Goal: Task Accomplishment & Management: Use online tool/utility

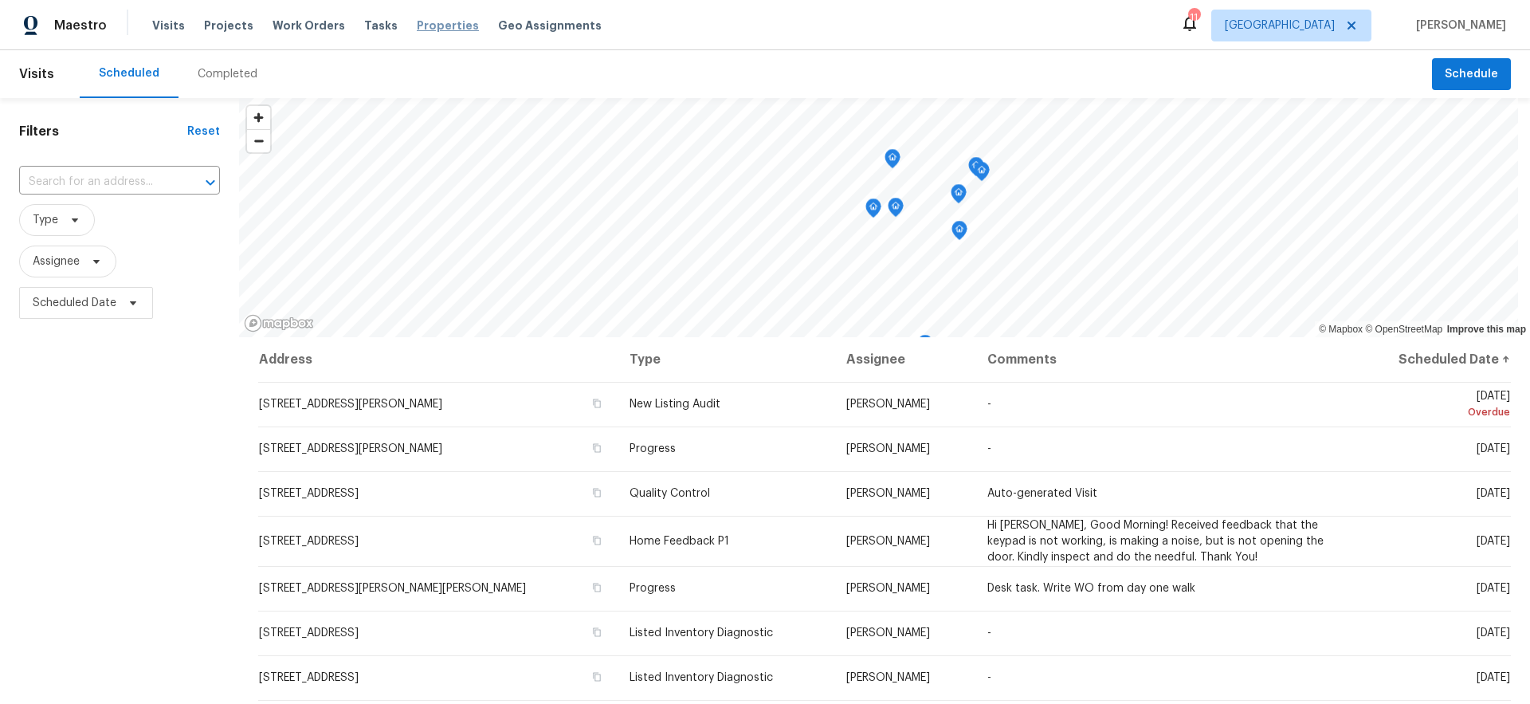
click at [443, 25] on span "Properties" at bounding box center [448, 26] width 62 height 16
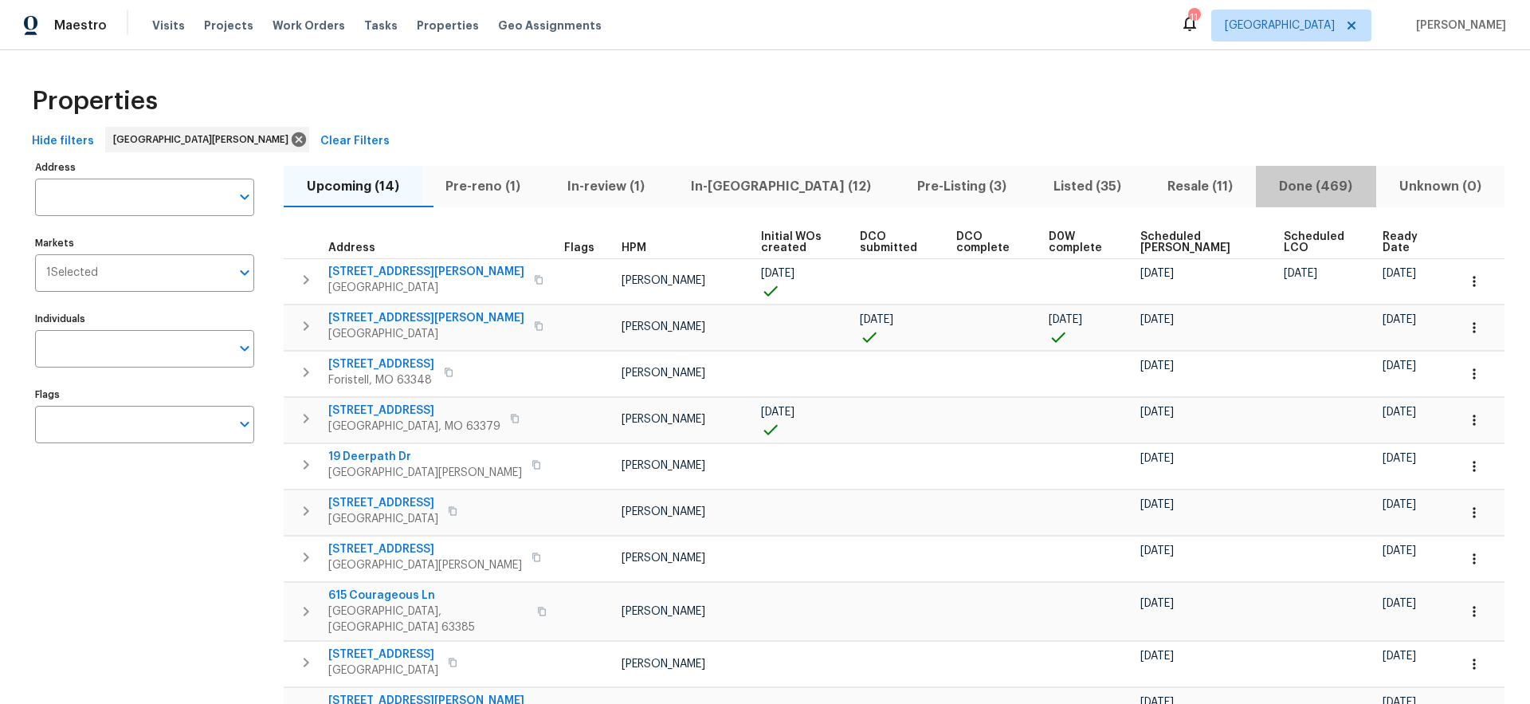
click at [1291, 183] on span "Done (469)" at bounding box center [1315, 186] width 100 height 22
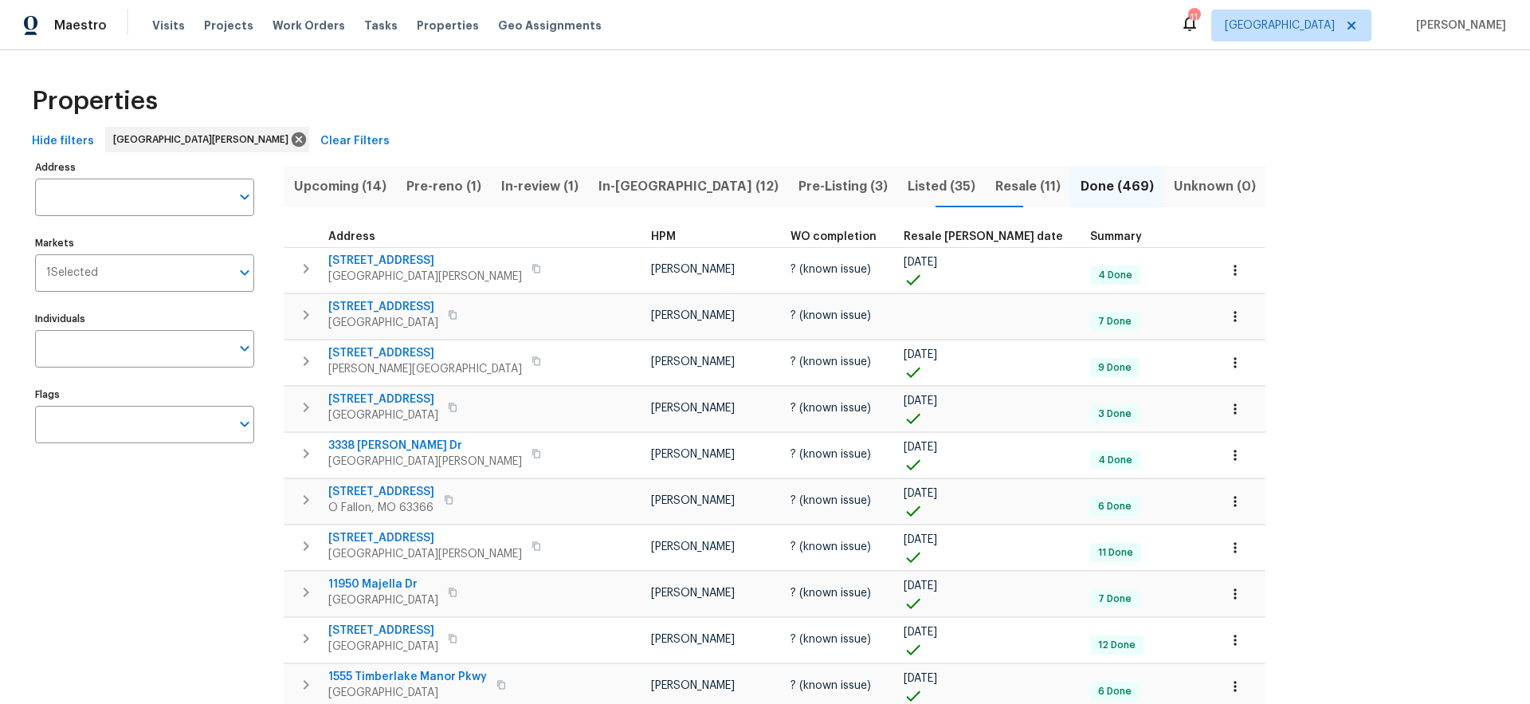
click at [904, 236] on span "Resale COE date" at bounding box center [983, 236] width 159 height 11
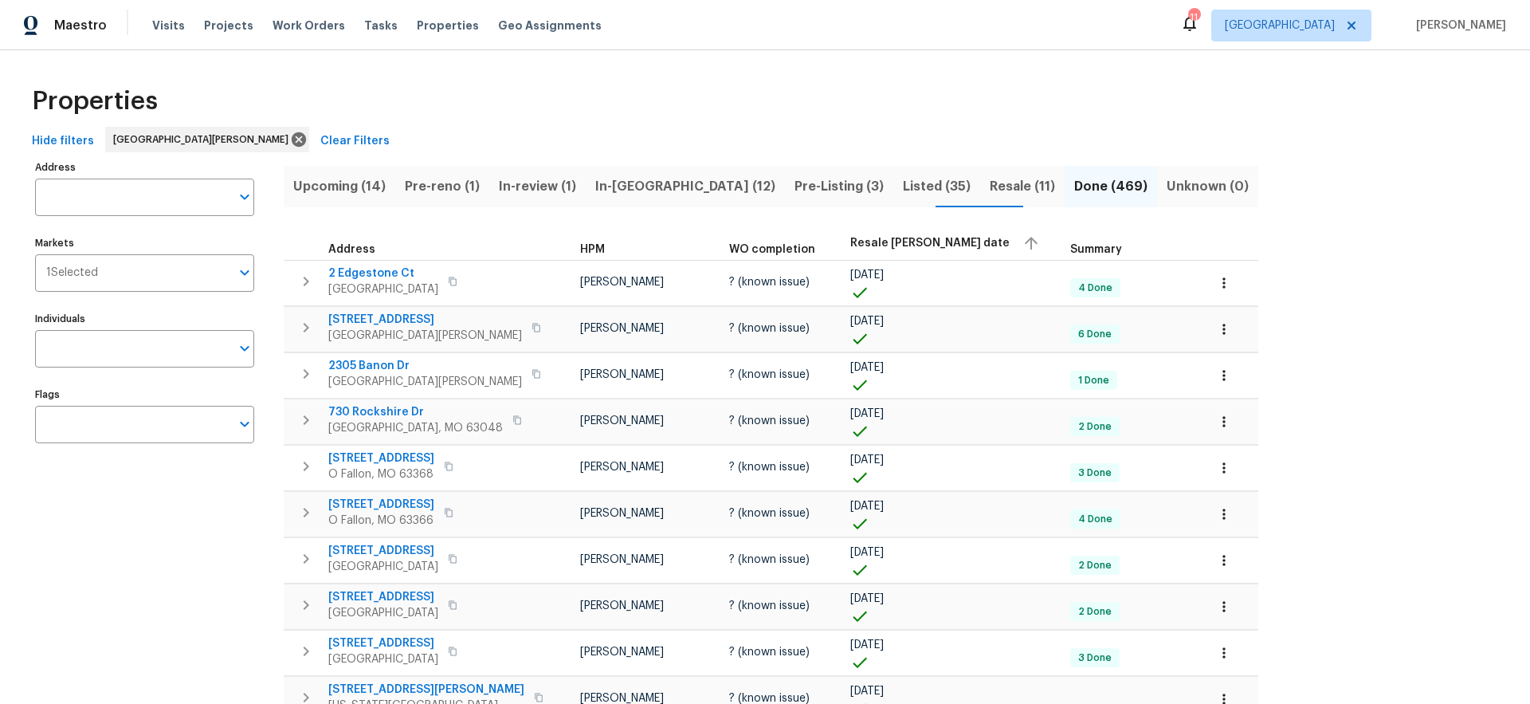
click at [850, 237] on span "Resale COE date" at bounding box center [929, 242] width 159 height 11
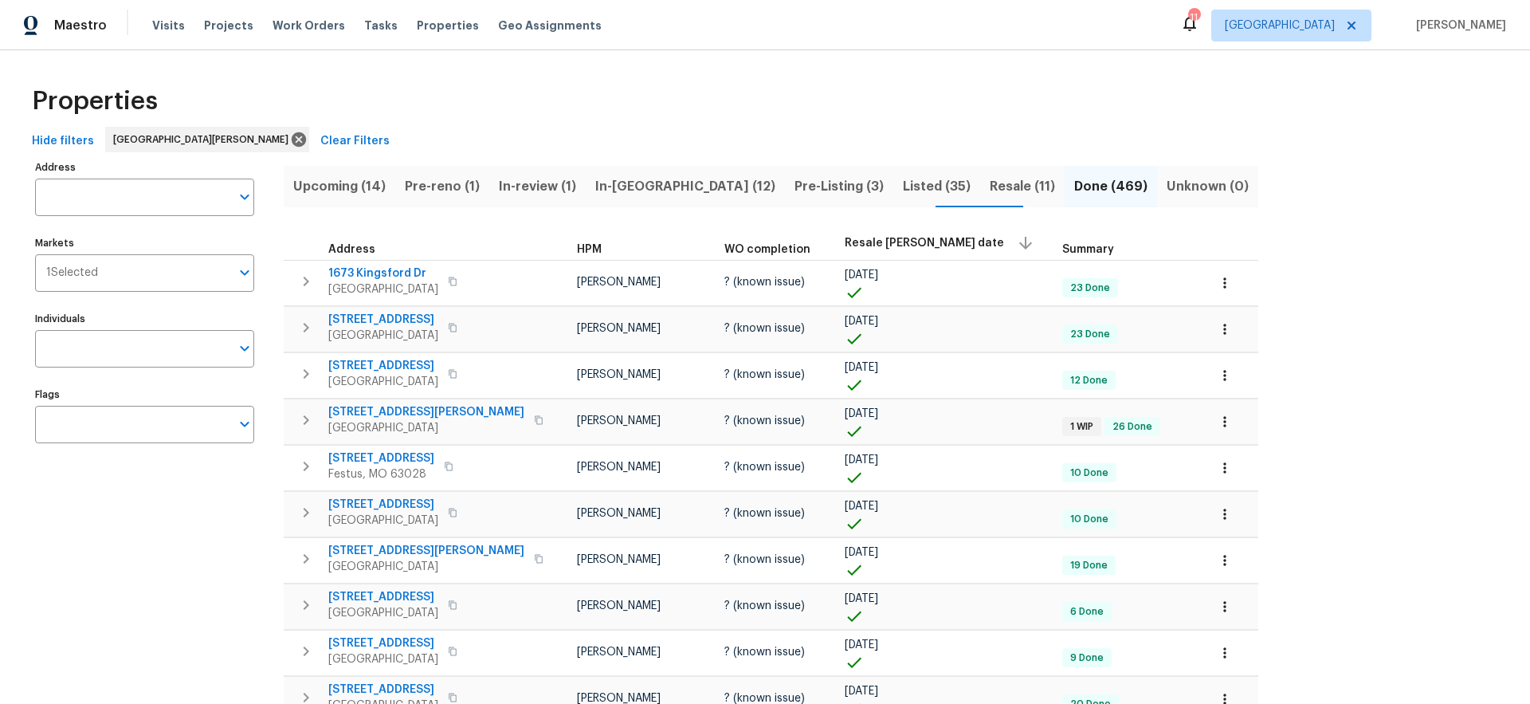
click at [903, 188] on span "Listed (35)" at bounding box center [937, 186] width 68 height 22
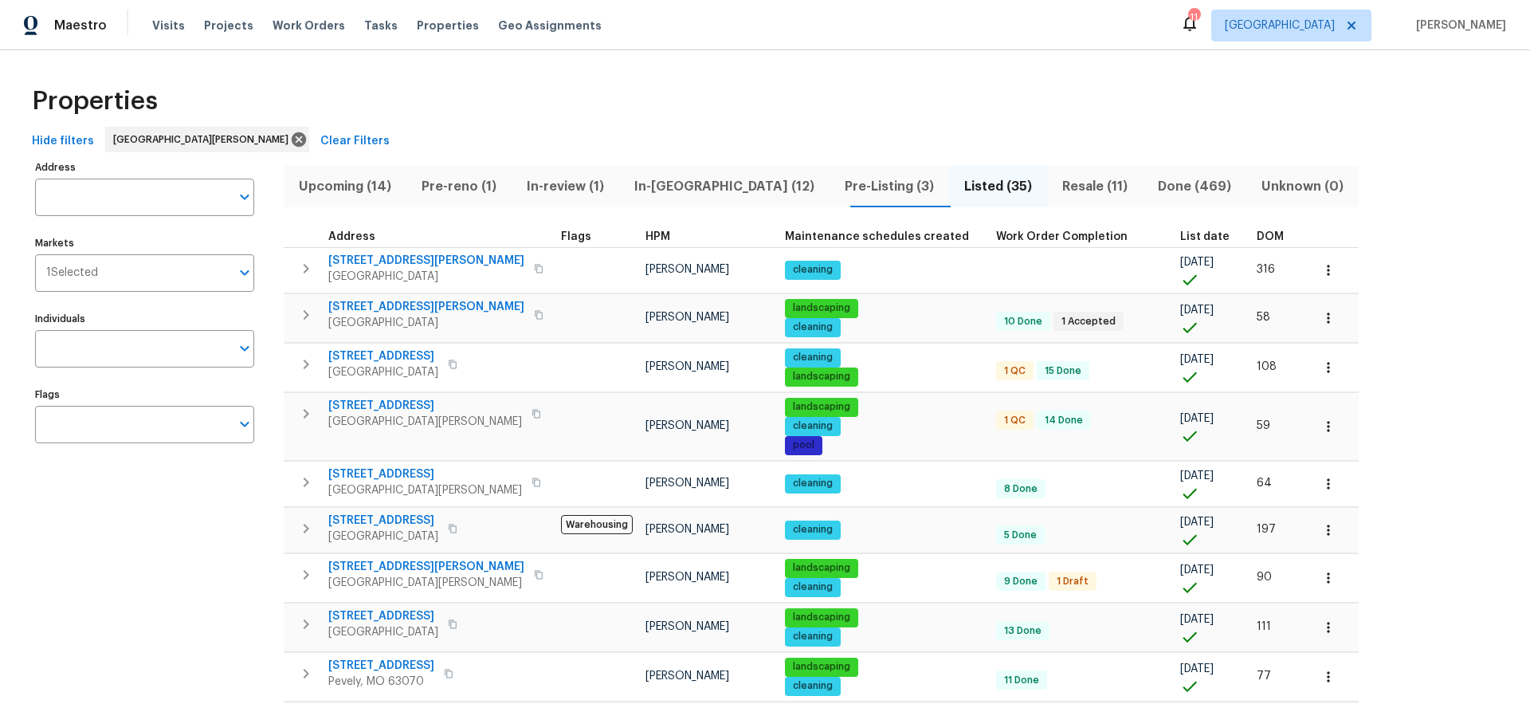
click at [645, 236] on span "HPM" at bounding box center [657, 236] width 25 height 11
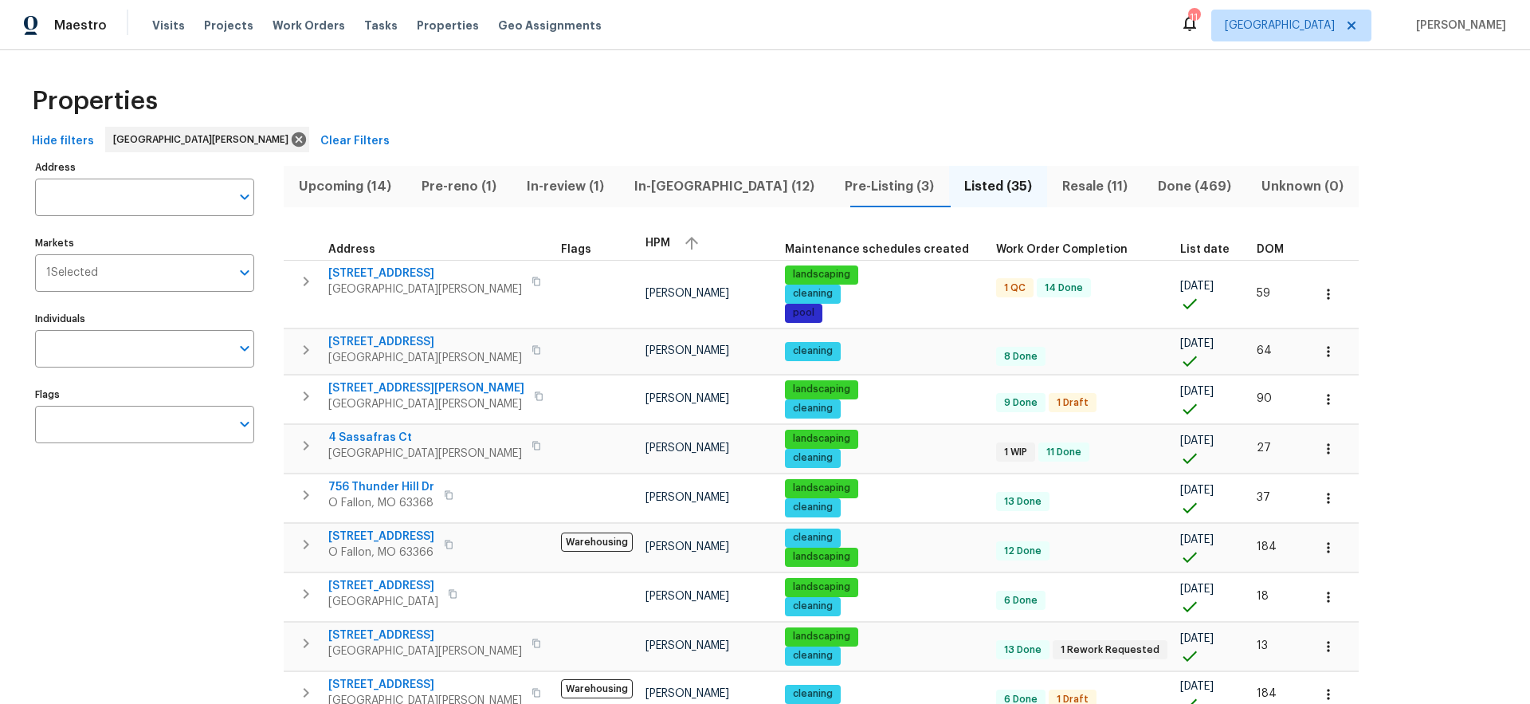
click at [645, 236] on div "HPM" at bounding box center [708, 243] width 127 height 24
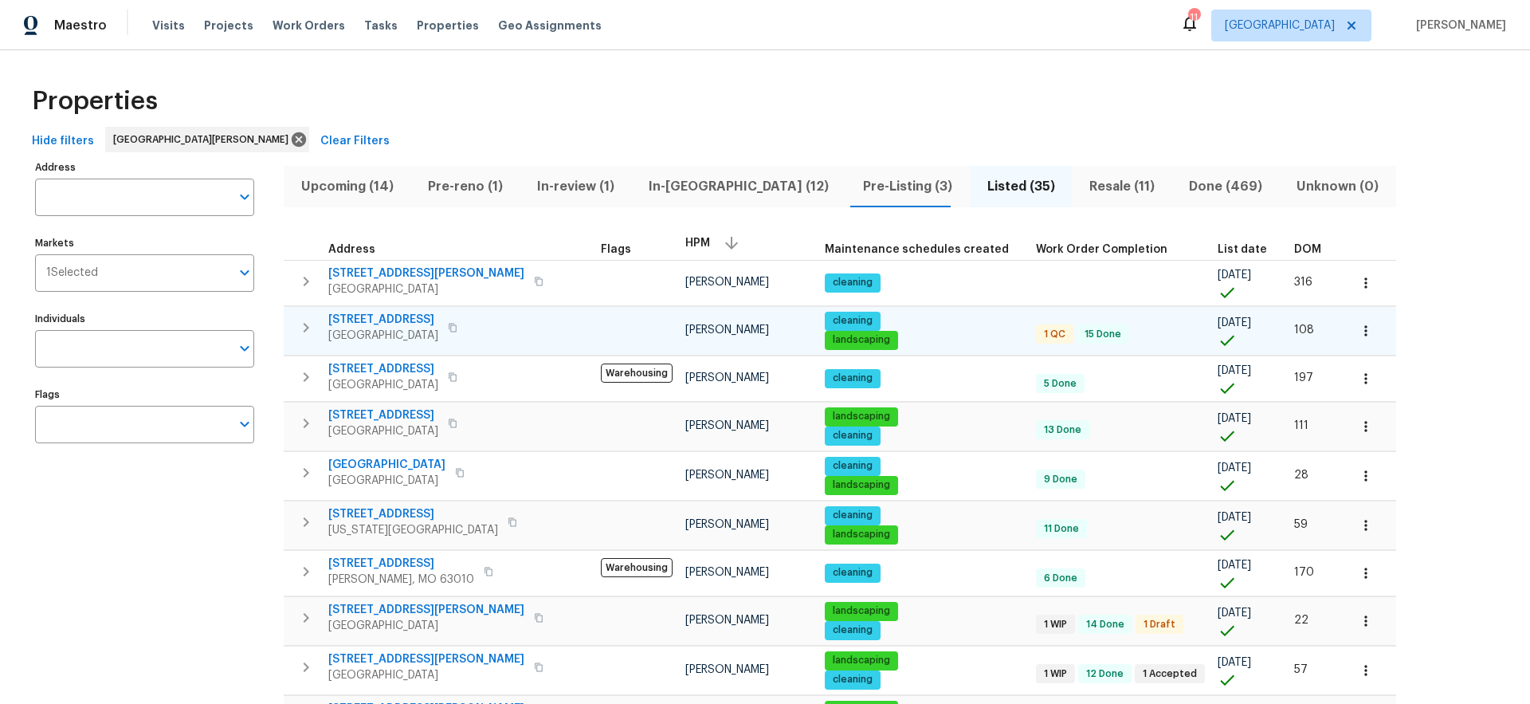
click at [403, 317] on span "[STREET_ADDRESS]" at bounding box center [383, 320] width 110 height 16
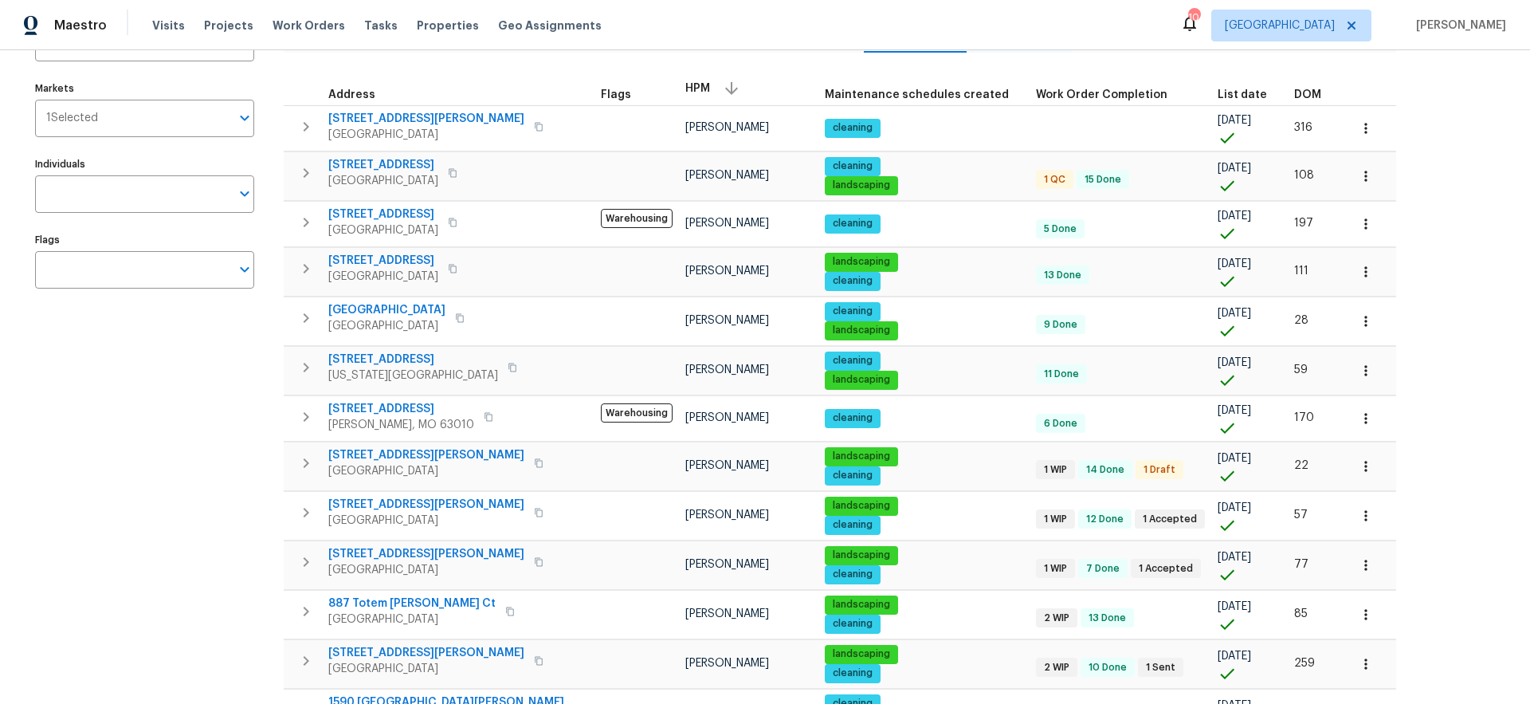
scroll to position [158, 0]
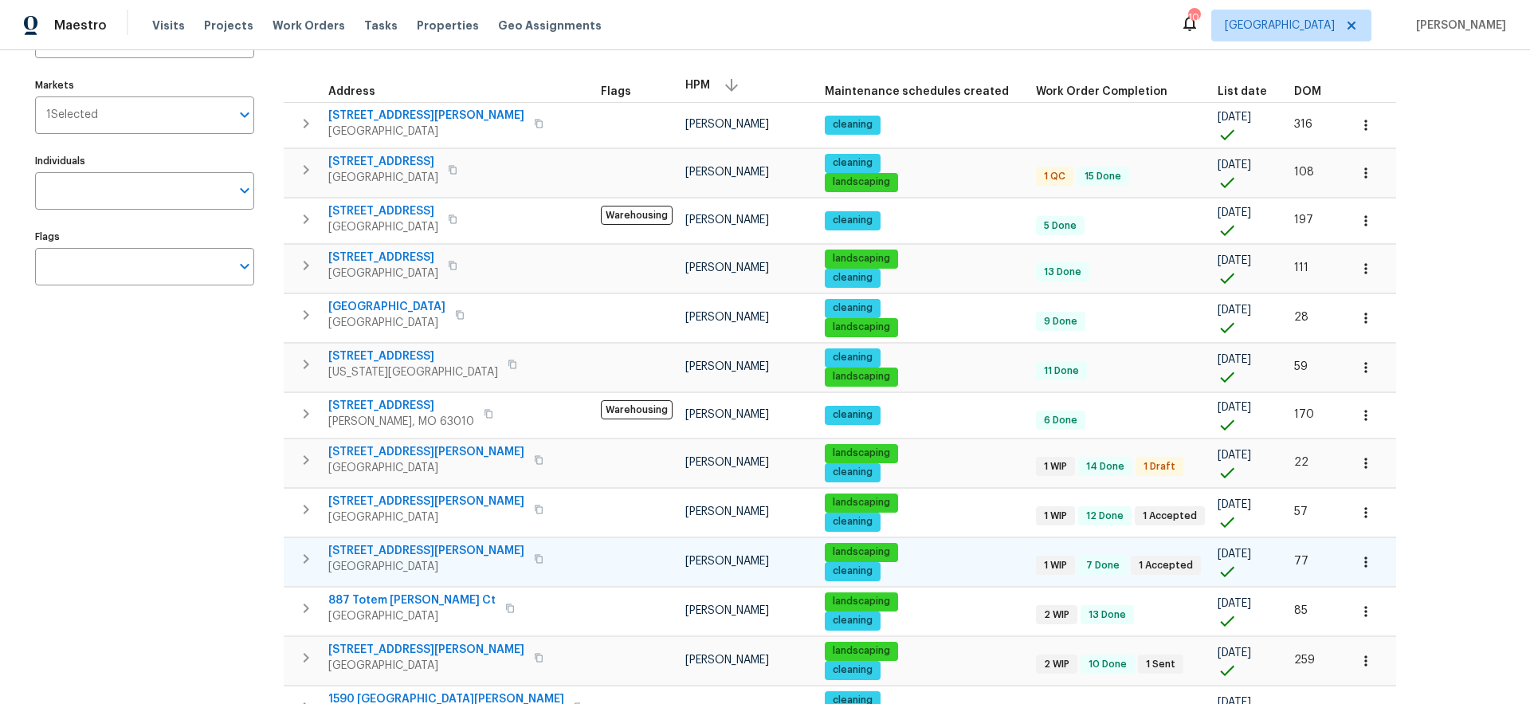
click at [391, 548] on span "2118 Hungerford Dr" at bounding box center [426, 551] width 196 height 16
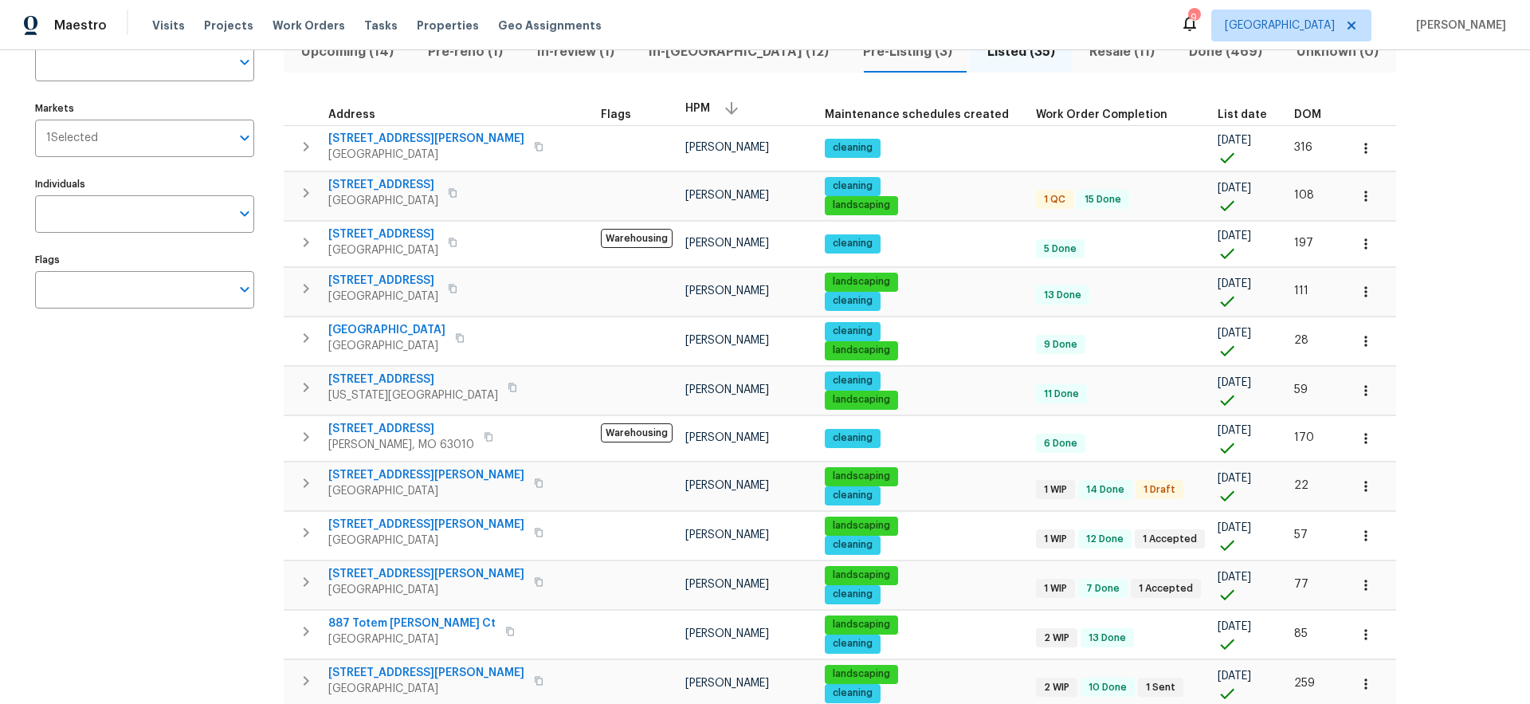
scroll to position [0, 0]
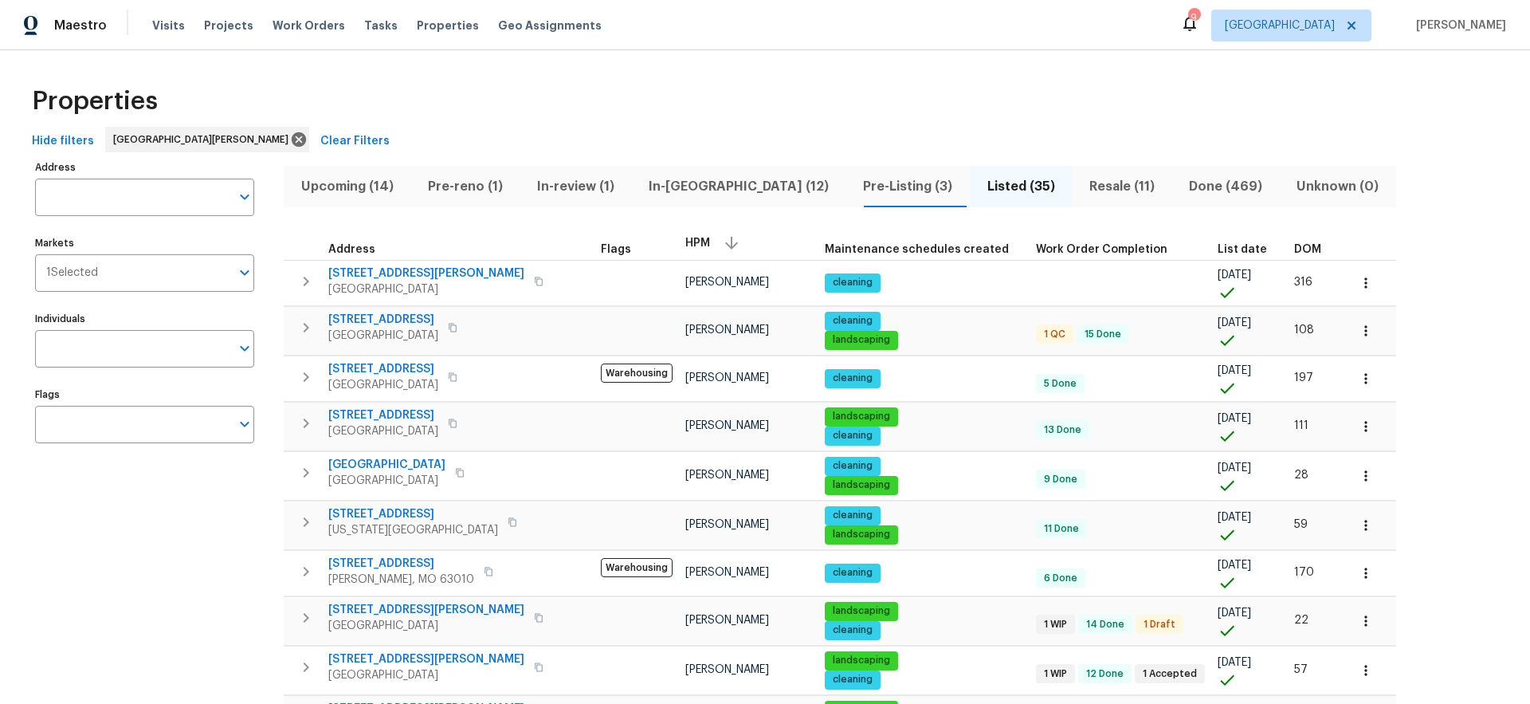
click at [692, 186] on span "In-[GEOGRAPHIC_DATA] (12)" at bounding box center [738, 186] width 195 height 22
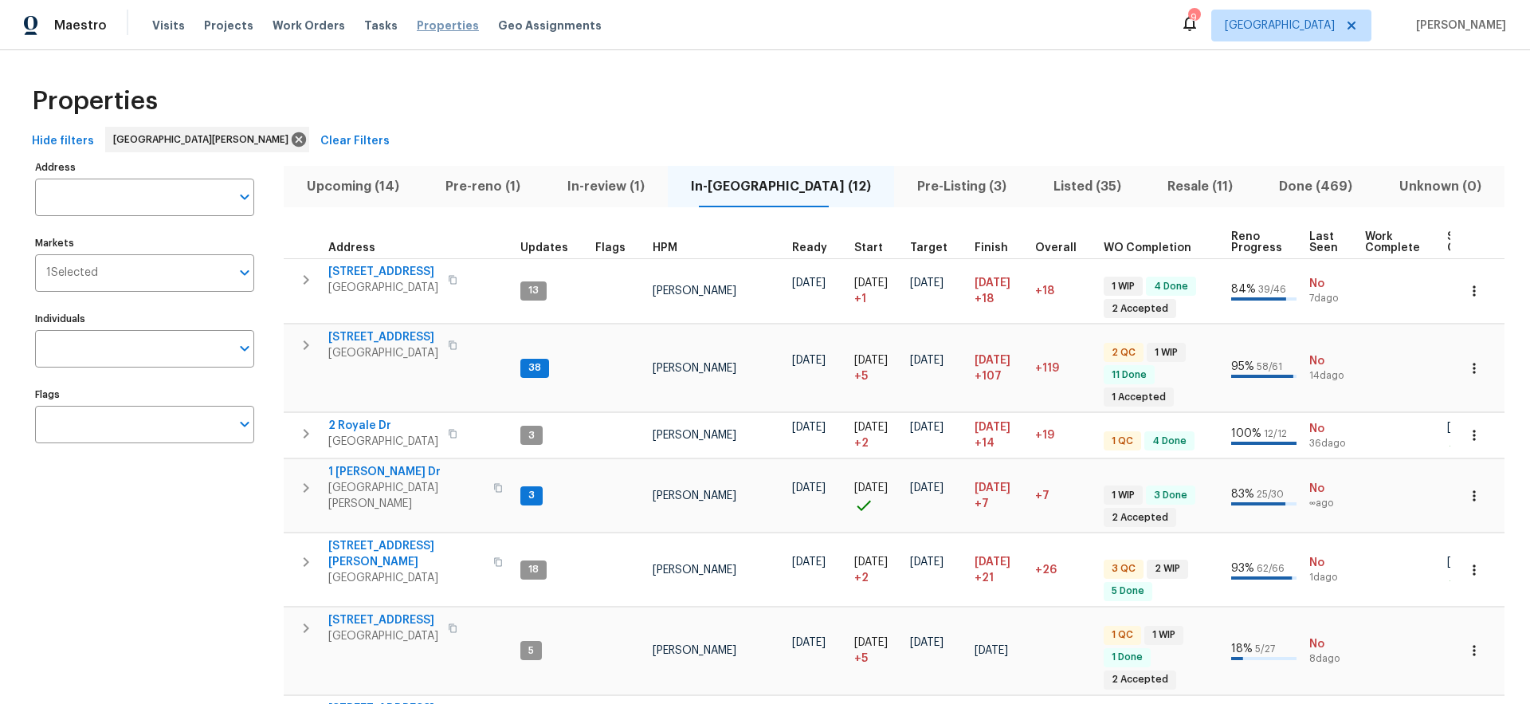
click at [443, 25] on span "Properties" at bounding box center [448, 26] width 62 height 16
click at [421, 29] on span "Properties" at bounding box center [448, 26] width 62 height 16
click at [374, 185] on span "Upcoming (14)" at bounding box center [353, 186] width 120 height 22
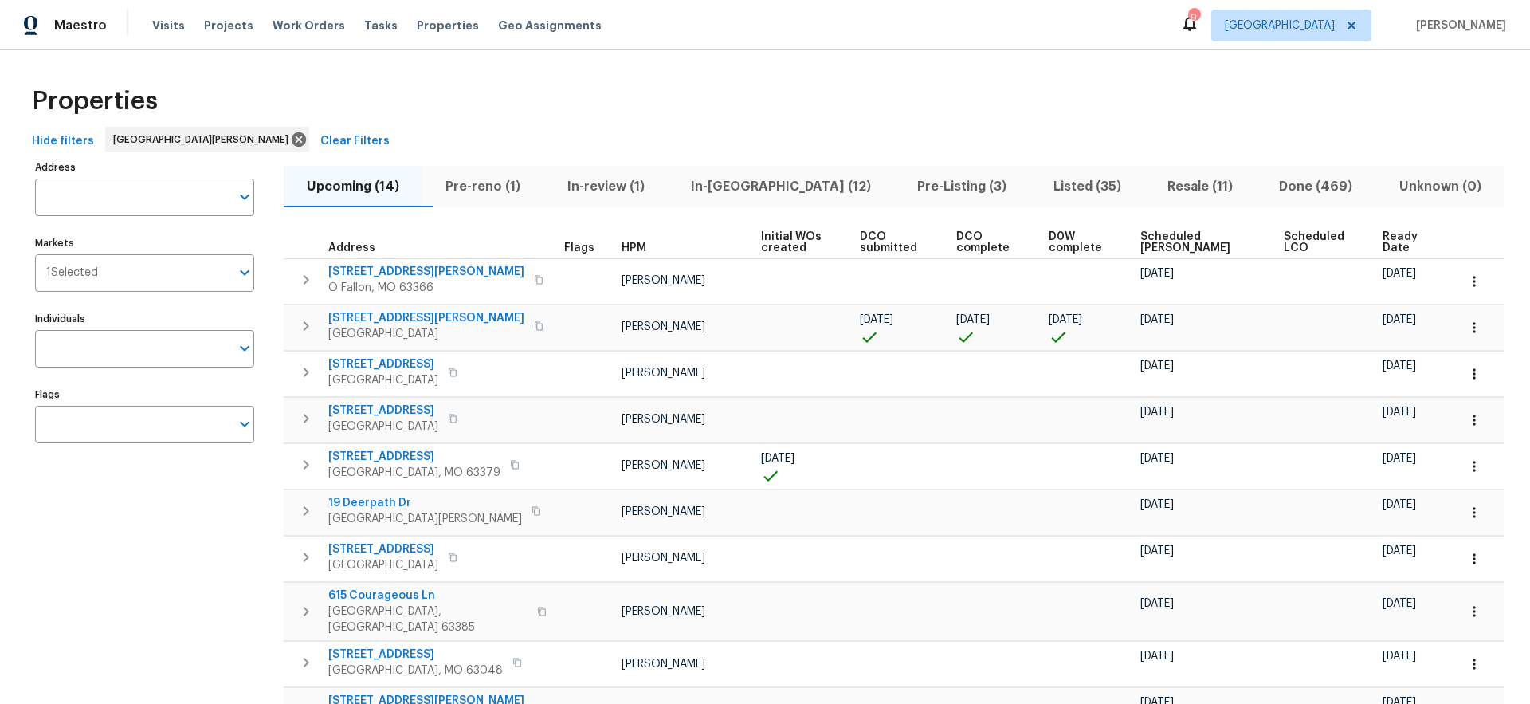
click at [621, 246] on span "HPM" at bounding box center [633, 247] width 25 height 11
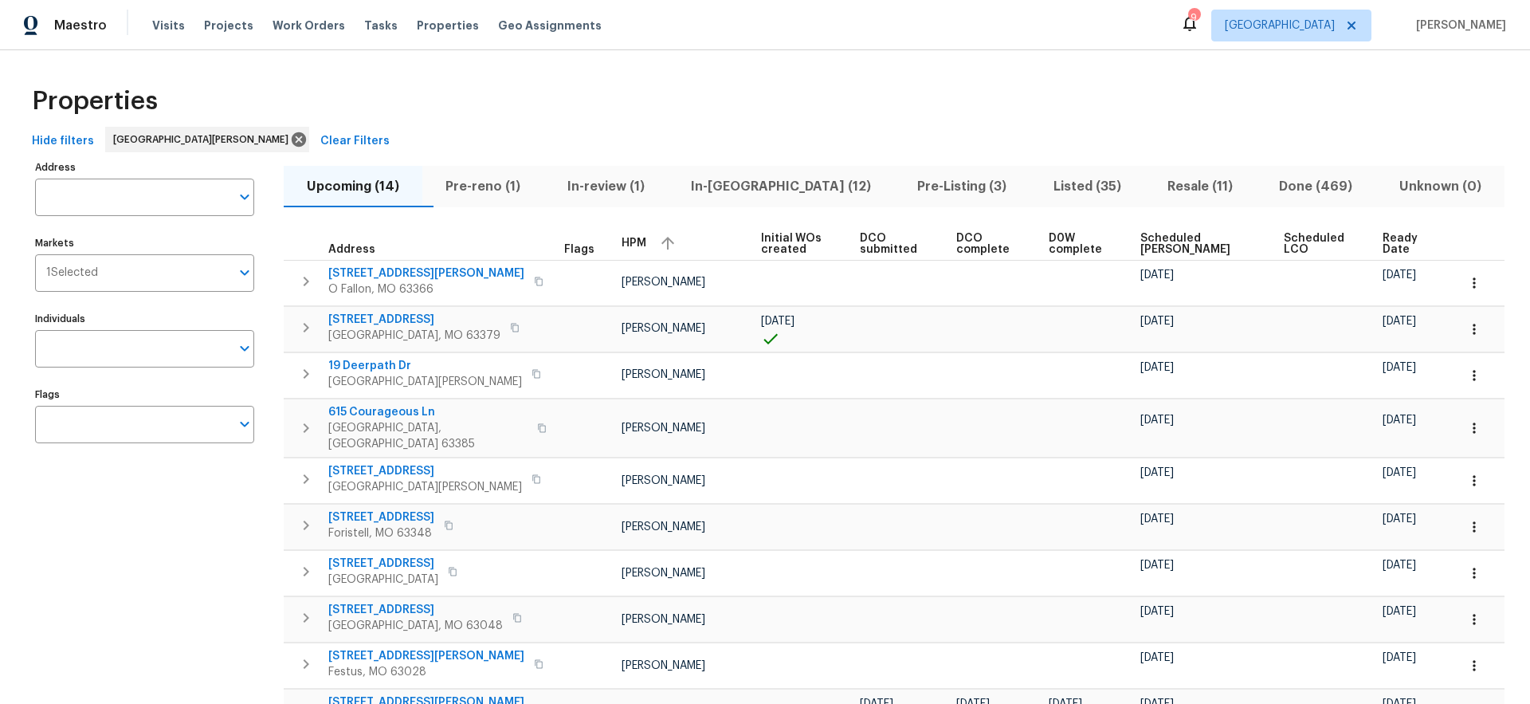
click at [621, 246] on span "HPM" at bounding box center [633, 242] width 25 height 11
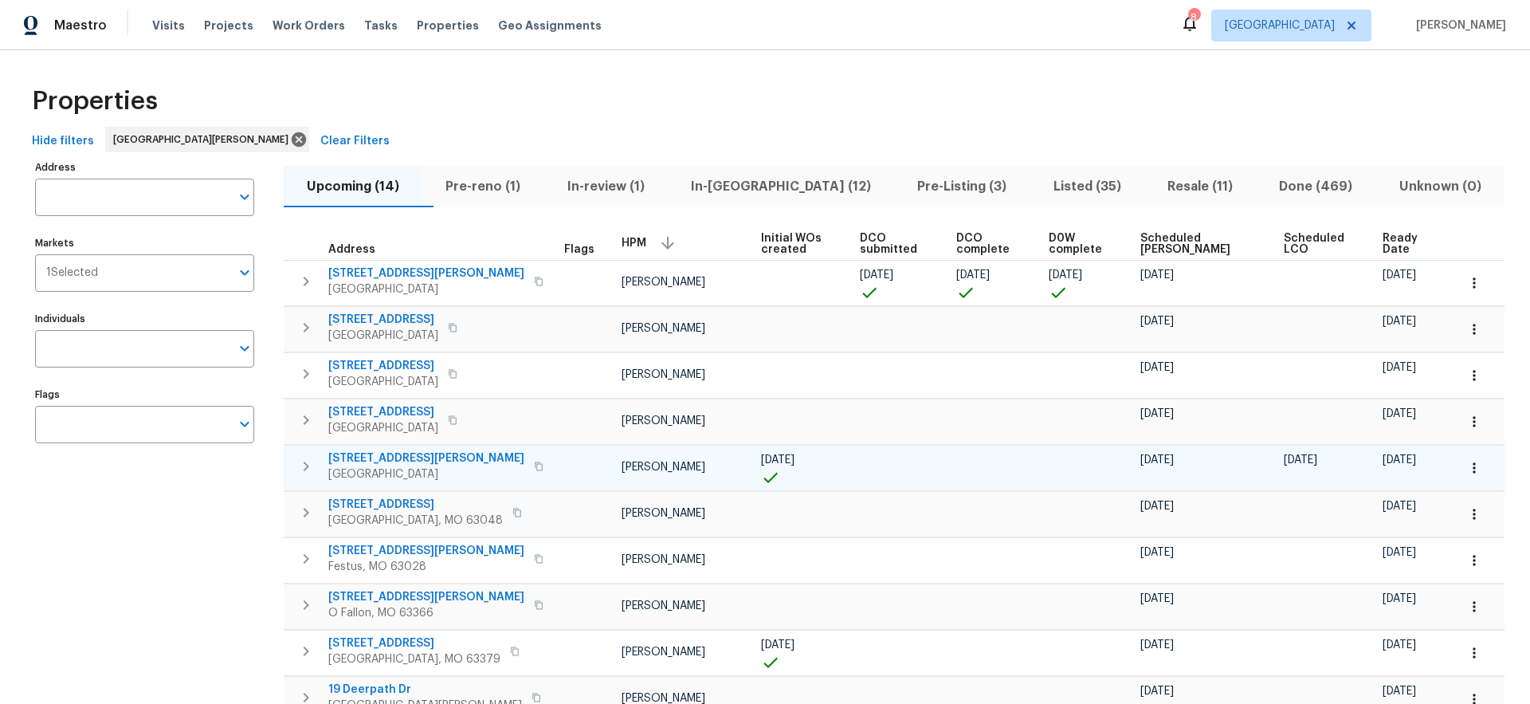
click at [366, 459] on span "[STREET_ADDRESS][PERSON_NAME]" at bounding box center [426, 458] width 196 height 16
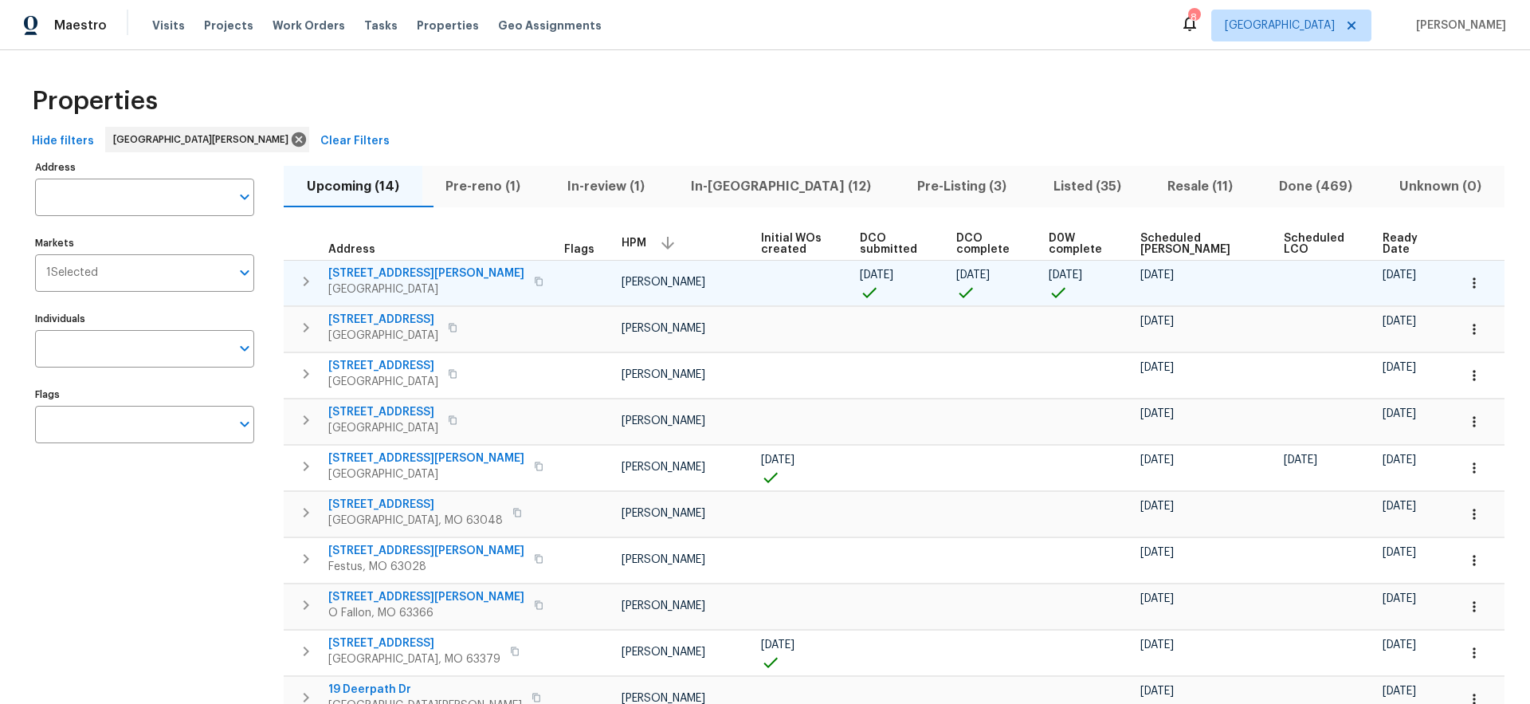
click at [397, 276] on span "[STREET_ADDRESS][PERSON_NAME]" at bounding box center [426, 273] width 196 height 16
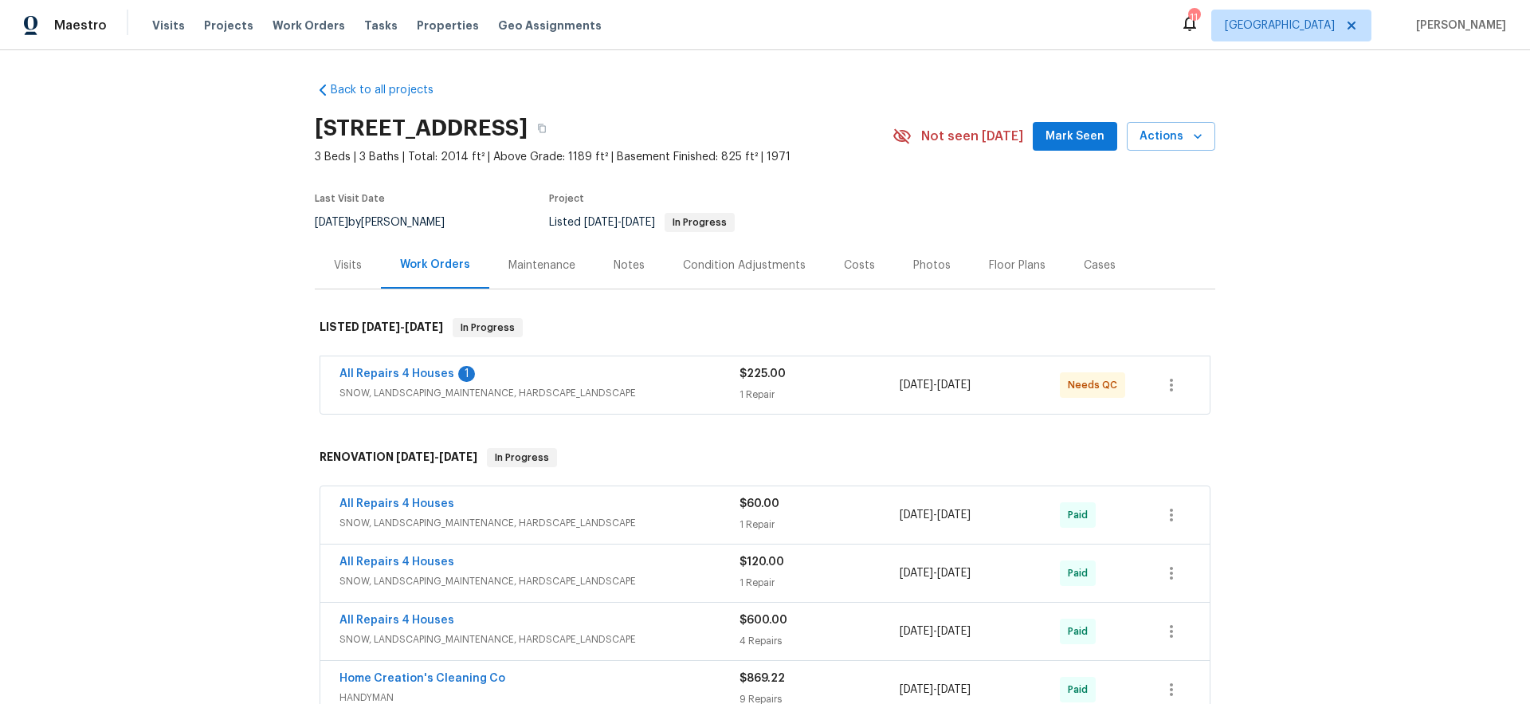
click at [402, 379] on span "All Repairs 4 Houses" at bounding box center [396, 374] width 115 height 16
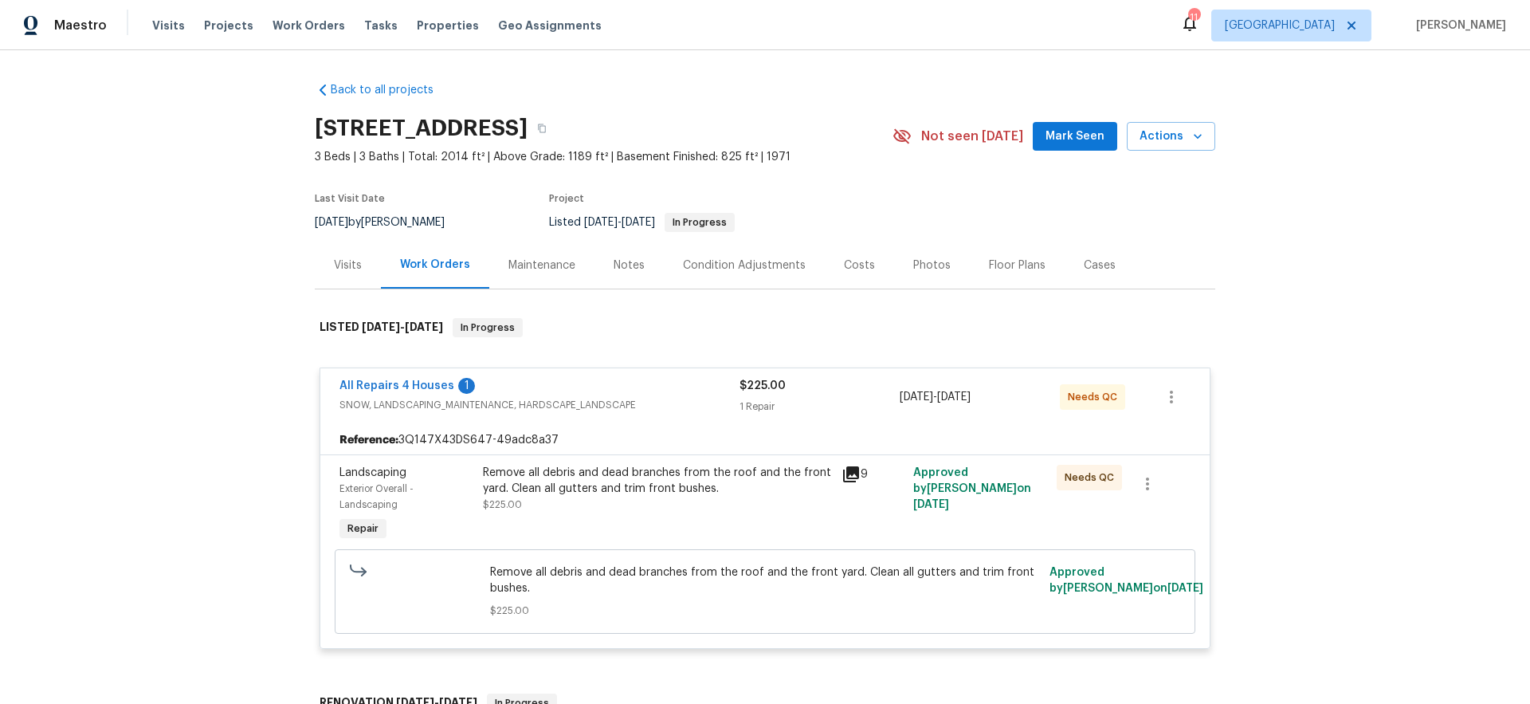
click at [845, 473] on icon at bounding box center [851, 474] width 16 height 16
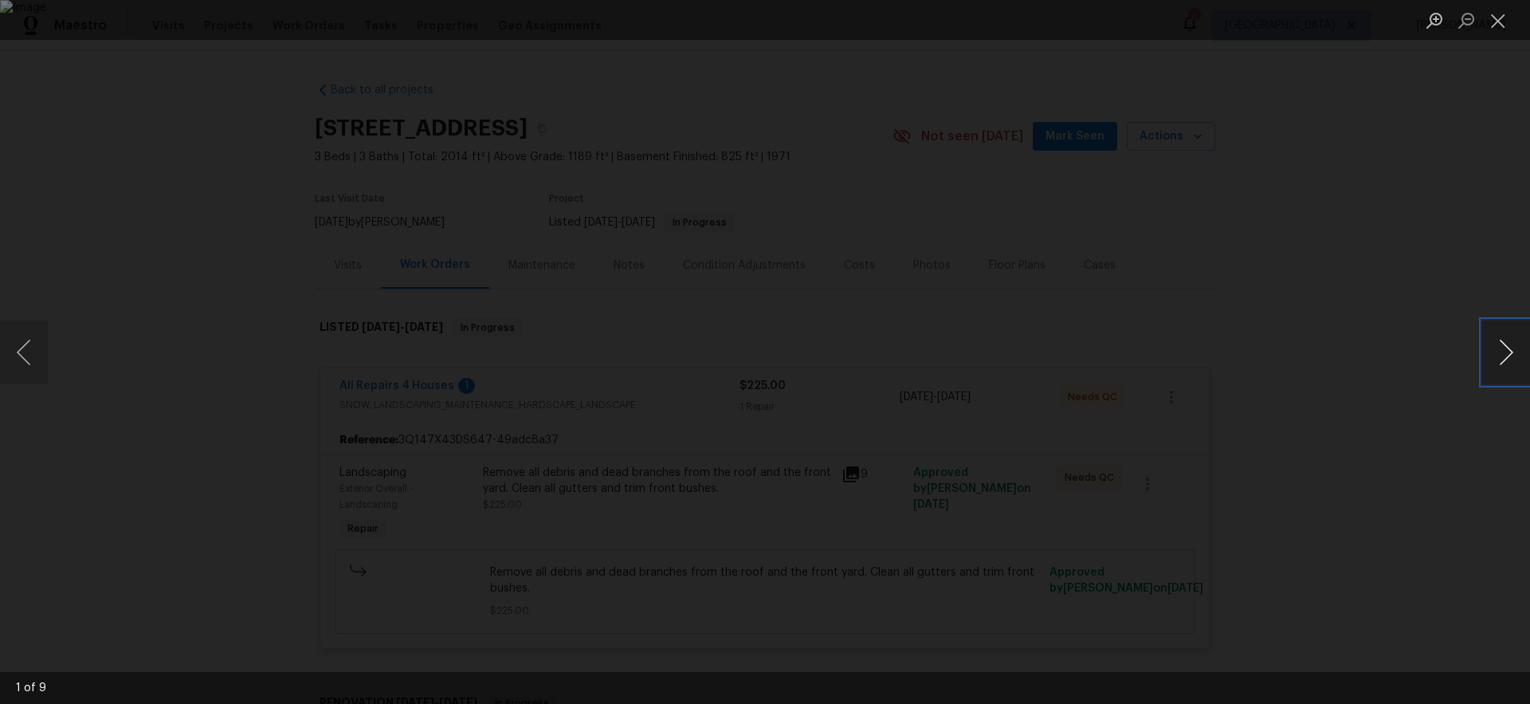
click at [1515, 356] on button "Next image" at bounding box center [1506, 352] width 48 height 64
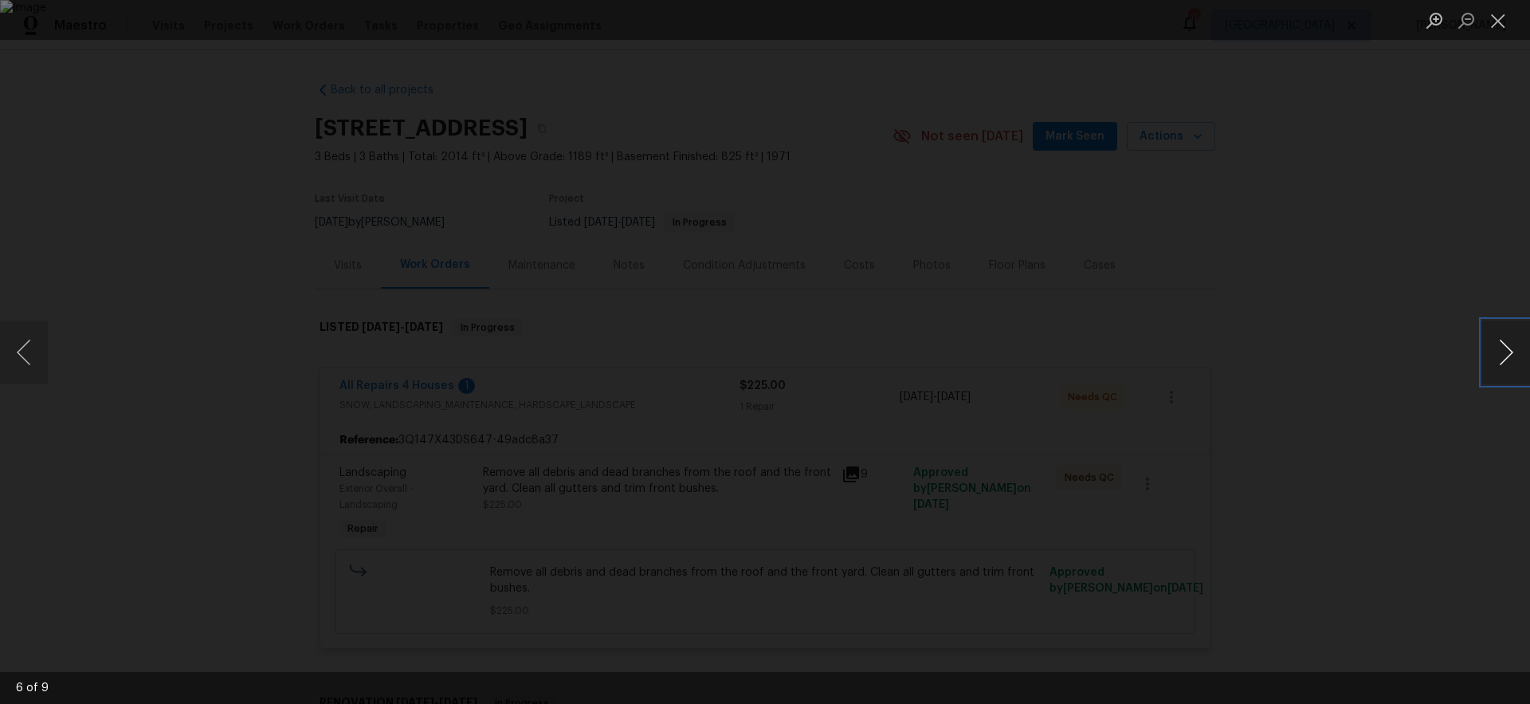
click at [1515, 356] on button "Next image" at bounding box center [1506, 352] width 48 height 64
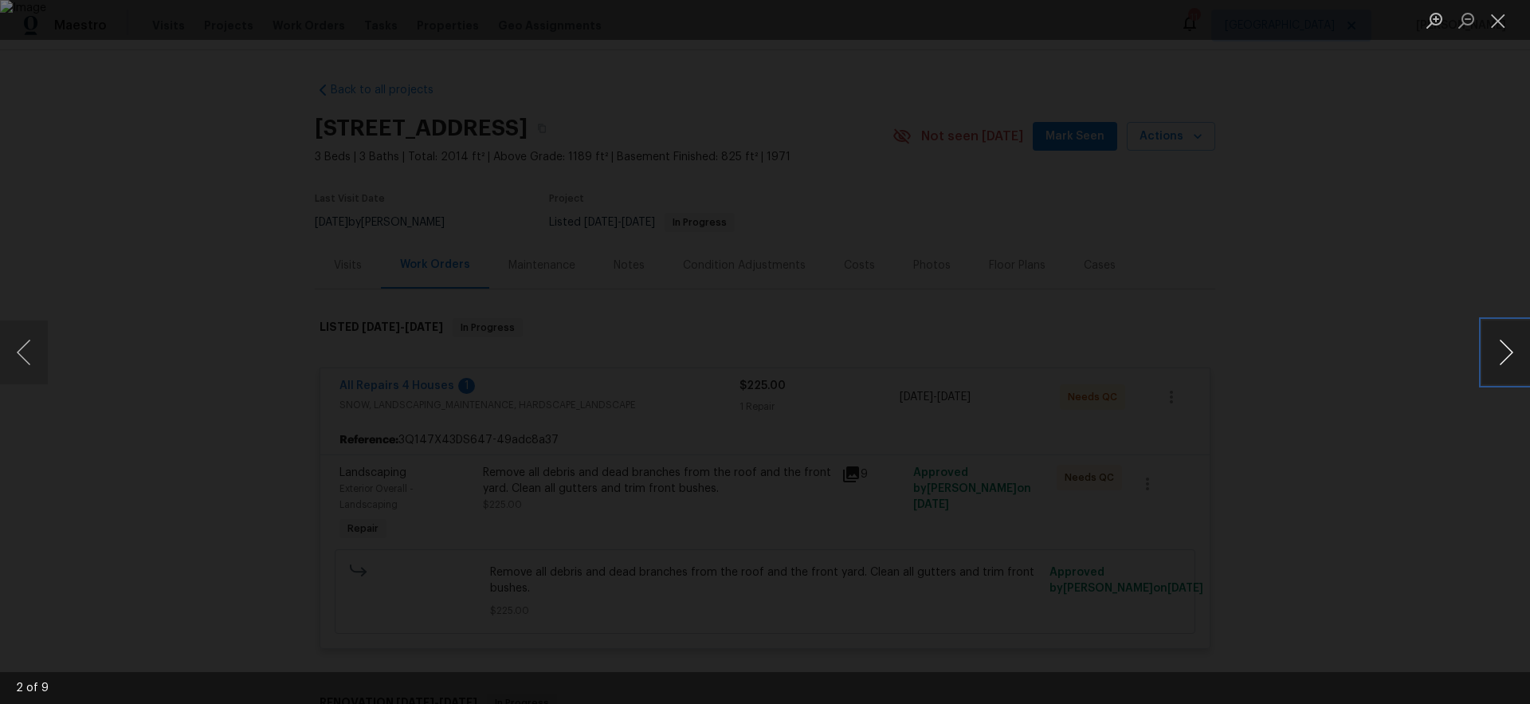
click at [1515, 356] on button "Next image" at bounding box center [1506, 352] width 48 height 64
click at [1501, 19] on button "Close lightbox" at bounding box center [1498, 20] width 32 height 28
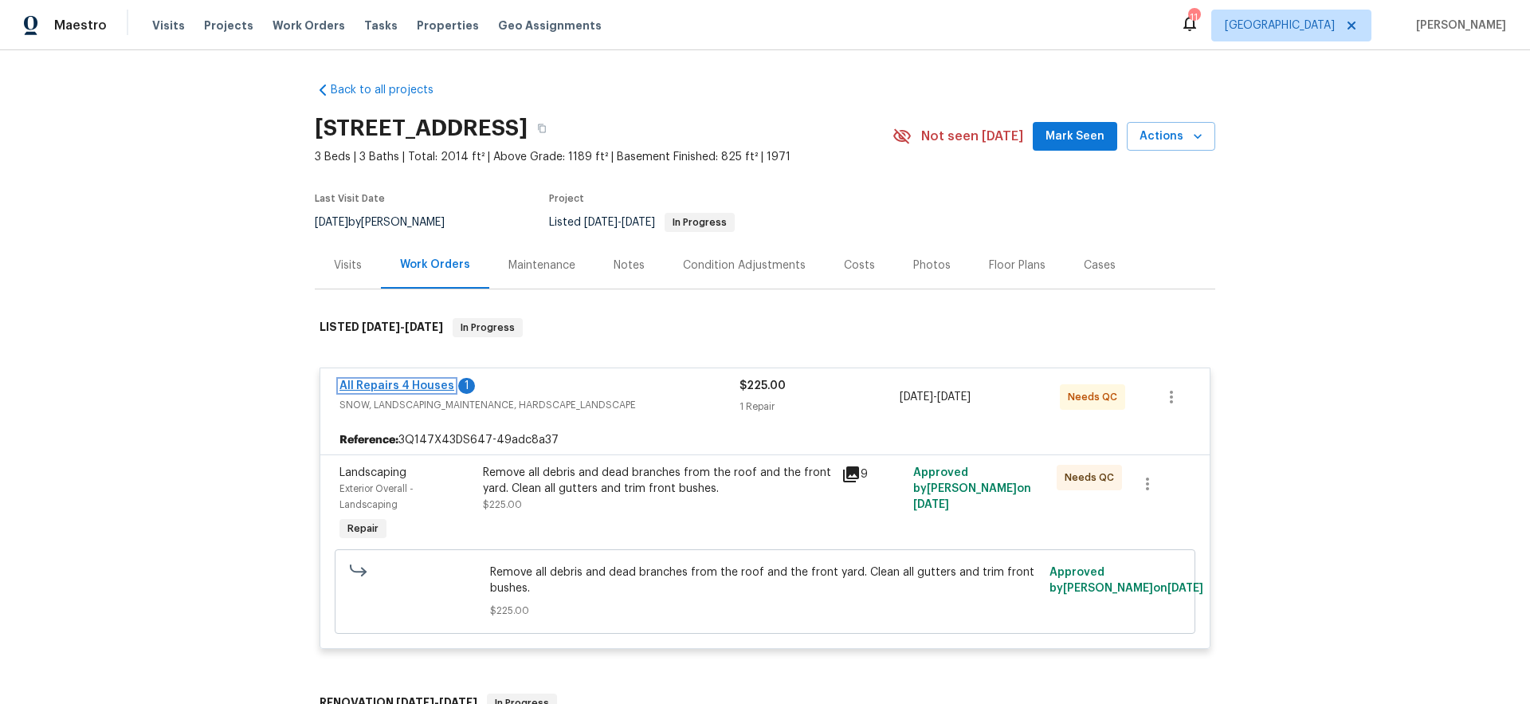
click at [433, 386] on link "All Repairs 4 Houses" at bounding box center [396, 385] width 115 height 11
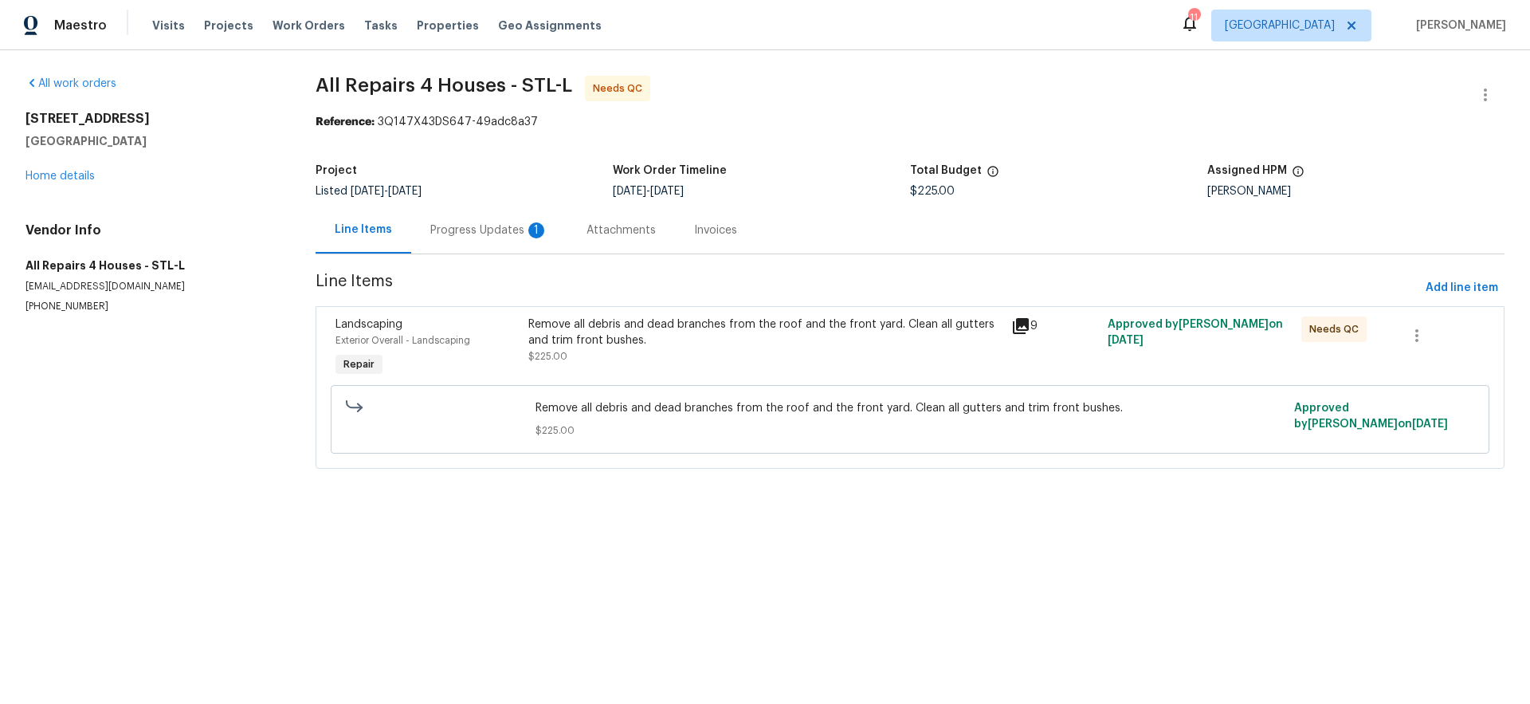
click at [480, 237] on div "Progress Updates 1" at bounding box center [489, 230] width 118 height 16
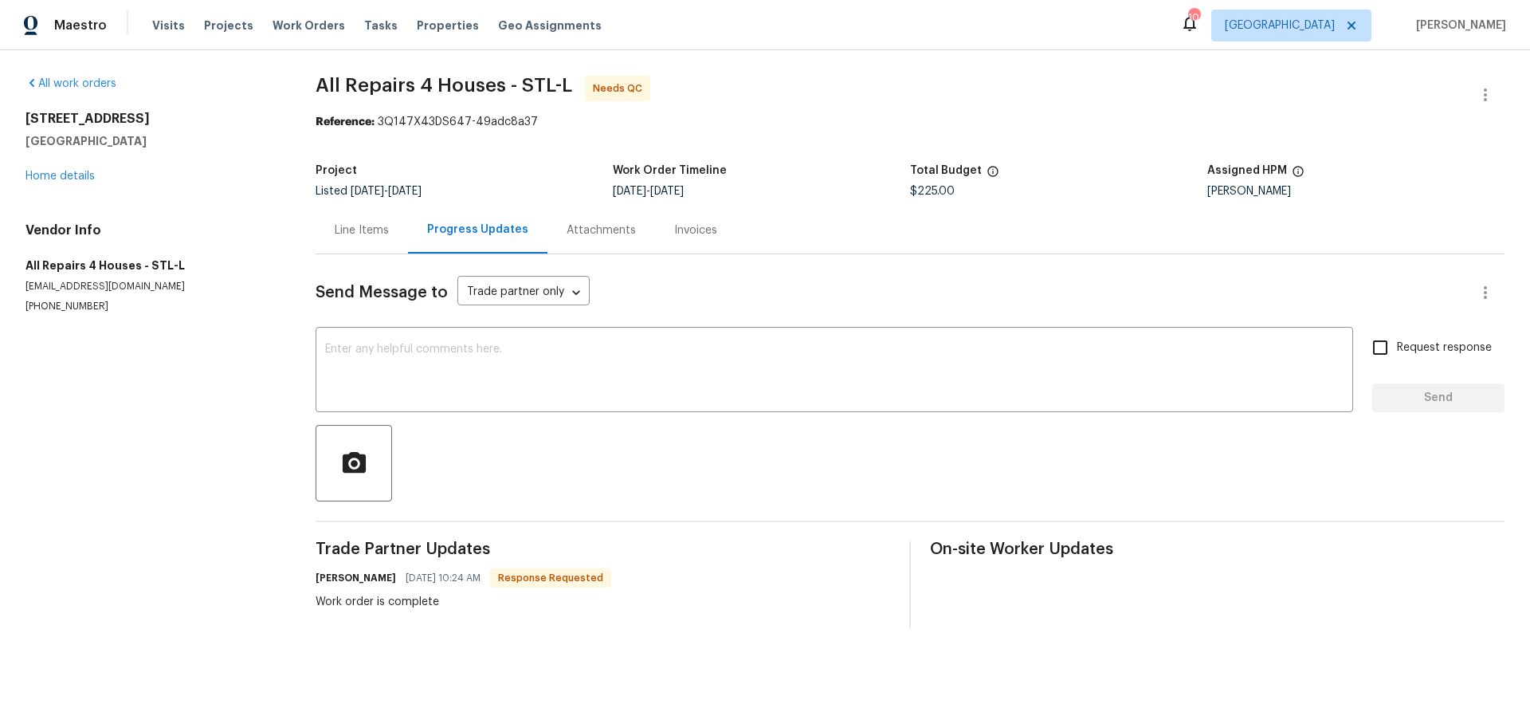
click at [370, 229] on div "Line Items" at bounding box center [362, 230] width 54 height 16
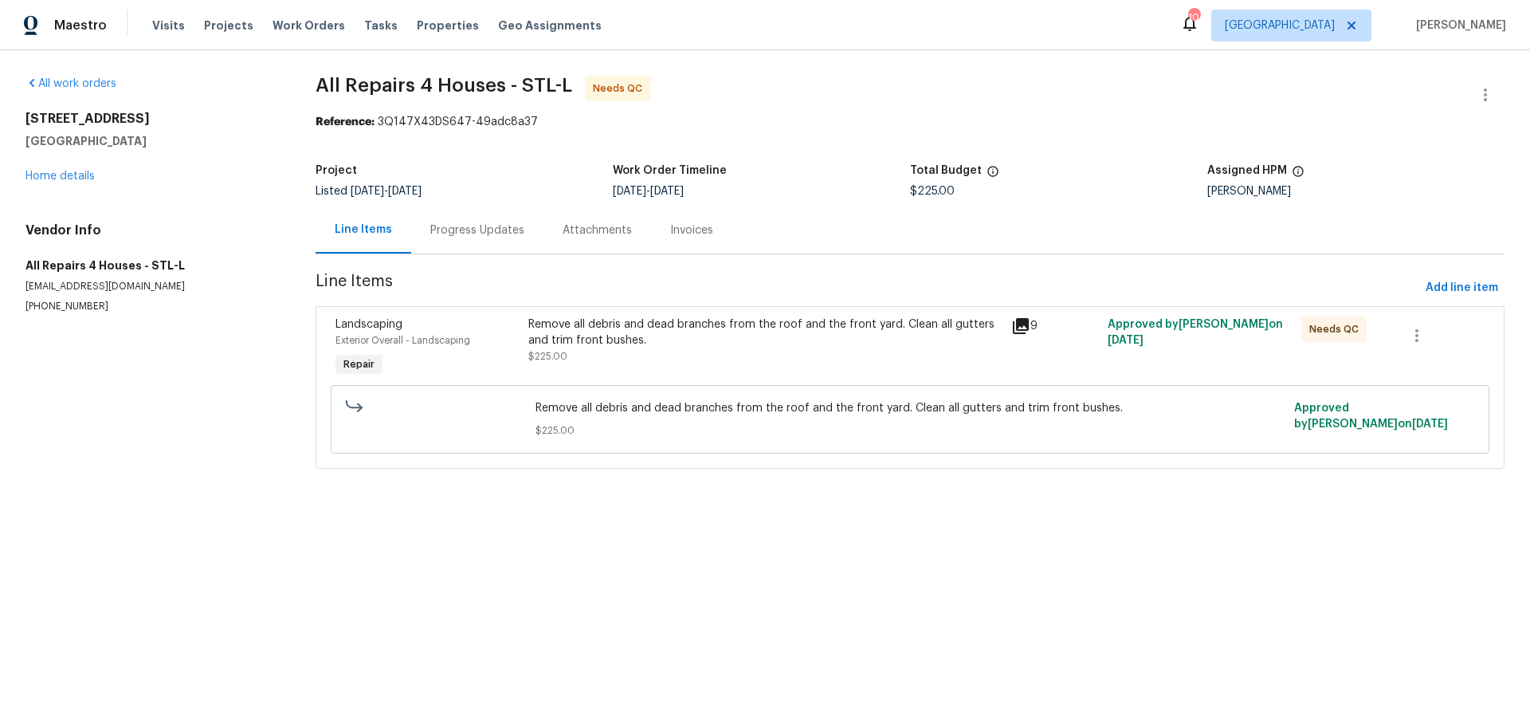
click at [912, 327] on div "Remove all debris and dead branches from the roof and the front yard. Clean all…" at bounding box center [764, 332] width 473 height 32
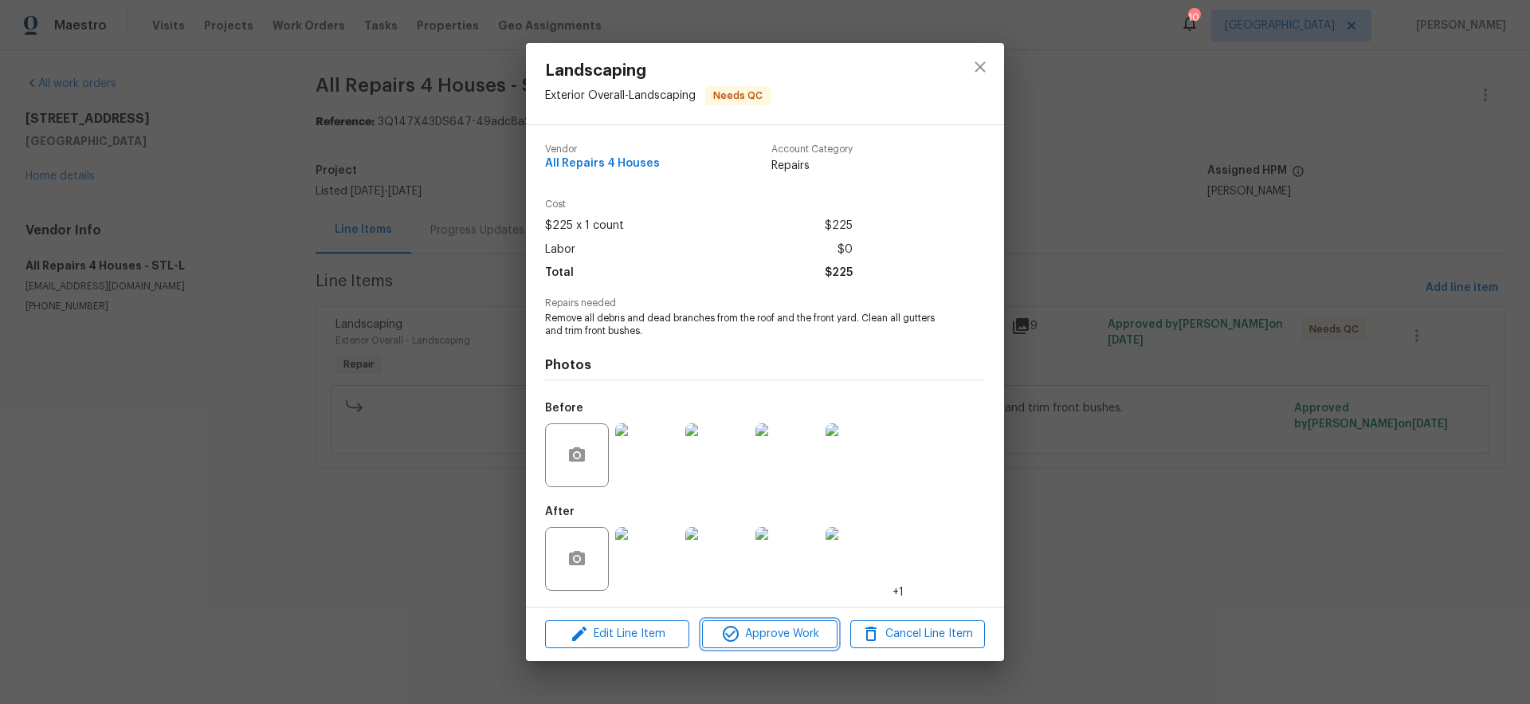
click at [774, 634] on span "Approve Work" at bounding box center [769, 634] width 125 height 20
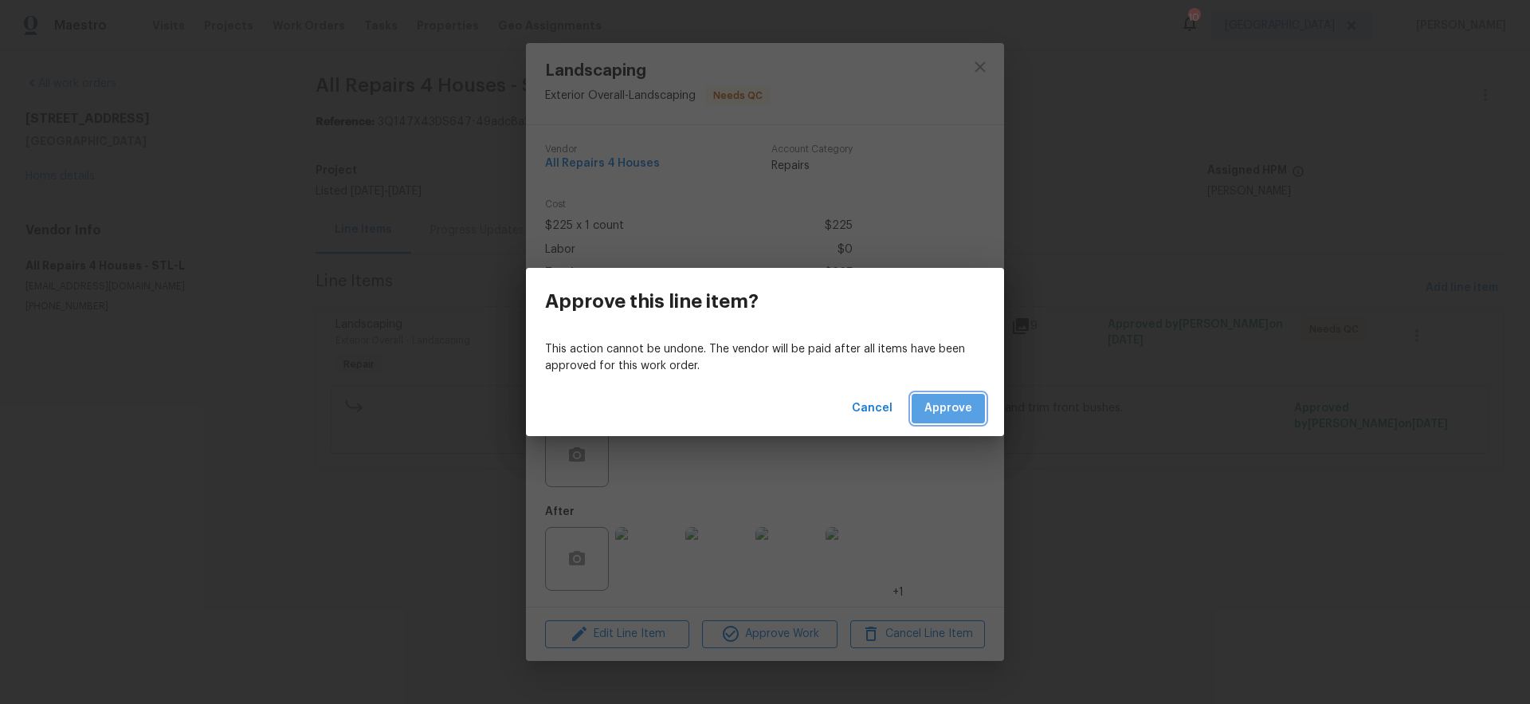
click at [973, 406] on button "Approve" at bounding box center [947, 408] width 73 height 29
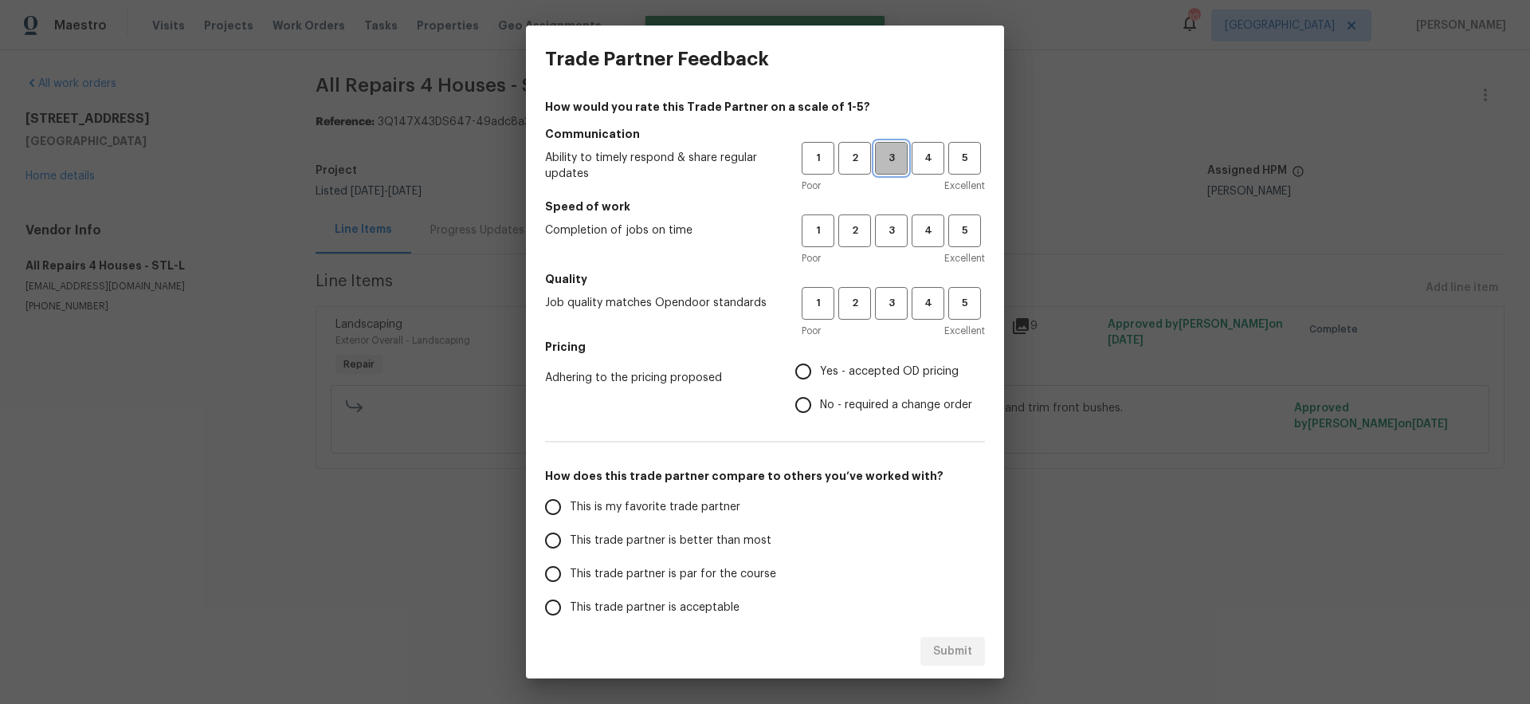
click at [886, 155] on span "3" at bounding box center [890, 158] width 29 height 18
click at [878, 237] on span "3" at bounding box center [890, 230] width 29 height 18
click at [914, 305] on span "4" at bounding box center [927, 303] width 29 height 18
click at [825, 370] on span "Yes - accepted OD pricing" at bounding box center [889, 371] width 139 height 17
click at [820, 370] on input "Yes - accepted OD pricing" at bounding box center [802, 371] width 33 height 33
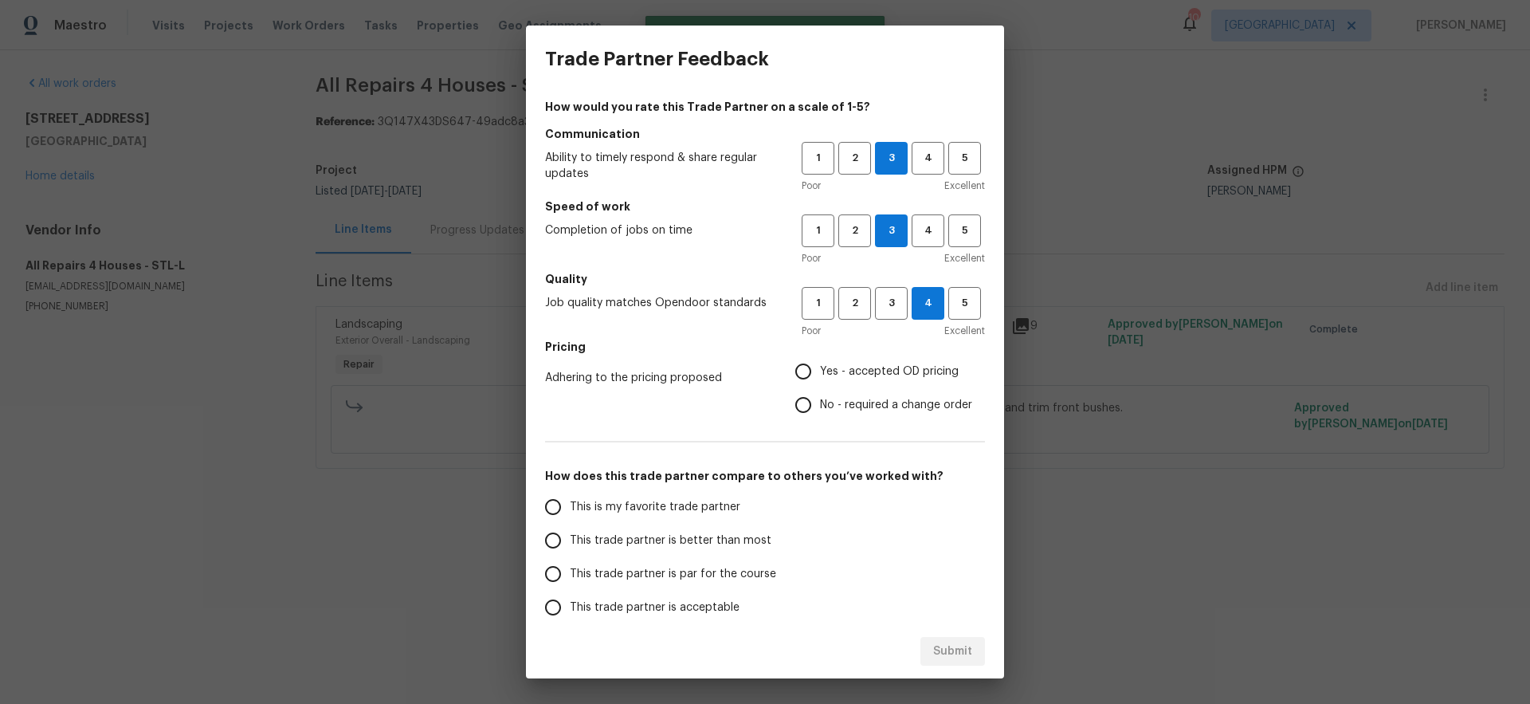
radio input "true"
click at [675, 540] on span "This trade partner is better than most" at bounding box center [671, 540] width 202 height 17
click at [570, 540] on input "This trade partner is better than most" at bounding box center [552, 539] width 33 height 33
click at [958, 656] on span "Submit" at bounding box center [952, 651] width 39 height 20
radio input "true"
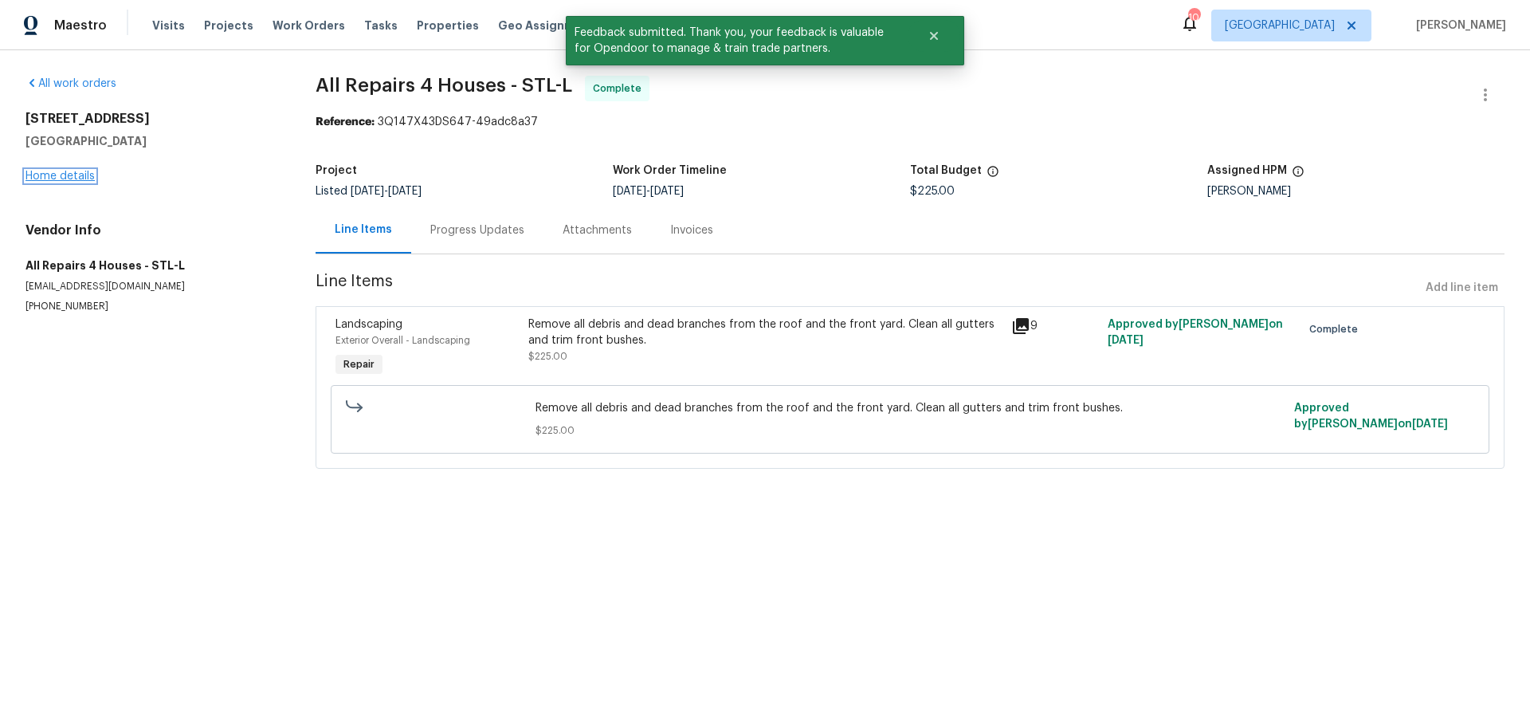
click at [59, 175] on link "Home details" at bounding box center [59, 176] width 69 height 11
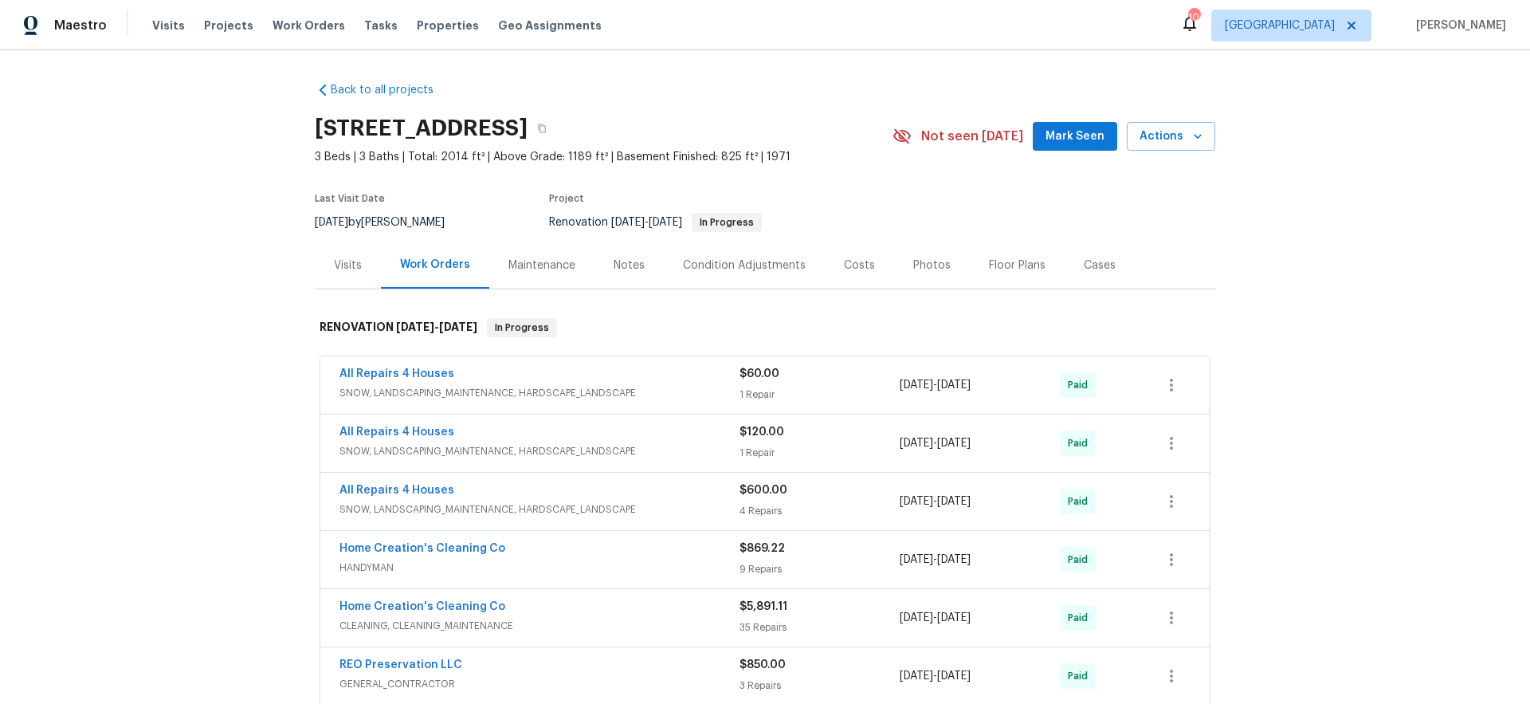
click at [1065, 136] on span "Mark Seen" at bounding box center [1074, 137] width 59 height 20
click at [432, 30] on span "Properties" at bounding box center [448, 26] width 62 height 16
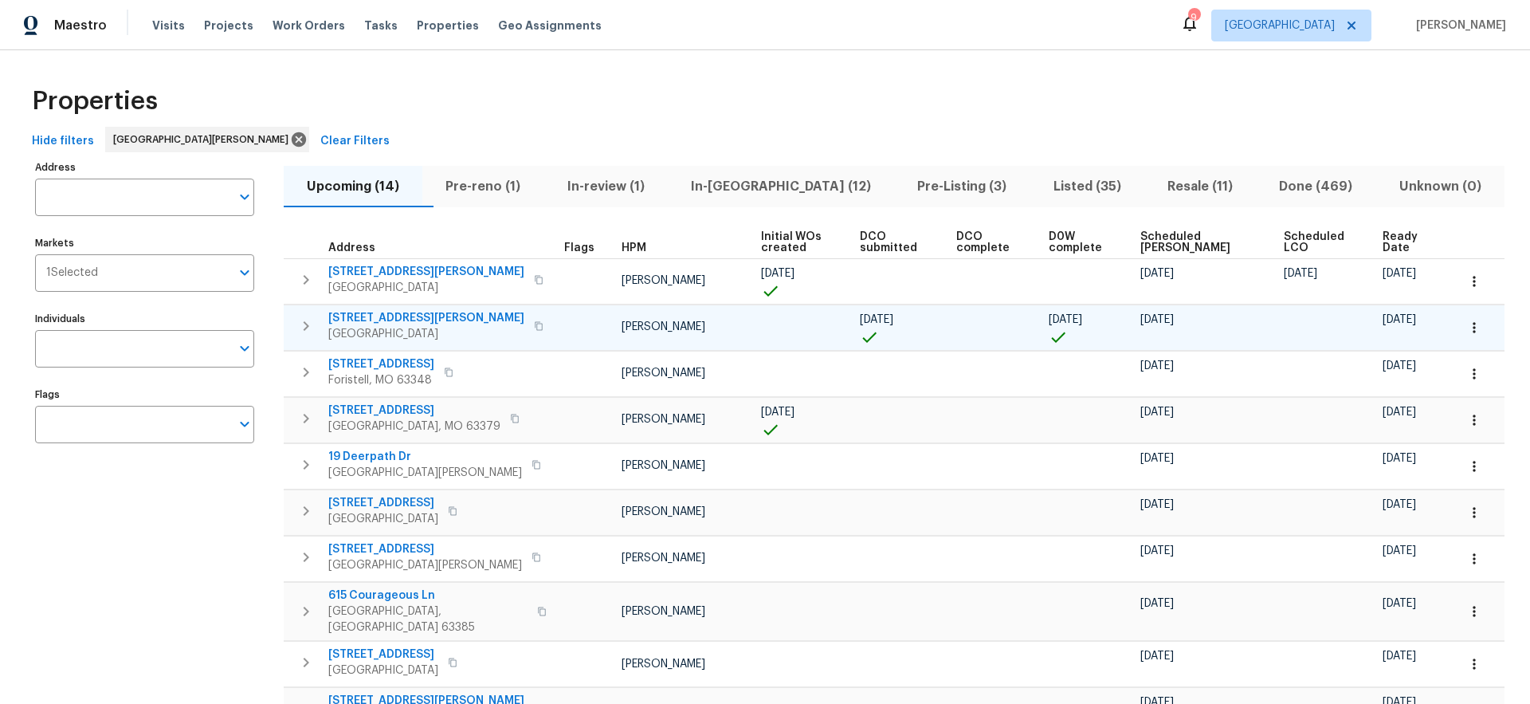
click at [383, 322] on span "11525 Ivy Green Dr" at bounding box center [426, 318] width 196 height 16
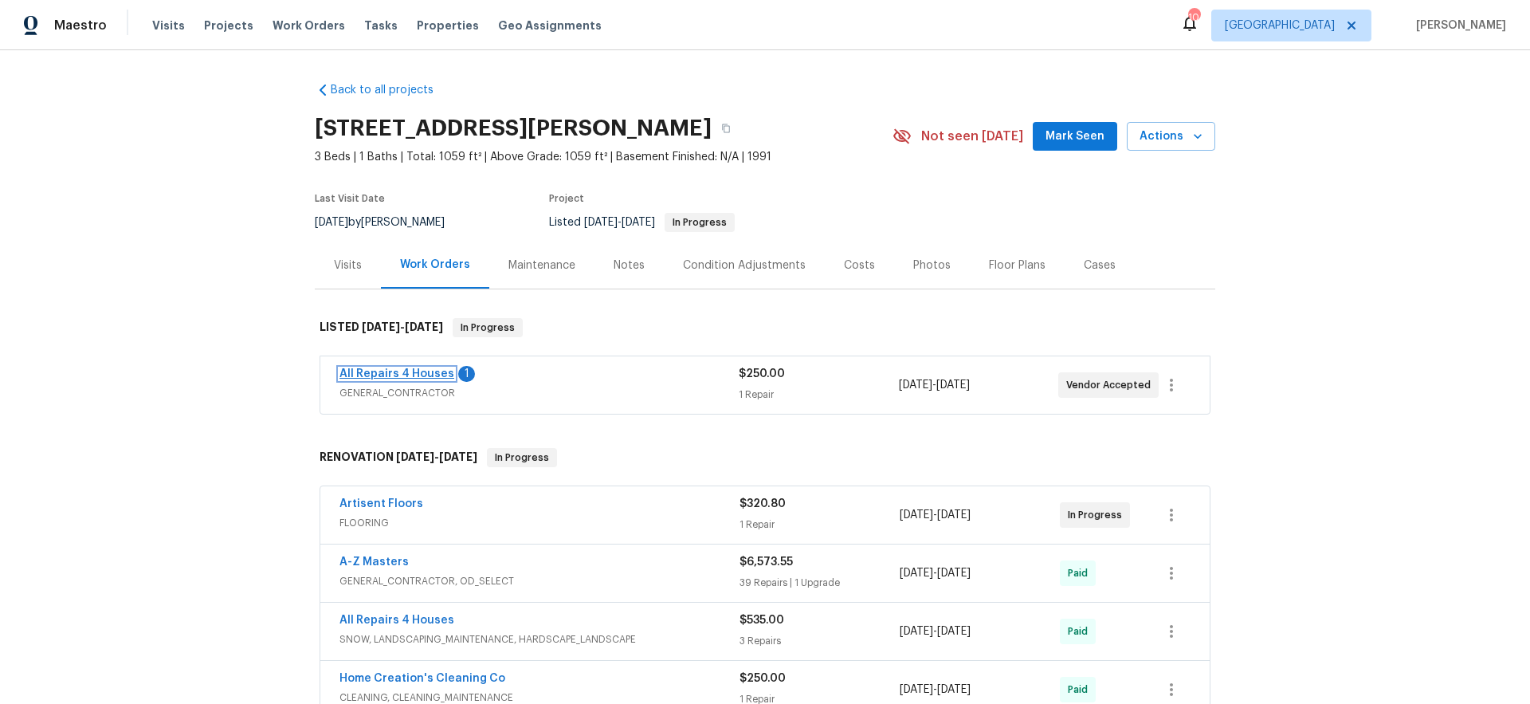
click at [414, 374] on link "All Repairs 4 Houses" at bounding box center [396, 373] width 115 height 11
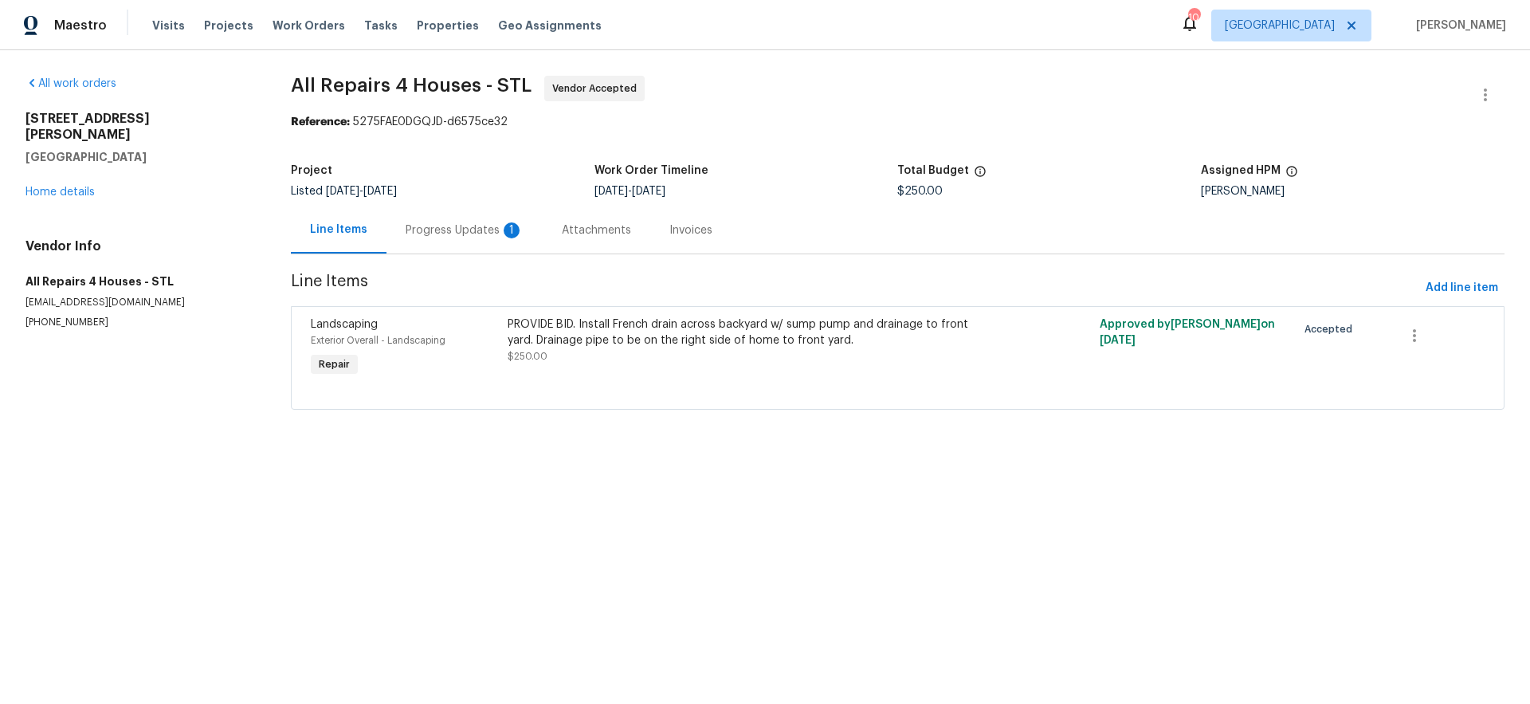
click at [454, 226] on div "Progress Updates 1" at bounding box center [465, 230] width 118 height 16
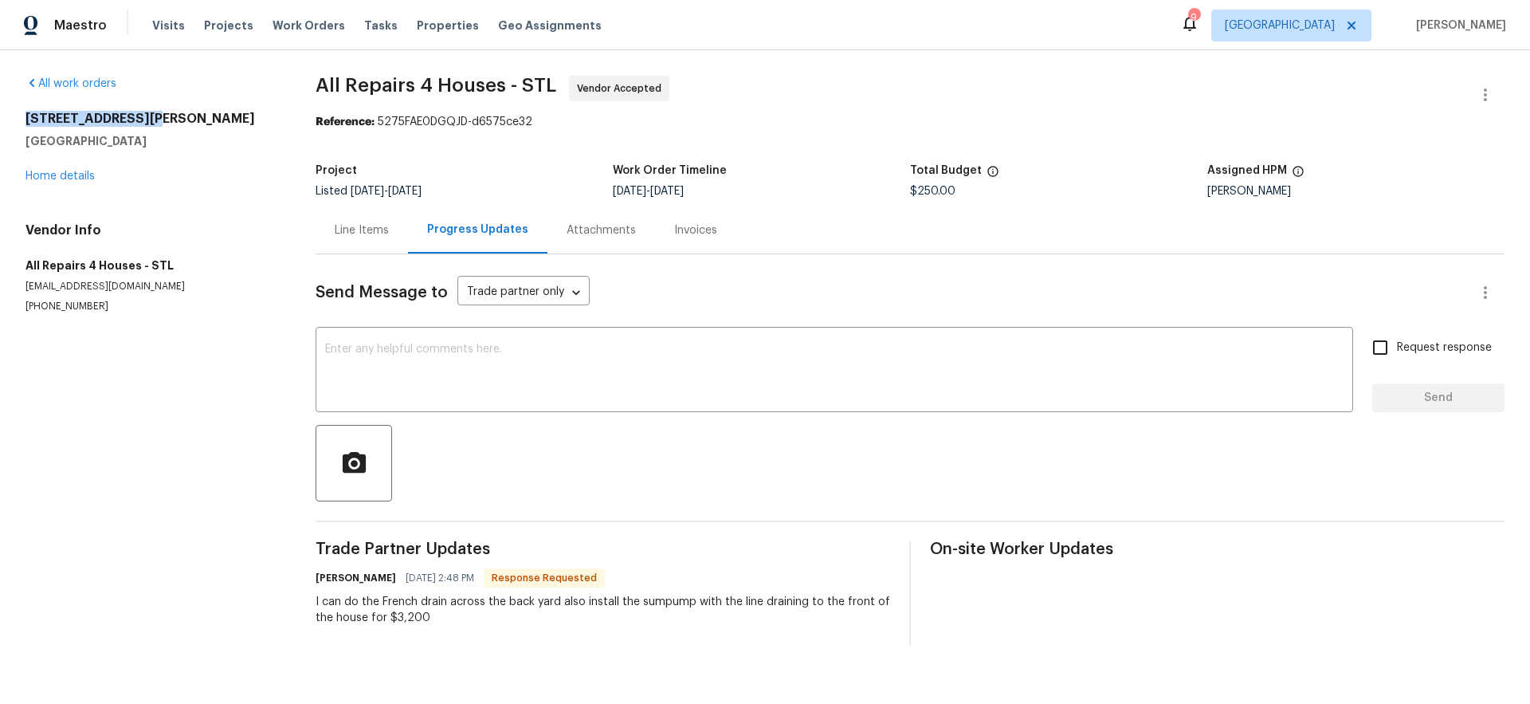
drag, startPoint x: 136, startPoint y: 118, endPoint x: 29, endPoint y: 122, distance: 107.6
click at [29, 122] on h2 "2118 Hungerford Dr" at bounding box center [151, 119] width 252 height 16
copy h2 "2118 Hungerford Dr"
click at [229, 419] on section "All work orders 2118 Hungerford Dr Florissant, MO 63031 Home details Vendor Inf…" at bounding box center [151, 360] width 252 height 569
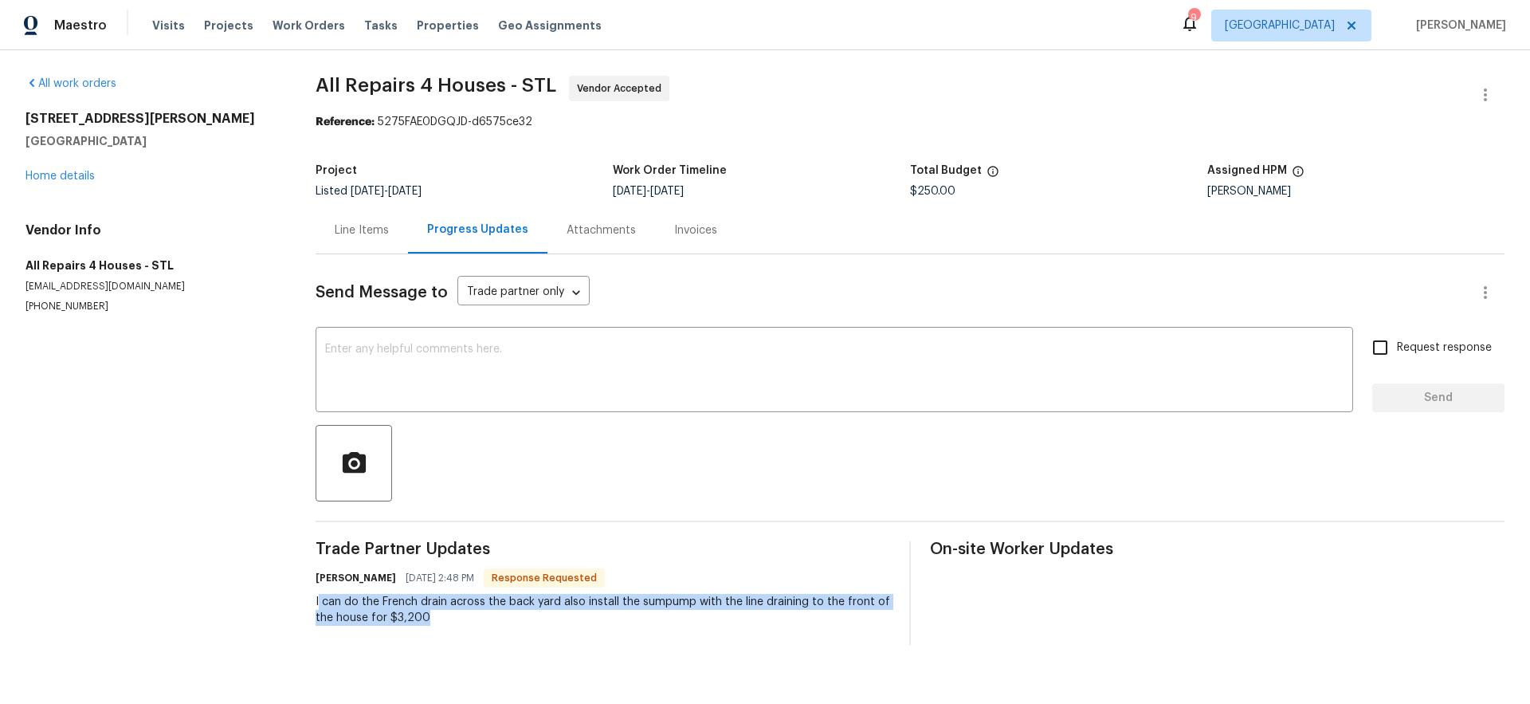
drag, startPoint x: 437, startPoint y: 621, endPoint x: 317, endPoint y: 605, distance: 121.4
click at [317, 605] on div "I can do the French drain across the back yard also install the sumpump with th…" at bounding box center [603, 610] width 574 height 32
click at [449, 614] on div "I can do the French drain across the back yard also install the sumpump with th…" at bounding box center [603, 610] width 574 height 32
drag, startPoint x: 394, startPoint y: 617, endPoint x: 312, endPoint y: 606, distance: 82.1
click at [312, 606] on div "All work orders 2118 Hungerford Dr Florissant, MO 63031 Home details Vendor Inf…" at bounding box center [765, 360] width 1530 height 620
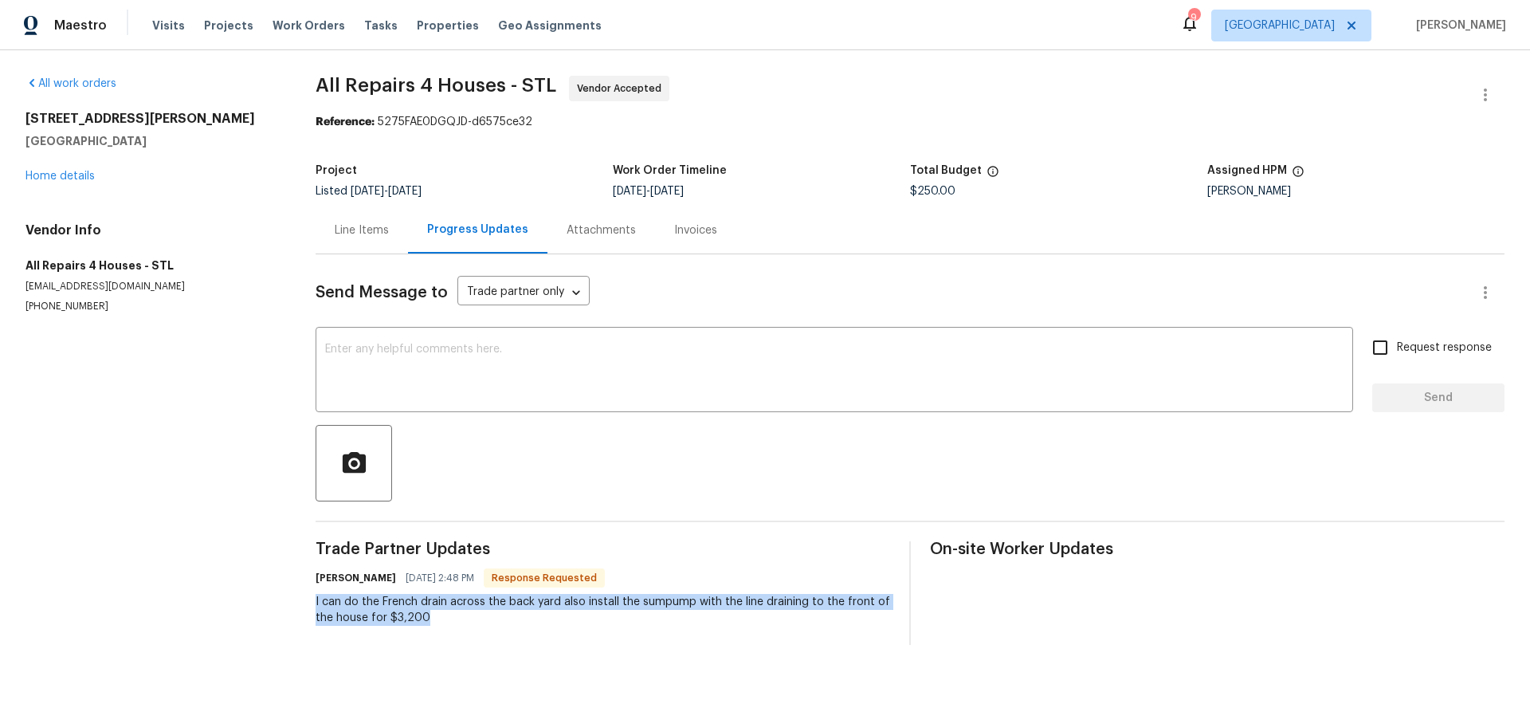
copy div "I can do the French drain across the back yard also install the sumpump with th…"
click at [71, 174] on link "Home details" at bounding box center [59, 176] width 69 height 11
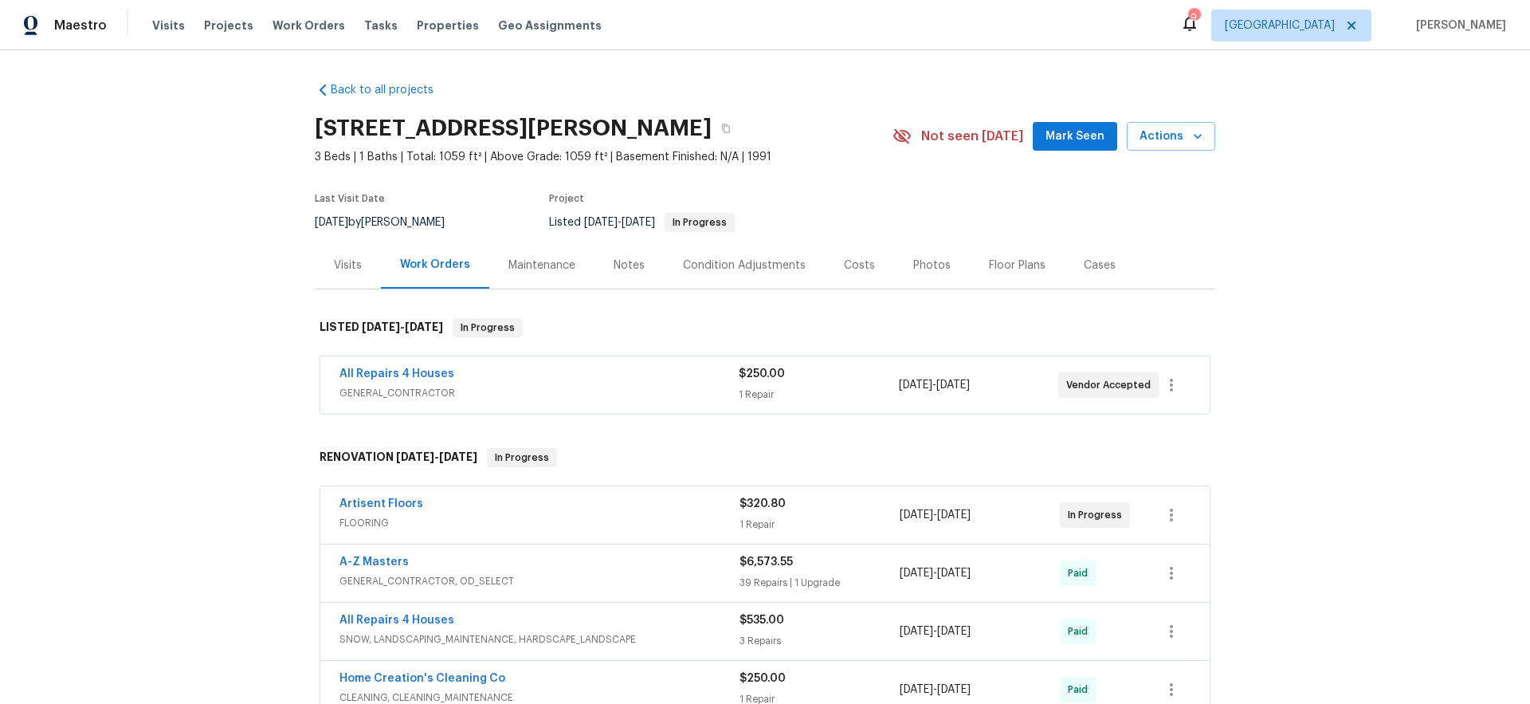
click at [1074, 136] on span "Mark Seen" at bounding box center [1074, 137] width 59 height 20
click at [421, 27] on span "Properties" at bounding box center [448, 26] width 62 height 16
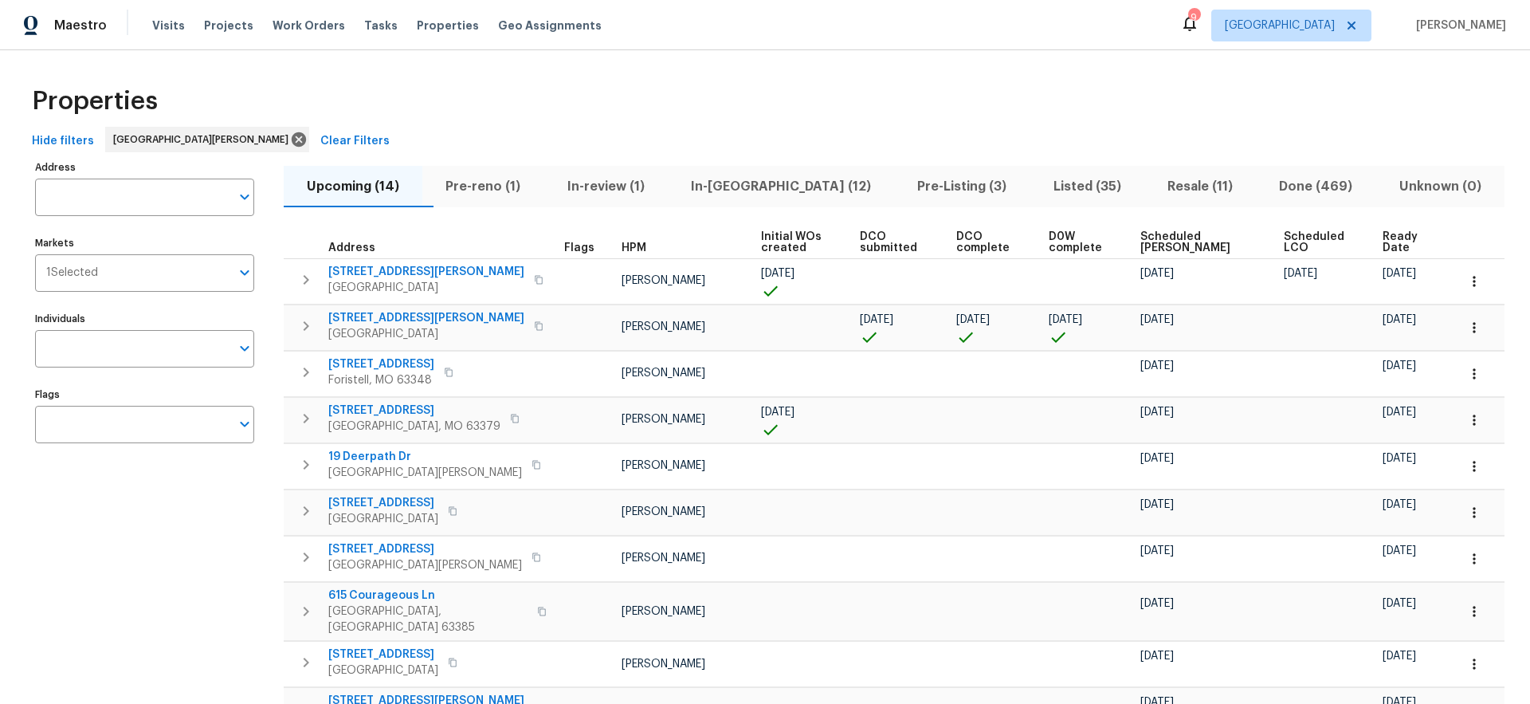
click at [1040, 189] on span "Listed (35)" at bounding box center [1087, 186] width 95 height 22
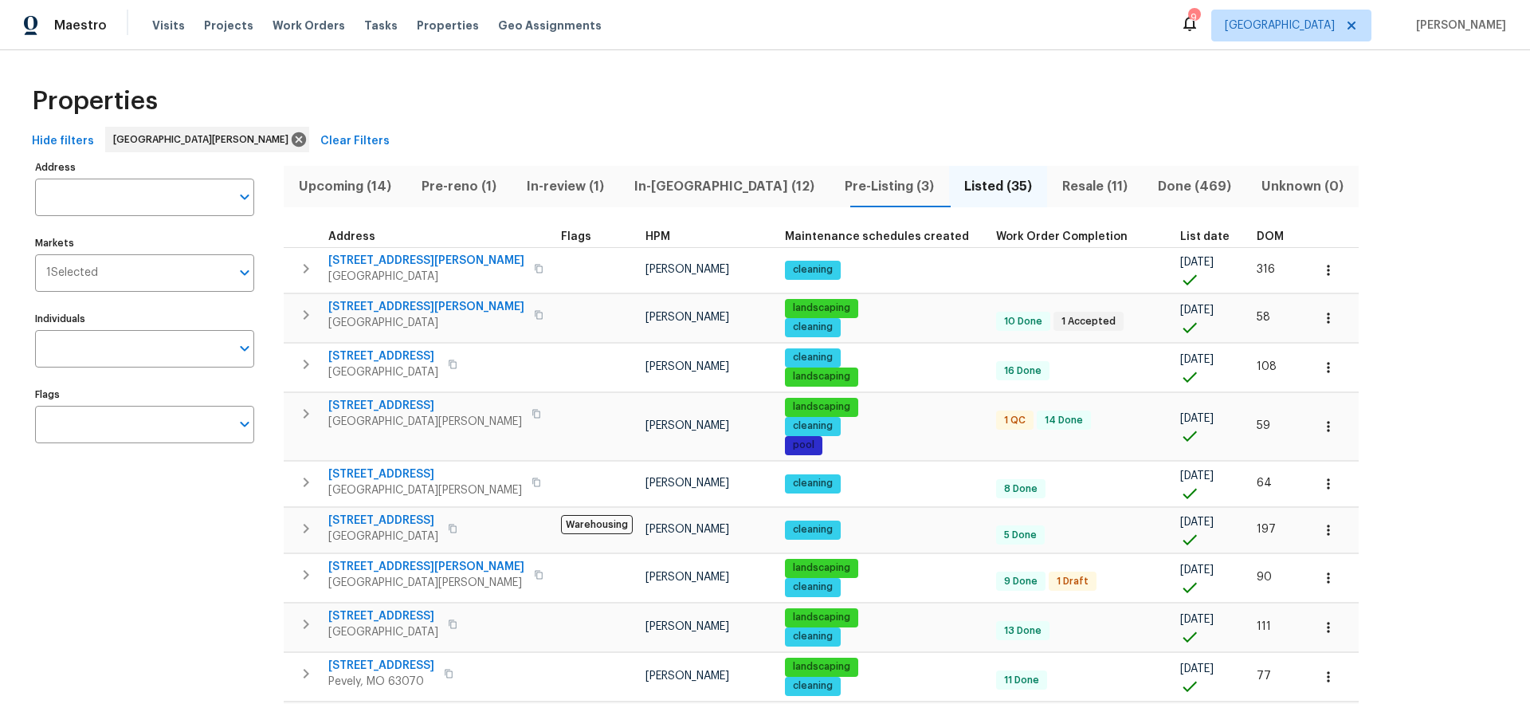
click at [645, 239] on span "HPM" at bounding box center [657, 236] width 25 height 11
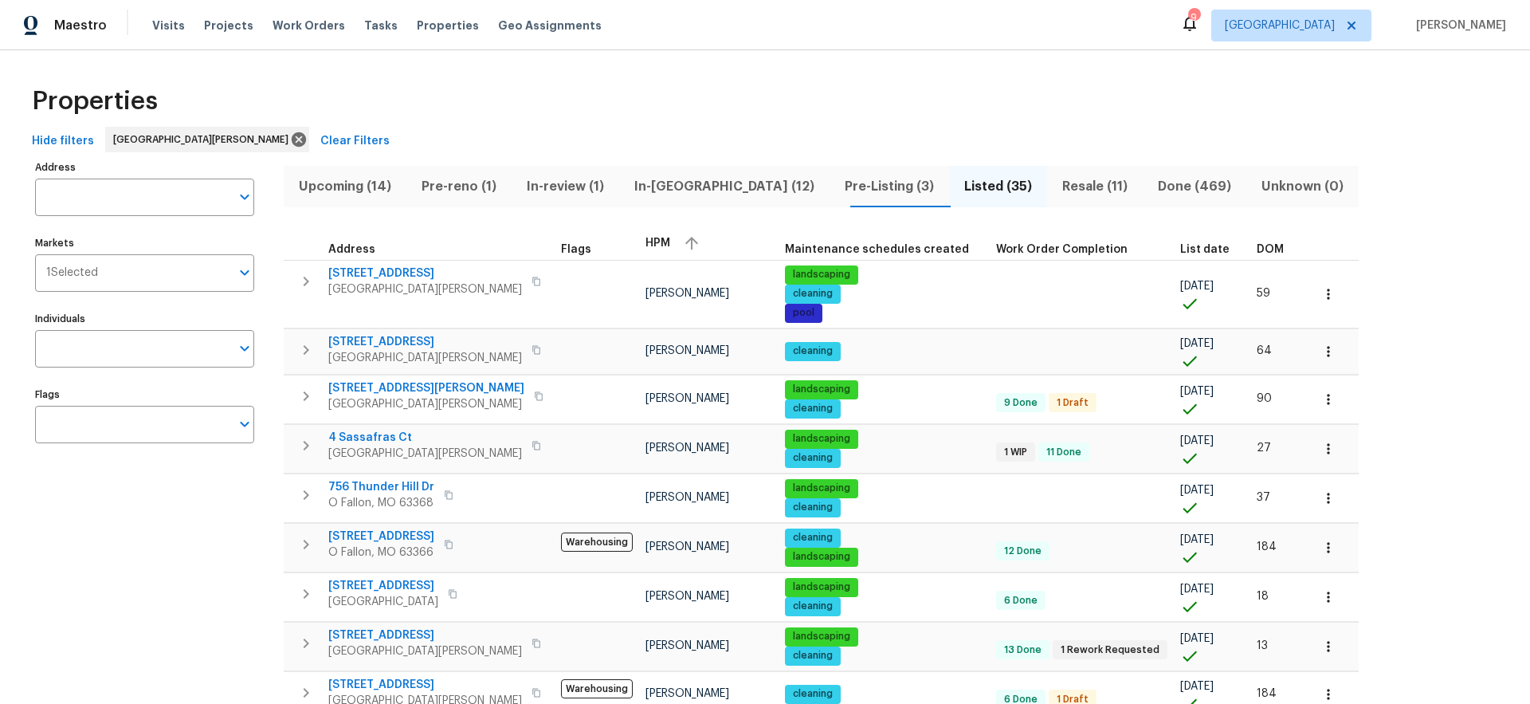
click at [645, 239] on span "HPM" at bounding box center [657, 242] width 25 height 11
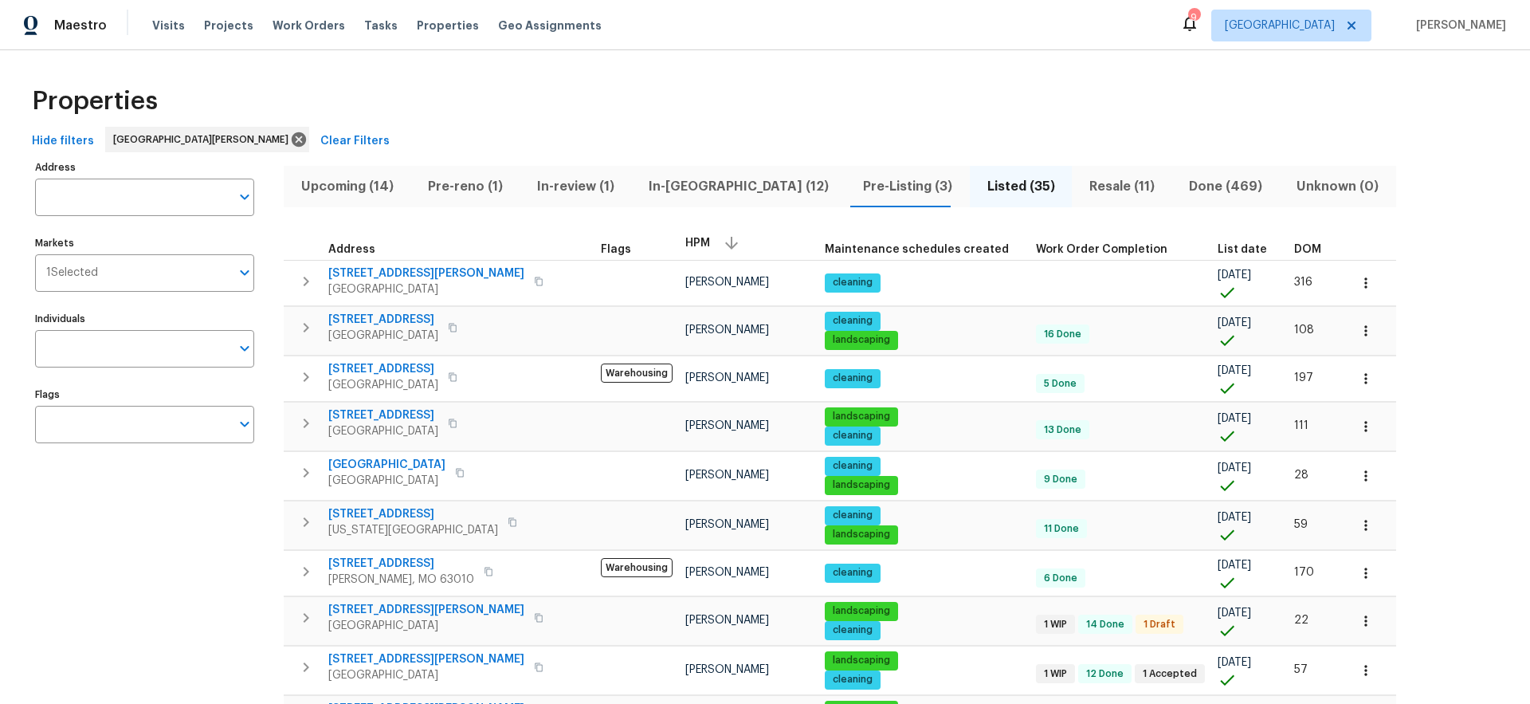
click at [707, 186] on span "In-reno (12)" at bounding box center [738, 186] width 195 height 22
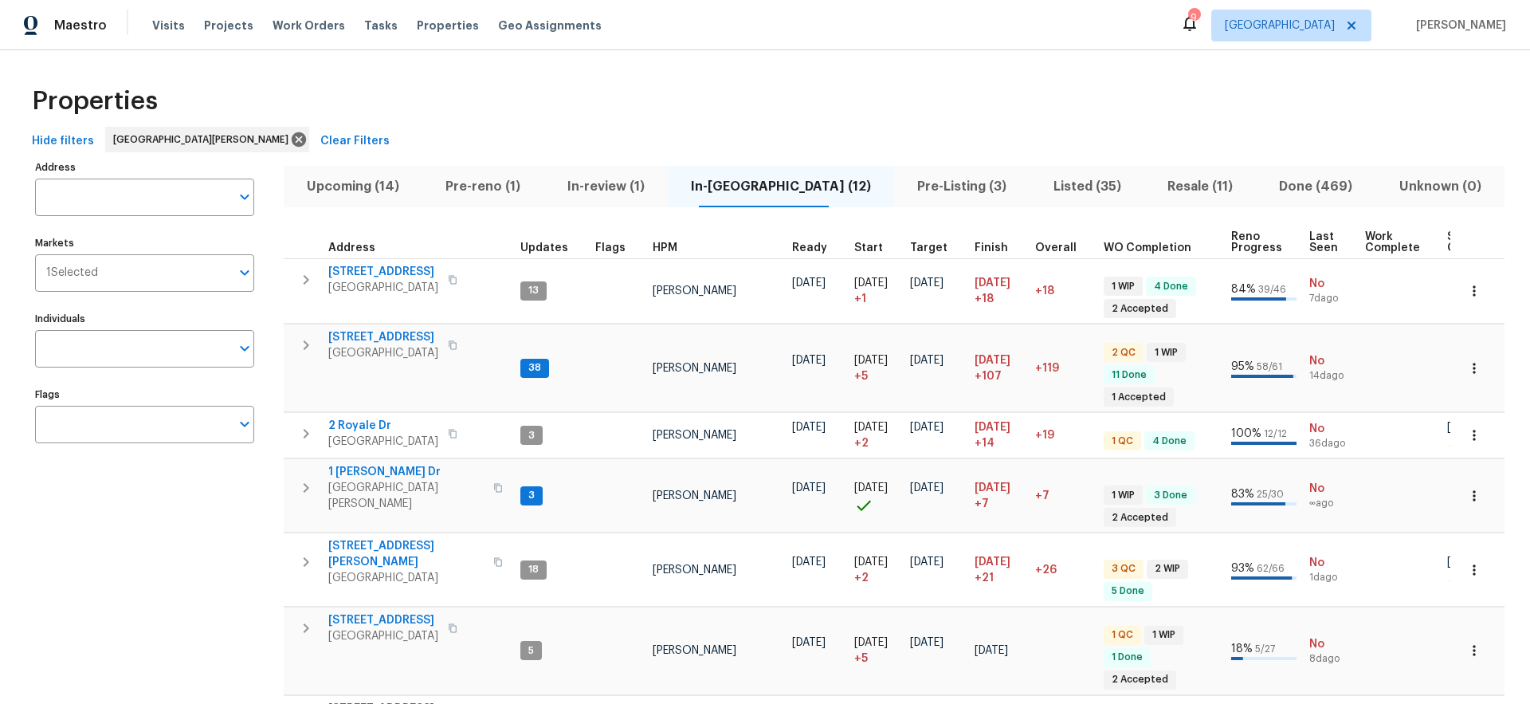
click at [660, 248] on span "HPM" at bounding box center [665, 247] width 25 height 11
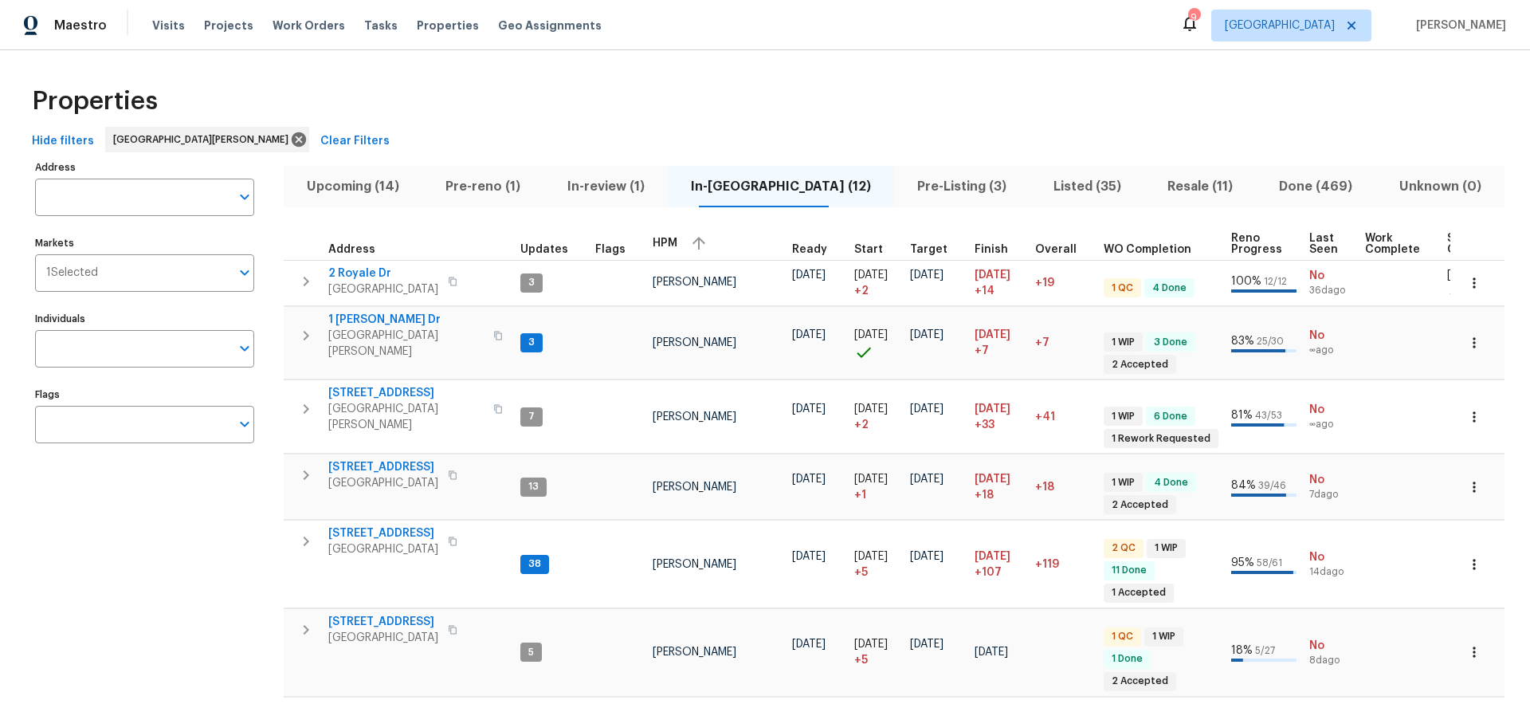
click at [660, 248] on div "HPM" at bounding box center [716, 243] width 127 height 24
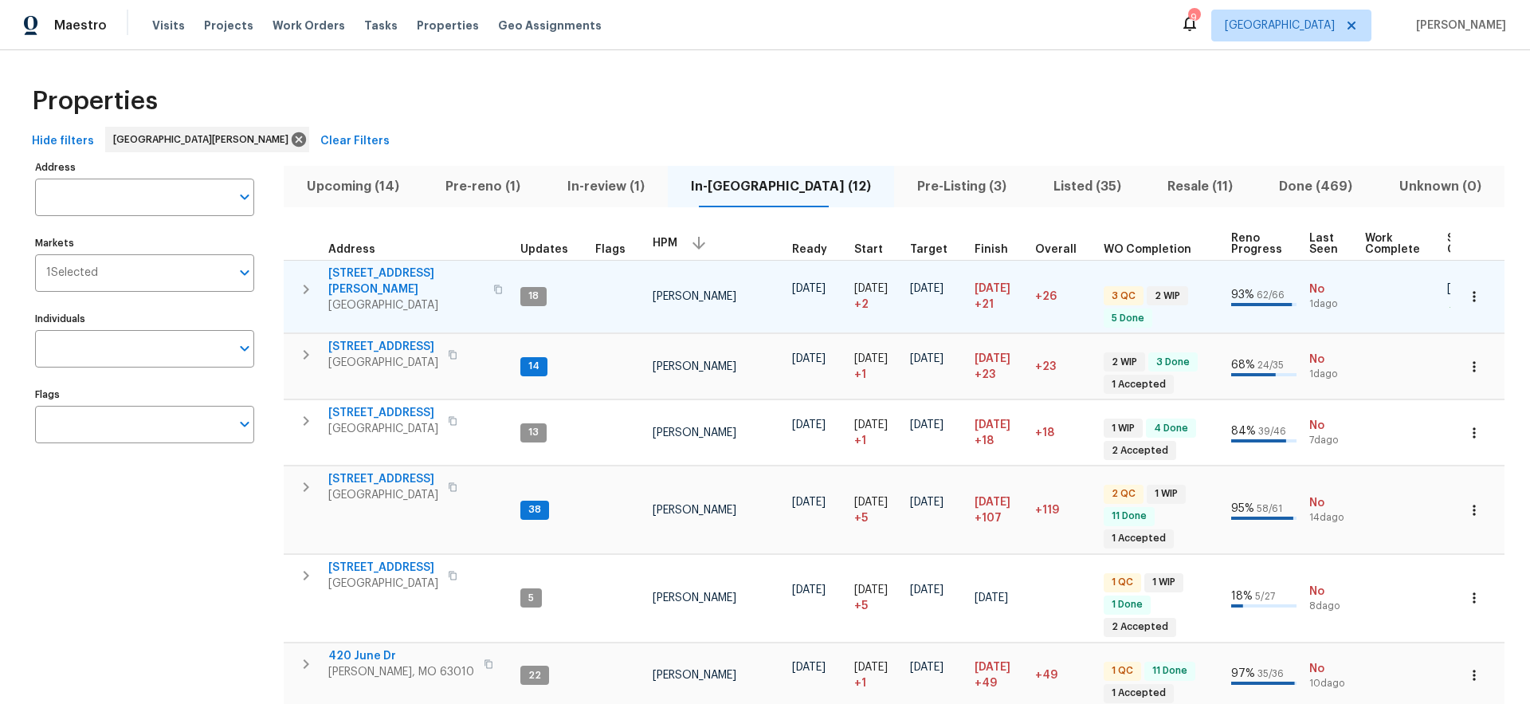
click at [390, 271] on span "3940 Parker Rd" at bounding box center [405, 281] width 155 height 32
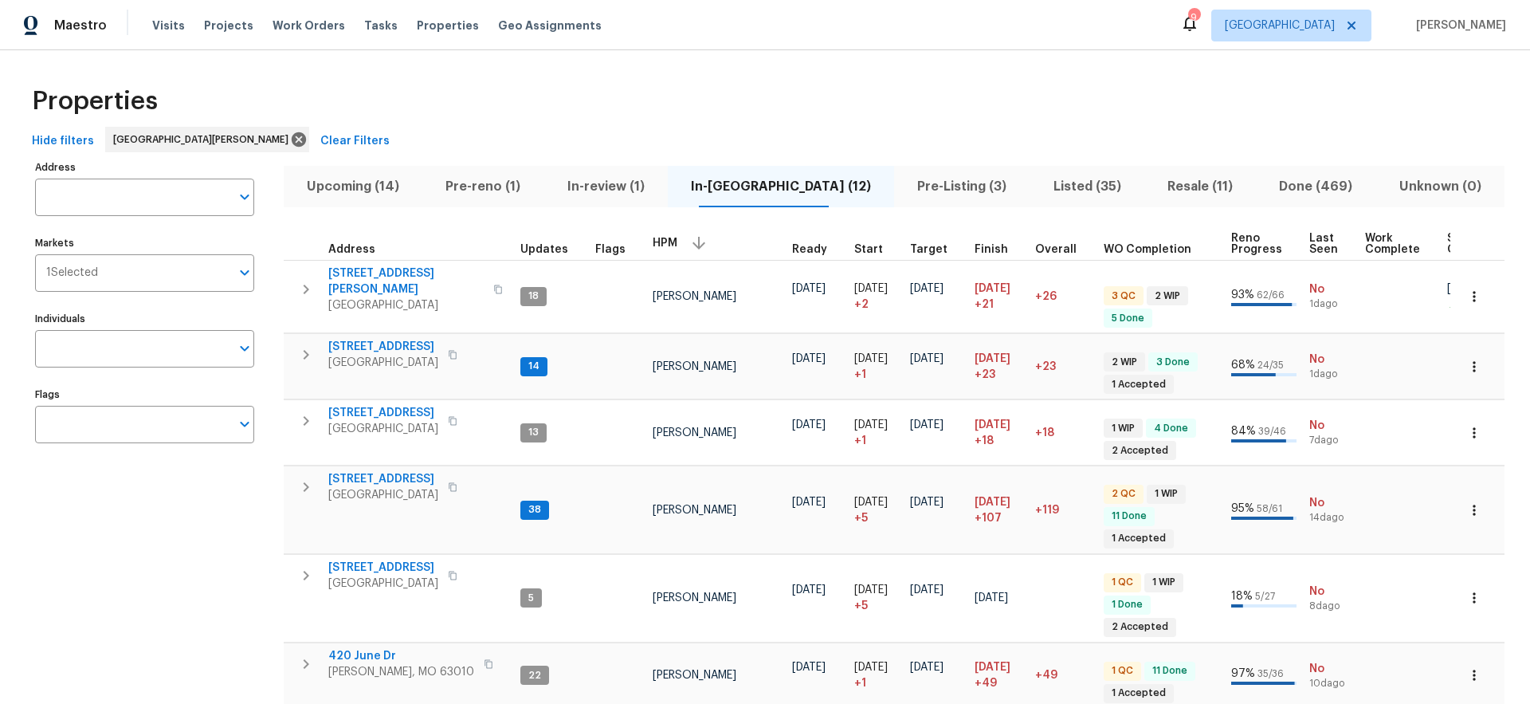
click at [187, 554] on div "Address Address Markets 1 Selected Markets Individuals Individuals Flags Flags" at bounding box center [154, 667] width 239 height 1022
click at [387, 343] on span "14519 Rosant Ct" at bounding box center [383, 347] width 110 height 16
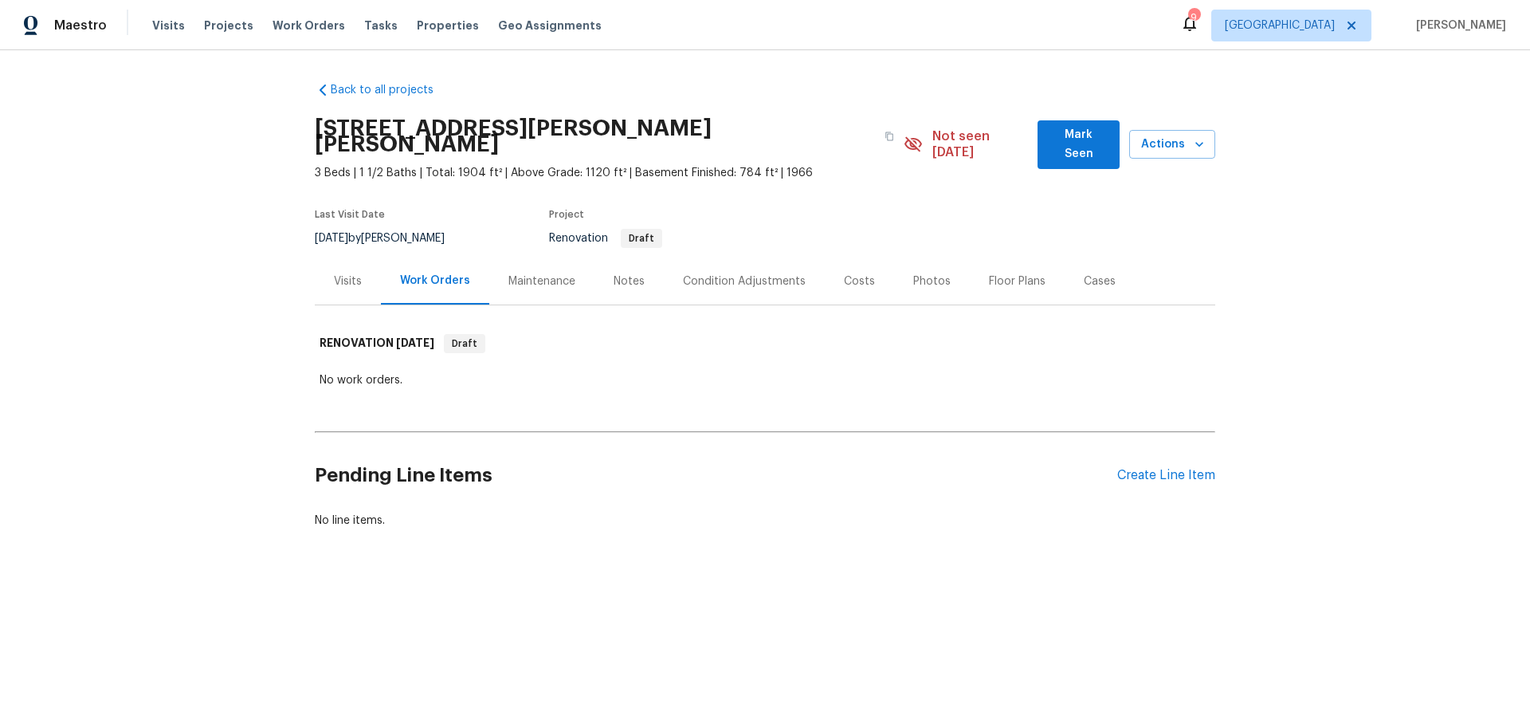
click at [1067, 135] on span "Mark Seen" at bounding box center [1078, 144] width 57 height 39
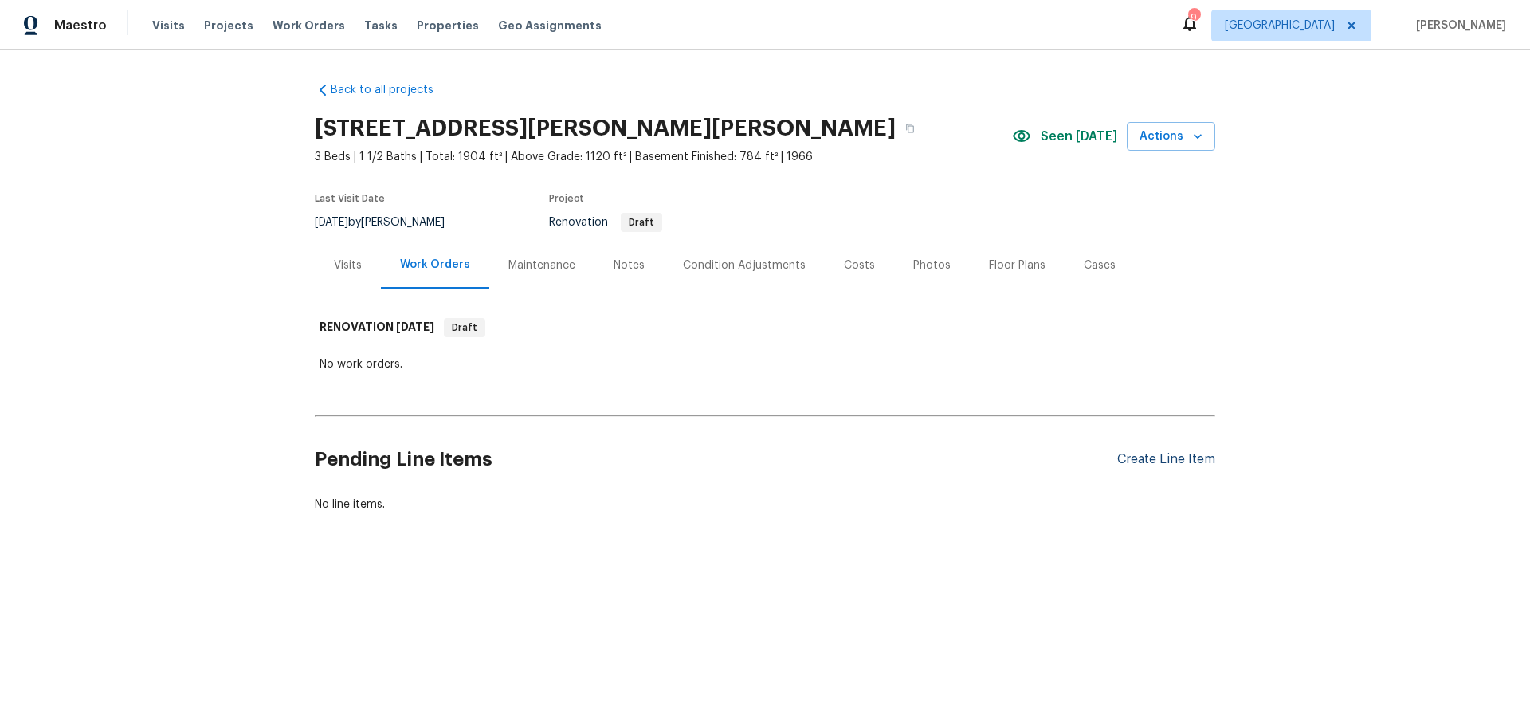
click at [1152, 457] on div "Create Line Item" at bounding box center [1166, 459] width 98 height 15
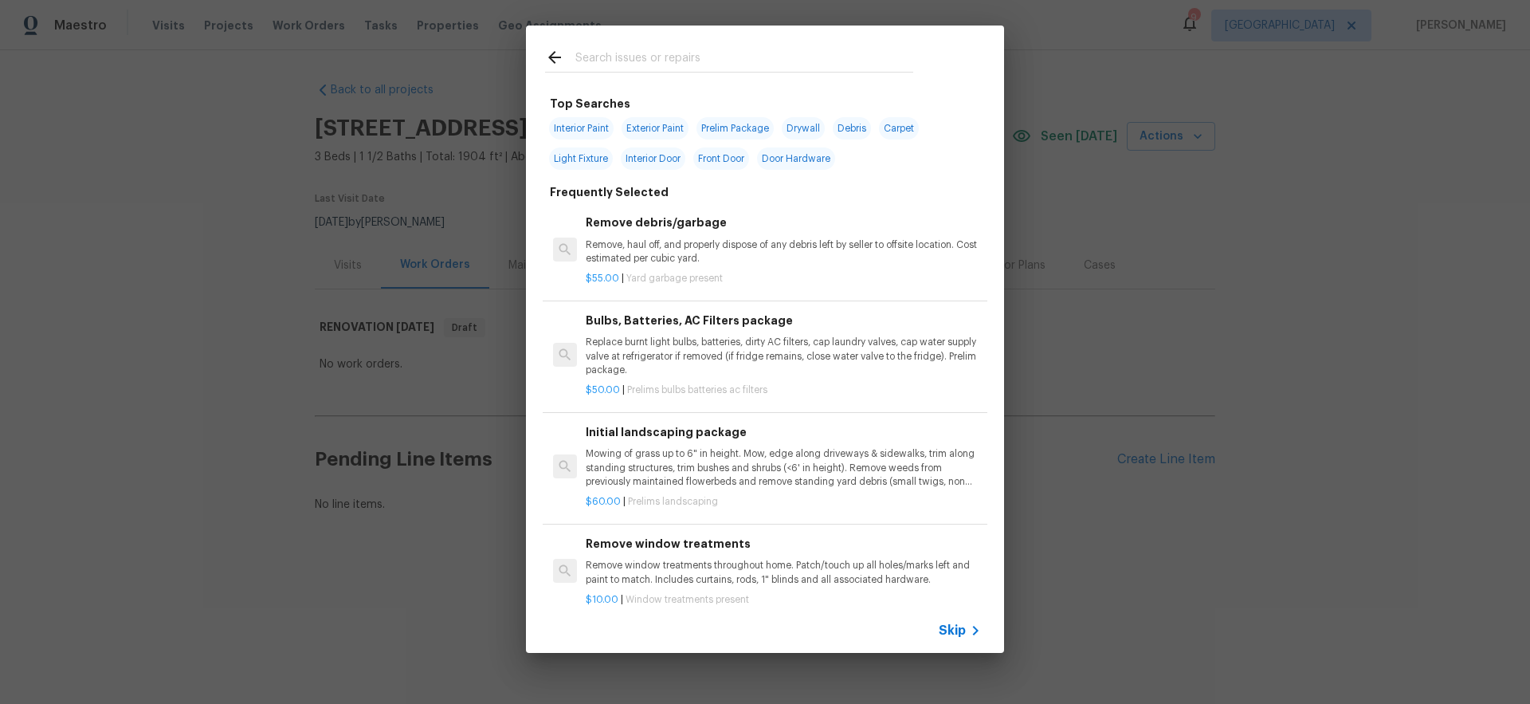
click at [957, 631] on span "Skip" at bounding box center [952, 630] width 27 height 16
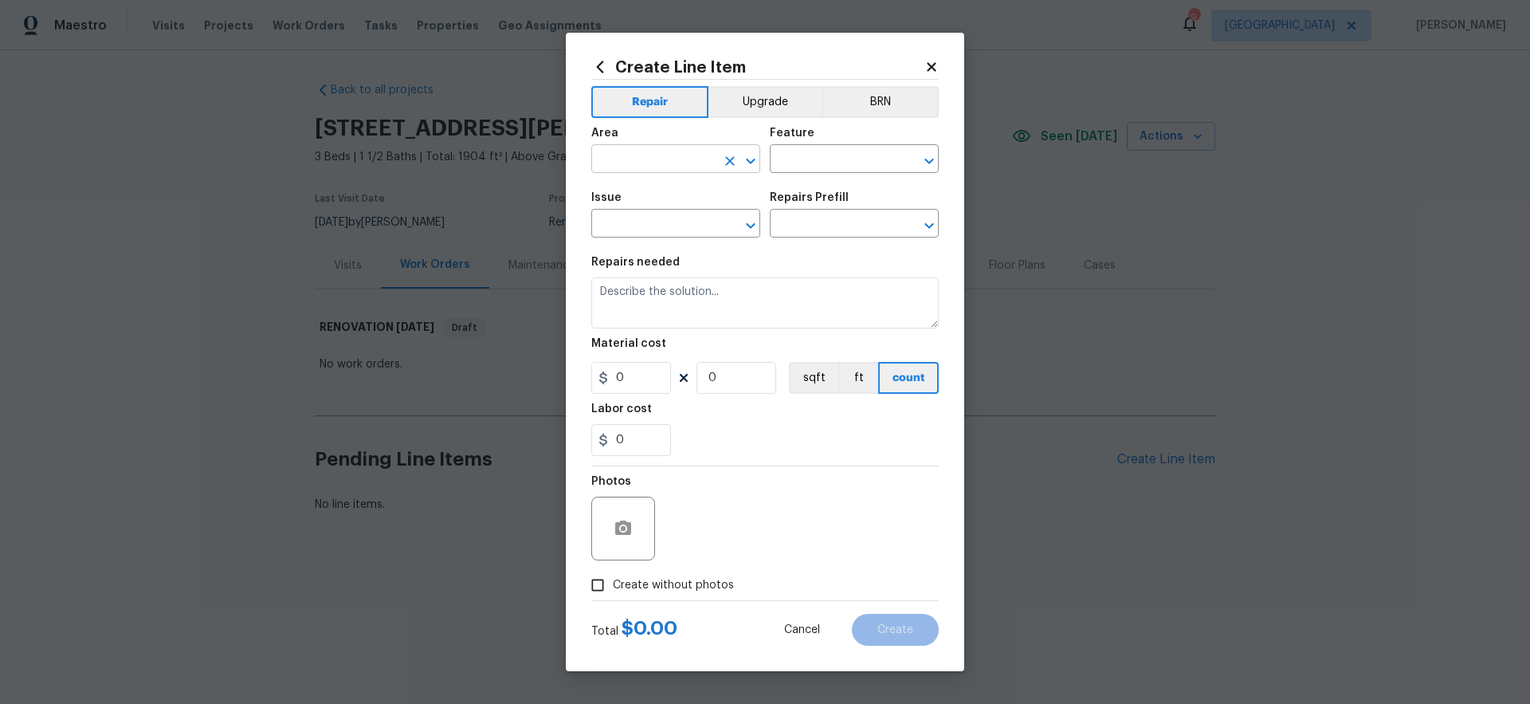
click at [657, 155] on input "text" at bounding box center [653, 160] width 124 height 25
click at [931, 65] on icon at bounding box center [931, 66] width 9 height 9
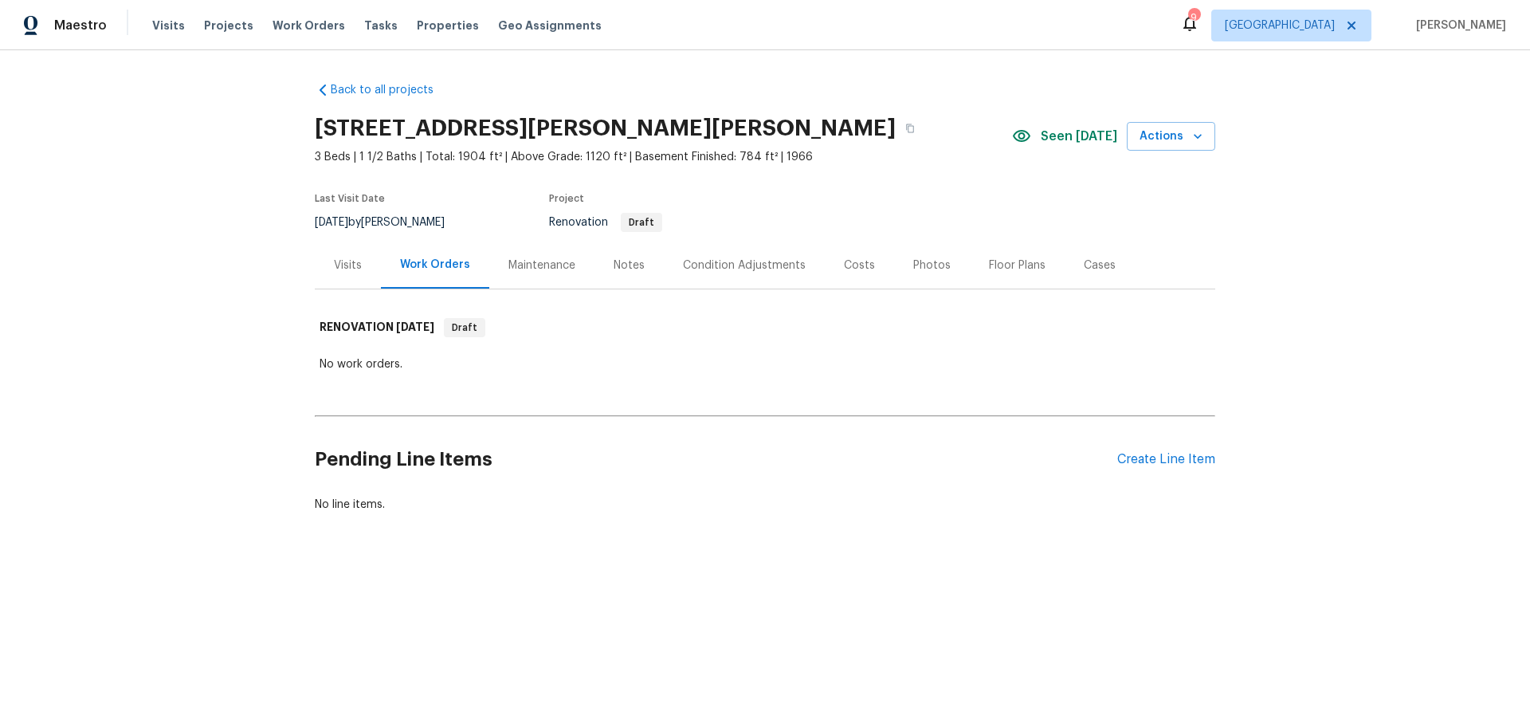
click at [1001, 268] on div "Floor Plans" at bounding box center [1017, 265] width 57 height 16
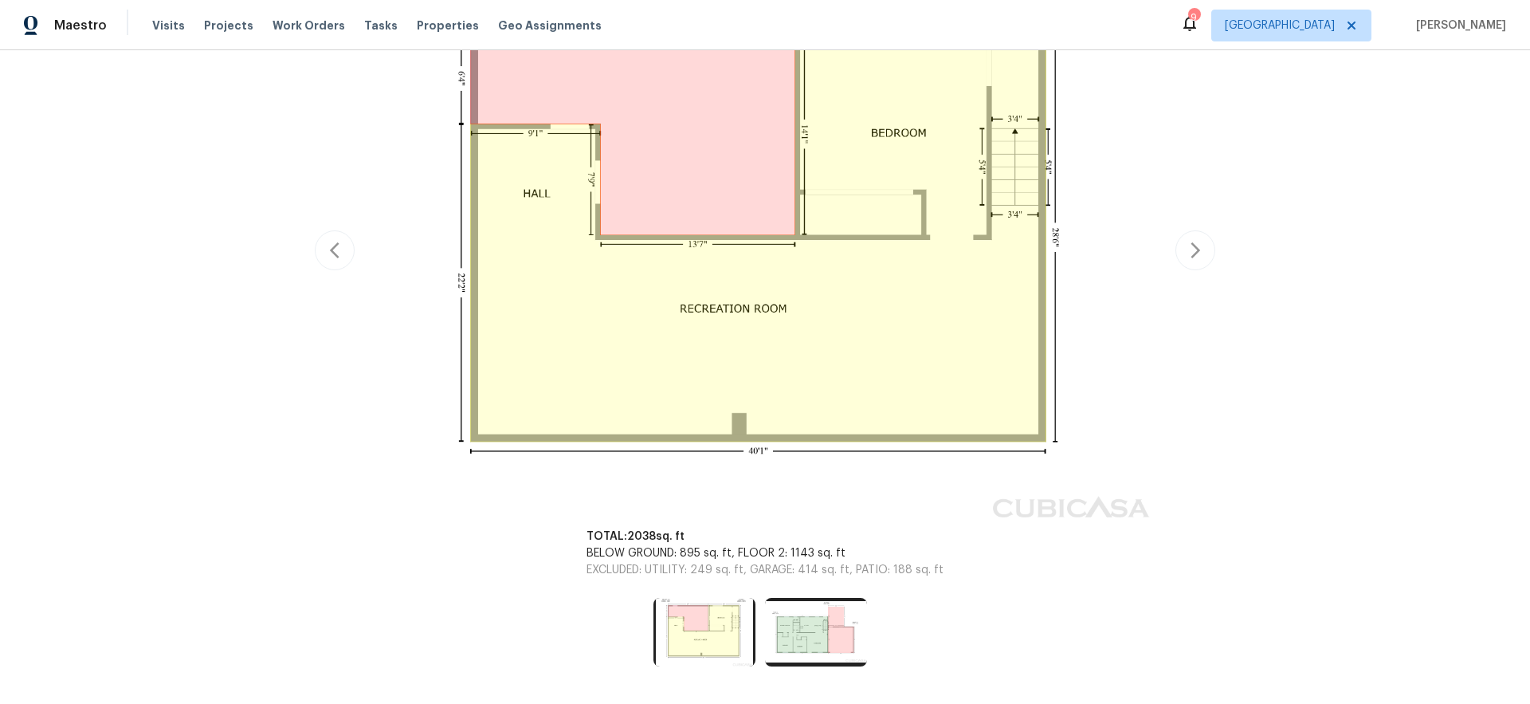
scroll to position [359, 0]
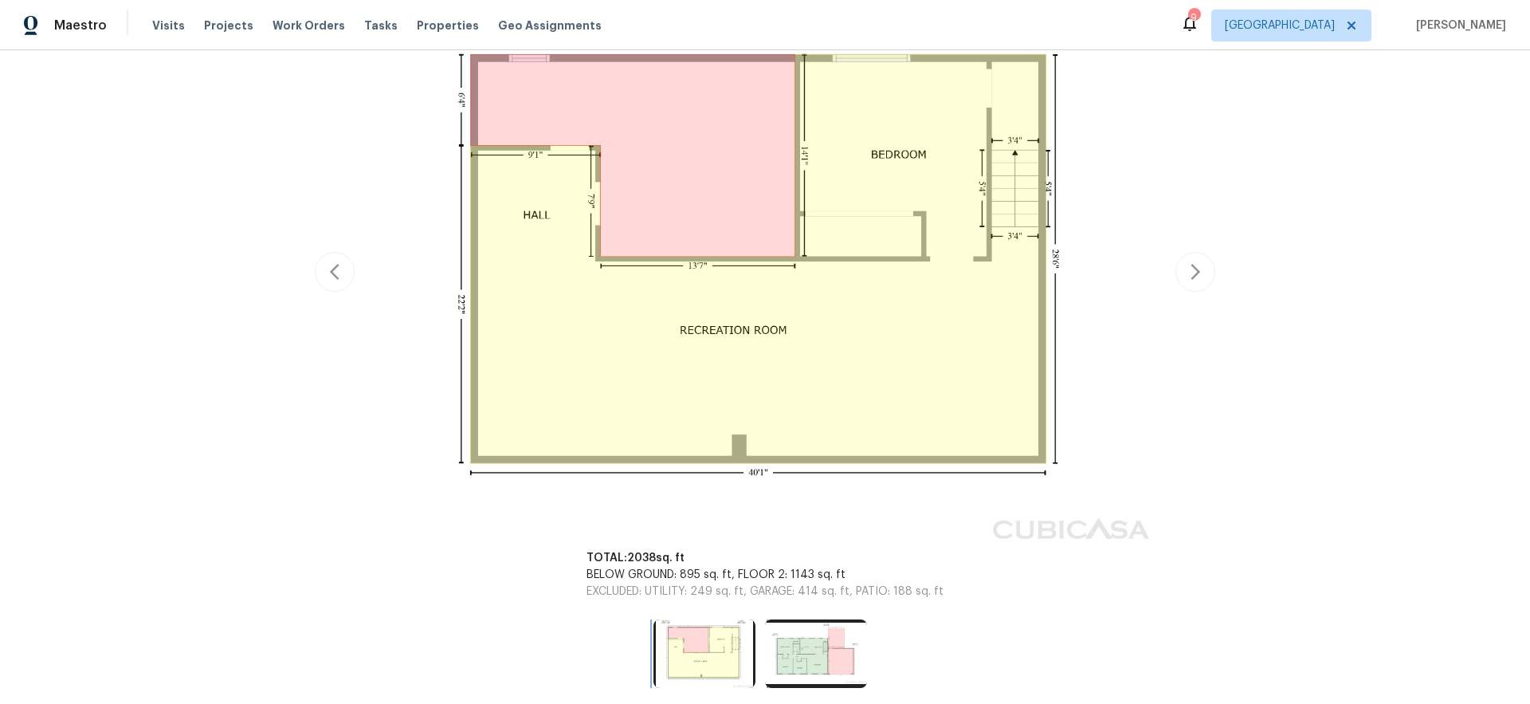
click at [701, 639] on img at bounding box center [704, 653] width 102 height 69
click at [803, 644] on img at bounding box center [816, 653] width 102 height 69
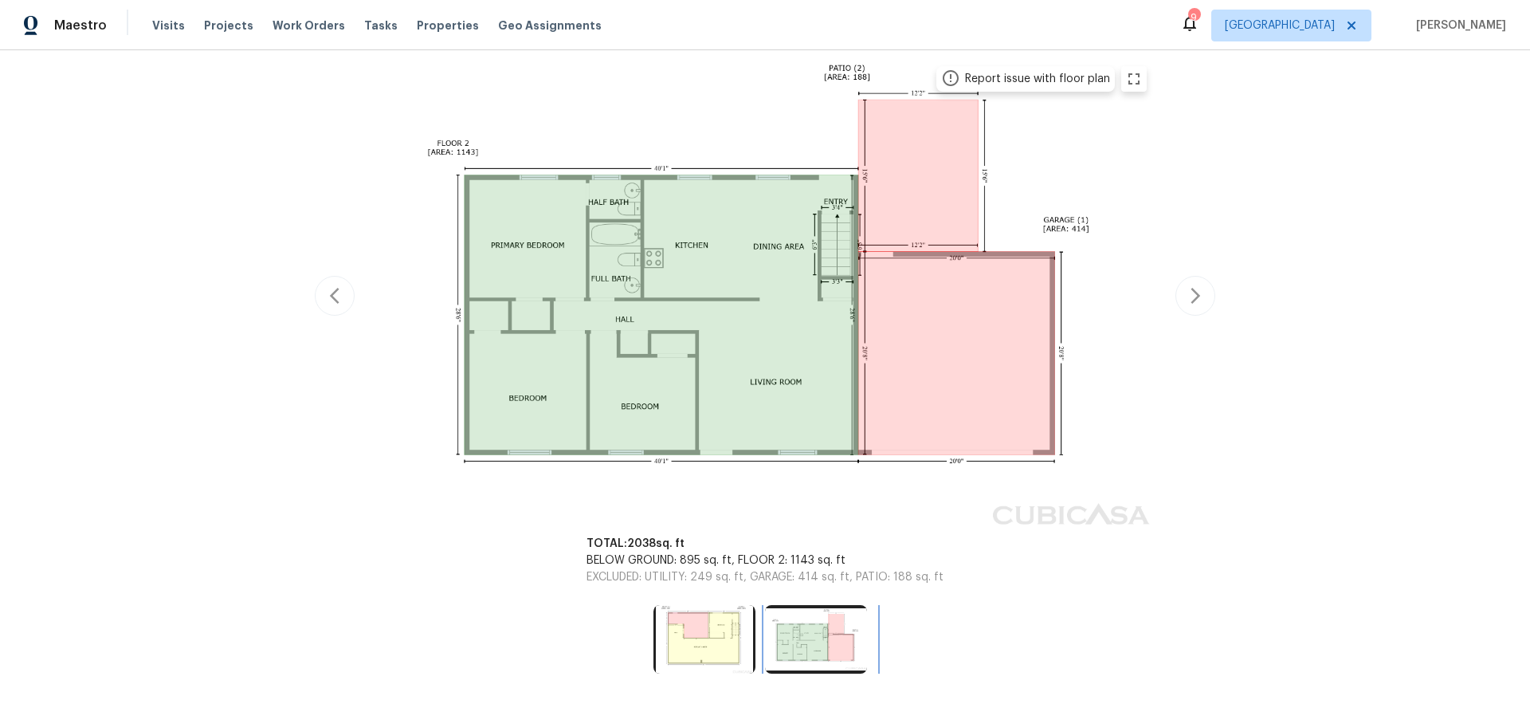
scroll to position [0, 0]
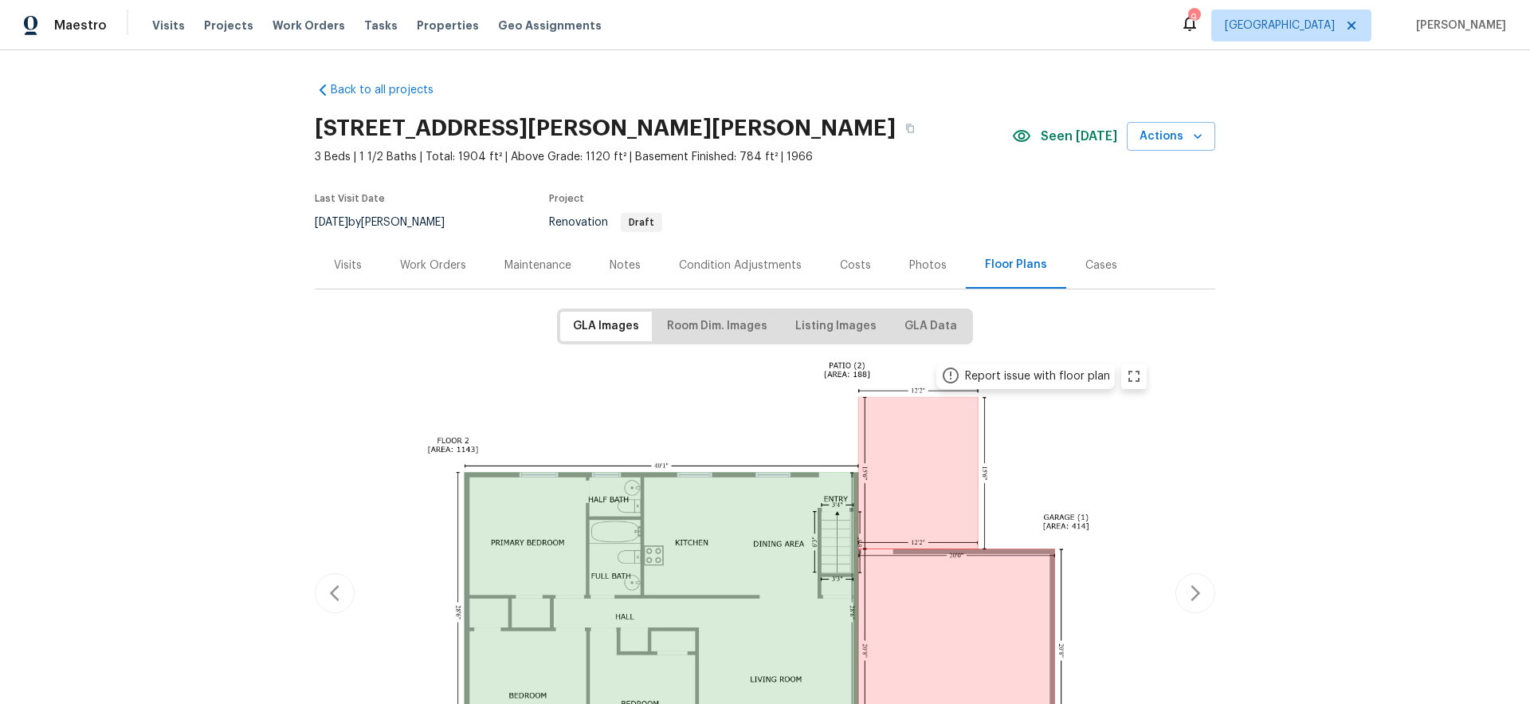
click at [429, 269] on div "Work Orders" at bounding box center [433, 265] width 66 height 16
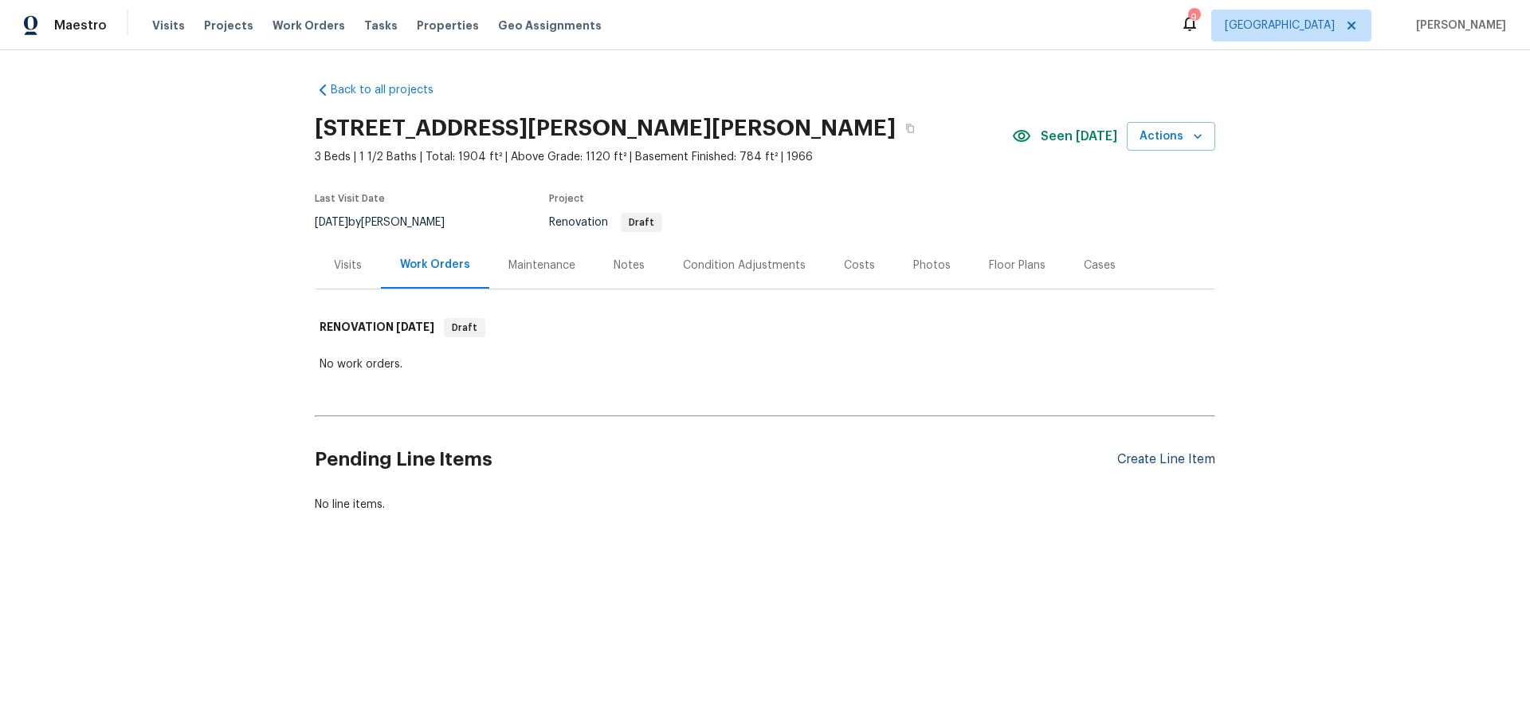
click at [1194, 459] on div "Create Line Item" at bounding box center [1166, 459] width 98 height 15
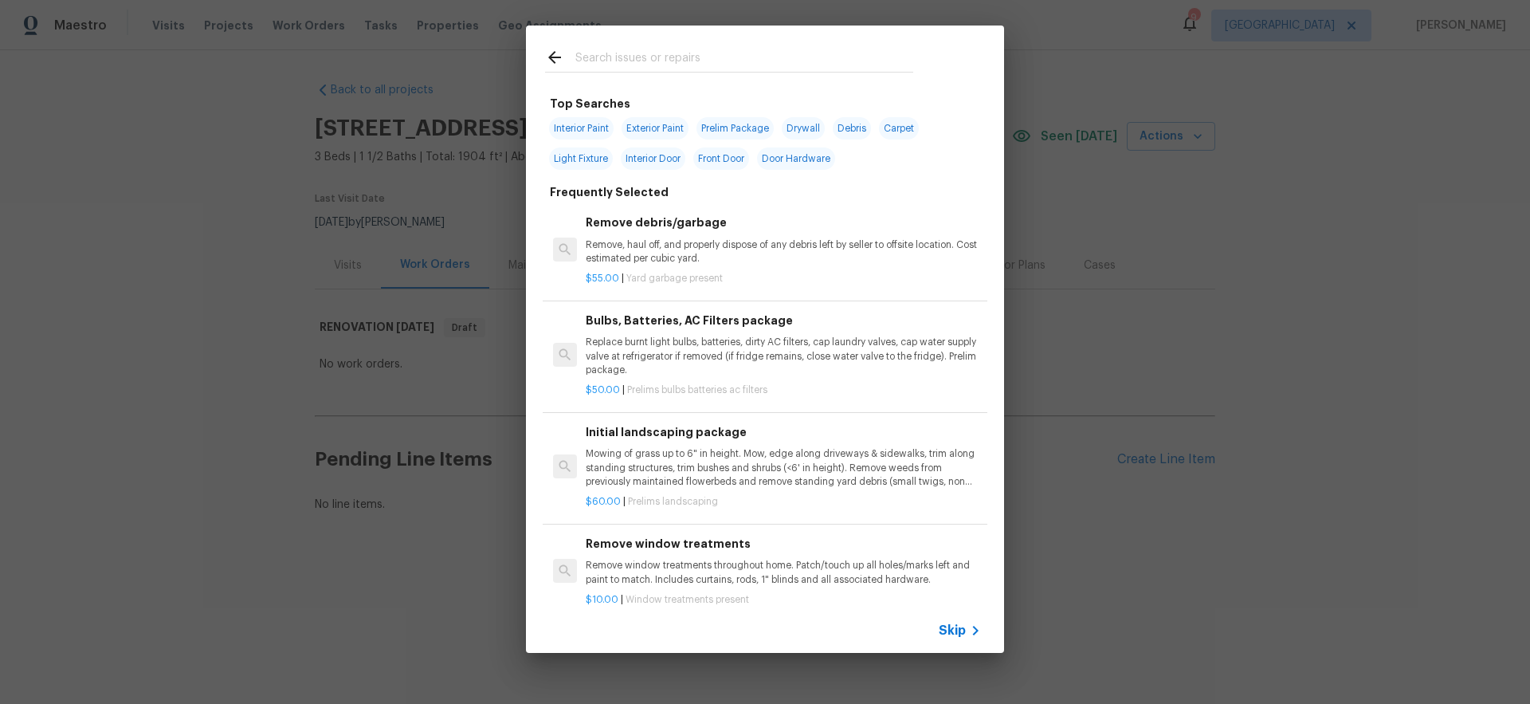
click at [955, 629] on span "Skip" at bounding box center [952, 630] width 27 height 16
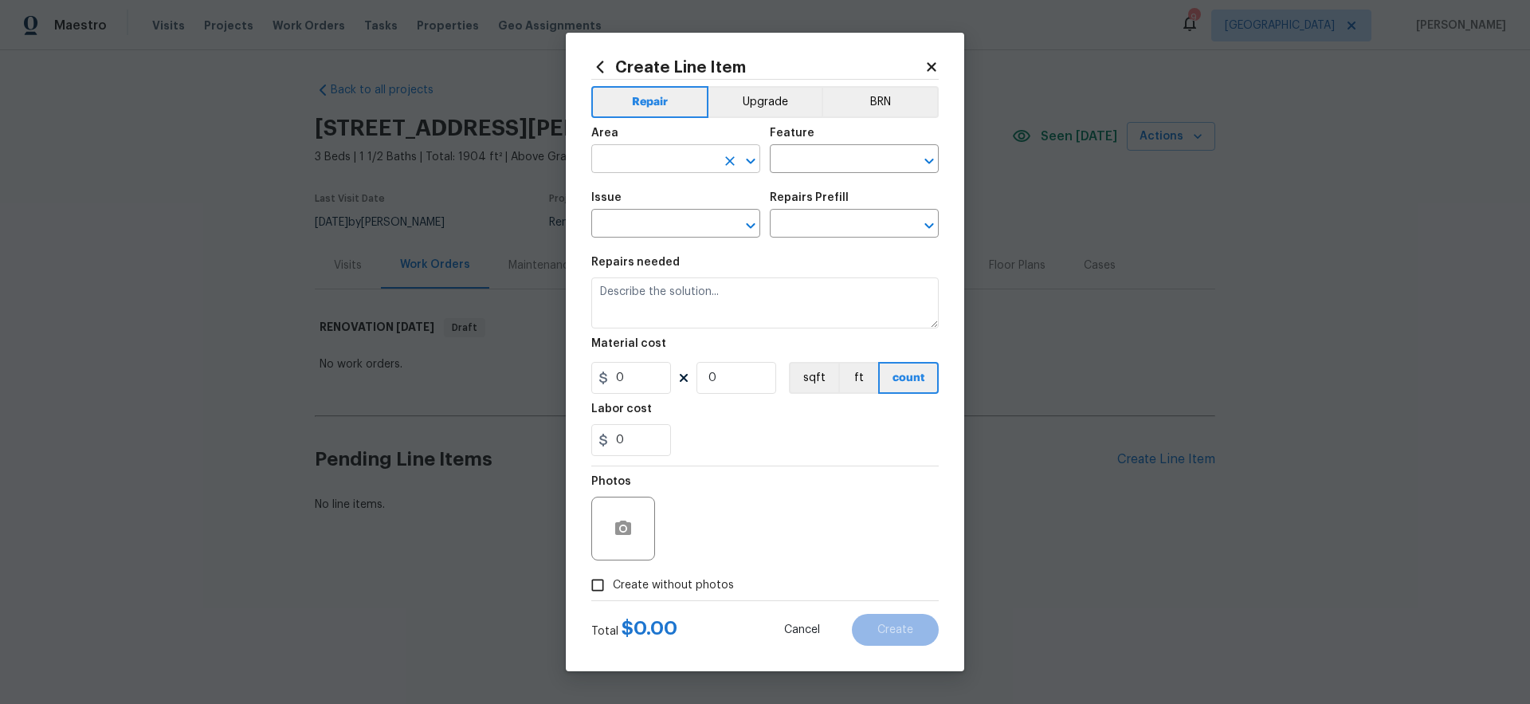
click at [633, 155] on input "text" at bounding box center [653, 160] width 124 height 25
click at [649, 225] on li "Interior Overall" at bounding box center [675, 222] width 169 height 26
type input "Interior Overall"
click at [826, 161] on input "text" at bounding box center [832, 160] width 124 height 25
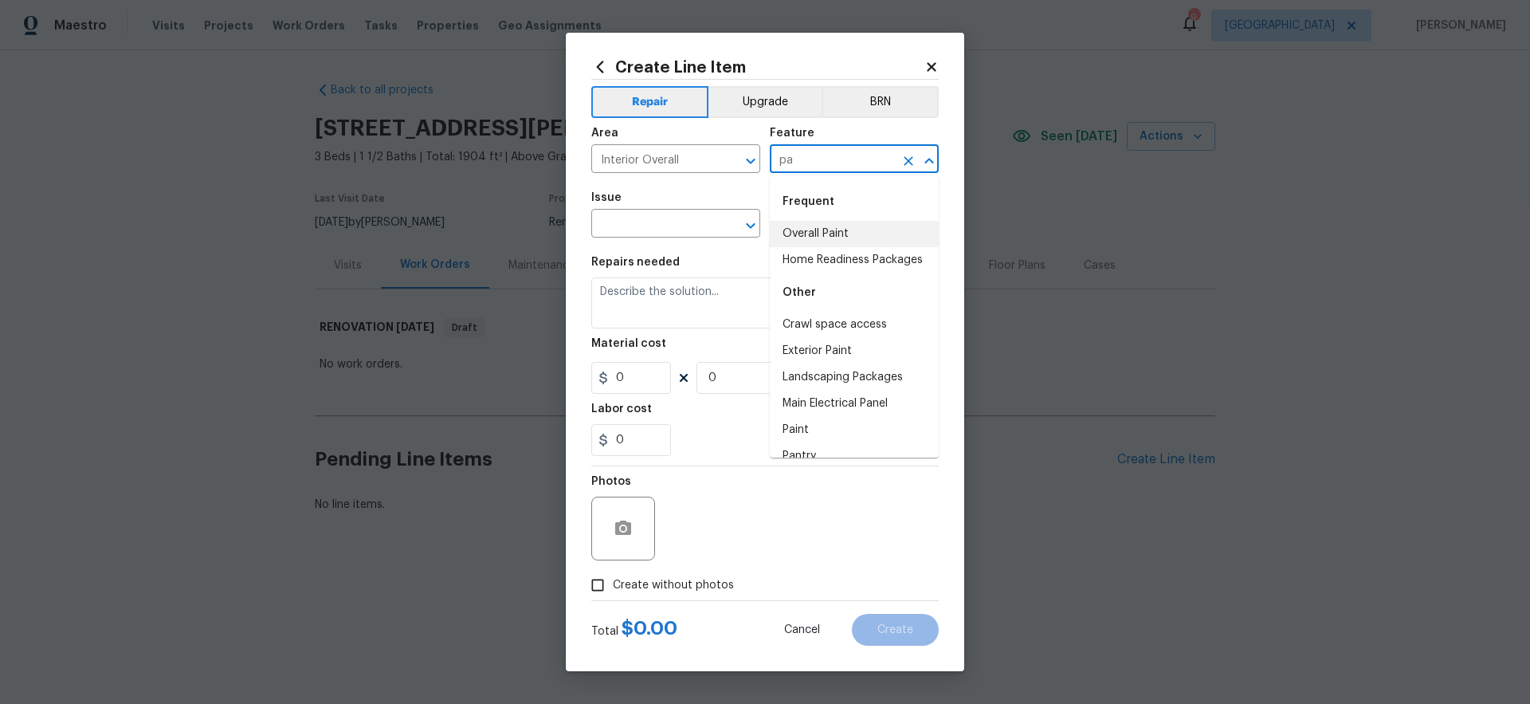
click at [821, 237] on li "Overall Paint" at bounding box center [854, 234] width 169 height 26
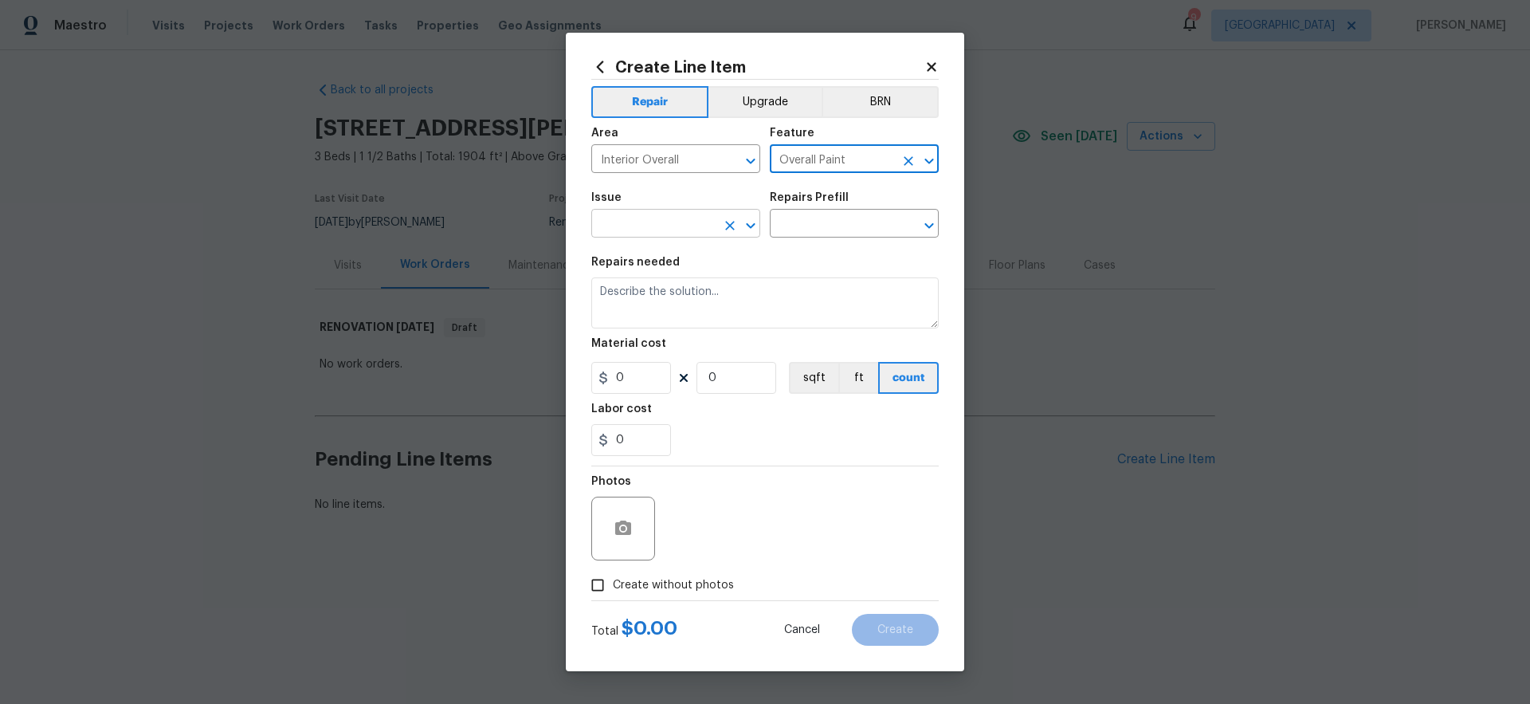
type input "Overall Paint"
click at [678, 232] on input "text" at bounding box center [653, 225] width 124 height 25
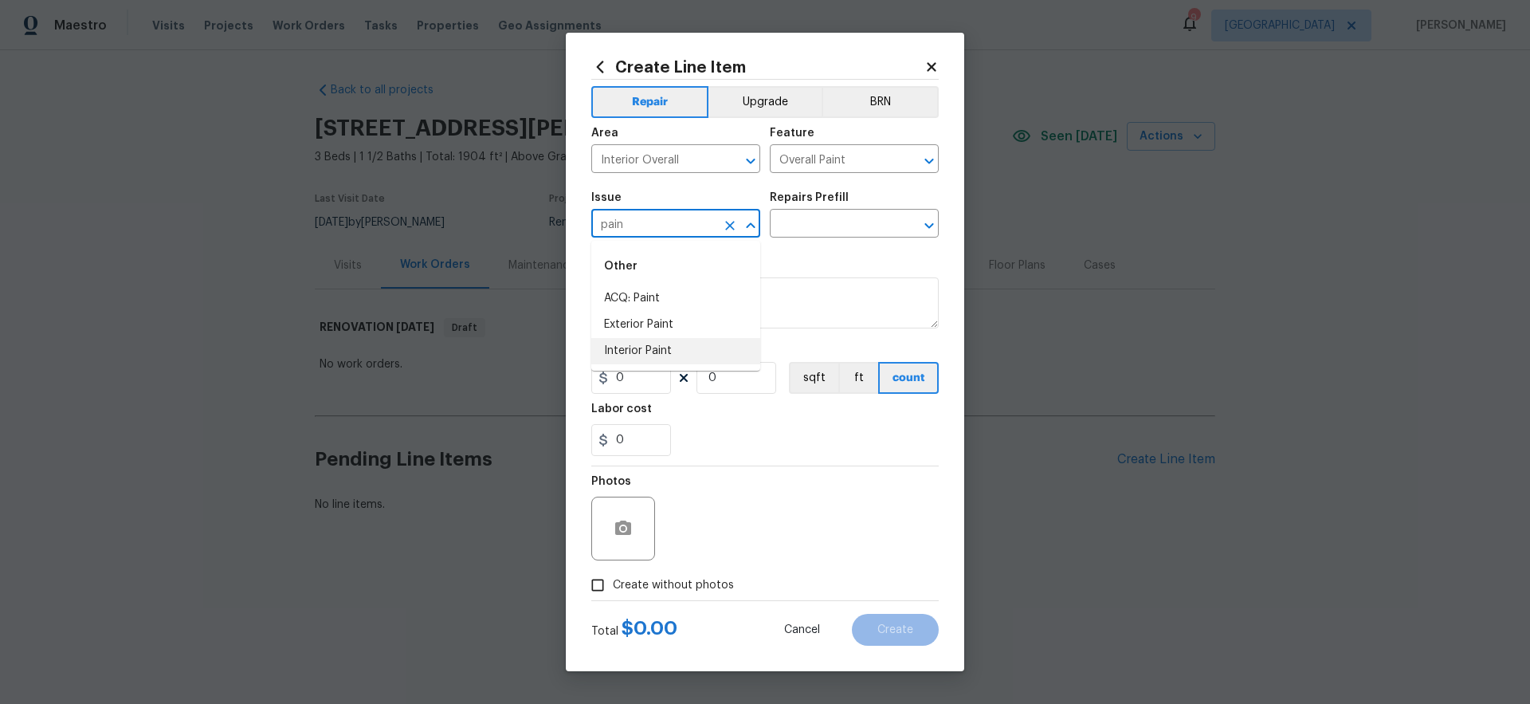
click at [679, 348] on li "Interior Paint" at bounding box center [675, 351] width 169 height 26
type input "Interior Paint"
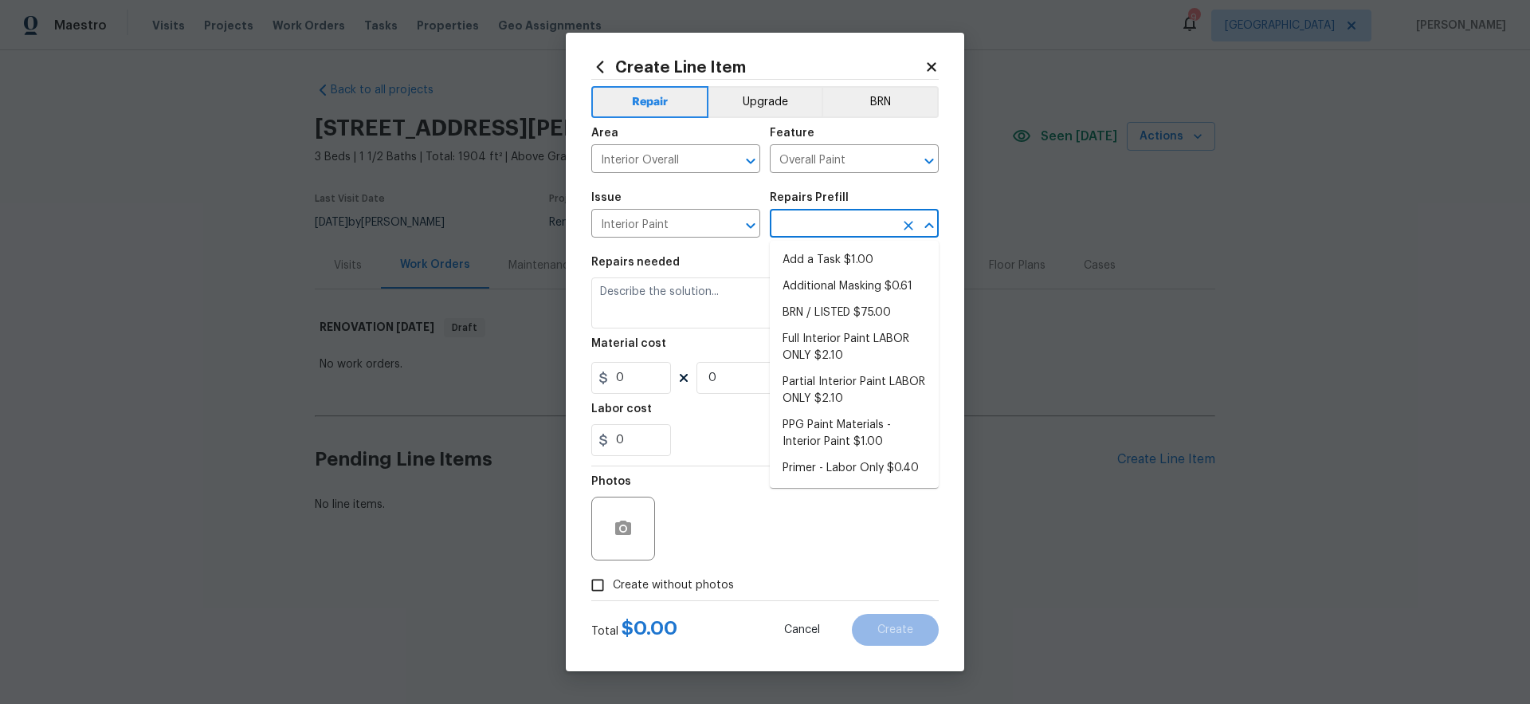
click at [838, 229] on input "text" at bounding box center [832, 225] width 124 height 25
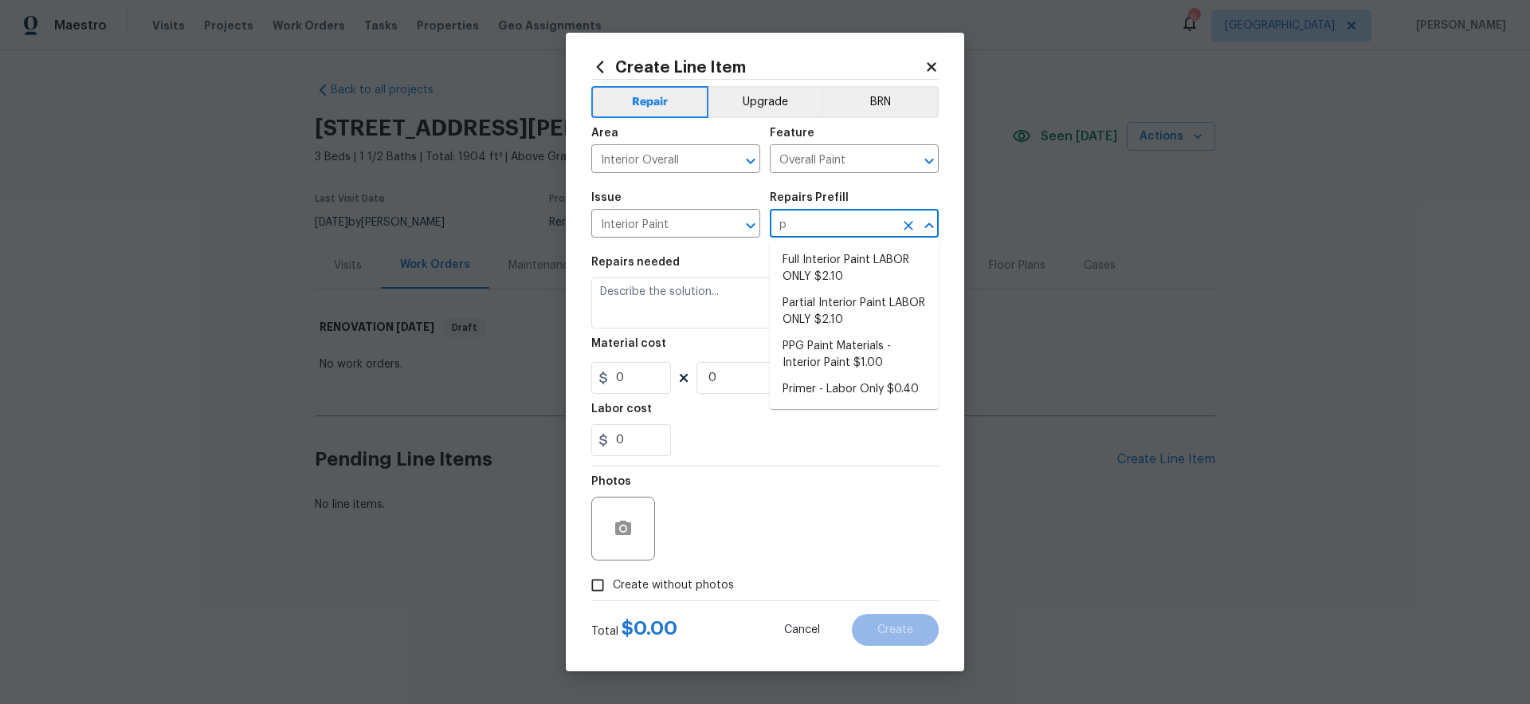
type input "pa"
click at [850, 265] on li "Full Interior Paint LABOR ONLY $2.10" at bounding box center [854, 268] width 169 height 43
type textarea "Full Interior paint - (walls, ceilings, trim, and doors) - PAINT PROVIDED BY OP…"
type input "1"
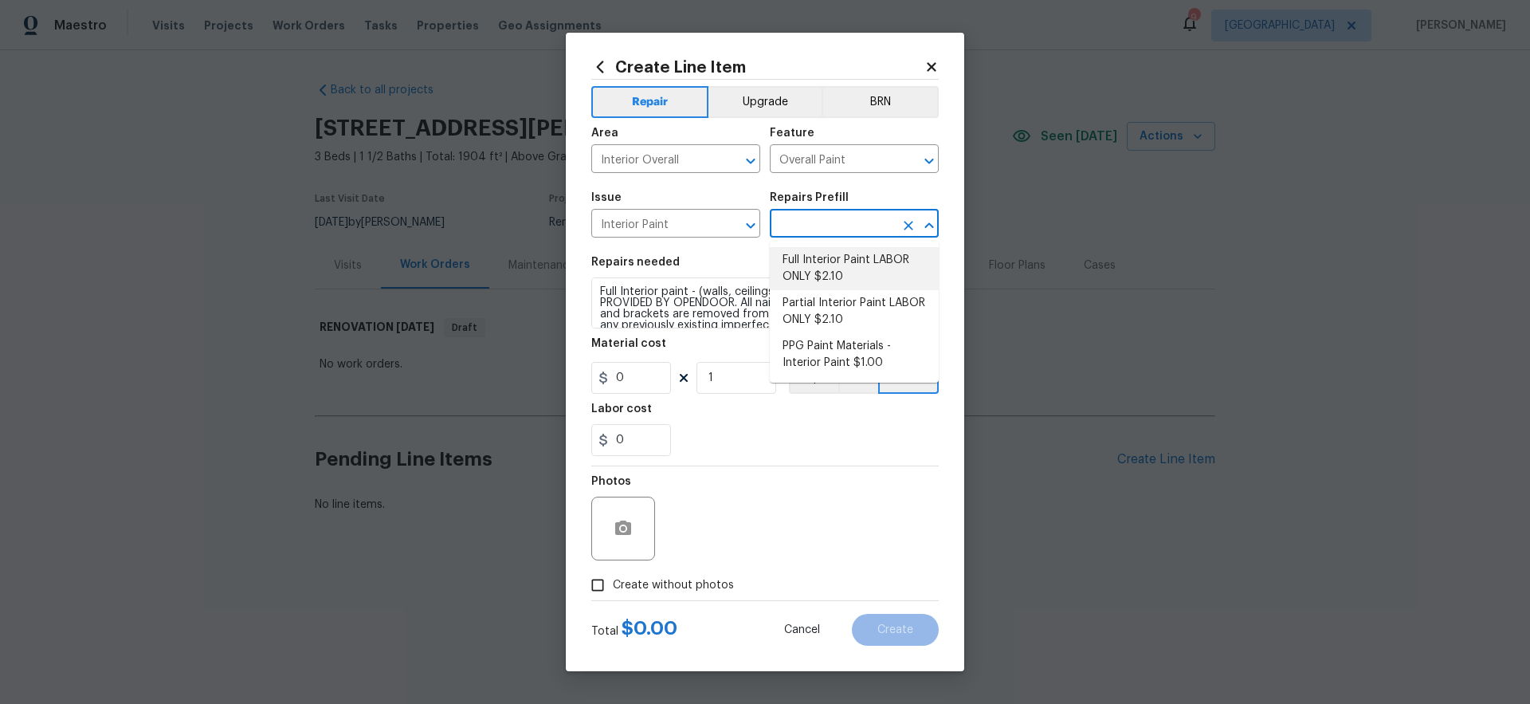
type input "Full Interior Paint LABOR ONLY $2.10"
type input "2.1"
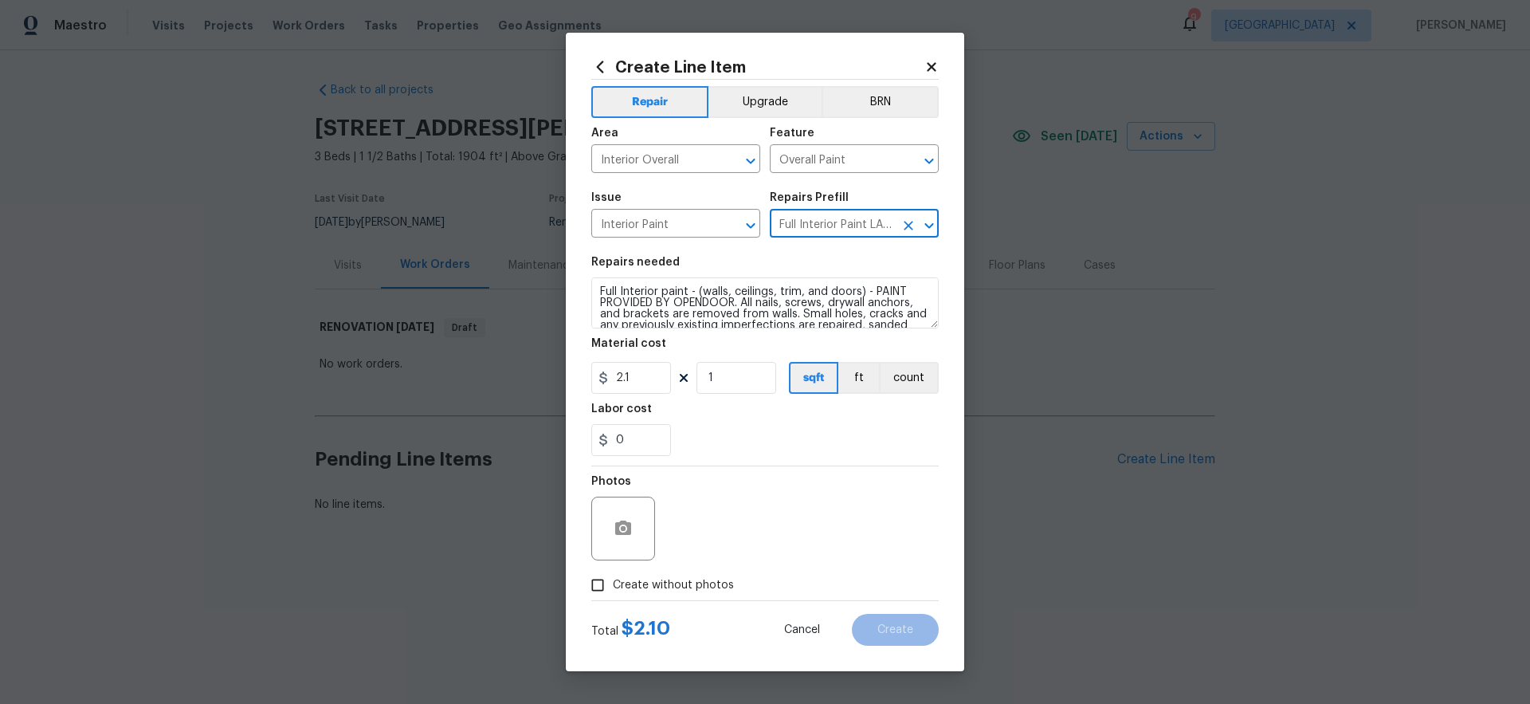
type input "Full Interior Paint LABOR ONLY $2.10"
click at [598, 293] on textarea "Full Interior paint - (walls, ceilings, trim, and doors) - PAINT PROVIDED BY OP…" at bounding box center [764, 302] width 347 height 51
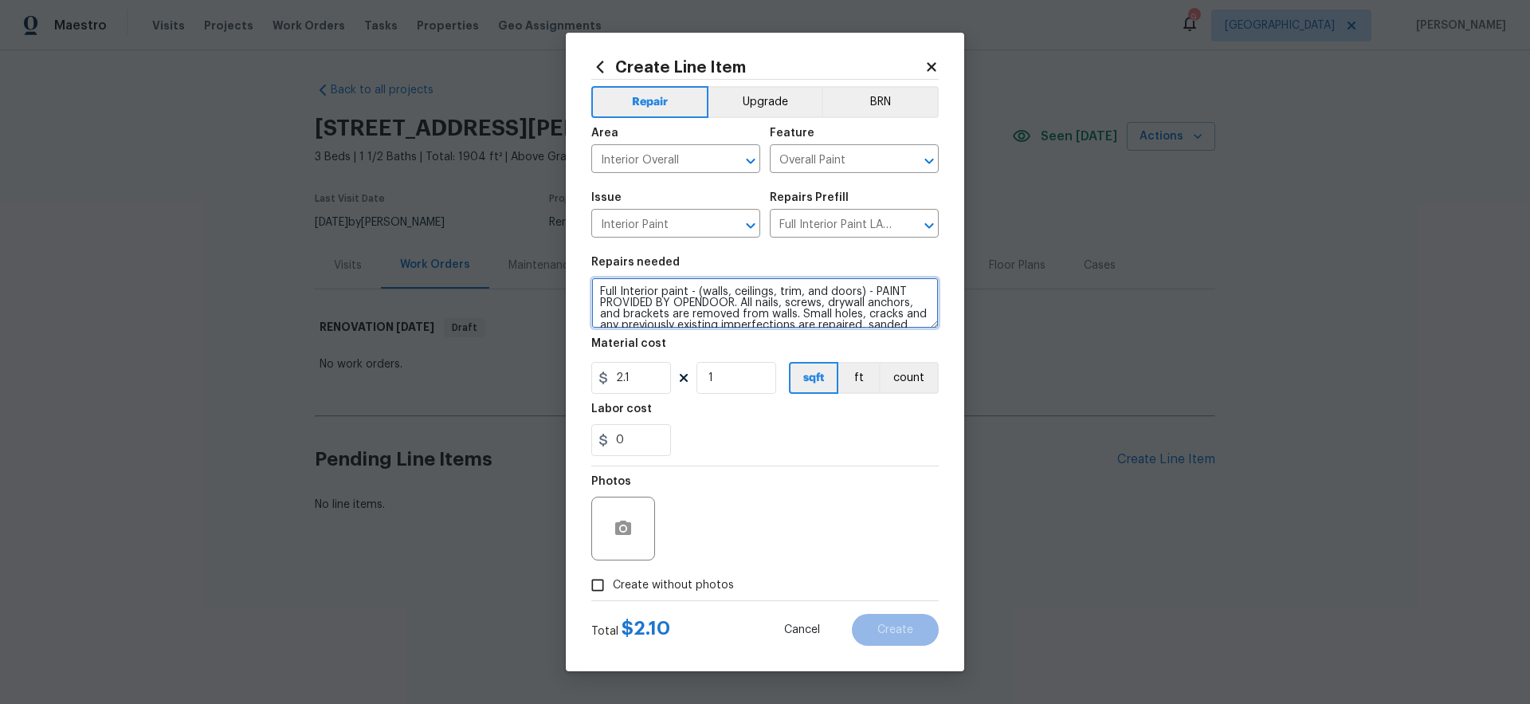
click at [692, 293] on textarea "Full Interior paint - (walls, ceilings, trim, and doors) - PAINT PROVIDED BY OP…" at bounding box center [764, 302] width 347 height 51
click at [901, 325] on textarea "Full Interior paint main floor and basement - (walls, ceilings, trim, and doors…" at bounding box center [764, 302] width 347 height 51
type textarea "Full Interior paint main floor and basement - (walls, ceilings, trim, and doors…"
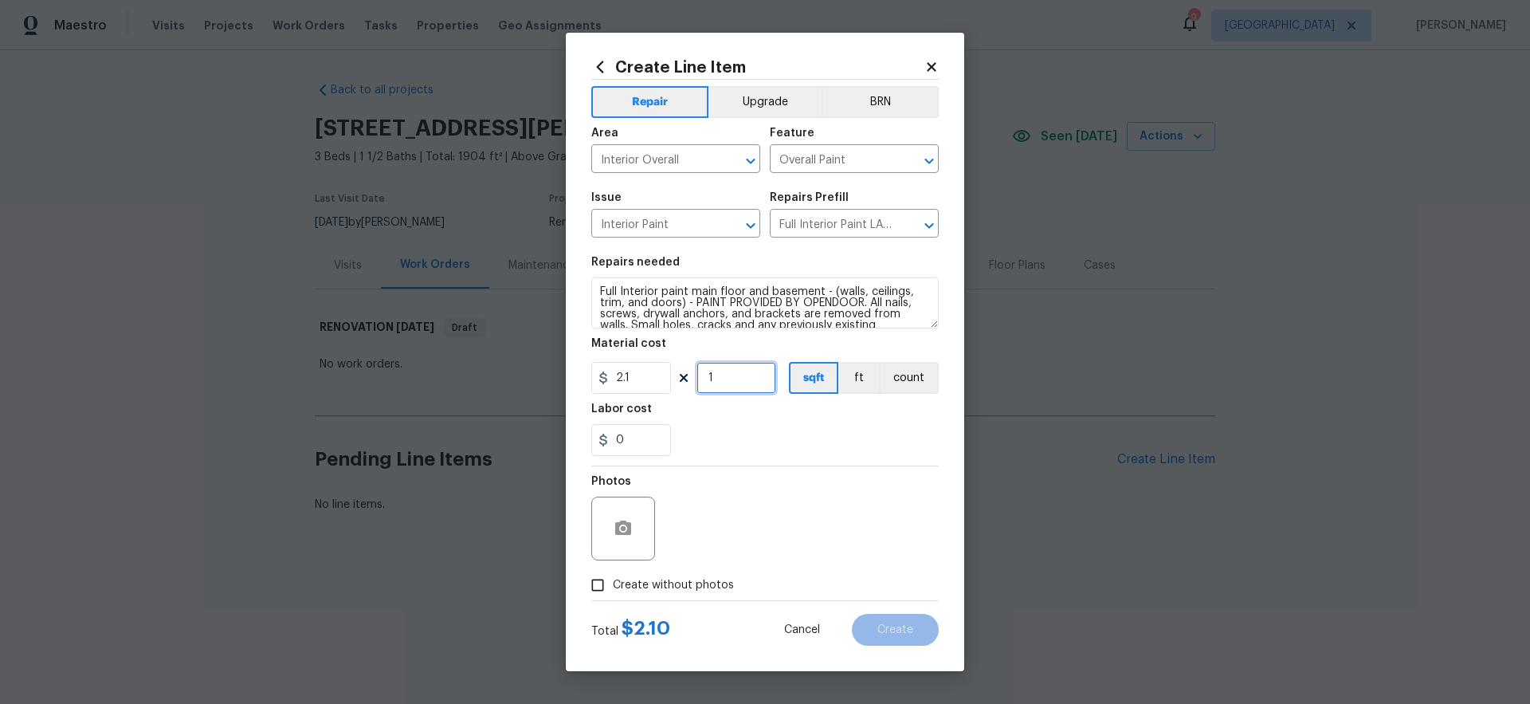
drag, startPoint x: 735, startPoint y: 377, endPoint x: 684, endPoint y: 375, distance: 51.0
click at [684, 375] on div "2.1 1 sqft ft count" at bounding box center [764, 378] width 347 height 32
type input "2100"
click at [844, 439] on div "0" at bounding box center [764, 440] width 347 height 32
click at [680, 582] on span "Create without photos" at bounding box center [673, 585] width 121 height 17
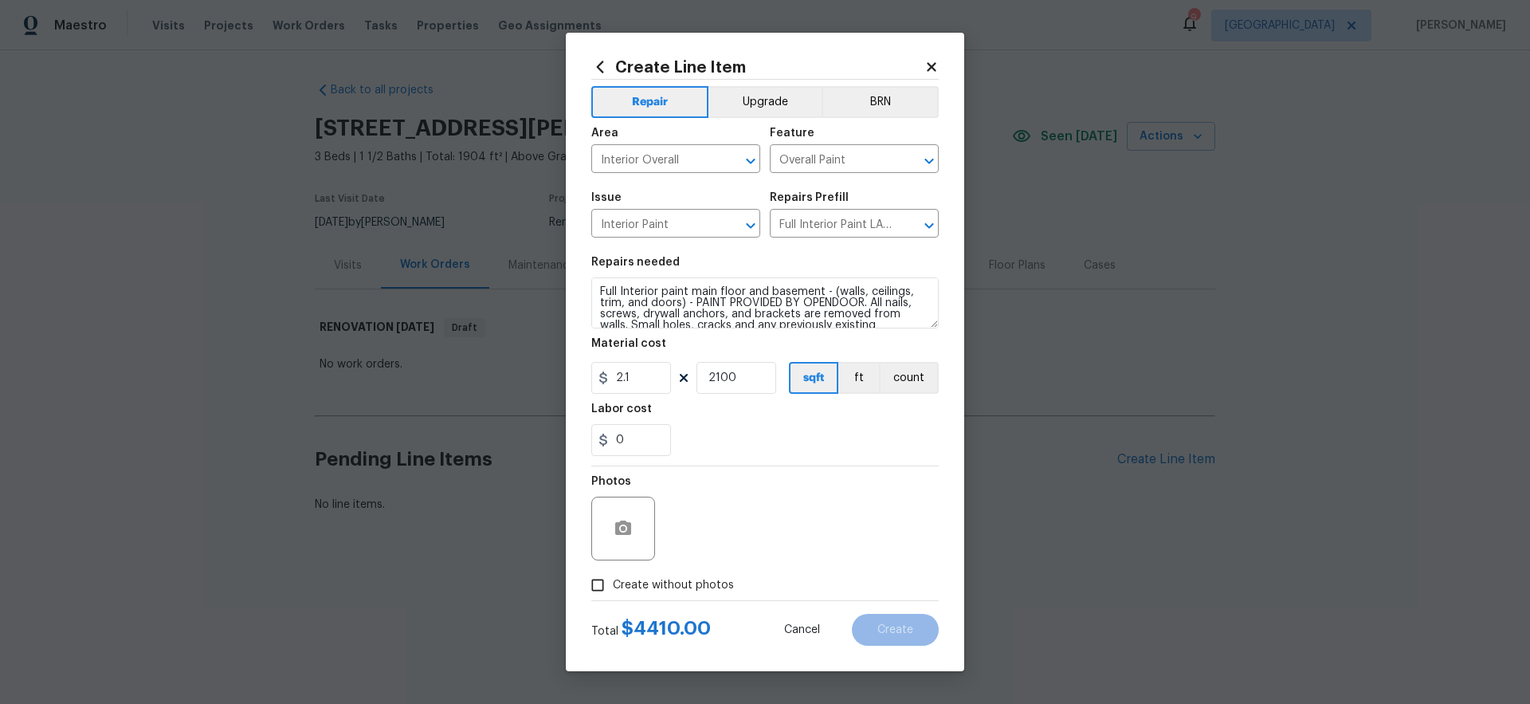
click at [613, 582] on input "Create without photos" at bounding box center [597, 585] width 30 height 30
checkbox input "true"
click at [759, 520] on textarea at bounding box center [803, 528] width 271 height 64
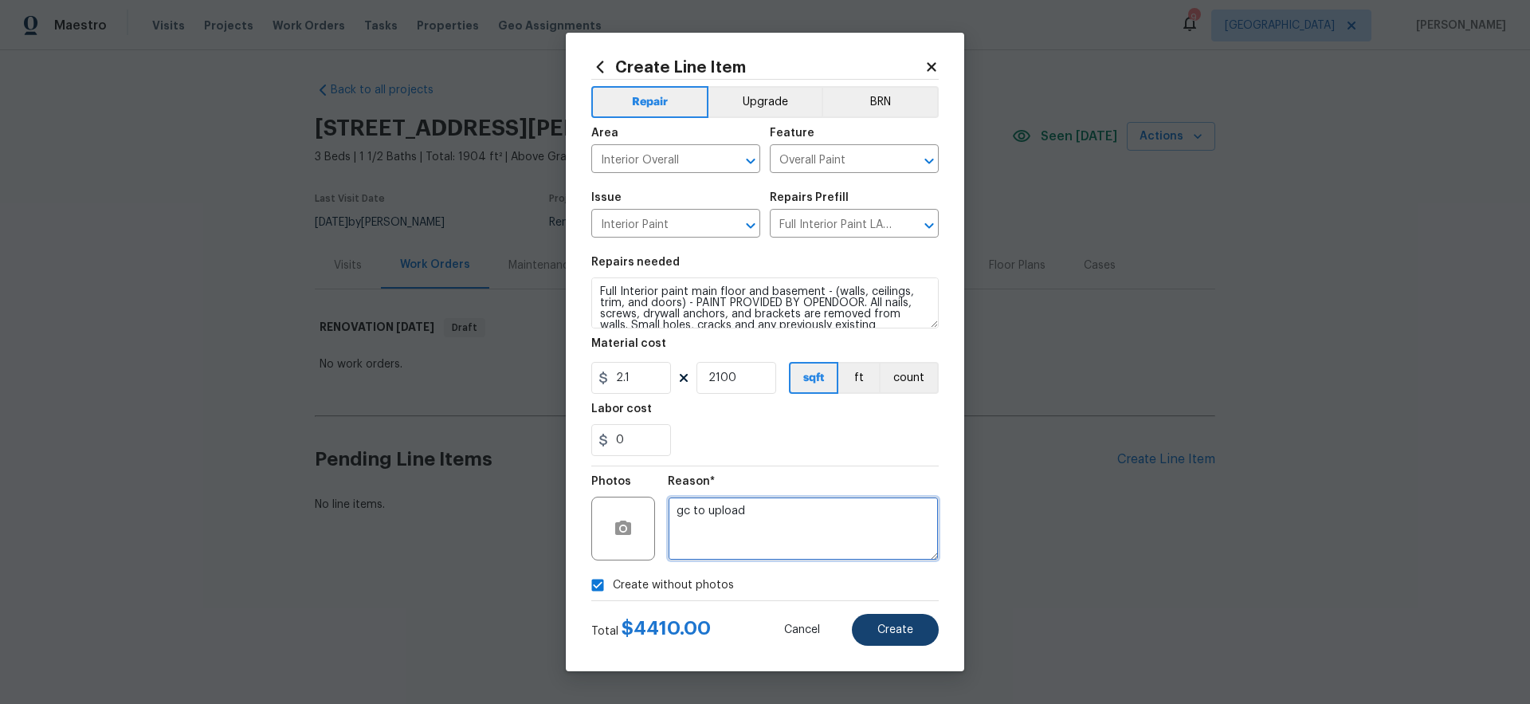
type textarea "gc to upload"
click at [904, 629] on span "Create" at bounding box center [895, 630] width 36 height 12
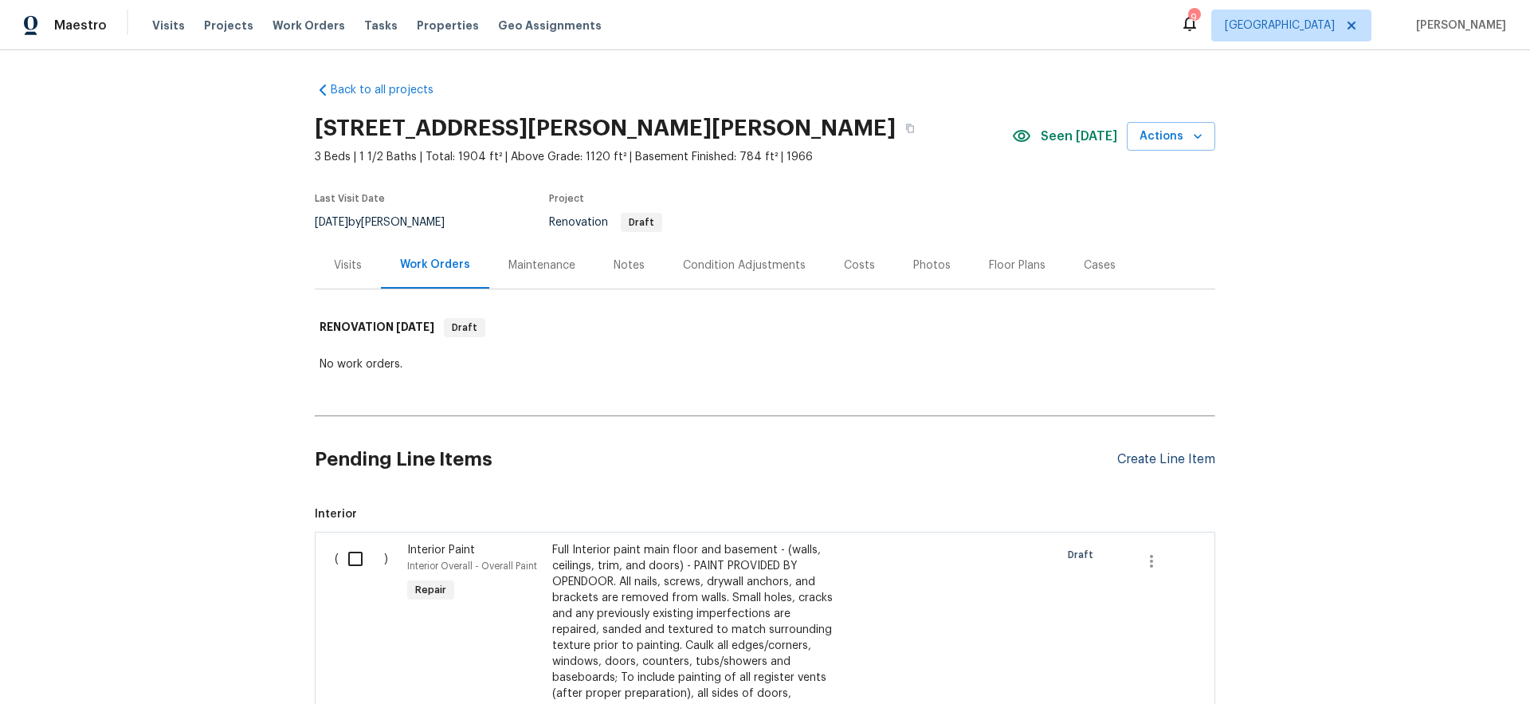
click at [1150, 457] on div "Create Line Item" at bounding box center [1166, 459] width 98 height 15
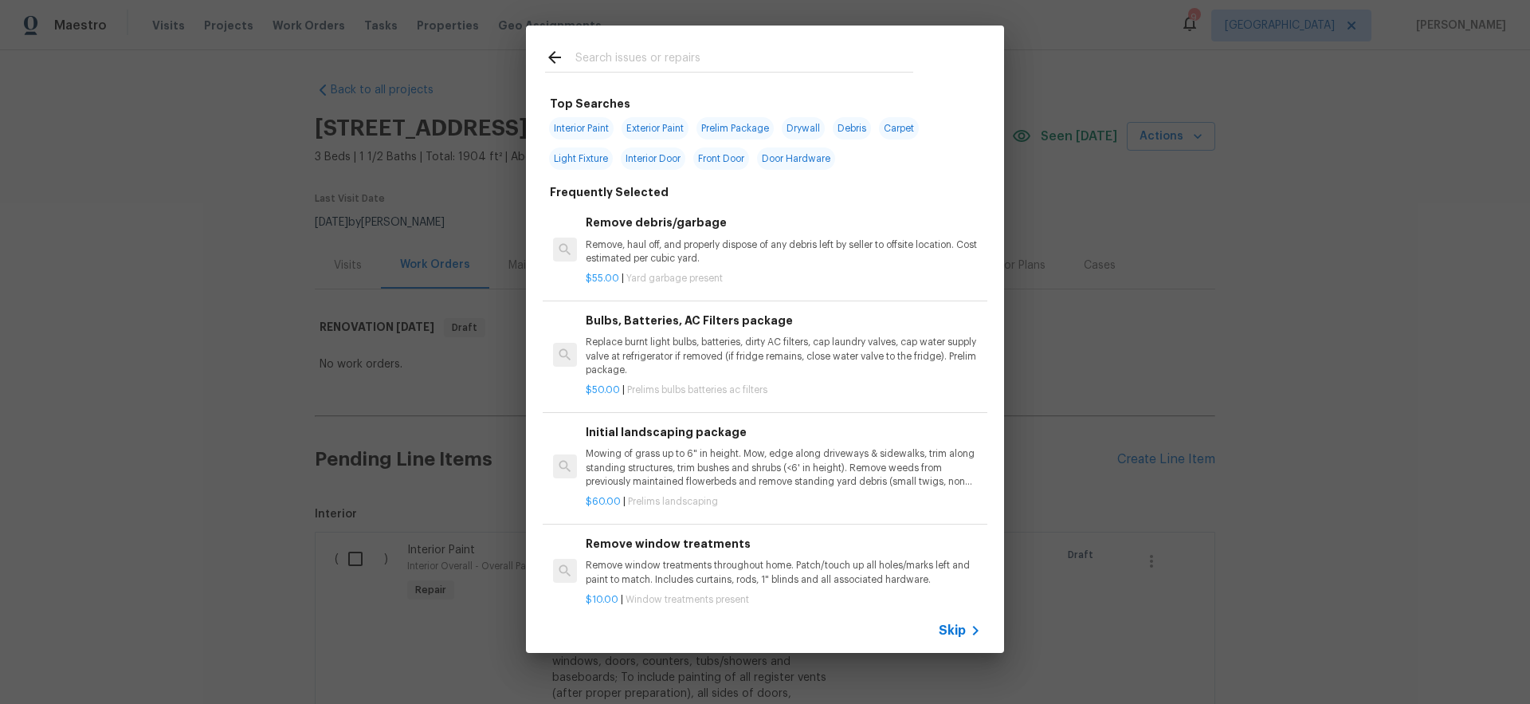
click at [962, 629] on span "Skip" at bounding box center [952, 630] width 27 height 16
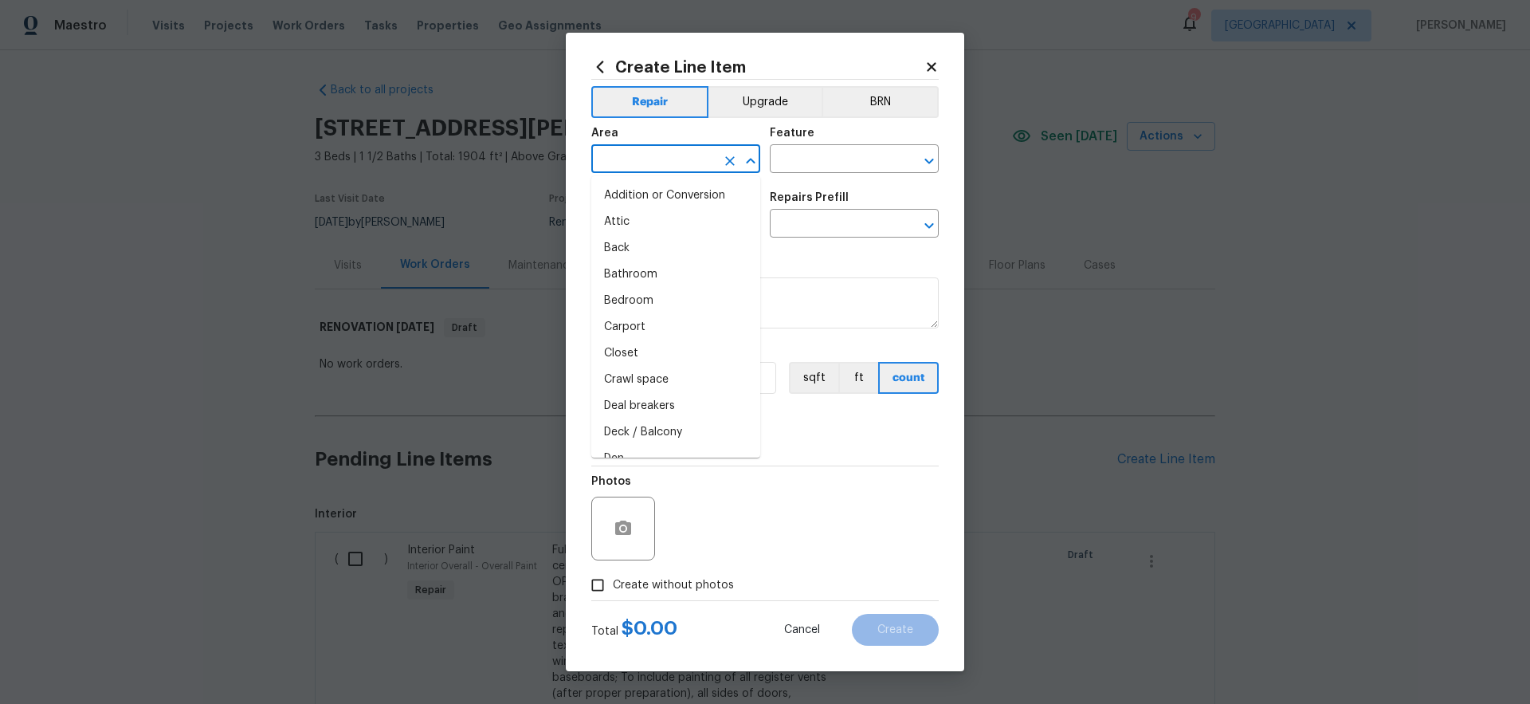
click at [640, 166] on input "text" at bounding box center [653, 160] width 124 height 25
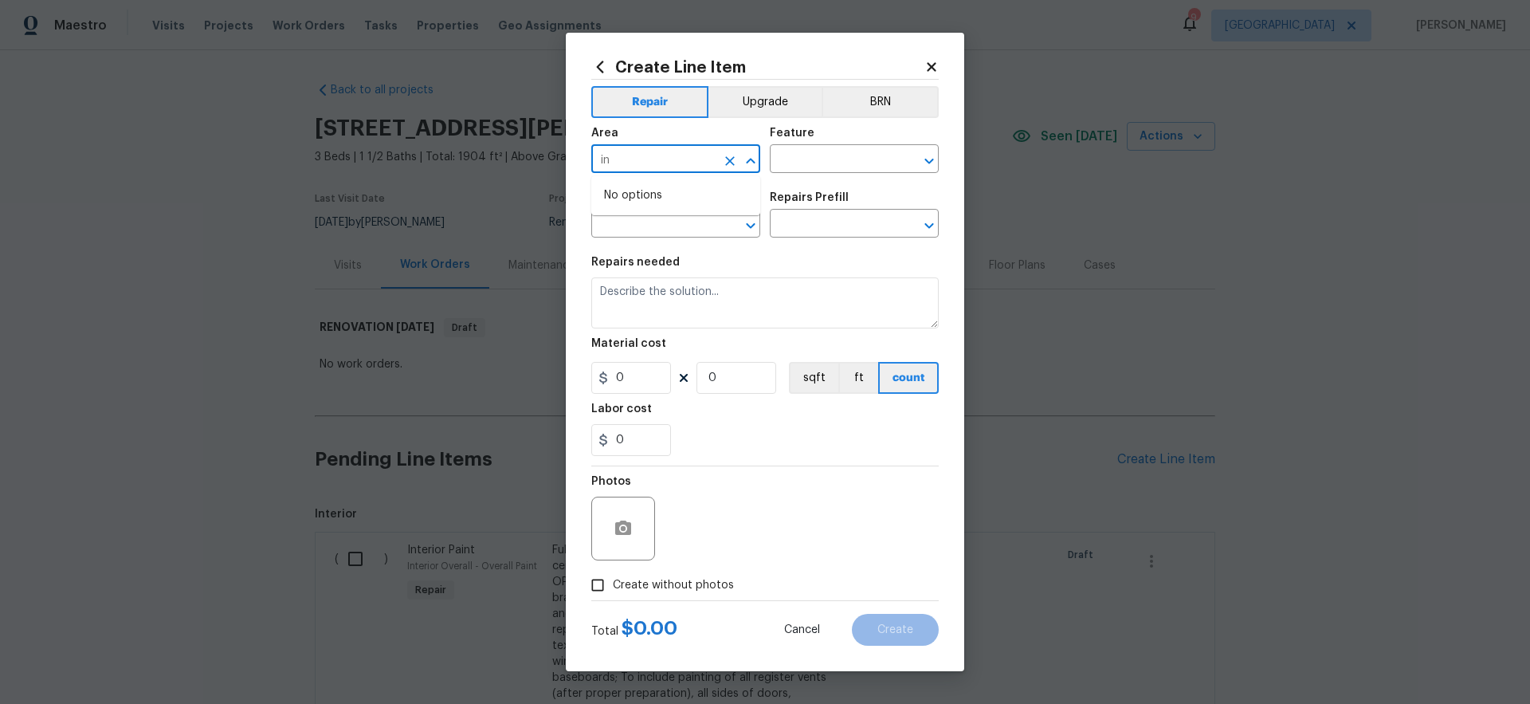
type input "i"
click at [669, 218] on li "Interior Overall" at bounding box center [675, 222] width 169 height 26
type input "Interior Overall"
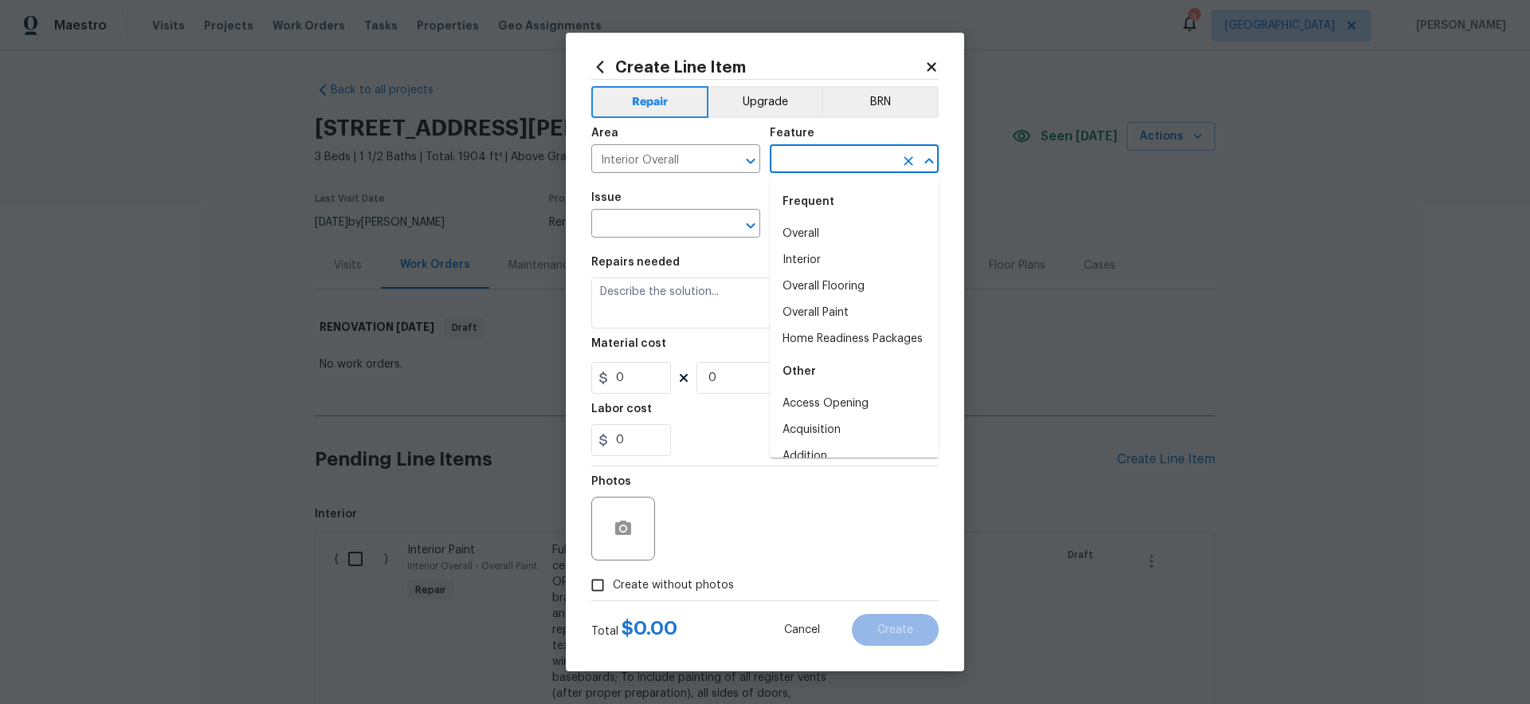
click at [835, 161] on input "text" at bounding box center [832, 160] width 124 height 25
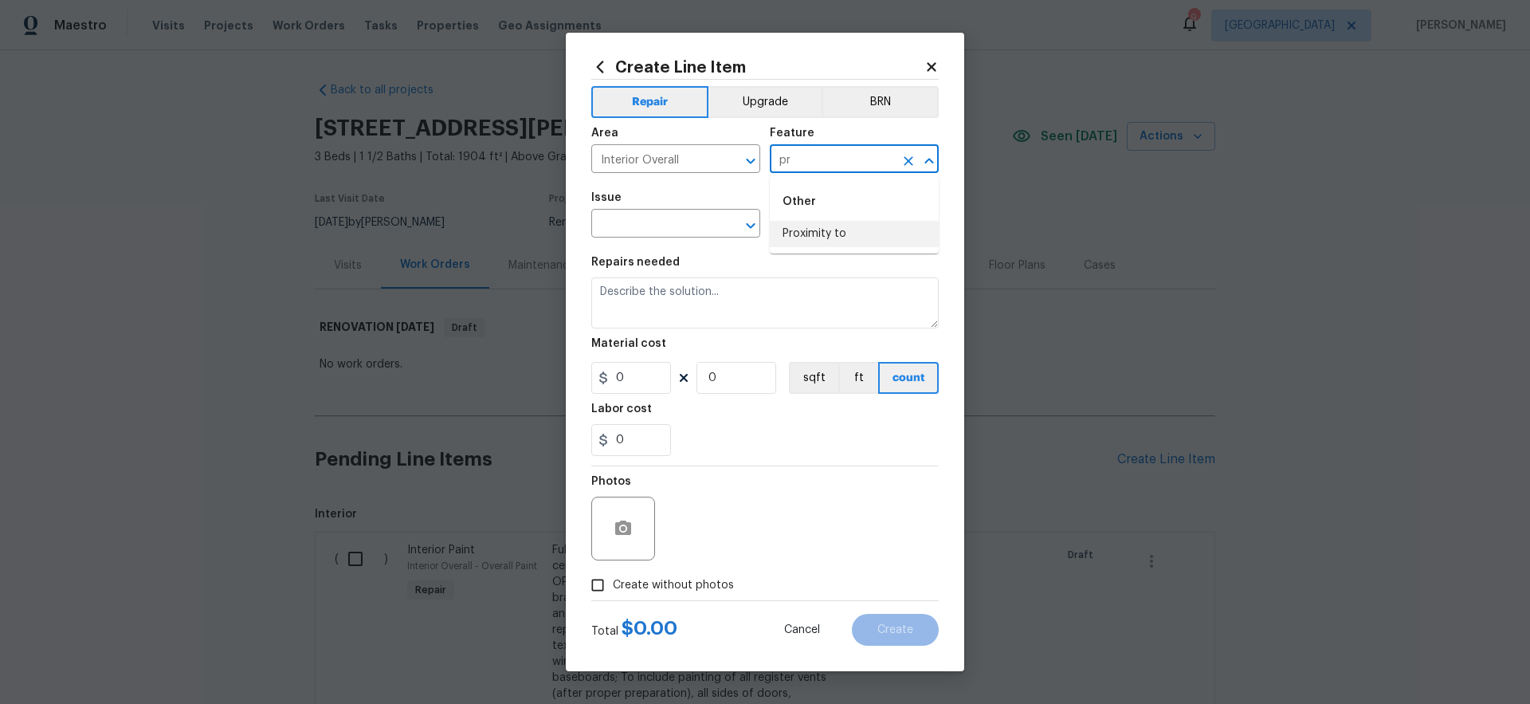
type input "p"
click at [830, 234] on li "Overall Paint" at bounding box center [854, 234] width 169 height 26
type input "Overall Paint"
click at [677, 233] on input "text" at bounding box center [653, 225] width 124 height 25
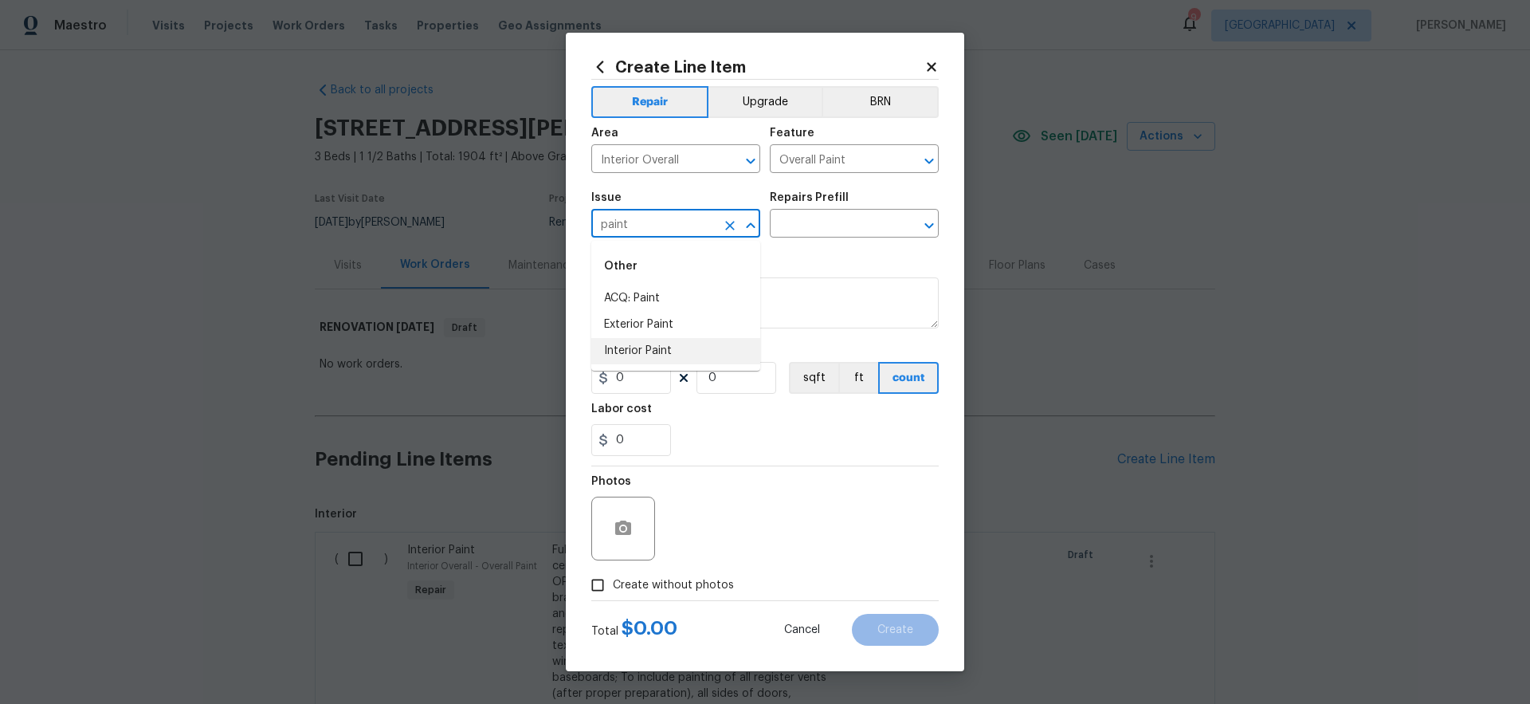
click at [651, 352] on li "Interior Paint" at bounding box center [675, 351] width 169 height 26
type input "Interior Paint"
click at [868, 228] on input "text" at bounding box center [832, 225] width 124 height 25
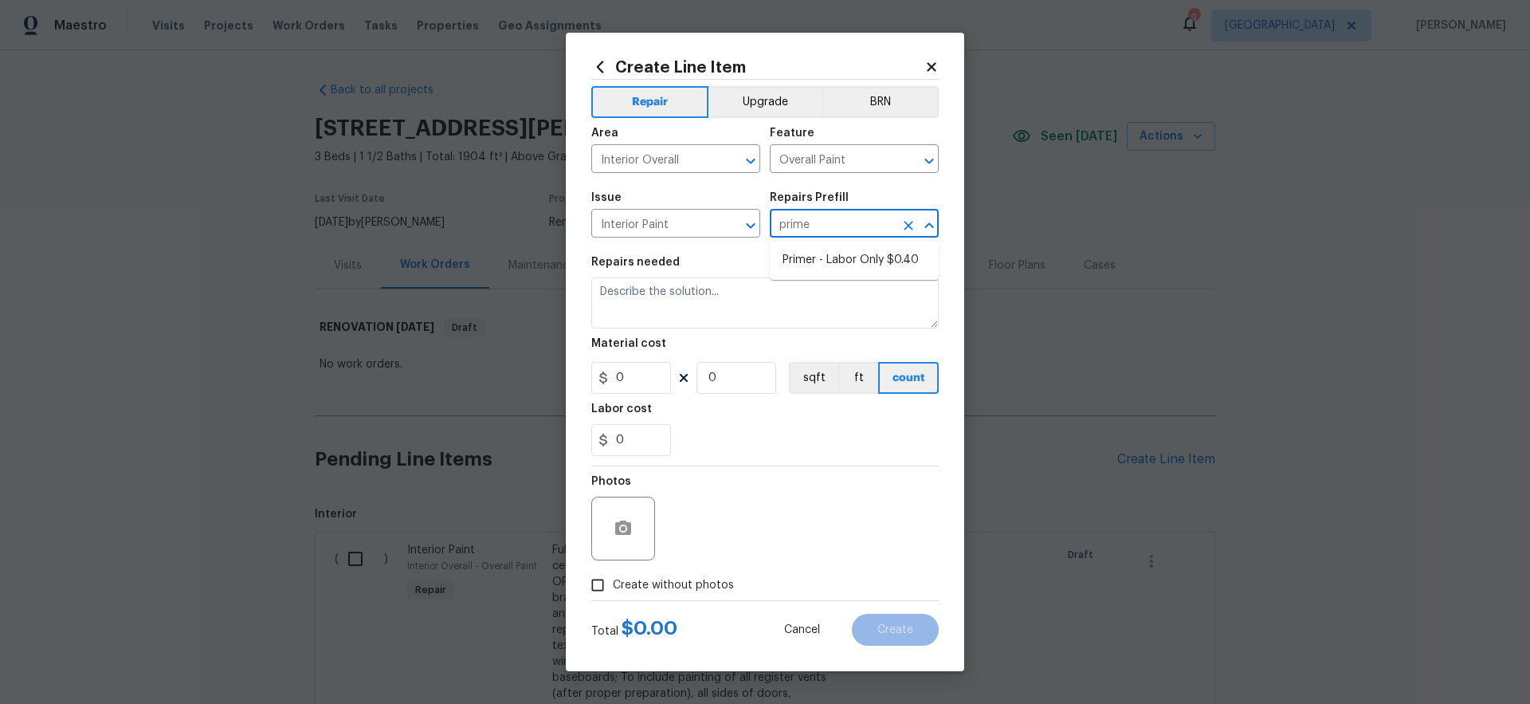
type input "primer"
click at [863, 257] on li "Primer - Labor Only $0.40" at bounding box center [854, 260] width 169 height 26
type input "Primer - Labor Only $0.40"
type textarea "Interior primer - PRIMER PROVIDED BY OPENDOOR - All nails, screws, drywall anch…"
type input "0.4"
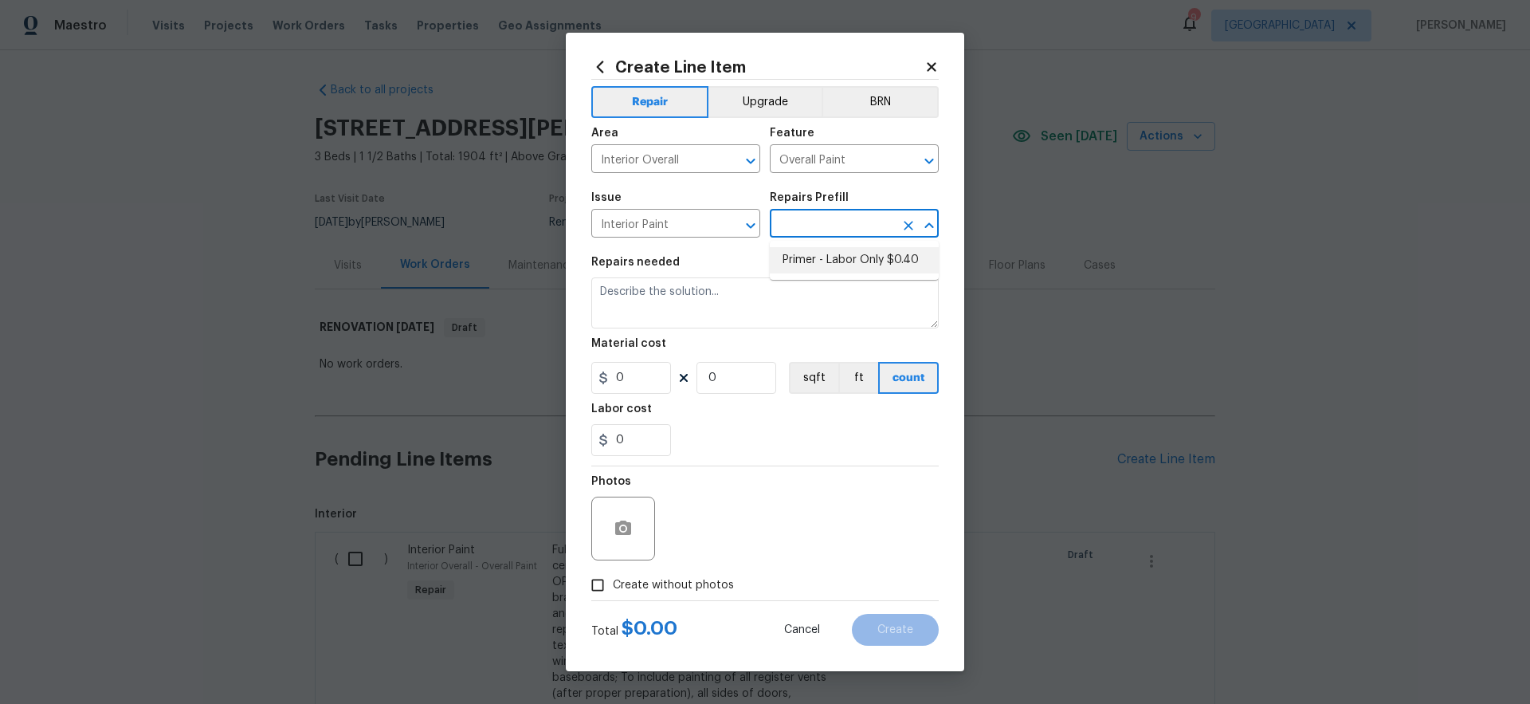
type input "1"
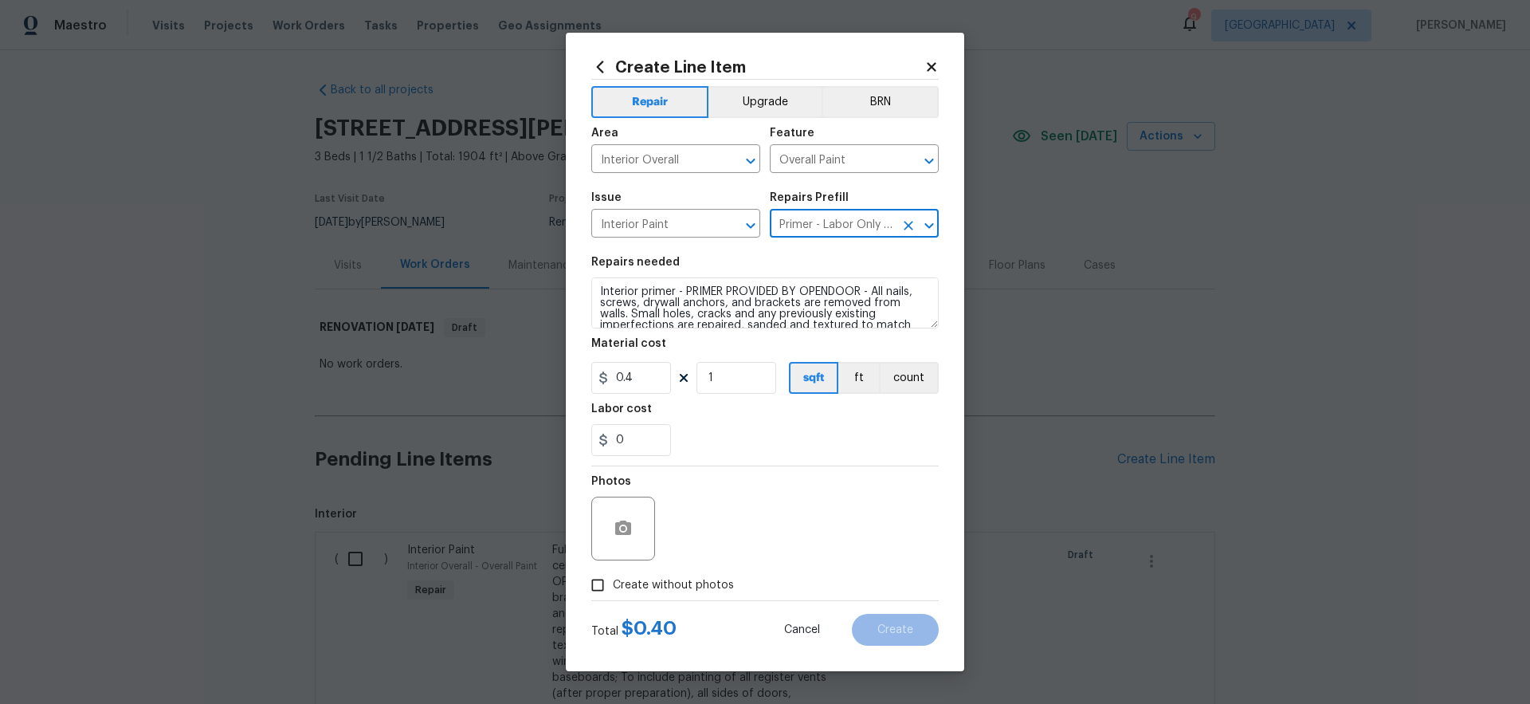
type input "Primer - Labor Only $0.40"
click at [775, 453] on div "0" at bounding box center [764, 440] width 347 height 32
drag, startPoint x: 706, startPoint y: 376, endPoint x: 680, endPoint y: 371, distance: 26.7
click at [680, 371] on div "0.4 1 sqft ft count" at bounding box center [764, 378] width 347 height 32
type input "1100"
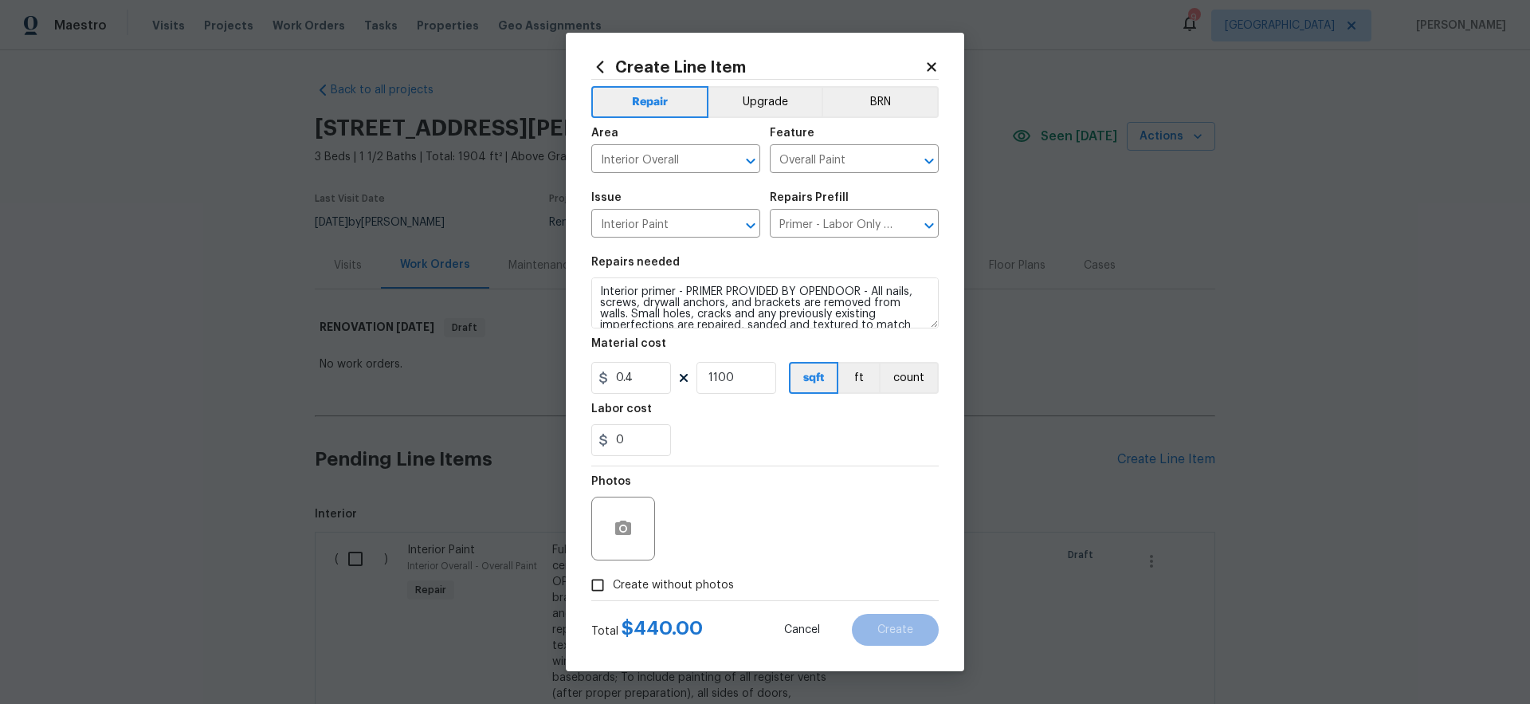
click at [810, 445] on div "0" at bounding box center [764, 440] width 347 height 32
click at [785, 445] on div "0" at bounding box center [764, 440] width 347 height 32
click at [687, 584] on span "Create without photos" at bounding box center [673, 585] width 121 height 17
click at [613, 584] on input "Create without photos" at bounding box center [597, 585] width 30 height 30
checkbox input "true"
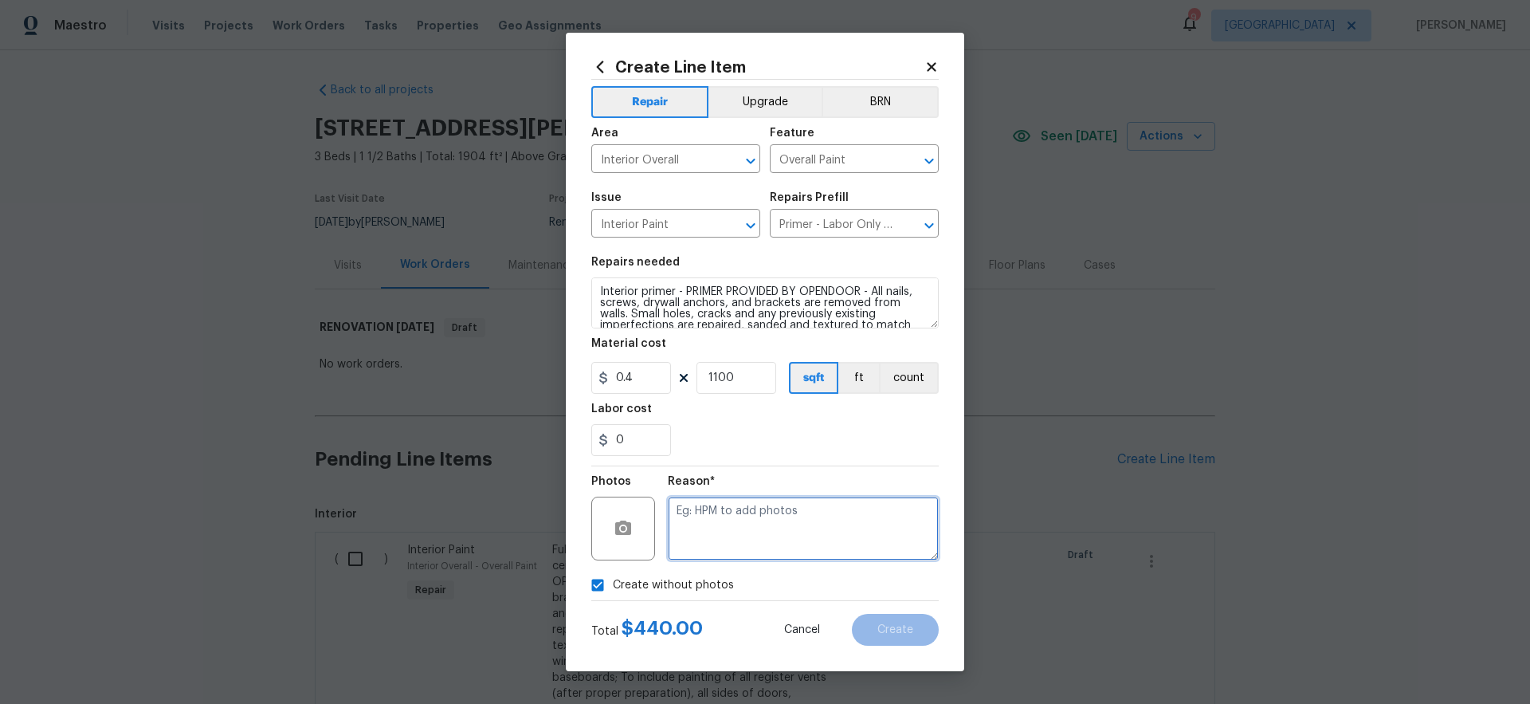
click at [743, 538] on textarea at bounding box center [803, 528] width 271 height 64
type textarea "gc to upload"
click at [914, 629] on button "Create" at bounding box center [895, 630] width 87 height 32
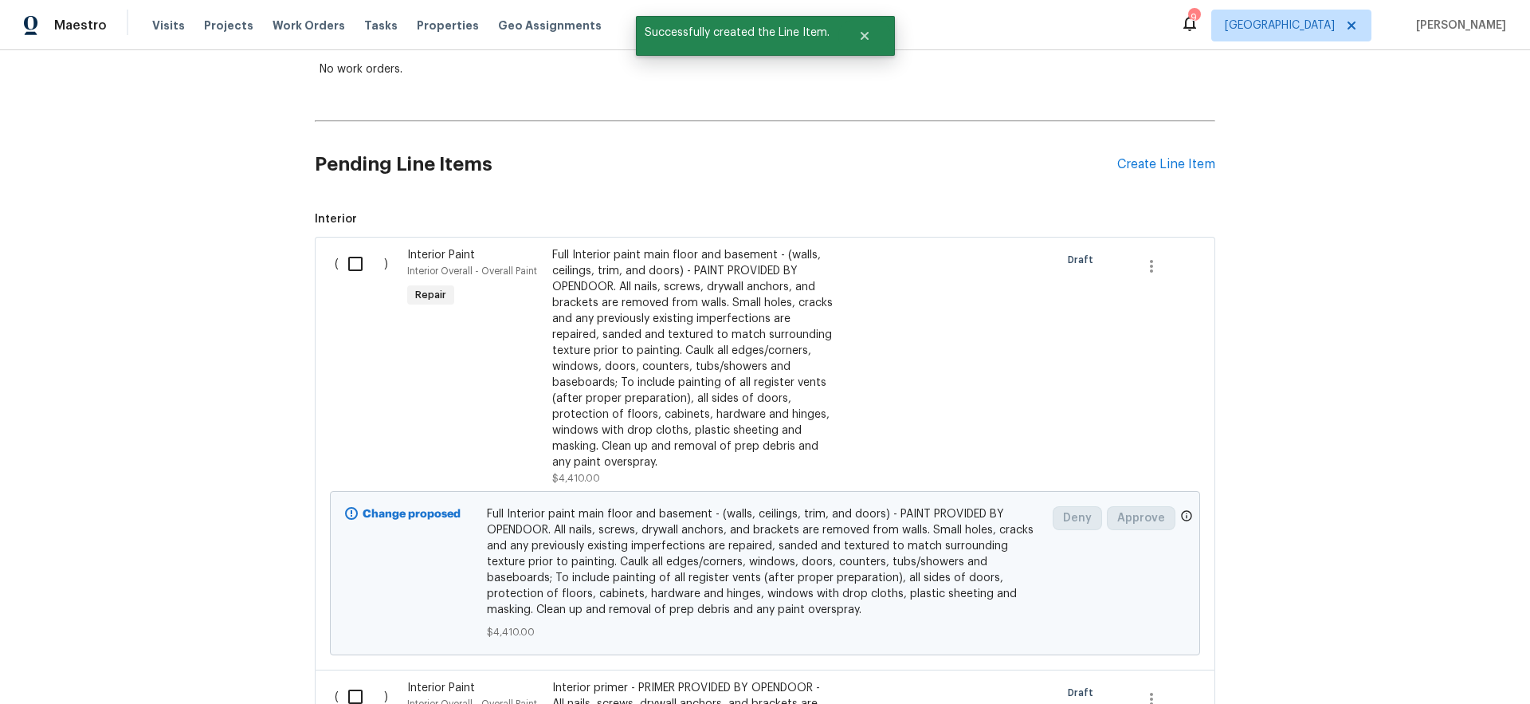
scroll to position [17, 0]
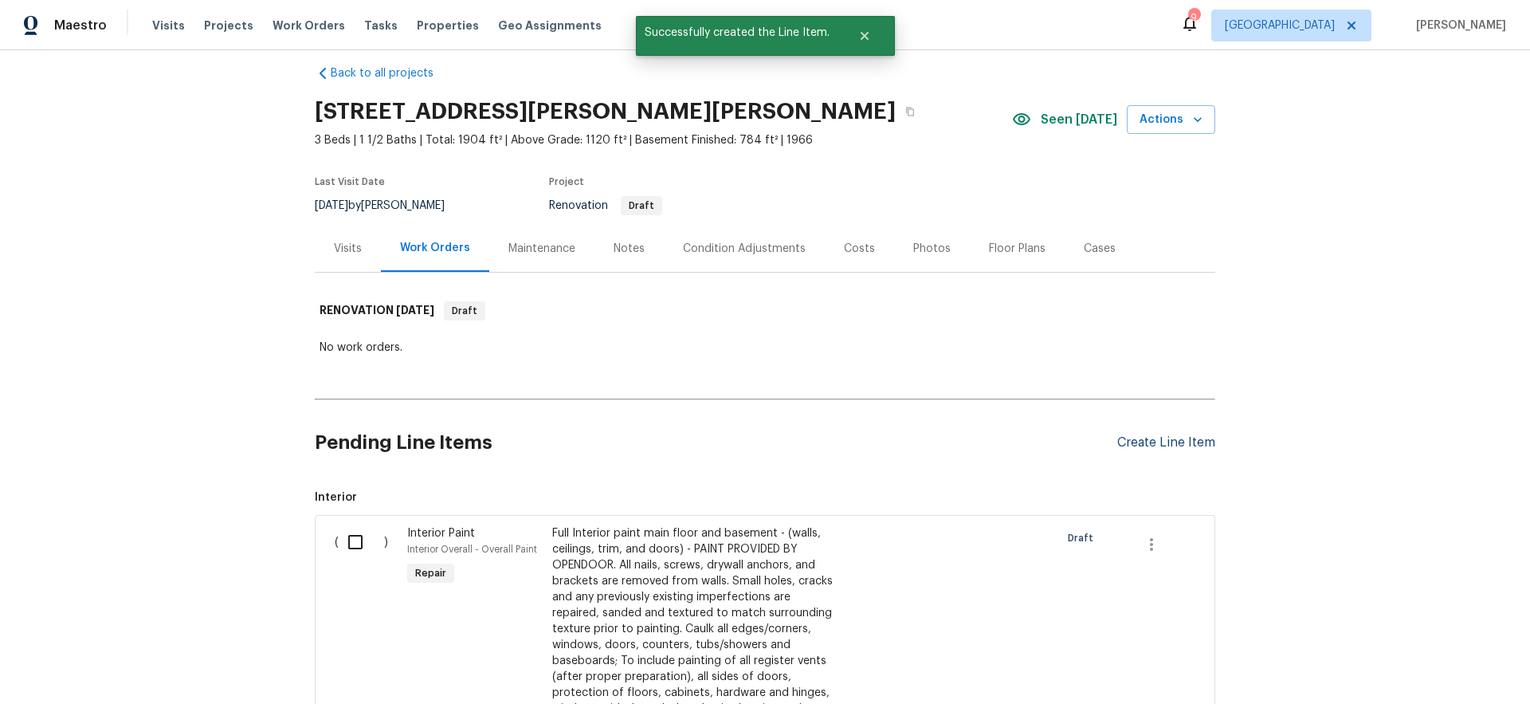
click at [1159, 441] on div "Create Line Item" at bounding box center [1166, 442] width 98 height 15
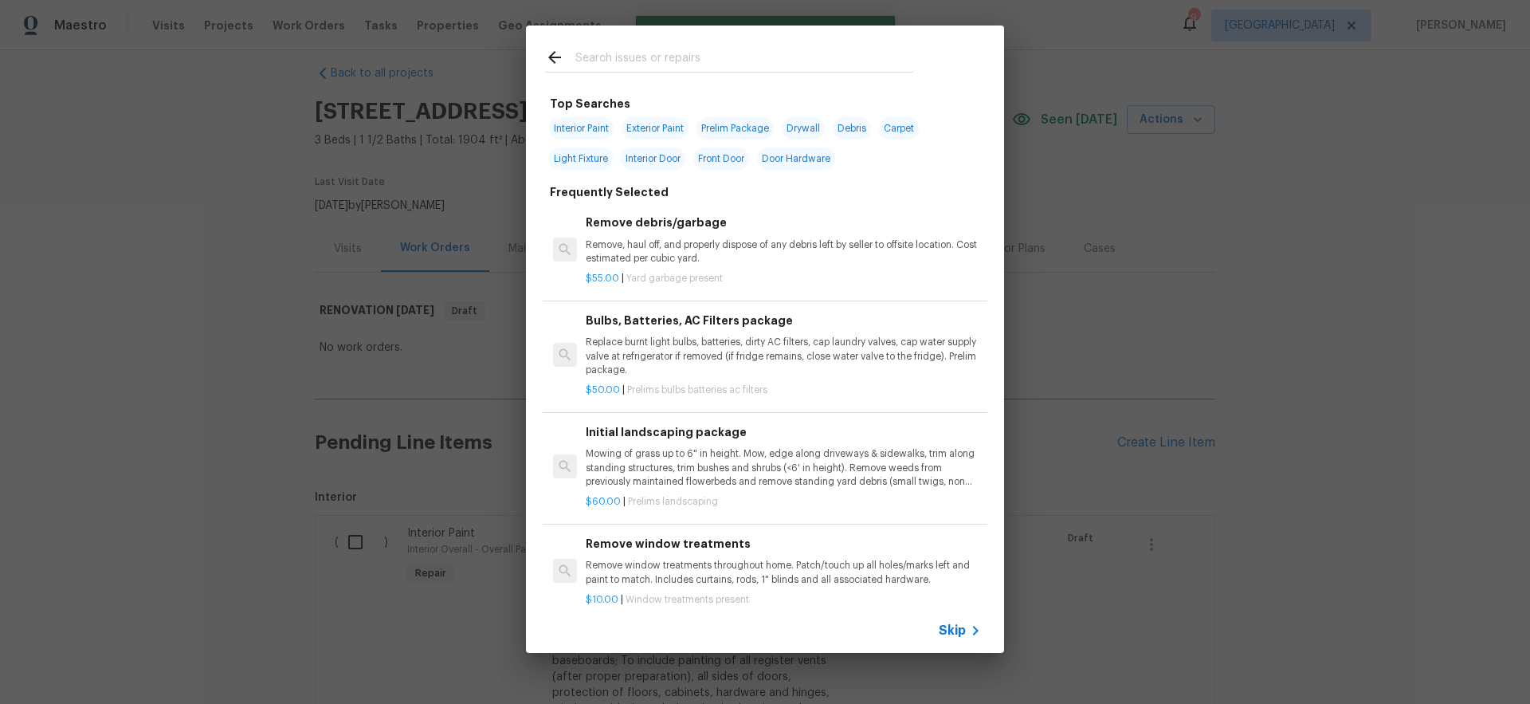
click at [962, 629] on span "Skip" at bounding box center [952, 630] width 27 height 16
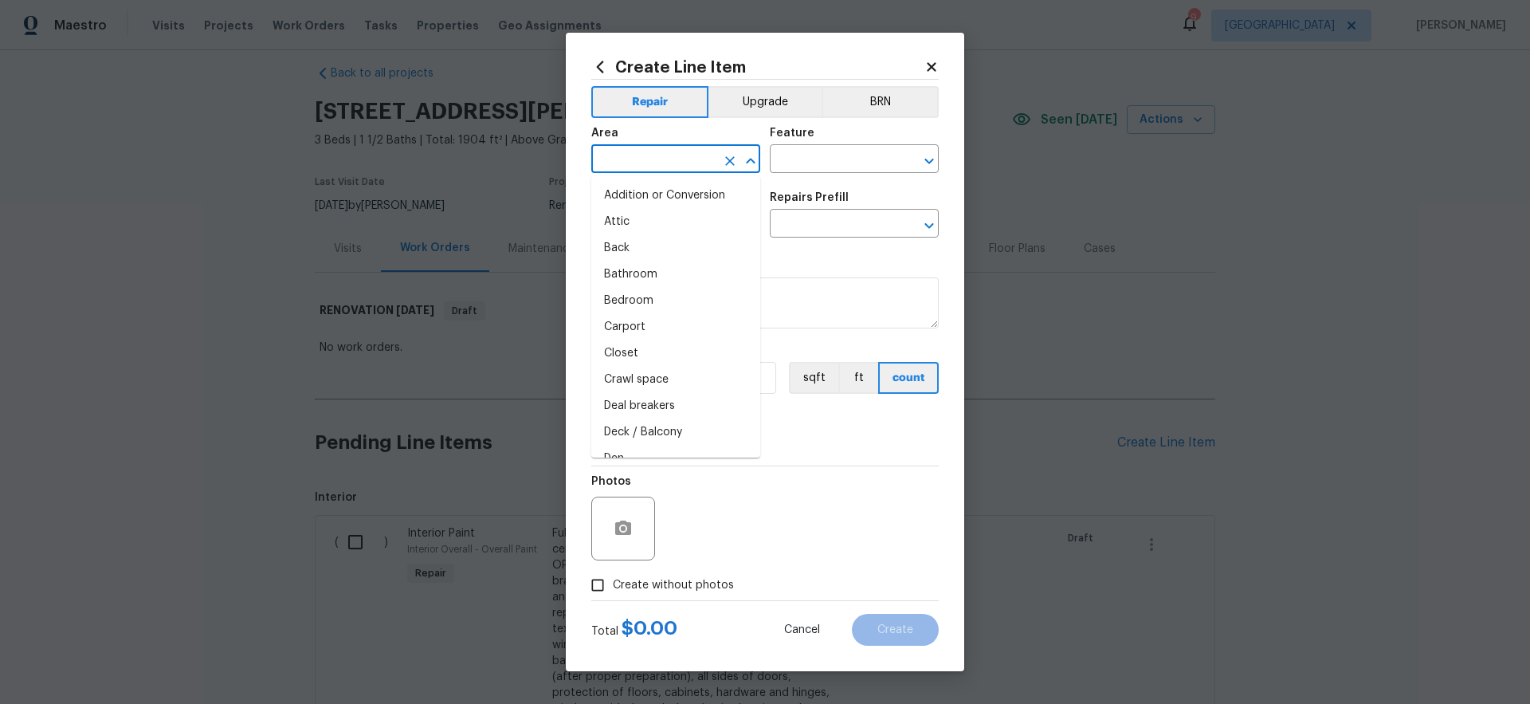
click at [663, 156] on input "text" at bounding box center [653, 160] width 124 height 25
click at [819, 57] on div "Create Line Item Repair Upgrade BRN Area ​ Feature ​ Issue ​ Repairs Prefill ​ …" at bounding box center [765, 352] width 398 height 638
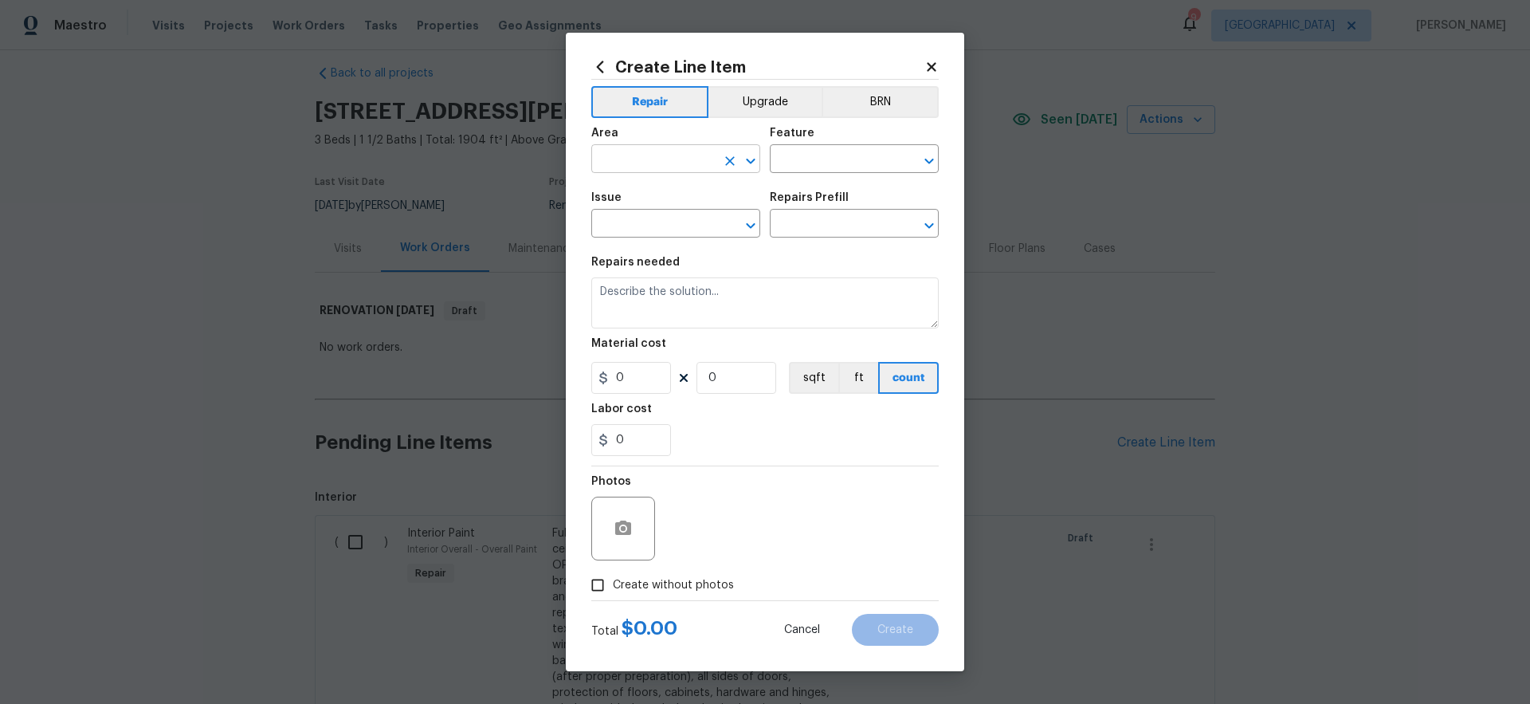
click at [681, 155] on input "text" at bounding box center [653, 160] width 124 height 25
click at [701, 220] on li "Interior Overall" at bounding box center [675, 222] width 169 height 26
type input "Interior Overall"
click at [817, 162] on input "text" at bounding box center [832, 160] width 124 height 25
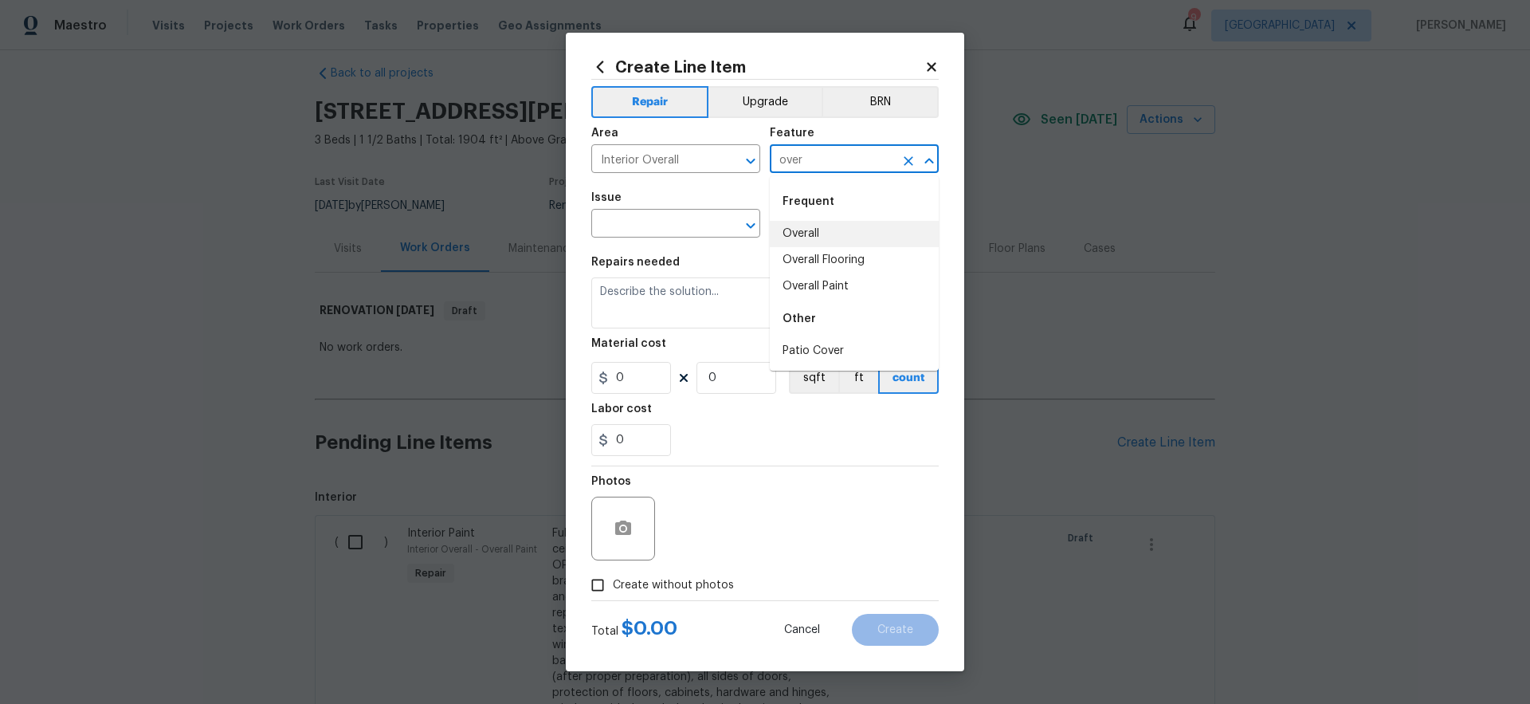
click at [814, 234] on li "Overall" at bounding box center [854, 234] width 169 height 26
type input "Overall"
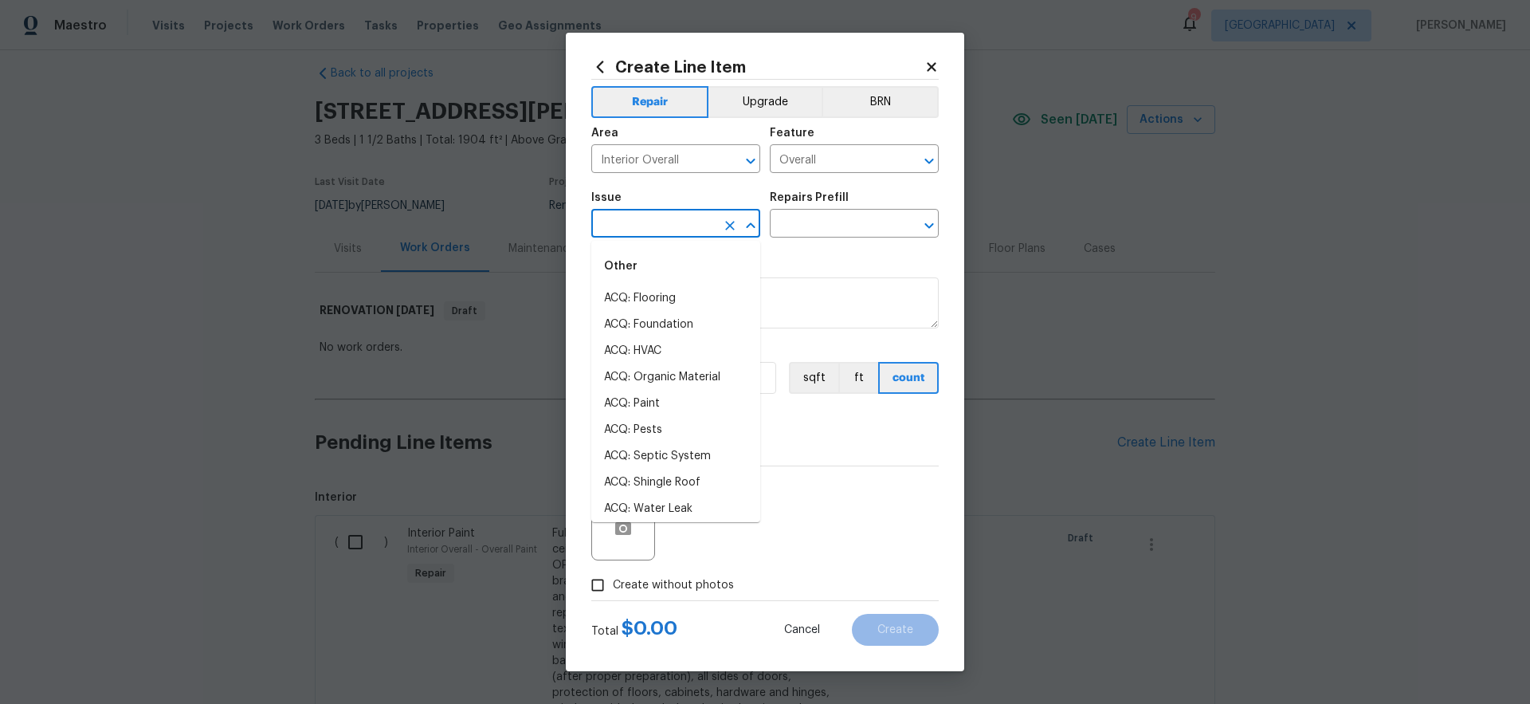
click at [664, 227] on input "text" at bounding box center [653, 225] width 124 height 25
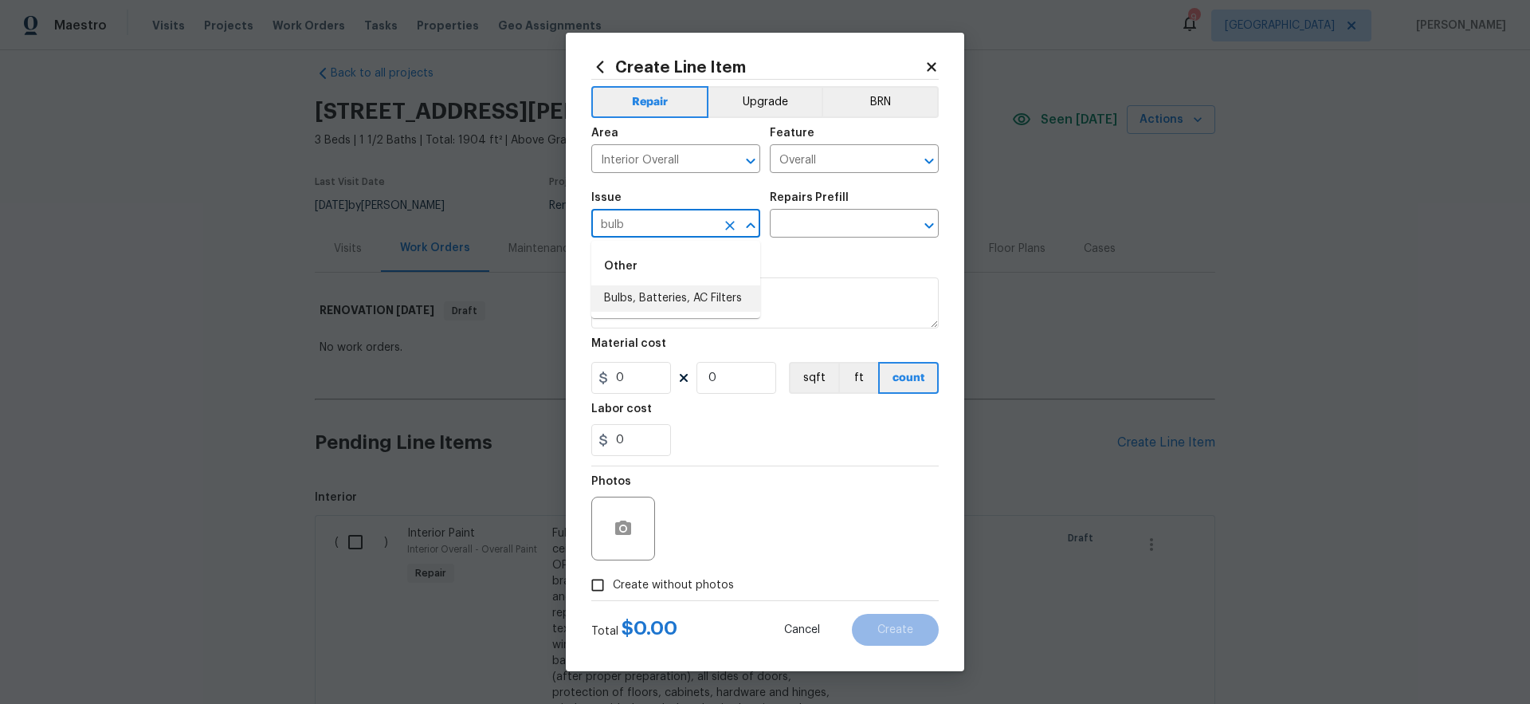
click at [724, 304] on li "Bulbs, Batteries, AC Filters" at bounding box center [675, 298] width 169 height 26
type input "Bulbs, Batteries, AC Filters"
click at [807, 224] on input "text" at bounding box center [832, 225] width 124 height 25
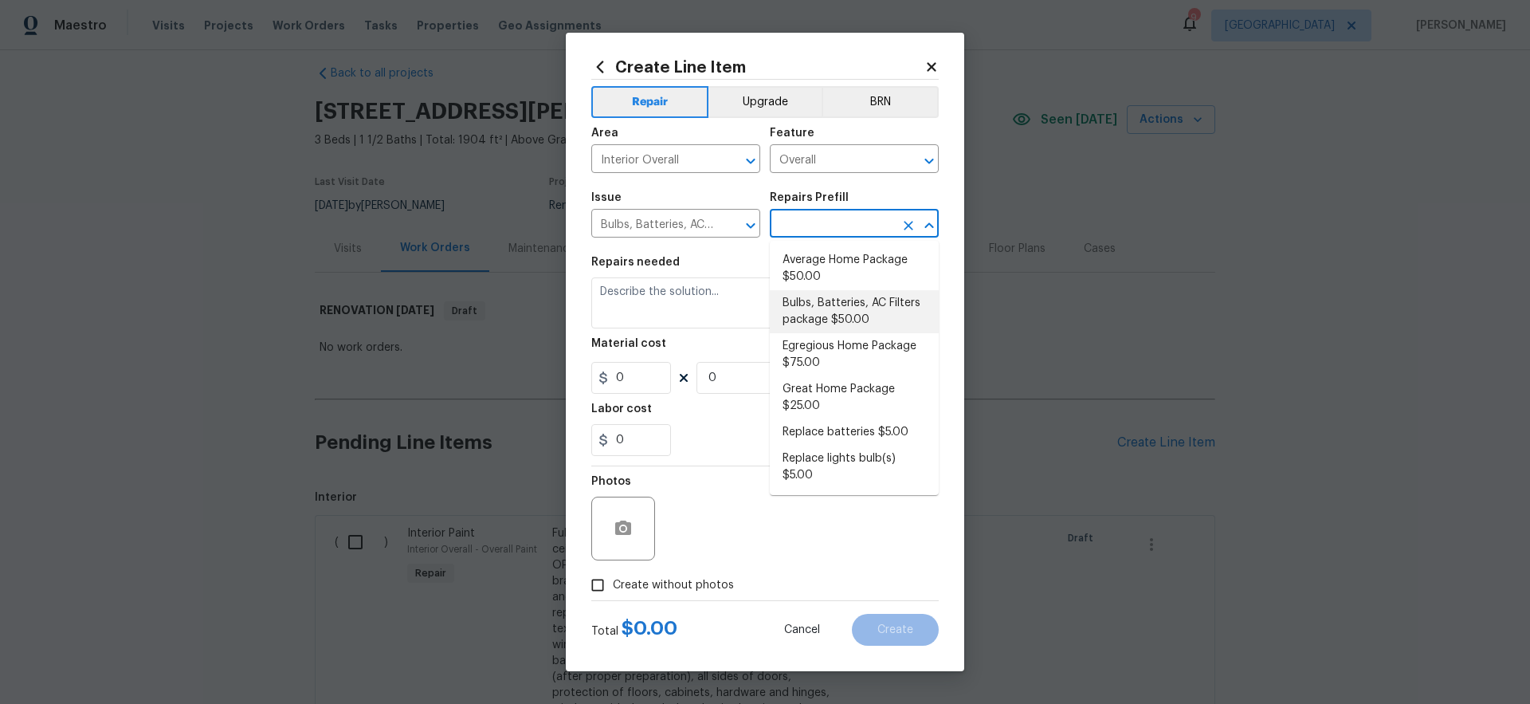
click at [832, 306] on li "Bulbs, Batteries, AC Filters package $50.00" at bounding box center [854, 311] width 169 height 43
type input "Home Readiness Packages"
type input "Bulbs, Batteries, AC Filters package $50.00"
type textarea "Replace burnt light bulbs, batteries, dirty AC filters, cap laundry valves, cap…"
type input "50"
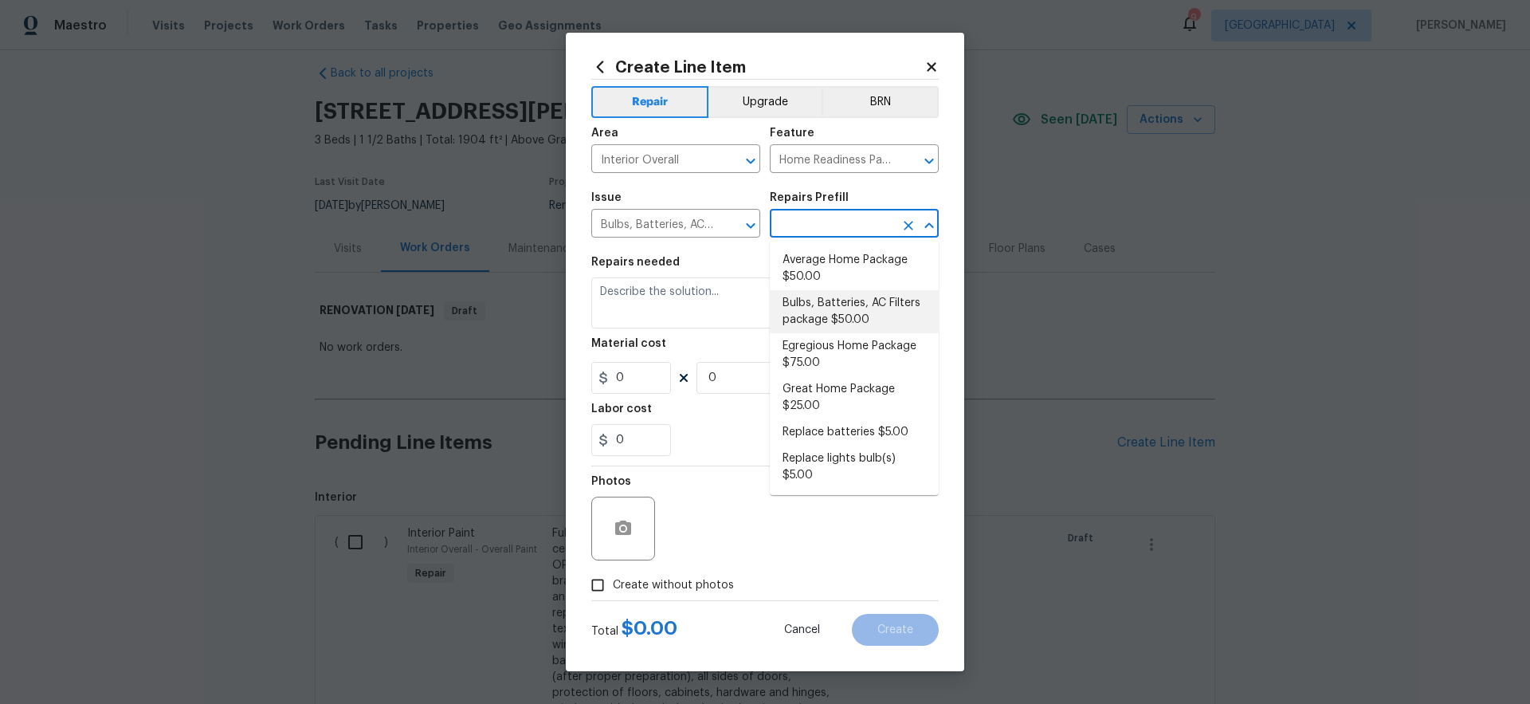
type input "1"
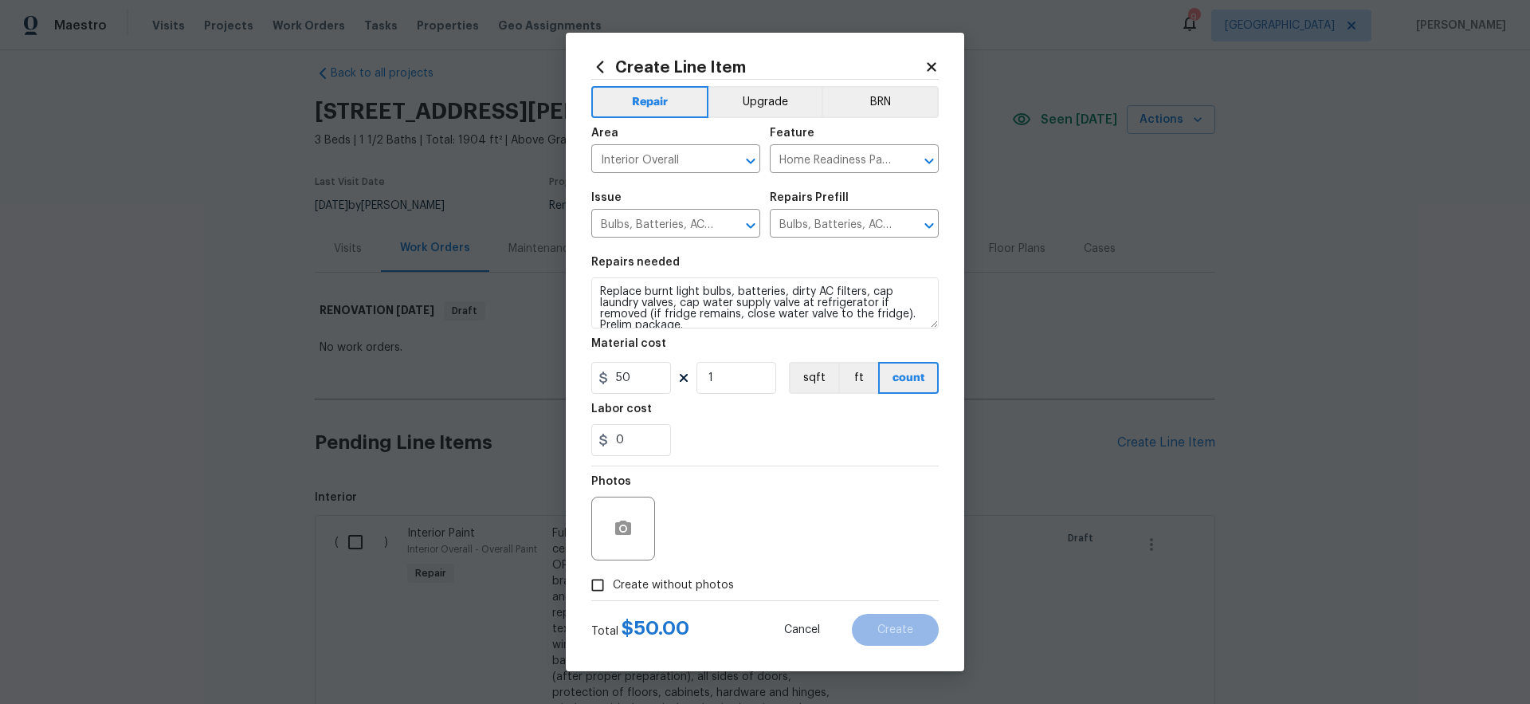
click at [665, 584] on span "Create without photos" at bounding box center [673, 585] width 121 height 17
click at [613, 584] on input "Create without photos" at bounding box center [597, 585] width 30 height 30
checkbox input "true"
click at [740, 548] on textarea at bounding box center [803, 528] width 271 height 64
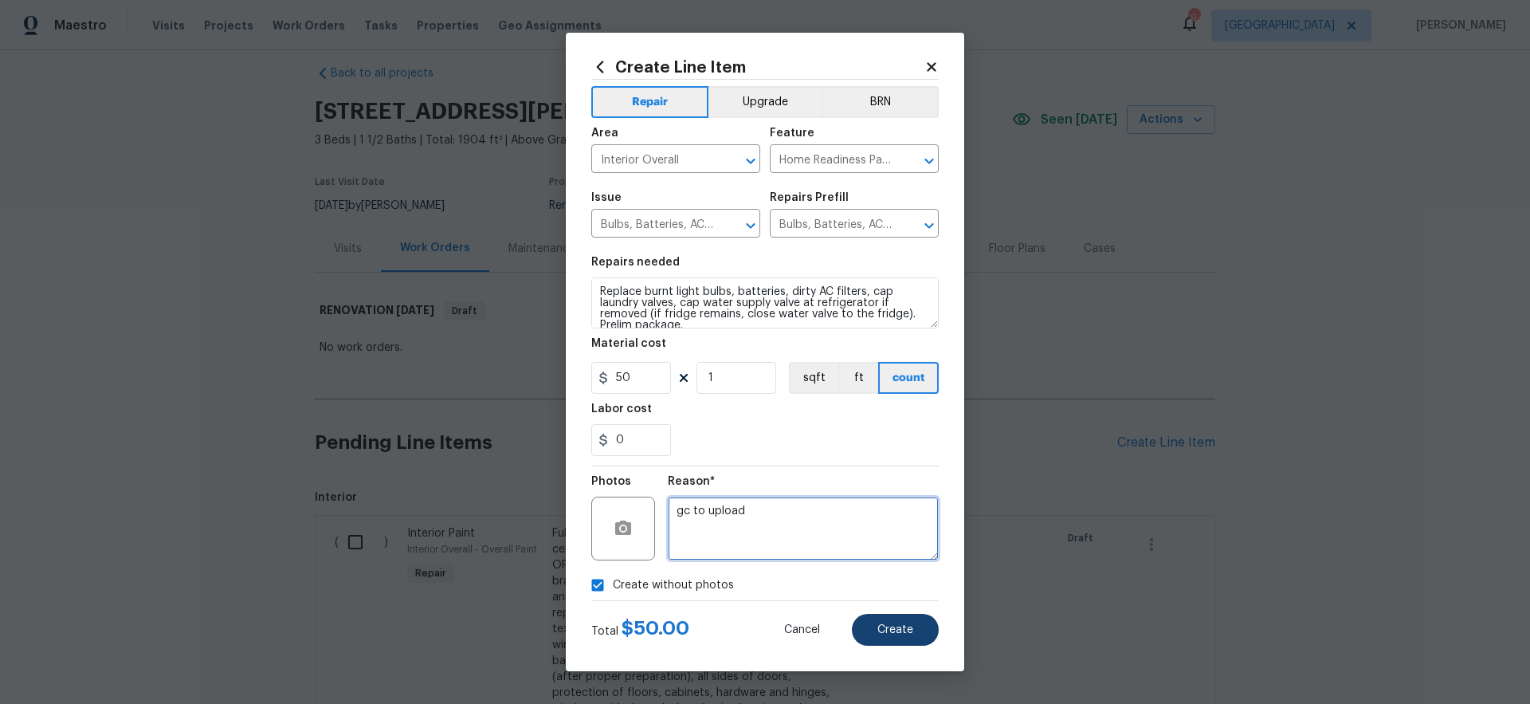
type textarea "gc to upload"
click at [908, 631] on span "Create" at bounding box center [895, 630] width 36 height 12
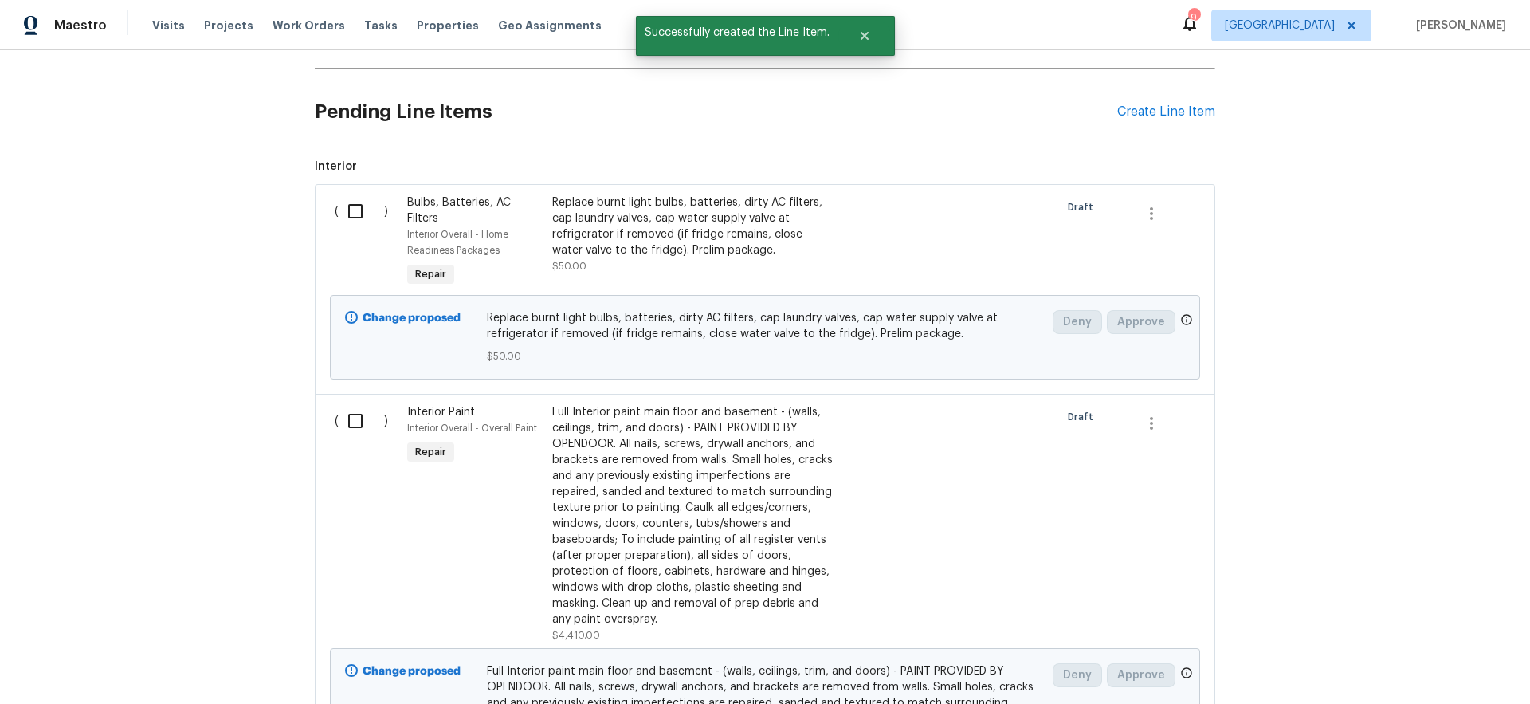
scroll to position [0, 0]
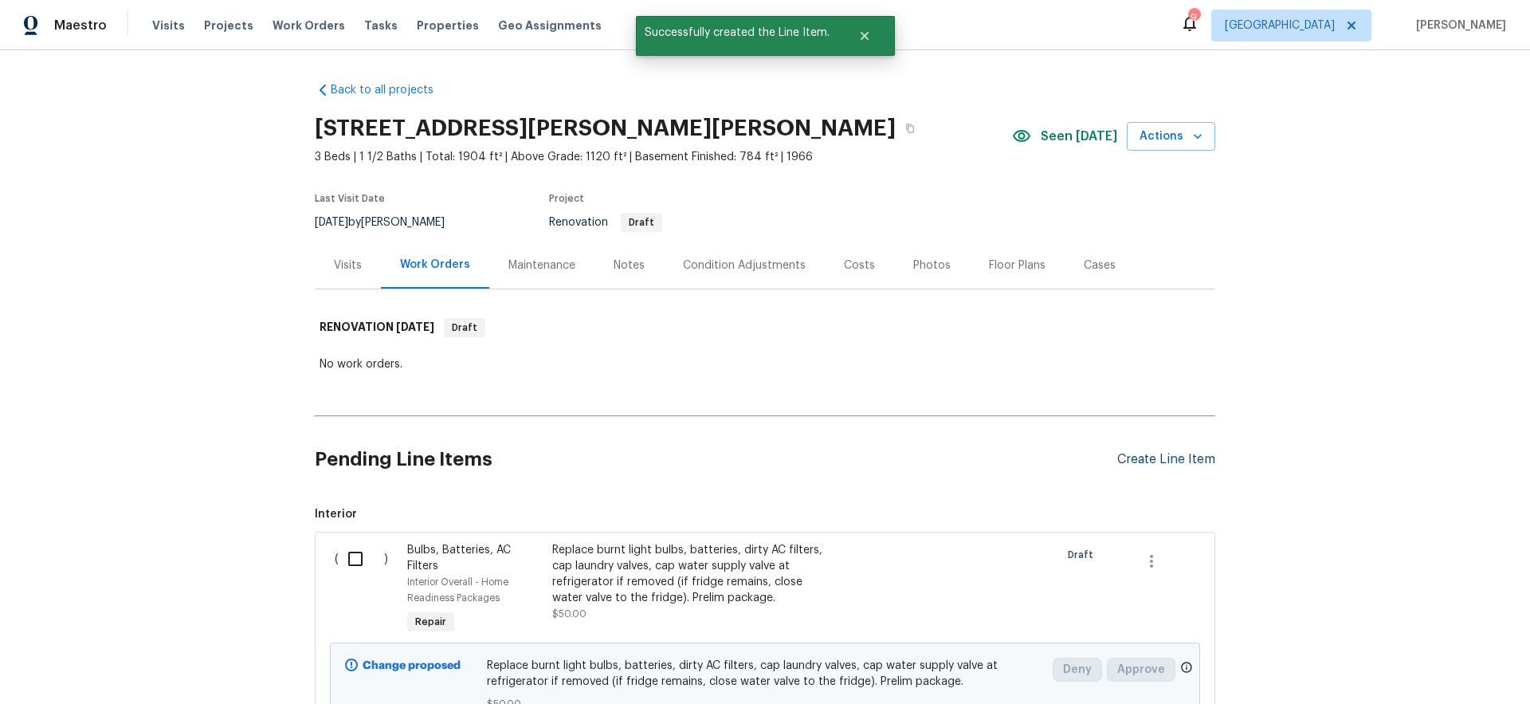
click at [1163, 459] on div "Create Line Item" at bounding box center [1166, 459] width 98 height 15
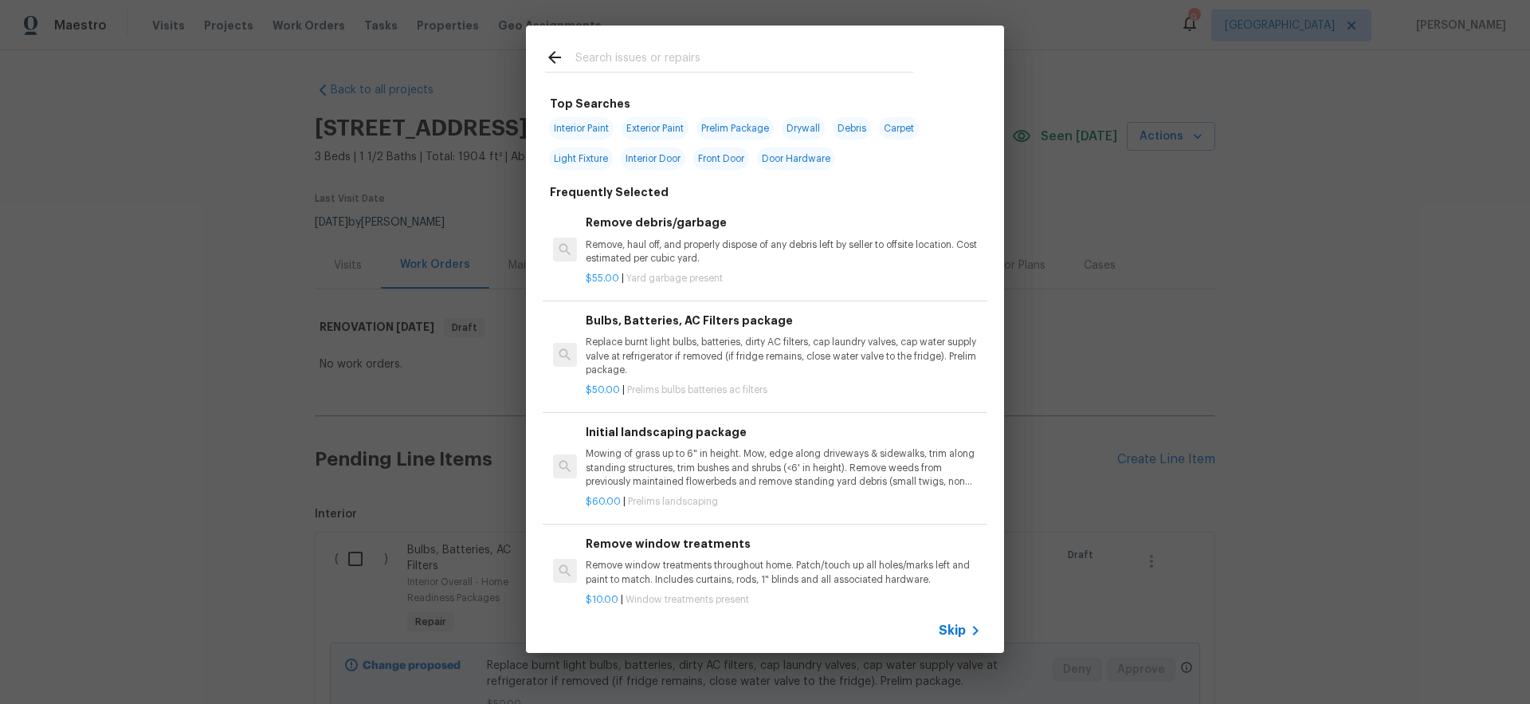
click at [949, 629] on span "Skip" at bounding box center [952, 630] width 27 height 16
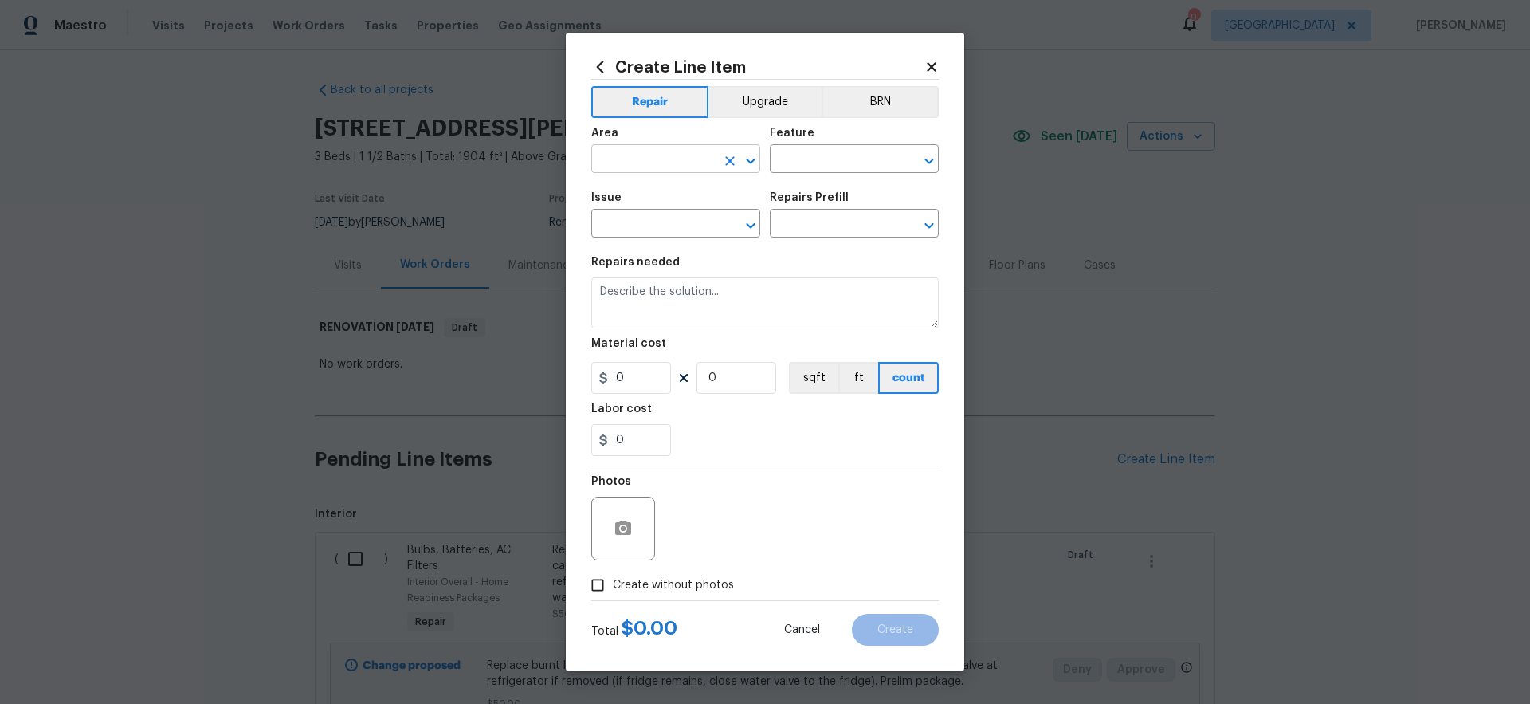
click at [630, 159] on input "text" at bounding box center [653, 160] width 124 height 25
click at [690, 225] on li "Interior Overall" at bounding box center [675, 222] width 169 height 26
type input "Interior Overall"
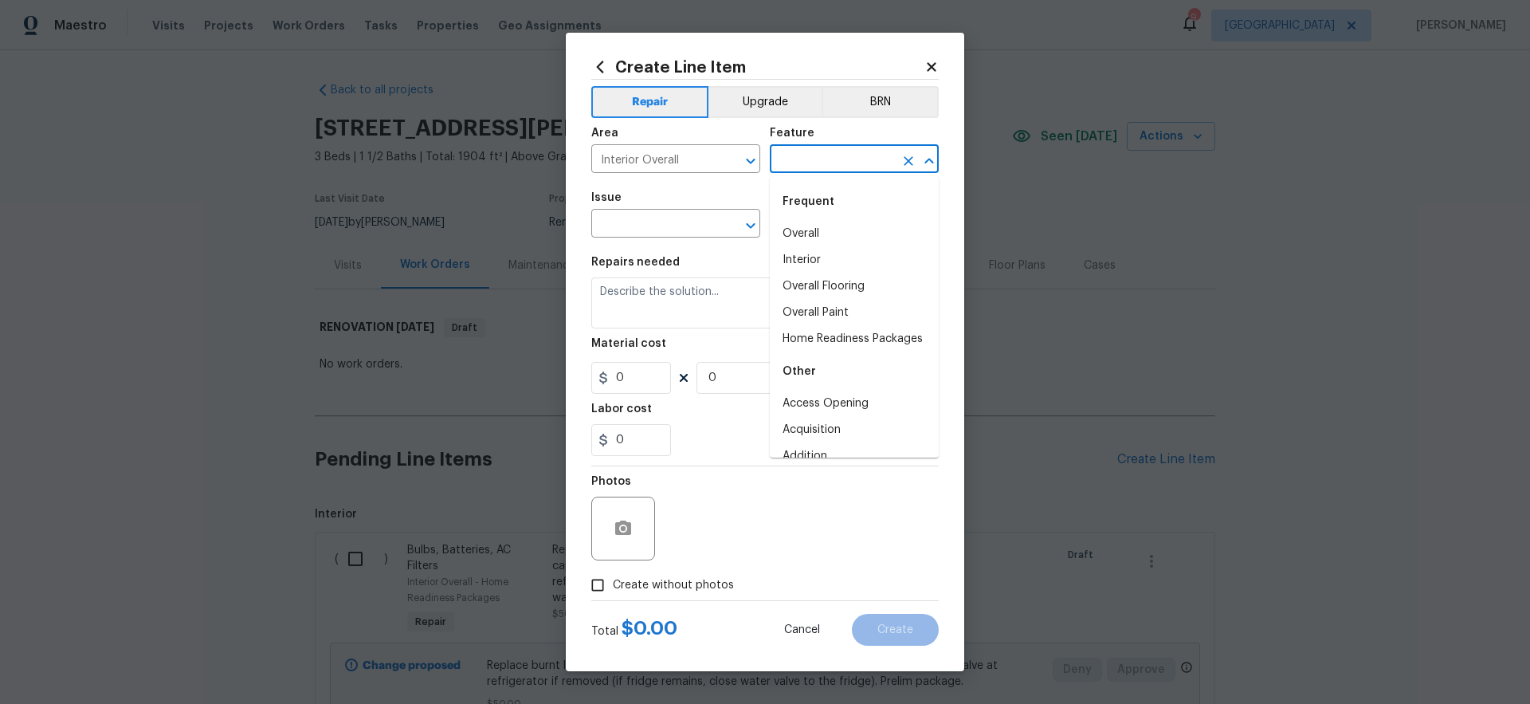
click at [824, 163] on input "text" at bounding box center [832, 160] width 124 height 25
click at [724, 161] on icon "Clear" at bounding box center [730, 161] width 16 height 16
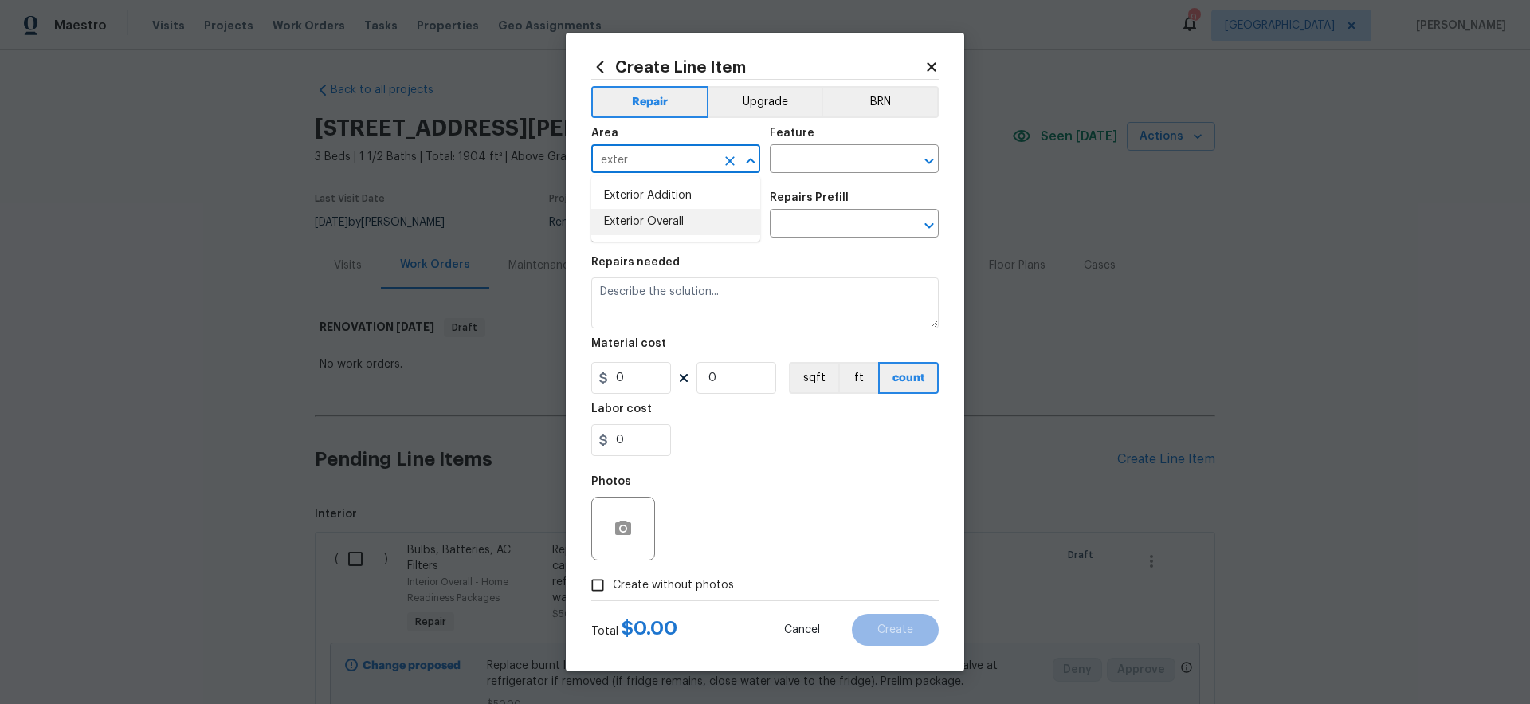
click at [696, 219] on li "Exterior Overall" at bounding box center [675, 222] width 169 height 26
type input "Exterior Overall"
click at [815, 163] on input "text" at bounding box center [832, 160] width 124 height 25
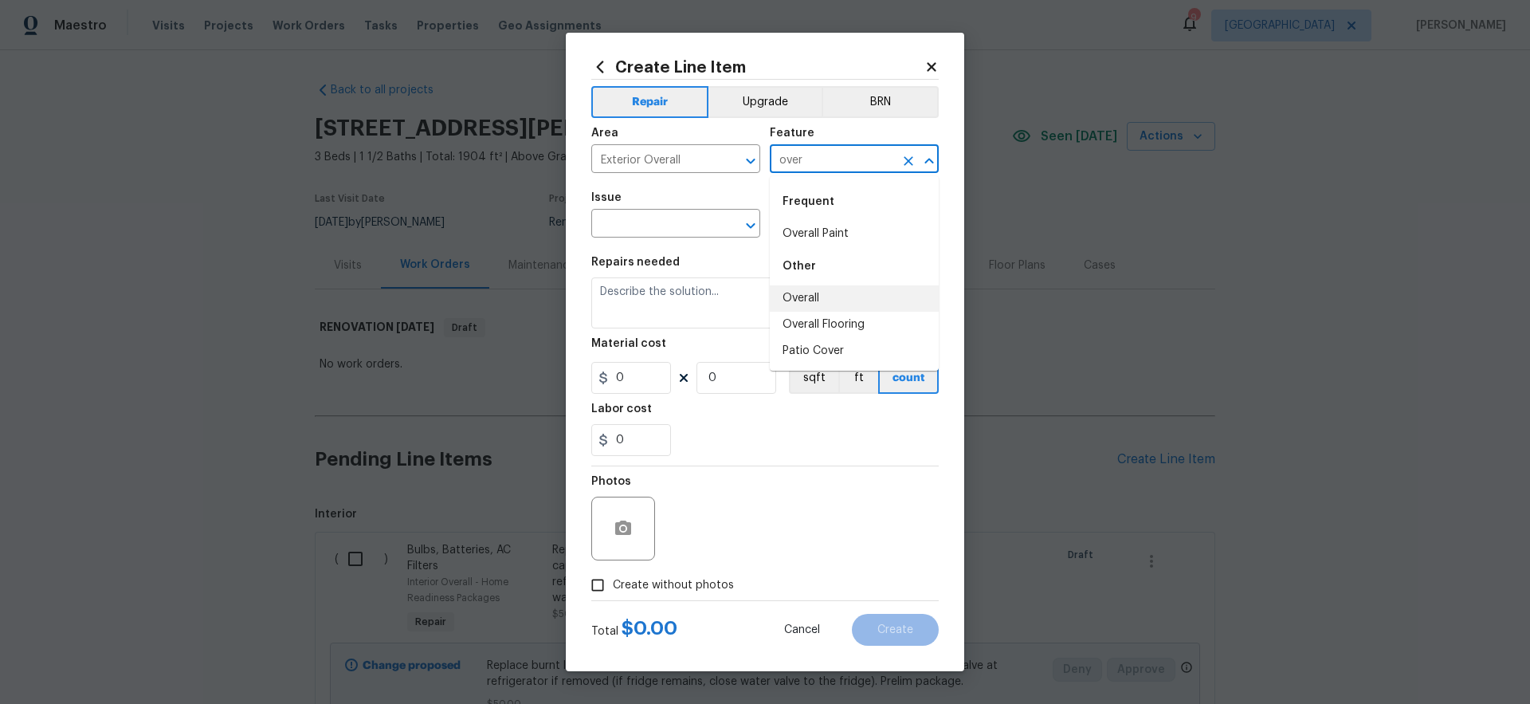
click at [810, 293] on li "Overall" at bounding box center [854, 298] width 169 height 26
type input "Overall"
click at [653, 225] on input "text" at bounding box center [653, 225] width 124 height 25
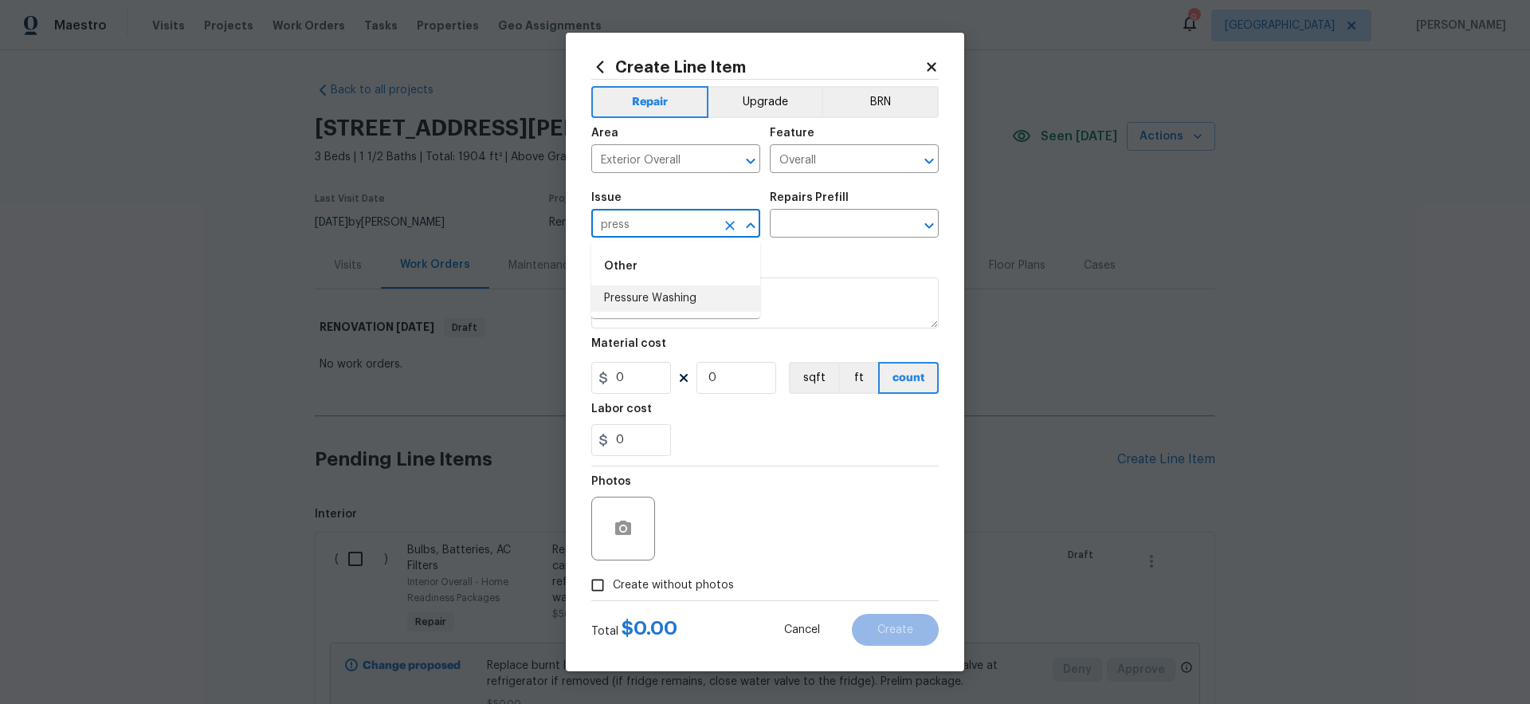
drag, startPoint x: 640, startPoint y: 296, endPoint x: 653, endPoint y: 296, distance: 13.5
click at [640, 296] on li "Pressure Washing" at bounding box center [675, 298] width 169 height 26
type input "Pressure Washing"
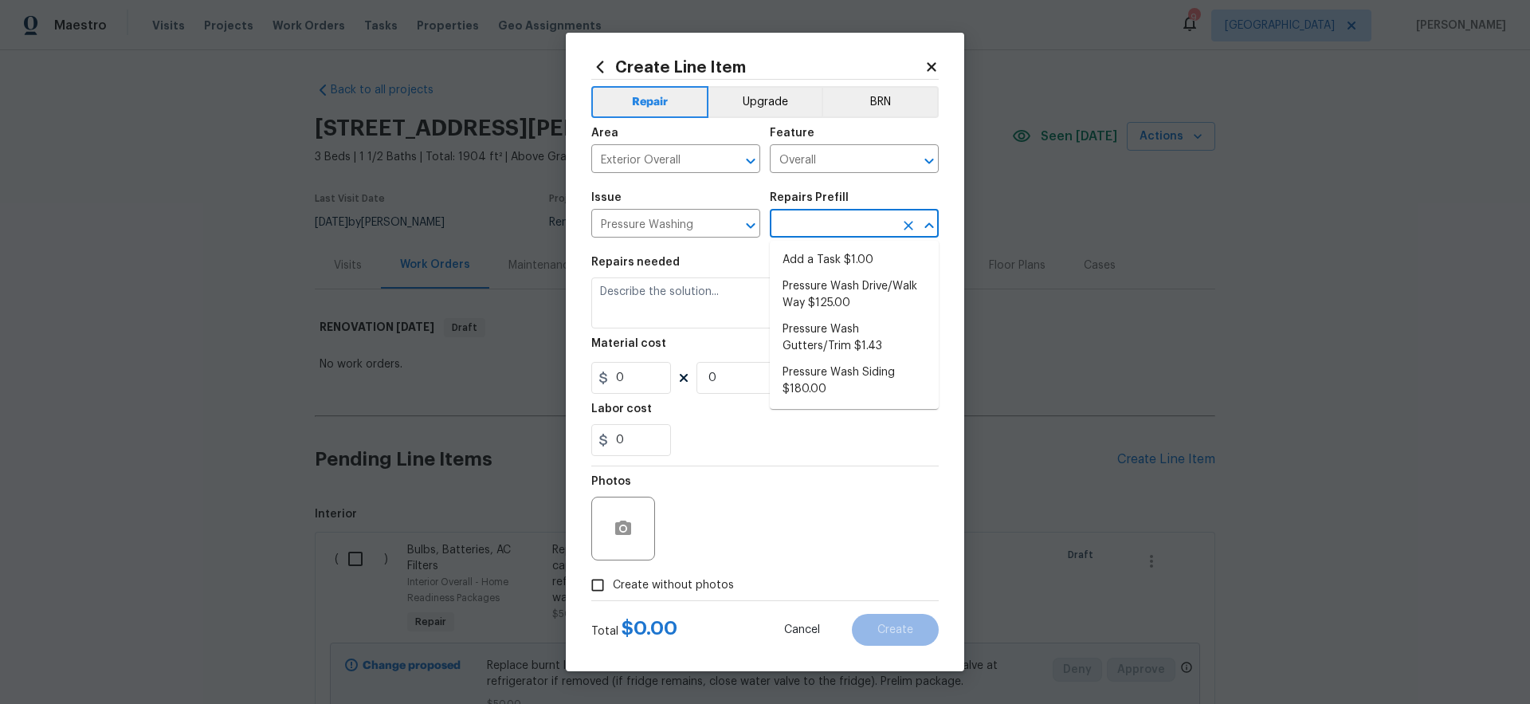
click at [790, 228] on input "text" at bounding box center [832, 225] width 124 height 25
click at [810, 378] on li "Pressure Wash Siding $180.00" at bounding box center [854, 380] width 169 height 43
type input "Siding"
type input "Pressure Wash Siding $180.00"
type textarea "Protect areas as needed for pressure washing. Pressure wash the siding on the h…"
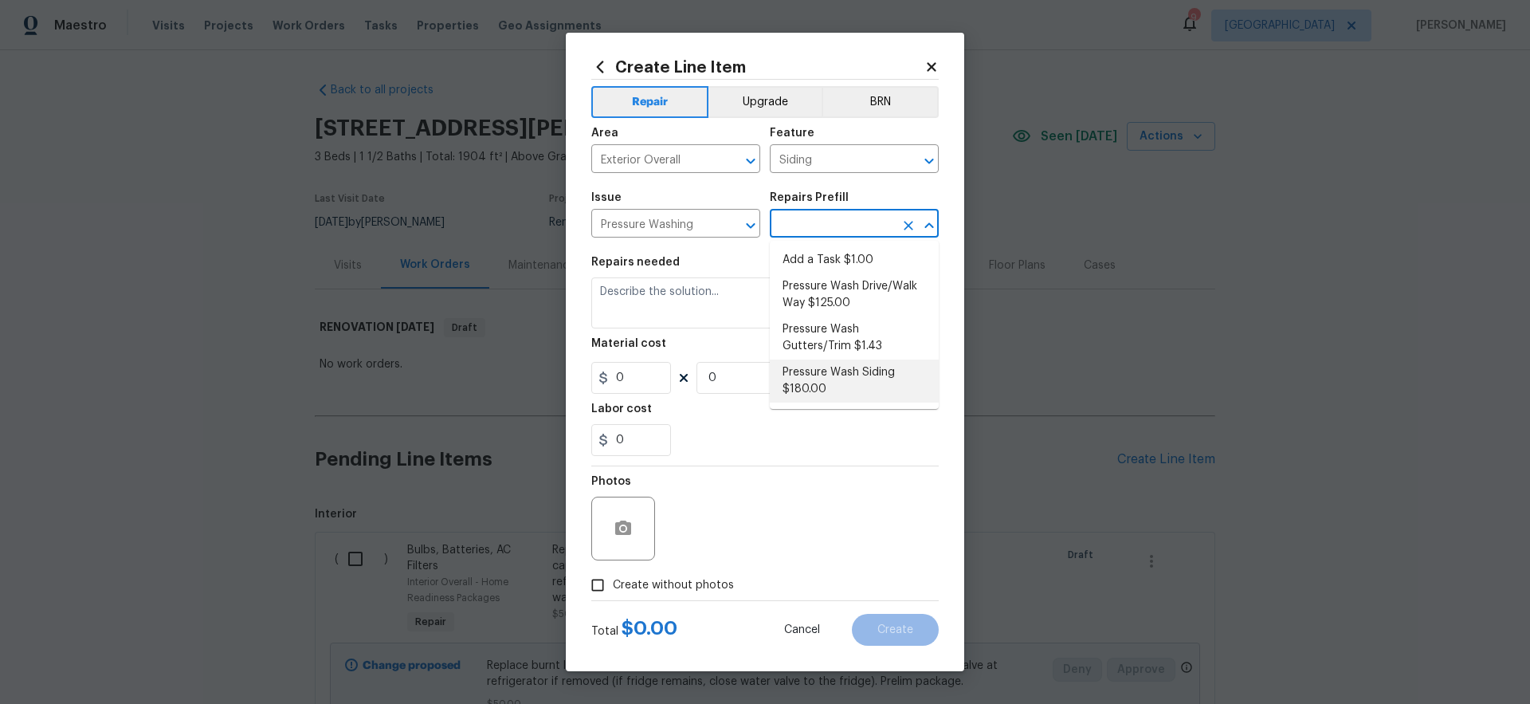
type input "180"
type input "1"
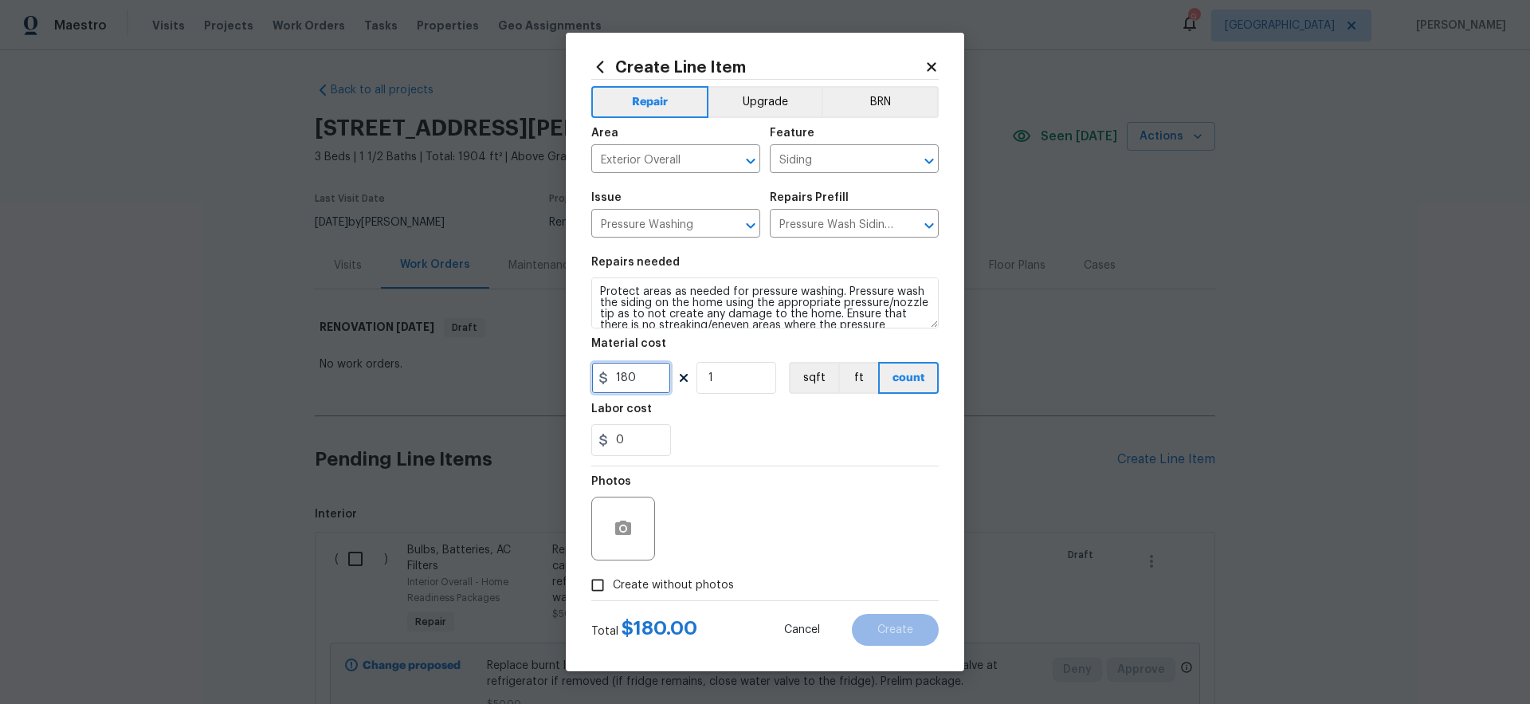
drag, startPoint x: 618, startPoint y: 374, endPoint x: 574, endPoint y: 363, distance: 45.0
click at [574, 363] on div "Create Line Item Repair Upgrade BRN Area Exterior Overall ​ Feature Siding ​ Is…" at bounding box center [765, 352] width 398 height 638
type input "300"
click at [739, 450] on div "0" at bounding box center [764, 440] width 347 height 32
click at [685, 580] on span "Create without photos" at bounding box center [673, 585] width 121 height 17
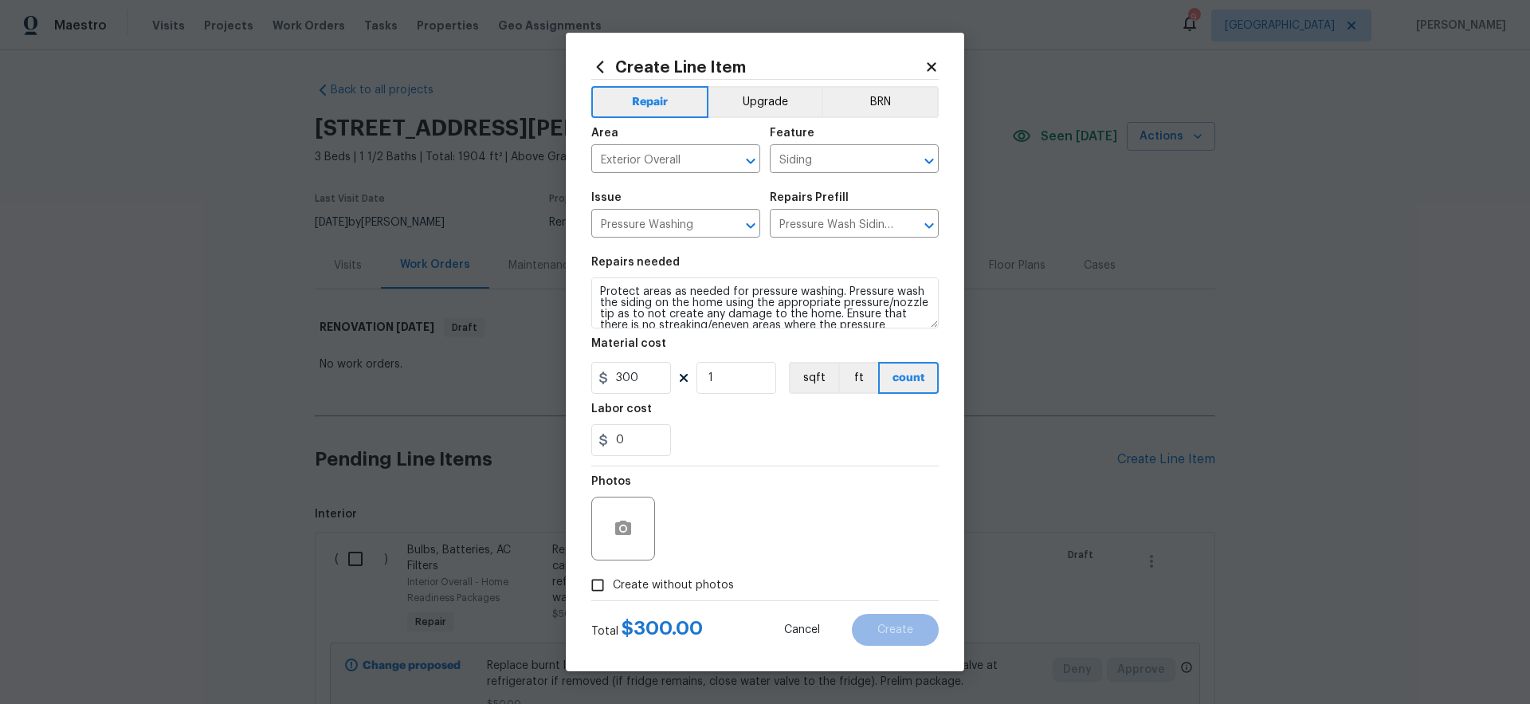
click at [613, 580] on input "Create without photos" at bounding box center [597, 585] width 30 height 30
checkbox input "true"
click at [755, 543] on textarea at bounding box center [803, 528] width 271 height 64
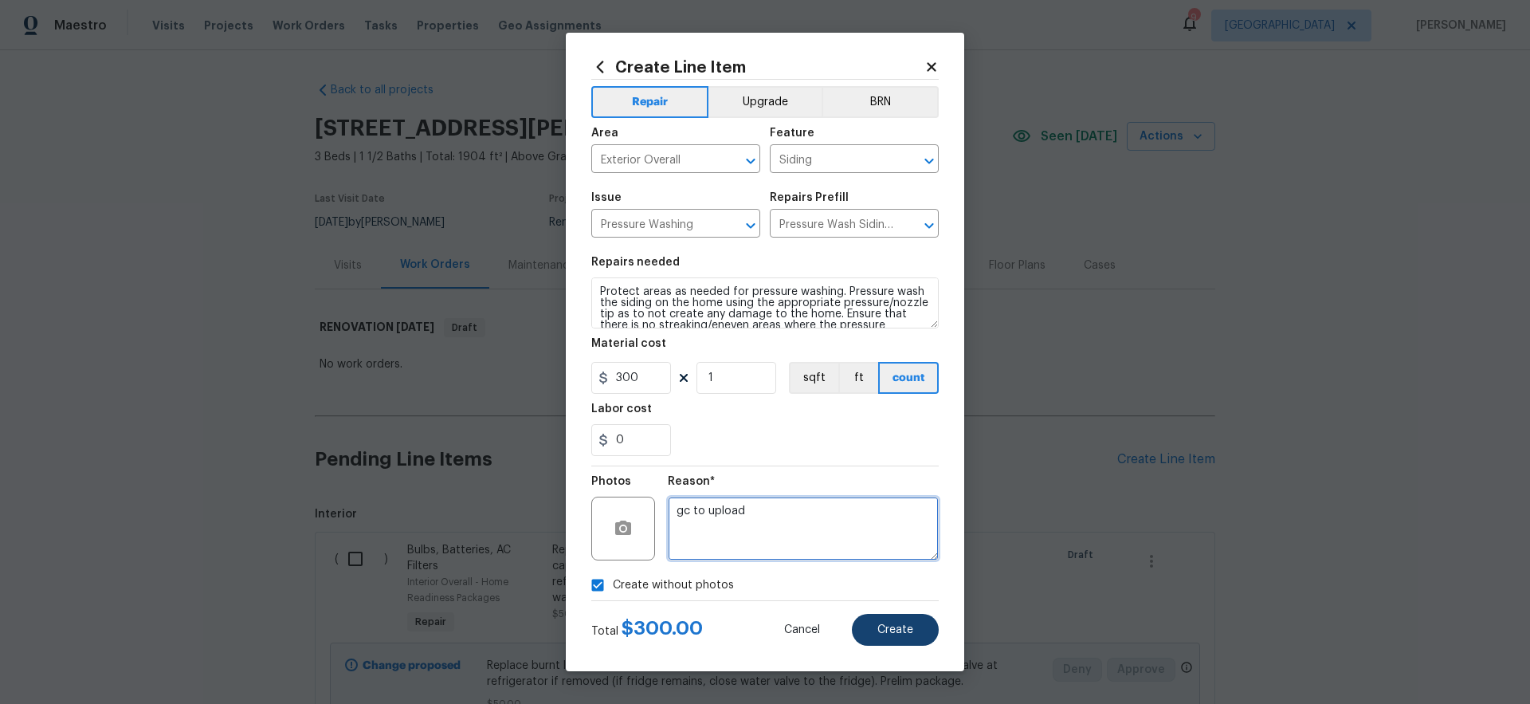
type textarea "gc to upload"
click at [906, 630] on span "Create" at bounding box center [895, 630] width 36 height 12
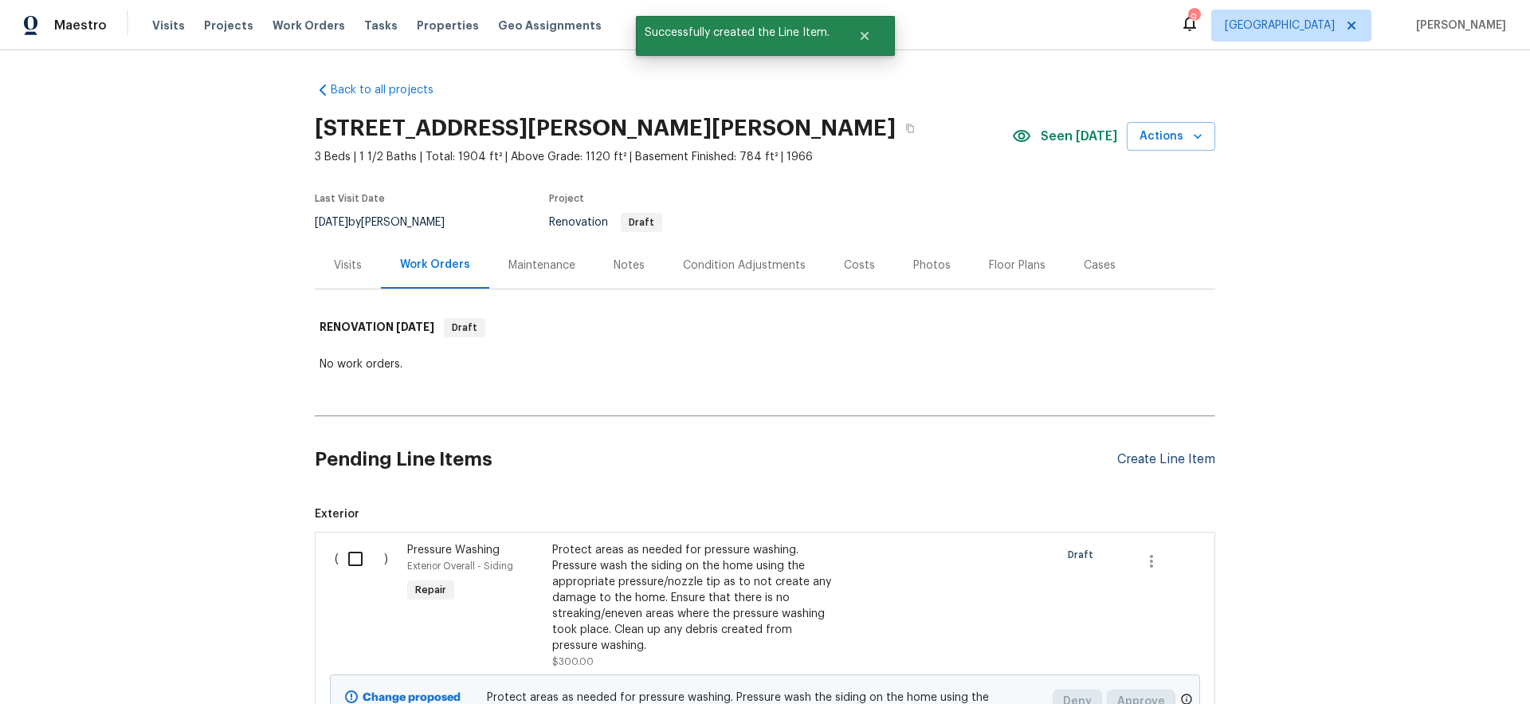
click at [1166, 464] on div "Create Line Item" at bounding box center [1166, 459] width 98 height 15
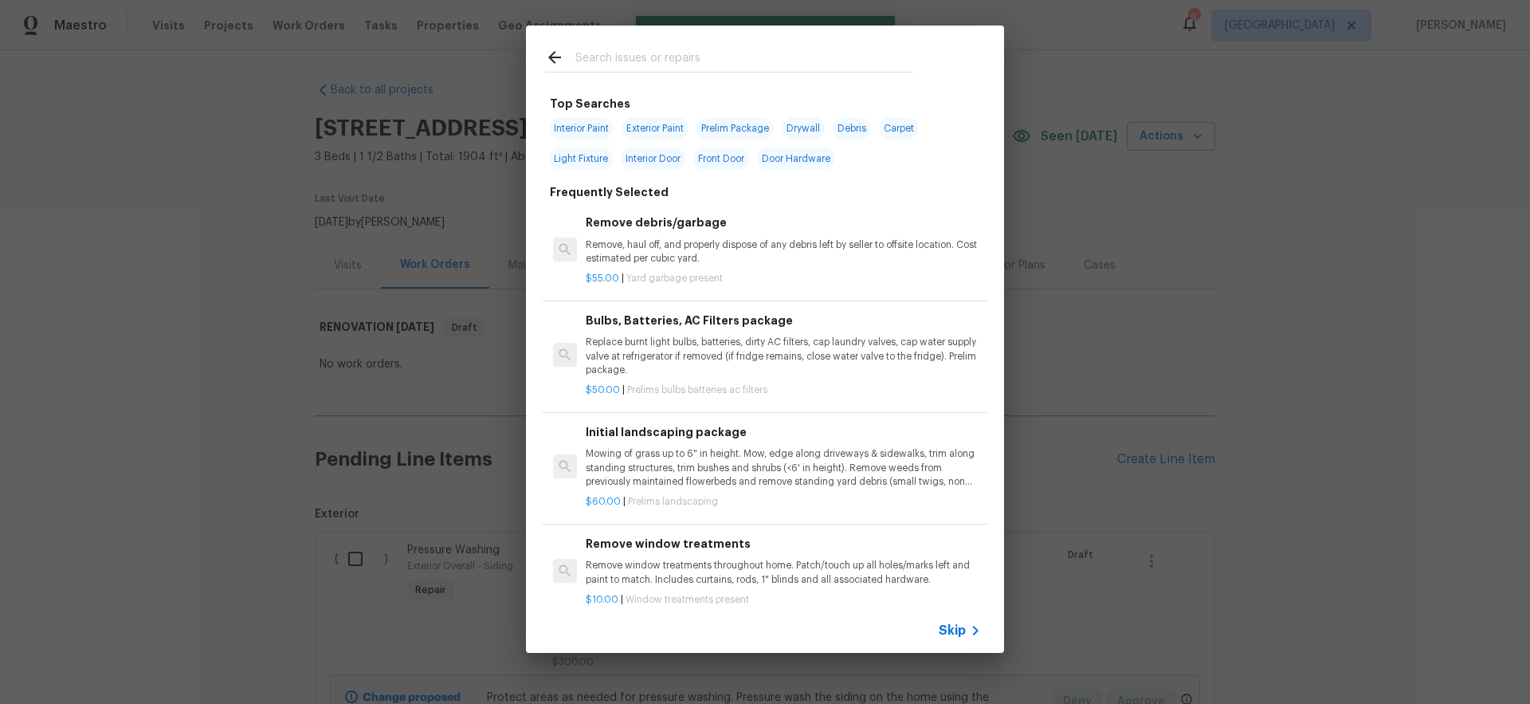
click at [954, 633] on span "Skip" at bounding box center [952, 630] width 27 height 16
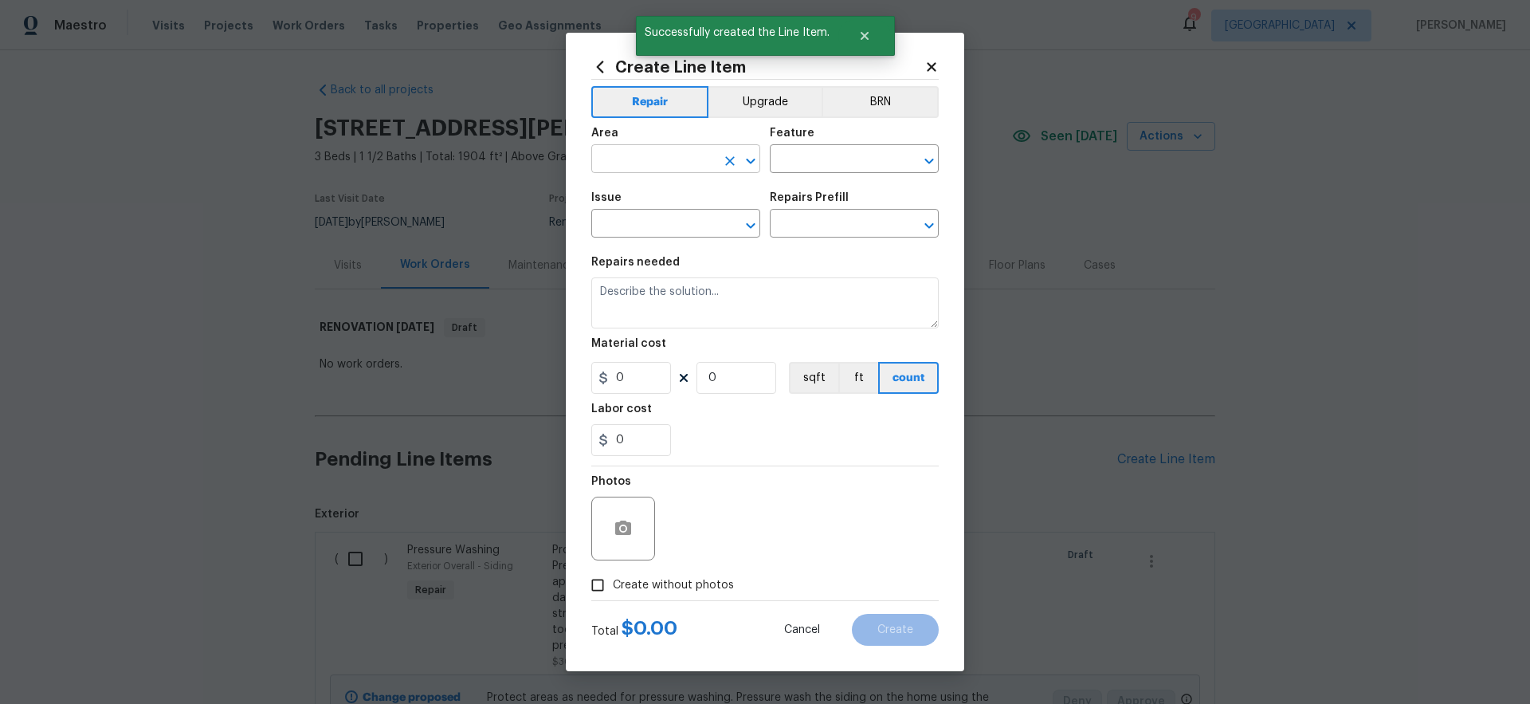
click at [652, 171] on input "text" at bounding box center [653, 160] width 124 height 25
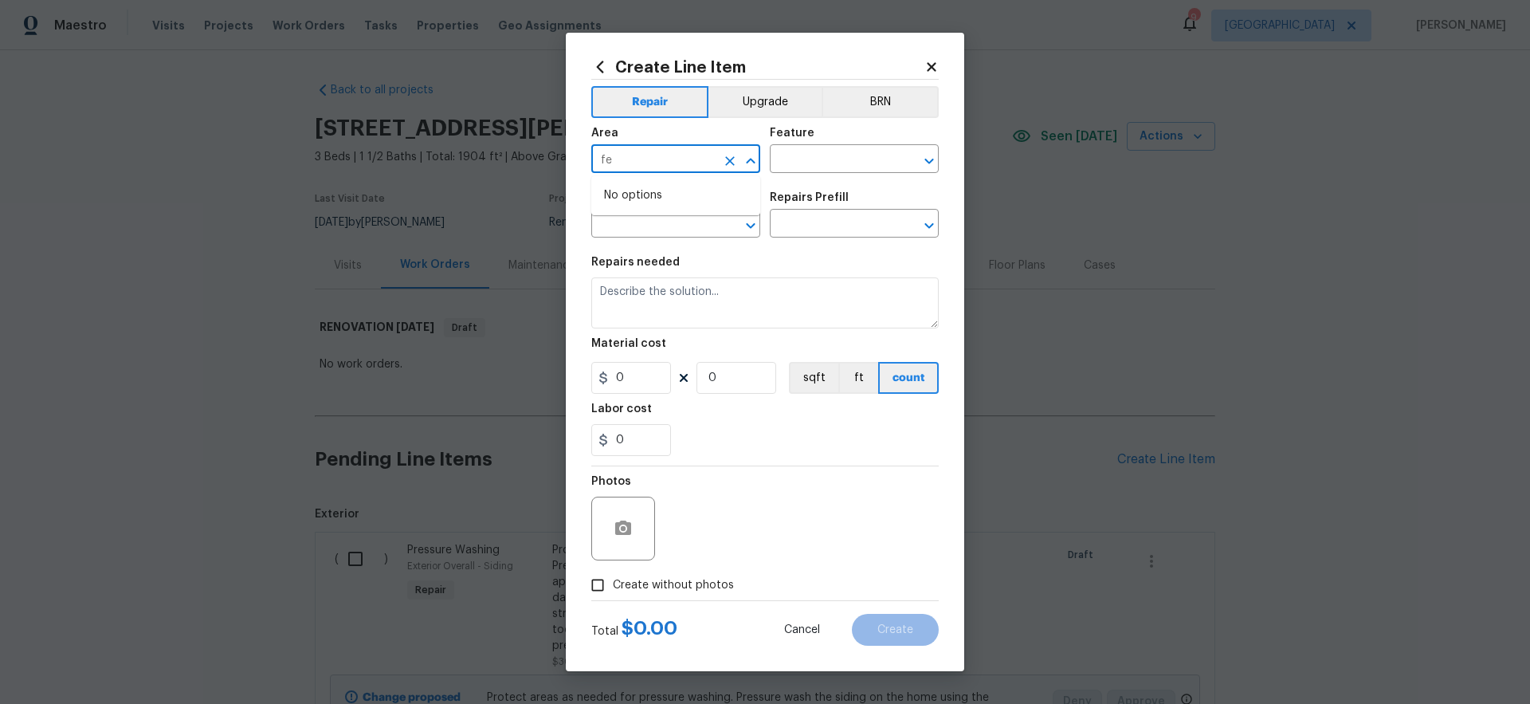
type input "f"
click at [678, 222] on li "Exterior Overall" at bounding box center [675, 222] width 169 height 26
type input "Exterior Overall"
click at [813, 161] on input "text" at bounding box center [832, 160] width 124 height 25
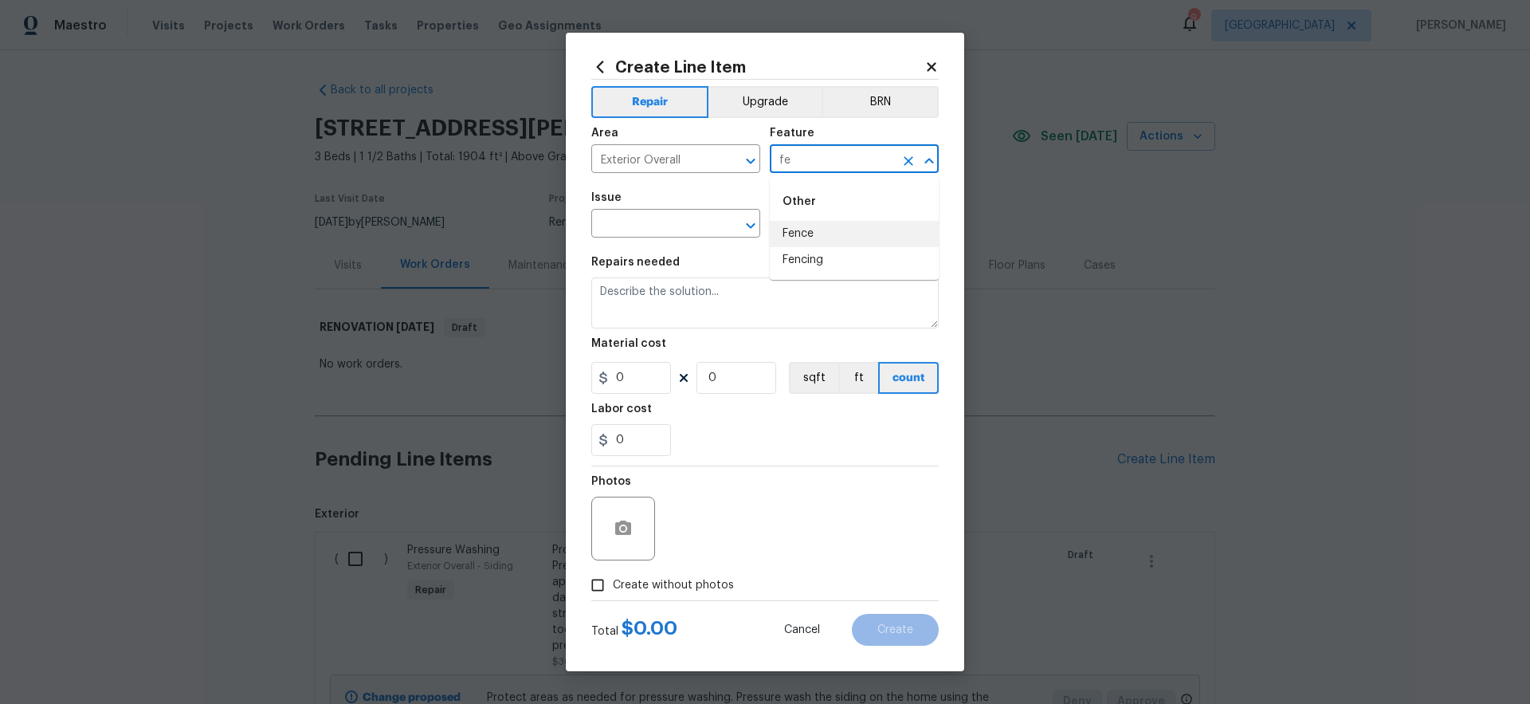
click at [791, 232] on li "Fence" at bounding box center [854, 234] width 169 height 26
type input "Fence"
click at [673, 223] on input "text" at bounding box center [653, 225] width 124 height 25
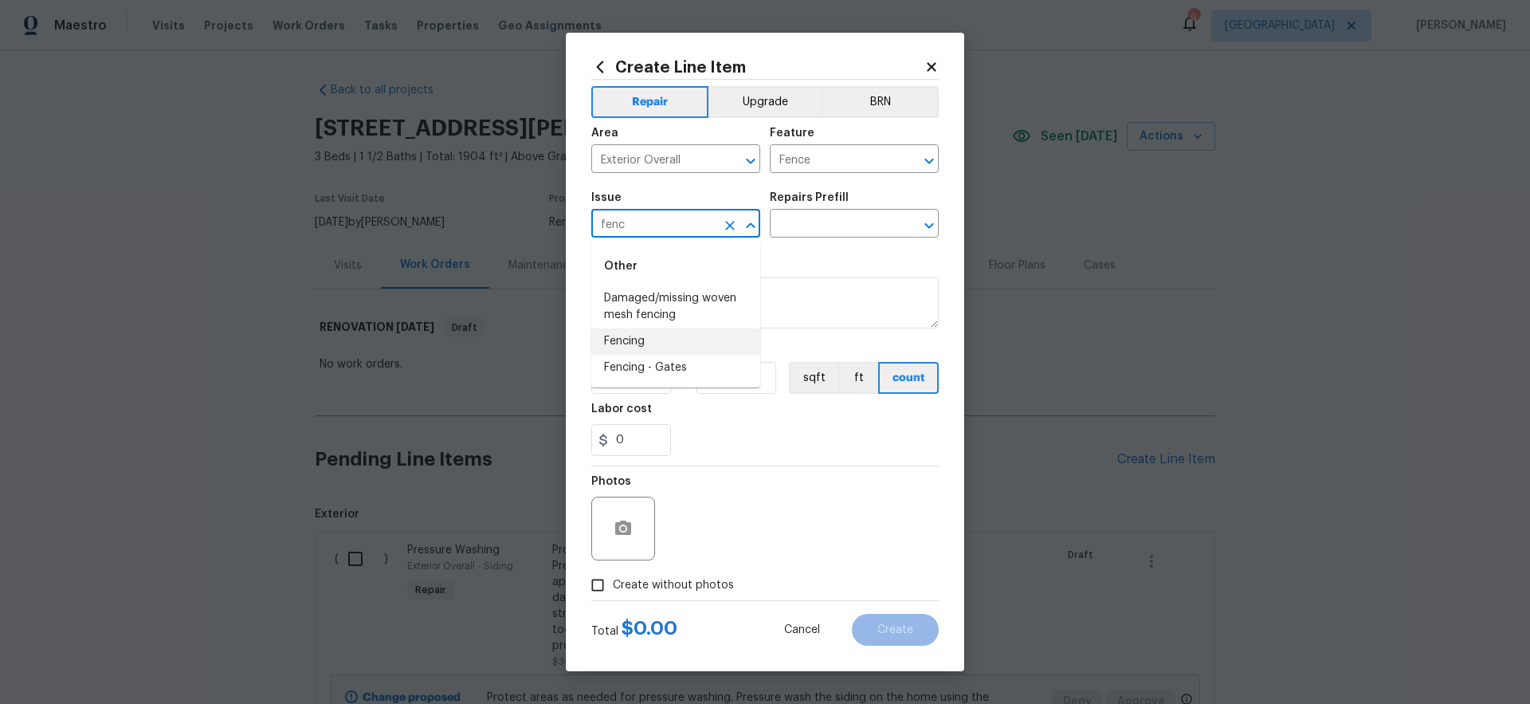
click at [650, 343] on li "Fencing" at bounding box center [675, 341] width 169 height 26
type input "Fencing"
click at [831, 225] on input "text" at bounding box center [832, 225] width 124 height 25
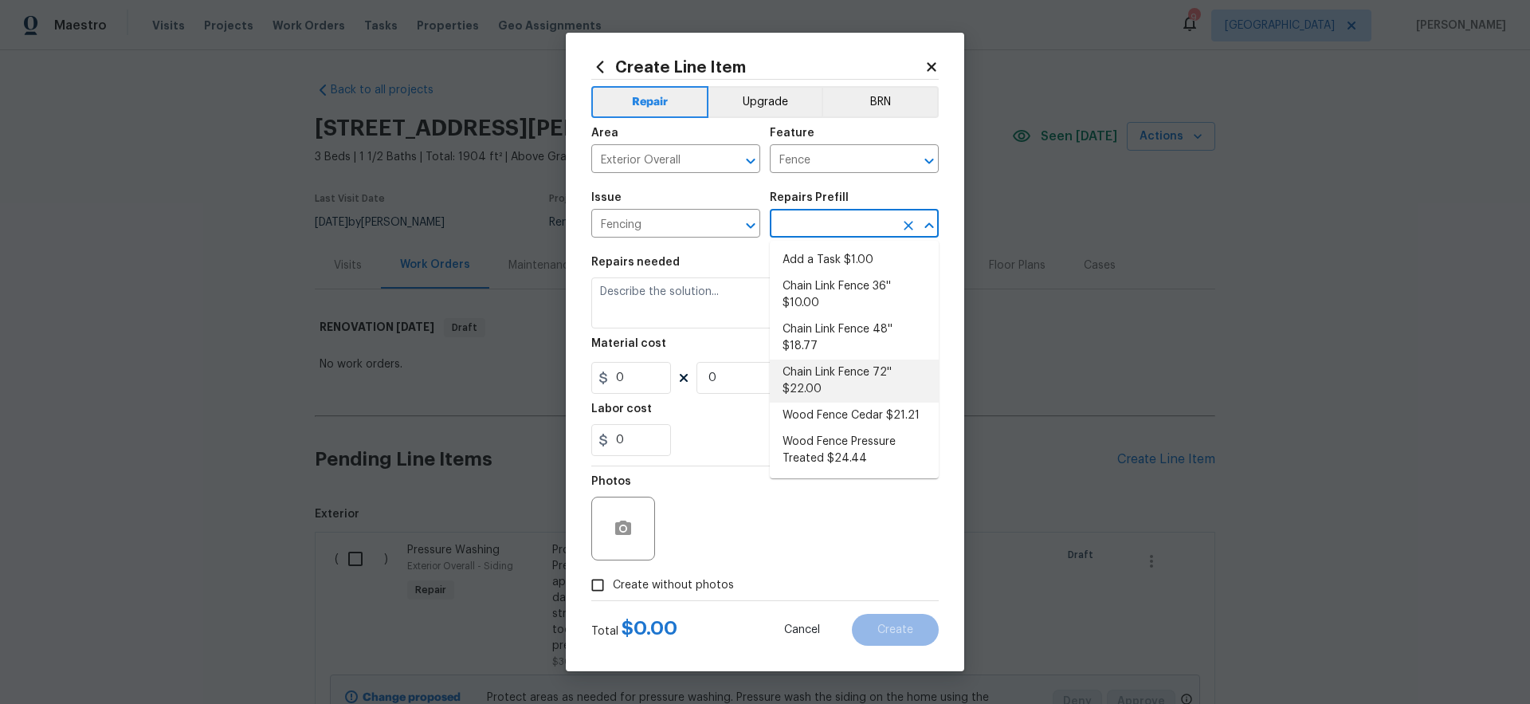
click at [862, 378] on li "Chain Link Fence 72'' $22.00" at bounding box center [854, 380] width 169 height 43
type input "Chain Link Fence 72'' $22.00"
type textarea "Prep the work area and install a new 72'' chain link fence. Ensure that all of …"
type input "22"
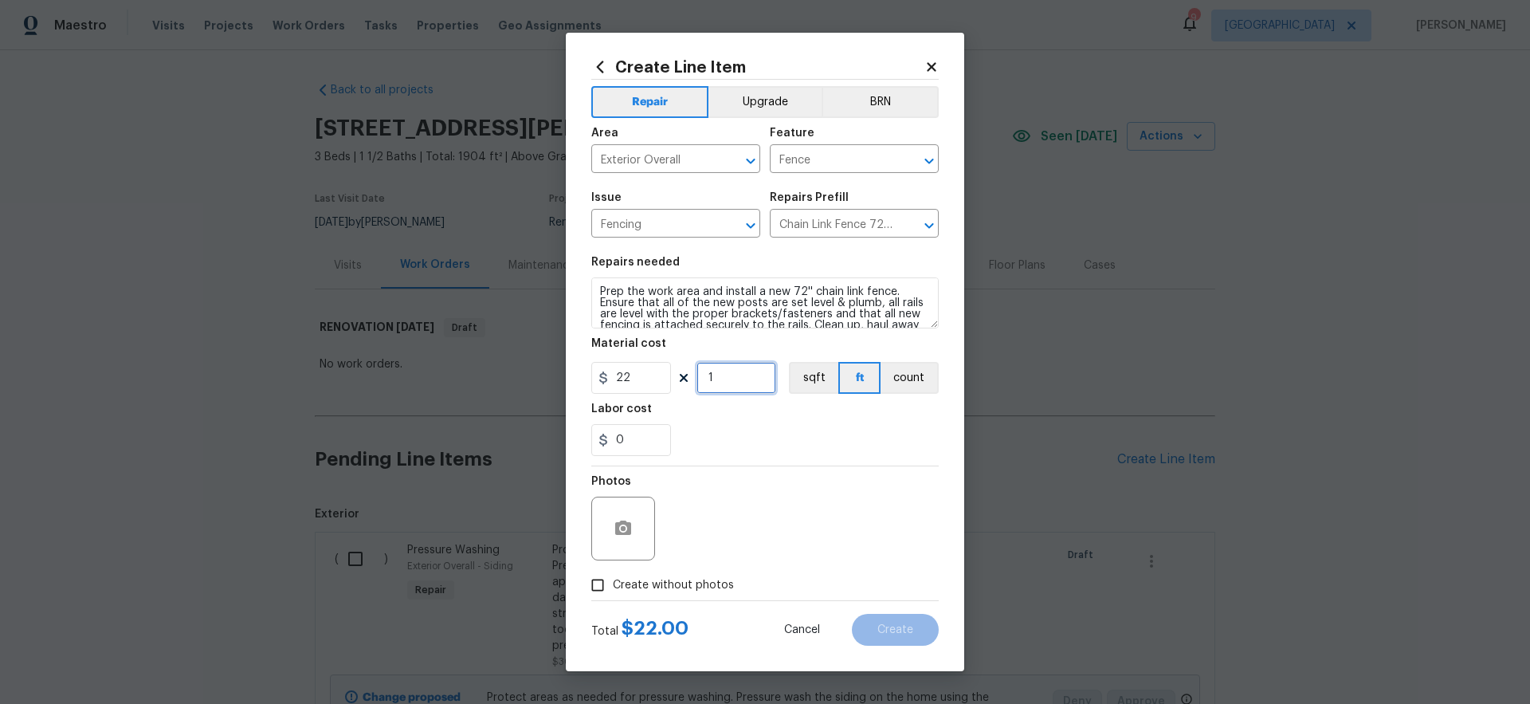
drag, startPoint x: 724, startPoint y: 381, endPoint x: 682, endPoint y: 378, distance: 42.3
click at [682, 378] on div "22 1 sqft ft count" at bounding box center [764, 378] width 347 height 32
click at [760, 429] on div "0" at bounding box center [764, 440] width 347 height 32
drag, startPoint x: 728, startPoint y: 383, endPoint x: 673, endPoint y: 404, distance: 58.7
click at [674, 402] on section "Repairs needed Prep the work area and install a new 72'' chain link fence. Ensu…" at bounding box center [764, 356] width 347 height 218
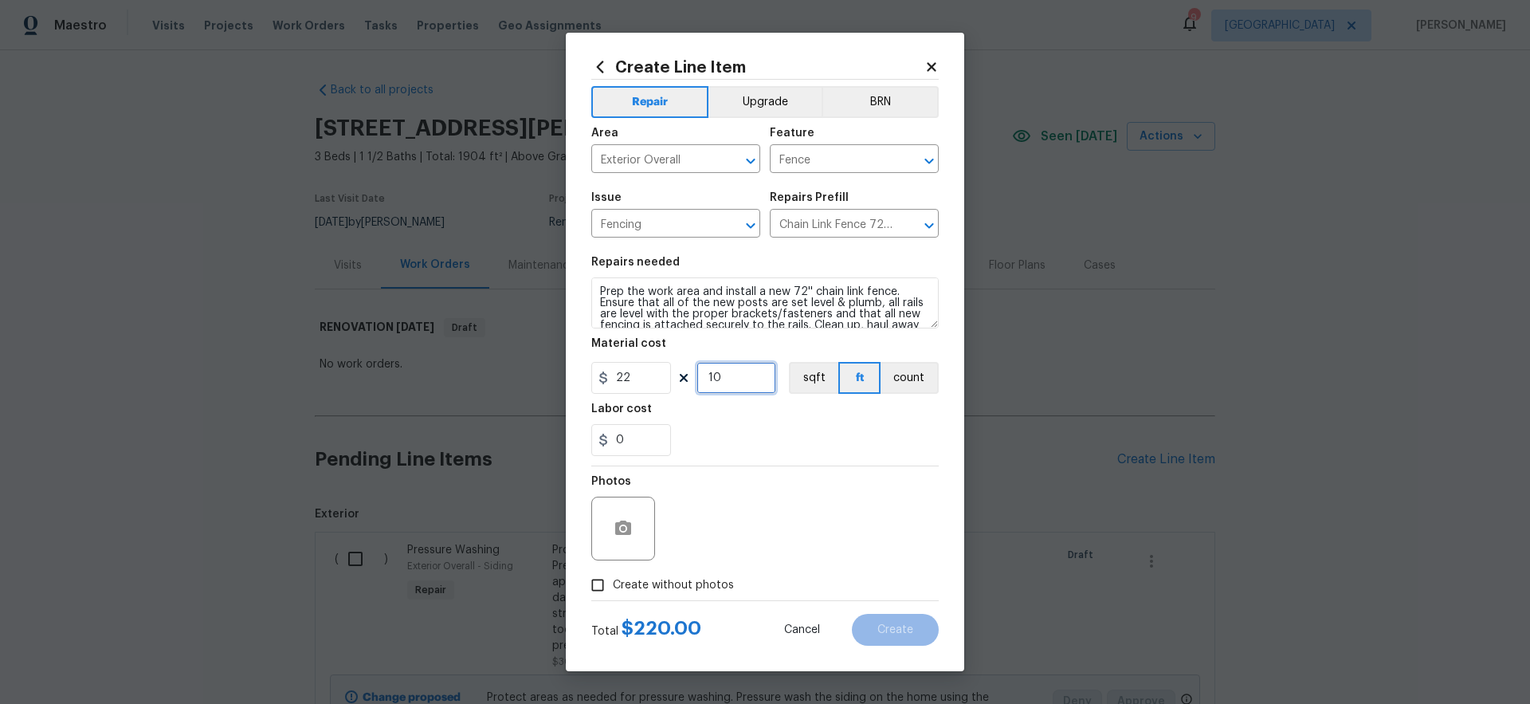
type input "10"
click at [806, 468] on div "Photos" at bounding box center [764, 518] width 347 height 104
drag, startPoint x: 756, startPoint y: 321, endPoint x: 549, endPoint y: 239, distance: 222.8
click at [550, 239] on div "Create Line Item Repair Upgrade BRN Area Exterior Overall ​ Feature Fence ​ Iss…" at bounding box center [765, 352] width 1530 height 704
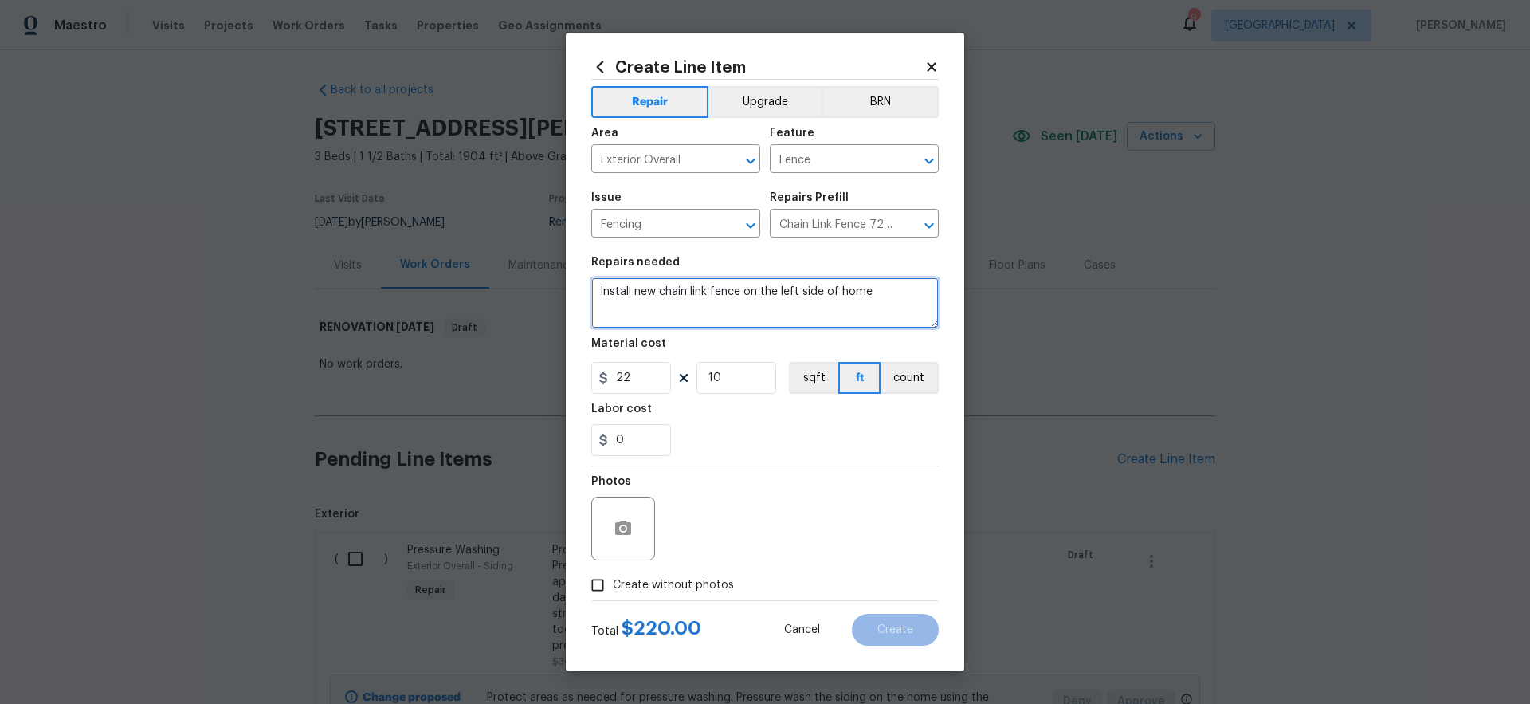
click at [631, 292] on textarea "Install new chain link fence on the left side of home" at bounding box center [764, 302] width 347 height 51
click at [929, 294] on textarea "Install approx. 8' new chain link fence on the left side of home" at bounding box center [764, 302] width 347 height 51
type textarea "Install approx. 8' new chain link fence on the left side of home."
click at [850, 445] on div "0" at bounding box center [764, 440] width 347 height 32
click at [704, 585] on span "Create without photos" at bounding box center [673, 585] width 121 height 17
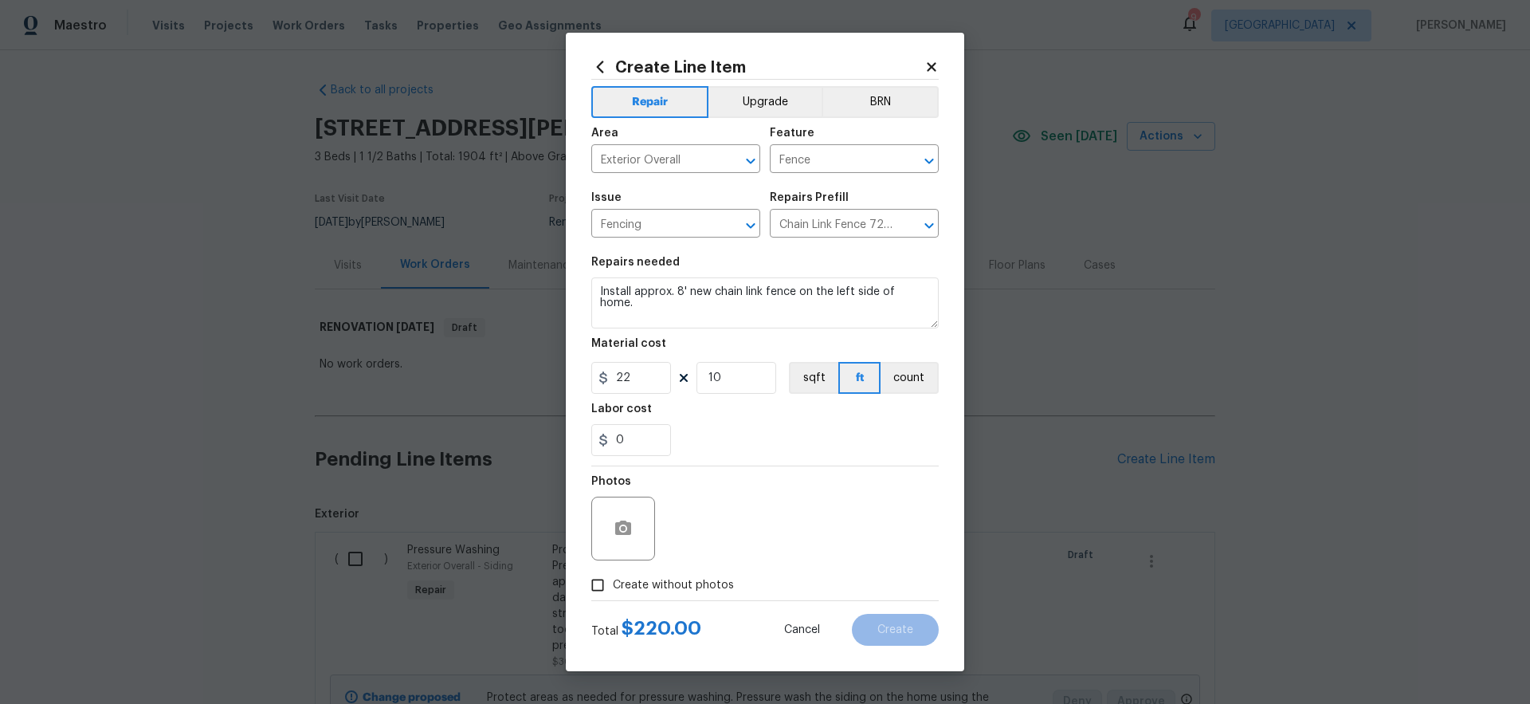
click at [613, 585] on input "Create without photos" at bounding box center [597, 585] width 30 height 30
checkbox input "true"
click at [801, 536] on textarea at bounding box center [803, 528] width 271 height 64
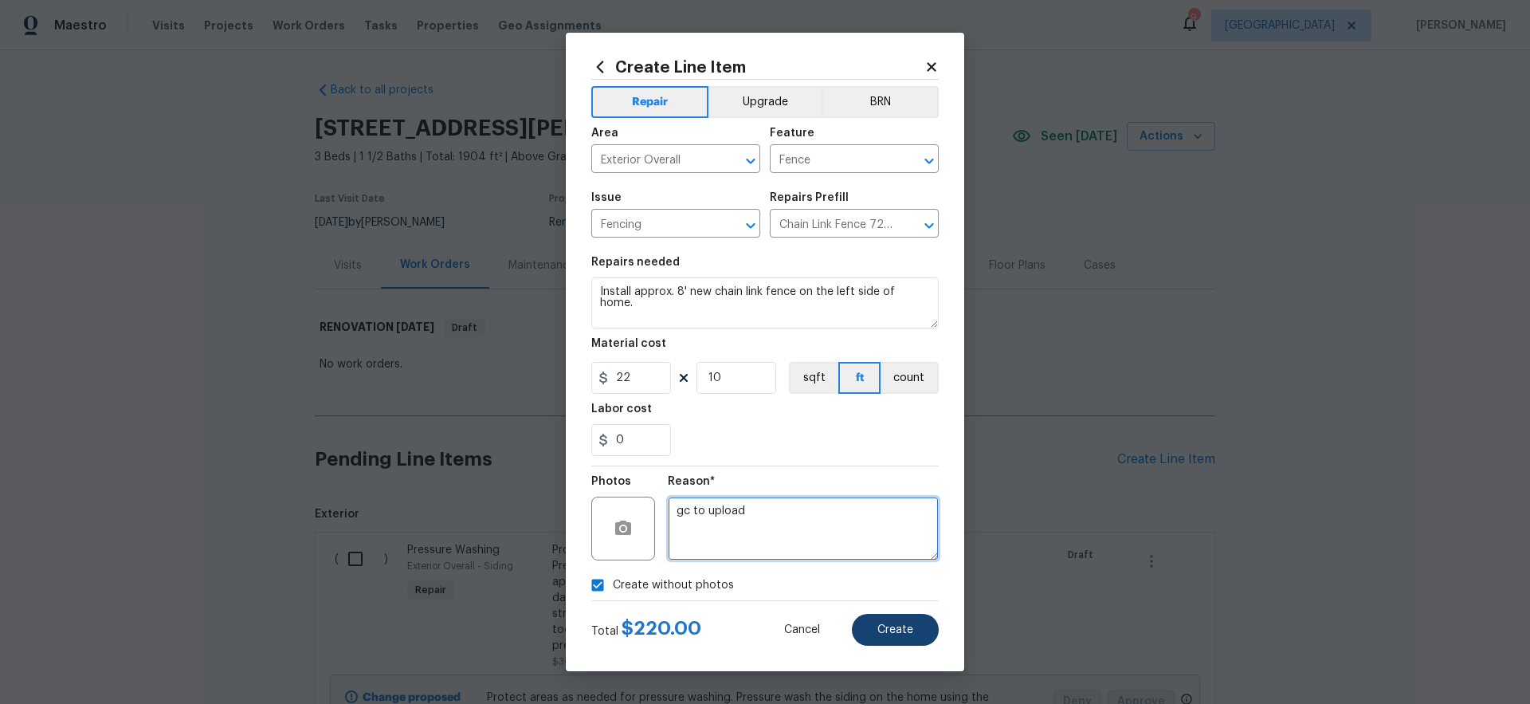
type textarea "gc to upload"
click at [896, 629] on span "Create" at bounding box center [895, 630] width 36 height 12
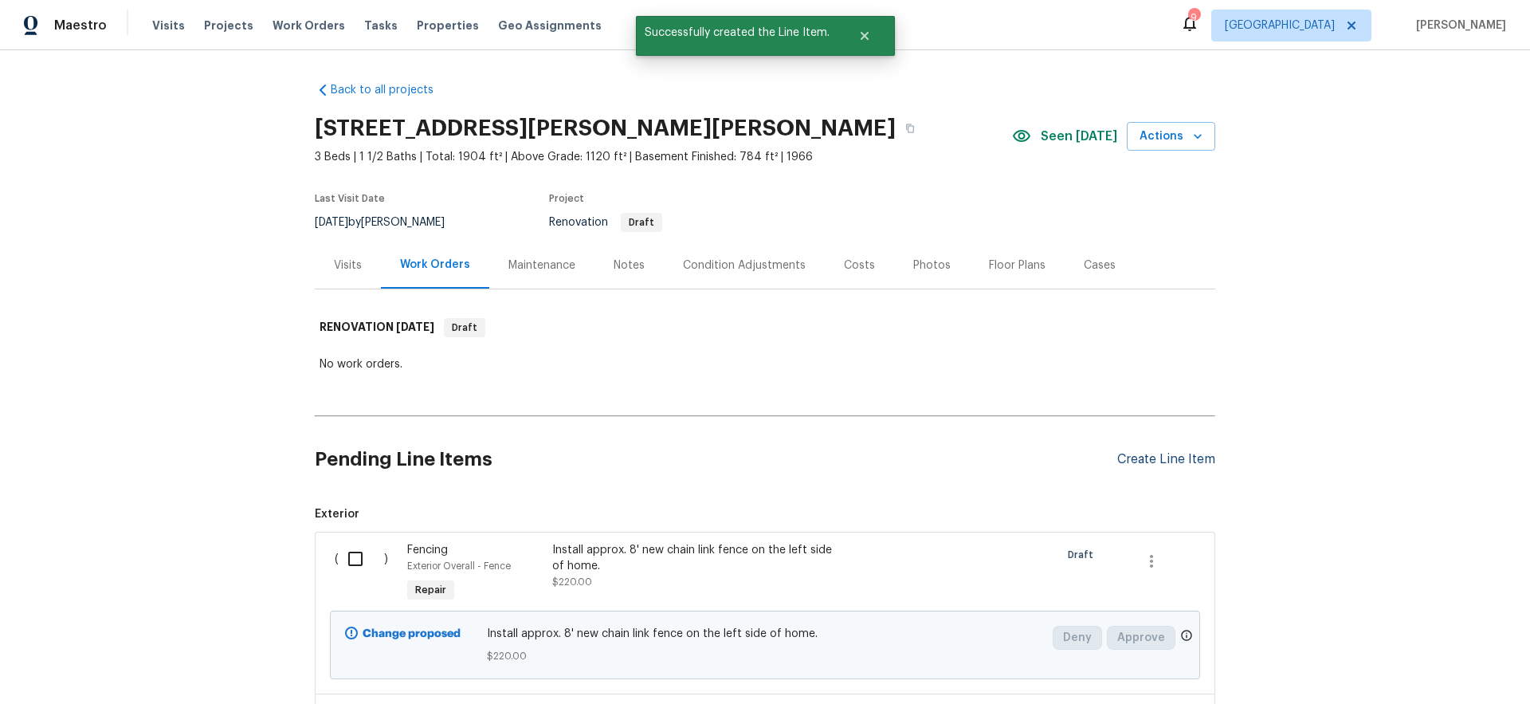
click at [1170, 465] on div "Create Line Item" at bounding box center [1166, 459] width 98 height 15
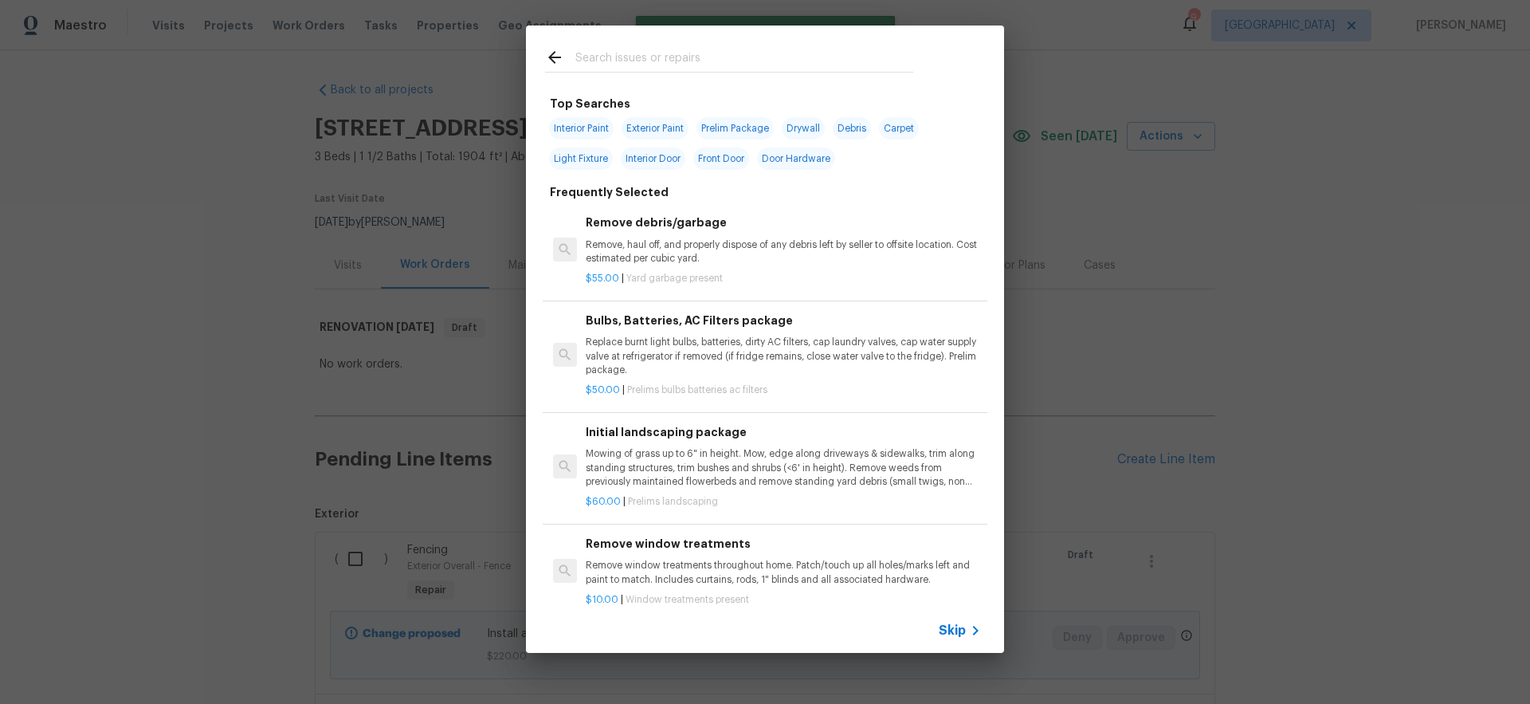
click at [953, 629] on span "Skip" at bounding box center [952, 630] width 27 height 16
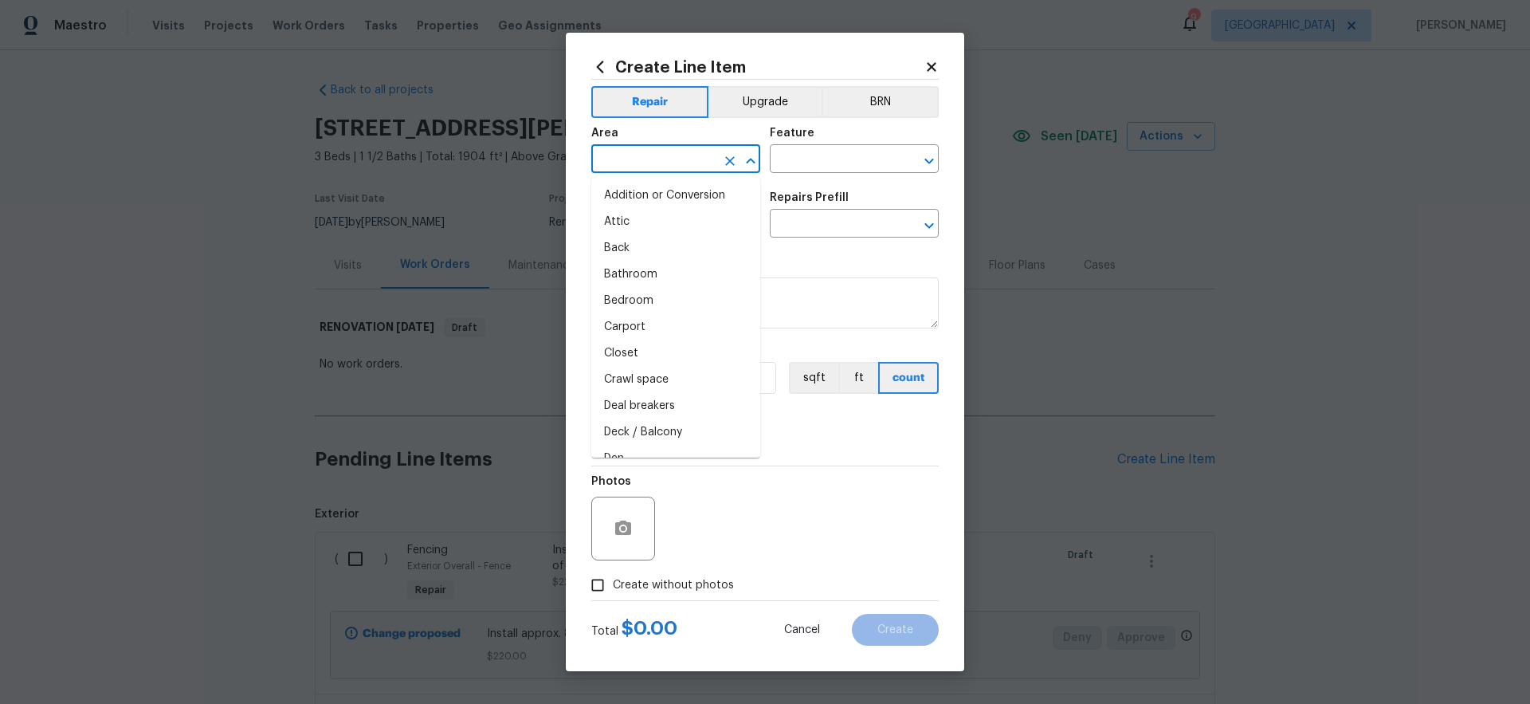
click at [641, 167] on input "text" at bounding box center [653, 160] width 124 height 25
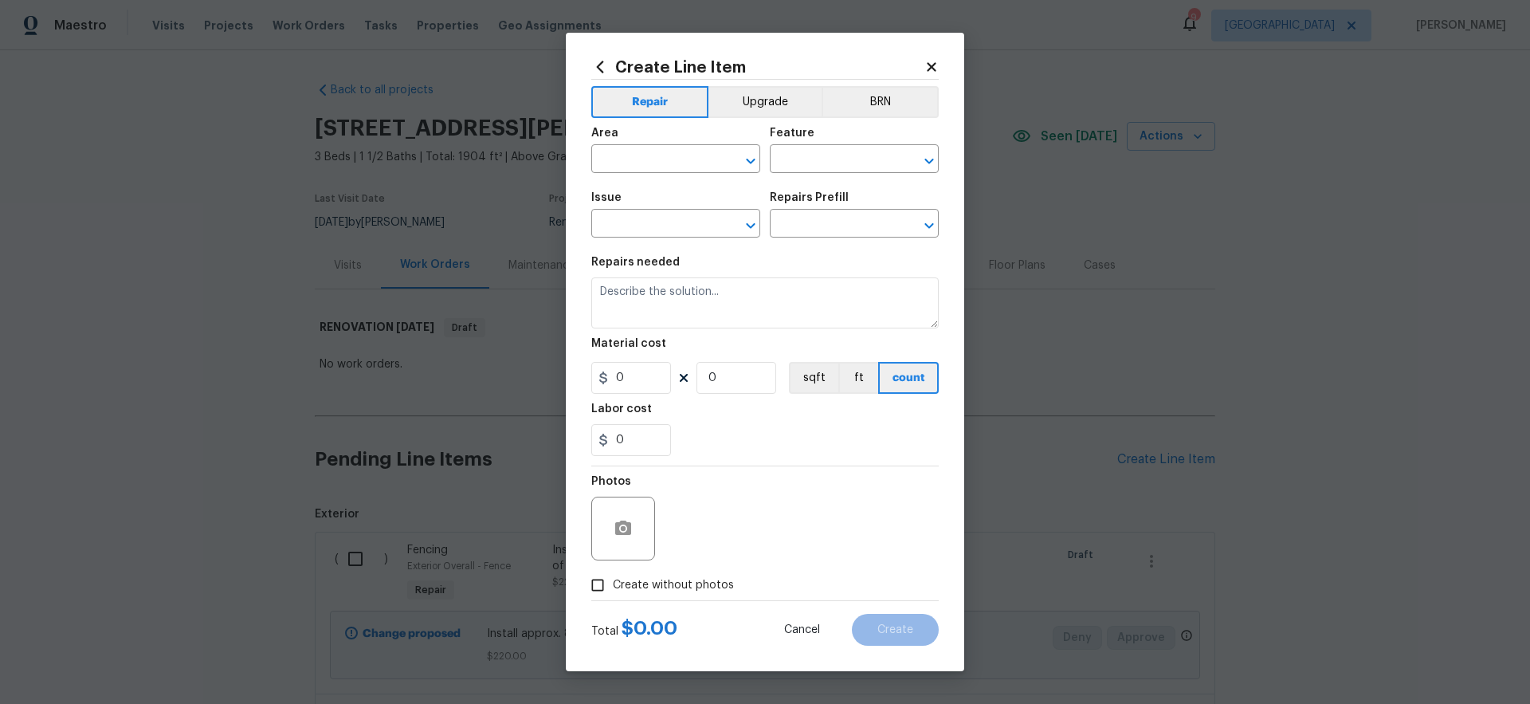
click at [731, 129] on div "Area" at bounding box center [675, 137] width 169 height 21
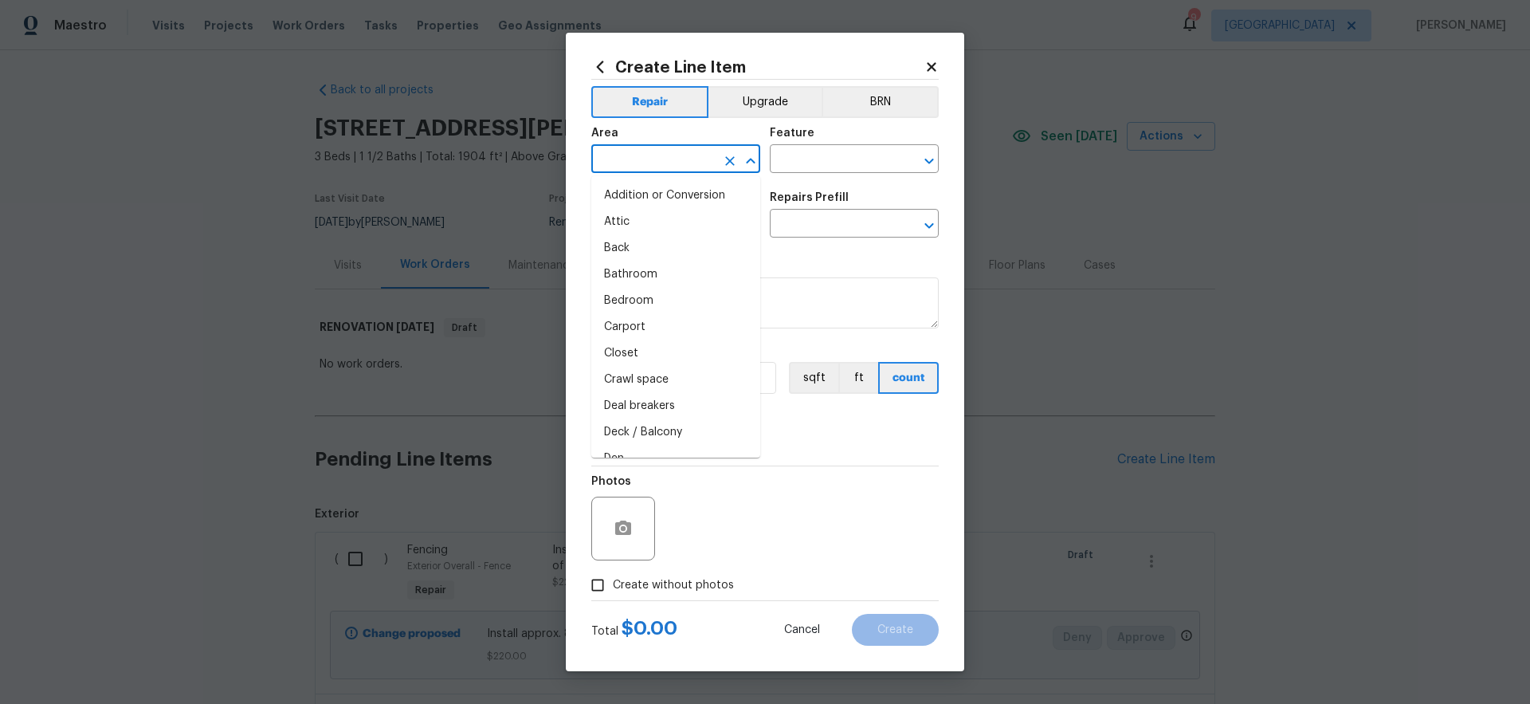
click at [676, 159] on input "text" at bounding box center [653, 160] width 124 height 25
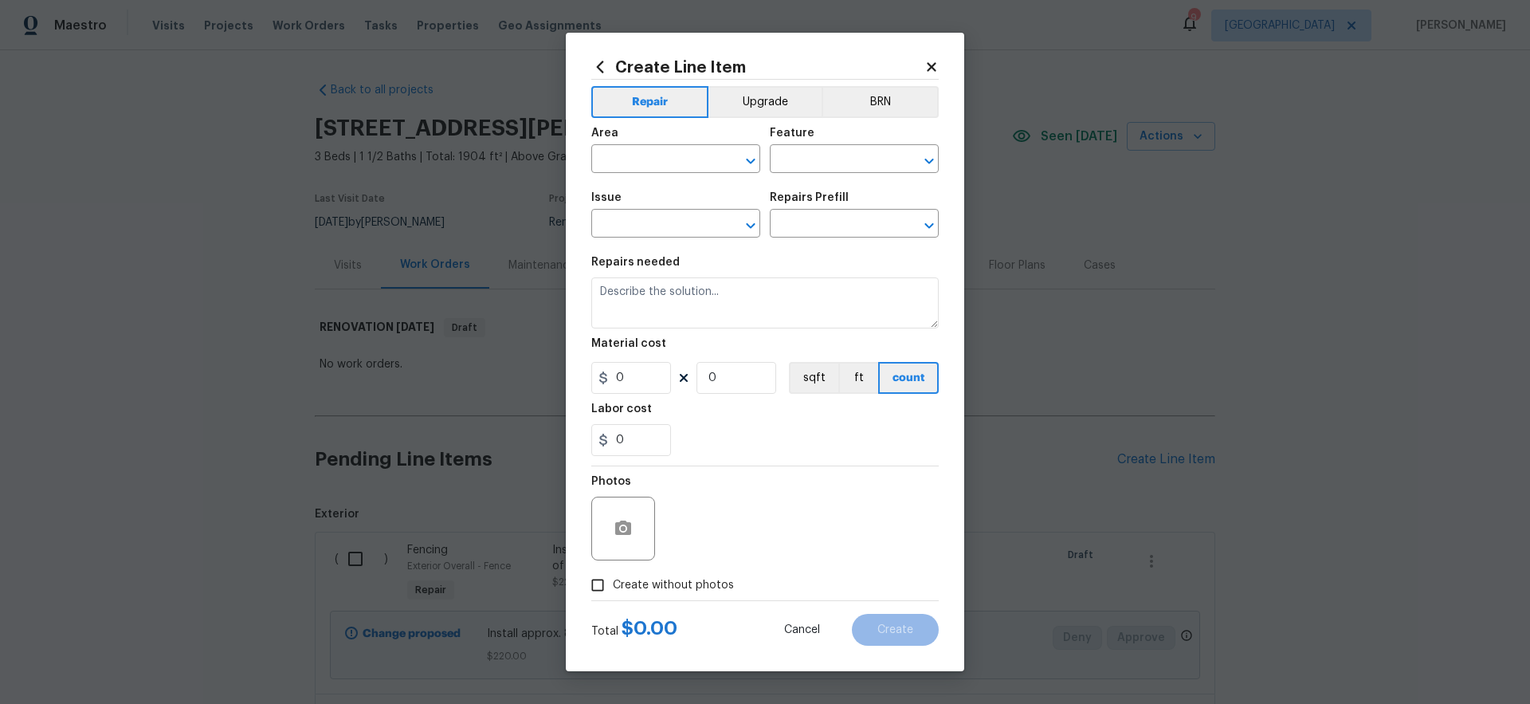
click at [810, 254] on section "Repairs needed Material cost 0 0 sqft ft count Labor cost 0" at bounding box center [764, 356] width 347 height 218
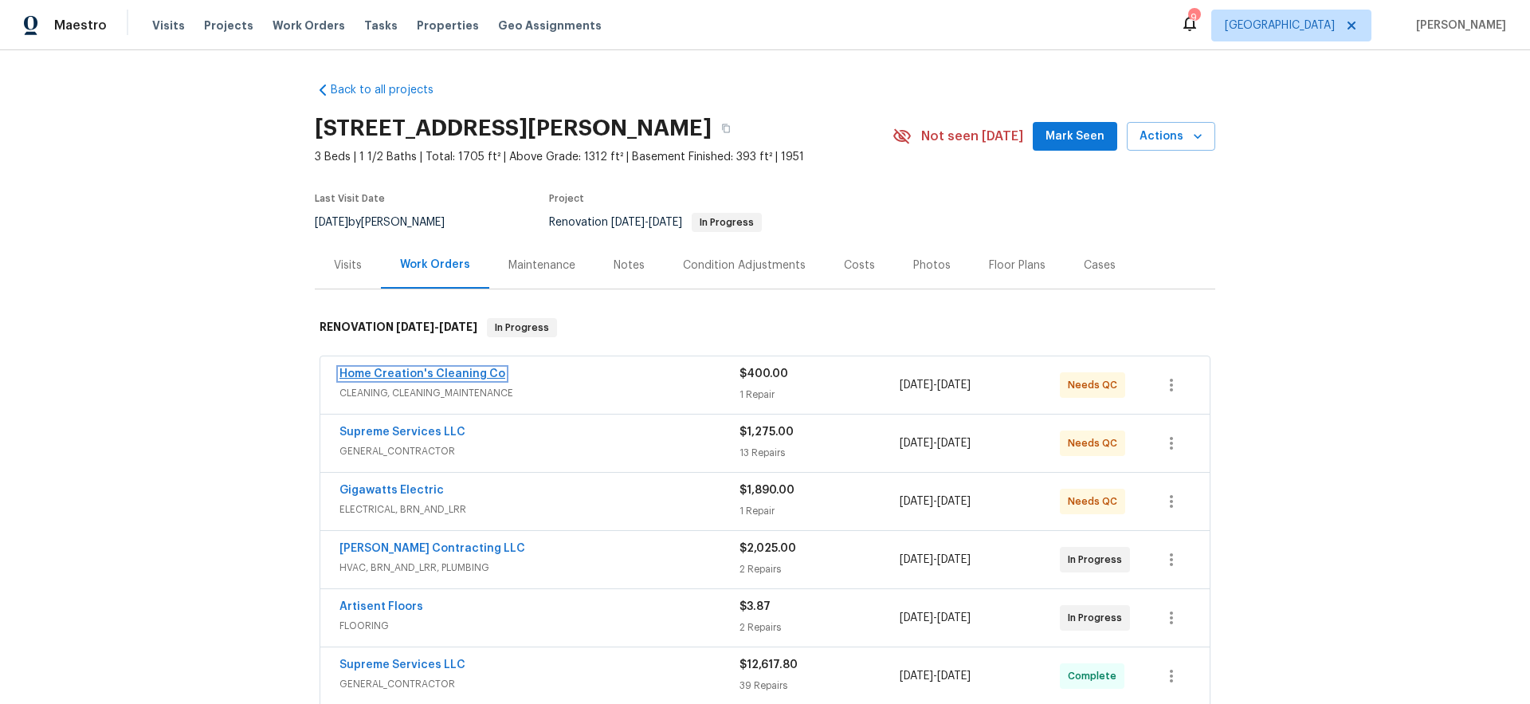
click at [406, 370] on link "Home Creation's Cleaning Co" at bounding box center [422, 373] width 166 height 11
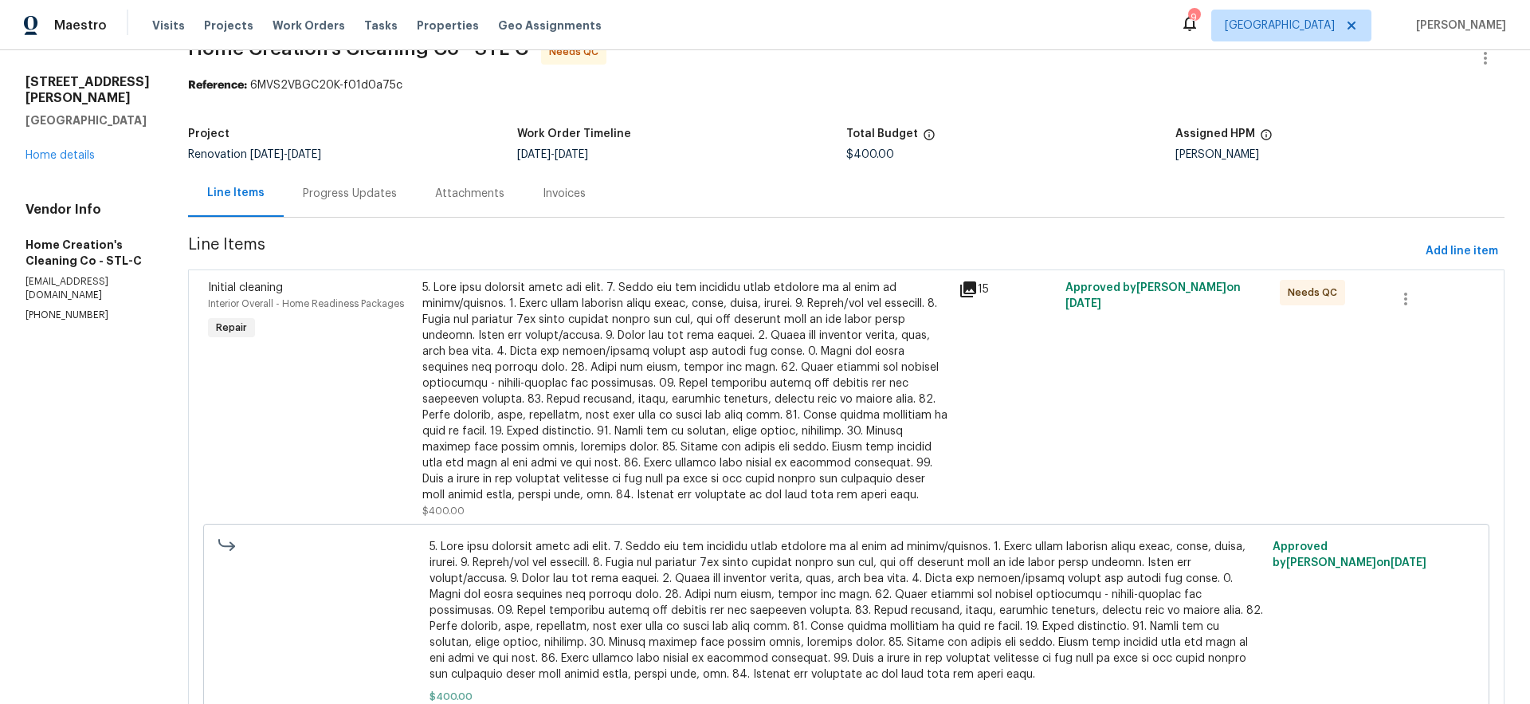
scroll to position [148, 0]
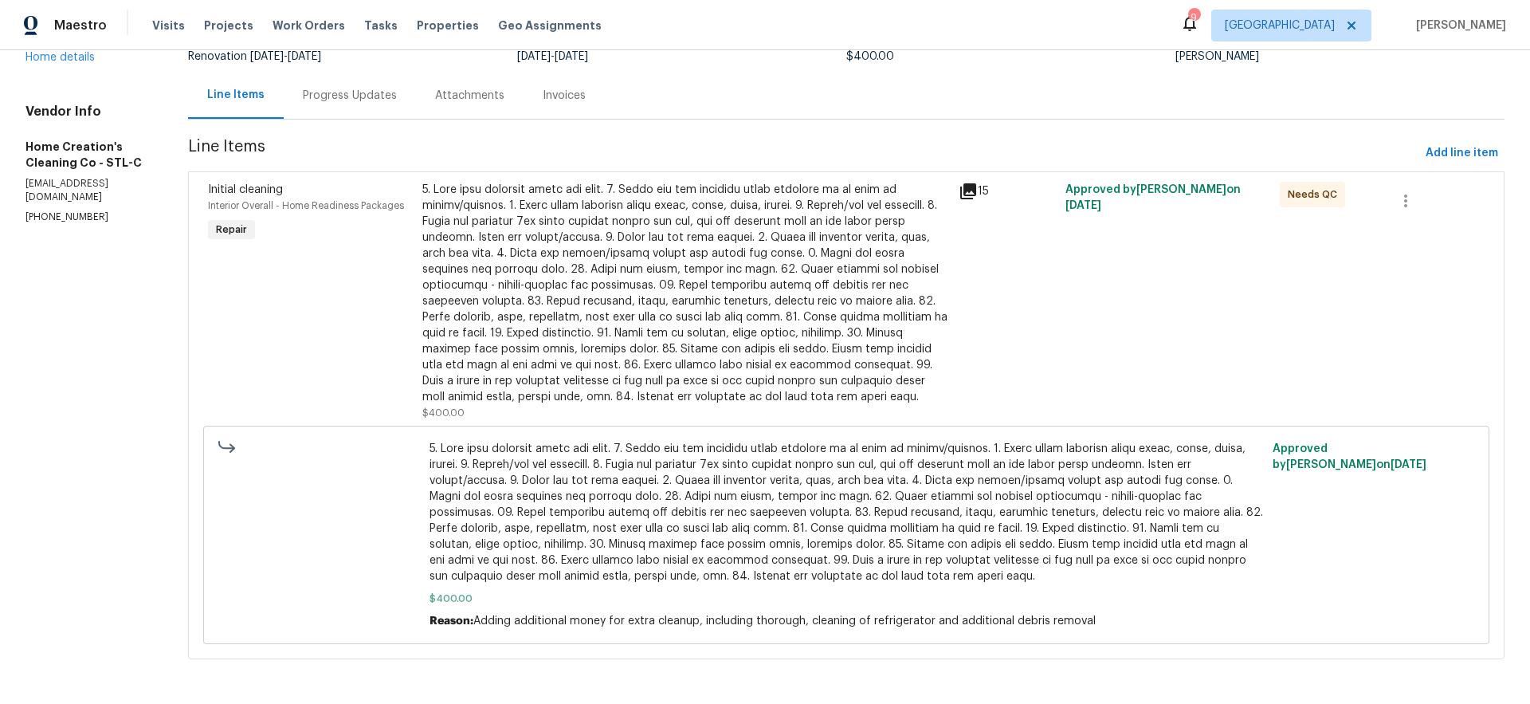
click at [677, 289] on div at bounding box center [685, 293] width 527 height 223
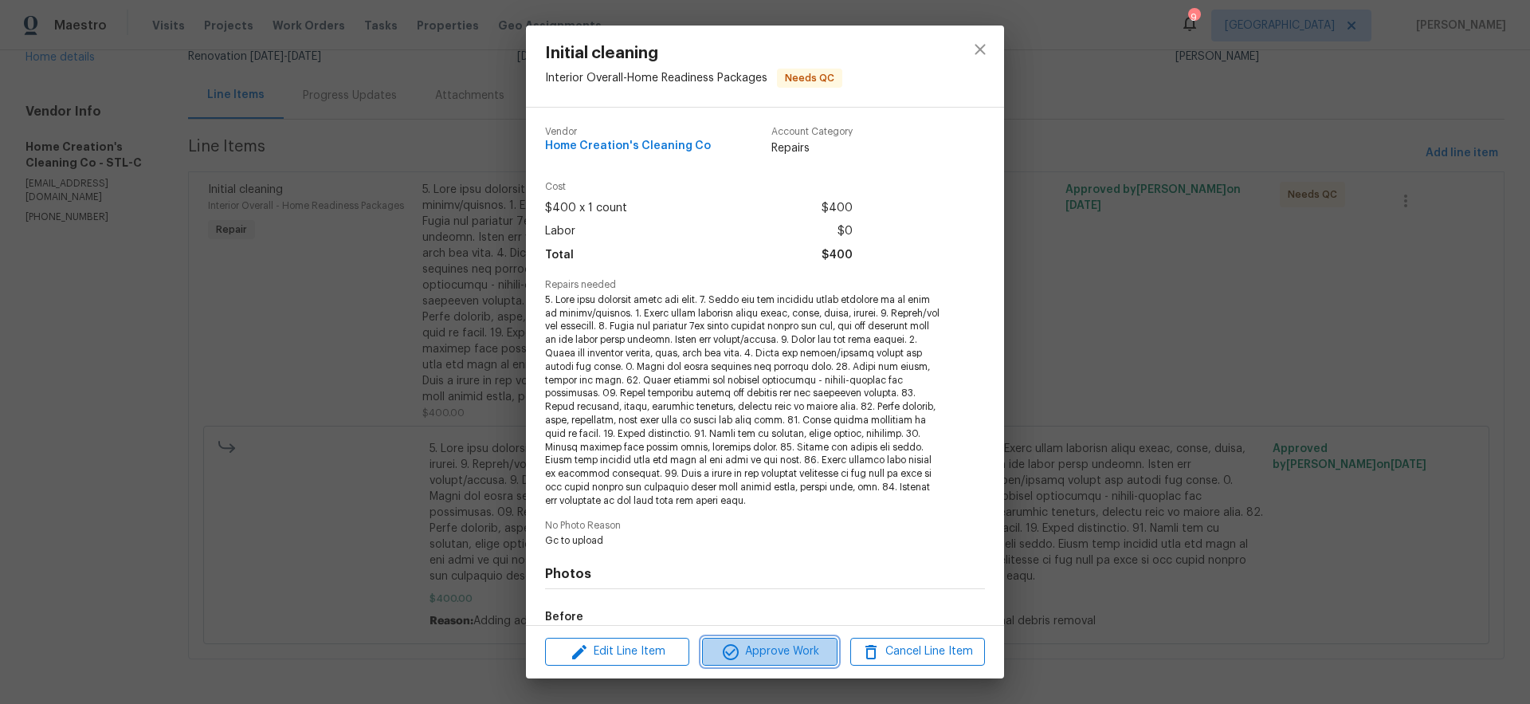
click at [779, 653] on span "Approve Work" at bounding box center [769, 651] width 125 height 20
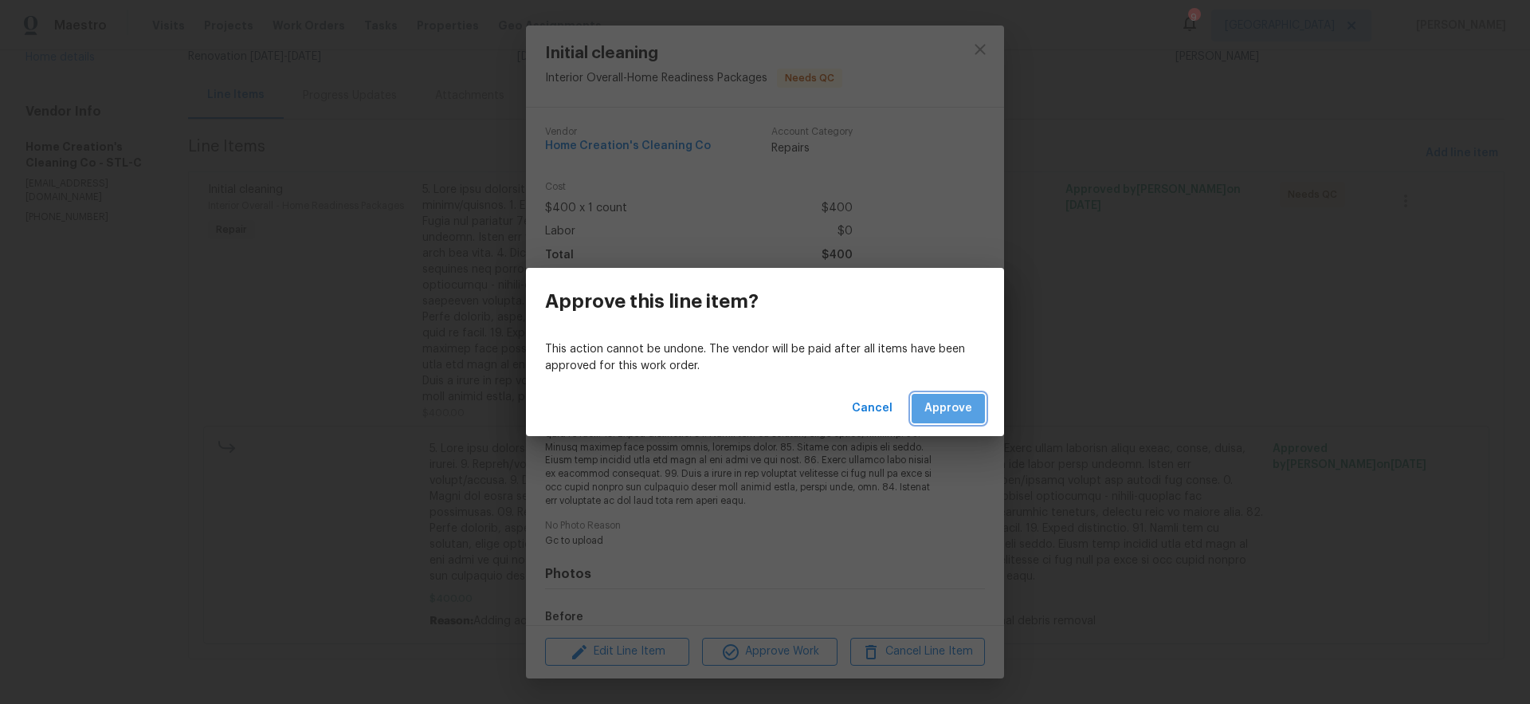
click at [966, 405] on span "Approve" at bounding box center [948, 408] width 48 height 20
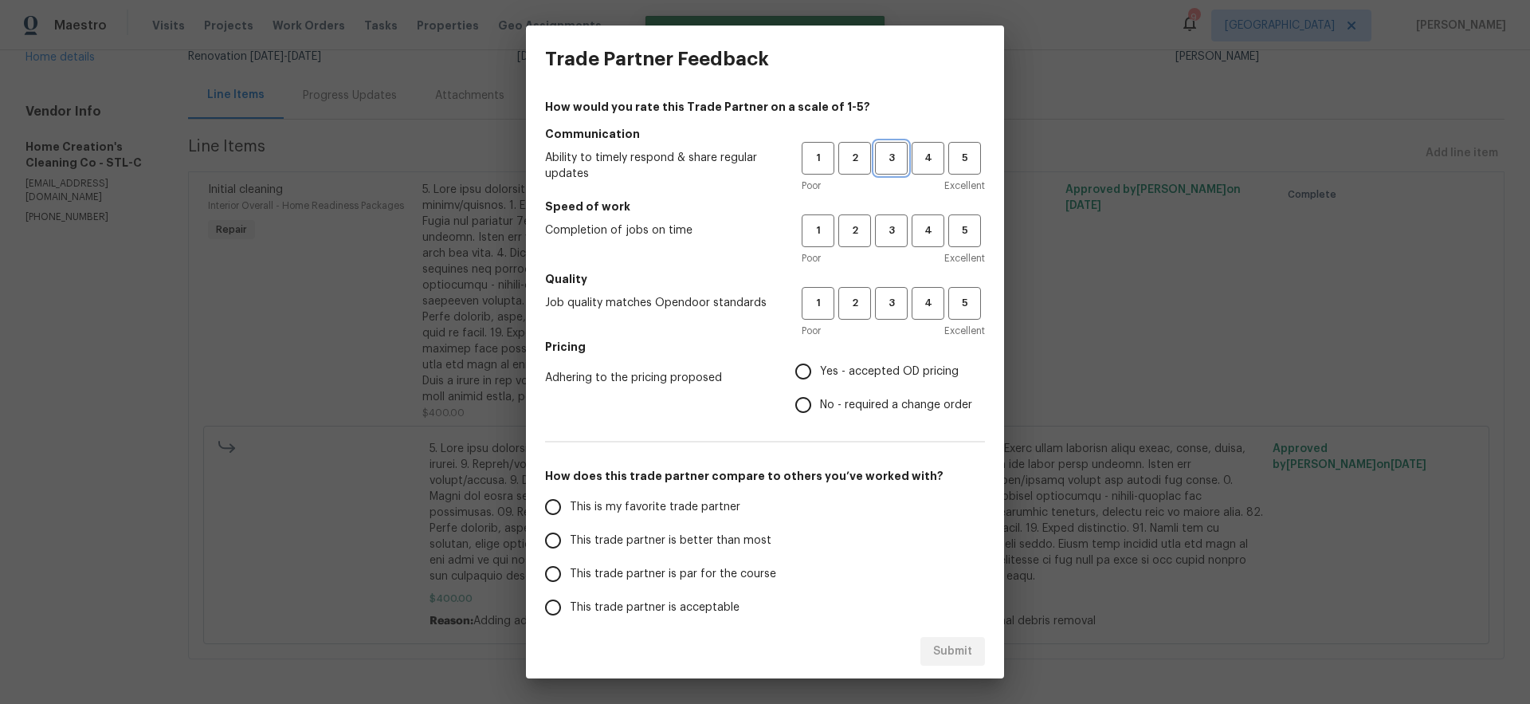
click at [881, 158] on span "3" at bounding box center [890, 158] width 29 height 18
click at [881, 236] on span "3" at bounding box center [890, 230] width 29 height 18
click at [883, 302] on span "3" at bounding box center [890, 303] width 29 height 18
click at [872, 374] on span "Yes - accepted OD pricing" at bounding box center [889, 371] width 139 height 17
click at [820, 374] on input "Yes - accepted OD pricing" at bounding box center [802, 371] width 33 height 33
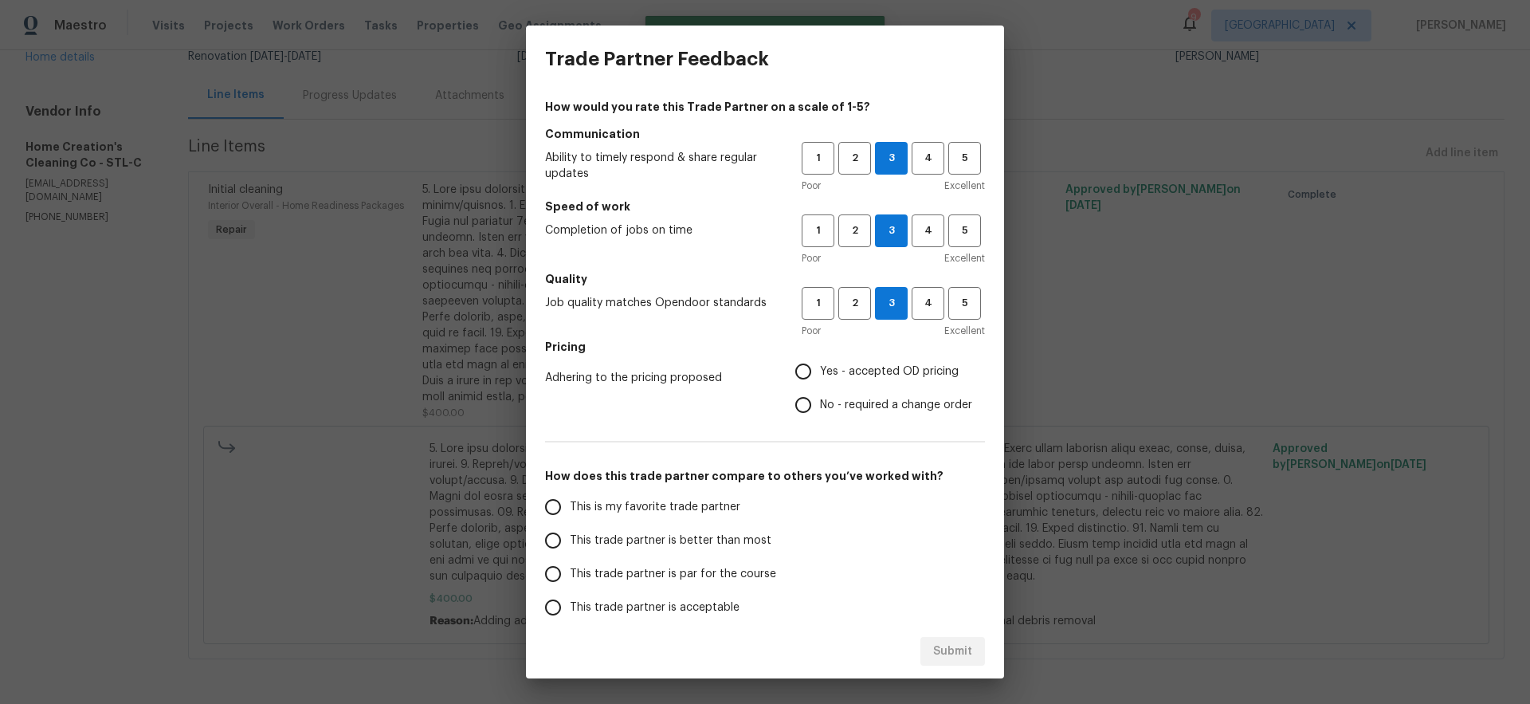
radio input "true"
click at [678, 545] on span "This trade partner is better than most" at bounding box center [671, 540] width 202 height 17
click at [570, 545] on input "This trade partner is better than most" at bounding box center [552, 539] width 33 height 33
click at [954, 654] on span "Submit" at bounding box center [952, 651] width 39 height 20
radio input "true"
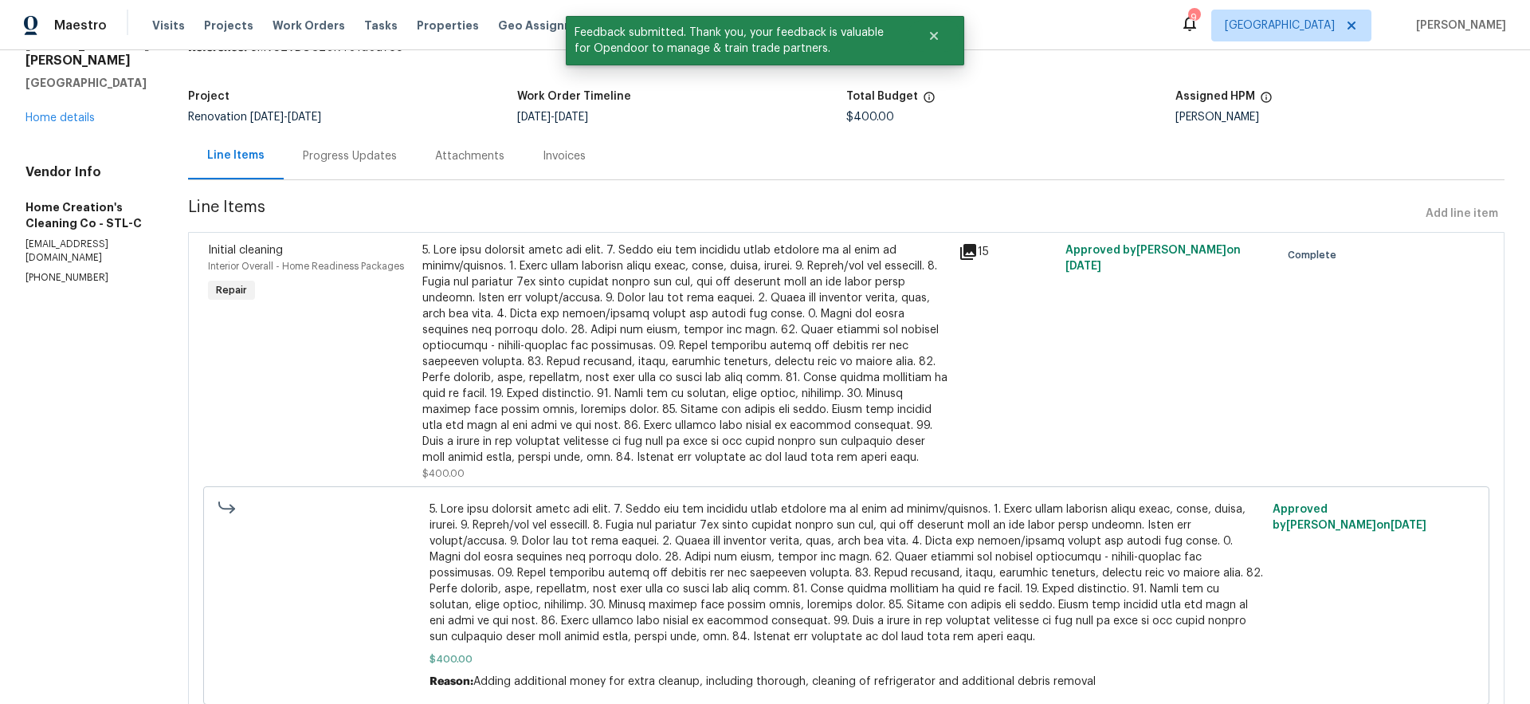
scroll to position [0, 0]
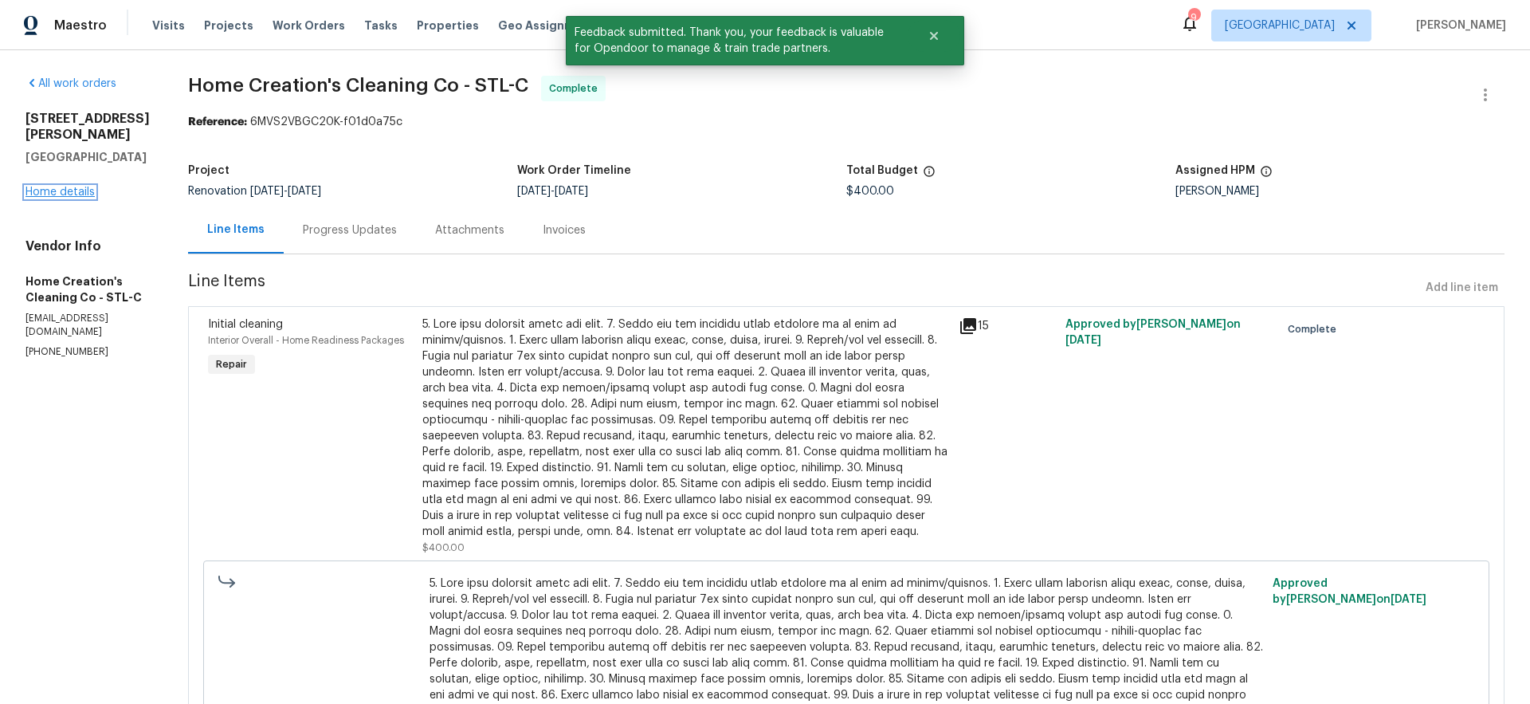
click at [60, 186] on link "Home details" at bounding box center [59, 191] width 69 height 11
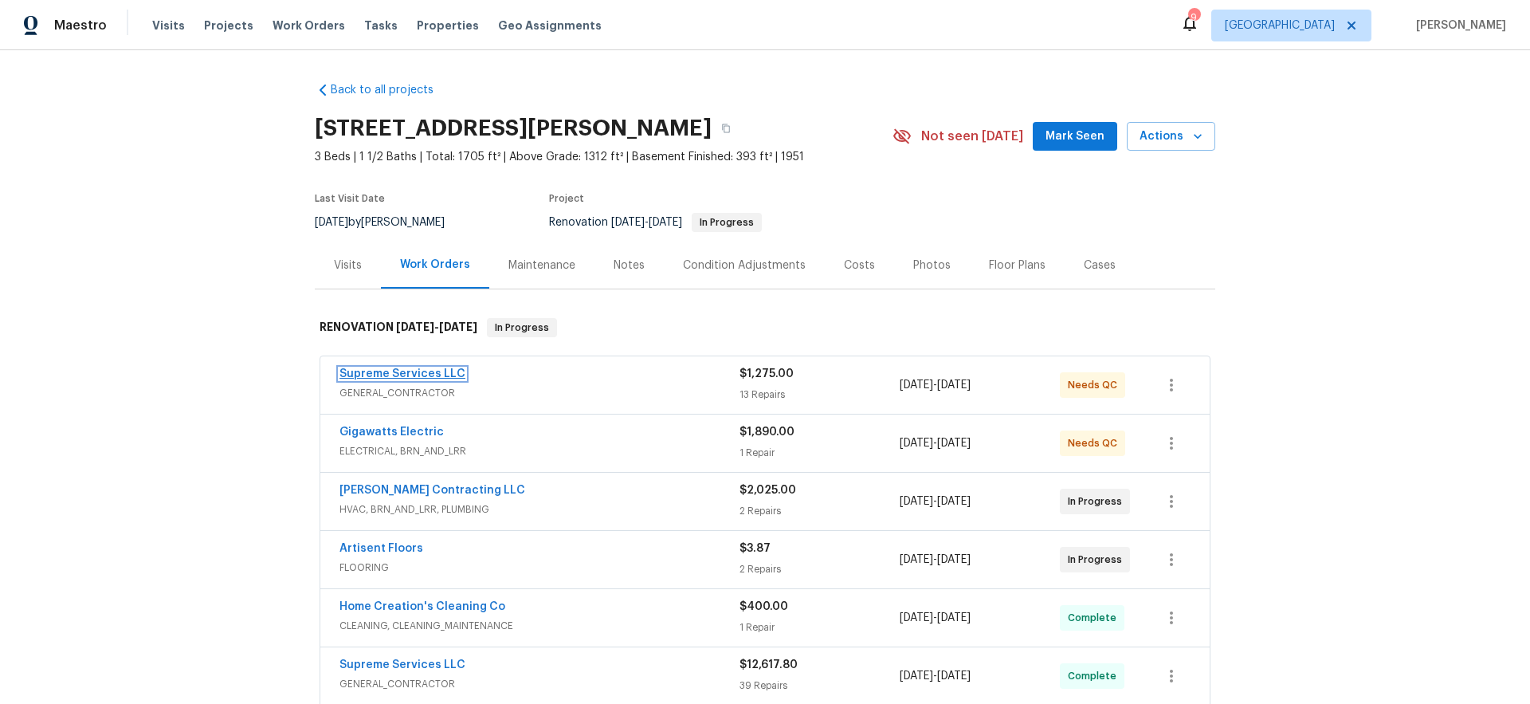
click at [390, 376] on link "Supreme Services LLC" at bounding box center [402, 373] width 126 height 11
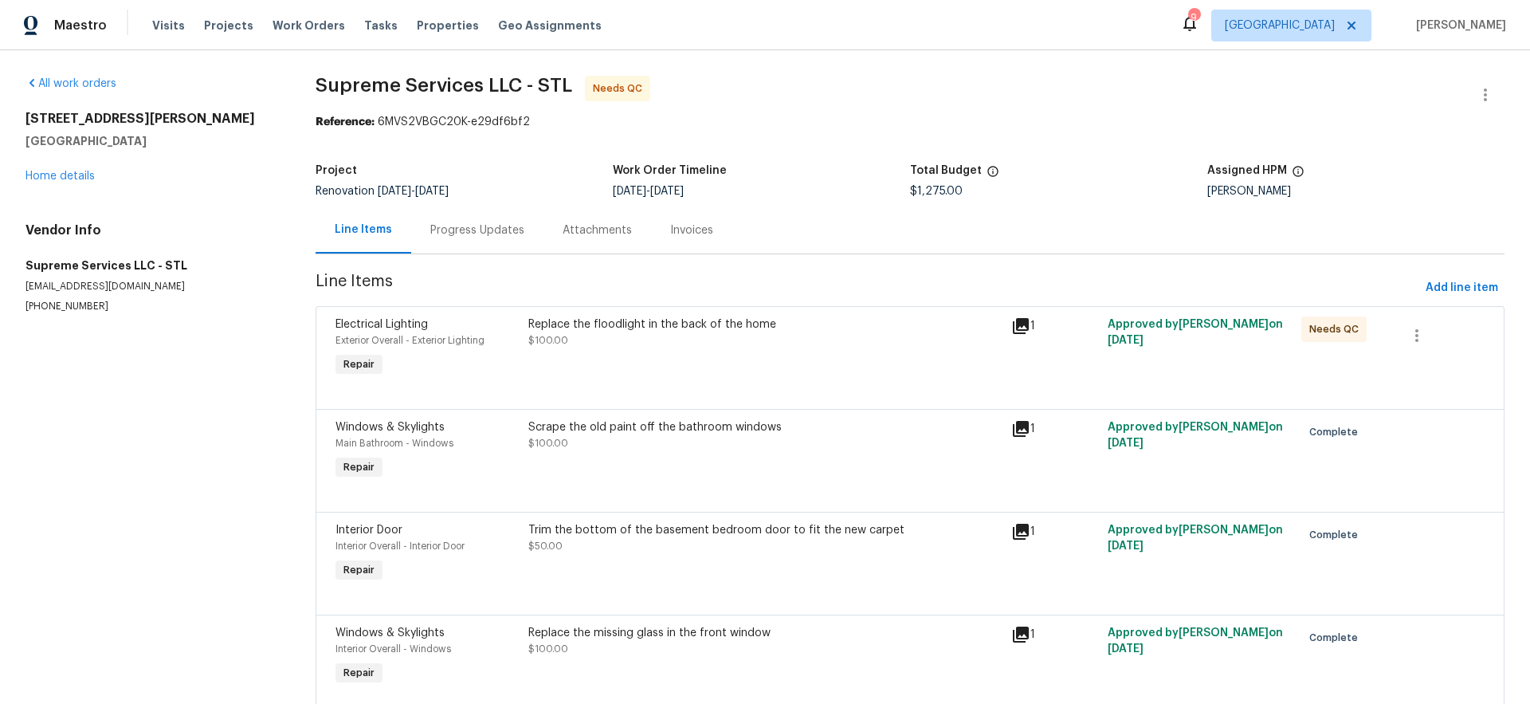
click at [618, 334] on div "Replace the floodlight in the back of the home $100.00" at bounding box center [764, 332] width 473 height 32
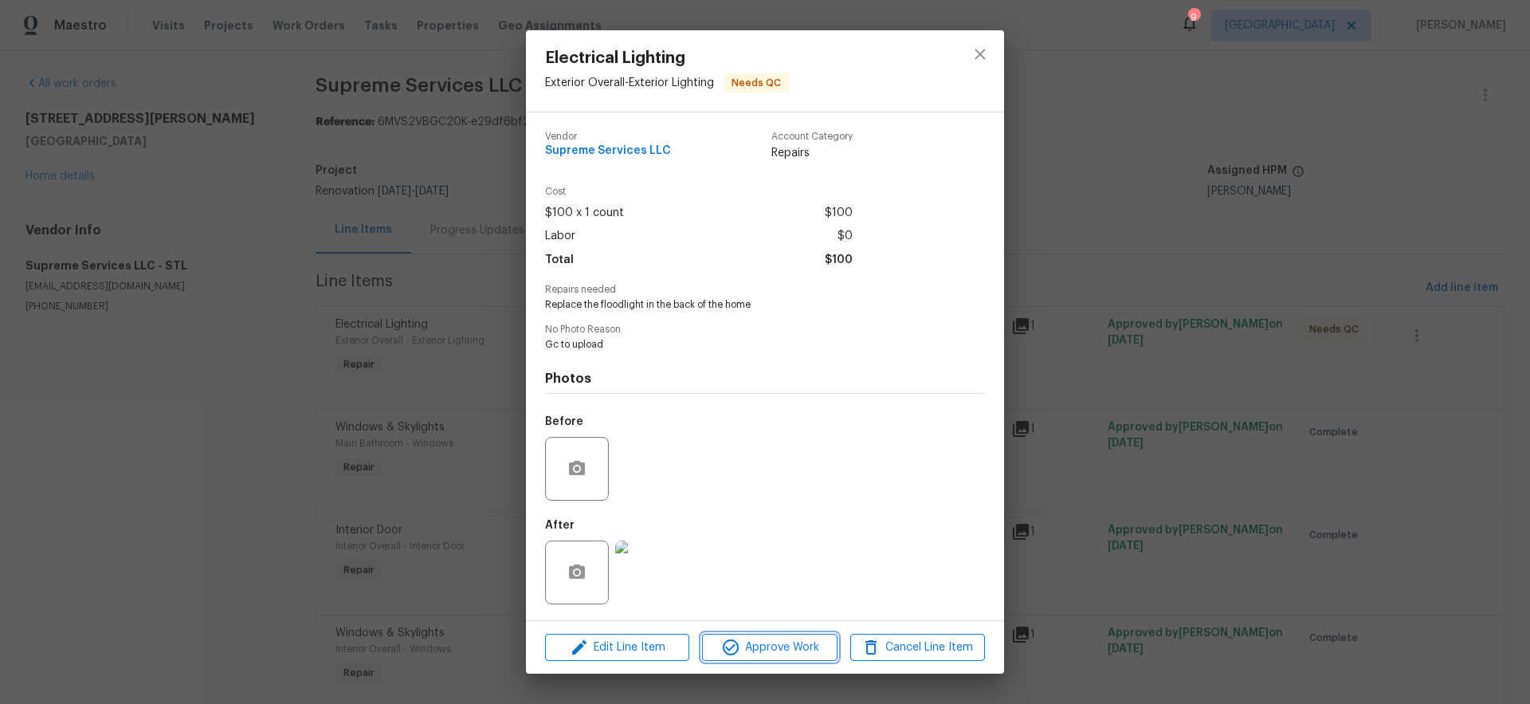
click at [762, 649] on span "Approve Work" at bounding box center [769, 647] width 125 height 20
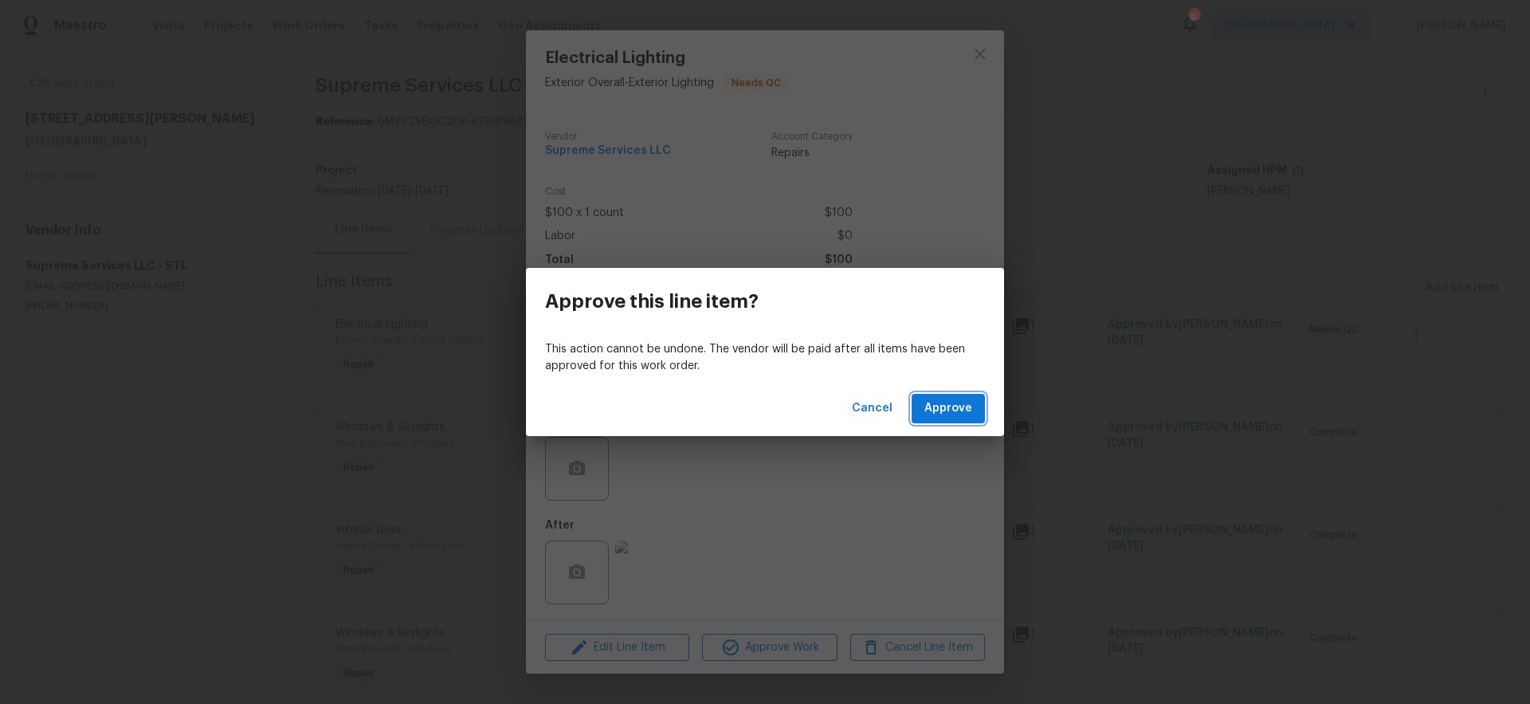
click at [962, 408] on span "Approve" at bounding box center [948, 408] width 48 height 20
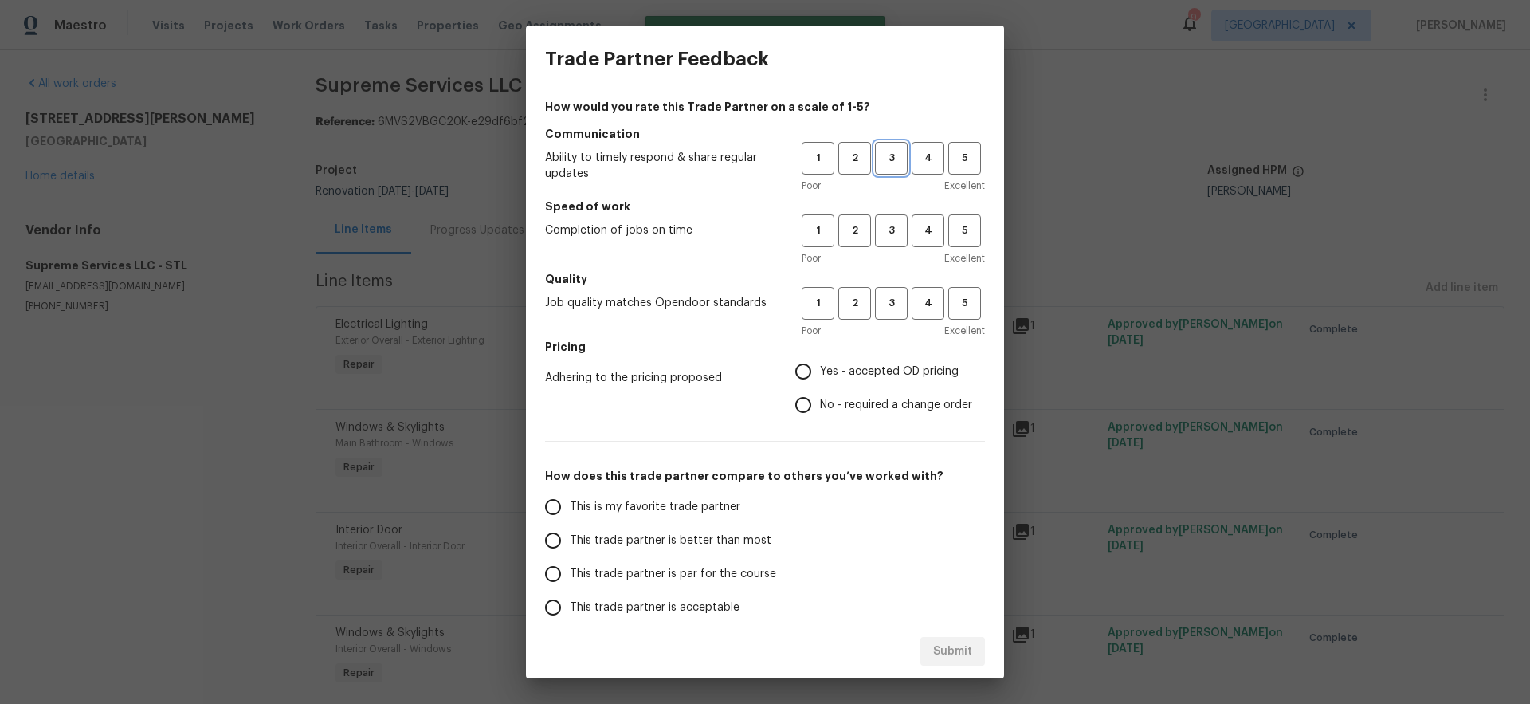
click at [880, 152] on span "3" at bounding box center [890, 158] width 29 height 18
click at [880, 233] on span "3" at bounding box center [890, 230] width 29 height 18
click at [916, 297] on span "4" at bounding box center [927, 303] width 29 height 18
click at [835, 370] on span "Yes - accepted OD pricing" at bounding box center [889, 371] width 139 height 17
click at [820, 370] on input "Yes - accepted OD pricing" at bounding box center [802, 371] width 33 height 33
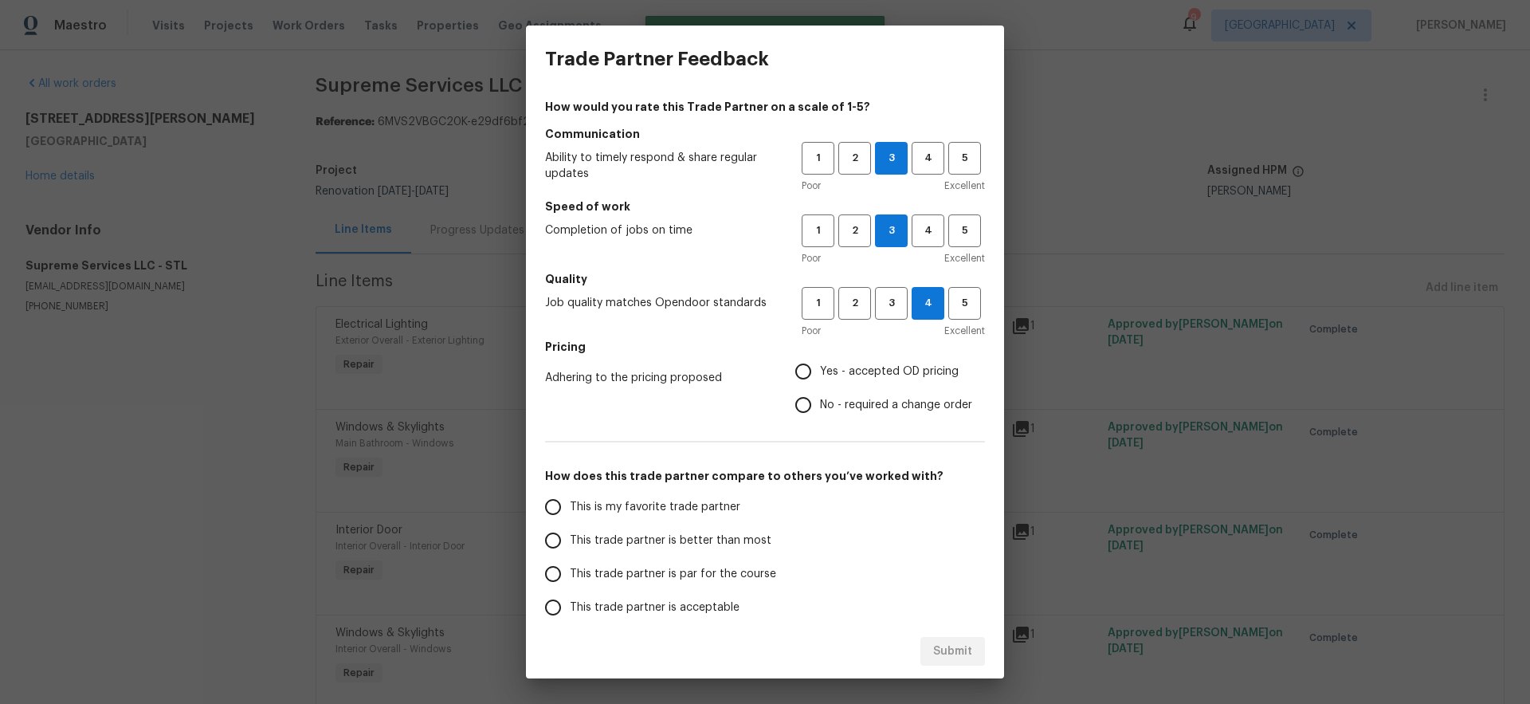
radio input "true"
click at [722, 539] on span "This trade partner is better than most" at bounding box center [671, 540] width 202 height 17
click at [570, 539] on input "This trade partner is better than most" at bounding box center [552, 539] width 33 height 33
click at [962, 650] on span "Submit" at bounding box center [952, 651] width 39 height 20
radio input "true"
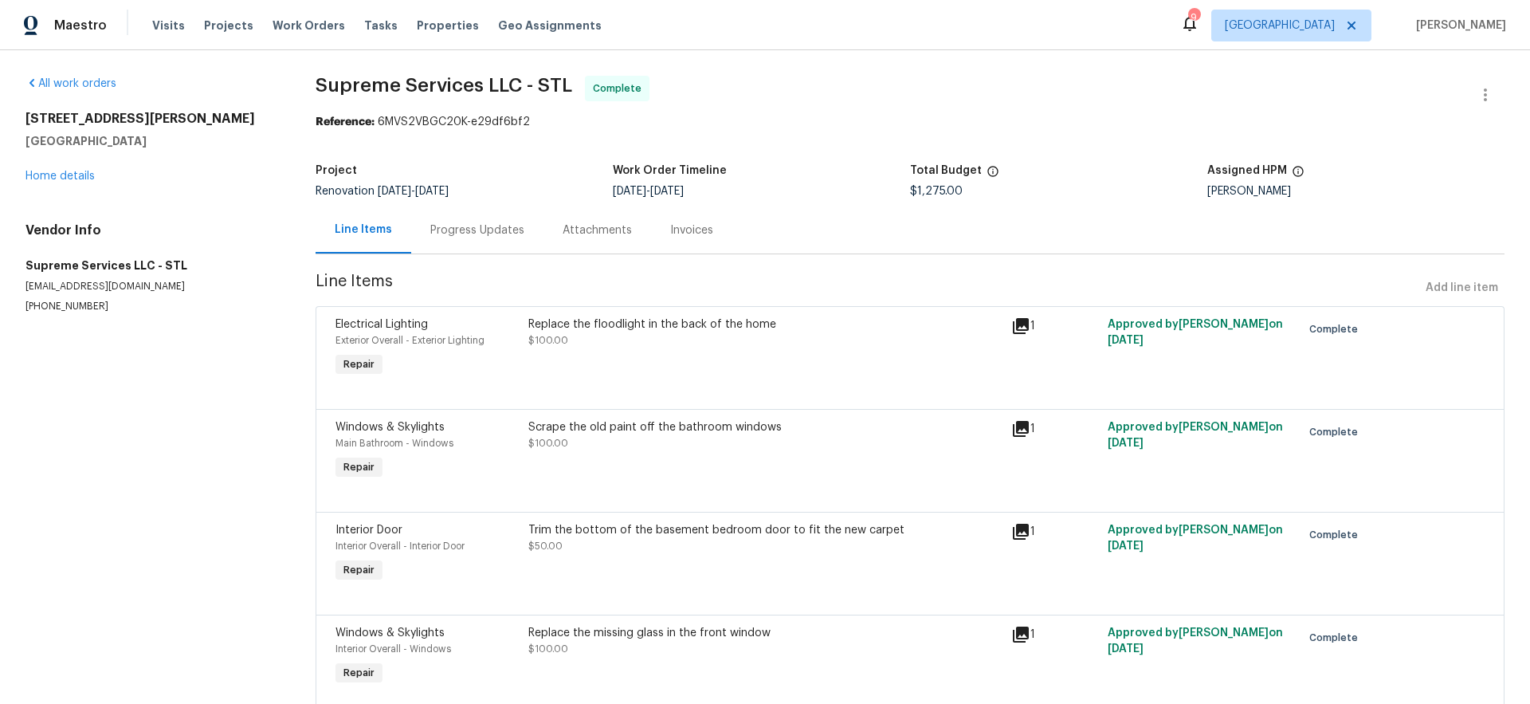
radio input "false"
click at [73, 179] on link "Home details" at bounding box center [59, 176] width 69 height 11
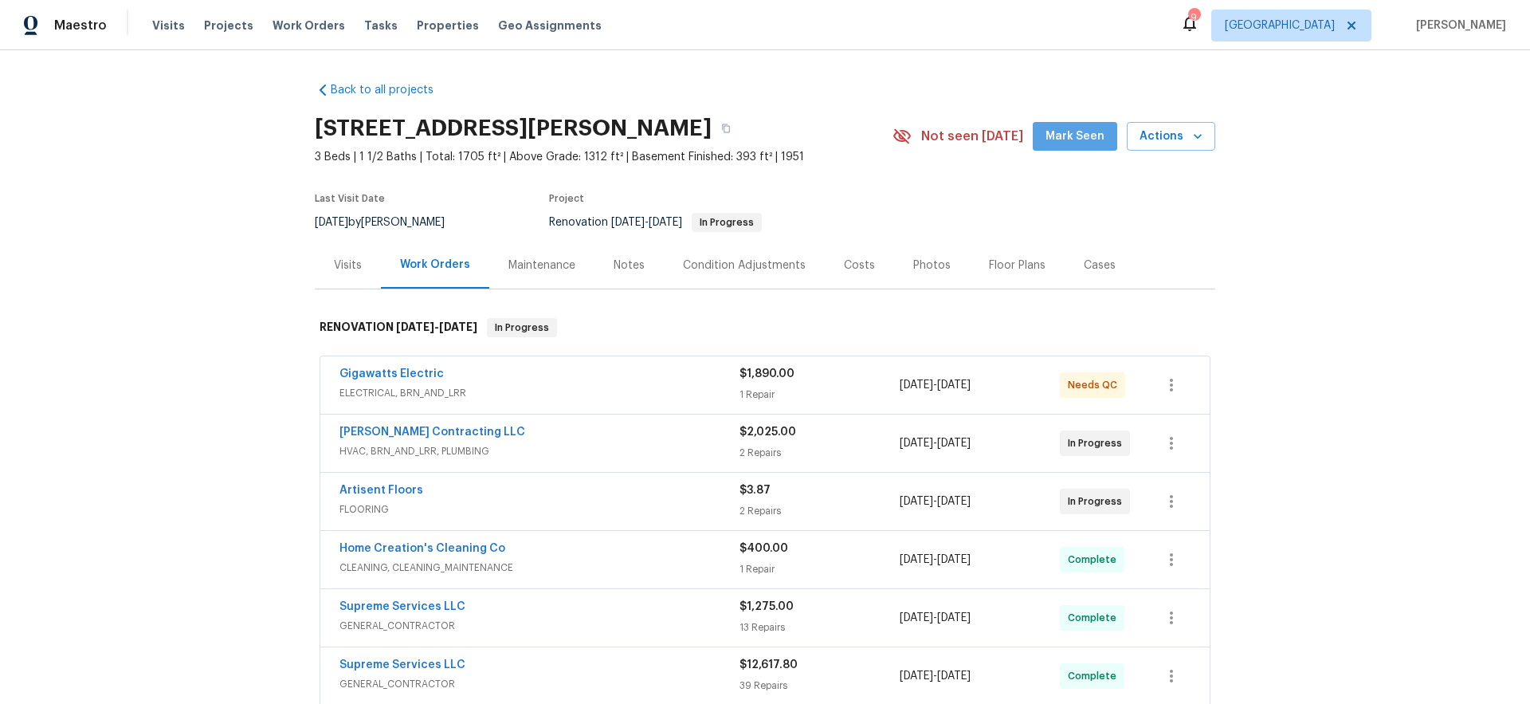
click at [1074, 128] on span "Mark Seen" at bounding box center [1074, 137] width 59 height 20
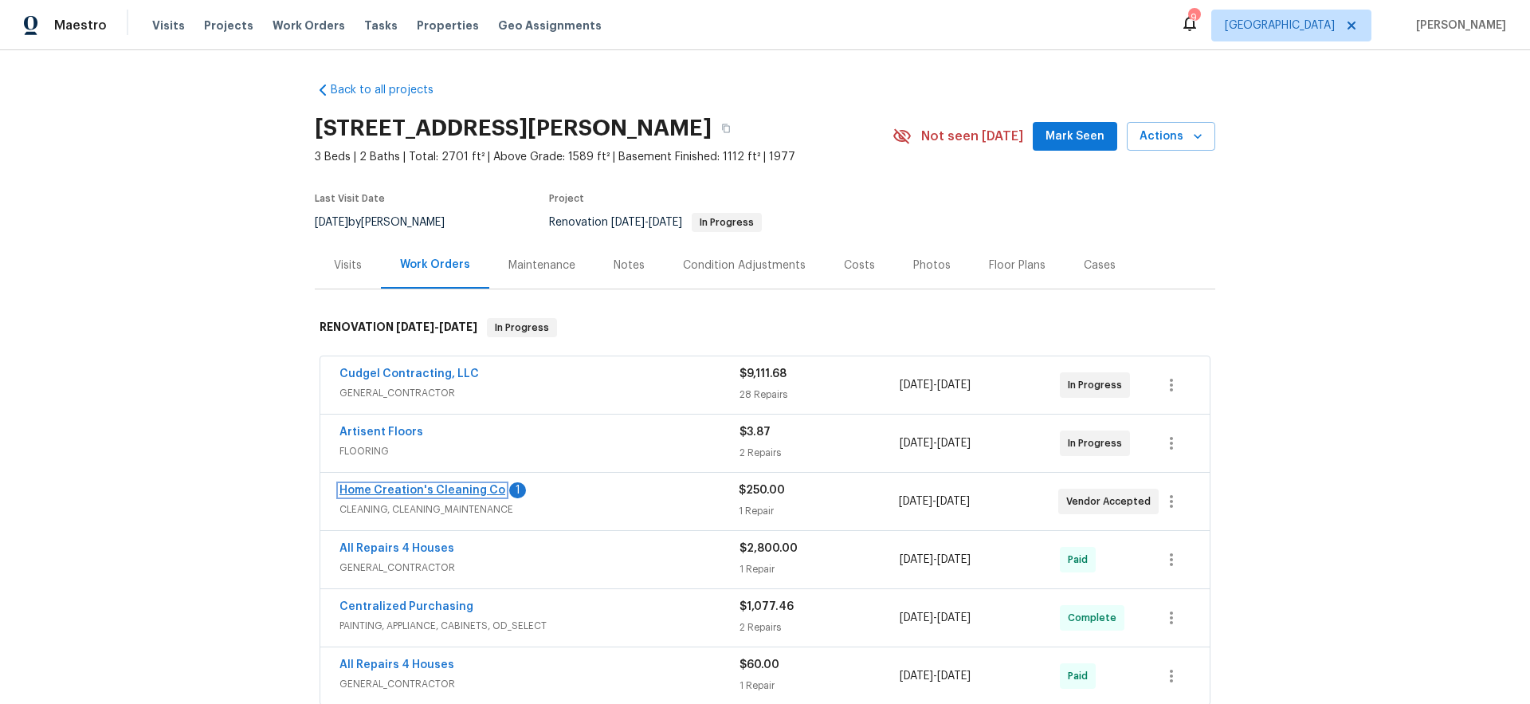
click at [410, 492] on link "Home Creation's Cleaning Co" at bounding box center [422, 489] width 166 height 11
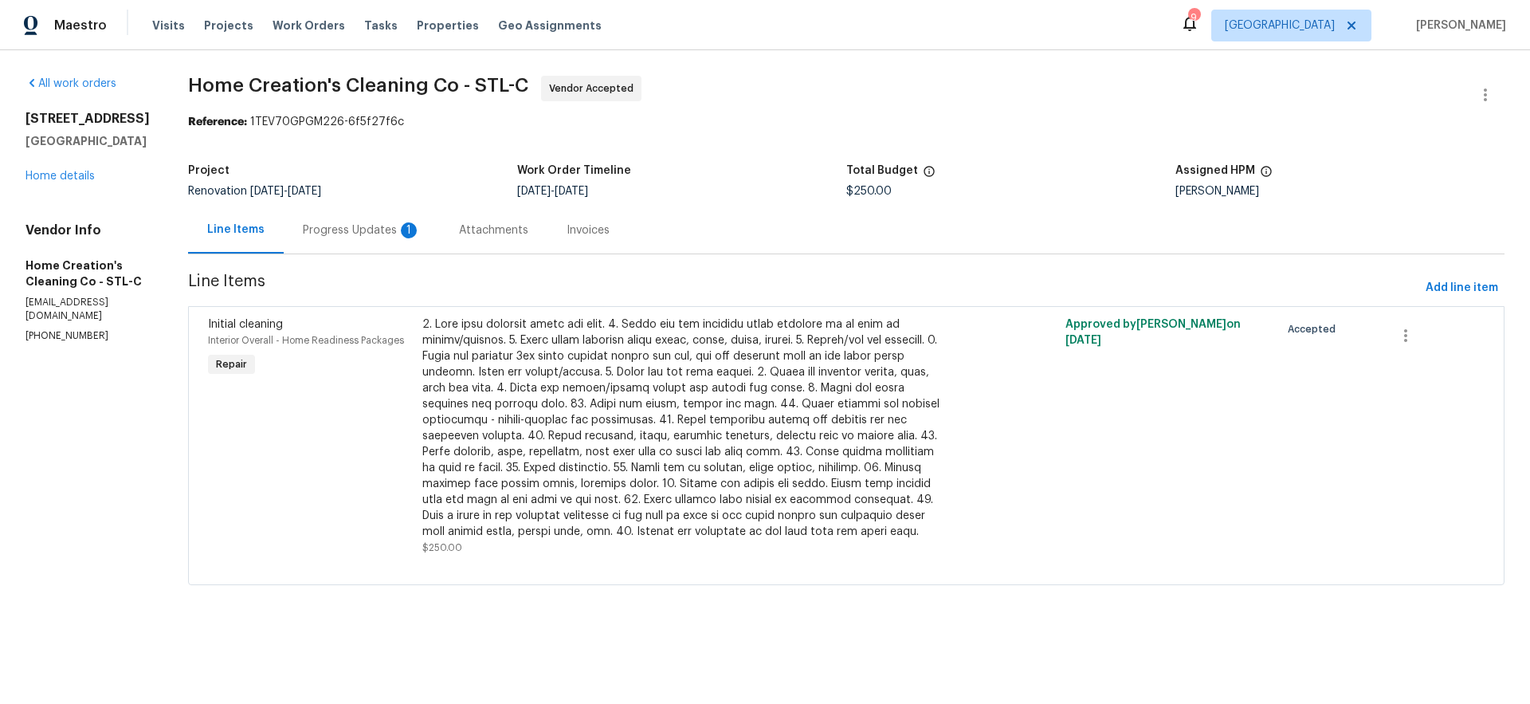
click at [367, 229] on div "Progress Updates 1" at bounding box center [362, 230] width 118 height 16
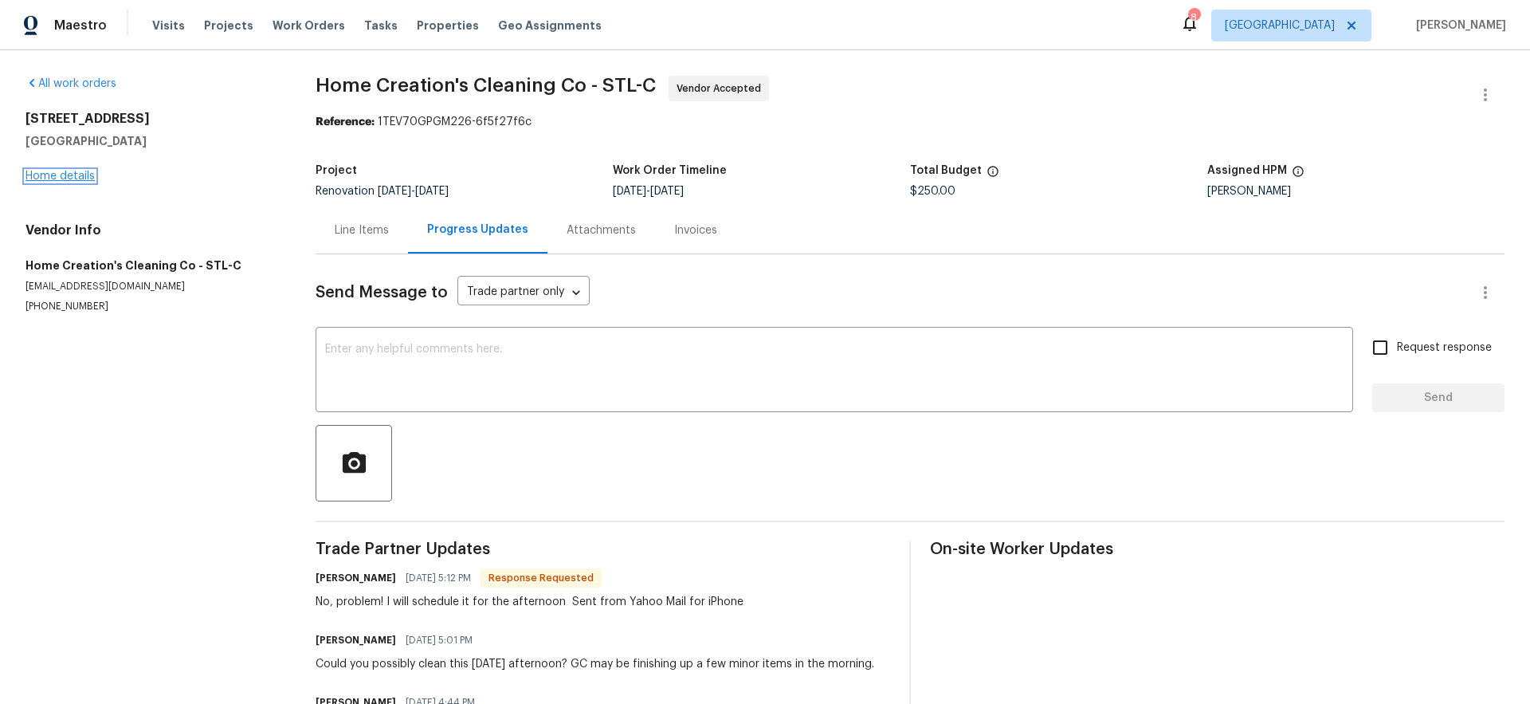
click at [68, 178] on link "Home details" at bounding box center [59, 176] width 69 height 11
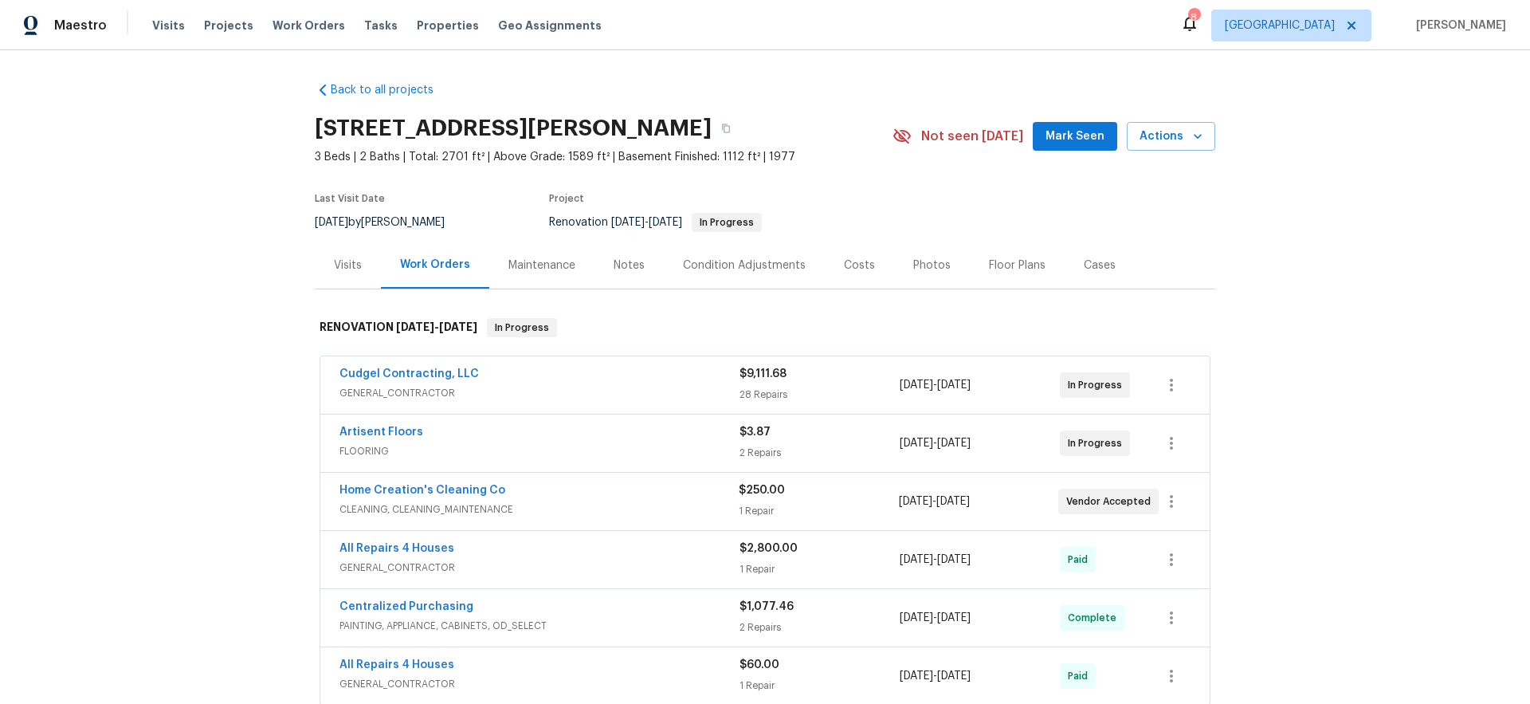
click at [1084, 137] on span "Mark Seen" at bounding box center [1074, 137] width 59 height 20
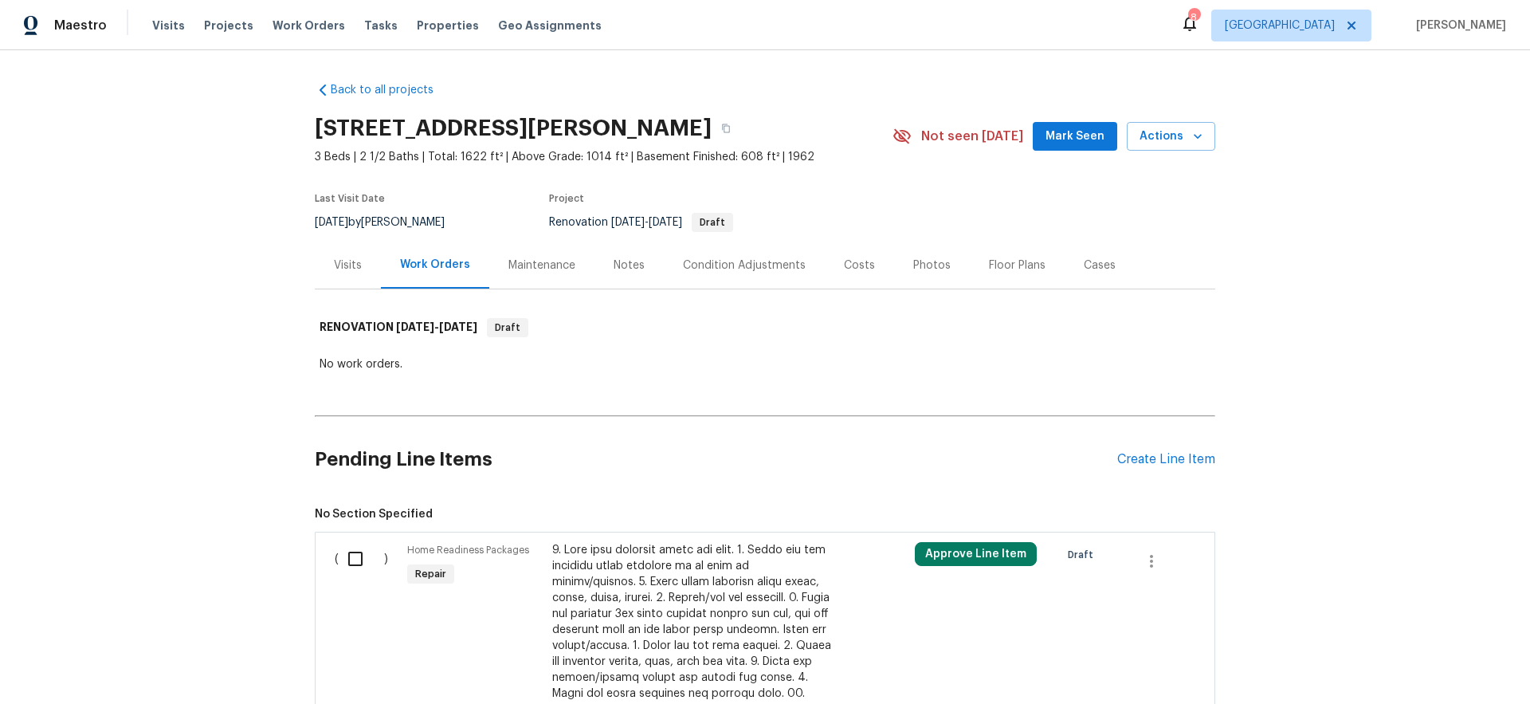
click at [626, 268] on div "Notes" at bounding box center [629, 265] width 31 height 16
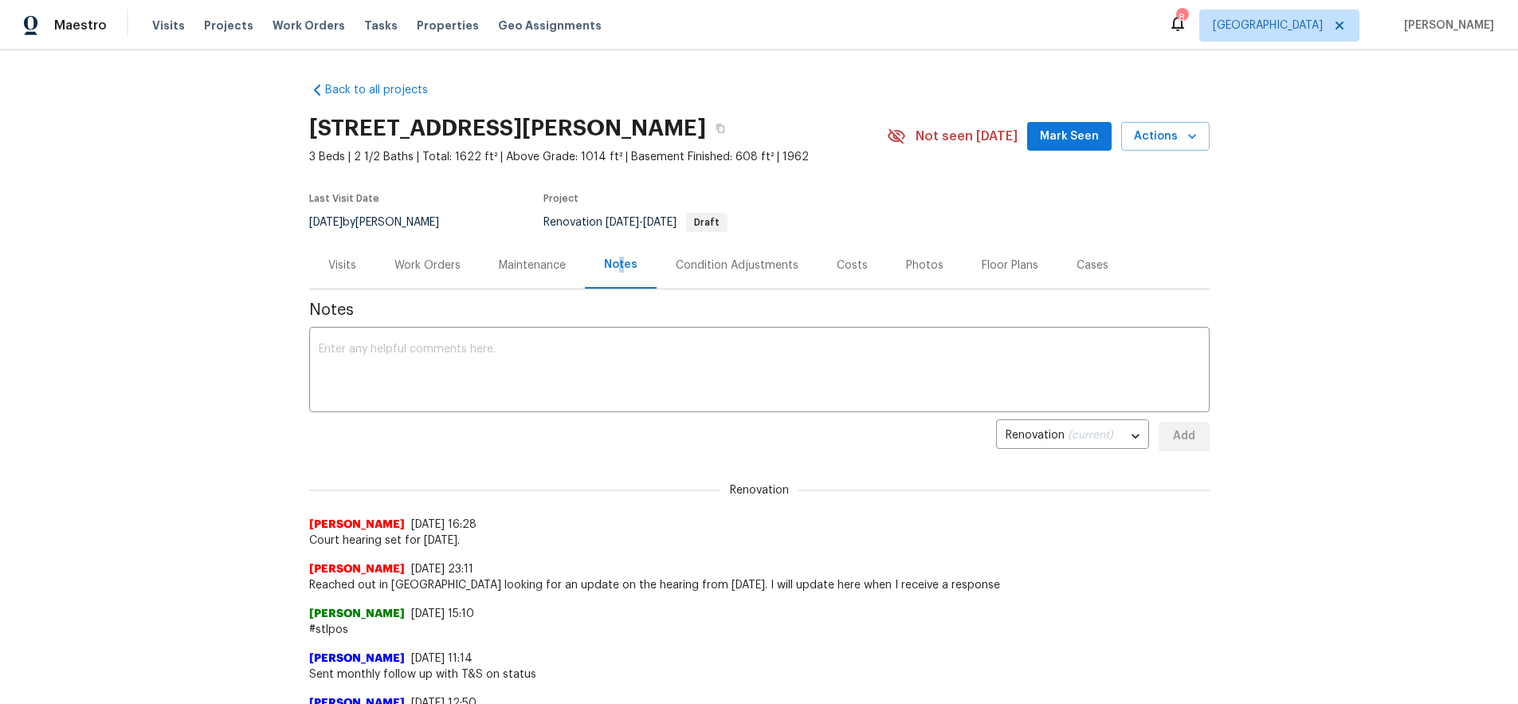
click at [1074, 133] on span "Mark Seen" at bounding box center [1069, 137] width 59 height 20
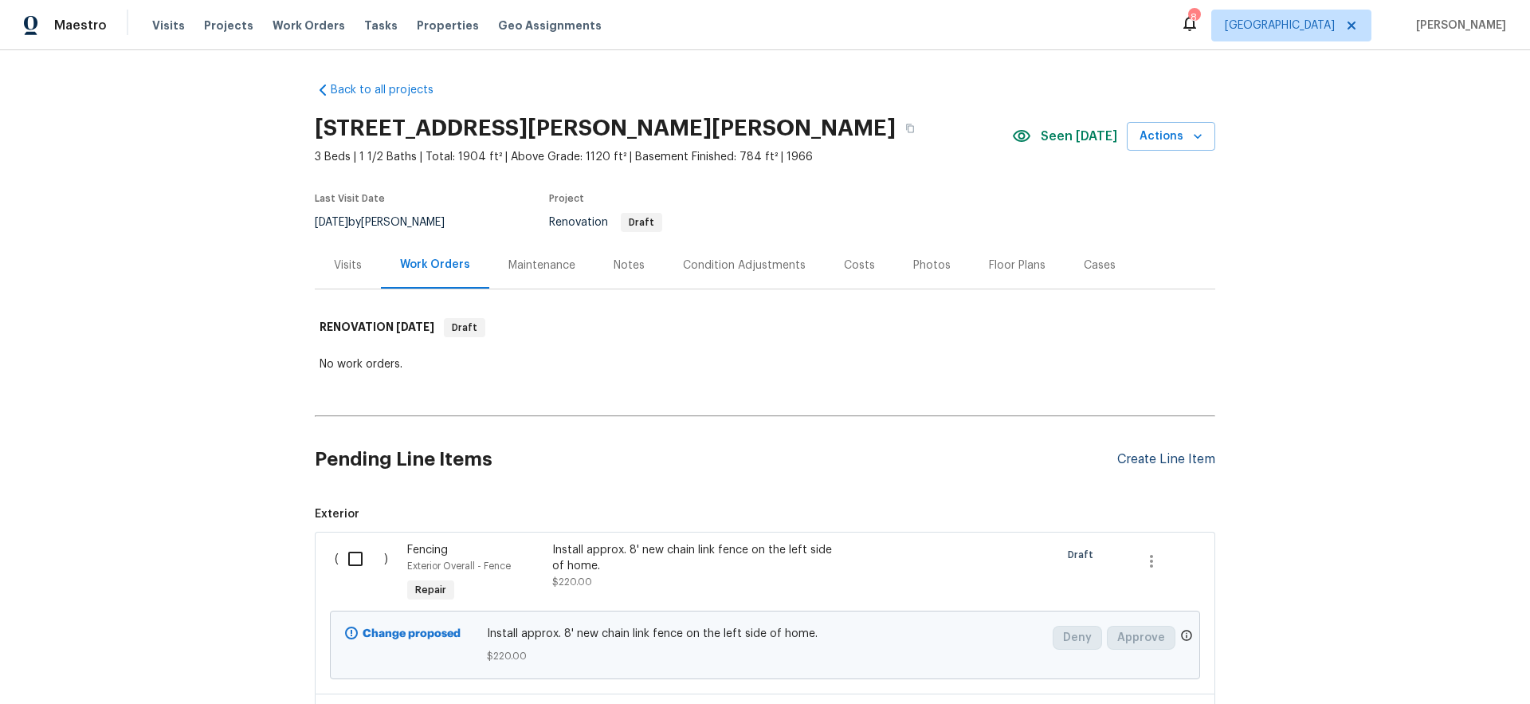
click at [1139, 455] on div "Create Line Item" at bounding box center [1166, 459] width 98 height 15
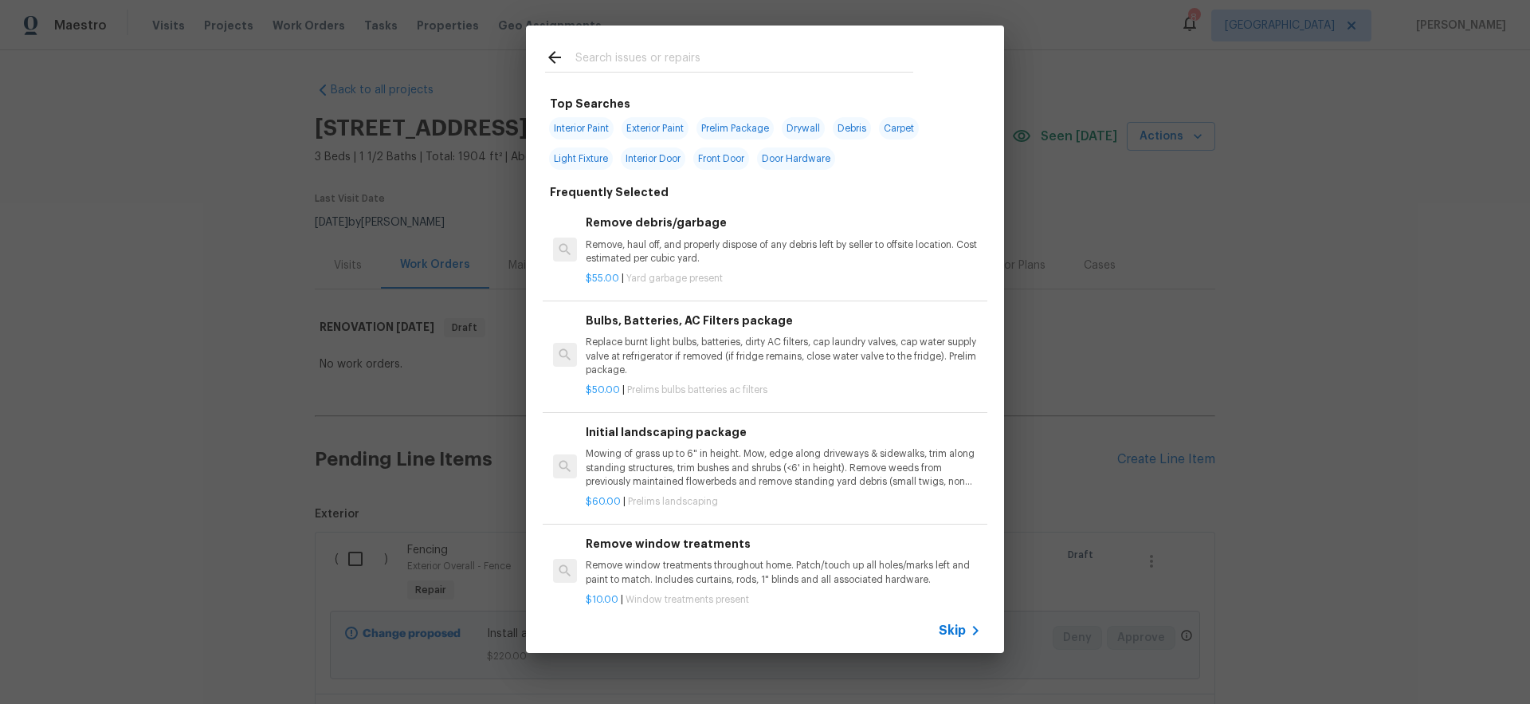
click at [957, 630] on span "Skip" at bounding box center [952, 630] width 27 height 16
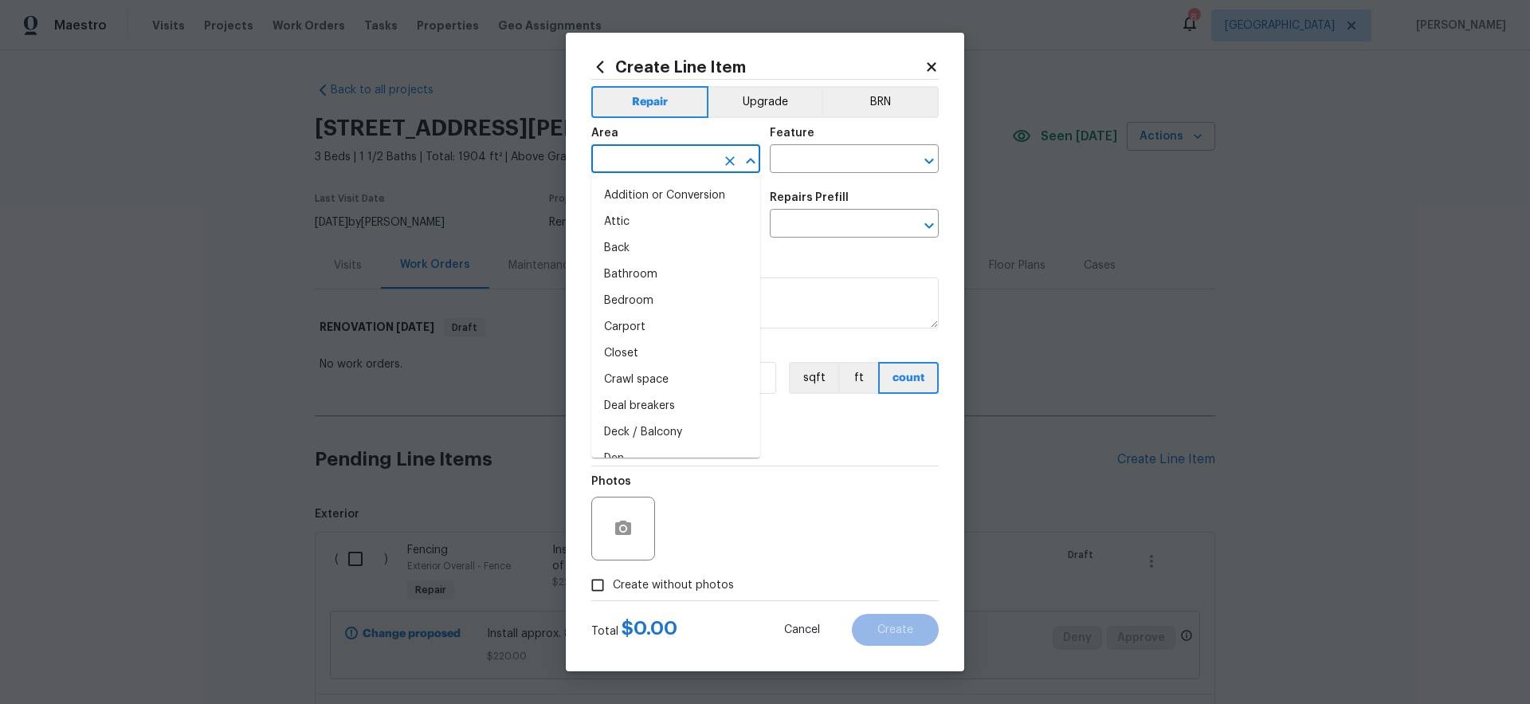
click at [631, 156] on input "text" at bounding box center [653, 160] width 124 height 25
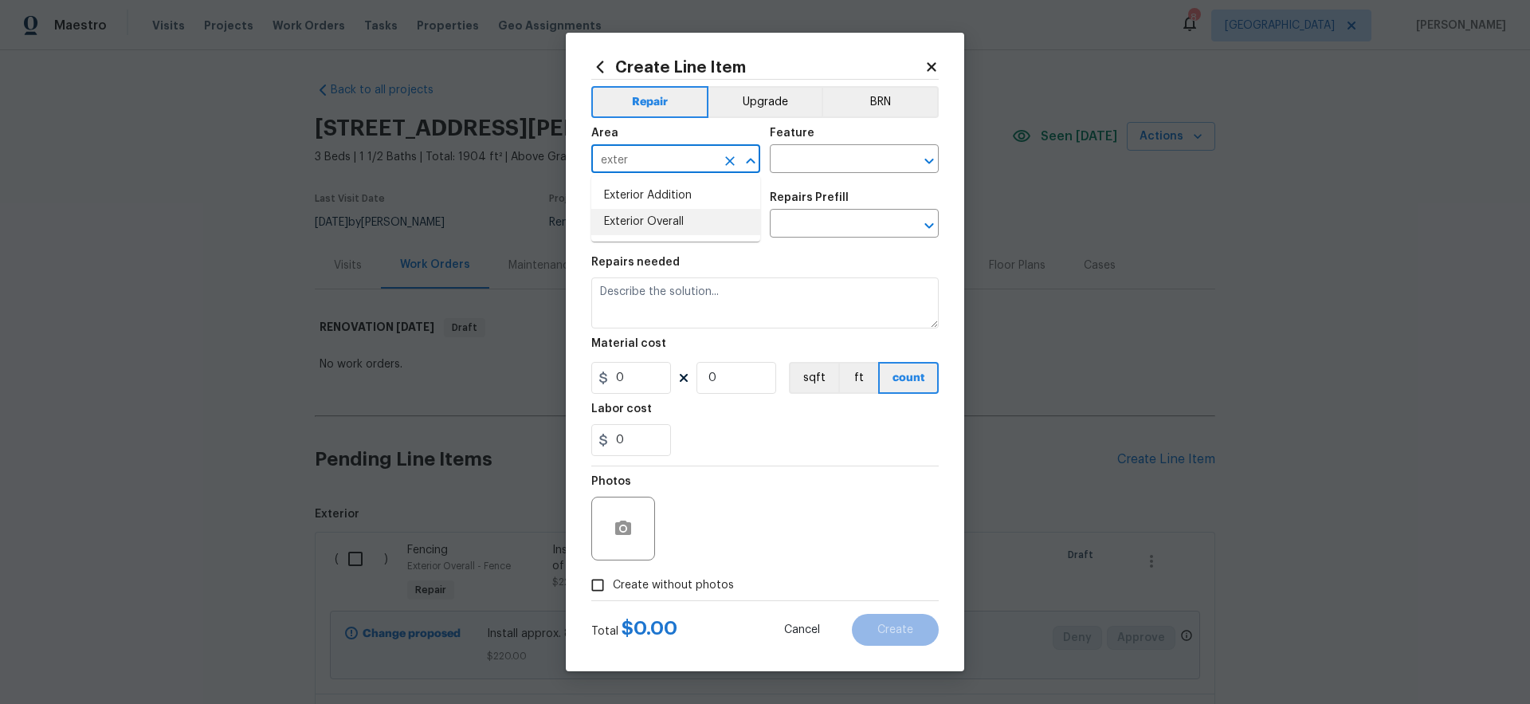
click at [681, 224] on li "Exterior Overall" at bounding box center [675, 222] width 169 height 26
type input "Exterior Overall"
click at [841, 163] on input "text" at bounding box center [832, 160] width 124 height 25
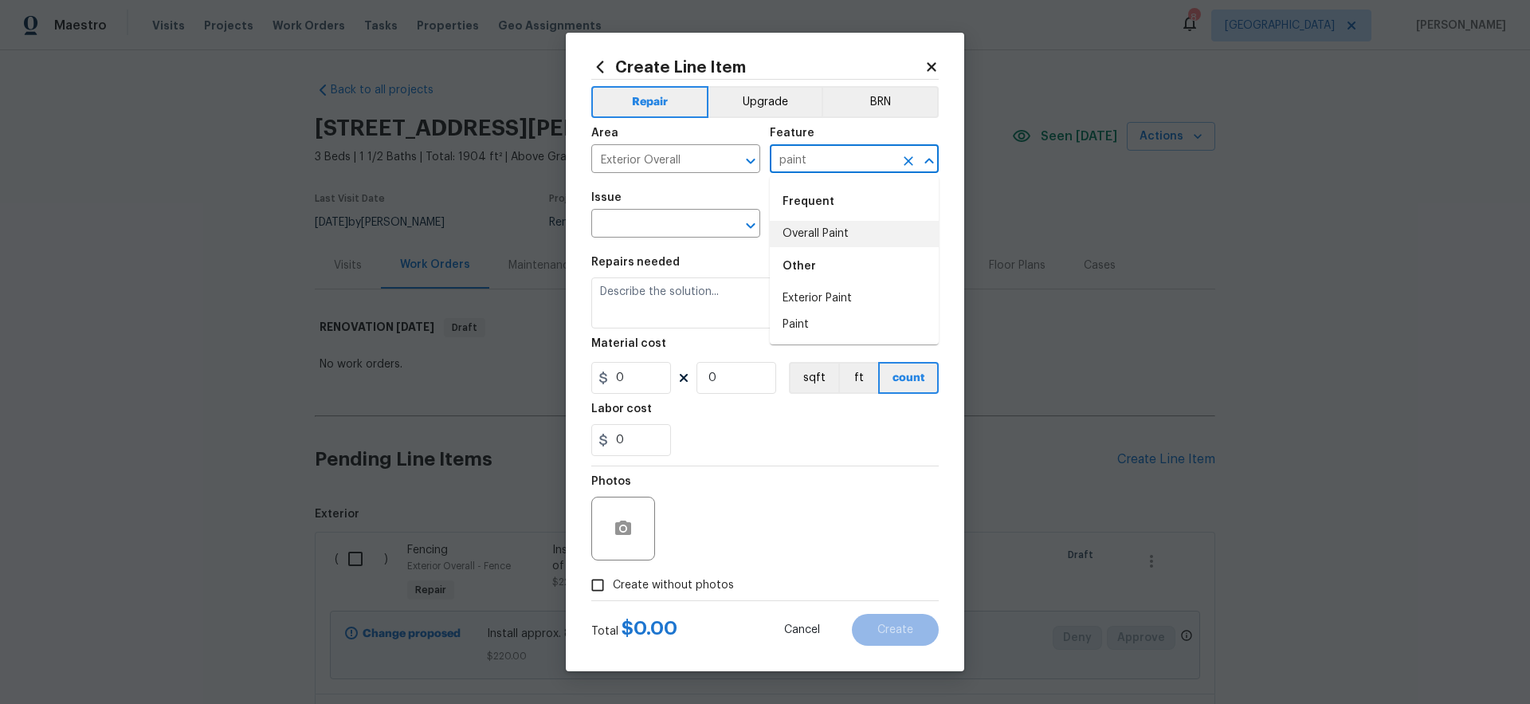
click at [837, 232] on li "Overall Paint" at bounding box center [854, 234] width 169 height 26
type input "Overall Paint"
click at [649, 230] on input "text" at bounding box center [653, 225] width 124 height 25
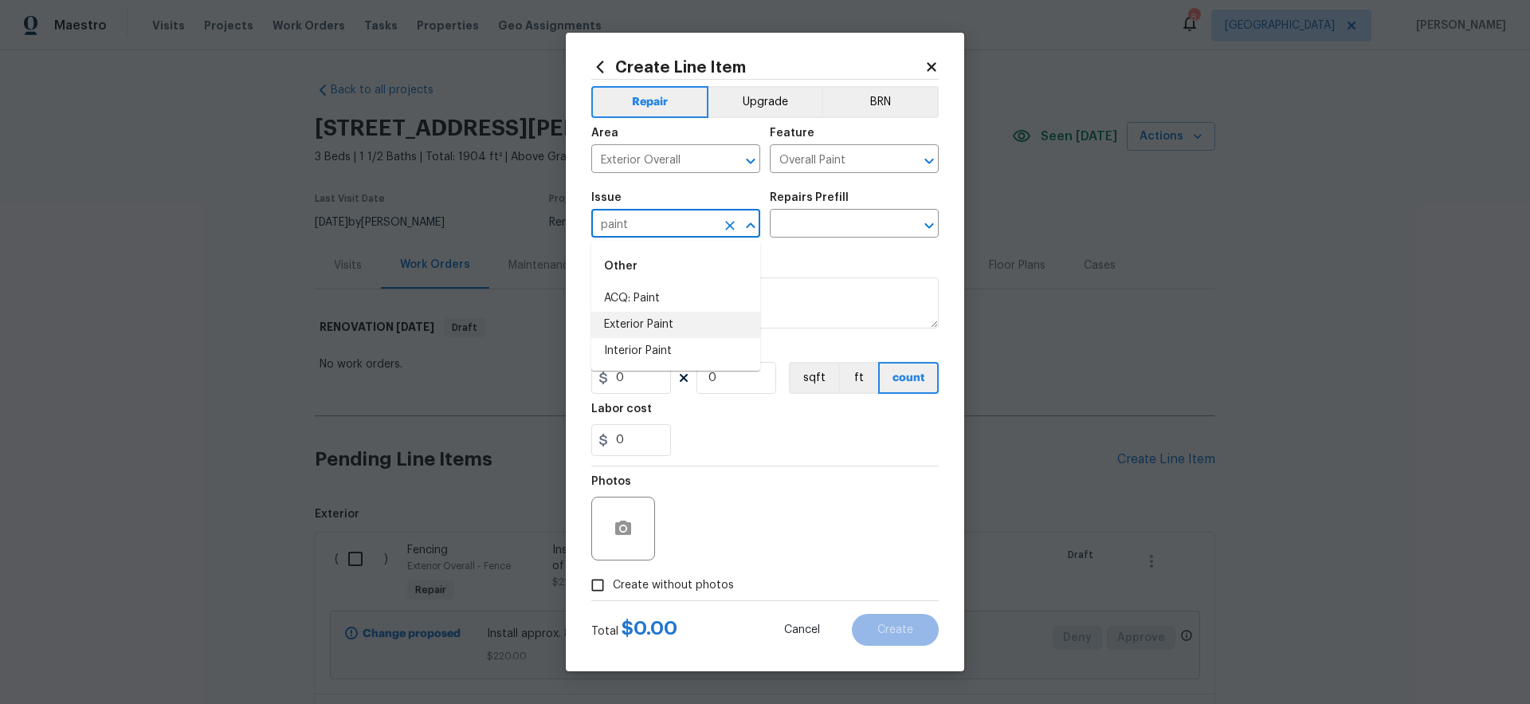
click at [648, 324] on li "Exterior Paint" at bounding box center [675, 325] width 169 height 26
type input "Exterior Paint"
click at [821, 220] on input "text" at bounding box center [832, 225] width 124 height 25
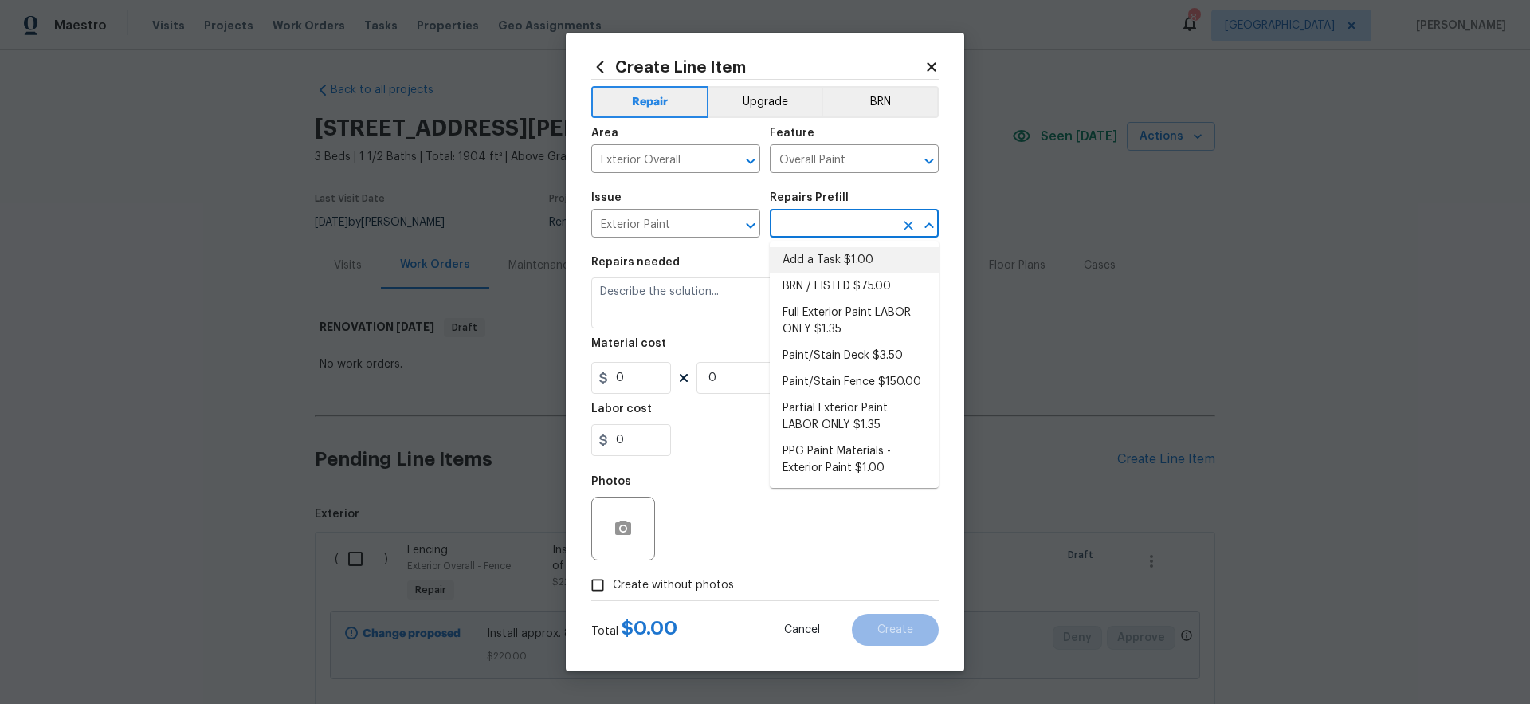
click at [813, 262] on li "Add a Task $1.00" at bounding box center [854, 260] width 169 height 26
type input "Add a Task $1.00"
type textarea "HPM to detail"
type input "1"
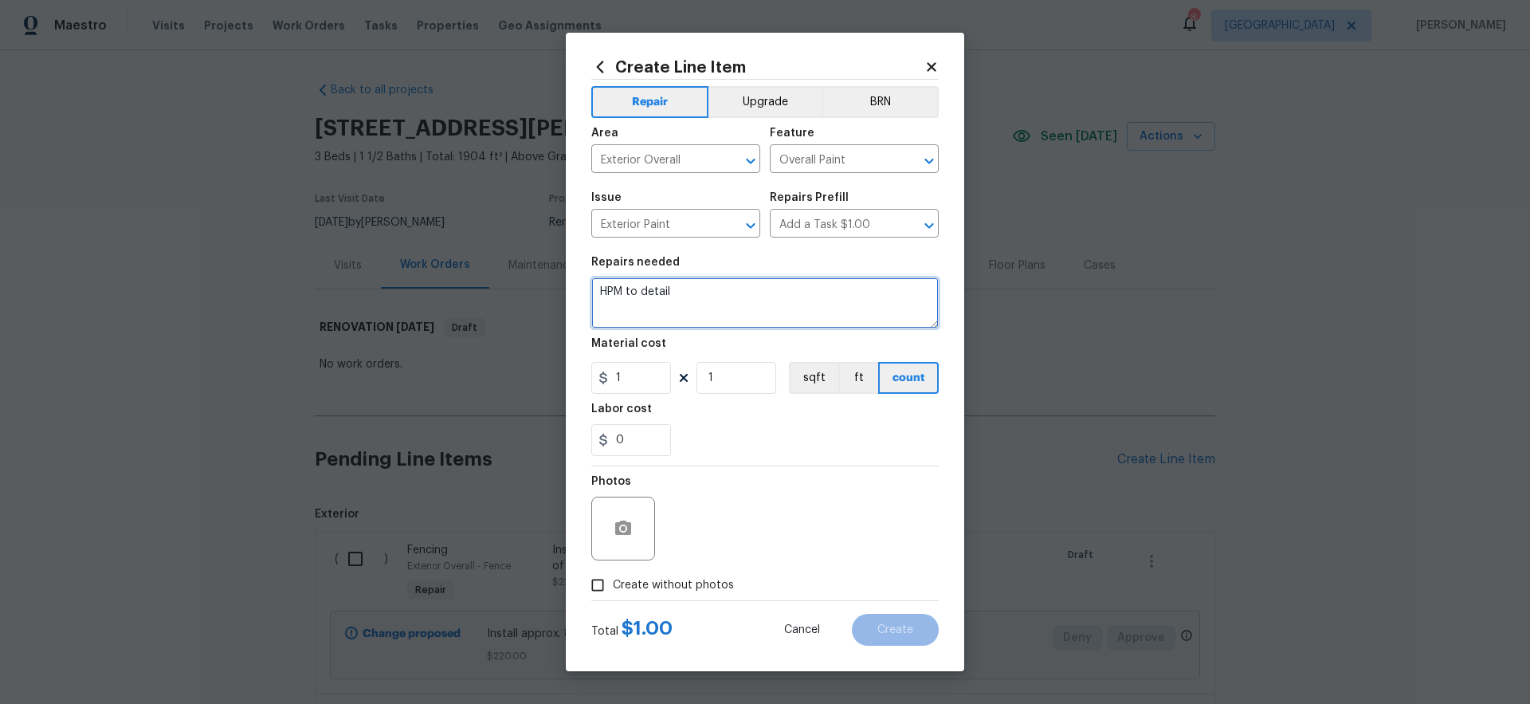
drag, startPoint x: 700, startPoint y: 295, endPoint x: 418, endPoint y: 264, distance: 283.8
click at [430, 265] on div "Create Line Item Repair Upgrade BRN Area Exterior Overall ​ Feature Overall Pai…" at bounding box center [765, 352] width 1530 height 704
type textarea "Paint the trim around the back door exiting to the patio."
drag, startPoint x: 621, startPoint y: 380, endPoint x: 548, endPoint y: 378, distance: 72.5
click at [548, 378] on div "Create Line Item Repair Upgrade BRN Area Exterior Overall ​ Feature Overall Pai…" at bounding box center [765, 352] width 1530 height 704
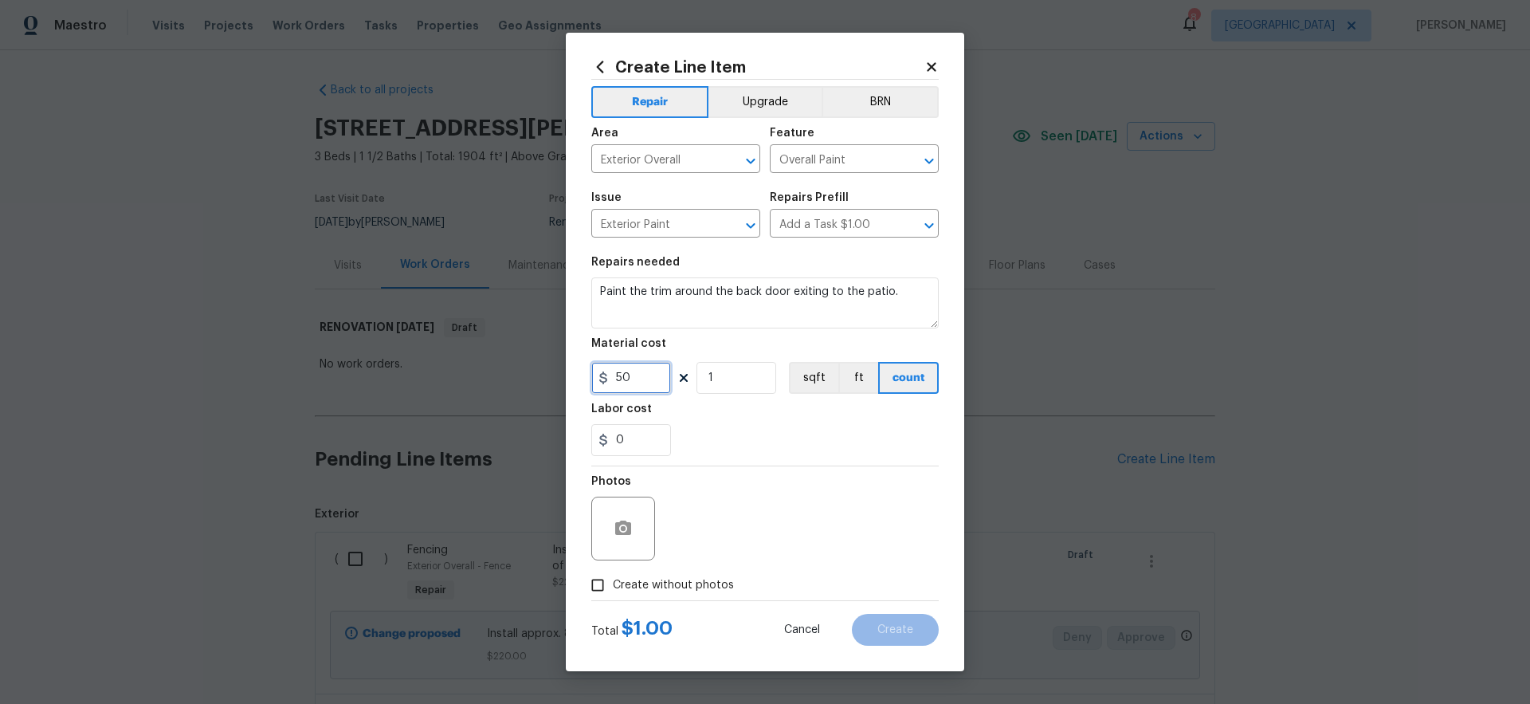
type input "50"
click at [810, 454] on div "0" at bounding box center [764, 440] width 347 height 32
click at [705, 580] on span "Create without photos" at bounding box center [673, 585] width 121 height 17
click at [613, 580] on input "Create without photos" at bounding box center [597, 585] width 30 height 30
checkbox input "true"
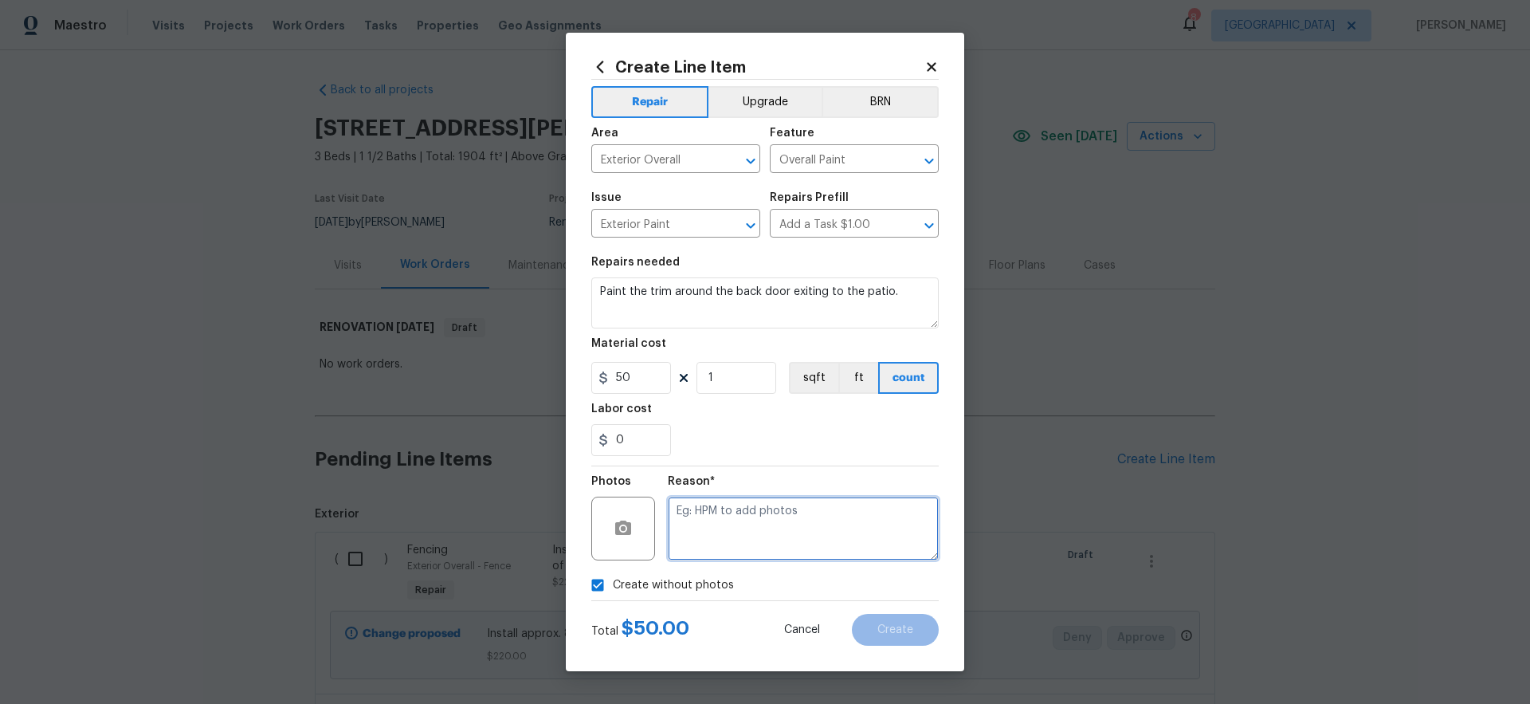
click at [770, 535] on textarea at bounding box center [803, 528] width 271 height 64
type textarea "gc to upload"
click at [920, 634] on button "Create" at bounding box center [895, 630] width 87 height 32
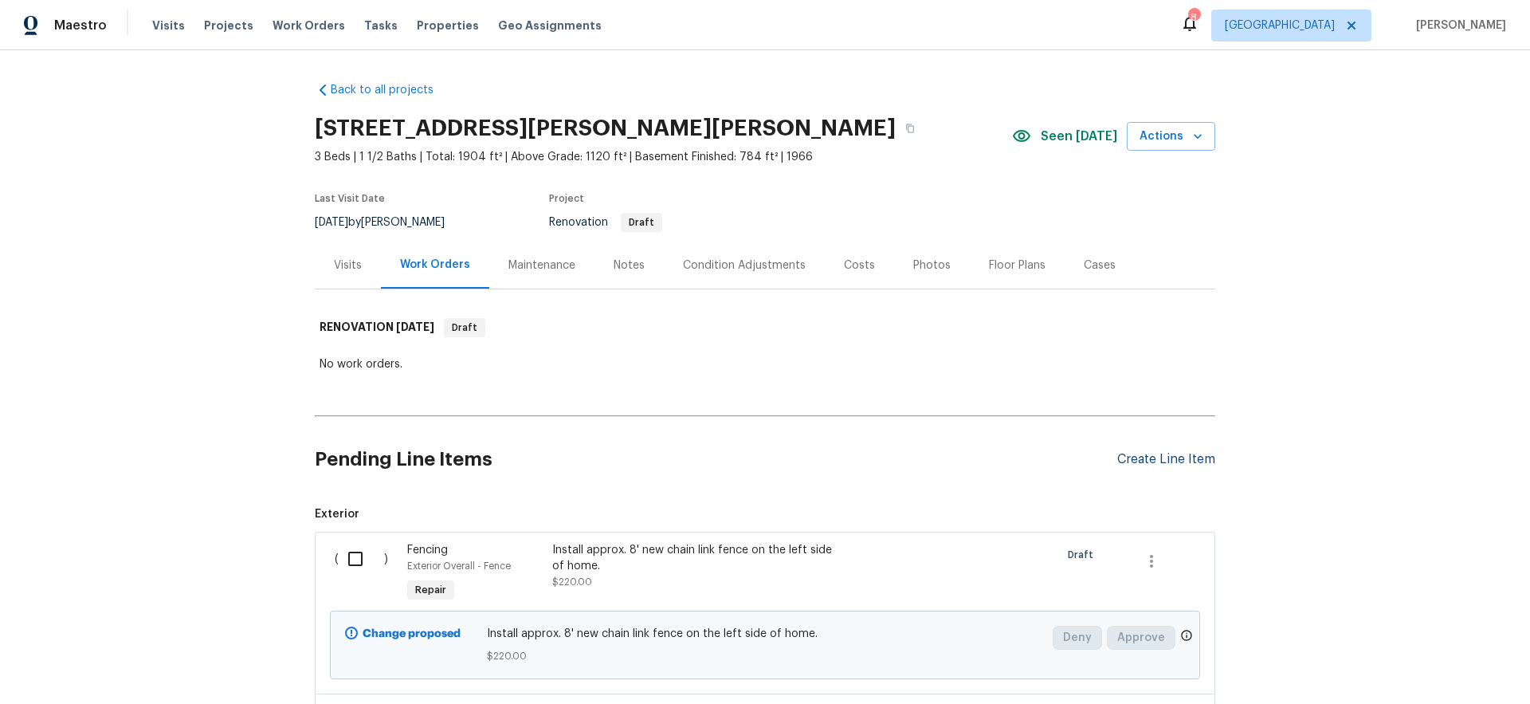
click at [1165, 460] on div "Create Line Item" at bounding box center [1166, 459] width 98 height 15
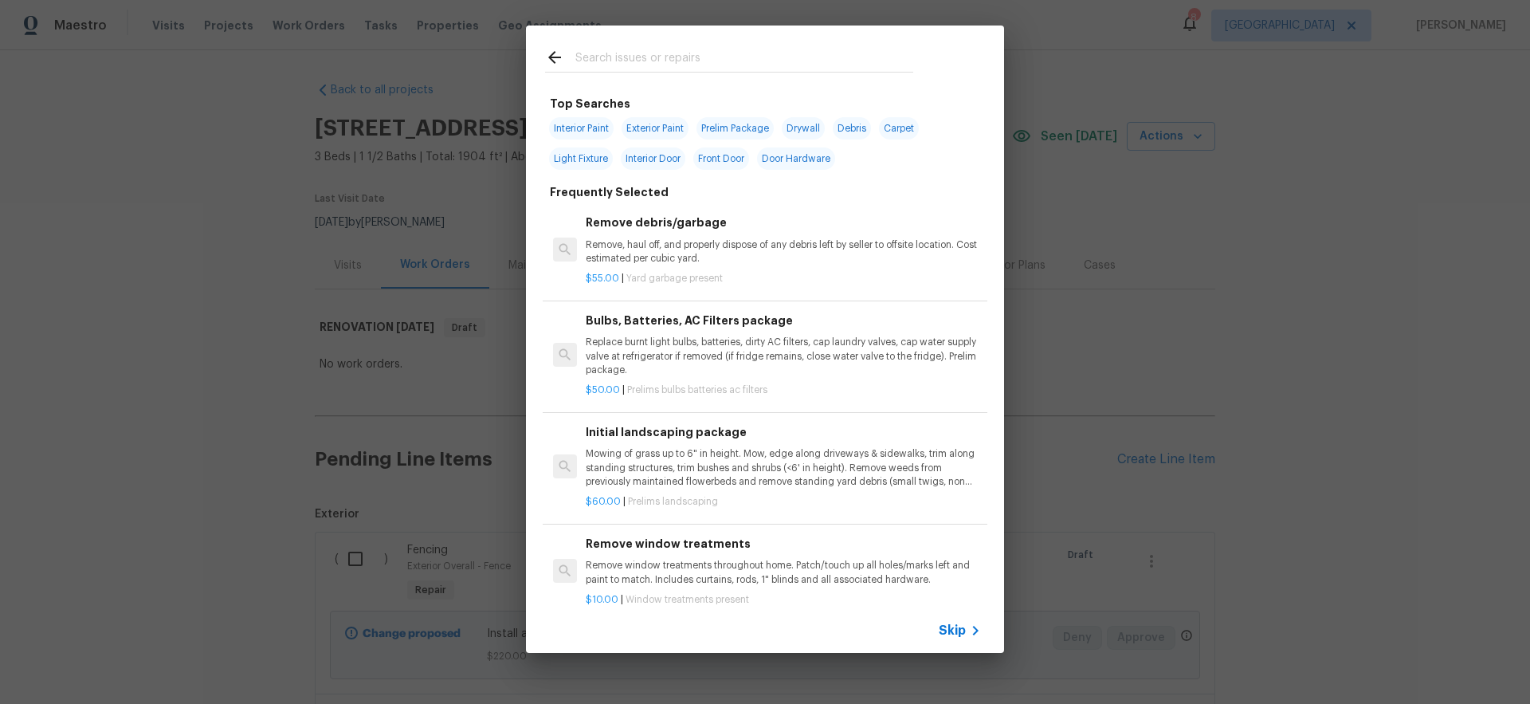
click at [966, 630] on icon at bounding box center [975, 630] width 19 height 19
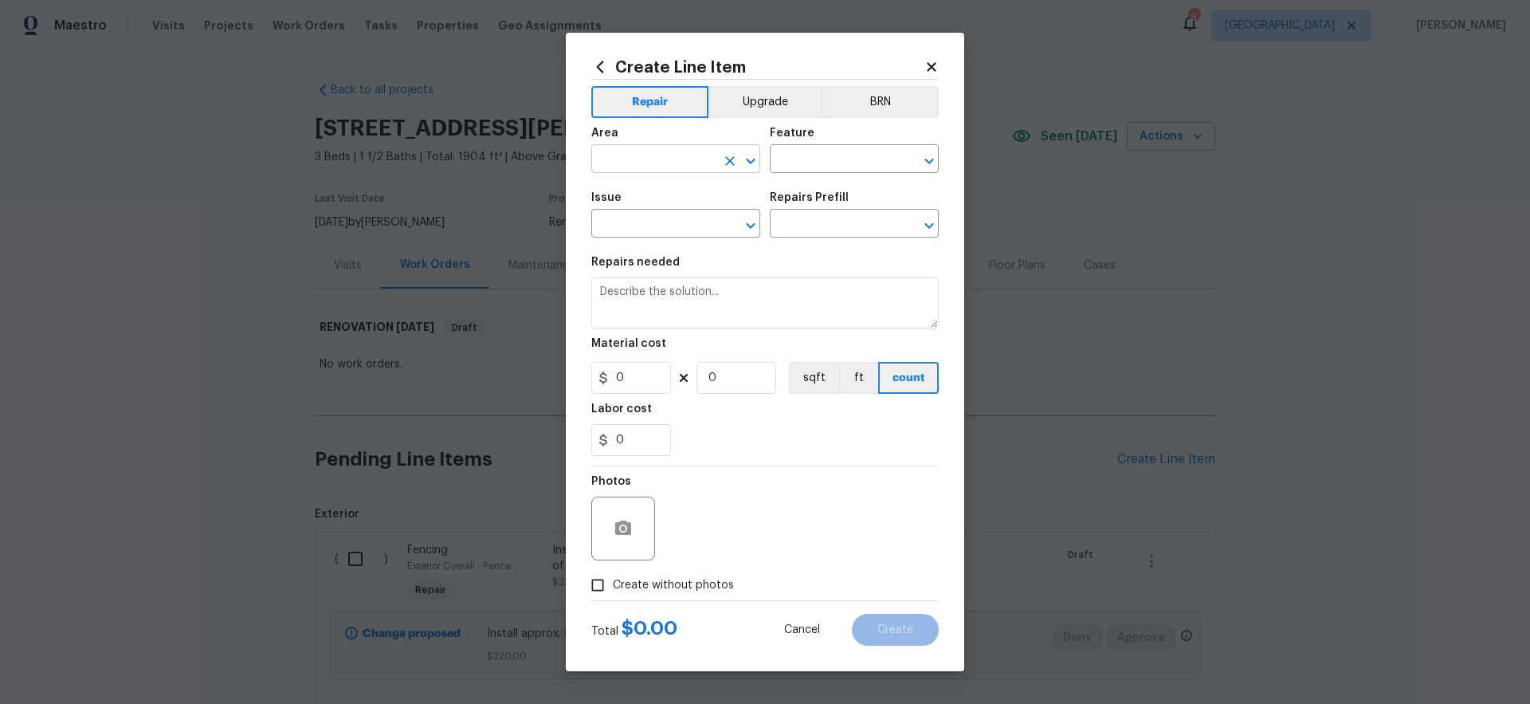
click at [645, 155] on input "text" at bounding box center [653, 160] width 124 height 25
click at [661, 221] on li "Exterior Overall" at bounding box center [675, 222] width 169 height 26
type input "Exterior Overall"
click at [845, 154] on input "text" at bounding box center [832, 160] width 124 height 25
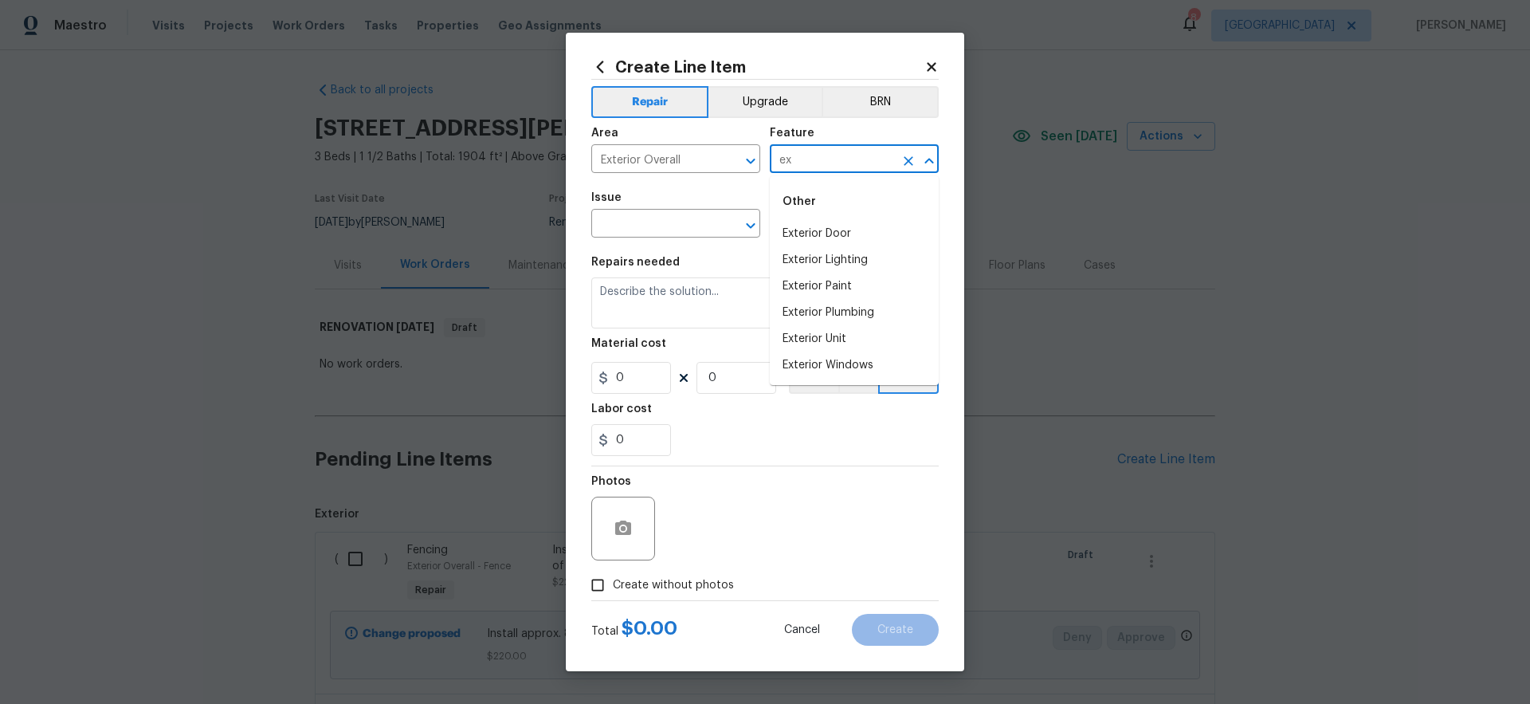
type input "e"
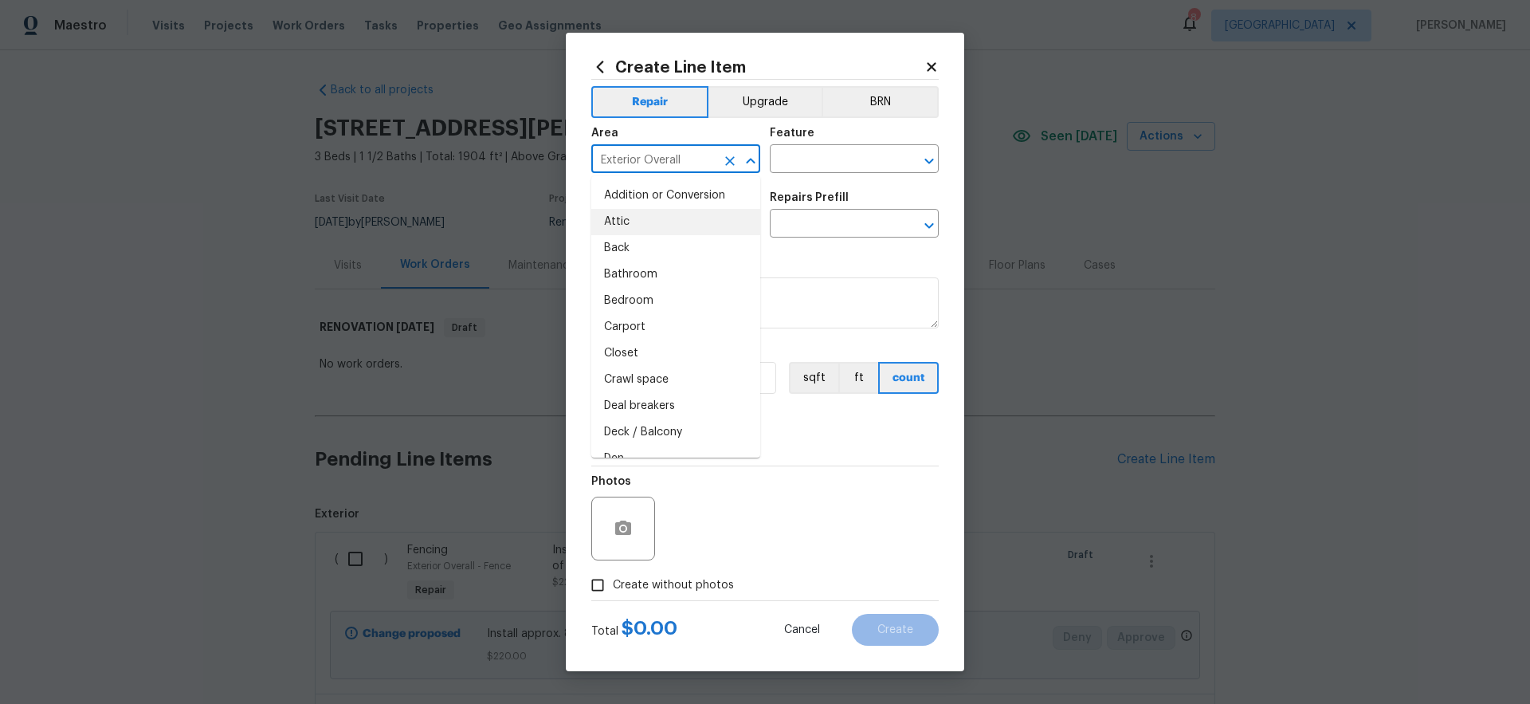
drag, startPoint x: 706, startPoint y: 160, endPoint x: 535, endPoint y: 133, distance: 173.4
click at [535, 133] on div "Create Line Item Repair Upgrade BRN Area Exterior Overall ​ Feature ​ Issue ​ R…" at bounding box center [765, 352] width 1530 height 704
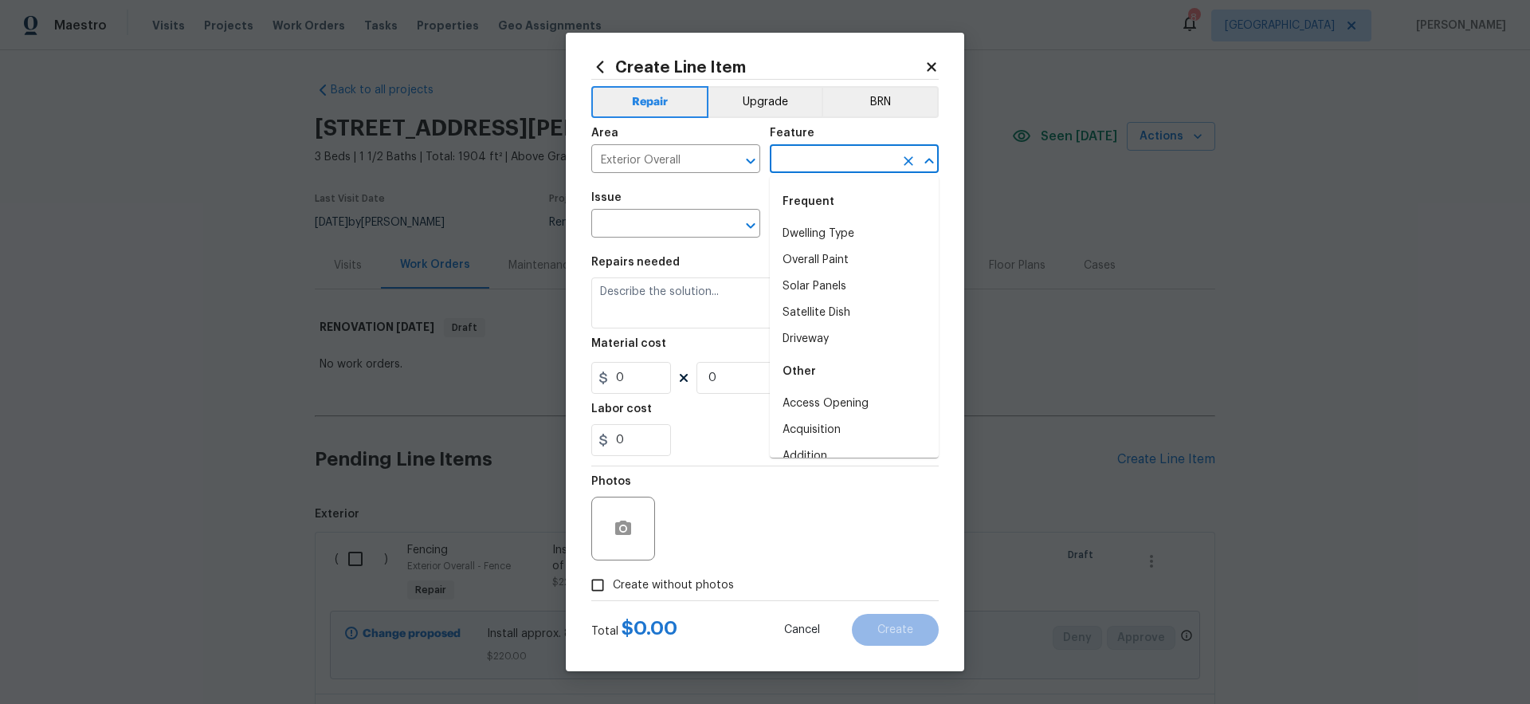
click at [852, 165] on input "text" at bounding box center [832, 160] width 124 height 25
click at [831, 294] on li "Overall" at bounding box center [854, 298] width 169 height 26
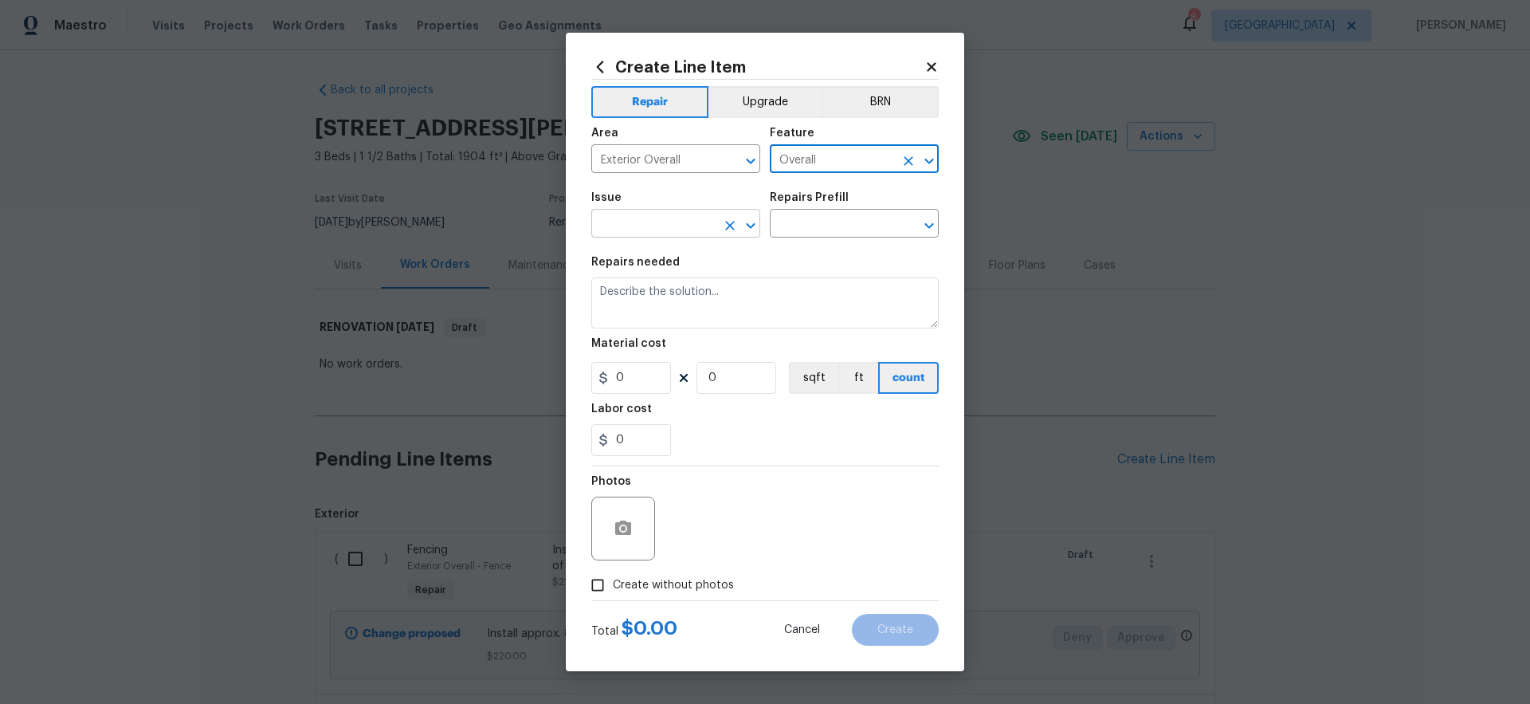
type input "Overall"
click at [664, 218] on input "text" at bounding box center [653, 225] width 124 height 25
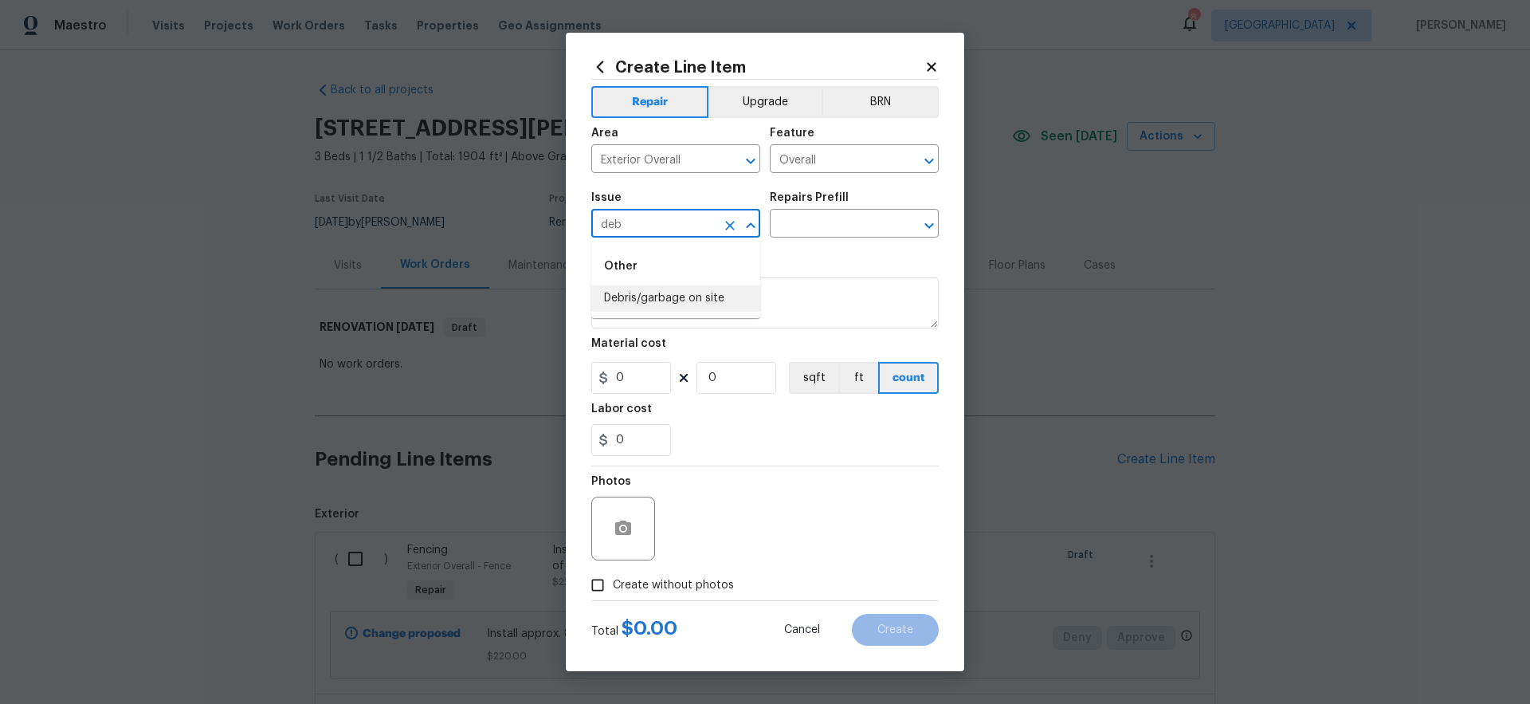
click at [654, 300] on li "Debris/garbage on site" at bounding box center [675, 298] width 169 height 26
type input "Debris/garbage on site"
click at [824, 225] on input "text" at bounding box center [832, 225] width 124 height 25
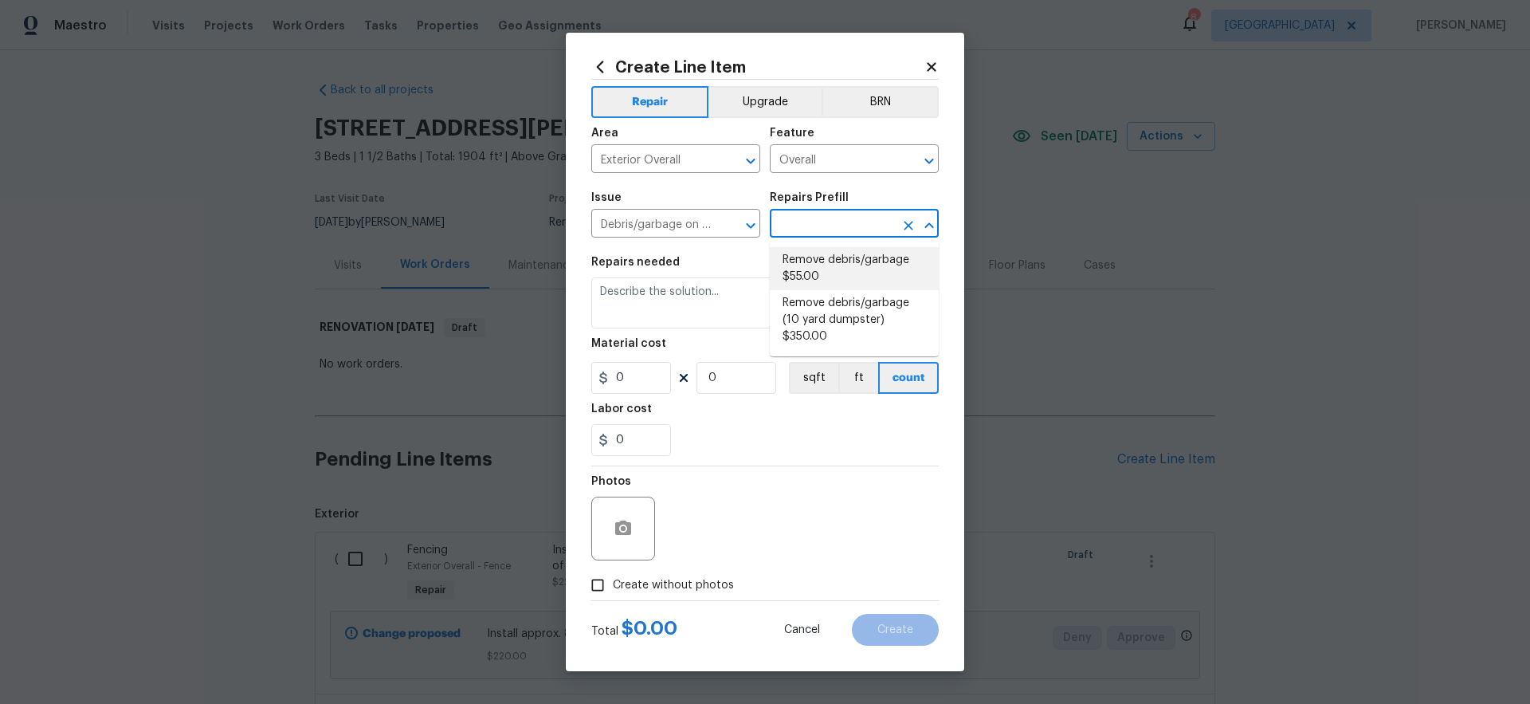
click at [823, 257] on li "Remove debris/garbage $55.00" at bounding box center [854, 268] width 169 height 43
type input "Remove debris/garbage $55.00"
type textarea "Remove, haul off, and properly dispose of any debris left by seller to offsite …"
type input "55"
type input "1"
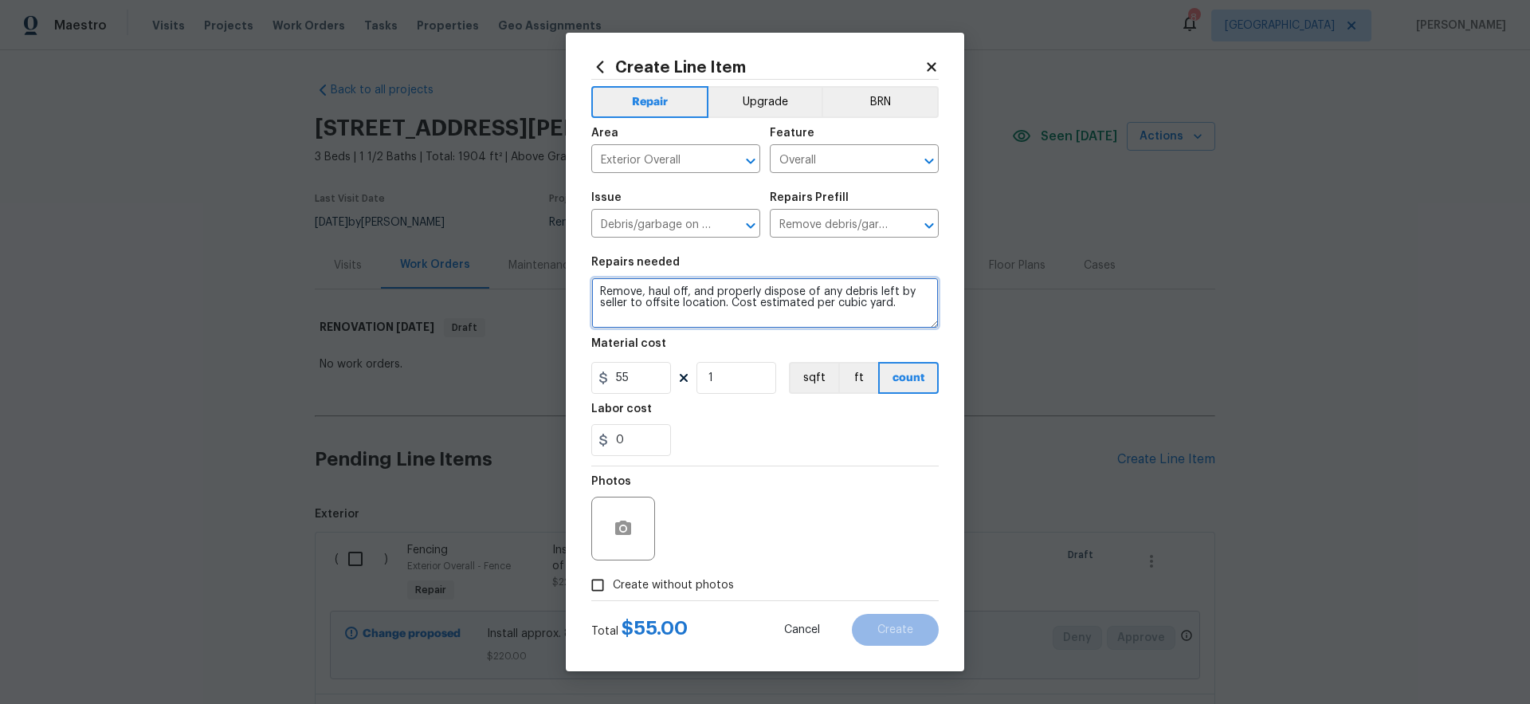
drag, startPoint x: 819, startPoint y: 300, endPoint x: 502, endPoint y: 254, distance: 320.3
click at [503, 256] on div "Create Line Item Repair Upgrade BRN Area Exterior Overall ​ Feature Overall ​ I…" at bounding box center [765, 352] width 1530 height 704
type textarea "Remove the large antenna on the roof including all wiring."
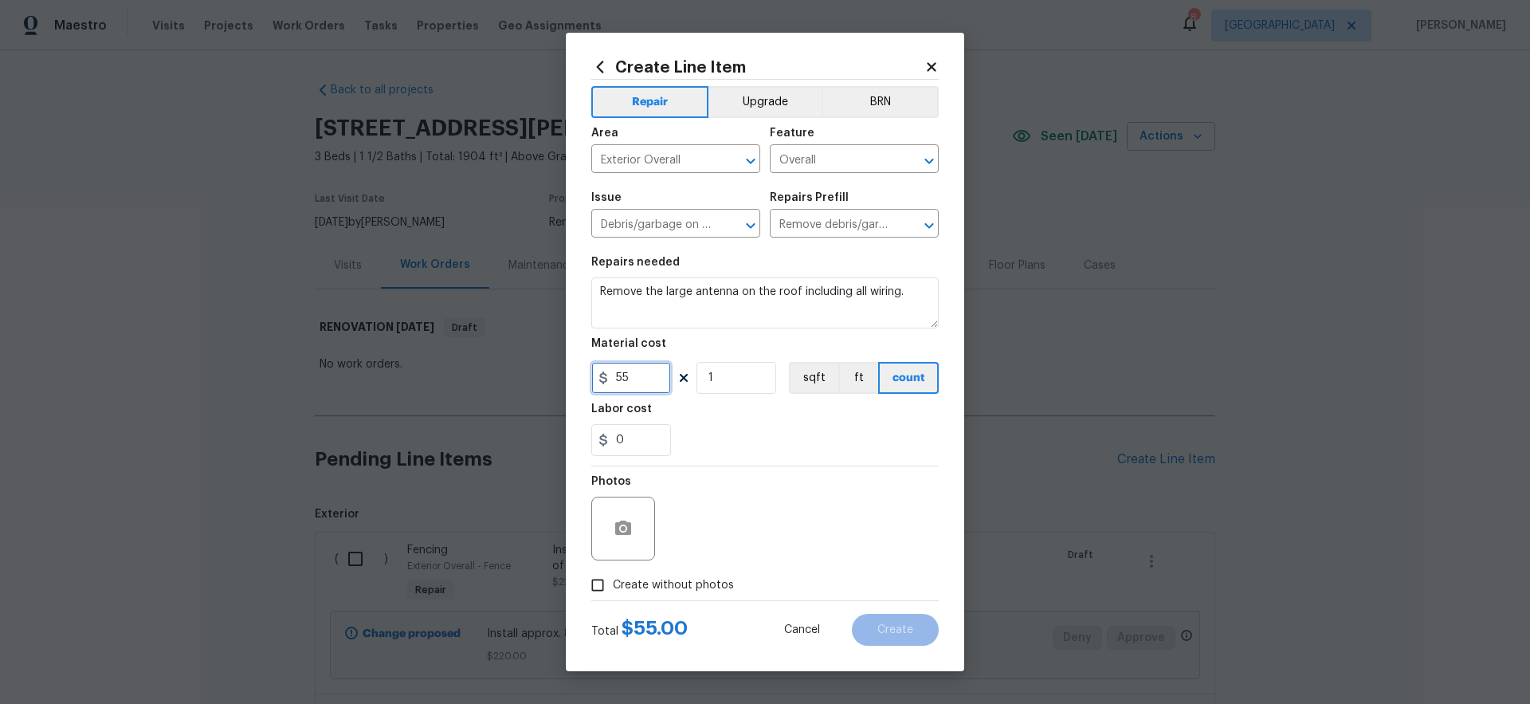
drag, startPoint x: 651, startPoint y: 381, endPoint x: 602, endPoint y: 380, distance: 49.4
click at [602, 381] on div "55" at bounding box center [631, 378] width 80 height 32
drag, startPoint x: 718, startPoint y: 377, endPoint x: 696, endPoint y: 377, distance: 22.3
click at [696, 377] on input "1" at bounding box center [736, 378] width 80 height 32
type input "2"
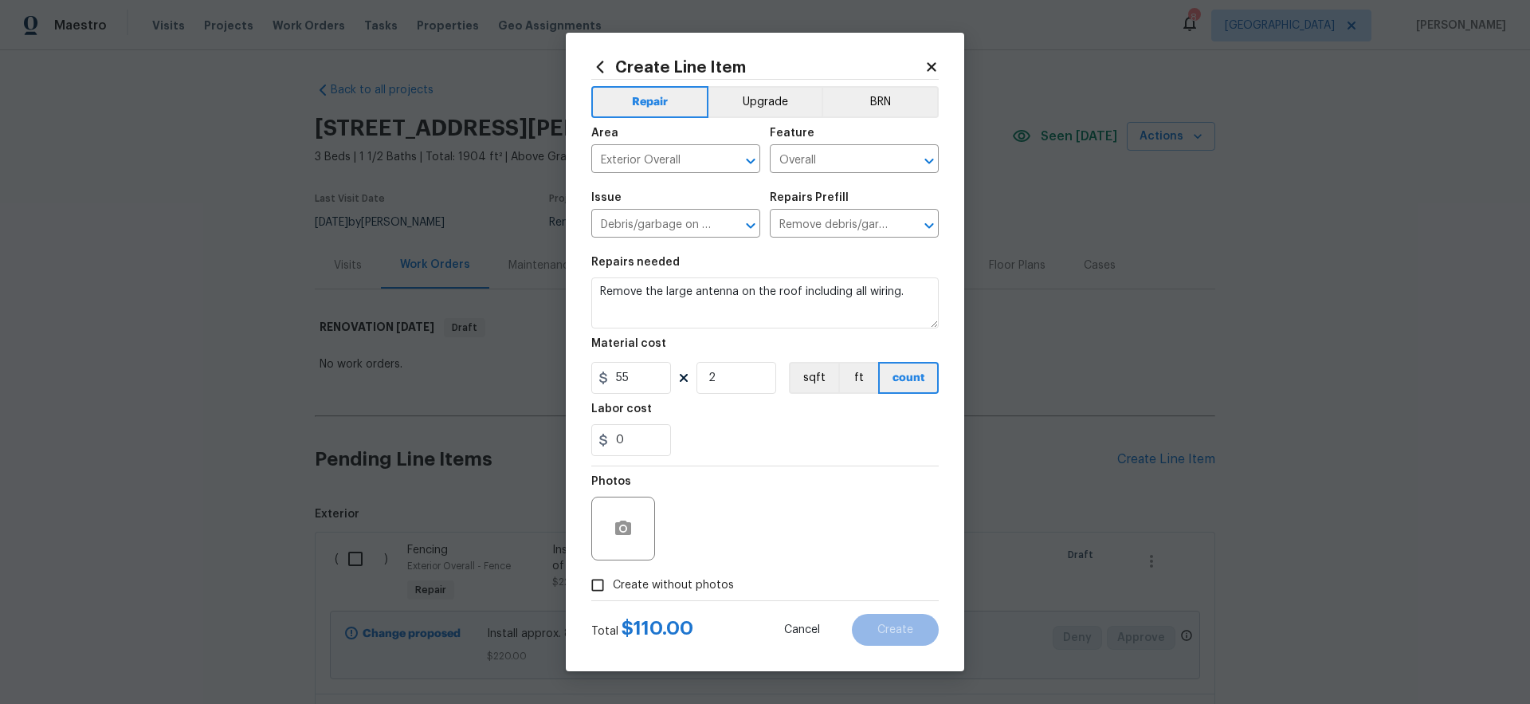
click at [790, 429] on div "0" at bounding box center [764, 440] width 347 height 32
click at [712, 587] on span "Create without photos" at bounding box center [673, 585] width 121 height 17
click at [613, 587] on input "Create without photos" at bounding box center [597, 585] width 30 height 30
checkbox input "true"
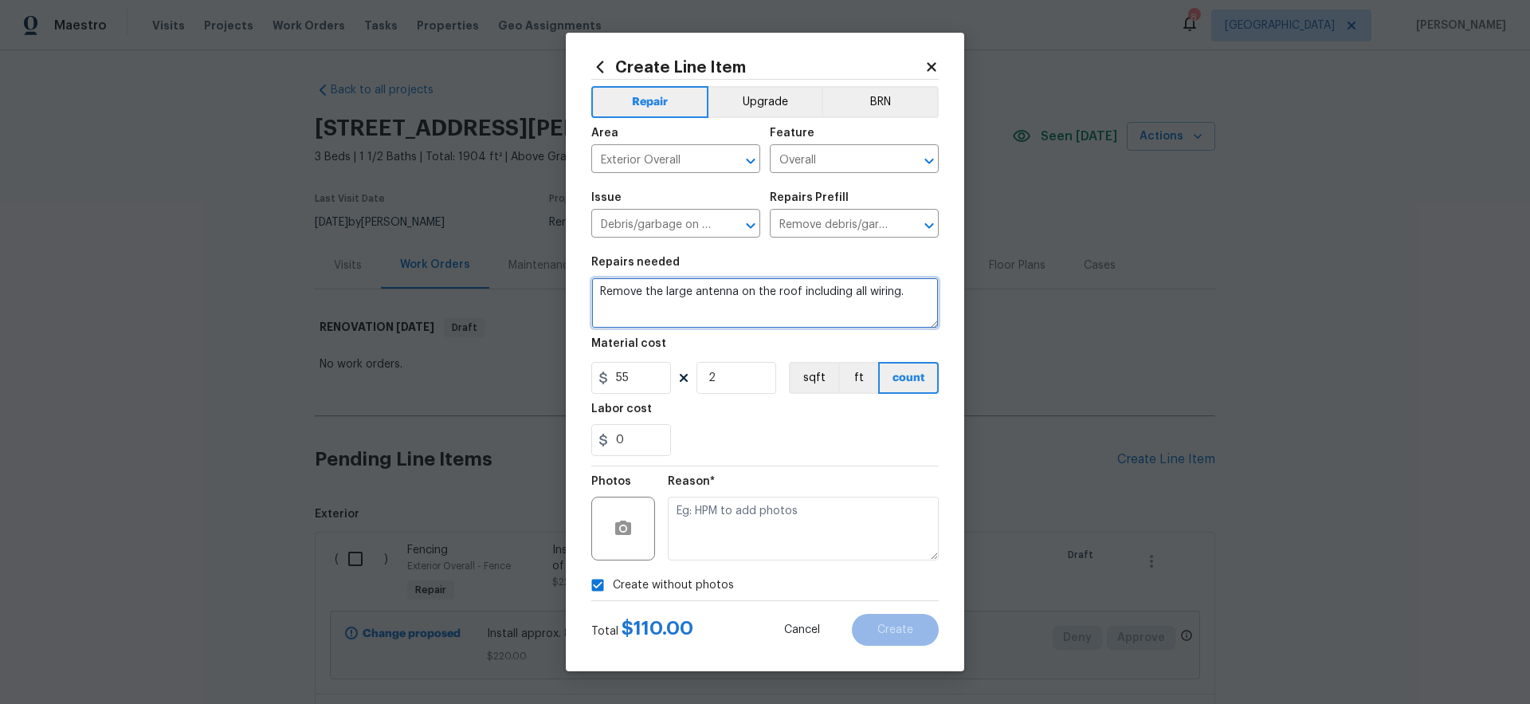
click at [919, 293] on textarea "Remove the large antenna on the roof including all wiring." at bounding box center [764, 302] width 347 height 51
type textarea "Remove the large antenna on the roof including all wiring. Cost includes dispos…"
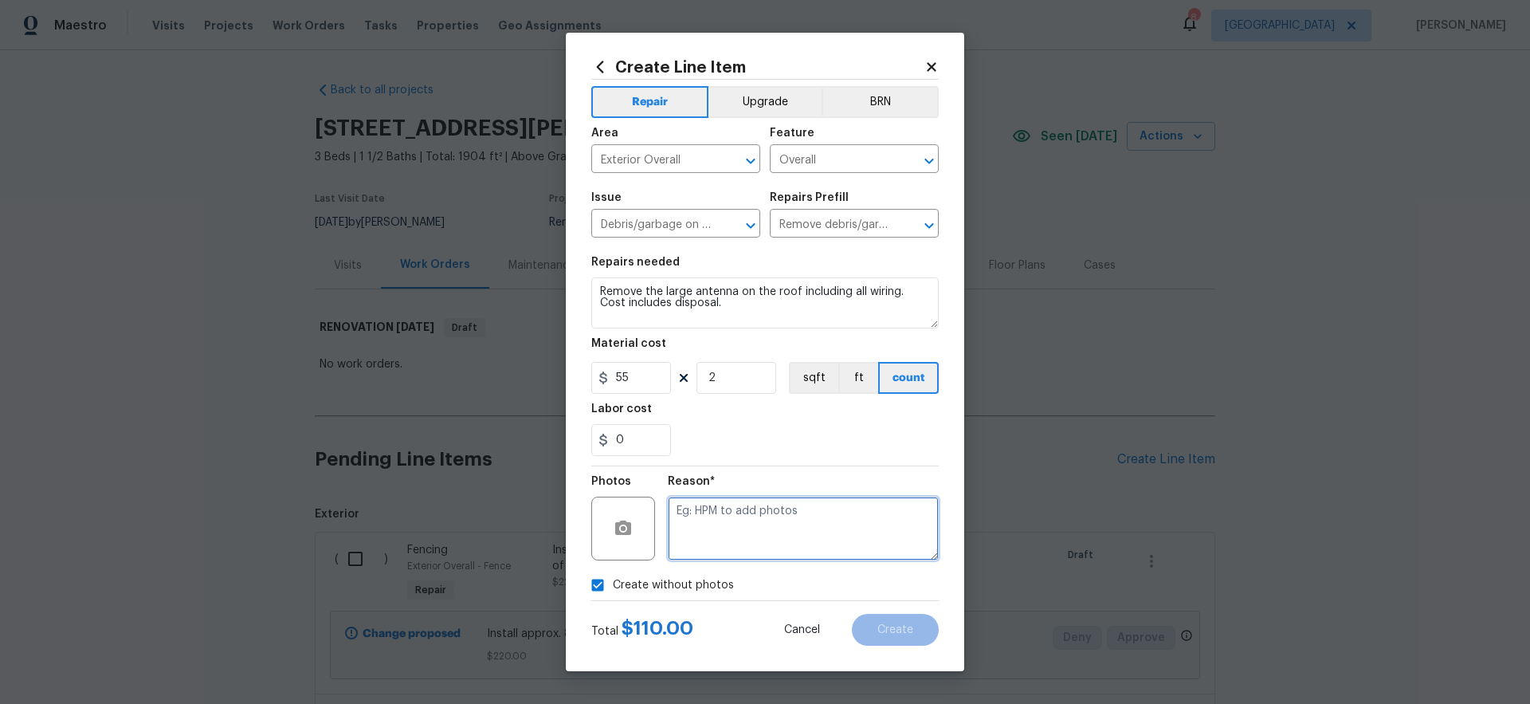
click at [736, 535] on textarea at bounding box center [803, 528] width 271 height 64
type textarea "gc to upload"
click at [908, 632] on span "Create" at bounding box center [895, 630] width 36 height 12
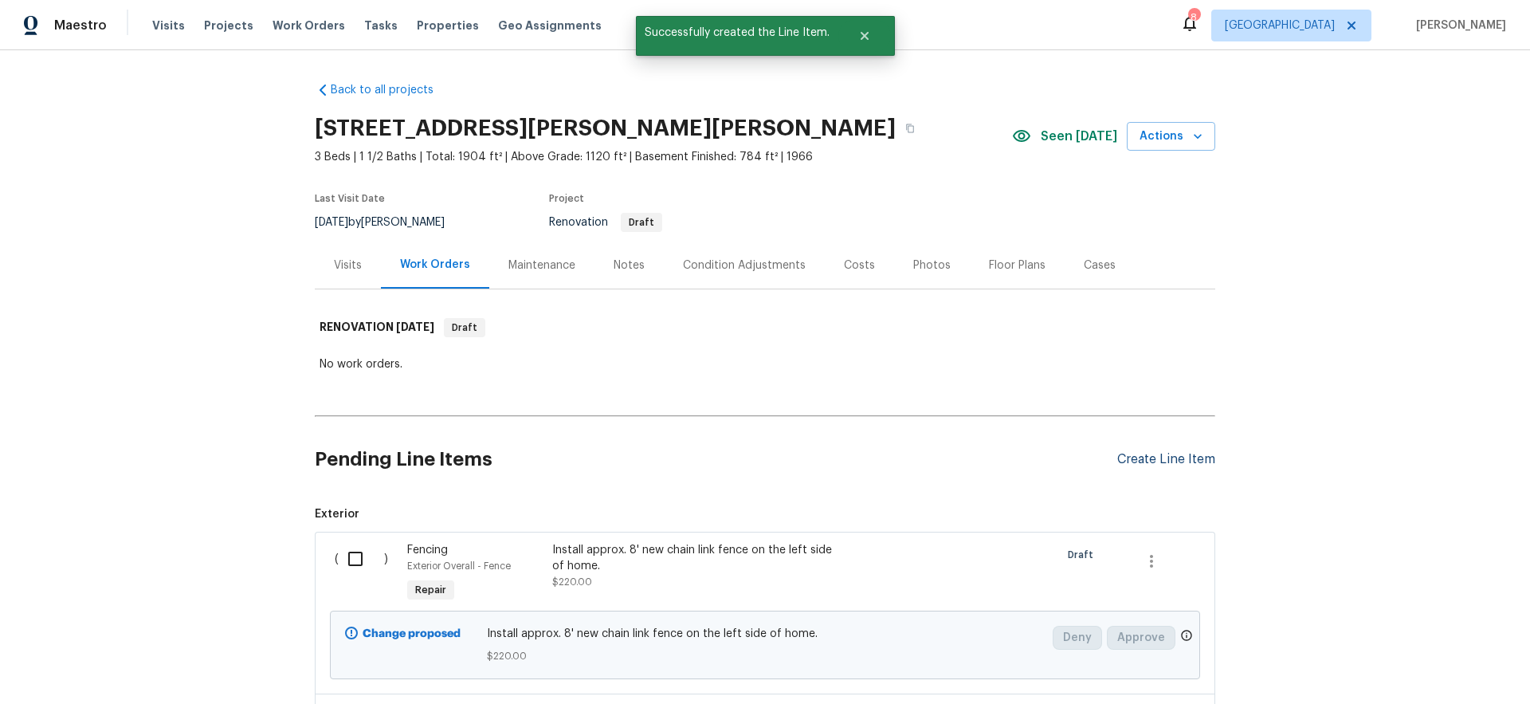
click at [1159, 457] on div "Create Line Item" at bounding box center [1166, 459] width 98 height 15
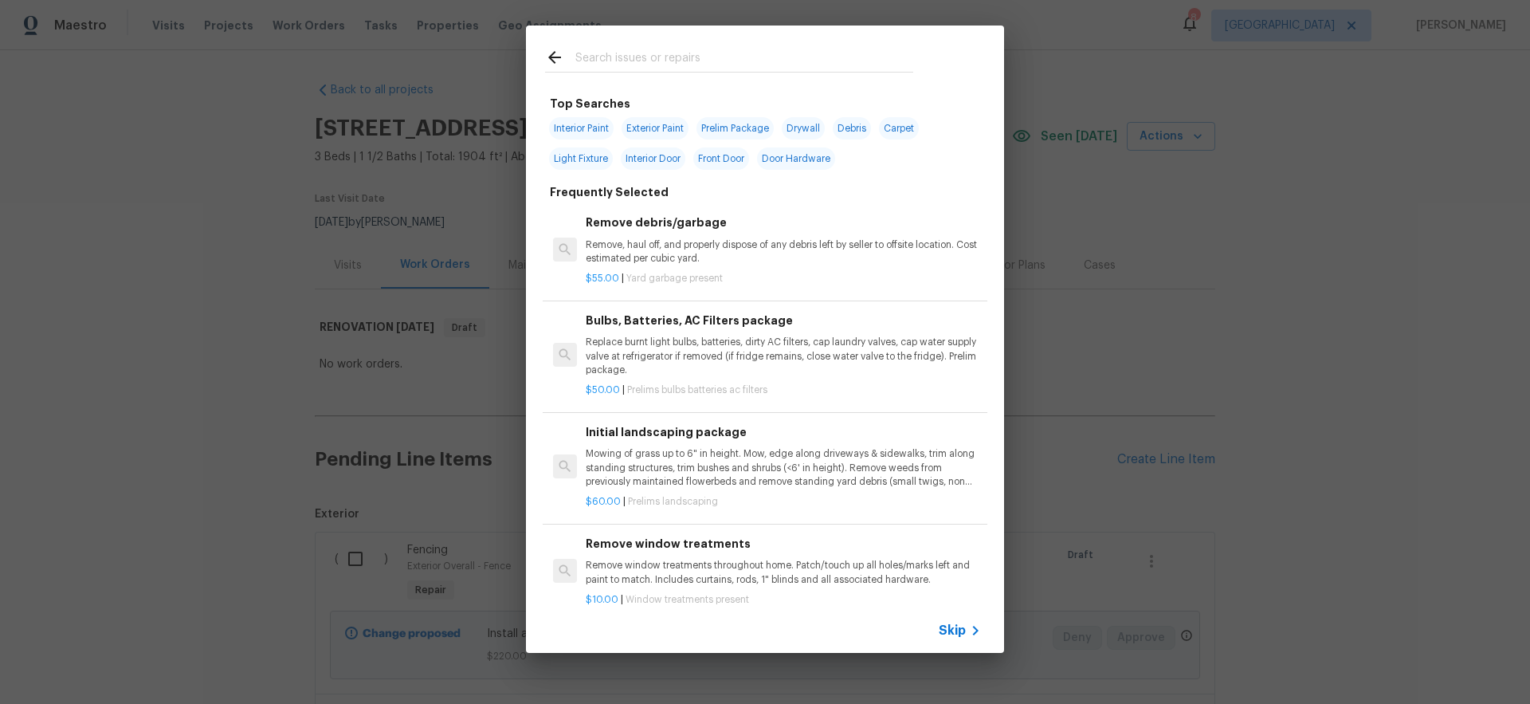
click at [960, 625] on span "Skip" at bounding box center [952, 630] width 27 height 16
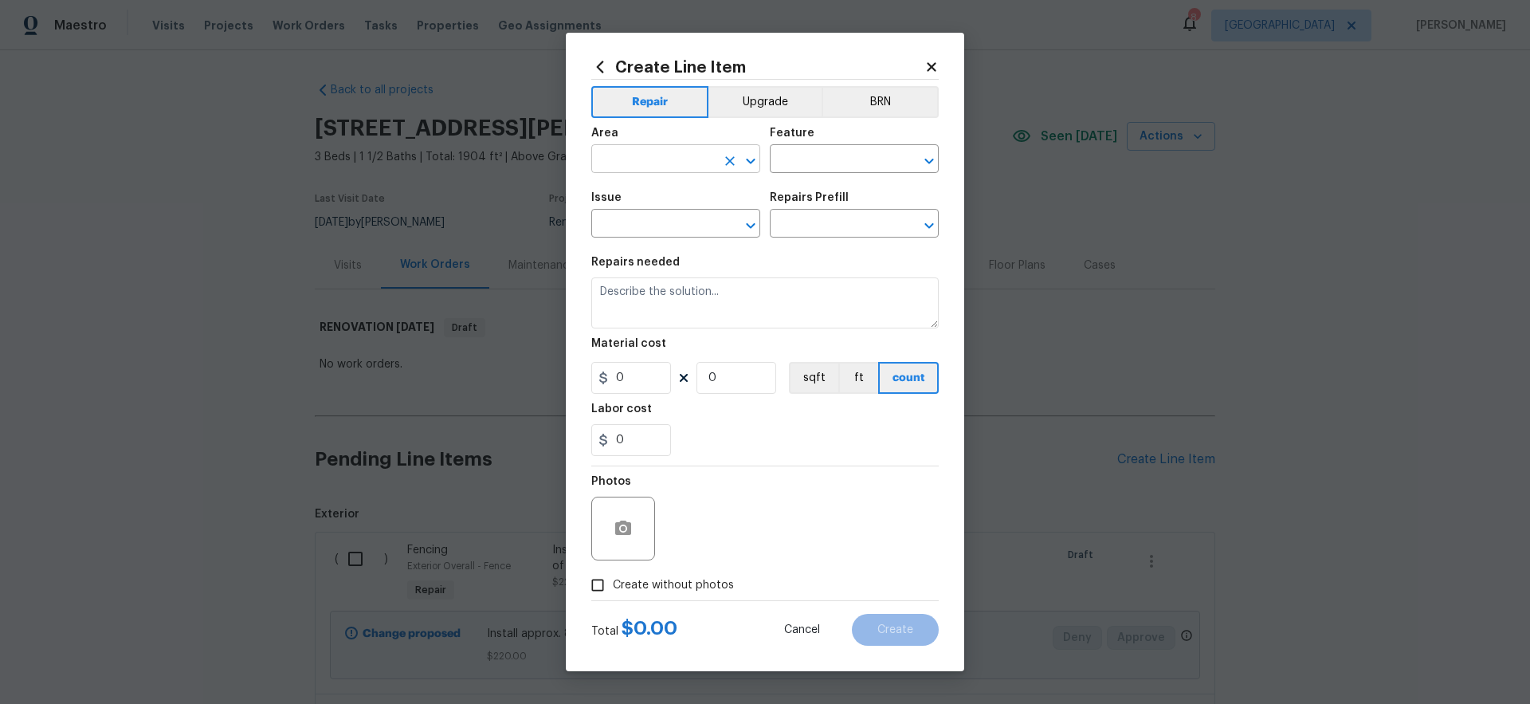
click at [644, 166] on input "text" at bounding box center [653, 160] width 124 height 25
click at [663, 221] on li "Interior Overall" at bounding box center [675, 222] width 169 height 26
type input "Interior Overall"
click at [812, 158] on input "text" at bounding box center [832, 160] width 124 height 25
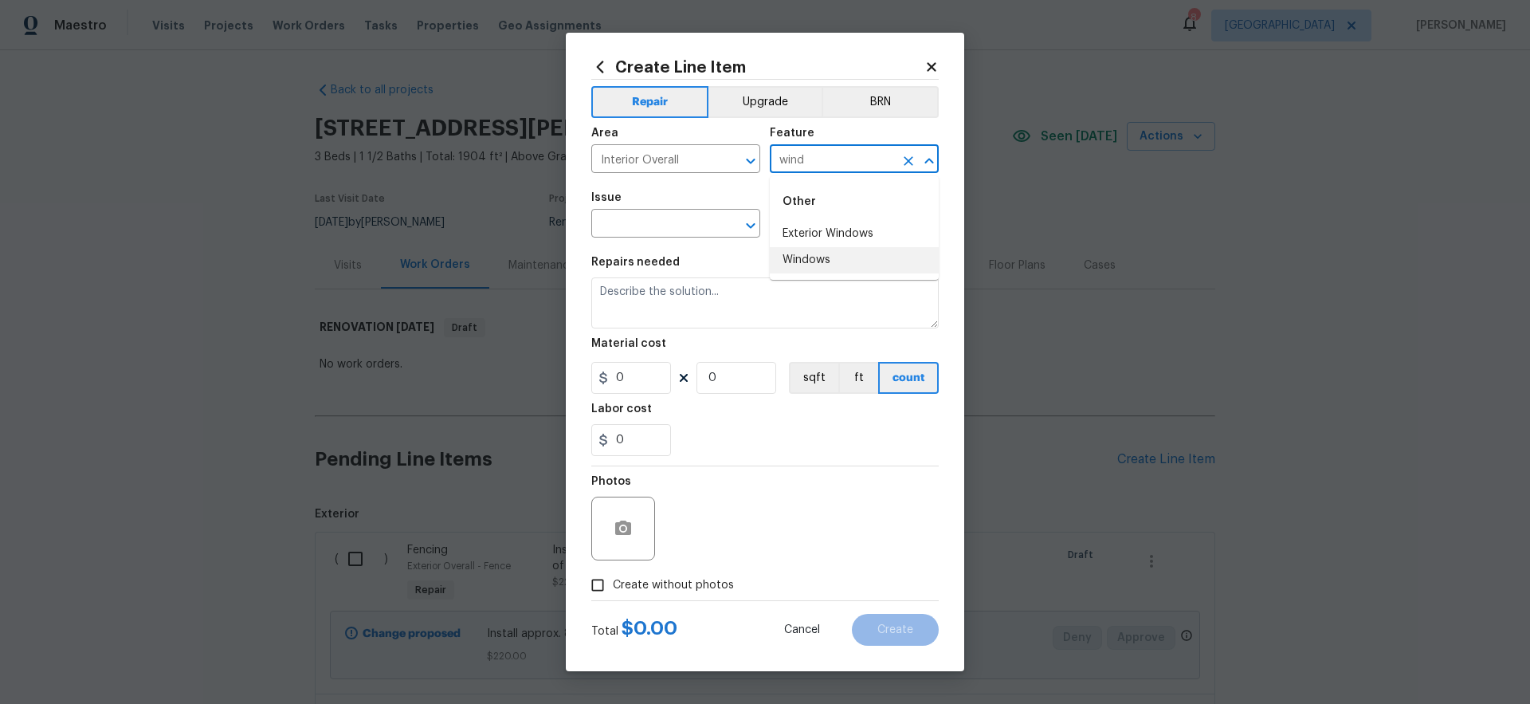
click at [805, 259] on li "Windows" at bounding box center [854, 260] width 169 height 26
type input "Windows"
click at [677, 223] on input "text" at bounding box center [653, 225] width 124 height 25
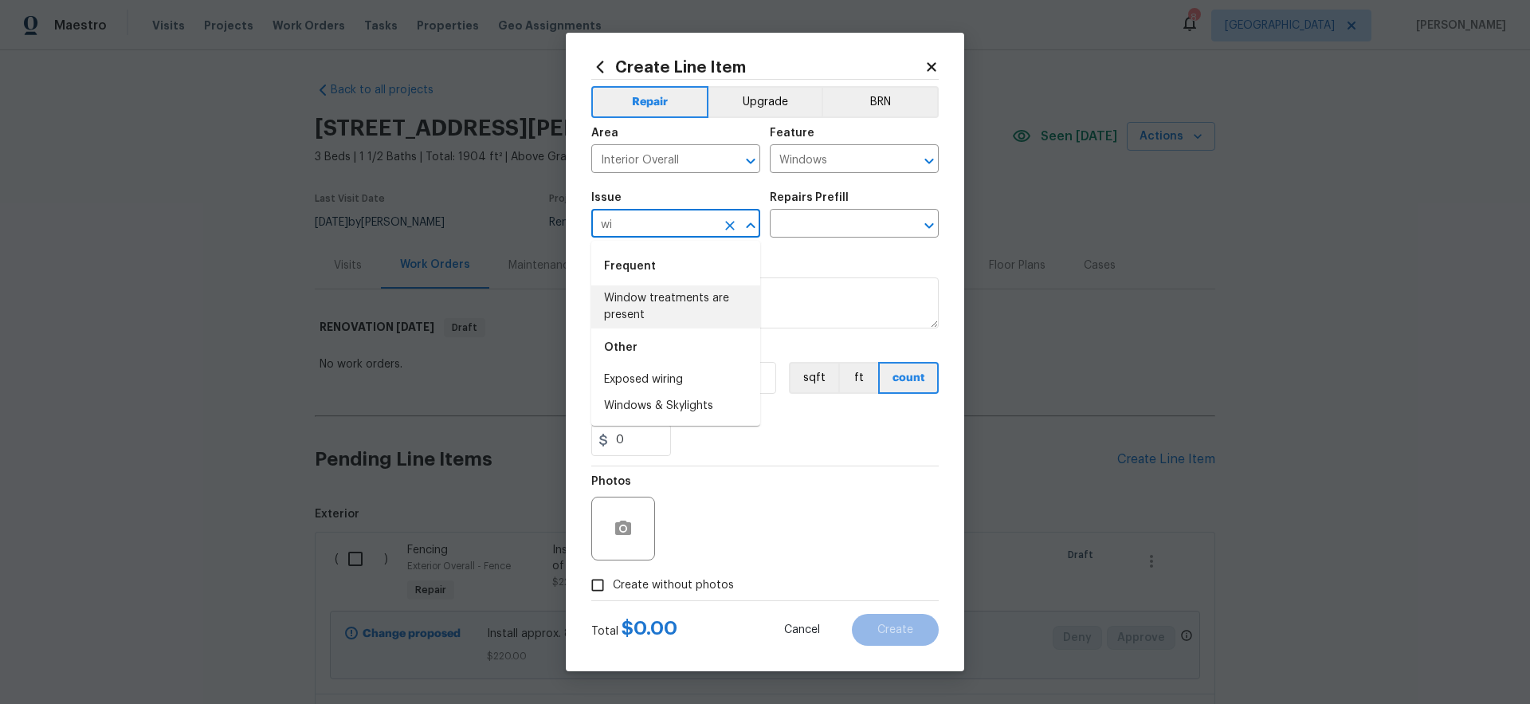
click at [707, 296] on li "Window treatments are present" at bounding box center [675, 306] width 169 height 43
type input "Window treatments are present"
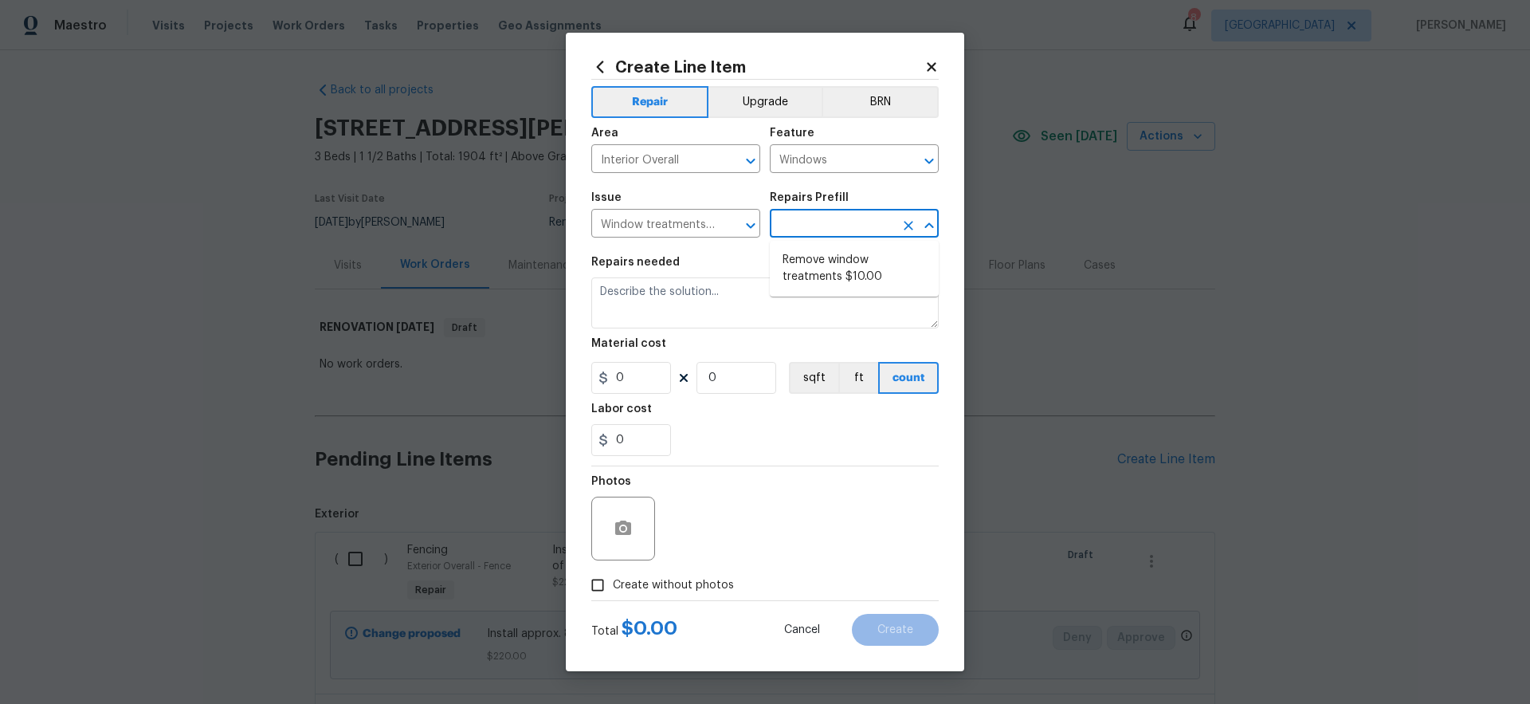
click at [808, 232] on input "text" at bounding box center [832, 225] width 124 height 25
click at [808, 273] on li "Remove window treatments $10.00" at bounding box center [854, 268] width 169 height 43
type input "Remove window treatments $10.00"
type textarea "Remove window treatments throughout home. Patch/touch up all holes/marks left a…"
type input "10"
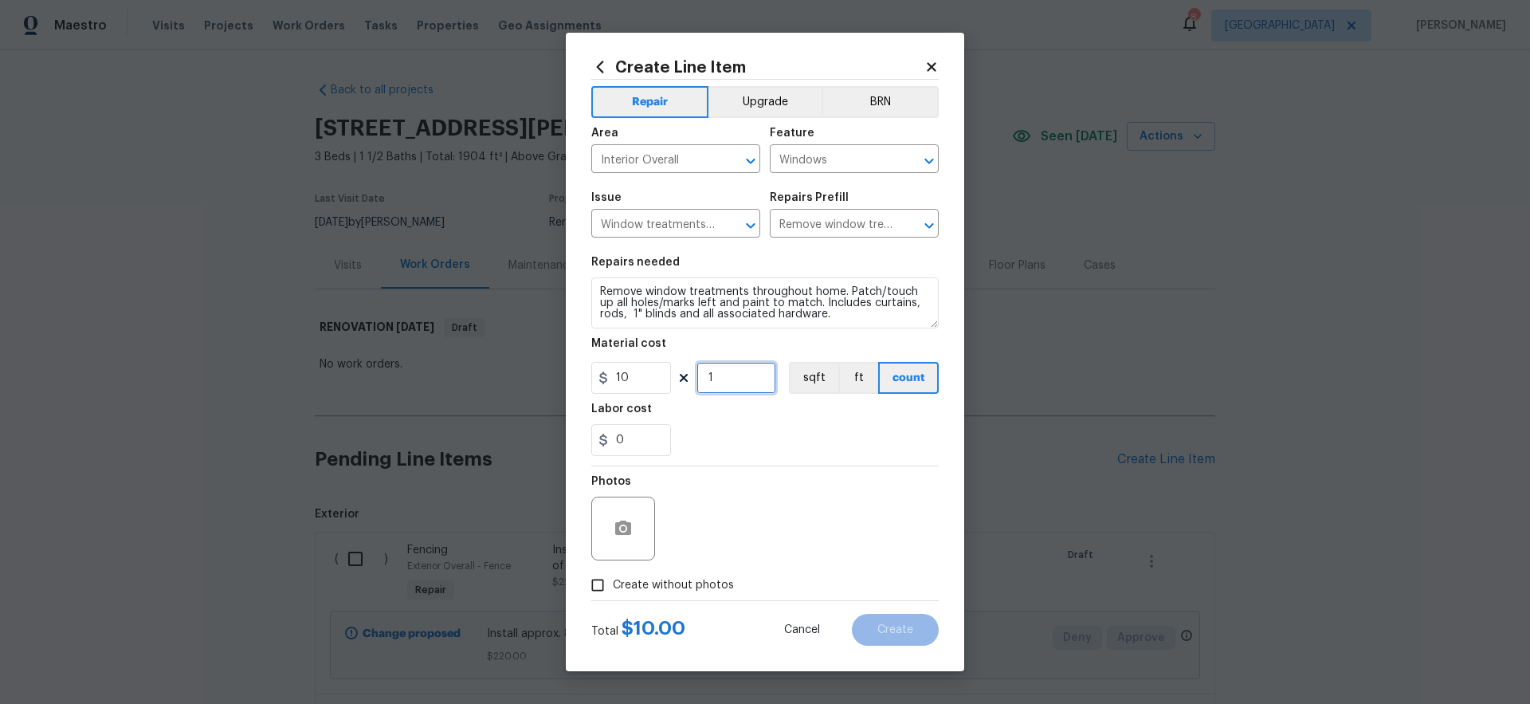
drag, startPoint x: 752, startPoint y: 375, endPoint x: 665, endPoint y: 375, distance: 86.8
click at [665, 375] on div "10 1 sqft ft count" at bounding box center [764, 378] width 347 height 32
type input "8"
click at [786, 482] on div "Photos" at bounding box center [764, 518] width 347 height 104
click at [710, 586] on span "Create without photos" at bounding box center [673, 585] width 121 height 17
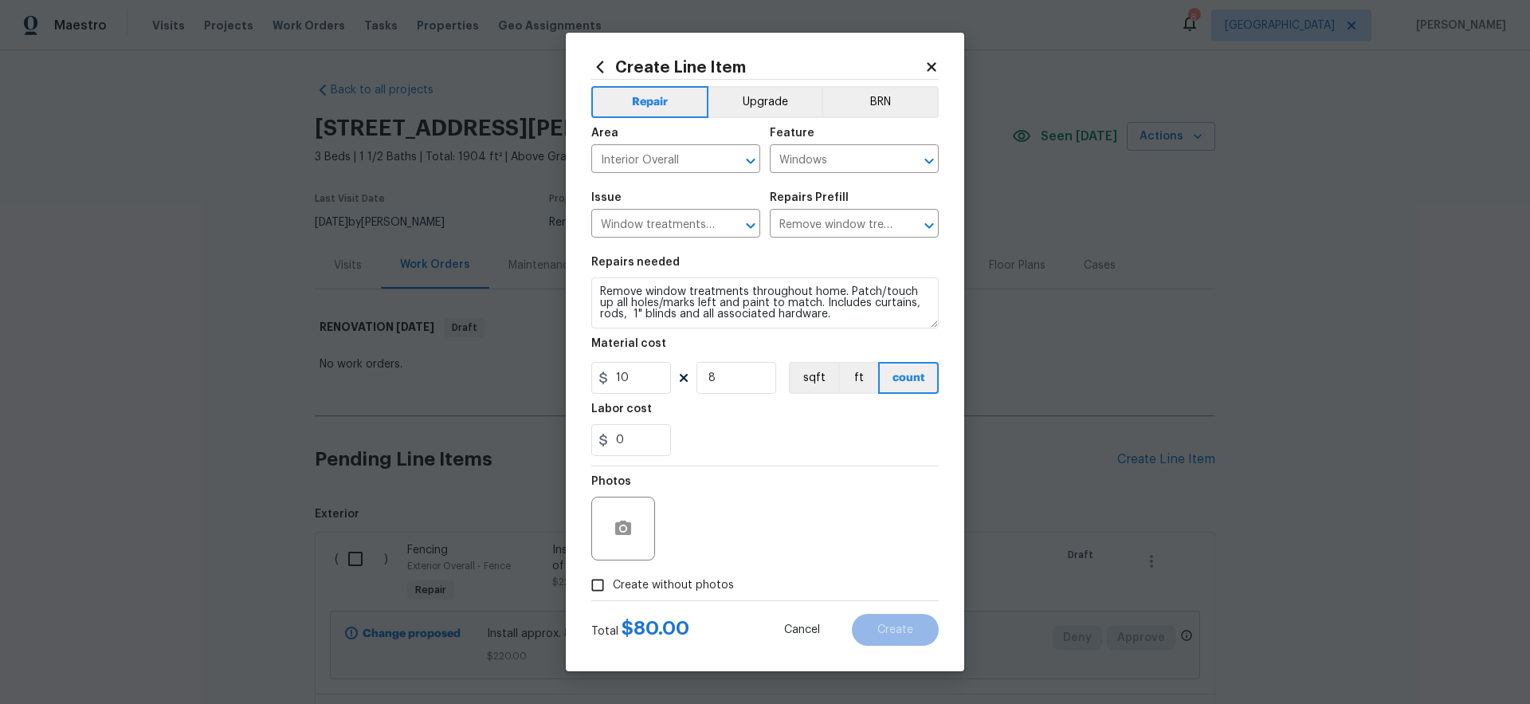
click at [613, 586] on input "Create without photos" at bounding box center [597, 585] width 30 height 30
checkbox input "true"
click at [775, 532] on textarea at bounding box center [803, 528] width 271 height 64
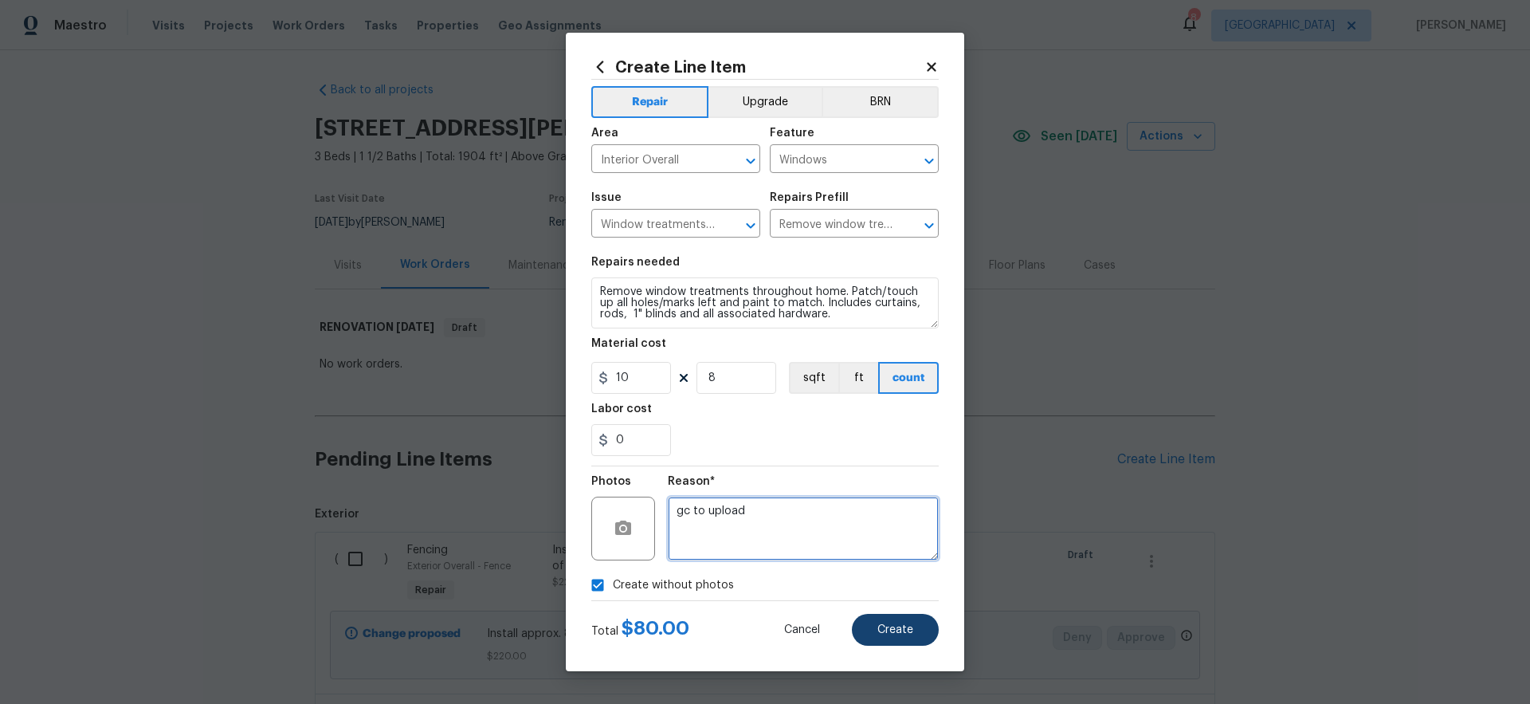
type textarea "gc to upload"
click at [910, 637] on button "Create" at bounding box center [895, 630] width 87 height 32
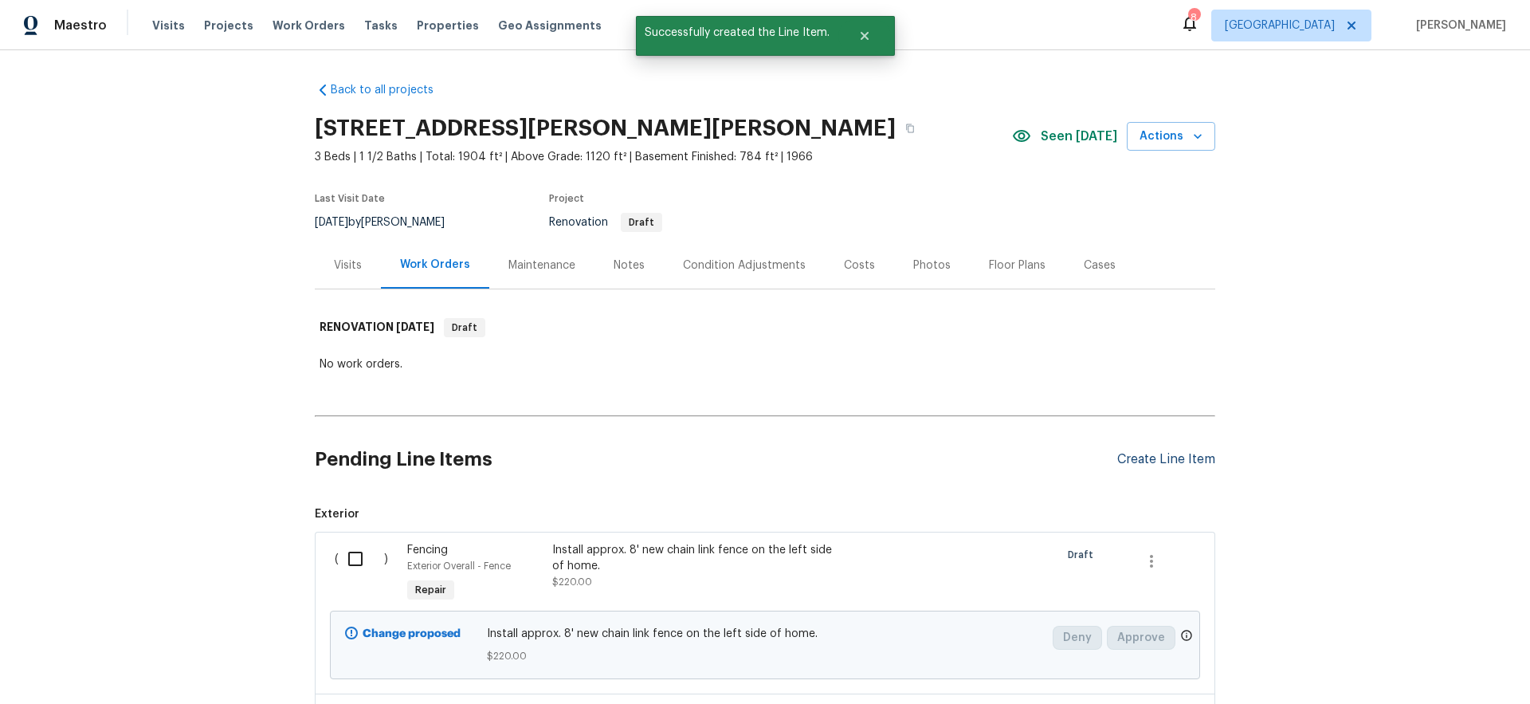
click at [1173, 461] on div "Create Line Item" at bounding box center [1166, 459] width 98 height 15
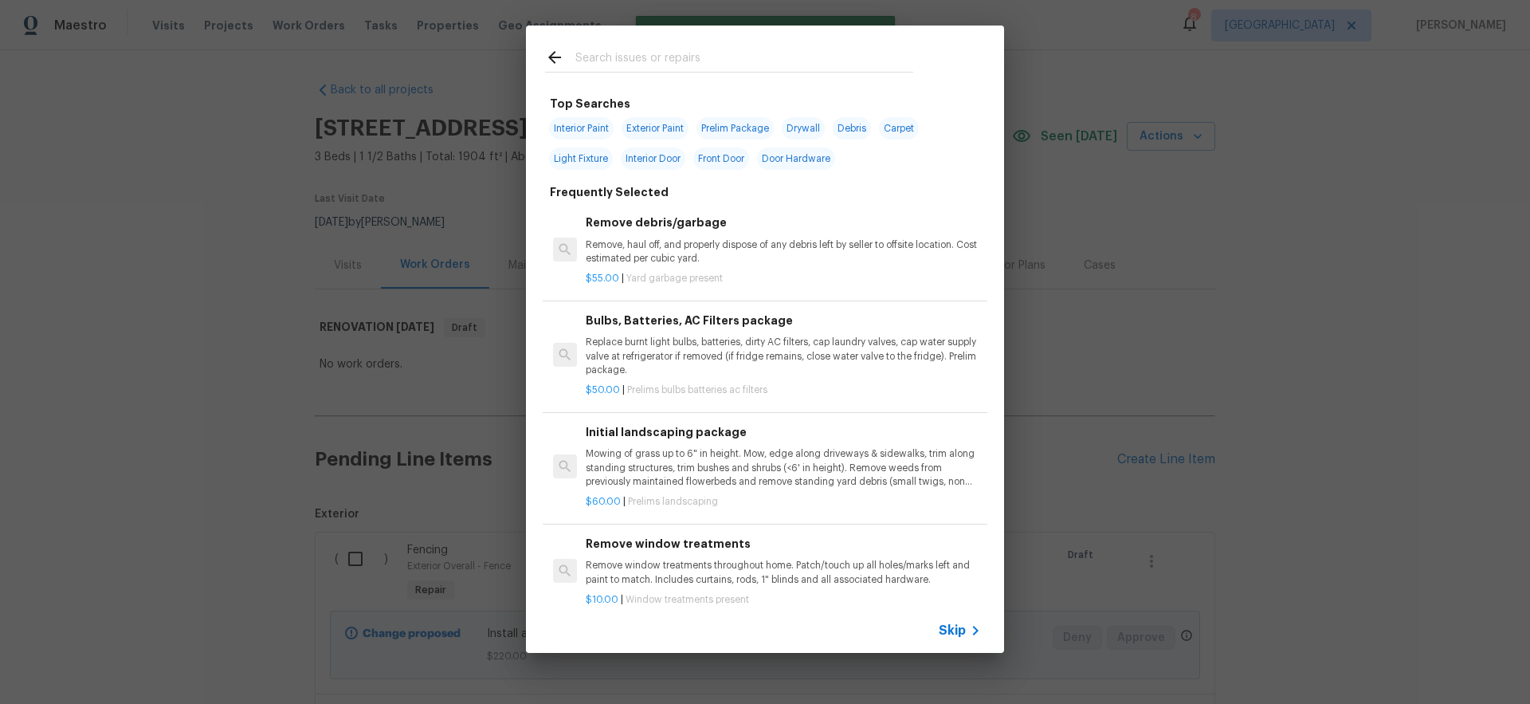
click at [955, 631] on span "Skip" at bounding box center [952, 630] width 27 height 16
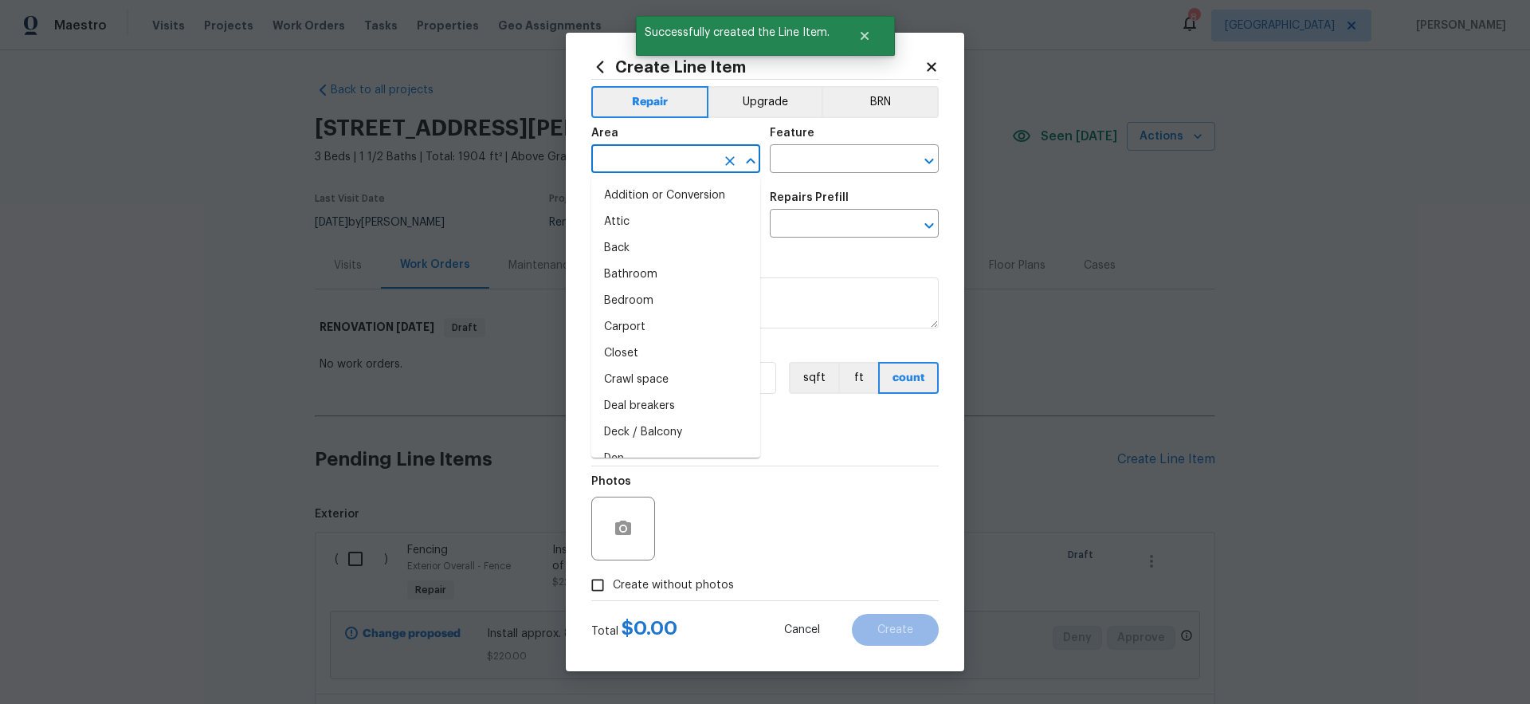
click at [637, 170] on input "text" at bounding box center [653, 160] width 124 height 25
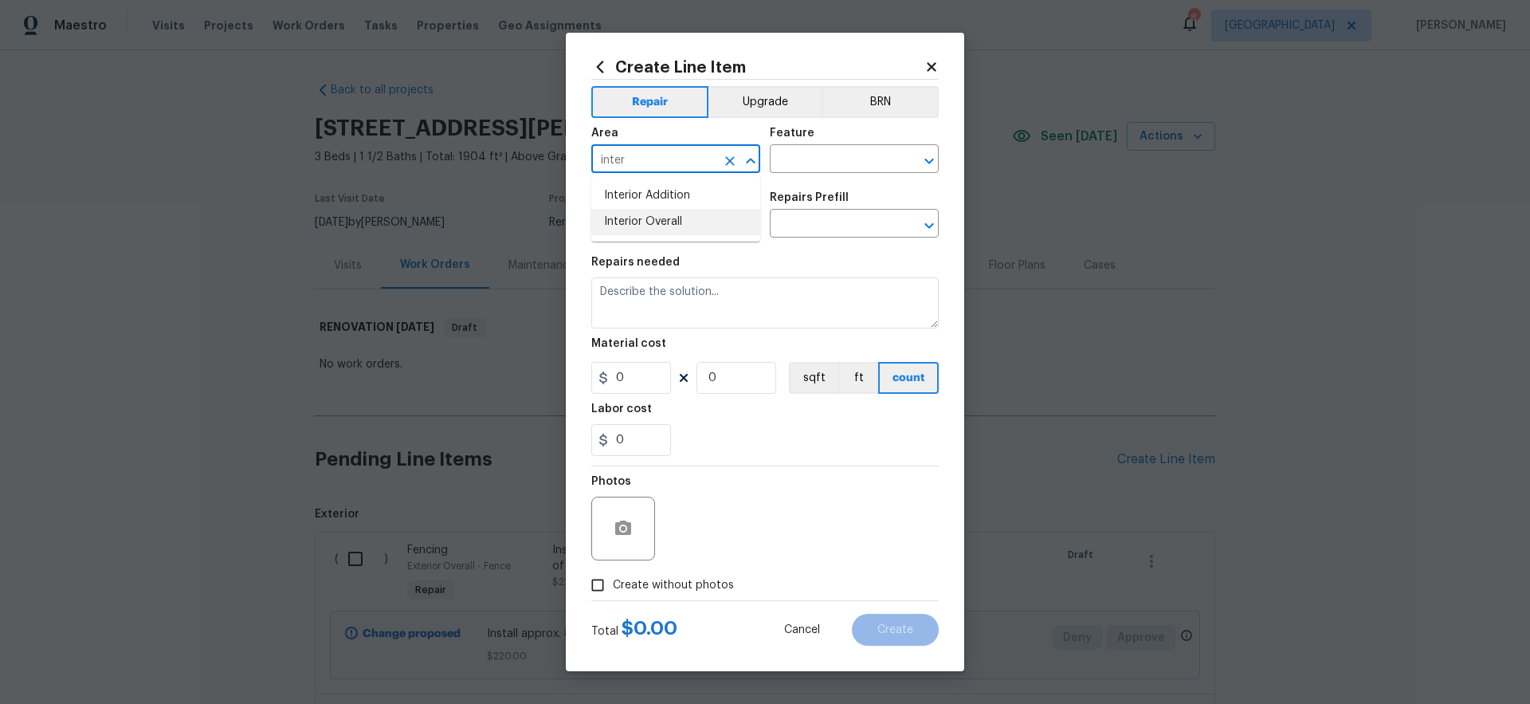
click at [649, 223] on li "Interior Overall" at bounding box center [675, 222] width 169 height 26
type input "Interior Overall"
click at [876, 159] on input "text" at bounding box center [832, 160] width 124 height 25
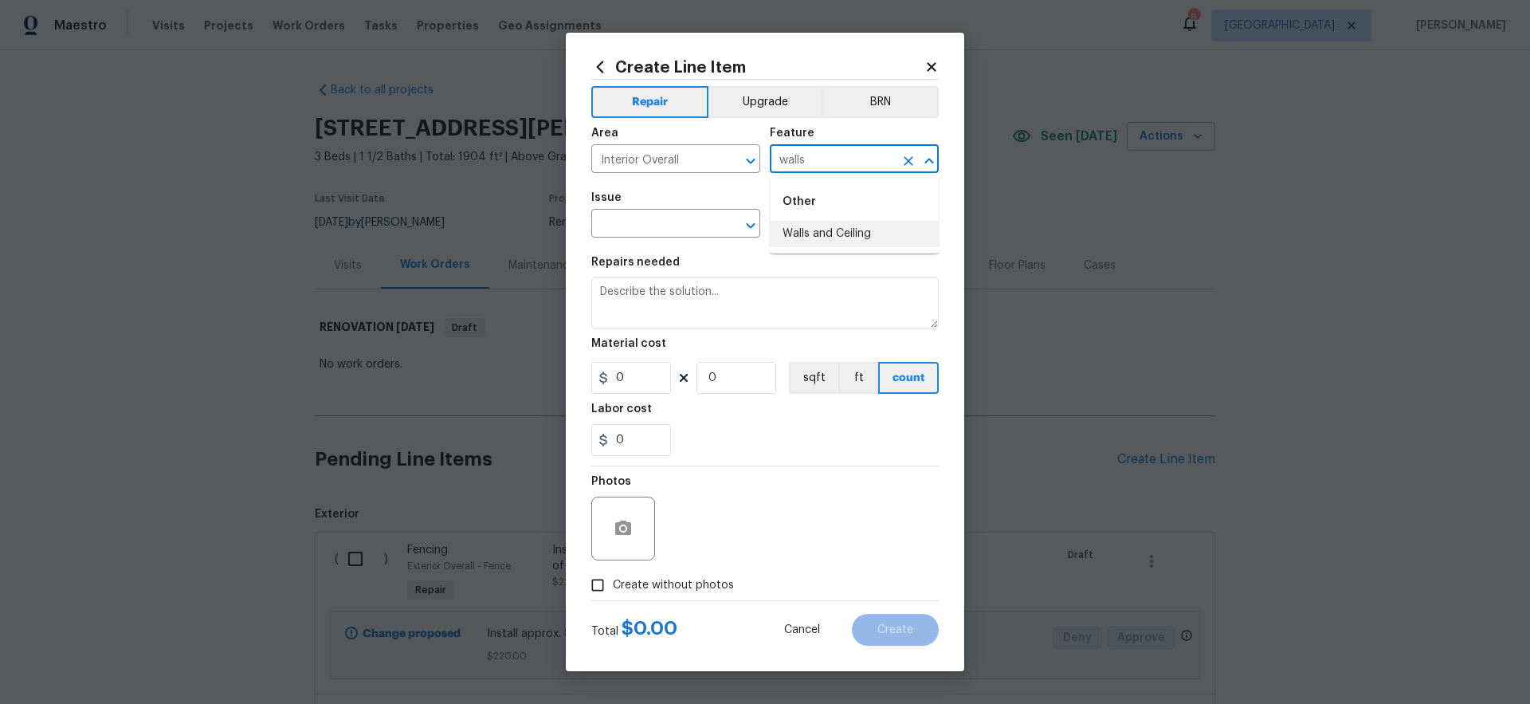
click at [864, 228] on li "Walls and Ceiling" at bounding box center [854, 234] width 169 height 26
type input "Walls and Ceiling"
click at [664, 220] on input "text" at bounding box center [653, 225] width 124 height 25
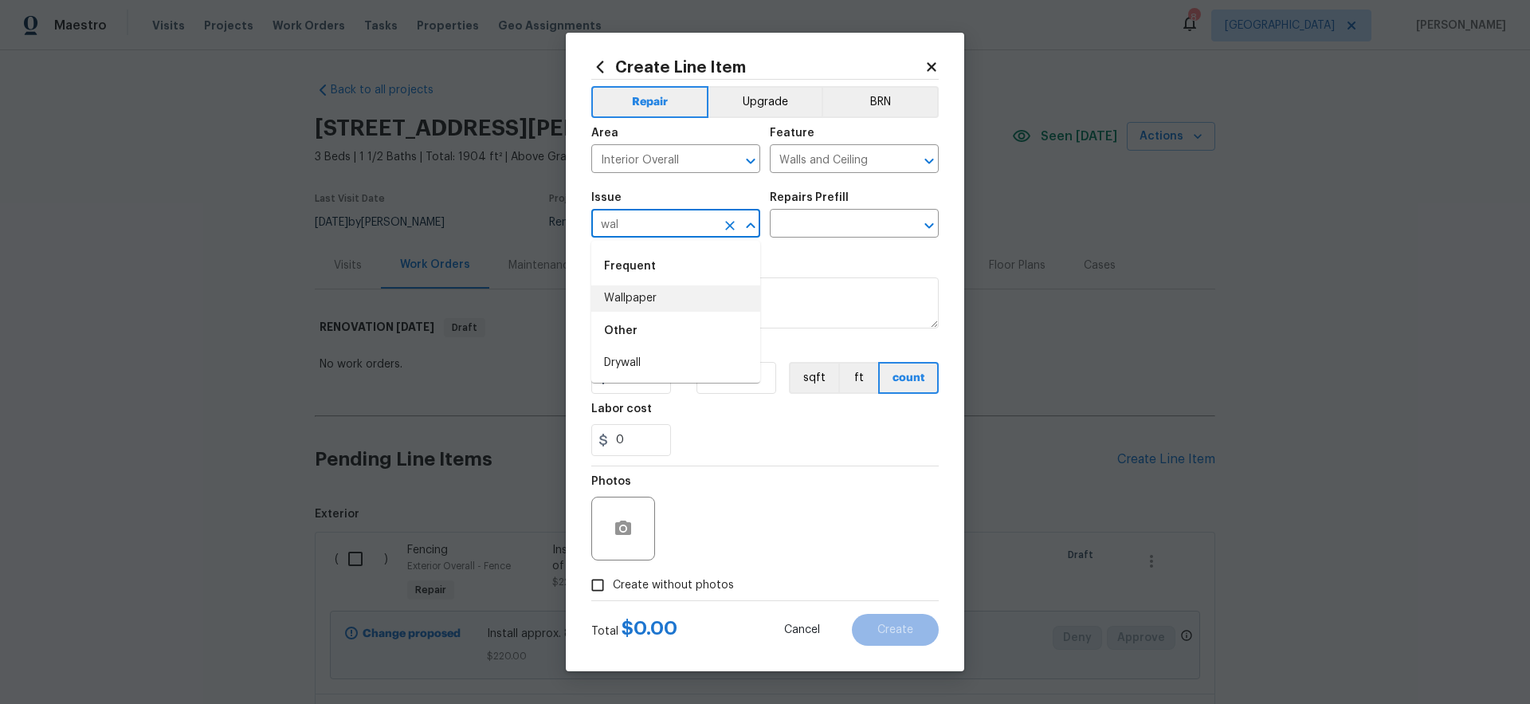
click at [669, 296] on li "Wallpaper" at bounding box center [675, 298] width 169 height 26
type input "Wallpaper"
click at [821, 228] on input "text" at bounding box center [832, 225] width 124 height 25
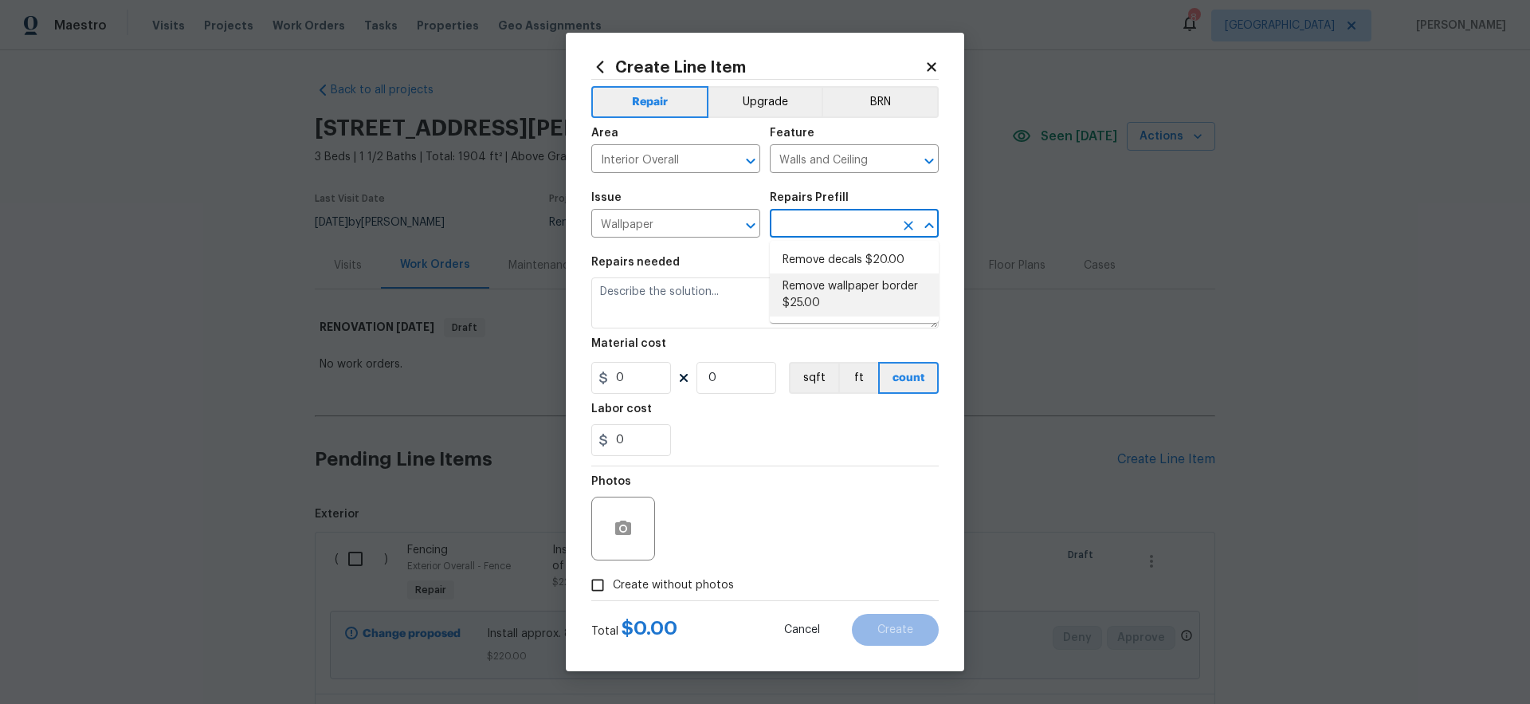
click at [817, 292] on li "Remove wallpaper border $25.00" at bounding box center [854, 294] width 169 height 43
type input "Remove wallpaper border $25.00"
type textarea "Remove wallpaper border in rooms/areas identified by HPM, texture to match, and…"
type input "25"
type input "1"
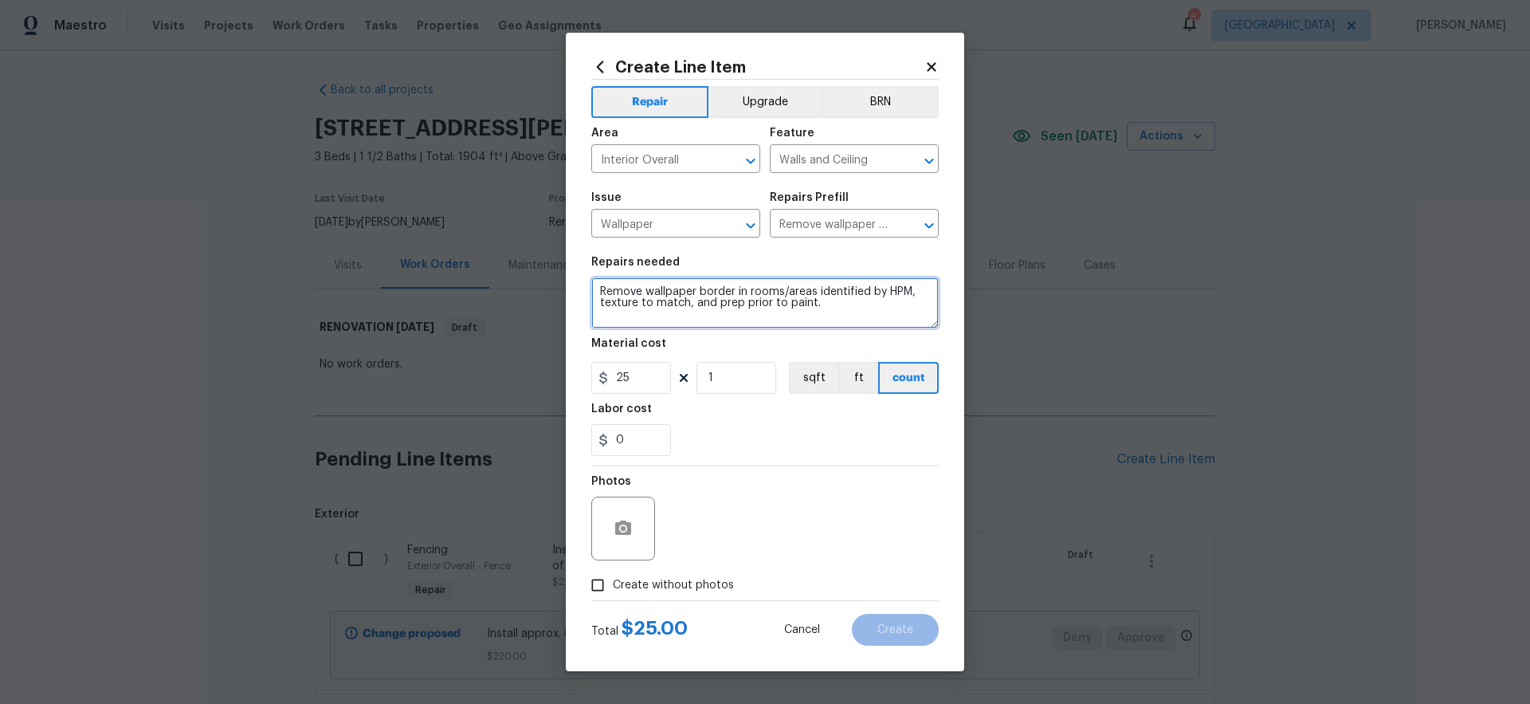
drag, startPoint x: 794, startPoint y: 306, endPoint x: 541, endPoint y: 280, distance: 253.9
click at [539, 283] on div "Create Line Item Repair Upgrade BRN Area Interior Overall ​ Feature Walls and C…" at bounding box center [765, 352] width 1530 height 704
type textarea "Remove all wallpaper in the home prior to painting. Rooms include the kitchen a…"
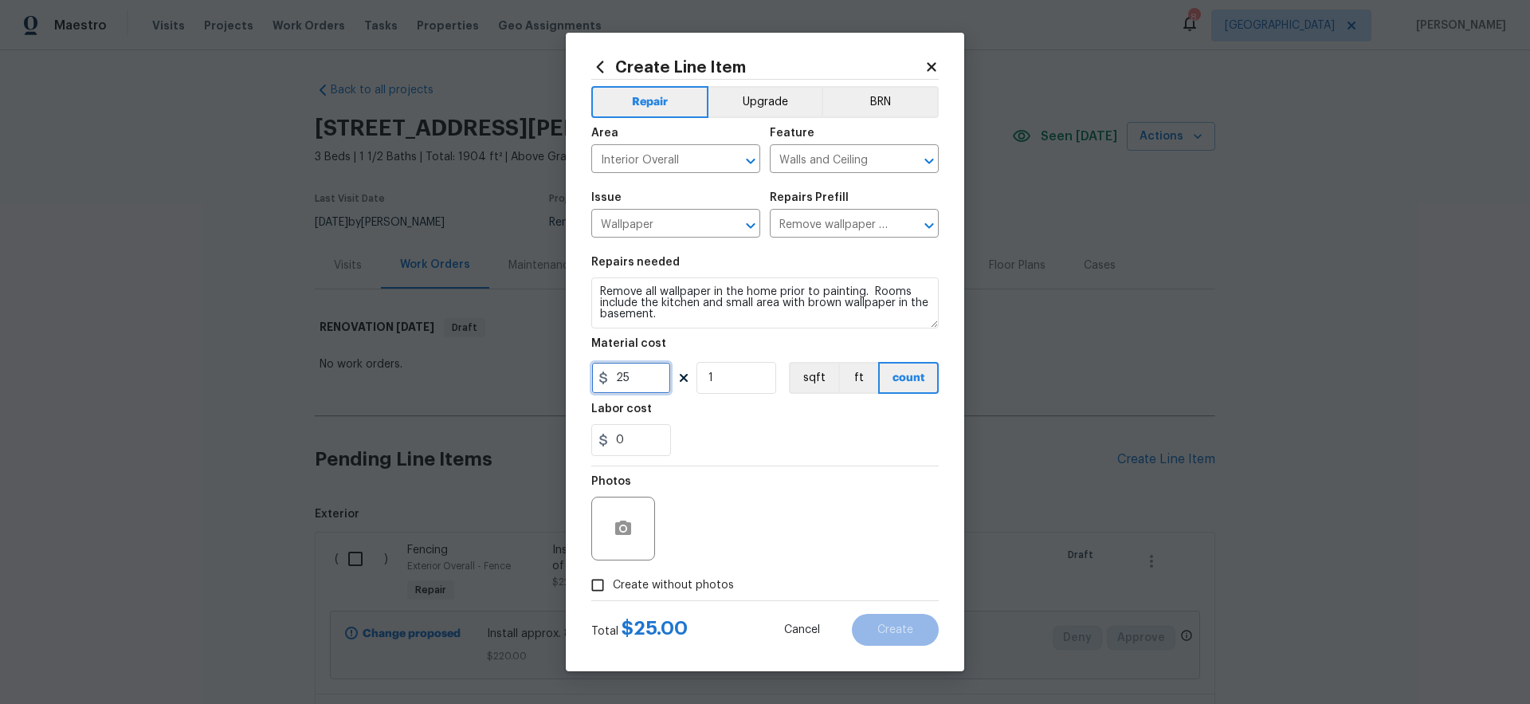
drag, startPoint x: 638, startPoint y: 378, endPoint x: 590, endPoint y: 378, distance: 47.8
click at [591, 378] on input "25" at bounding box center [631, 378] width 80 height 32
type input "700"
click at [863, 429] on div "0" at bounding box center [764, 440] width 347 height 32
click at [710, 586] on span "Create without photos" at bounding box center [673, 585] width 121 height 17
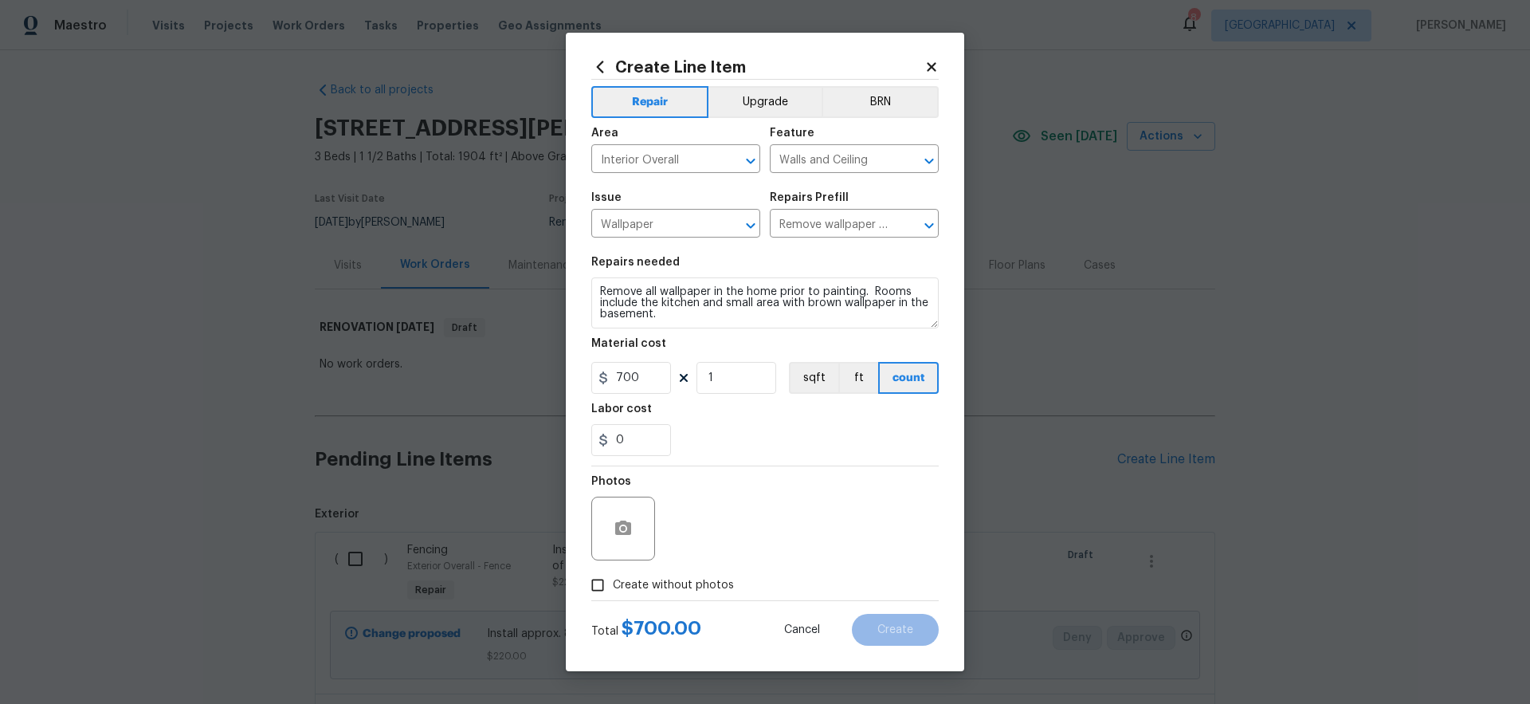
click at [613, 586] on input "Create without photos" at bounding box center [597, 585] width 30 height 30
checkbox input "true"
click at [793, 530] on textarea at bounding box center [803, 528] width 271 height 64
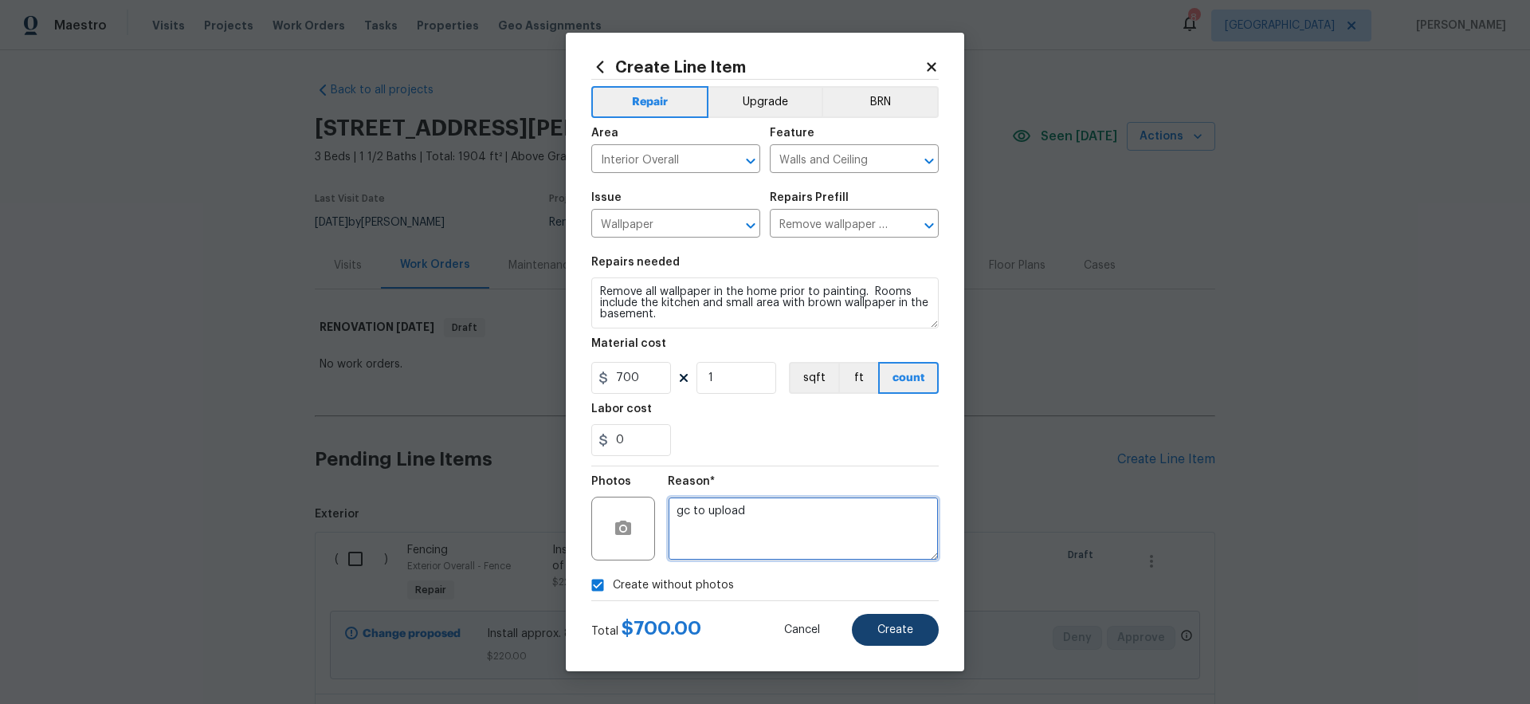
type textarea "gc to upload"
click at [904, 627] on span "Create" at bounding box center [895, 630] width 36 height 12
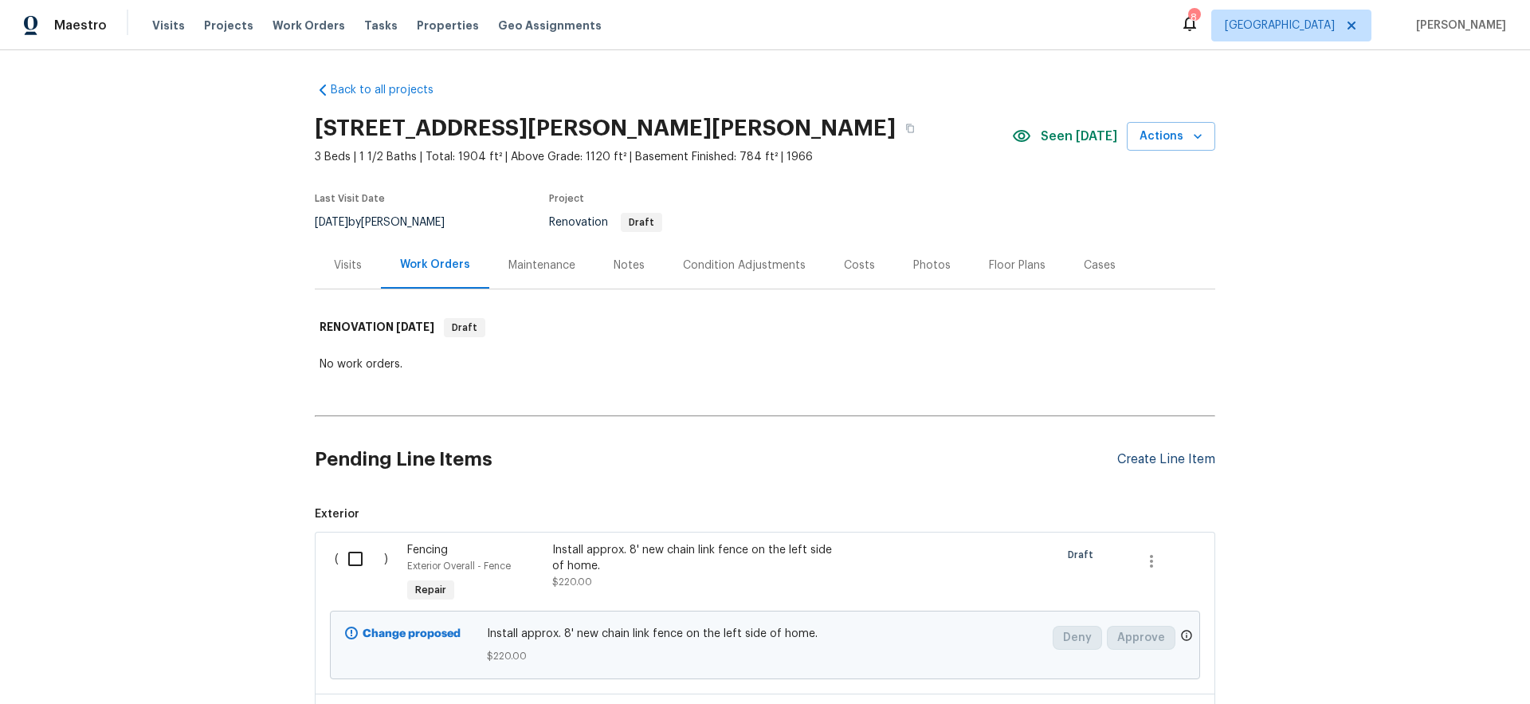
click at [1164, 461] on div "Create Line Item" at bounding box center [1166, 459] width 98 height 15
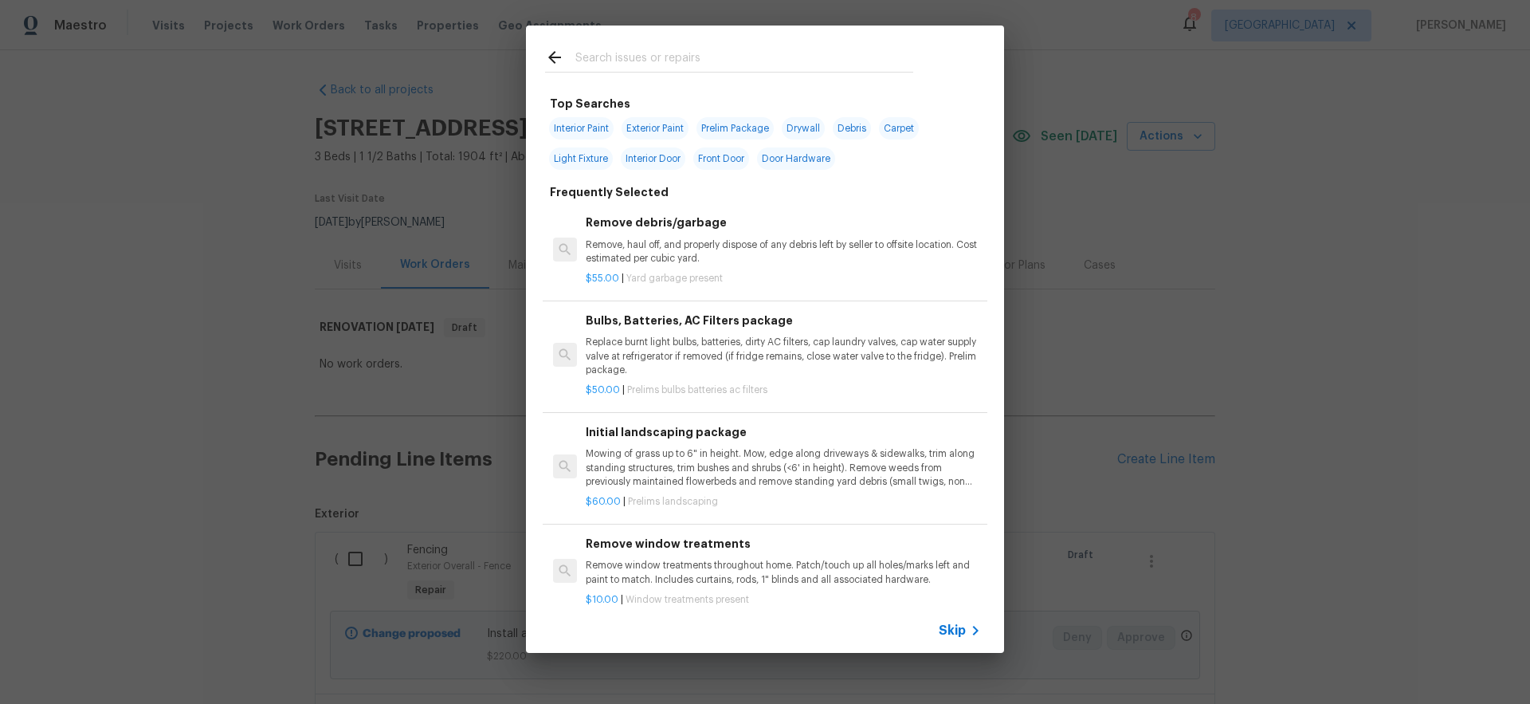
click at [955, 625] on span "Skip" at bounding box center [952, 630] width 27 height 16
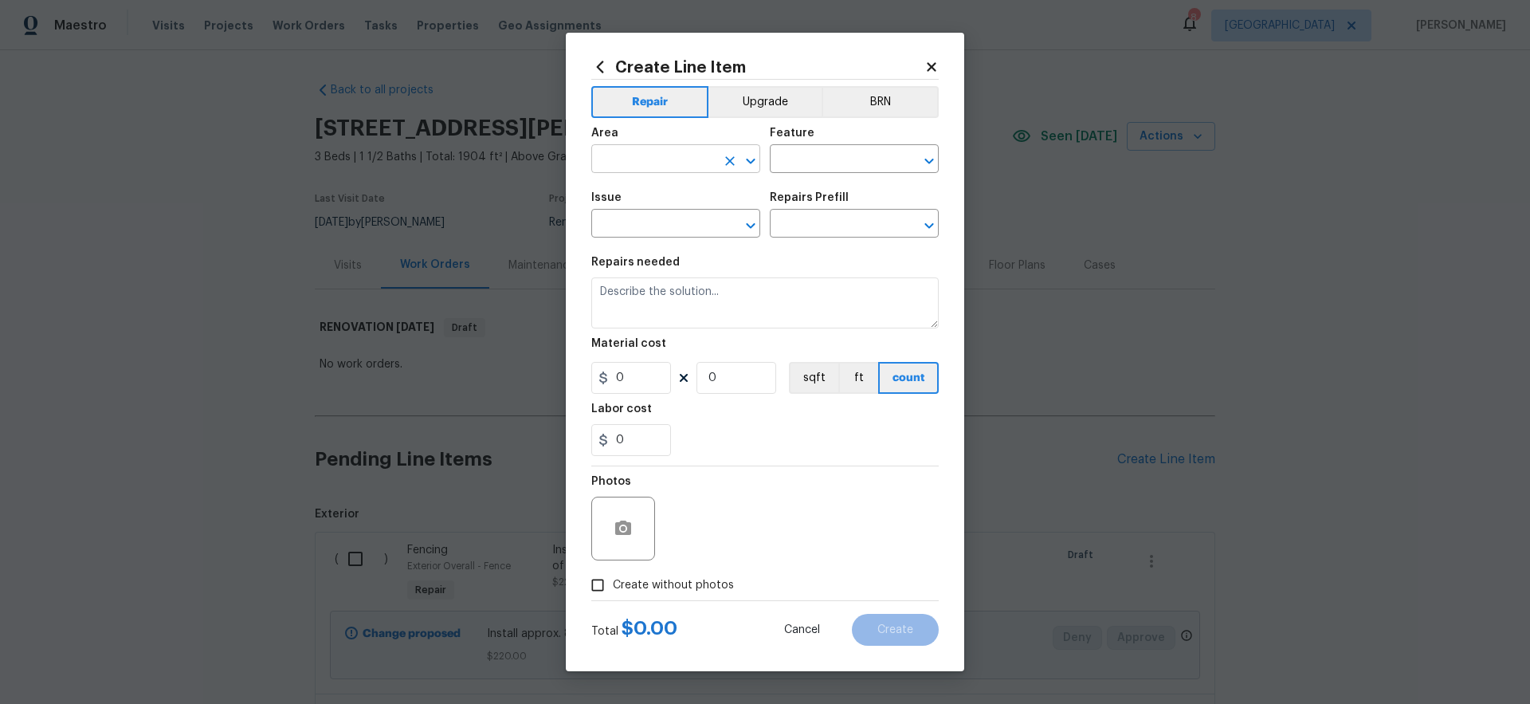
click at [639, 164] on input "text" at bounding box center [653, 160] width 124 height 25
click at [678, 220] on li "Interior Overall" at bounding box center [675, 222] width 169 height 26
type input "Interior Overall"
click at [806, 163] on input "text" at bounding box center [832, 160] width 124 height 25
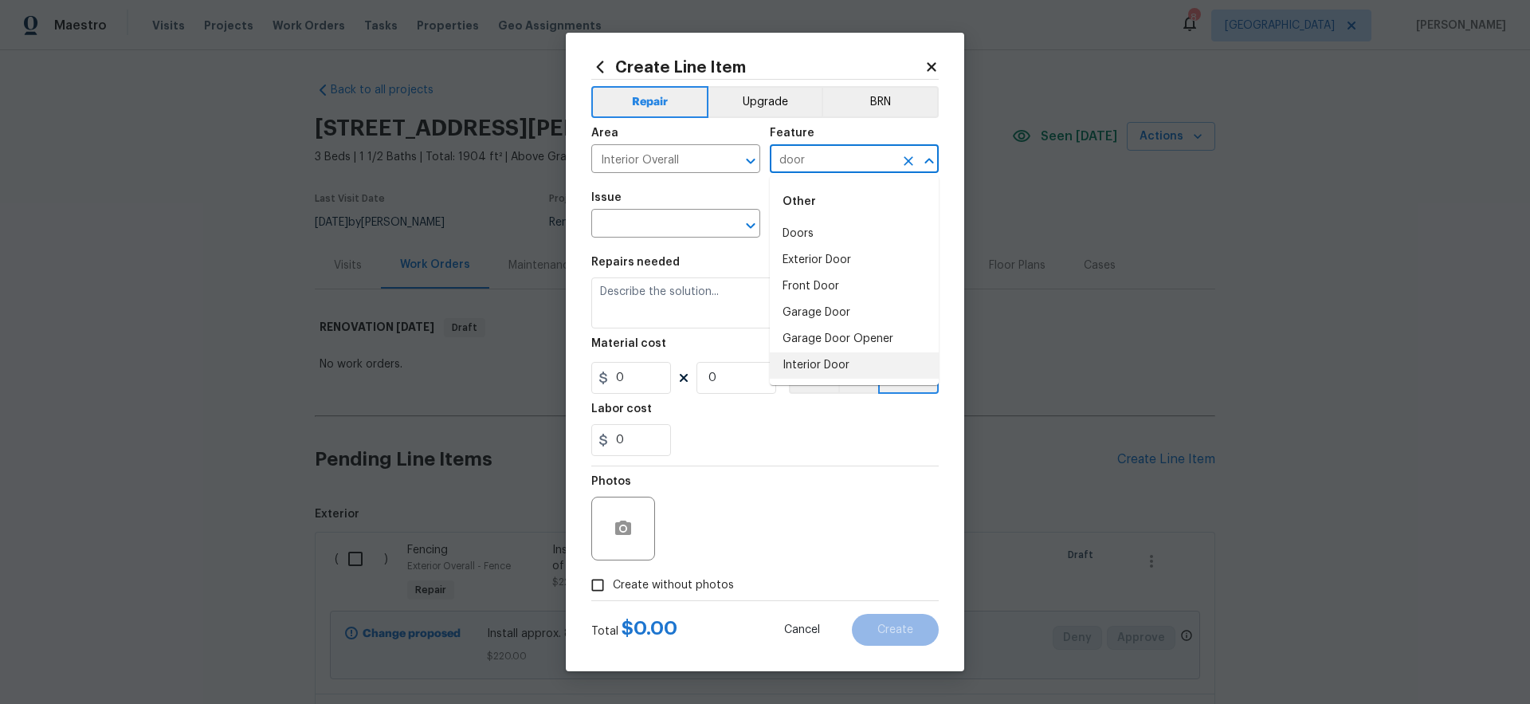
click at [856, 365] on li "Interior Door" at bounding box center [854, 365] width 169 height 26
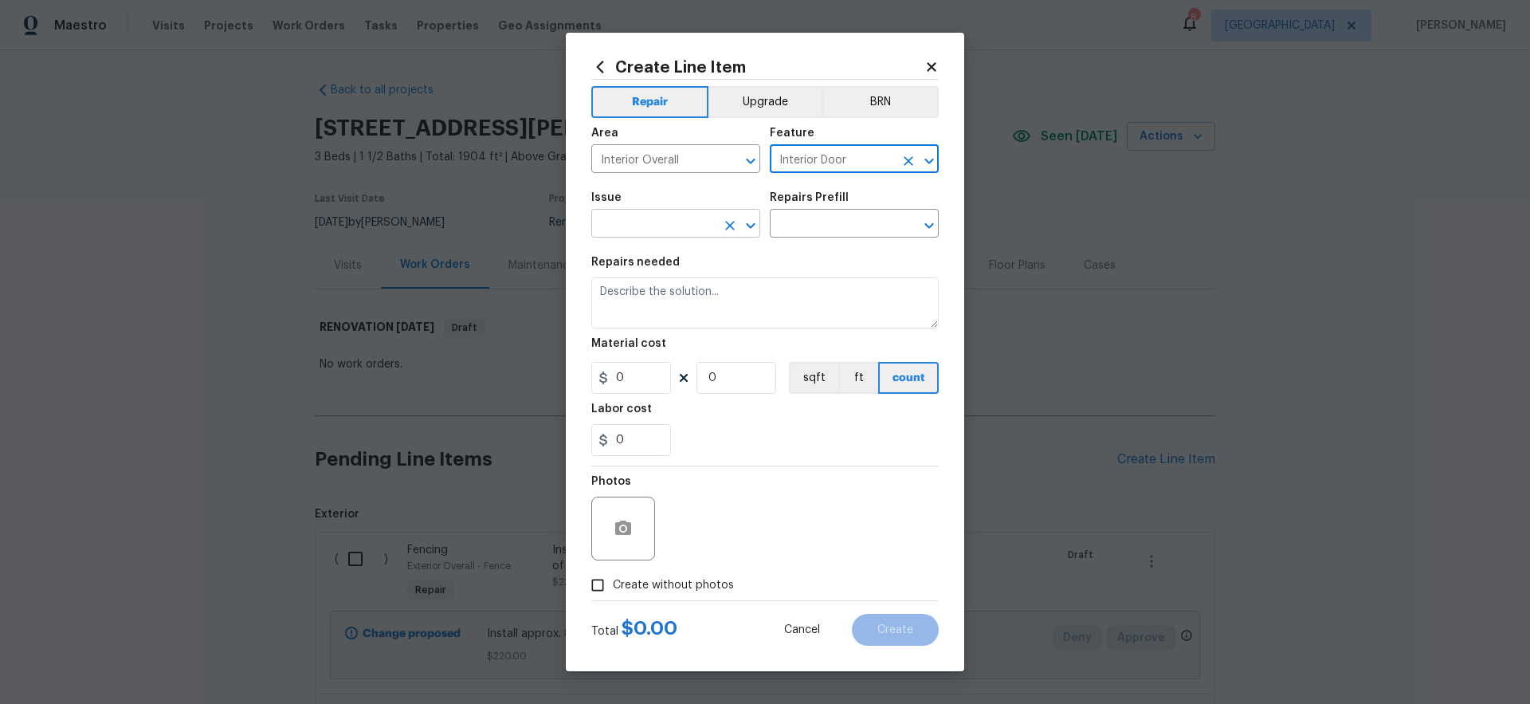
type input "Interior Door"
click at [665, 218] on input "text" at bounding box center [653, 225] width 124 height 25
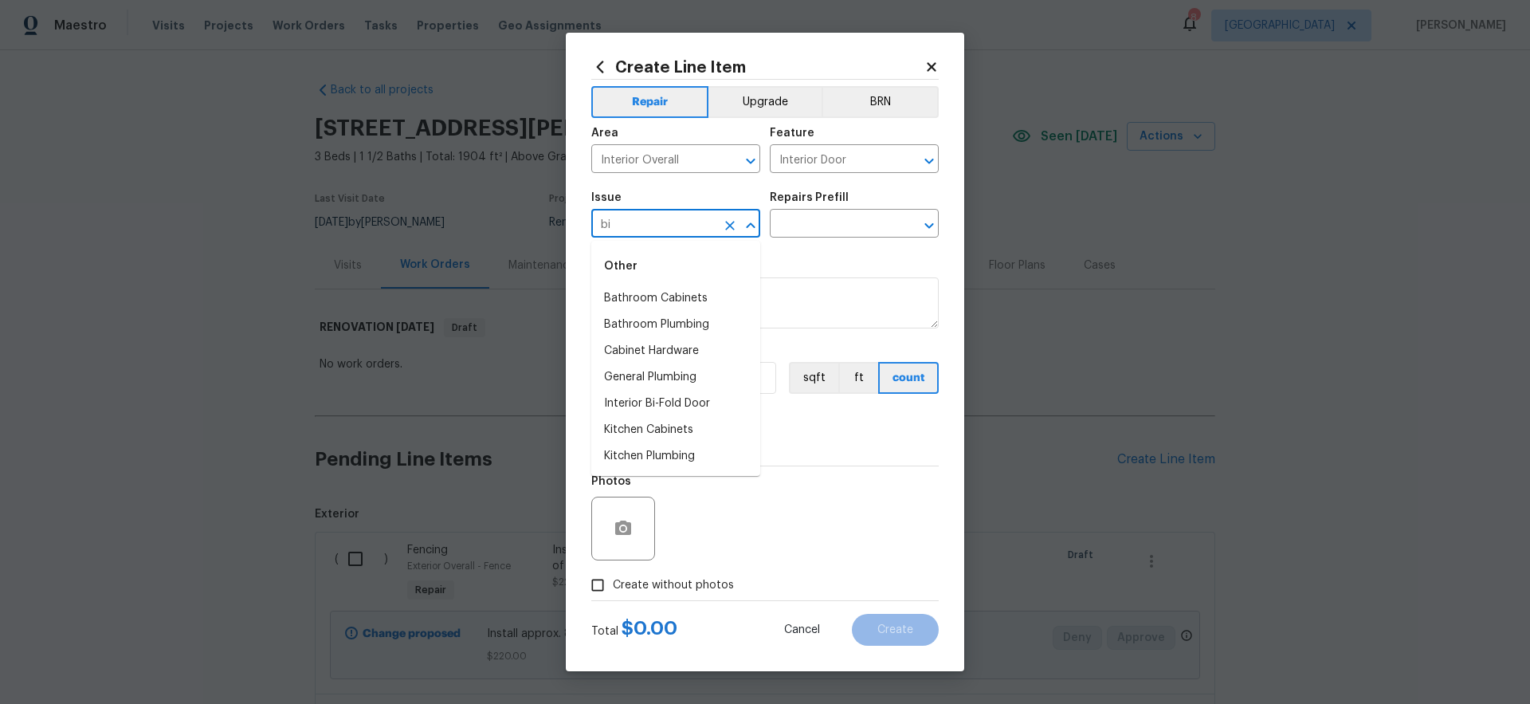
type input "b"
click at [656, 507] on li "Interior Door" at bounding box center [675, 509] width 169 height 26
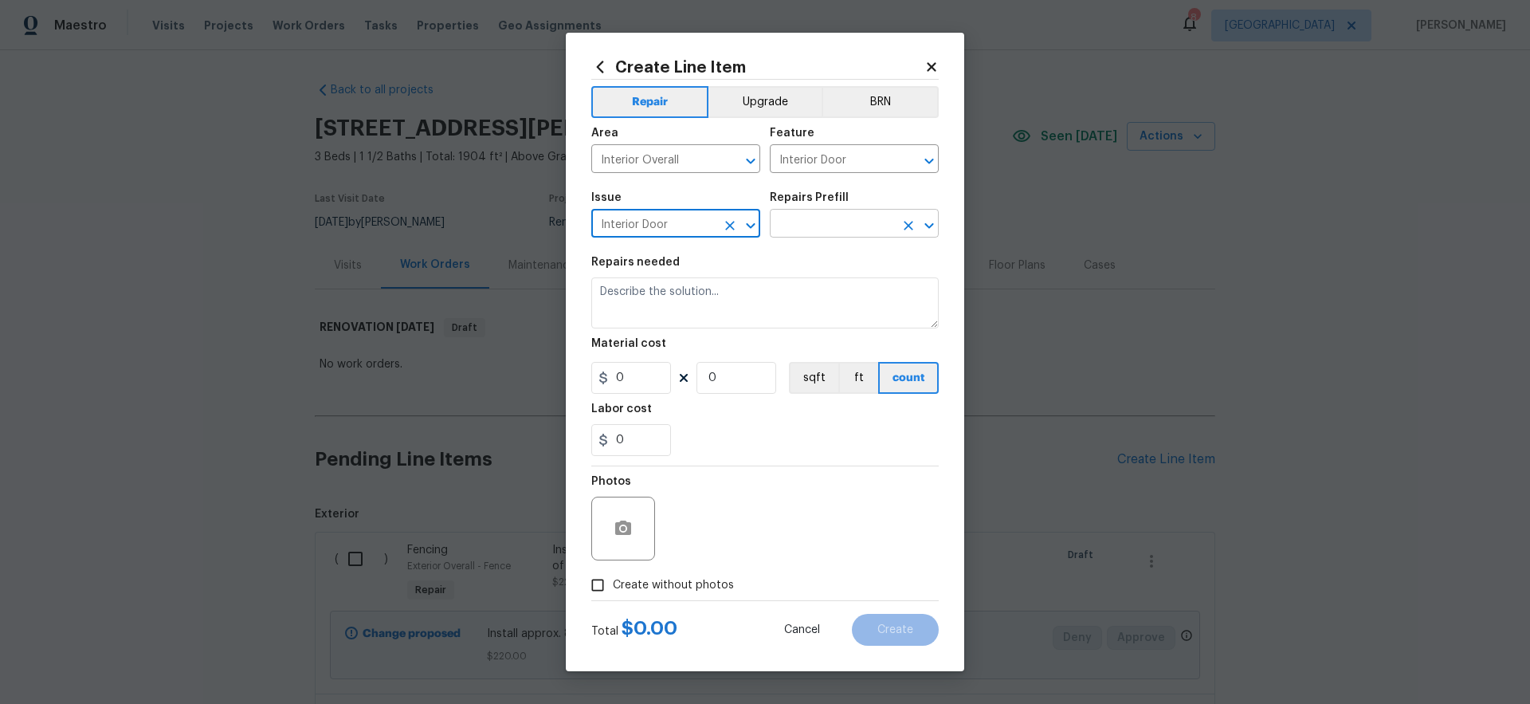
type input "Interior Door"
click at [829, 227] on input "text" at bounding box center [832, 225] width 124 height 25
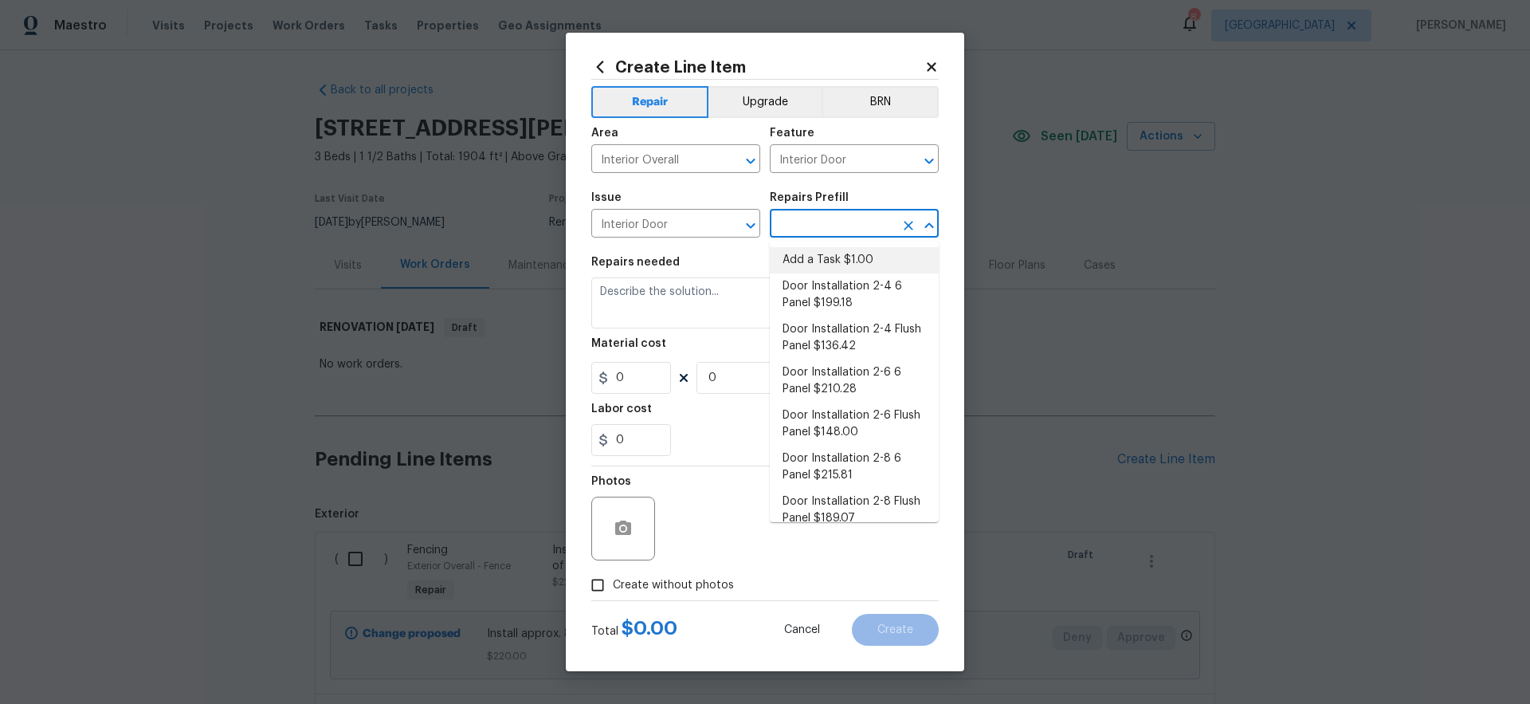
click at [833, 266] on li "Add a Task $1.00" at bounding box center [854, 260] width 169 height 26
type input "Add a Task $1.00"
type textarea "HPM to detail"
type input "1"
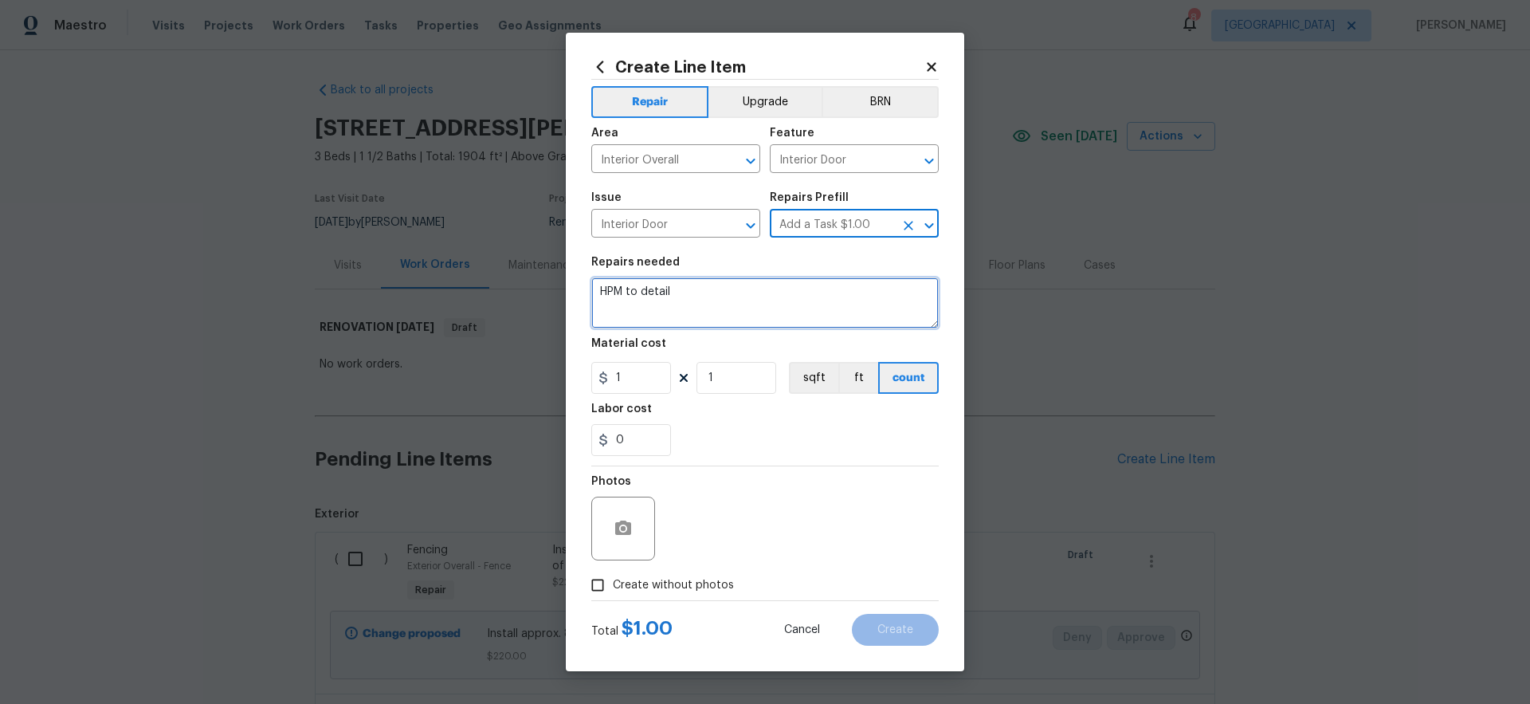
drag, startPoint x: 684, startPoint y: 300, endPoint x: 457, endPoint y: 268, distance: 230.1
click at [457, 268] on div "Create Line Item Repair Upgrade BRN Area Interior Overall ​ Feature Interior Do…" at bounding box center [765, 352] width 1530 height 704
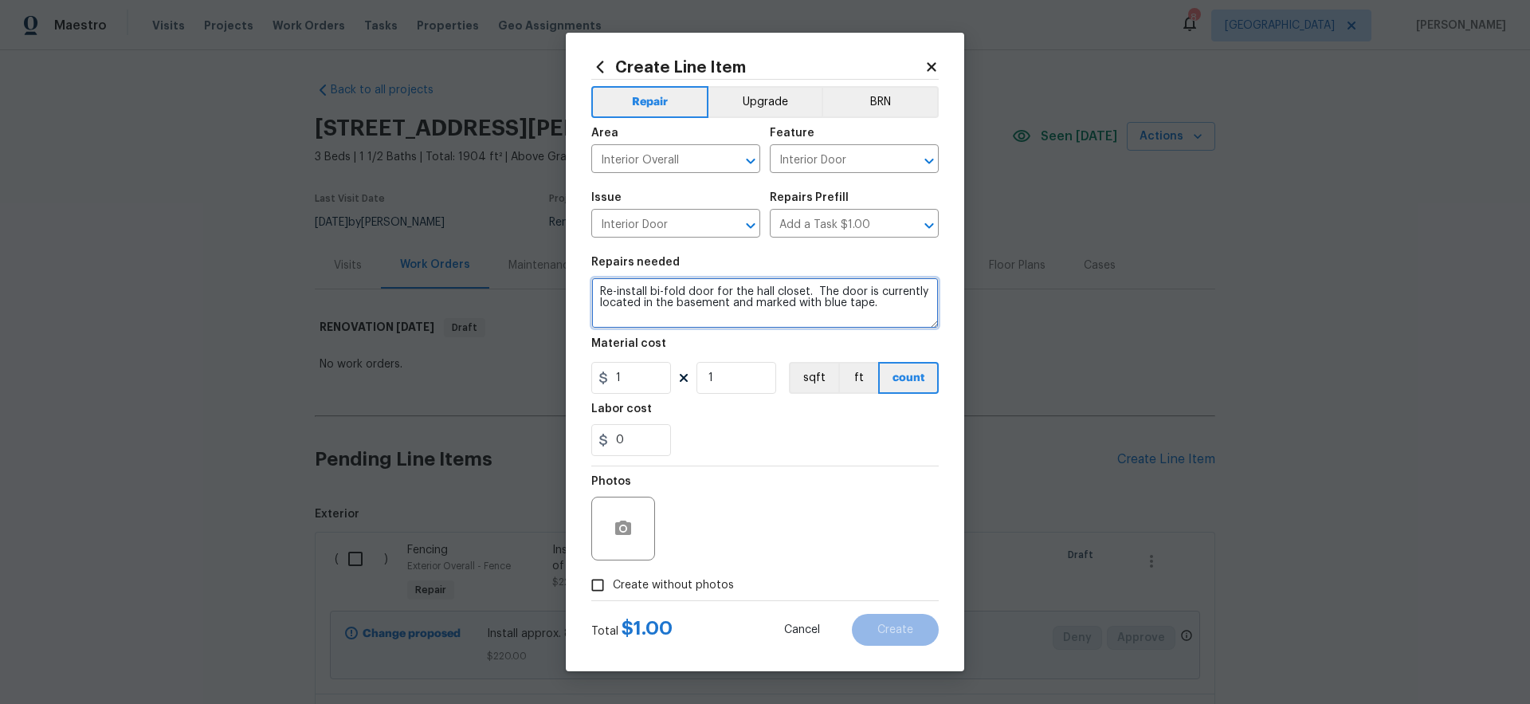
type textarea "Re-install bi-fold door for the hall closet. The door is currently located in t…"
drag, startPoint x: 642, startPoint y: 377, endPoint x: 494, endPoint y: 370, distance: 148.3
click at [529, 370] on div "Create Line Item Repair Upgrade BRN Area Interior Overall ​ Feature Interior Do…" at bounding box center [765, 352] width 1530 height 704
type input "35"
click at [783, 445] on div "0" at bounding box center [764, 440] width 347 height 32
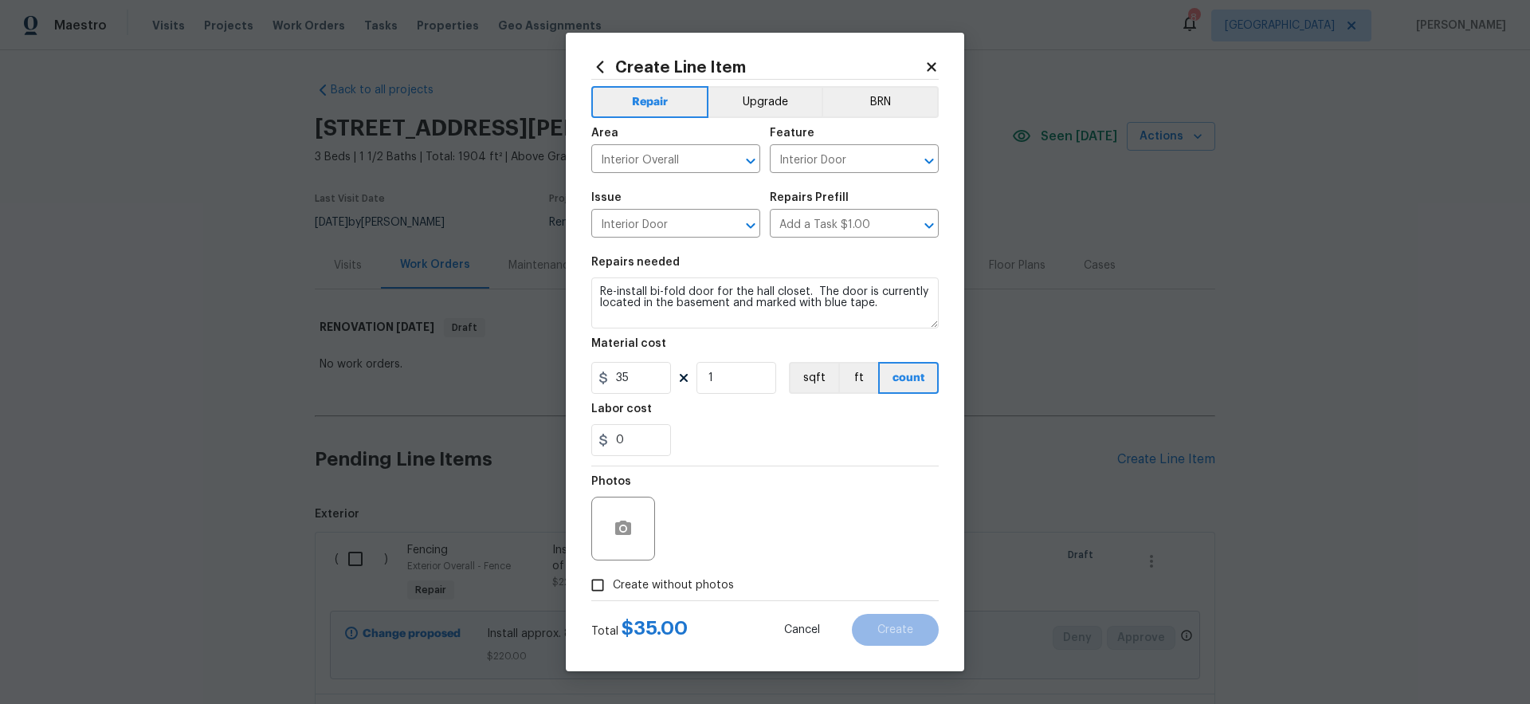
click at [712, 586] on span "Create without photos" at bounding box center [673, 585] width 121 height 17
click at [613, 586] on input "Create without photos" at bounding box center [597, 585] width 30 height 30
checkbox input "true"
click at [795, 530] on textarea at bounding box center [803, 528] width 271 height 64
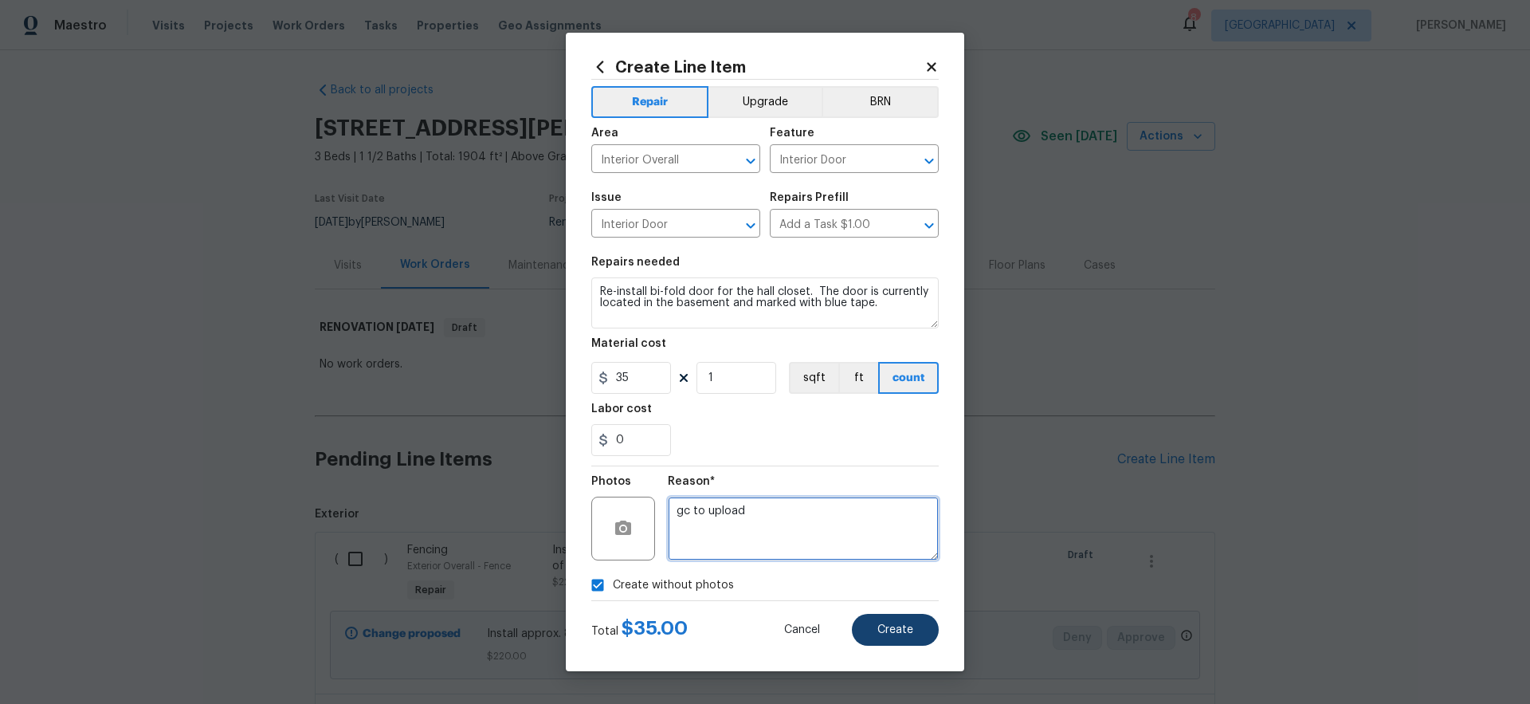
type textarea "gc to upload"
click at [909, 637] on button "Create" at bounding box center [895, 630] width 87 height 32
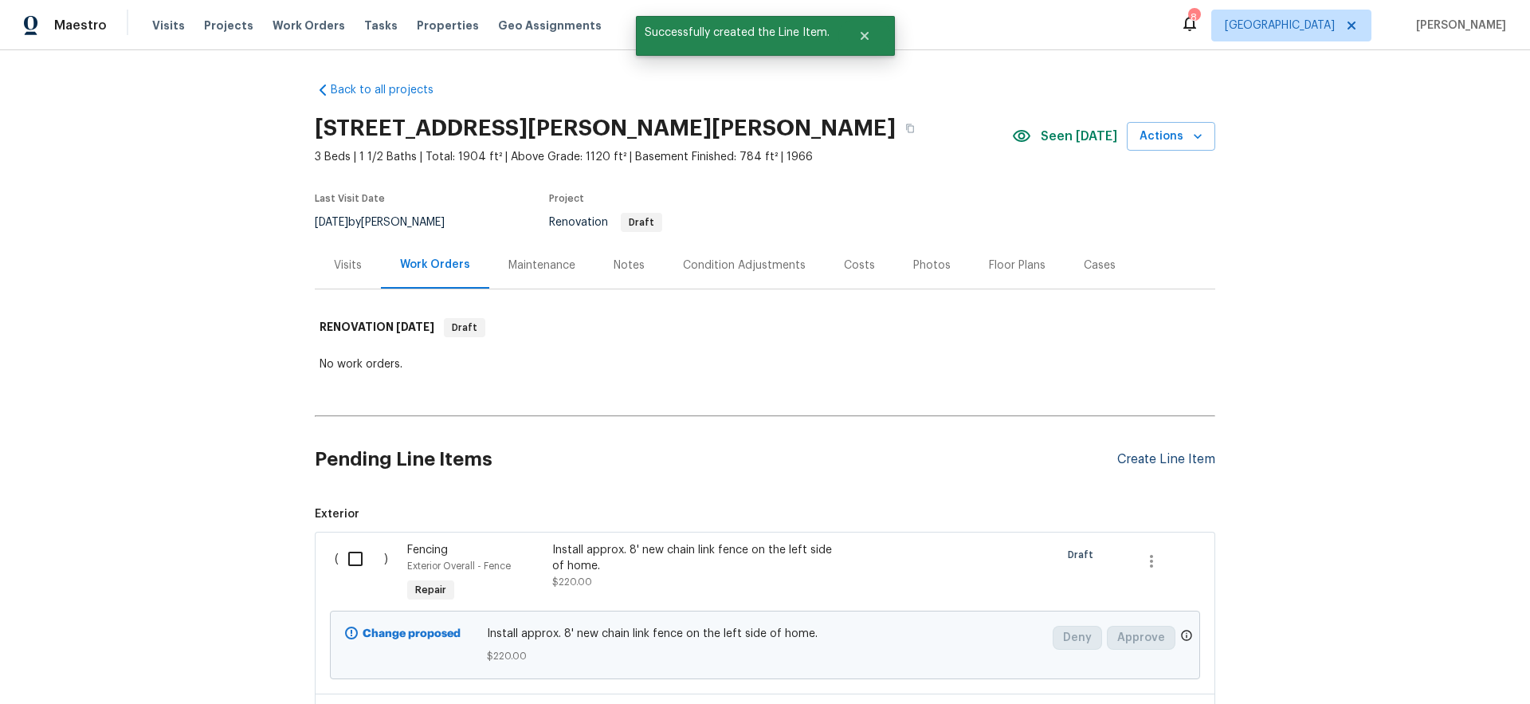
click at [1176, 460] on div "Create Line Item" at bounding box center [1166, 459] width 98 height 15
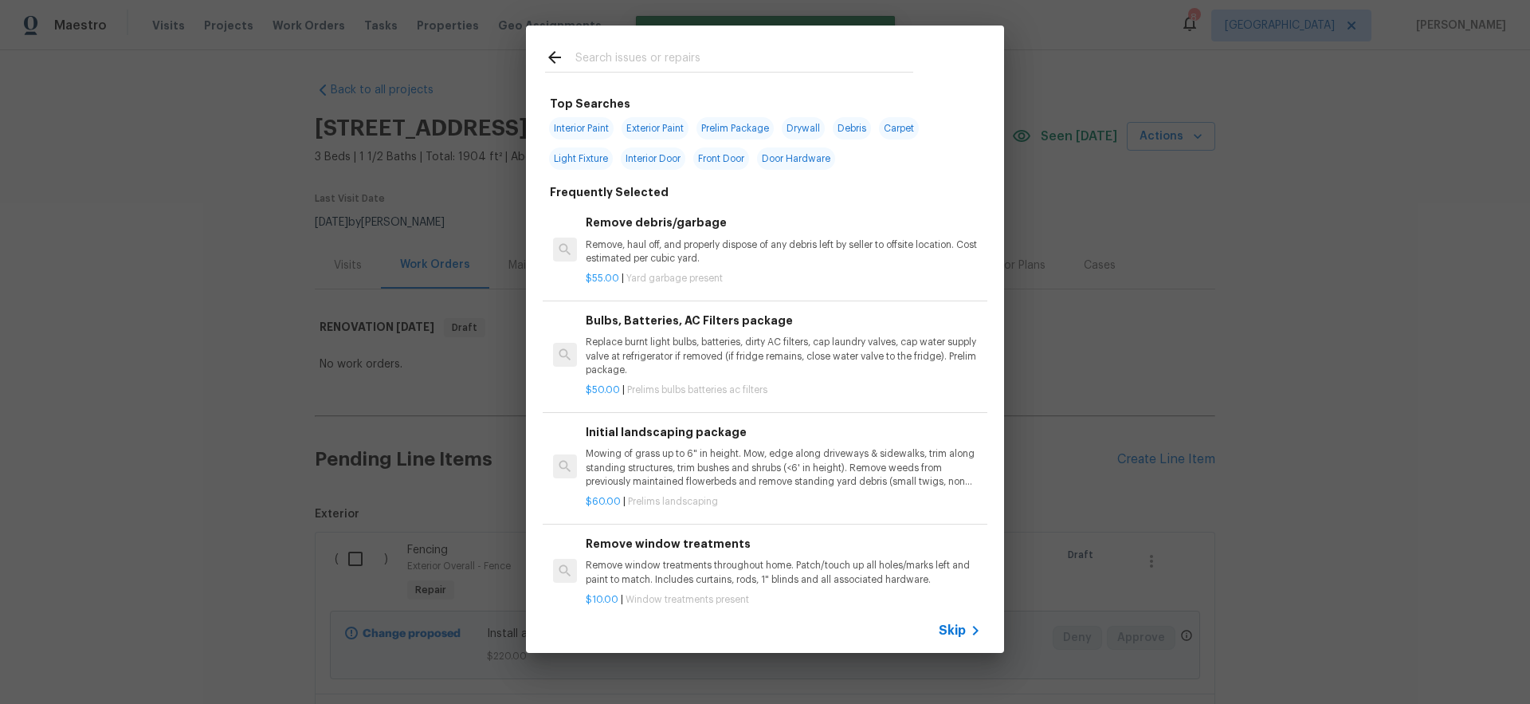
click at [957, 630] on span "Skip" at bounding box center [952, 630] width 27 height 16
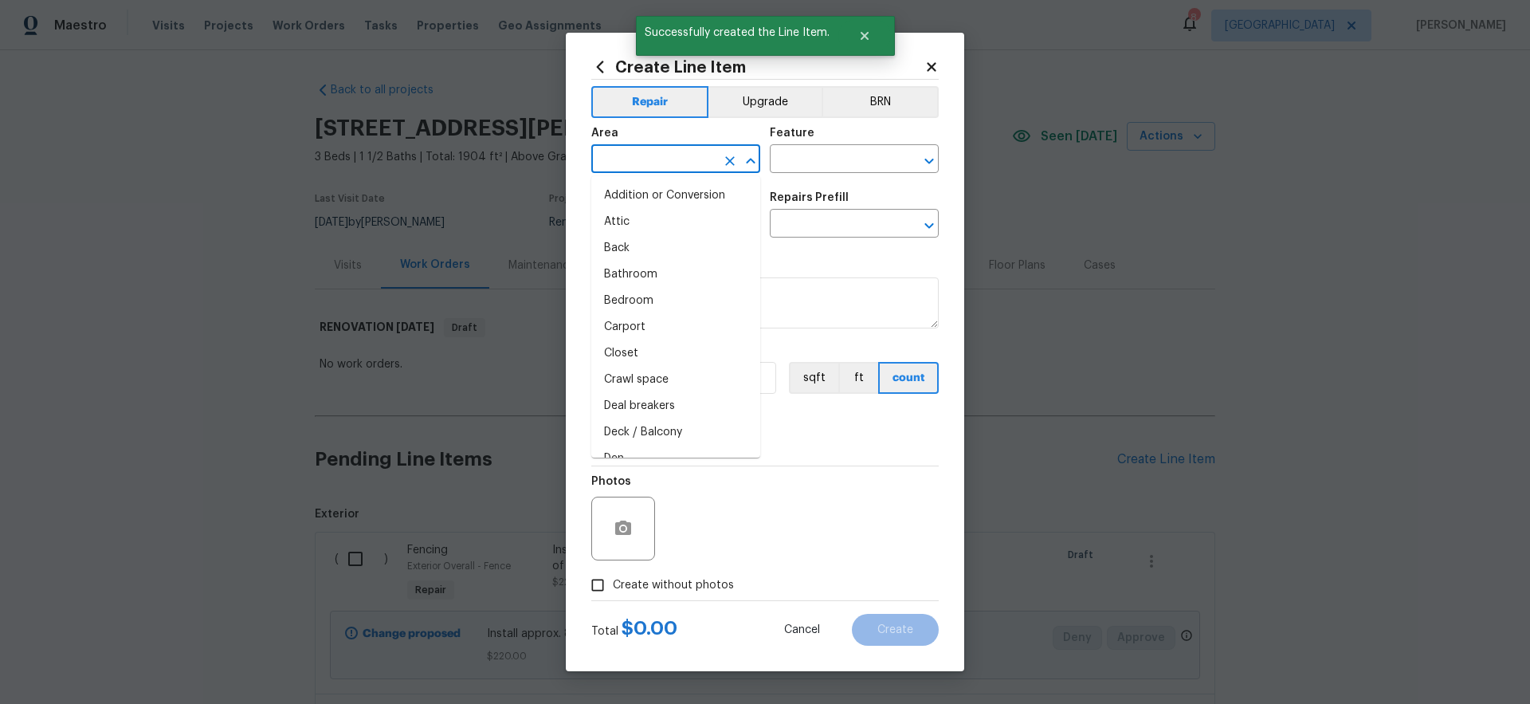
click at [636, 155] on input "text" at bounding box center [653, 160] width 124 height 25
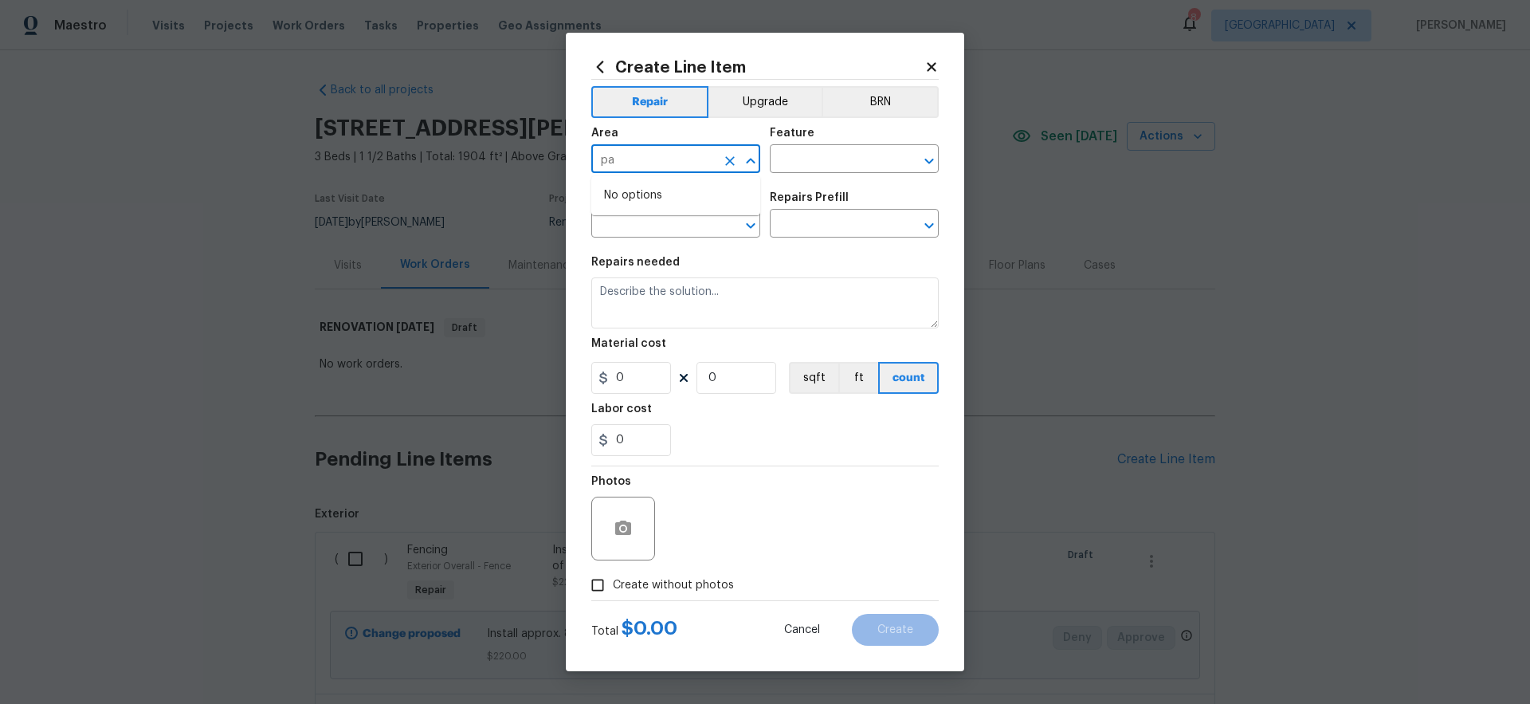
type input "p"
click at [699, 227] on li "Unfinished basement" at bounding box center [675, 222] width 169 height 26
type input "Unfinished basement"
click at [817, 156] on input "text" at bounding box center [832, 160] width 124 height 25
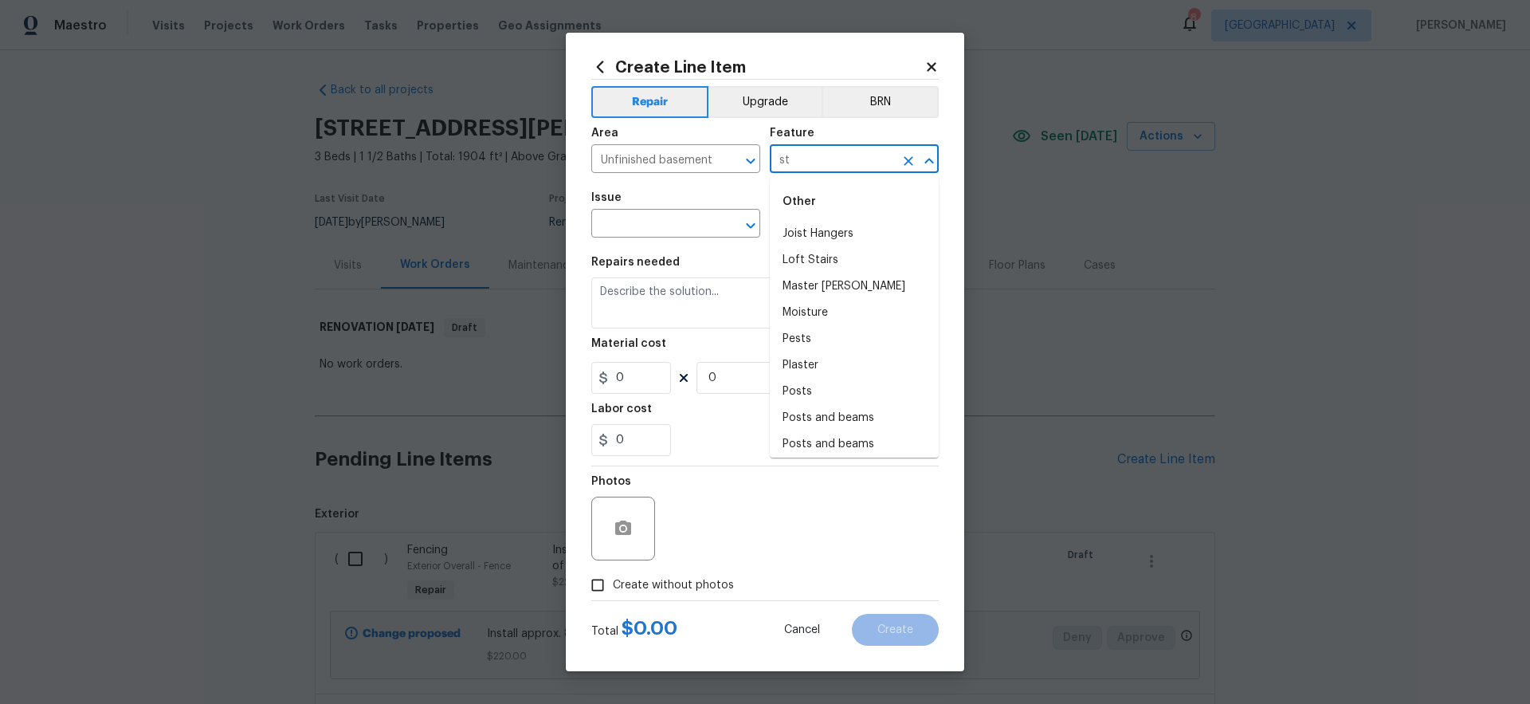
type input "s"
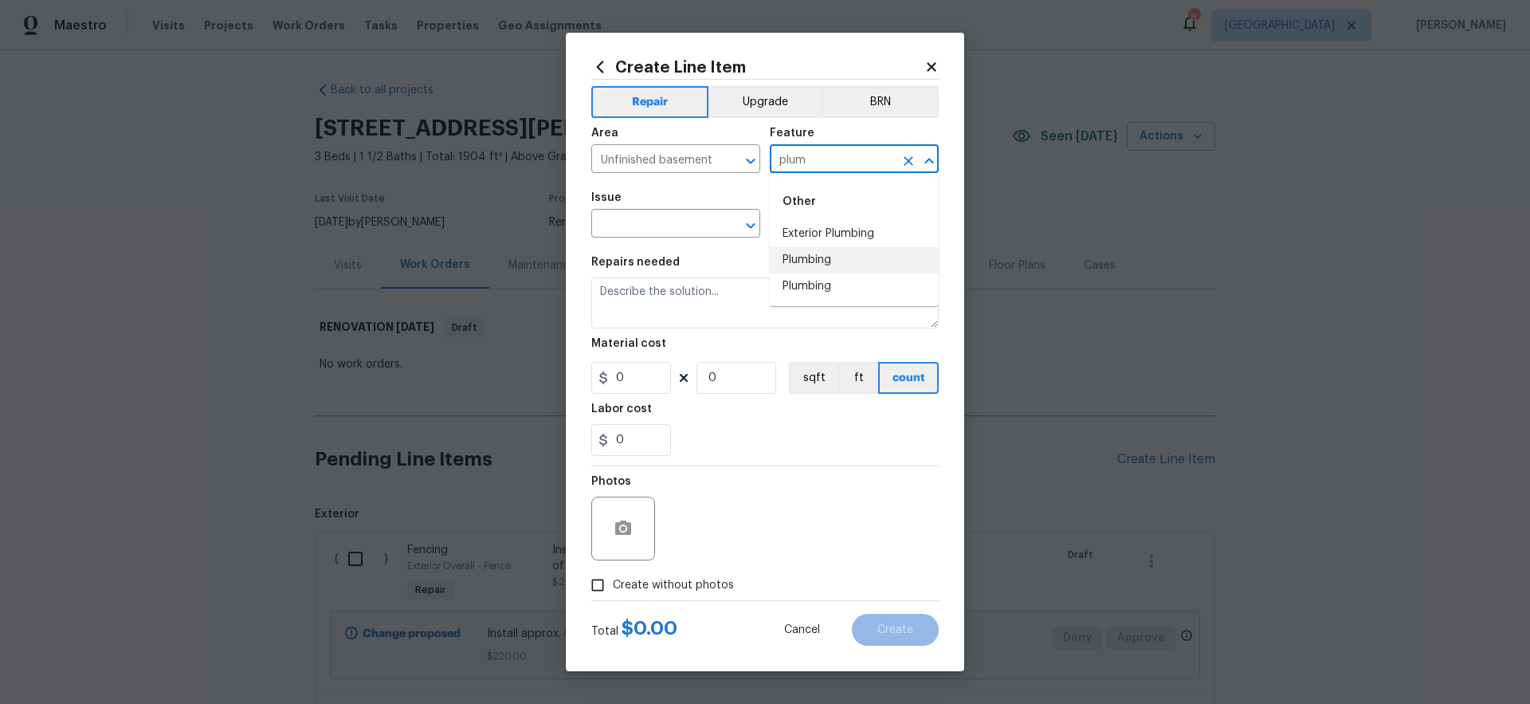
click at [822, 267] on li "Plumbing" at bounding box center [854, 260] width 169 height 26
type input "Plumbing"
click at [673, 228] on input "text" at bounding box center [653, 225] width 124 height 25
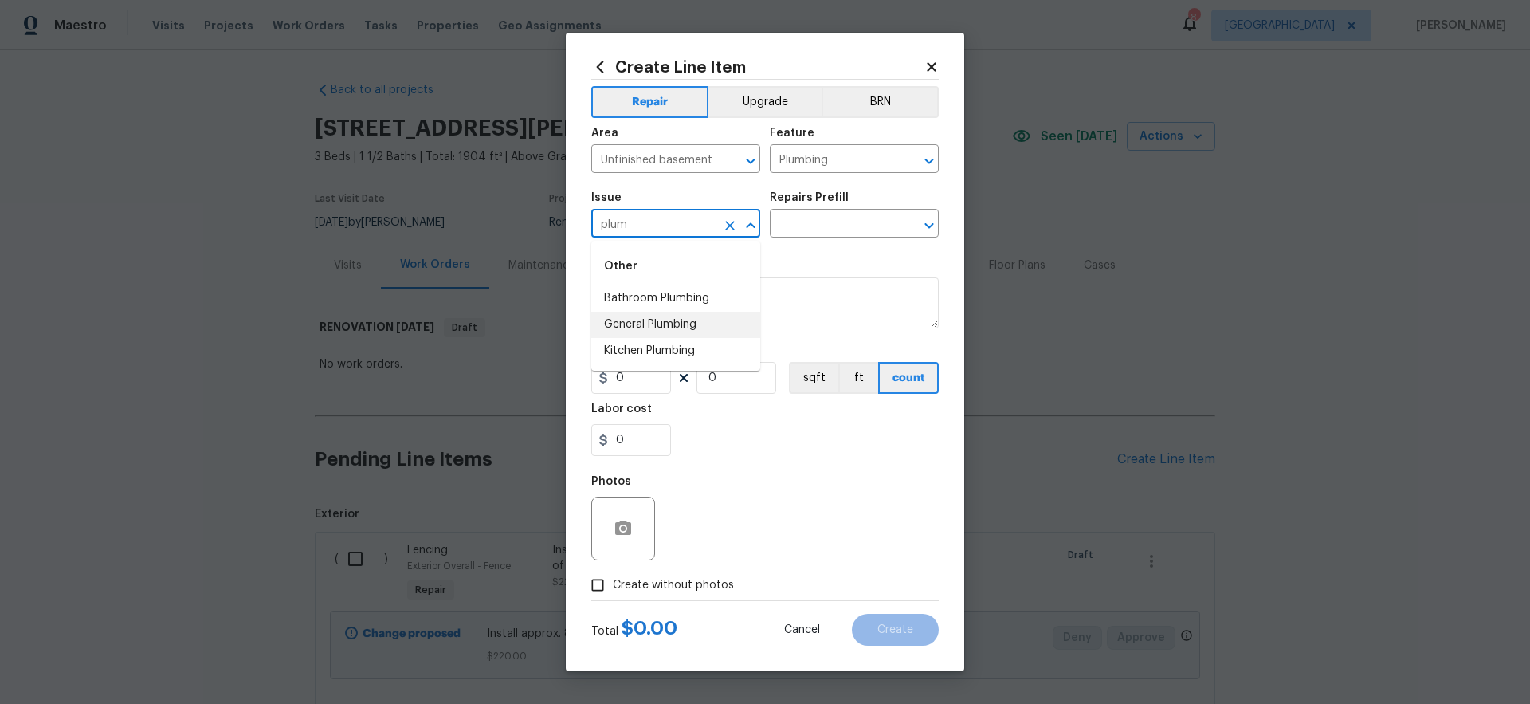
click at [673, 325] on li "General Plumbing" at bounding box center [675, 325] width 169 height 26
type input "General Plumbing"
click at [813, 228] on input "text" at bounding box center [832, 225] width 124 height 25
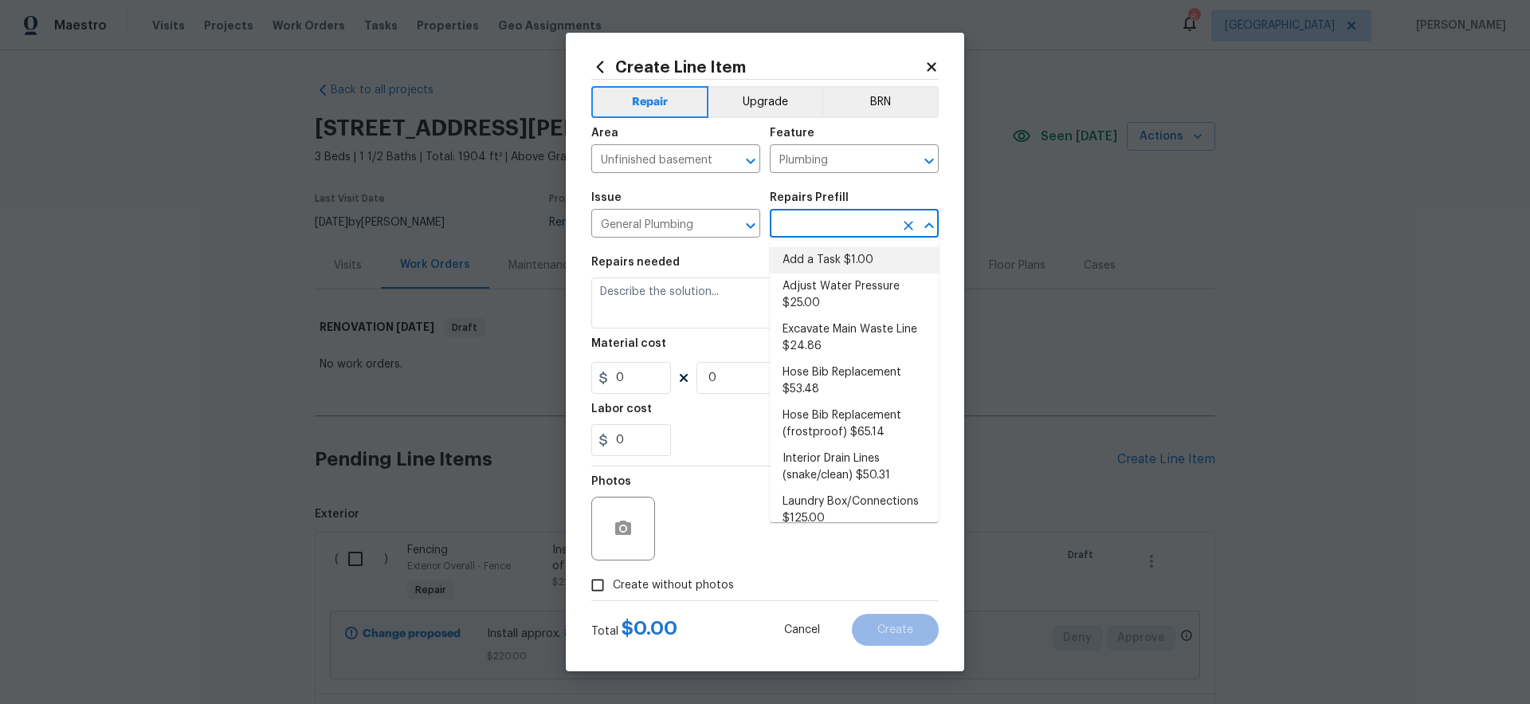
click at [817, 257] on li "Add a Task $1.00" at bounding box center [854, 260] width 169 height 26
type input "Add a Task $1.00"
type textarea "HPM to detail"
type input "1"
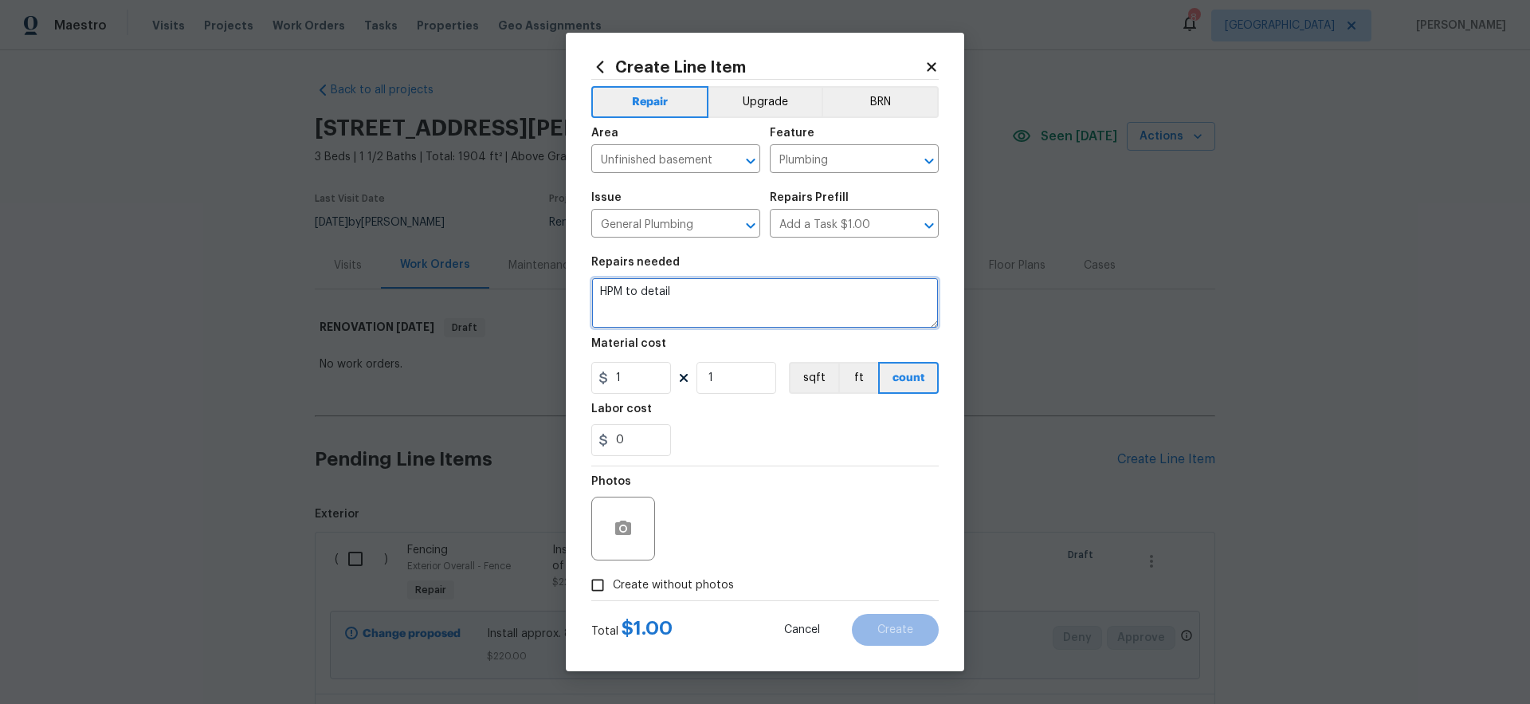
drag, startPoint x: 713, startPoint y: 296, endPoint x: 528, endPoint y: 261, distance: 188.3
click at [534, 261] on div "Create Line Item Repair Upgrade BRN Area Unfinished basement ​ Feature Plumbing…" at bounding box center [765, 352] width 1530 height 704
type textarea "Use wire brush to clean up the main plumbing stack in the basement and paint bl…"
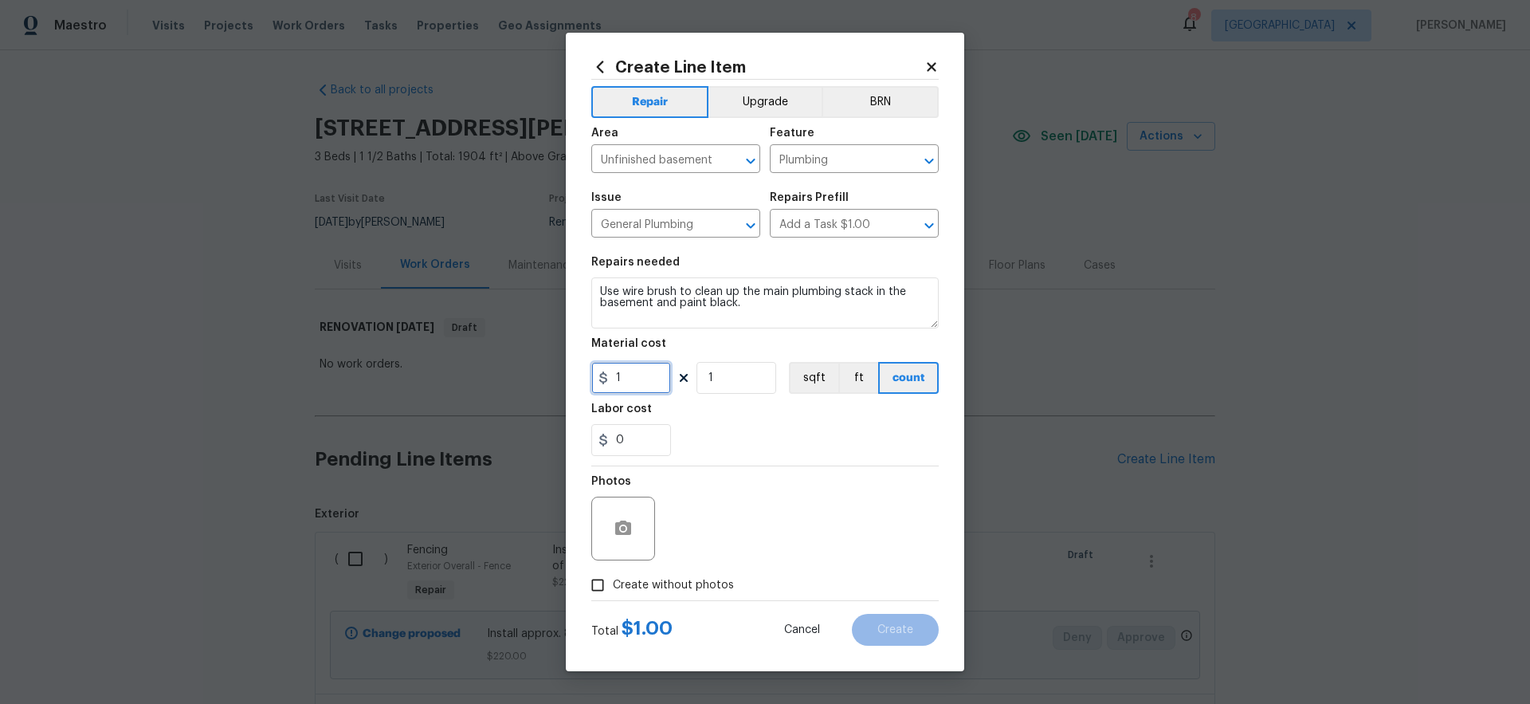
drag, startPoint x: 646, startPoint y: 378, endPoint x: 519, endPoint y: 371, distance: 127.7
click at [518, 372] on div "Create Line Item Repair Upgrade BRN Area Unfinished basement ​ Feature Plumbing…" at bounding box center [765, 352] width 1530 height 704
type input "75"
click at [756, 433] on div "0" at bounding box center [764, 440] width 347 height 32
click at [702, 585] on span "Create without photos" at bounding box center [673, 585] width 121 height 17
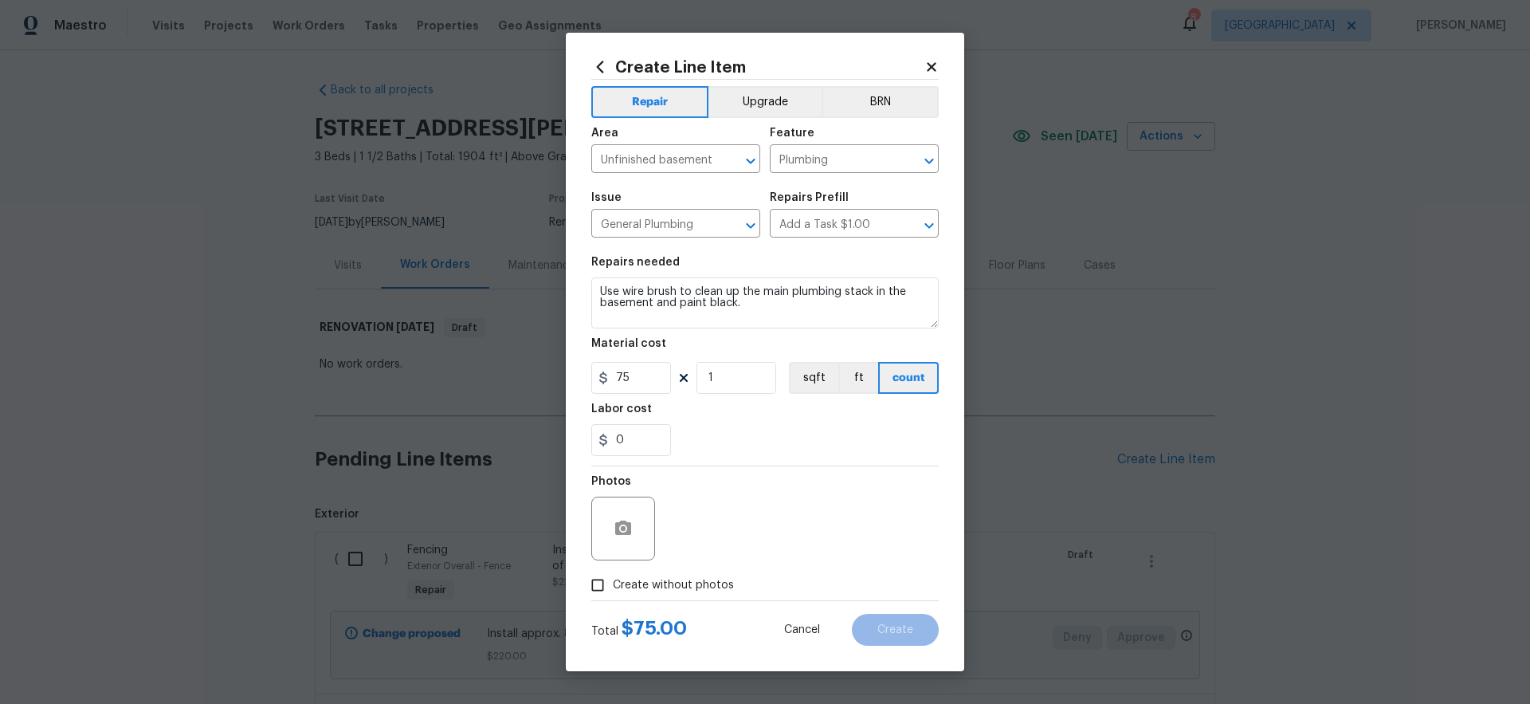
click at [613, 585] on input "Create without photos" at bounding box center [597, 585] width 30 height 30
checkbox input "true"
click at [792, 530] on textarea at bounding box center [803, 528] width 271 height 64
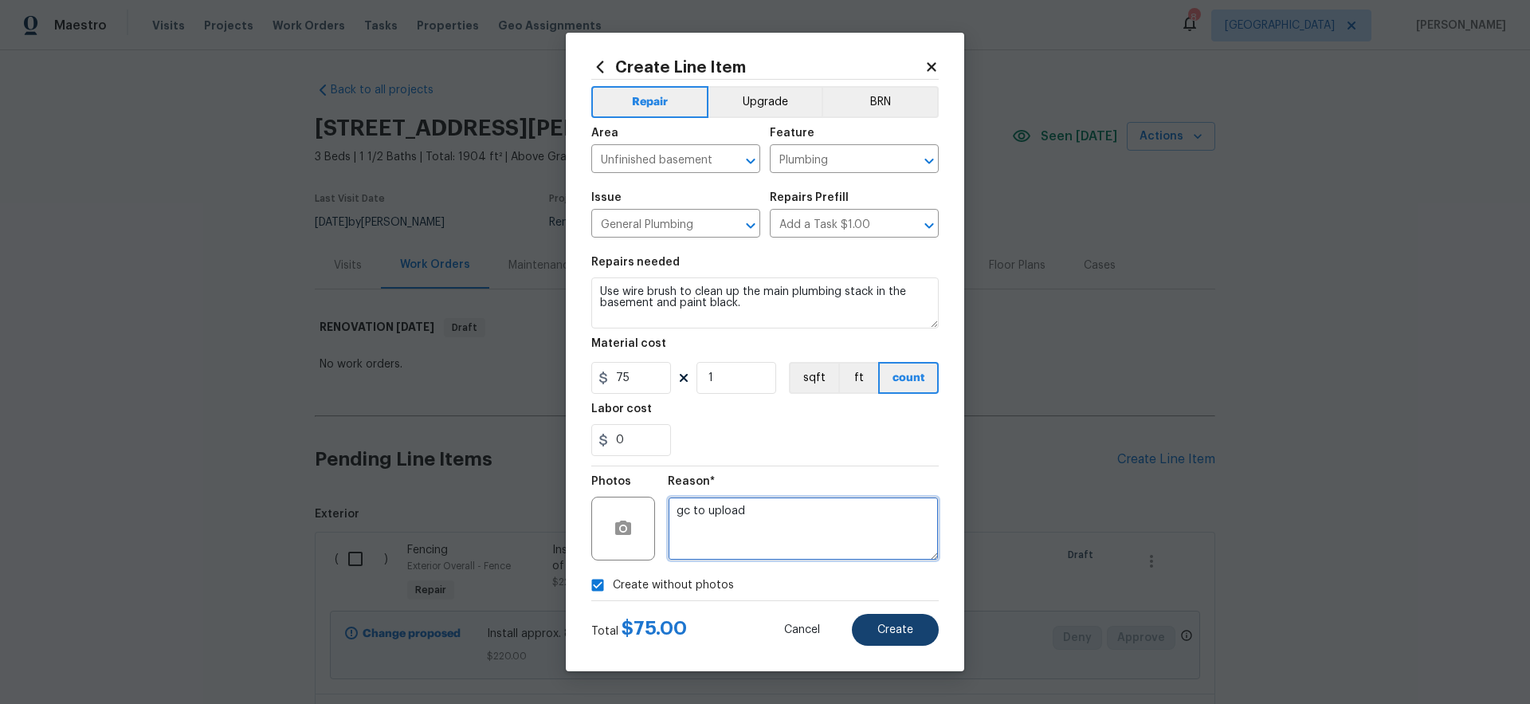
type textarea "gc to upload"
click at [903, 632] on span "Create" at bounding box center [895, 630] width 36 height 12
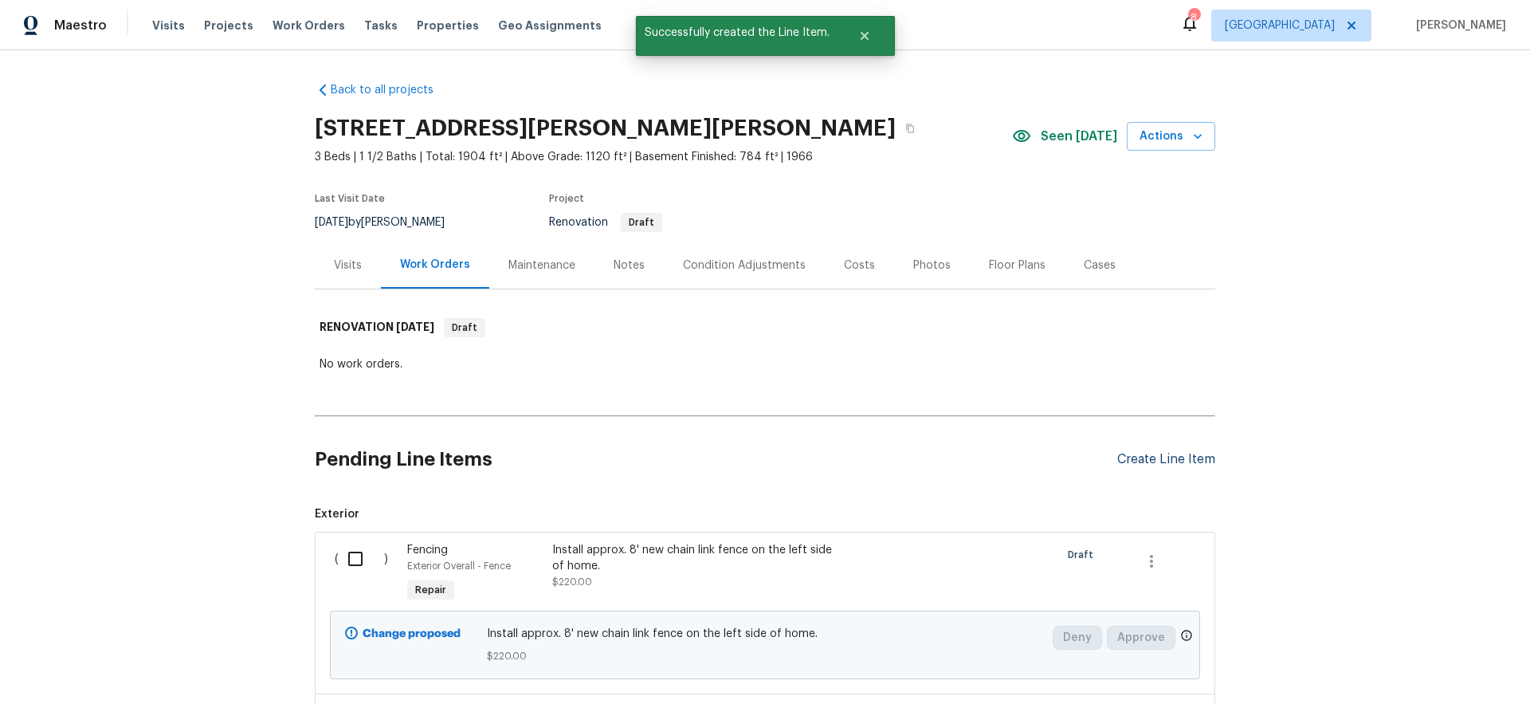
click at [1169, 457] on div "Create Line Item" at bounding box center [1166, 459] width 98 height 15
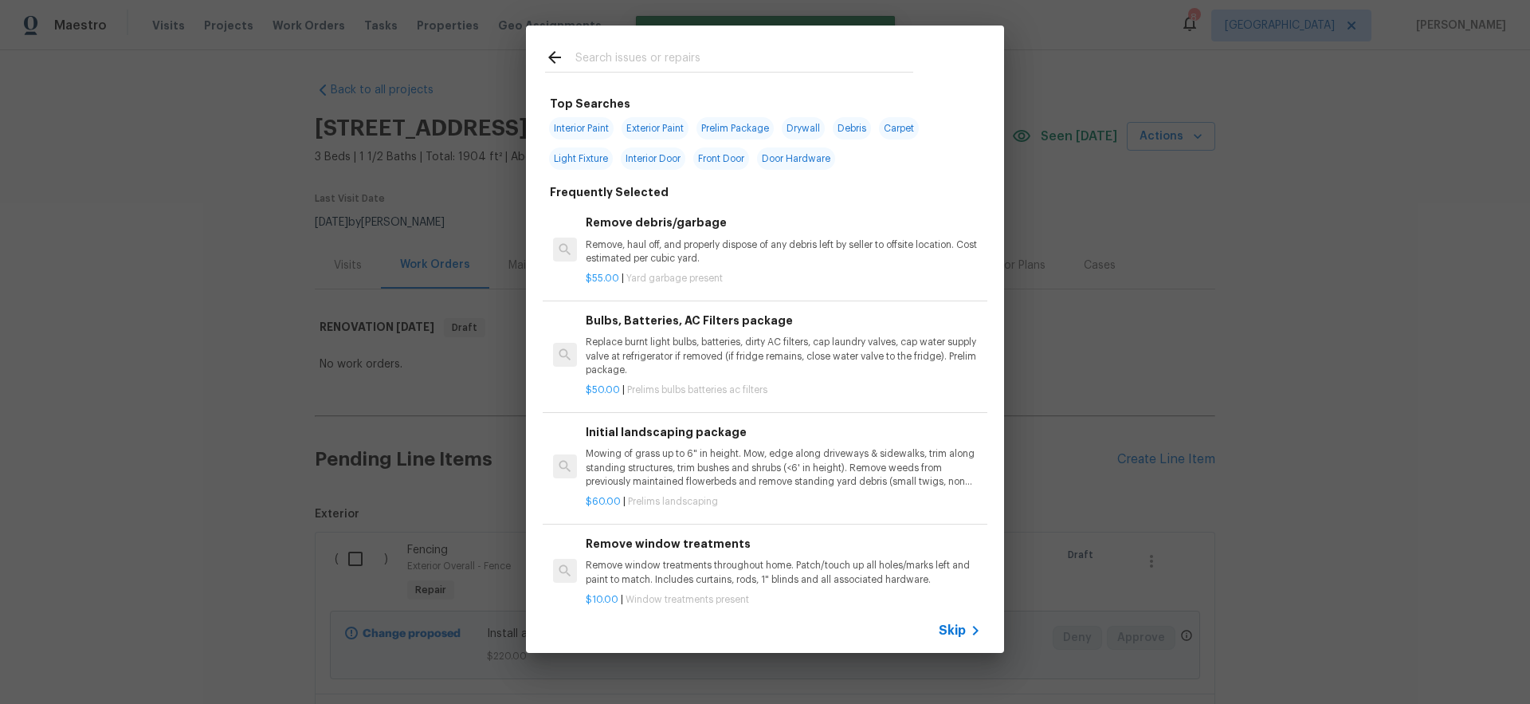
click at [960, 629] on span "Skip" at bounding box center [952, 630] width 27 height 16
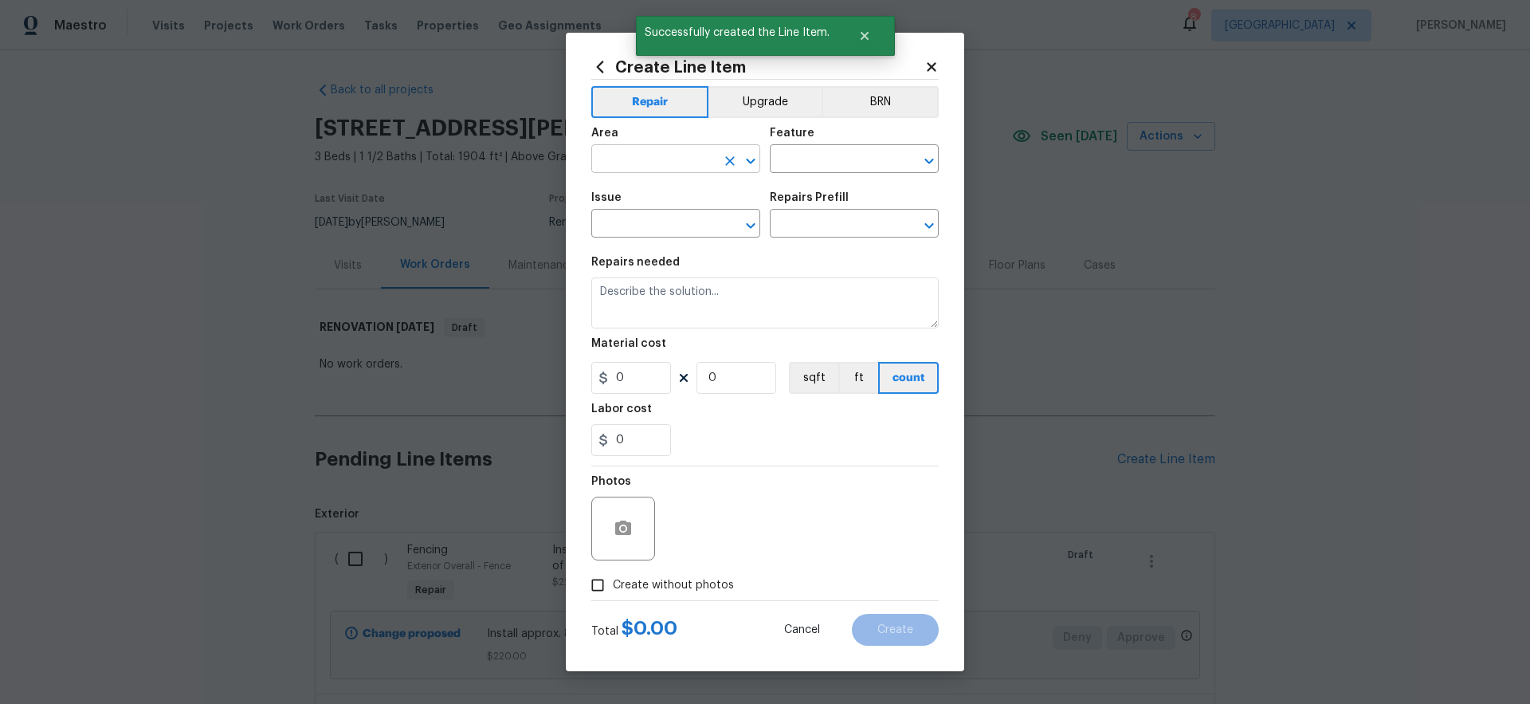
click at [631, 165] on input "text" at bounding box center [653, 160] width 124 height 25
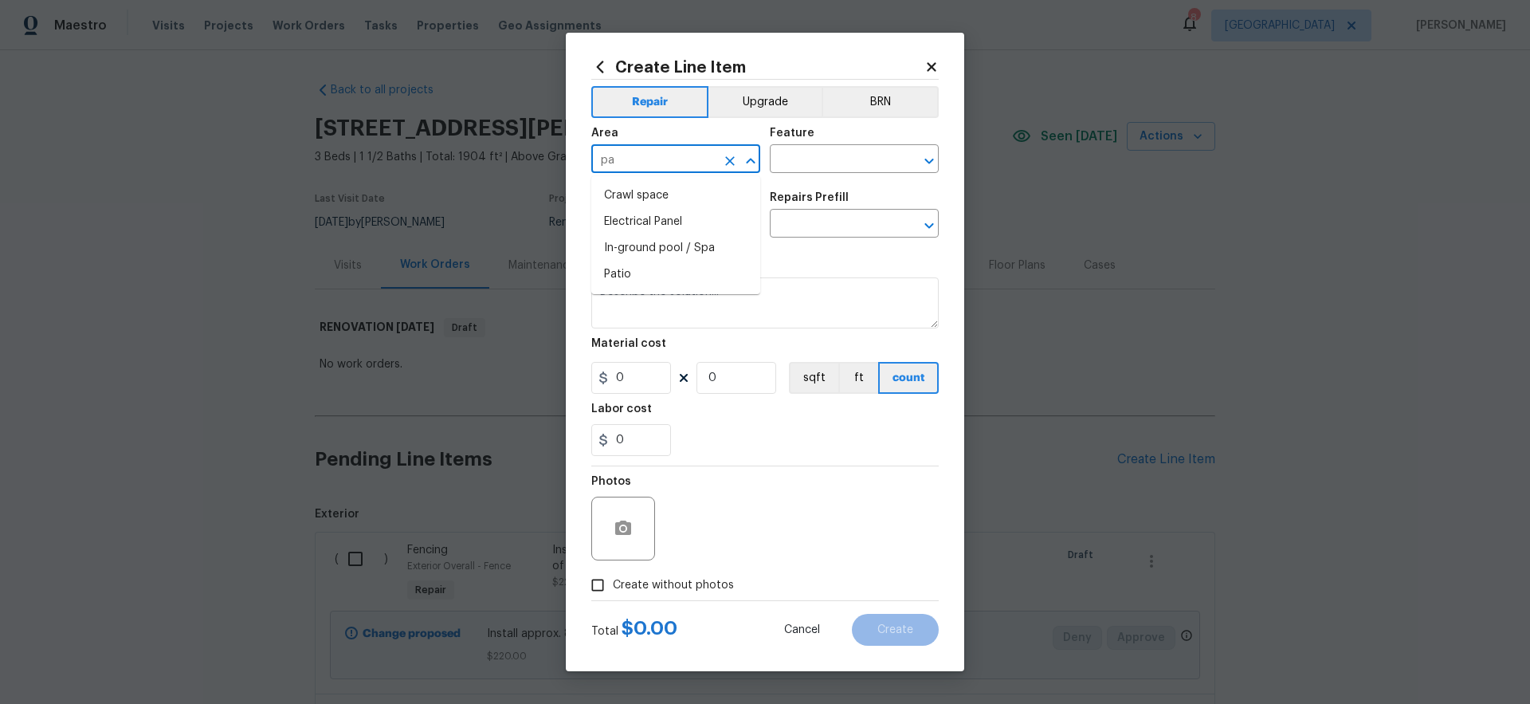
type input "p"
click at [655, 226] on li "Unfinished basement" at bounding box center [675, 222] width 169 height 26
type input "Unfinished basement"
click at [819, 164] on input "text" at bounding box center [832, 160] width 124 height 25
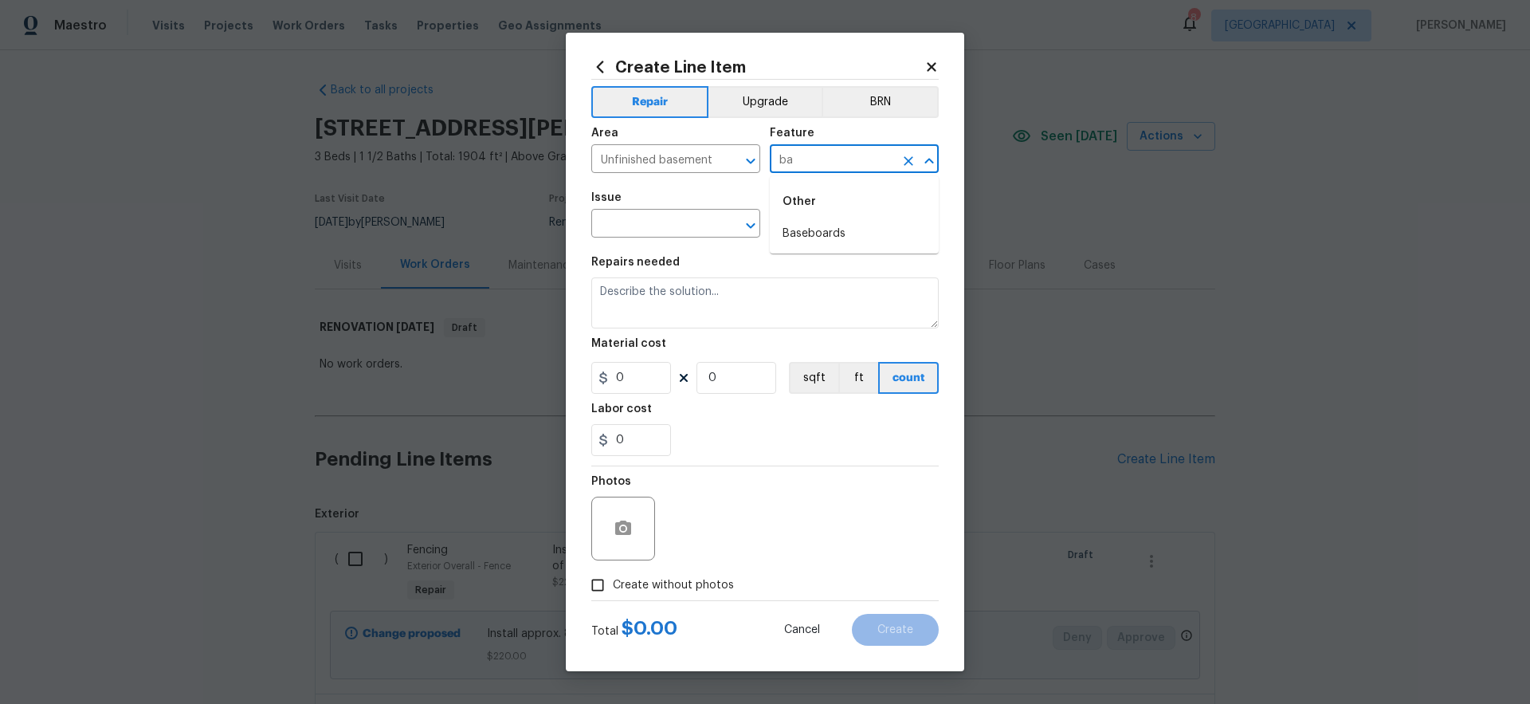
type input "b"
click at [830, 263] on li "Overall Paint" at bounding box center [854, 260] width 169 height 26
type input "Overall Paint"
click at [648, 225] on input "text" at bounding box center [653, 225] width 124 height 25
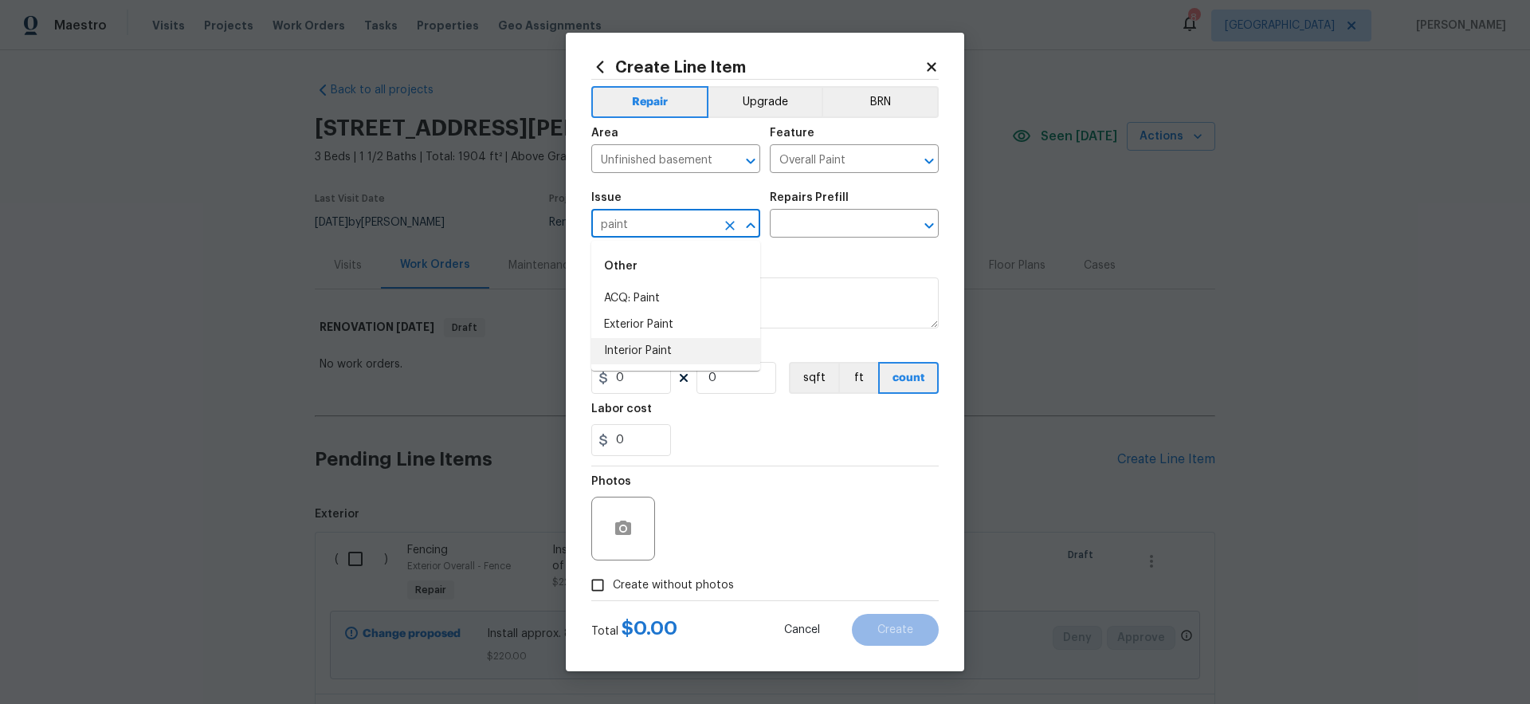
click at [668, 355] on li "Interior Paint" at bounding box center [675, 351] width 169 height 26
type input "Interior Paint"
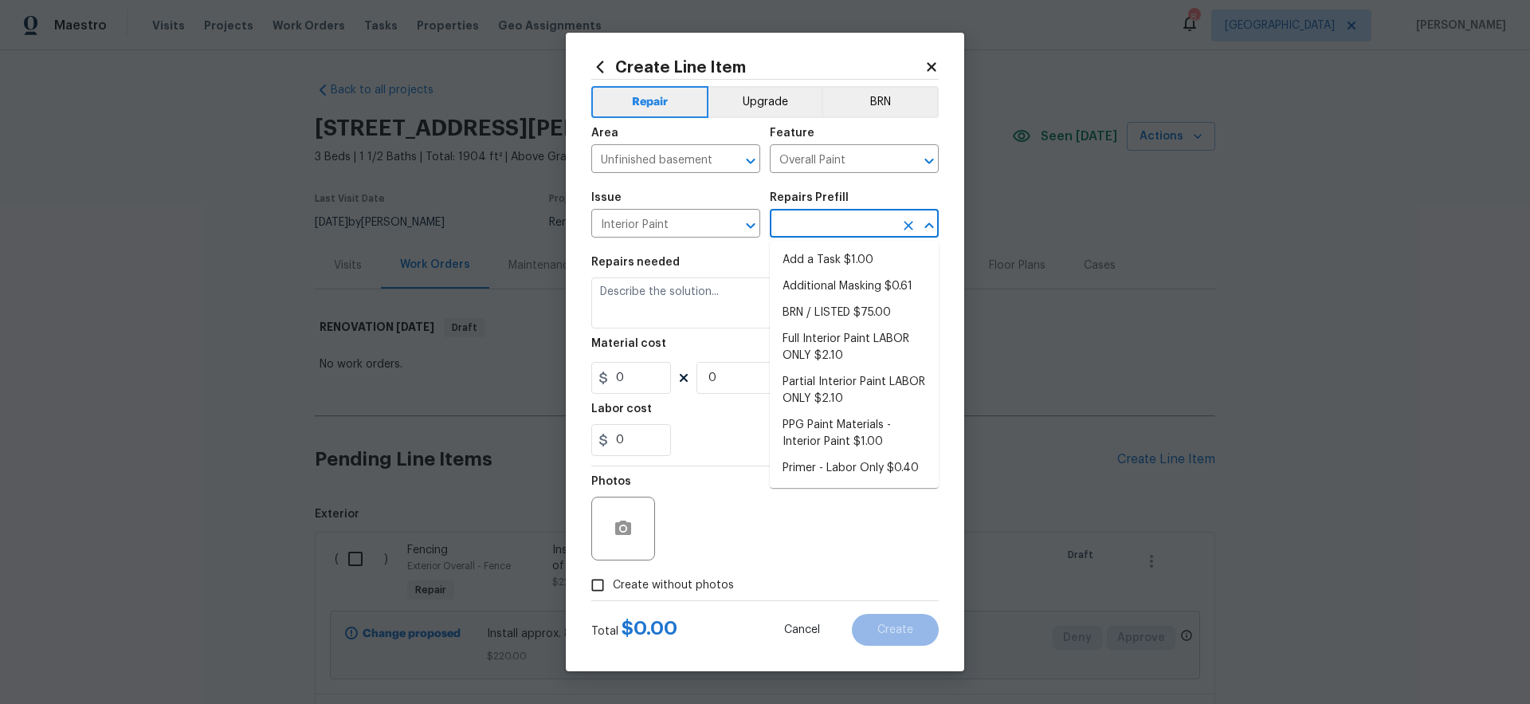
click at [829, 216] on input "text" at bounding box center [832, 225] width 124 height 25
type input "d"
click at [833, 261] on li "Add a Task $1.00" at bounding box center [854, 260] width 169 height 26
type input "Add a Task $1.00"
type textarea "HPM to detail"
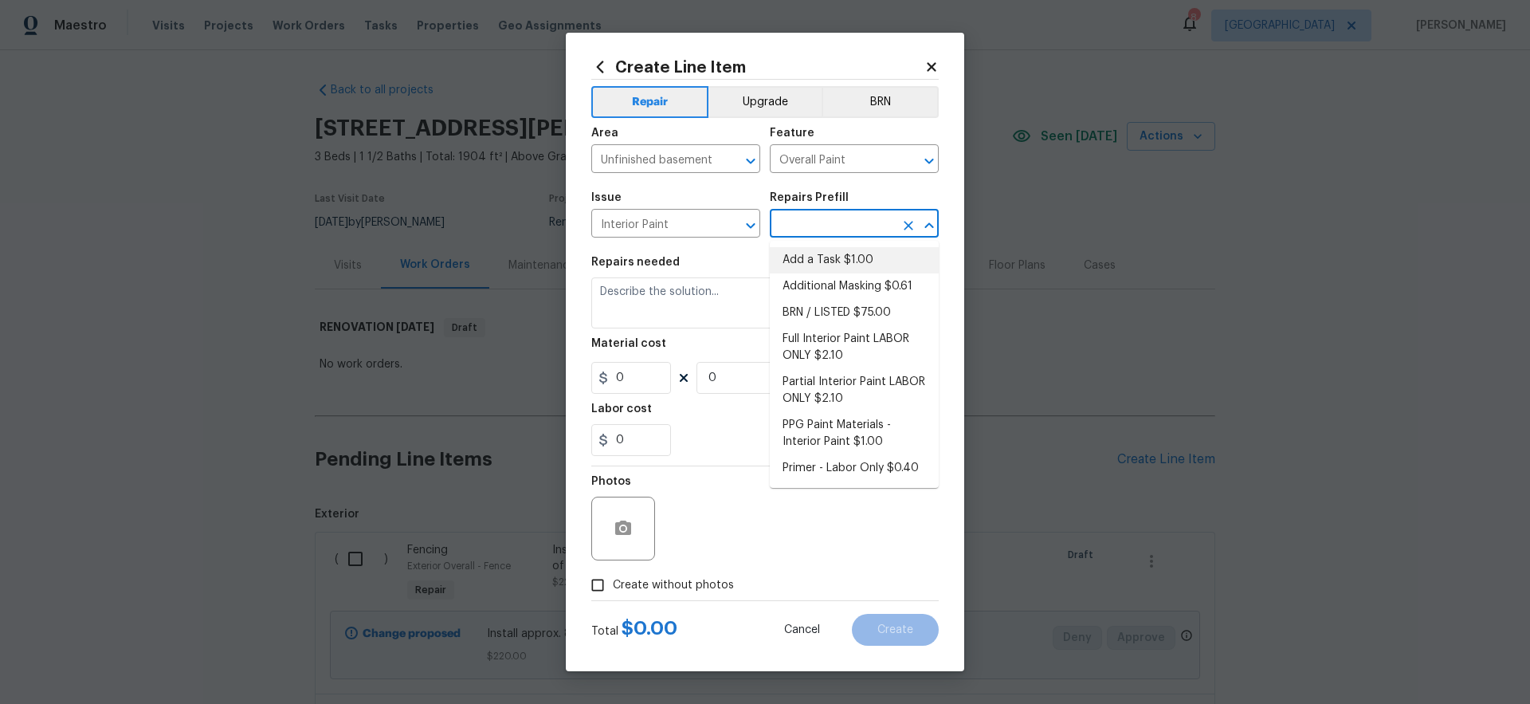
type input "1"
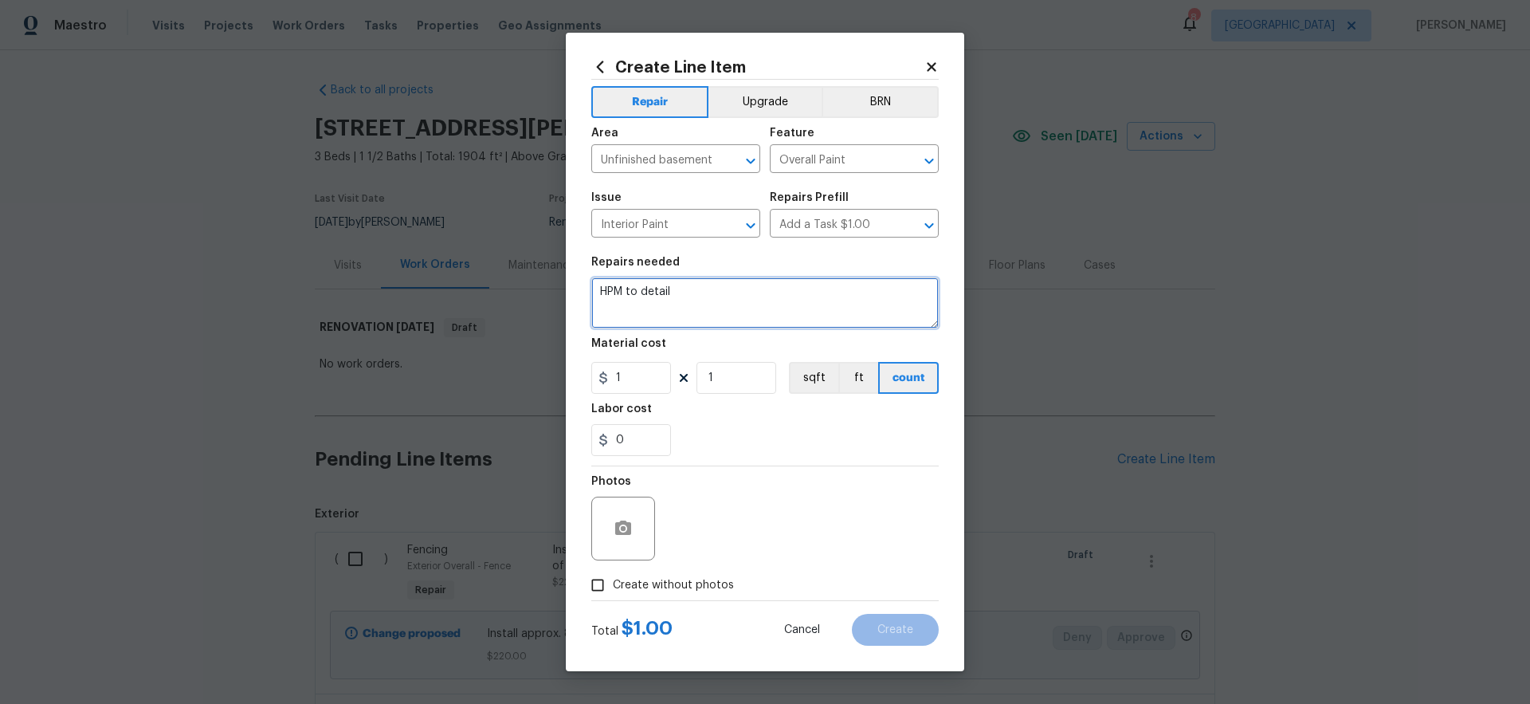
drag, startPoint x: 713, startPoint y: 300, endPoint x: 452, endPoint y: 244, distance: 267.2
click at [468, 245] on div "Create Line Item Repair Upgrade BRN Area Unfinished basement ​ Feature Overall …" at bounding box center [765, 352] width 1530 height 704
type textarea "Paint the utility room floor gray."
drag, startPoint x: 664, startPoint y: 386, endPoint x: 565, endPoint y: 363, distance: 101.6
click at [551, 361] on div "Create Line Item Repair Upgrade BRN Area Unfinished basement ​ Feature Overall …" at bounding box center [765, 352] width 1530 height 704
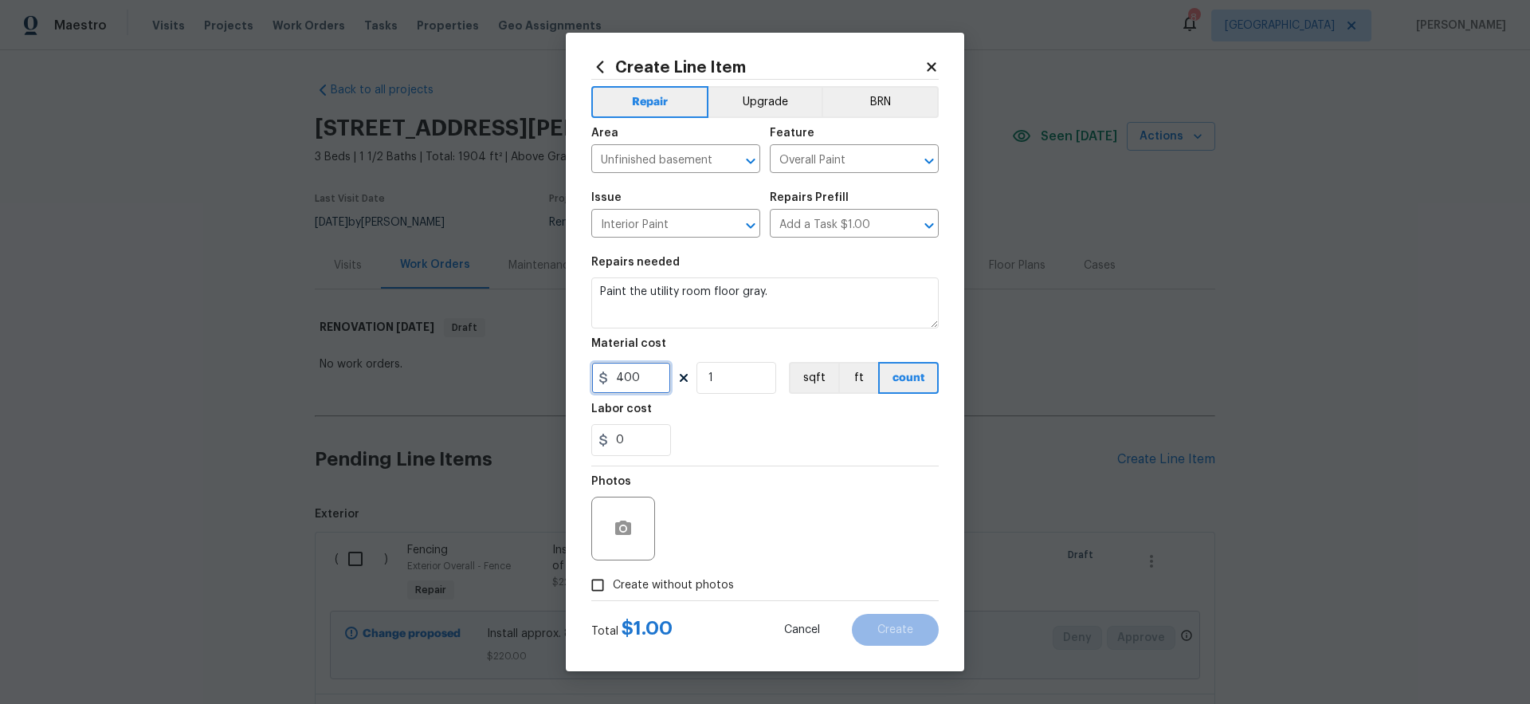
type input "400"
click at [778, 438] on div "0" at bounding box center [764, 440] width 347 height 32
click at [705, 583] on span "Create without photos" at bounding box center [673, 585] width 121 height 17
click at [613, 583] on input "Create without photos" at bounding box center [597, 585] width 30 height 30
checkbox input "true"
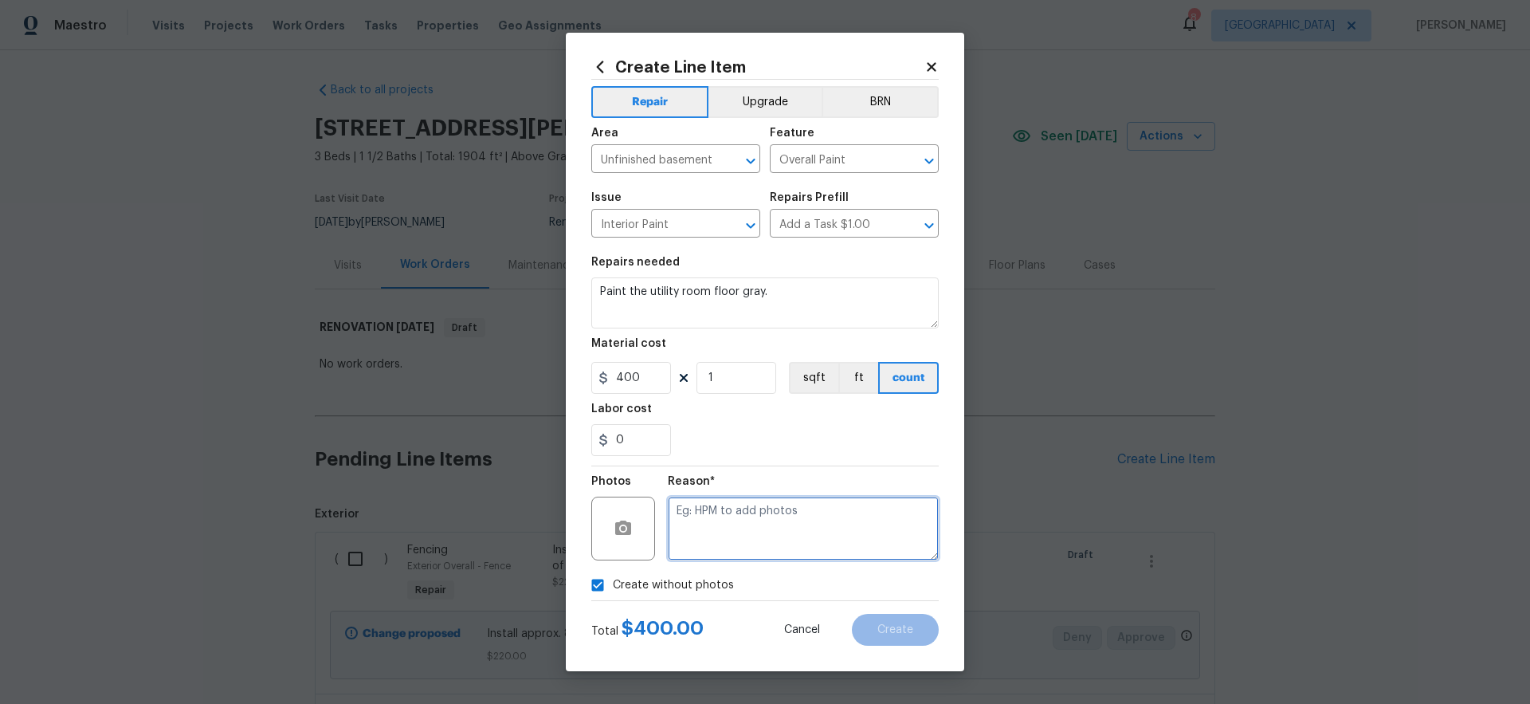
click at [758, 535] on textarea at bounding box center [803, 528] width 271 height 64
type textarea "gc to upload"
click at [910, 634] on span "Create" at bounding box center [895, 630] width 36 height 12
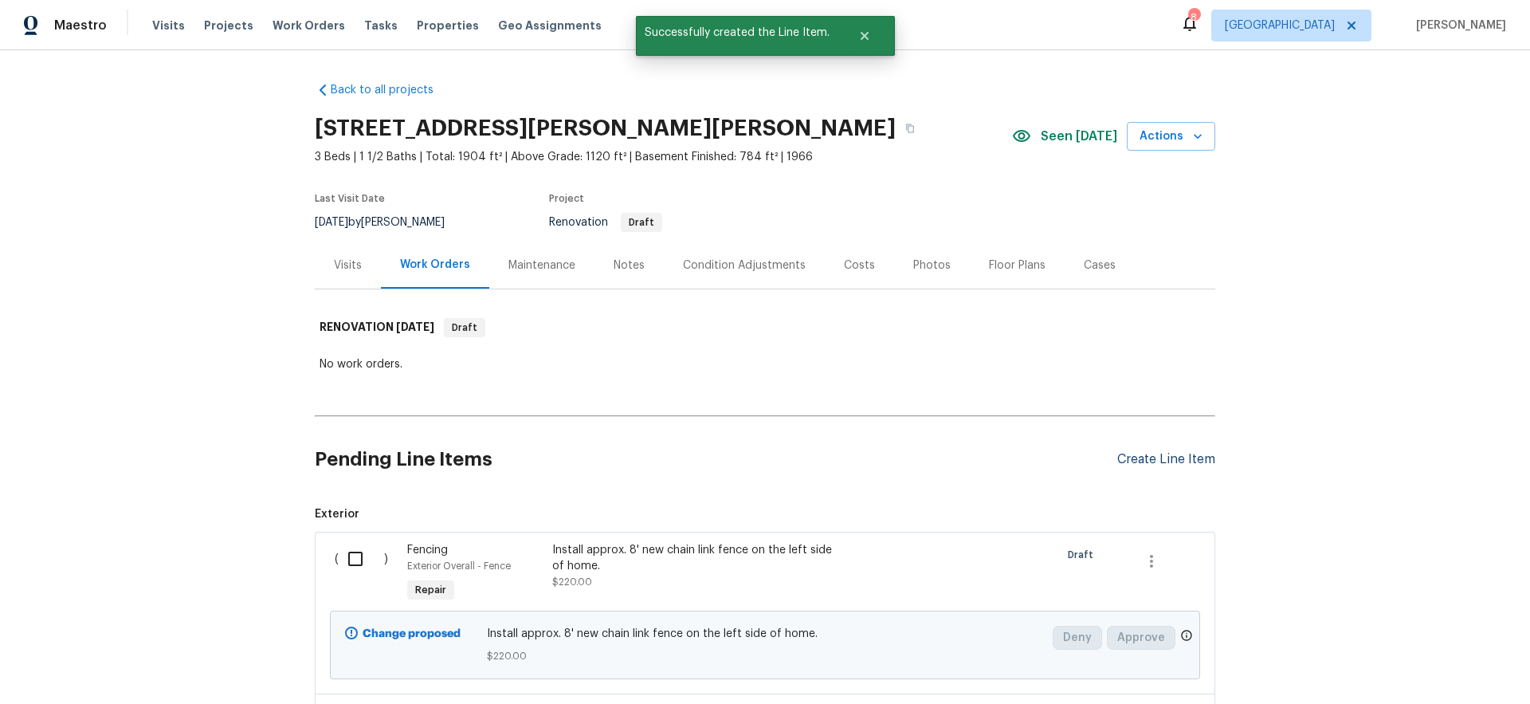
click at [1186, 461] on div "Create Line Item" at bounding box center [1166, 459] width 98 height 15
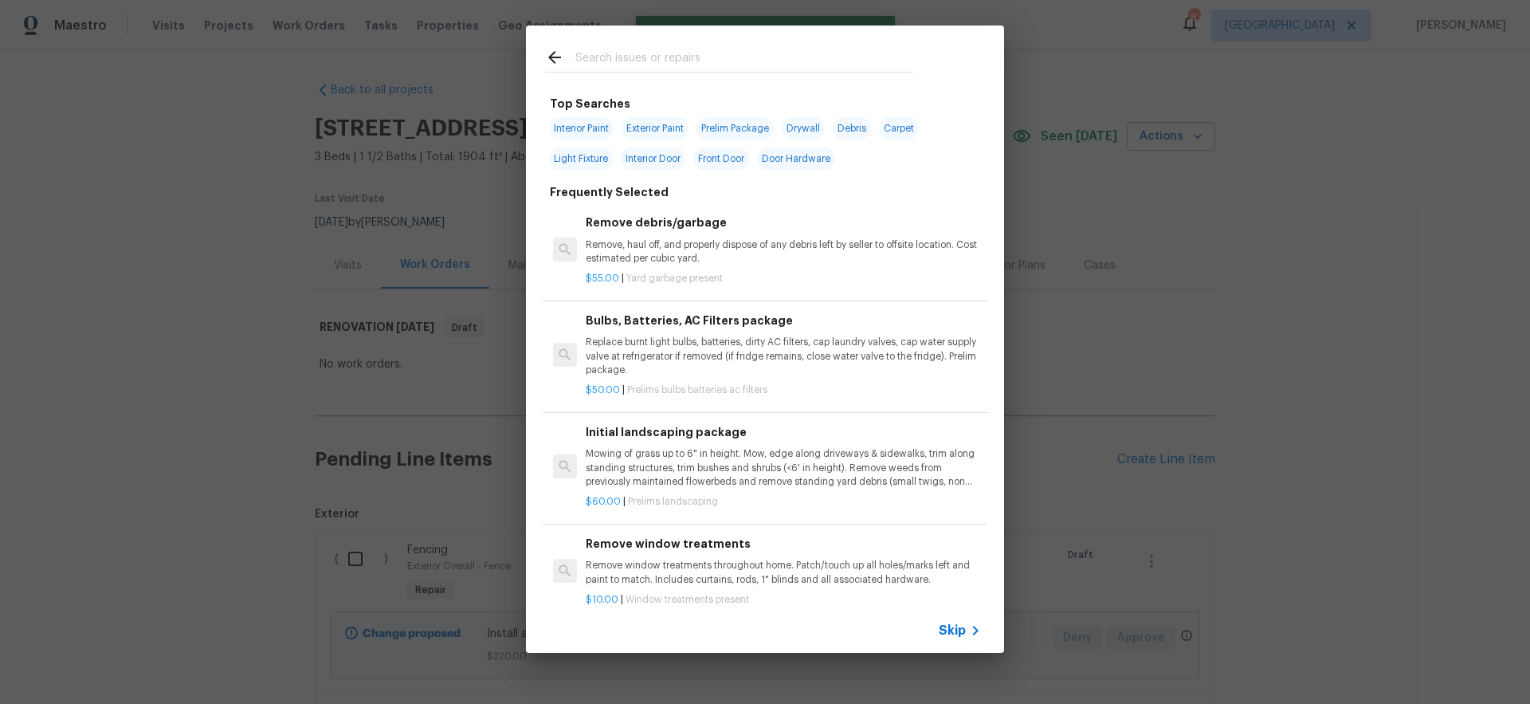
click at [959, 632] on span "Skip" at bounding box center [952, 630] width 27 height 16
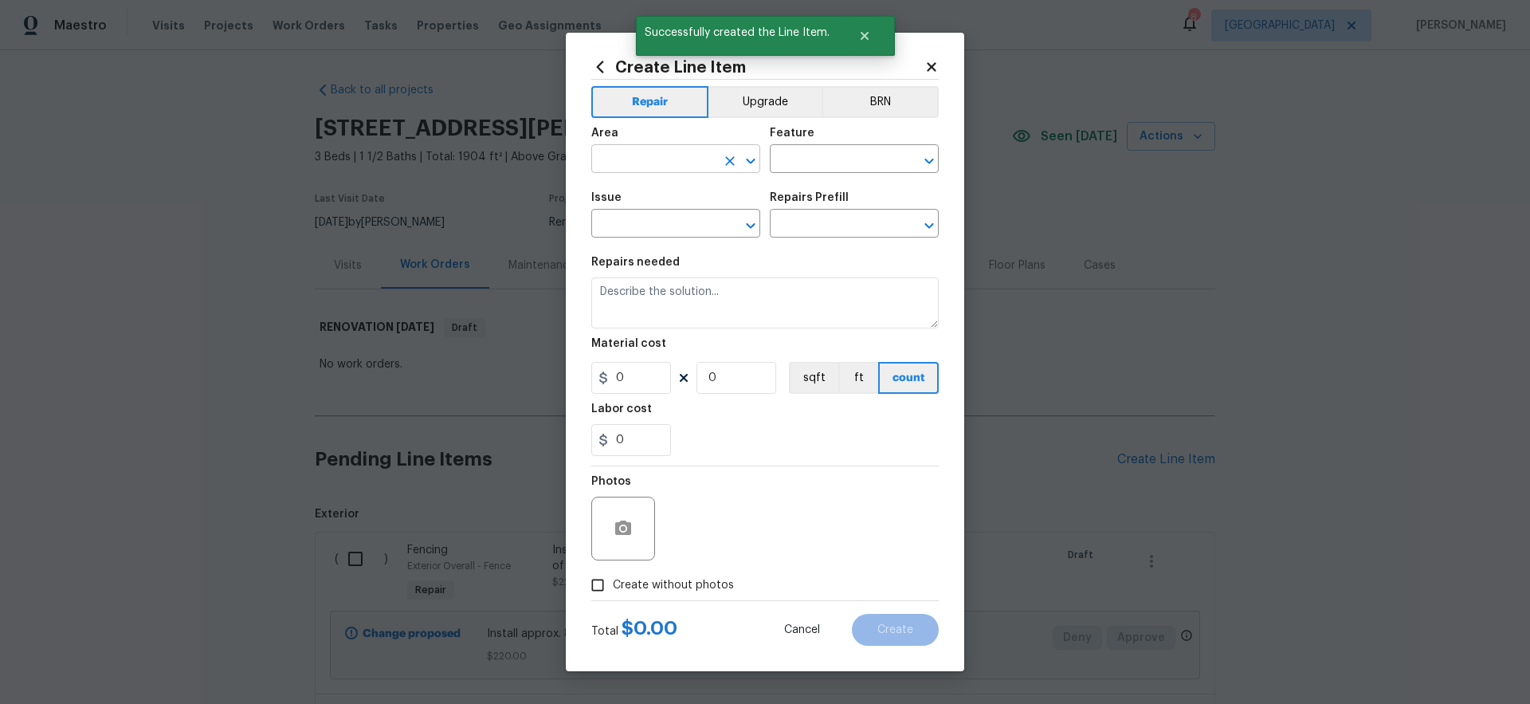
click at [657, 161] on input "text" at bounding box center [653, 160] width 124 height 25
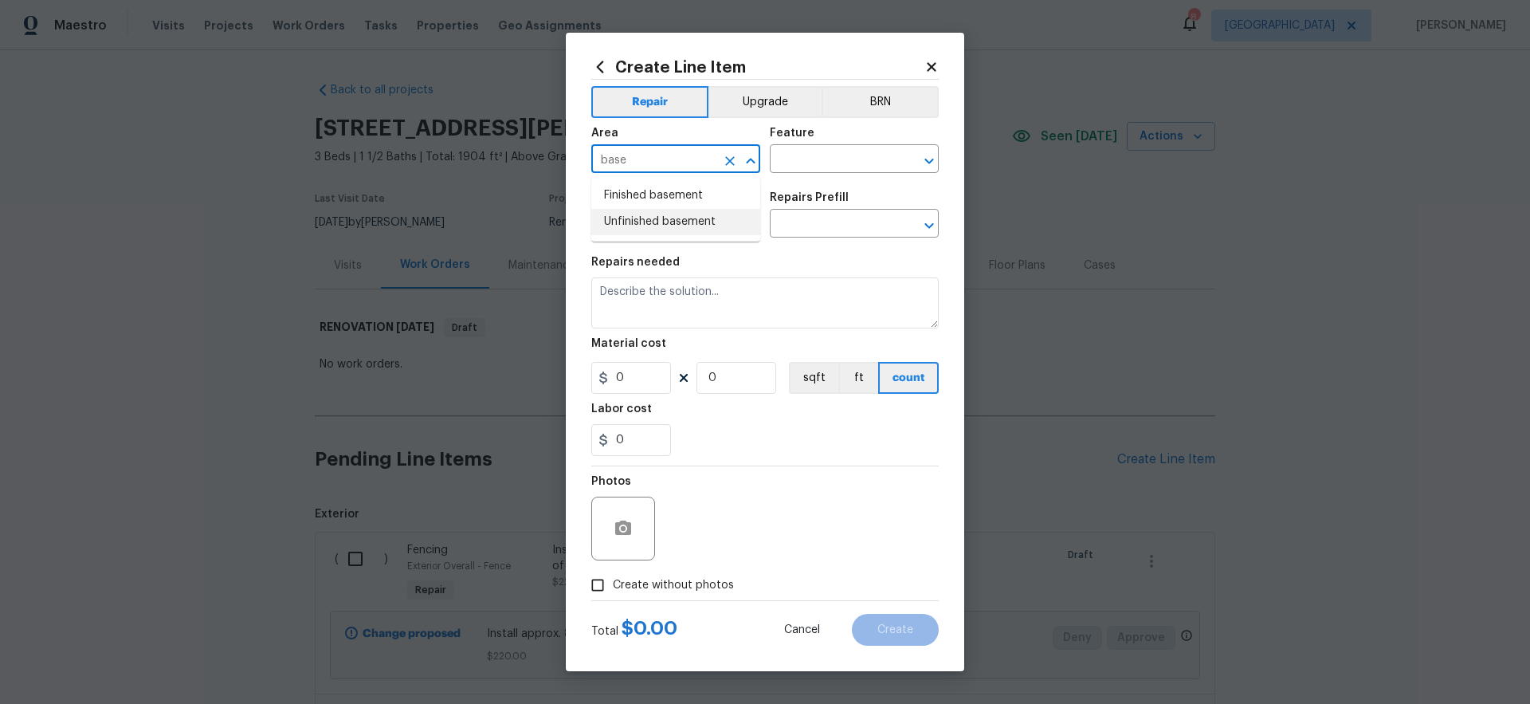
click at [687, 221] on li "Unfinished basement" at bounding box center [675, 222] width 169 height 26
type input "Unfinished basement"
click at [807, 160] on input "text" at bounding box center [832, 160] width 124 height 25
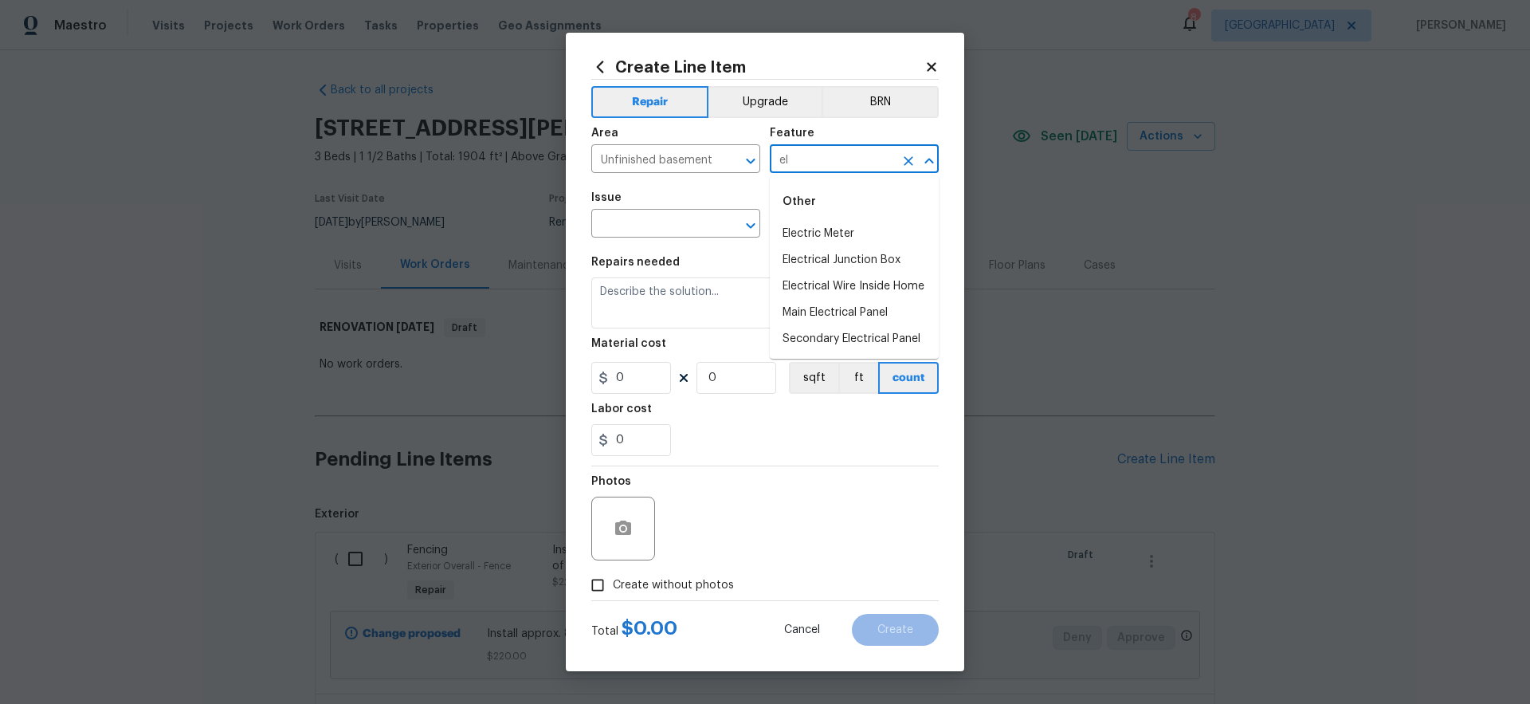
type input "e"
click at [833, 237] on li "GFCI Outlets" at bounding box center [854, 234] width 169 height 26
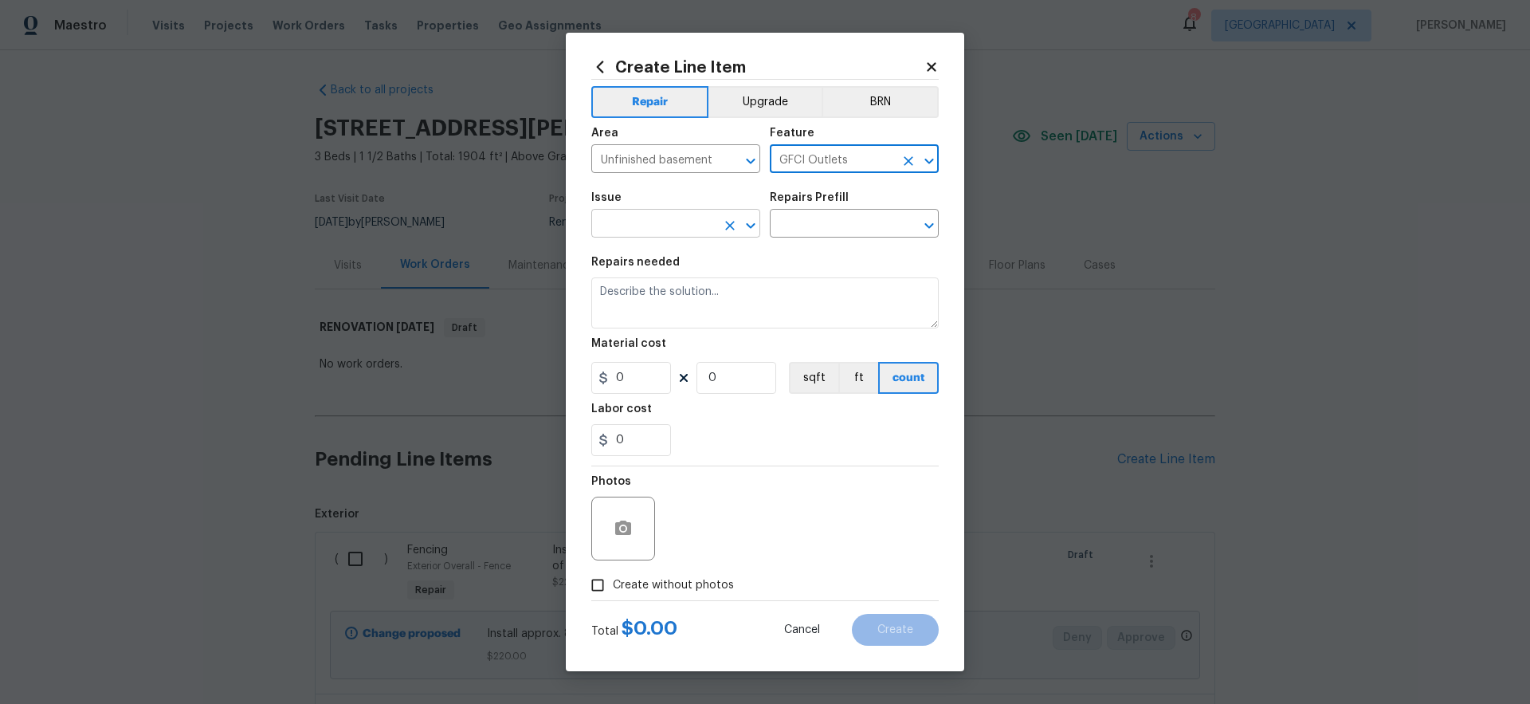
type input "GFCI Outlets"
click at [680, 224] on input "text" at bounding box center [653, 225] width 124 height 25
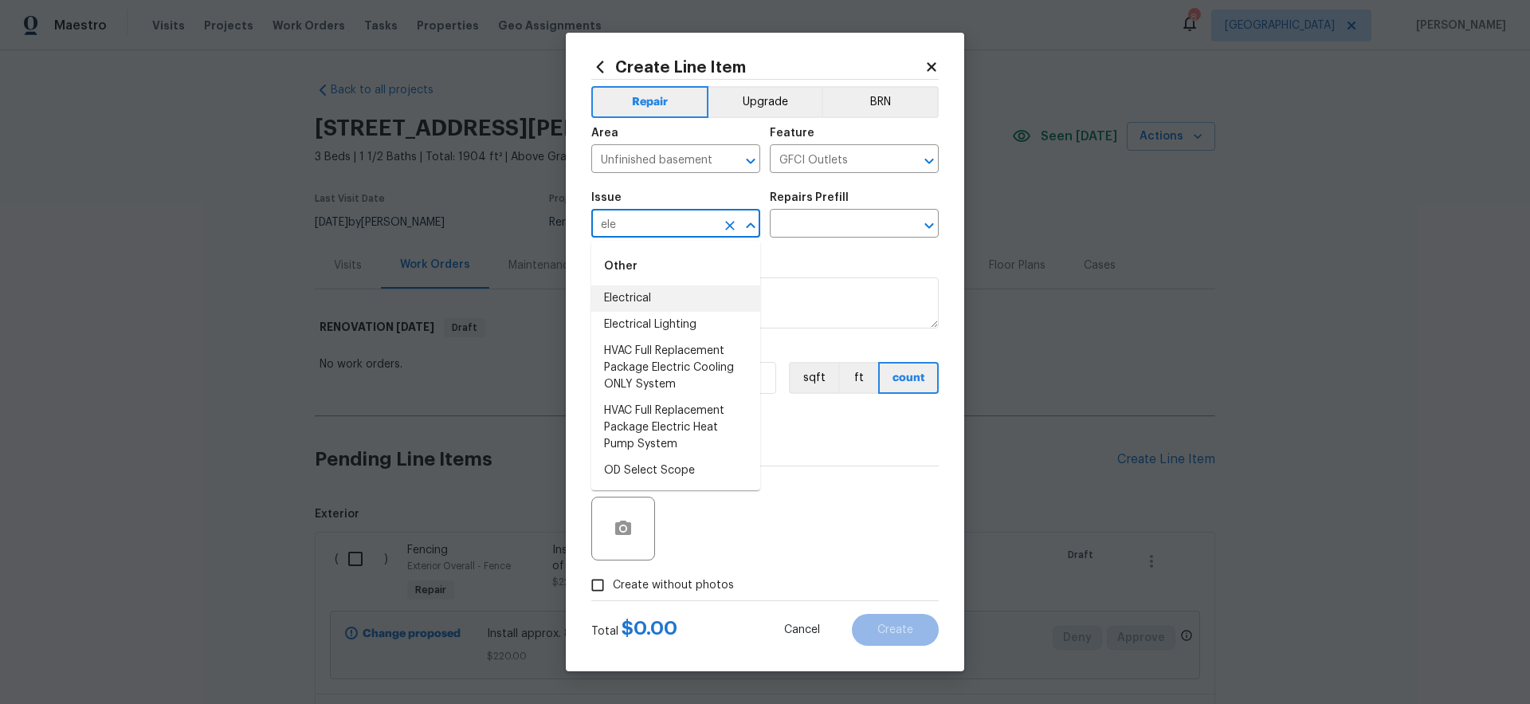
click at [670, 296] on li "Electrical" at bounding box center [675, 298] width 169 height 26
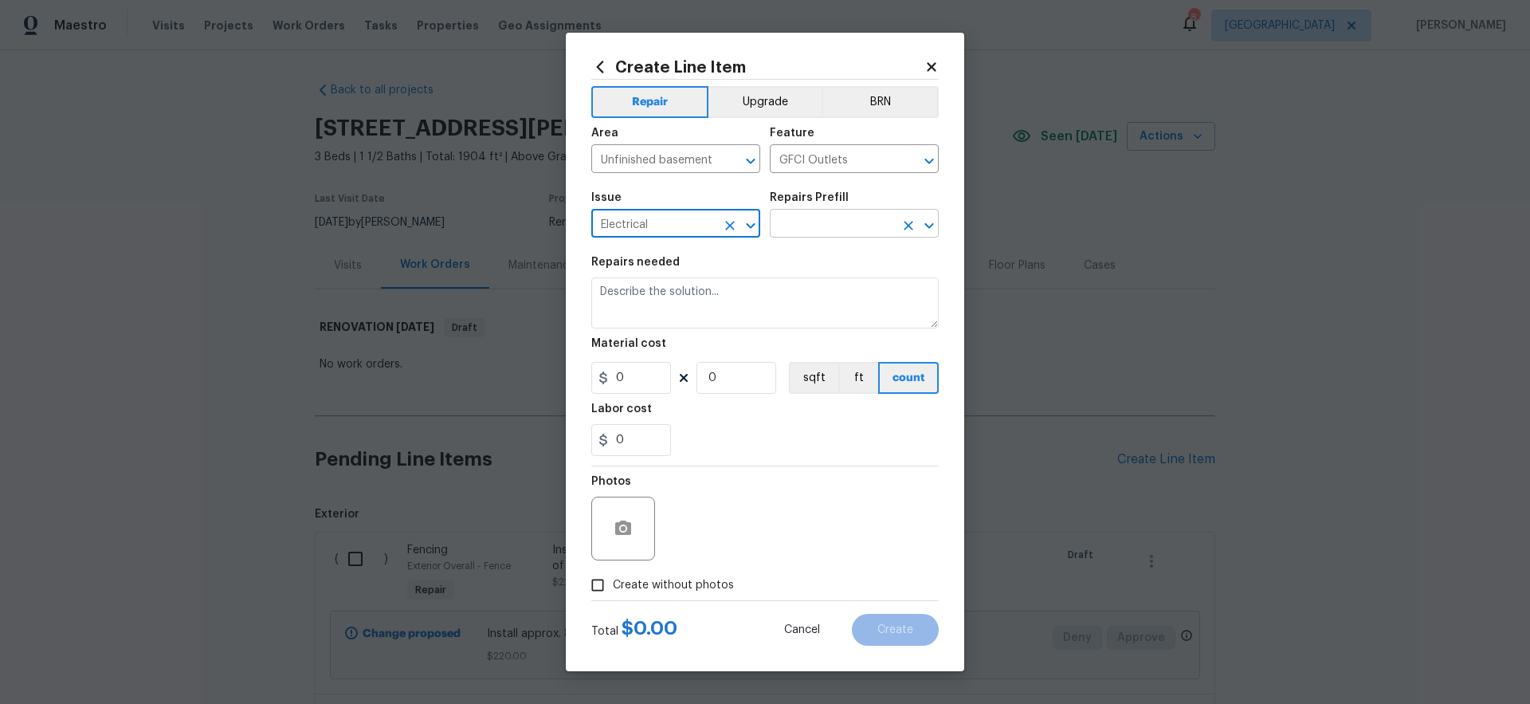
type input "Electrical"
click at [803, 232] on input "text" at bounding box center [832, 225] width 124 height 25
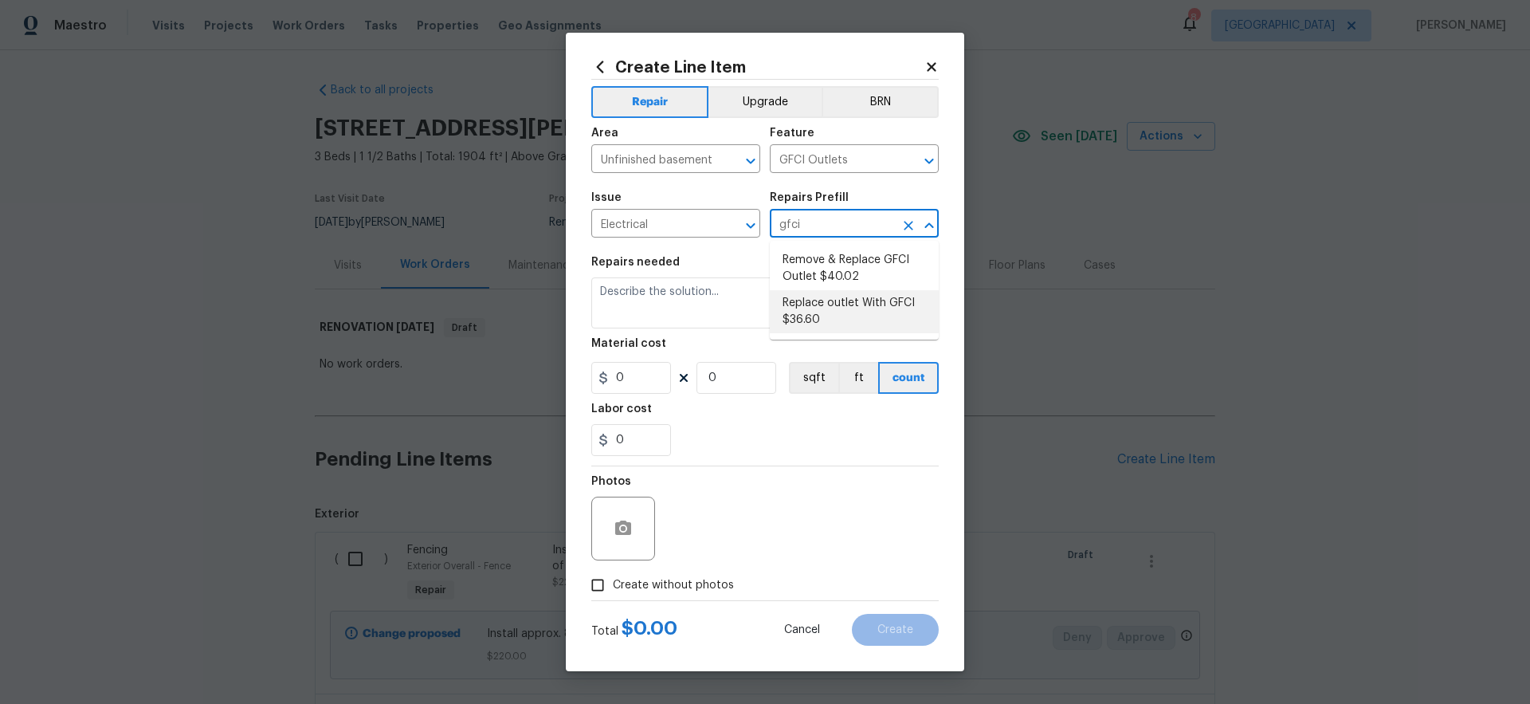
click at [826, 309] on li "Replace outlet With GFCI $36.60" at bounding box center [854, 311] width 169 height 43
type input "Replace outlet With GFCI $36.60"
type textarea "Remove and replace the existing standard oultet and replace with new GFCI outle…"
type input "36.6"
type input "1"
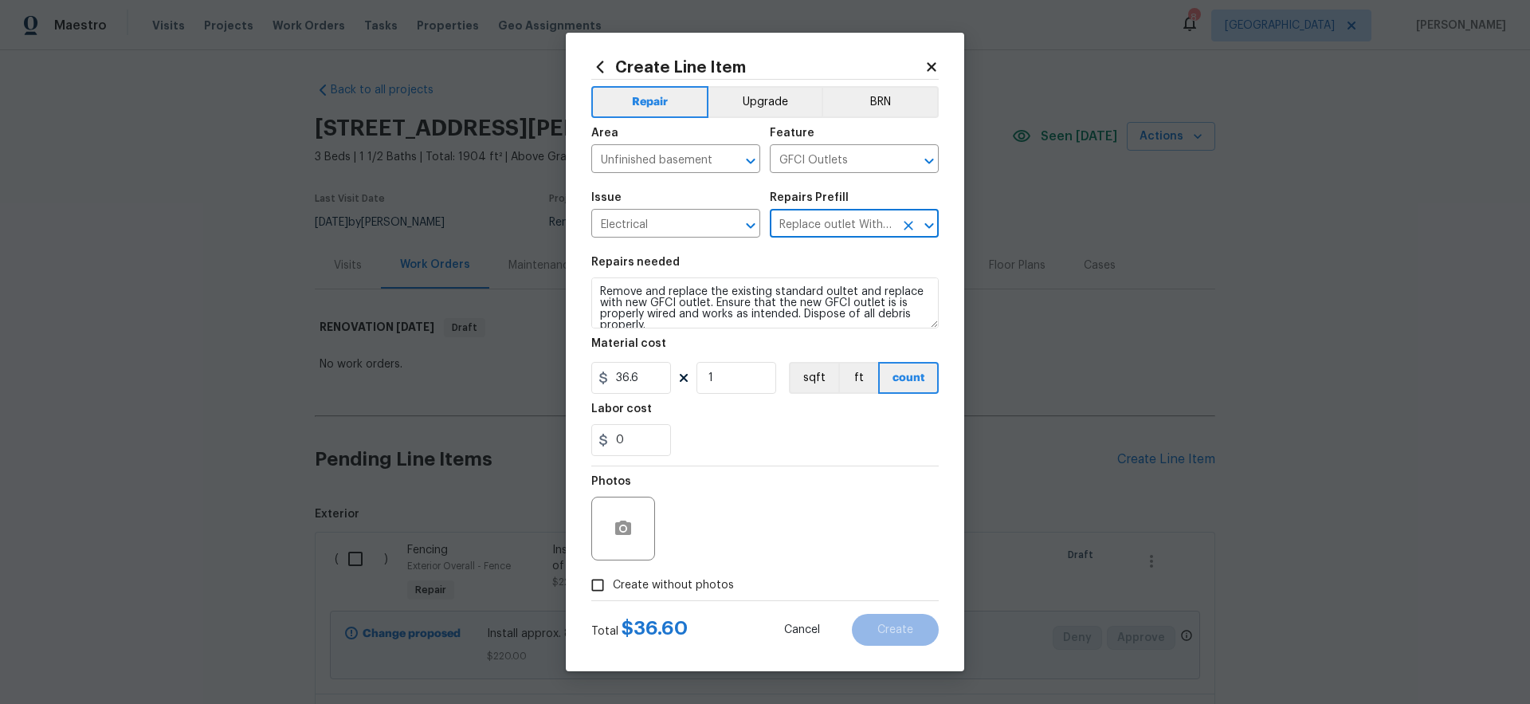
type input "Replace outlet With GFCI $36.60"
drag, startPoint x: 735, startPoint y: 375, endPoint x: 674, endPoint y: 372, distance: 60.6
click at [674, 372] on div "36.6 1 sqft ft count" at bounding box center [764, 378] width 347 height 32
type input "2"
click at [712, 422] on div "Labor cost" at bounding box center [764, 413] width 347 height 21
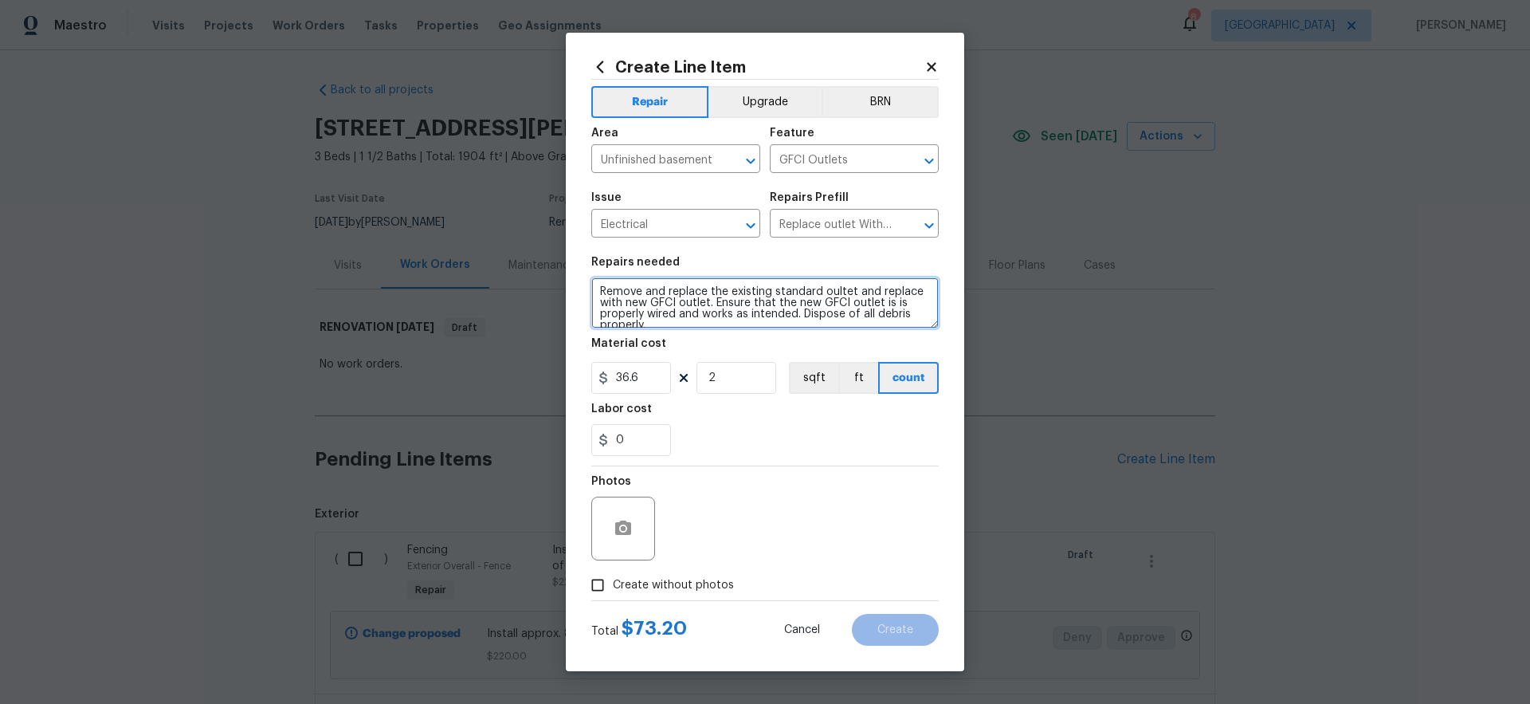
drag, startPoint x: 621, startPoint y: 317, endPoint x: 551, endPoint y: 239, distance: 104.9
click at [551, 239] on div "Create Line Item Repair Upgrade BRN Area Unfinished basement ​ Feature GFCI Out…" at bounding box center [765, 352] width 1530 height 704
type textarea "U"
type textarea "Install 2 GFCI outlets in the utility room. Outlets are marked with blue tape."
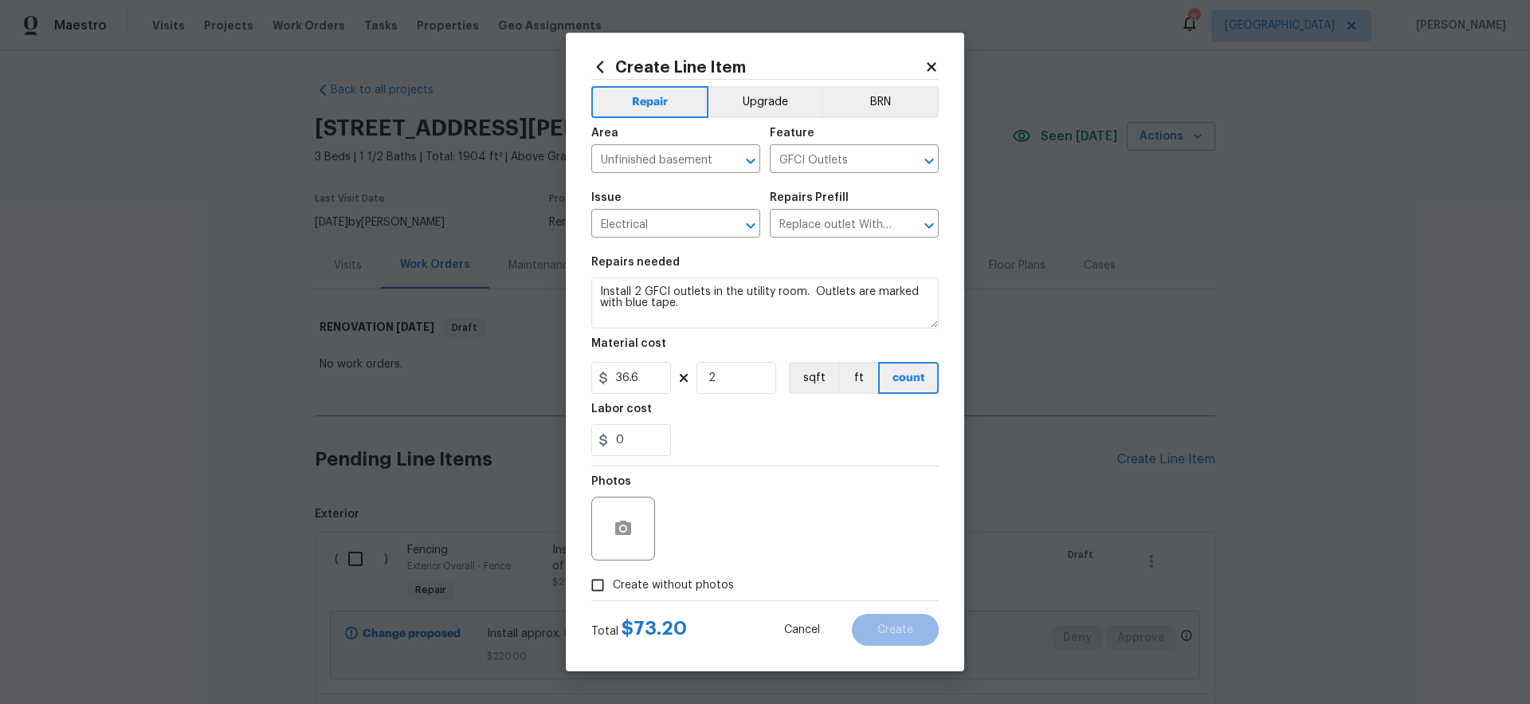
click at [700, 579] on span "Create without photos" at bounding box center [673, 585] width 121 height 17
click at [613, 579] on input "Create without photos" at bounding box center [597, 585] width 30 height 30
checkbox input "true"
click at [756, 537] on textarea at bounding box center [803, 528] width 271 height 64
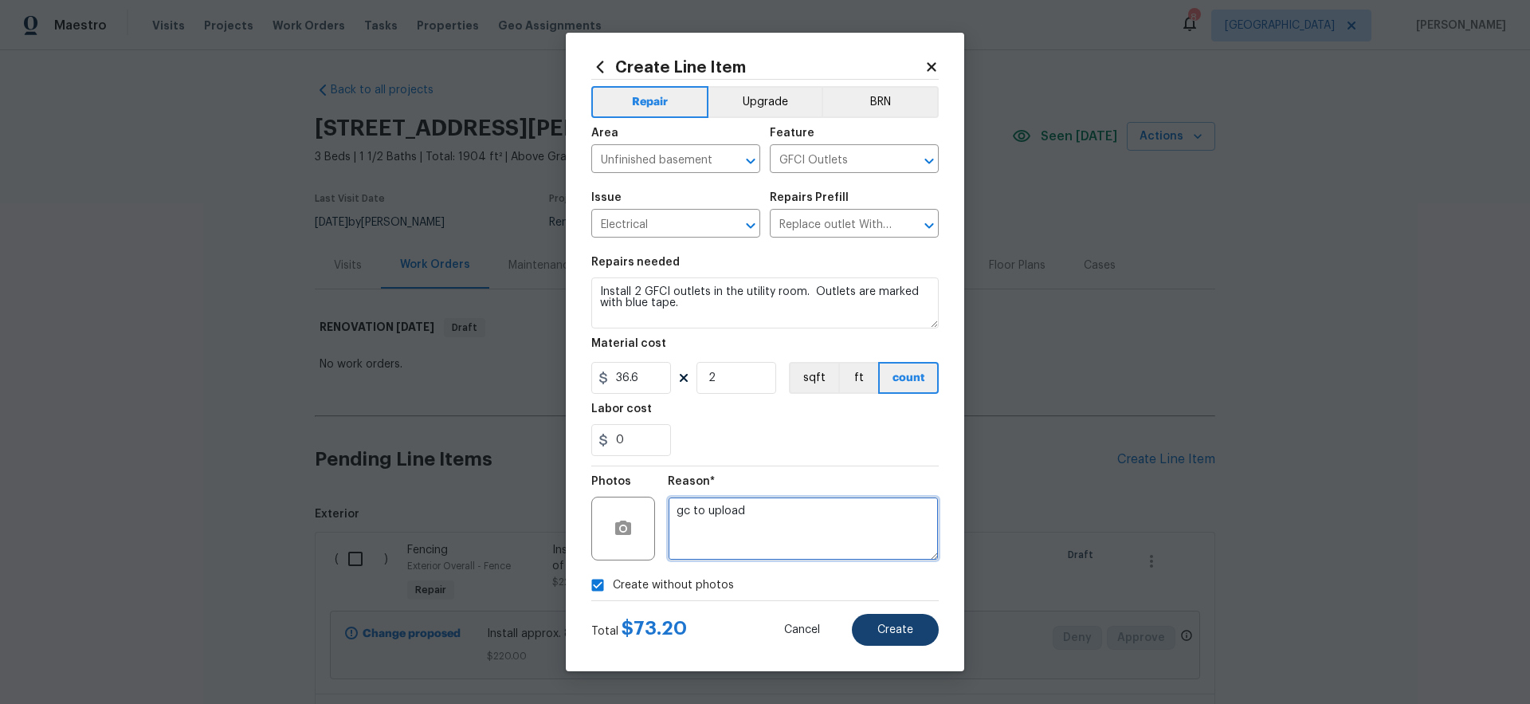
type textarea "gc to upload"
click at [887, 630] on span "Create" at bounding box center [895, 630] width 36 height 12
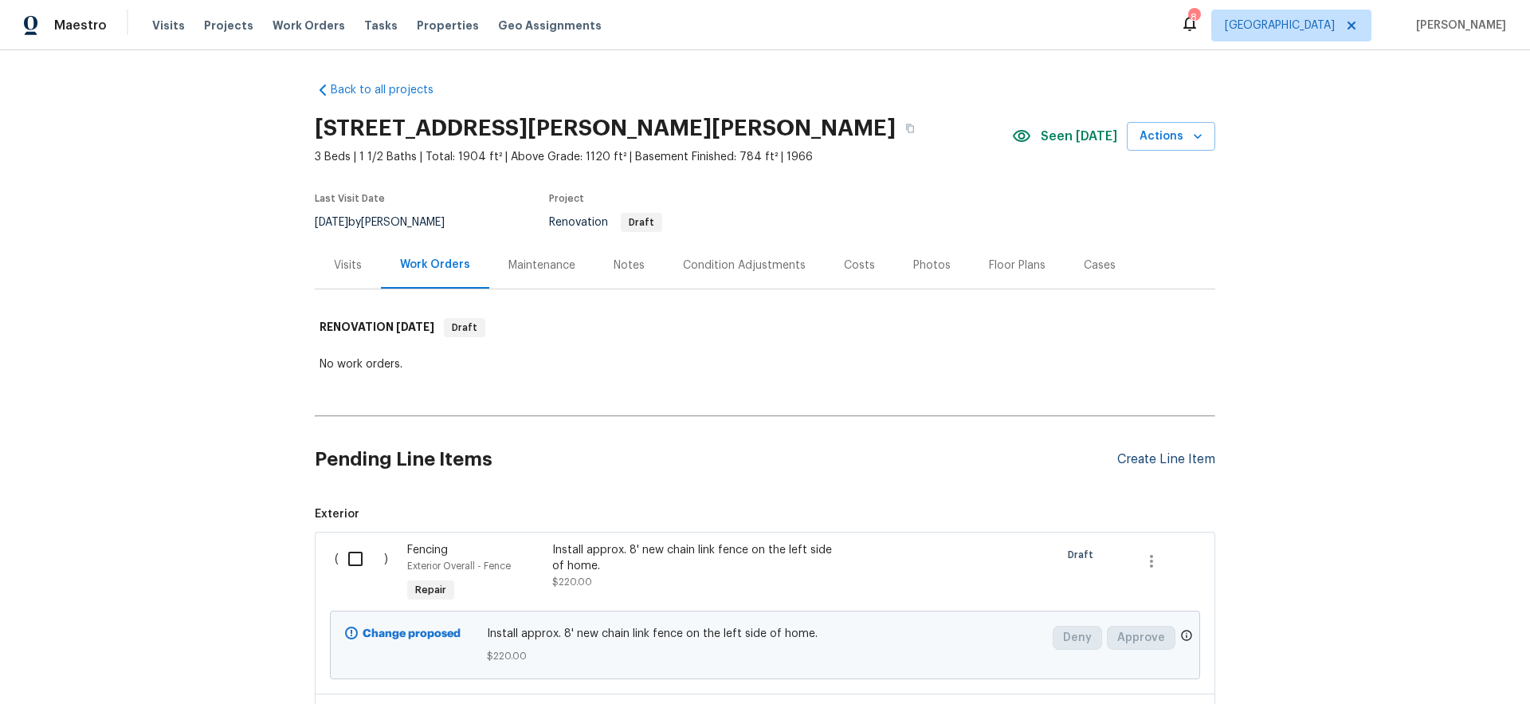
click at [1182, 460] on div "Create Line Item" at bounding box center [1166, 459] width 98 height 15
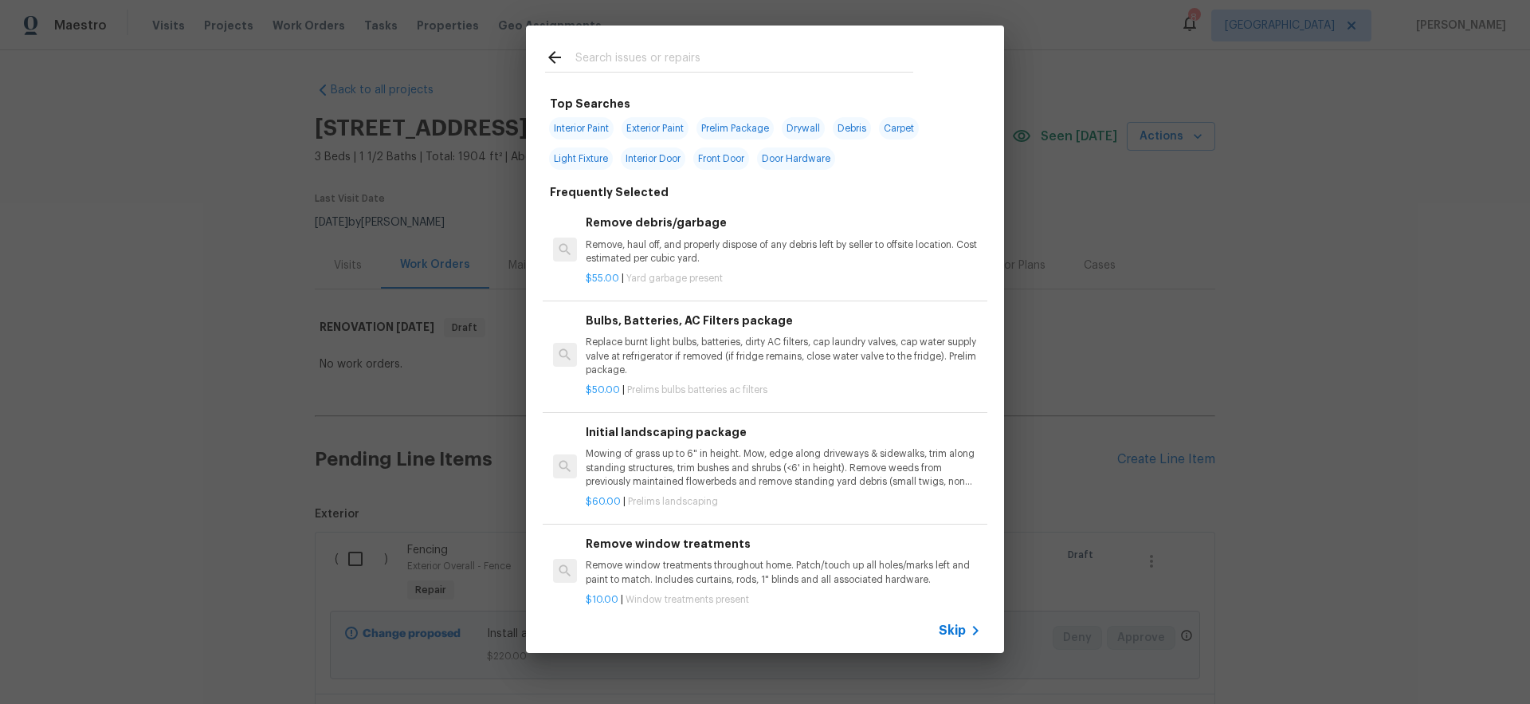
click at [951, 626] on span "Skip" at bounding box center [952, 630] width 27 height 16
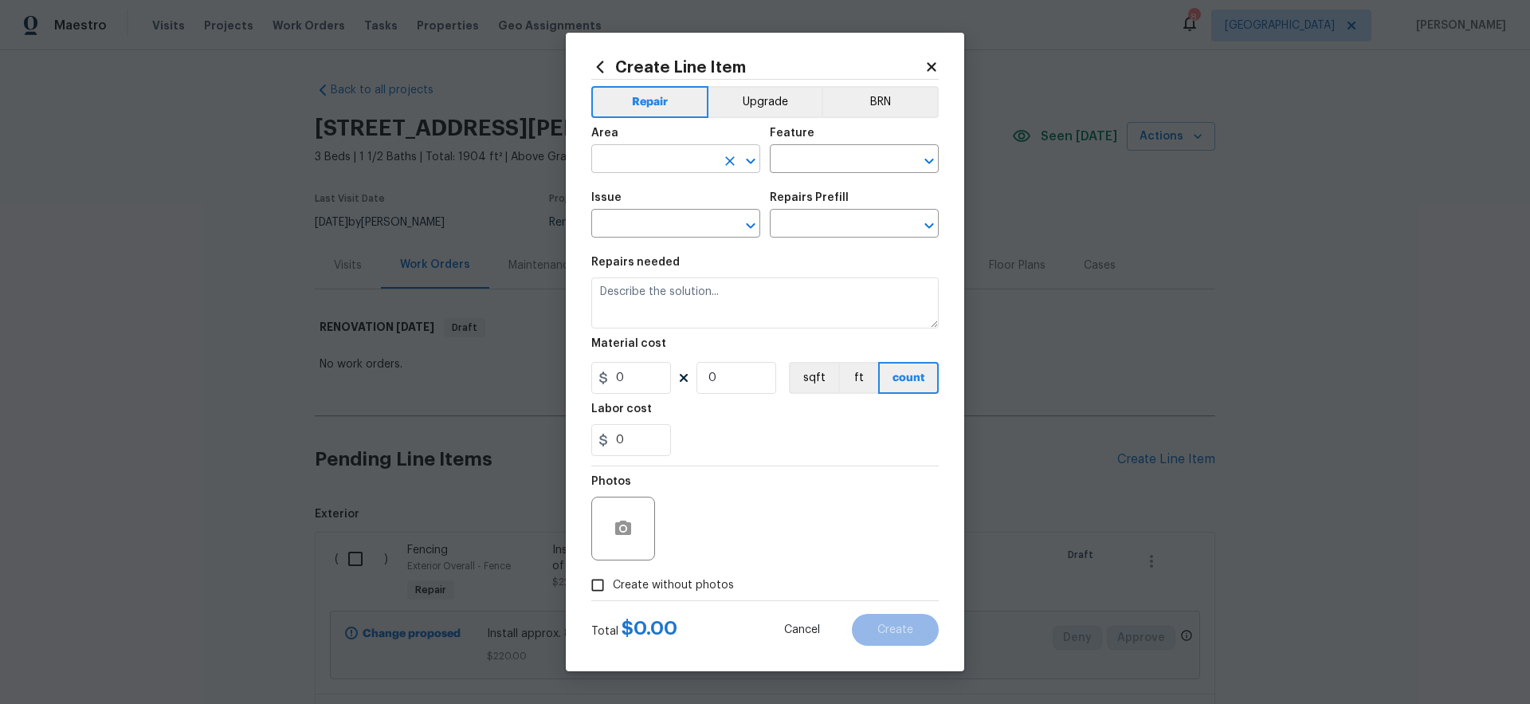
click at [657, 161] on input "text" at bounding box center [653, 160] width 124 height 25
click at [641, 225] on li "Interior Overall" at bounding box center [675, 222] width 169 height 26
type input "Interior Overall"
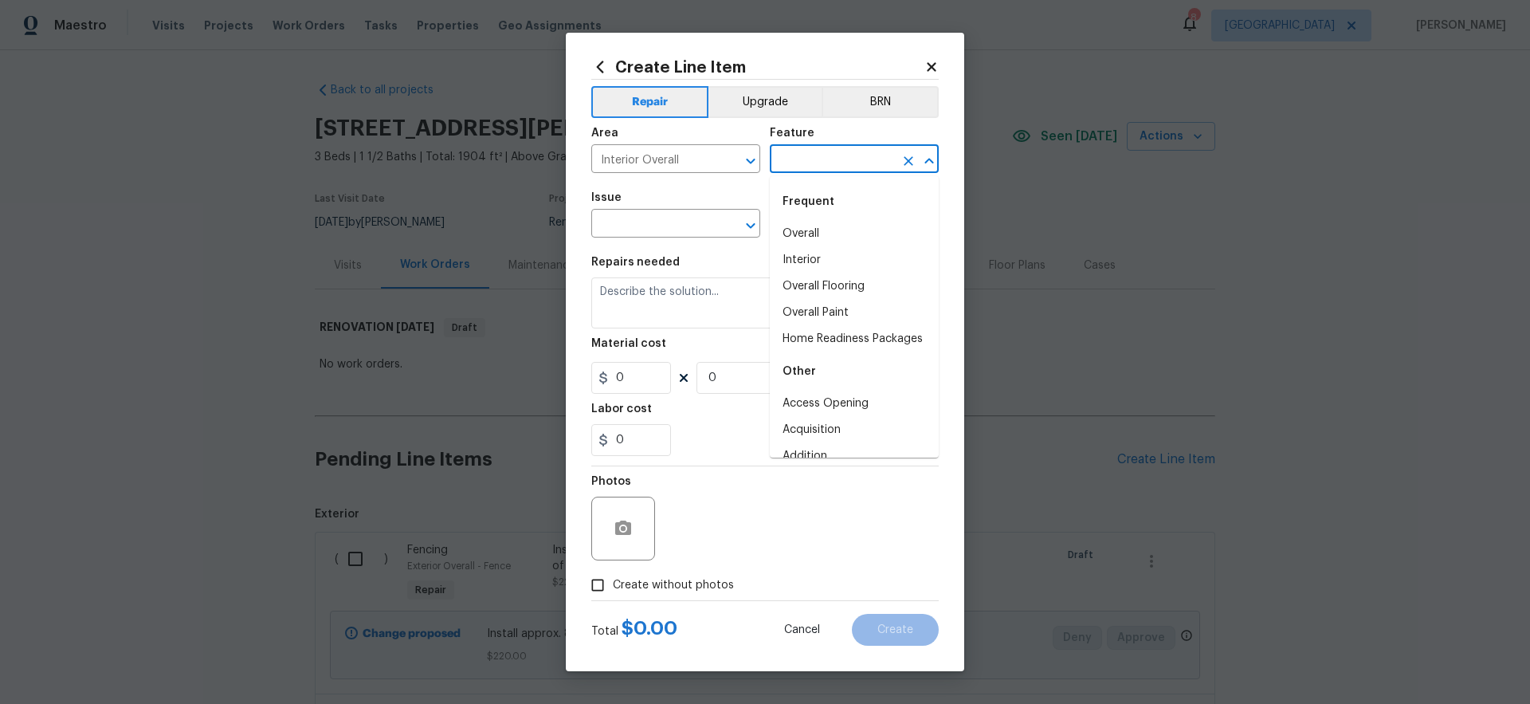
click at [806, 162] on input "text" at bounding box center [832, 160] width 124 height 25
type input "p"
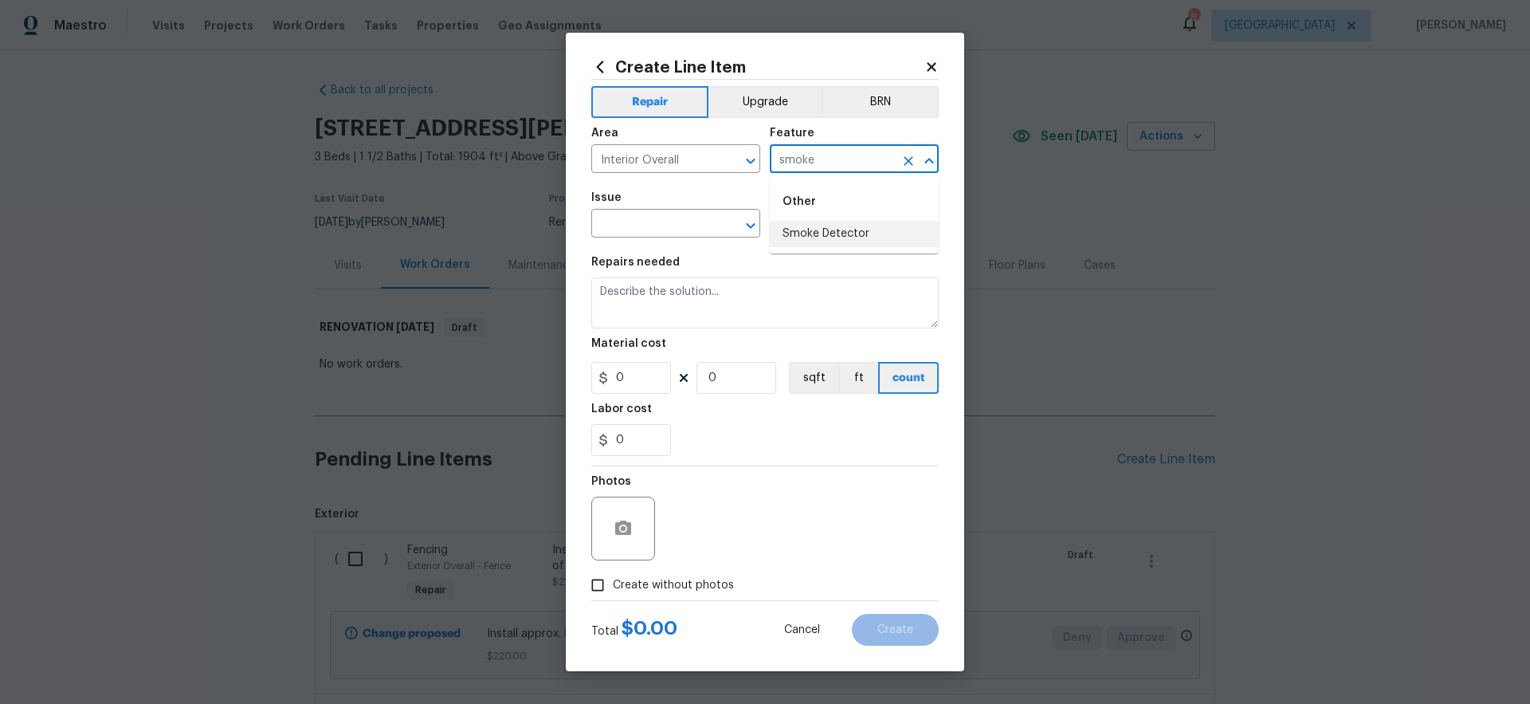
click at [826, 236] on li "Smoke Detector" at bounding box center [854, 234] width 169 height 26
type input "Smoke Detector"
click at [660, 229] on input "text" at bounding box center [653, 225] width 124 height 25
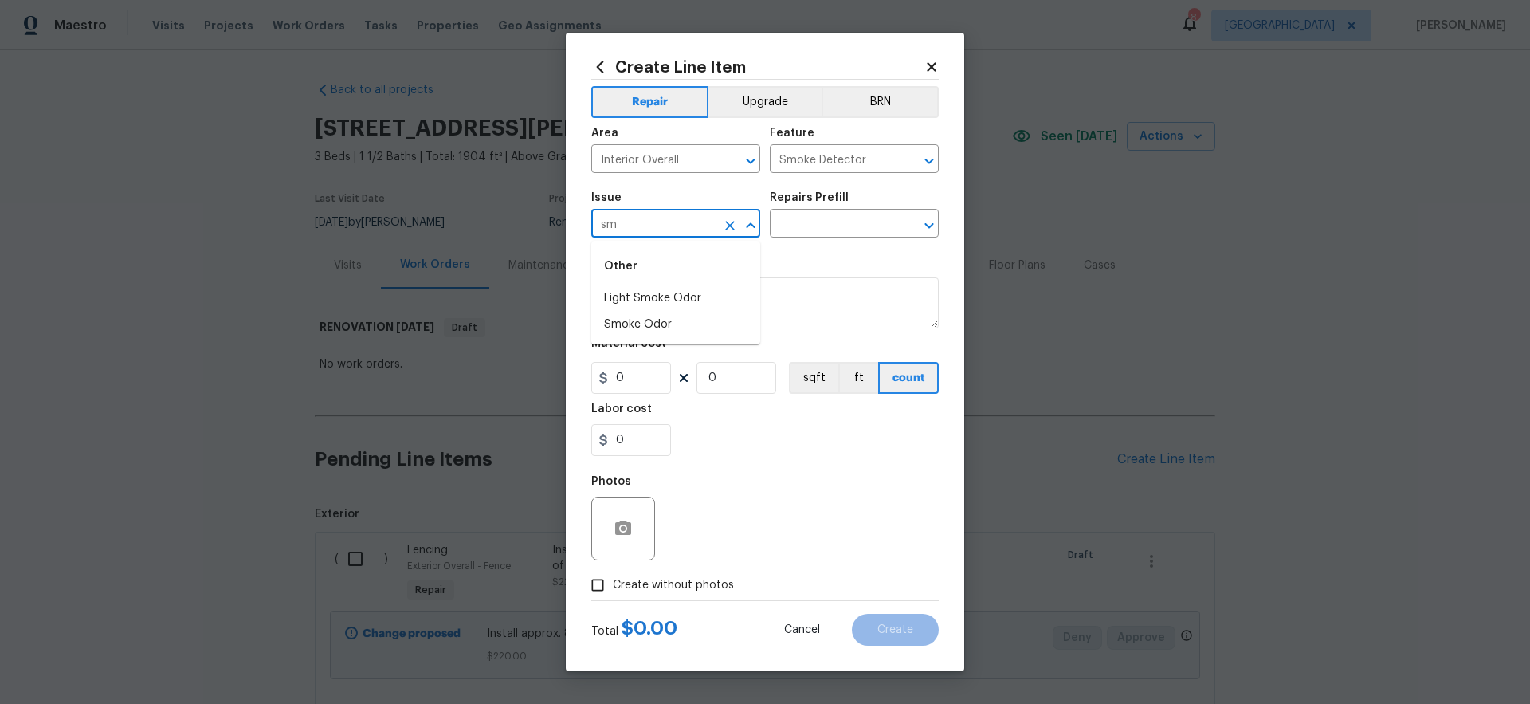
type input "s"
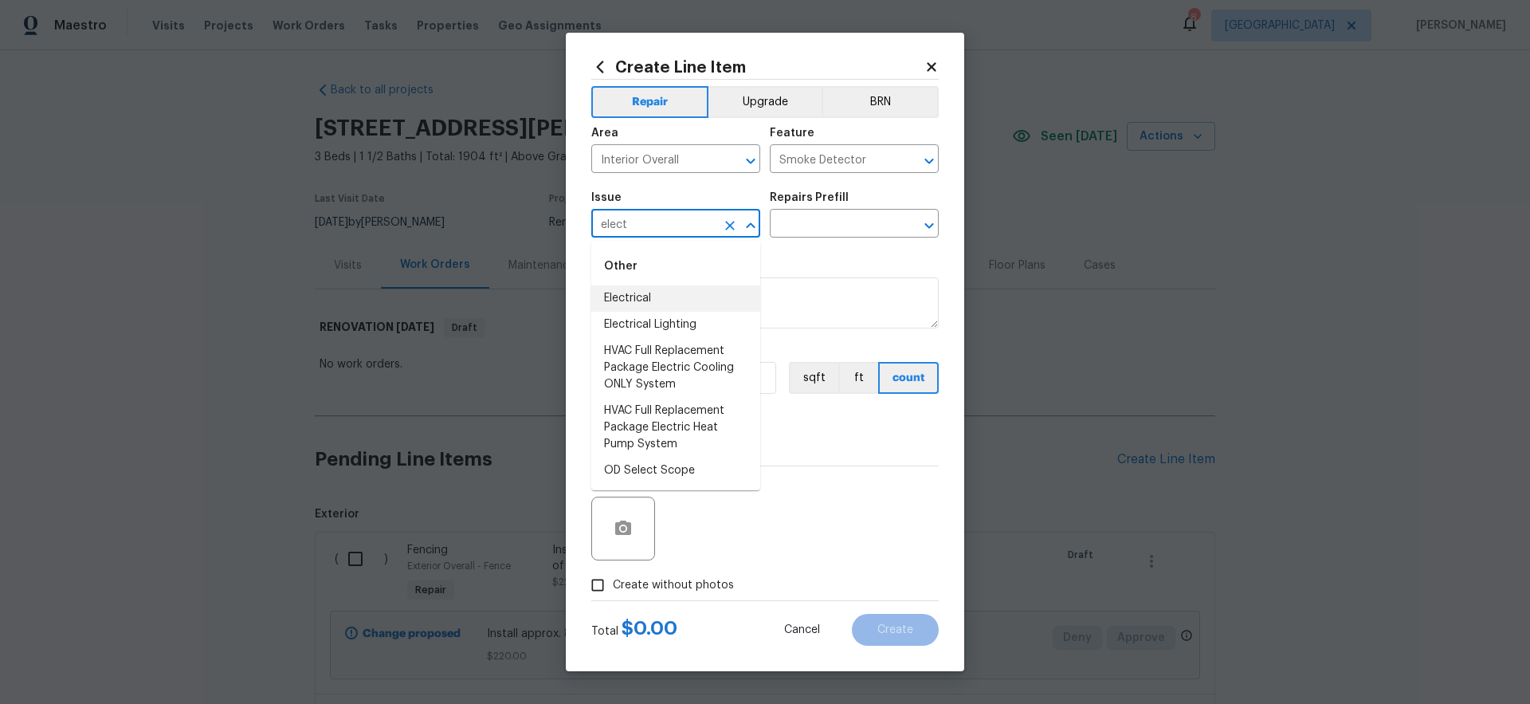
click at [627, 300] on li "Electrical" at bounding box center [675, 298] width 169 height 26
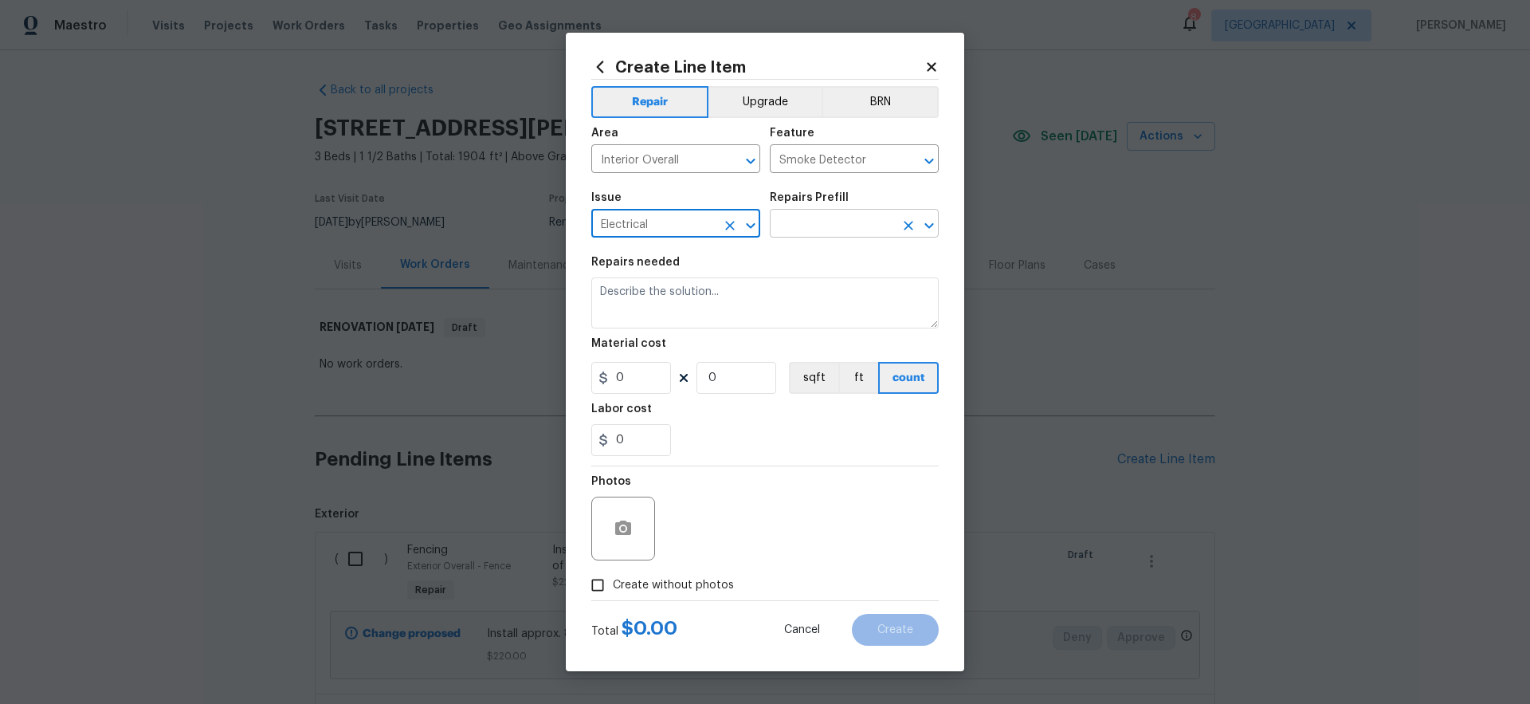
type input "Electrical"
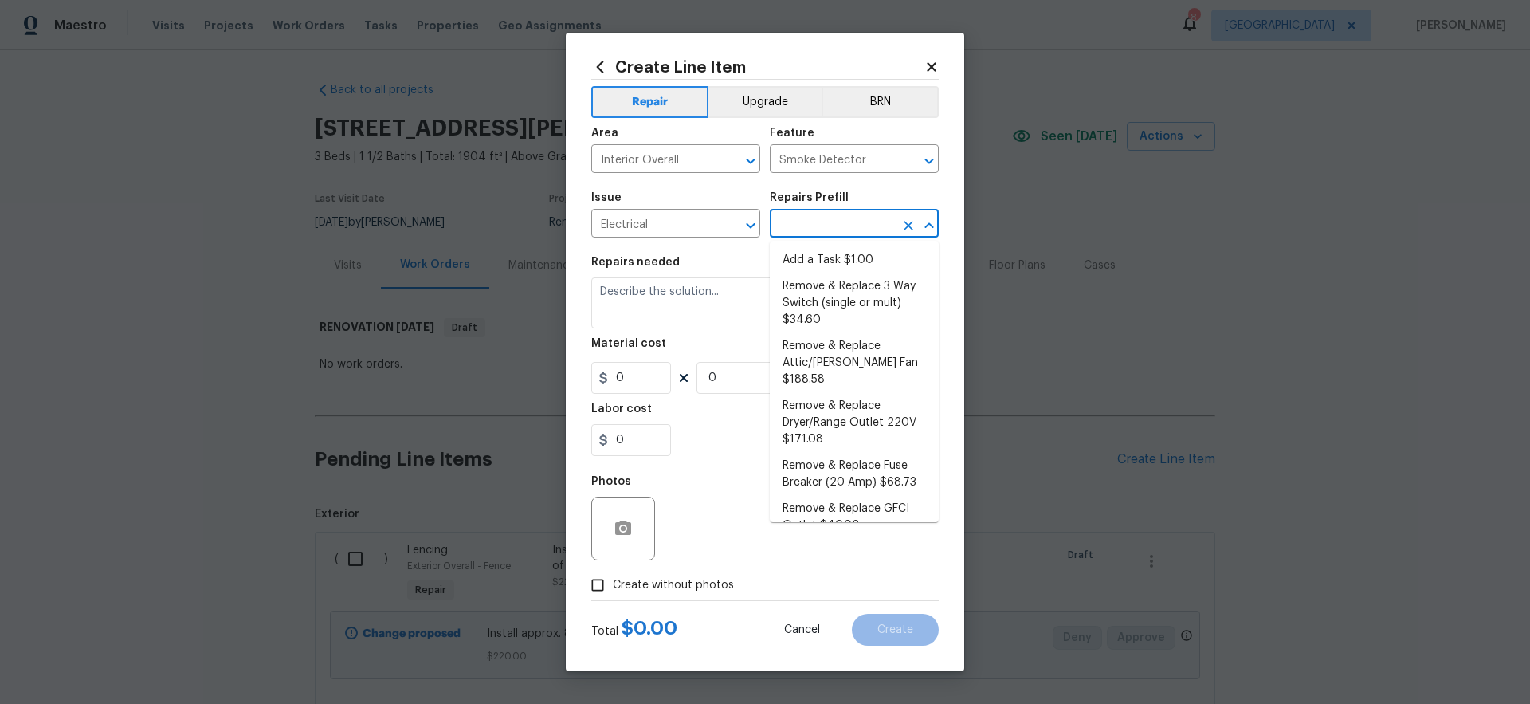
click at [814, 225] on input "text" at bounding box center [832, 225] width 124 height 25
click at [814, 261] on li "Add a Task $1.00" at bounding box center [854, 260] width 169 height 26
type input "Add a Task $1.00"
type textarea "HPM to detail"
type input "1"
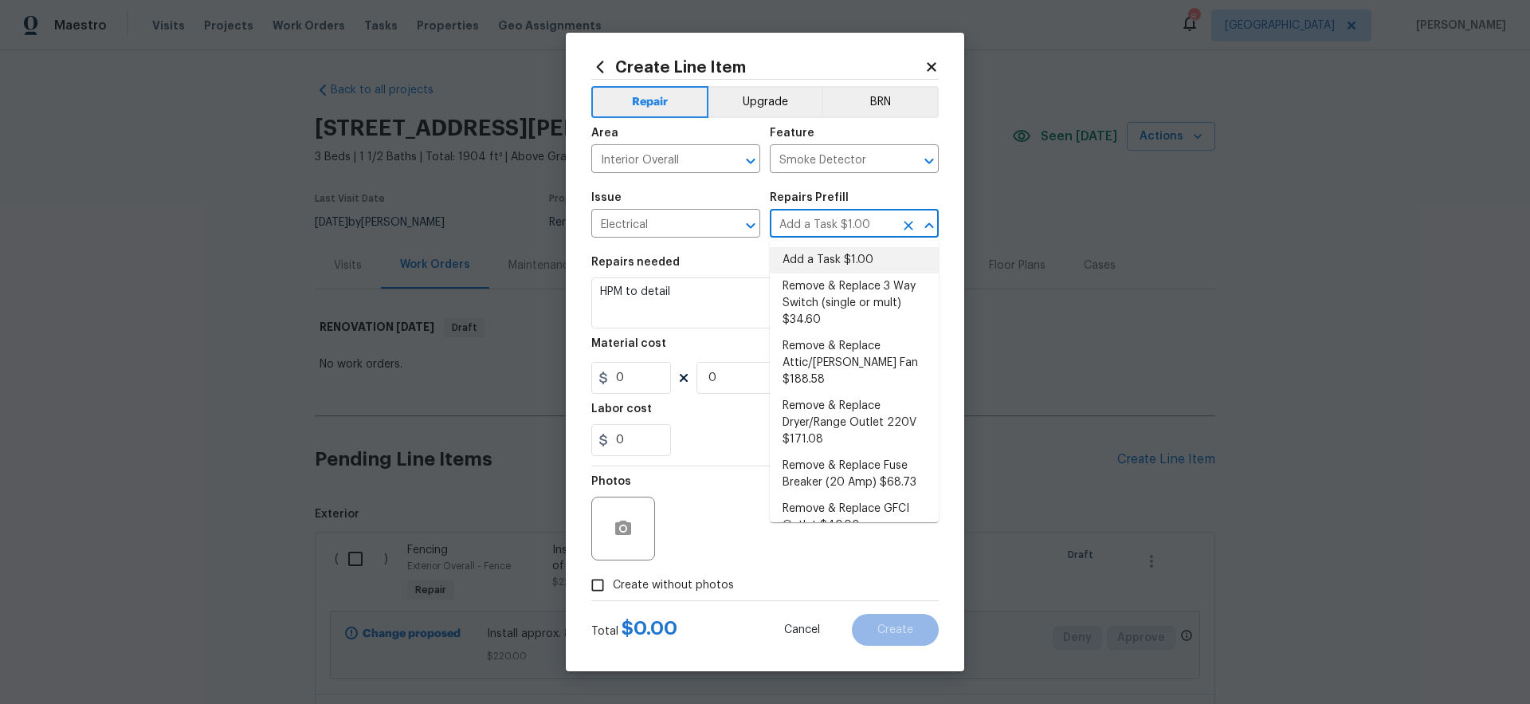
type input "1"
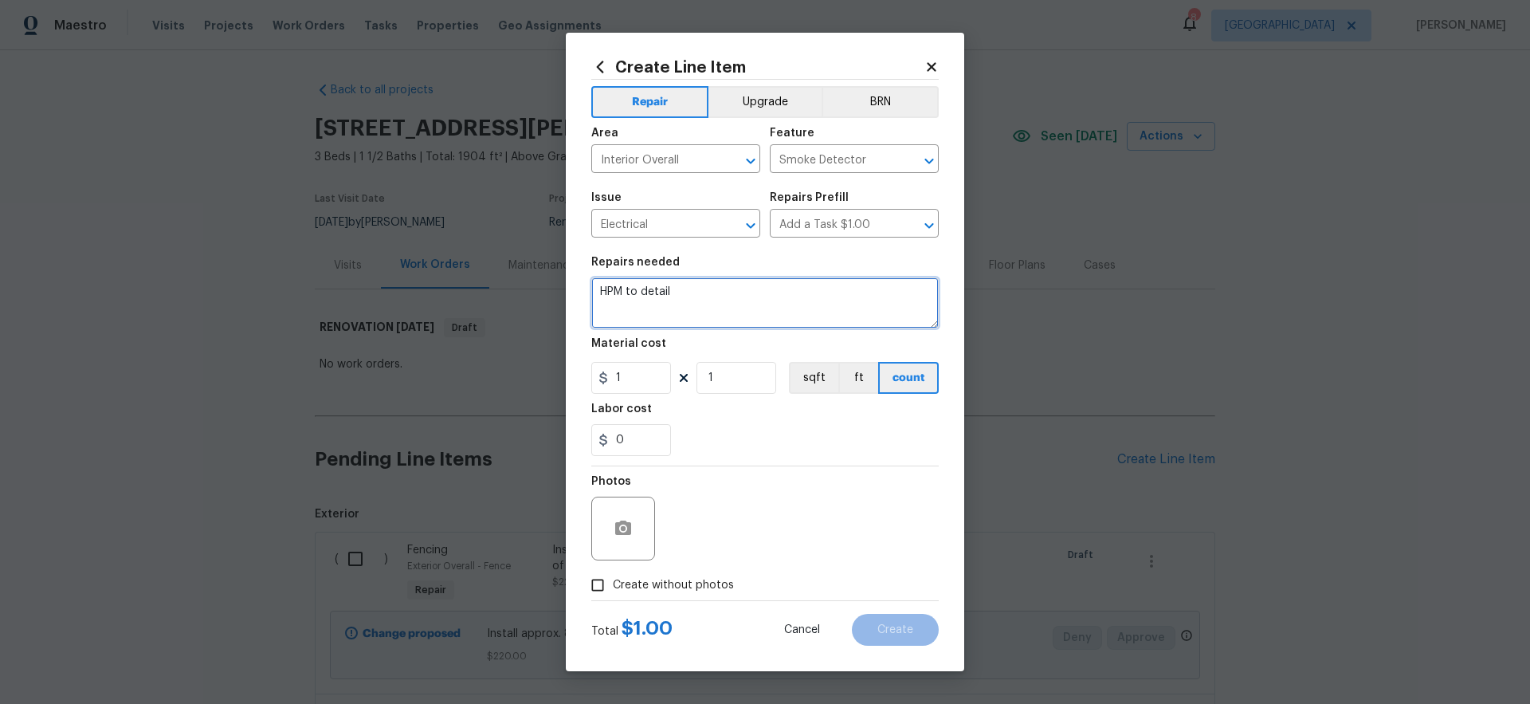
drag, startPoint x: 721, startPoint y: 298, endPoint x: 462, endPoint y: 281, distance: 259.5
click at [461, 281] on div "Create Line Item Repair Upgrade BRN Area Interior Overall ​ Feature Smoke Detec…" at bounding box center [765, 352] width 1530 height 704
type textarea "Install 5 new smoke detectors. One for each bedroom, hallway, and basement."
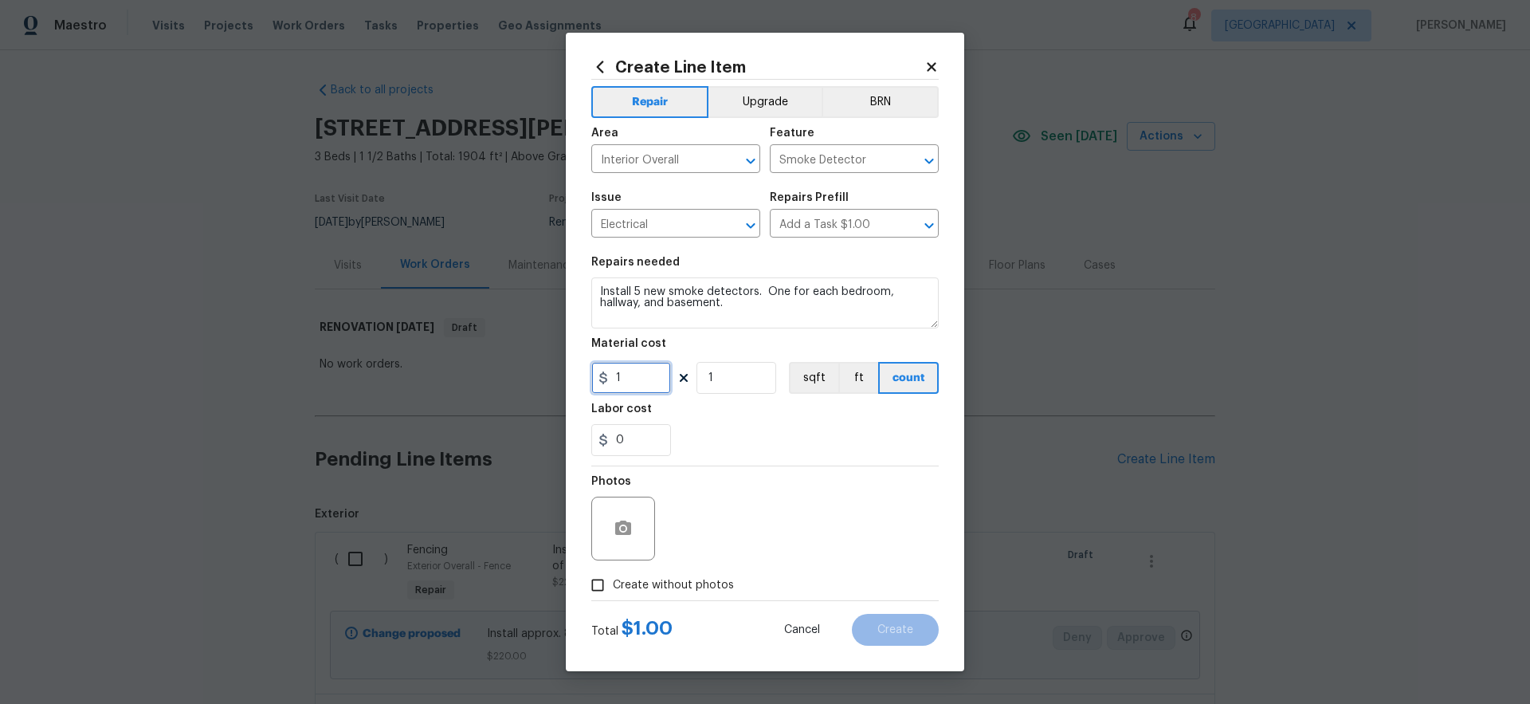
drag, startPoint x: 633, startPoint y: 378, endPoint x: 592, endPoint y: 370, distance: 41.6
click at [592, 370] on input "1" at bounding box center [631, 378] width 80 height 32
type input "30"
drag, startPoint x: 723, startPoint y: 374, endPoint x: 648, endPoint y: 370, distance: 75.8
click at [648, 370] on div "30 1 sqft ft count" at bounding box center [764, 378] width 347 height 32
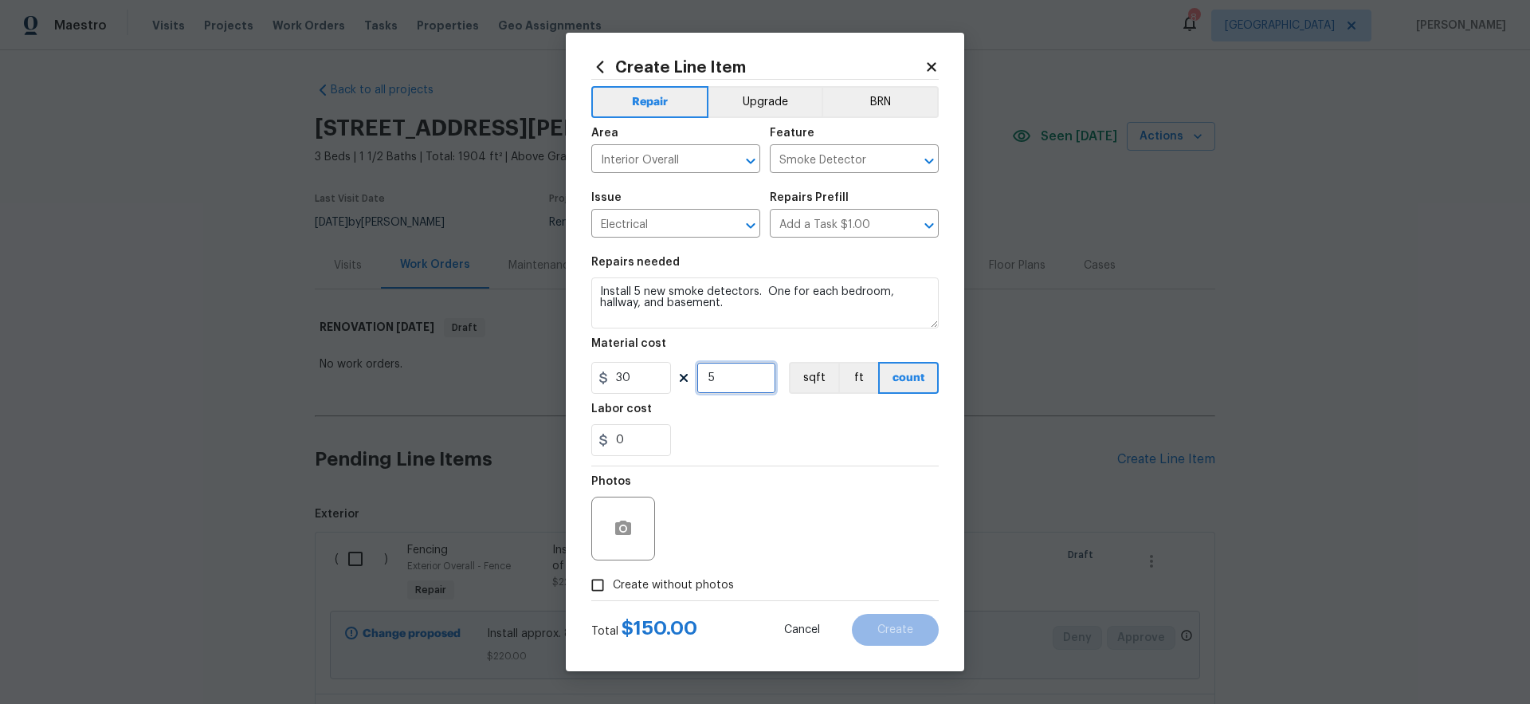
type input "5"
click at [760, 468] on div "Photos" at bounding box center [764, 518] width 347 height 104
click at [689, 587] on span "Create without photos" at bounding box center [673, 585] width 121 height 17
click at [613, 587] on input "Create without photos" at bounding box center [597, 585] width 30 height 30
checkbox input "true"
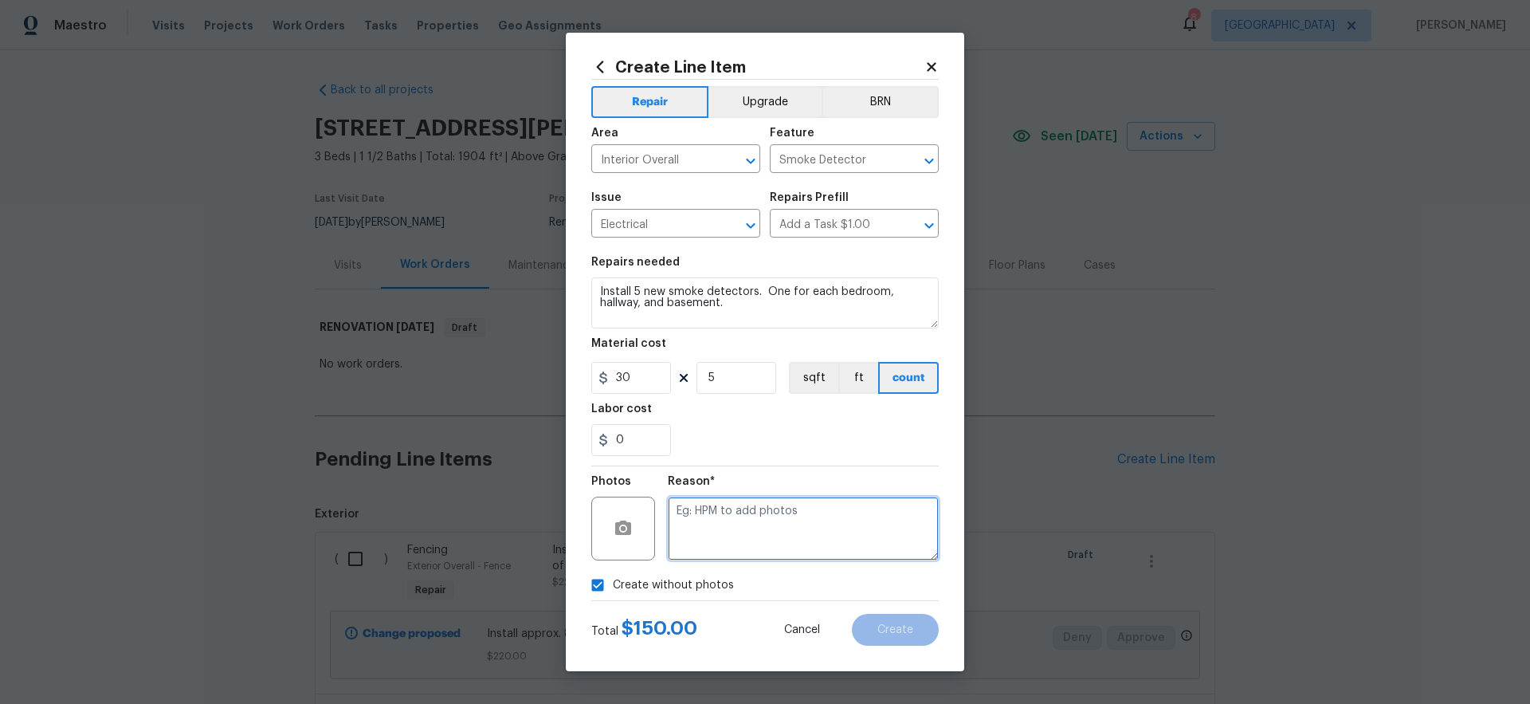
click at [773, 548] on textarea at bounding box center [803, 528] width 271 height 64
type textarea "gc to upload"
click at [892, 630] on span "Create" at bounding box center [895, 630] width 36 height 12
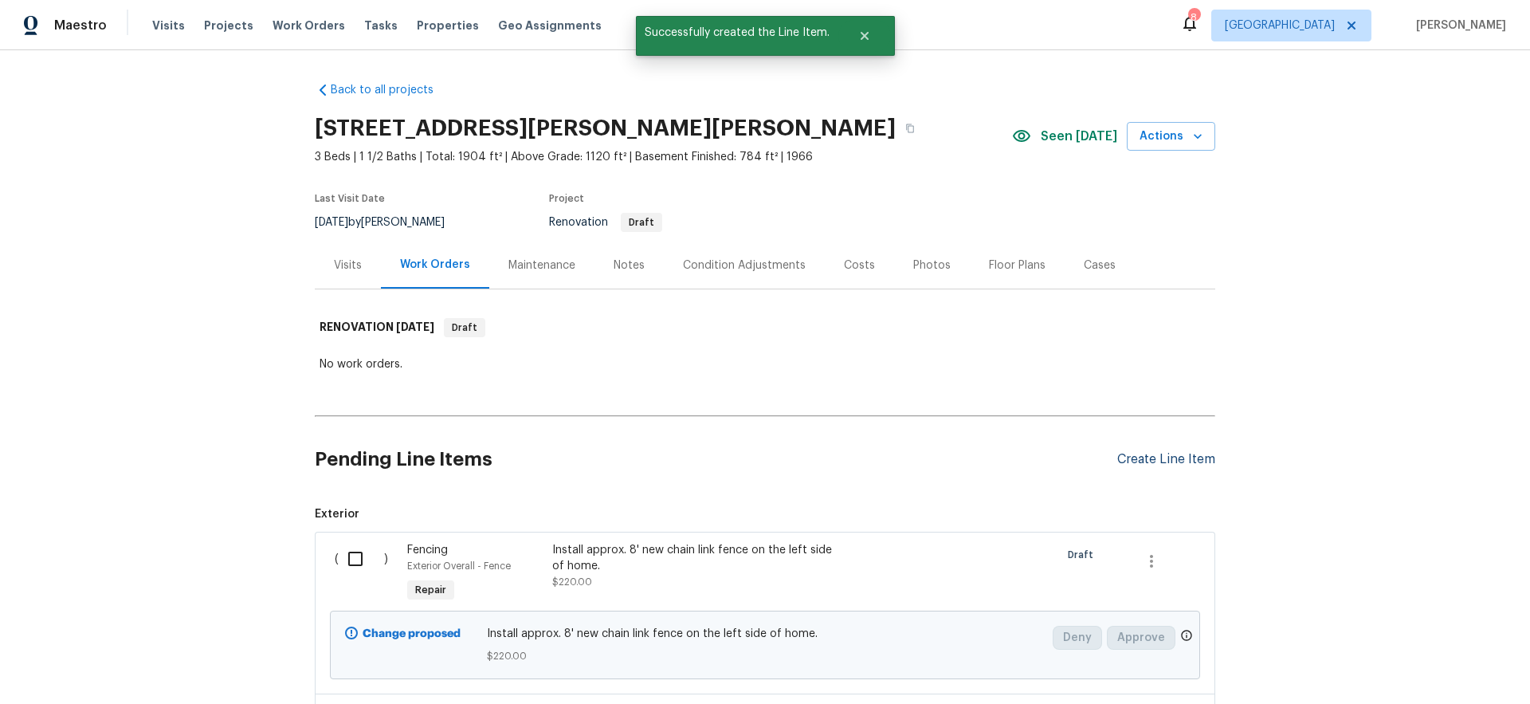
click at [1152, 461] on div "Create Line Item" at bounding box center [1166, 459] width 98 height 15
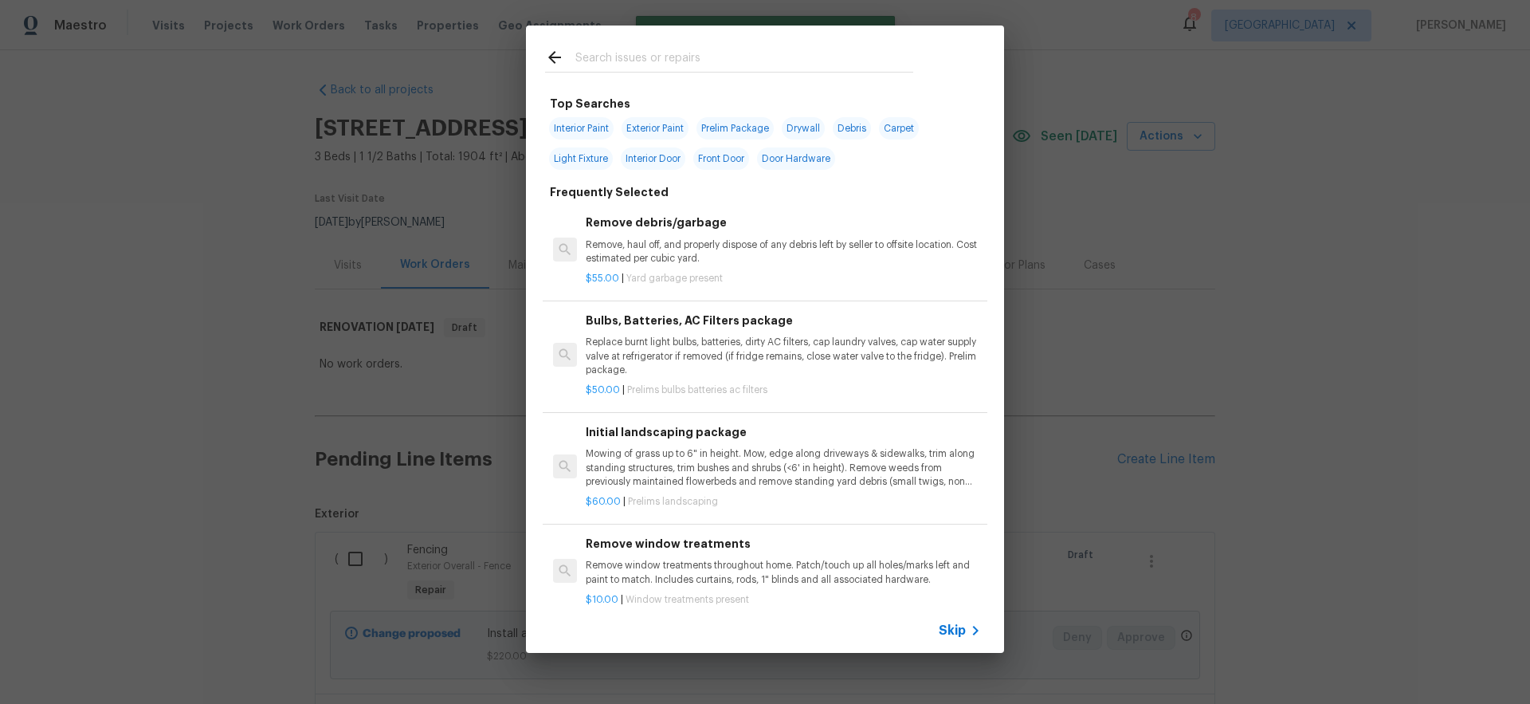
click at [956, 626] on span "Skip" at bounding box center [952, 630] width 27 height 16
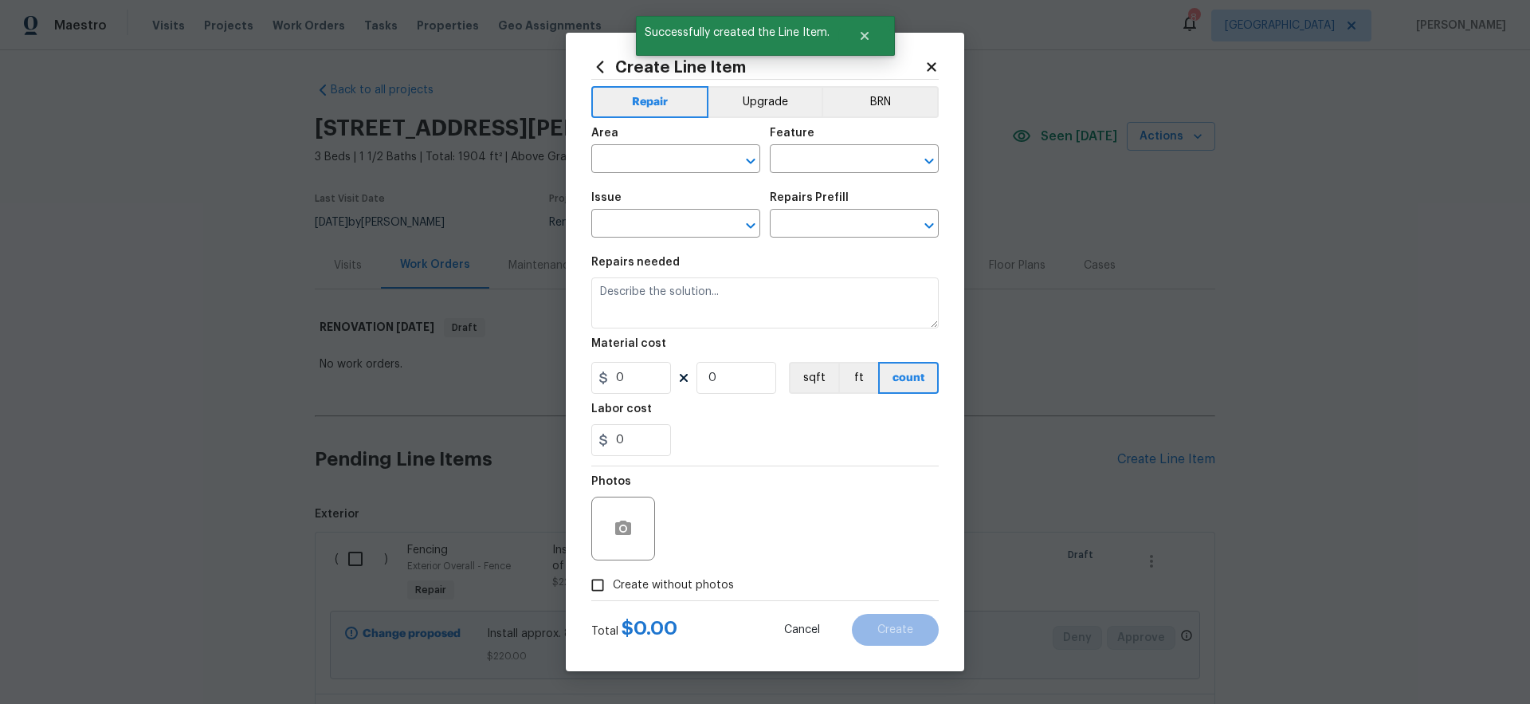
click at [637, 146] on div "Area" at bounding box center [675, 137] width 169 height 21
click at [628, 157] on input "text" at bounding box center [653, 160] width 124 height 25
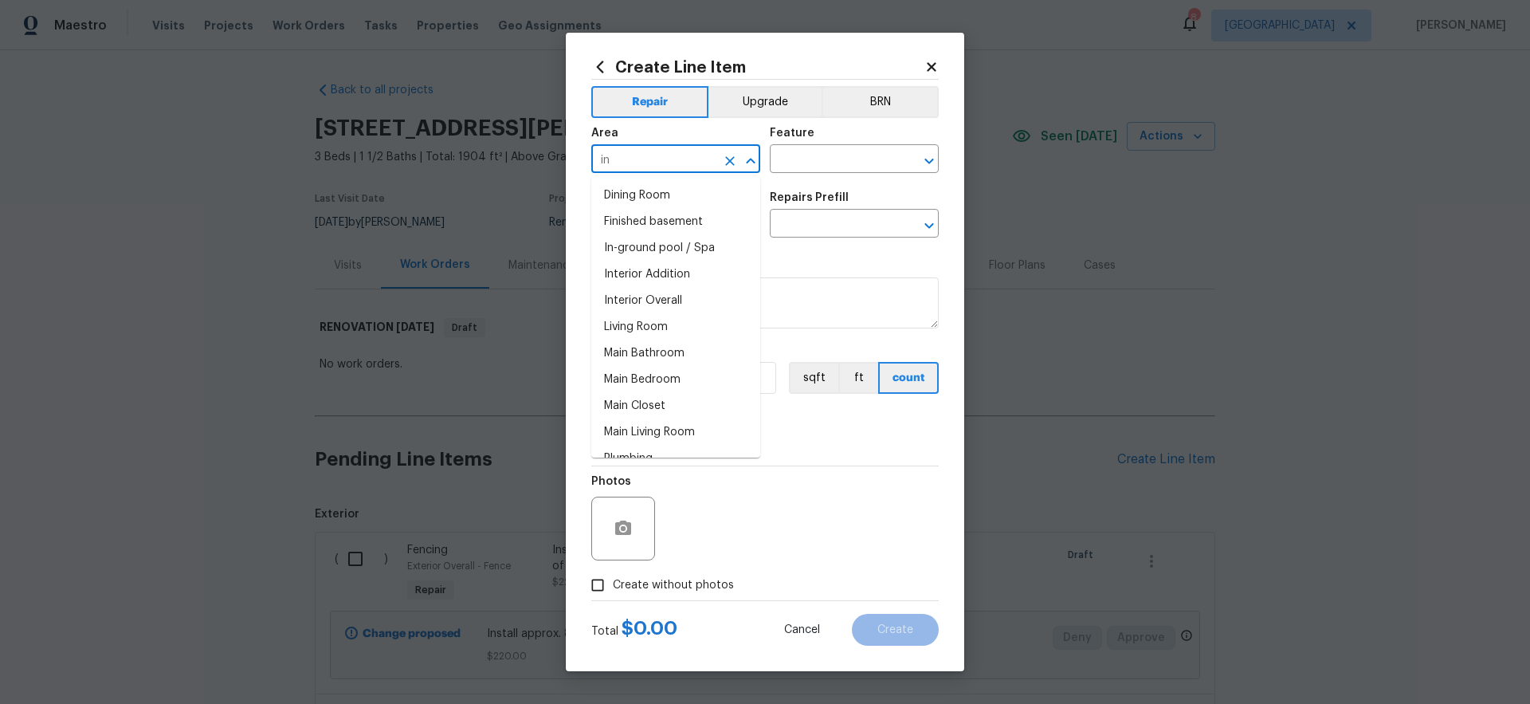
type input "i"
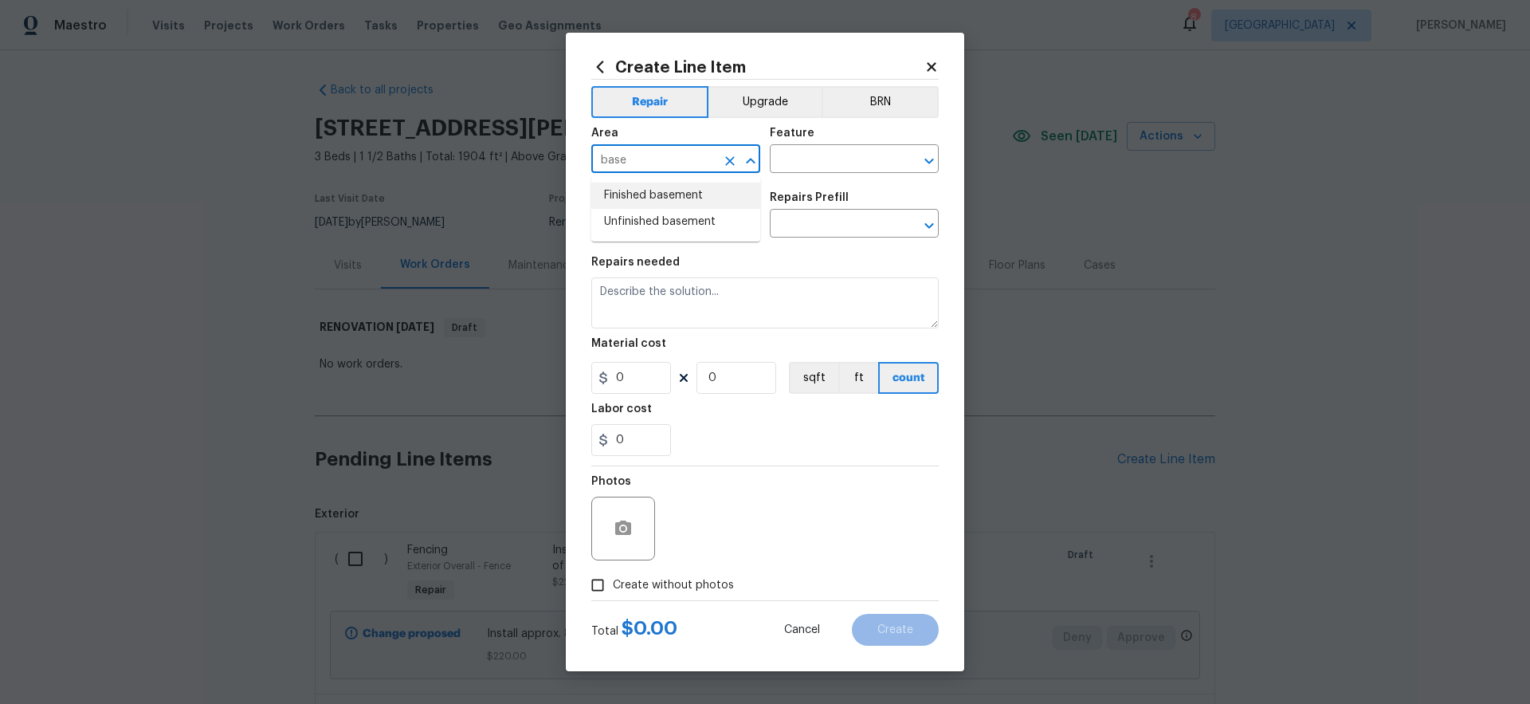
click at [665, 198] on li "Finished basement" at bounding box center [675, 195] width 169 height 26
type input "Finished basement"
click at [806, 161] on input "text" at bounding box center [832, 160] width 124 height 25
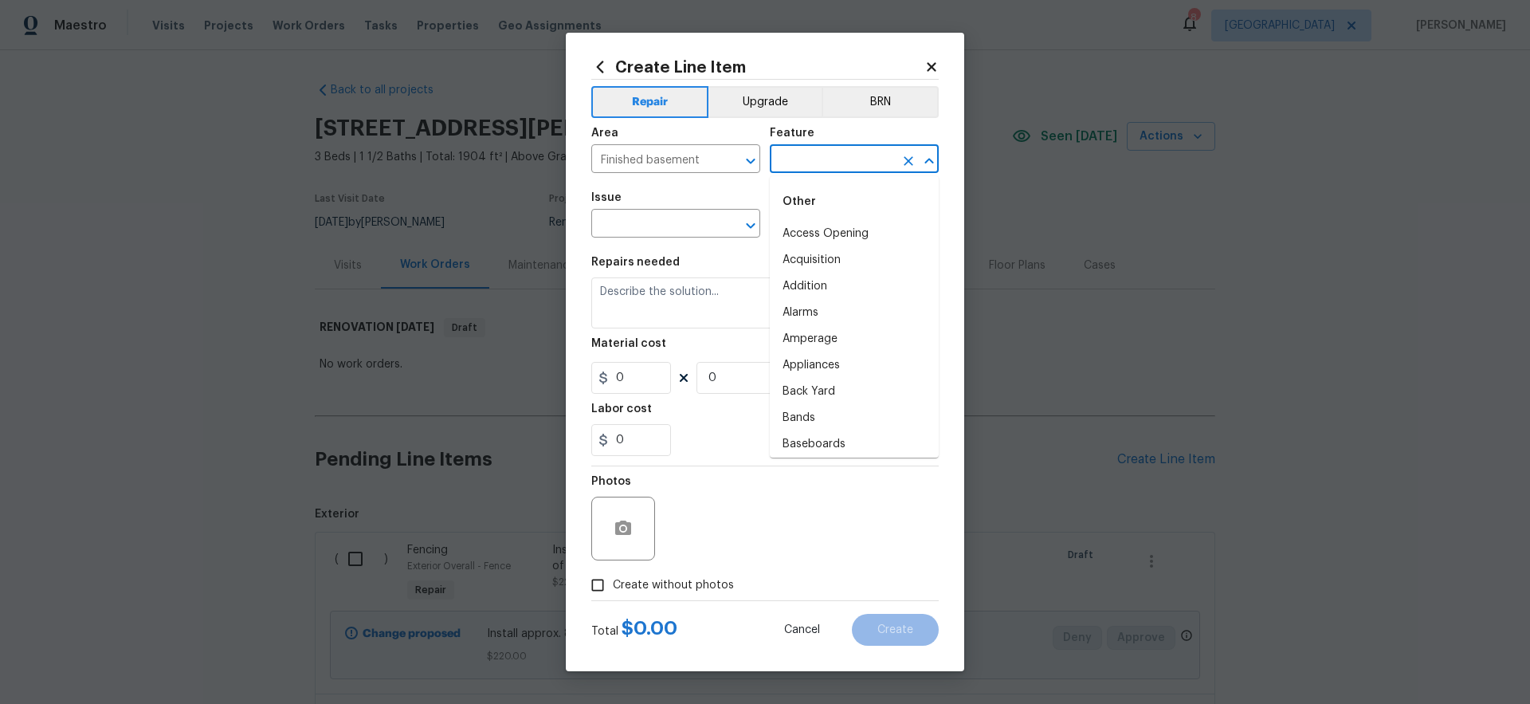
type input "b"
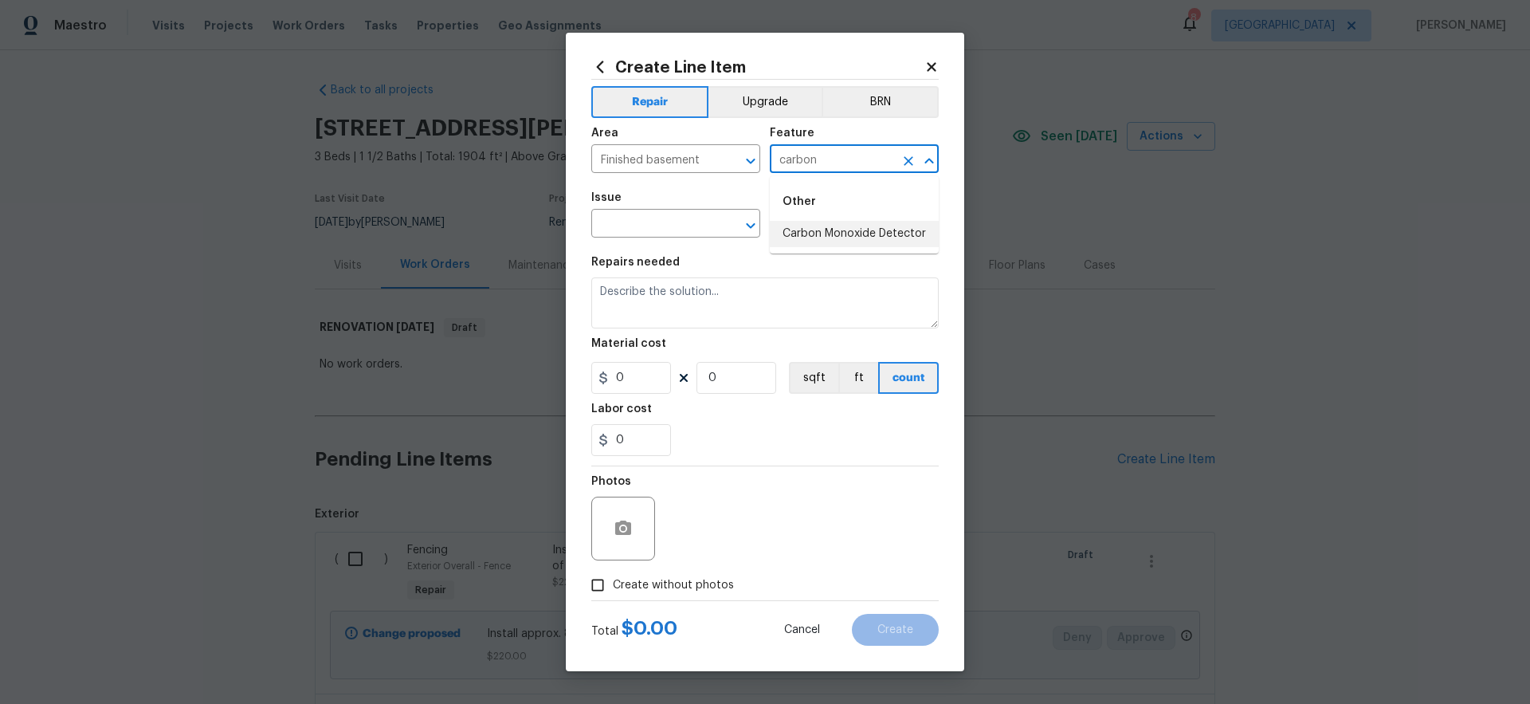
click at [807, 229] on li "Carbon Monoxide Detector" at bounding box center [854, 234] width 169 height 26
type input "Carbon Monoxide Detector"
click at [669, 230] on input "text" at bounding box center [653, 225] width 124 height 25
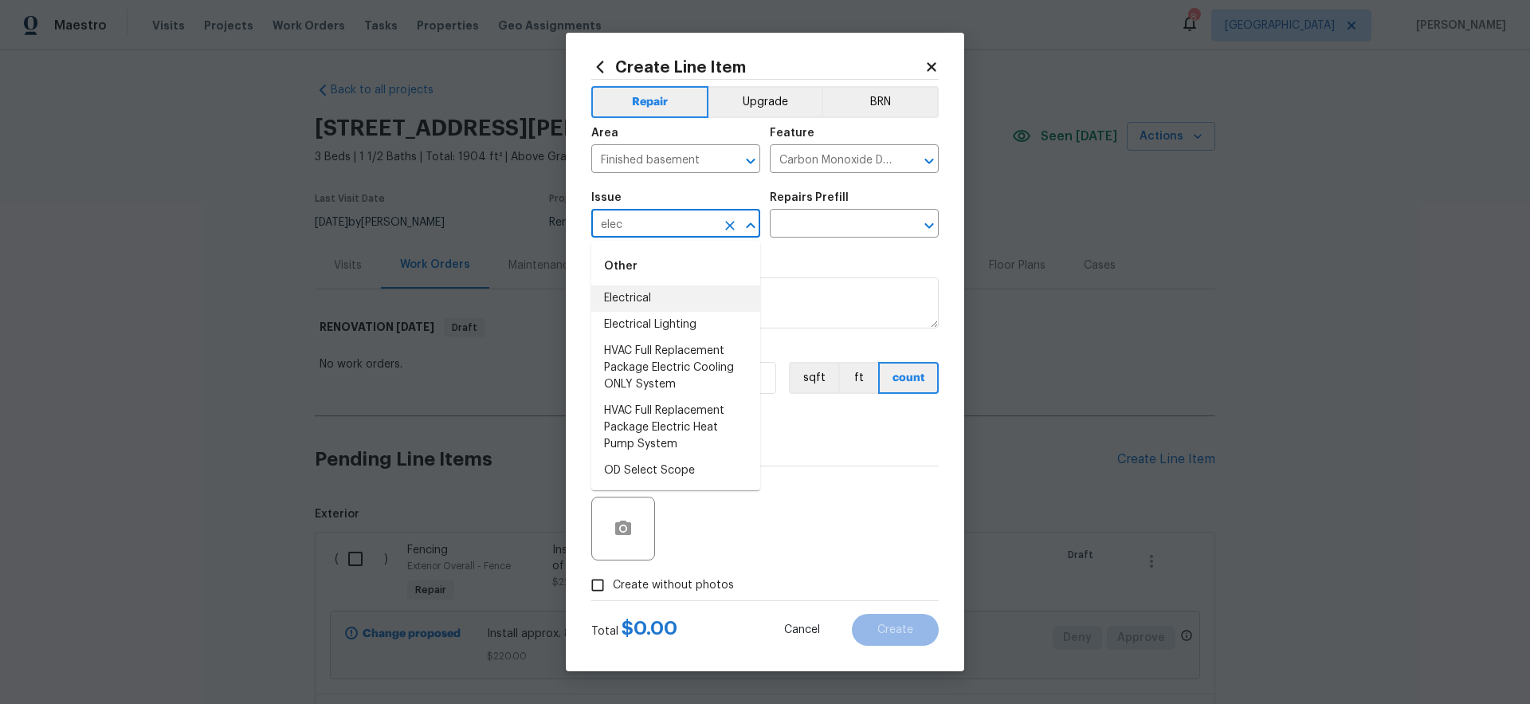
click at [648, 297] on li "Electrical" at bounding box center [675, 298] width 169 height 26
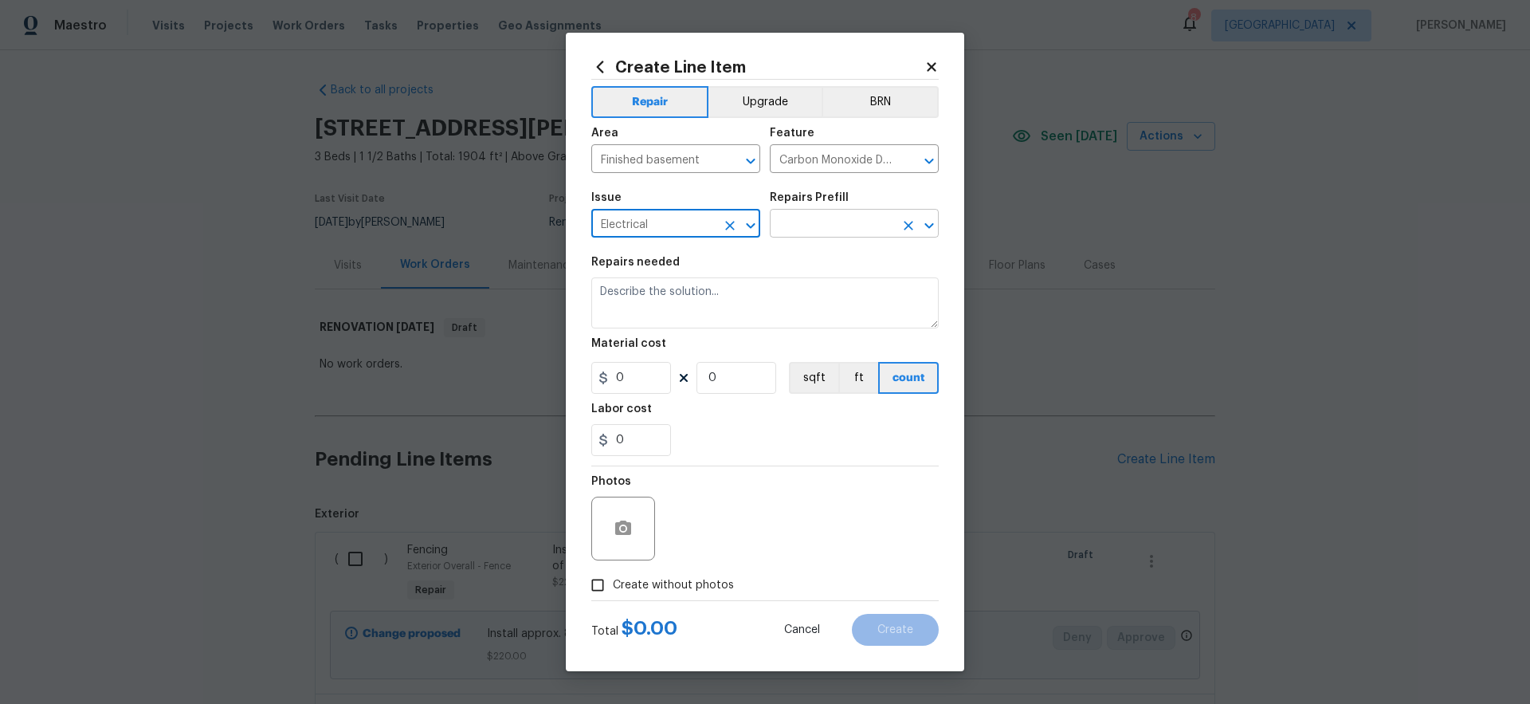
type input "Electrical"
click at [822, 218] on input "text" at bounding box center [832, 225] width 124 height 25
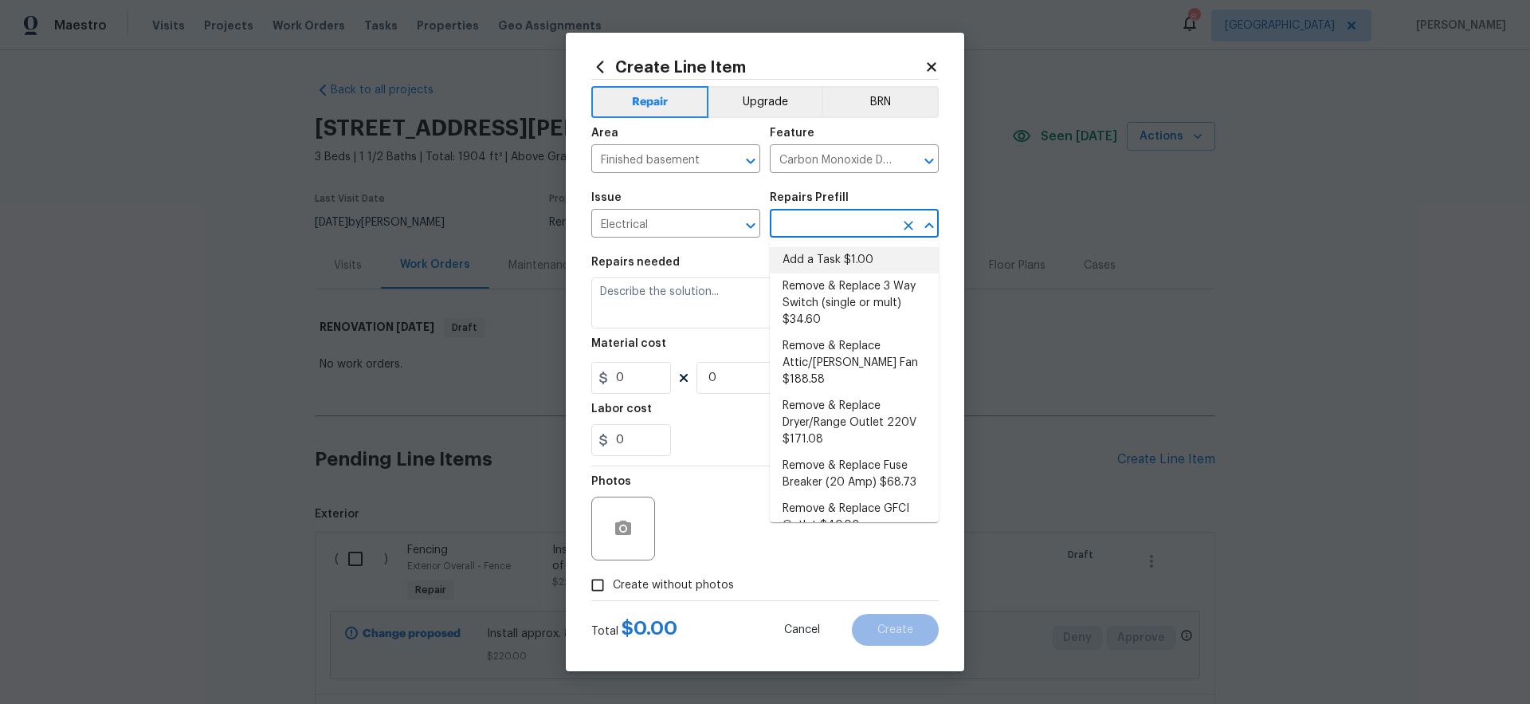
click at [817, 256] on li "Add a Task $1.00" at bounding box center [854, 260] width 169 height 26
type input "Add a Task $1.00"
type textarea "HPM to detail"
type input "1"
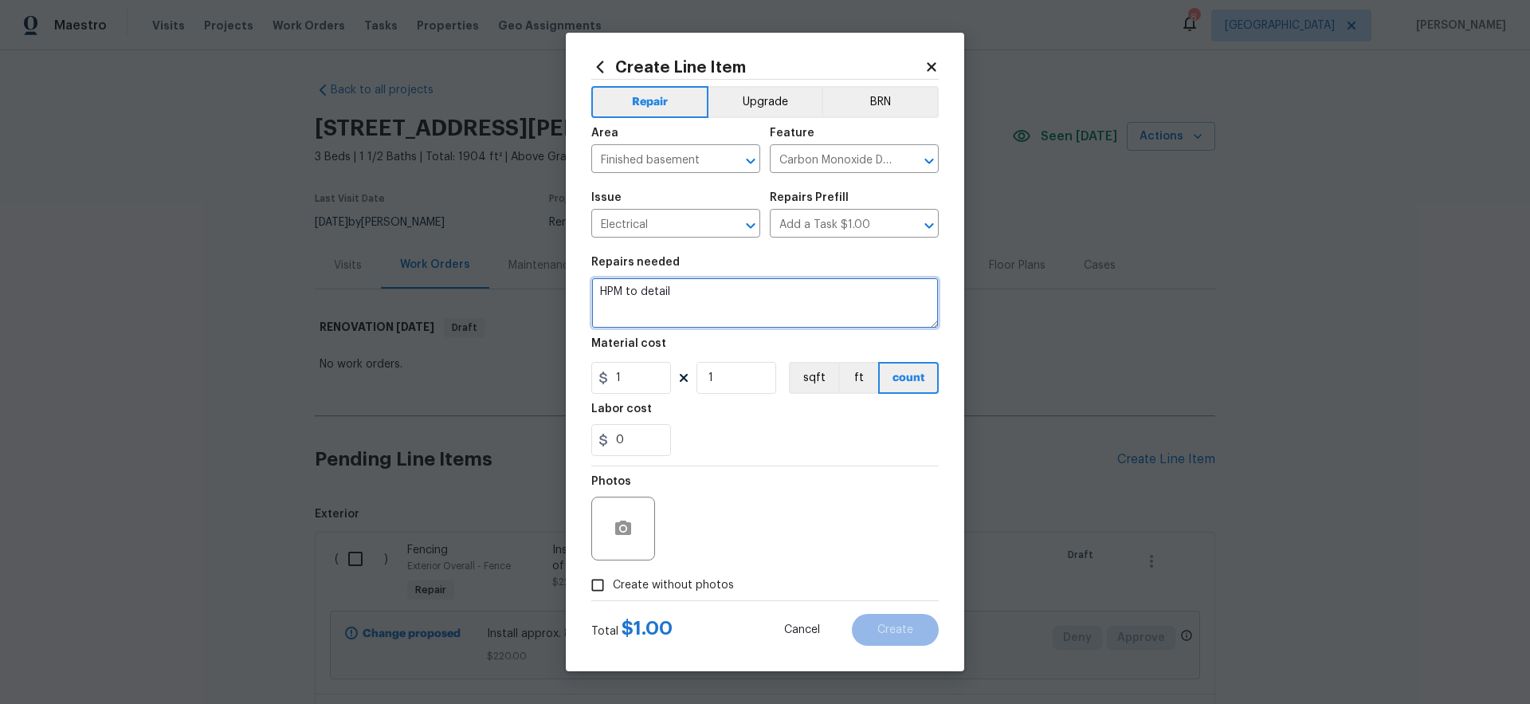
drag, startPoint x: 715, startPoint y: 292, endPoint x: 519, endPoint y: 269, distance: 197.4
click at [519, 269] on div "Create Line Item Repair Upgrade BRN Area Finished basement ​ Feature Carbon Mon…" at bounding box center [765, 352] width 1530 height 704
type textarea "Install CO2 detector in the finished basement area."
drag, startPoint x: 650, startPoint y: 380, endPoint x: 562, endPoint y: 380, distance: 88.4
click at [562, 380] on div "Create Line Item Repair Upgrade BRN Area Finished basement ​ Feature Carbon Mon…" at bounding box center [765, 352] width 1530 height 704
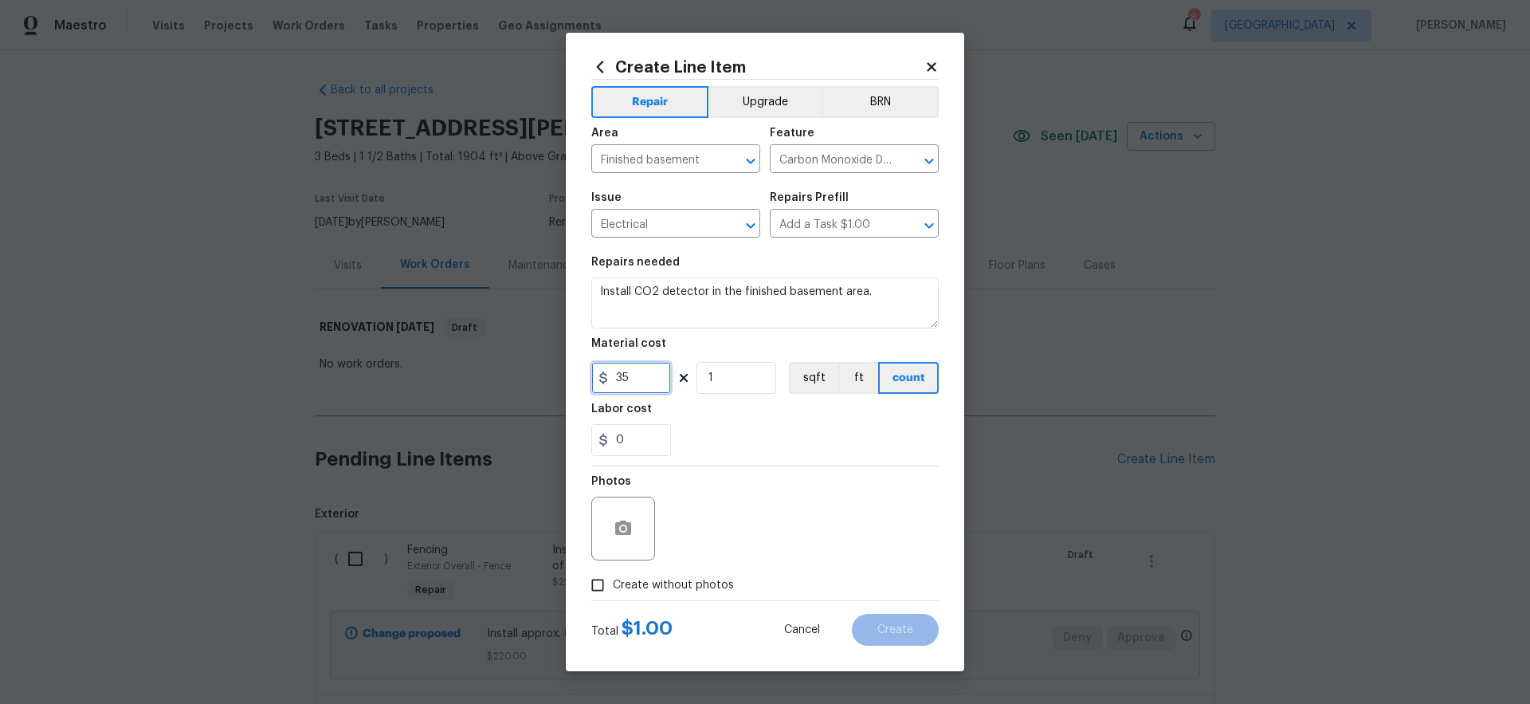
type input "35"
click at [723, 445] on div "0" at bounding box center [764, 440] width 347 height 32
click at [684, 582] on span "Create without photos" at bounding box center [673, 585] width 121 height 17
click at [613, 582] on input "Create without photos" at bounding box center [597, 585] width 30 height 30
checkbox input "true"
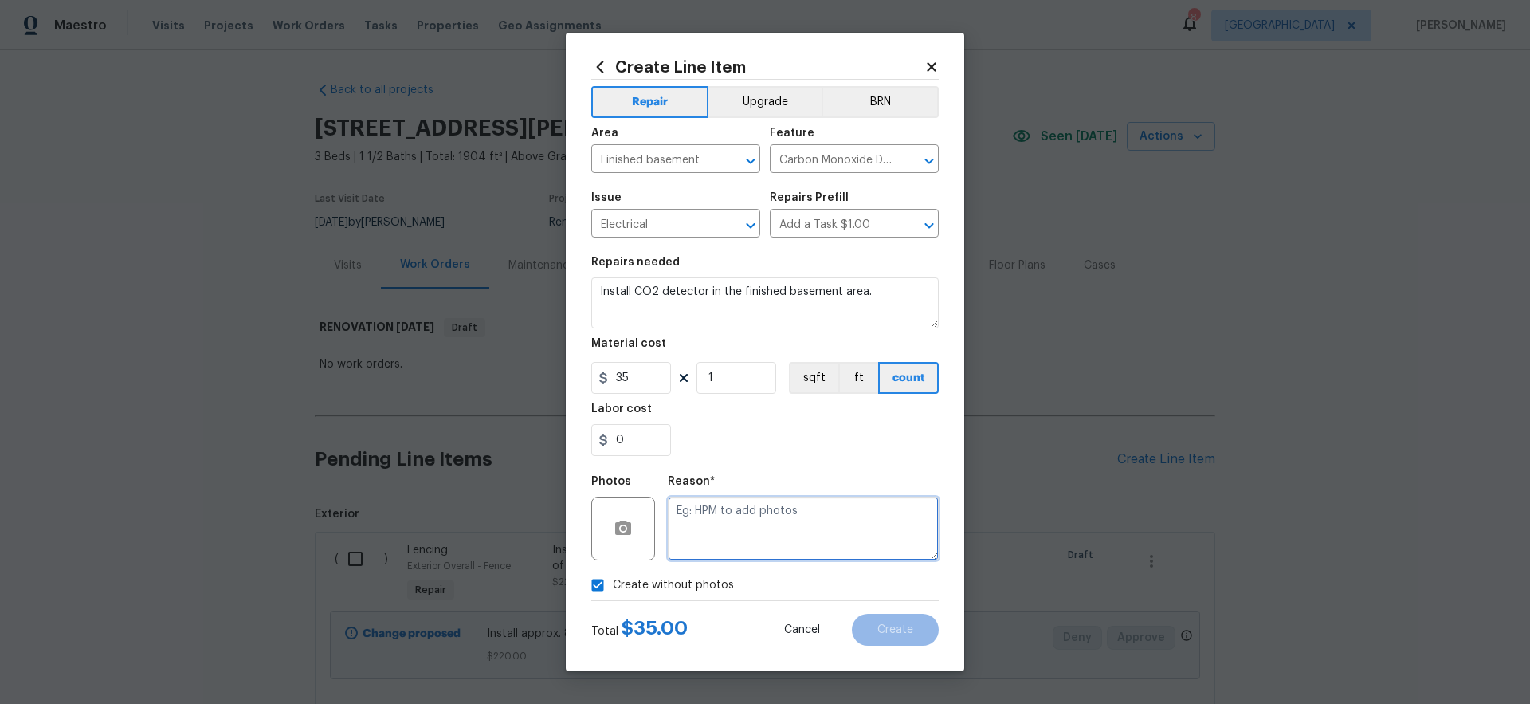
click at [771, 531] on textarea at bounding box center [803, 528] width 271 height 64
type textarea "gc to upload"
click at [899, 629] on span "Create" at bounding box center [895, 630] width 36 height 12
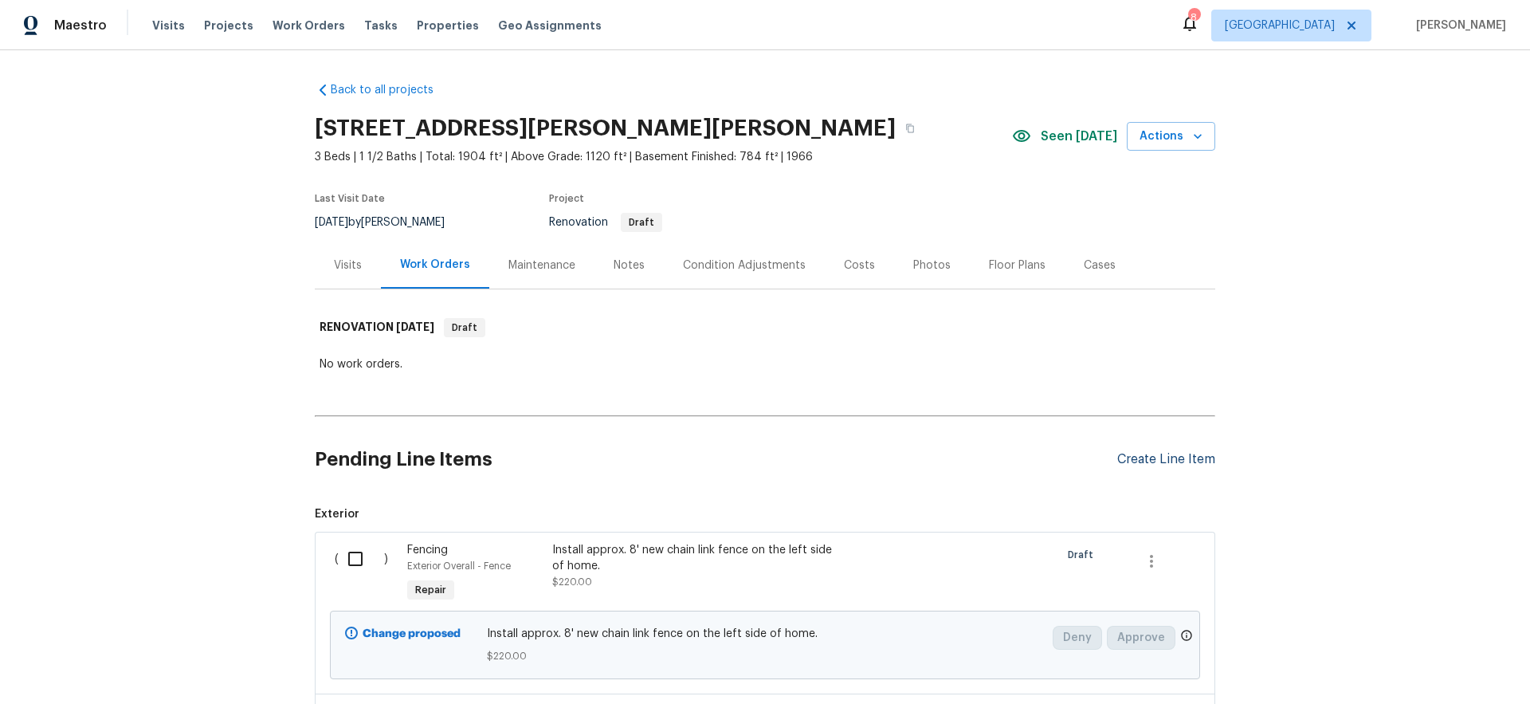
click at [1173, 460] on div "Create Line Item" at bounding box center [1166, 459] width 98 height 15
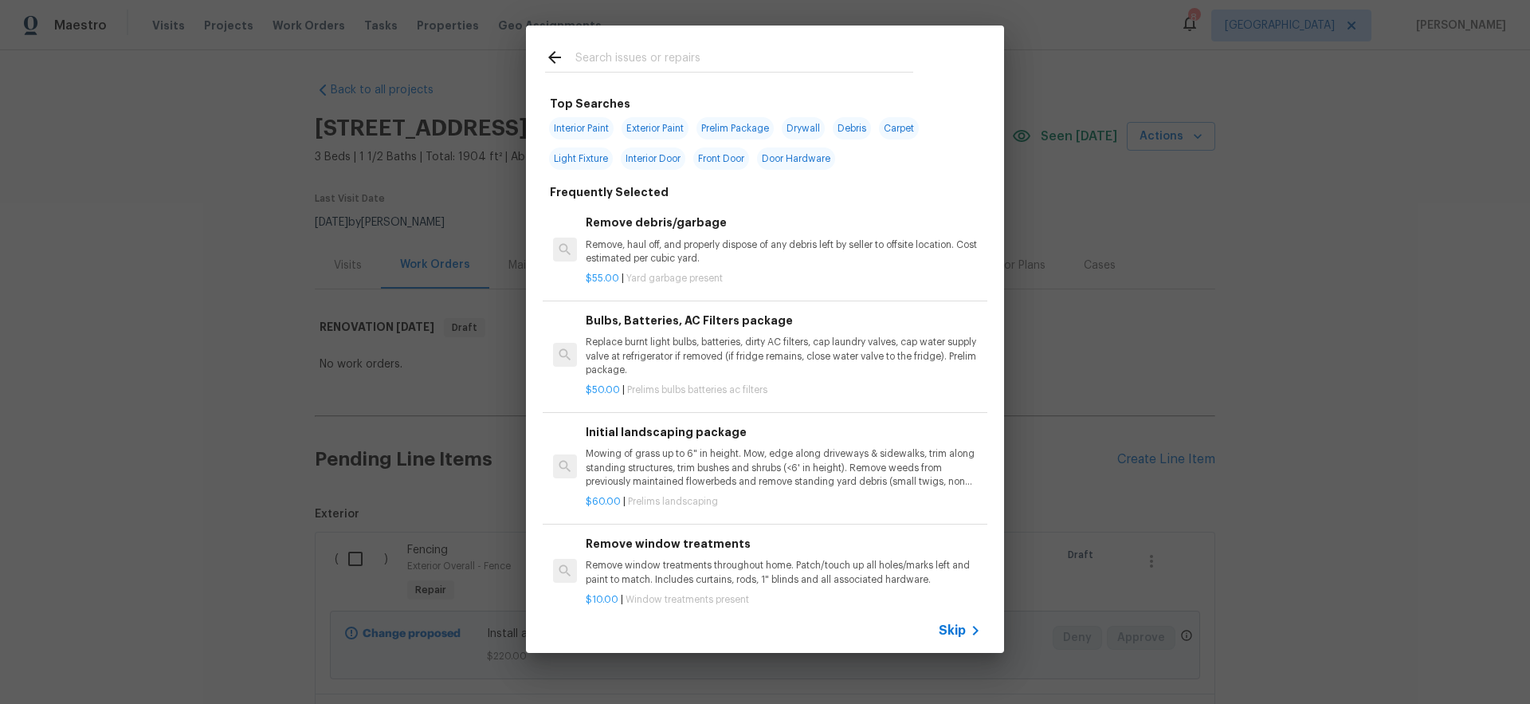
click at [960, 628] on span "Skip" at bounding box center [952, 630] width 27 height 16
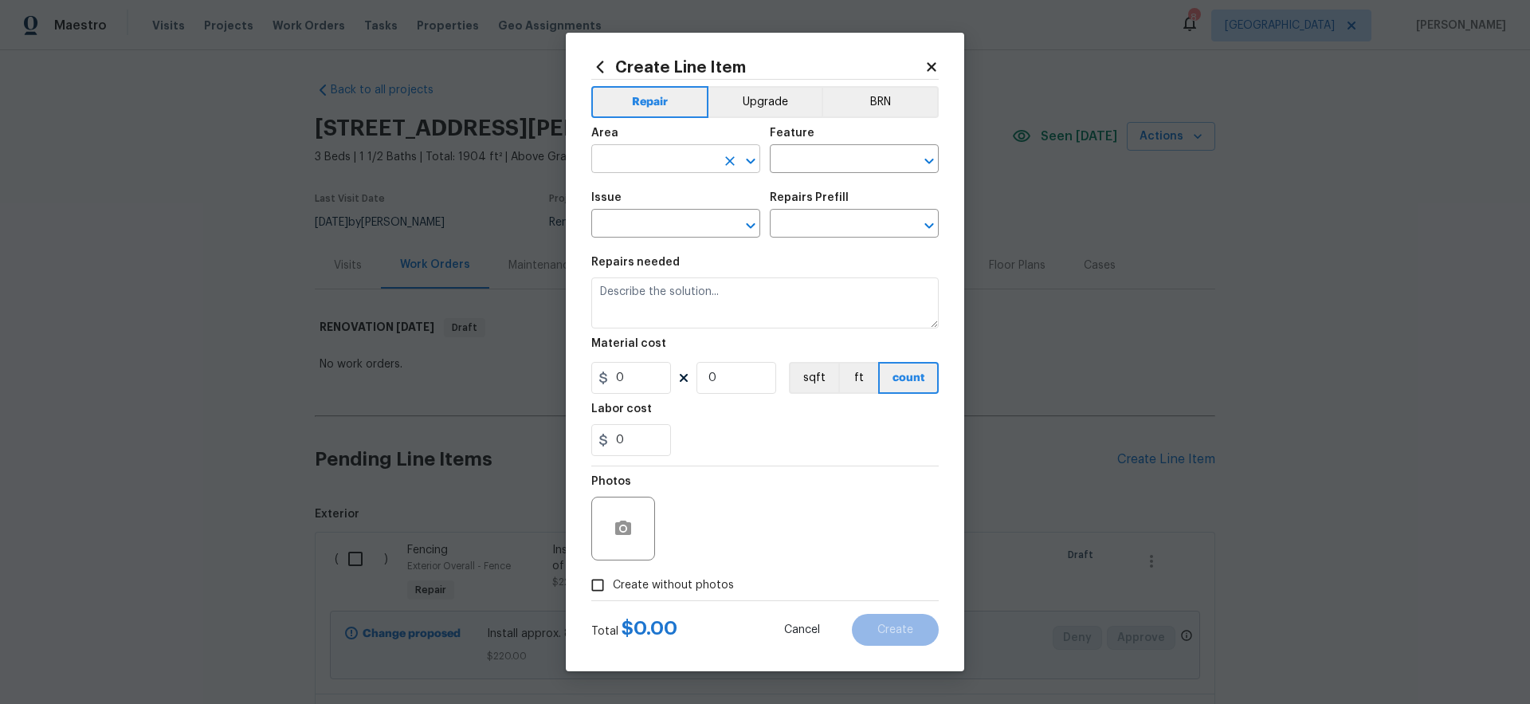
click at [630, 171] on input "text" at bounding box center [653, 160] width 124 height 25
click at [659, 223] on li "Main Bedroom" at bounding box center [675, 222] width 169 height 26
type input "Main Bedroom"
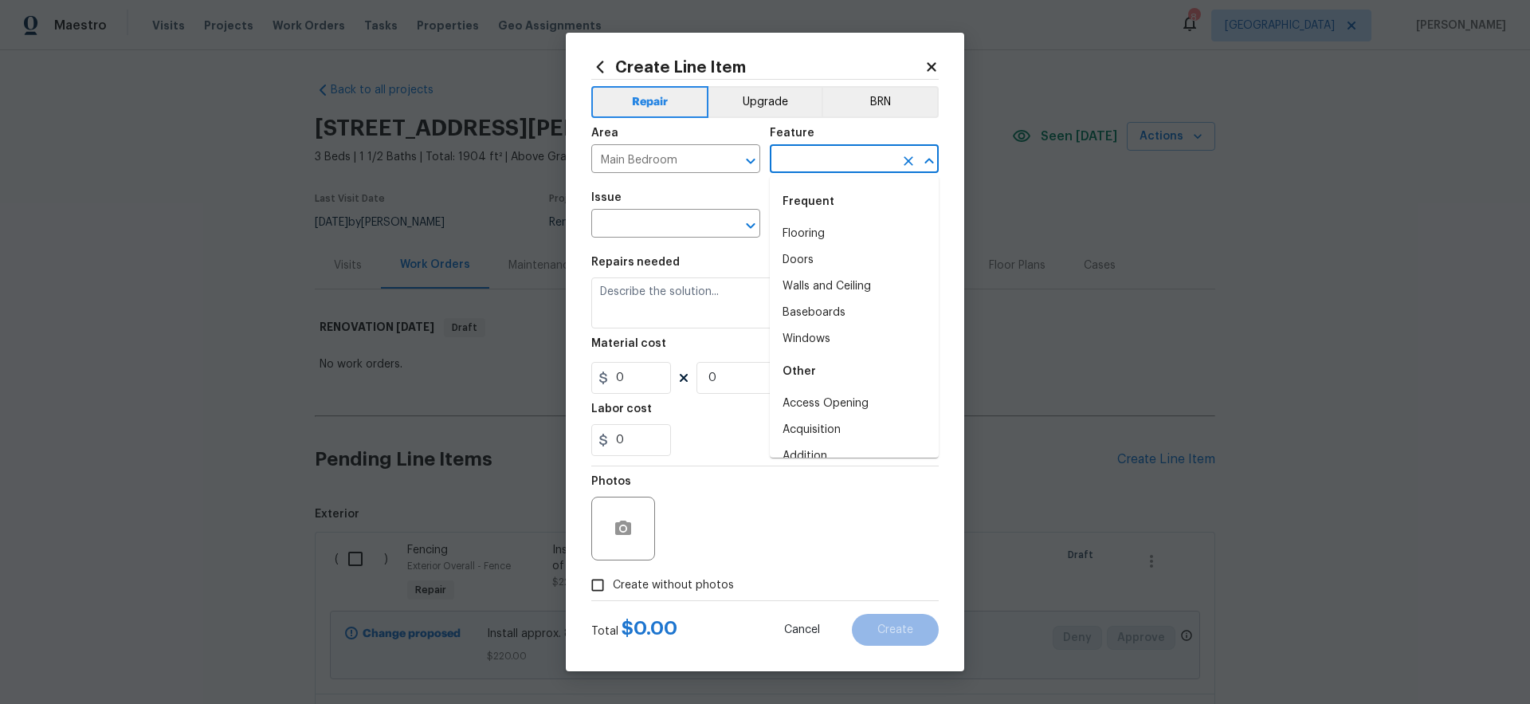
click at [813, 157] on input "text" at bounding box center [832, 160] width 124 height 25
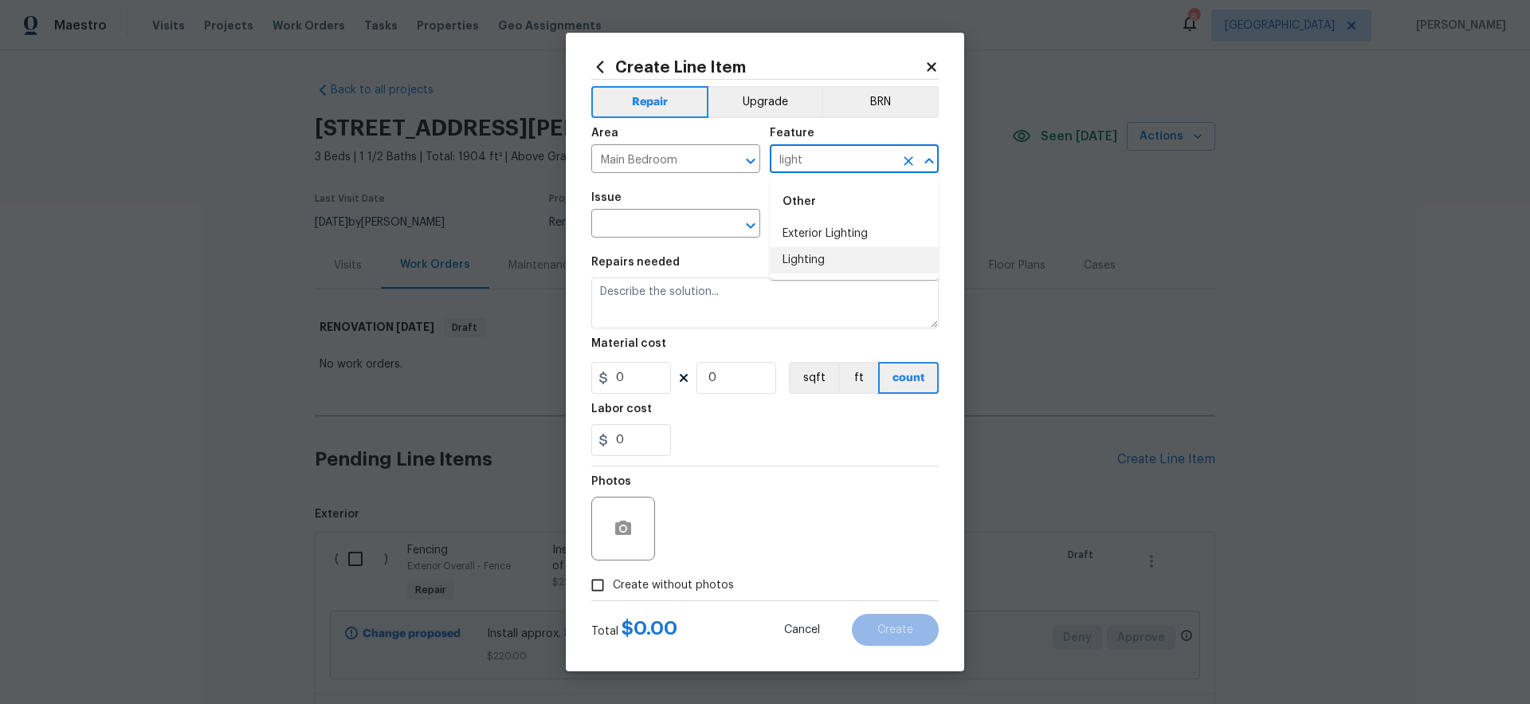
click at [817, 254] on li "Lighting" at bounding box center [854, 260] width 169 height 26
type input "Lighting"
click at [661, 221] on input "text" at bounding box center [653, 225] width 124 height 25
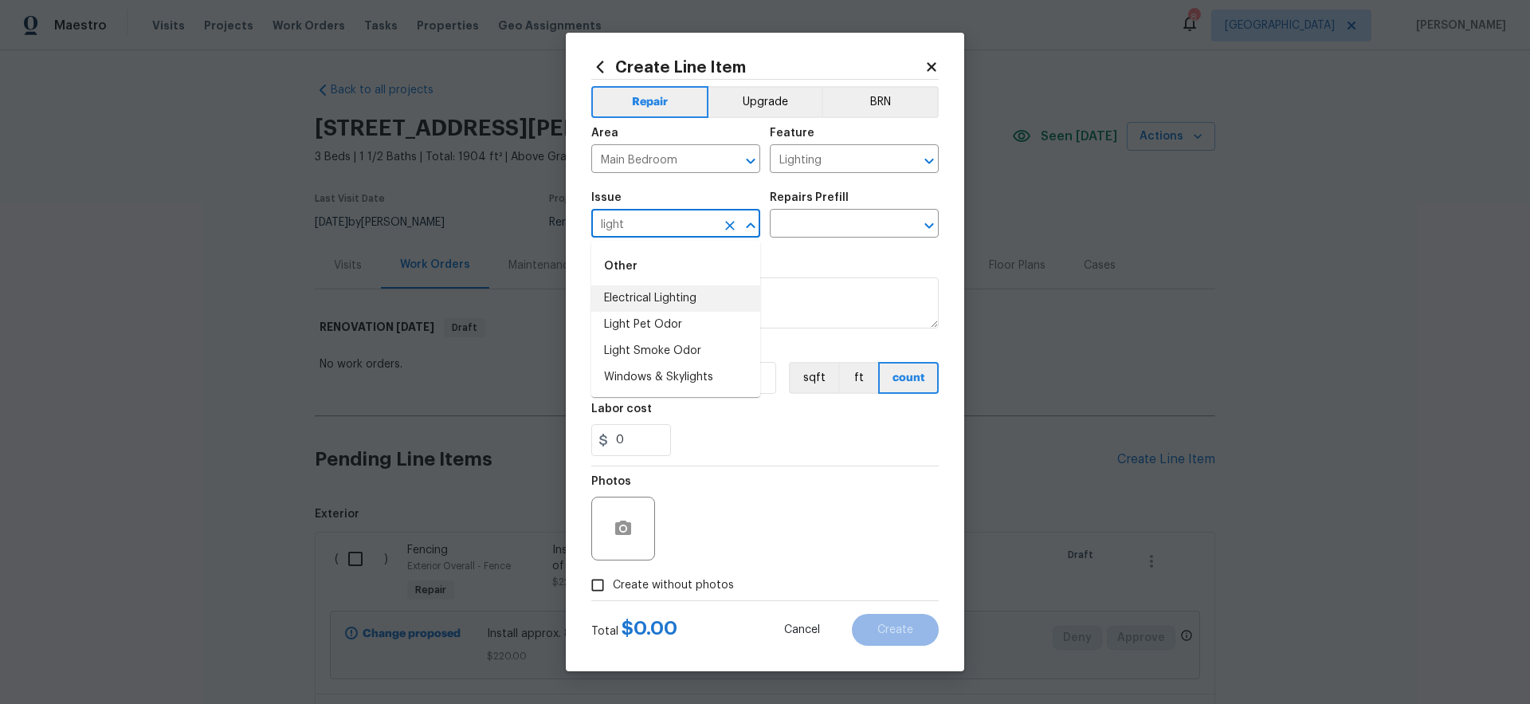
click at [647, 299] on li "Electrical Lighting" at bounding box center [675, 298] width 169 height 26
type input "Electrical Lighting"
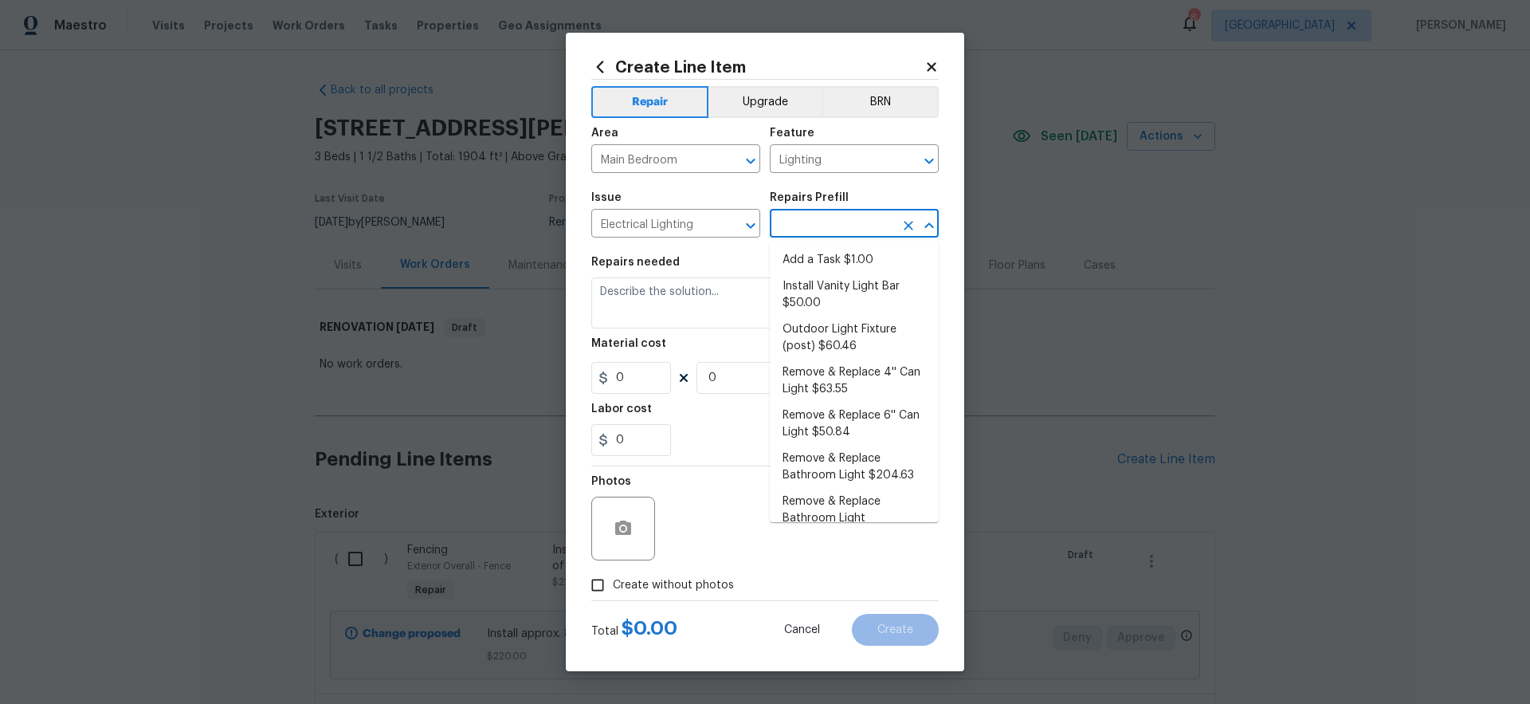
click at [841, 225] on input "text" at bounding box center [832, 225] width 124 height 25
click at [823, 261] on li "Add a Task $1.00" at bounding box center [854, 260] width 169 height 26
type input "Add a Task $1.00"
type textarea "HPM to detail"
type input "1"
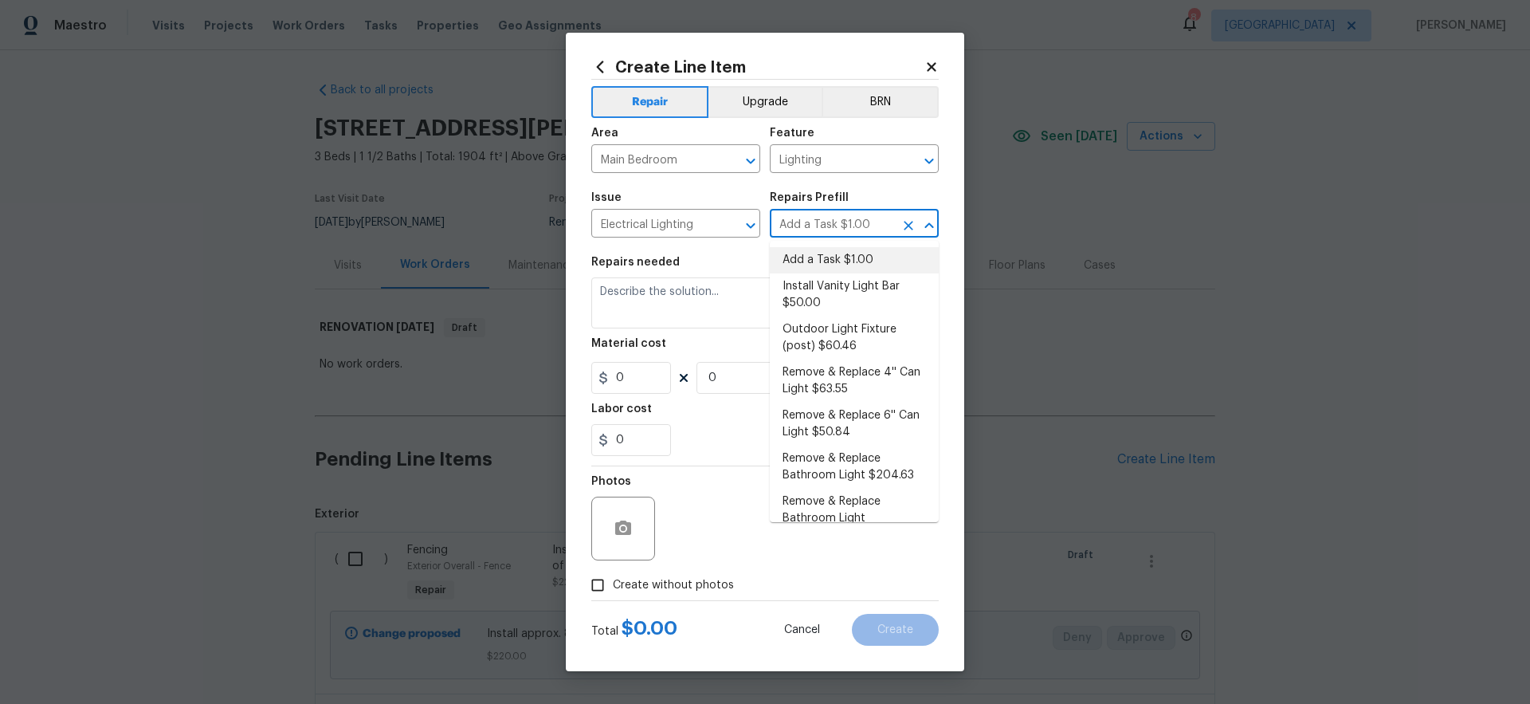
type input "1"
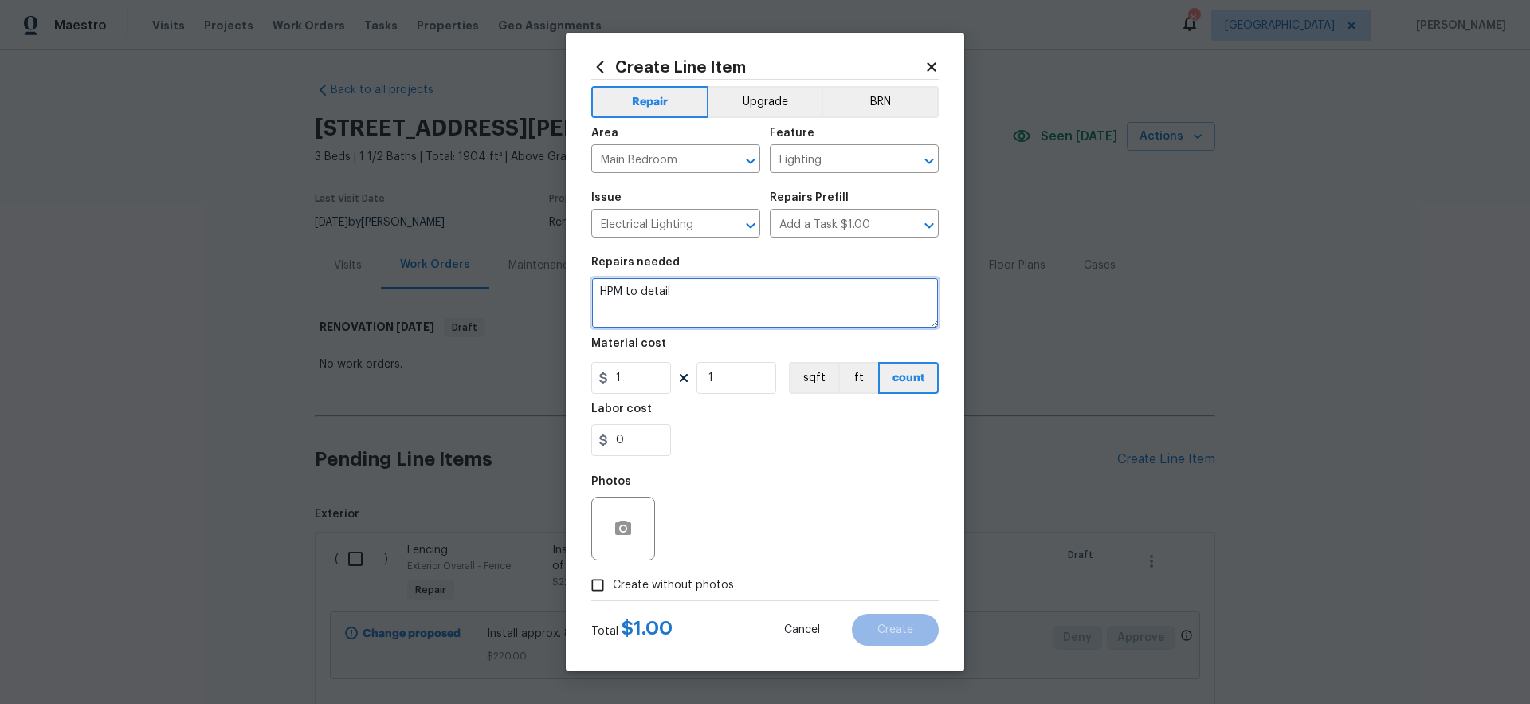
drag, startPoint x: 722, startPoint y: 296, endPoint x: 492, endPoint y: 260, distance: 233.0
click at [496, 261] on div "Create Line Item Repair Upgrade BRN Area Main Bedroom ​ Feature Lighting ​ Issu…" at bounding box center [765, 352] width 1530 height 704
type textarea "Replace the ceiling fan in the main bedroom."
drag, startPoint x: 645, startPoint y: 376, endPoint x: 551, endPoint y: 370, distance: 94.2
click at [547, 370] on div "Create Line Item Repair Upgrade BRN Area Main Bedroom ​ Feature Lighting ​ Issu…" at bounding box center [765, 352] width 1530 height 704
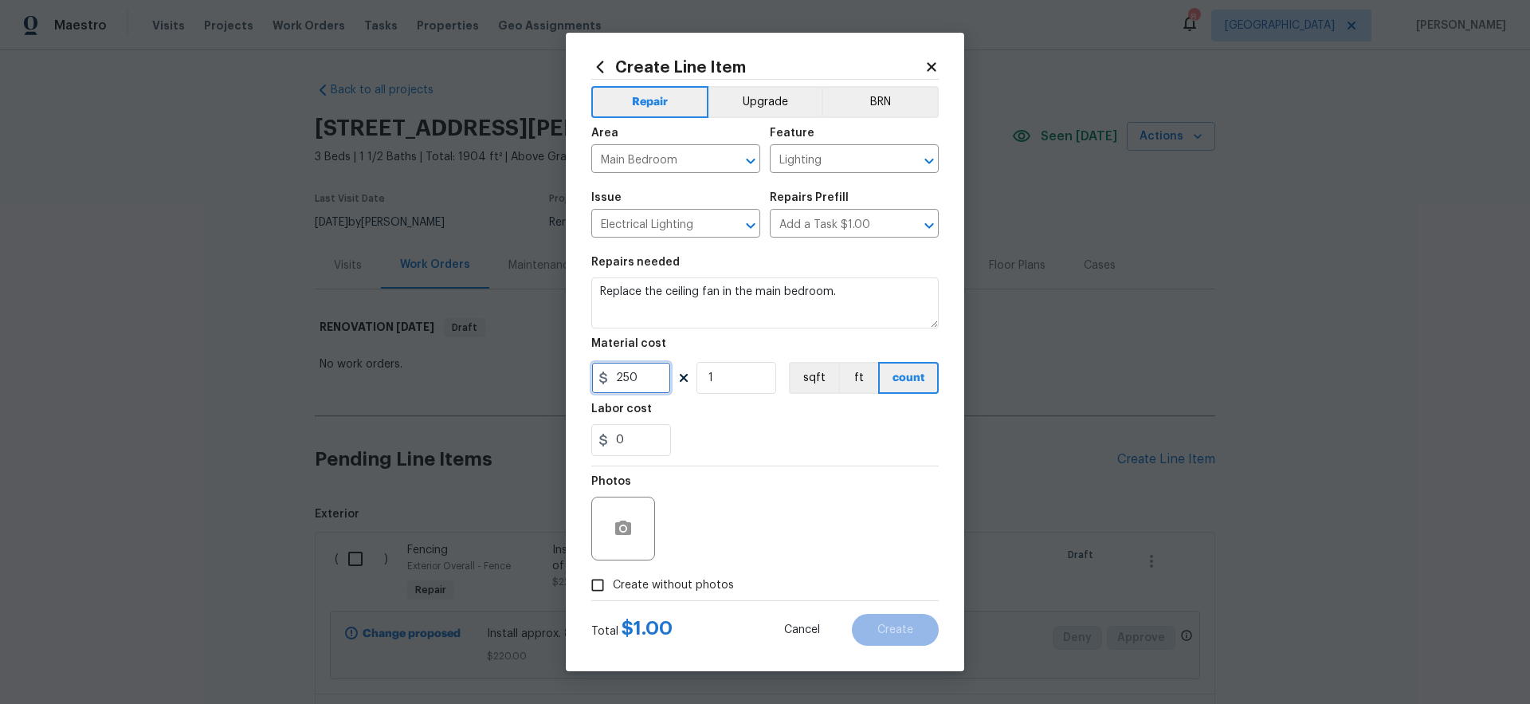
type input "250"
click at [825, 502] on div "Photos" at bounding box center [764, 518] width 347 height 104
click at [693, 590] on span "Create without photos" at bounding box center [673, 585] width 121 height 17
click at [613, 590] on input "Create without photos" at bounding box center [597, 585] width 30 height 30
checkbox input "true"
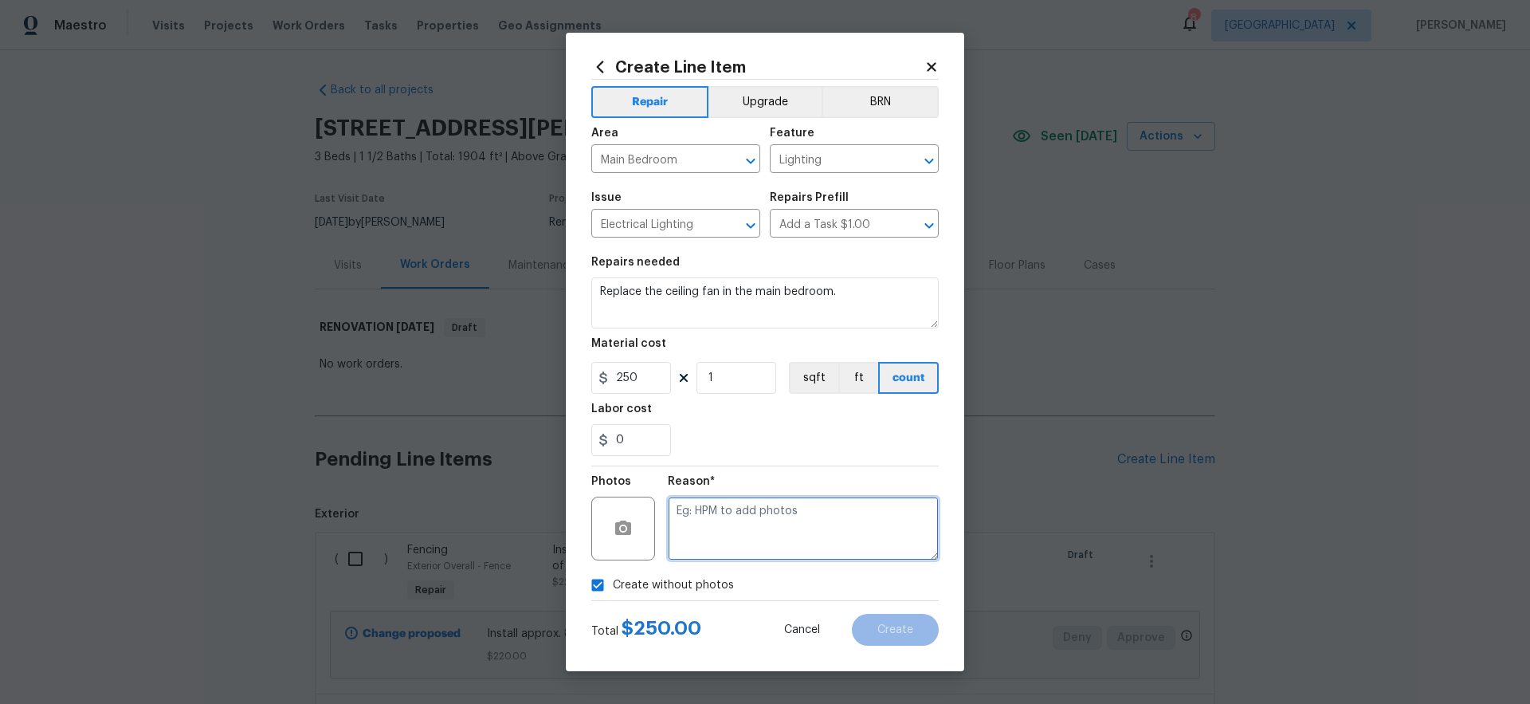
click at [796, 527] on textarea at bounding box center [803, 528] width 271 height 64
type textarea "gc to upload"
click at [910, 629] on span "Create" at bounding box center [895, 630] width 36 height 12
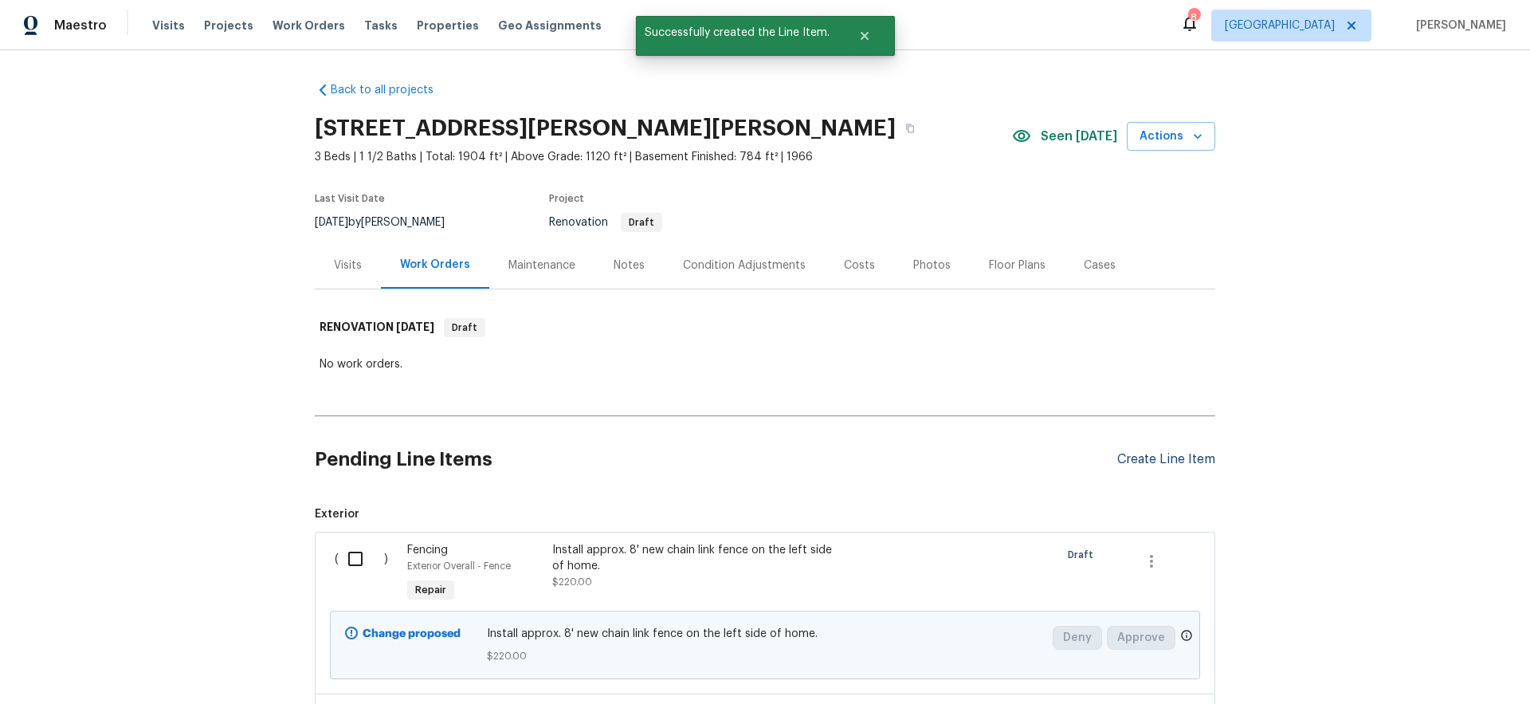
click at [1186, 464] on div "Create Line Item" at bounding box center [1166, 459] width 98 height 15
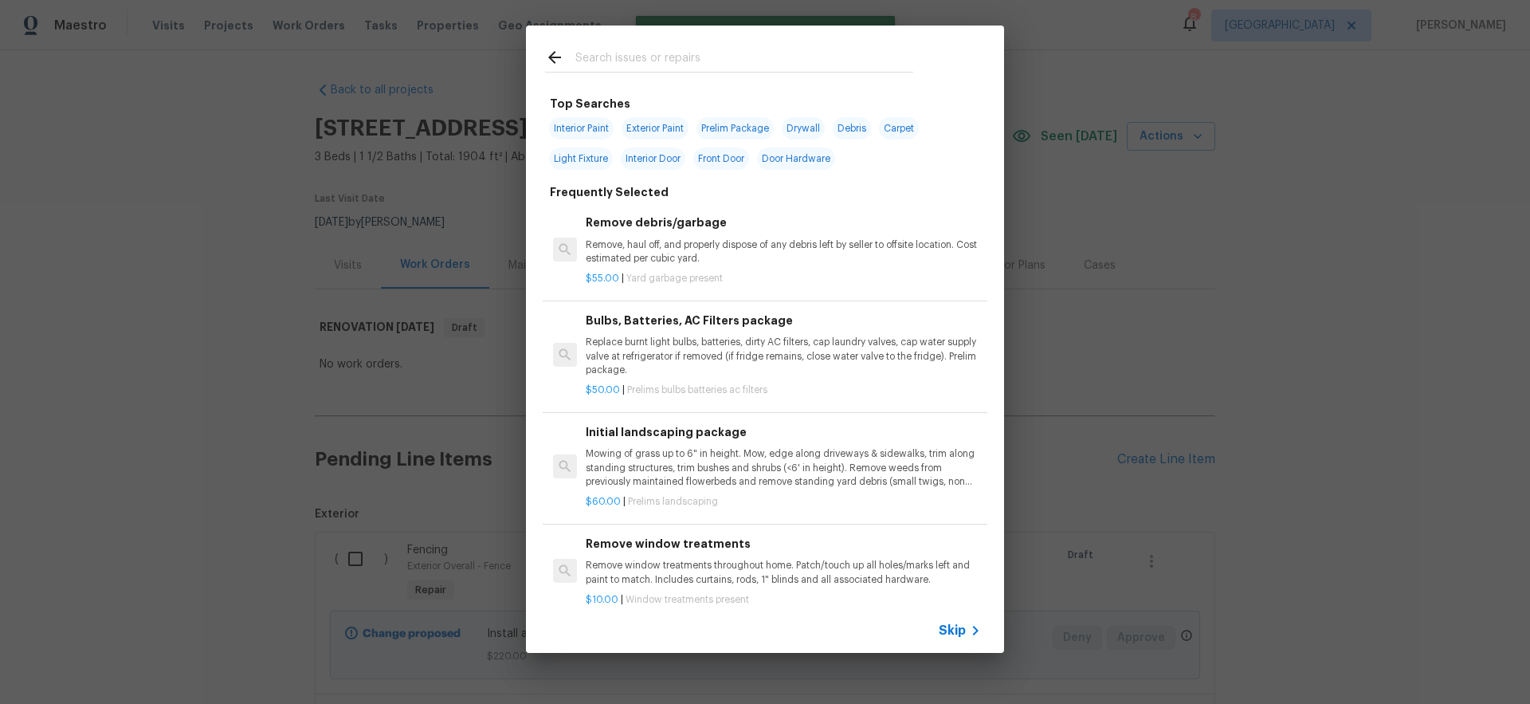
click at [955, 629] on span "Skip" at bounding box center [952, 630] width 27 height 16
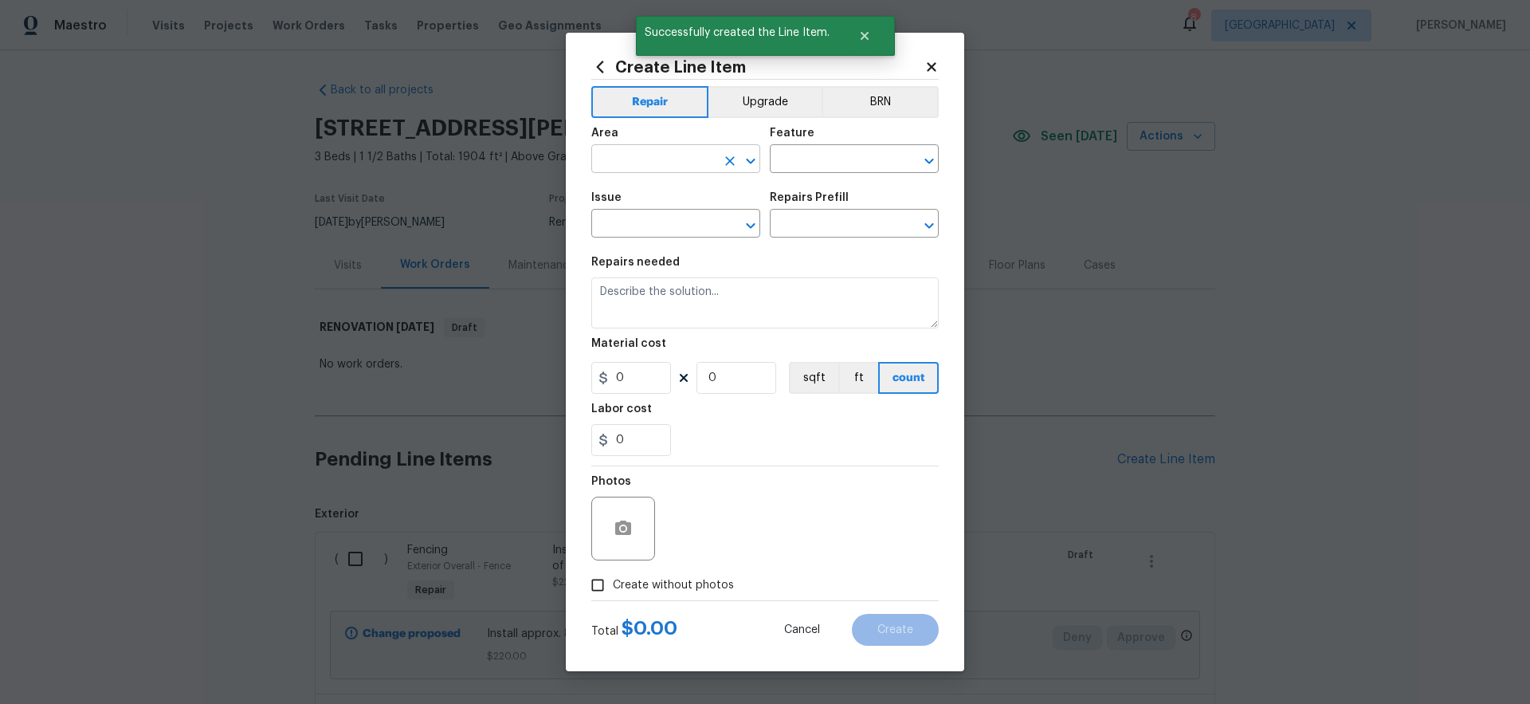
click at [627, 163] on input "text" at bounding box center [653, 160] width 124 height 25
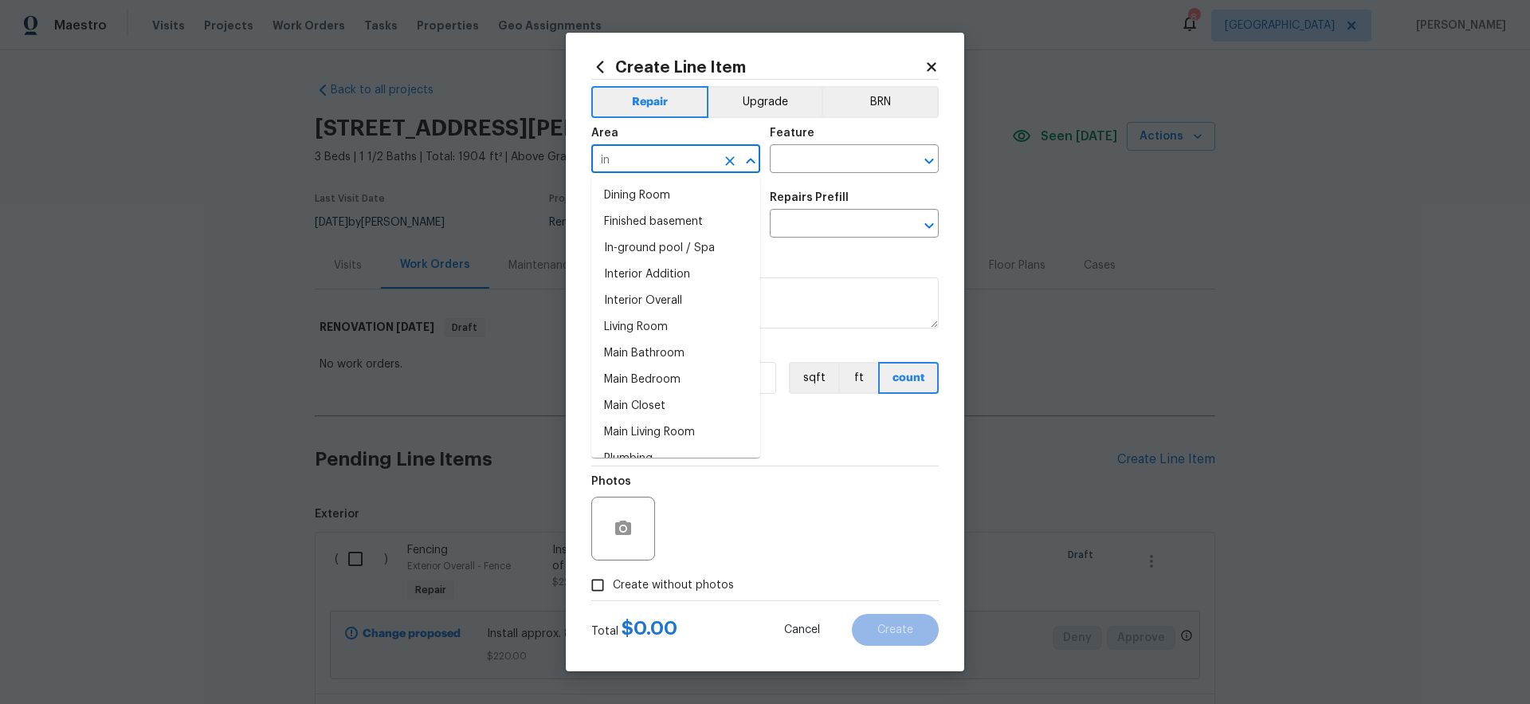
type input "i"
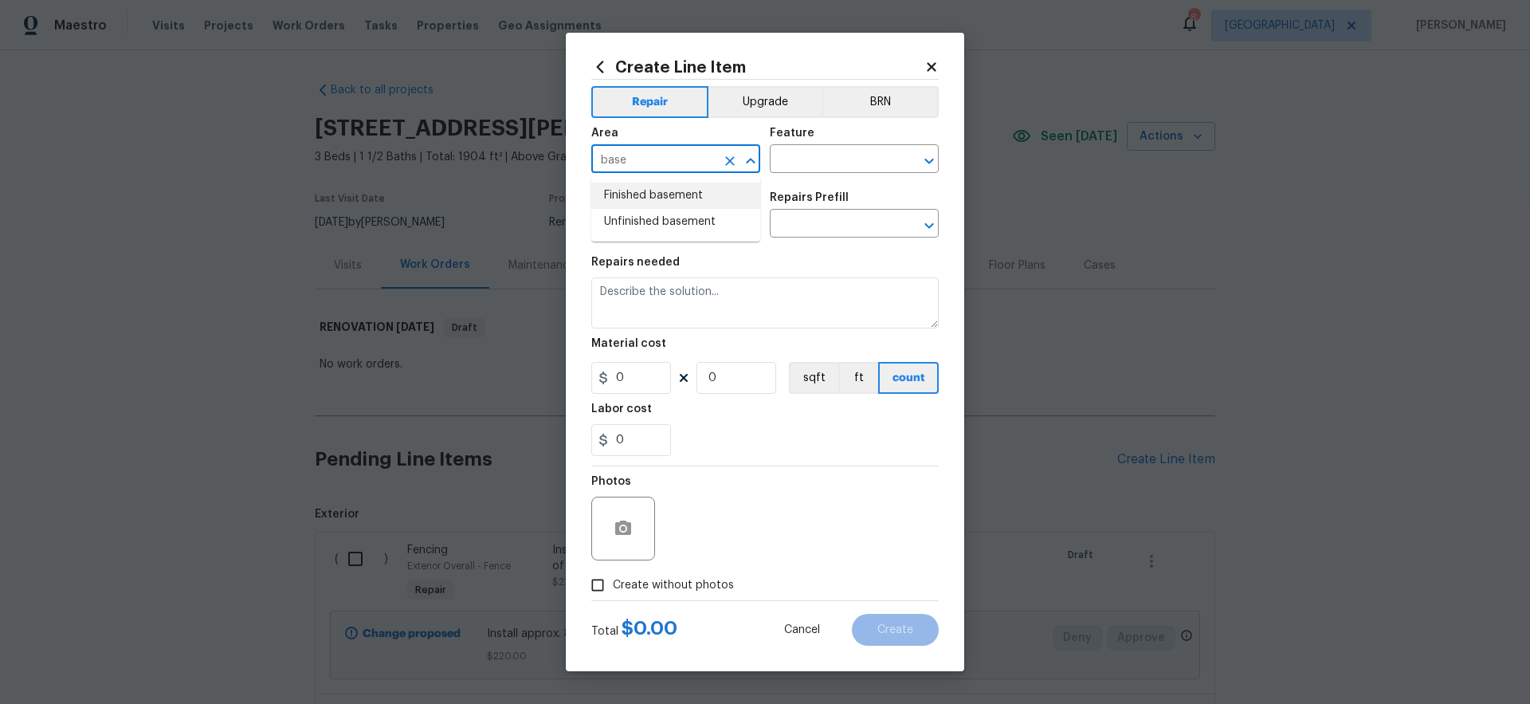
click at [654, 199] on li "Finished basement" at bounding box center [675, 195] width 169 height 26
type input "Finished basement"
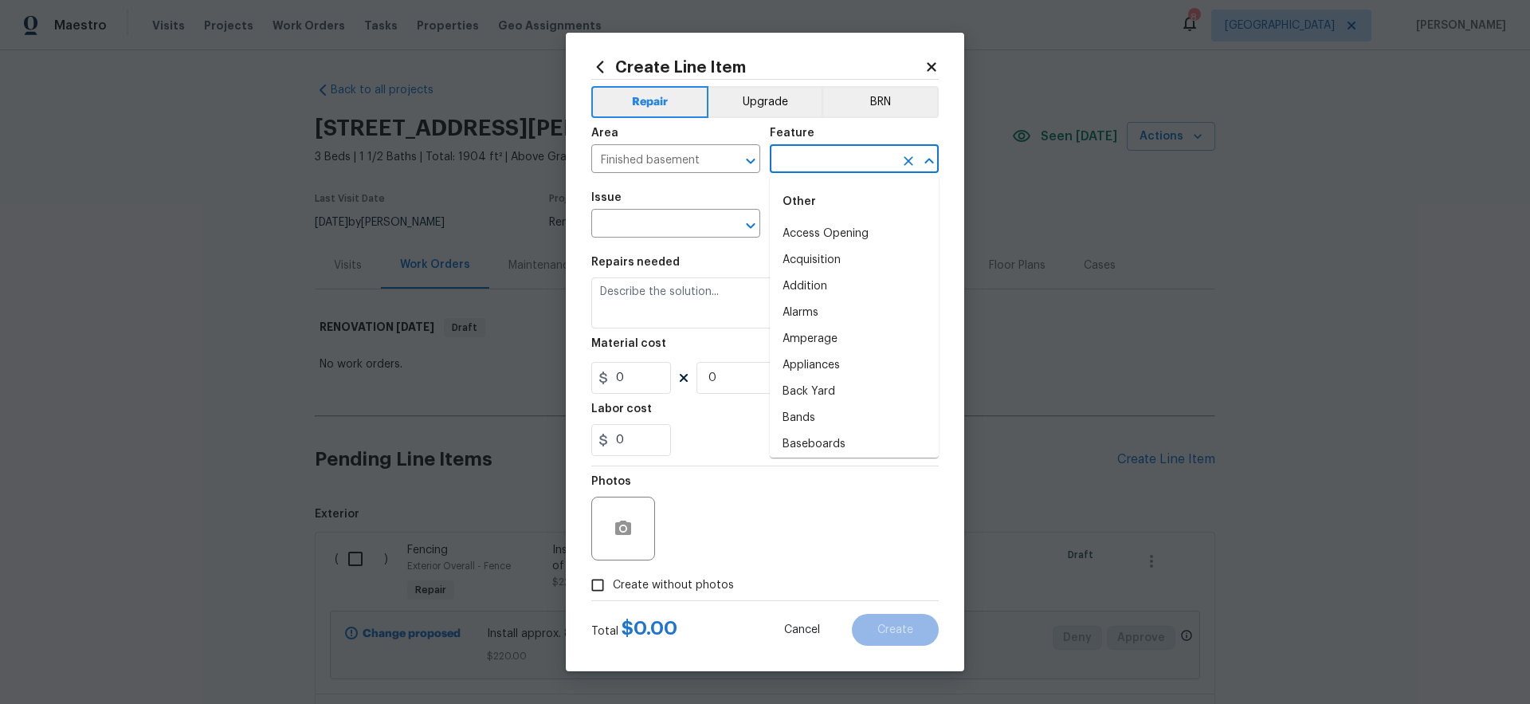
click at [835, 167] on input "text" at bounding box center [832, 160] width 124 height 25
type input "b"
click at [805, 257] on li "Lighting" at bounding box center [854, 260] width 169 height 26
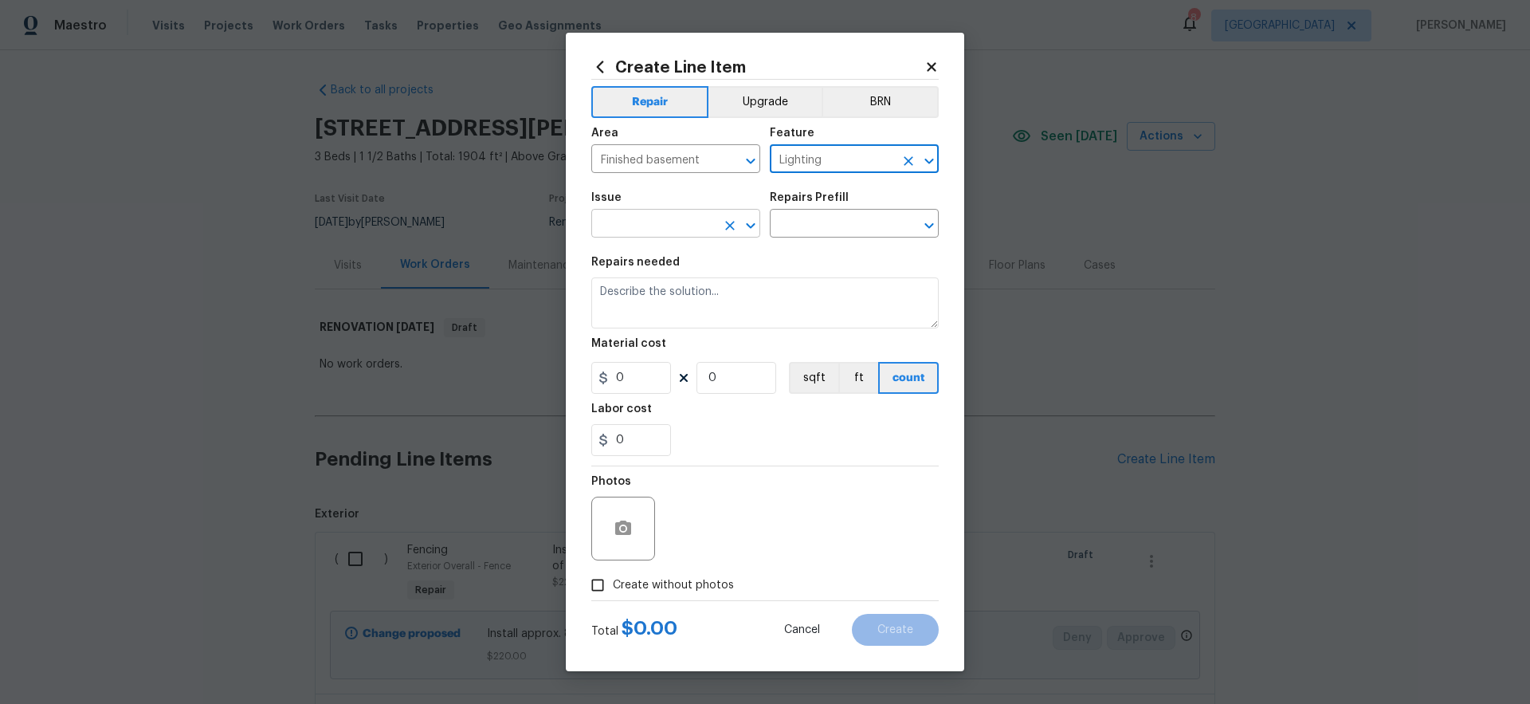
type input "Lighting"
click at [669, 223] on input "text" at bounding box center [653, 225] width 124 height 25
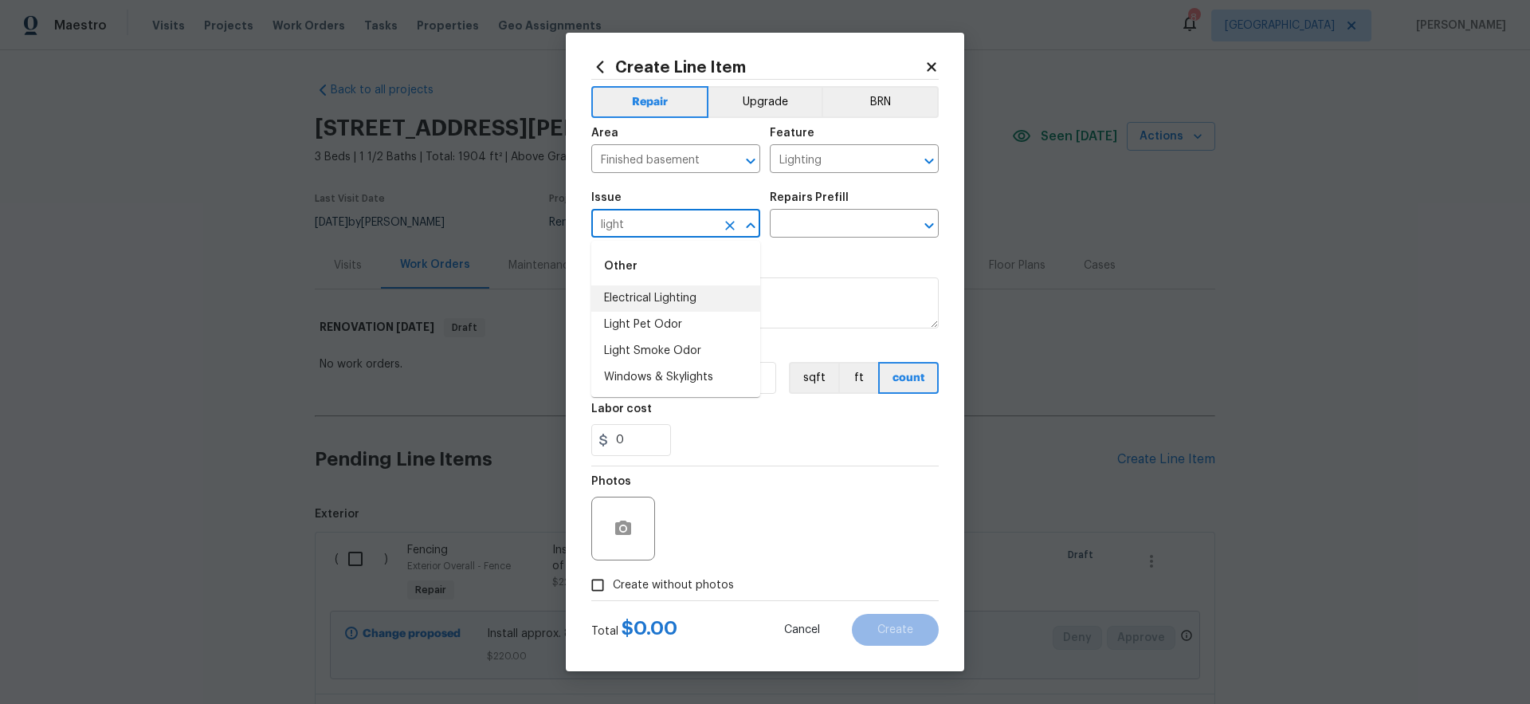
click at [684, 298] on li "Electrical Lighting" at bounding box center [675, 298] width 169 height 26
type input "Electrical Lighting"
click at [824, 215] on input "text" at bounding box center [832, 225] width 124 height 25
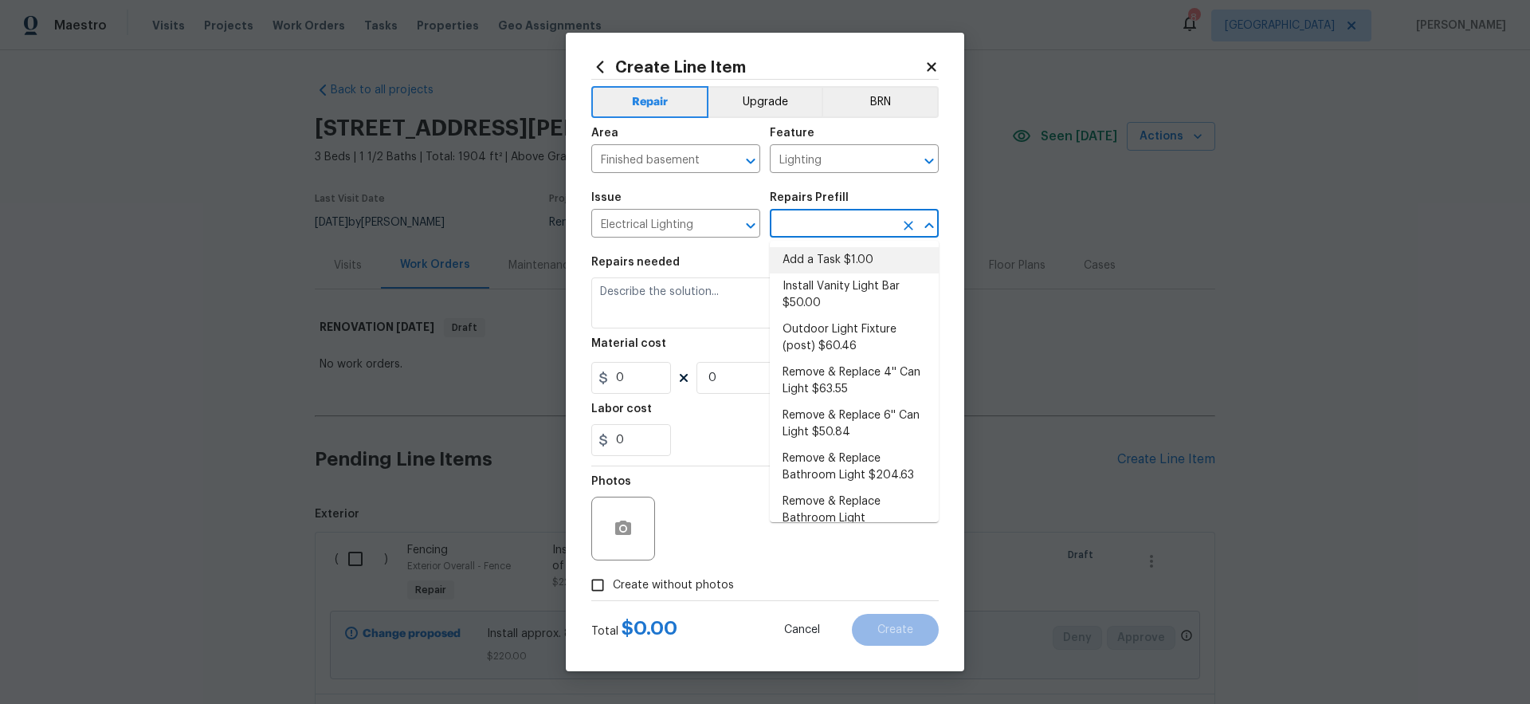
click at [821, 261] on li "Add a Task $1.00" at bounding box center [854, 260] width 169 height 26
type input "Add a Task $1.00"
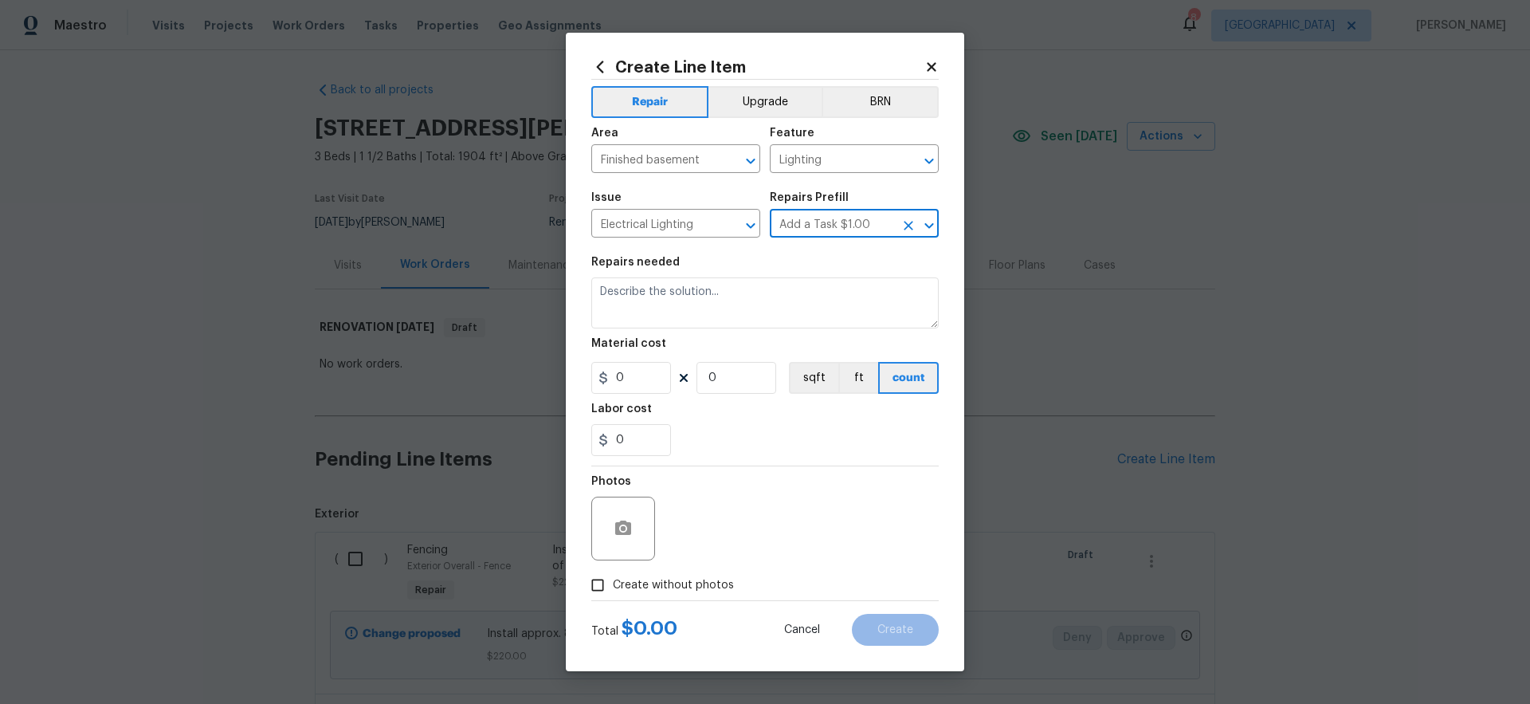
type textarea "HPM to detail"
type input "1"
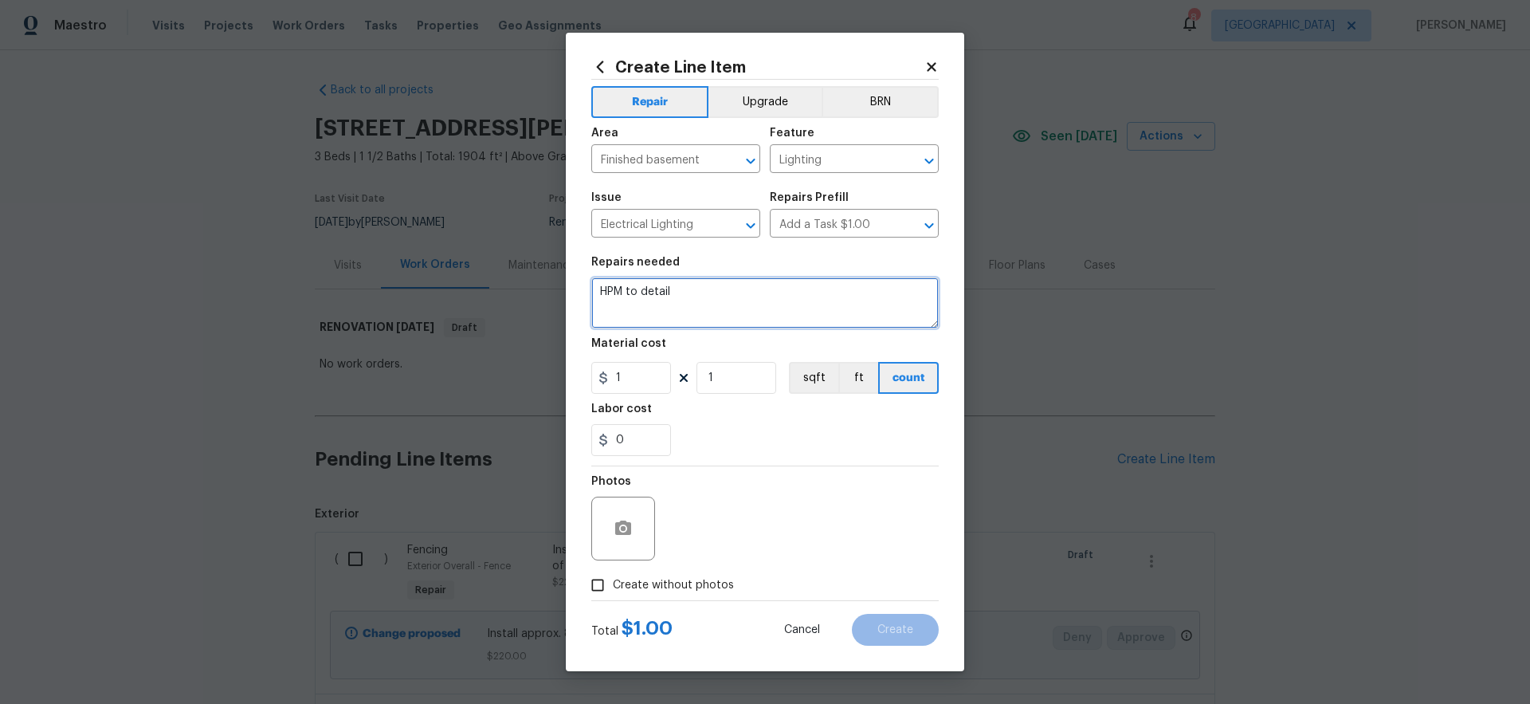
drag, startPoint x: 710, startPoint y: 296, endPoint x: 509, endPoint y: 267, distance: 202.8
click at [509, 268] on div "Create Line Item Repair Upgrade BRN Area Finished basement ​ Feature Lighting ​…" at bounding box center [765, 352] width 1530 height 704
type textarea "Remove the 3 hanging lights in the finished basement area and replace with 2 fl…"
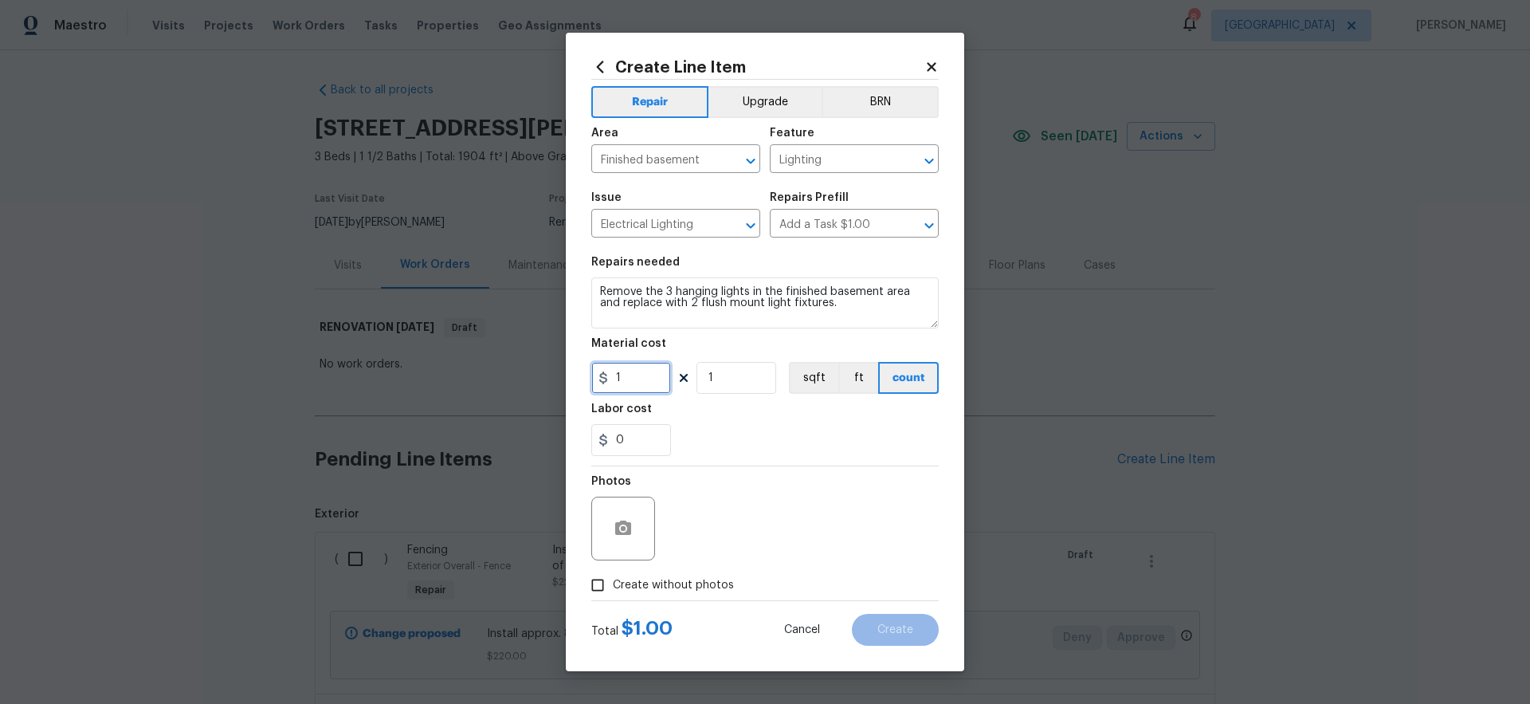
drag, startPoint x: 647, startPoint y: 378, endPoint x: 560, endPoint y: 367, distance: 87.6
click at [560, 367] on div "Create Line Item Repair Upgrade BRN Area Finished basement ​ Feature Lighting ​…" at bounding box center [765, 352] width 1530 height 704
type input "85"
drag, startPoint x: 687, startPoint y: 366, endPoint x: 668, endPoint y: 366, distance: 18.3
click at [668, 366] on div "85 1 sqft ft count" at bounding box center [764, 378] width 347 height 32
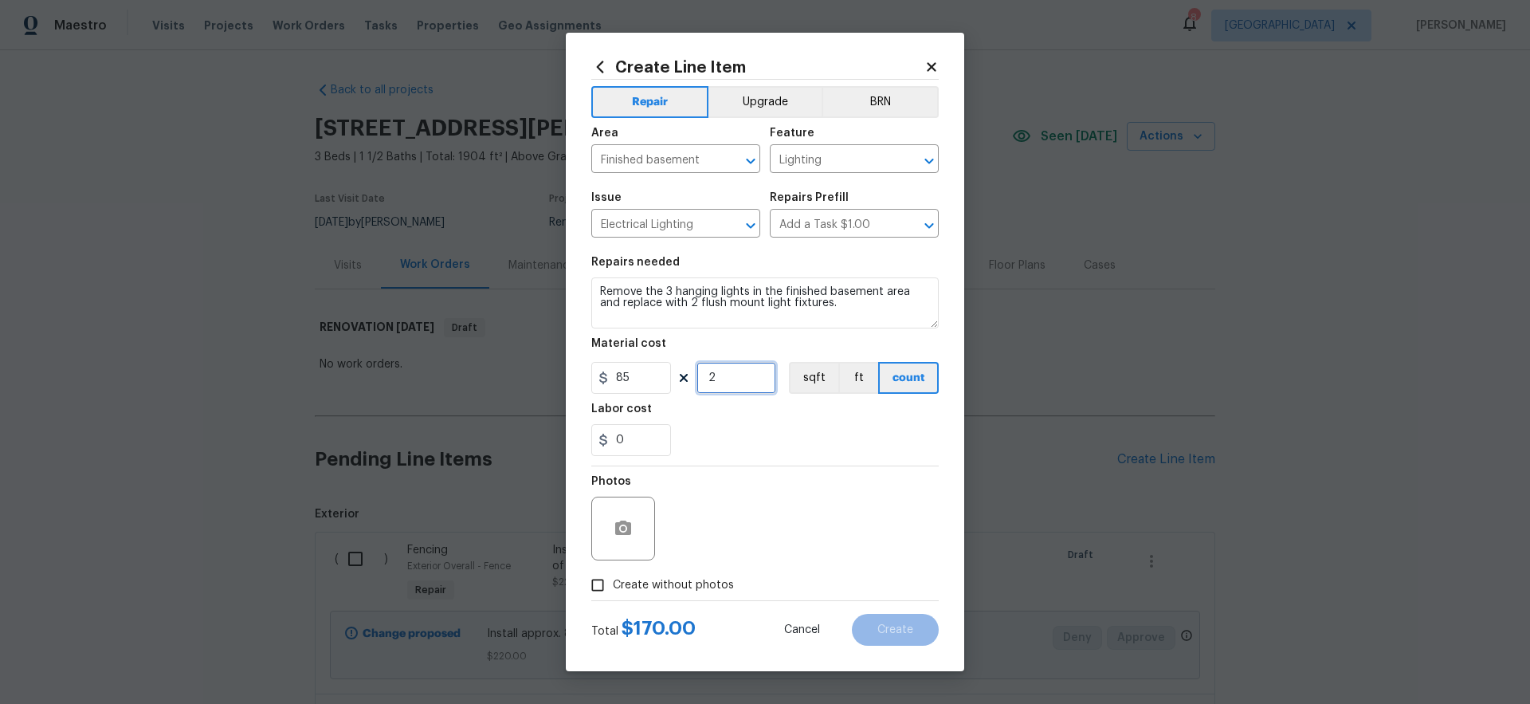
type input "2"
click at [798, 433] on div "0" at bounding box center [764, 440] width 347 height 32
drag, startPoint x: 708, startPoint y: 582, endPoint x: 715, endPoint y: 574, distance: 10.8
click at [708, 582] on span "Create without photos" at bounding box center [673, 585] width 121 height 17
click at [613, 582] on input "Create without photos" at bounding box center [597, 585] width 30 height 30
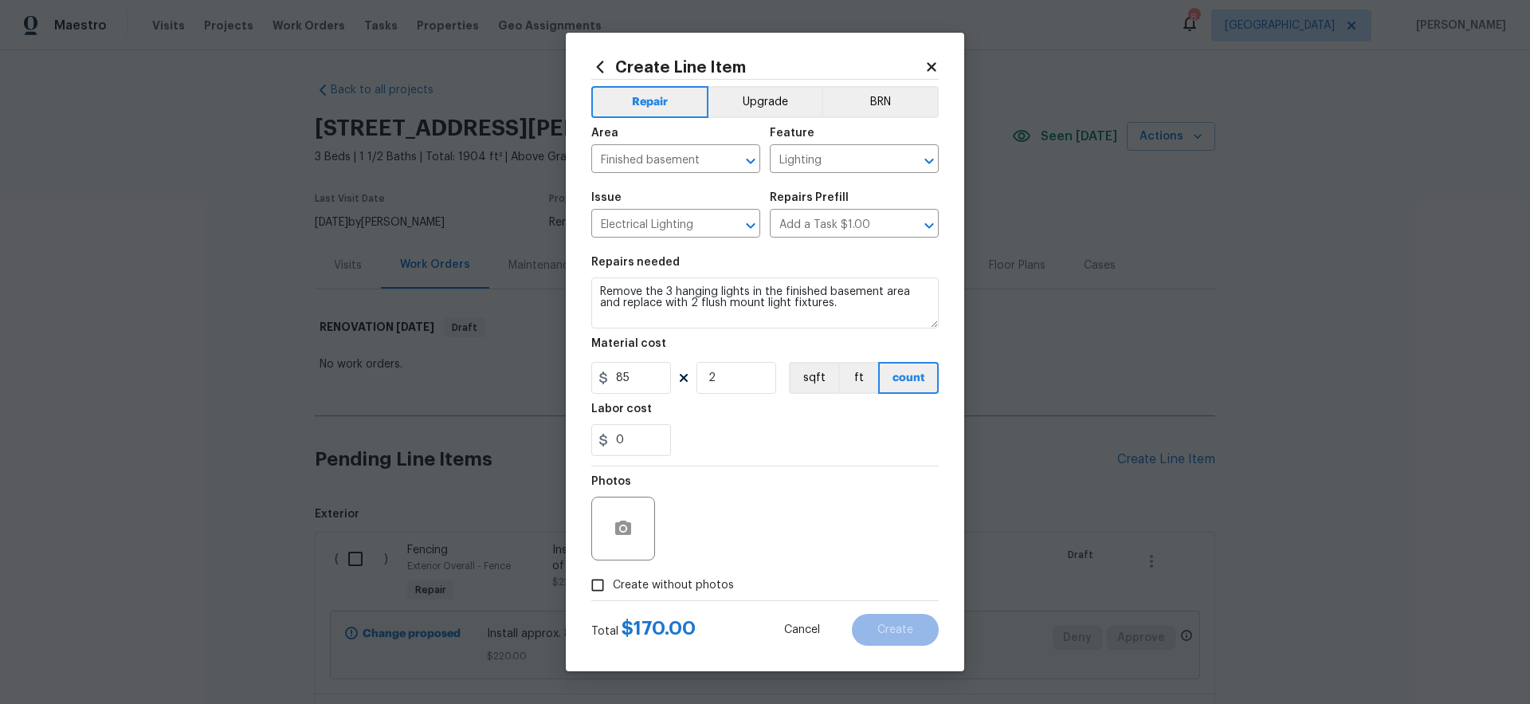
checkbox input "true"
click at [770, 523] on textarea at bounding box center [803, 528] width 271 height 64
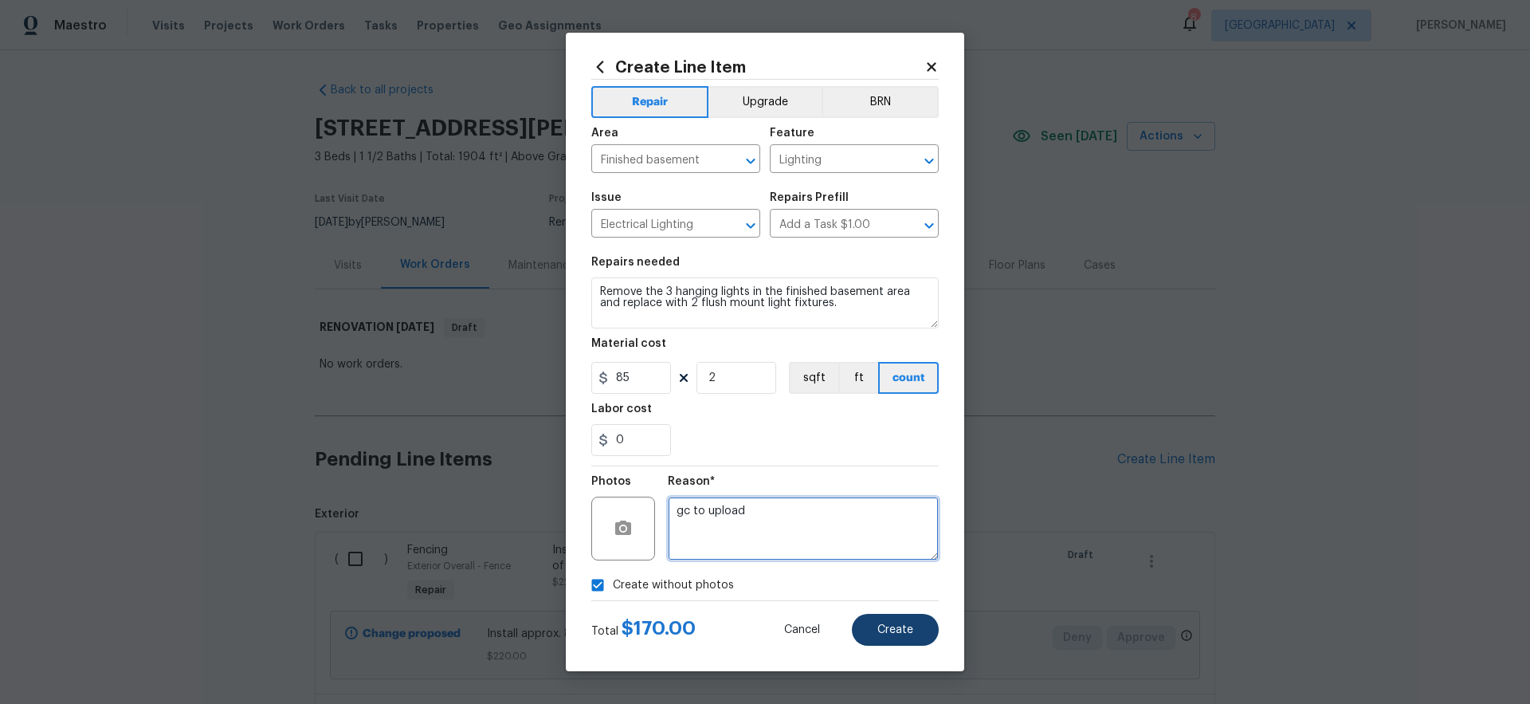
type textarea "gc to upload"
click at [900, 625] on span "Create" at bounding box center [895, 630] width 36 height 12
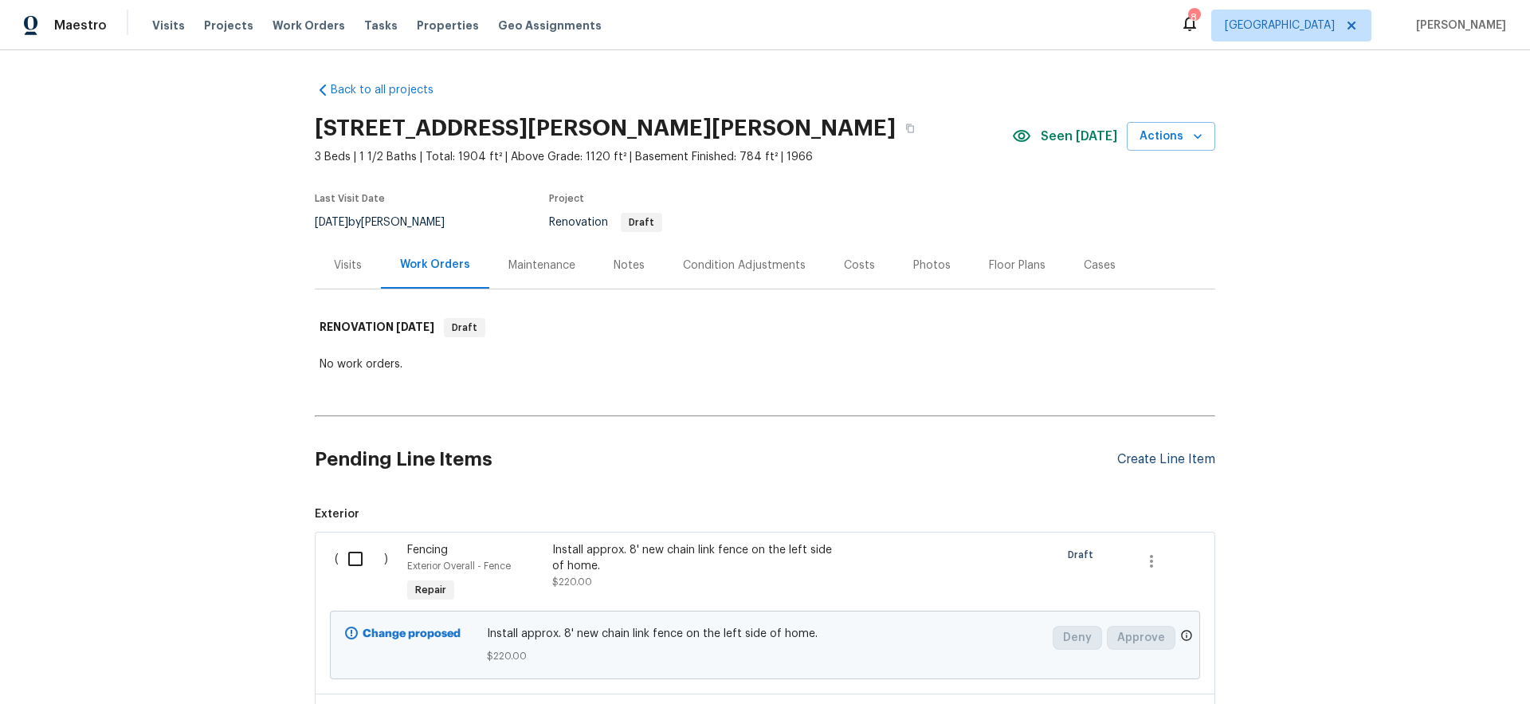
click at [1178, 457] on div "Create Line Item" at bounding box center [1166, 459] width 98 height 15
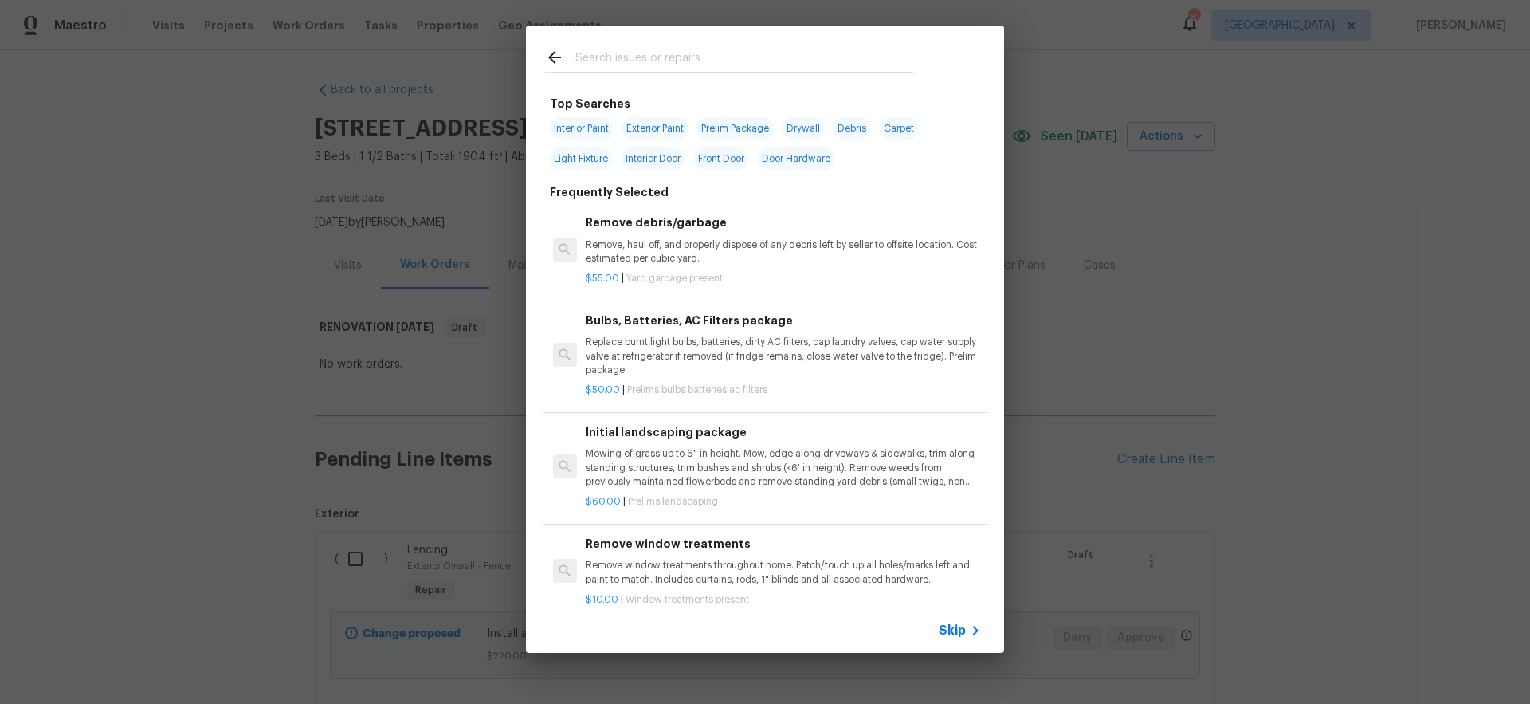
click at [955, 632] on span "Skip" at bounding box center [952, 630] width 27 height 16
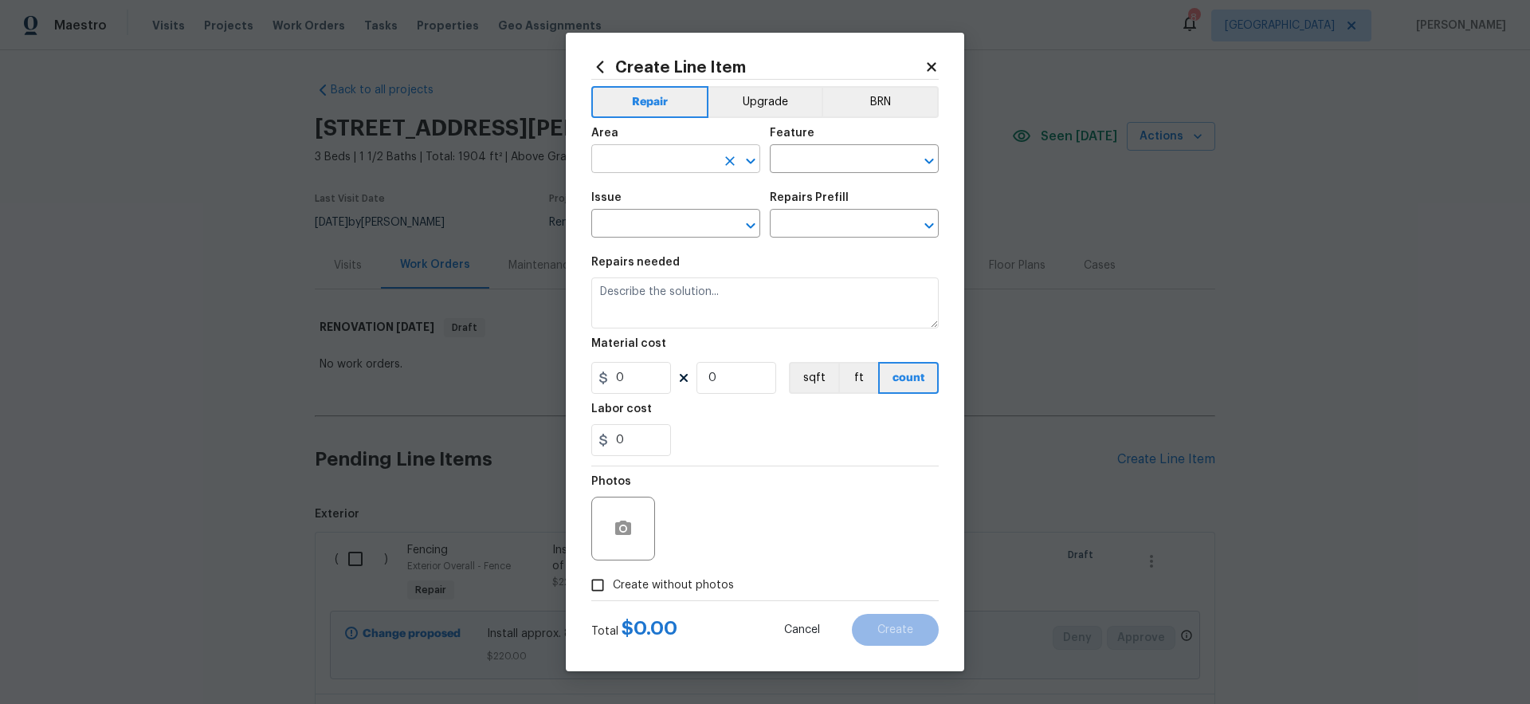
click at [636, 162] on input "text" at bounding box center [653, 160] width 124 height 25
click at [649, 194] on li "Finished basement" at bounding box center [675, 195] width 169 height 26
type input "Finished basement"
click at [806, 159] on input "text" at bounding box center [832, 160] width 124 height 25
click at [857, 235] on li "Walls and Ceiling" at bounding box center [854, 234] width 169 height 26
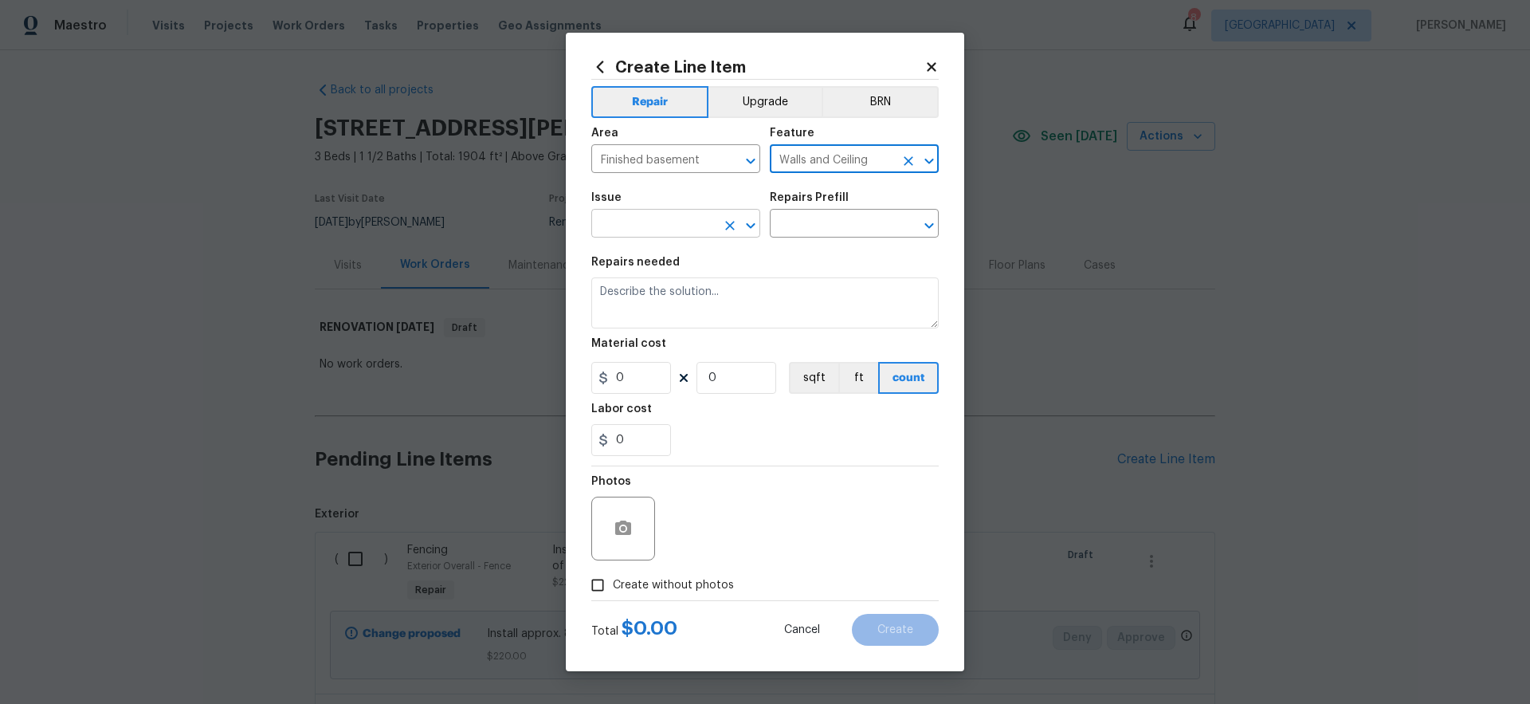
type input "Walls and Ceiling"
click at [665, 222] on input "text" at bounding box center [653, 225] width 124 height 25
type input "wall"
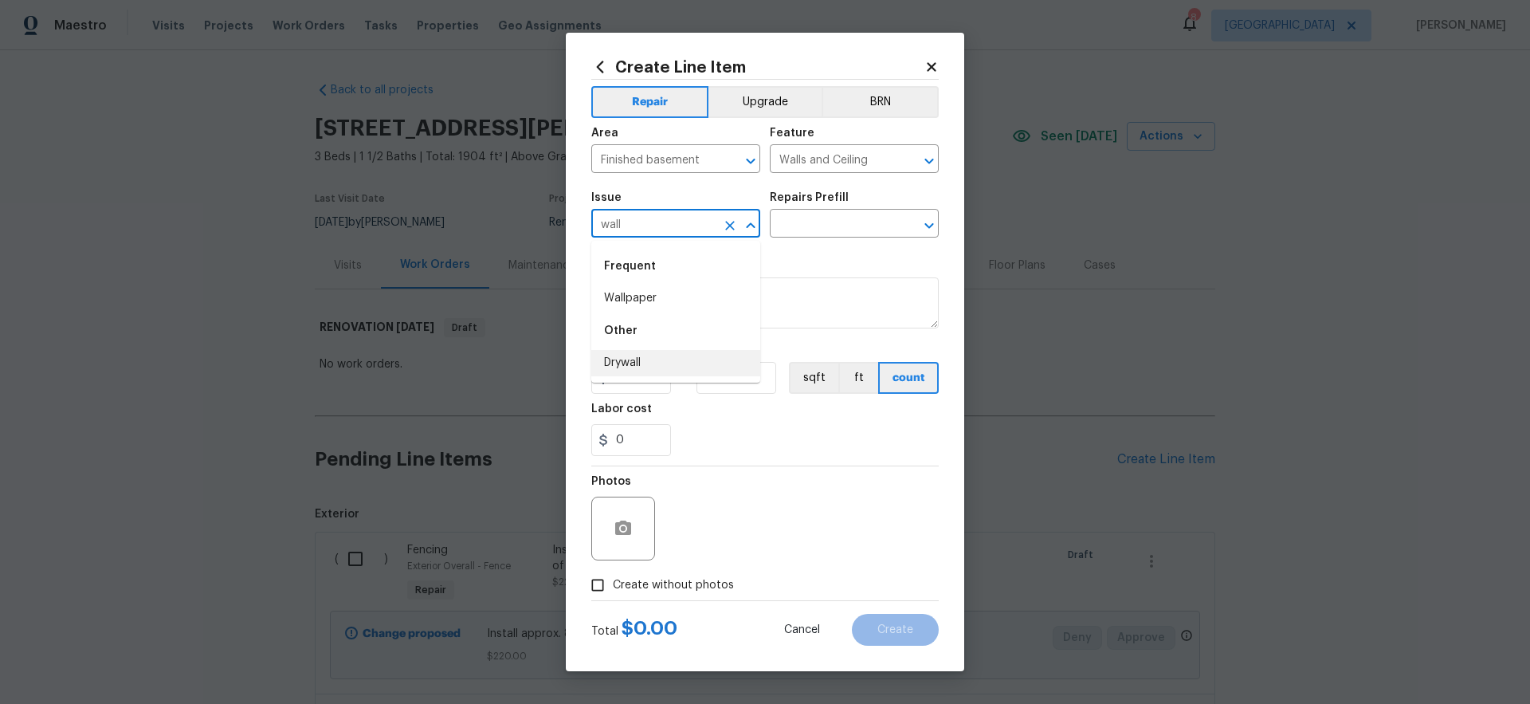
click at [728, 225] on icon "Clear" at bounding box center [730, 226] width 10 height 10
type input "w"
click at [637, 295] on li "Drywall" at bounding box center [675, 298] width 169 height 26
click at [822, 225] on input "text" at bounding box center [832, 225] width 124 height 25
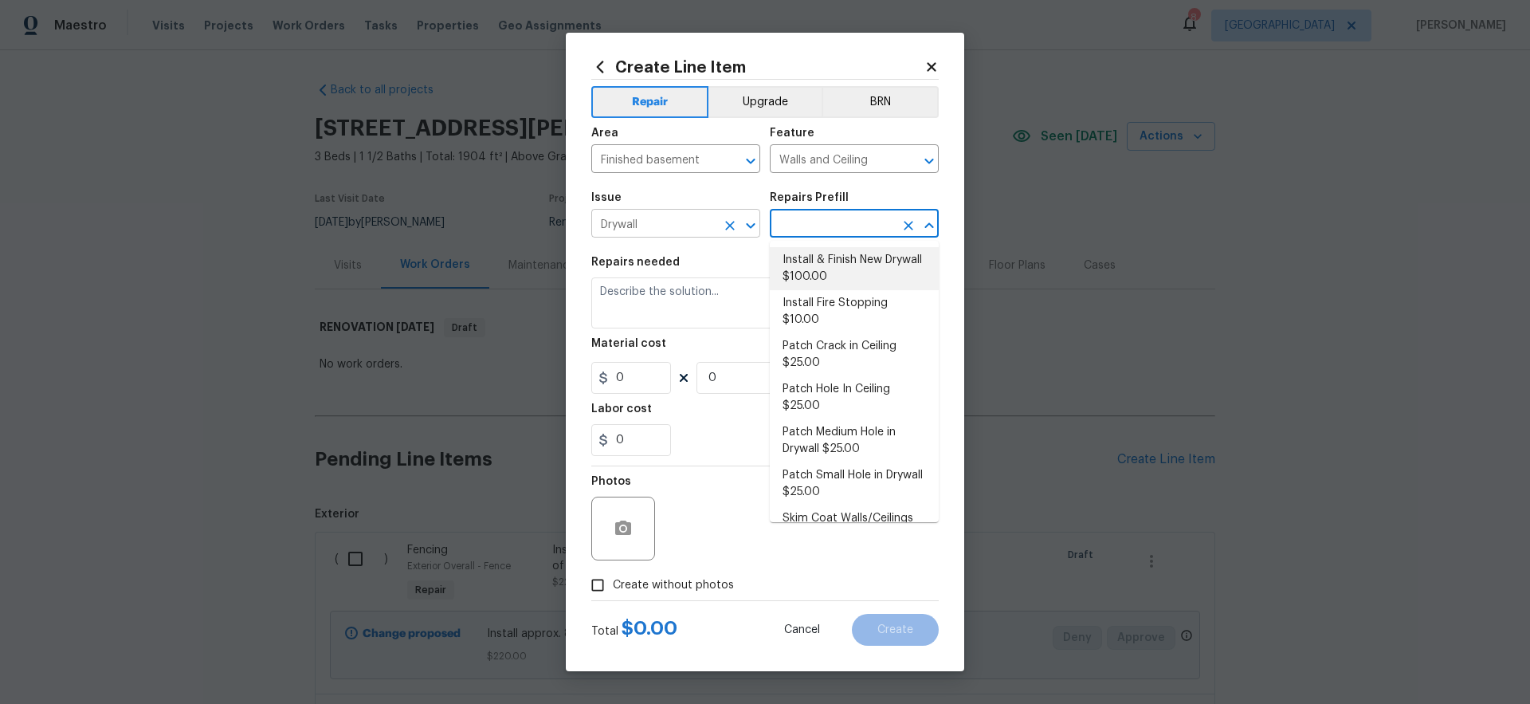
click at [687, 227] on input "Drywall" at bounding box center [653, 225] width 124 height 25
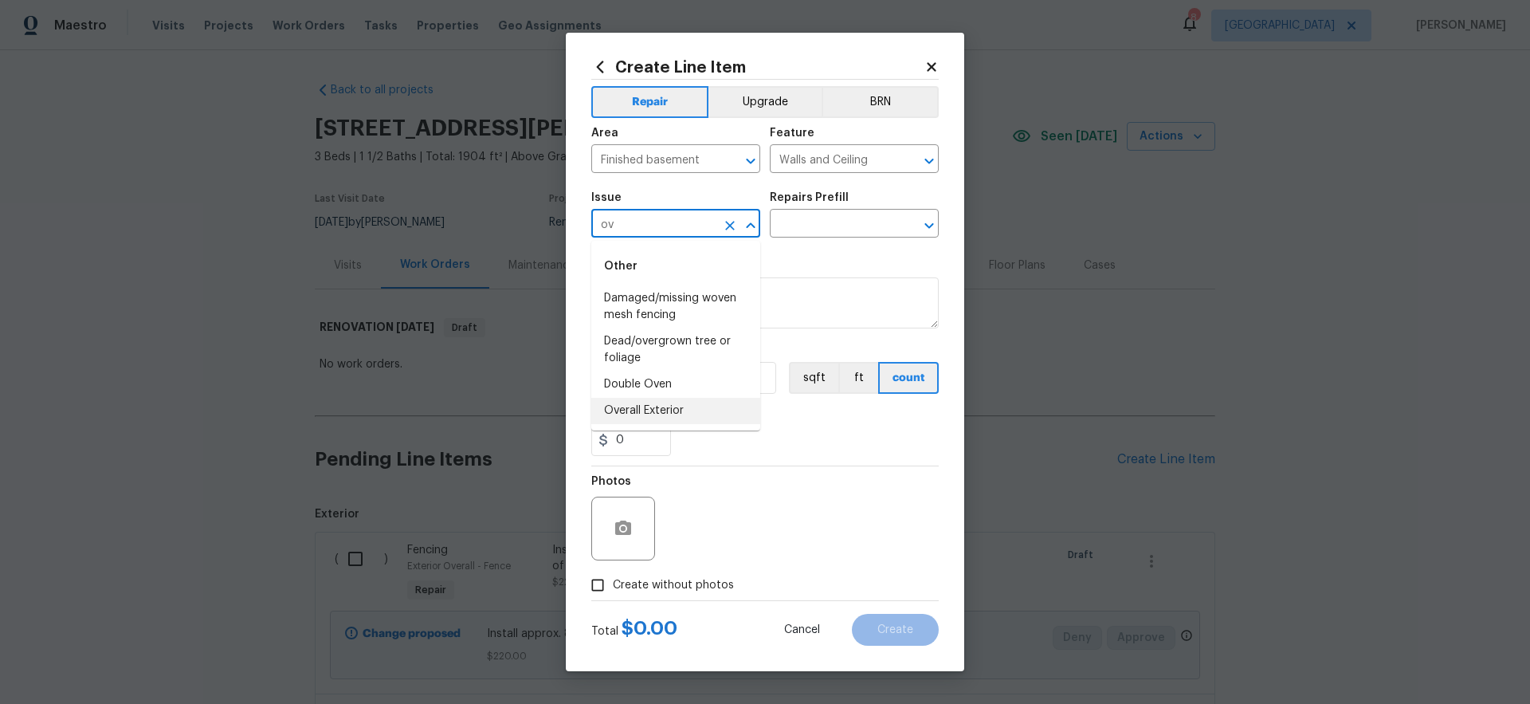
type input "o"
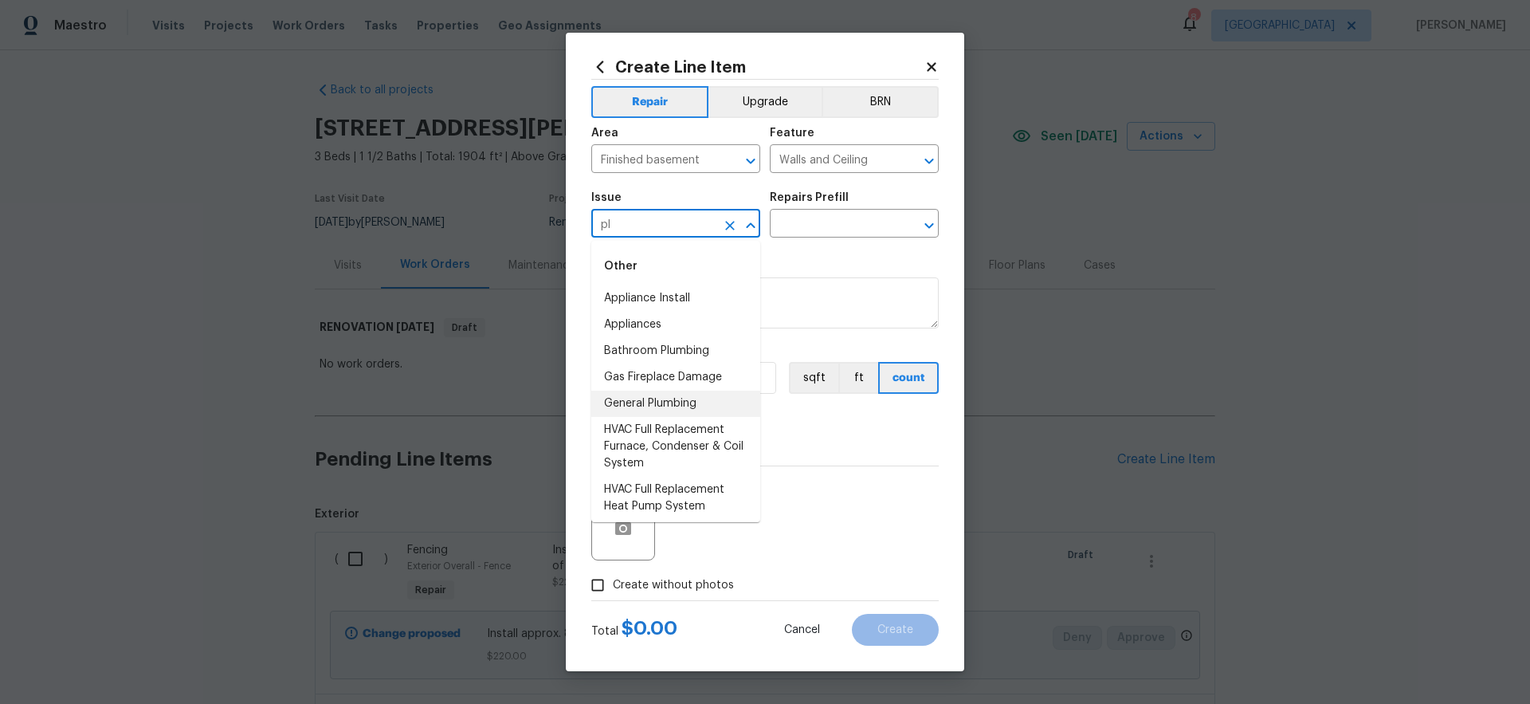
type input "p"
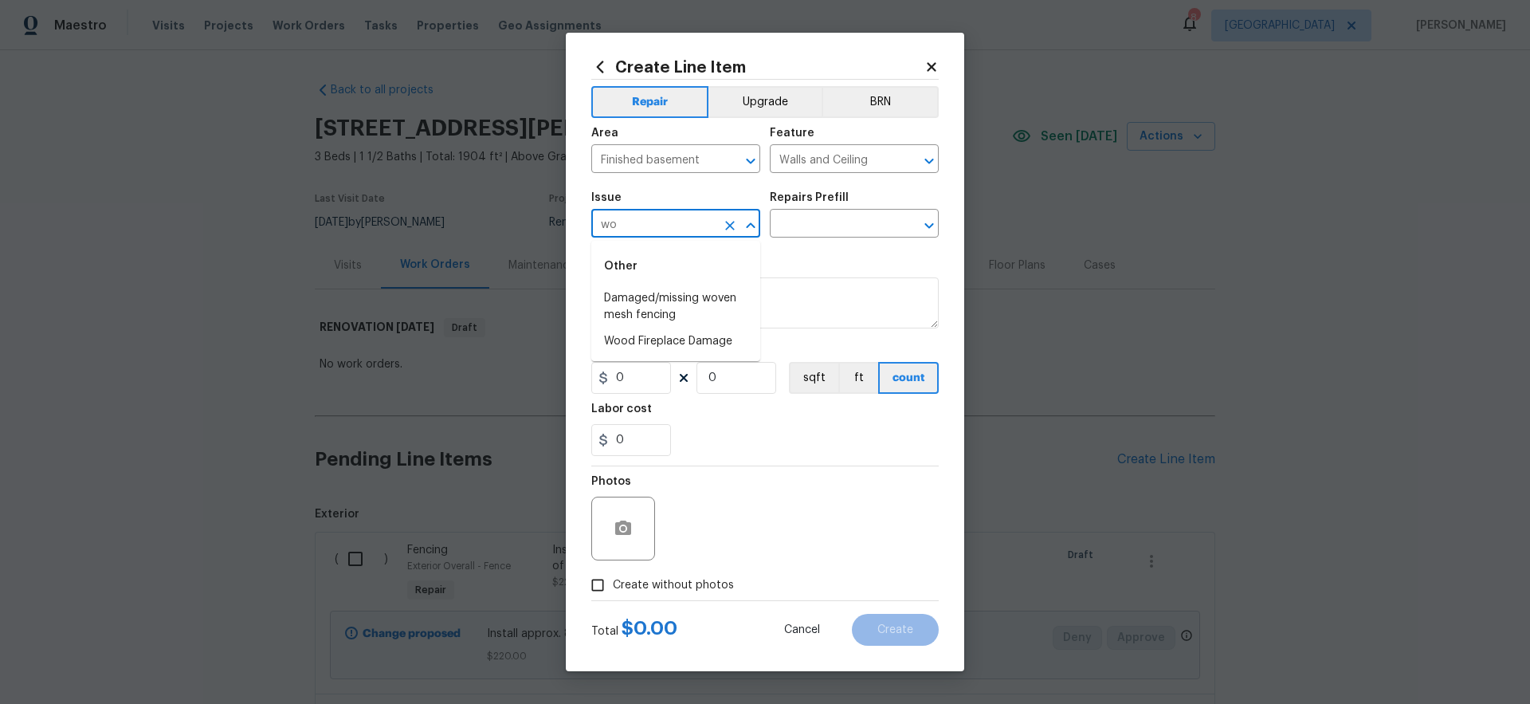
type input "w"
click at [650, 361] on li "Drywall" at bounding box center [675, 363] width 169 height 26
type input "Drywall"
click at [798, 225] on input "text" at bounding box center [832, 225] width 124 height 25
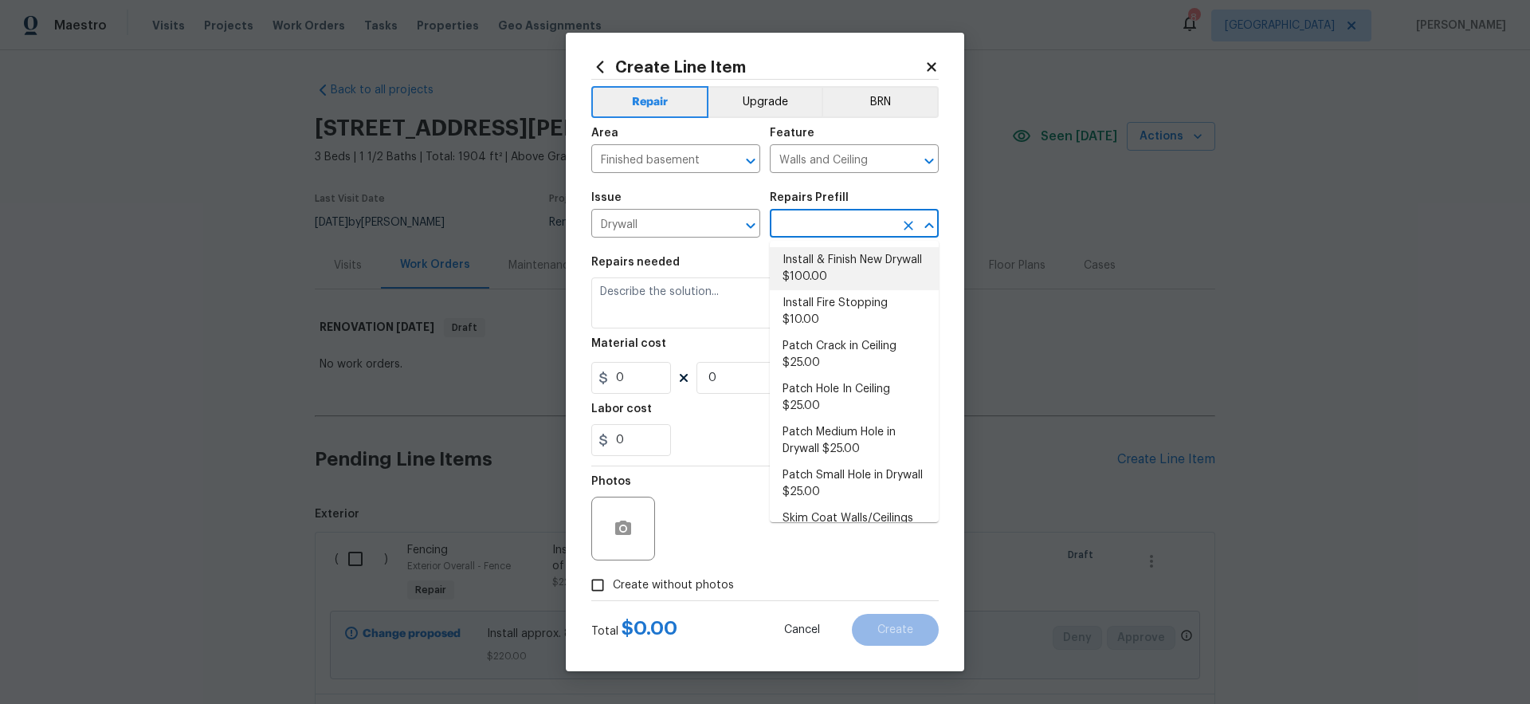
click at [814, 261] on li "Install & Finish New Drywall $100.00" at bounding box center [854, 268] width 169 height 43
type input "Install & Finish New Drywall $100.00"
type textarea "Remove the existing damaged drywall and replace with new. Ensure that the new d…"
type input "100"
type input "1"
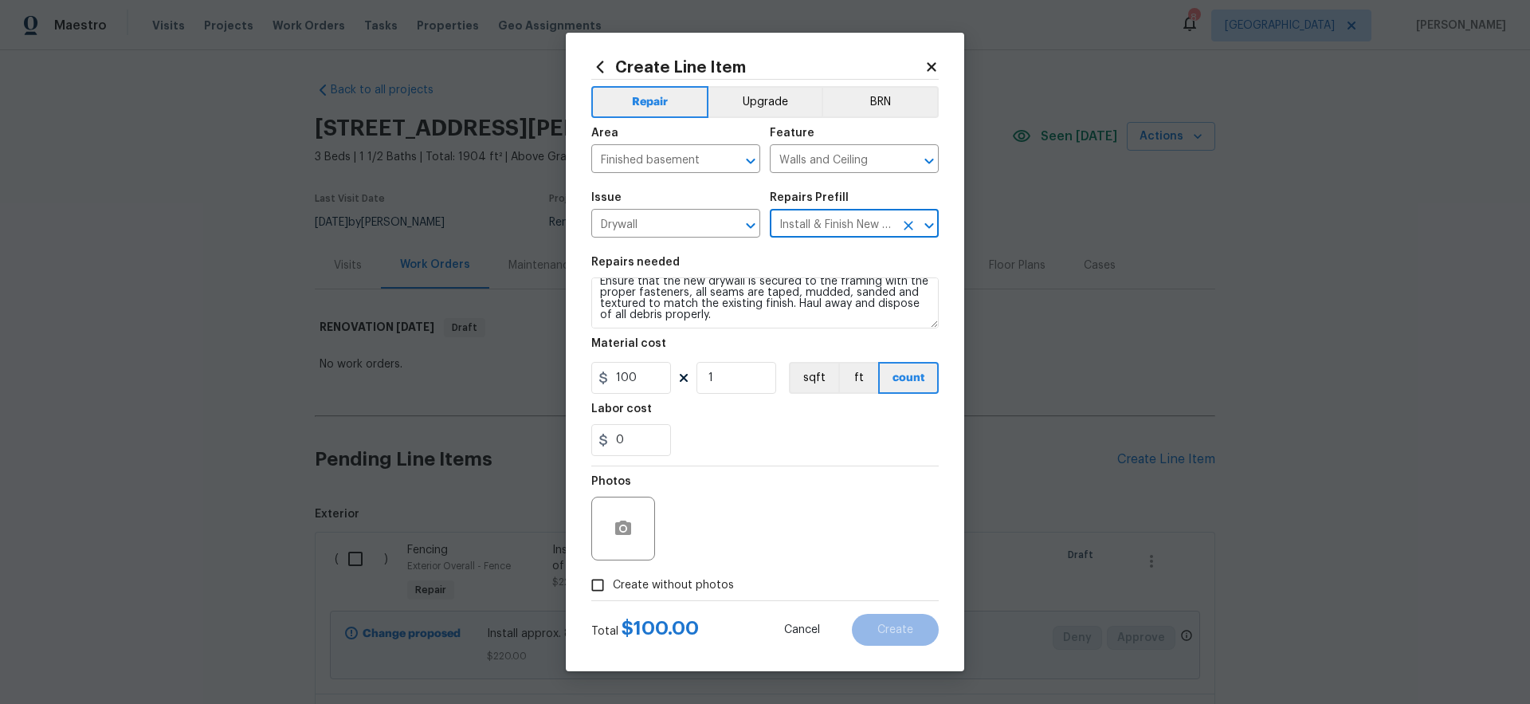
scroll to position [22, 0]
drag, startPoint x: 827, startPoint y: 321, endPoint x: 512, endPoint y: 221, distance: 330.1
click at [512, 221] on div "Create Line Item Repair Upgrade BRN Area Finished basement ​ Feature Walls and …" at bounding box center [765, 352] width 1530 height 704
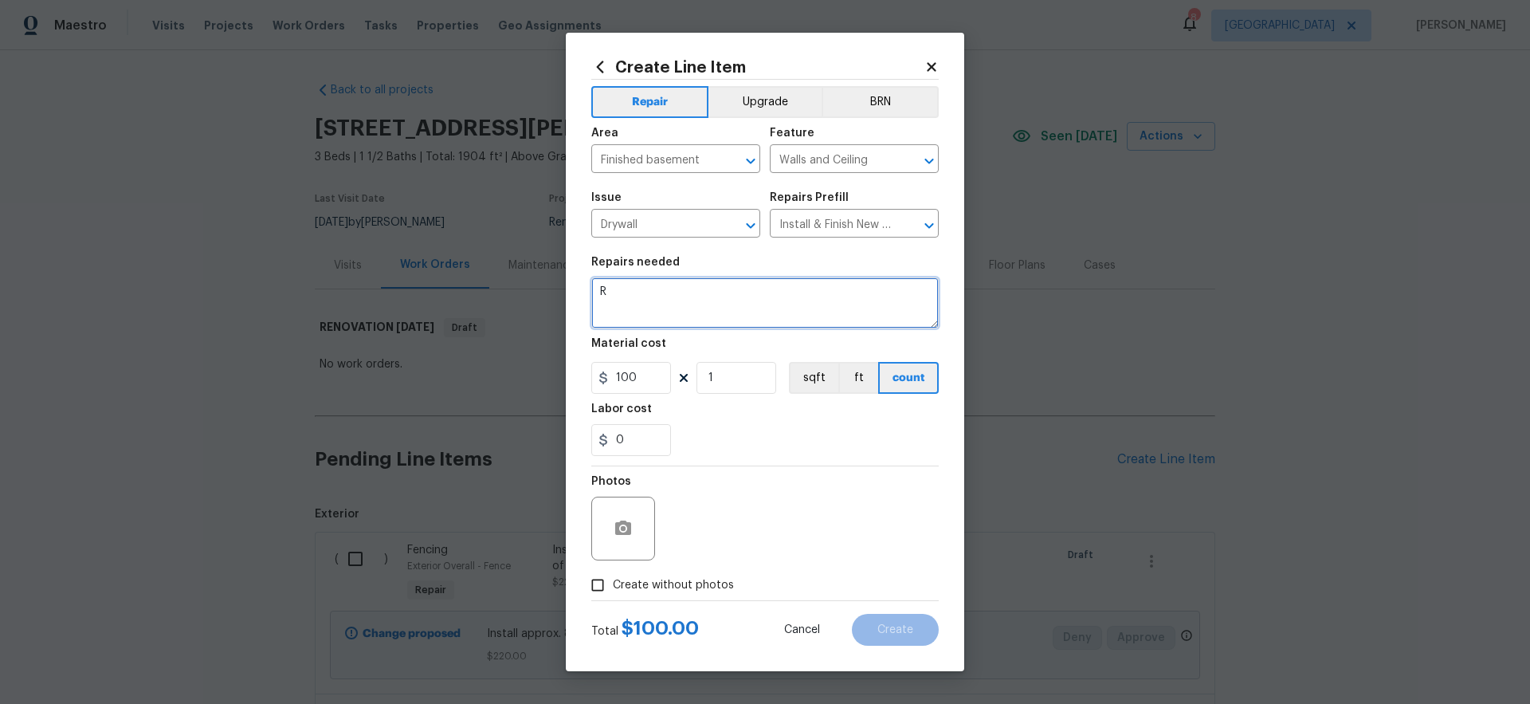
scroll to position [0, 0]
click at [719, 307] on textarea "Repair opening in the basement that goes in the utility room. Plywood may be us…" at bounding box center [764, 302] width 347 height 51
type textarea "Repair opening in the basement that goes in the utility room. Plywood may be us…"
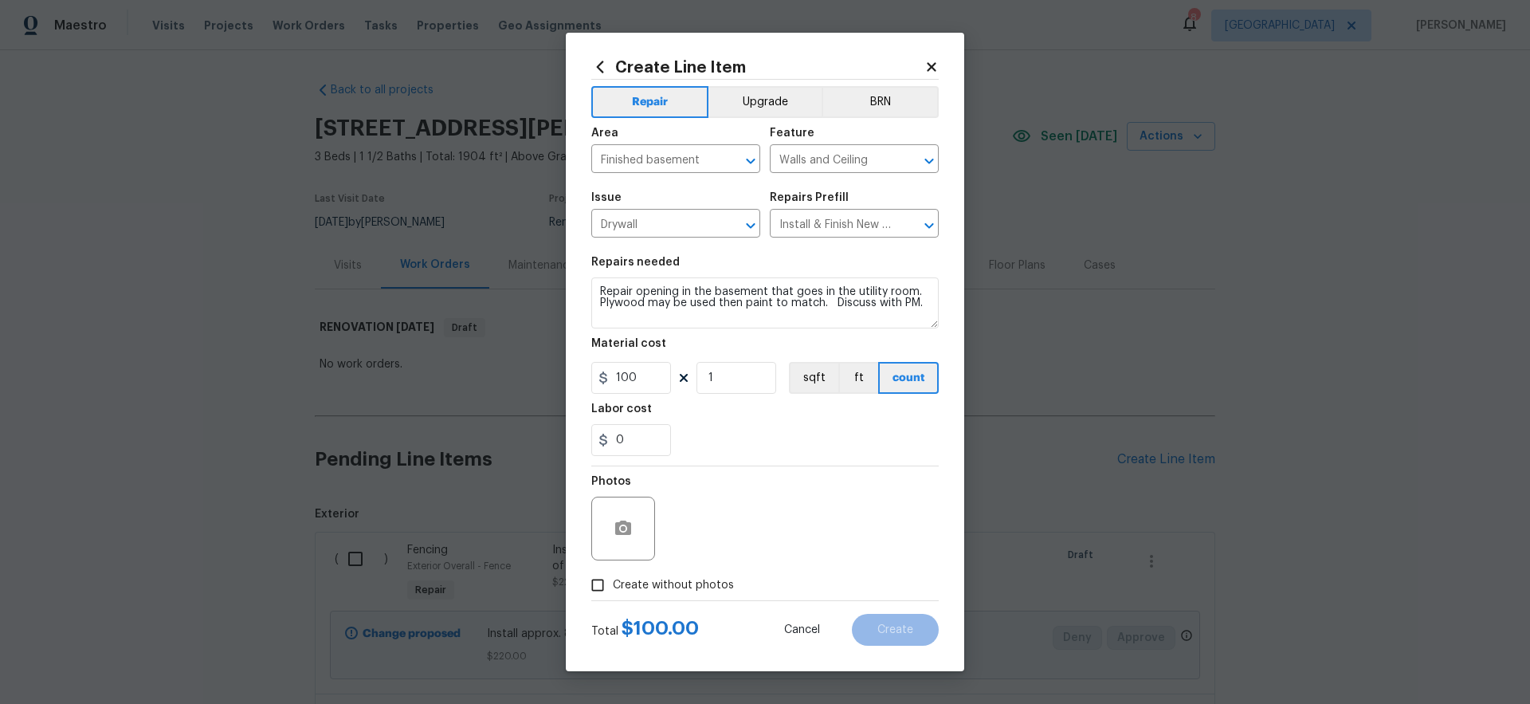
click at [747, 438] on div "0" at bounding box center [764, 440] width 347 height 32
click at [719, 582] on span "Create without photos" at bounding box center [673, 585] width 121 height 17
click at [613, 582] on input "Create without photos" at bounding box center [597, 585] width 30 height 30
checkbox input "true"
drag, startPoint x: 814, startPoint y: 517, endPoint x: 673, endPoint y: 510, distance: 141.2
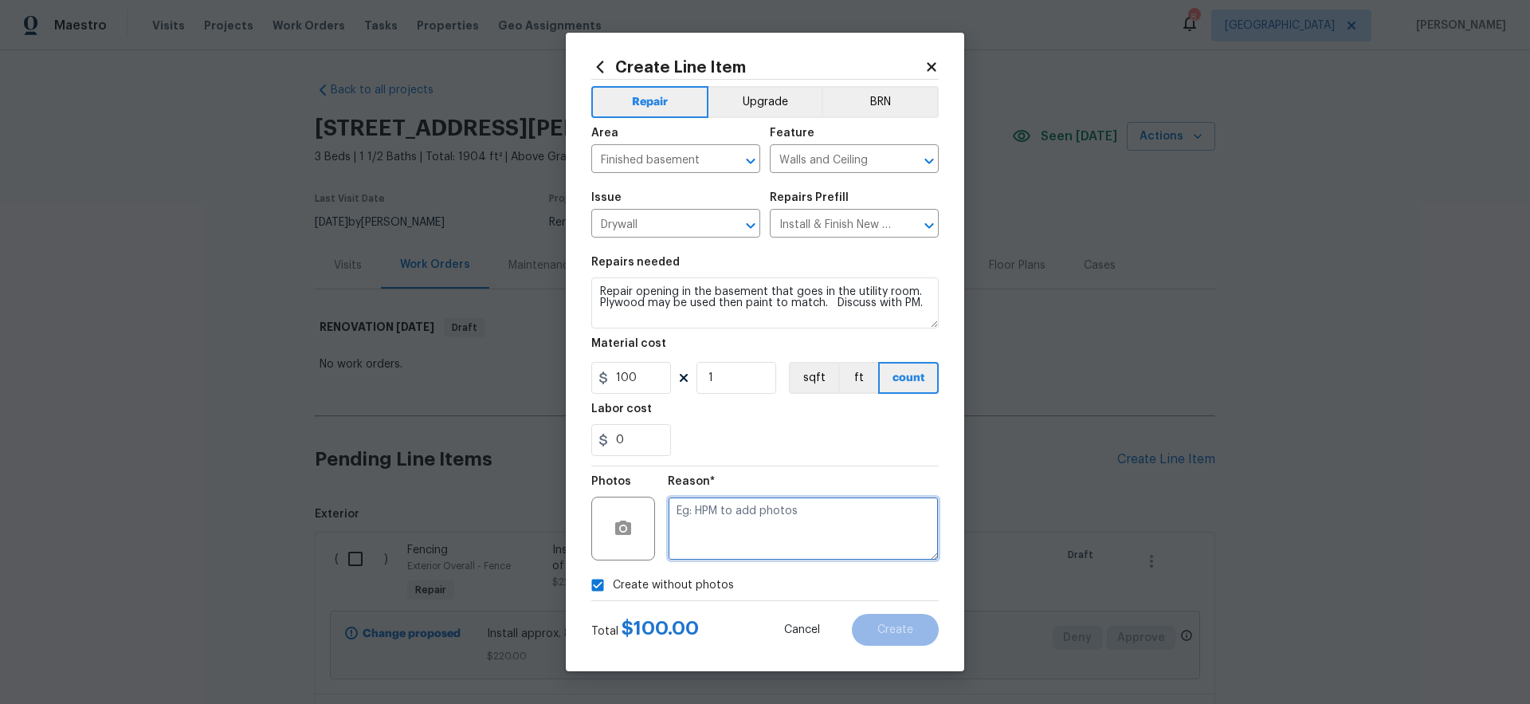
click at [673, 511] on textarea at bounding box center [803, 528] width 271 height 64
drag, startPoint x: 647, startPoint y: 379, endPoint x: 570, endPoint y: 368, distance: 77.3
click at [570, 368] on div "Create Line Item Repair Upgrade BRN Area Finished basement ​ Feature Walls and …" at bounding box center [765, 352] width 398 height 638
type input "125"
click at [792, 429] on div "0" at bounding box center [764, 440] width 347 height 32
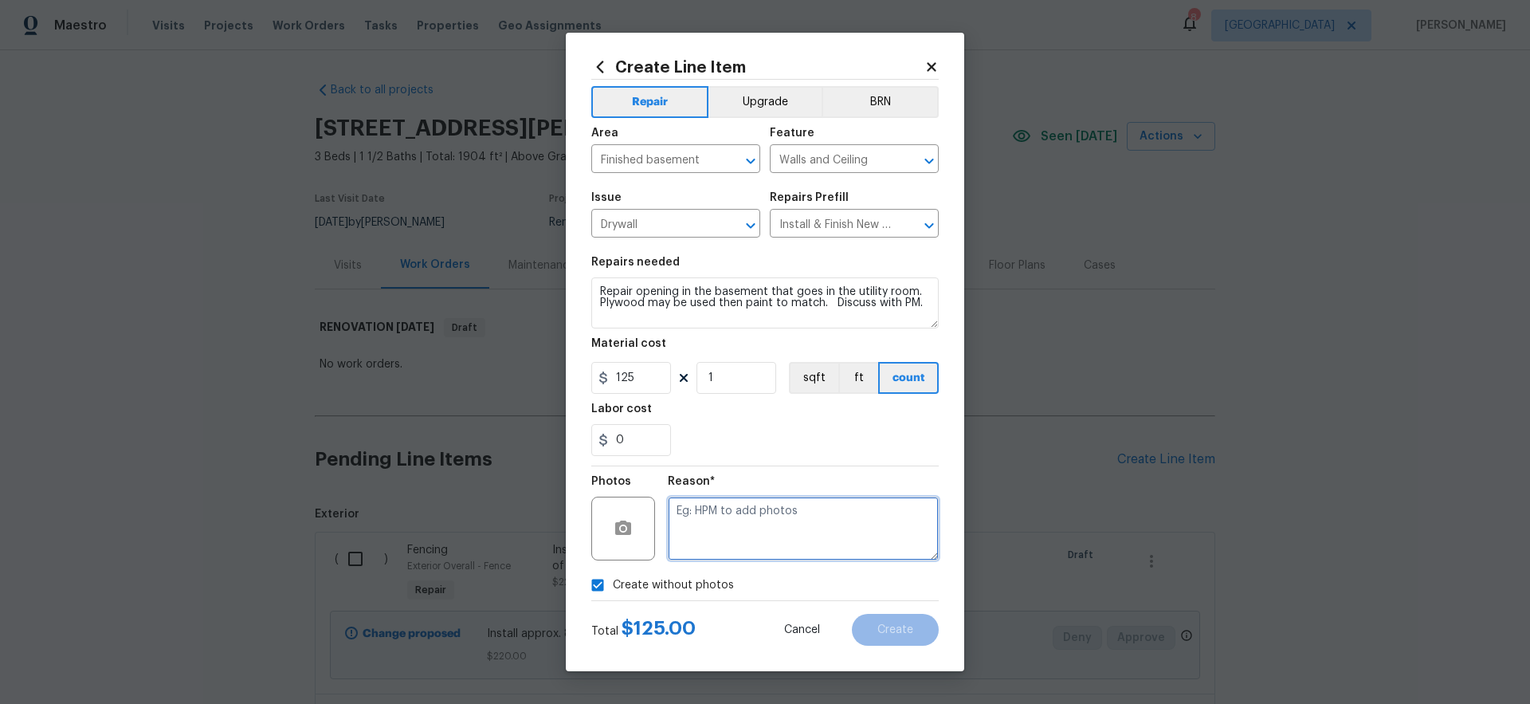
drag, startPoint x: 824, startPoint y: 519, endPoint x: 627, endPoint y: 501, distance: 197.6
click at [627, 501] on div "Photos Reason*" at bounding box center [764, 518] width 347 height 104
type textarea "gc to upload"
click at [903, 629] on span "Create" at bounding box center [895, 630] width 36 height 12
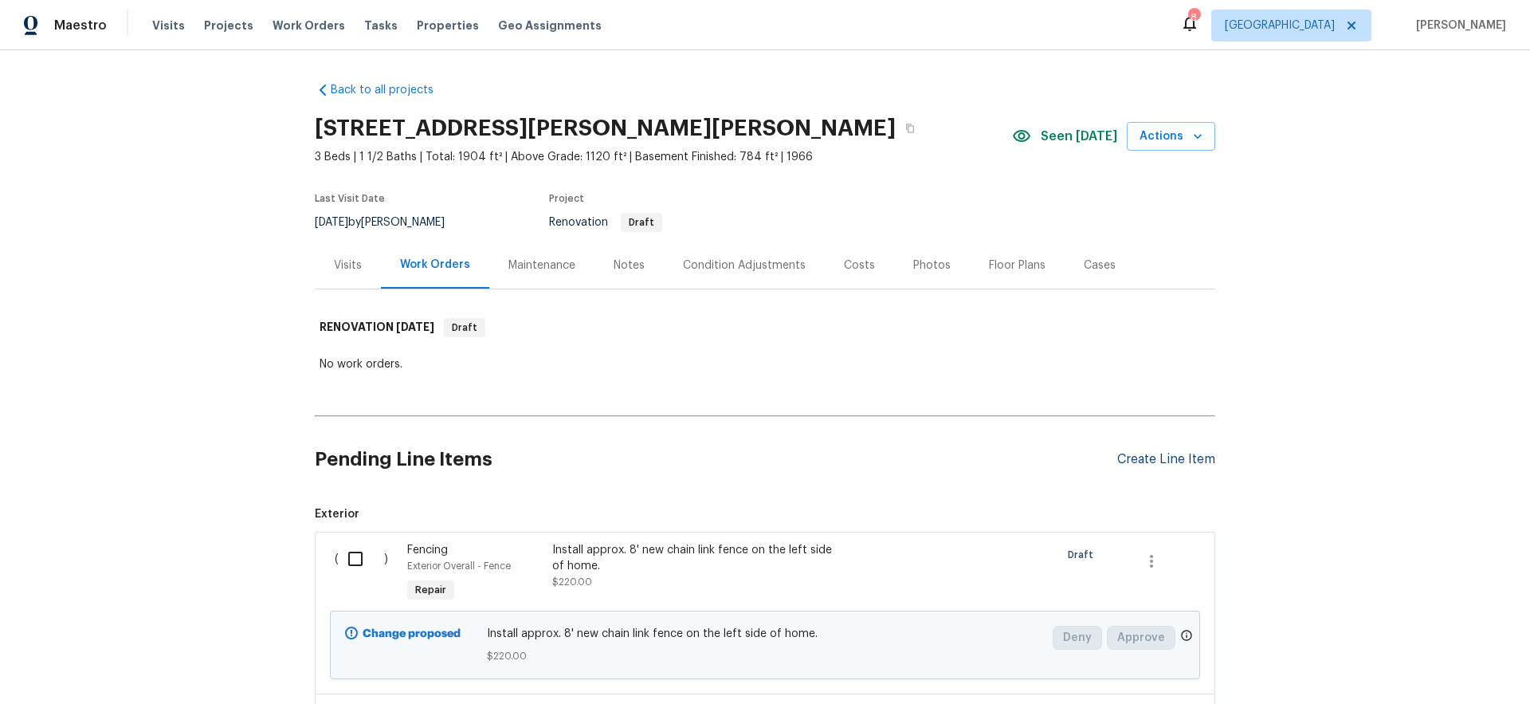
click at [1171, 463] on div "Create Line Item" at bounding box center [1166, 459] width 98 height 15
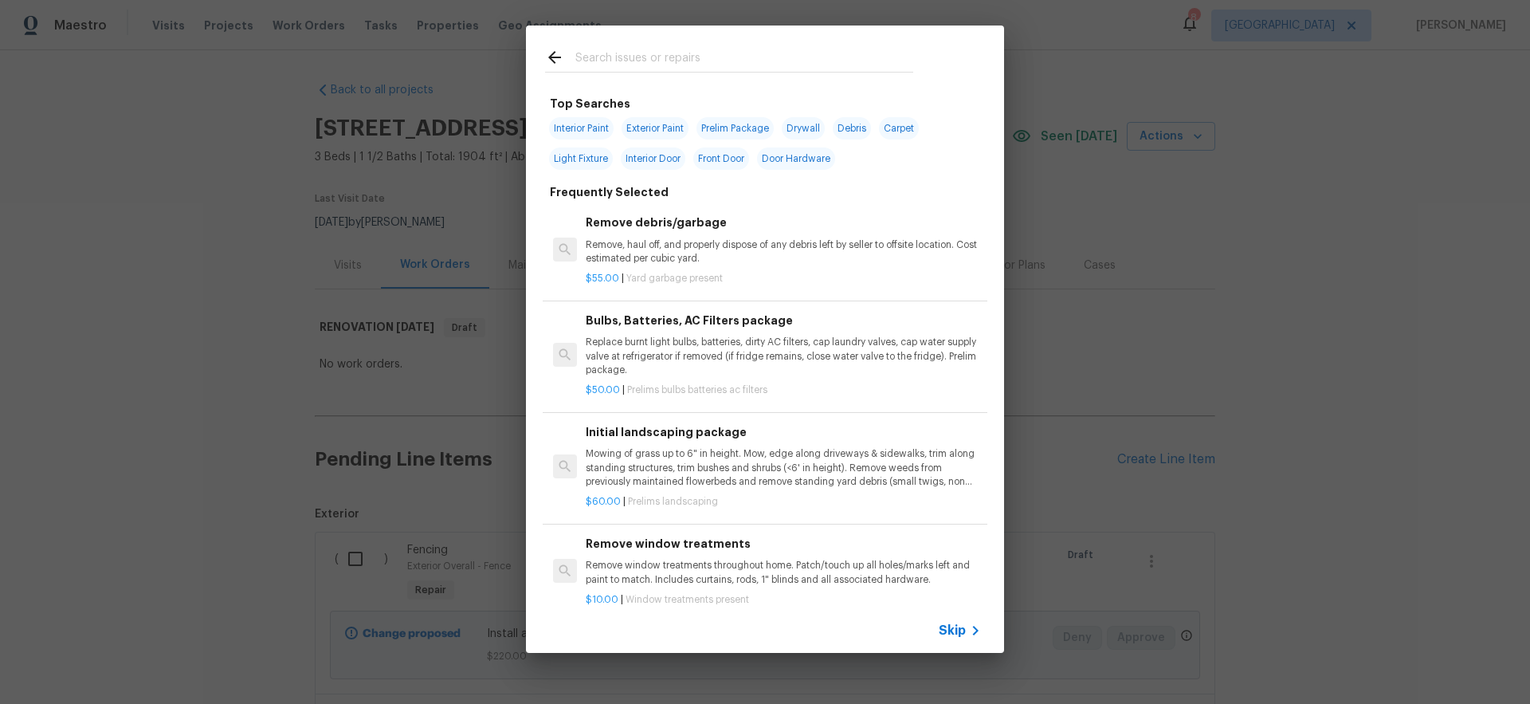
click at [955, 629] on span "Skip" at bounding box center [952, 630] width 27 height 16
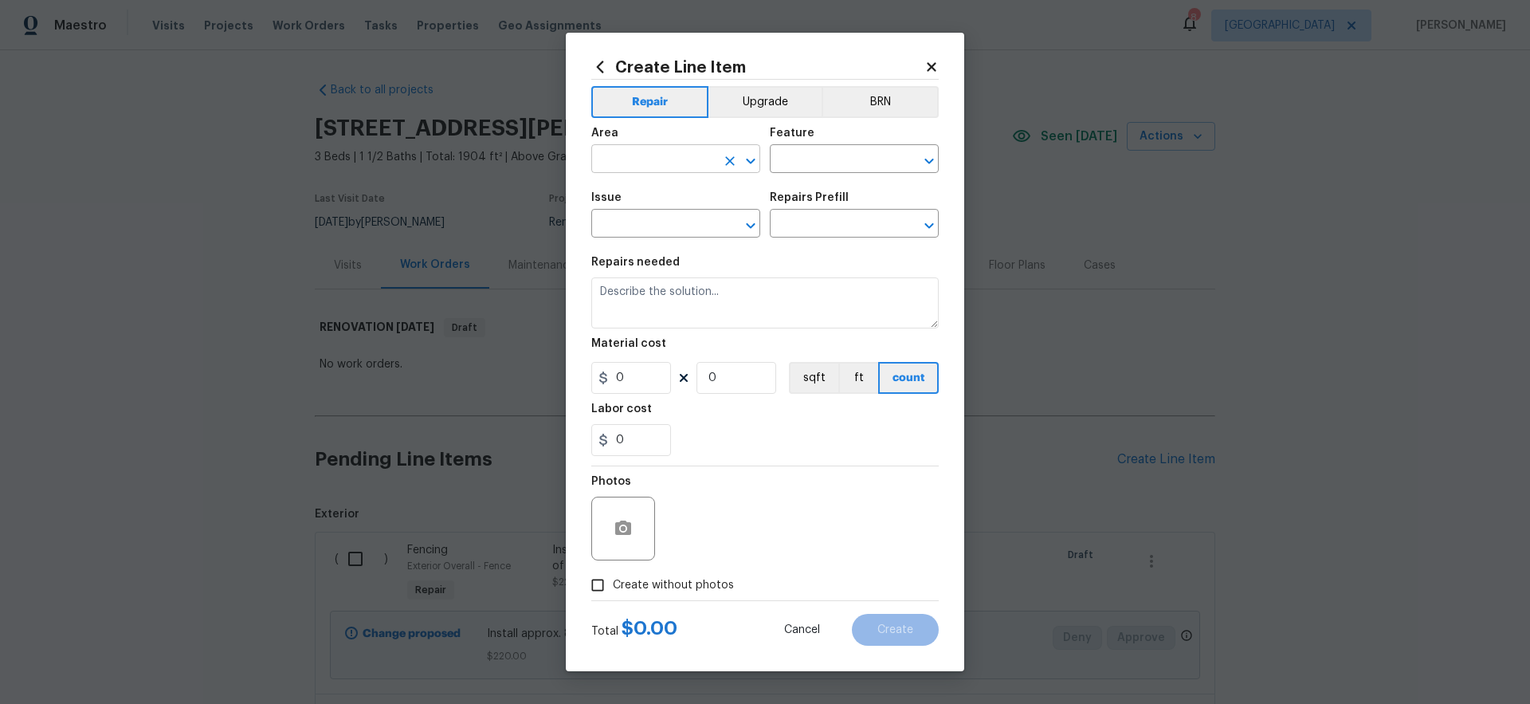
click at [633, 161] on input "text" at bounding box center [653, 160] width 124 height 25
click at [649, 194] on li "Finished basement" at bounding box center [675, 195] width 169 height 26
type input "Finished basement"
click at [802, 163] on input "text" at bounding box center [832, 160] width 124 height 25
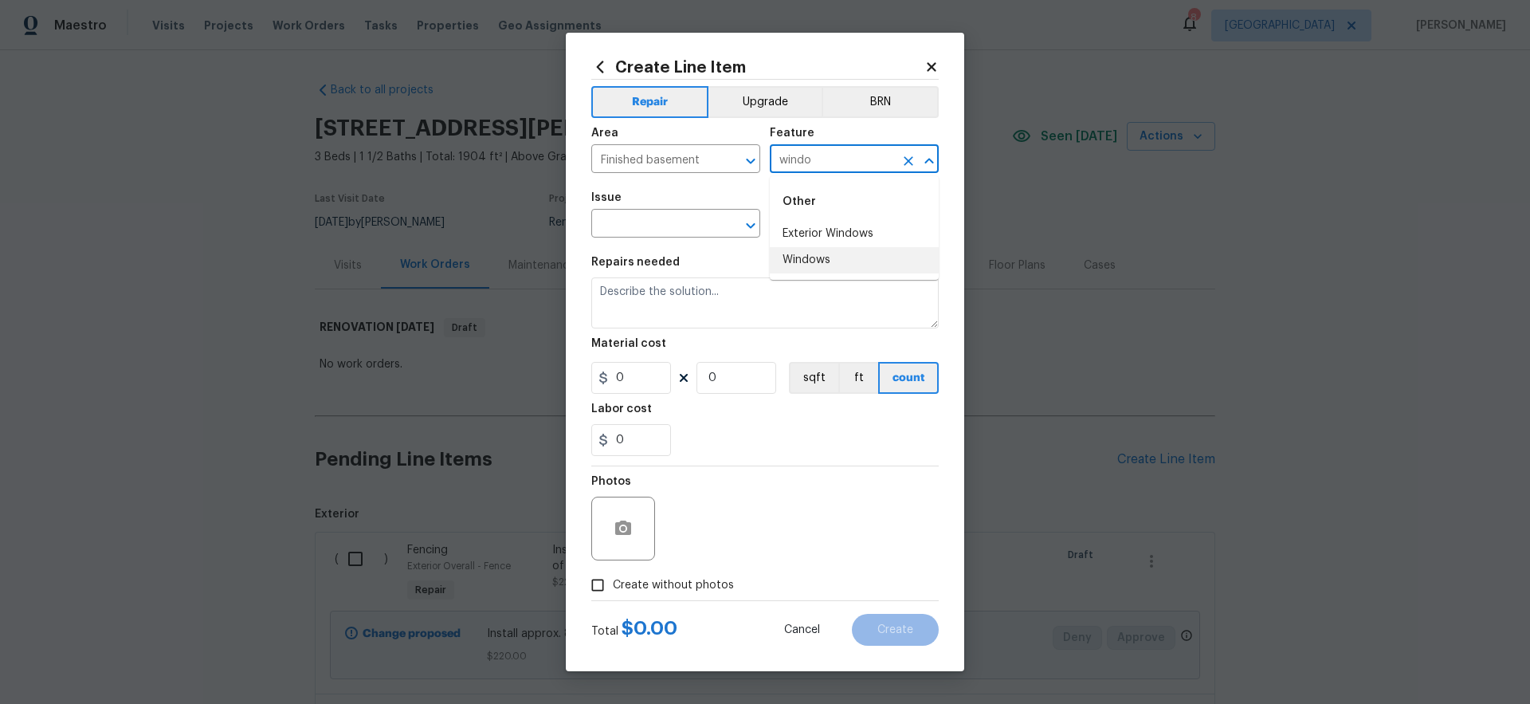
click at [813, 260] on li "Windows" at bounding box center [854, 260] width 169 height 26
type input "Windows"
click at [668, 225] on input "text" at bounding box center [653, 225] width 124 height 25
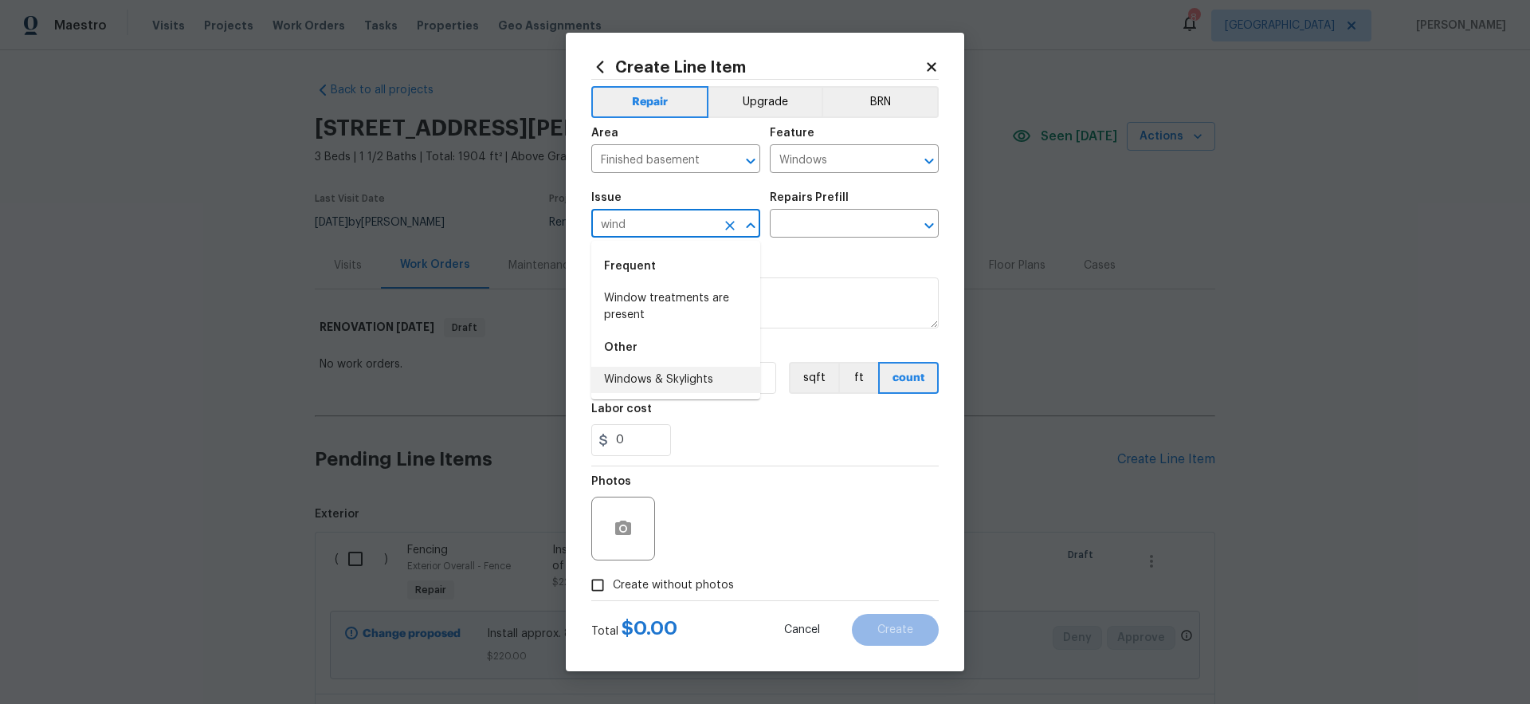
click at [688, 380] on li "Windows & Skylights" at bounding box center [675, 380] width 169 height 26
type input "Windows & Skylights"
click at [831, 227] on input "text" at bounding box center [832, 225] width 124 height 25
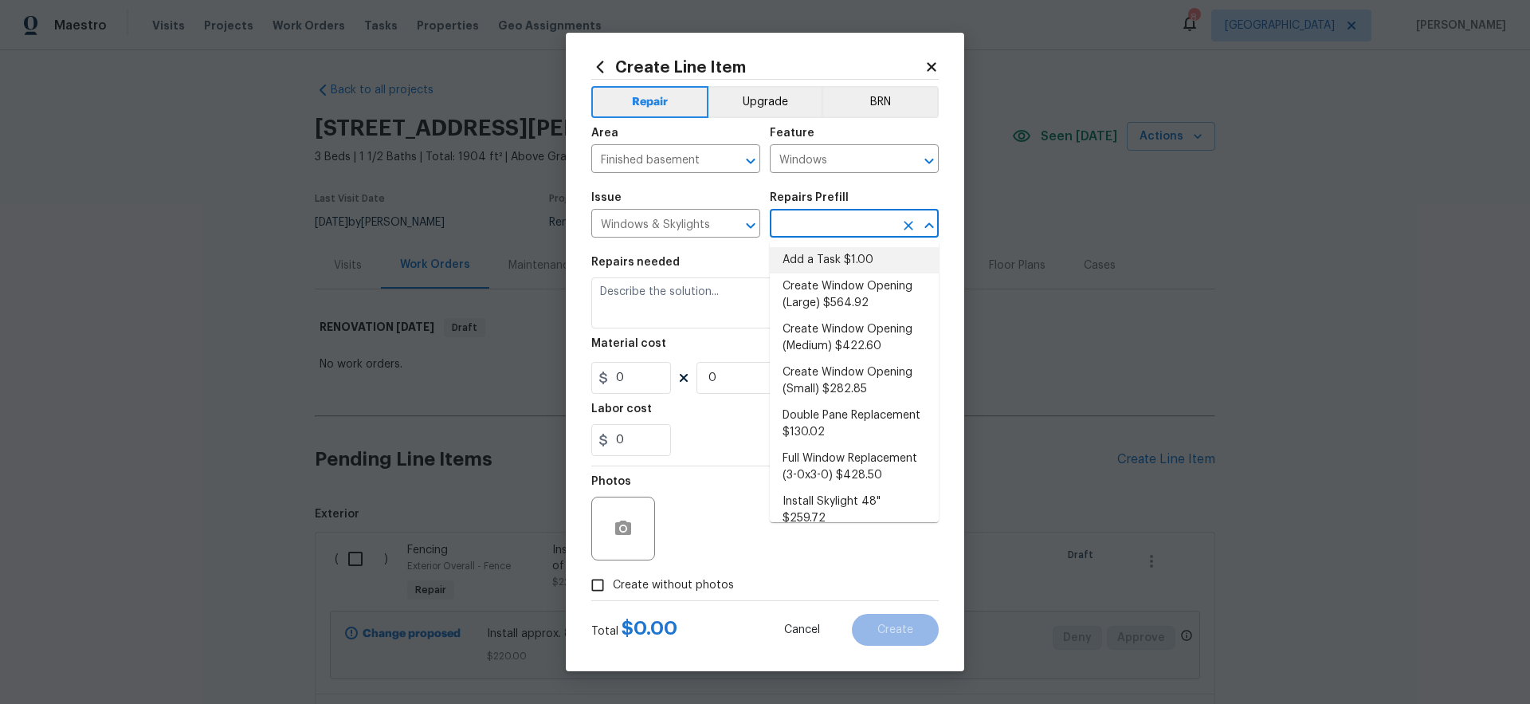
click at [819, 258] on li "Add a Task $1.00" at bounding box center [854, 260] width 169 height 26
type input "Add a Task $1.00"
type textarea "HPM to detail"
type input "1"
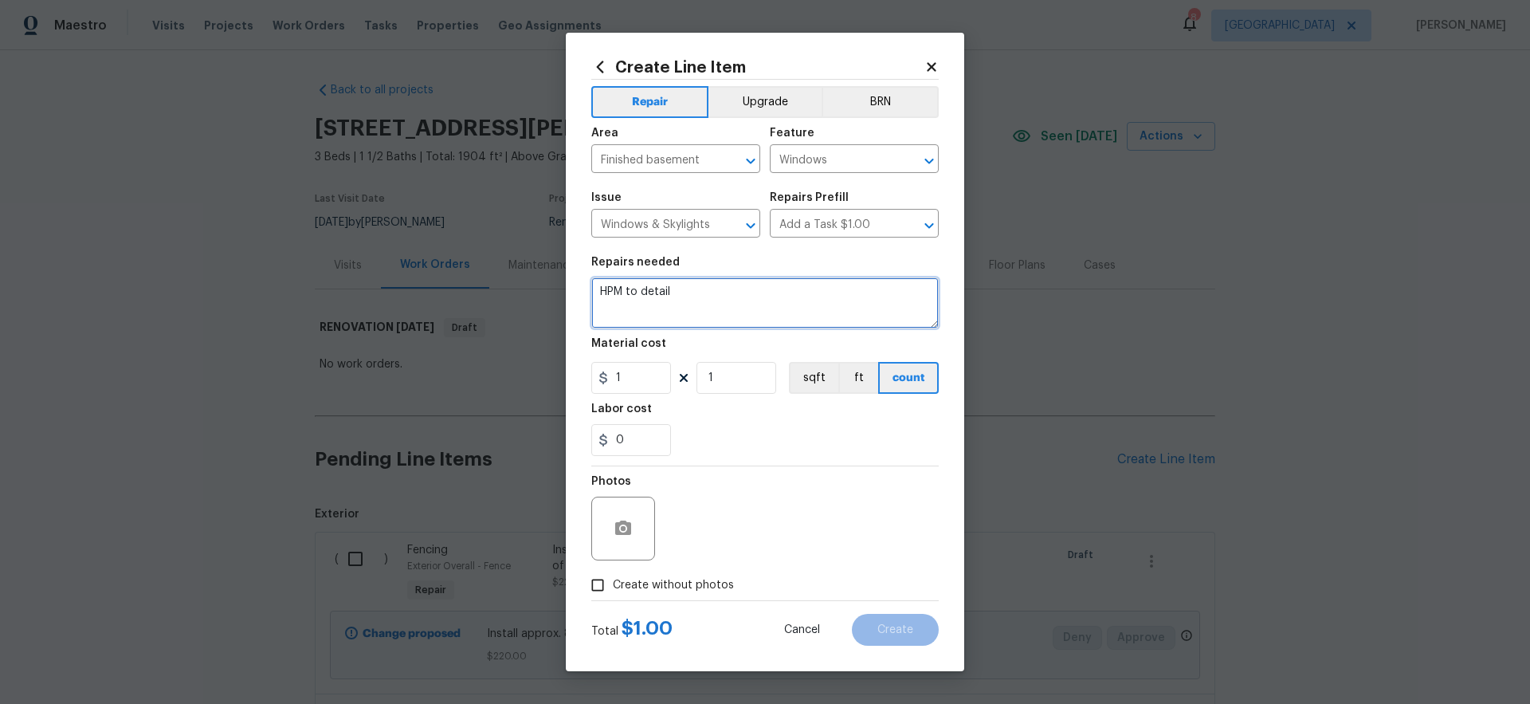
drag, startPoint x: 703, startPoint y: 300, endPoint x: 499, endPoint y: 249, distance: 210.2
click at [499, 249] on div "Create Line Item Repair Upgrade BRN Area Finished basement ​ Feature Windows ​ …" at bounding box center [765, 352] width 1530 height 704
click at [672, 306] on textarea "BASEMENT WINDOW. Remove fan from basement window and re-install window that is …" at bounding box center [764, 302] width 347 height 51
click at [917, 307] on textarea "BASEMENT WINDOW. Remove fan from basement window and re-install original window…" at bounding box center [764, 302] width 347 height 51
type textarea "BASEMENT WINDOW. Remove fan from basement window and re-install original window…"
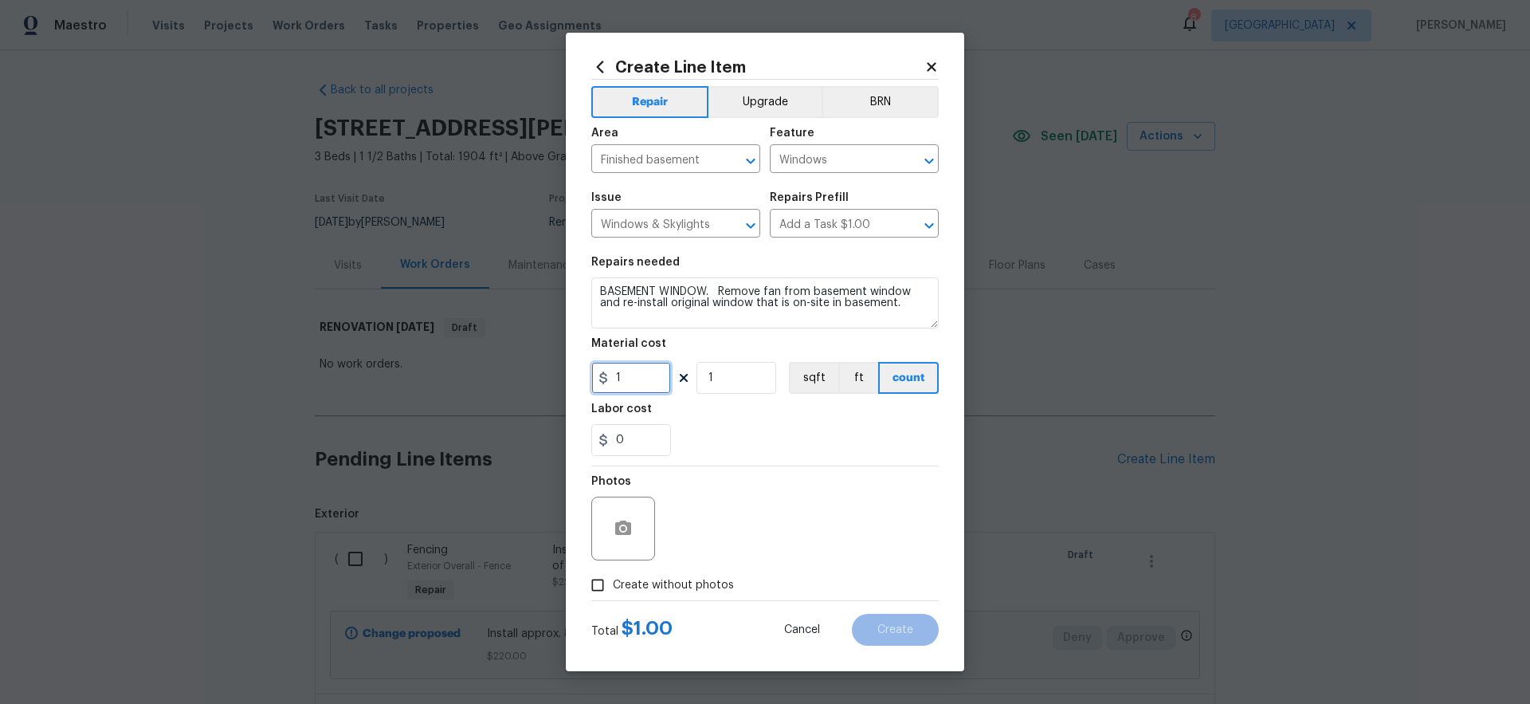
drag, startPoint x: 639, startPoint y: 380, endPoint x: 553, endPoint y: 380, distance: 86.0
click at [554, 379] on div "Create Line Item Repair Upgrade BRN Area Finished basement ​ Feature Windows ​ …" at bounding box center [765, 352] width 1530 height 704
type input "100"
click at [799, 455] on div "0" at bounding box center [764, 440] width 347 height 32
click at [689, 585] on span "Create without photos" at bounding box center [673, 585] width 121 height 17
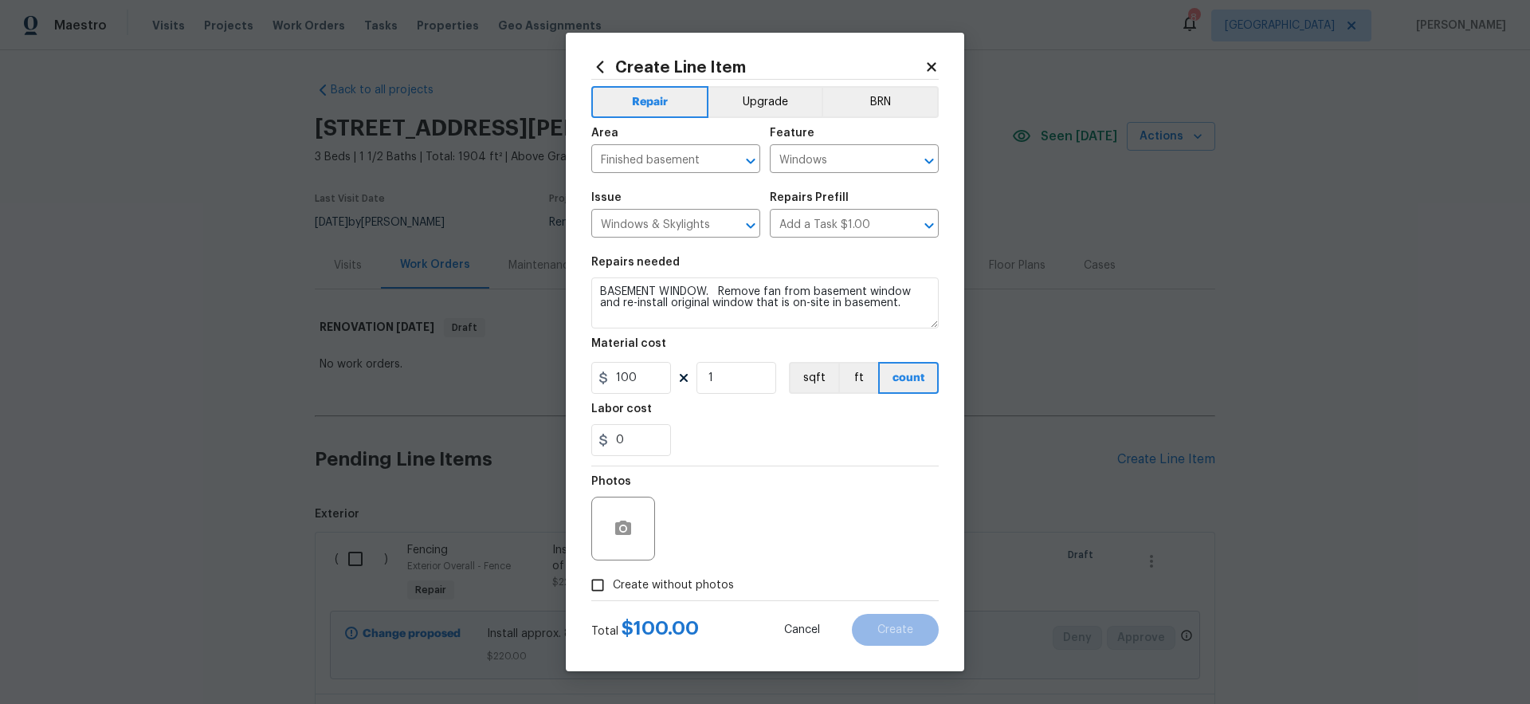
click at [613, 585] on input "Create without photos" at bounding box center [597, 585] width 30 height 30
checkbox input "true"
click at [777, 531] on textarea at bounding box center [803, 528] width 271 height 64
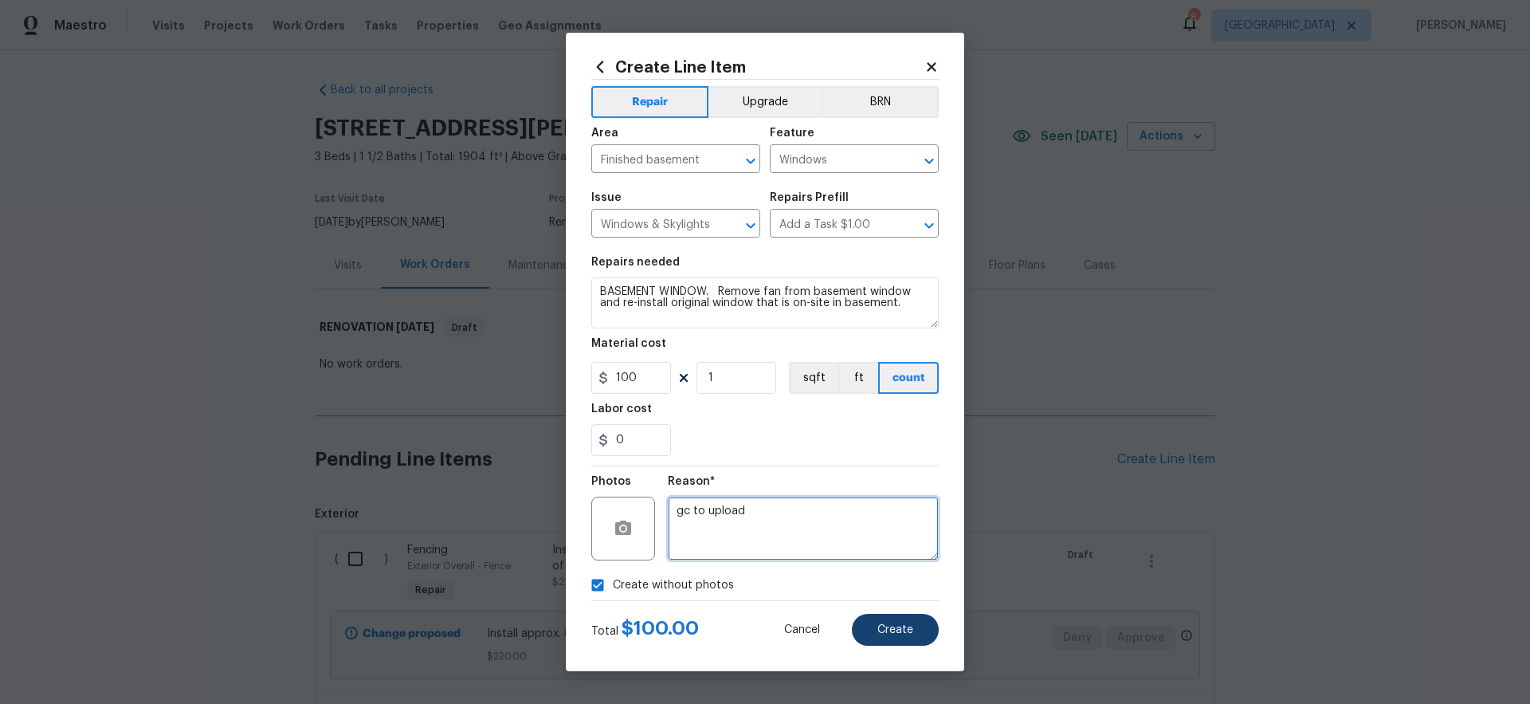
type textarea "gc to upload"
click at [911, 637] on button "Create" at bounding box center [895, 630] width 87 height 32
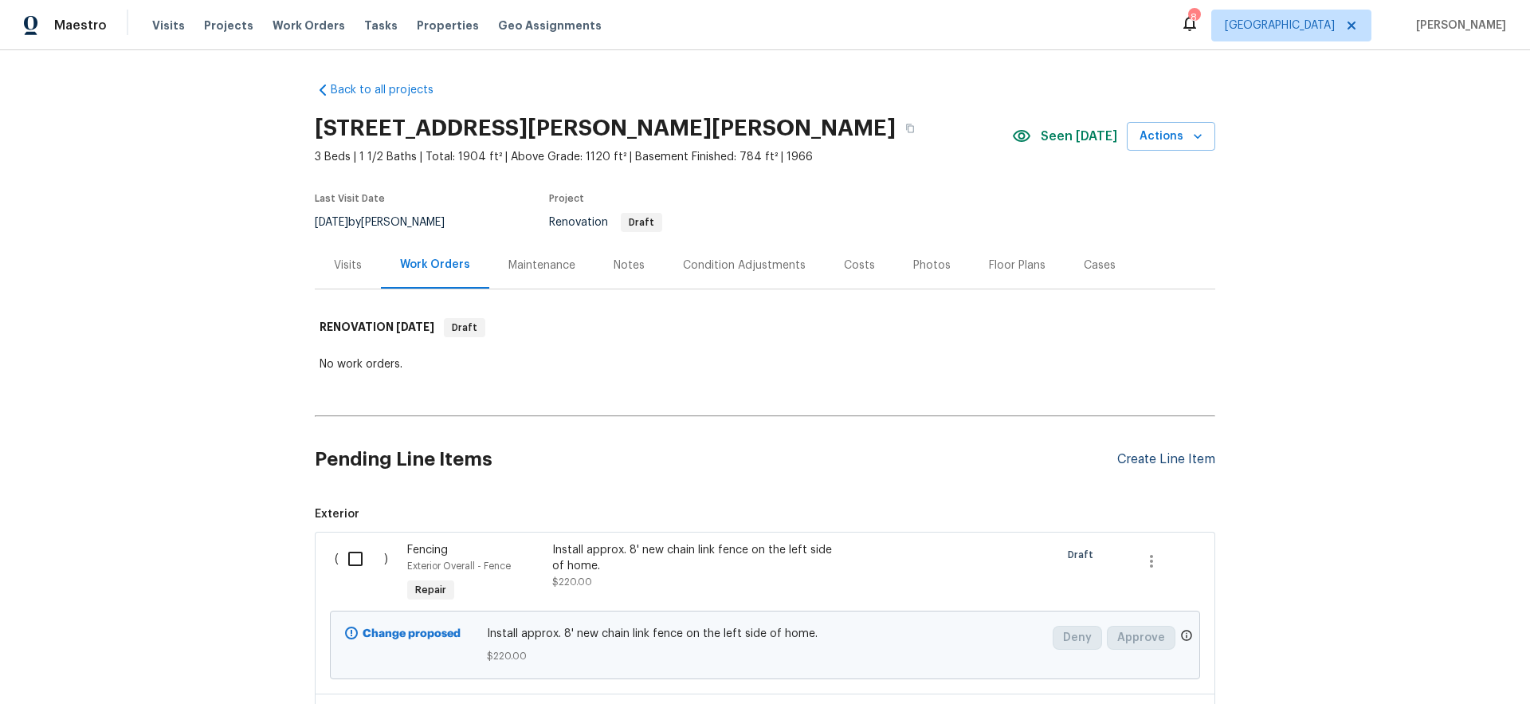
click at [1155, 461] on div "Create Line Item" at bounding box center [1166, 459] width 98 height 15
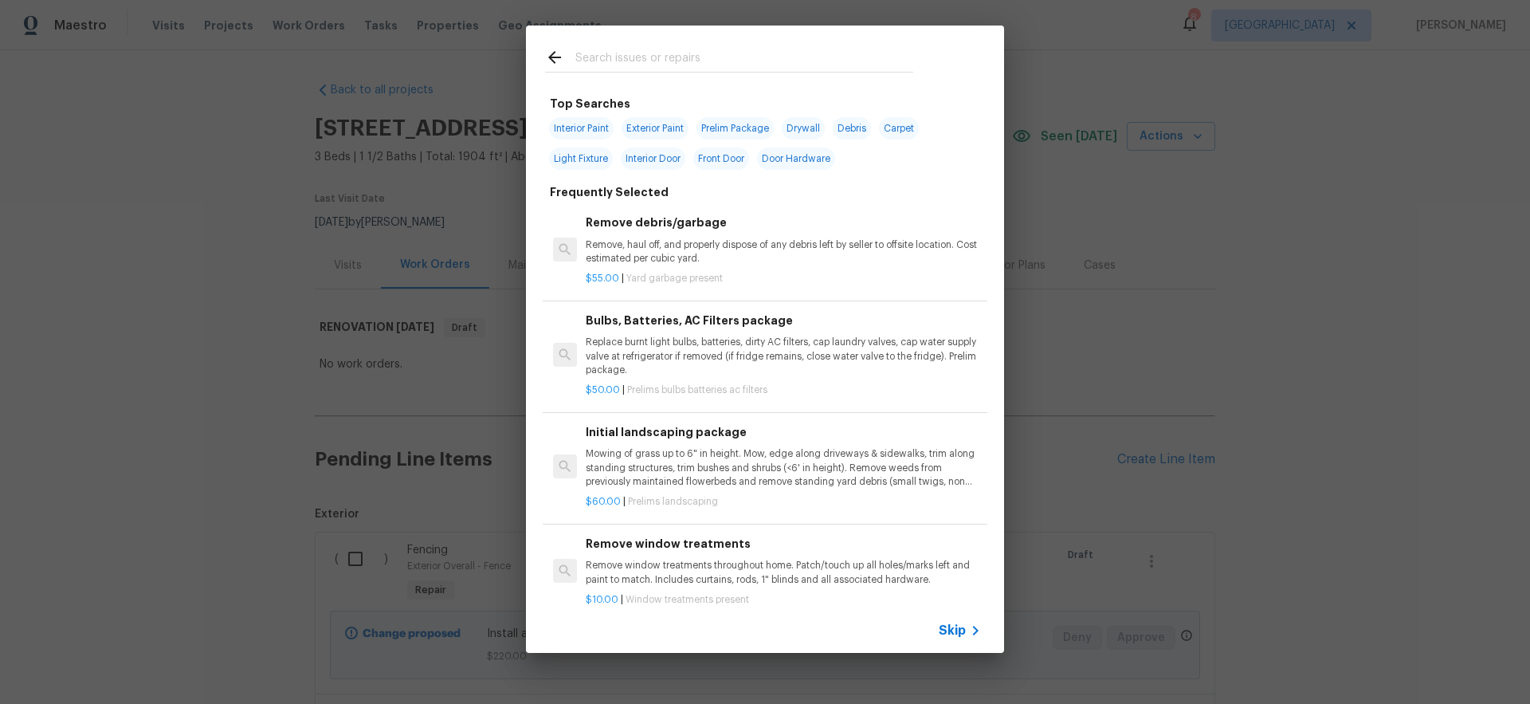
click at [956, 633] on span "Skip" at bounding box center [952, 630] width 27 height 16
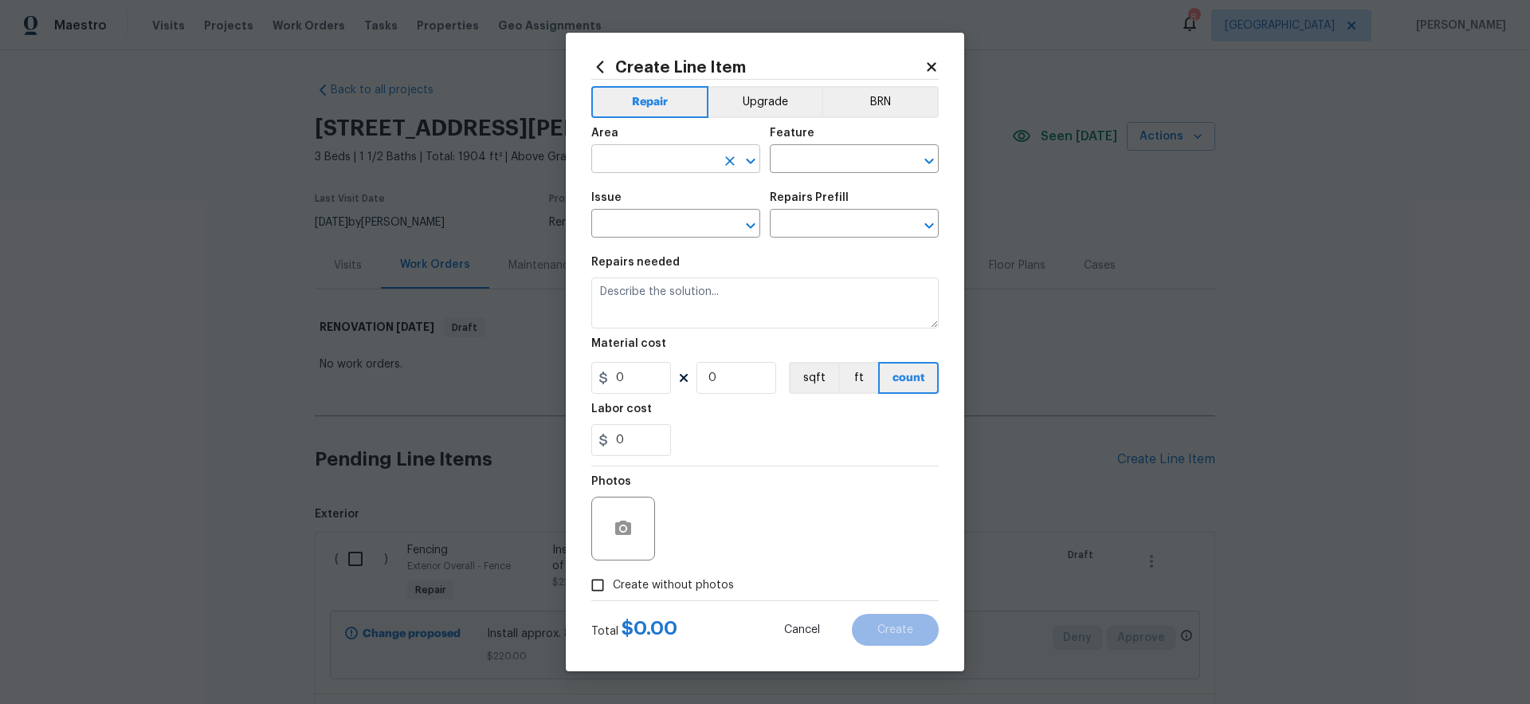
click at [640, 157] on input "text" at bounding box center [653, 160] width 124 height 25
click at [639, 195] on li "Finished basement" at bounding box center [675, 195] width 169 height 26
type input "Finished basement"
click at [825, 163] on input "text" at bounding box center [832, 160] width 124 height 25
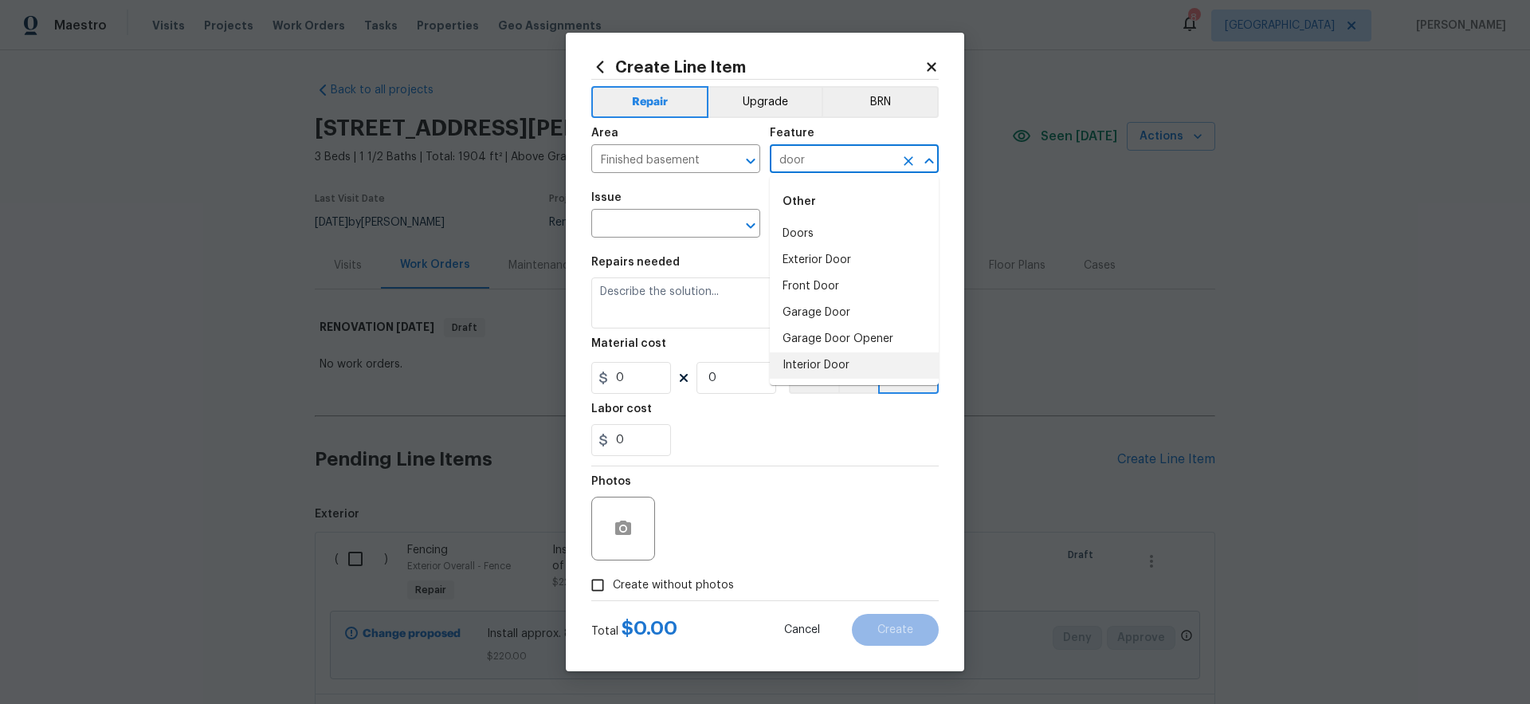
click at [821, 373] on li "Interior Door" at bounding box center [854, 365] width 169 height 26
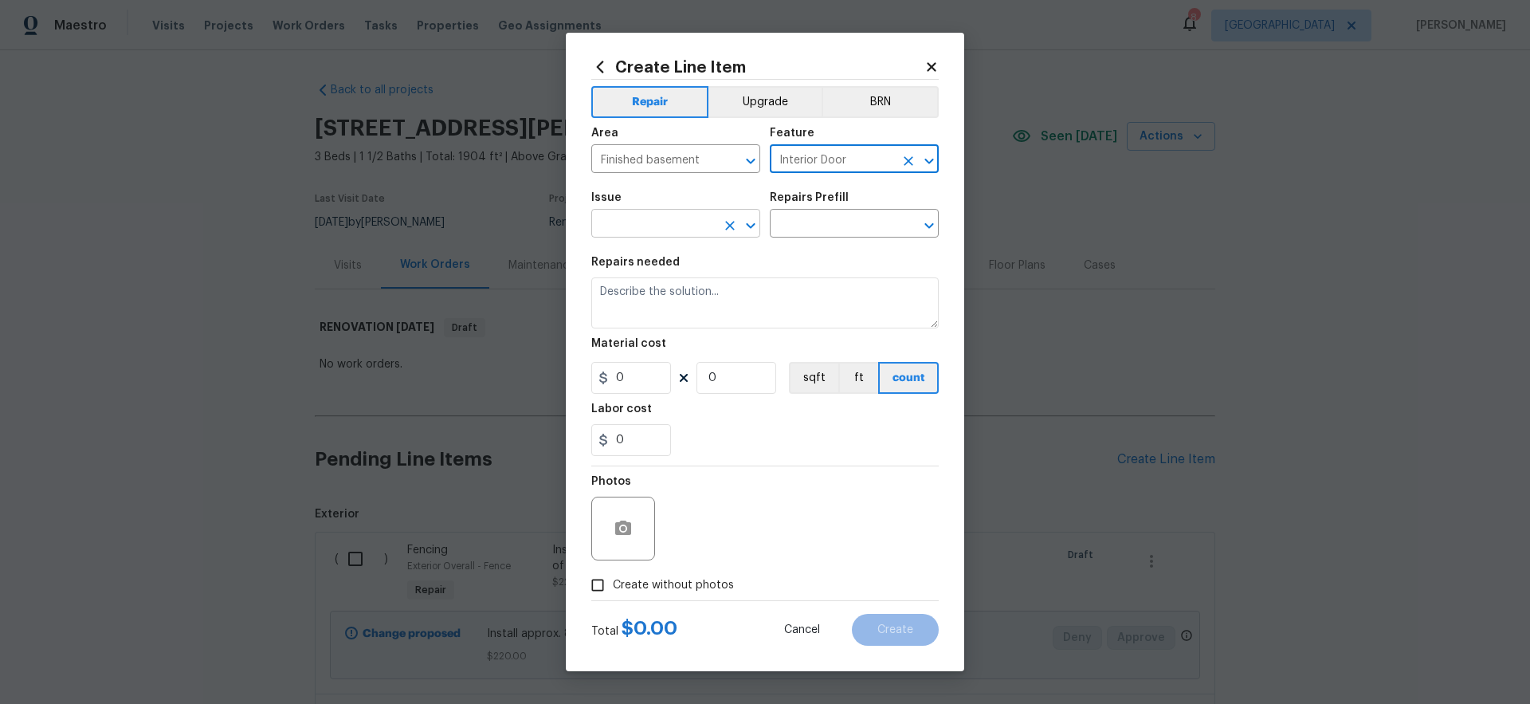
type input "Interior Door"
click at [690, 227] on input "text" at bounding box center [653, 225] width 124 height 25
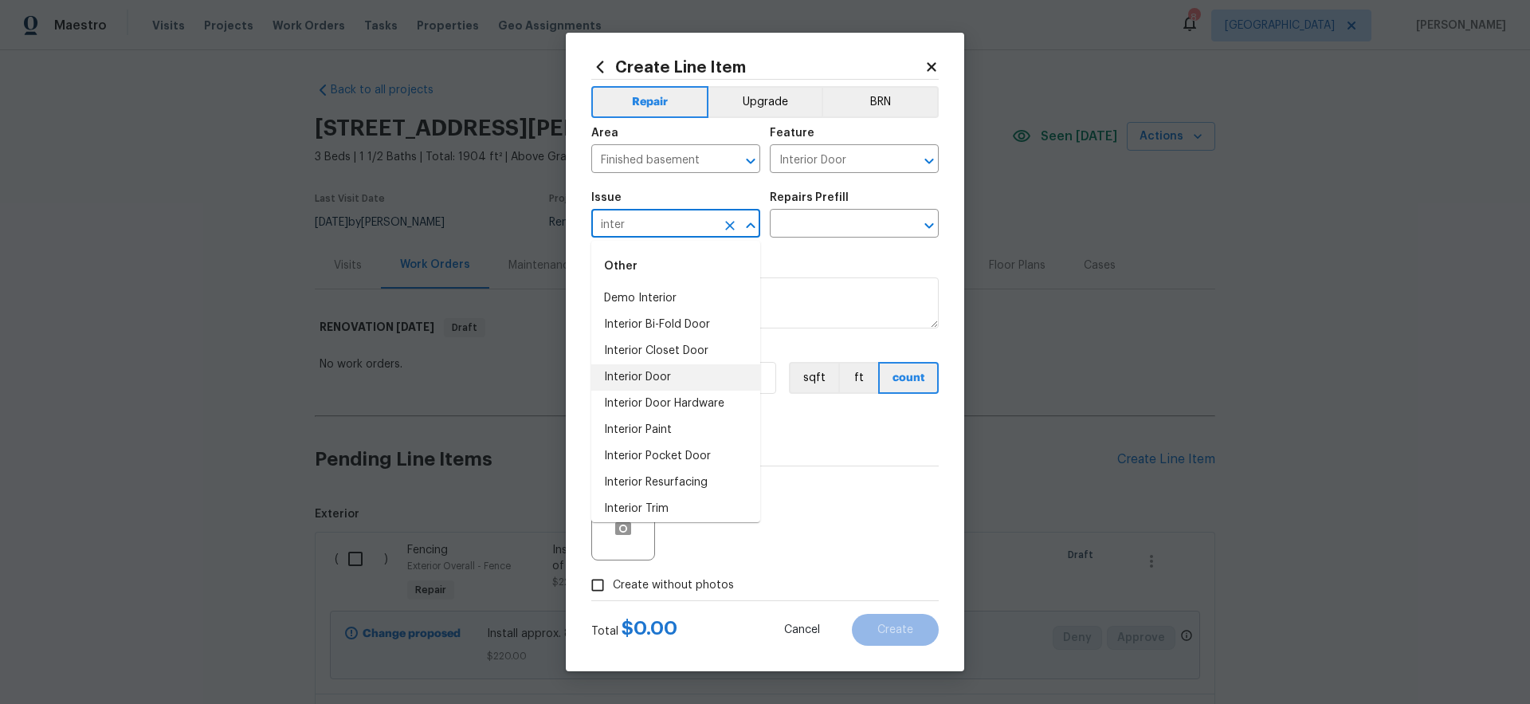
click at [672, 382] on li "Interior Door" at bounding box center [675, 377] width 169 height 26
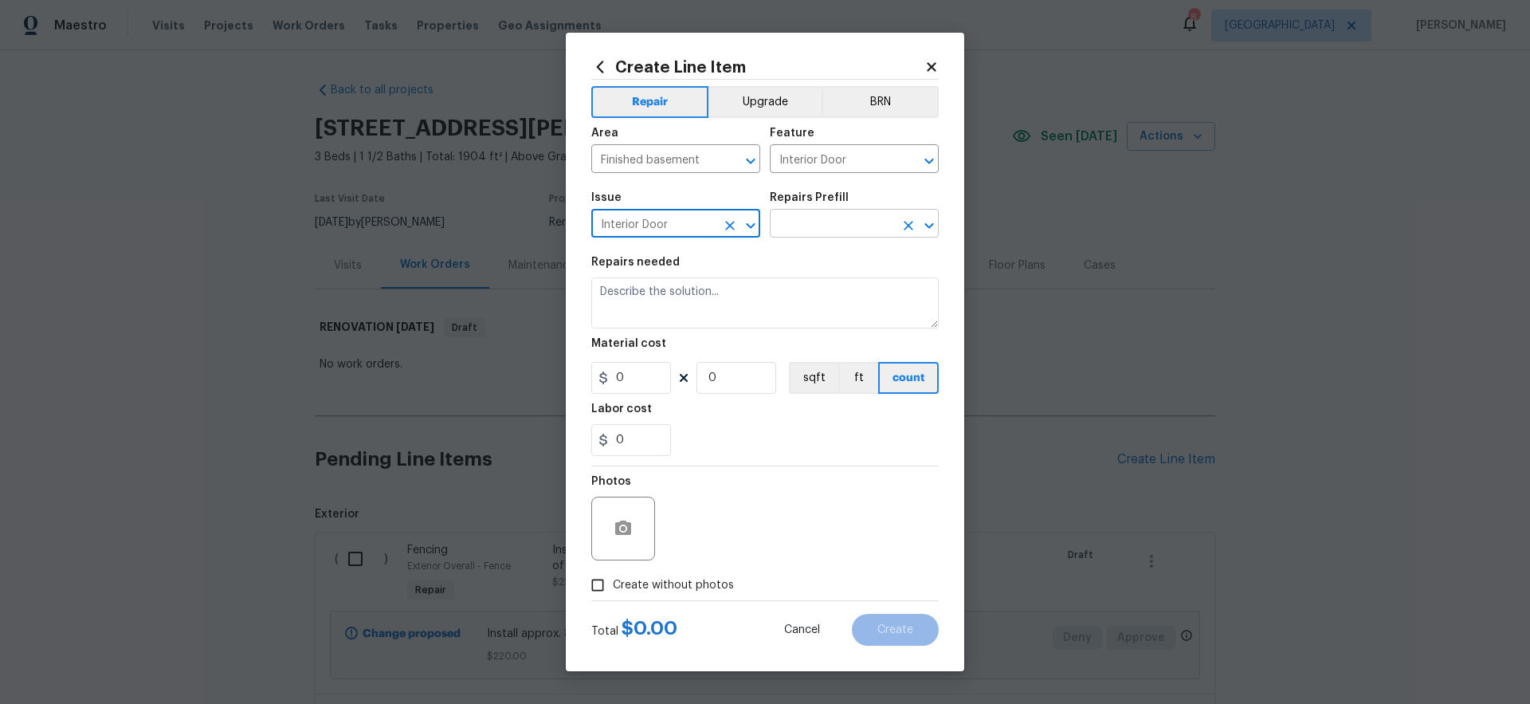
type input "Interior Door"
click at [843, 222] on input "text" at bounding box center [832, 225] width 124 height 25
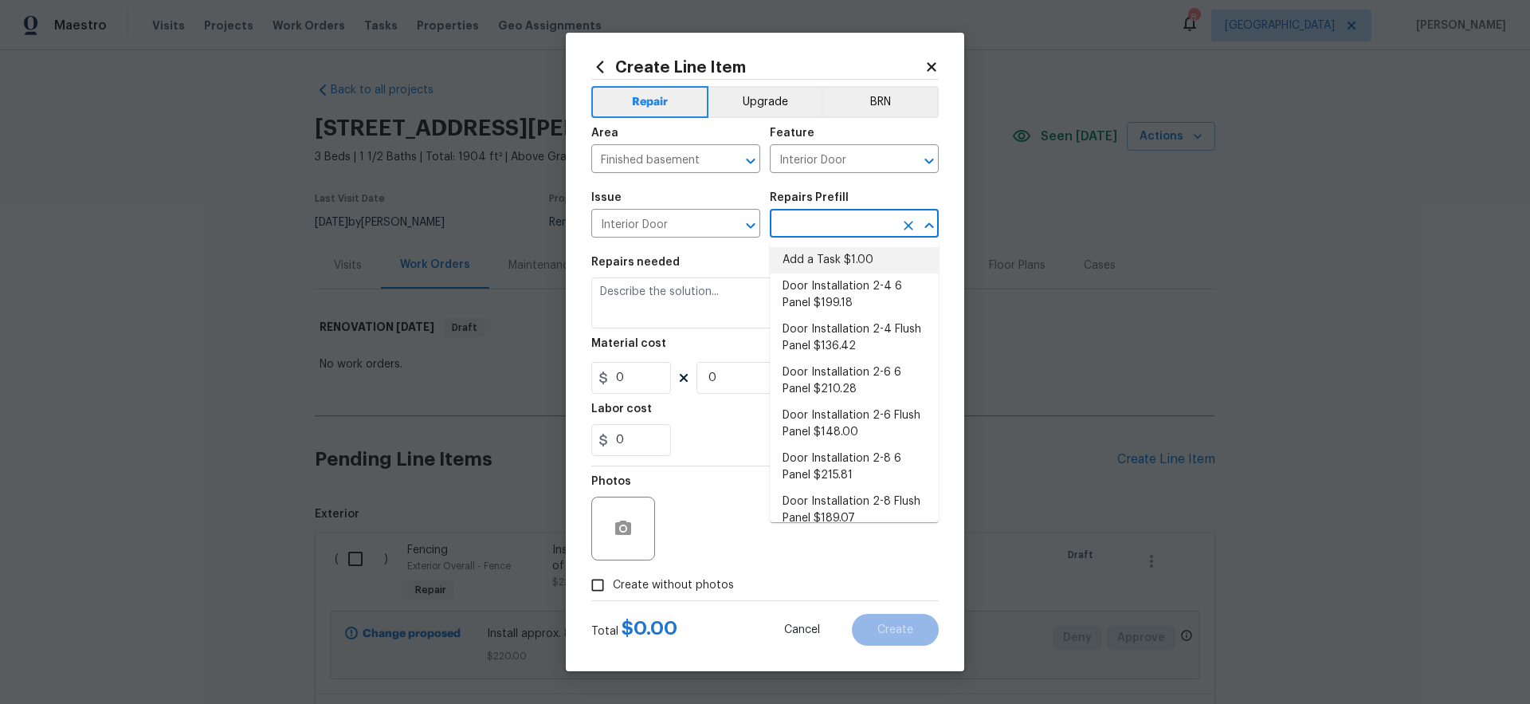
click at [817, 264] on li "Add a Task $1.00" at bounding box center [854, 260] width 169 height 26
type input "Add a Task $1.00"
type textarea "HPM to detail"
type input "1"
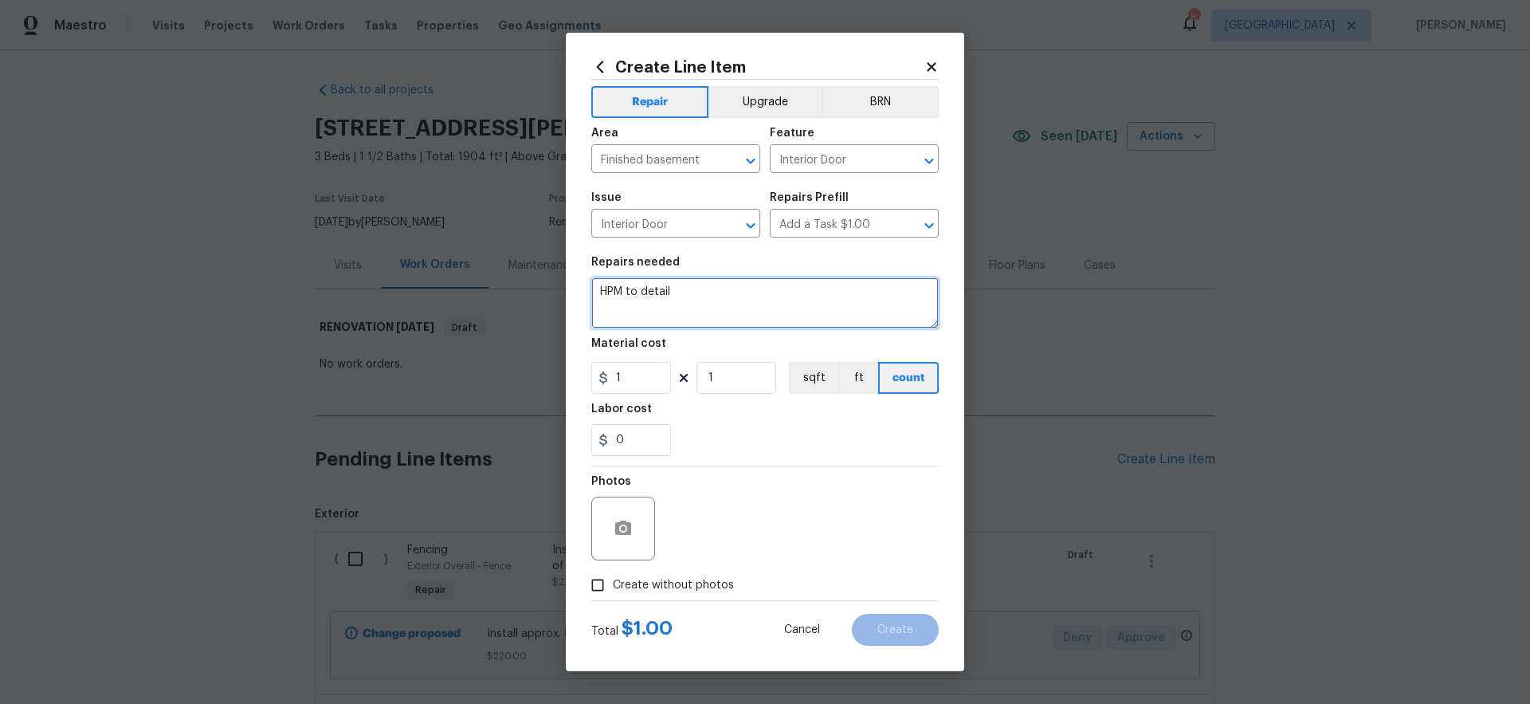
drag, startPoint x: 717, startPoint y: 288, endPoint x: 496, endPoint y: 288, distance: 221.5
click at [496, 288] on div "Create Line Item Repair Upgrade BRN Area Finished basement ​ Feature Interior D…" at bounding box center [765, 352] width 1530 height 704
type textarea "Re-install door to utility room. The door is on-site in the utility room."
drag, startPoint x: 629, startPoint y: 380, endPoint x: 563, endPoint y: 363, distance: 69.0
click at [563, 363] on div "Create Line Item Repair Upgrade BRN Area Finished basement ​ Feature Interior D…" at bounding box center [765, 352] width 1530 height 704
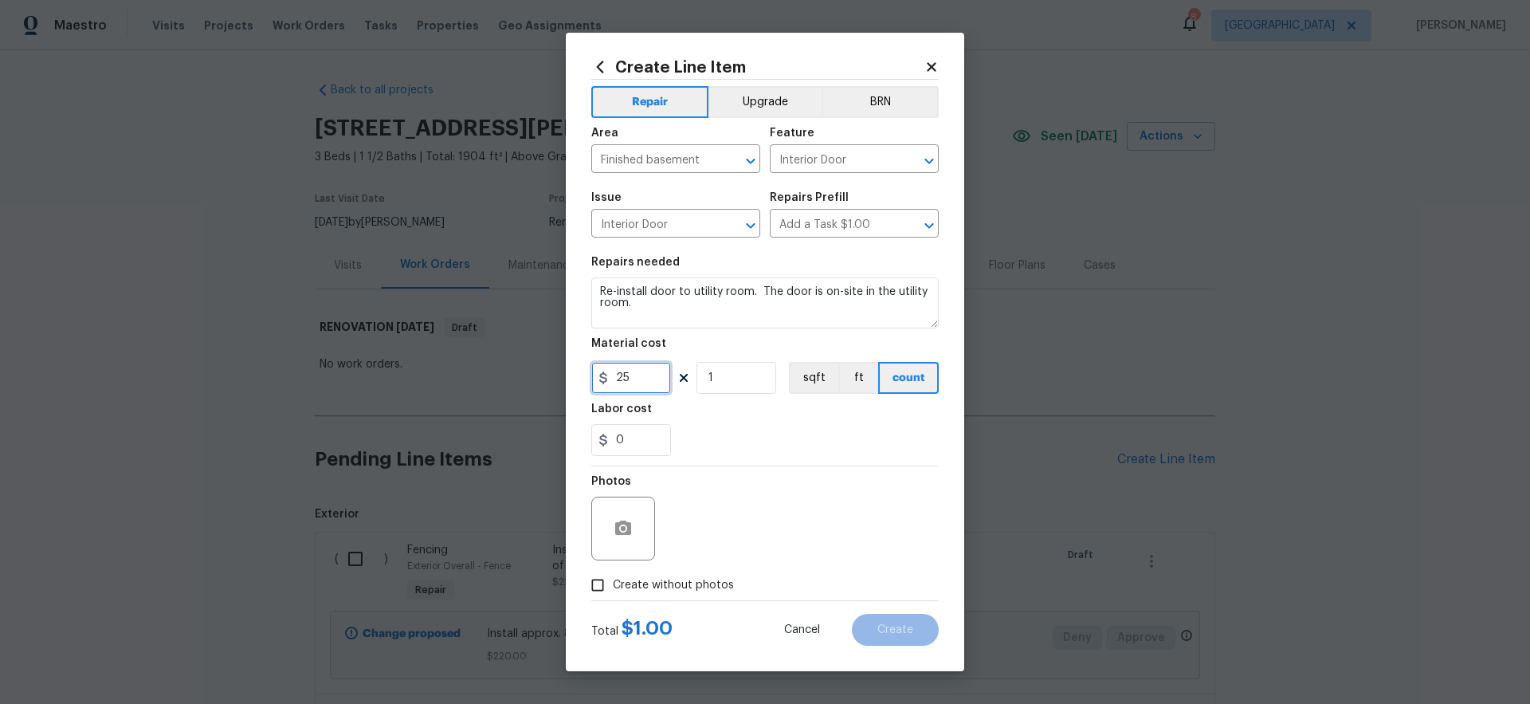
type input "25"
click at [758, 494] on div "Photos" at bounding box center [764, 518] width 347 height 104
click at [715, 583] on span "Create without photos" at bounding box center [673, 585] width 121 height 17
click at [613, 583] on input "Create without photos" at bounding box center [597, 585] width 30 height 30
checkbox input "true"
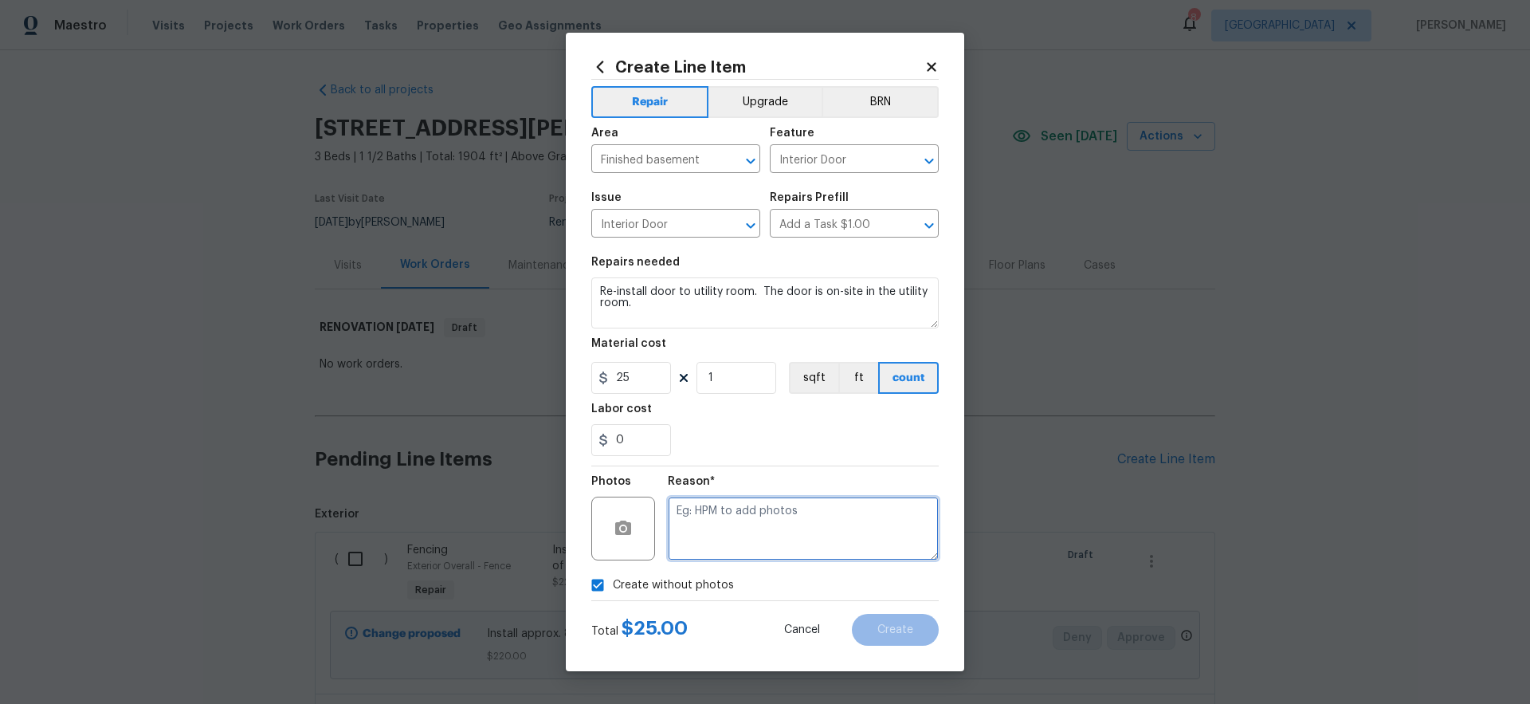
click at [778, 542] on textarea at bounding box center [803, 528] width 271 height 64
type textarea "gc to upload"
click at [900, 633] on span "Create" at bounding box center [895, 630] width 36 height 12
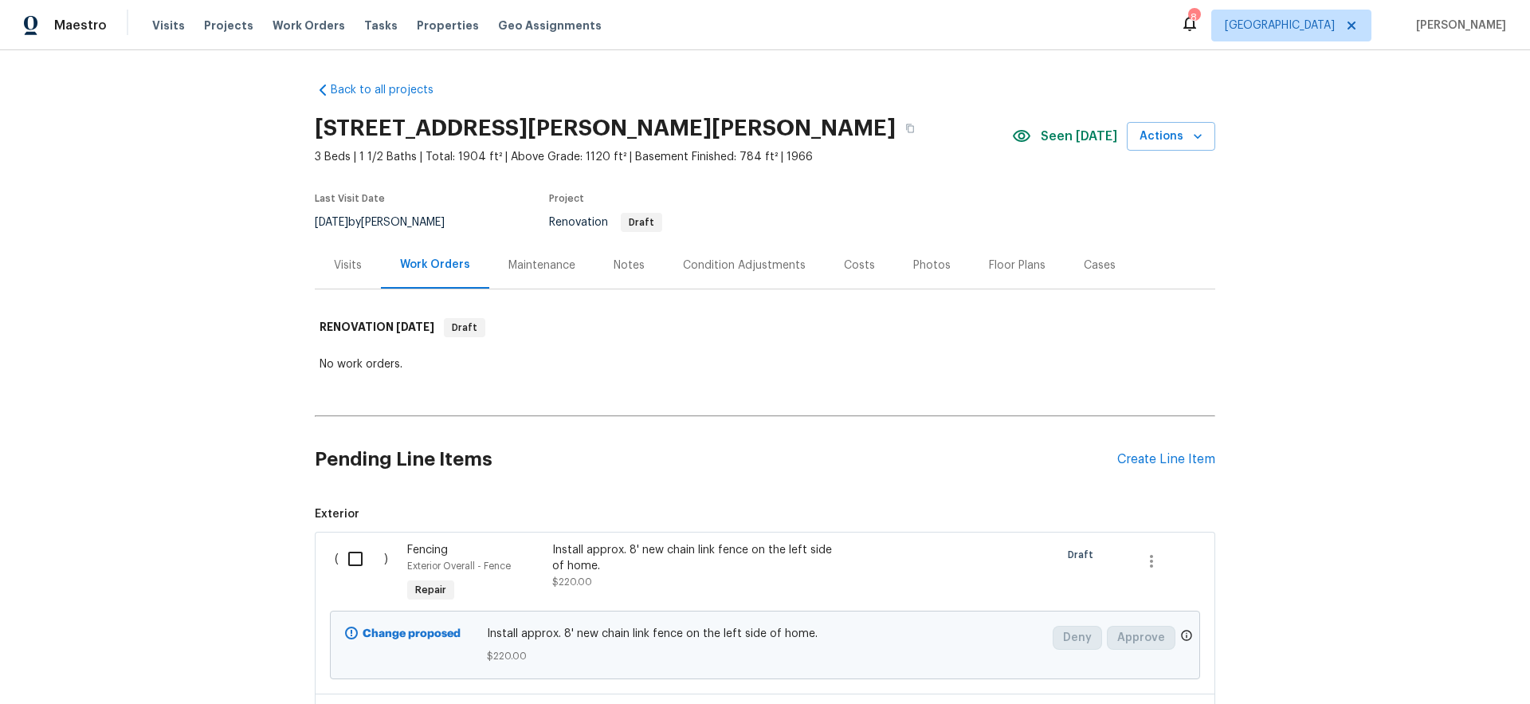
click at [620, 263] on div "Notes" at bounding box center [629, 265] width 31 height 16
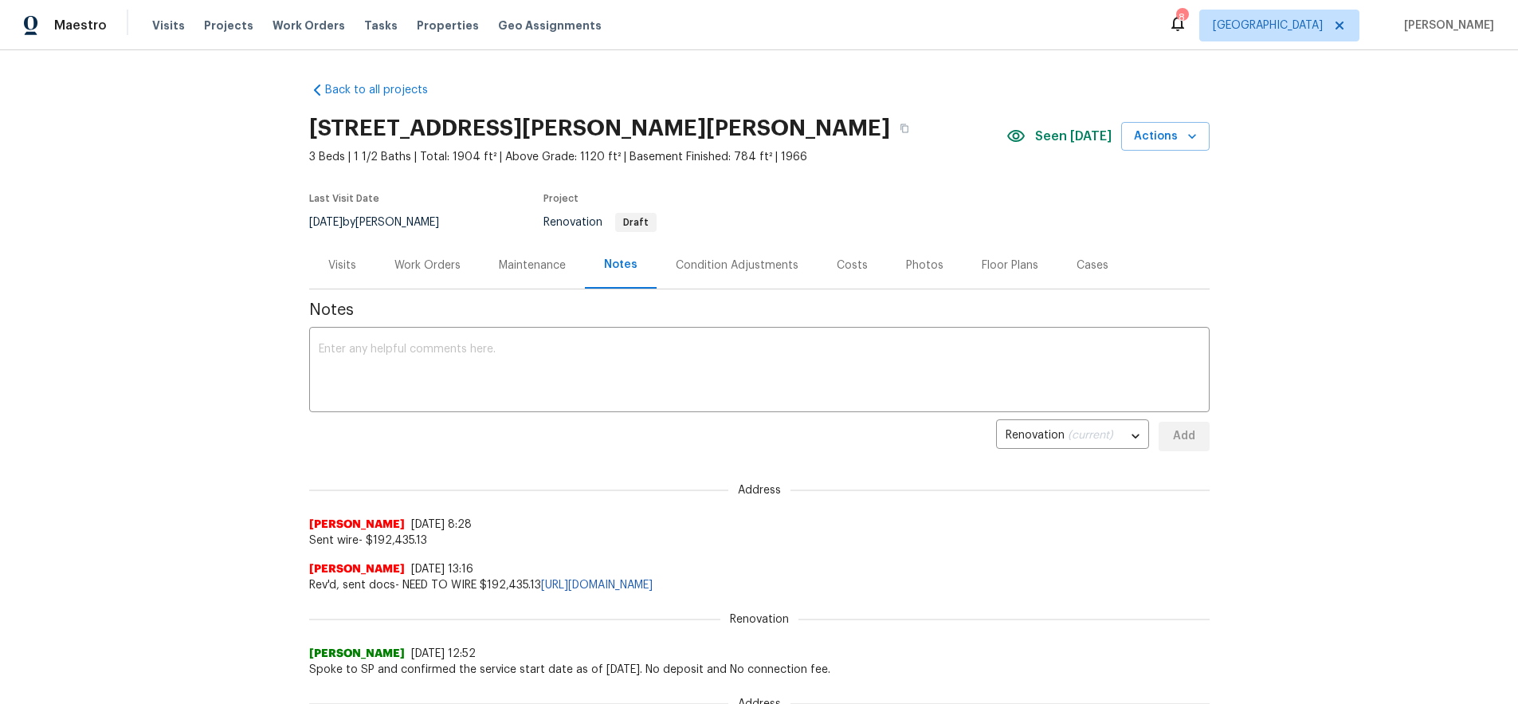
click at [849, 265] on div "Costs" at bounding box center [852, 265] width 31 height 16
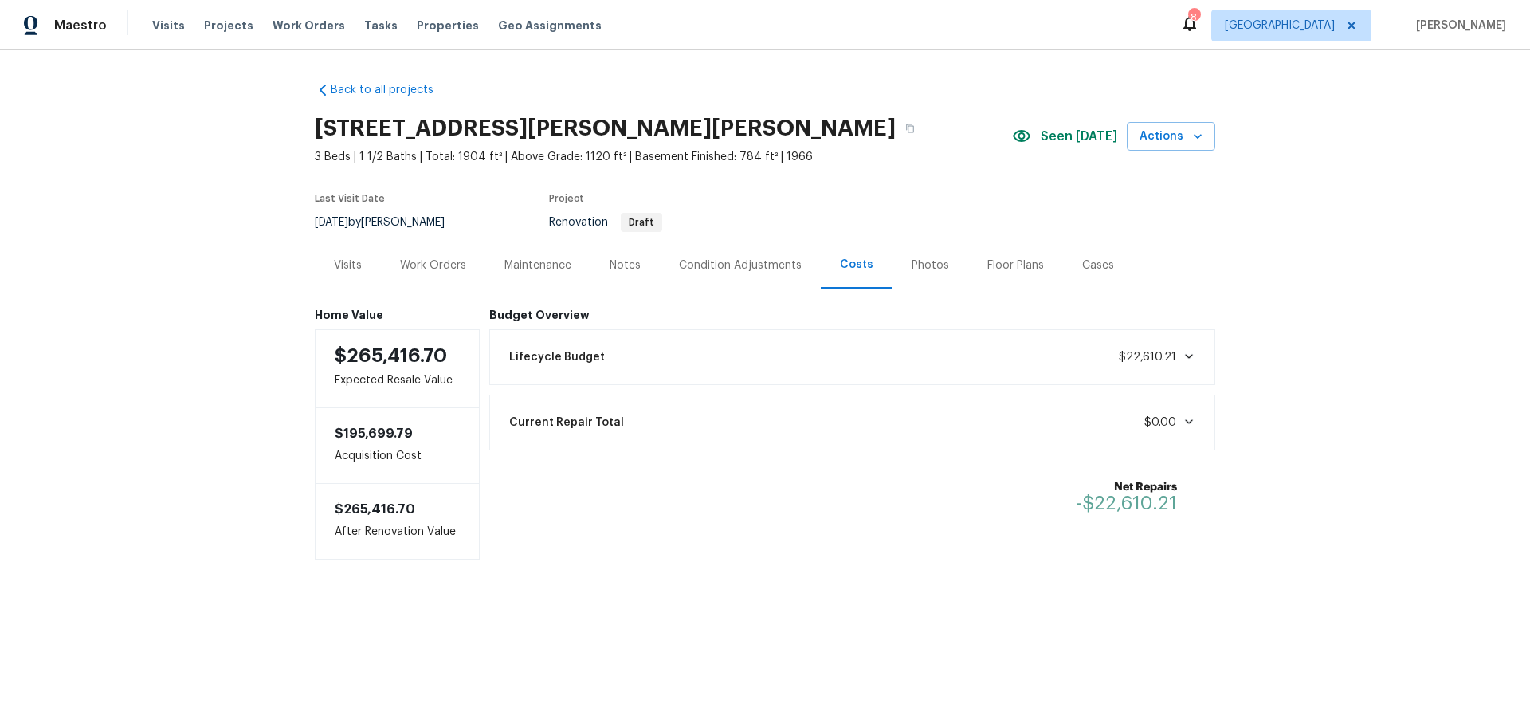
click at [1015, 268] on div "Floor Plans" at bounding box center [1015, 265] width 57 height 16
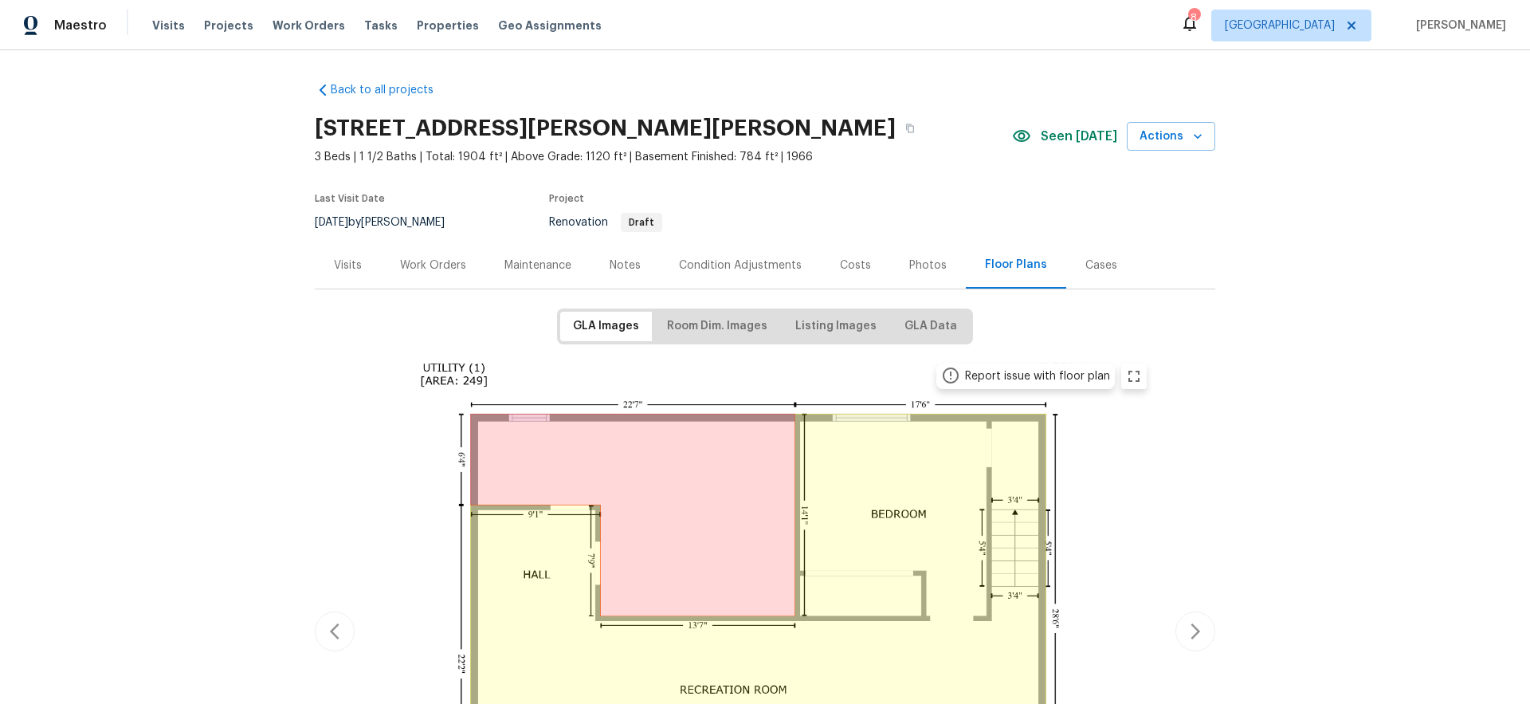
click at [408, 269] on div "Work Orders" at bounding box center [433, 265] width 66 height 16
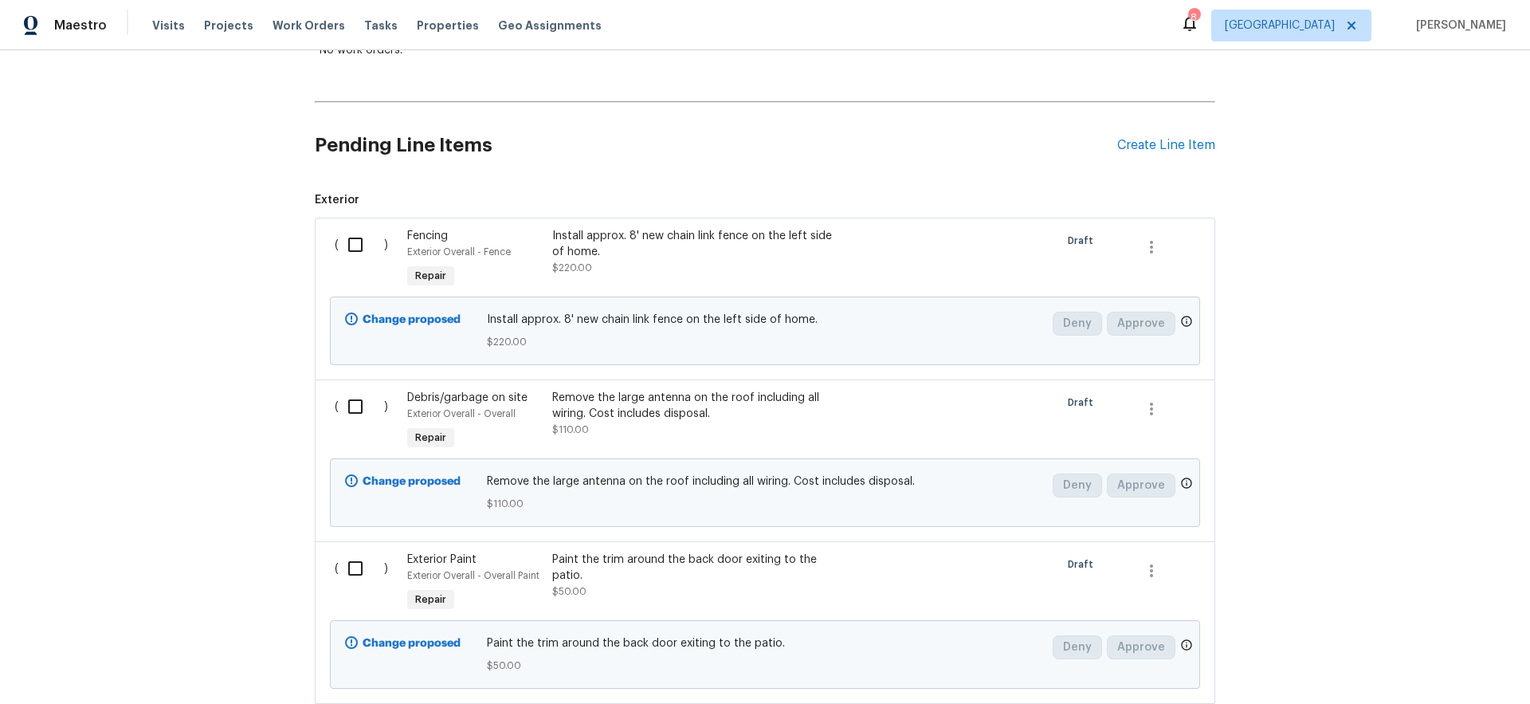
scroll to position [287, 0]
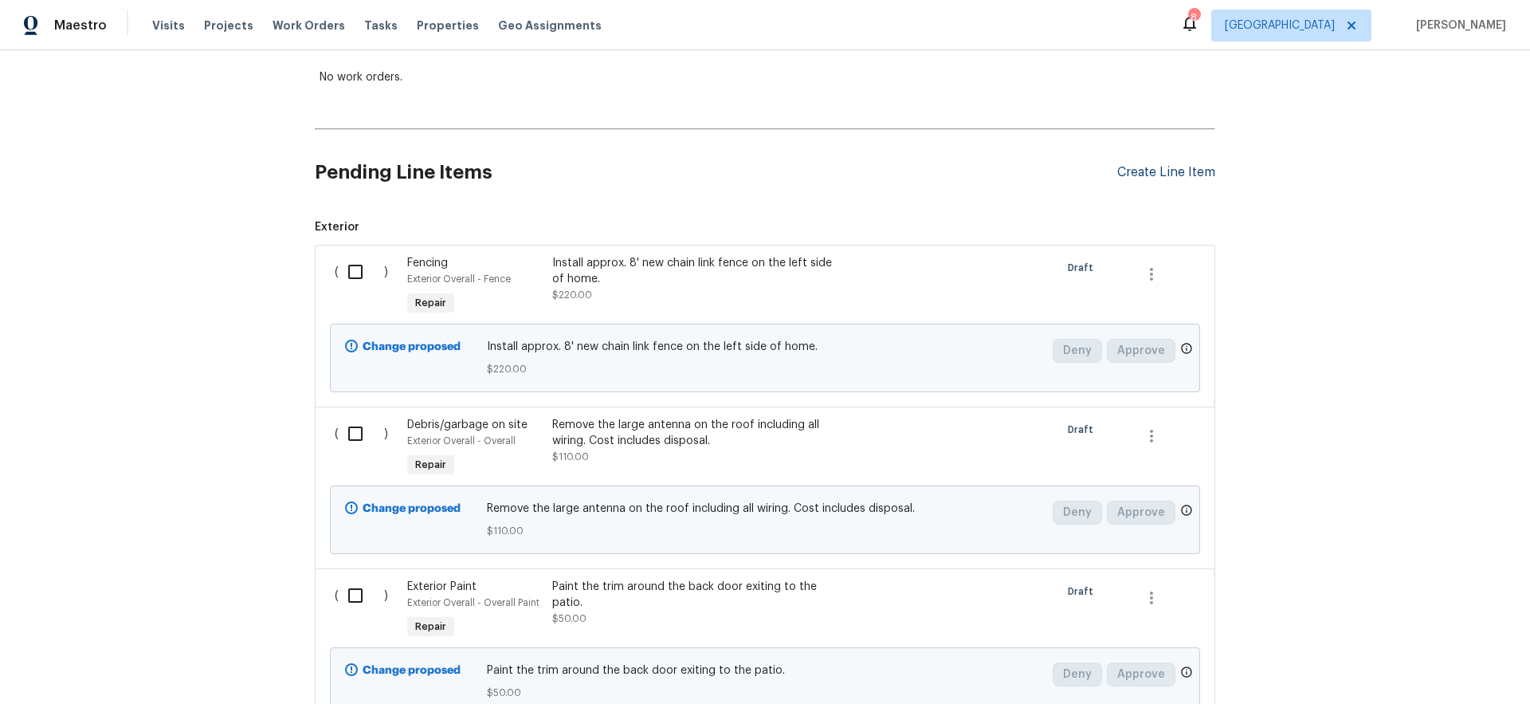
click at [1162, 175] on div "Create Line Item" at bounding box center [1166, 172] width 98 height 15
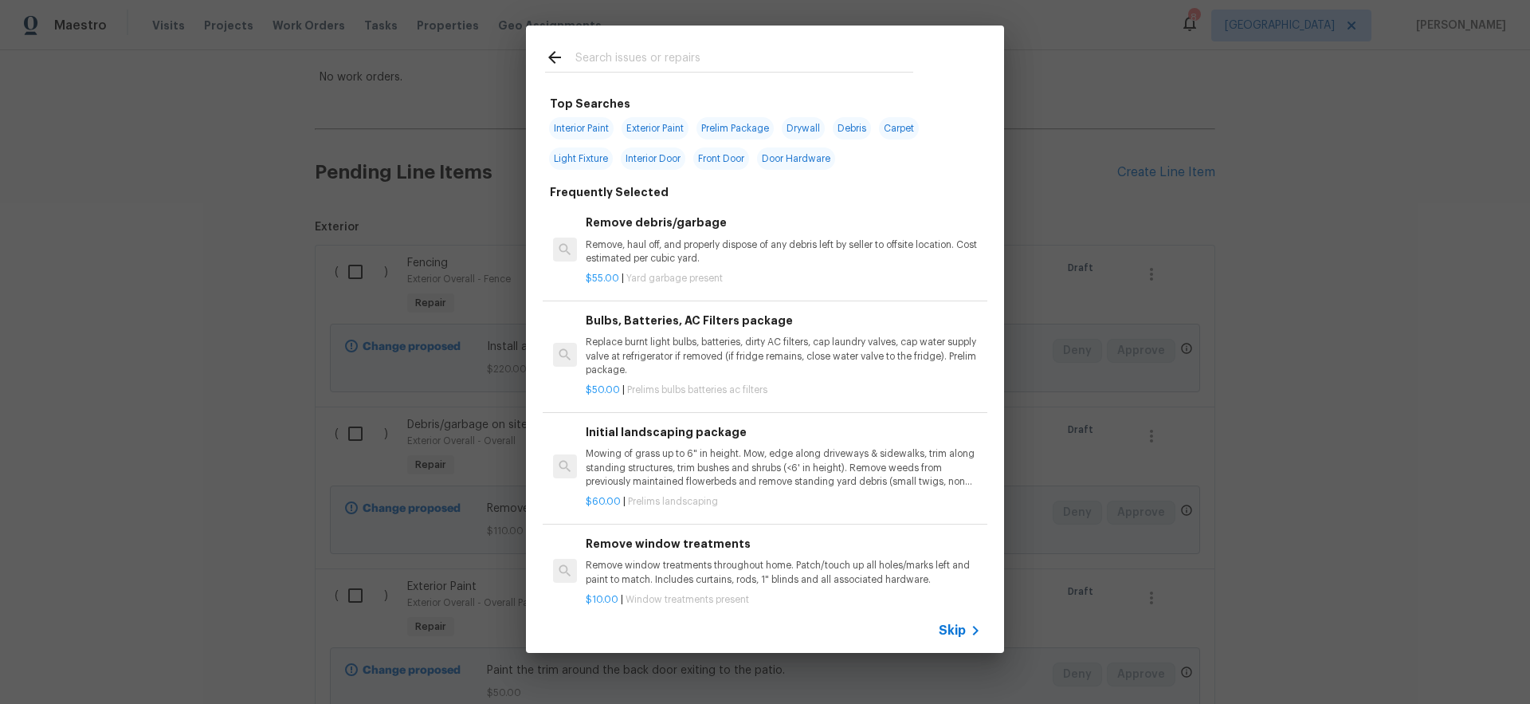
click at [952, 633] on span "Skip" at bounding box center [952, 630] width 27 height 16
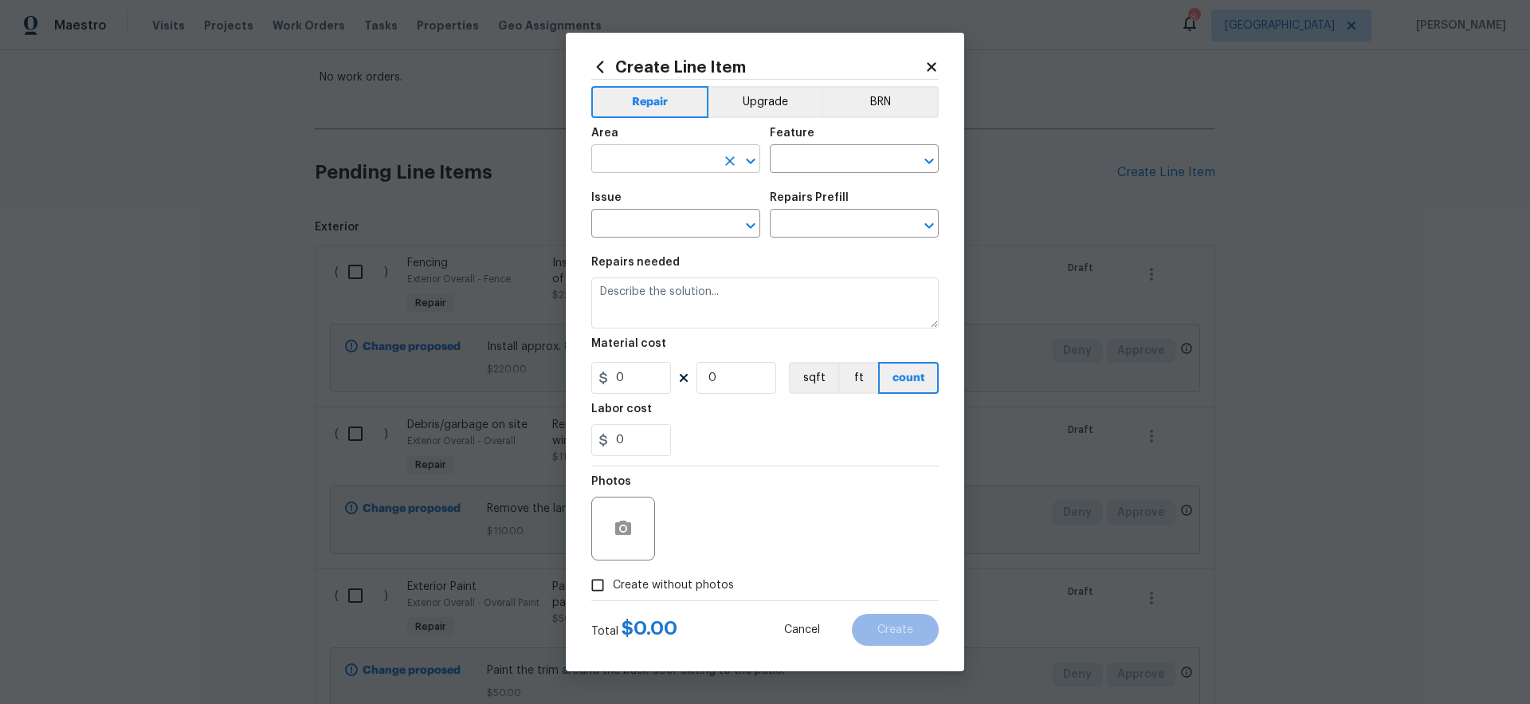
click at [653, 159] on input "text" at bounding box center [653, 160] width 124 height 25
drag, startPoint x: 645, startPoint y: 194, endPoint x: 703, endPoint y: 180, distance: 59.7
click at [645, 193] on li "Garage" at bounding box center [675, 195] width 169 height 26
type input "Garage"
click at [813, 148] on input "text" at bounding box center [832, 160] width 124 height 25
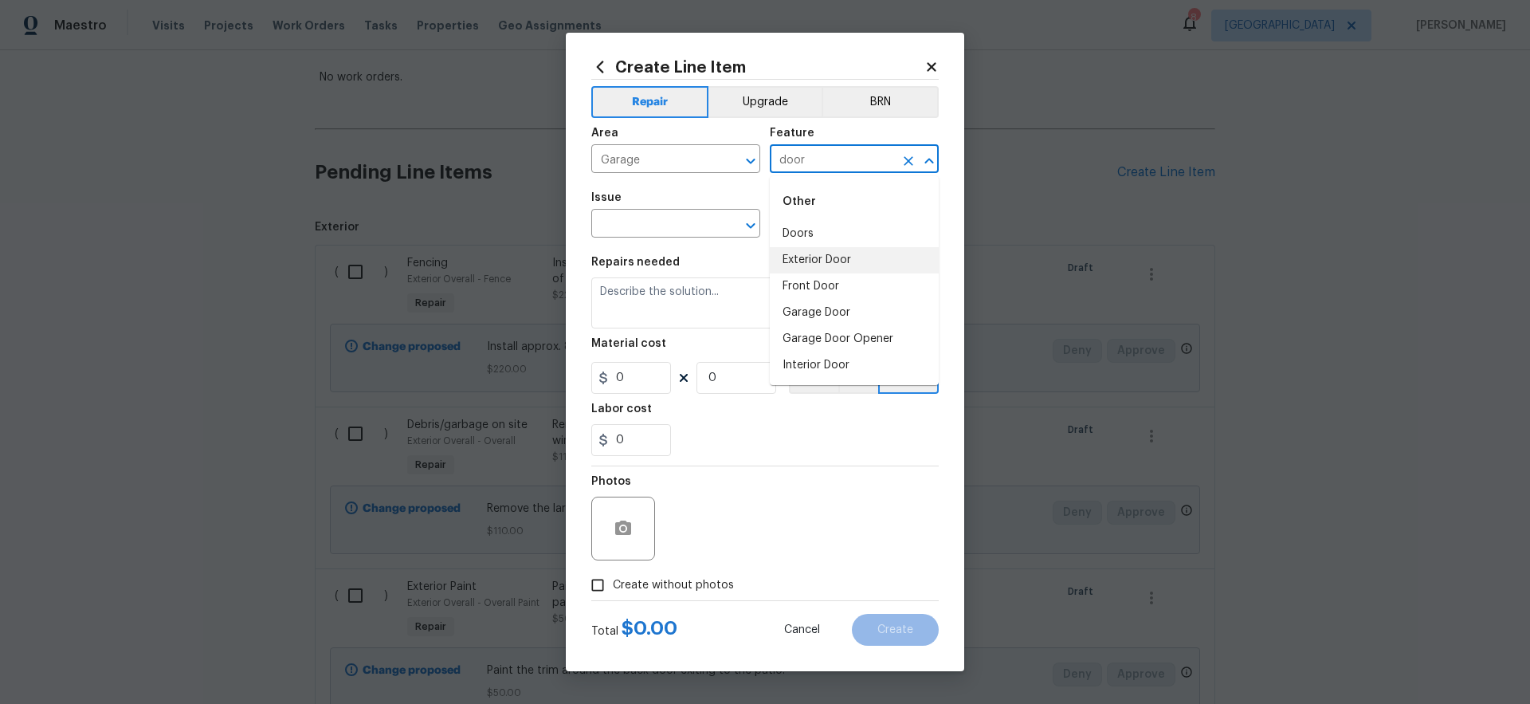
click at [842, 257] on li "Exterior Door" at bounding box center [854, 260] width 169 height 26
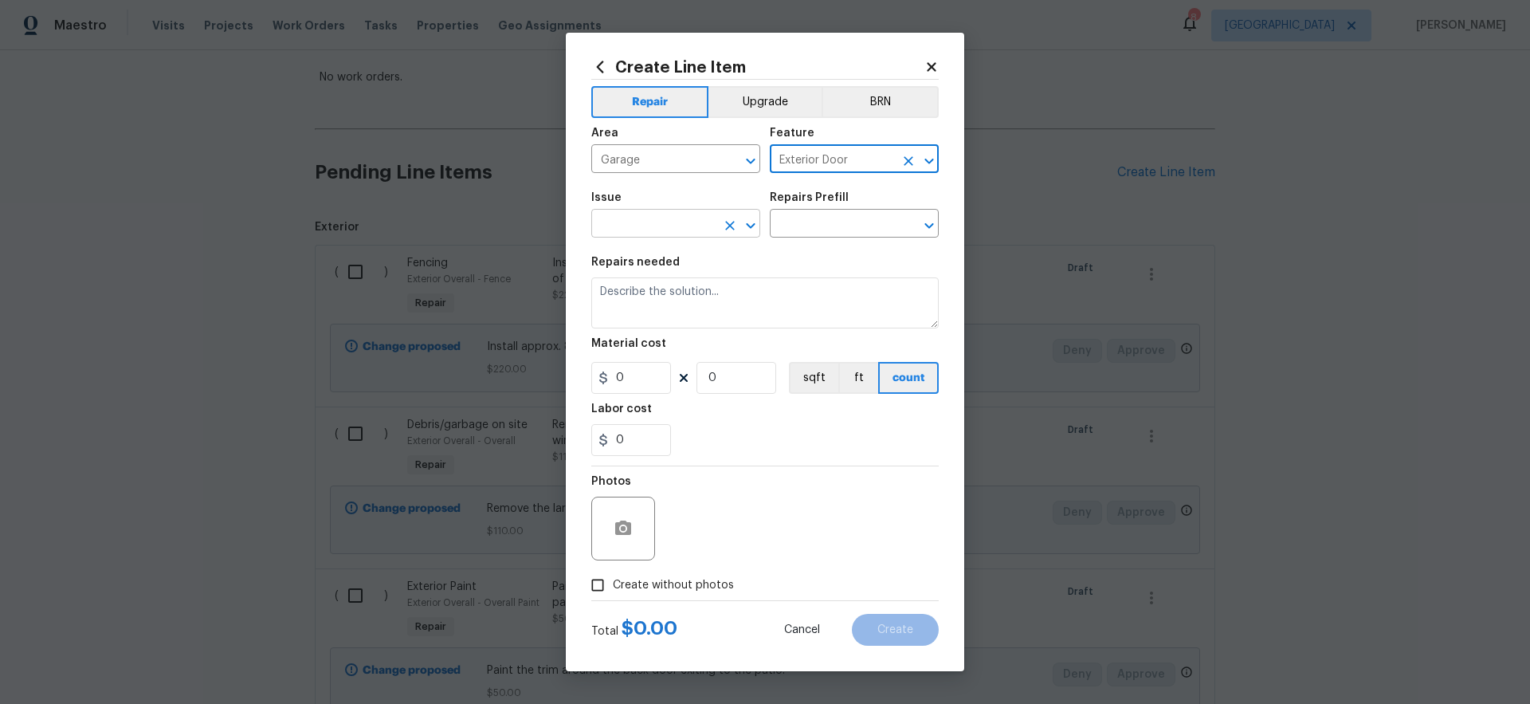
type input "Exterior Door"
click at [649, 229] on input "text" at bounding box center [653, 225] width 124 height 25
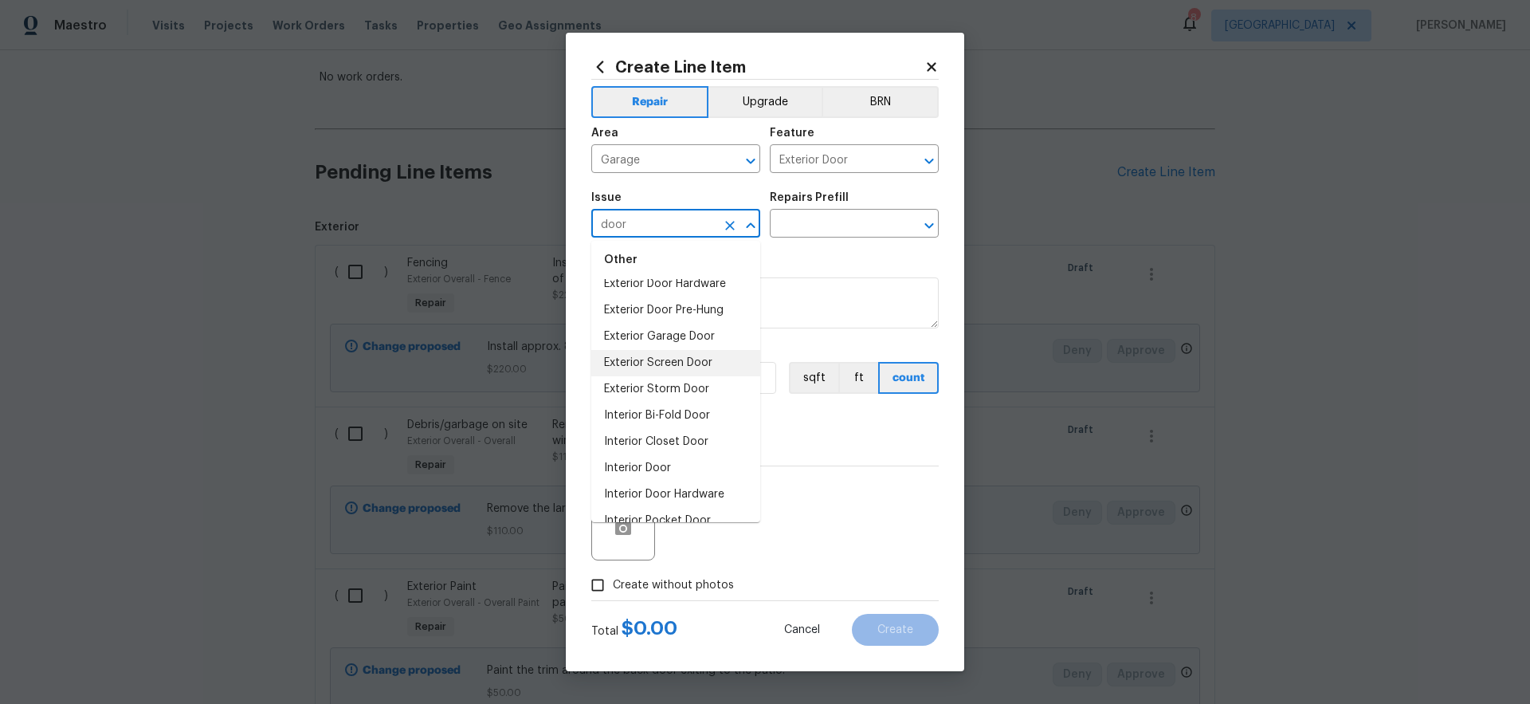
scroll to position [59, 0]
click at [692, 290] on li "Exterior Door Pre-Hung" at bounding box center [675, 292] width 169 height 26
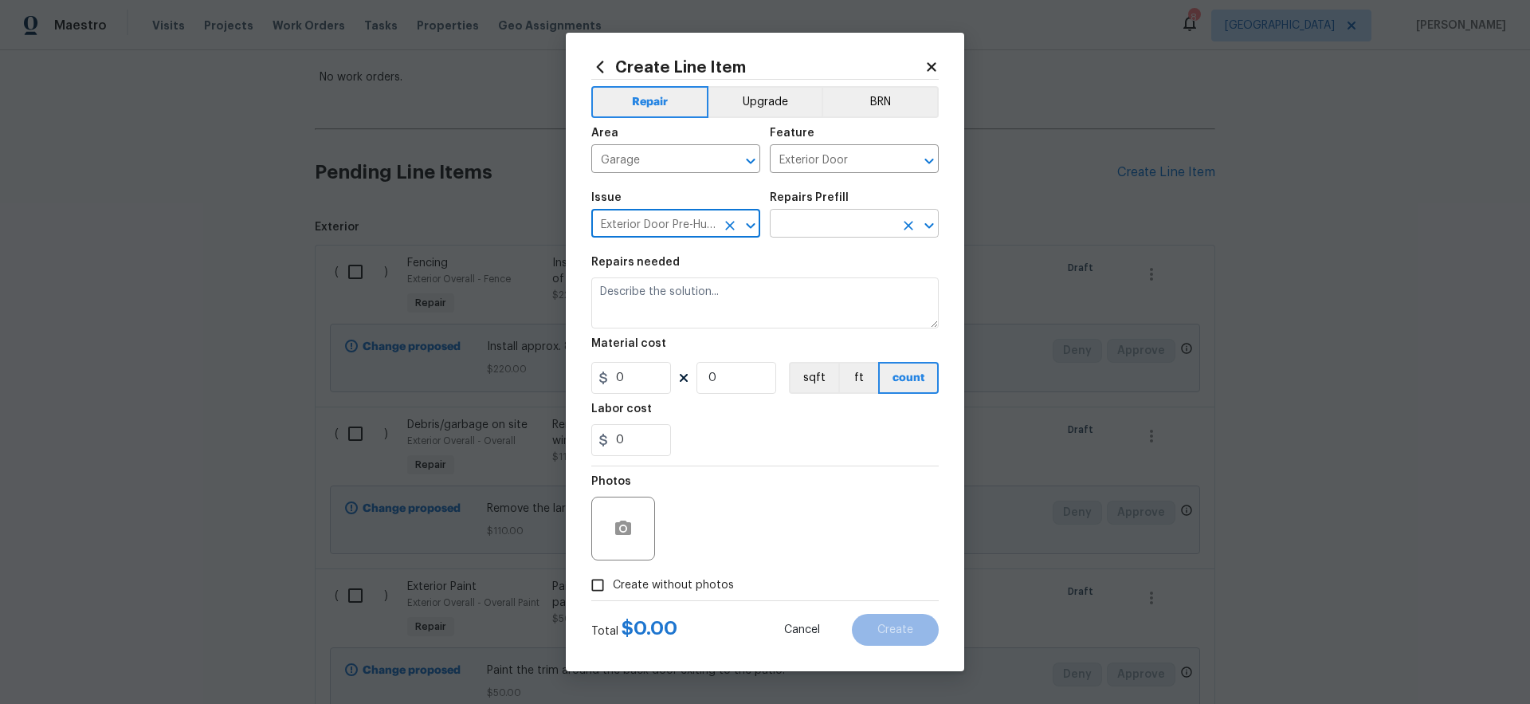
type input "Exterior Door Pre-Hung"
click at [829, 221] on input "text" at bounding box center [832, 225] width 124 height 25
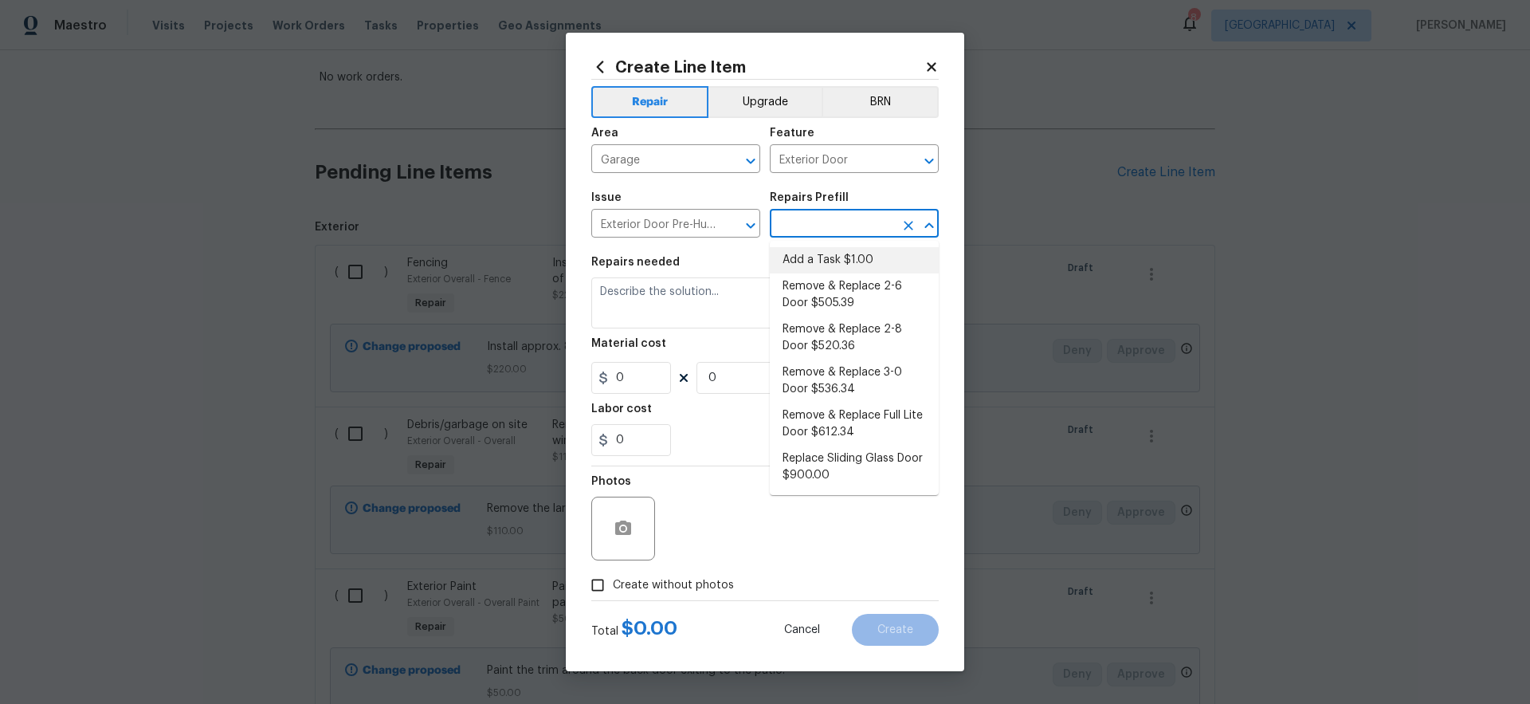
click at [825, 265] on li "Add a Task $1.00" at bounding box center [854, 260] width 169 height 26
type input "Interior Door"
type input "Add a Task $1.00"
type textarea "HPM to detail"
type input "1"
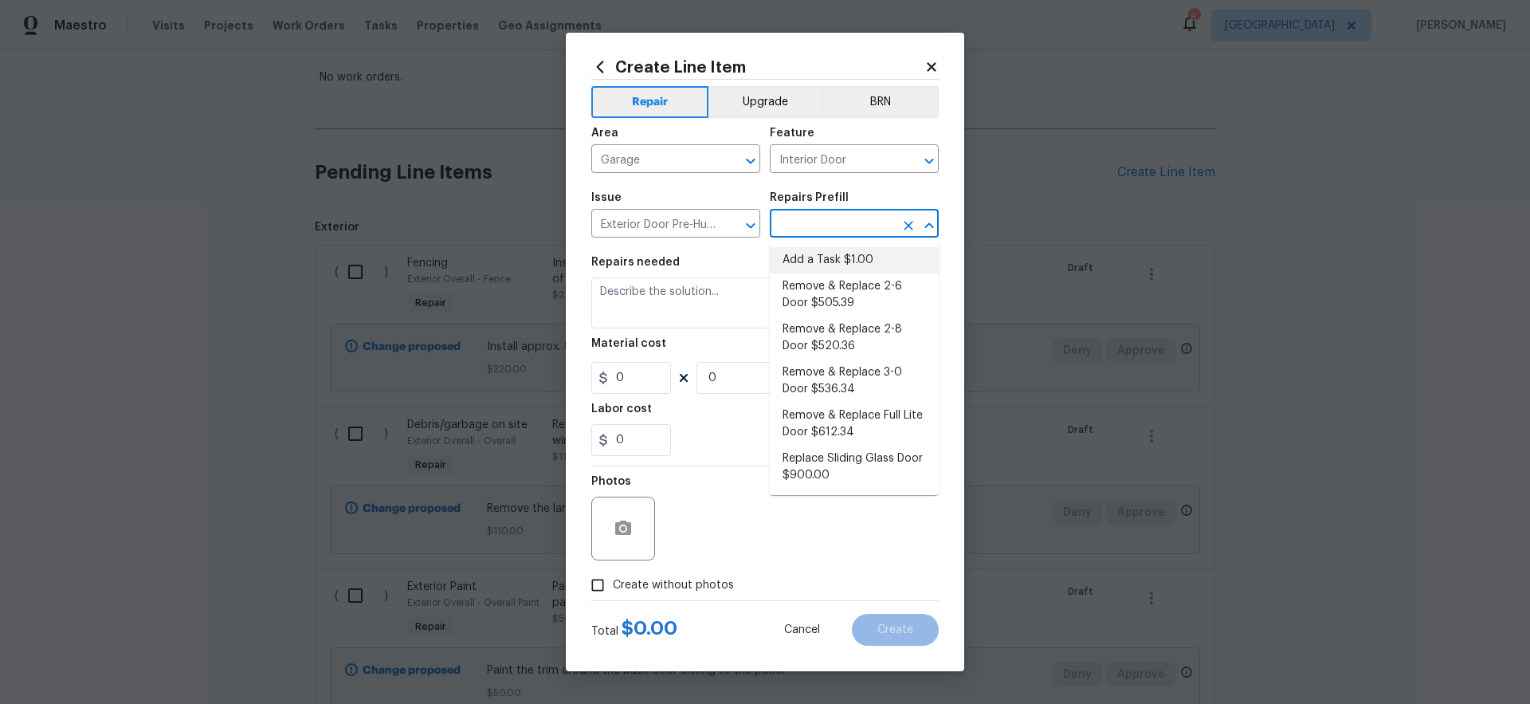
type input "1"
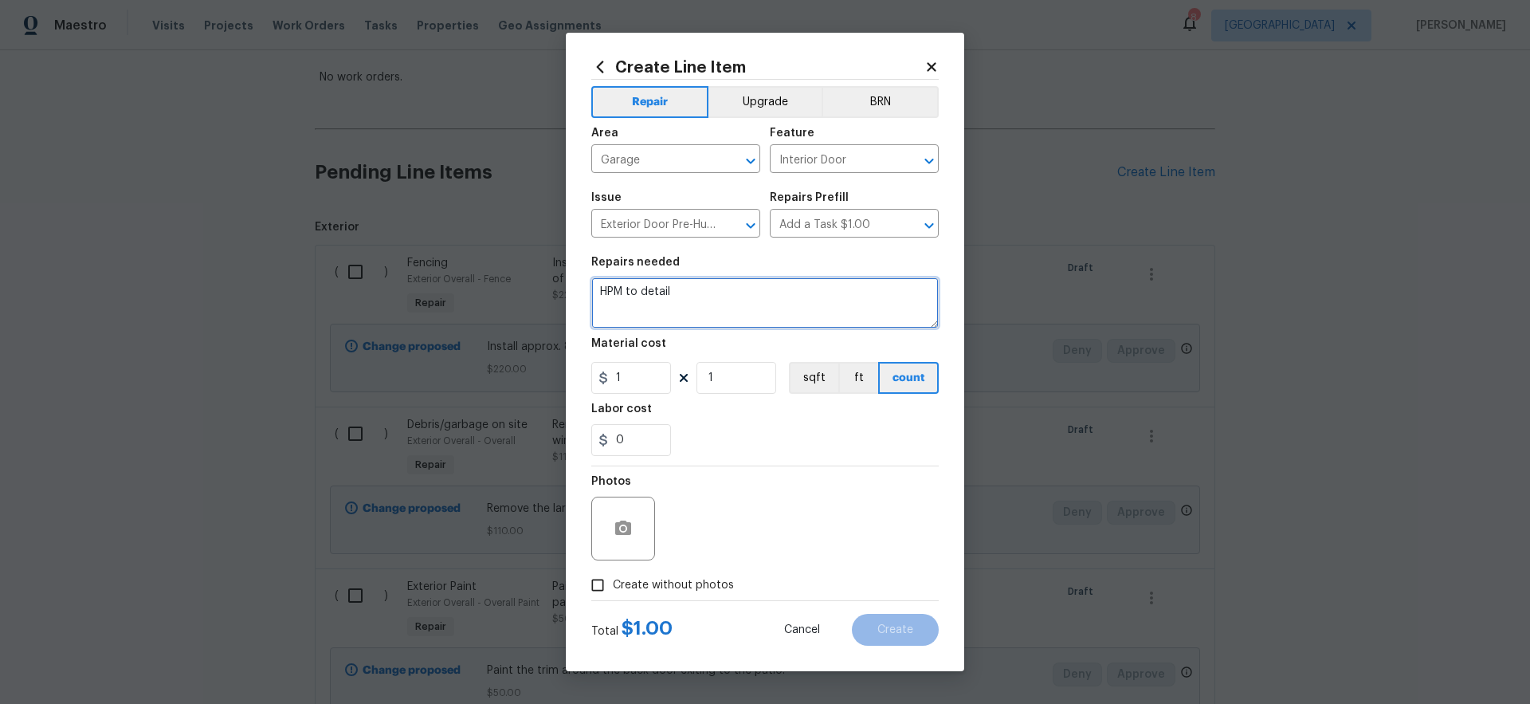
drag, startPoint x: 690, startPoint y: 295, endPoint x: 546, endPoint y: 293, distance: 144.2
click at [546, 293] on div "Create Line Item Repair Upgrade BRN Area Garage ​ Feature Interior Door ​ Issue…" at bounding box center [765, 352] width 1530 height 704
type textarea "Install new garage exit door to the backyard that currently has doggie door. Re…"
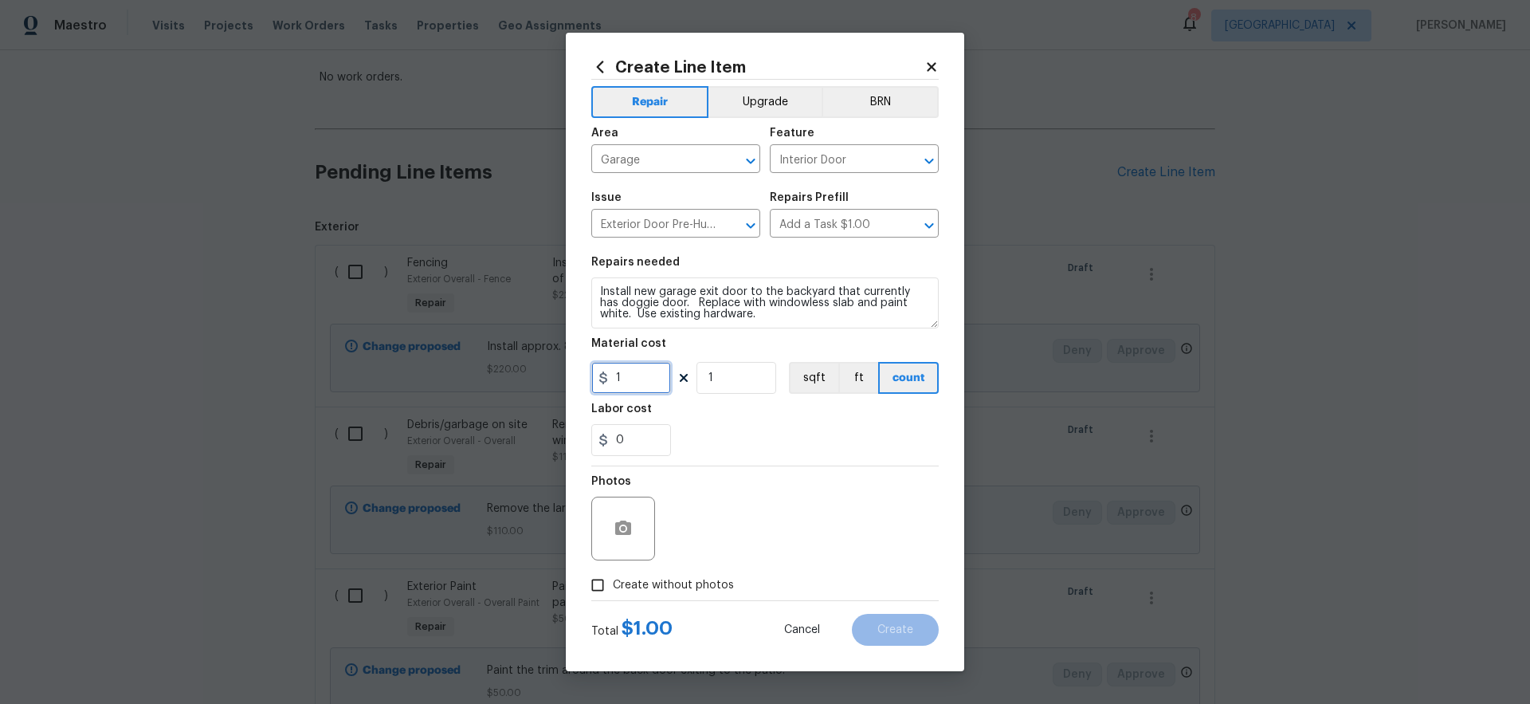
drag, startPoint x: 649, startPoint y: 378, endPoint x: 576, endPoint y: 369, distance: 73.0
click at [576, 369] on div "Create Line Item Repair Upgrade BRN Area Garage ​ Feature Interior Door ​ Issue…" at bounding box center [765, 352] width 398 height 638
click at [802, 436] on div "0" at bounding box center [764, 440] width 347 height 32
drag, startPoint x: 610, startPoint y: 370, endPoint x: 591, endPoint y: 373, distance: 18.5
click at [588, 369] on div "Create Line Item Repair Upgrade BRN Area Garage ​ Feature Interior Door ​ Issue…" at bounding box center [765, 352] width 398 height 638
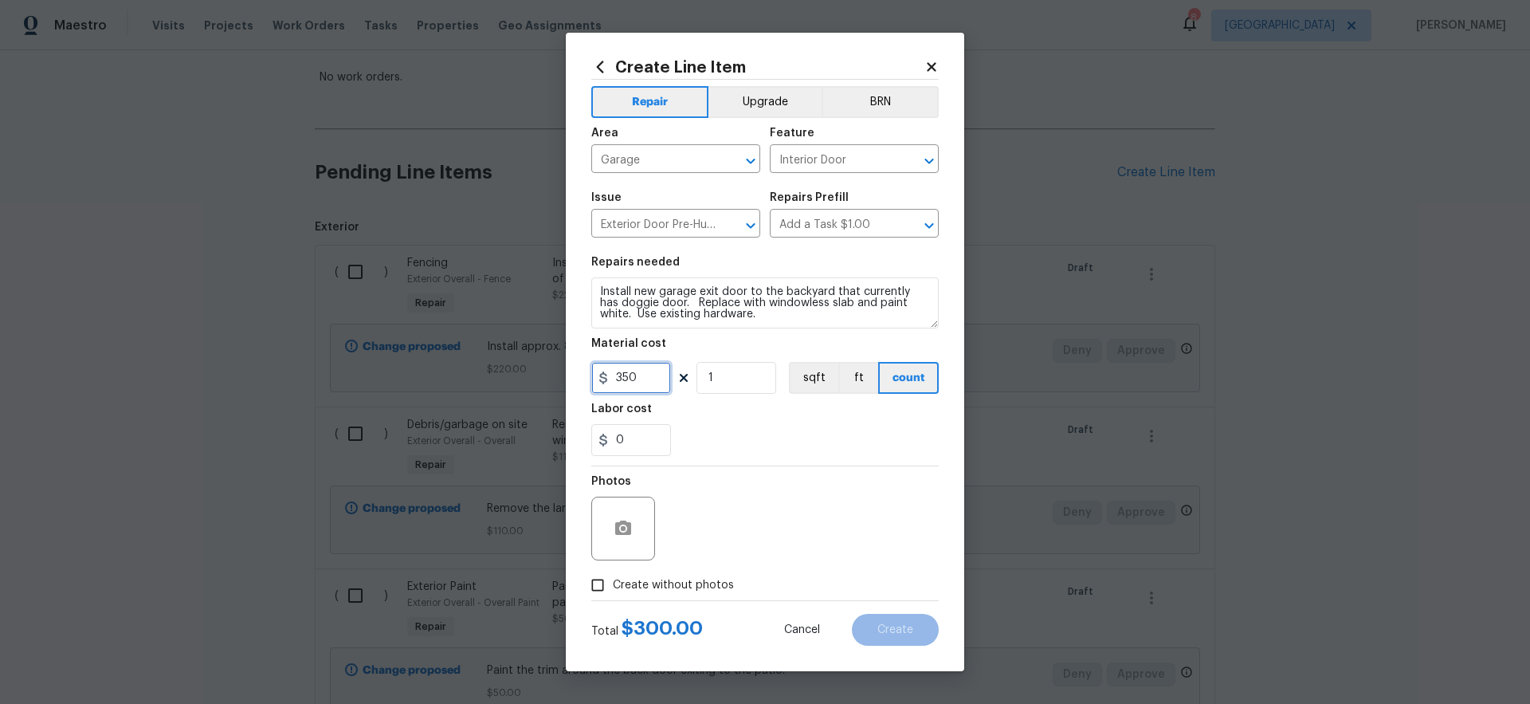
type input "350"
click at [765, 451] on div "0" at bounding box center [764, 440] width 347 height 32
click at [712, 583] on span "Create without photos" at bounding box center [673, 585] width 121 height 17
click at [613, 583] on input "Create without photos" at bounding box center [597, 585] width 30 height 30
checkbox input "true"
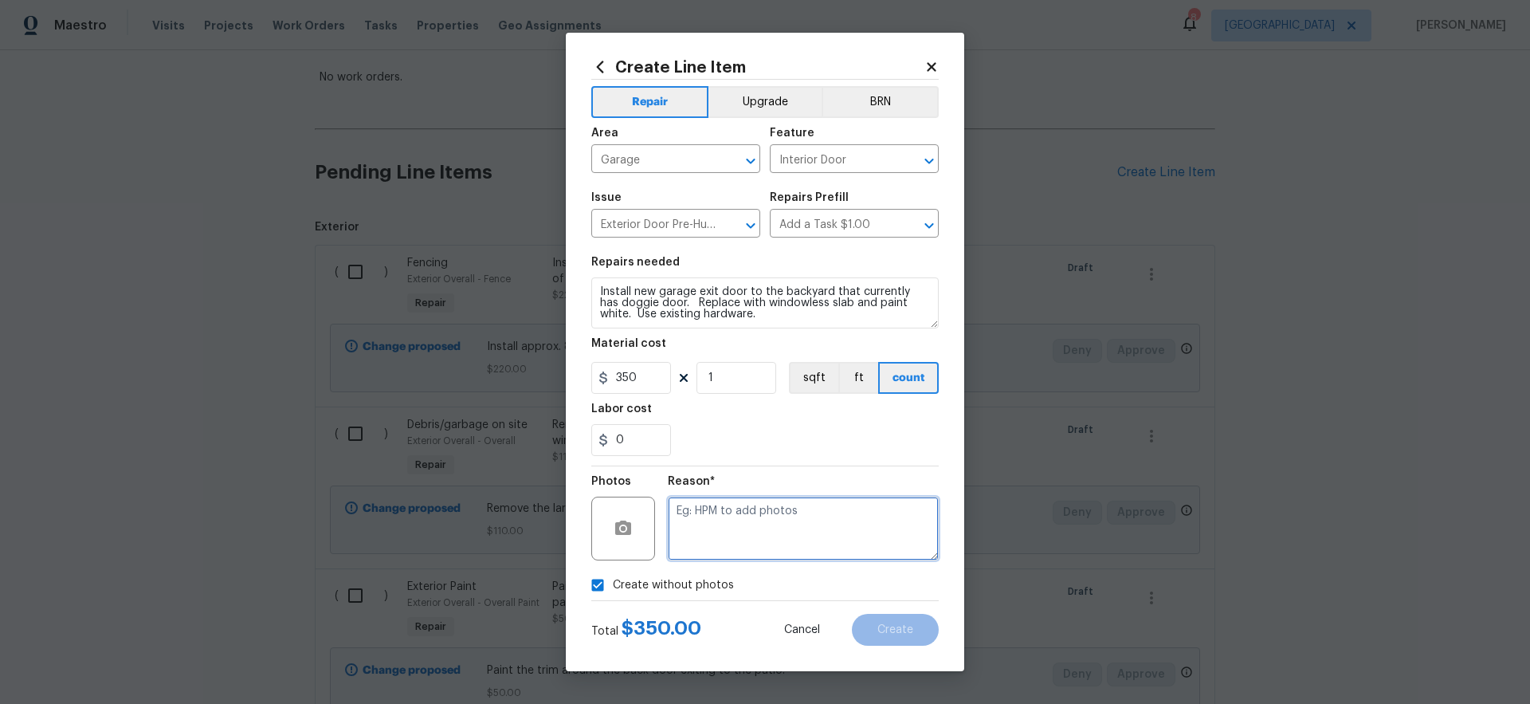
click at [790, 532] on textarea at bounding box center [803, 528] width 271 height 64
type textarea "gc to upload"
click at [911, 630] on span "Create" at bounding box center [895, 630] width 36 height 12
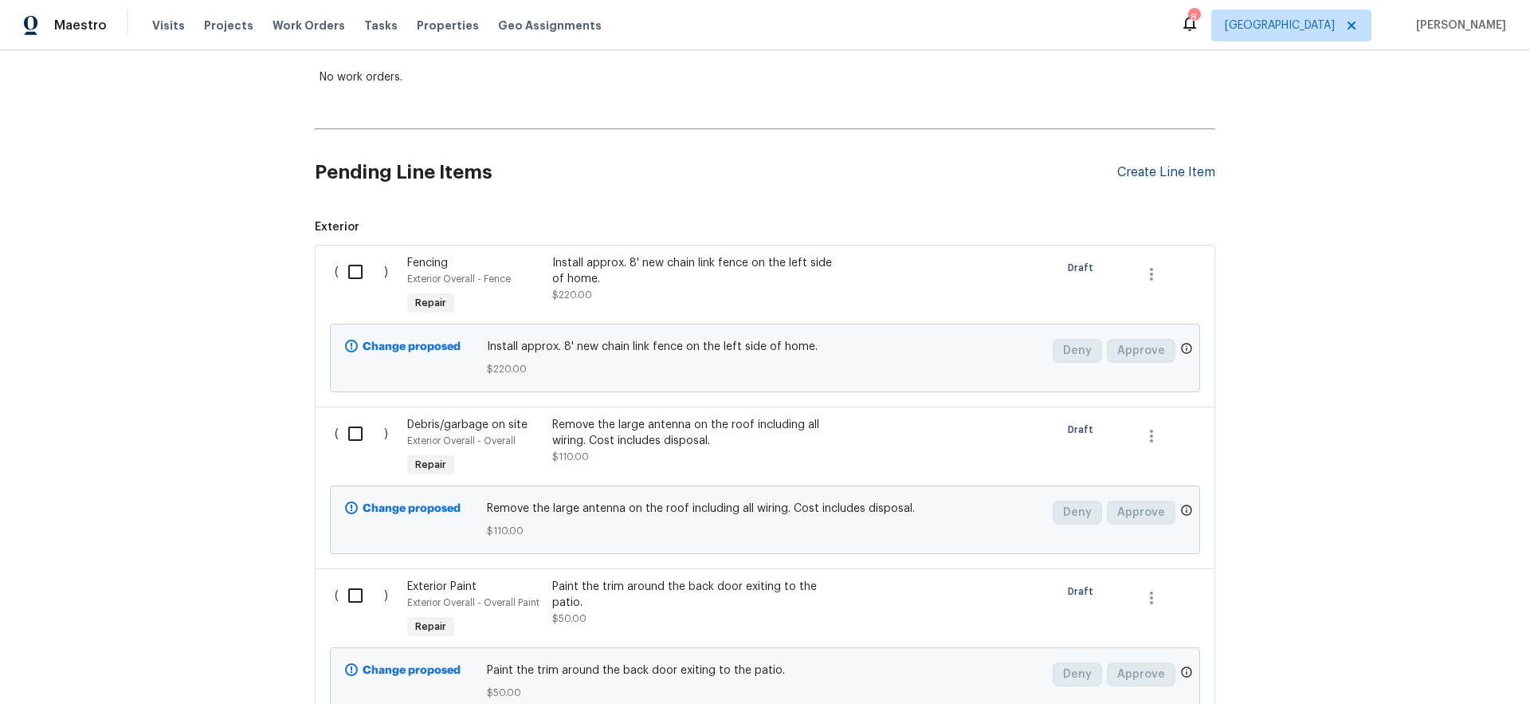
click at [1158, 171] on div "Create Line Item" at bounding box center [1166, 172] width 98 height 15
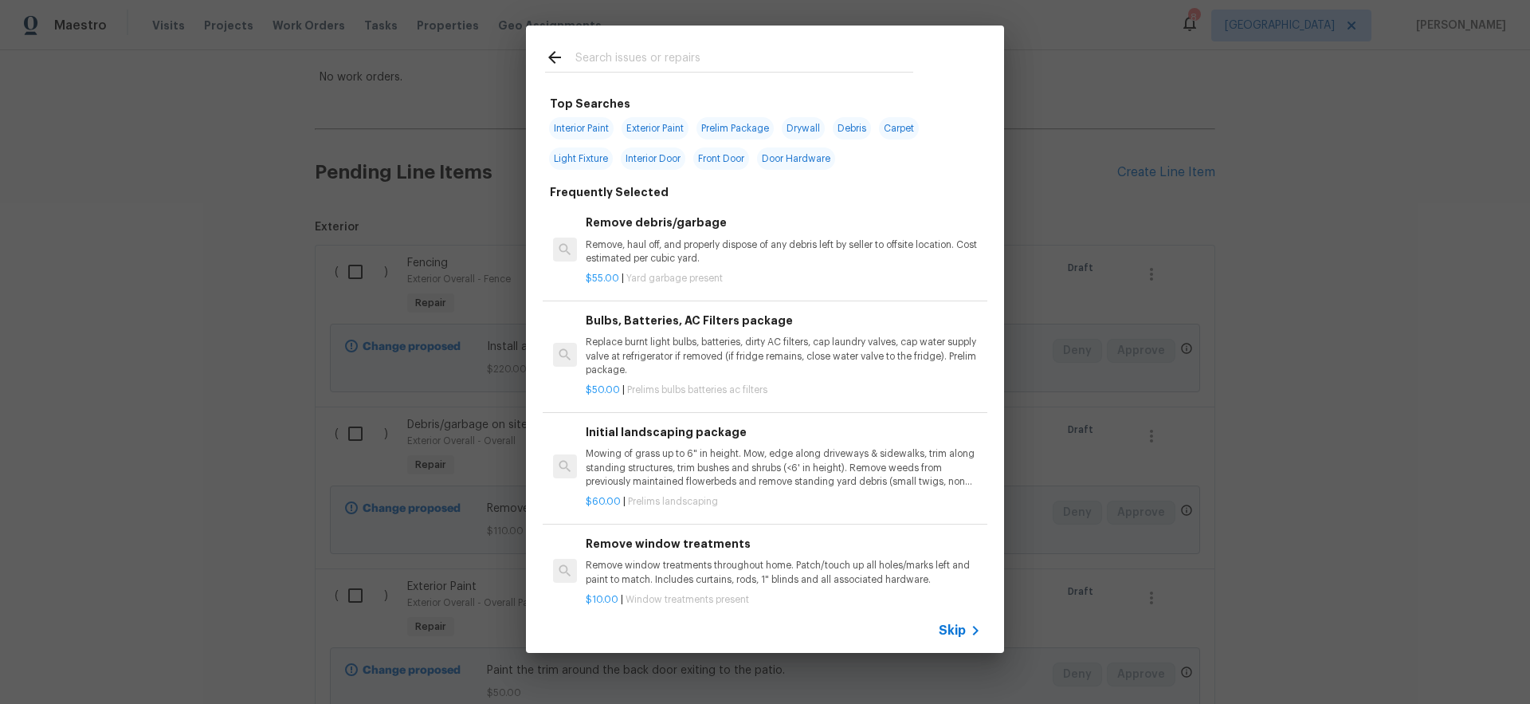
click at [952, 628] on span "Skip" at bounding box center [952, 630] width 27 height 16
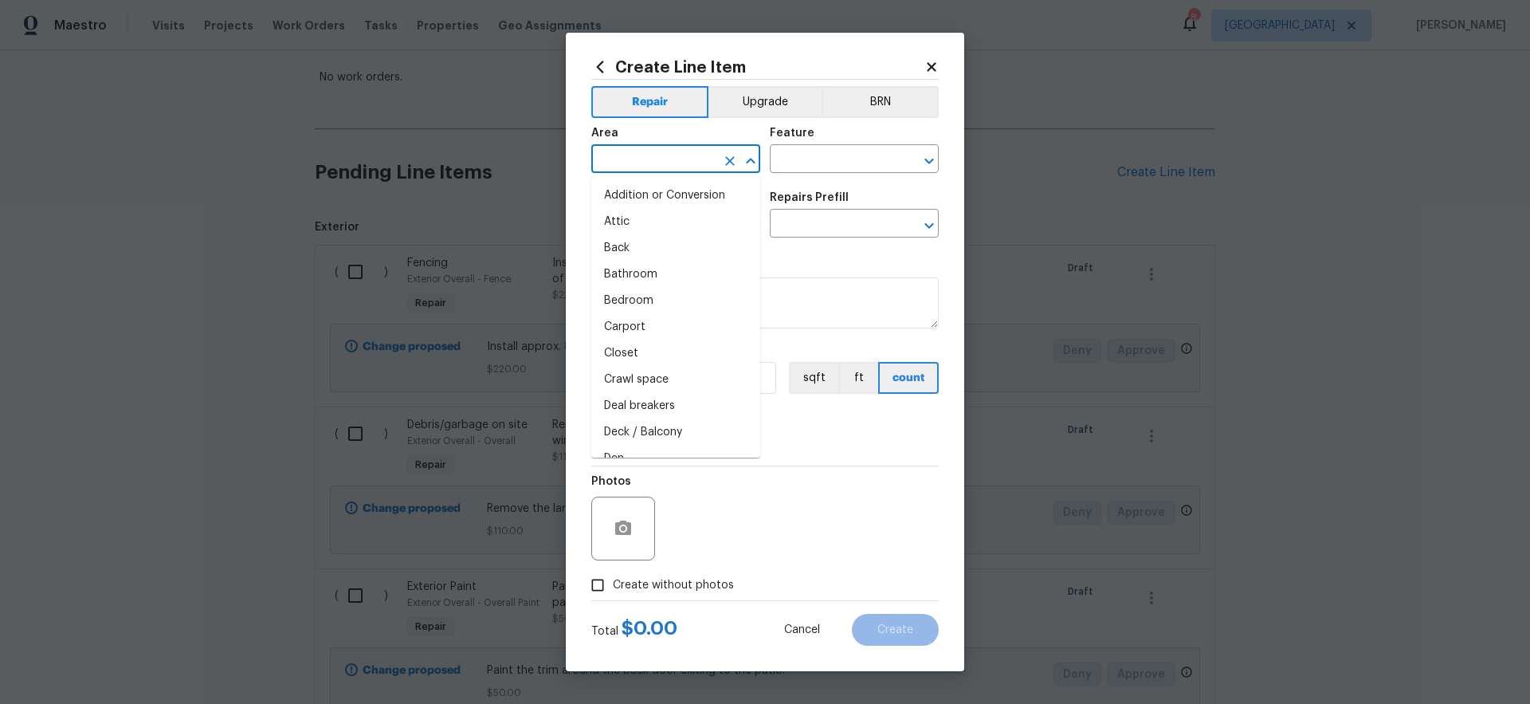
click at [645, 163] on input "text" at bounding box center [653, 160] width 124 height 25
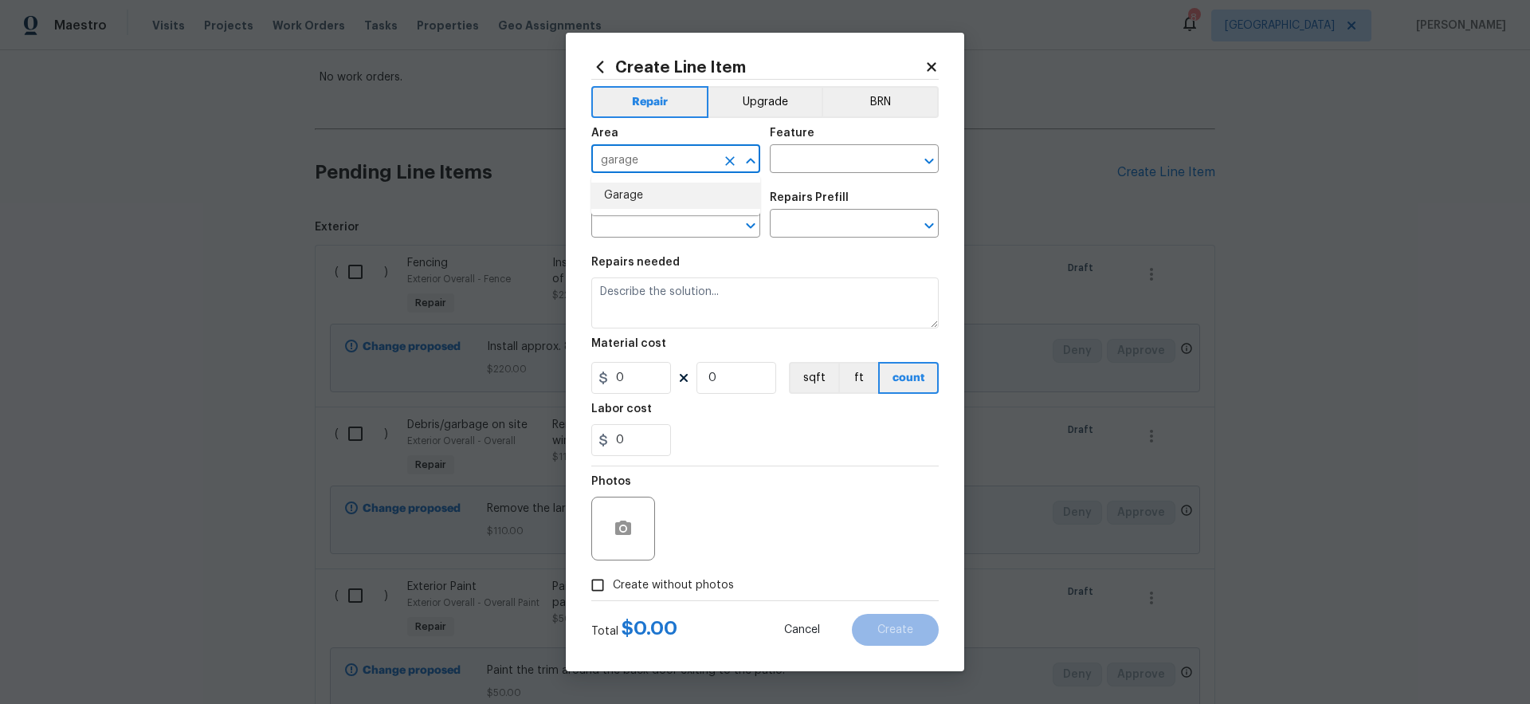
click at [625, 193] on li "Garage" at bounding box center [675, 195] width 169 height 26
type input "Garage"
click at [835, 159] on input "text" at bounding box center [832, 160] width 124 height 25
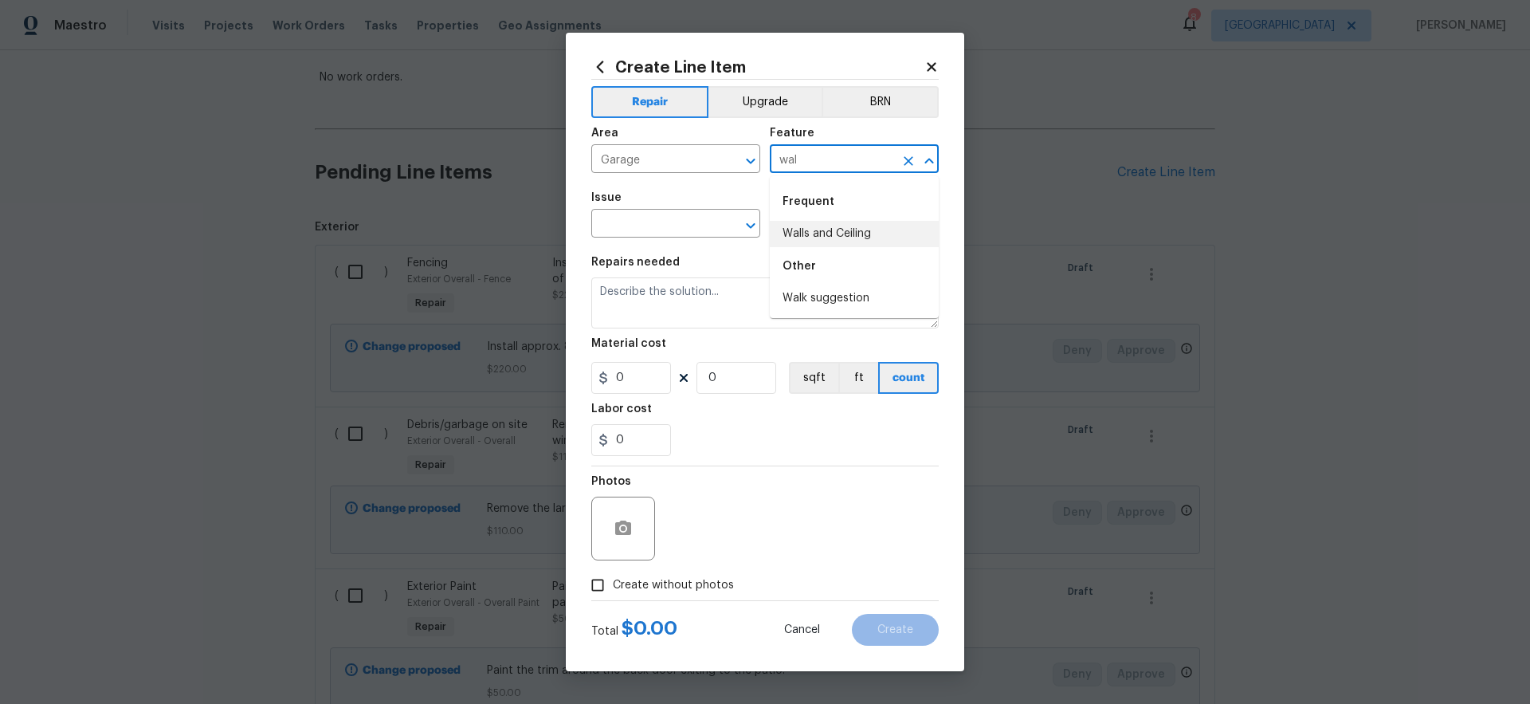
click at [864, 232] on li "Walls and Ceiling" at bounding box center [854, 234] width 169 height 26
click at [643, 225] on input "text" at bounding box center [653, 225] width 124 height 25
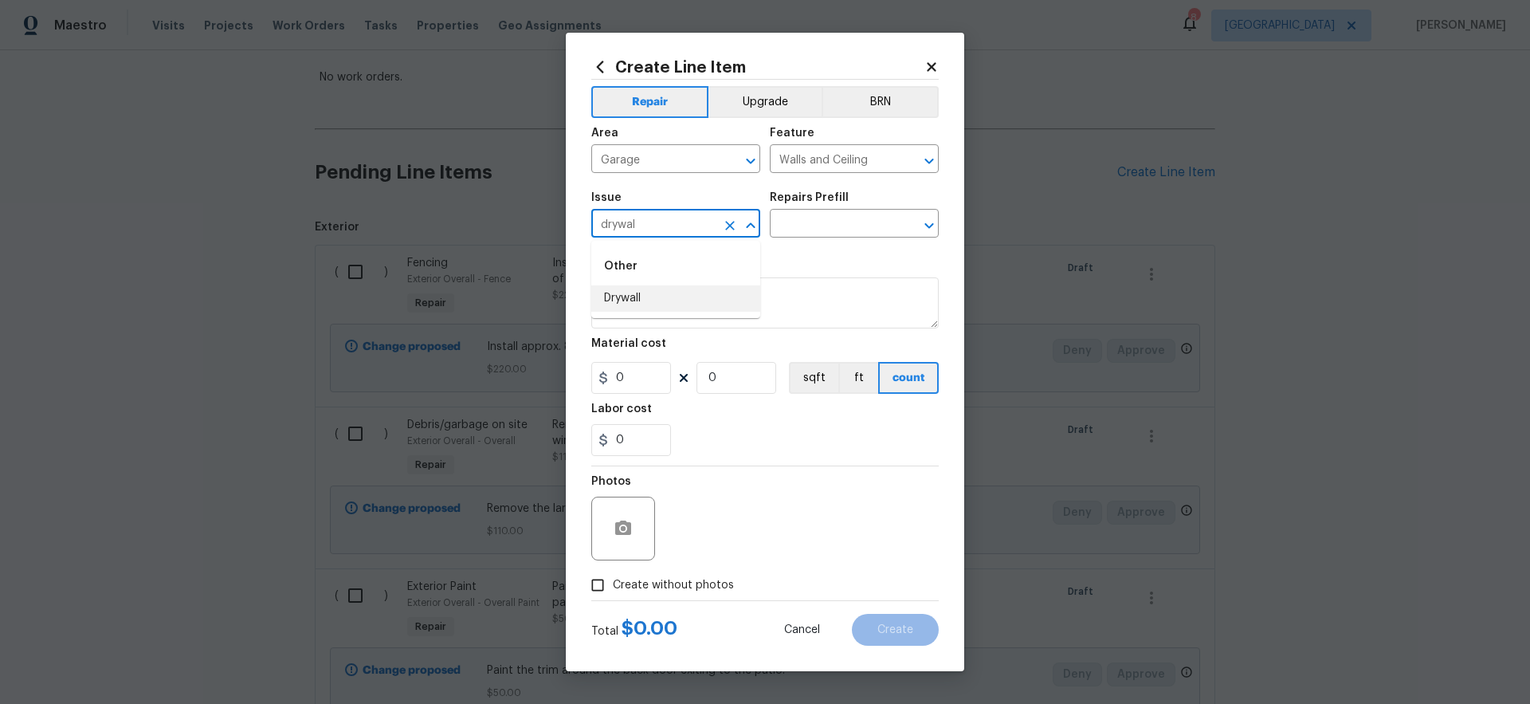
click at [625, 302] on li "Drywall" at bounding box center [675, 298] width 169 height 26
click at [852, 228] on input "text" at bounding box center [832, 225] width 124 height 25
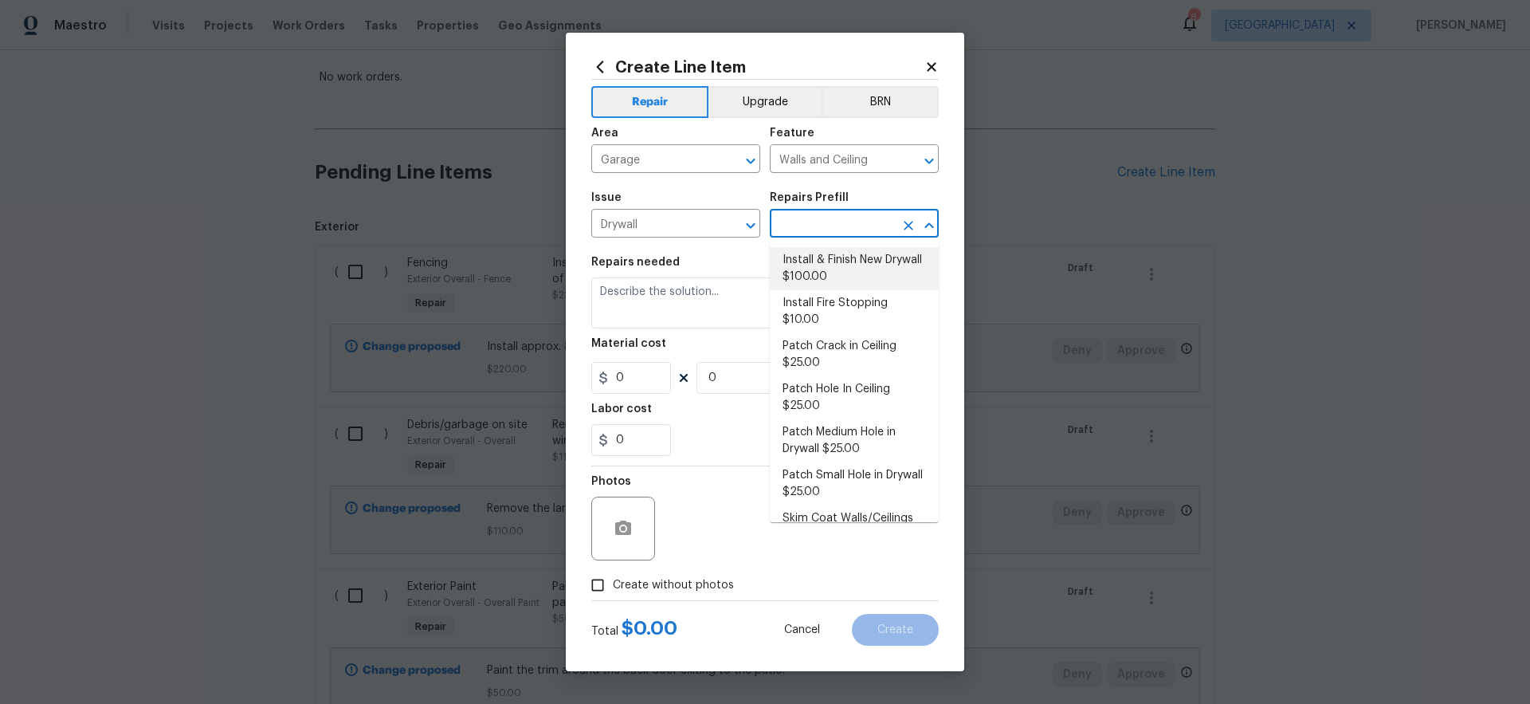
click at [843, 264] on li "Install & Finish New Drywall $100.00" at bounding box center [854, 268] width 169 height 43
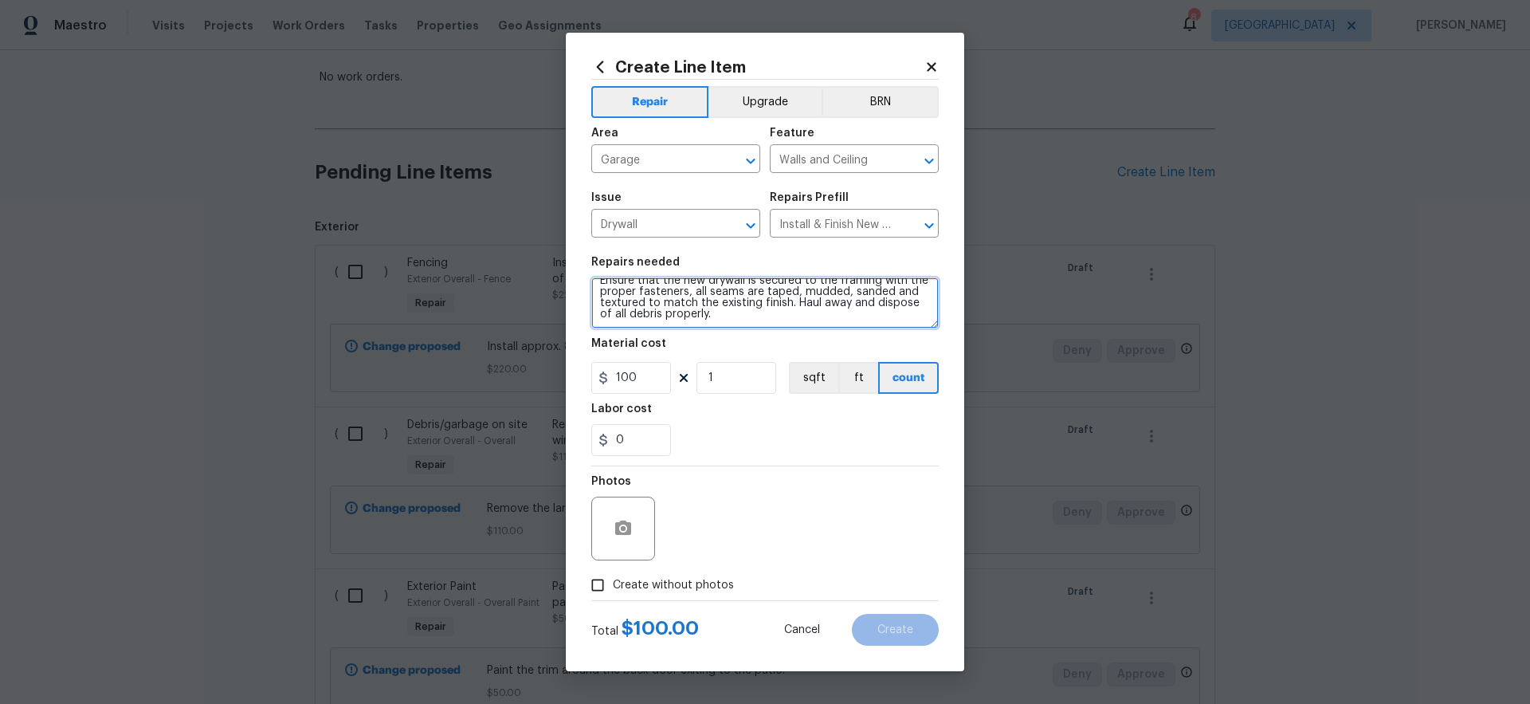
scroll to position [0, 0]
drag, startPoint x: 778, startPoint y: 320, endPoint x: 563, endPoint y: 254, distance: 224.1
click at [563, 254] on div "Create Line Item Repair Upgrade BRN Area Garage ​ Feature Walls and Ceiling ​ I…" at bounding box center [765, 352] width 1530 height 704
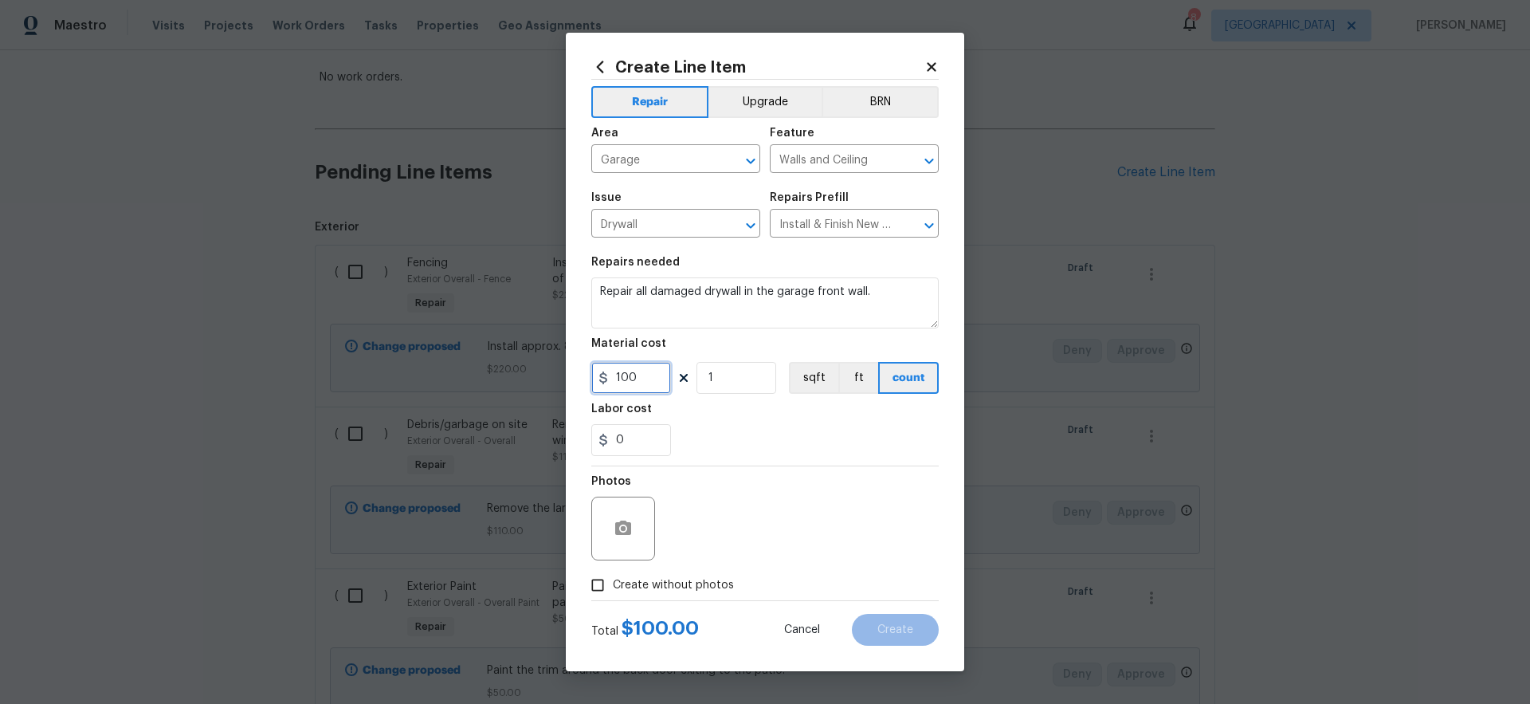
drag, startPoint x: 651, startPoint y: 378, endPoint x: 462, endPoint y: 345, distance: 191.6
click at [462, 345] on div "Create Line Item Repair Upgrade BRN Area Garage ​ Feature Walls and Ceiling ​ I…" at bounding box center [765, 352] width 1530 height 704
click at [735, 439] on div "0" at bounding box center [764, 440] width 347 height 32
drag, startPoint x: 635, startPoint y: 292, endPoint x: 559, endPoint y: 288, distance: 75.8
click at [559, 289] on div "Create Line Item Repair Upgrade BRN Area Garage ​ Feature Walls and Ceiling ​ I…" at bounding box center [765, 352] width 1530 height 704
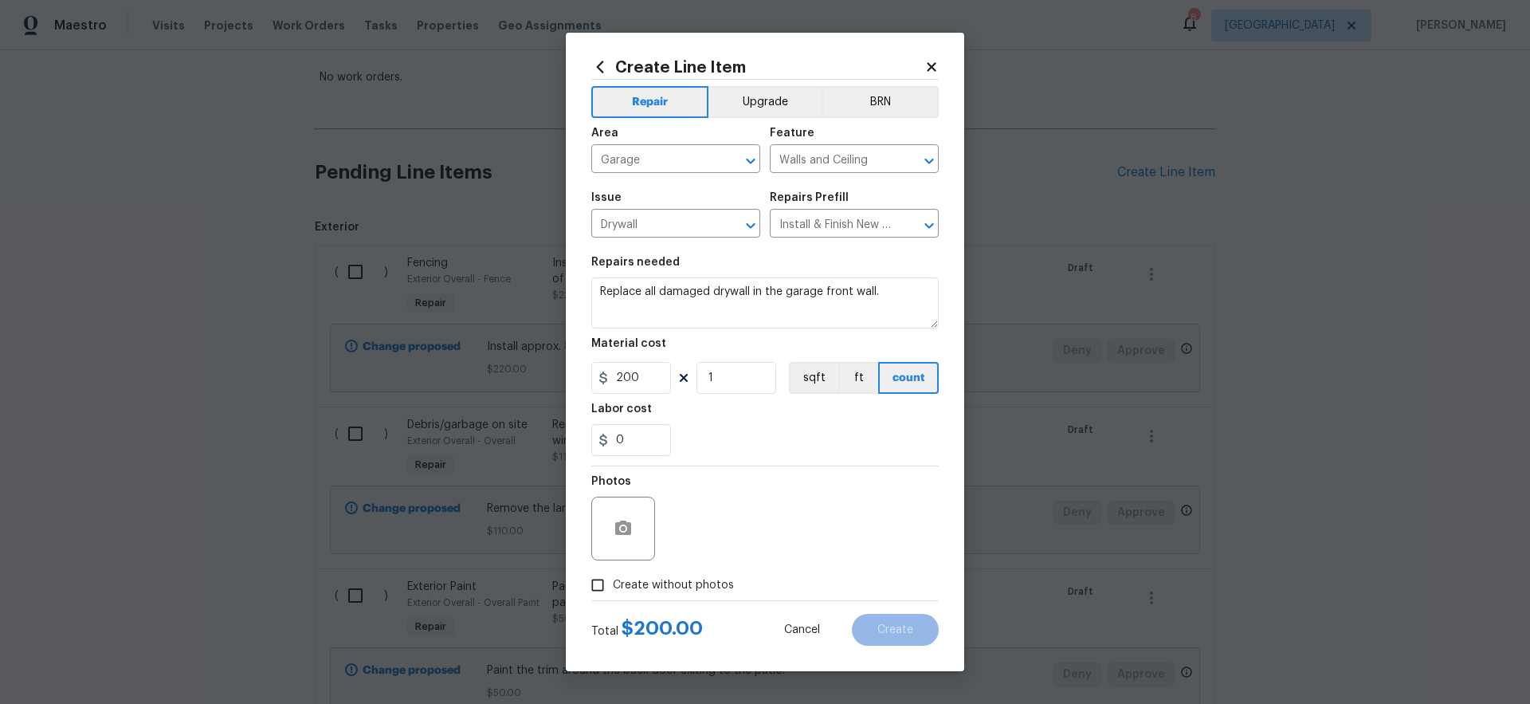
click at [747, 441] on div "0" at bounding box center [764, 440] width 347 height 32
click at [685, 594] on label "Create without photos" at bounding box center [657, 585] width 151 height 30
click at [613, 594] on input "Create without photos" at bounding box center [597, 585] width 30 height 30
click at [783, 535] on textarea at bounding box center [803, 528] width 271 height 64
click at [903, 633] on span "Create" at bounding box center [895, 630] width 36 height 12
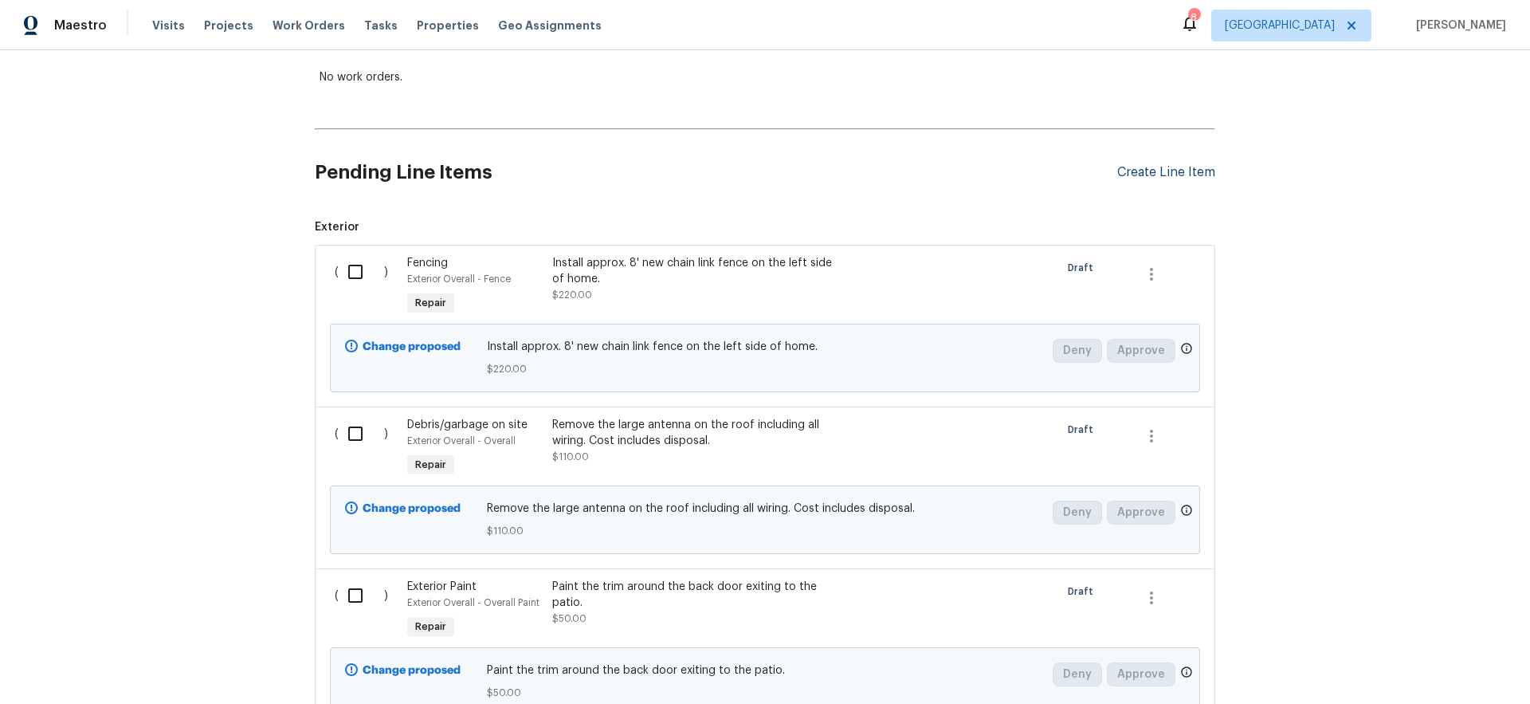
click at [1166, 171] on div "Create Line Item" at bounding box center [1166, 172] width 98 height 15
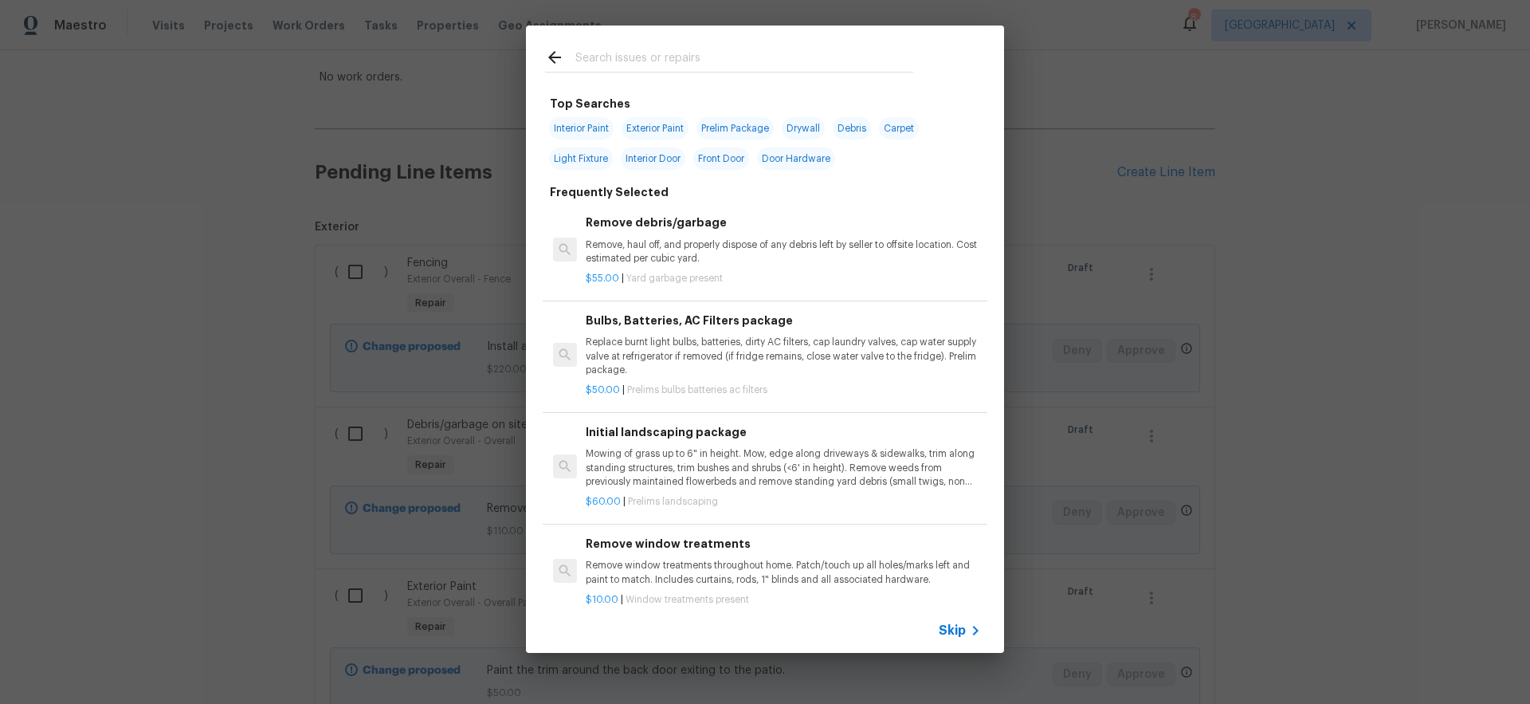
click at [959, 631] on span "Skip" at bounding box center [952, 630] width 27 height 16
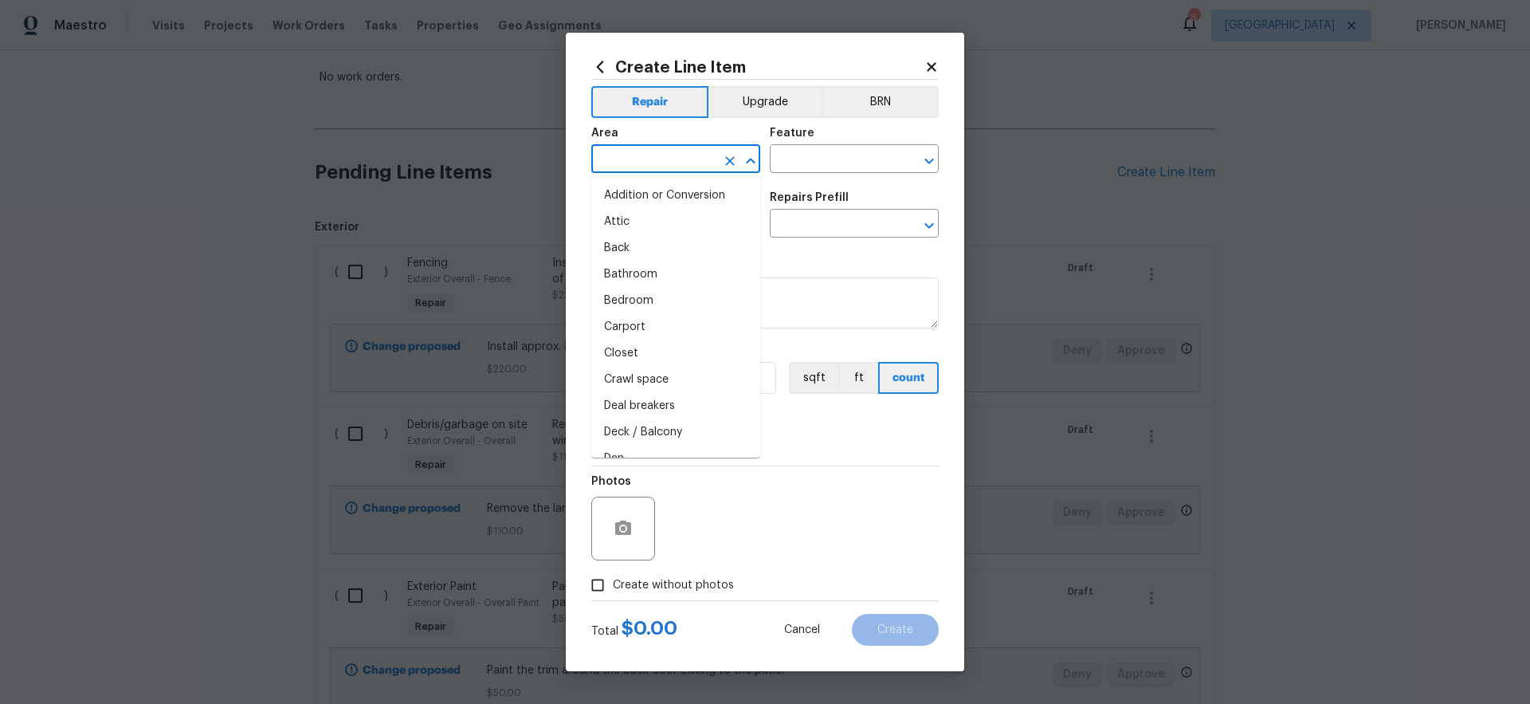
click at [645, 166] on input "text" at bounding box center [653, 160] width 124 height 25
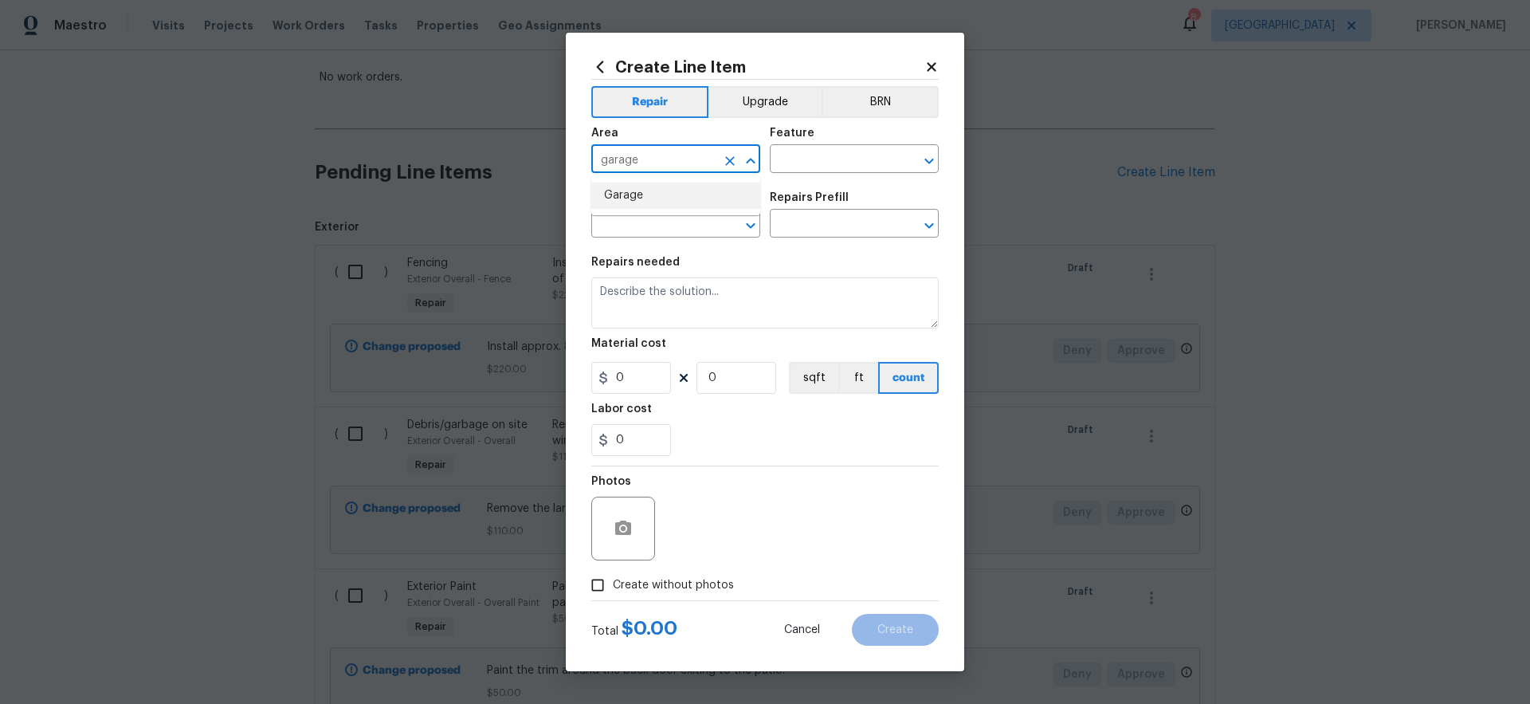
click at [625, 194] on li "Garage" at bounding box center [675, 195] width 169 height 26
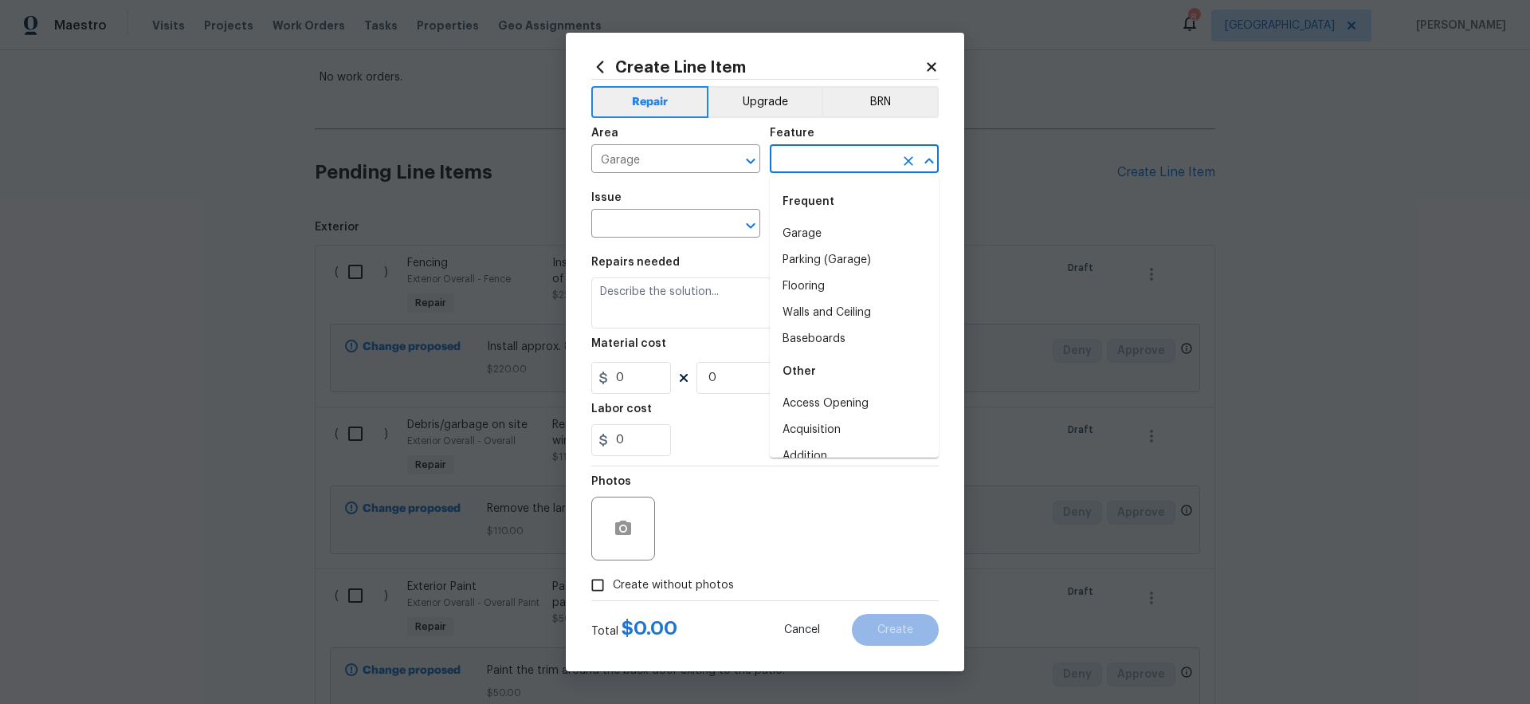
click at [807, 156] on input "text" at bounding box center [832, 160] width 124 height 25
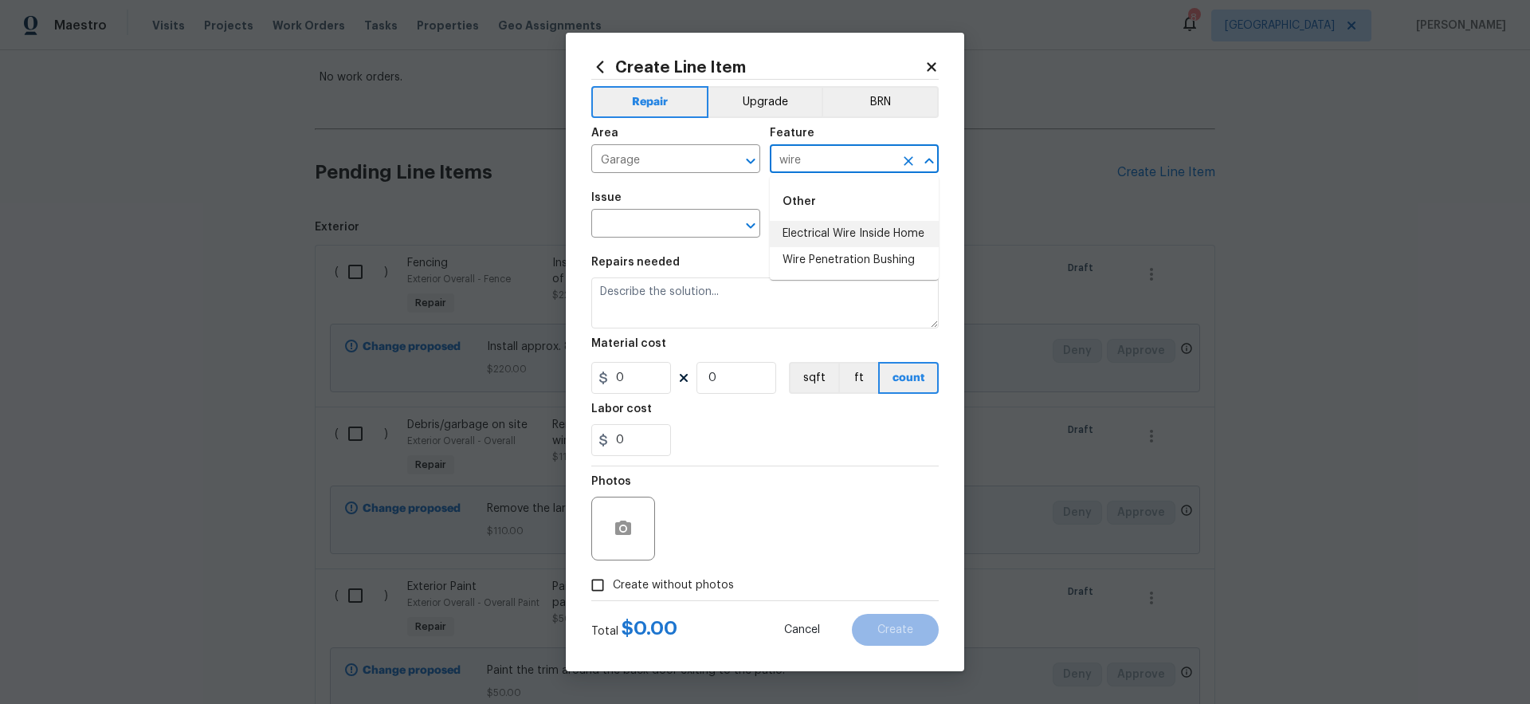
click at [839, 234] on li "Electrical Wire Inside Home" at bounding box center [854, 234] width 169 height 26
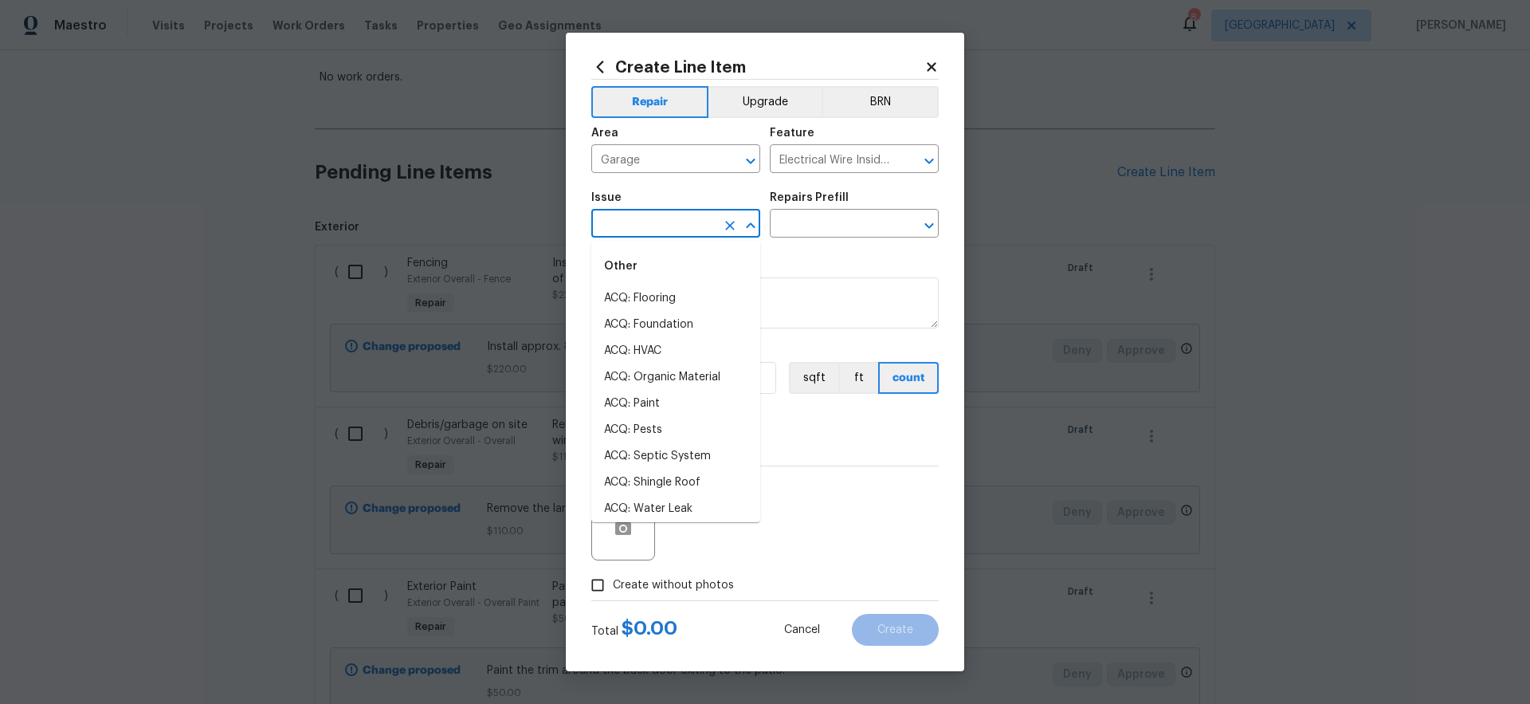
click at [690, 225] on input "text" at bounding box center [653, 225] width 124 height 25
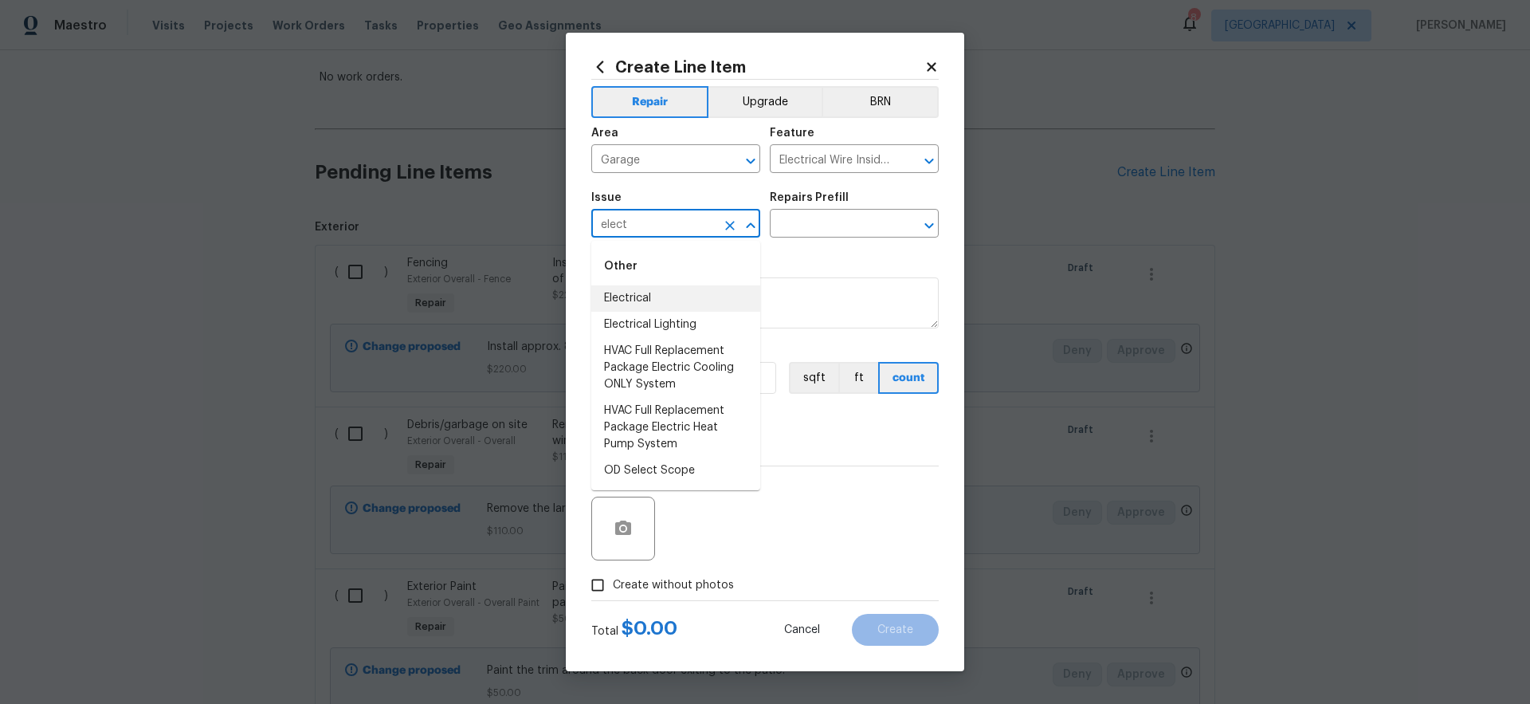
click at [668, 295] on li "Electrical" at bounding box center [675, 298] width 169 height 26
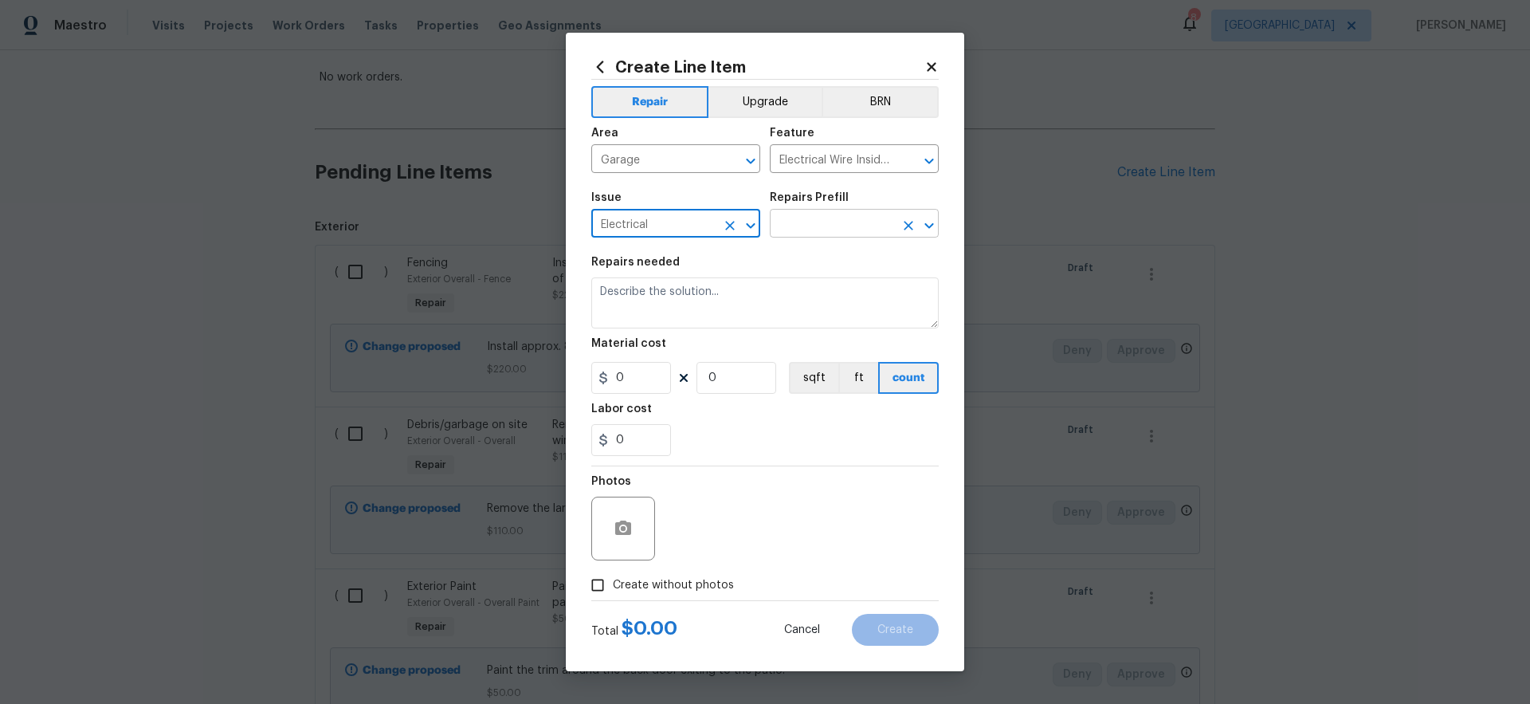
click at [825, 213] on input "text" at bounding box center [832, 225] width 124 height 25
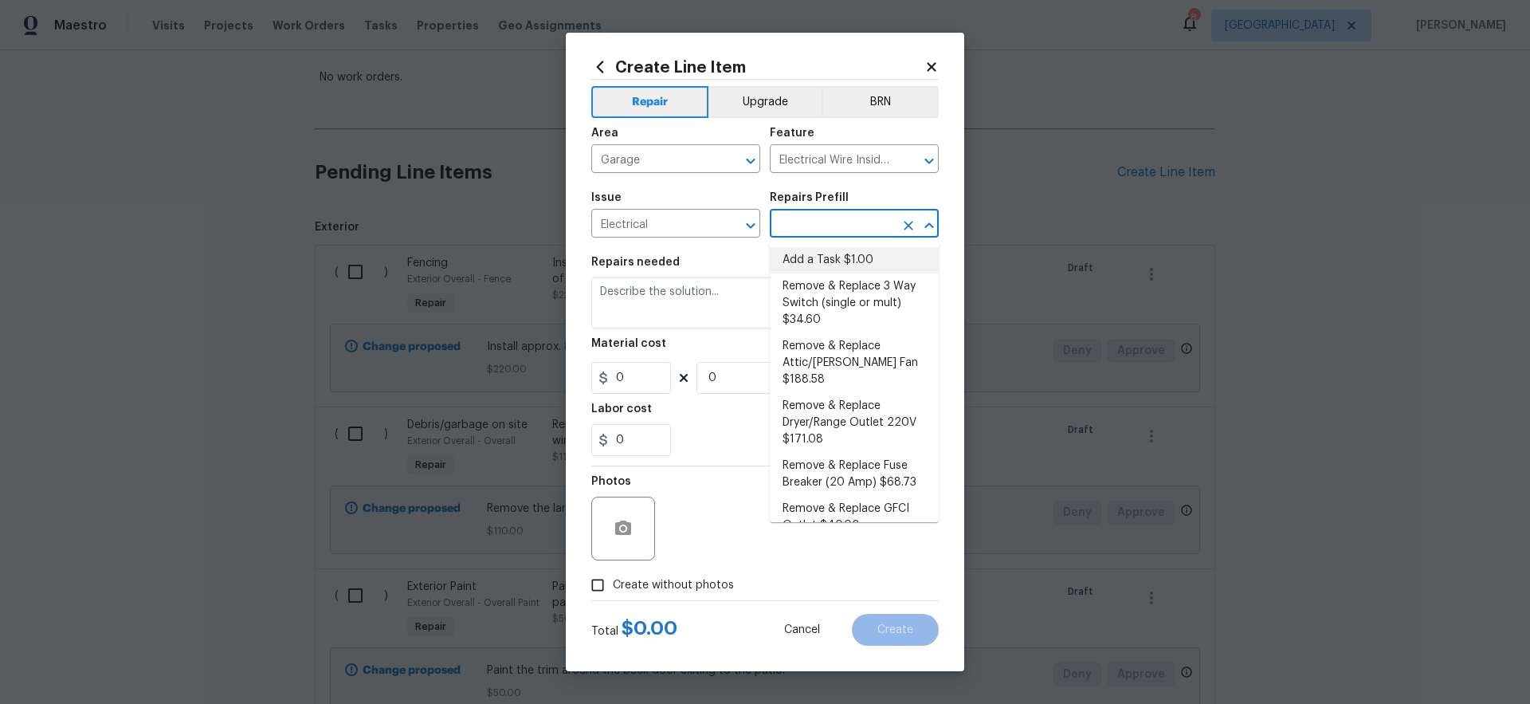
click at [821, 257] on li "Add a Task $1.00" at bounding box center [854, 260] width 169 height 26
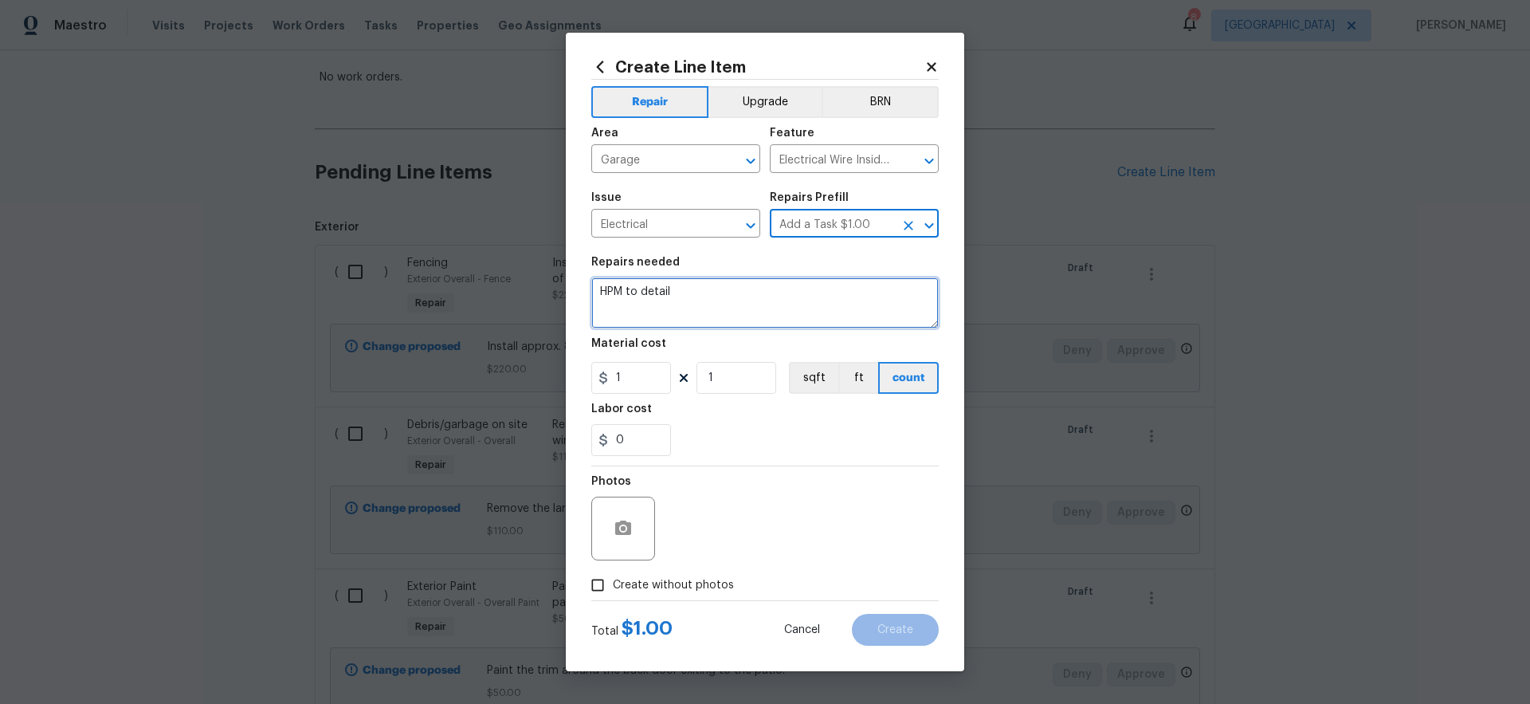
drag, startPoint x: 665, startPoint y: 282, endPoint x: 522, endPoint y: 250, distance: 146.9
click at [536, 254] on div "Create Line Item Repair Upgrade BRN Area Garage ​ Feature Electrical Wire Insid…" at bounding box center [765, 352] width 1530 height 704
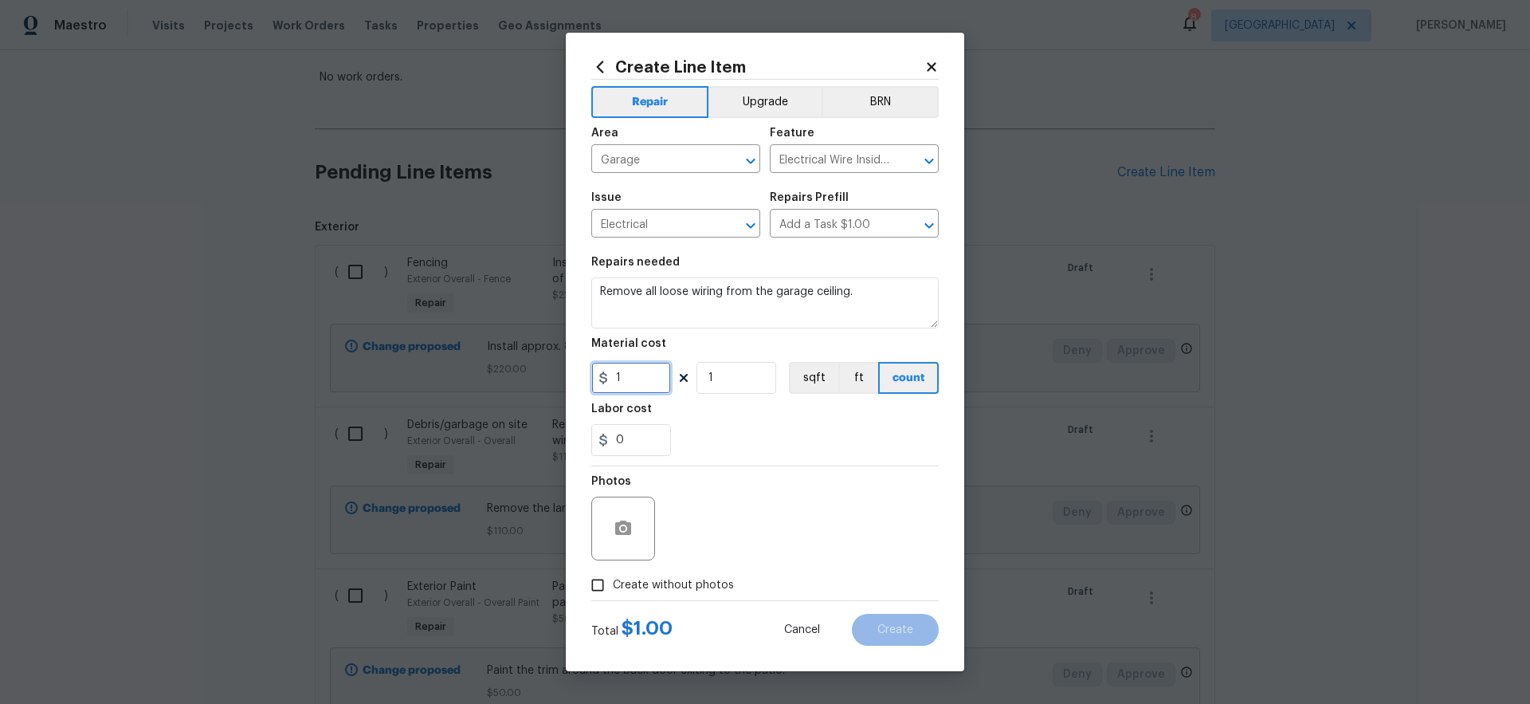
drag, startPoint x: 635, startPoint y: 377, endPoint x: 555, endPoint y: 356, distance: 83.1
click at [554, 357] on div "Create Line Item Repair Upgrade BRN Area Garage ​ Feature Electrical Wire Insid…" at bounding box center [765, 352] width 1530 height 704
click at [782, 449] on div "0" at bounding box center [764, 440] width 347 height 32
click at [719, 581] on span "Create without photos" at bounding box center [673, 585] width 121 height 17
click at [613, 581] on input "Create without photos" at bounding box center [597, 585] width 30 height 30
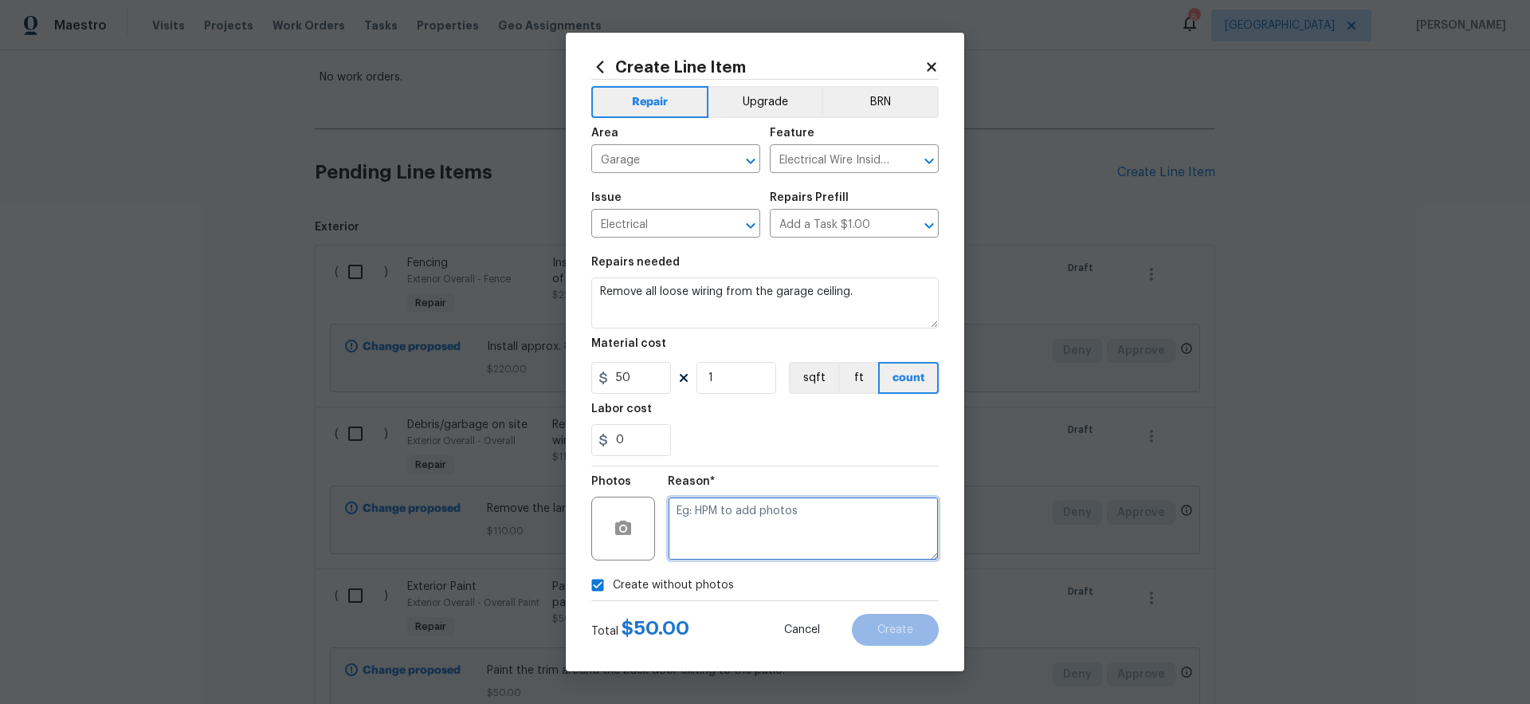
click at [782, 536] on textarea at bounding box center [803, 528] width 271 height 64
click at [900, 630] on span "Create" at bounding box center [895, 630] width 36 height 12
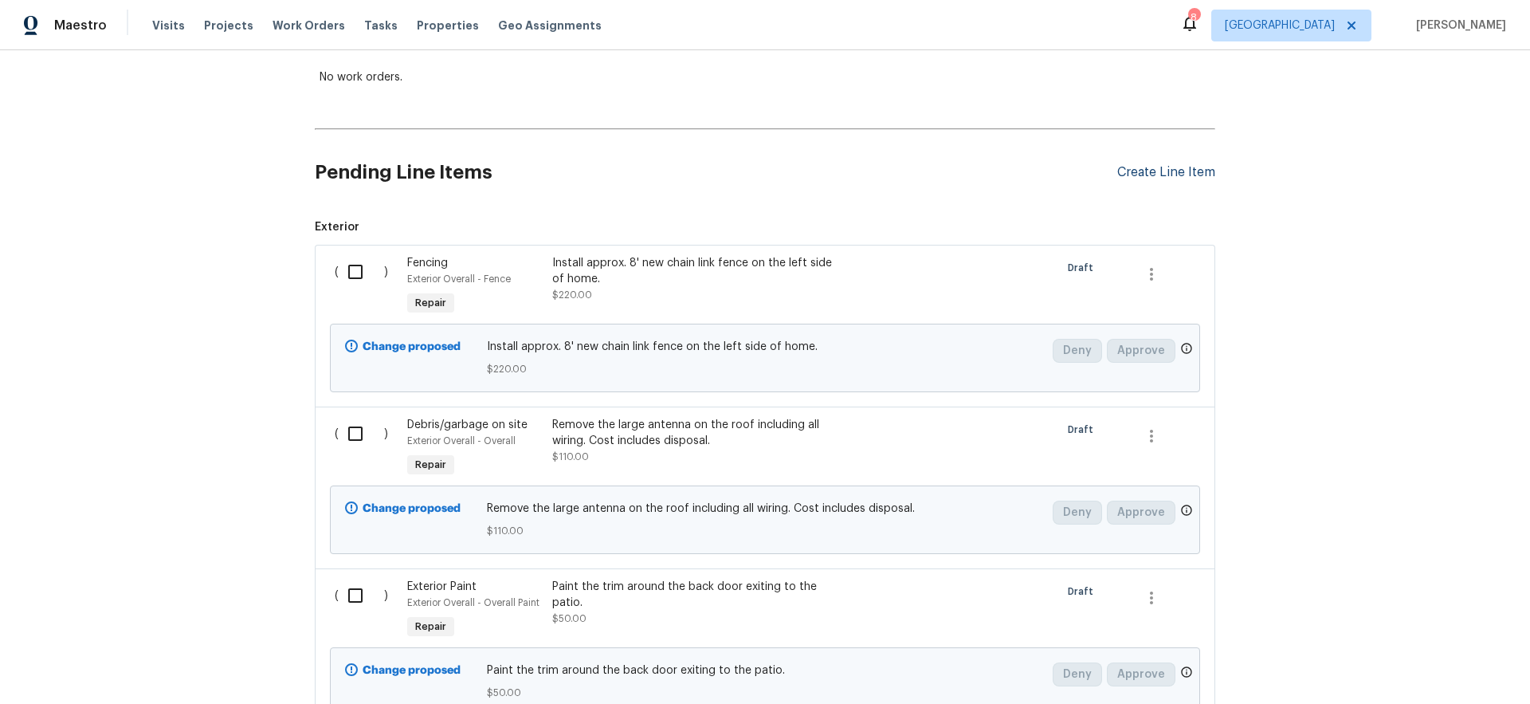
click at [1155, 172] on div "Create Line Item" at bounding box center [1166, 172] width 98 height 15
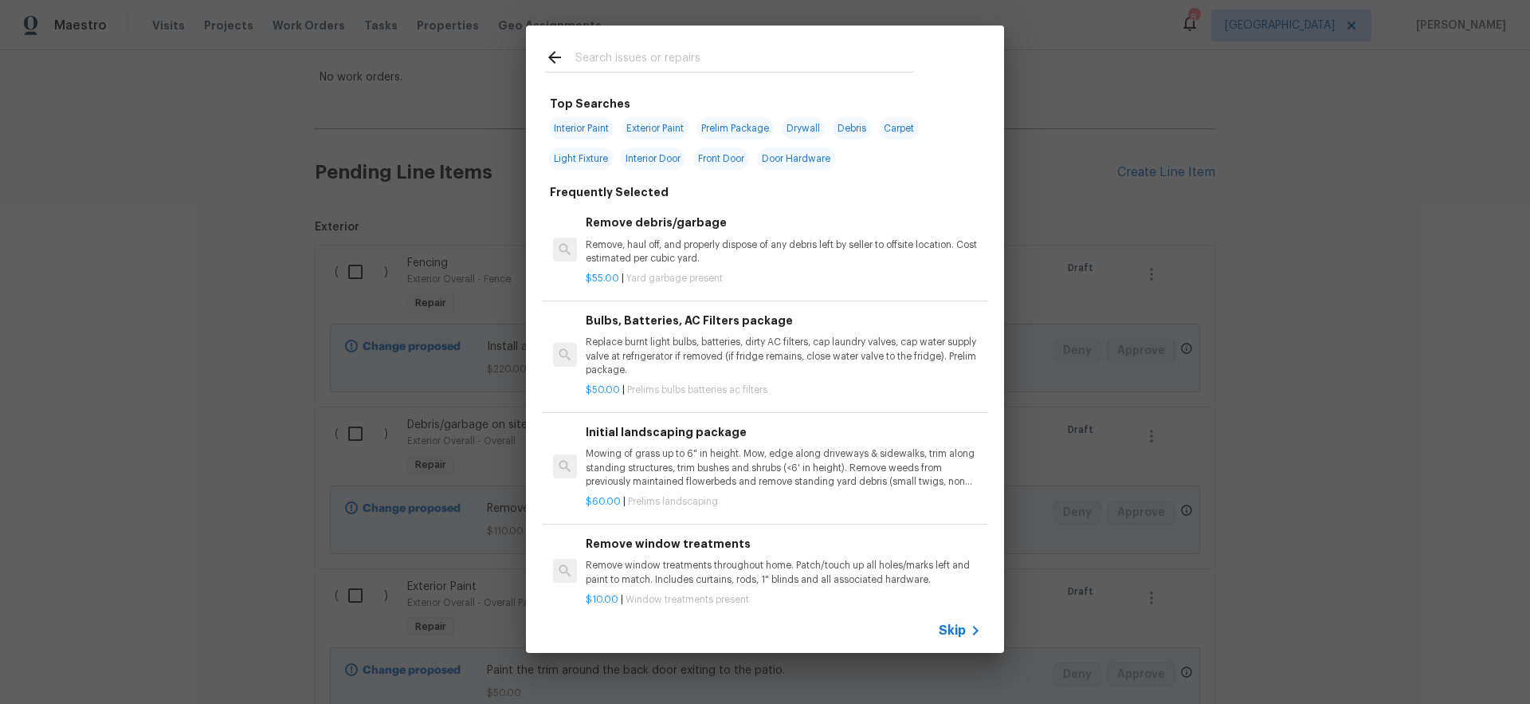
click at [959, 629] on span "Skip" at bounding box center [952, 630] width 27 height 16
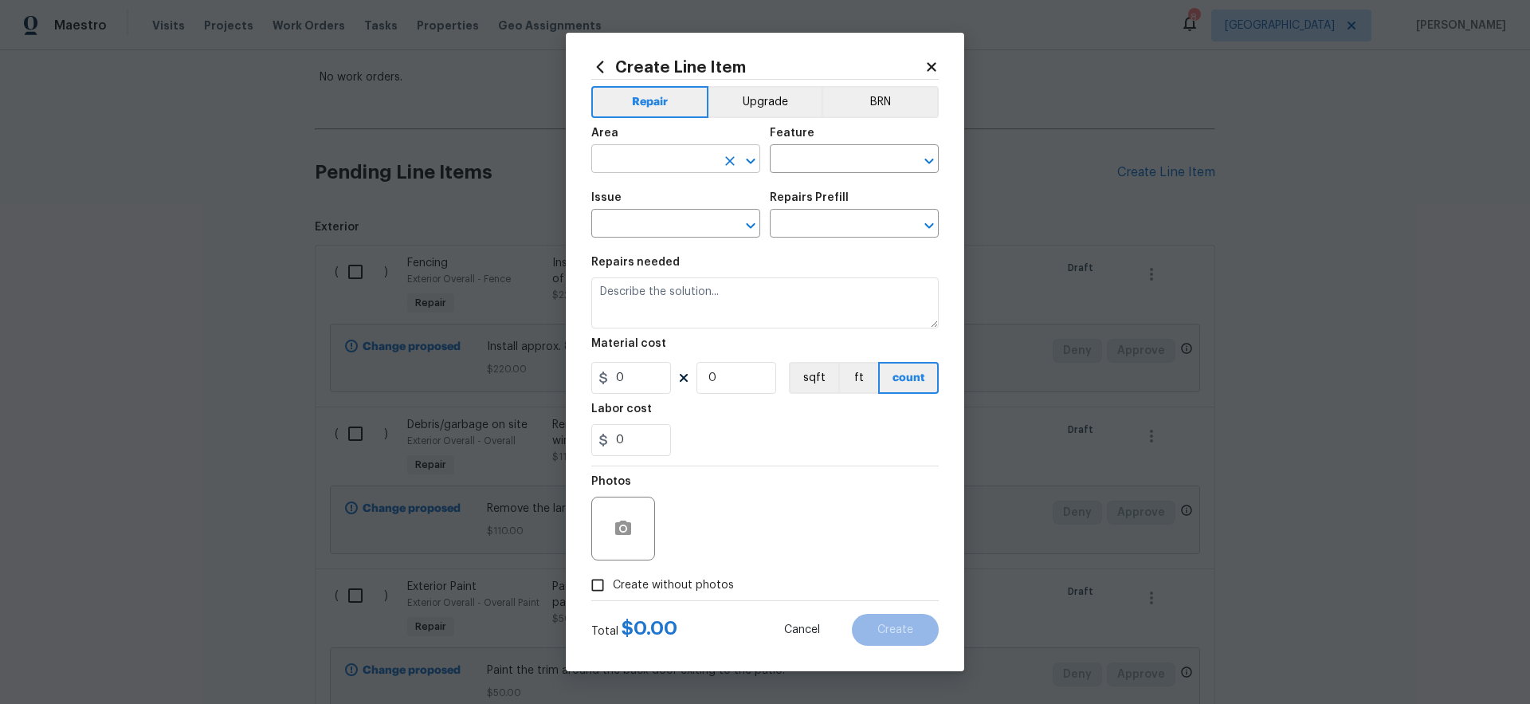
click at [662, 167] on input "text" at bounding box center [653, 160] width 124 height 25
click at [644, 201] on li "Garage" at bounding box center [675, 195] width 169 height 26
click at [828, 165] on input "text" at bounding box center [832, 160] width 124 height 25
click at [819, 260] on li "Lighting" at bounding box center [854, 260] width 169 height 26
click at [685, 231] on input "text" at bounding box center [653, 225] width 124 height 25
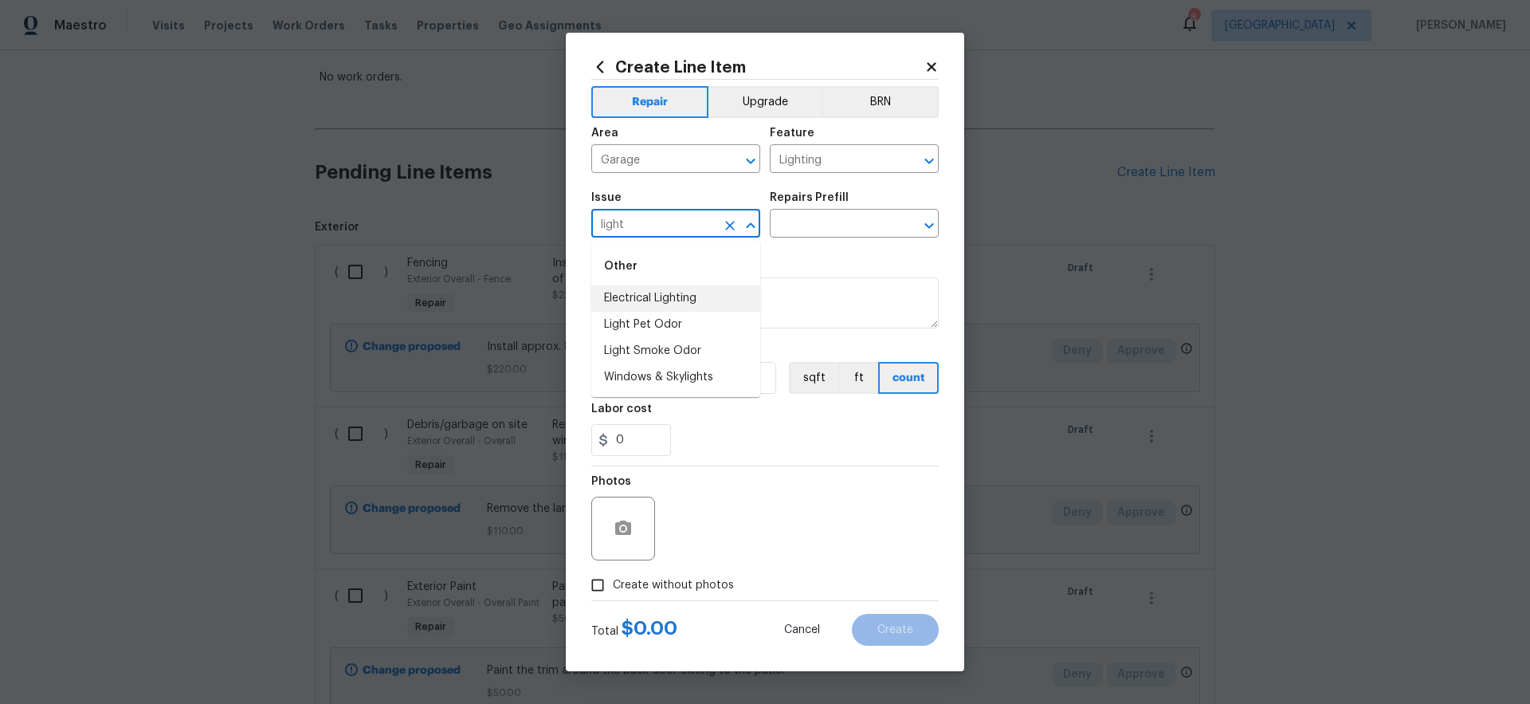
click at [691, 301] on li "Electrical Lighting" at bounding box center [675, 298] width 169 height 26
click at [817, 225] on input "text" at bounding box center [832, 225] width 124 height 25
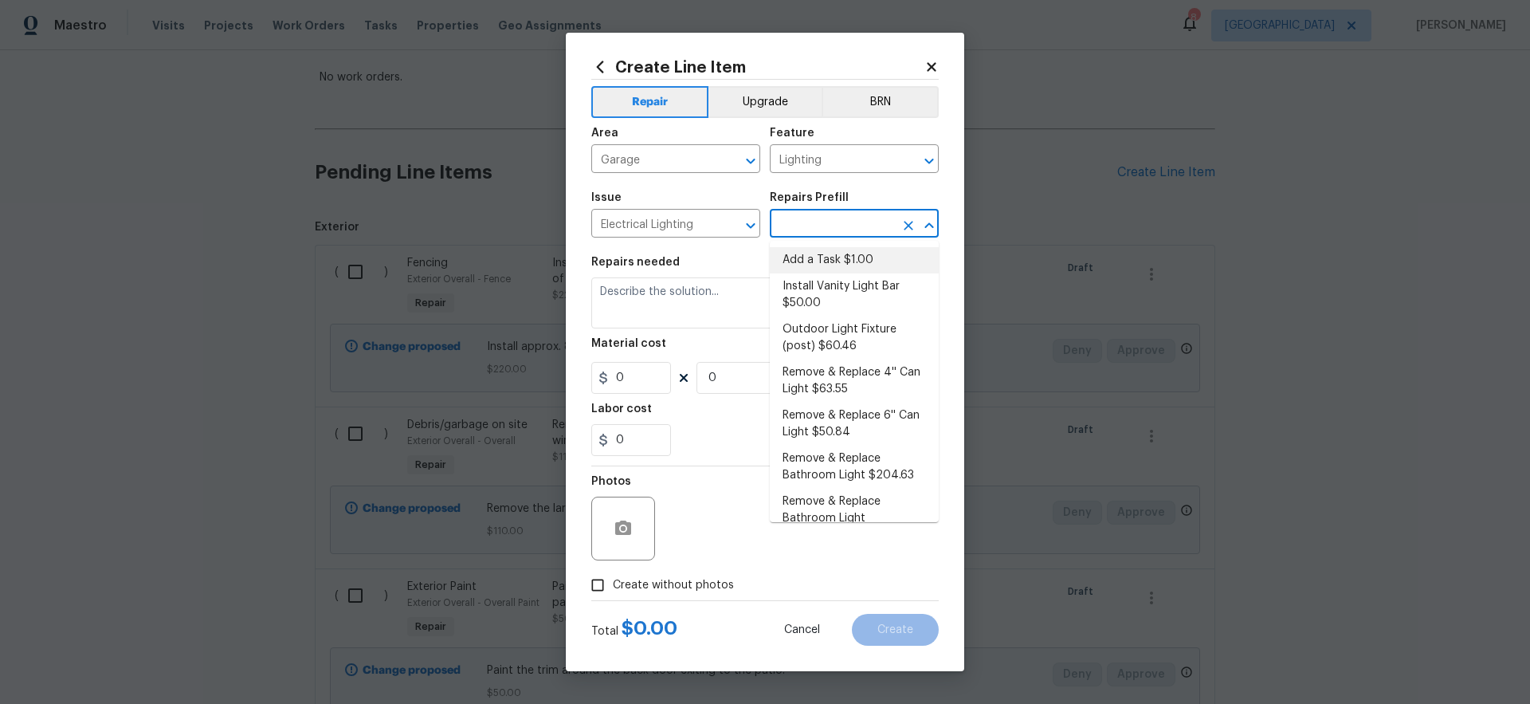
click at [815, 259] on li "Add a Task $1.00" at bounding box center [854, 260] width 169 height 26
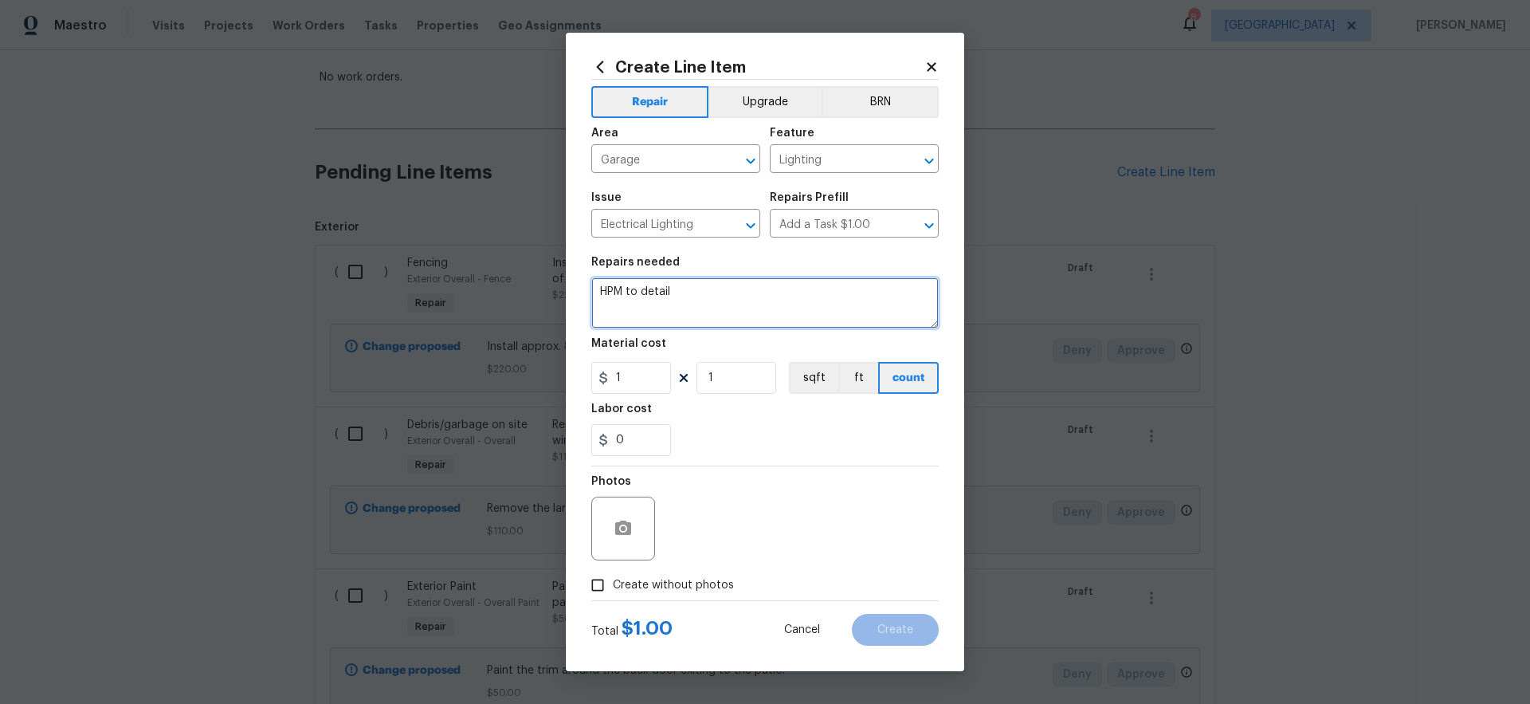
drag, startPoint x: 712, startPoint y: 299, endPoint x: 461, endPoint y: 249, distance: 256.7
click at [450, 243] on div "Create Line Item Repair Upgrade BRN Area Garage ​ Feature Lighting ​ Issue Elec…" at bounding box center [765, 352] width 1530 height 704
drag, startPoint x: 635, startPoint y: 381, endPoint x: 559, endPoint y: 381, distance: 75.7
click at [559, 381] on div "Create Line Item Repair Upgrade BRN Area Garage ​ Feature Lighting ​ Issue Elec…" at bounding box center [765, 352] width 1530 height 704
click at [747, 453] on div "0" at bounding box center [764, 440] width 347 height 32
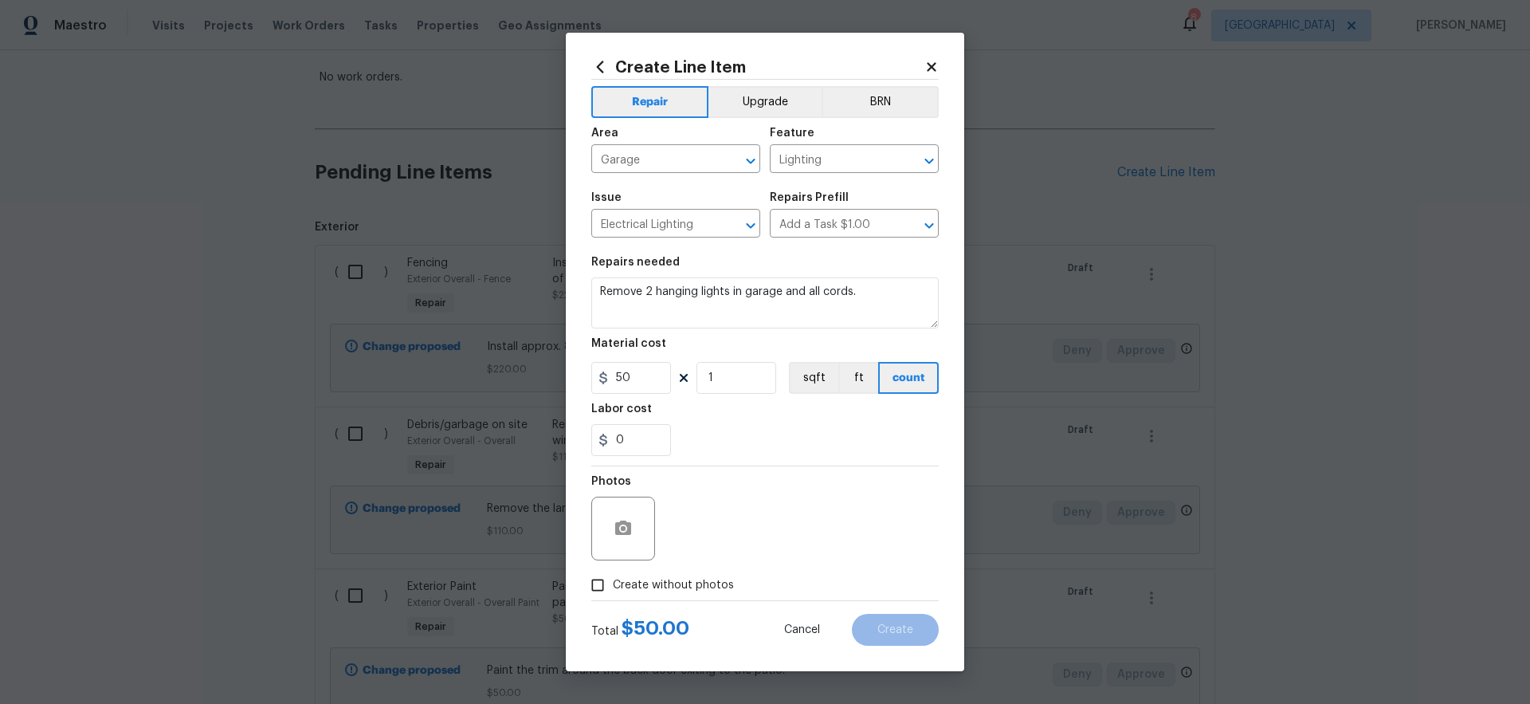
click at [705, 583] on span "Create without photos" at bounding box center [673, 585] width 121 height 17
click at [613, 583] on input "Create without photos" at bounding box center [597, 585] width 30 height 30
click at [788, 542] on textarea at bounding box center [803, 528] width 271 height 64
click at [904, 629] on span "Create" at bounding box center [895, 630] width 36 height 12
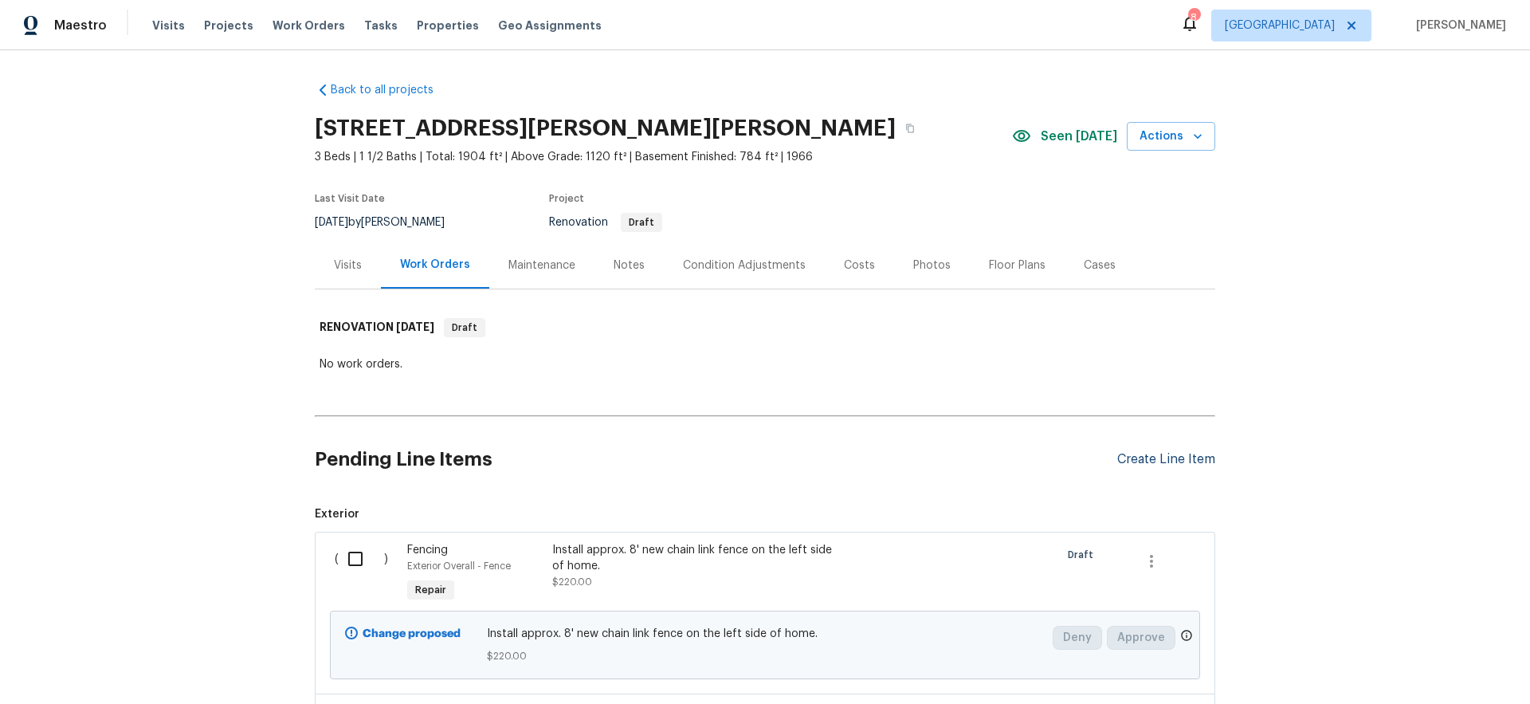
click at [1143, 458] on div "Create Line Item" at bounding box center [1166, 459] width 98 height 15
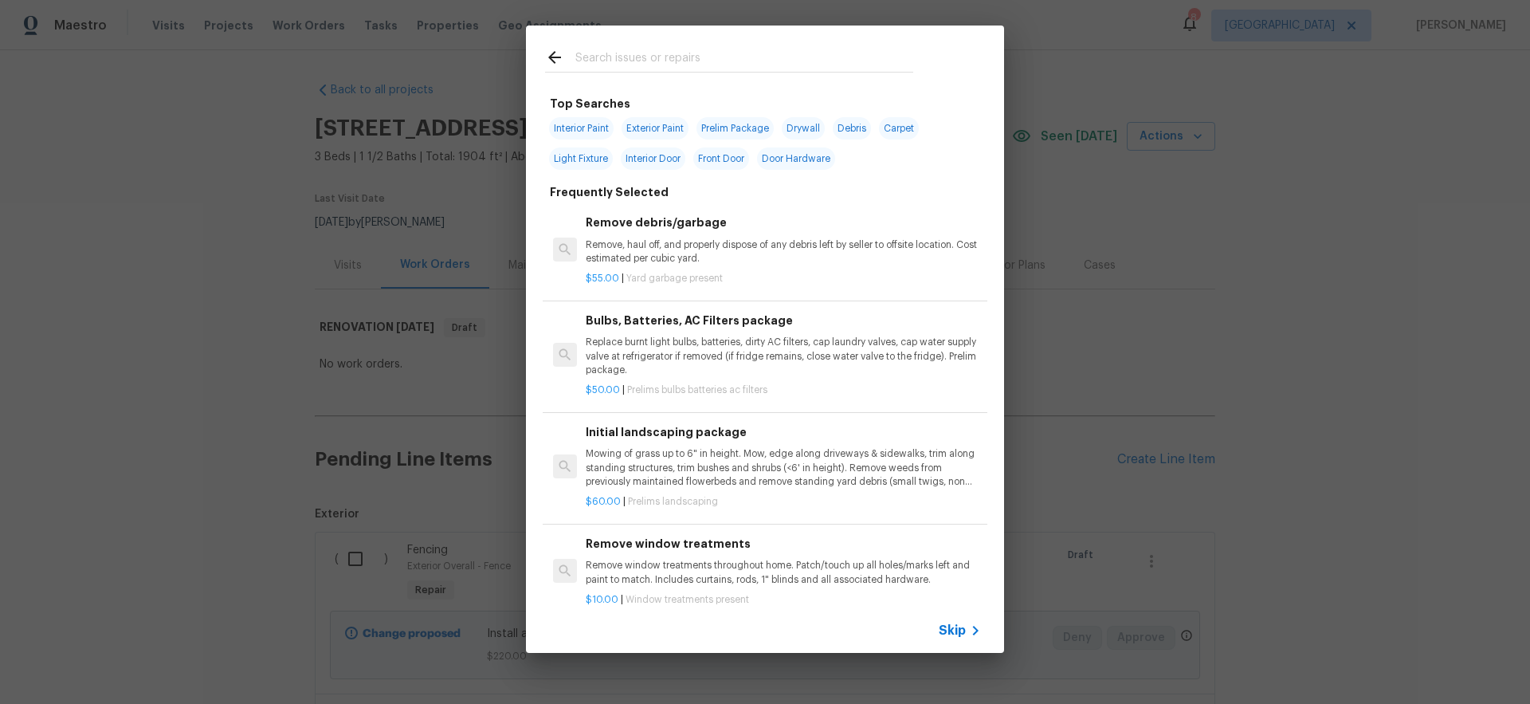
click at [957, 630] on span "Skip" at bounding box center [952, 630] width 27 height 16
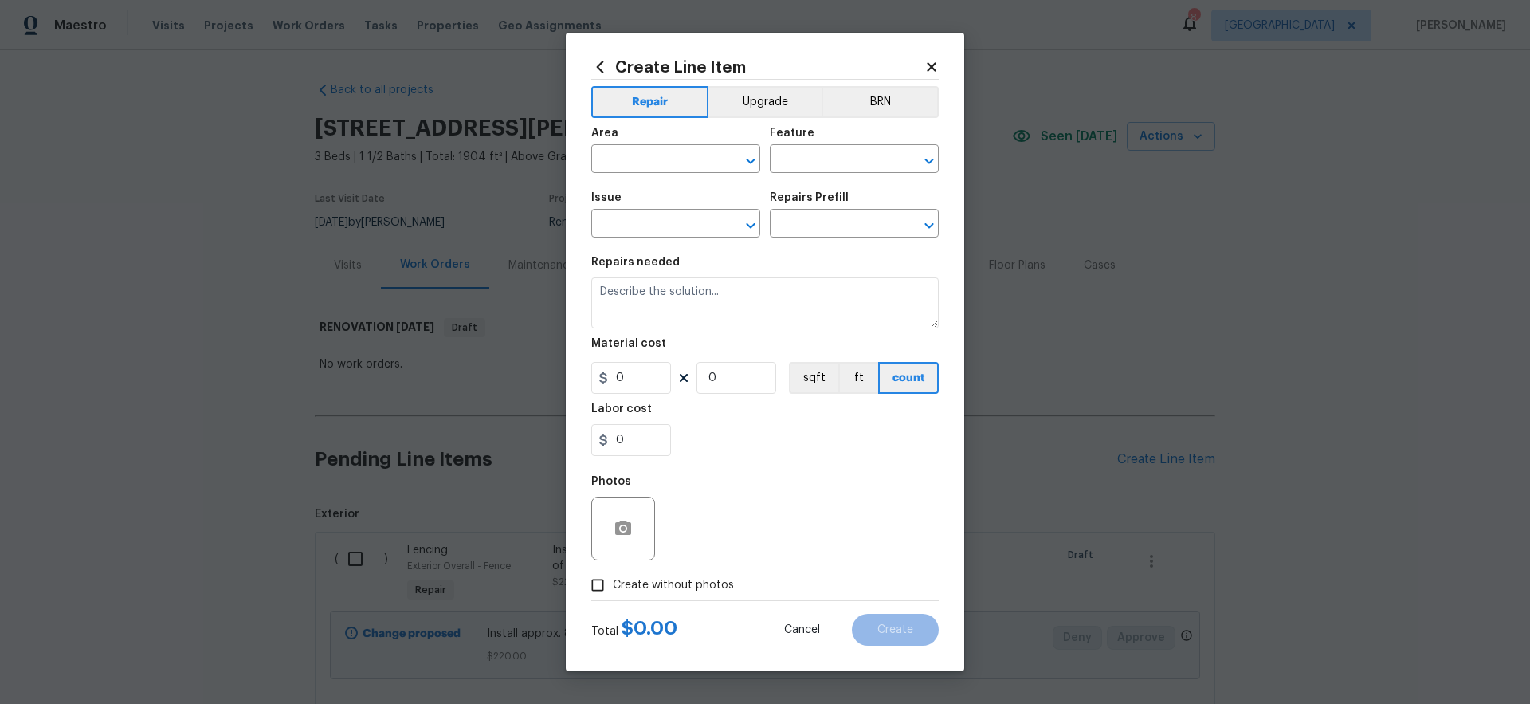
click at [649, 143] on div "Area" at bounding box center [675, 137] width 169 height 21
click at [646, 151] on input "text" at bounding box center [653, 160] width 124 height 25
click at [673, 197] on li "Exterior Overall" at bounding box center [675, 195] width 169 height 26
click at [811, 159] on input "text" at bounding box center [832, 160] width 124 height 25
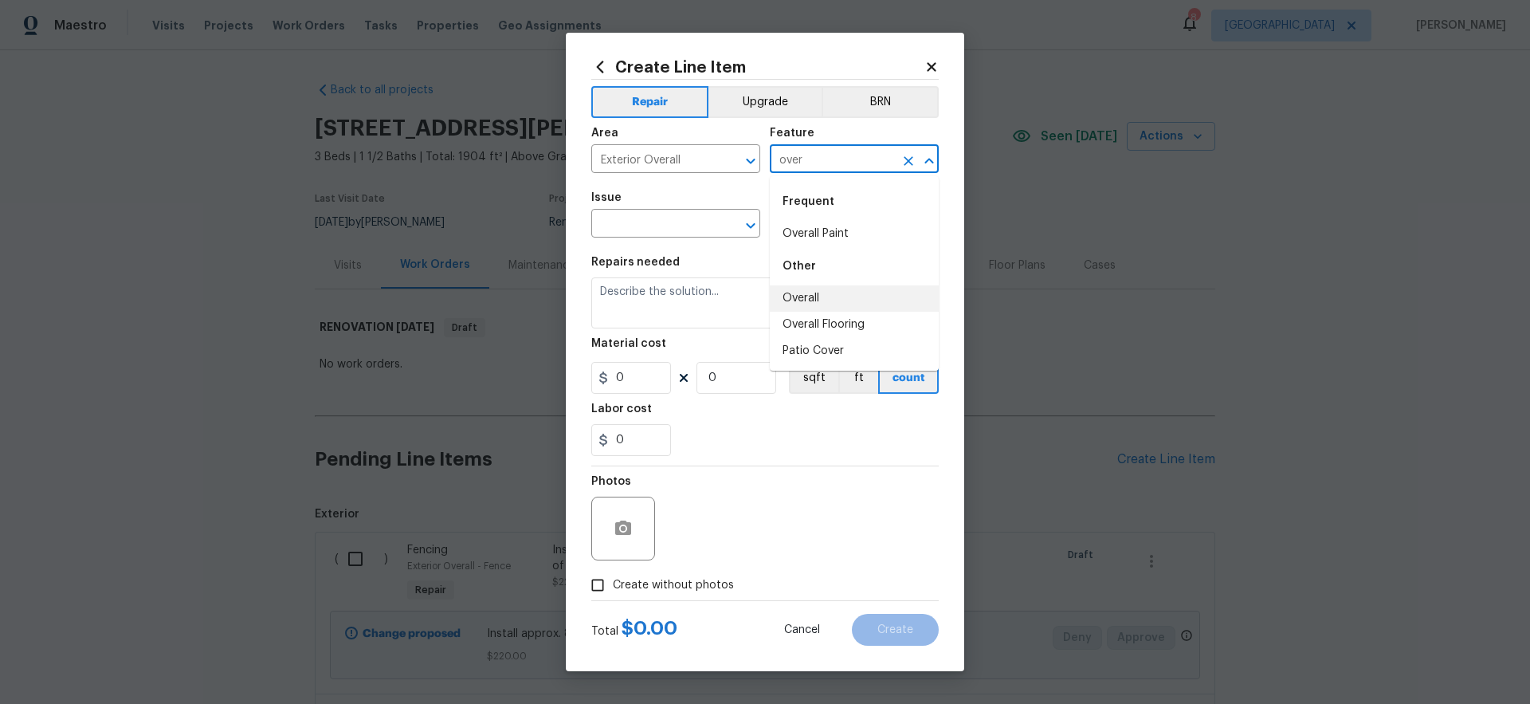
click at [810, 302] on li "Overall" at bounding box center [854, 298] width 169 height 26
click at [659, 223] on input "text" at bounding box center [653, 225] width 124 height 25
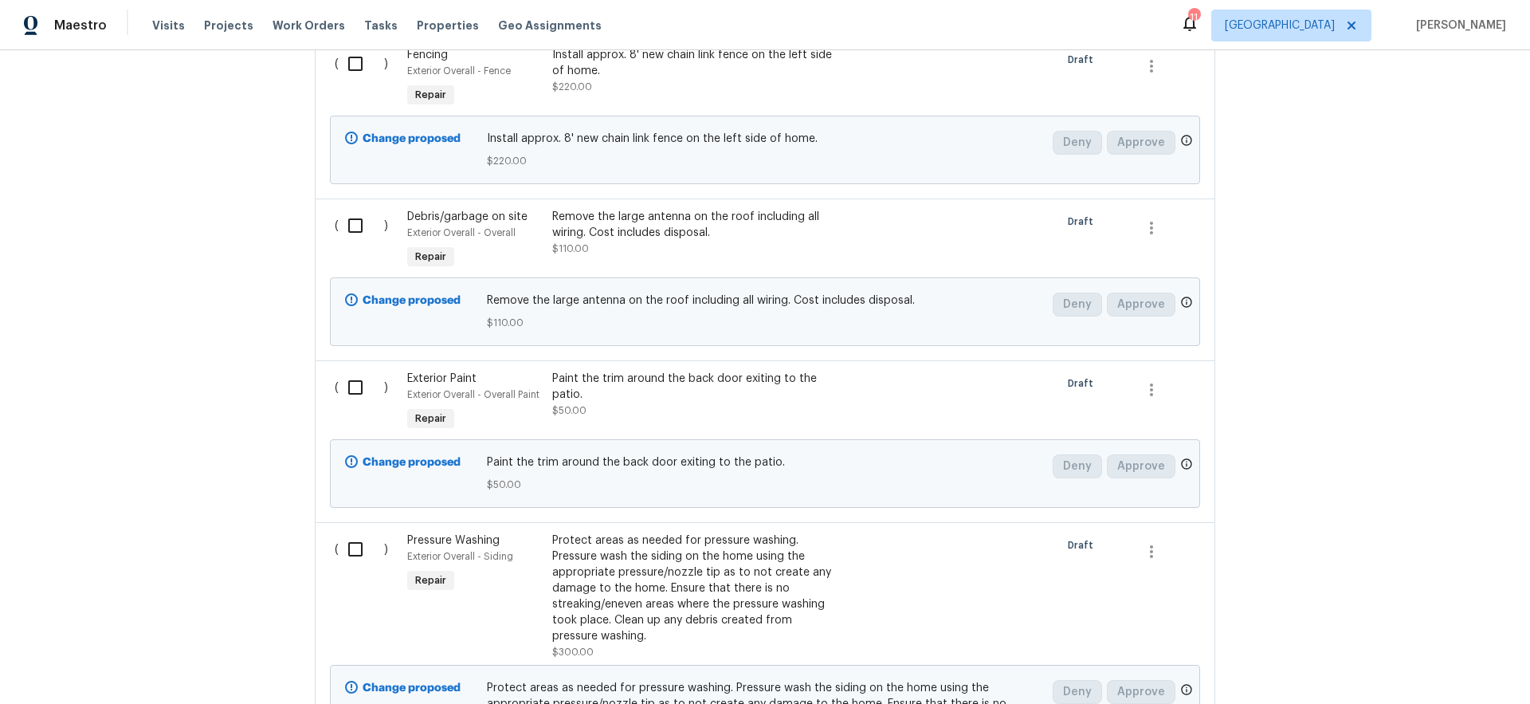
scroll to position [183, 0]
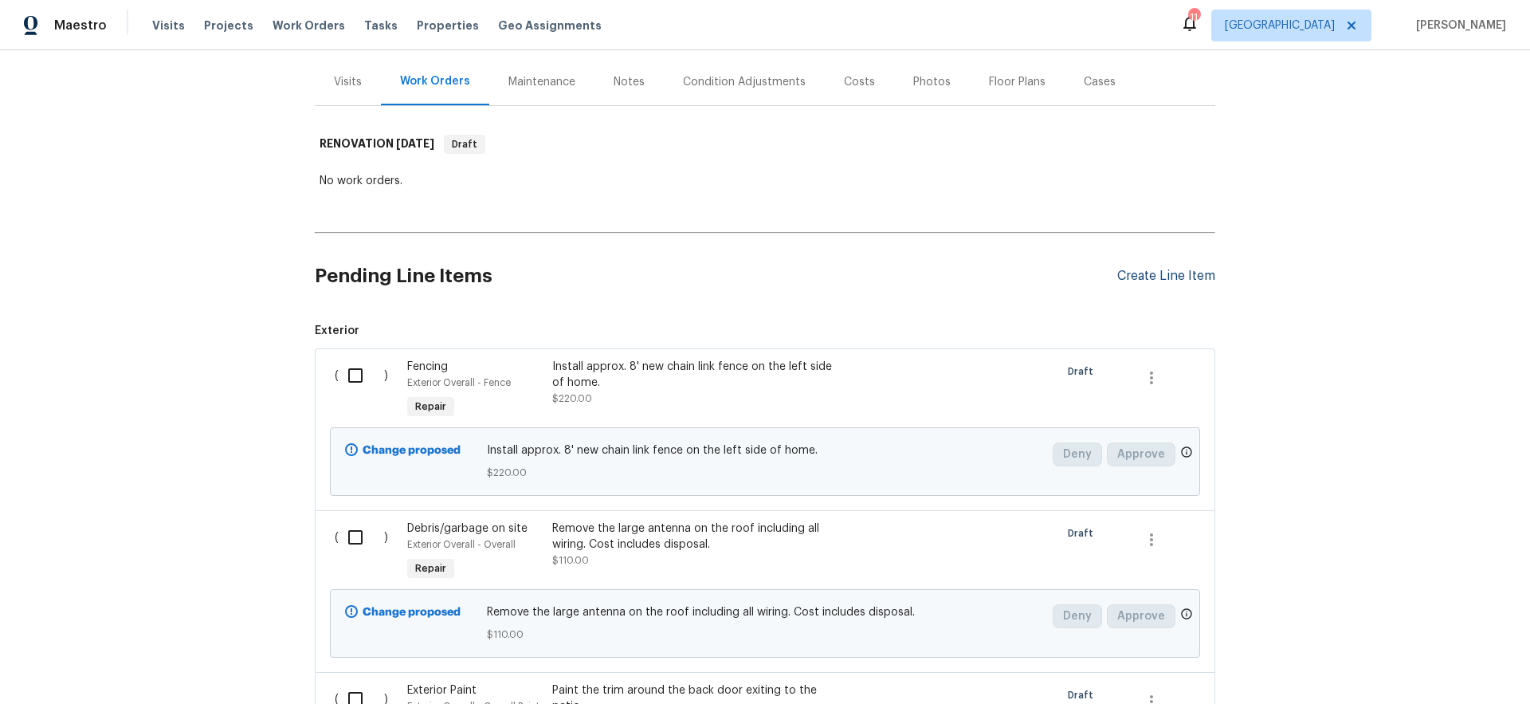
click at [1155, 275] on div "Create Line Item" at bounding box center [1166, 276] width 98 height 15
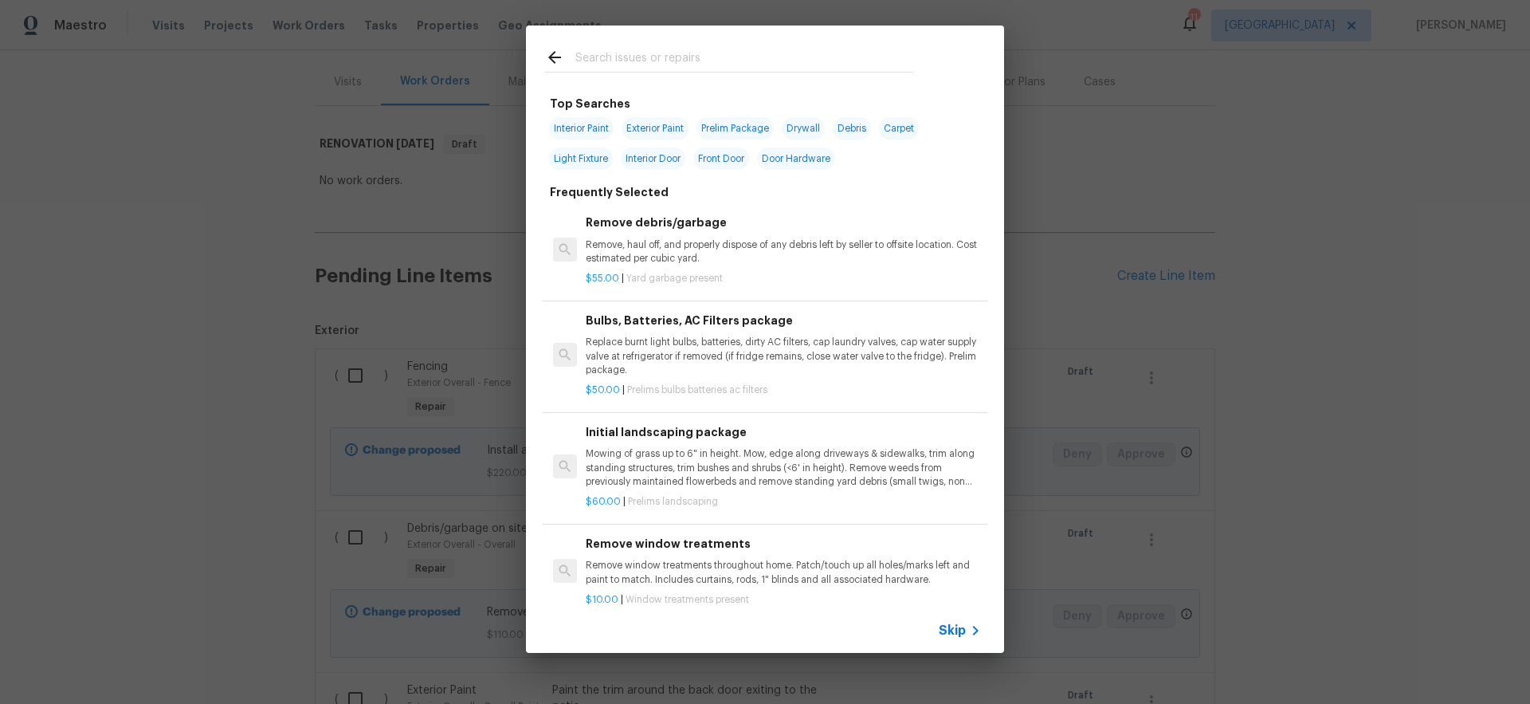
click at [949, 628] on span "Skip" at bounding box center [952, 630] width 27 height 16
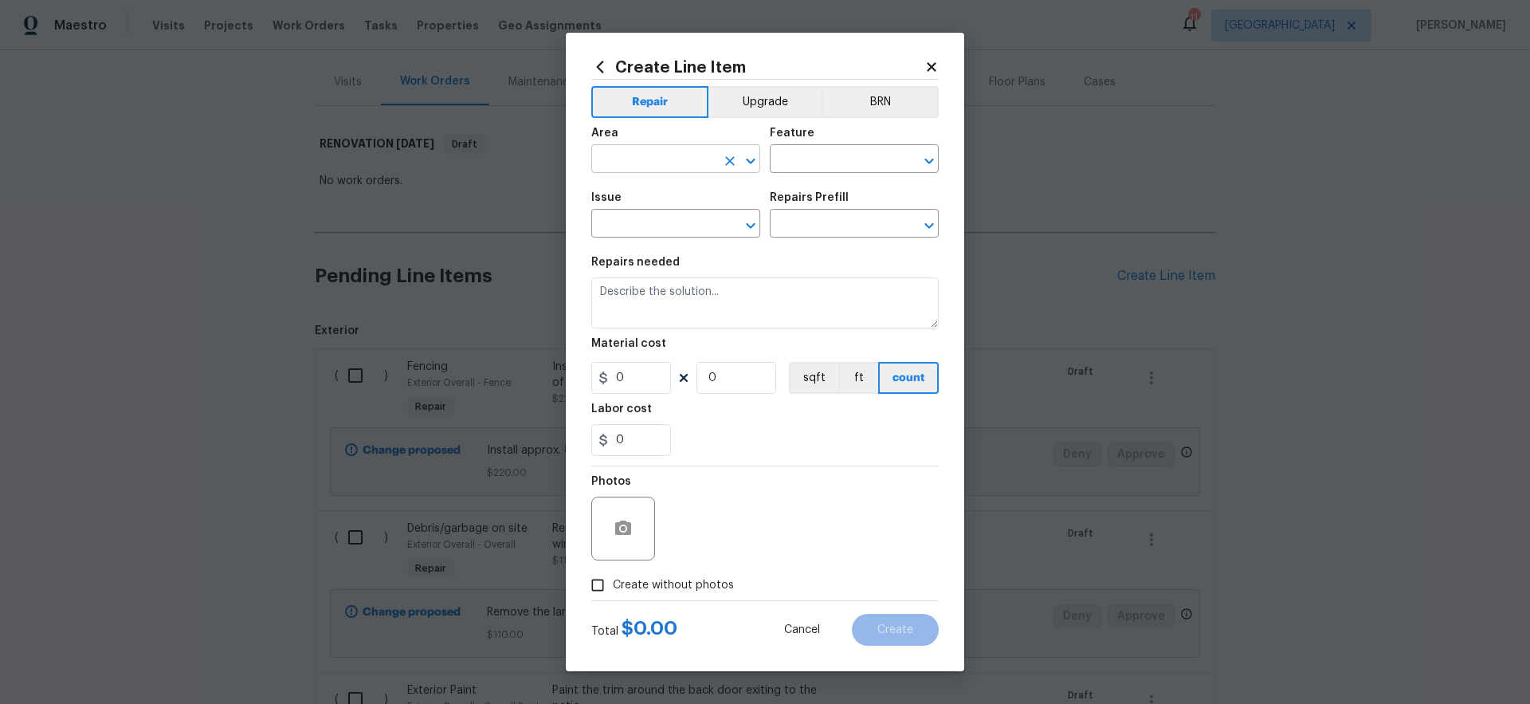
click at [649, 157] on input "text" at bounding box center [653, 160] width 124 height 25
click at [665, 197] on li "Exterior Overall" at bounding box center [675, 195] width 169 height 26
type input "Exterior Overall"
click at [822, 164] on input "text" at bounding box center [832, 160] width 124 height 25
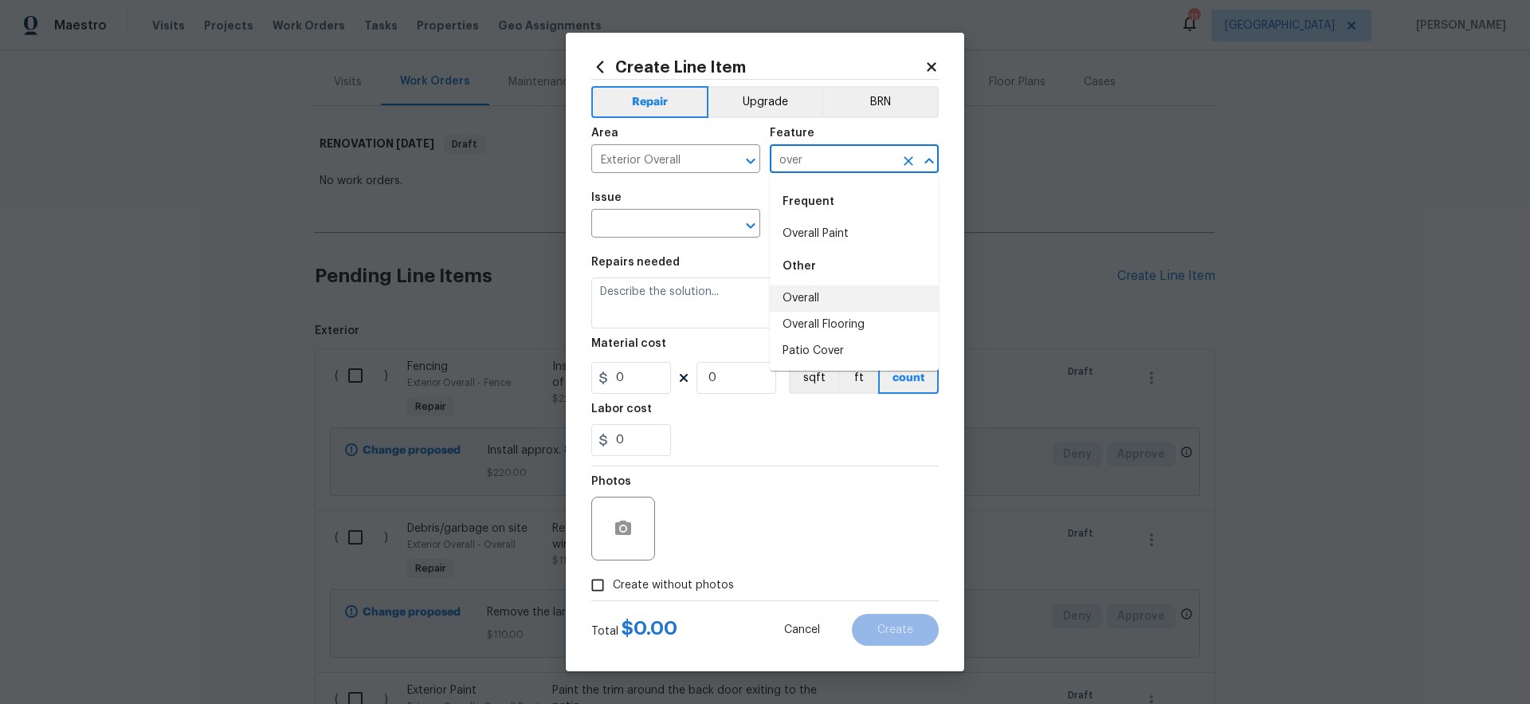
click at [801, 292] on li "Overall" at bounding box center [854, 298] width 169 height 26
type input "Overall"
click at [661, 219] on input "text" at bounding box center [653, 225] width 124 height 25
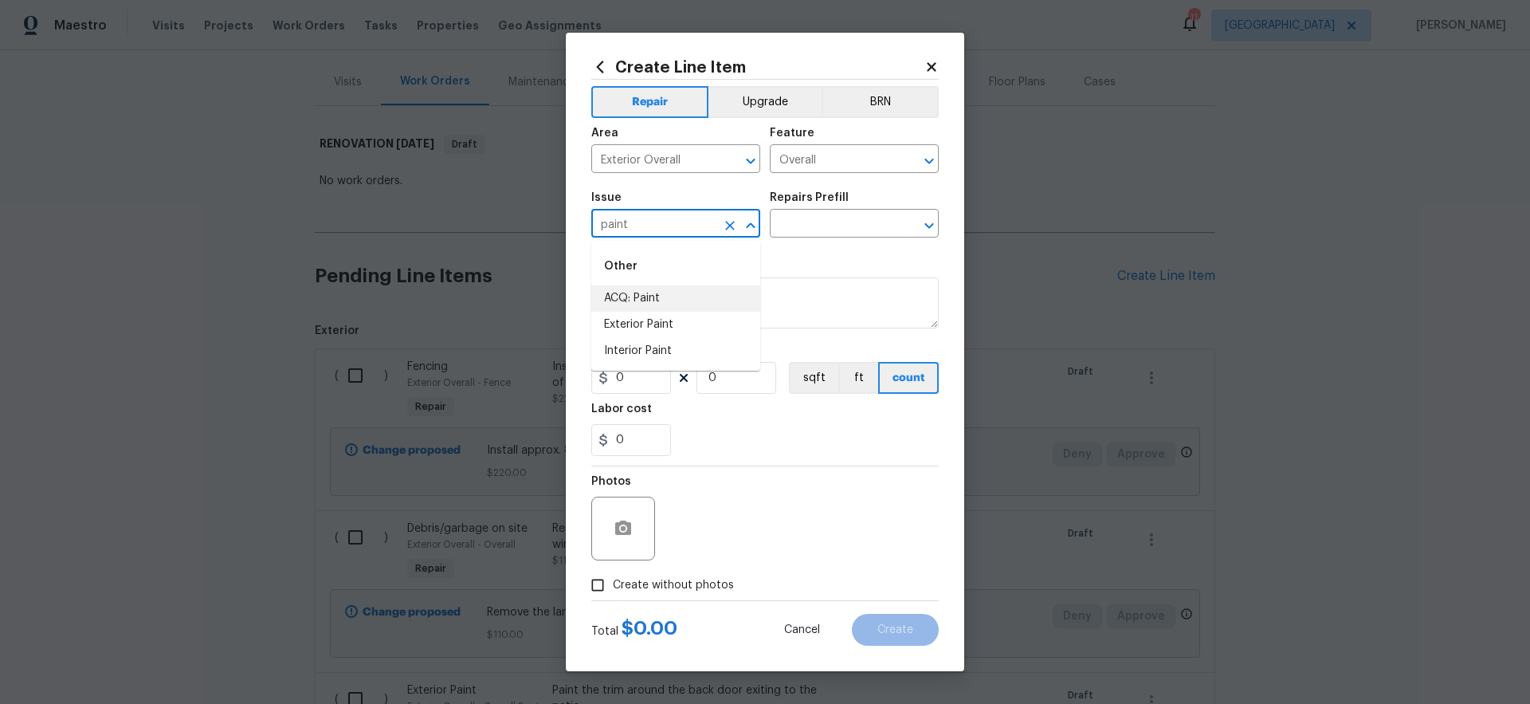
drag, startPoint x: 663, startPoint y: 221, endPoint x: 559, endPoint y: 219, distance: 104.4
click at [559, 219] on div "Create Line Item Repair Upgrade BRN Area Exterior Overall ​ Feature Overall ​ I…" at bounding box center [765, 352] width 1530 height 704
click at [680, 299] on li "Debris/garbage on site" at bounding box center [675, 298] width 169 height 26
type input "Debris/garbage on site"
click at [841, 228] on input "text" at bounding box center [832, 225] width 124 height 25
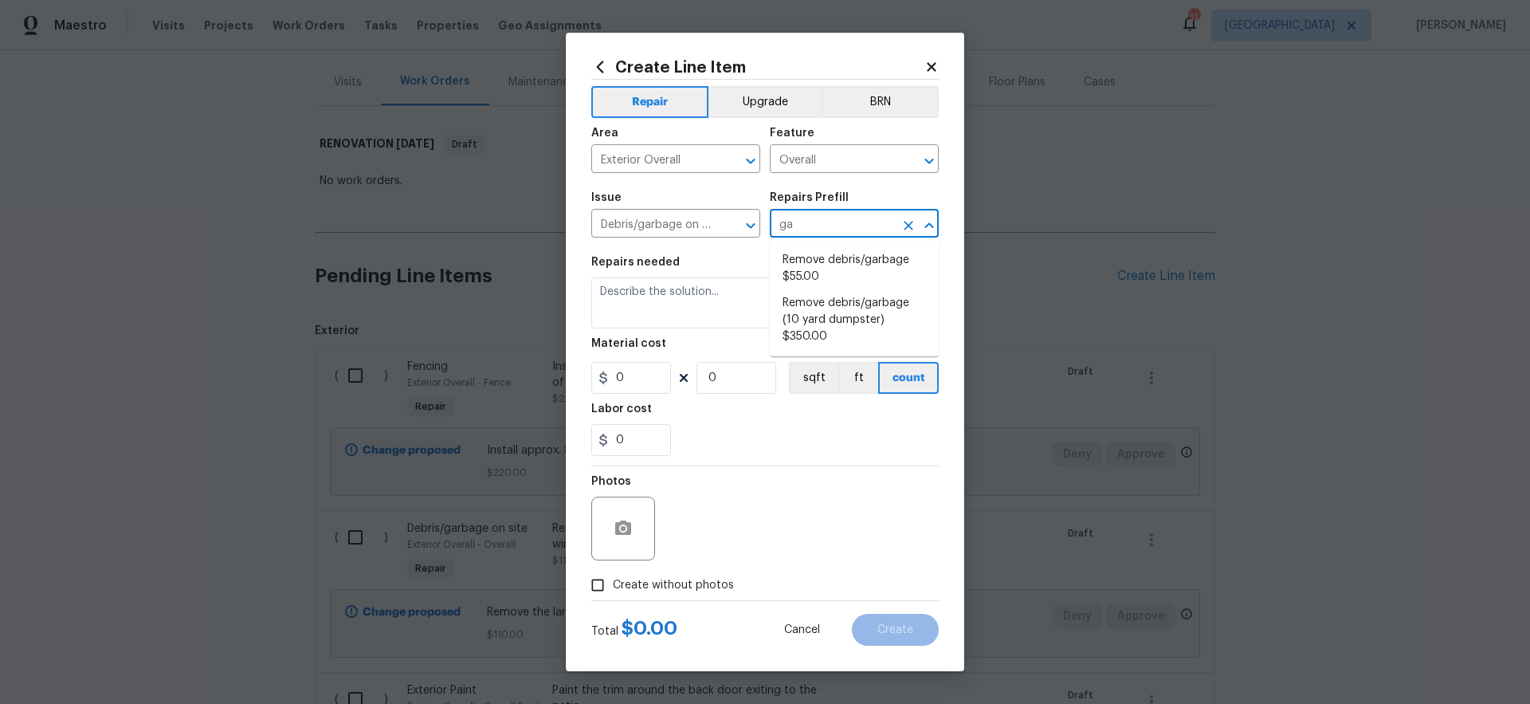
type input "g"
click at [821, 269] on li "Remove debris/garbage $55.00" at bounding box center [854, 268] width 169 height 43
type input "Remove debris/garbage $55.00"
type textarea "Remove, haul off, and properly dispose of any debris left by seller to offsite …"
type input "1"
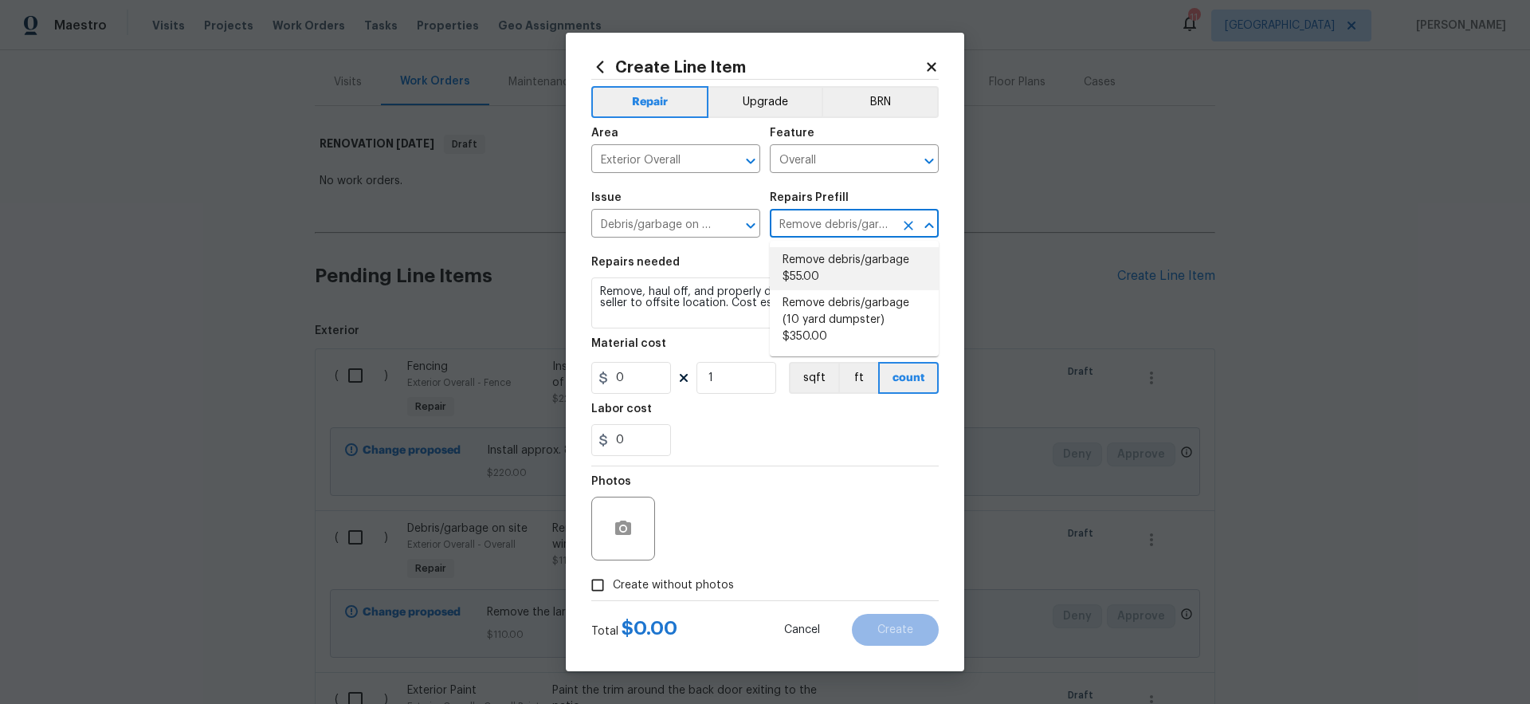
type input "55"
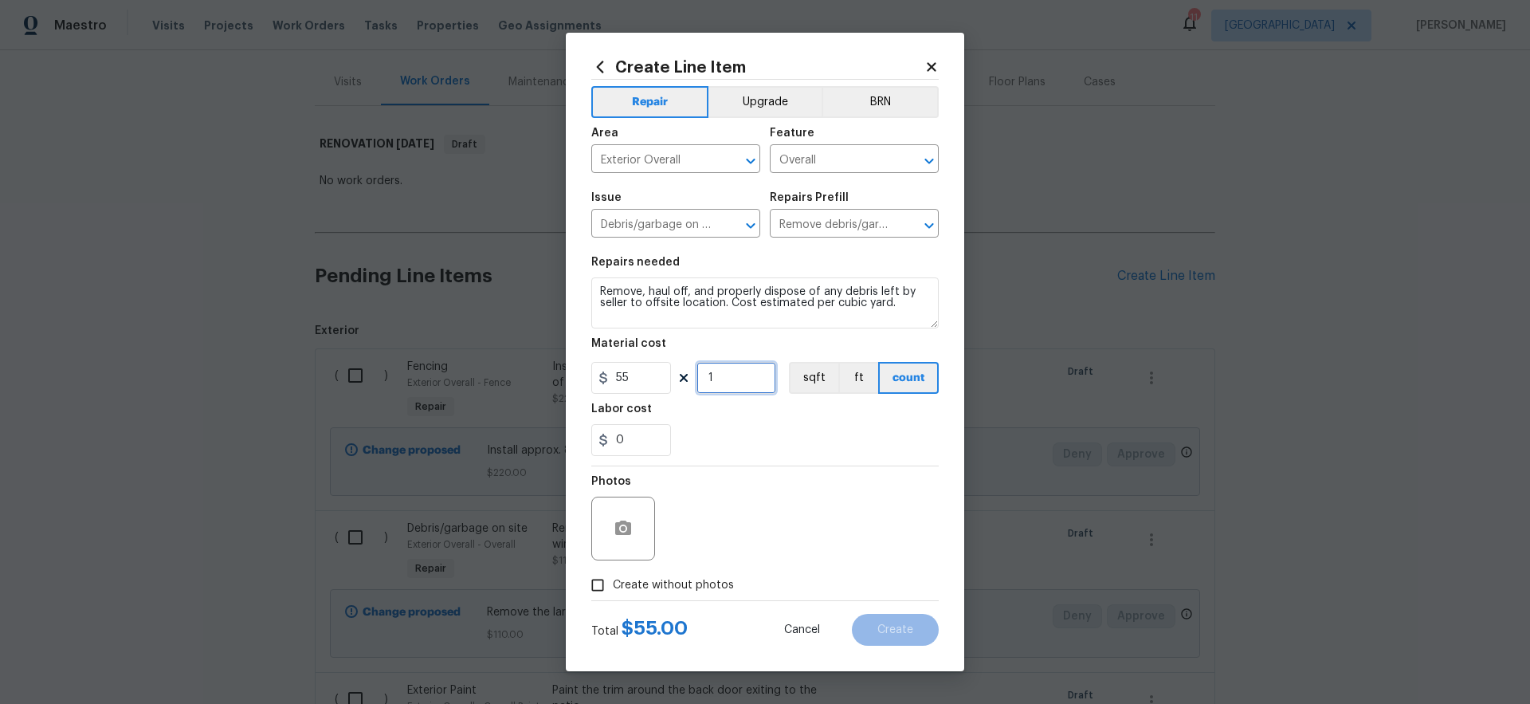
drag, startPoint x: 735, startPoint y: 378, endPoint x: 684, endPoint y: 369, distance: 51.9
click at [684, 369] on div "55 1 sqft ft count" at bounding box center [764, 378] width 347 height 32
click at [809, 433] on div "0" at bounding box center [764, 440] width 347 height 32
drag, startPoint x: 714, startPoint y: 378, endPoint x: 678, endPoint y: 369, distance: 36.9
click at [678, 369] on div "55 6 sqft ft count" at bounding box center [764, 378] width 347 height 32
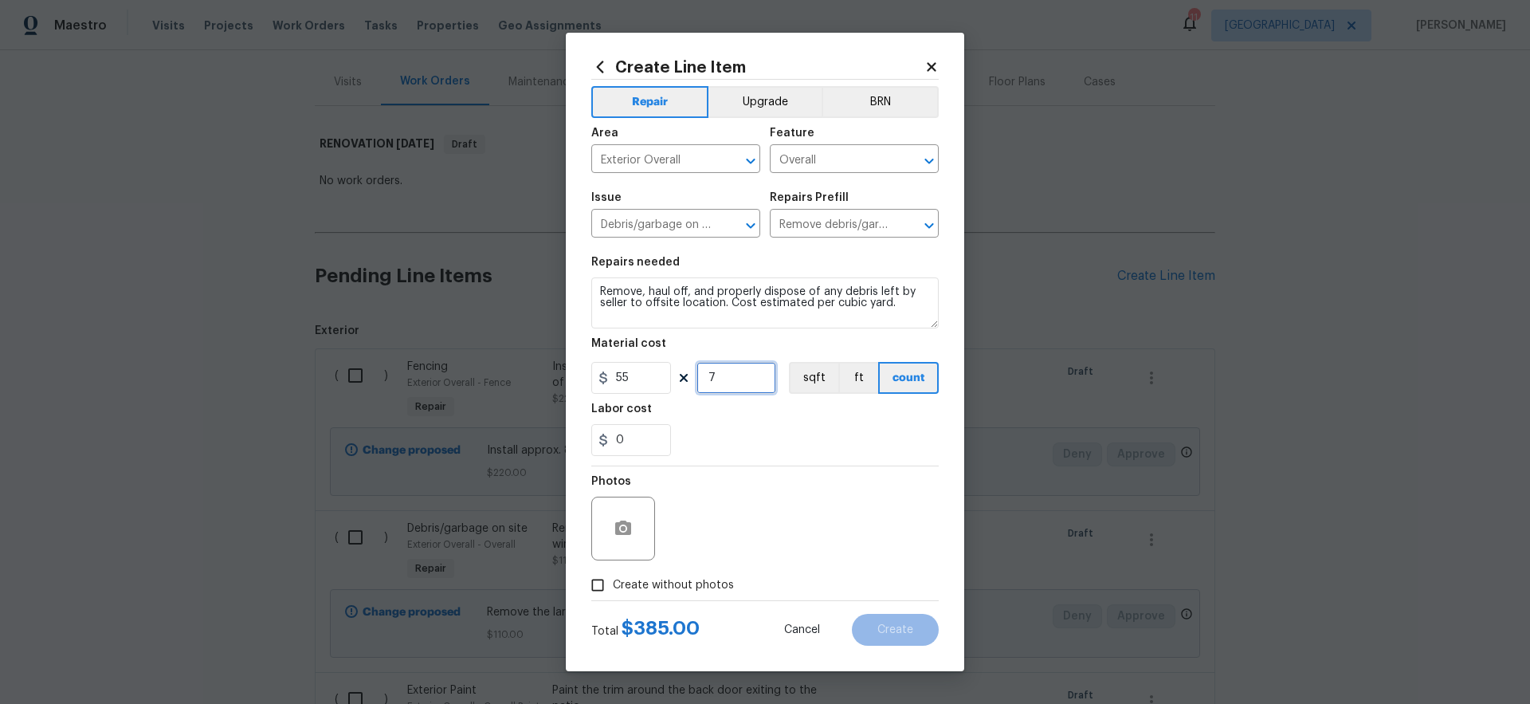
type input "7"
click at [820, 459] on section "Repairs needed Remove, haul off, and properly dispose of any debris left by sel…" at bounding box center [764, 356] width 347 height 218
drag, startPoint x: 894, startPoint y: 304, endPoint x: 440, endPoint y: 230, distance: 460.0
click at [441, 232] on div "Create Line Item Repair Upgrade BRN Area Exterior Overall ​ Feature Overall ​ I…" at bounding box center [765, 352] width 1530 height 704
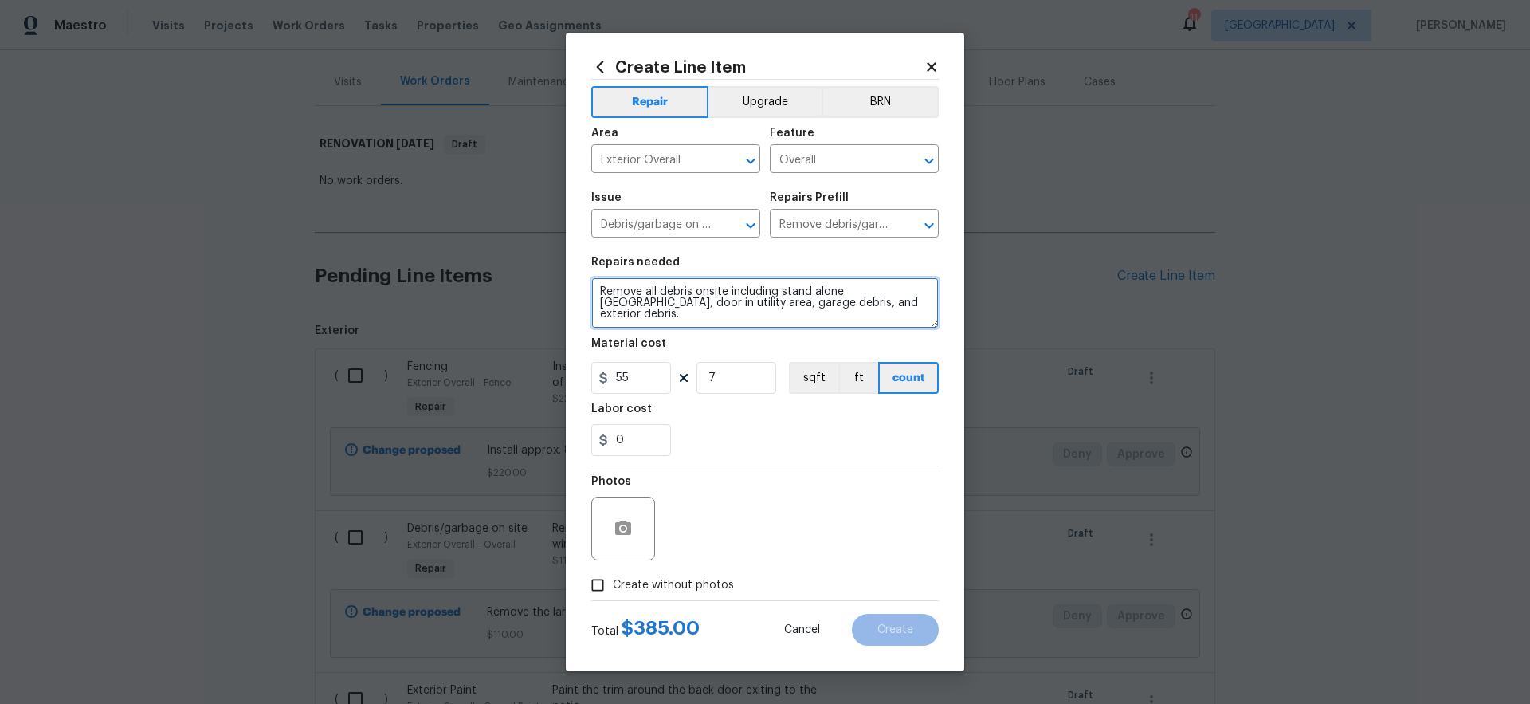
type textarea "Remove all debris onsite including stand alone [GEOGRAPHIC_DATA], door in utili…"
drag, startPoint x: 714, startPoint y: 585, endPoint x: 733, endPoint y: 570, distance: 24.4
click at [715, 584] on span "Create without photos" at bounding box center [673, 585] width 121 height 17
click at [613, 584] on input "Create without photos" at bounding box center [597, 585] width 30 height 30
checkbox input "true"
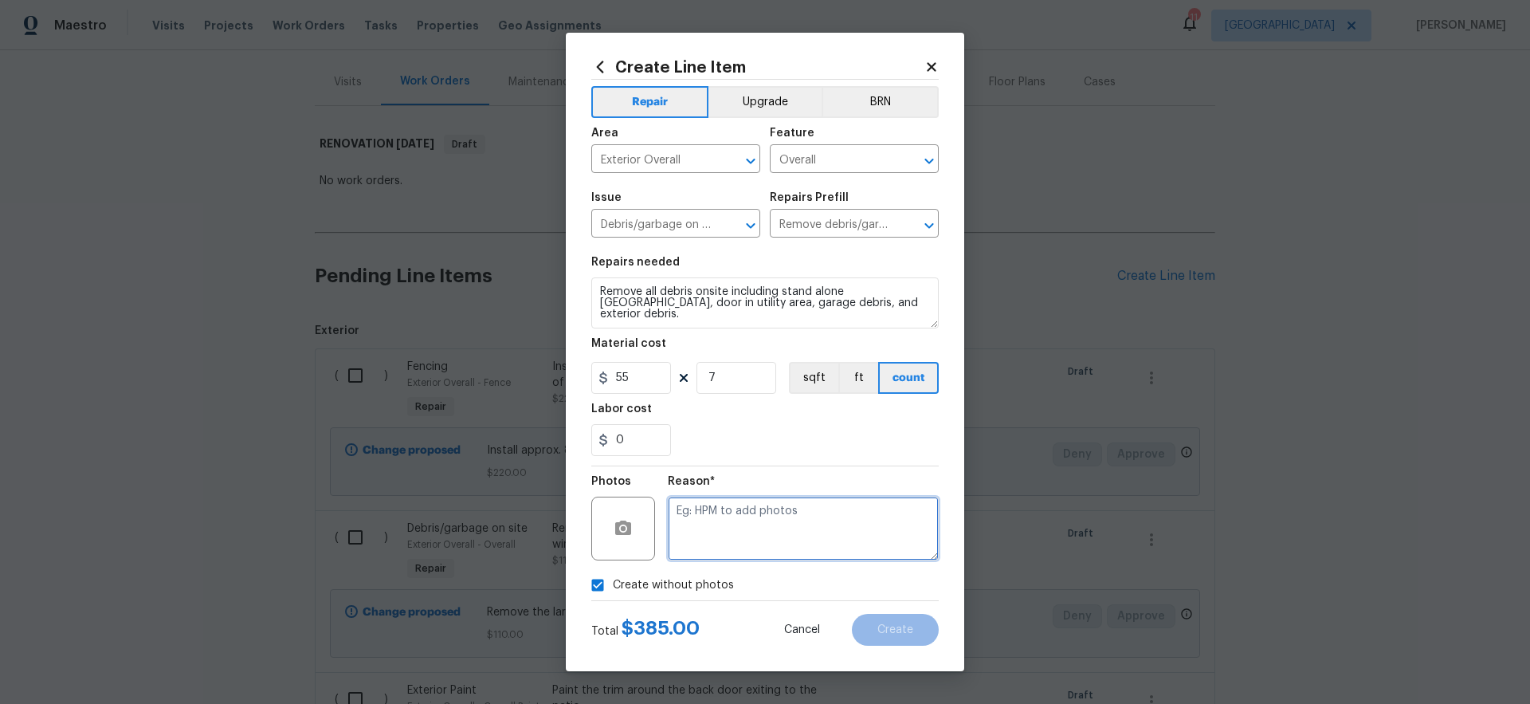
click at [772, 535] on textarea at bounding box center [803, 528] width 271 height 64
type textarea "gc to upload"
click at [891, 630] on span "Create" at bounding box center [895, 630] width 36 height 12
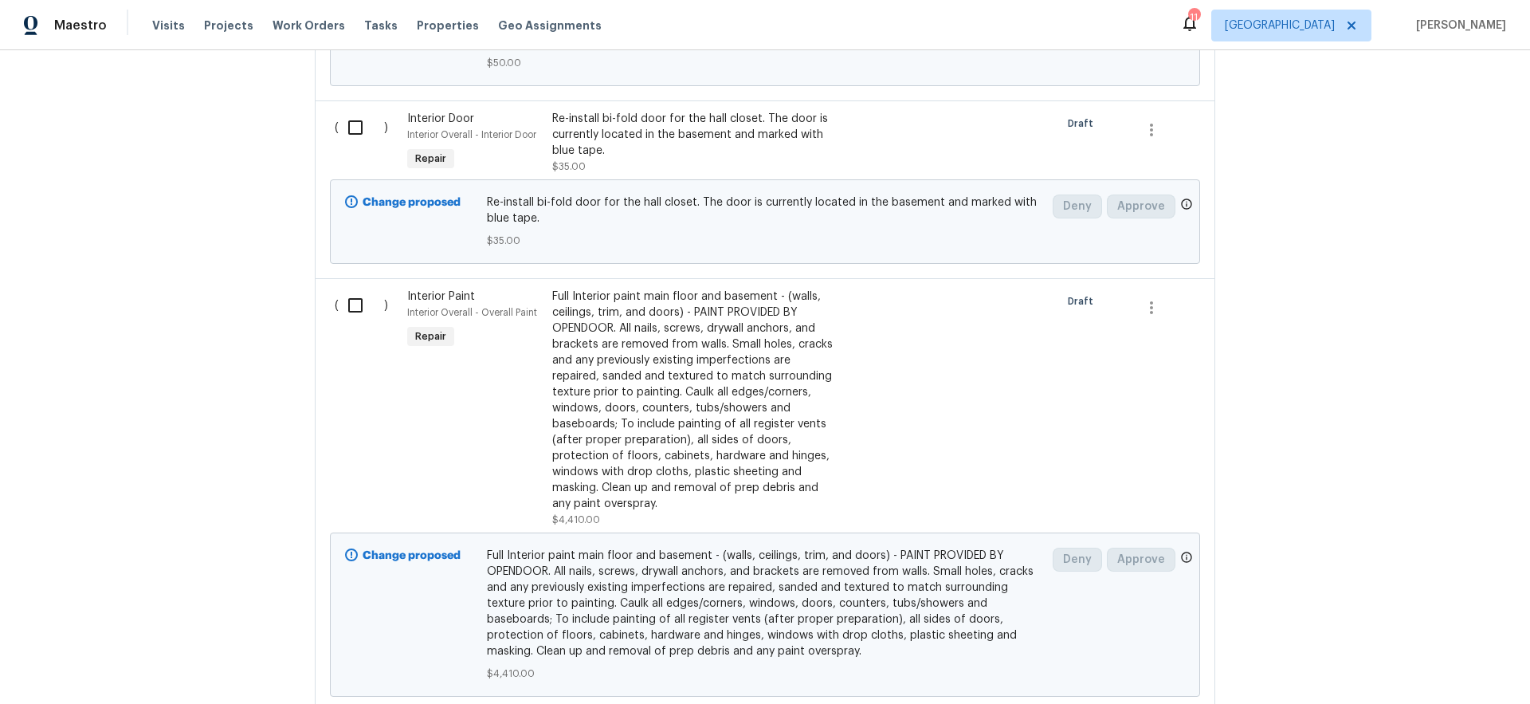
scroll to position [3667, 0]
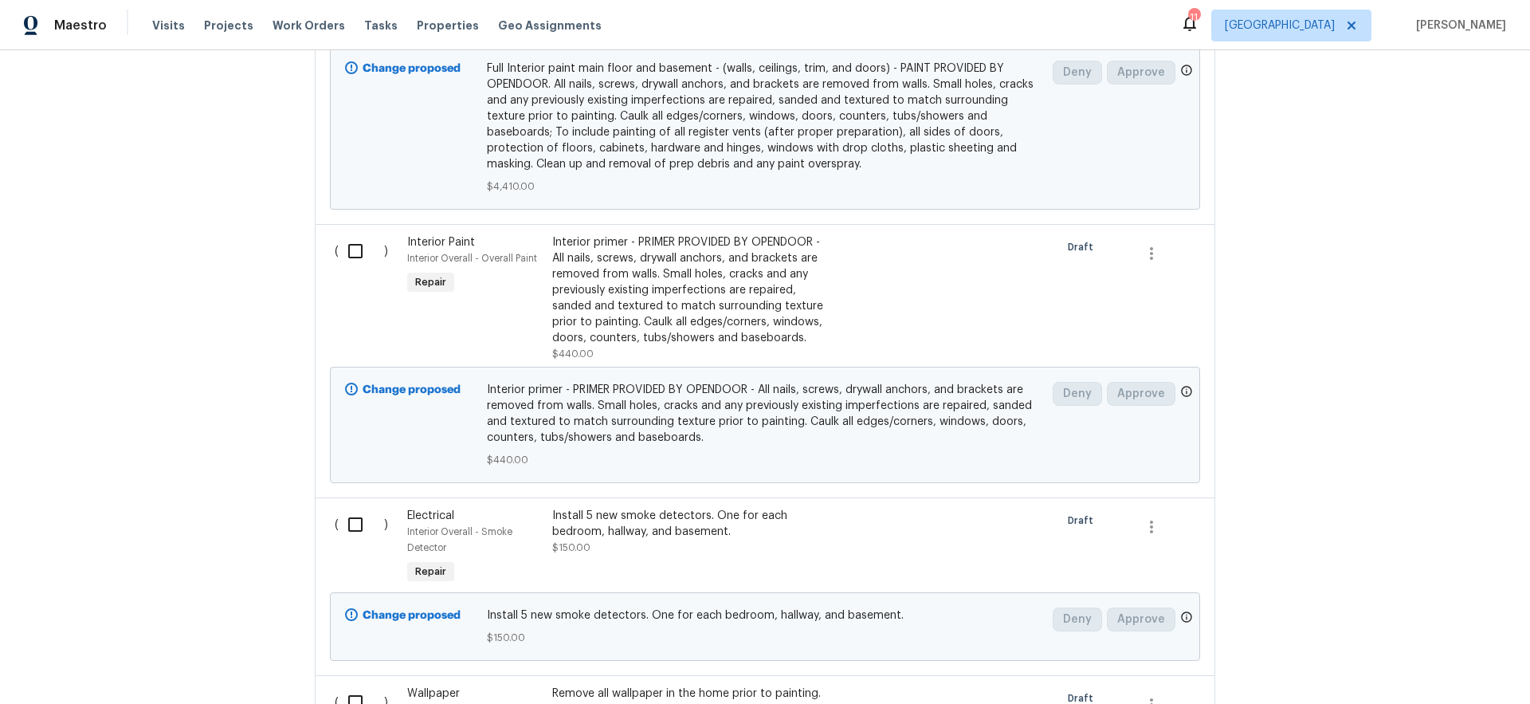
click at [697, 303] on div "Interior primer - PRIMER PROVIDED BY OPENDOOR - All nails, screws, drywall anch…" at bounding box center [692, 290] width 280 height 112
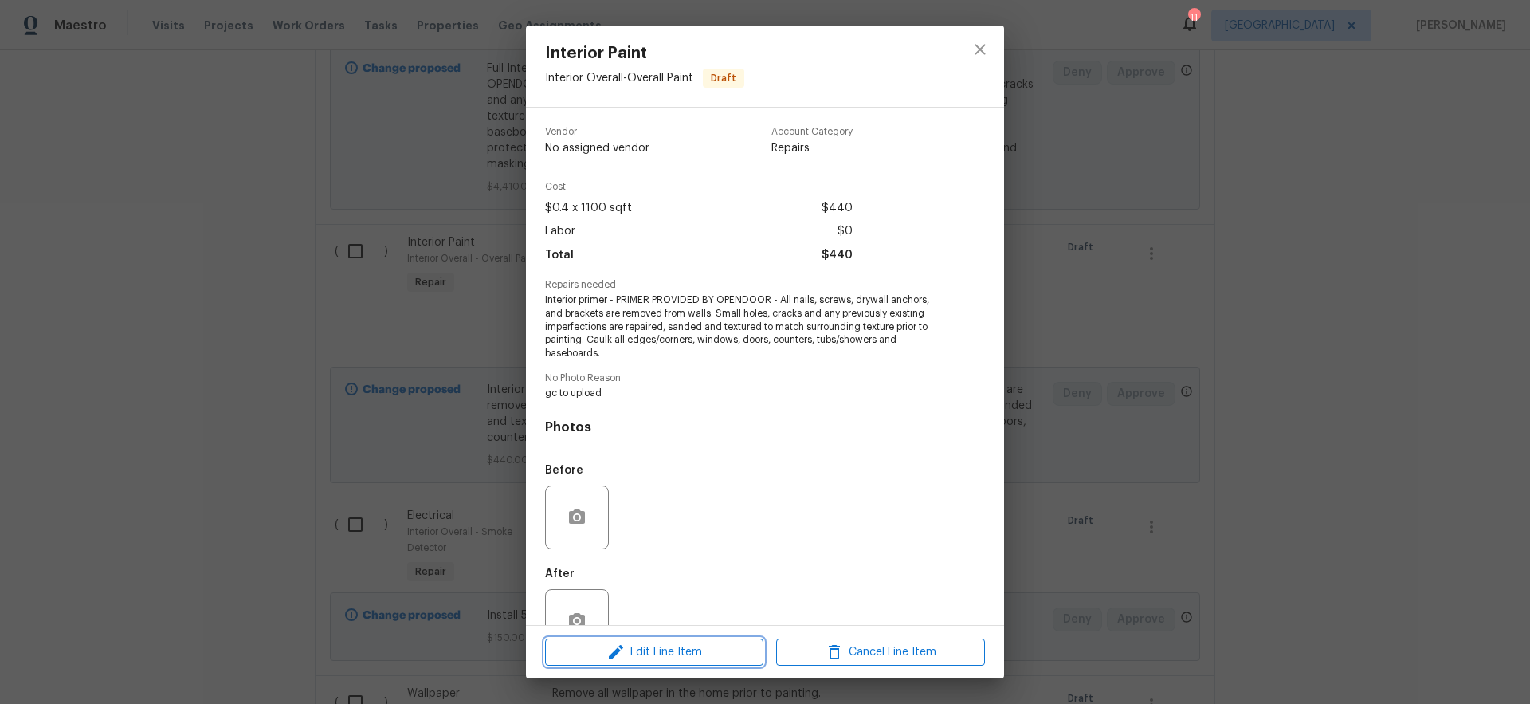
click at [693, 651] on span "Edit Line Item" at bounding box center [654, 652] width 209 height 20
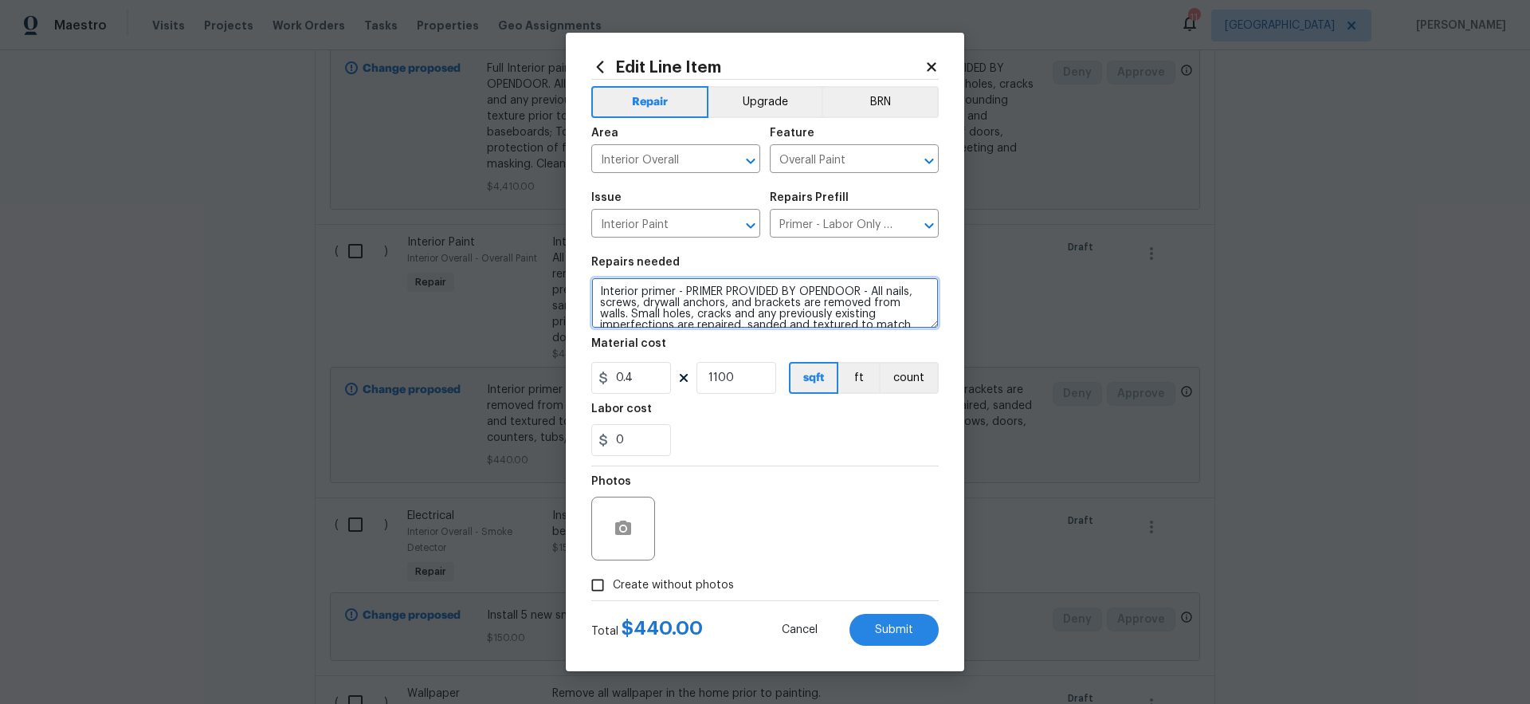
click at [597, 291] on textarea "Interior primer - PRIMER PROVIDED BY OPENDOOR - All nails, screws, drywall anch…" at bounding box center [764, 302] width 347 height 51
click at [872, 291] on textarea "Interior primer - PRIMER PROVIDED BY OPENDOOR - All nails, screws, drywall anch…" at bounding box center [764, 302] width 347 height 51
type textarea "Interior primer - PRIMER PROVIDED BY OPENDOOR - INCLUDES PRIMING OF BASEMENT WO…"
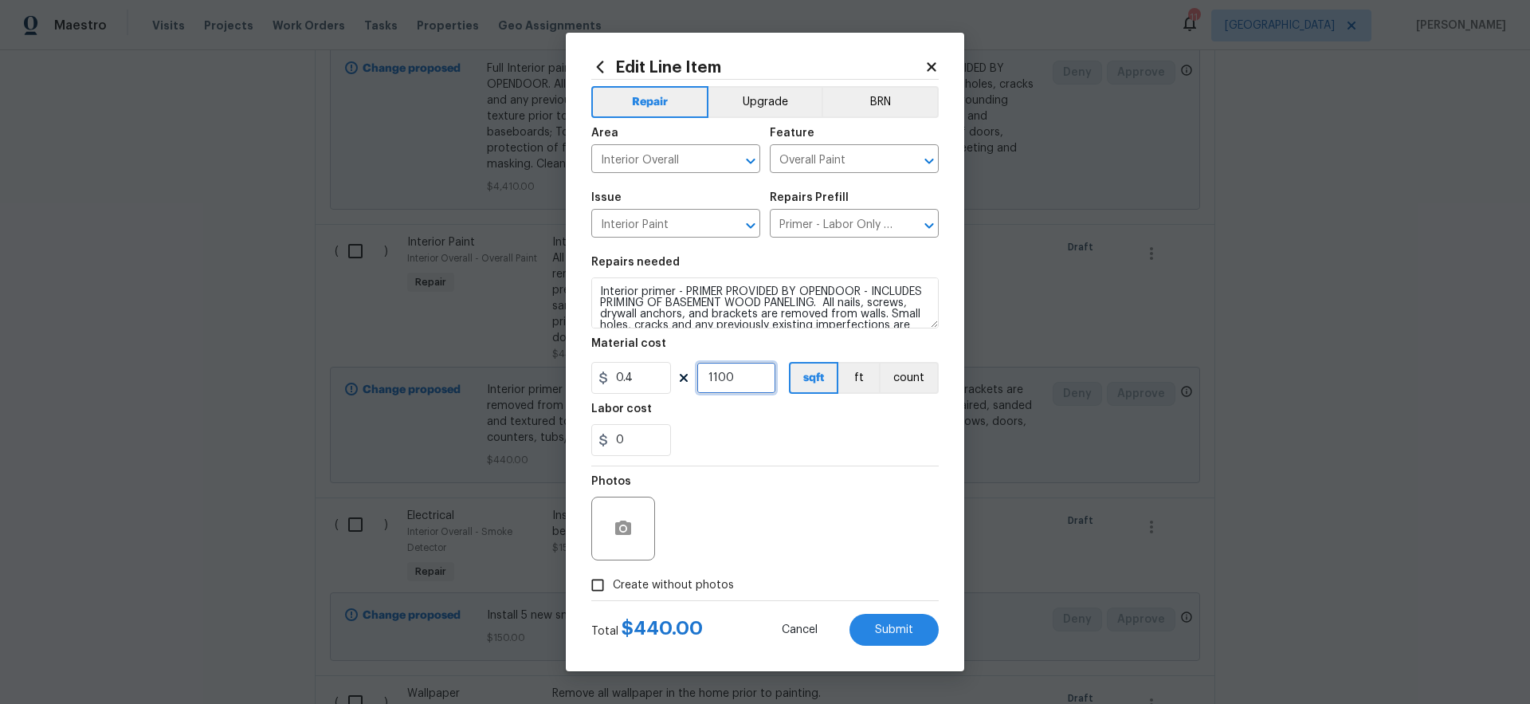
drag, startPoint x: 723, startPoint y: 378, endPoint x: 675, endPoint y: 398, distance: 52.5
click at [661, 378] on div "0.4 1100 sqft ft count" at bounding box center [764, 378] width 347 height 32
type input "1500"
click at [807, 453] on div "0" at bounding box center [764, 440] width 347 height 32
click at [898, 624] on span "Submit" at bounding box center [894, 630] width 38 height 12
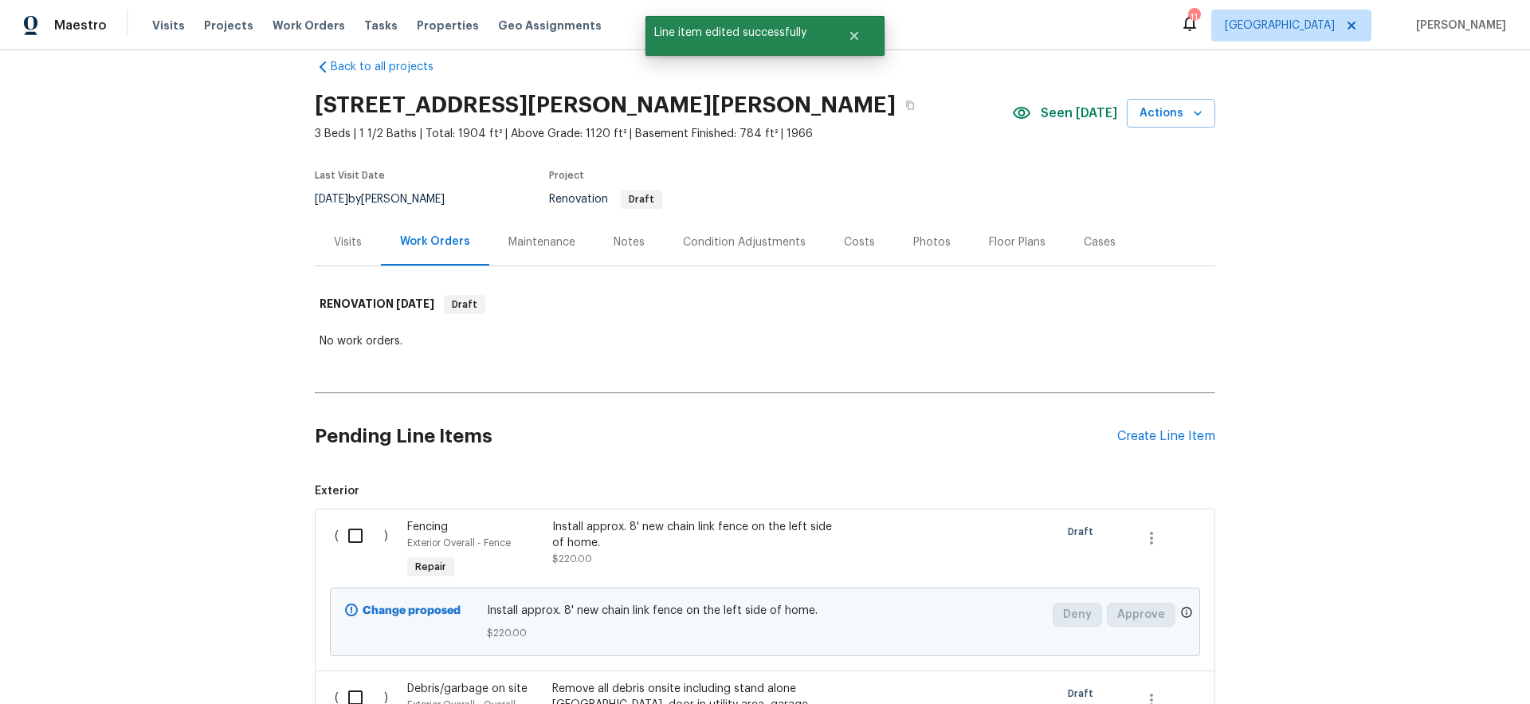
scroll to position [44, 0]
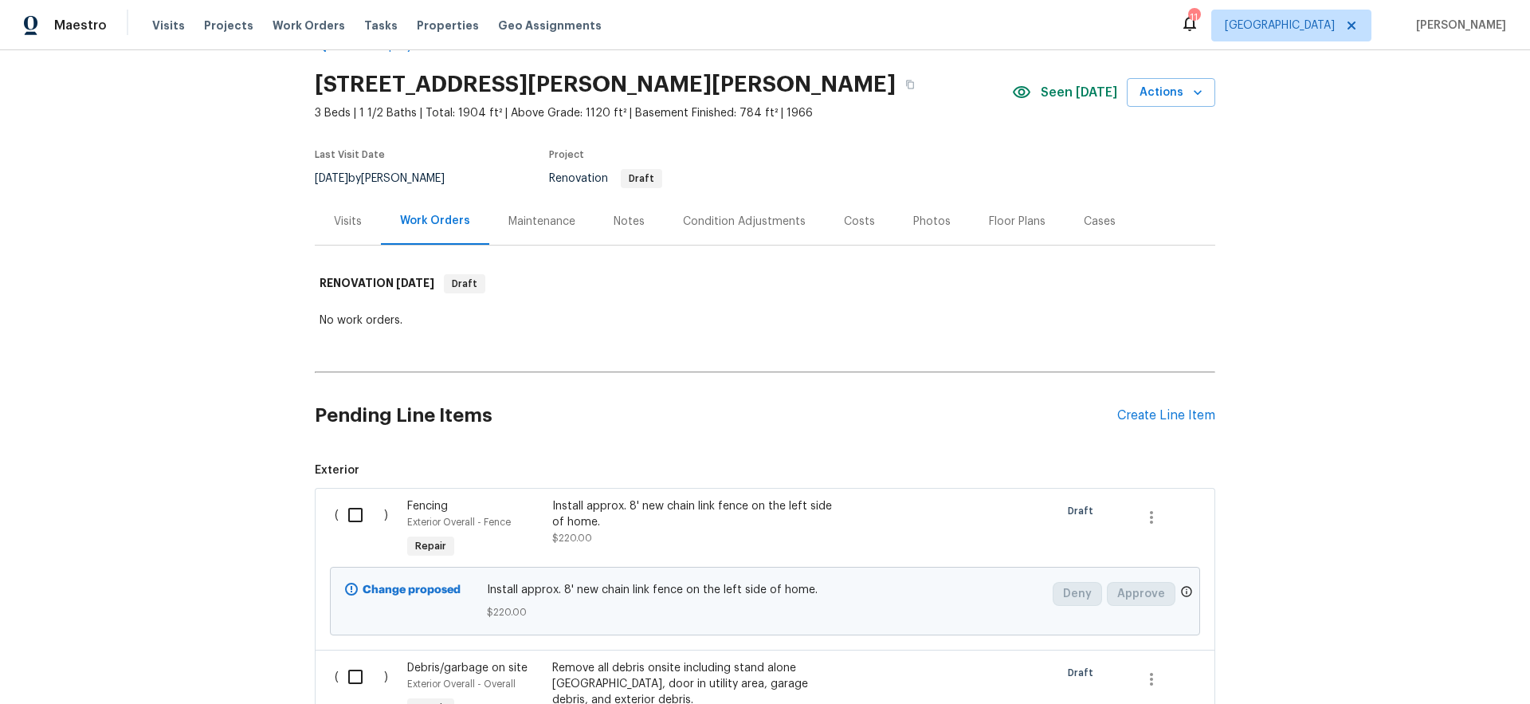
click at [349, 513] on input "checkbox" at bounding box center [361, 514] width 45 height 33
checkbox input "true"
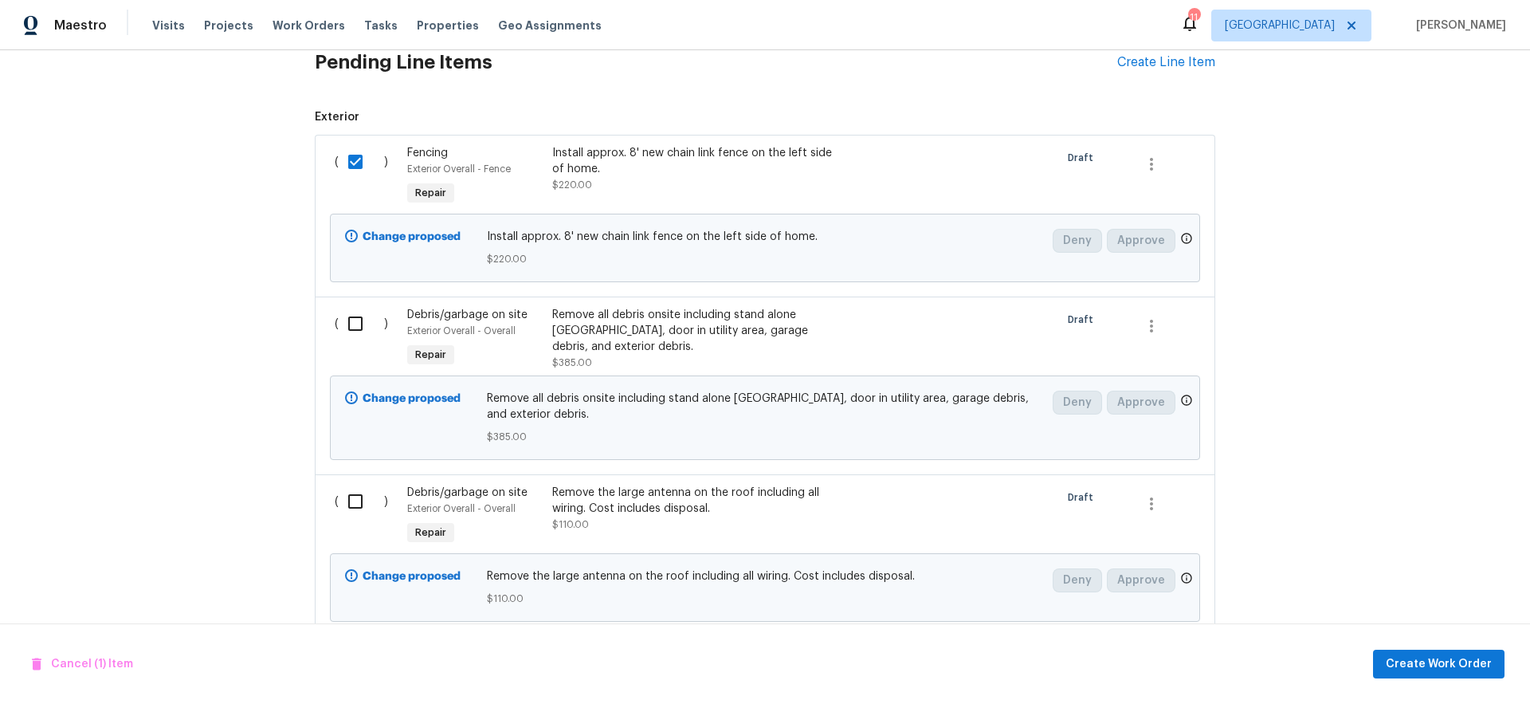
scroll to position [445, 0]
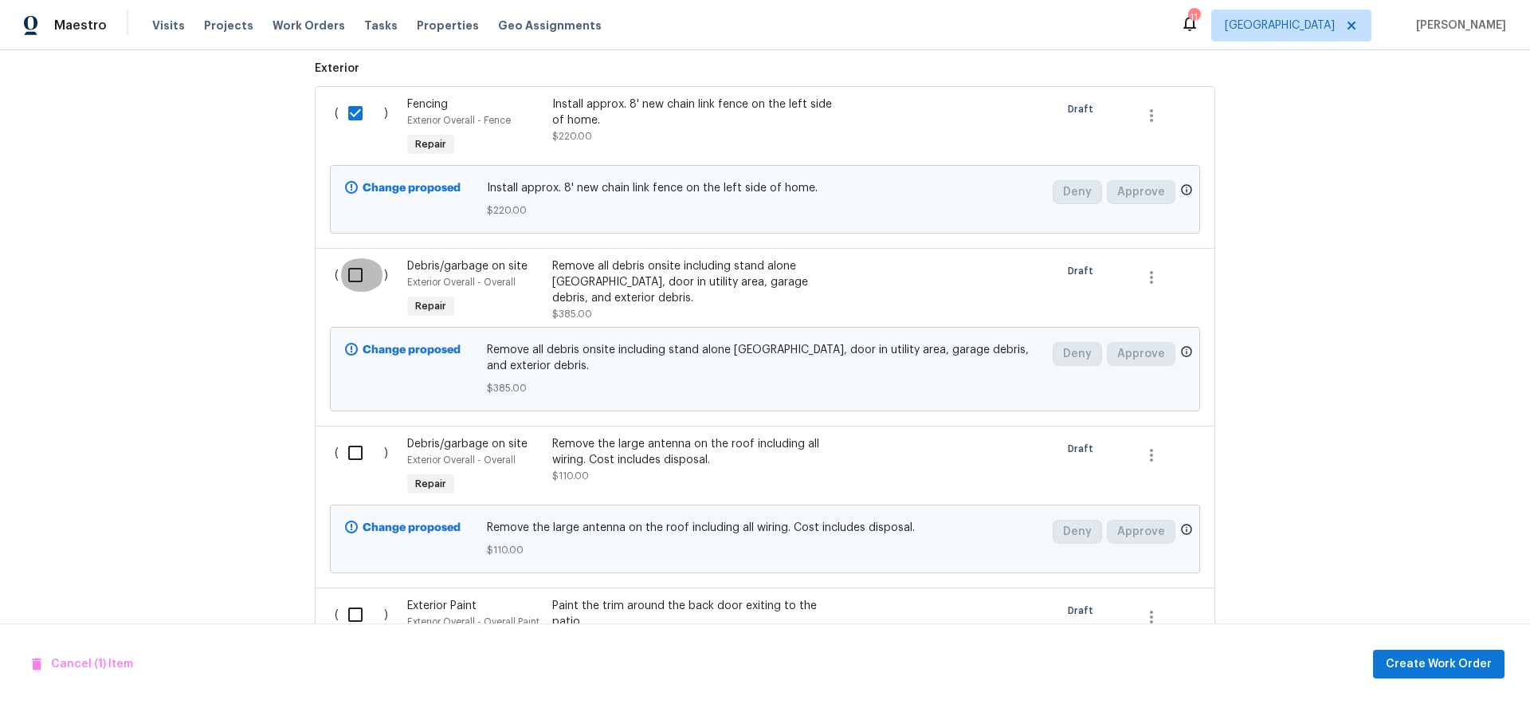
click at [353, 277] on input "checkbox" at bounding box center [361, 274] width 45 height 33
checkbox input "true"
click at [355, 457] on input "checkbox" at bounding box center [361, 452] width 45 height 33
checkbox input "true"
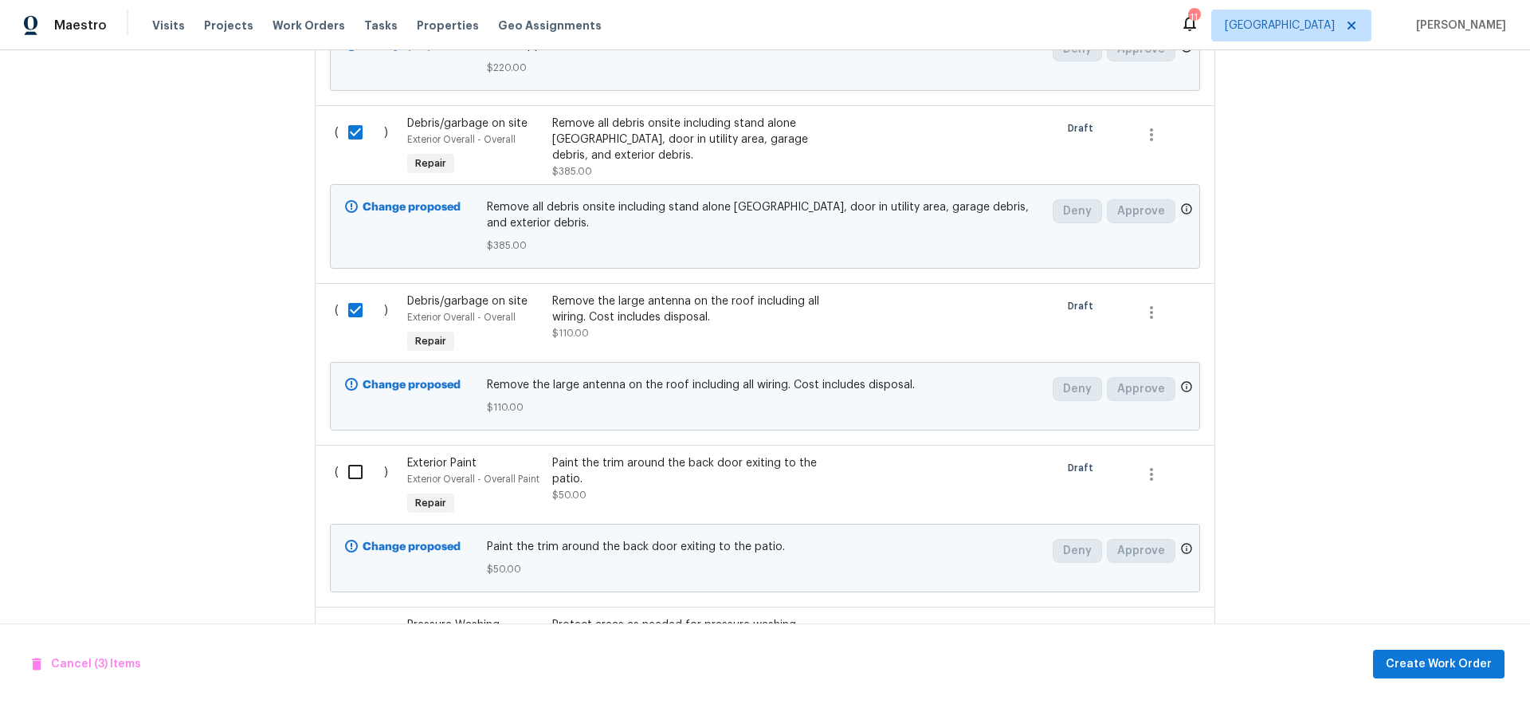
scroll to position [647, 0]
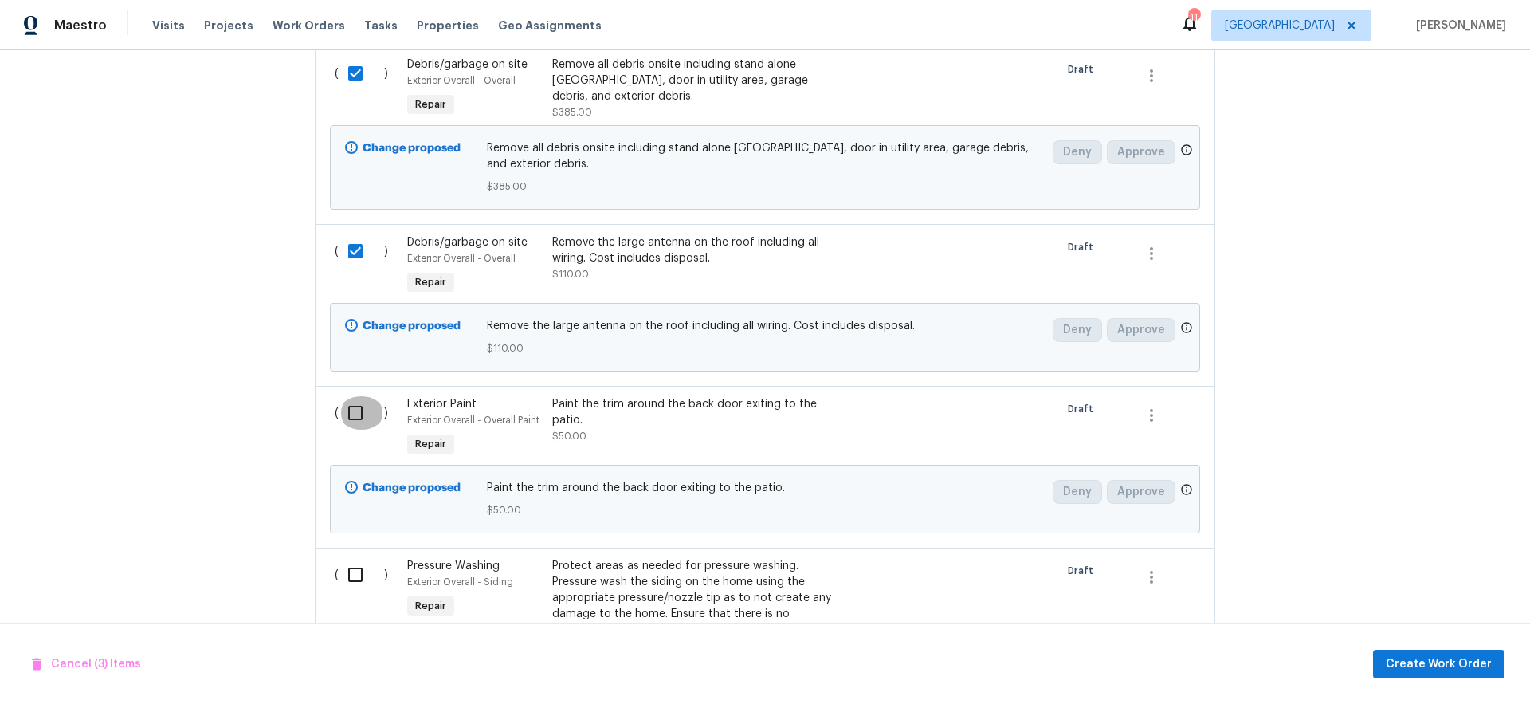
click at [351, 407] on input "checkbox" at bounding box center [361, 412] width 45 height 33
checkbox input "true"
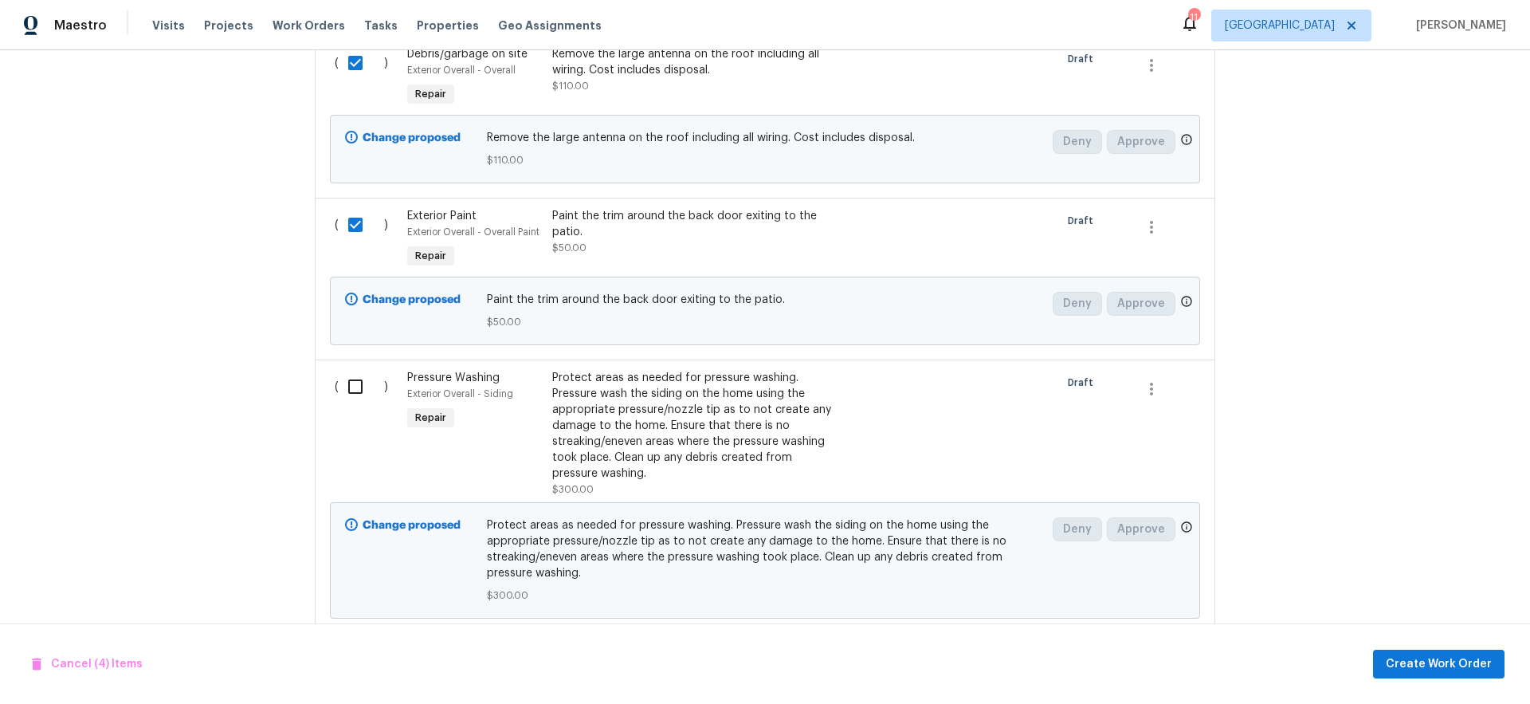
scroll to position [905, 0]
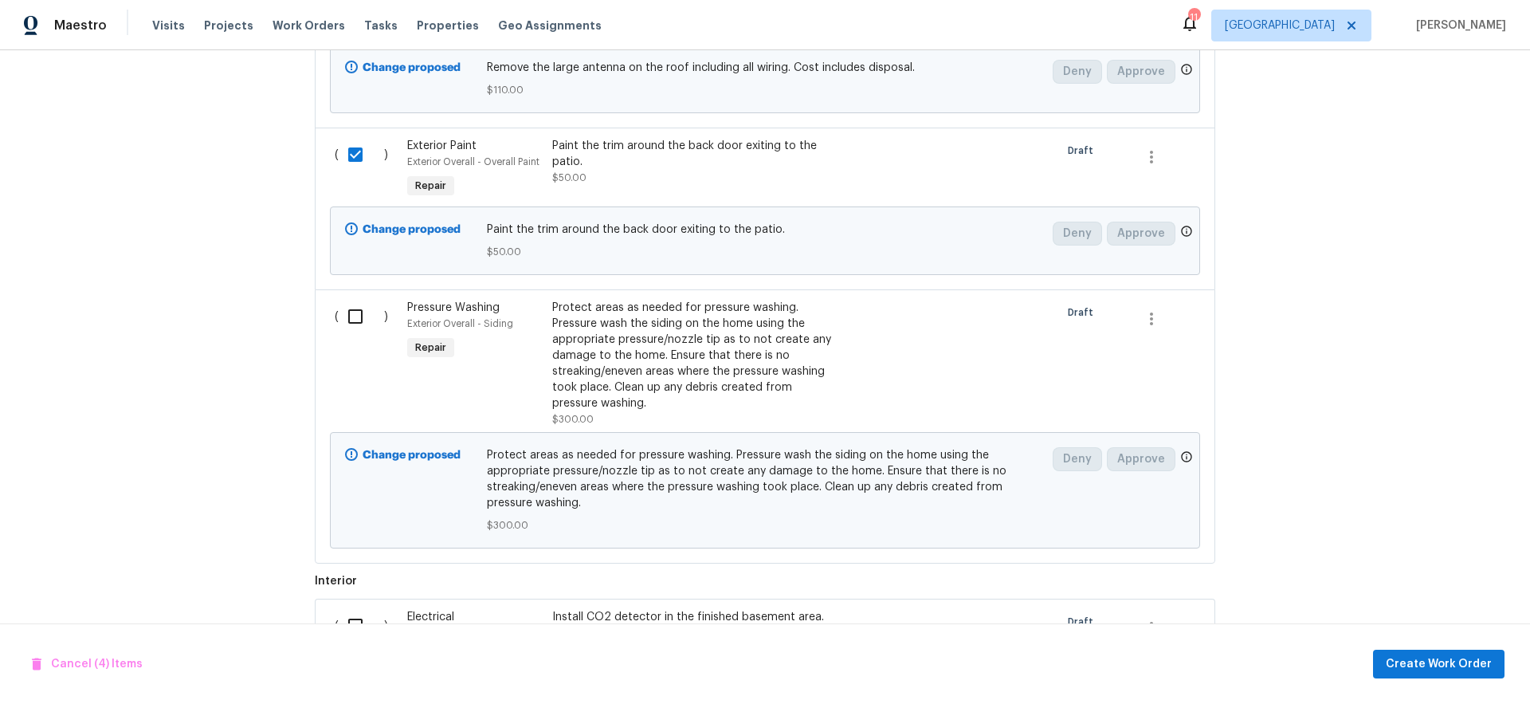
click at [351, 320] on input "checkbox" at bounding box center [361, 316] width 45 height 33
checkbox input "true"
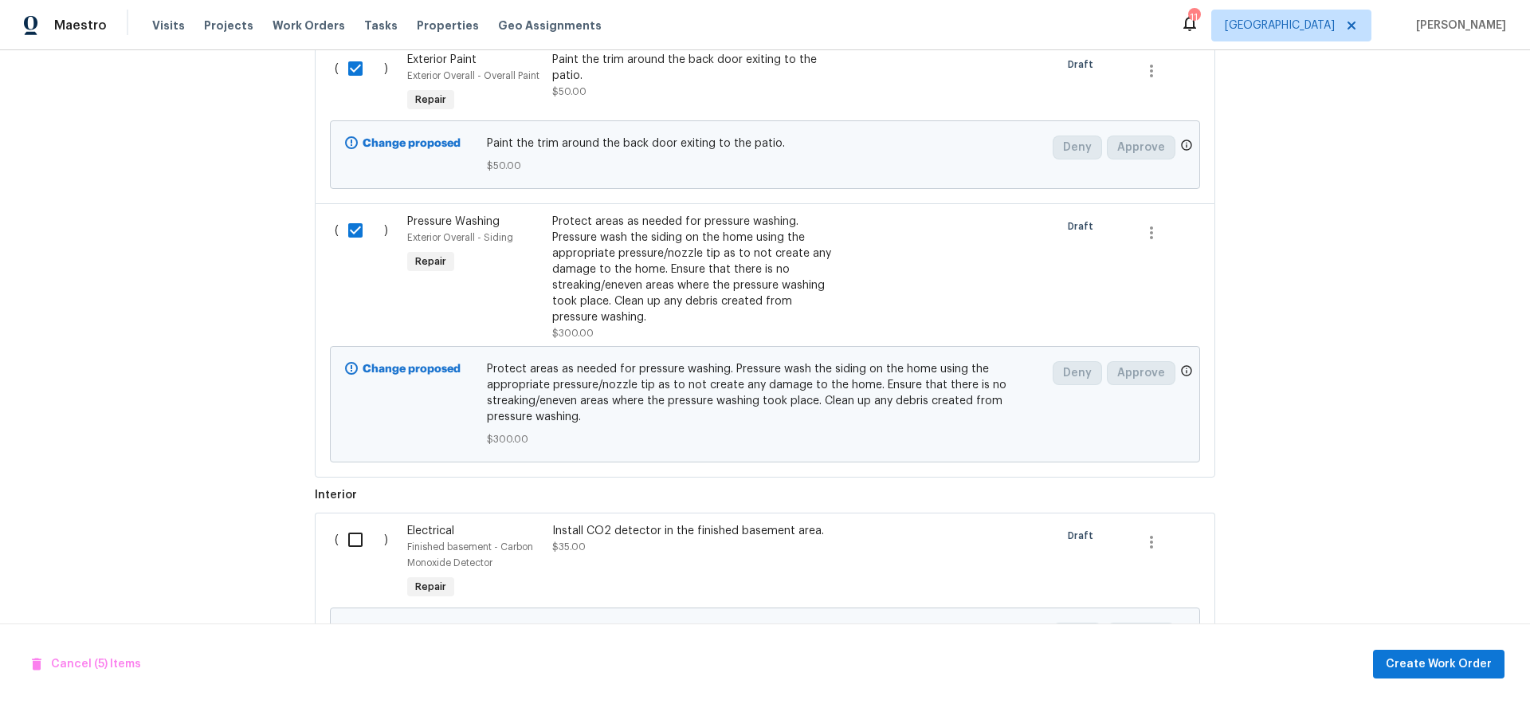
scroll to position [1129, 0]
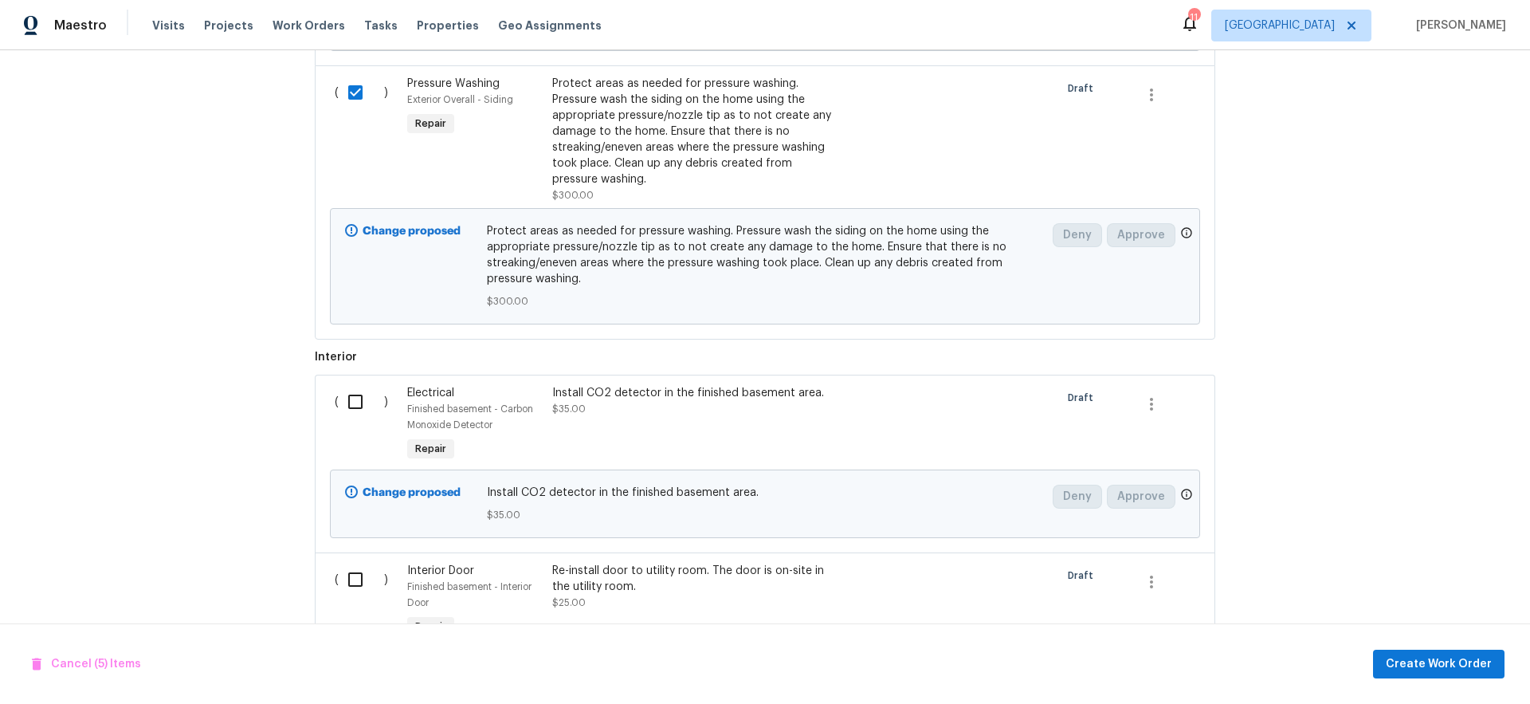
click at [351, 407] on input "checkbox" at bounding box center [361, 401] width 45 height 33
checkbox input "true"
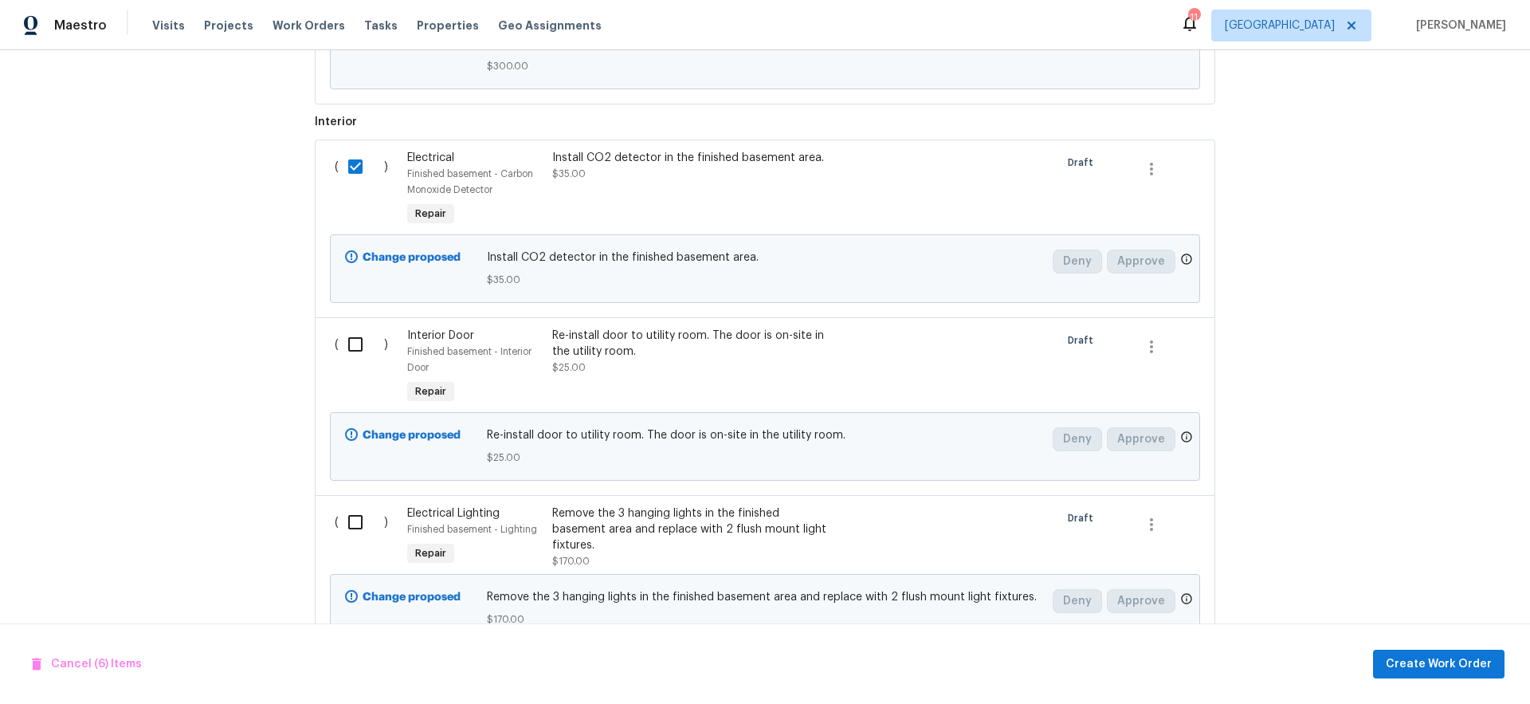
scroll to position [1383, 0]
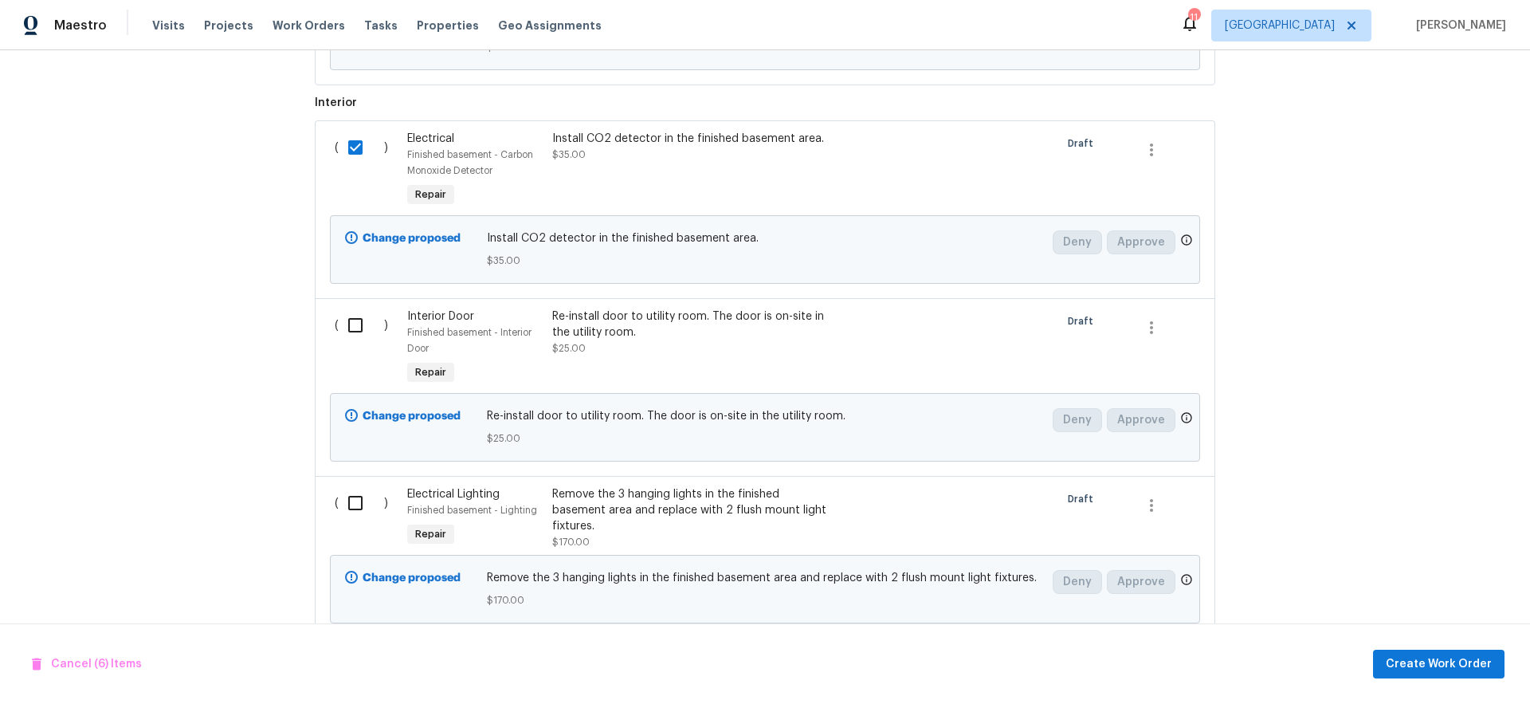
click at [350, 323] on input "checkbox" at bounding box center [361, 324] width 45 height 33
checkbox input "true"
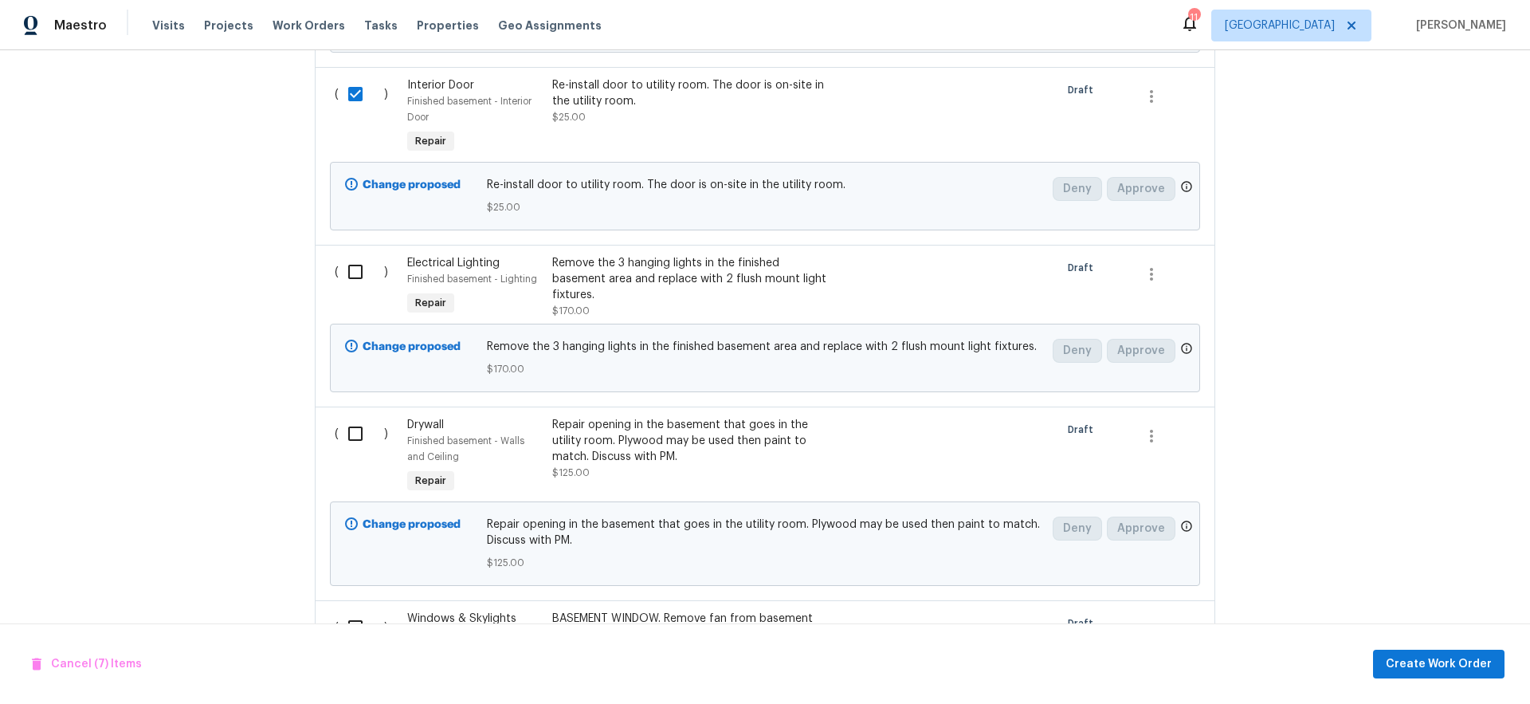
scroll to position [1615, 0]
click at [353, 276] on input "checkbox" at bounding box center [361, 270] width 45 height 33
checkbox input "true"
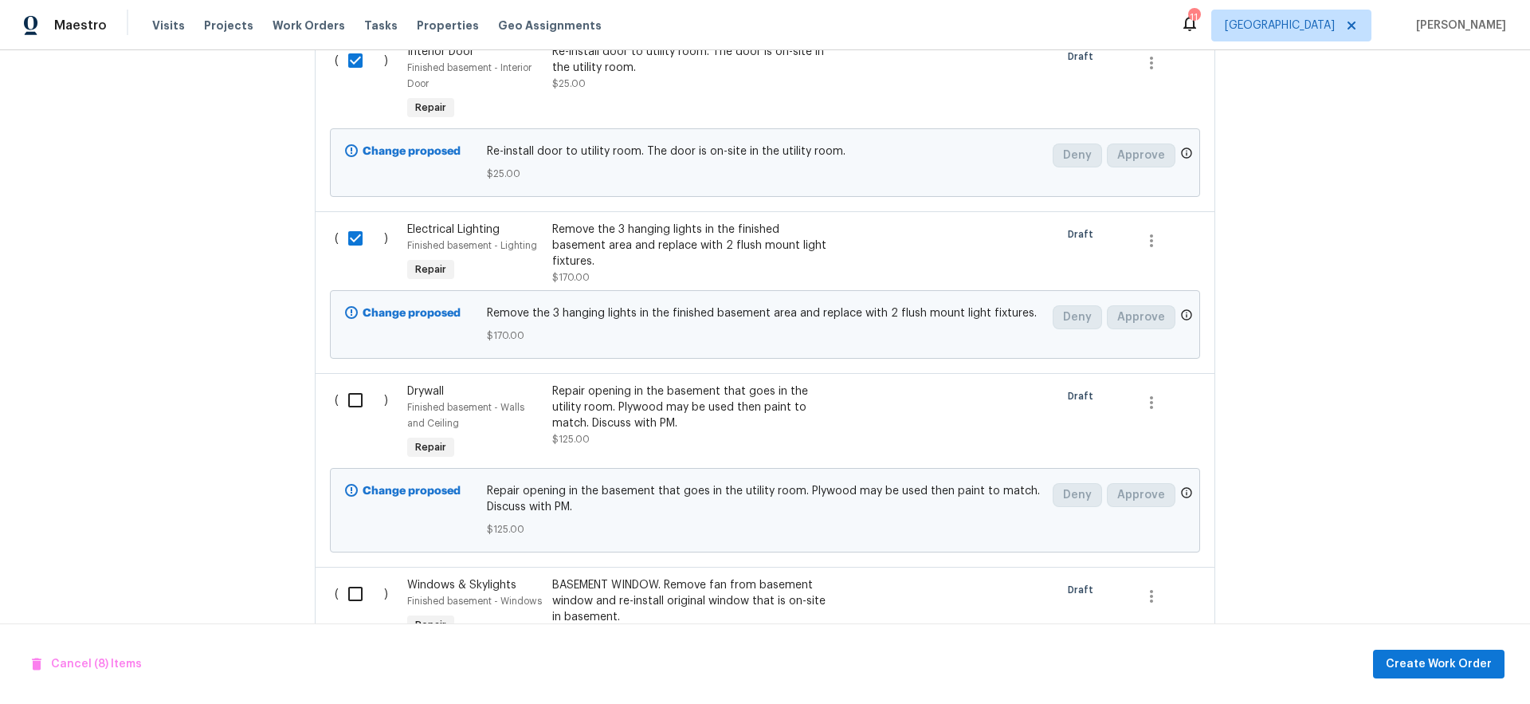
scroll to position [1714, 0]
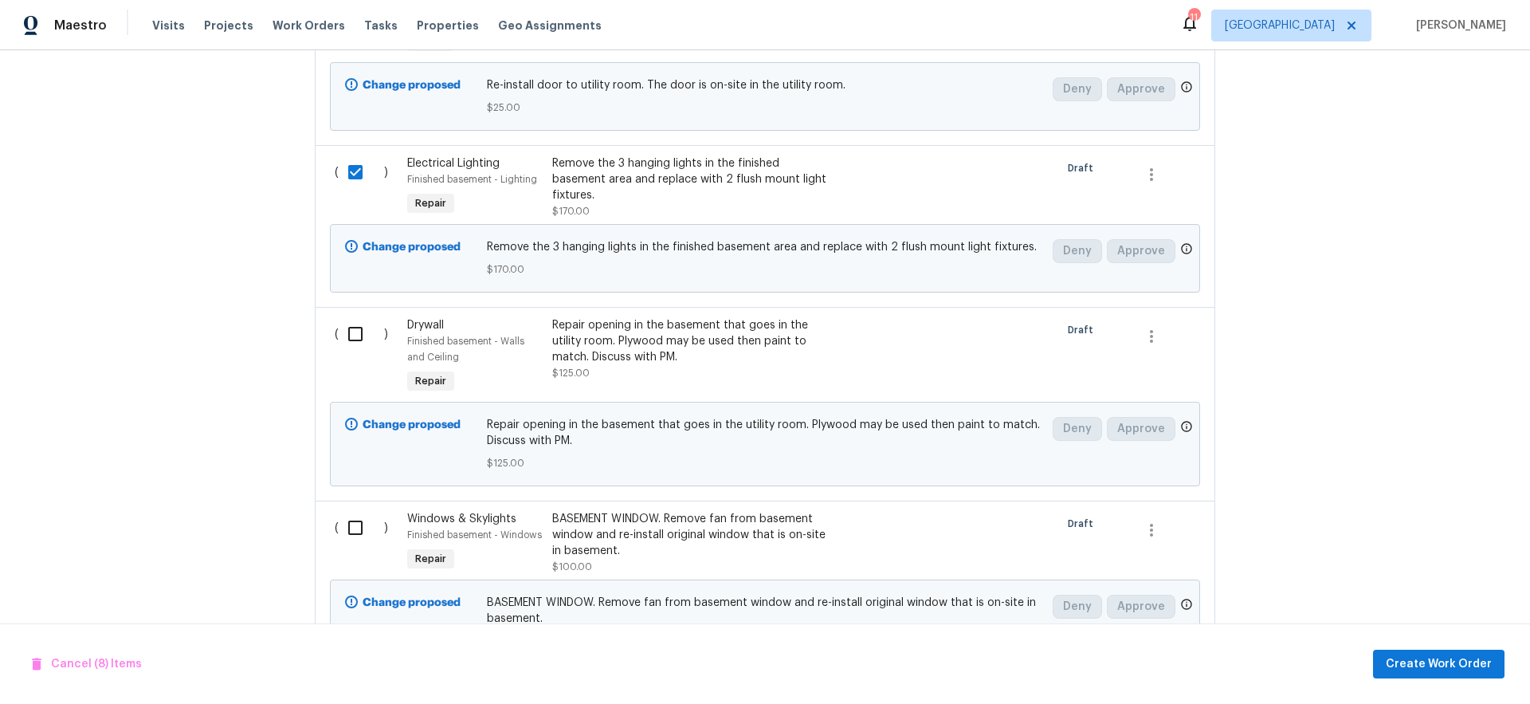
click at [341, 333] on input "checkbox" at bounding box center [361, 333] width 45 height 33
checkbox input "true"
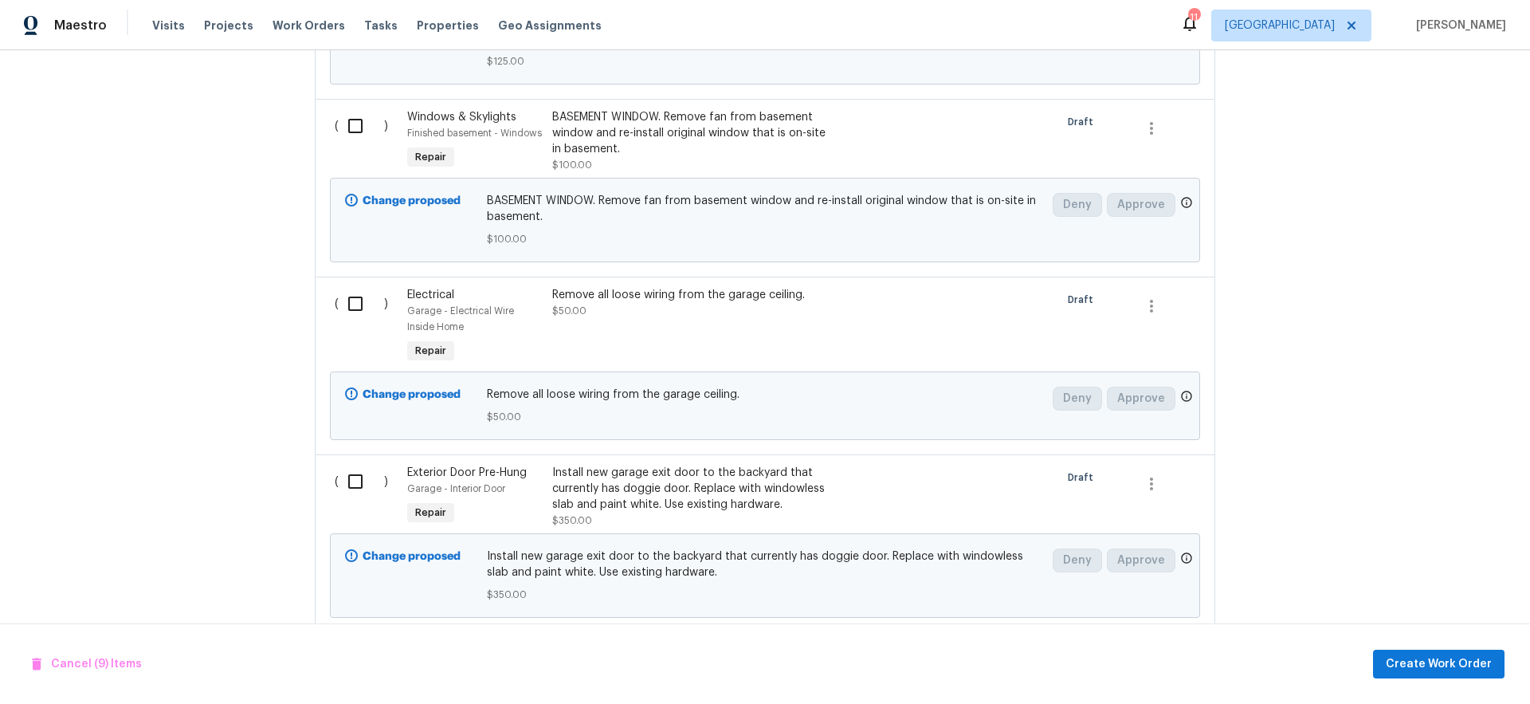
scroll to position [2171, 0]
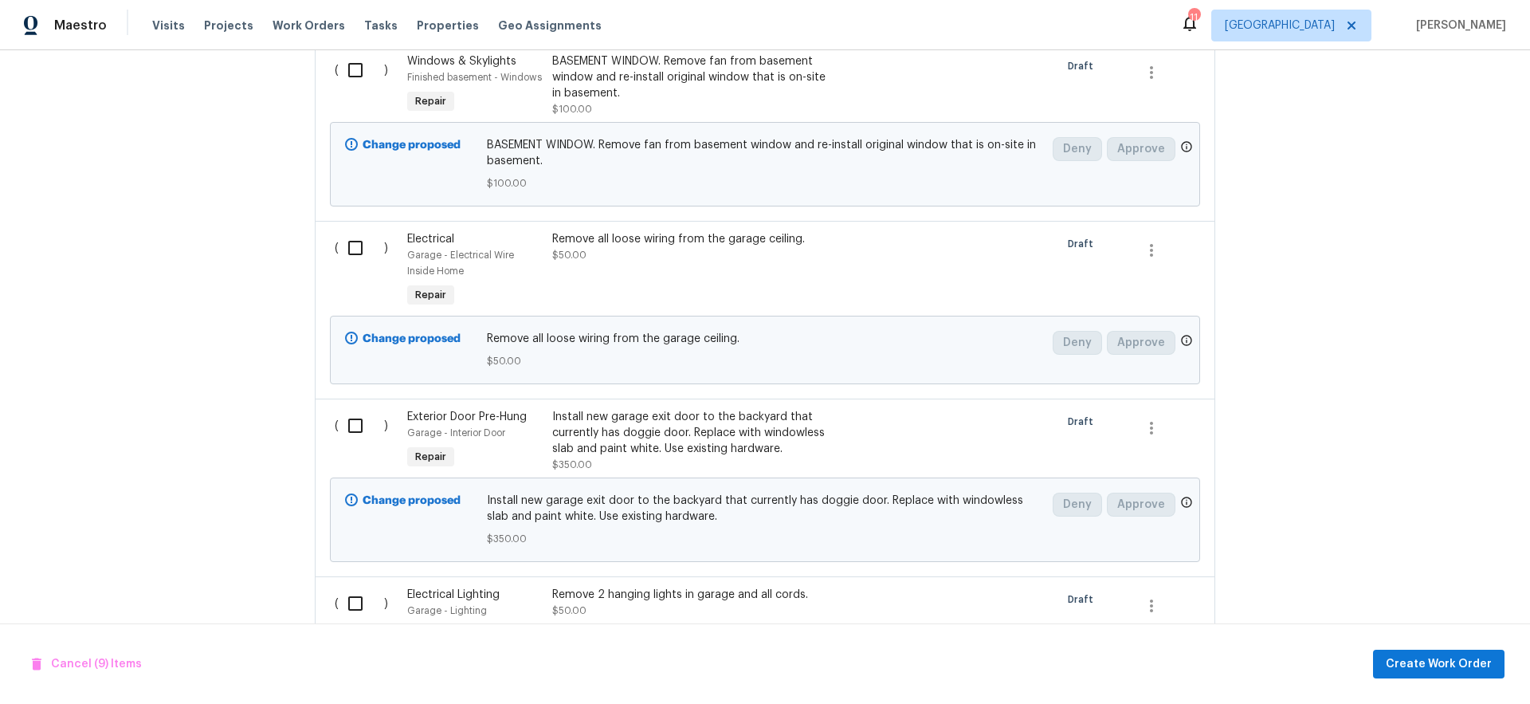
click at [348, 76] on input "checkbox" at bounding box center [361, 69] width 45 height 33
checkbox input "true"
click at [351, 248] on input "checkbox" at bounding box center [361, 247] width 45 height 33
checkbox input "true"
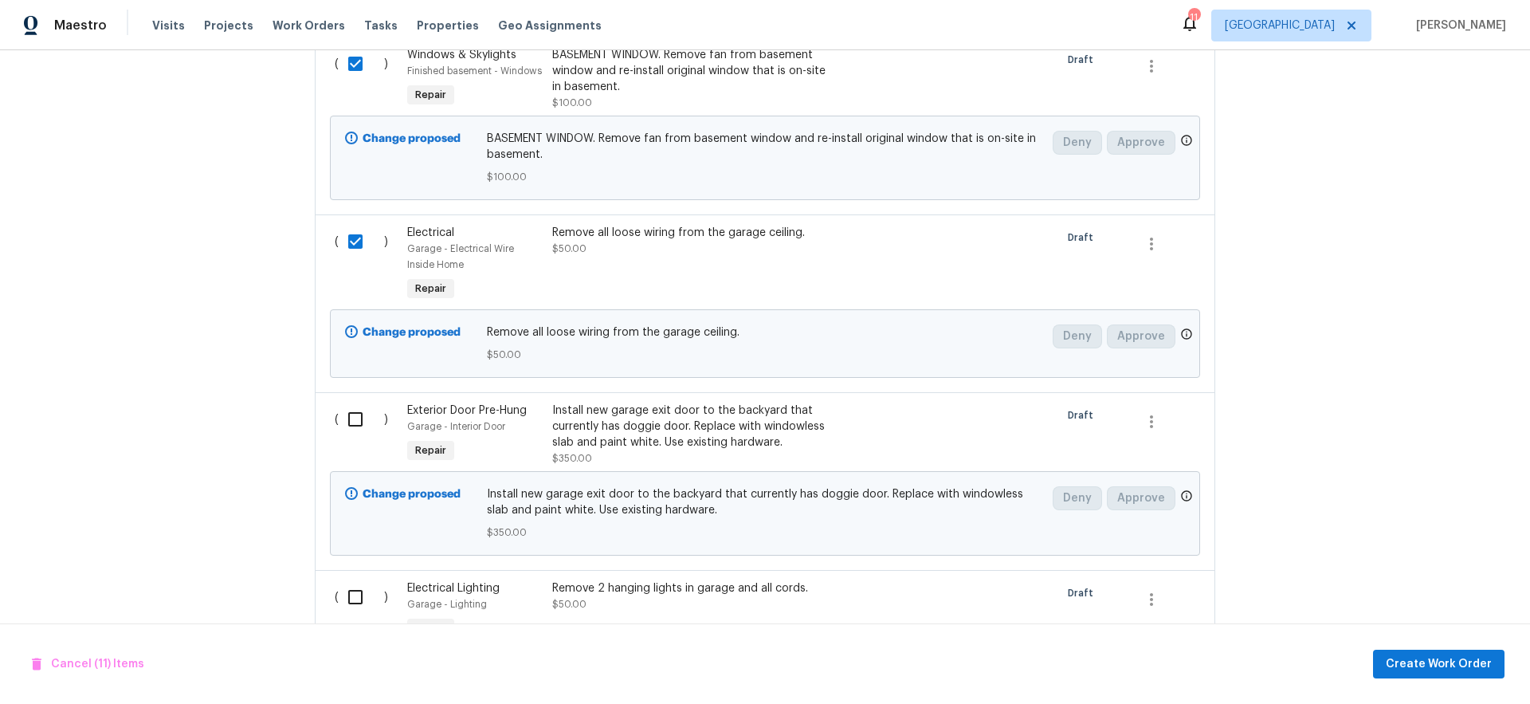
scroll to position [2189, 0]
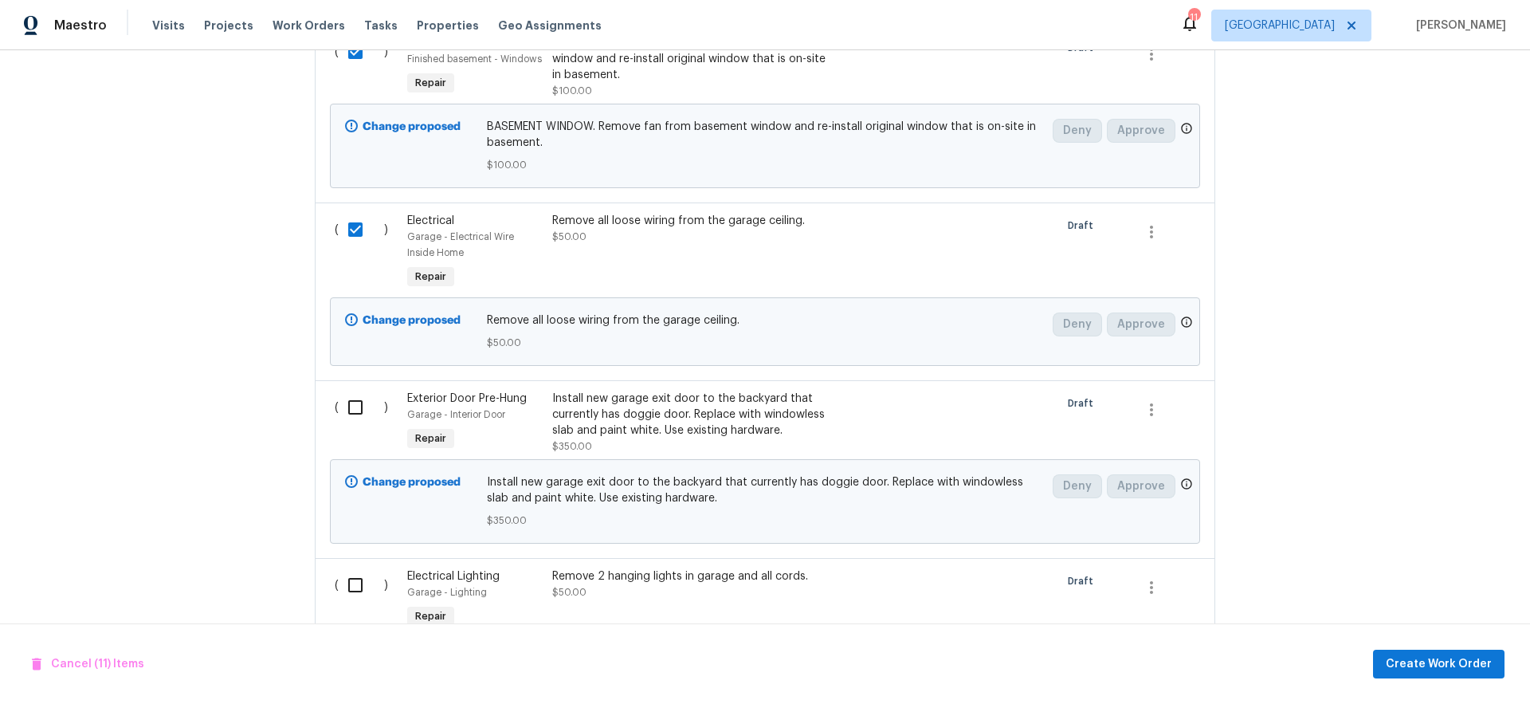
click at [347, 413] on input "checkbox" at bounding box center [361, 406] width 45 height 33
checkbox input "true"
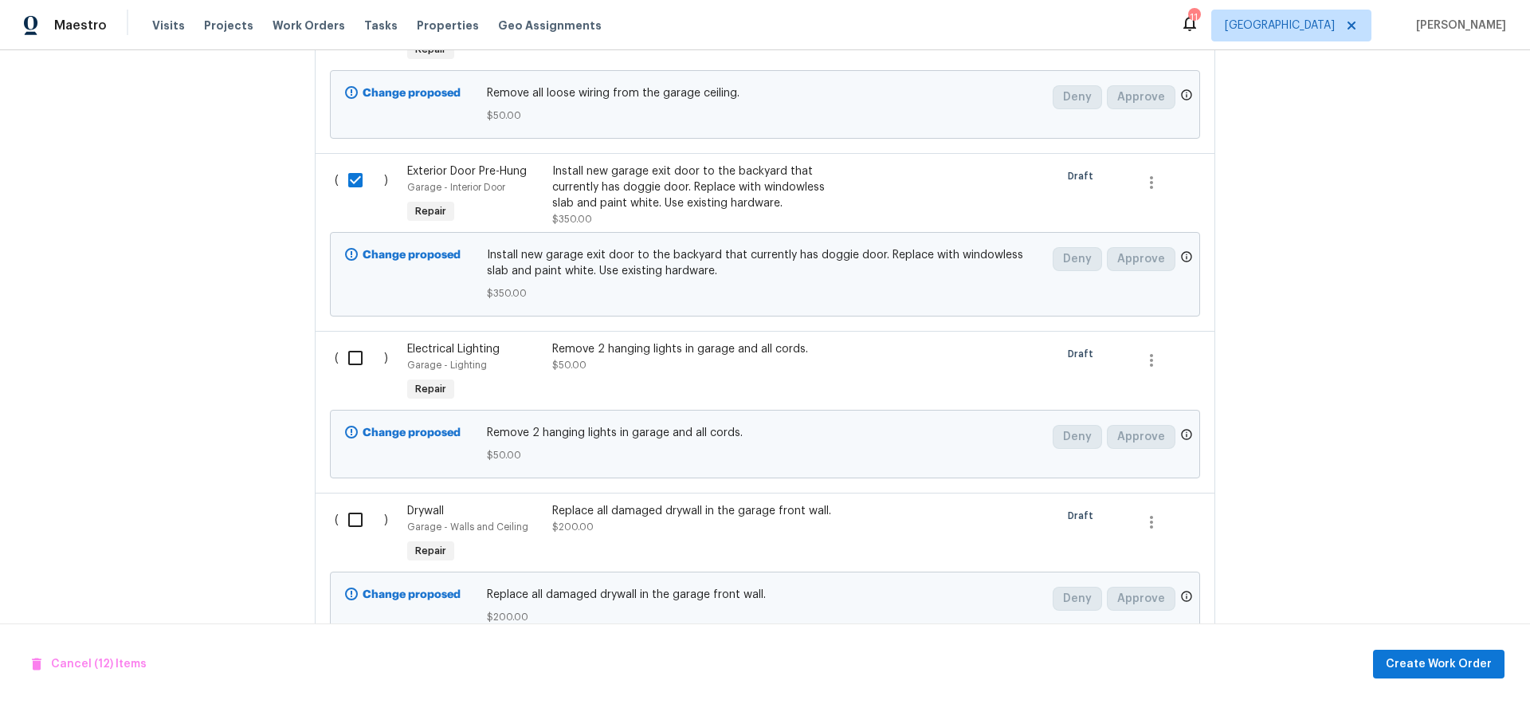
scroll to position [2553, 0]
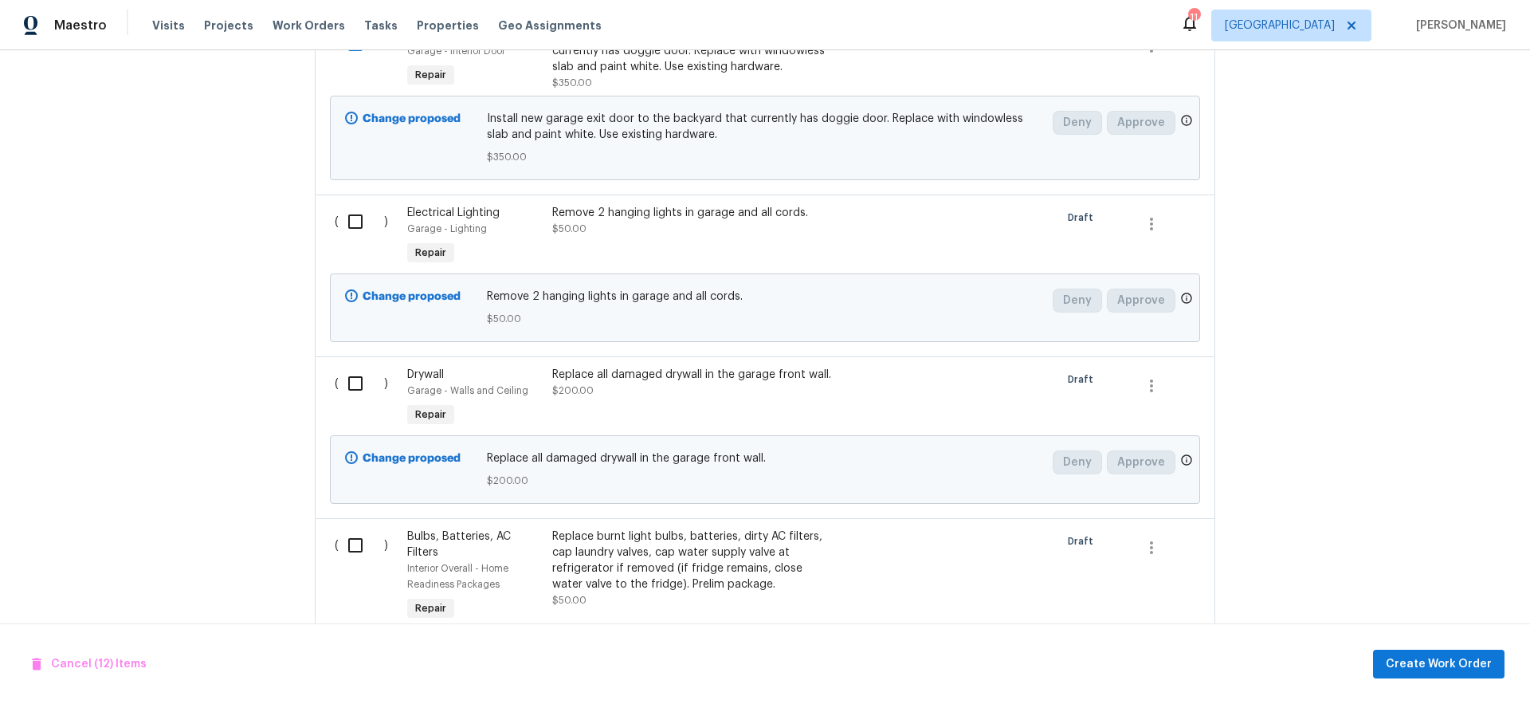
click at [355, 216] on input "checkbox" at bounding box center [361, 221] width 45 height 33
checkbox input "true"
click at [352, 386] on input "checkbox" at bounding box center [361, 383] width 45 height 33
checkbox input "true"
click at [351, 546] on input "checkbox" at bounding box center [361, 544] width 45 height 33
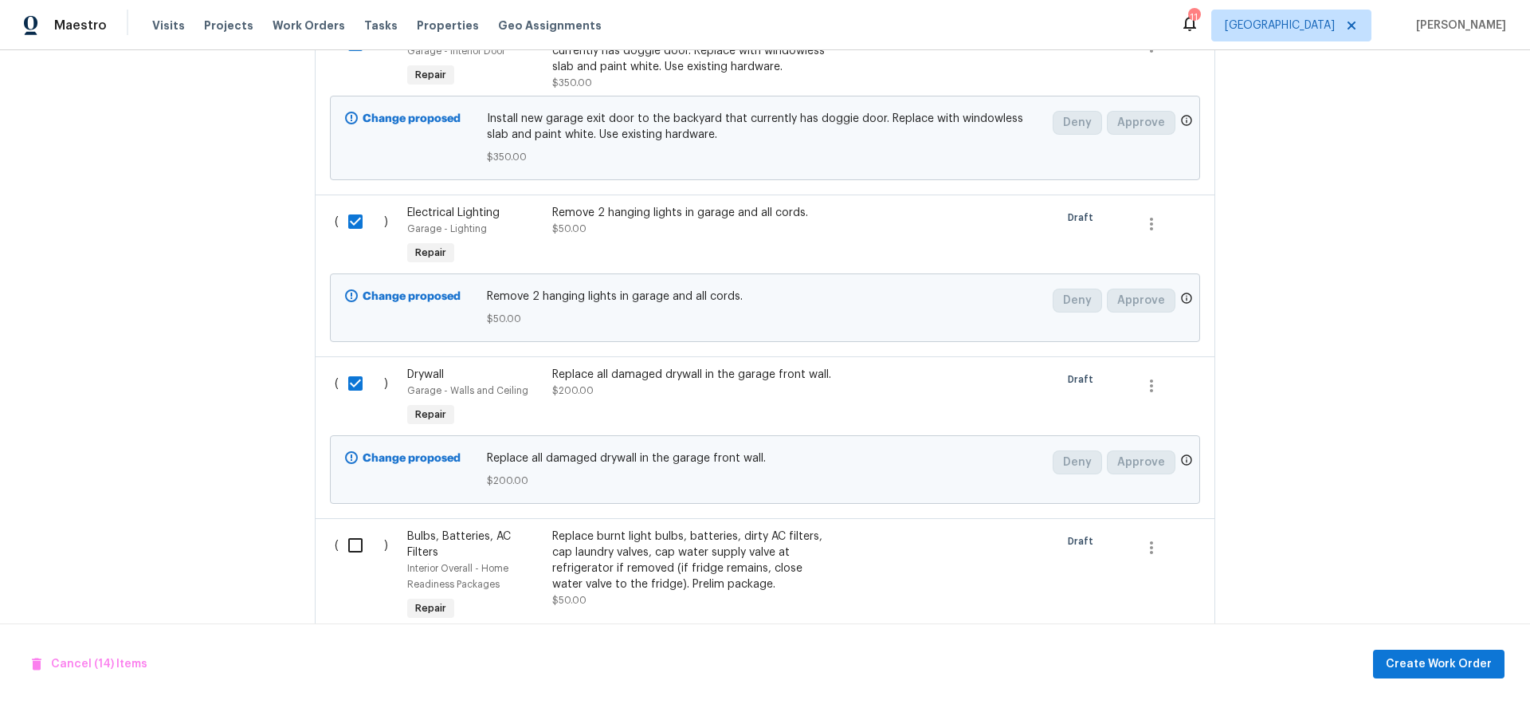
checkbox input "true"
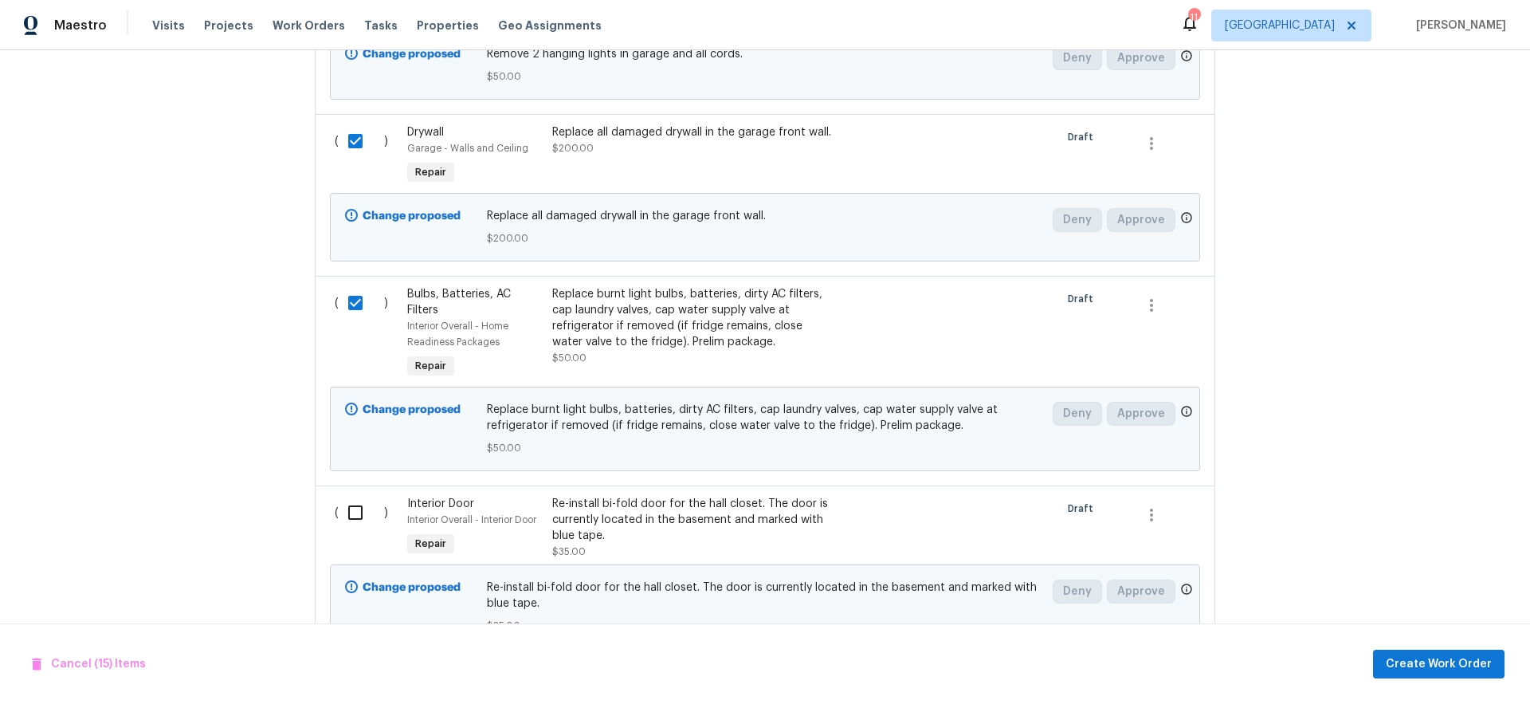
scroll to position [2797, 0]
click at [351, 513] on input "checkbox" at bounding box center [361, 510] width 45 height 33
checkbox input "true"
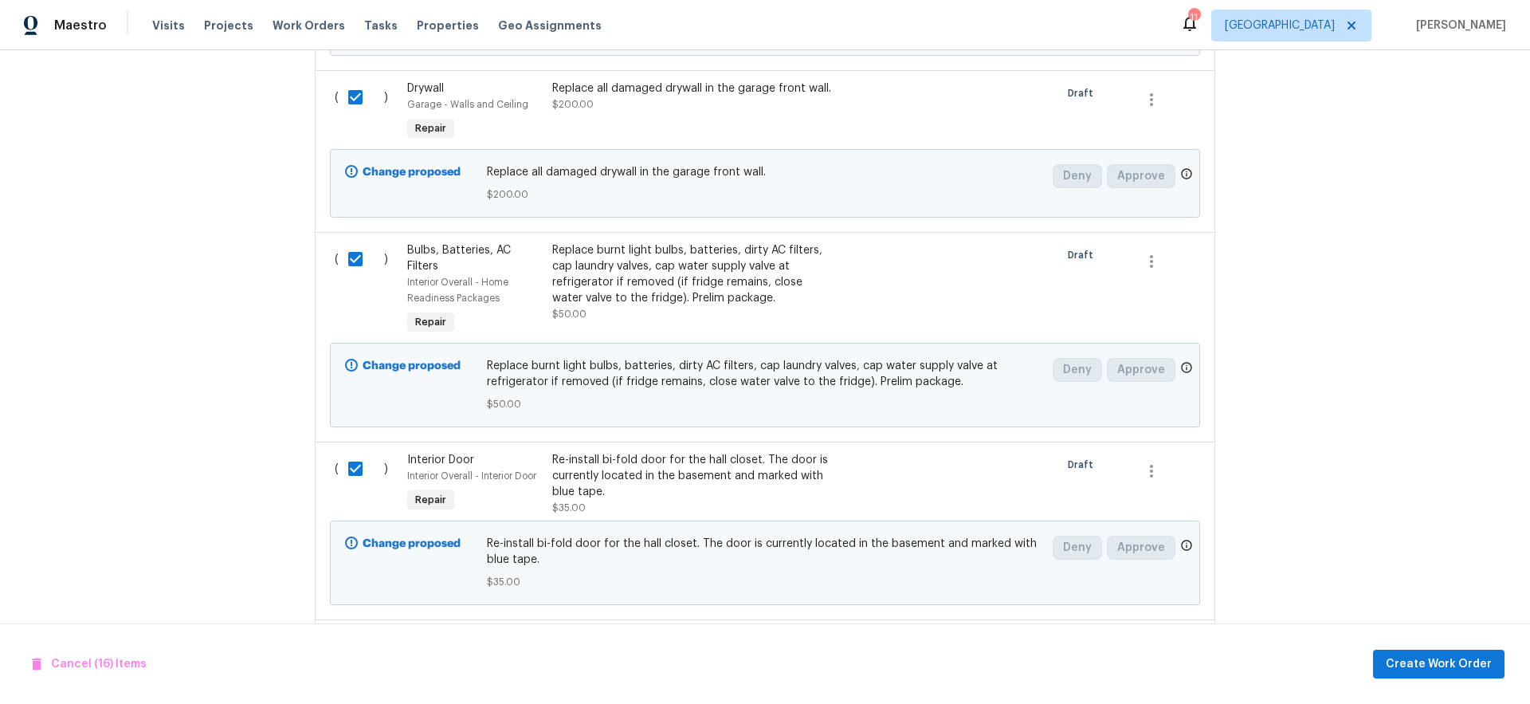
scroll to position [3099, 0]
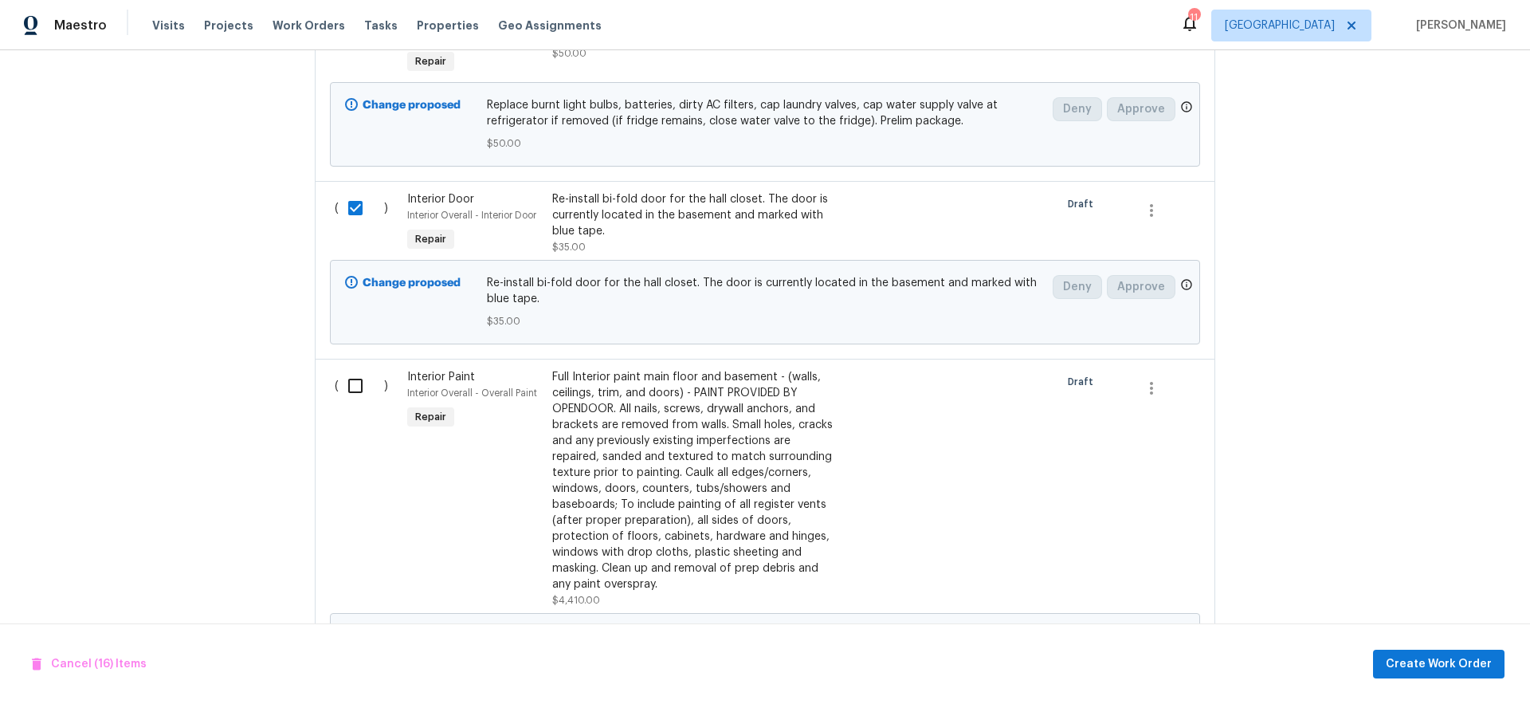
click at [353, 390] on input "checkbox" at bounding box center [361, 385] width 45 height 33
checkbox input "true"
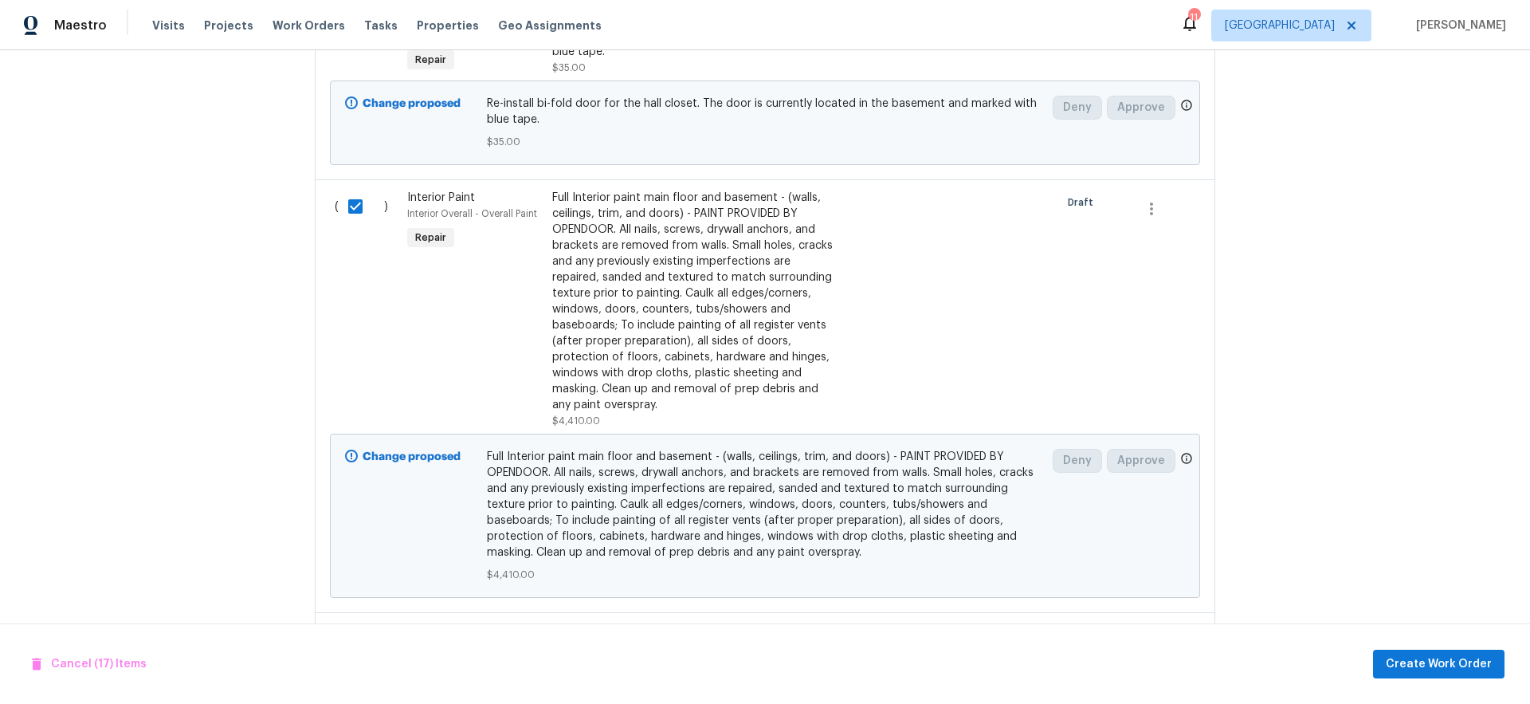
scroll to position [3349, 0]
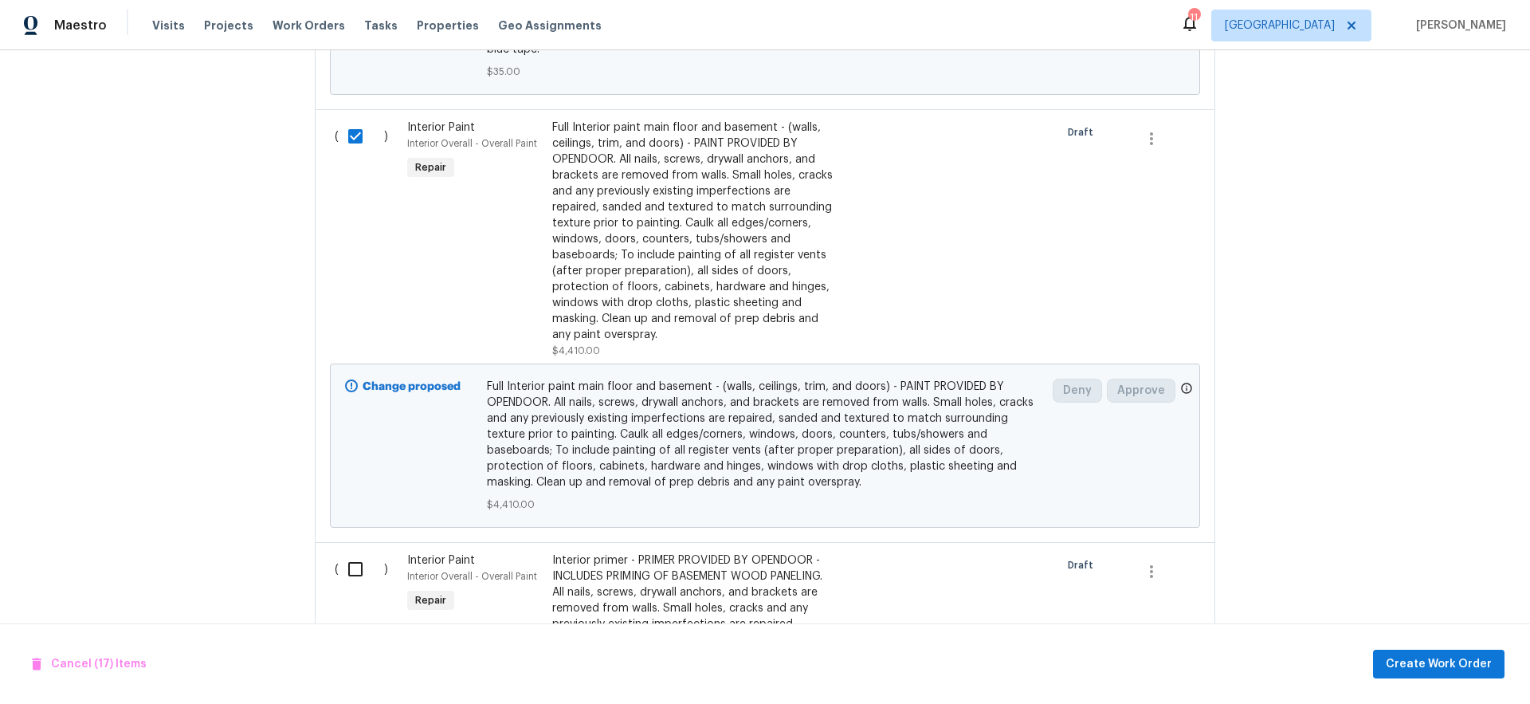
click at [349, 574] on input "checkbox" at bounding box center [361, 568] width 45 height 33
checkbox input "true"
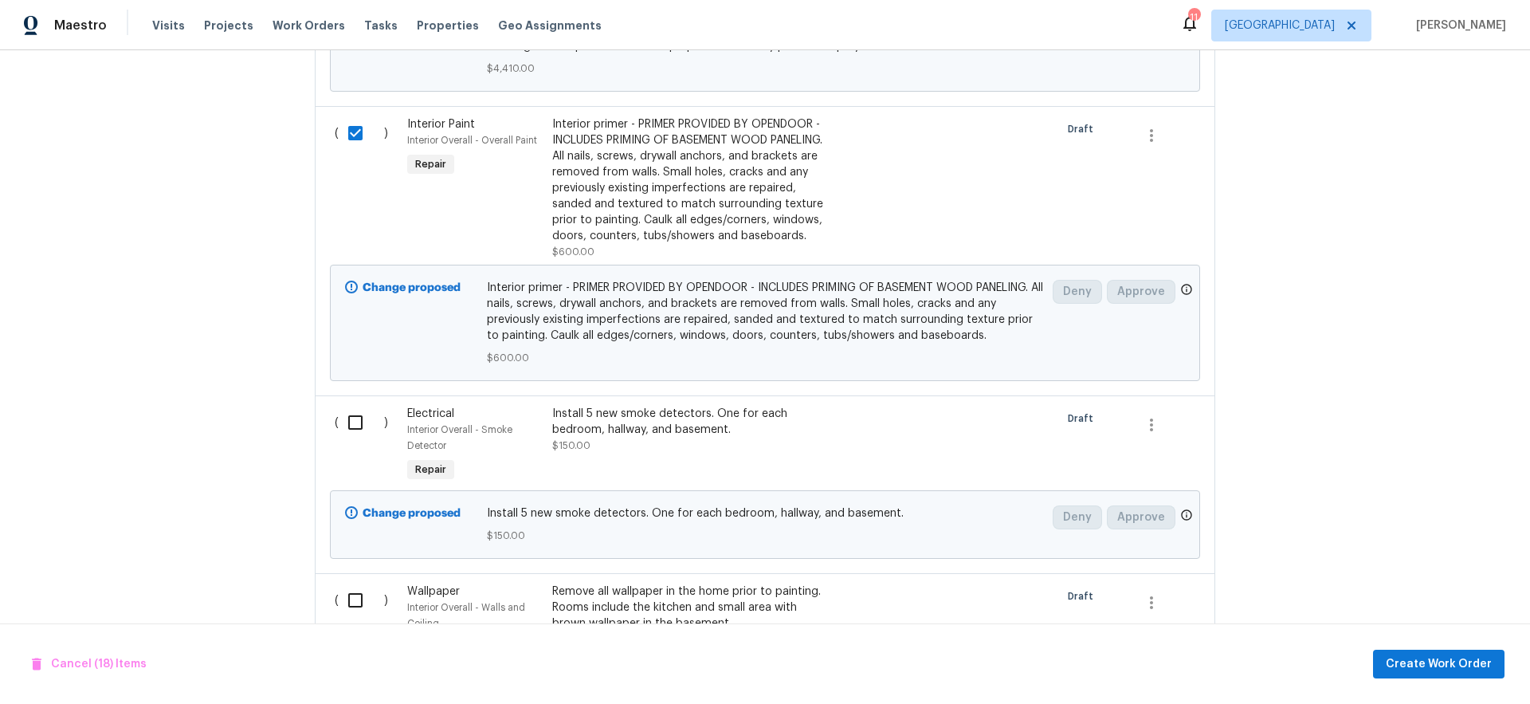
scroll to position [3789, 0]
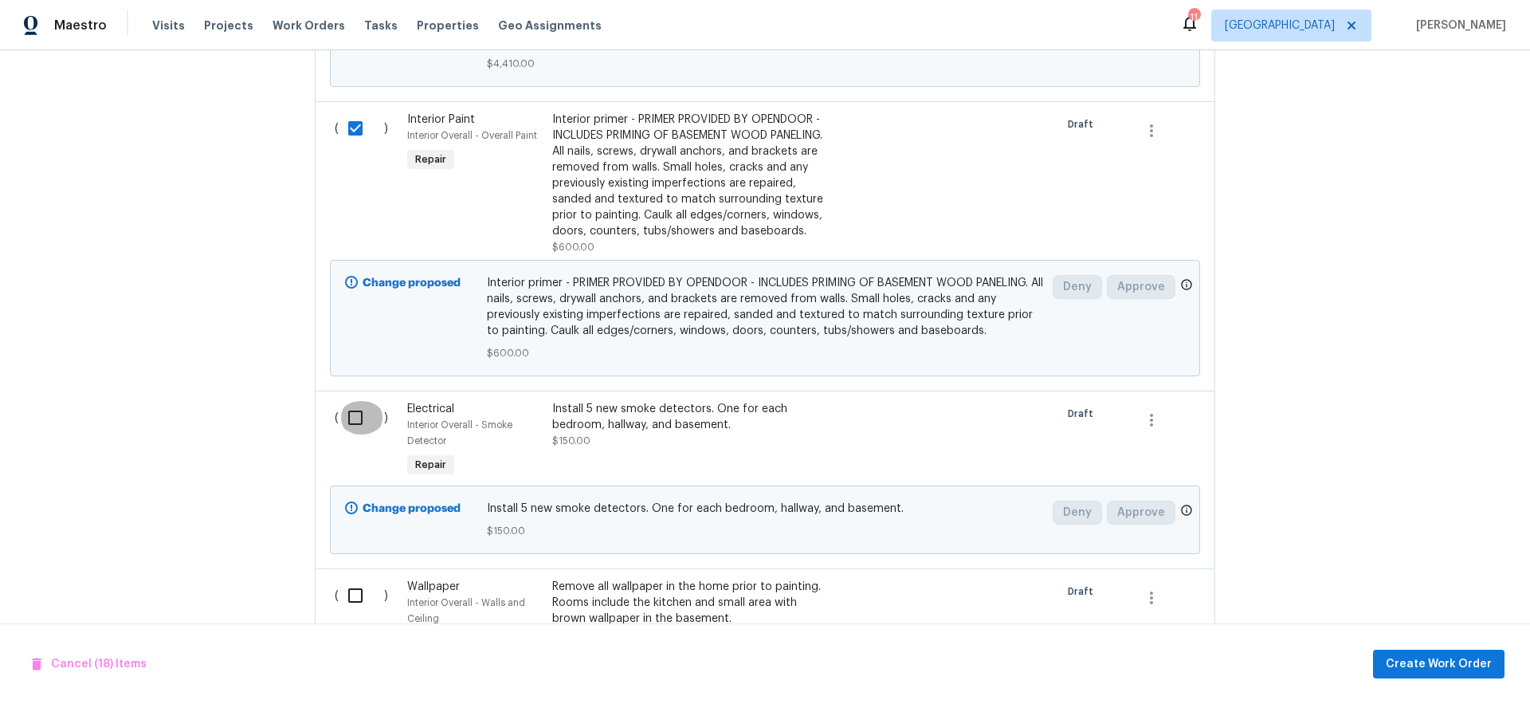
click at [350, 417] on input "checkbox" at bounding box center [361, 417] width 45 height 33
checkbox input "true"
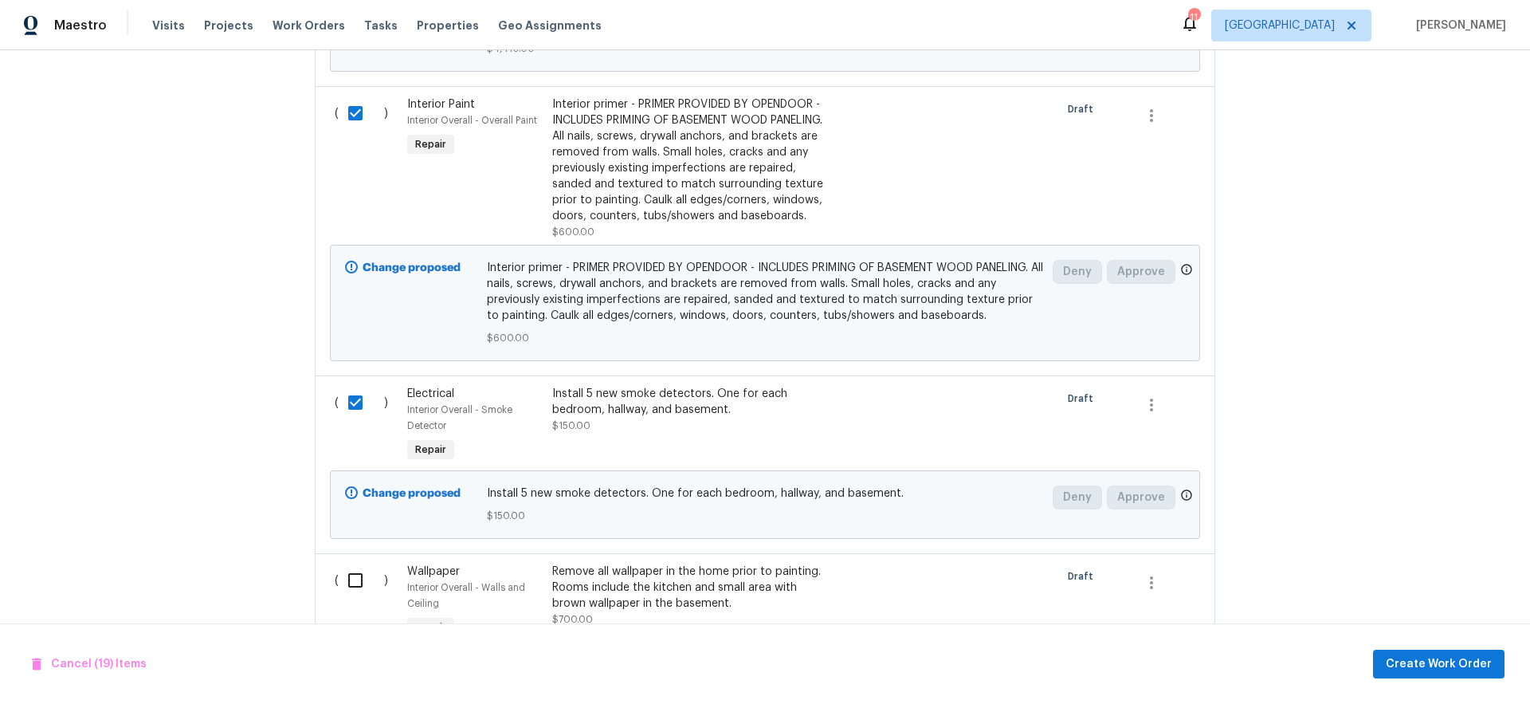
scroll to position [3887, 0]
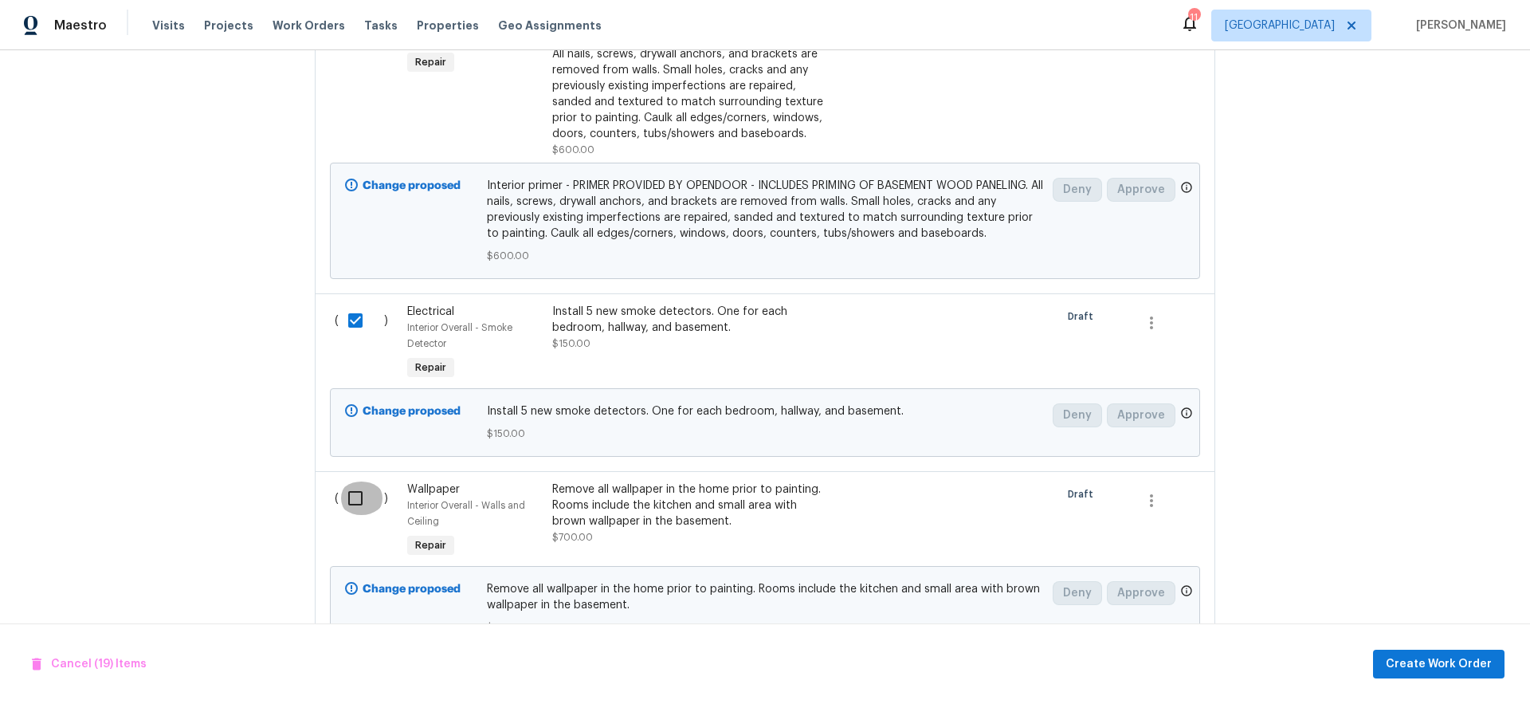
click at [348, 508] on input "checkbox" at bounding box center [361, 497] width 45 height 33
checkbox input "true"
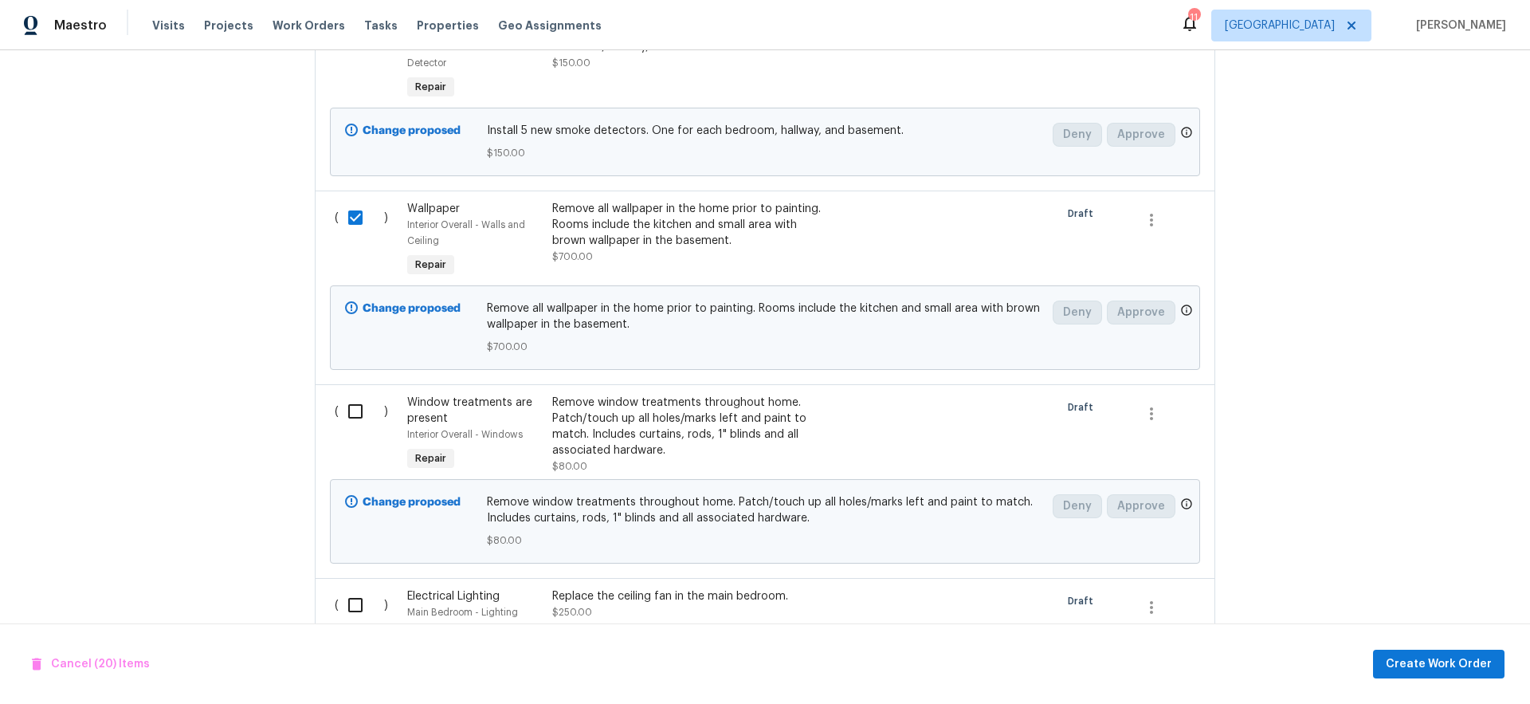
scroll to position [4168, 0]
click at [354, 414] on input "checkbox" at bounding box center [361, 410] width 45 height 33
checkbox input "true"
click at [343, 602] on input "checkbox" at bounding box center [361, 603] width 45 height 33
checkbox input "true"
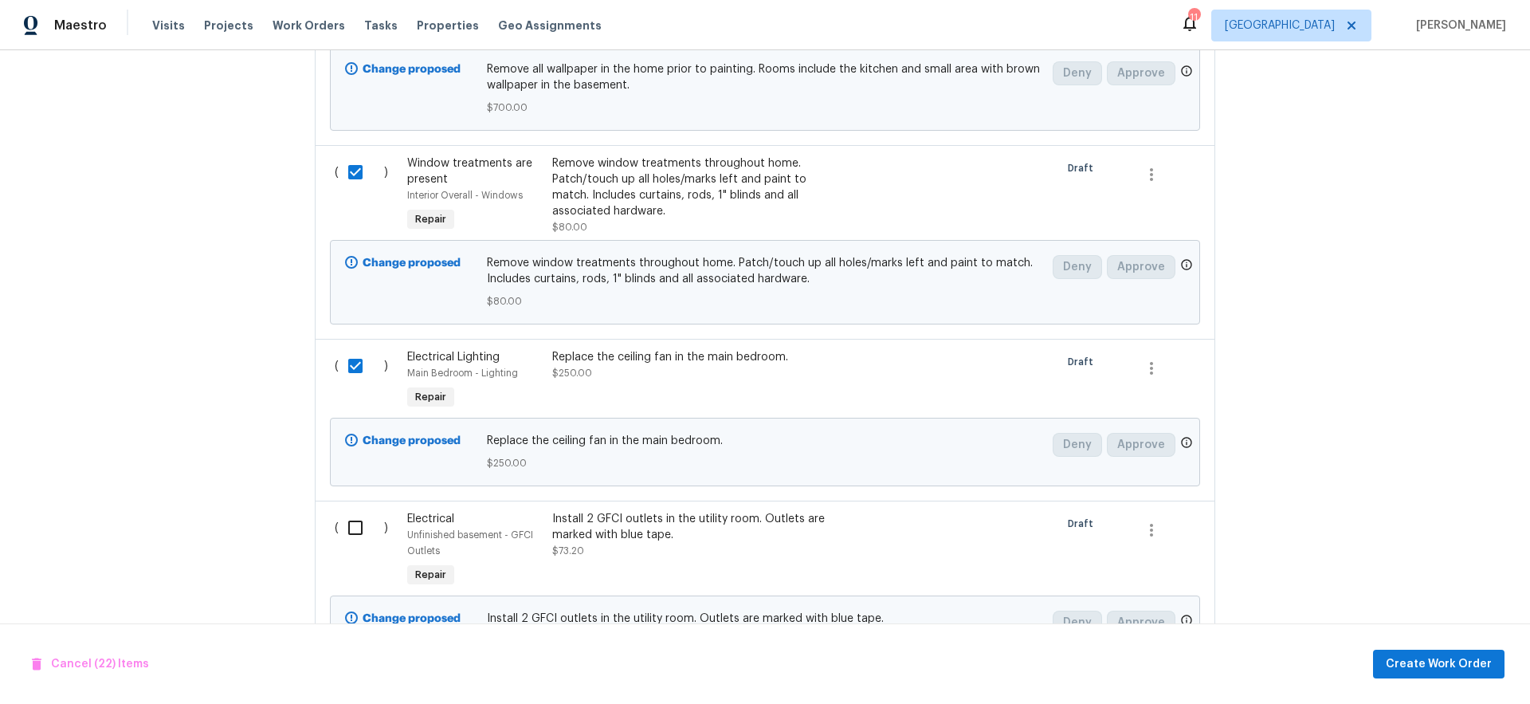
scroll to position [4425, 0]
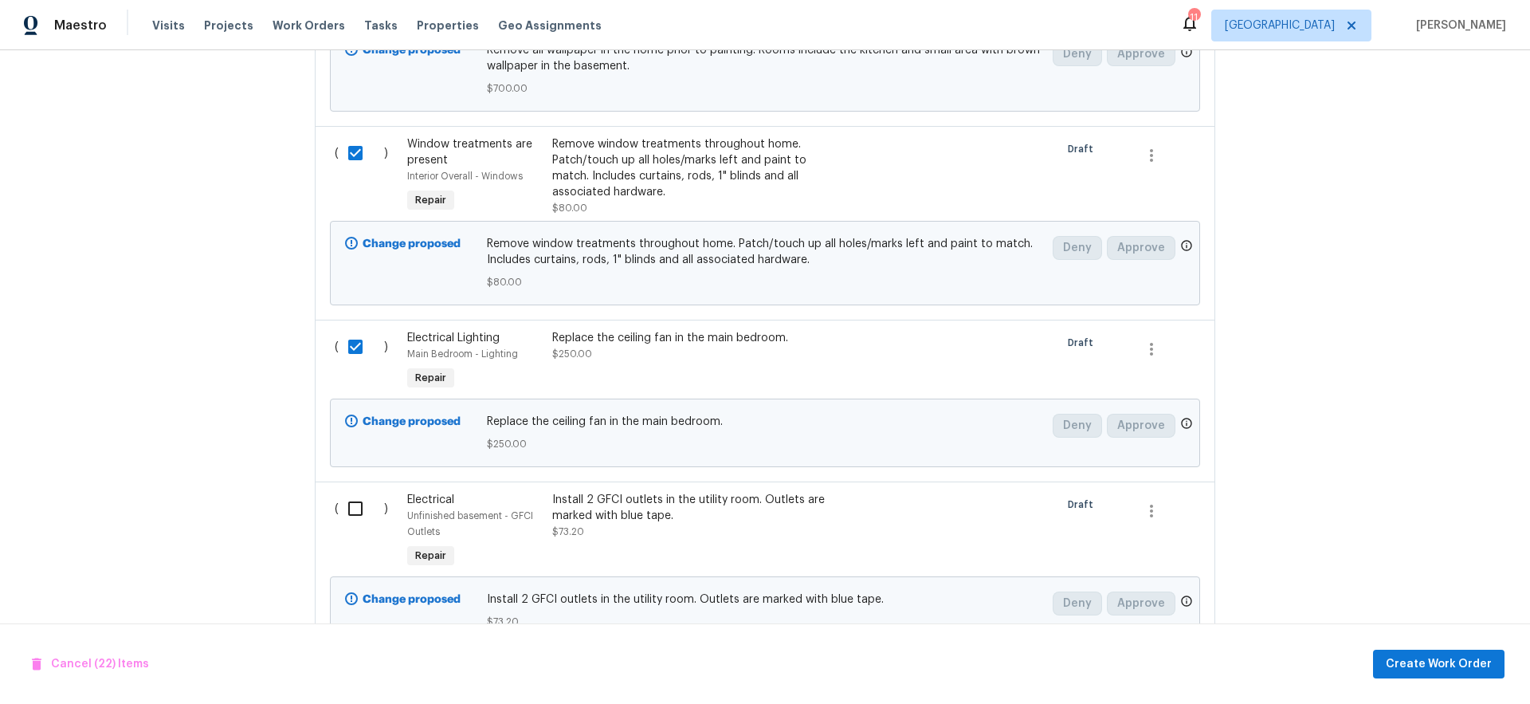
click at [350, 514] on input "checkbox" at bounding box center [361, 508] width 45 height 33
checkbox input "true"
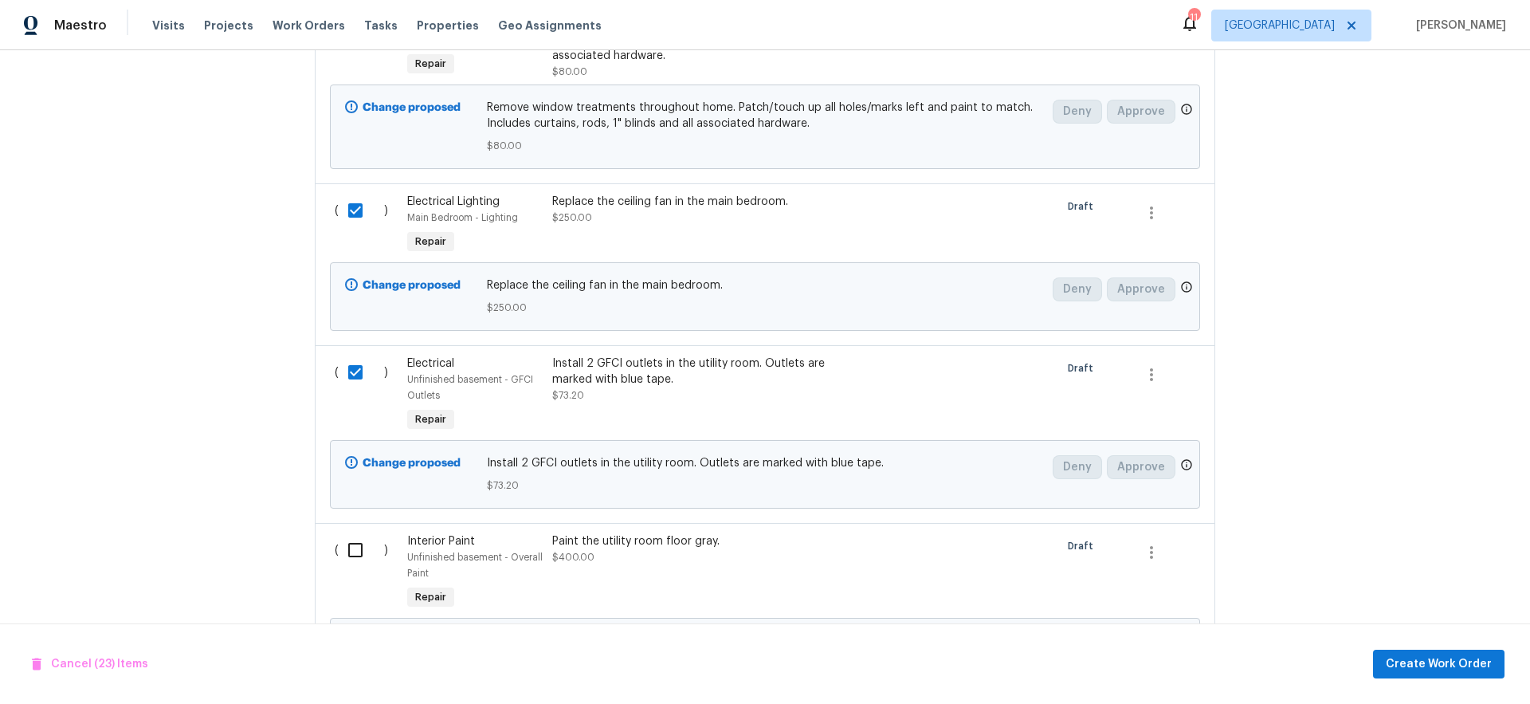
scroll to position [4741, 0]
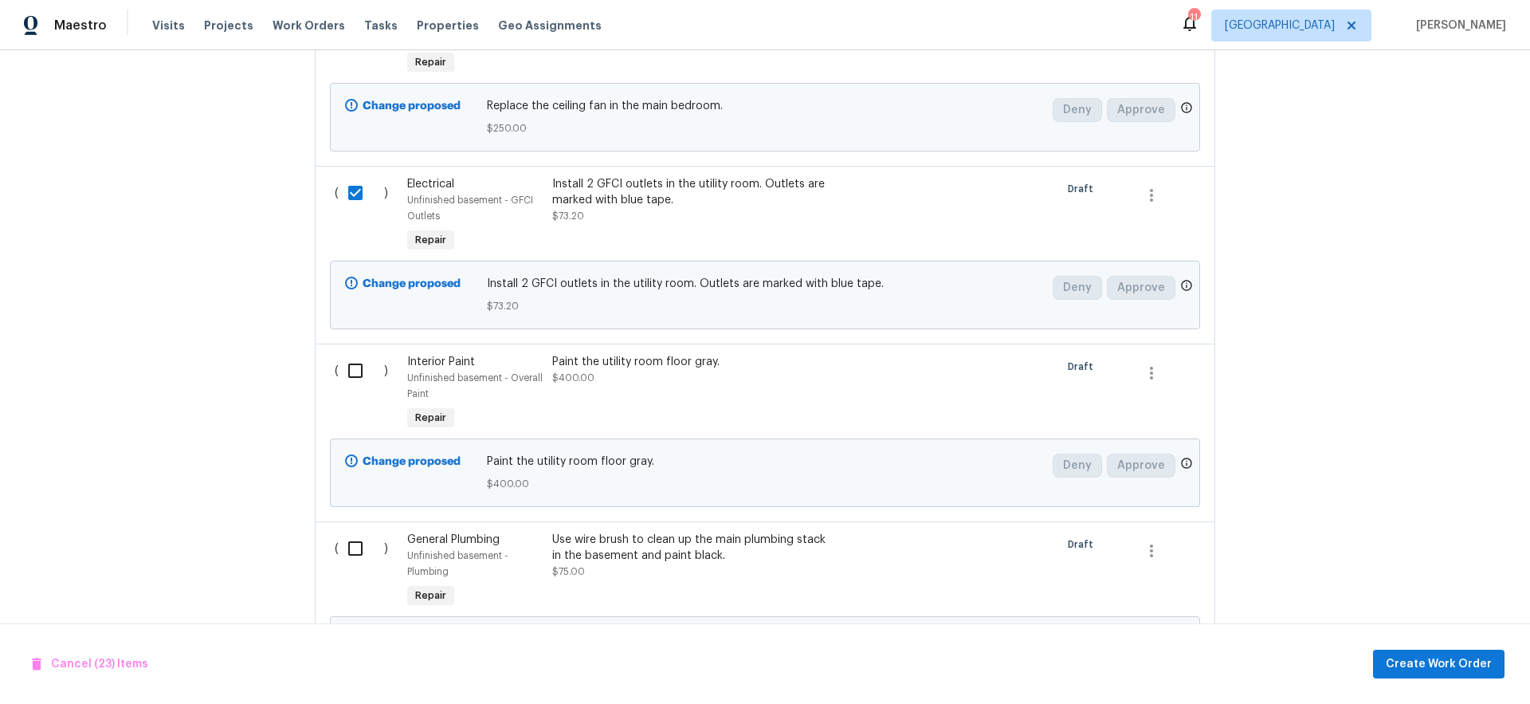
click at [352, 374] on input "checkbox" at bounding box center [361, 370] width 45 height 33
checkbox input "true"
click at [343, 547] on input "checkbox" at bounding box center [361, 547] width 45 height 33
checkbox input "true"
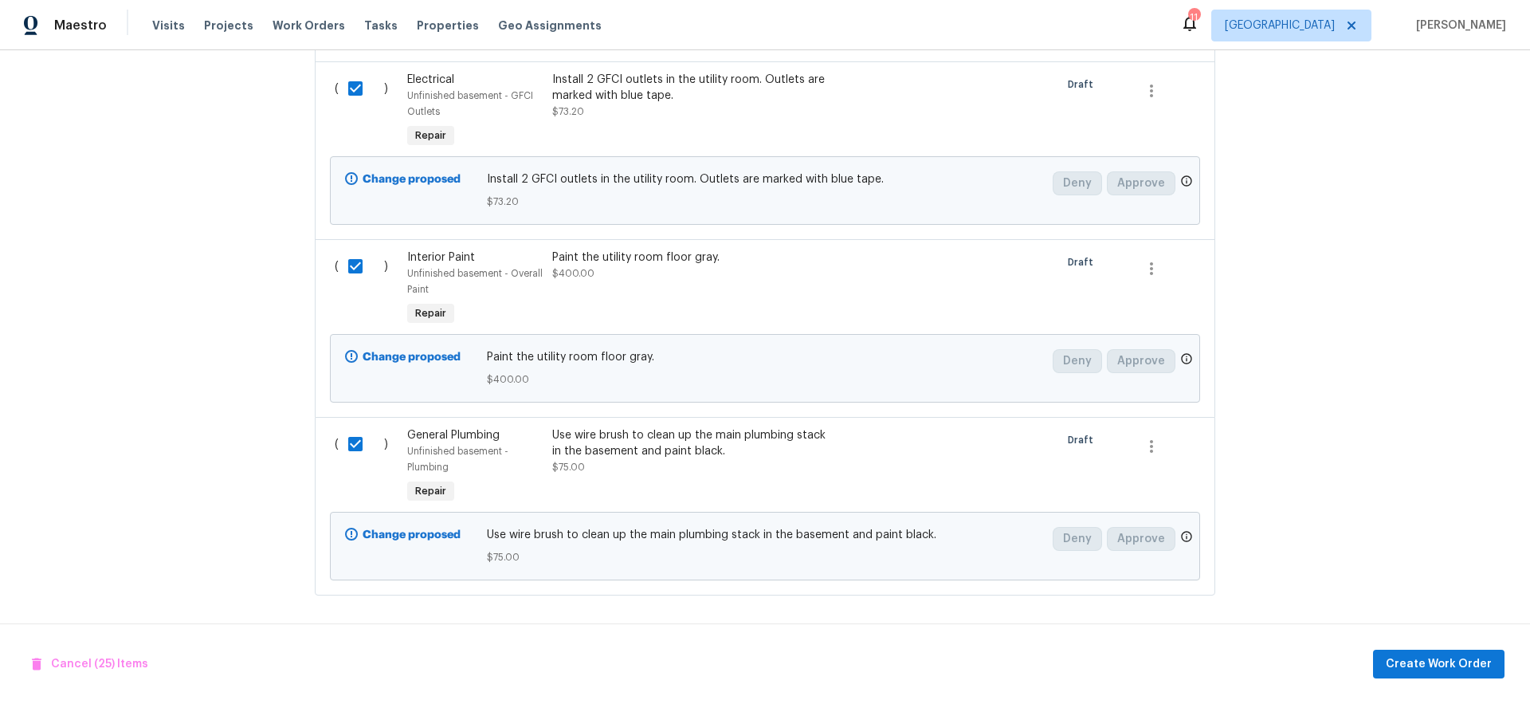
scroll to position [4857, 0]
click at [1425, 657] on span "Create Work Order" at bounding box center [1439, 664] width 106 height 20
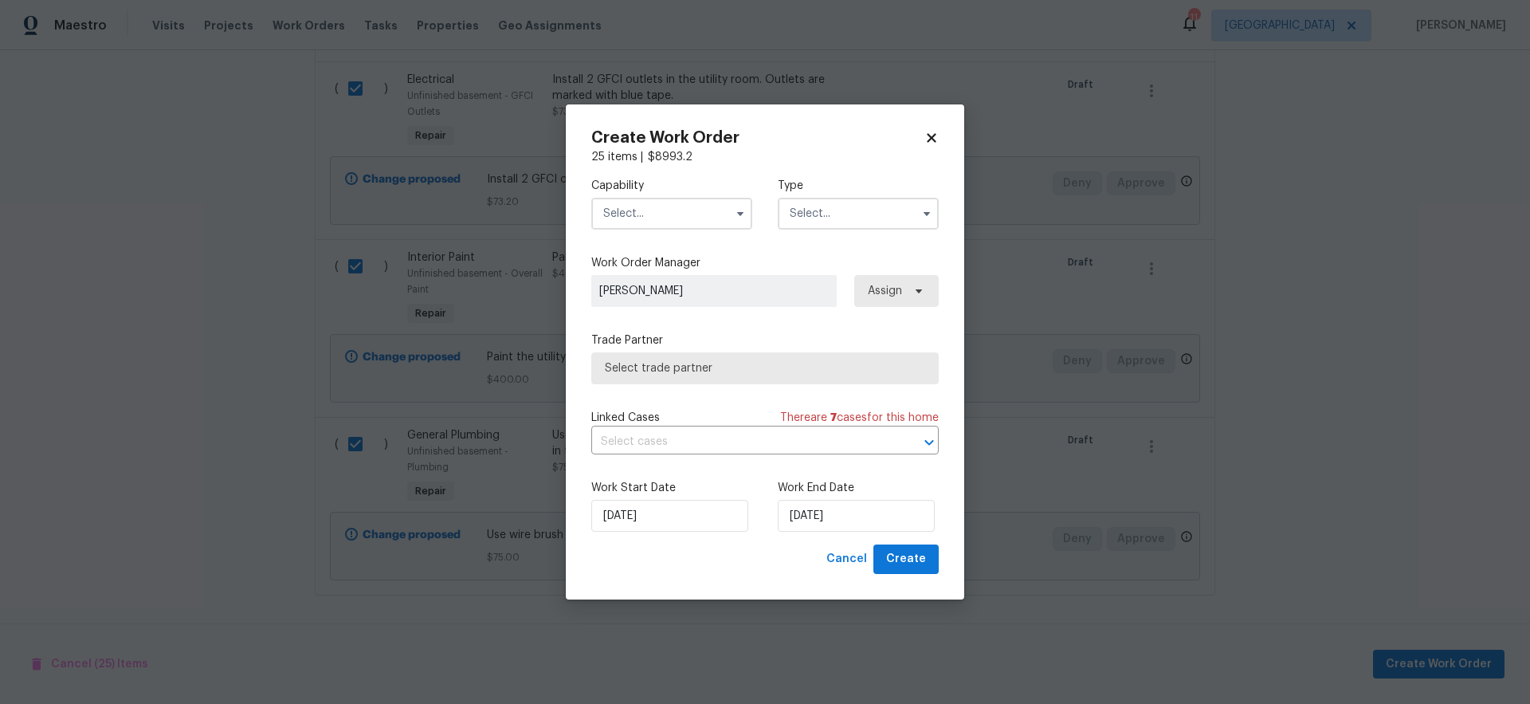
click at [658, 204] on input "text" at bounding box center [671, 214] width 161 height 32
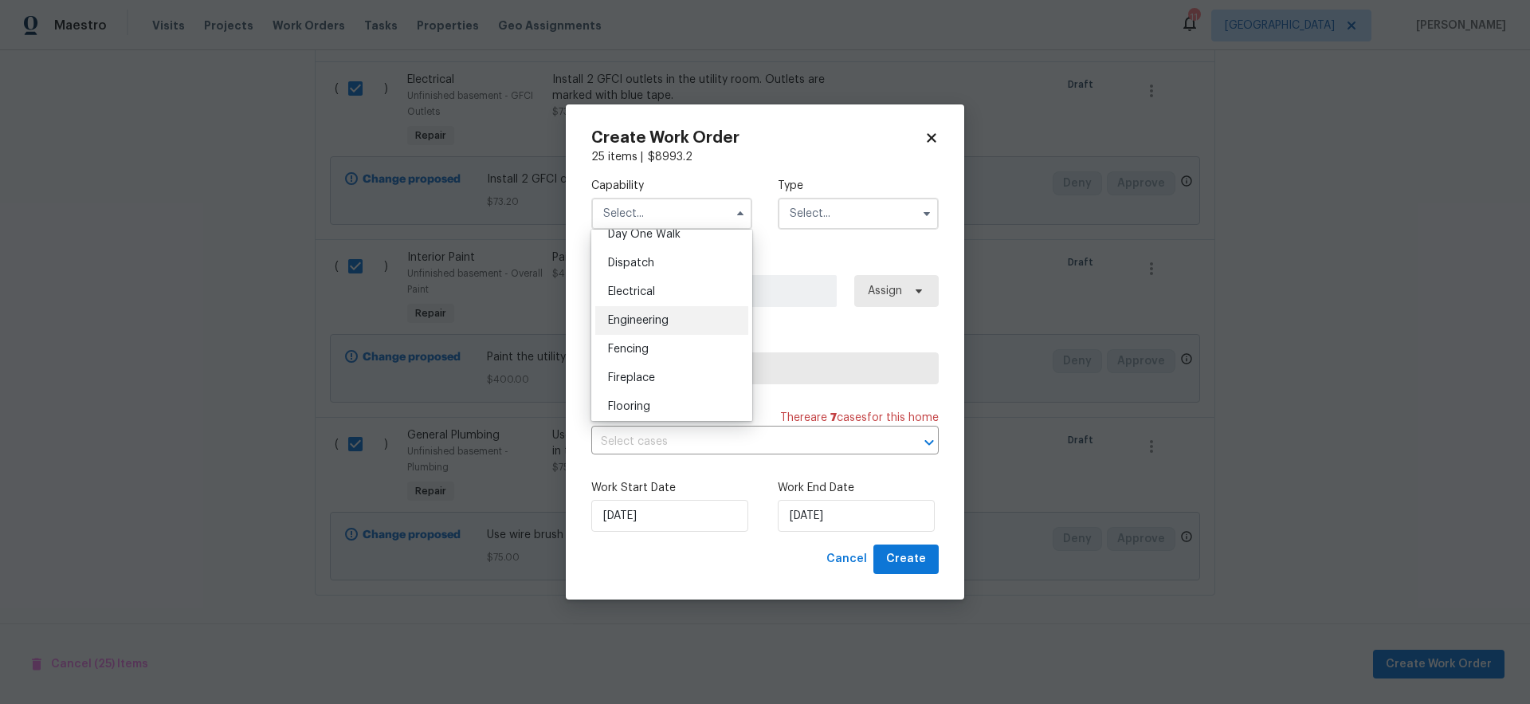
scroll to position [740, 0]
click at [704, 275] on span "General Contractor" at bounding box center [659, 269] width 103 height 11
type input "General Contractor"
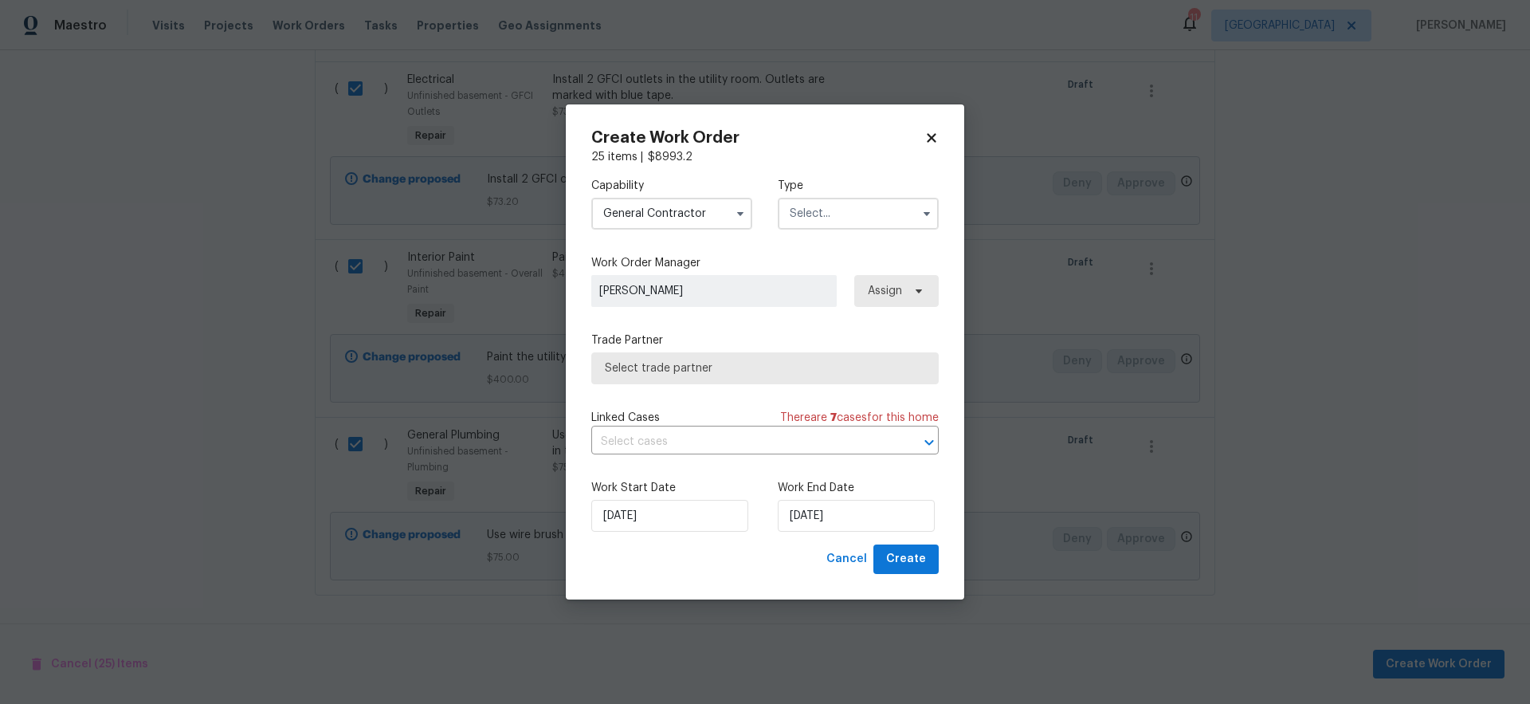
click at [849, 215] on input "text" at bounding box center [858, 214] width 161 height 32
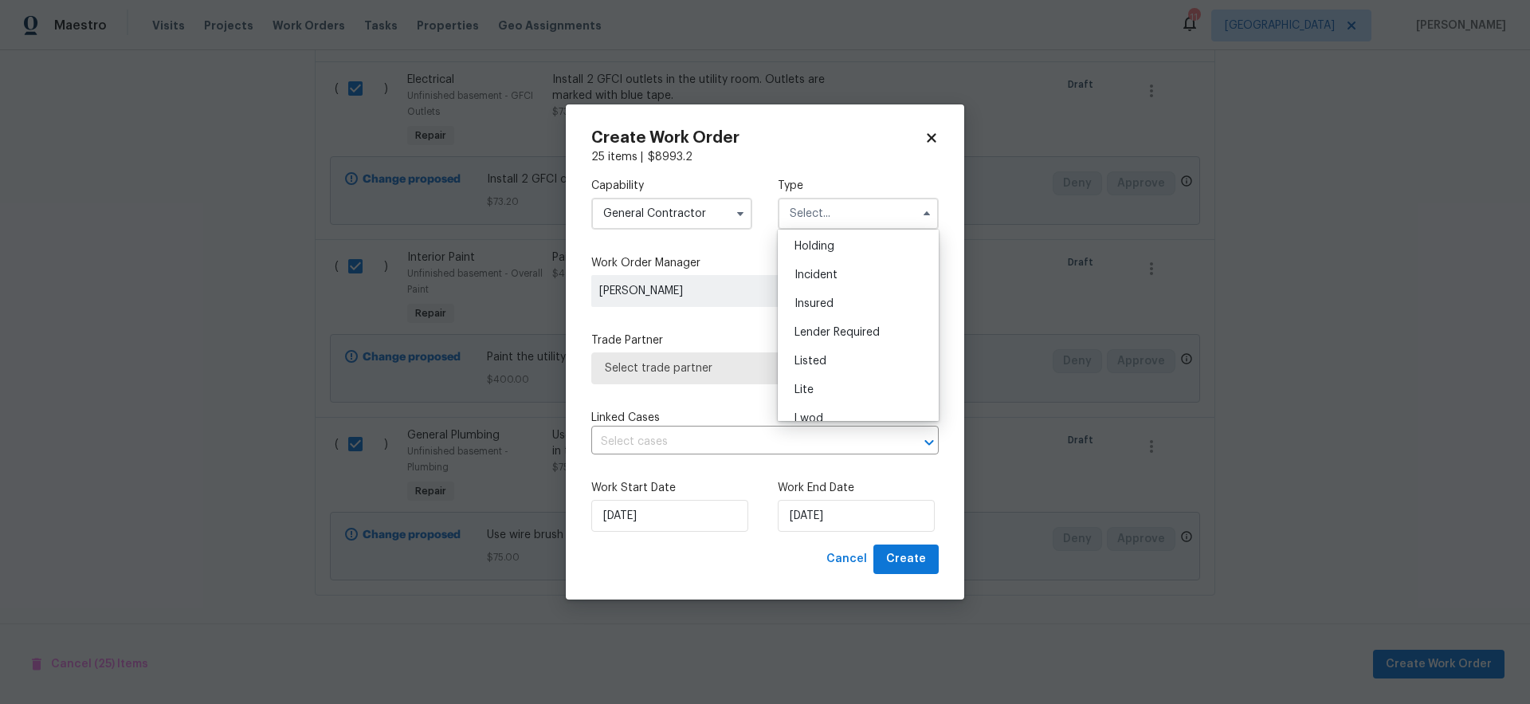
scroll to position [362, 0]
click at [857, 289] on div "Renovation" at bounding box center [858, 287] width 153 height 29
type input "Renovation"
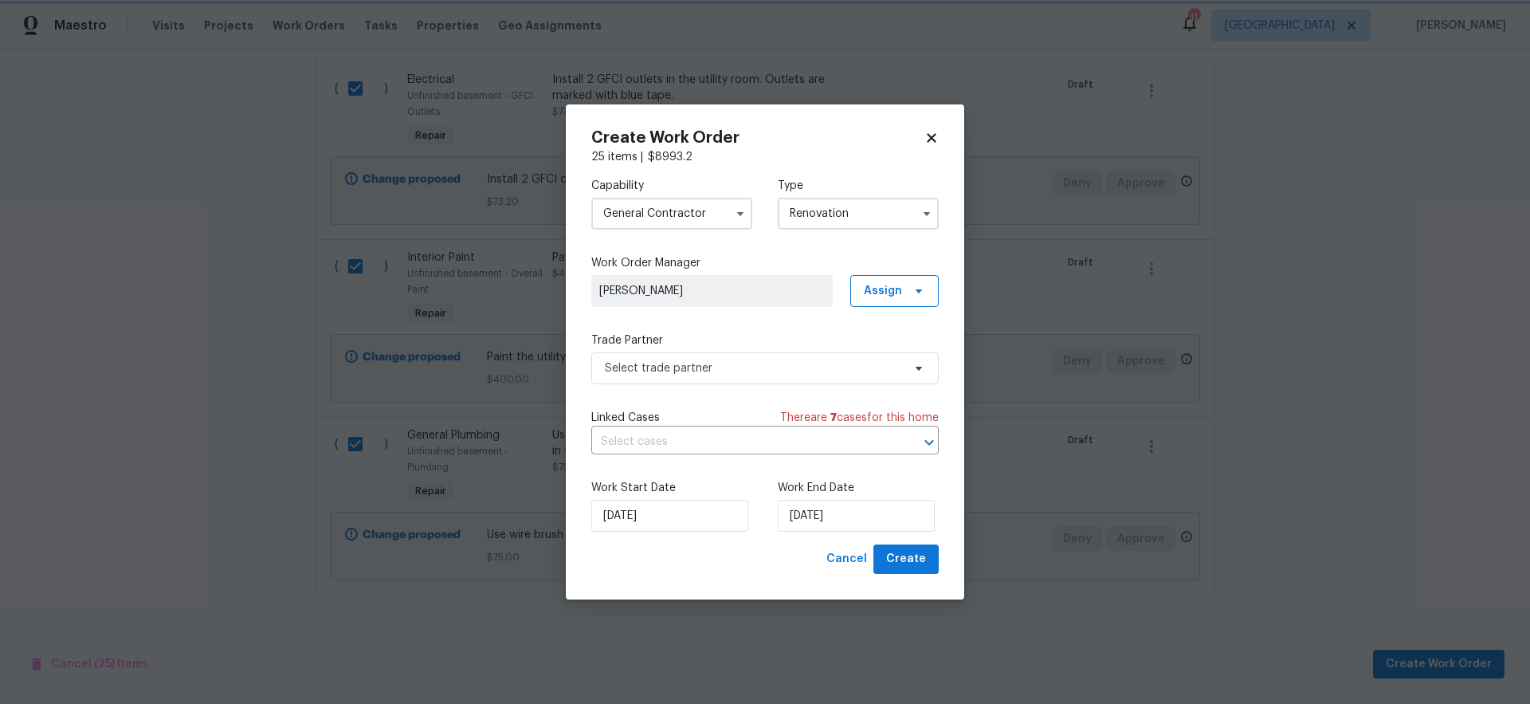
scroll to position [0, 0]
click at [743, 374] on span "Select trade partner" at bounding box center [753, 368] width 297 height 16
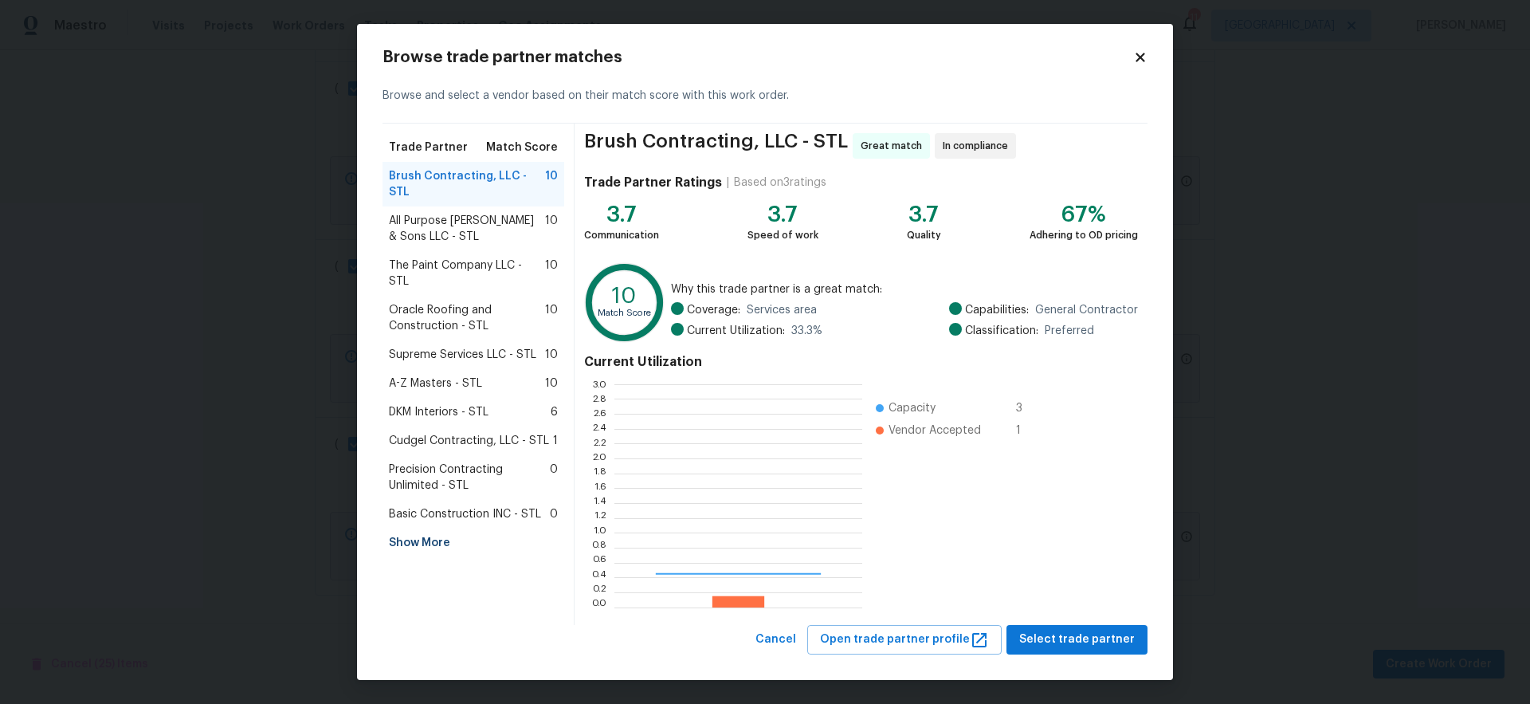
scroll to position [211, 237]
click at [440, 302] on span "Oracle Roofing and Construction - STL" at bounding box center [467, 318] width 156 height 32
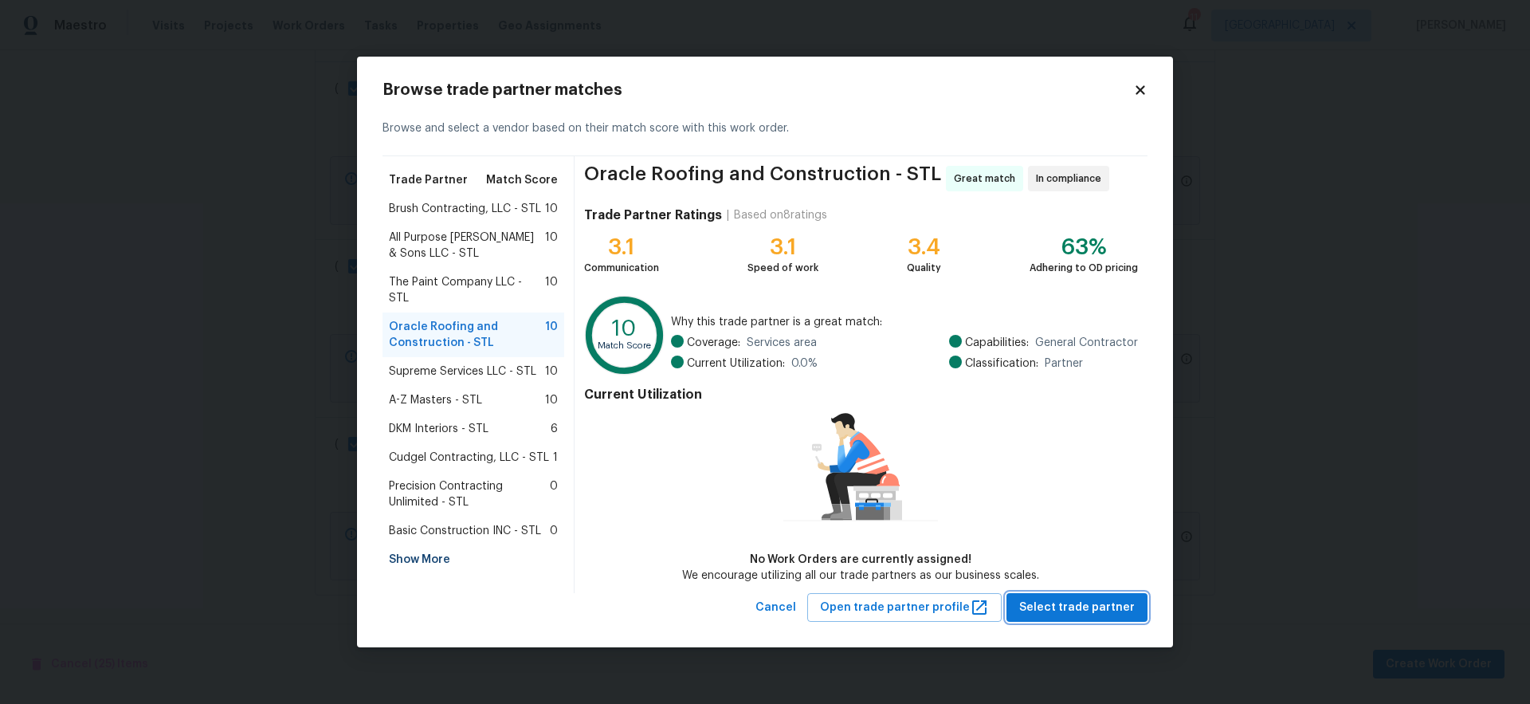
click at [1072, 606] on span "Select trade partner" at bounding box center [1077, 608] width 116 height 20
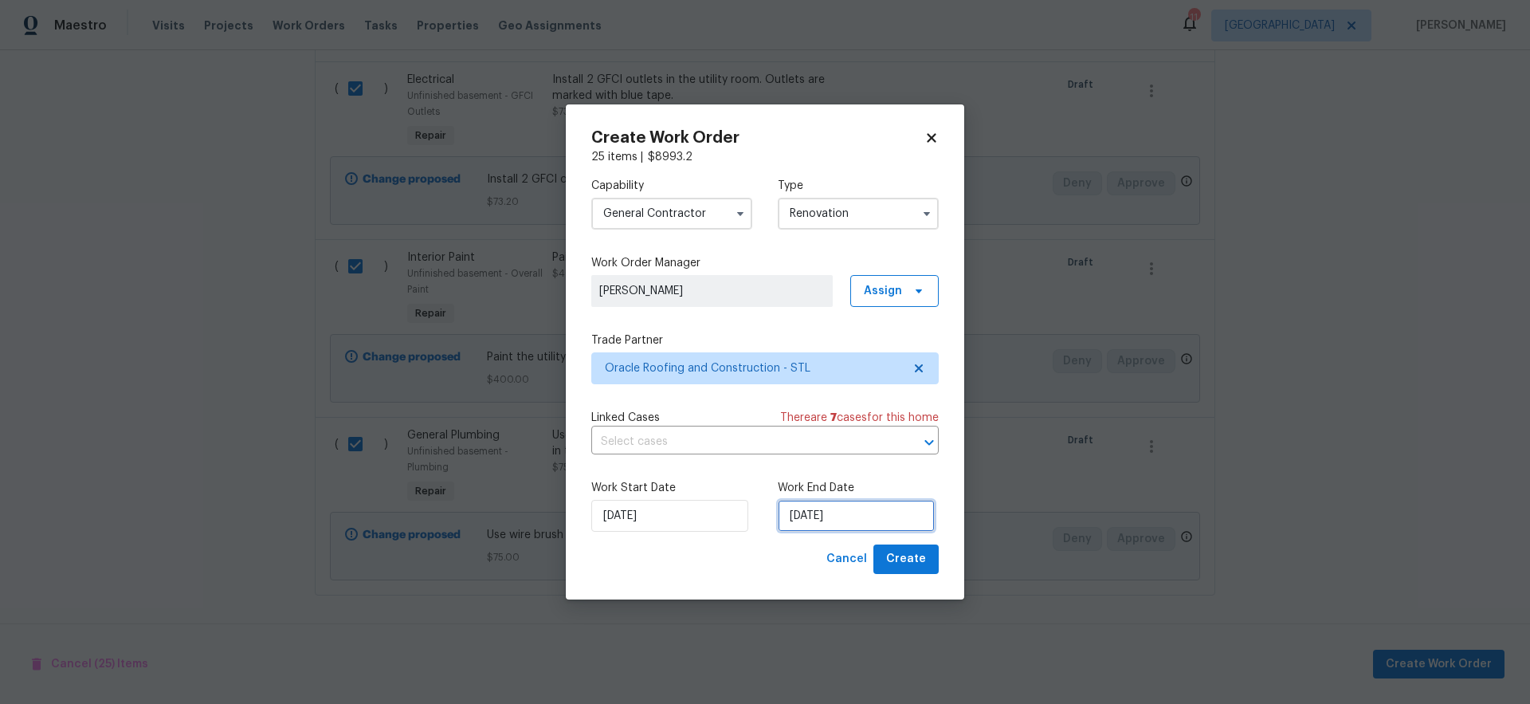
click at [880, 517] on input "[DATE]" at bounding box center [856, 516] width 157 height 32
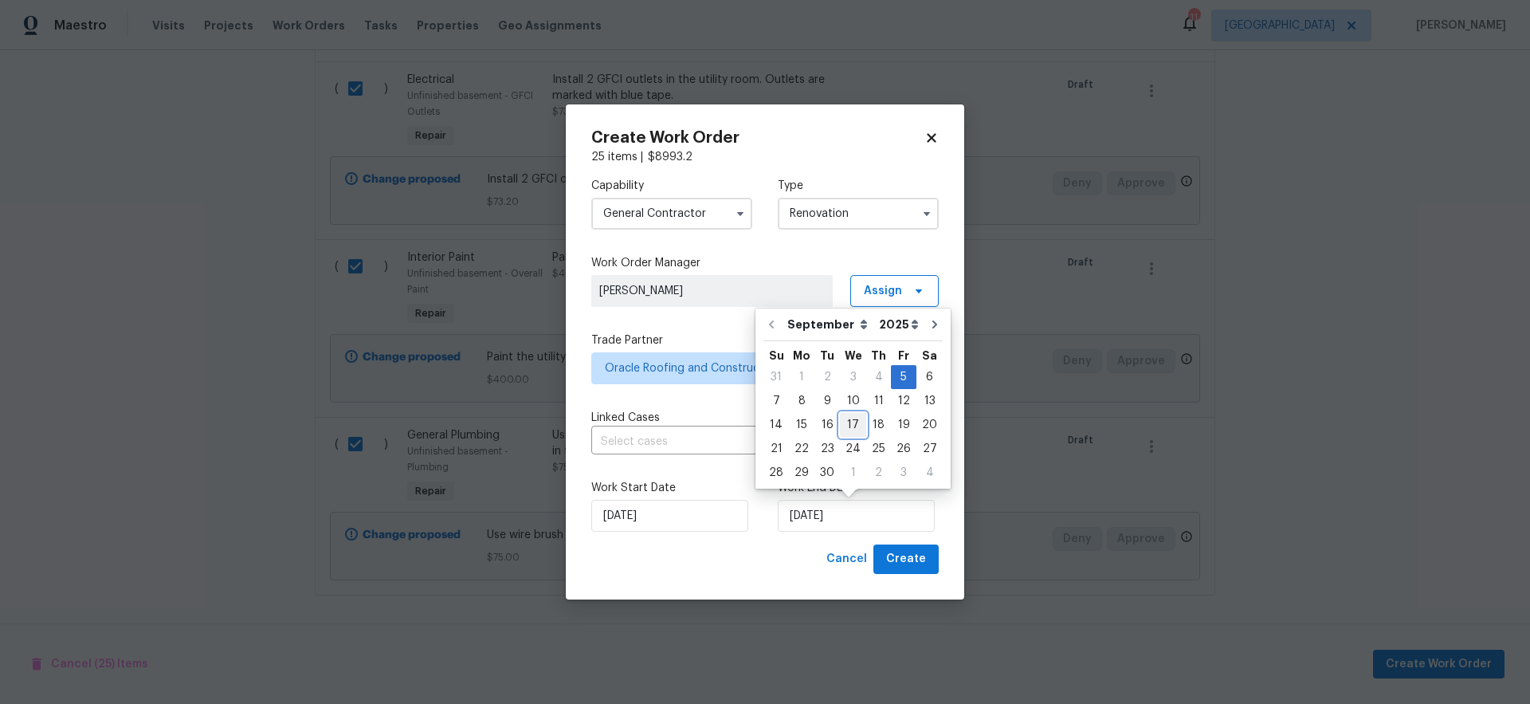
click at [852, 425] on div "17" at bounding box center [853, 425] width 26 height 22
type input "[DATE]"
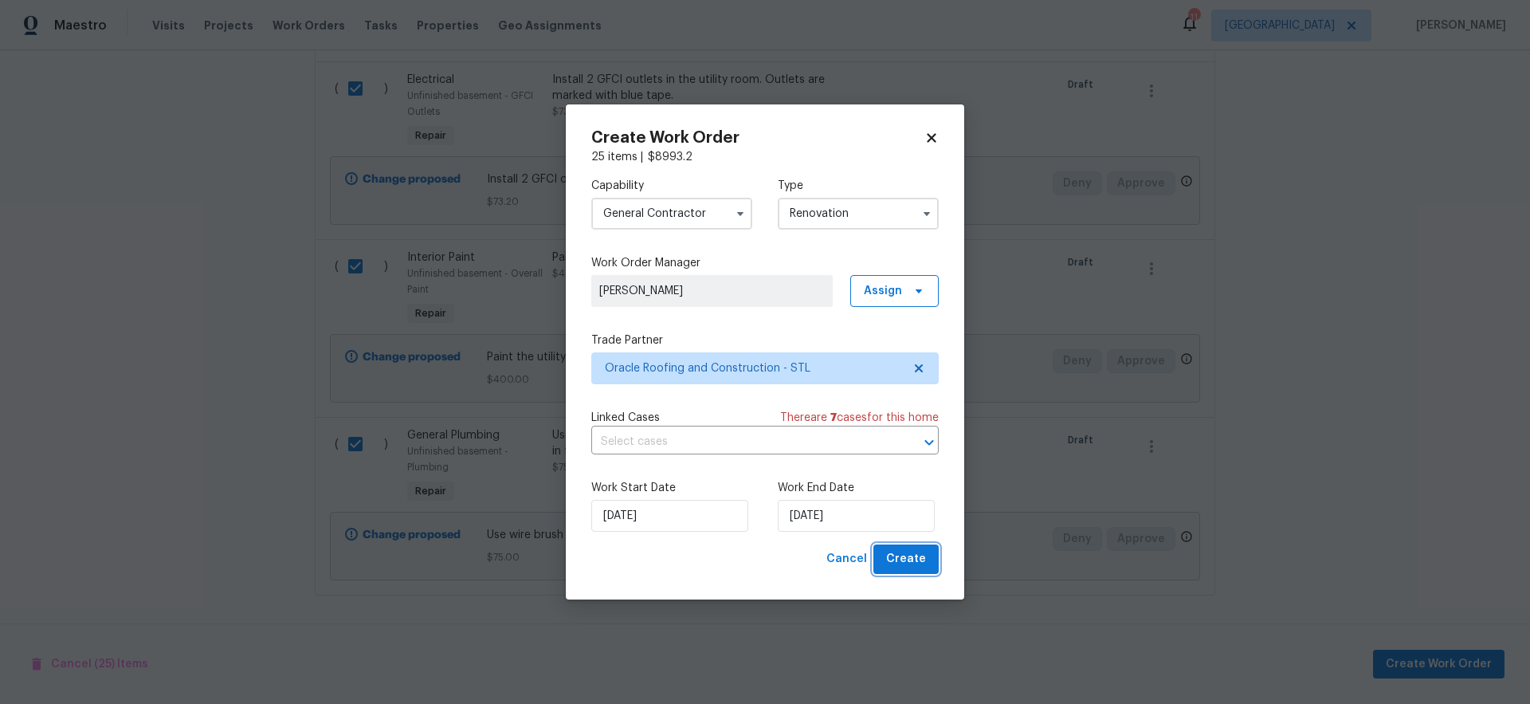
click at [915, 561] on span "Create" at bounding box center [906, 559] width 40 height 20
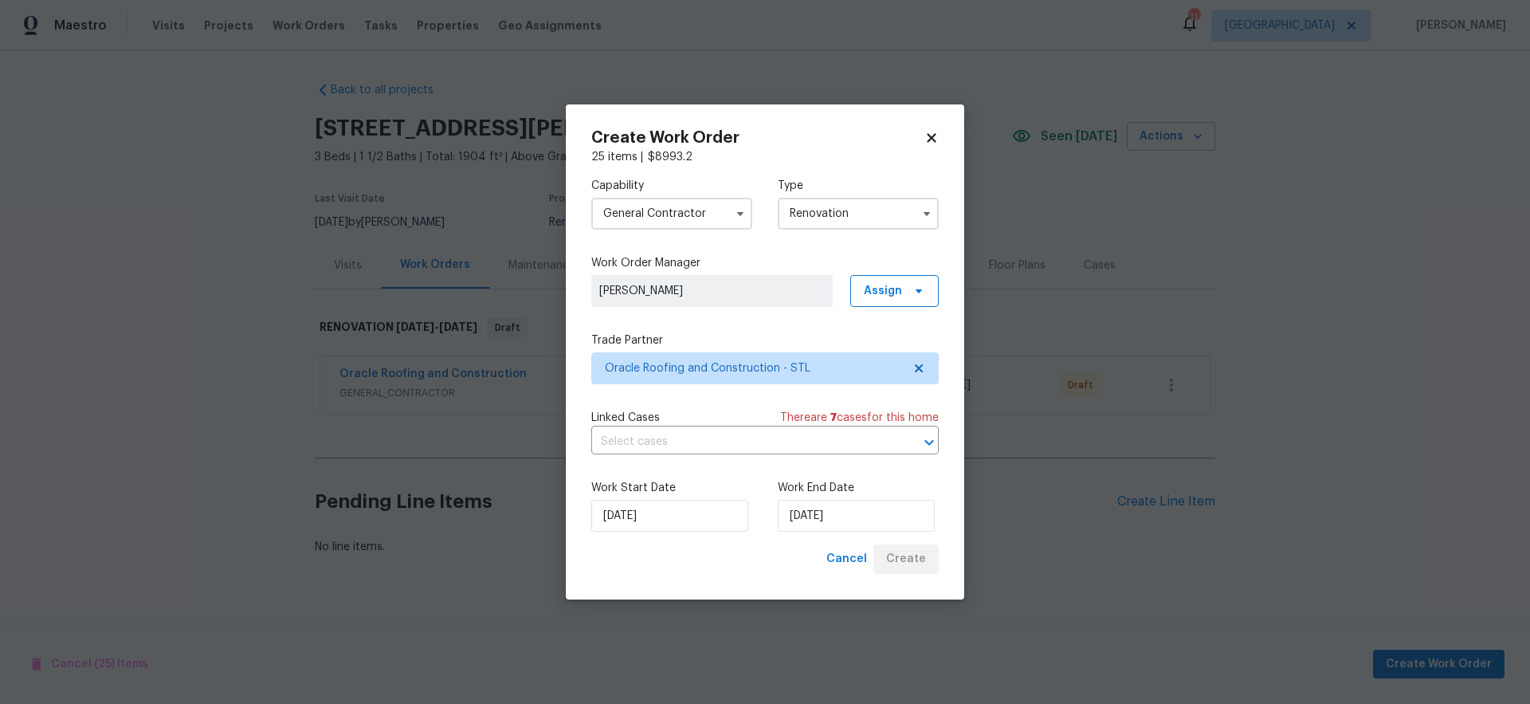
scroll to position [0, 0]
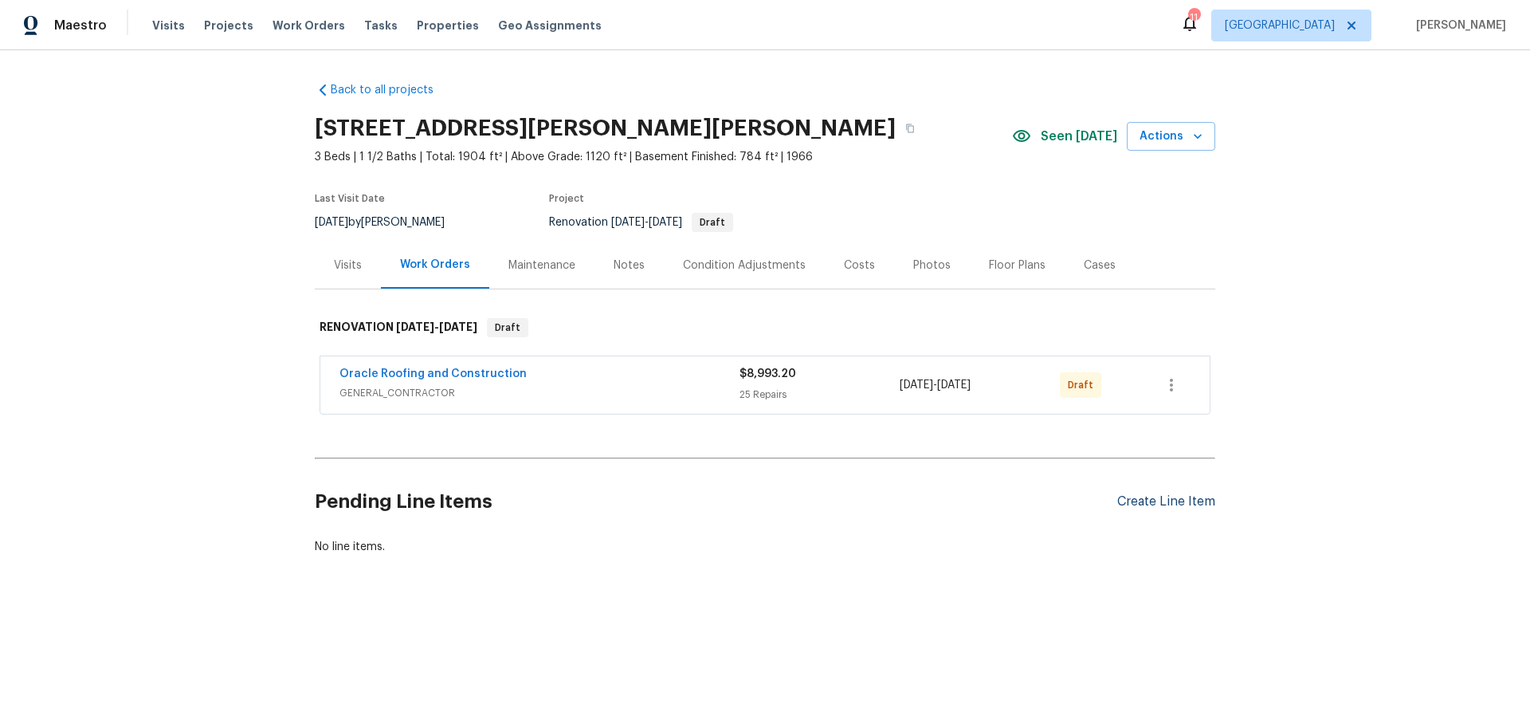
click at [1169, 500] on div "Create Line Item" at bounding box center [1166, 501] width 98 height 15
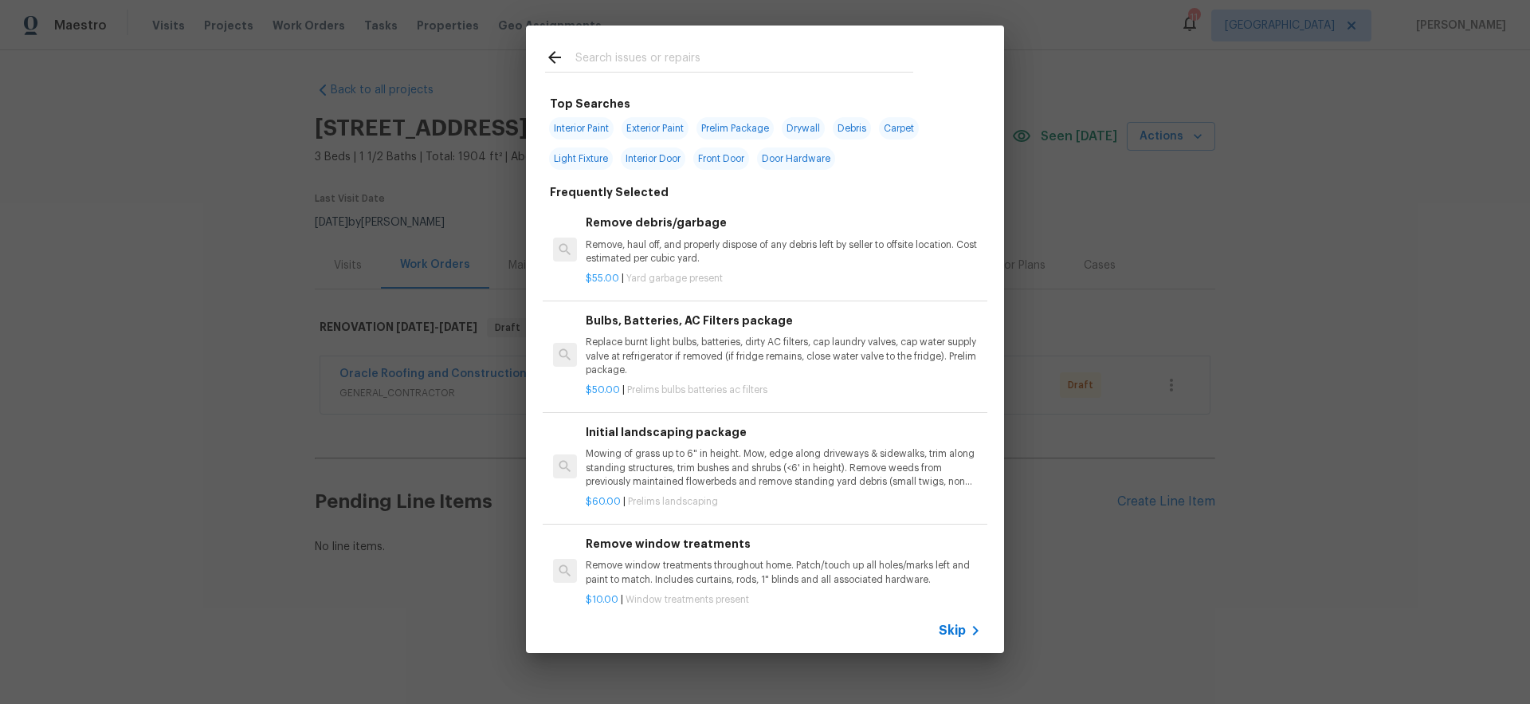
click at [955, 629] on span "Skip" at bounding box center [952, 630] width 27 height 16
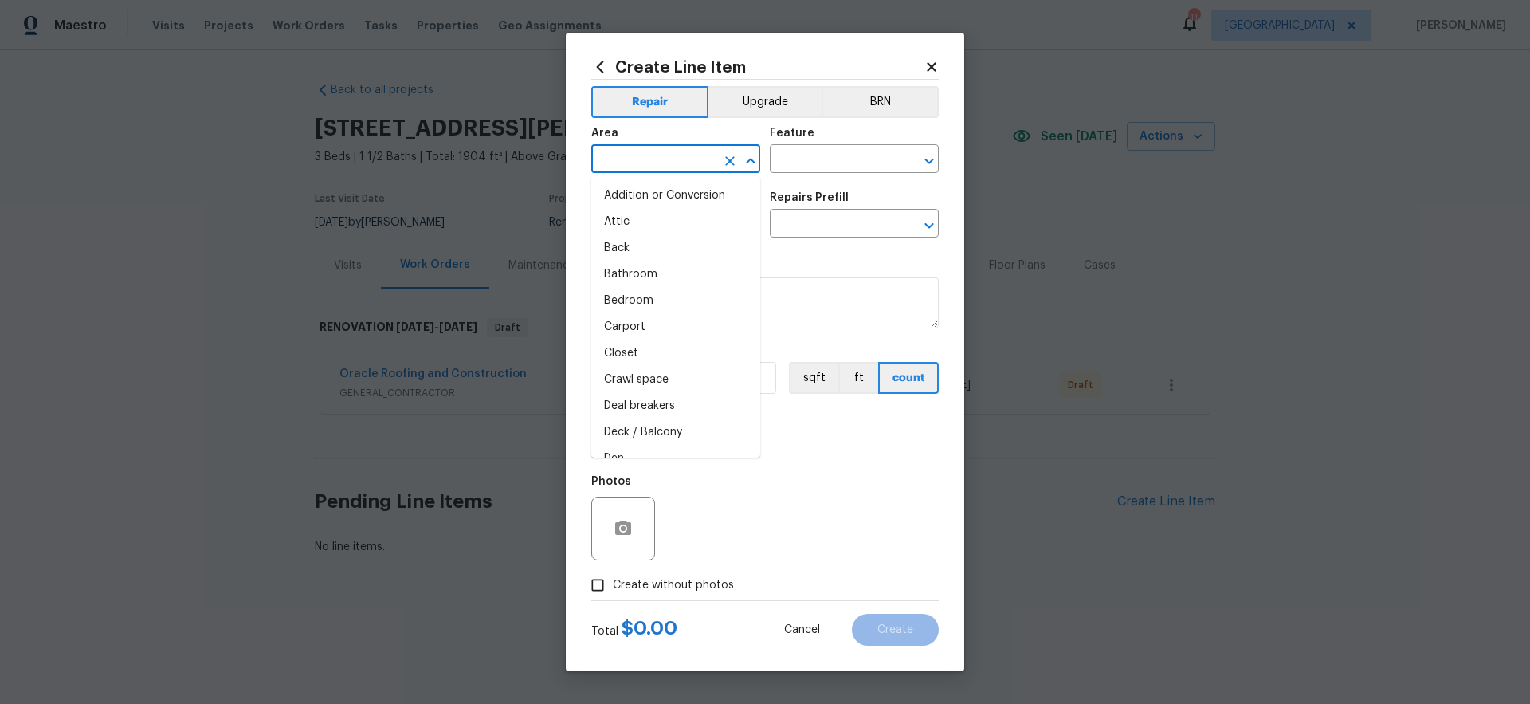
click at [635, 163] on input "text" at bounding box center [653, 160] width 124 height 25
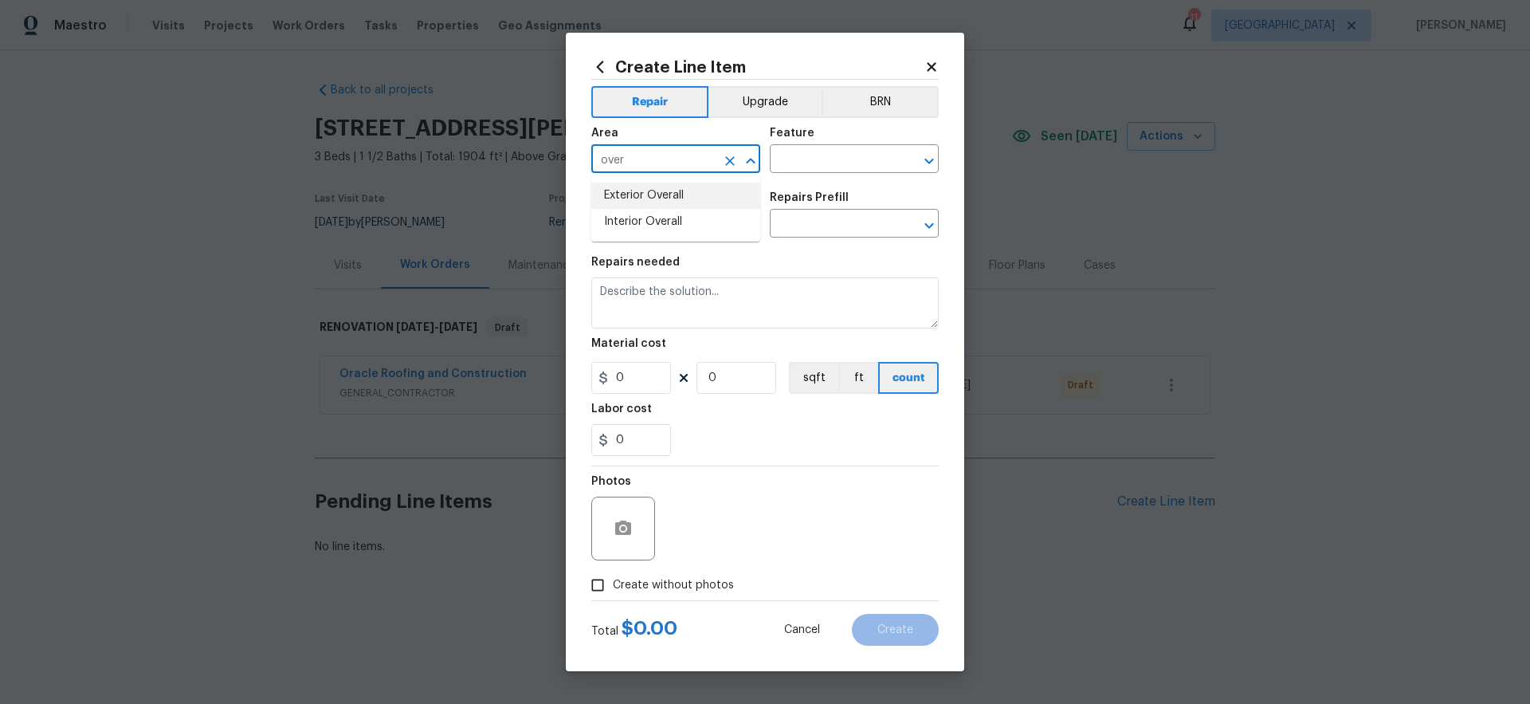
click at [656, 194] on li "Exterior Overall" at bounding box center [675, 195] width 169 height 26
type input "Exterior Overall"
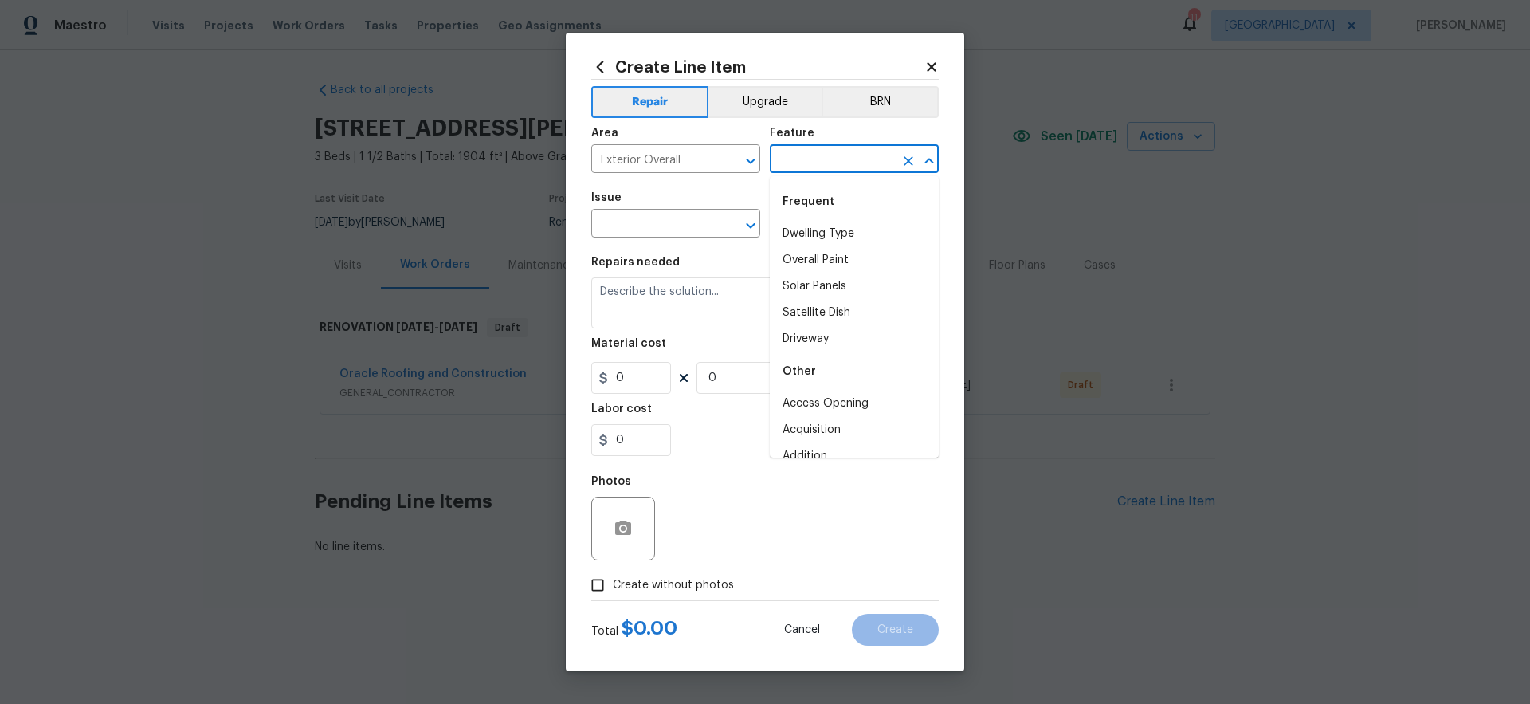
click at [831, 158] on input "text" at bounding box center [832, 160] width 124 height 25
drag, startPoint x: 813, startPoint y: 299, endPoint x: 777, endPoint y: 280, distance: 41.3
click at [813, 299] on li "Overall" at bounding box center [854, 298] width 169 height 26
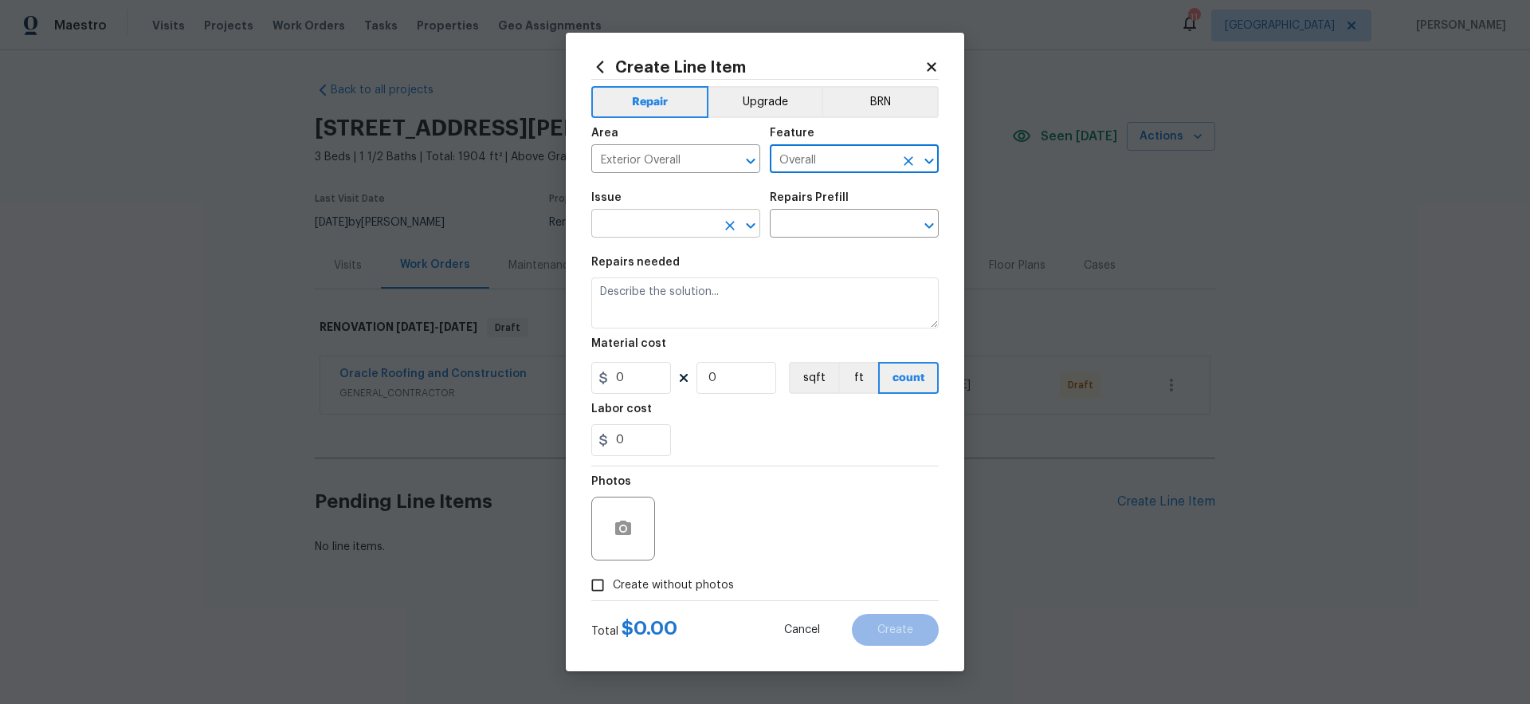
type input "Overall"
click at [668, 223] on input "text" at bounding box center [653, 225] width 124 height 25
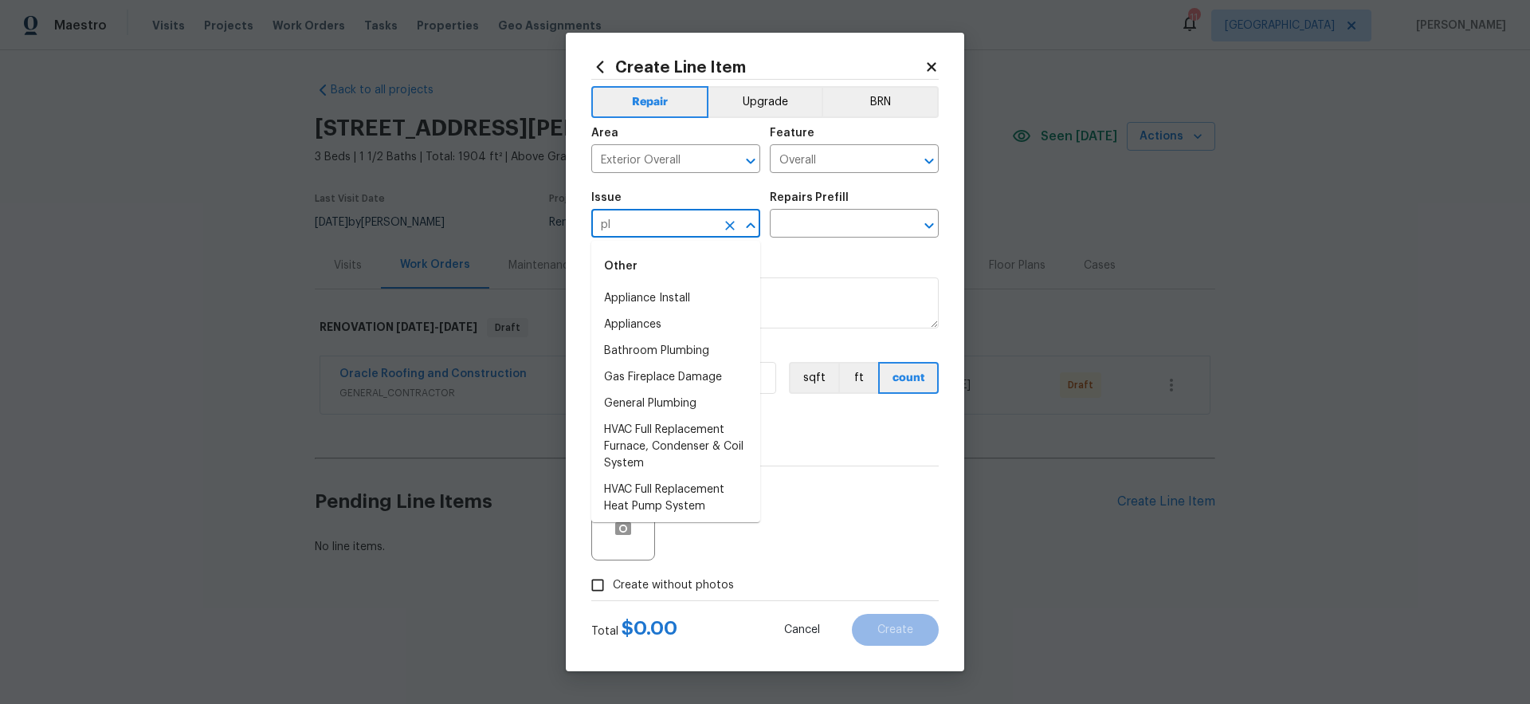
type input "p"
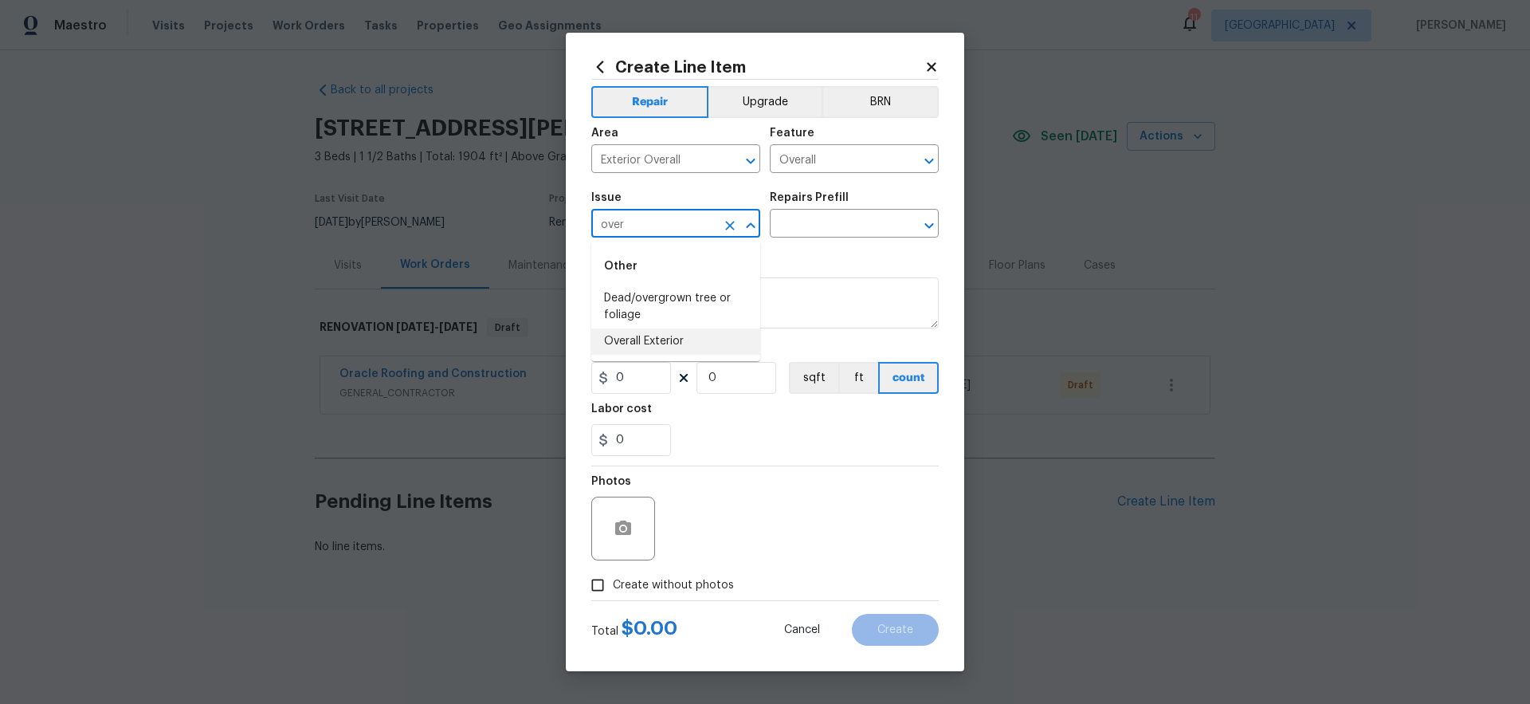
click at [668, 344] on li "Overall Exterior" at bounding box center [675, 341] width 169 height 26
type input "Overall Exterior"
click at [834, 223] on input "text" at bounding box center [832, 225] width 124 height 25
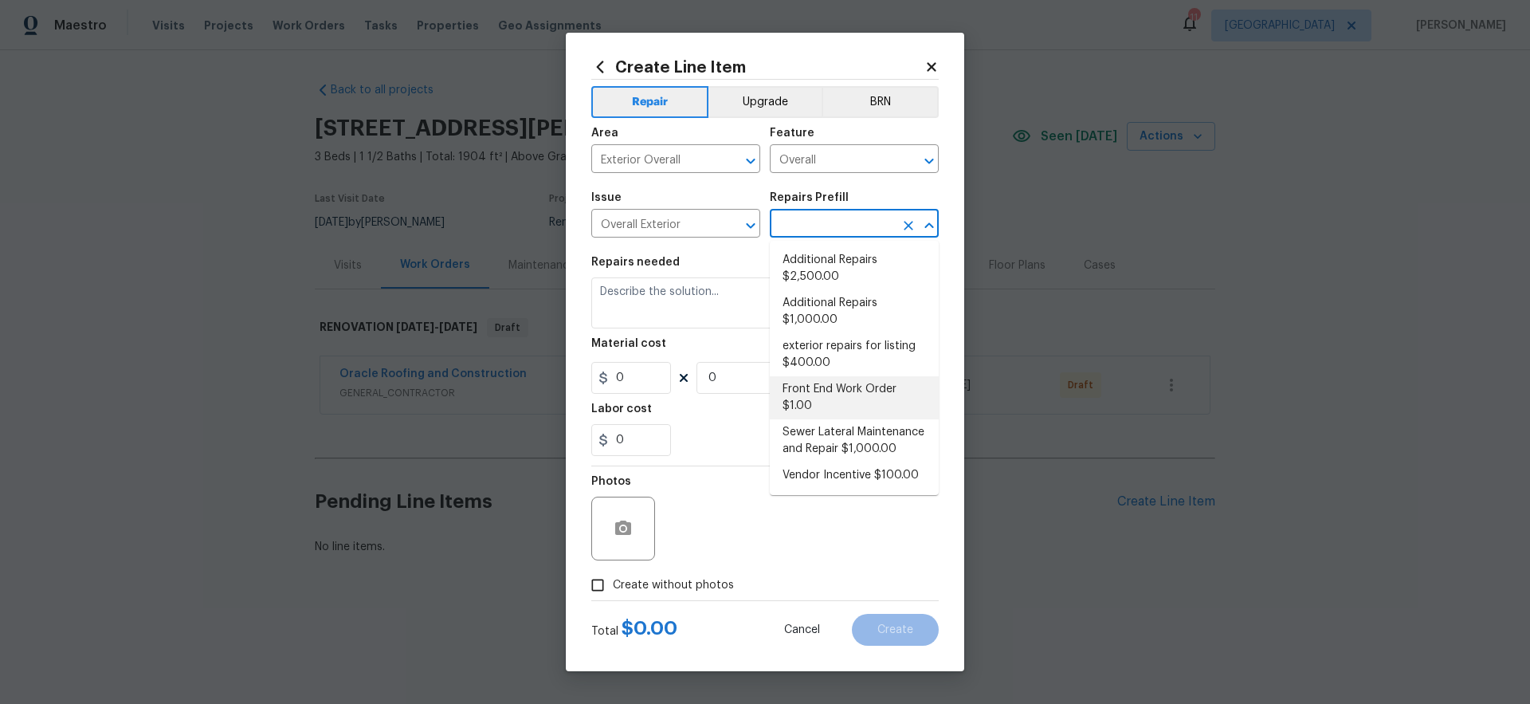
click at [864, 396] on li "Front End Work Order $1.00" at bounding box center [854, 397] width 169 height 43
type input "Front End Work Order $1.00"
type textarea "Placeholder line item for the creation of front end work orders."
type input "1"
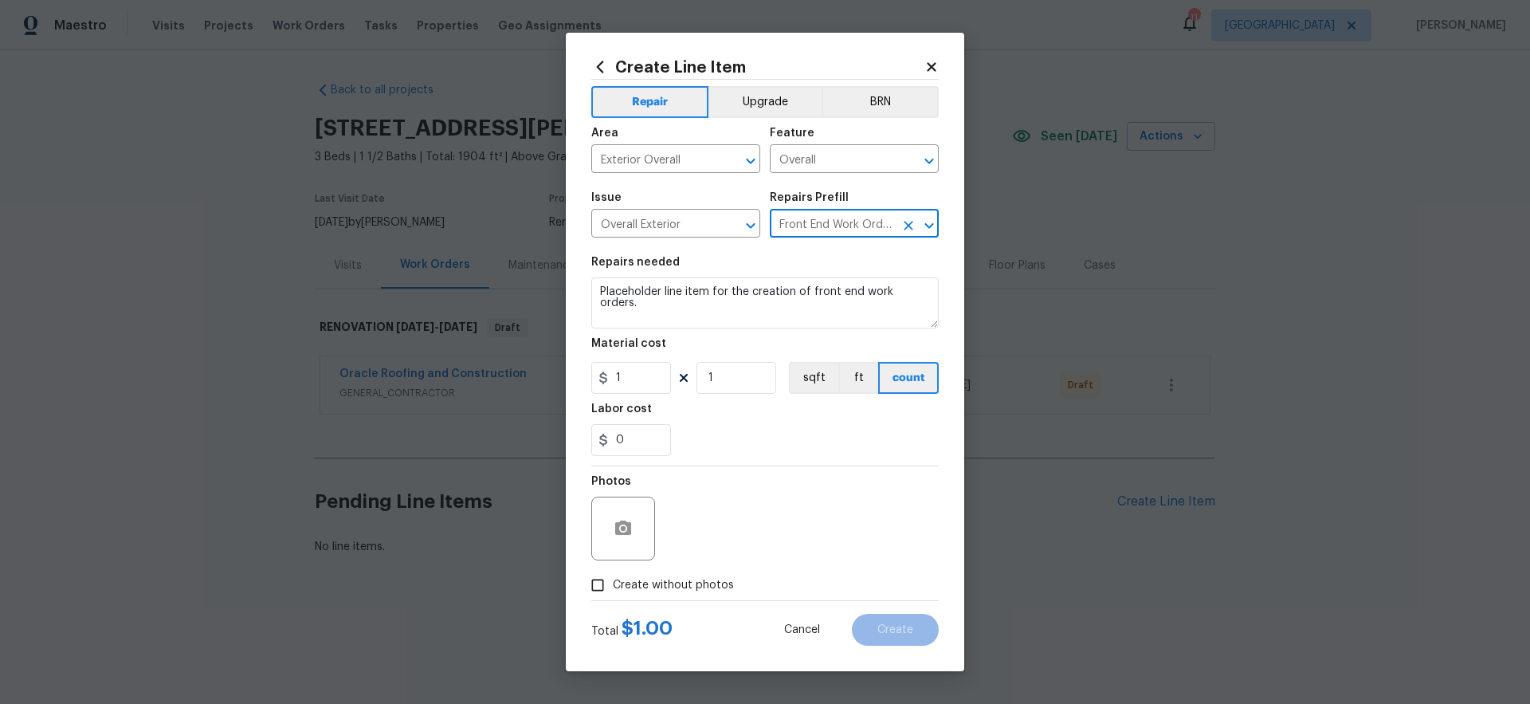
click at [688, 585] on span "Create without photos" at bounding box center [673, 585] width 121 height 17
click at [613, 585] on input "Create without photos" at bounding box center [597, 585] width 30 height 30
checkbox input "true"
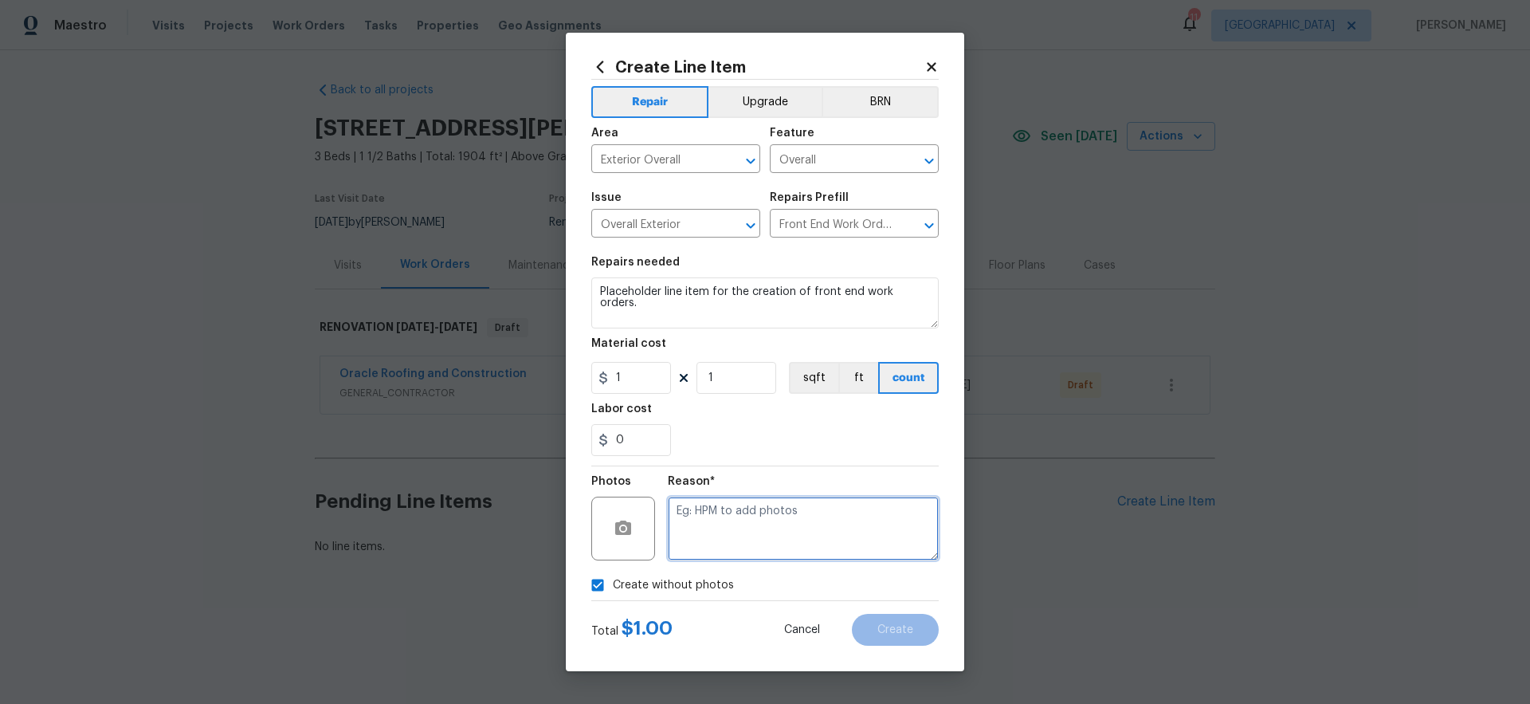
click at [762, 539] on textarea at bounding box center [803, 528] width 271 height 64
type textarea "gc to upload"
click at [890, 626] on span "Create" at bounding box center [895, 630] width 36 height 12
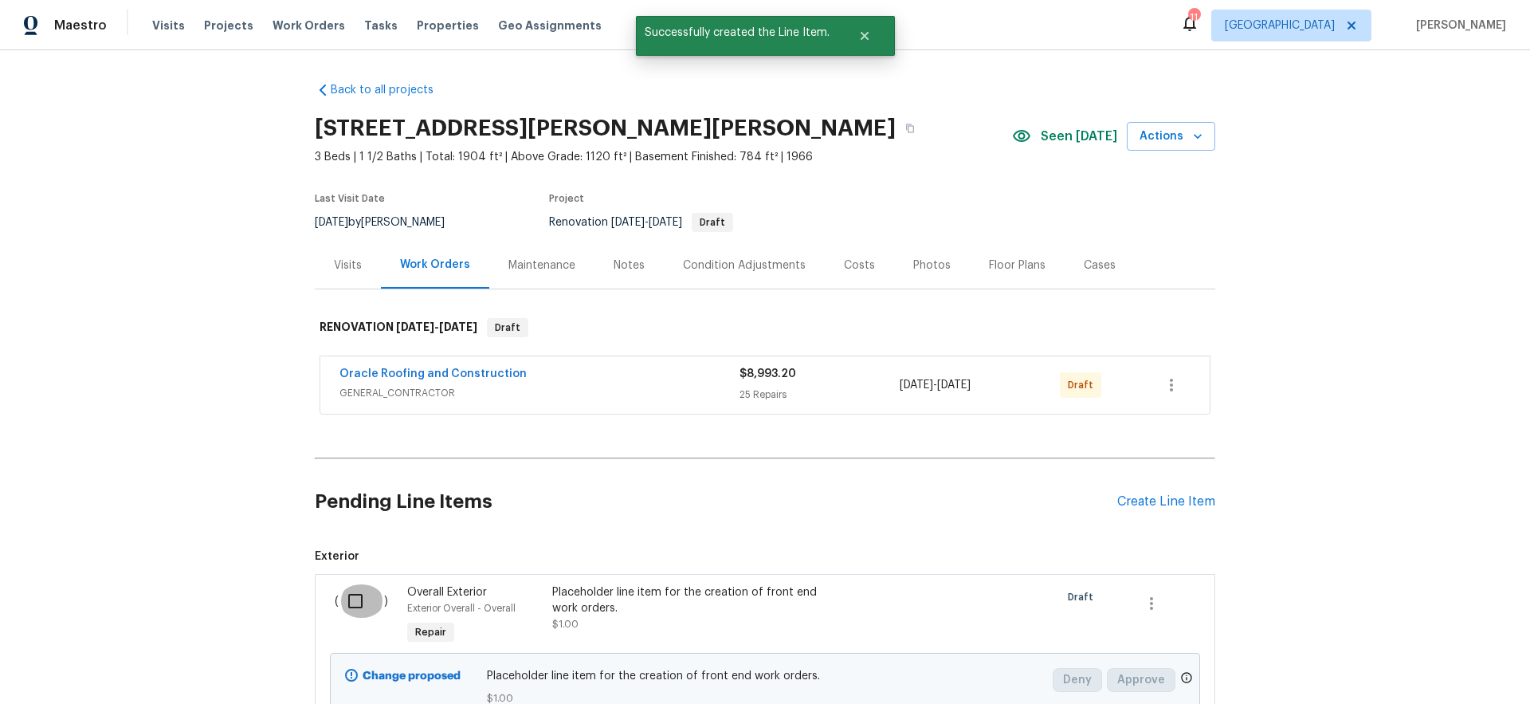
click at [347, 603] on input "checkbox" at bounding box center [361, 600] width 45 height 33
checkbox input "true"
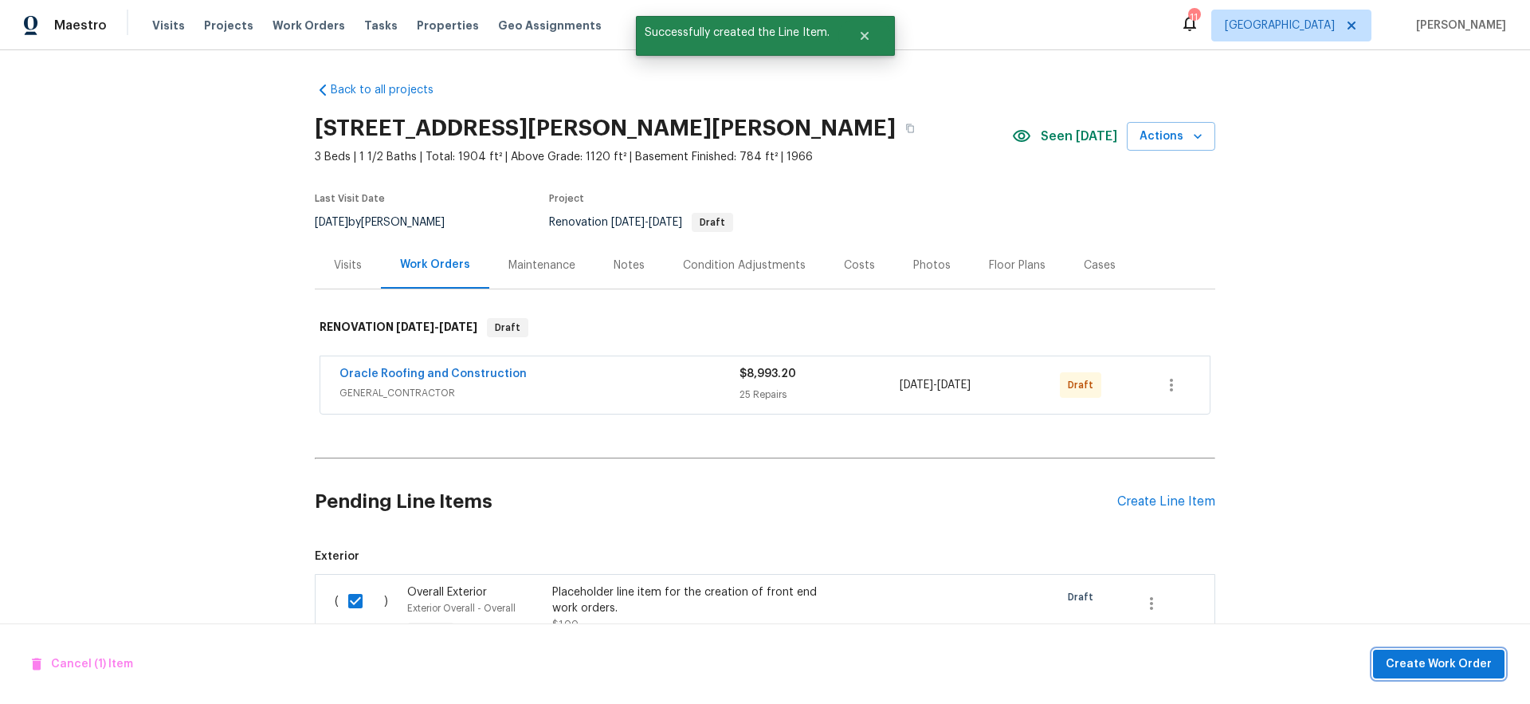
click at [1440, 657] on span "Create Work Order" at bounding box center [1439, 664] width 106 height 20
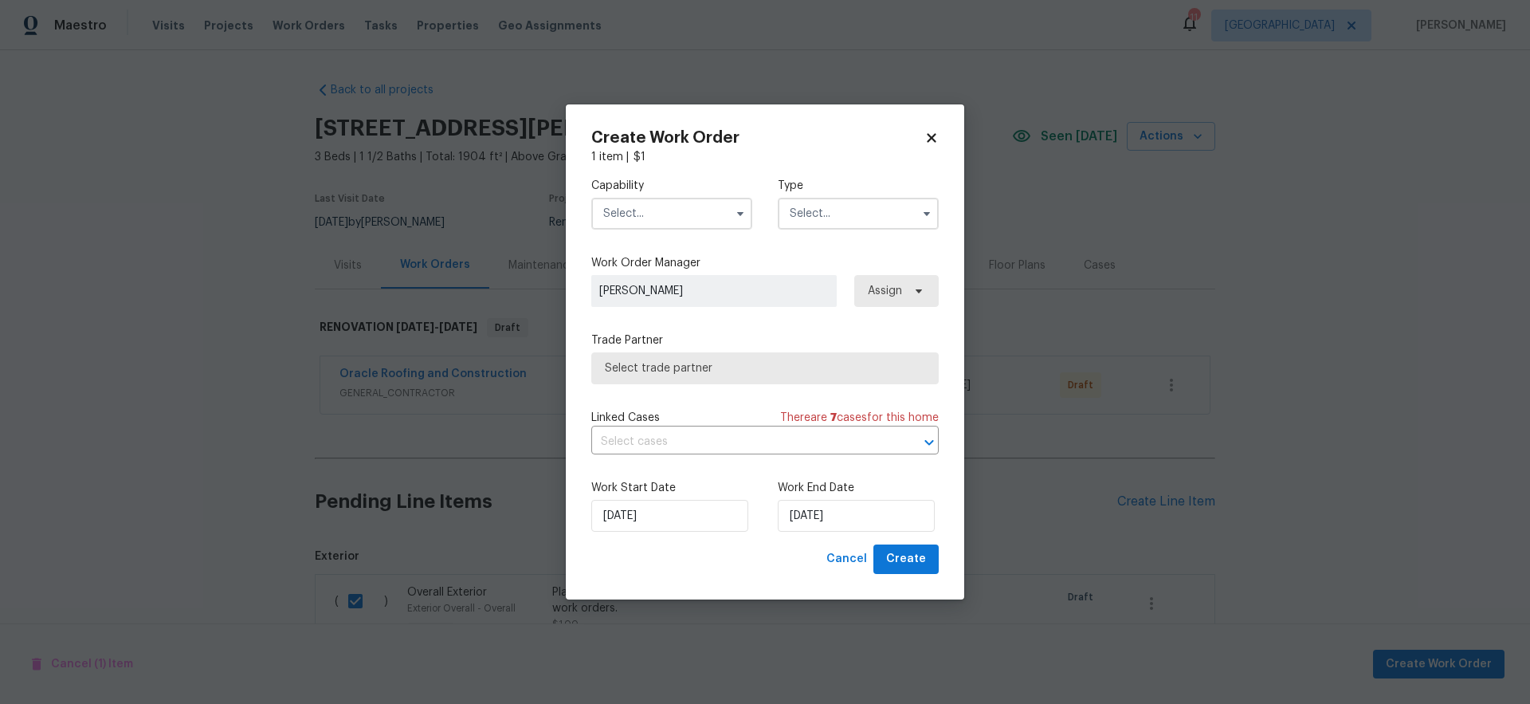
click at [649, 216] on input "text" at bounding box center [671, 214] width 161 height 32
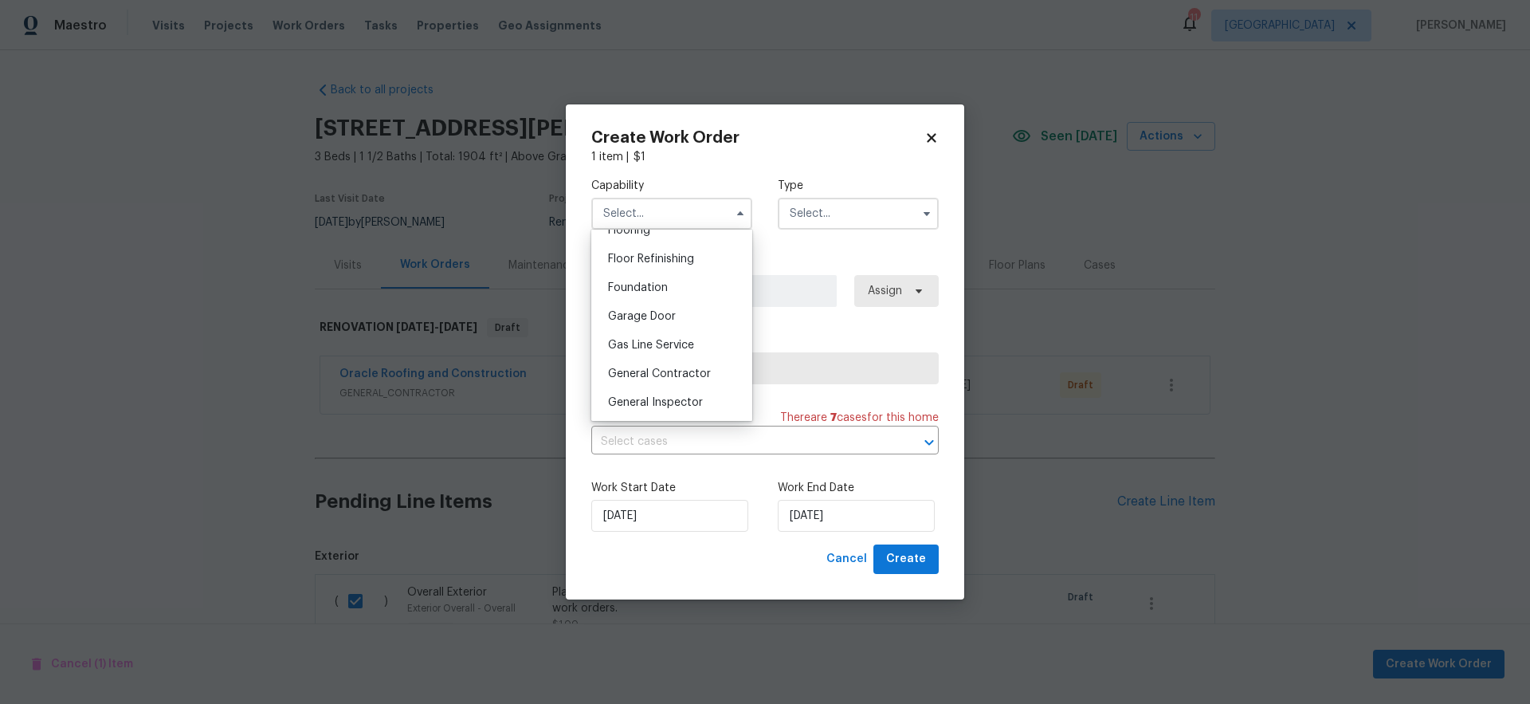
scroll to position [639, 0]
click at [682, 376] on span "General Contractor" at bounding box center [659, 370] width 103 height 11
type input "General Contractor"
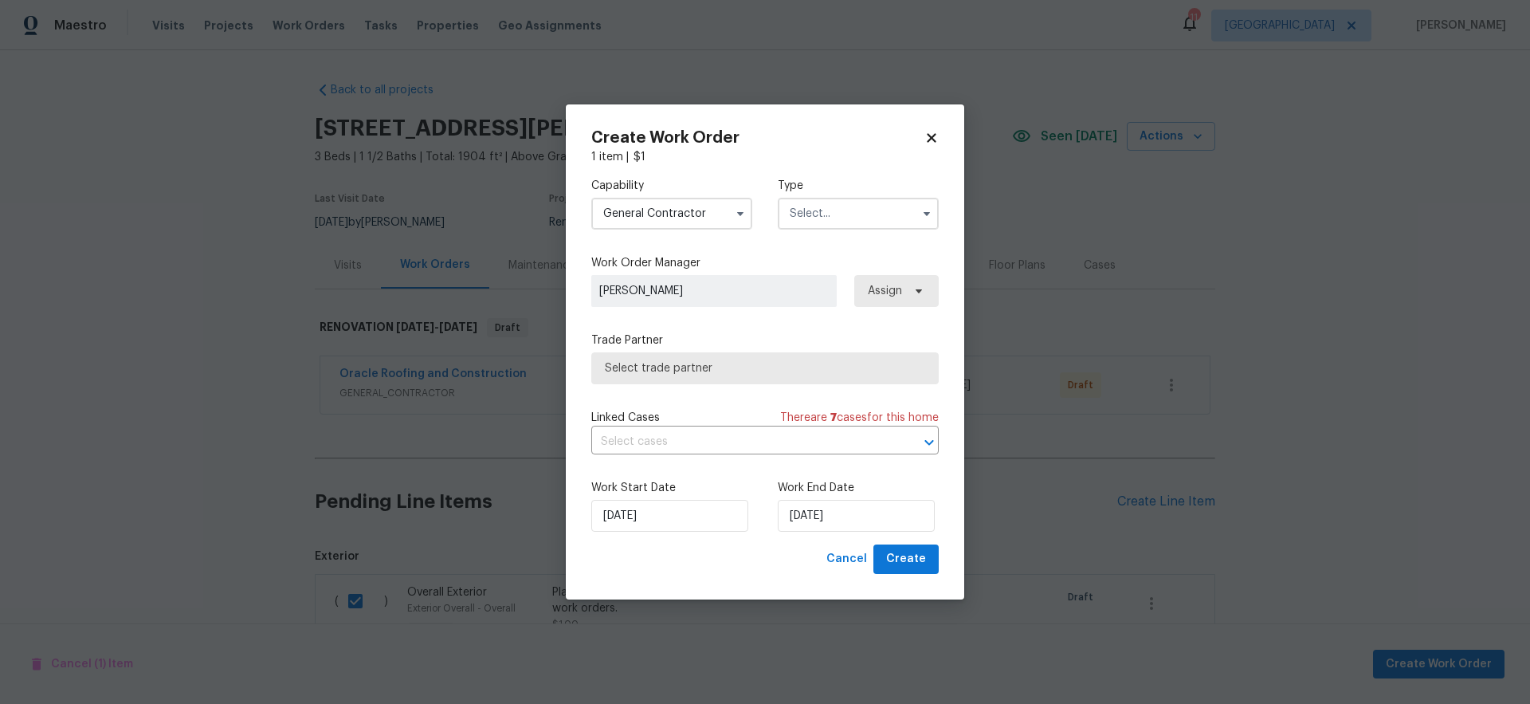
click at [855, 222] on input "text" at bounding box center [858, 214] width 161 height 32
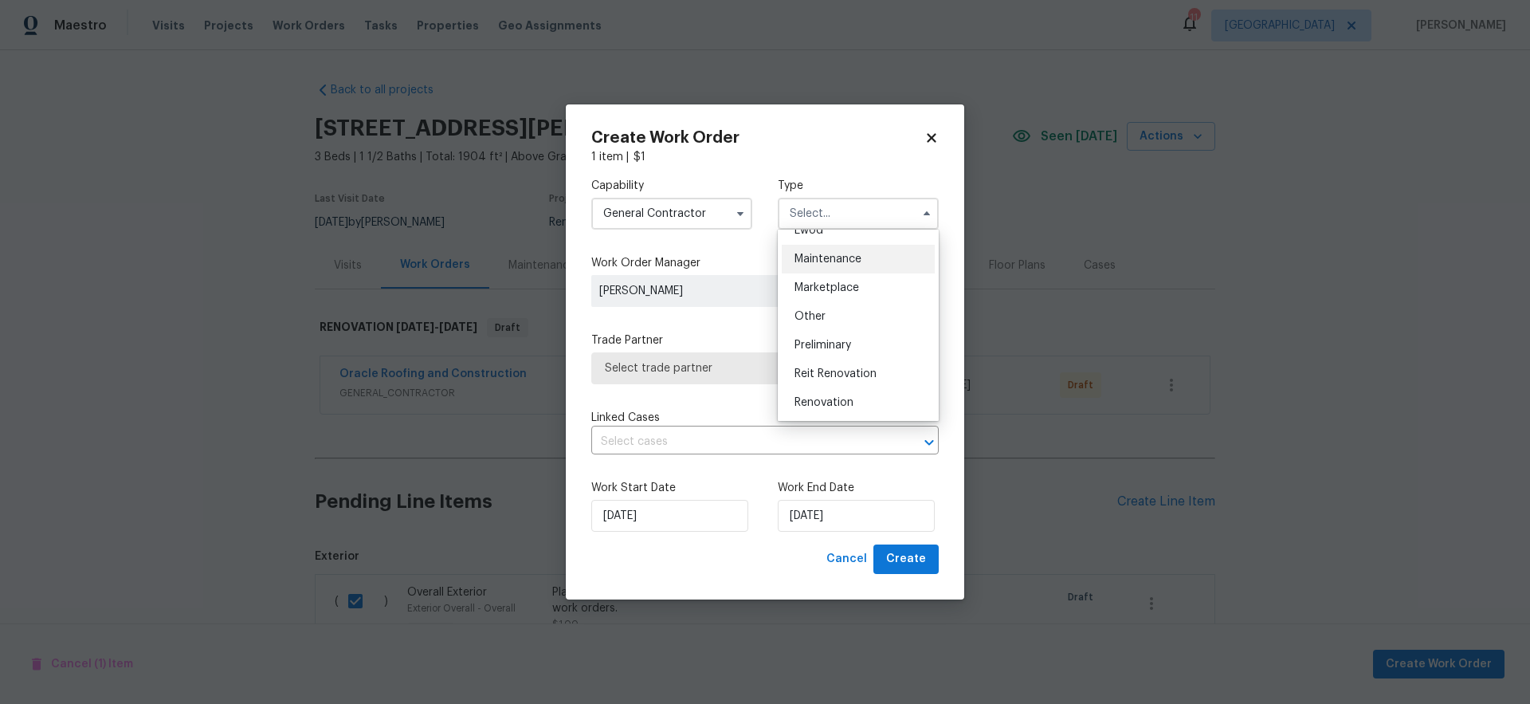
scroll to position [250, 0]
click at [832, 395] on span "Renovation" at bounding box center [823, 399] width 59 height 11
type input "Renovation"
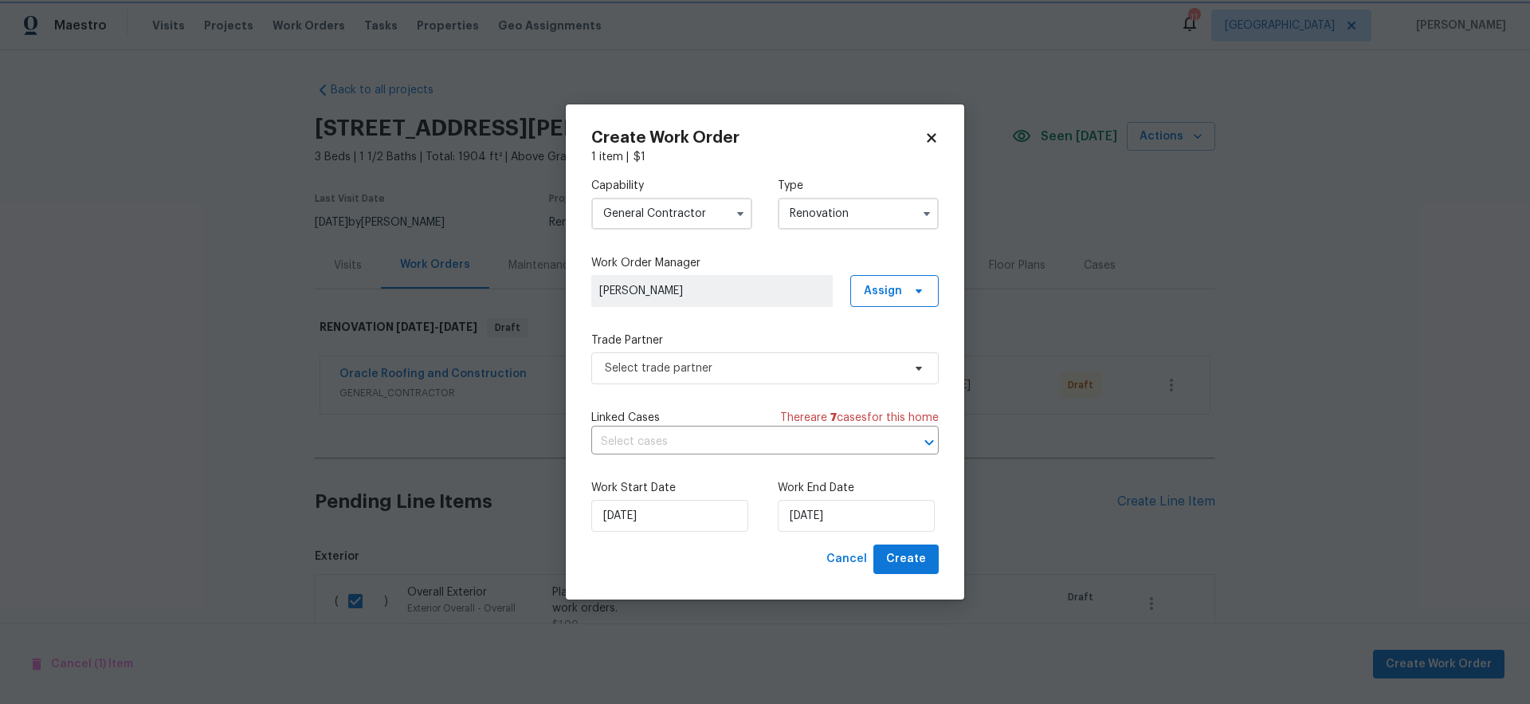
scroll to position [0, 0]
click at [756, 367] on span "Select trade partner" at bounding box center [753, 368] width 297 height 16
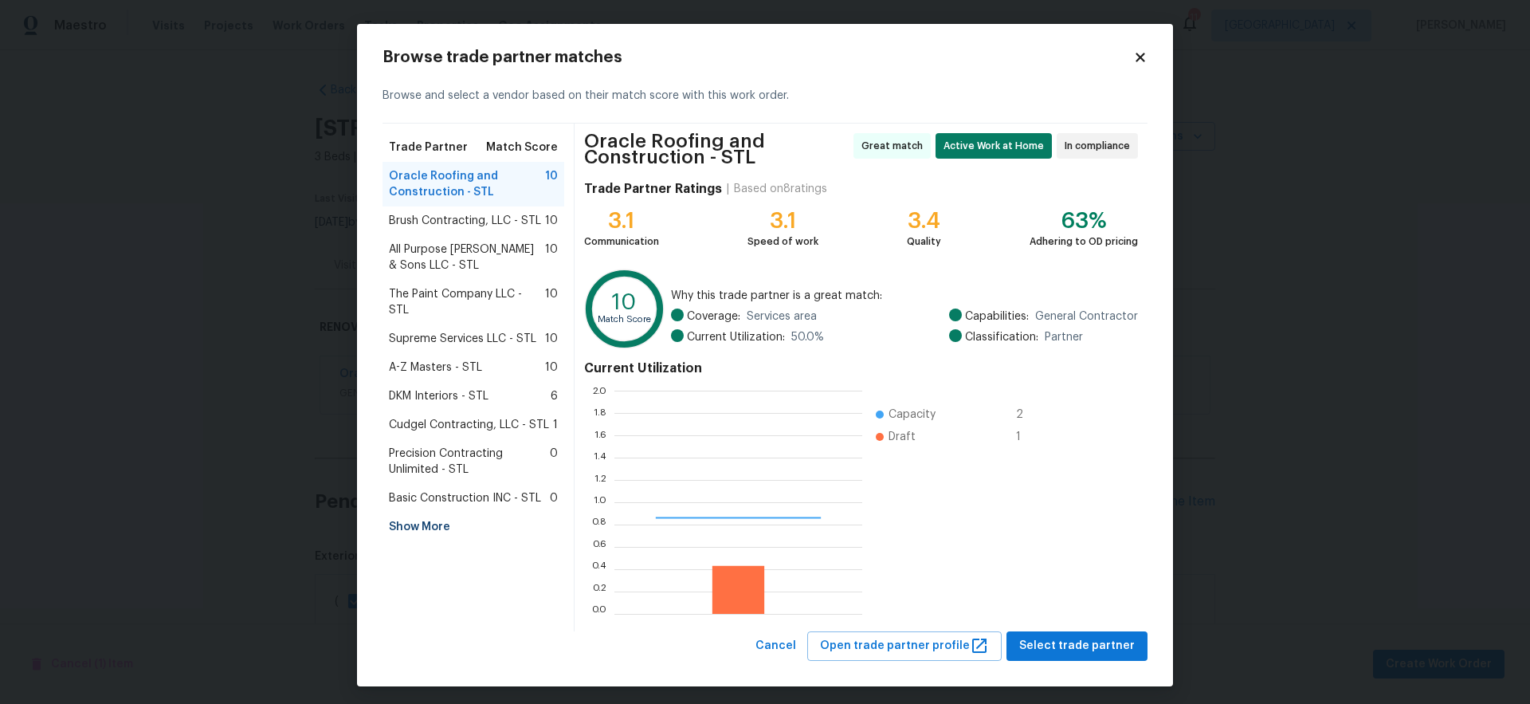
scroll to position [211, 237]
click at [1058, 649] on span "Select trade partner" at bounding box center [1077, 646] width 116 height 20
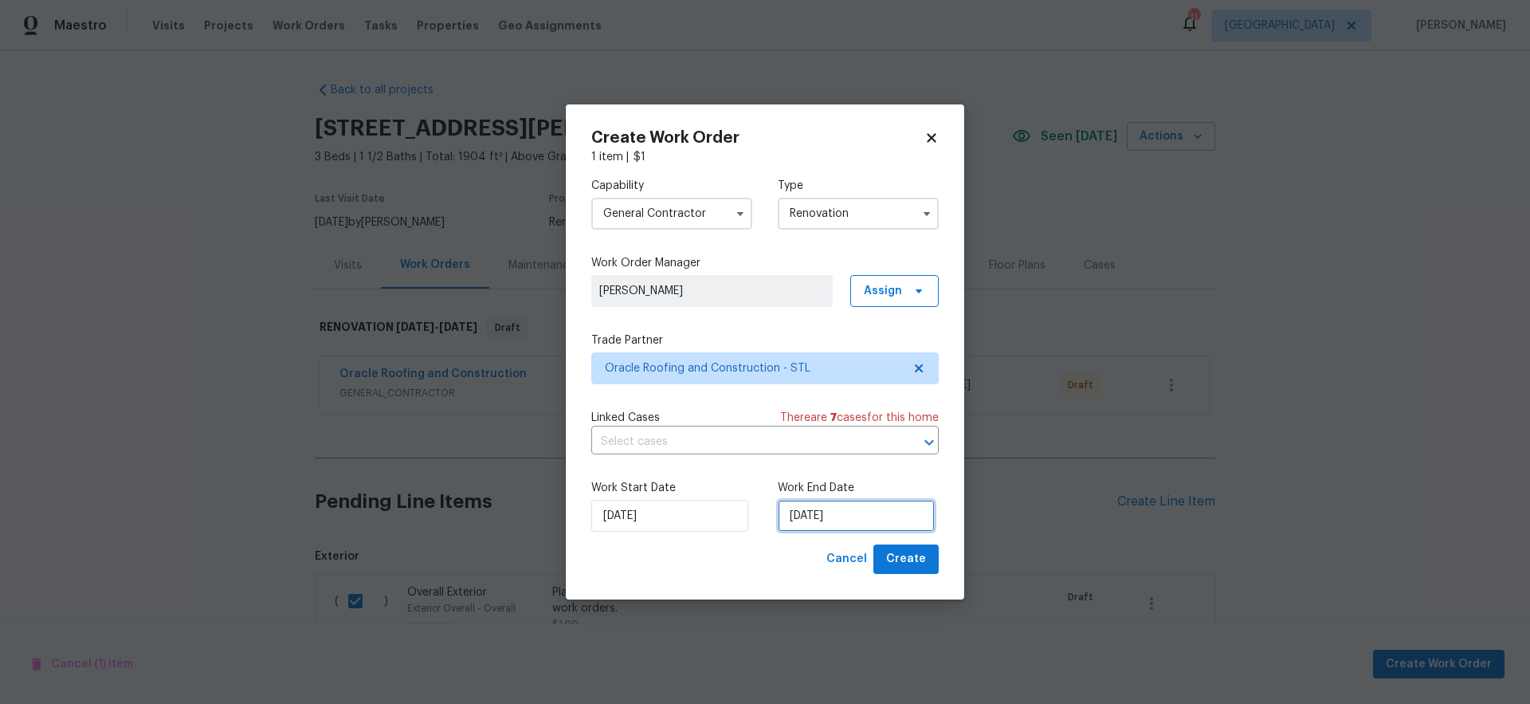
click at [857, 511] on input "[DATE]" at bounding box center [856, 516] width 157 height 32
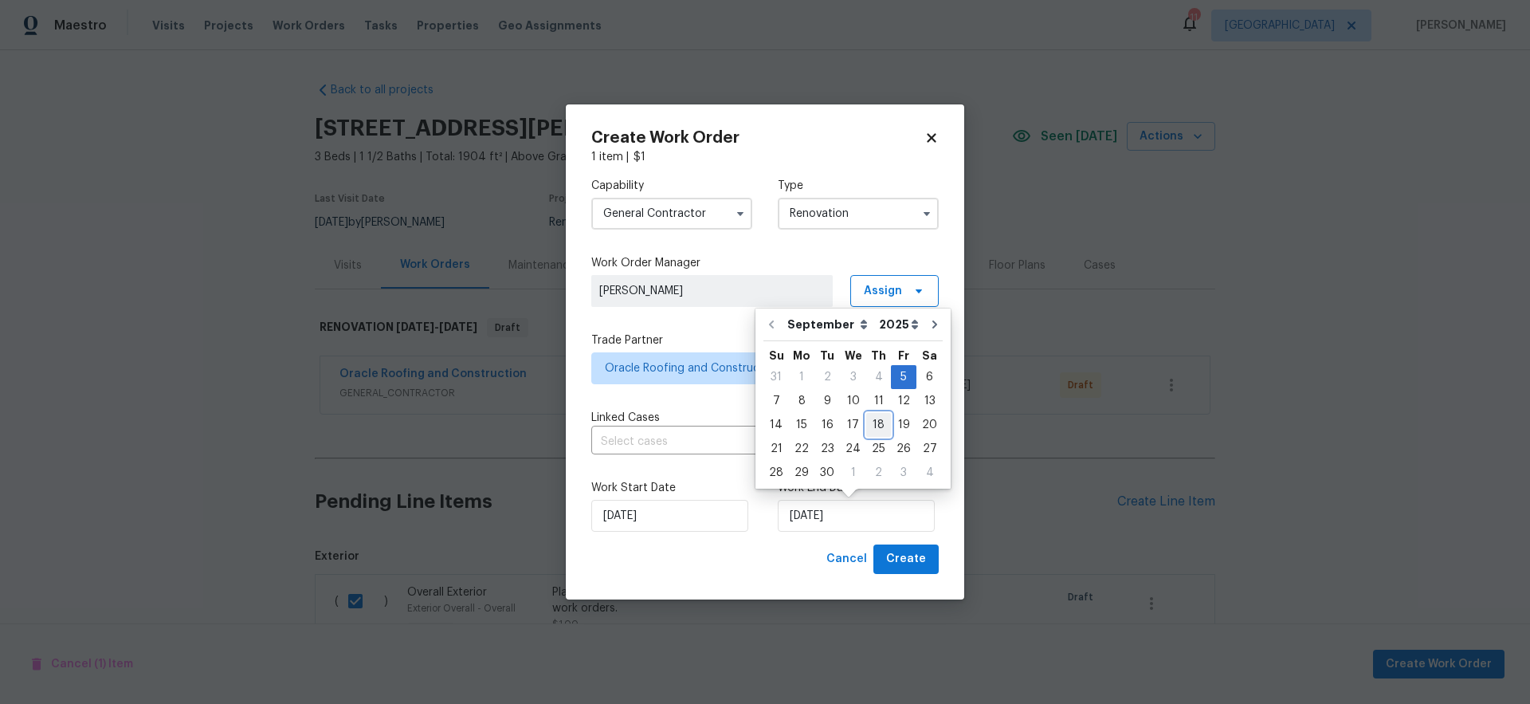
click at [876, 426] on div "18" at bounding box center [878, 425] width 25 height 22
type input "[DATE]"
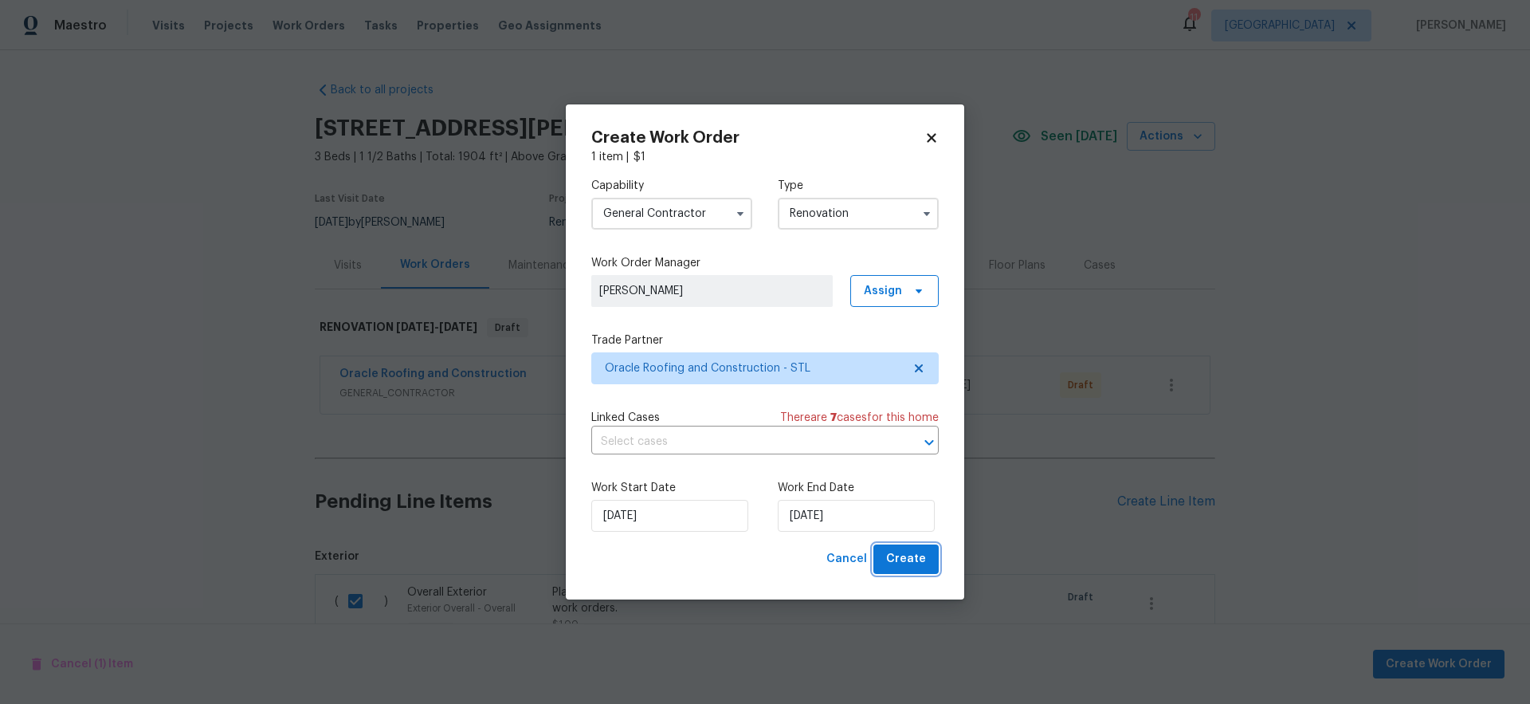
click at [916, 556] on span "Create" at bounding box center [906, 559] width 40 height 20
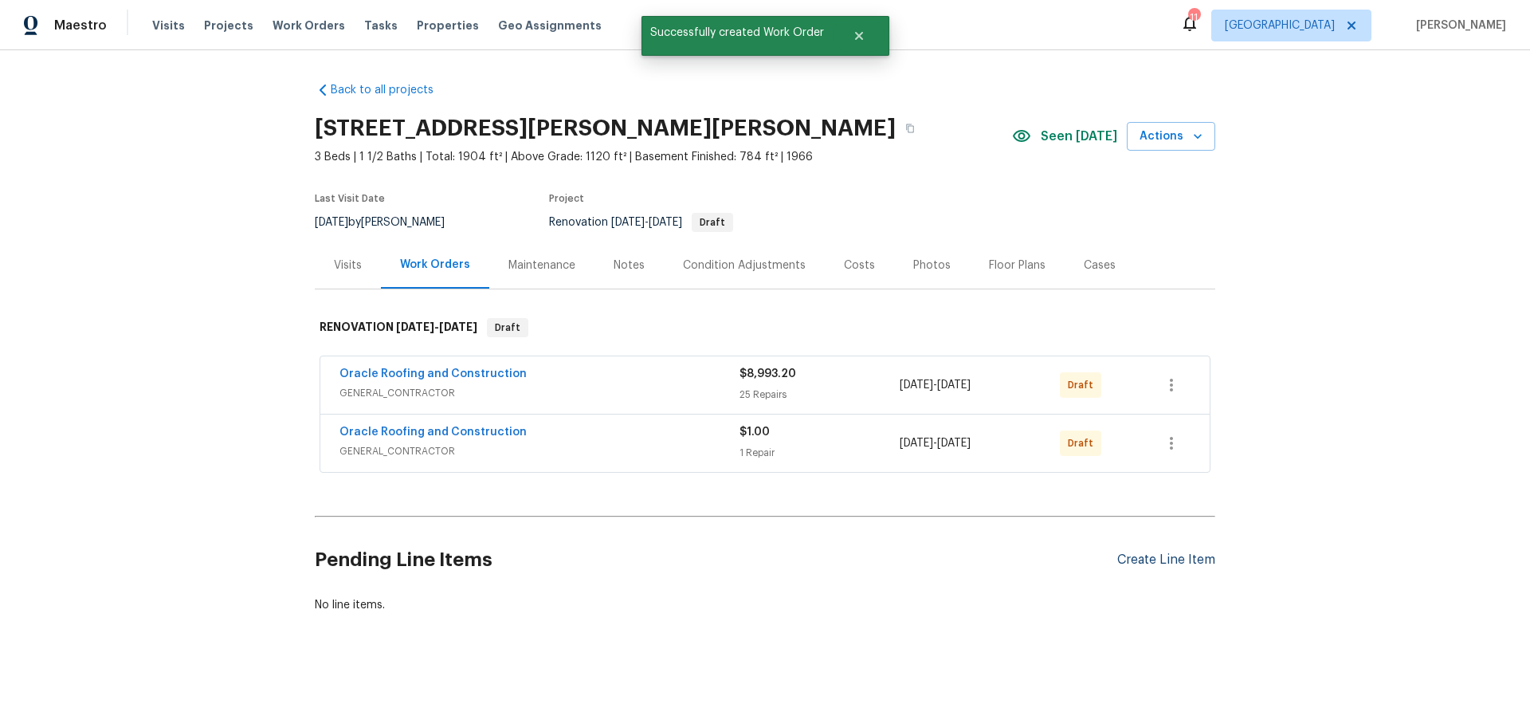
click at [1155, 561] on div "Create Line Item" at bounding box center [1166, 559] width 98 height 15
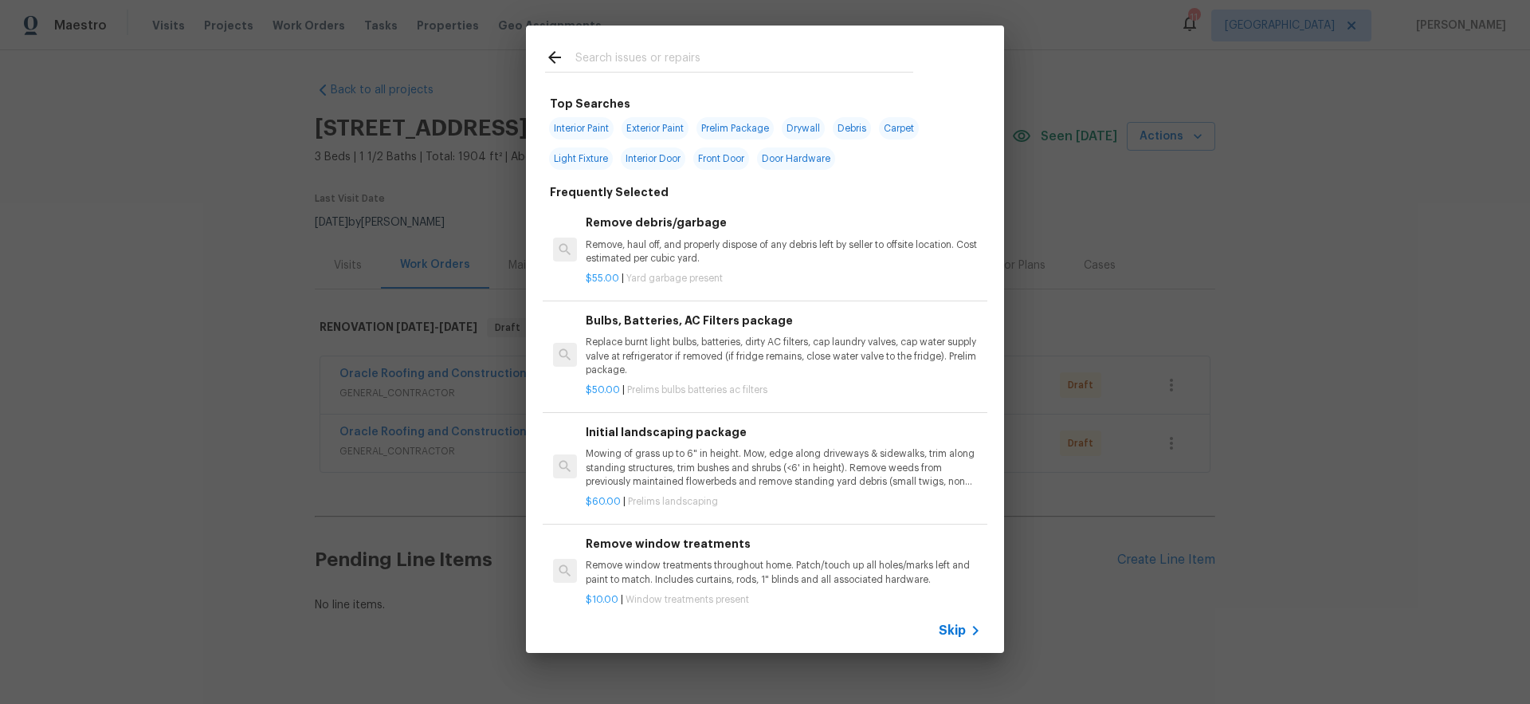
click at [949, 633] on span "Skip" at bounding box center [952, 630] width 27 height 16
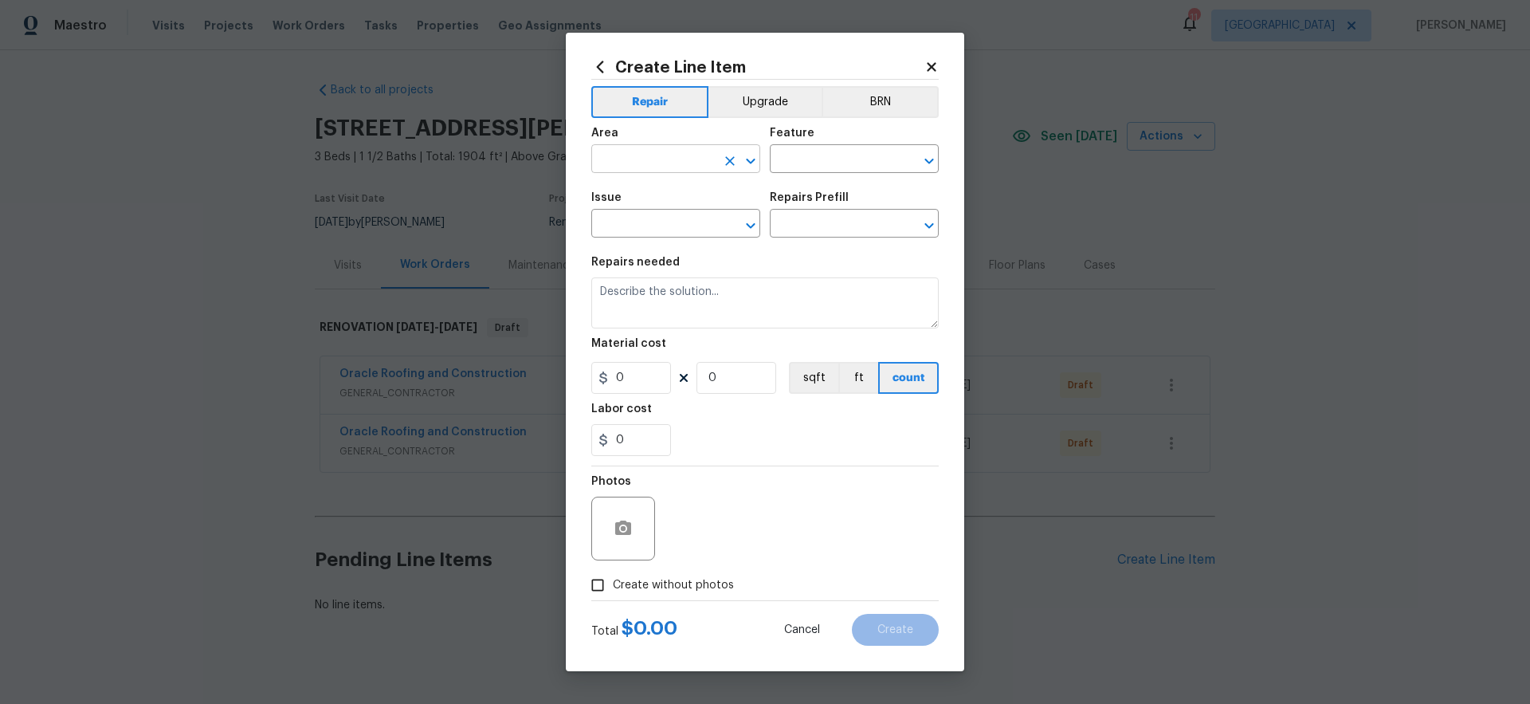
click at [620, 167] on input "text" at bounding box center [653, 160] width 124 height 25
click at [645, 222] on li "Interior Overall" at bounding box center [675, 222] width 169 height 26
type input "Interior Overall"
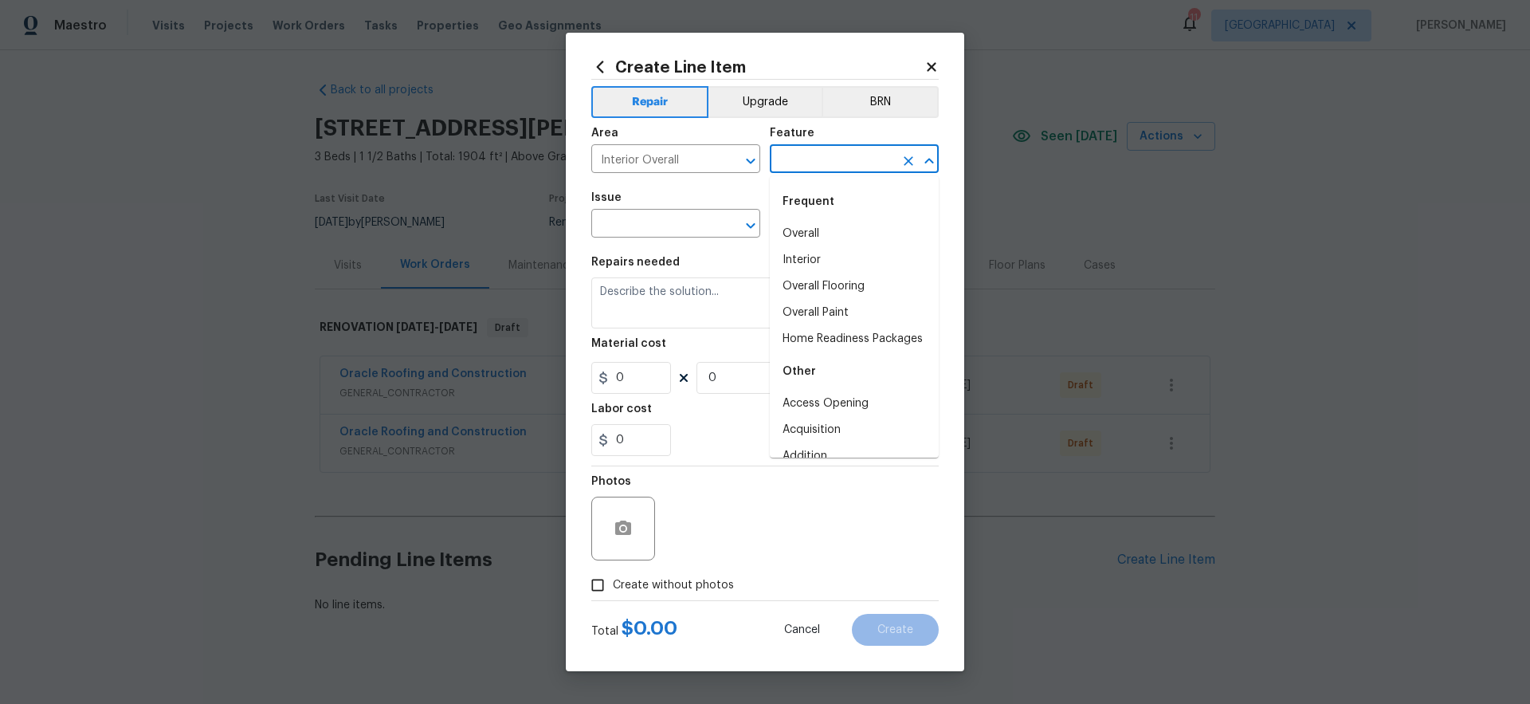
click at [831, 159] on input "text" at bounding box center [832, 160] width 124 height 25
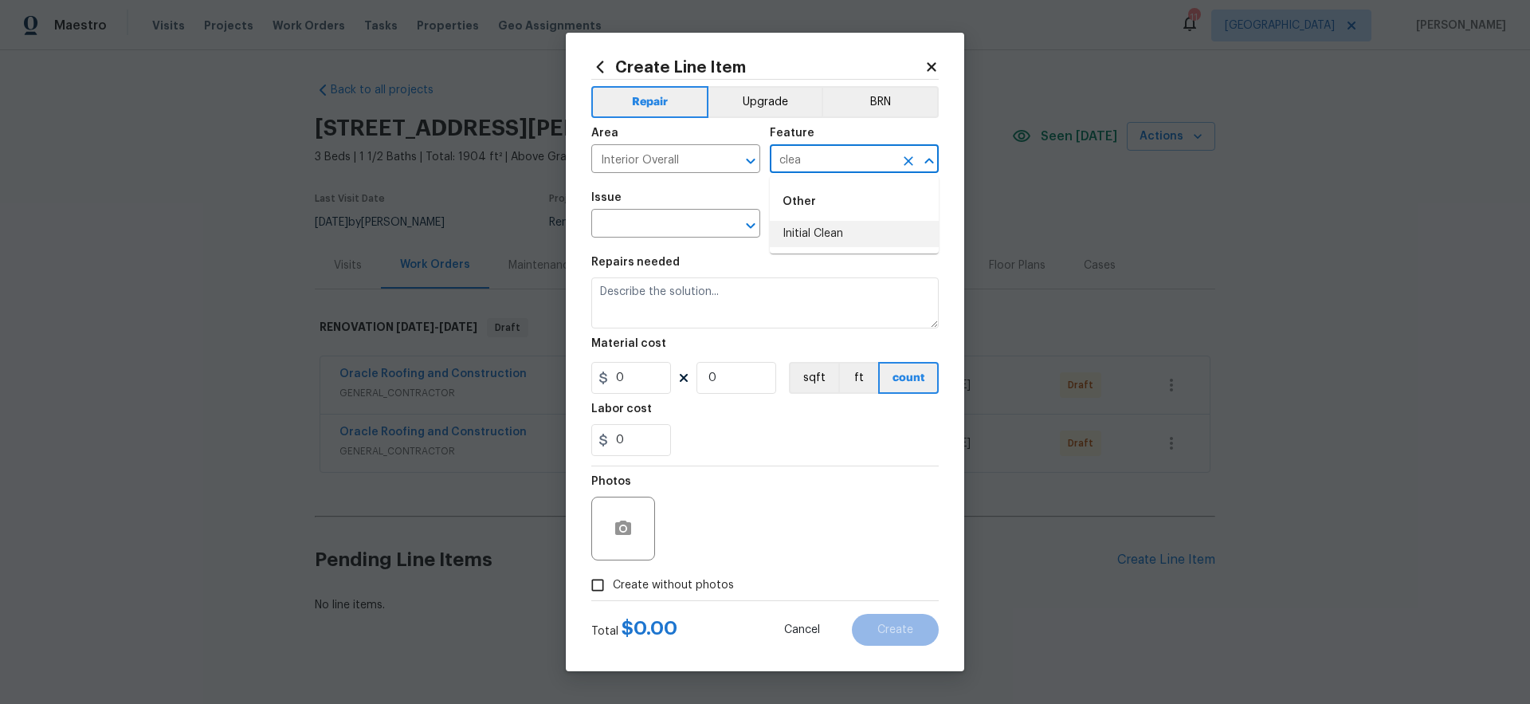
click at [813, 233] on li "Initial Clean" at bounding box center [854, 234] width 169 height 26
type input "Initial Clean"
click at [663, 220] on input "text" at bounding box center [653, 225] width 124 height 25
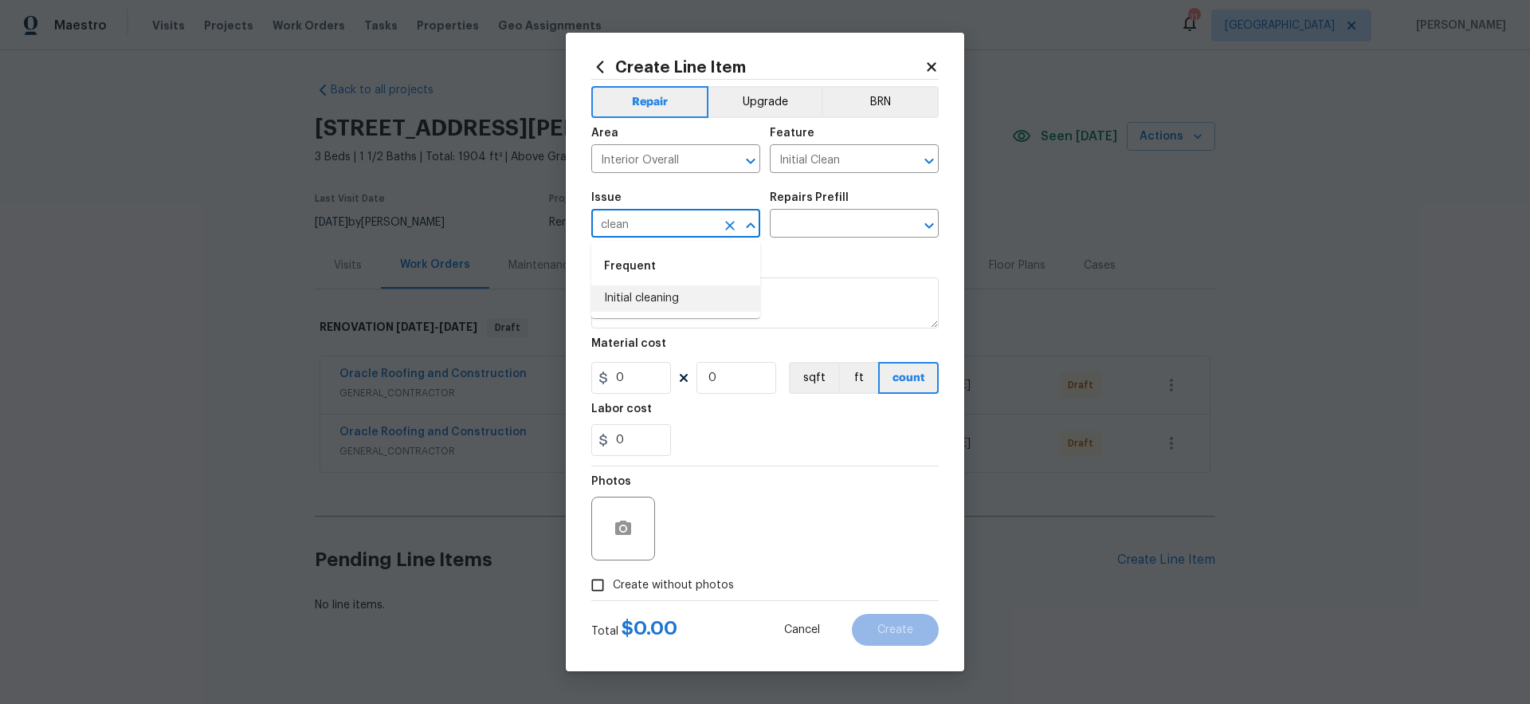
click at [666, 296] on li "Initial cleaning" at bounding box center [675, 298] width 169 height 26
type input "Initial cleaning"
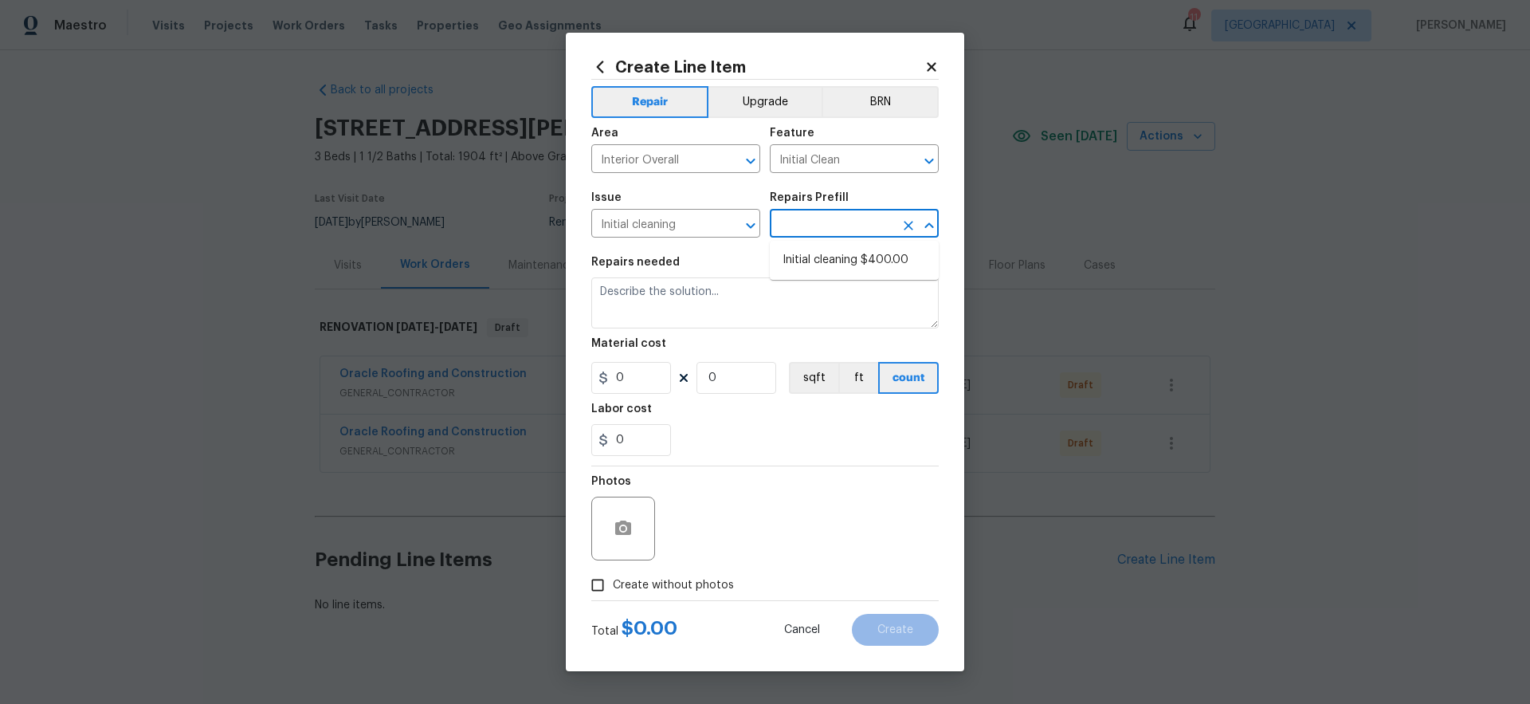
click at [812, 223] on input "text" at bounding box center [832, 225] width 124 height 25
click at [802, 255] on li "Initial cleaning $400.00" at bounding box center [854, 260] width 169 height 26
type input "Home Readiness Packages"
type input "Initial cleaning $400.00"
type textarea "1. Wipe down exterior doors and trim. 2. Clean out all exterior light fixtures …"
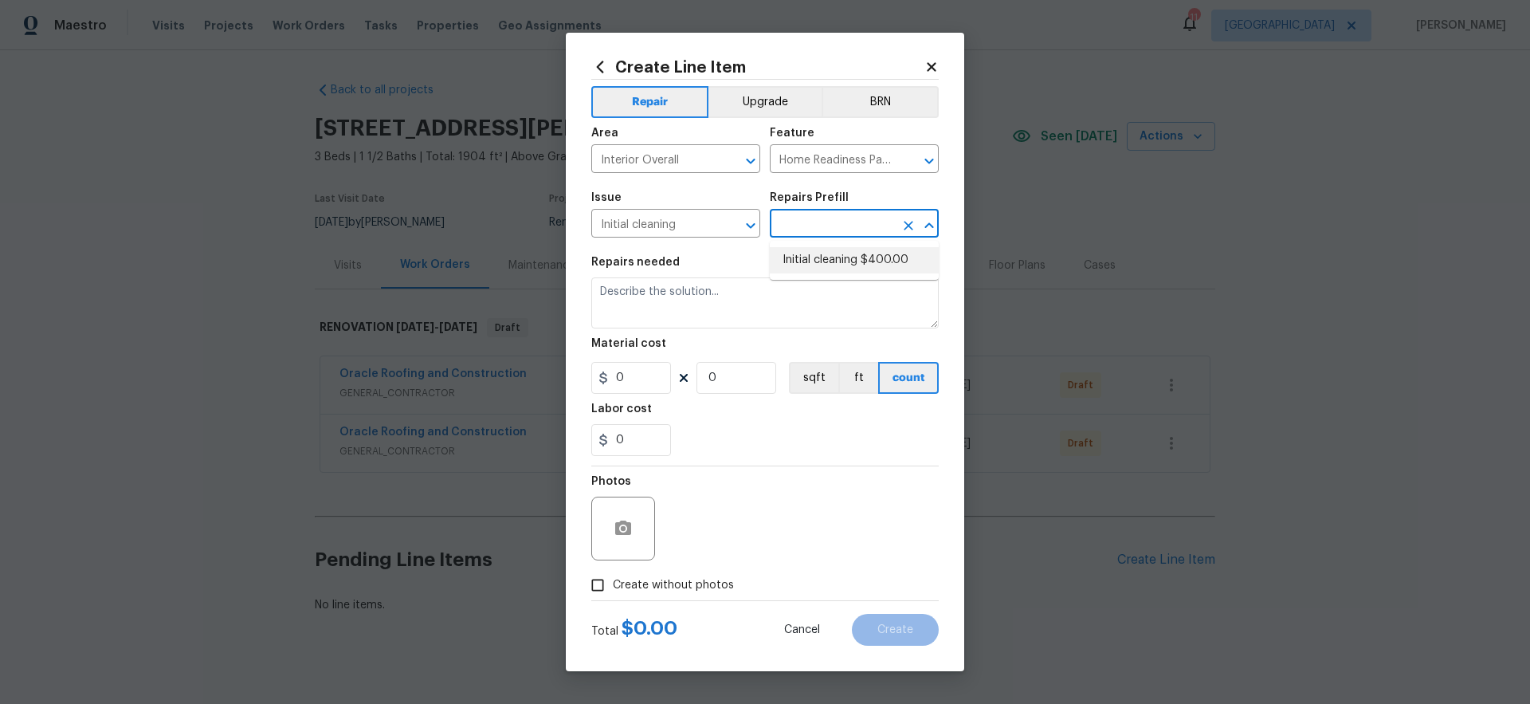
type input "400"
type input "1"
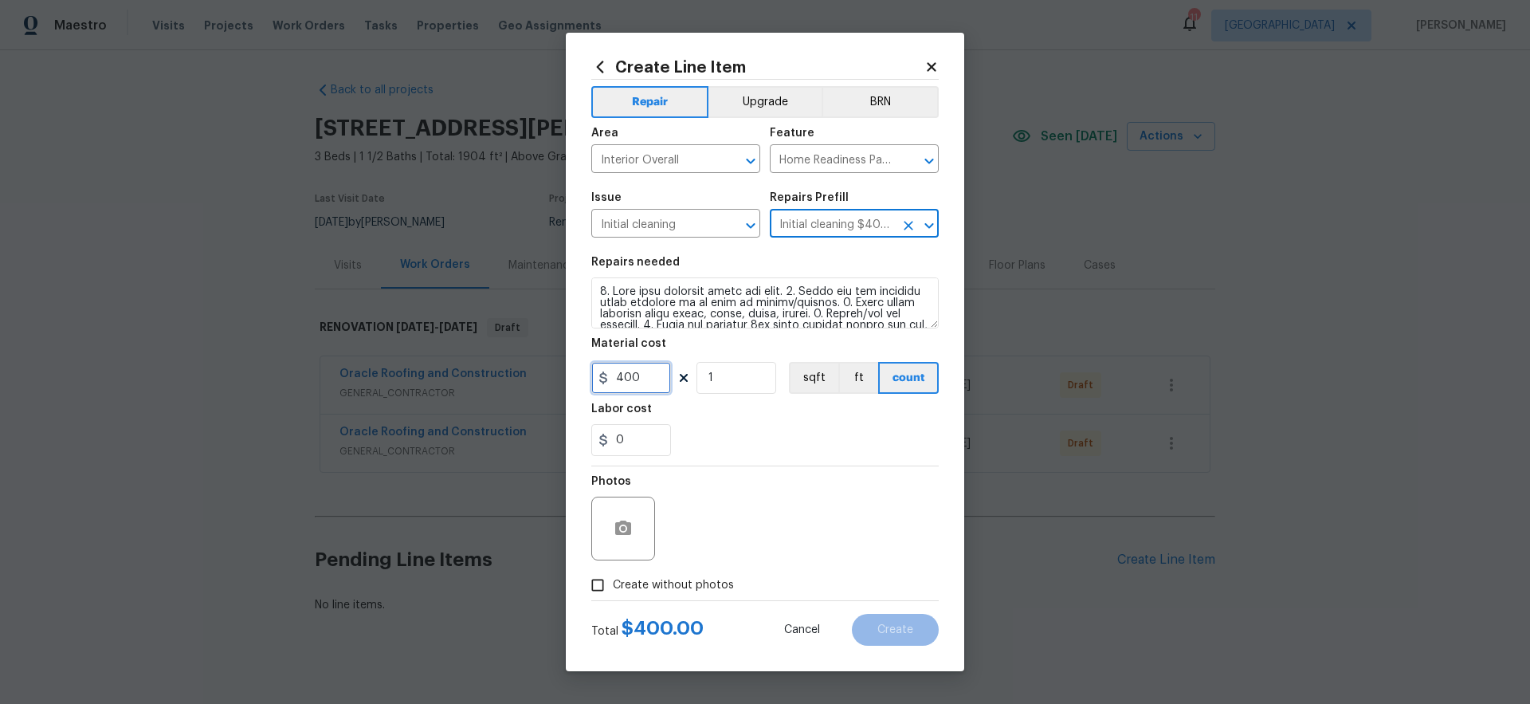
drag, startPoint x: 662, startPoint y: 380, endPoint x: 570, endPoint y: 372, distance: 92.0
click at [570, 372] on div "Create Line Item Repair Upgrade BRN Area Interior Overall ​ Feature Home Readin…" at bounding box center [765, 352] width 398 height 638
type input "250"
click at [766, 446] on div "0" at bounding box center [764, 440] width 347 height 32
click at [713, 584] on span "Create without photos" at bounding box center [673, 585] width 121 height 17
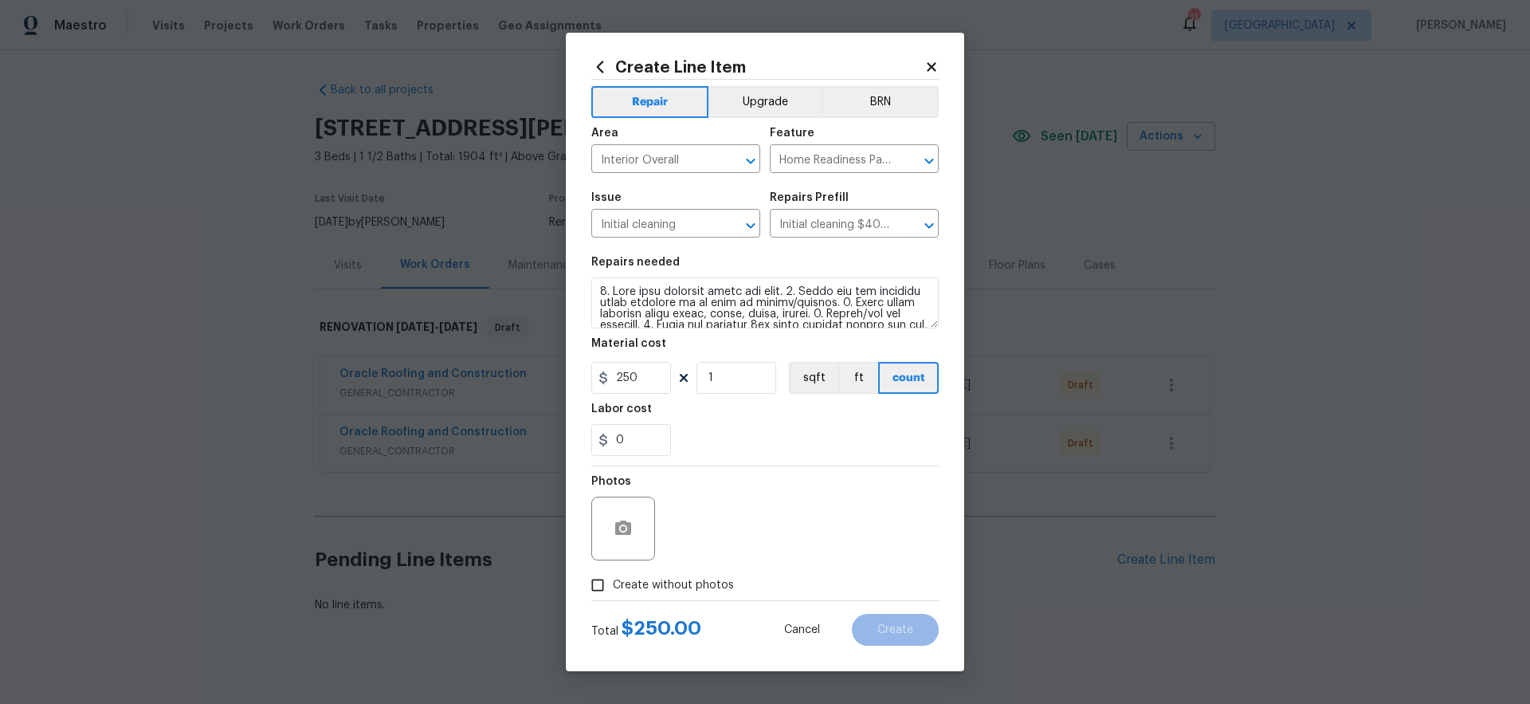
click at [613, 584] on input "Create without photos" at bounding box center [597, 585] width 30 height 30
checkbox input "true"
click at [787, 547] on textarea at bounding box center [803, 528] width 271 height 64
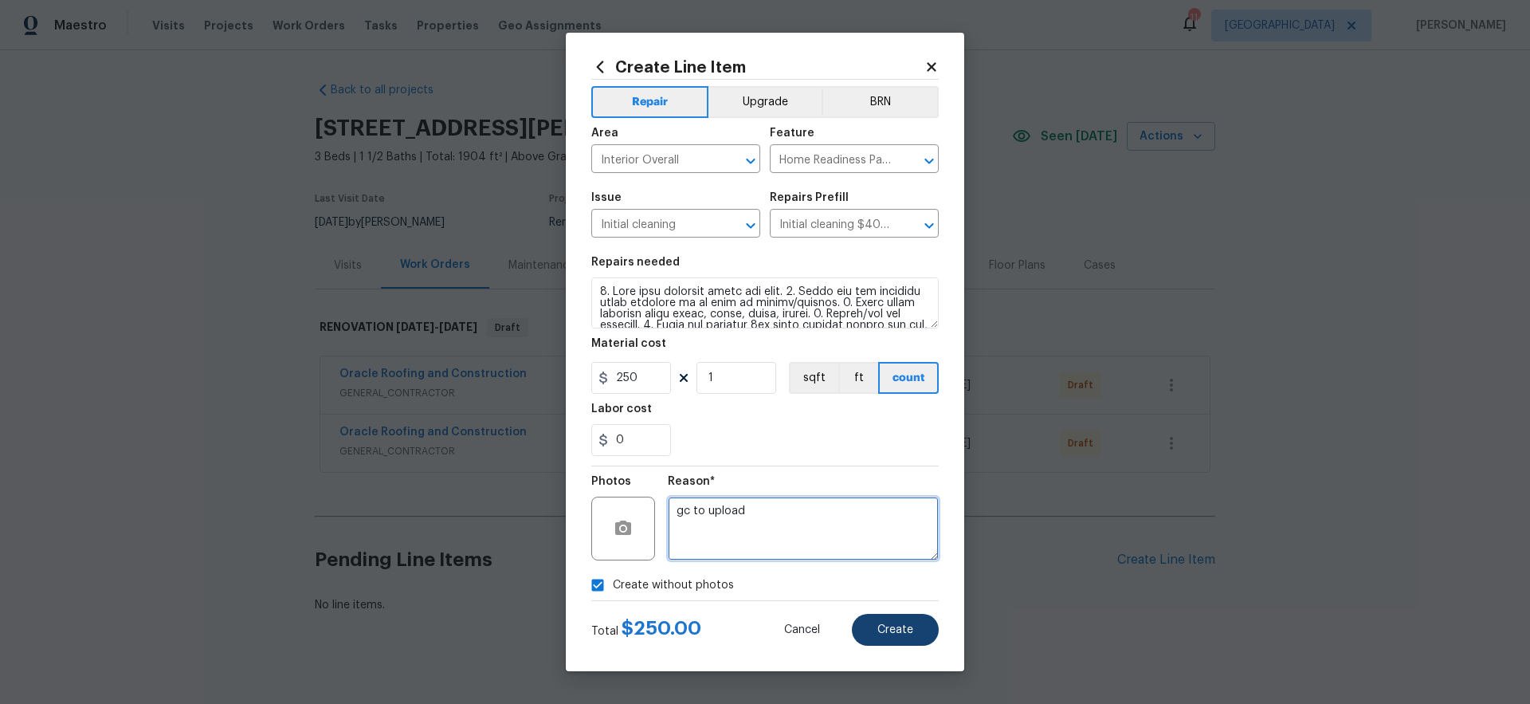
type textarea "gc to upload"
drag, startPoint x: 912, startPoint y: 632, endPoint x: 978, endPoint y: 629, distance: 66.2
click at [913, 631] on button "Create" at bounding box center [895, 630] width 87 height 32
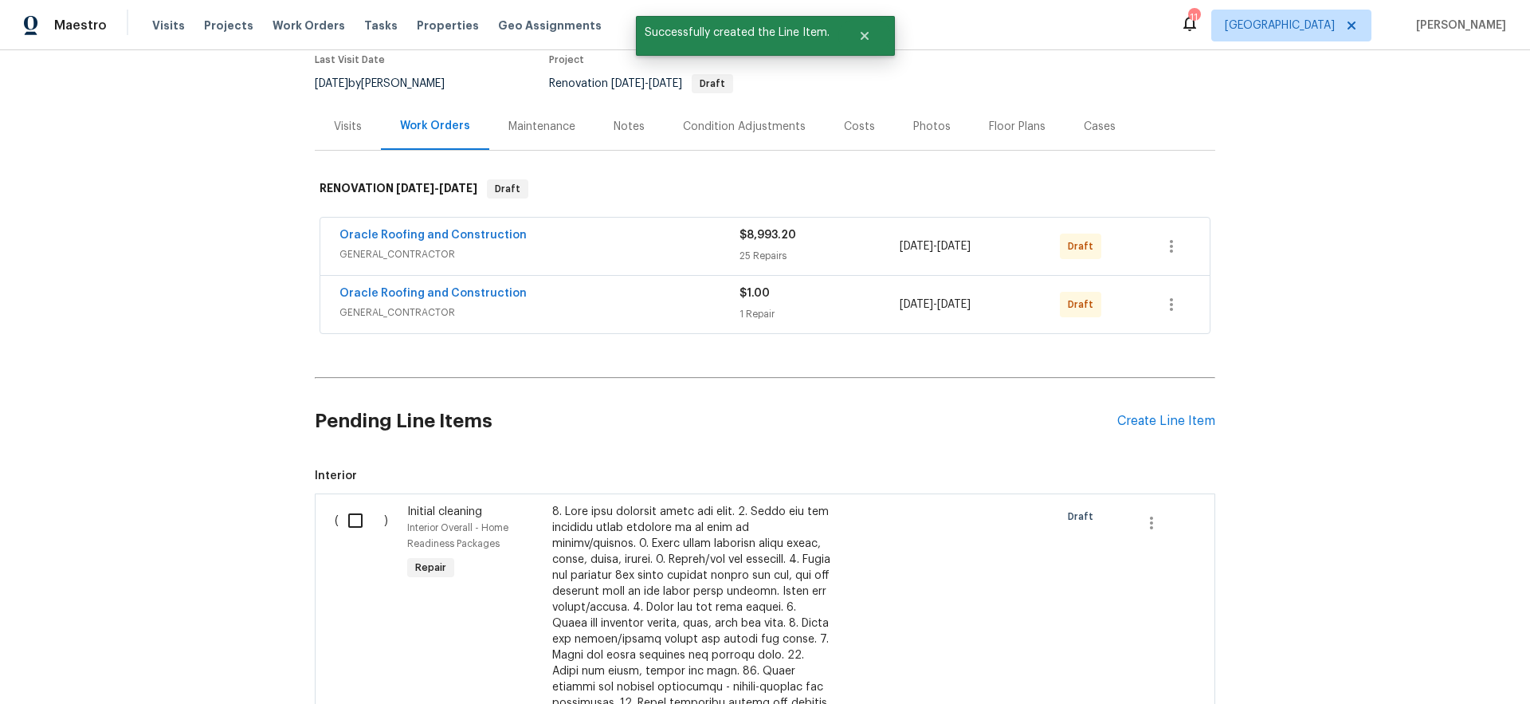
scroll to position [212, 0]
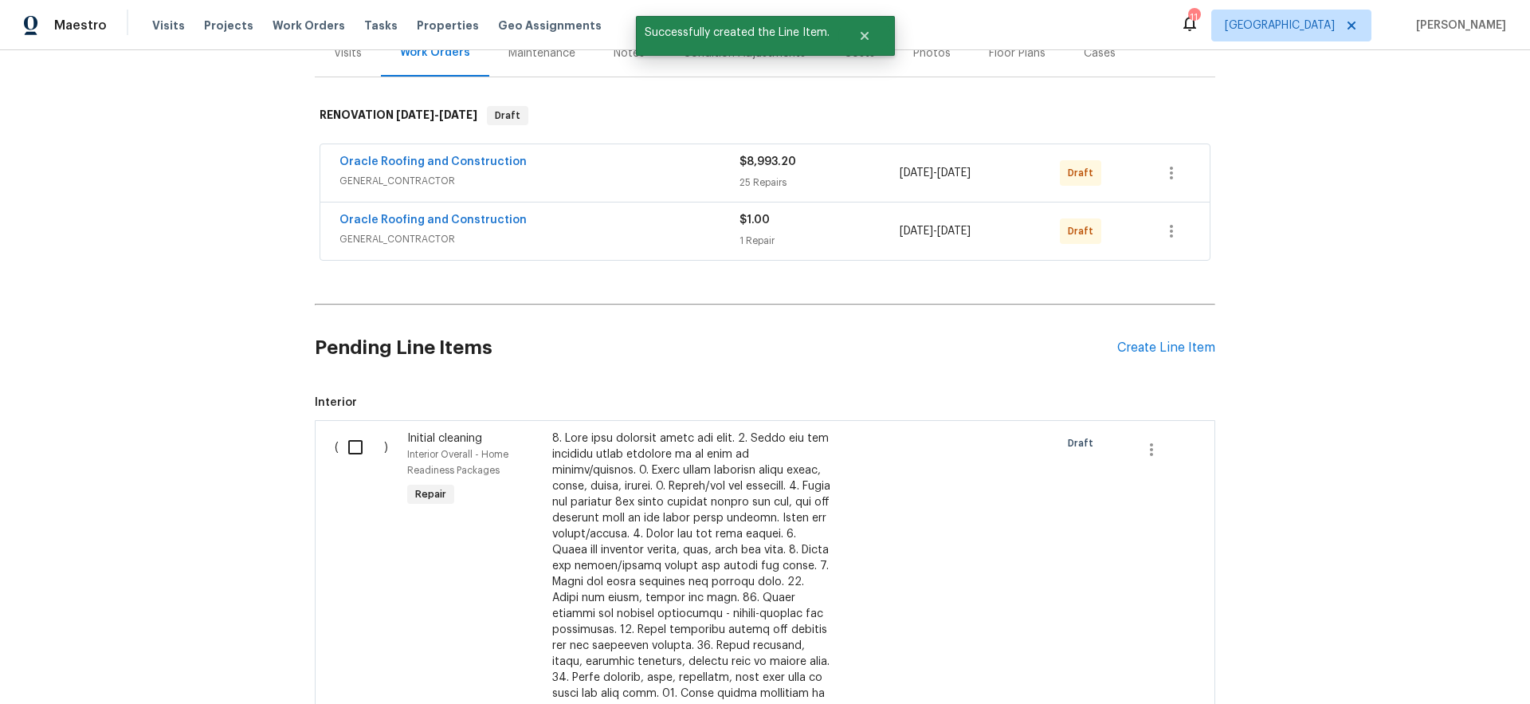
click at [351, 448] on input "checkbox" at bounding box center [361, 446] width 45 height 33
checkbox input "true"
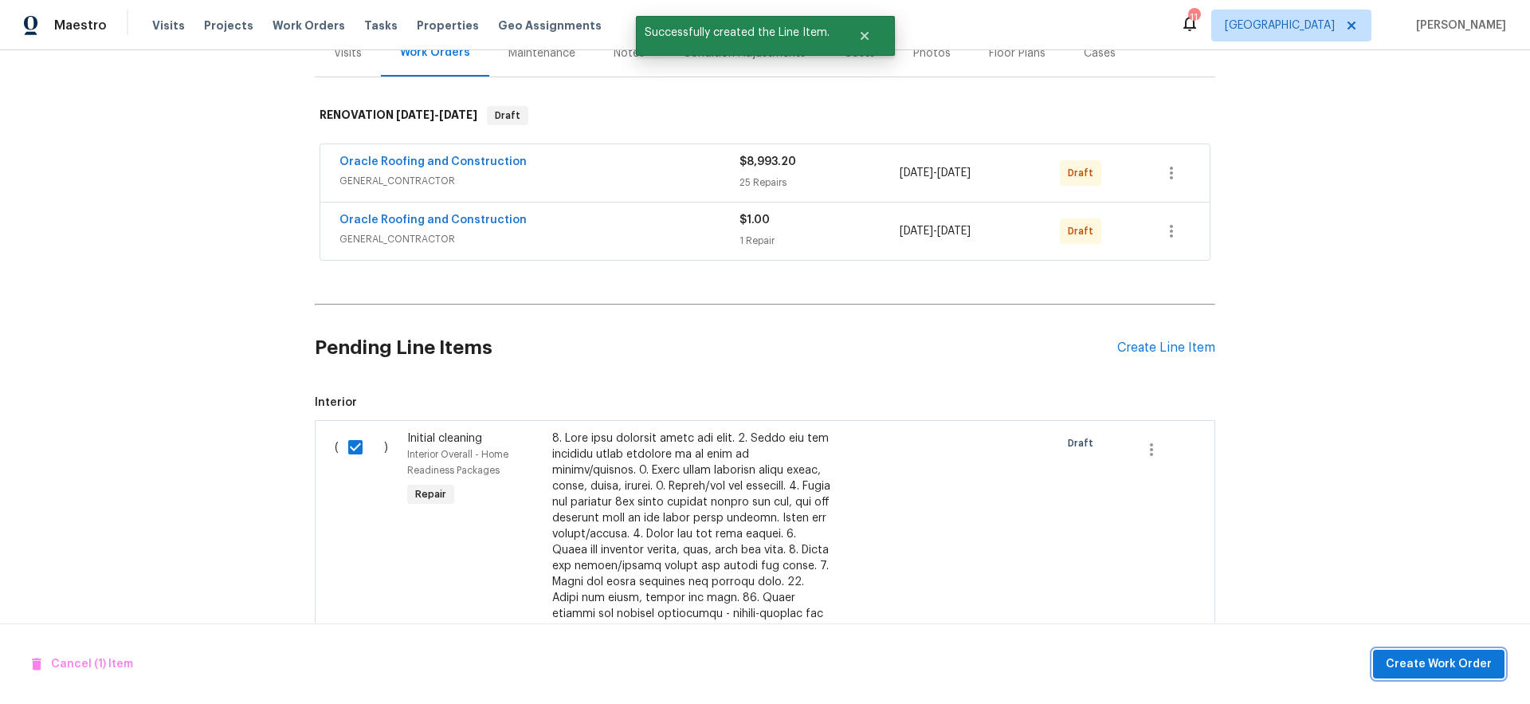
click at [1437, 661] on span "Create Work Order" at bounding box center [1439, 664] width 106 height 20
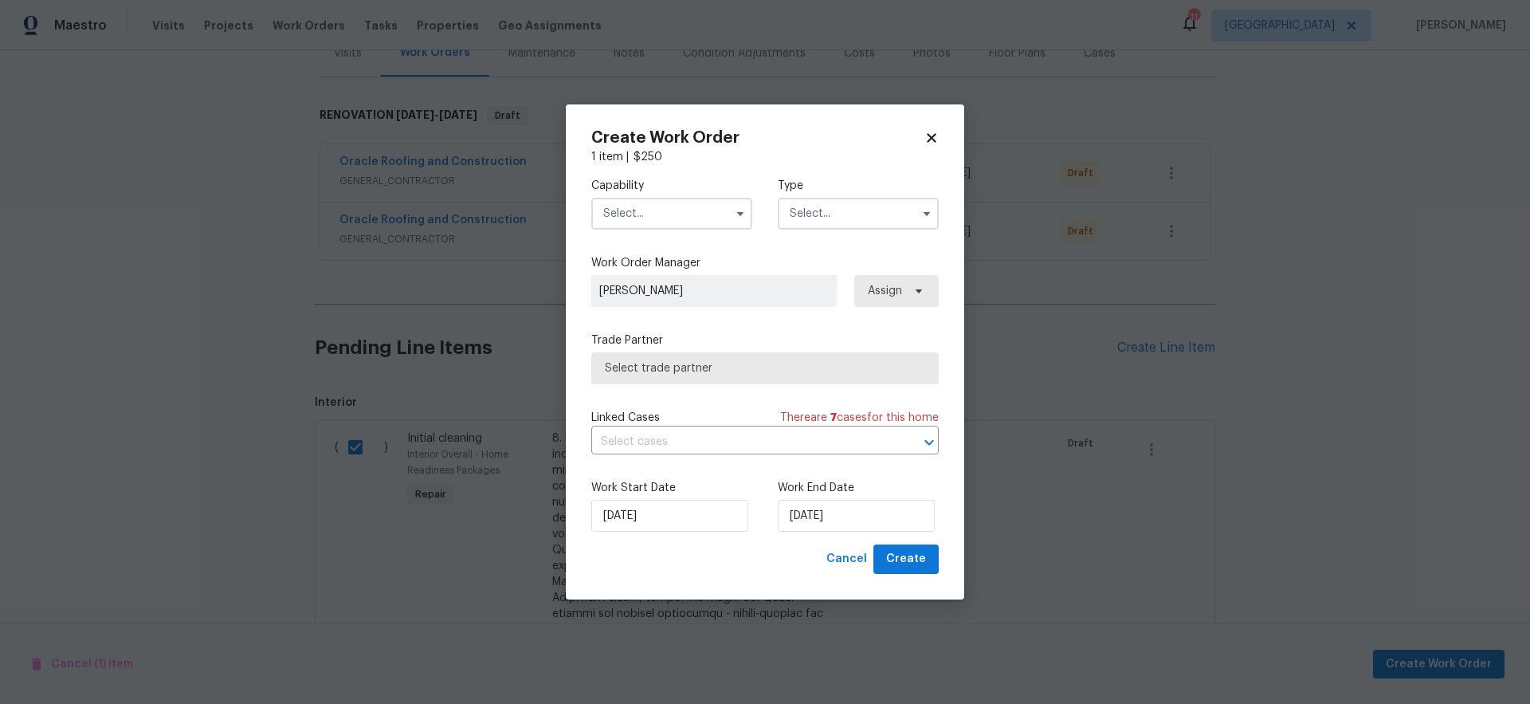
click at [680, 219] on input "text" at bounding box center [671, 214] width 161 height 32
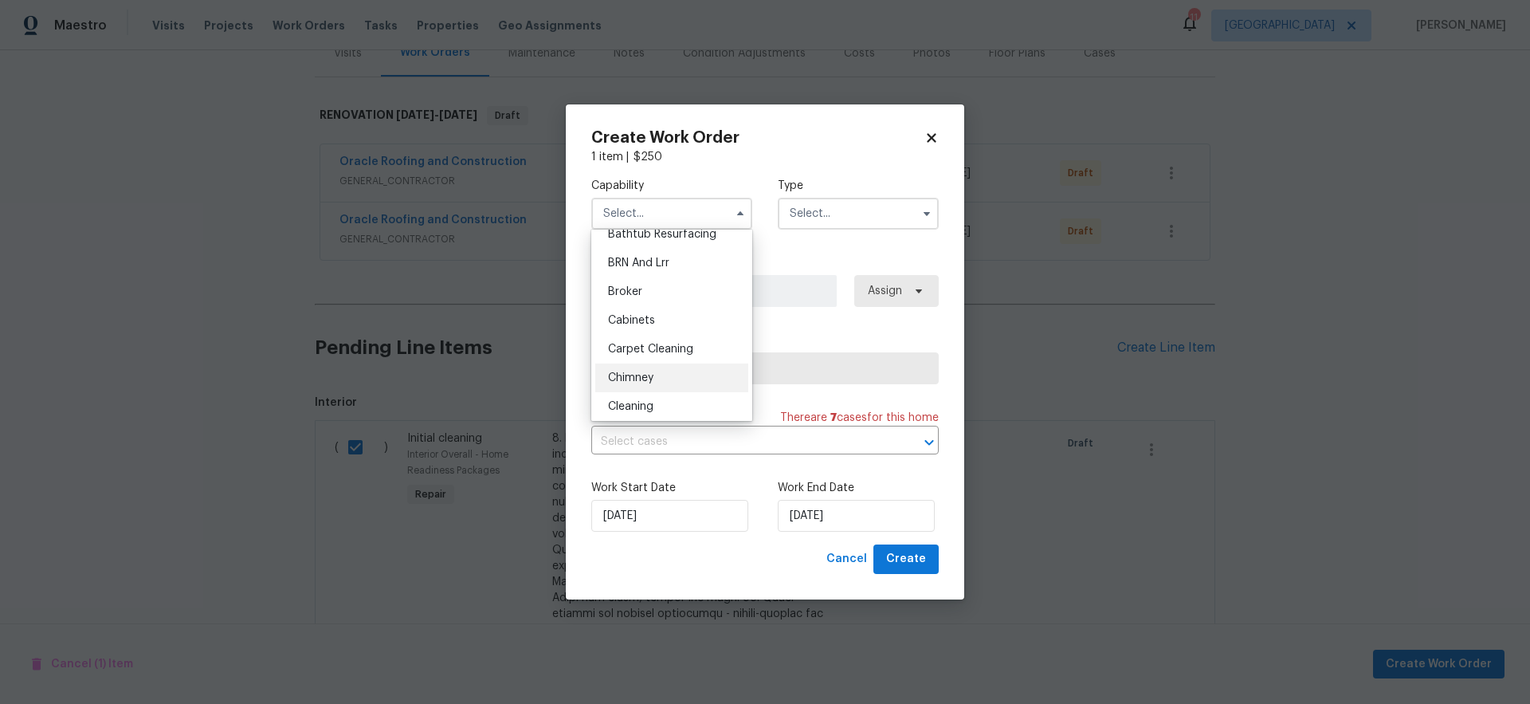
scroll to position [84, 0]
click at [660, 390] on div "Cleaning" at bounding box center [671, 393] width 153 height 29
type input "Cleaning"
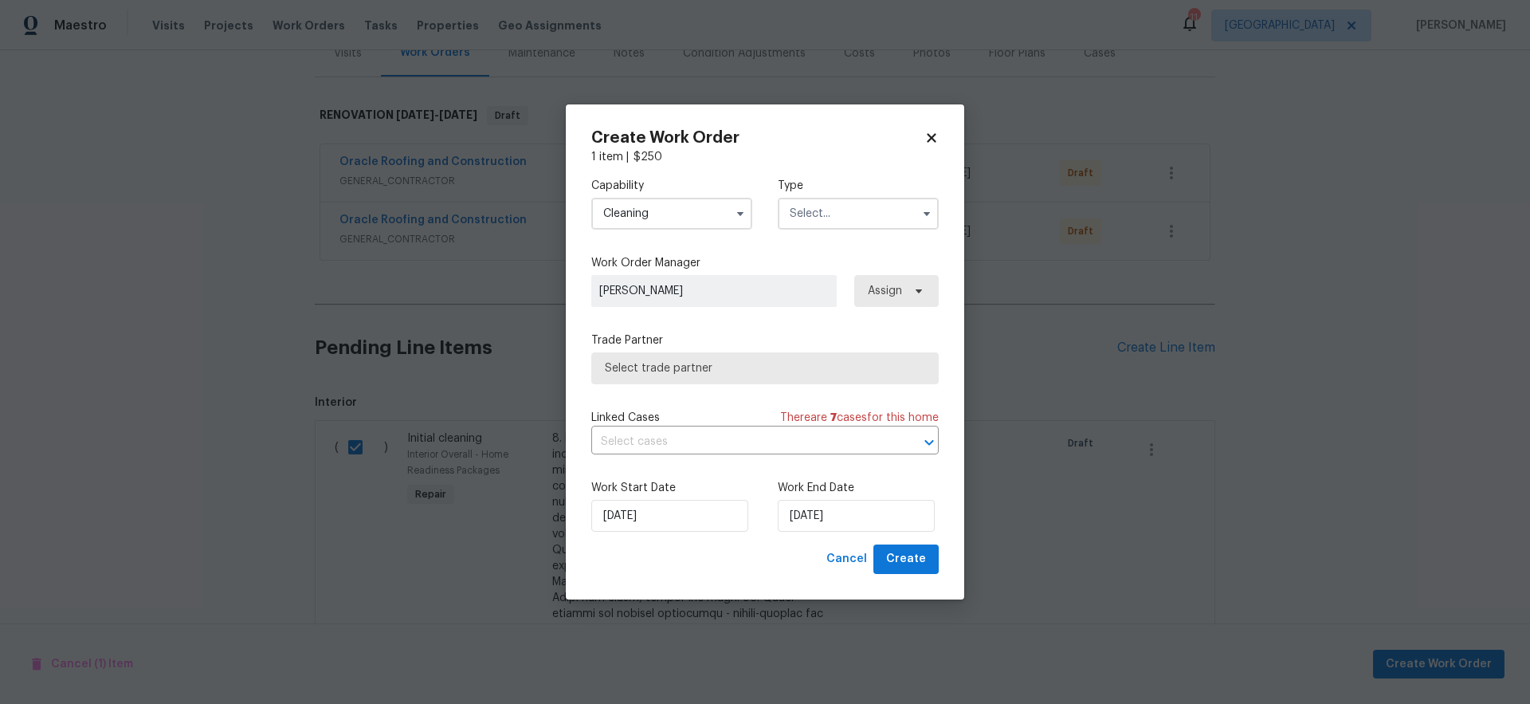
click at [834, 221] on input "text" at bounding box center [858, 214] width 161 height 32
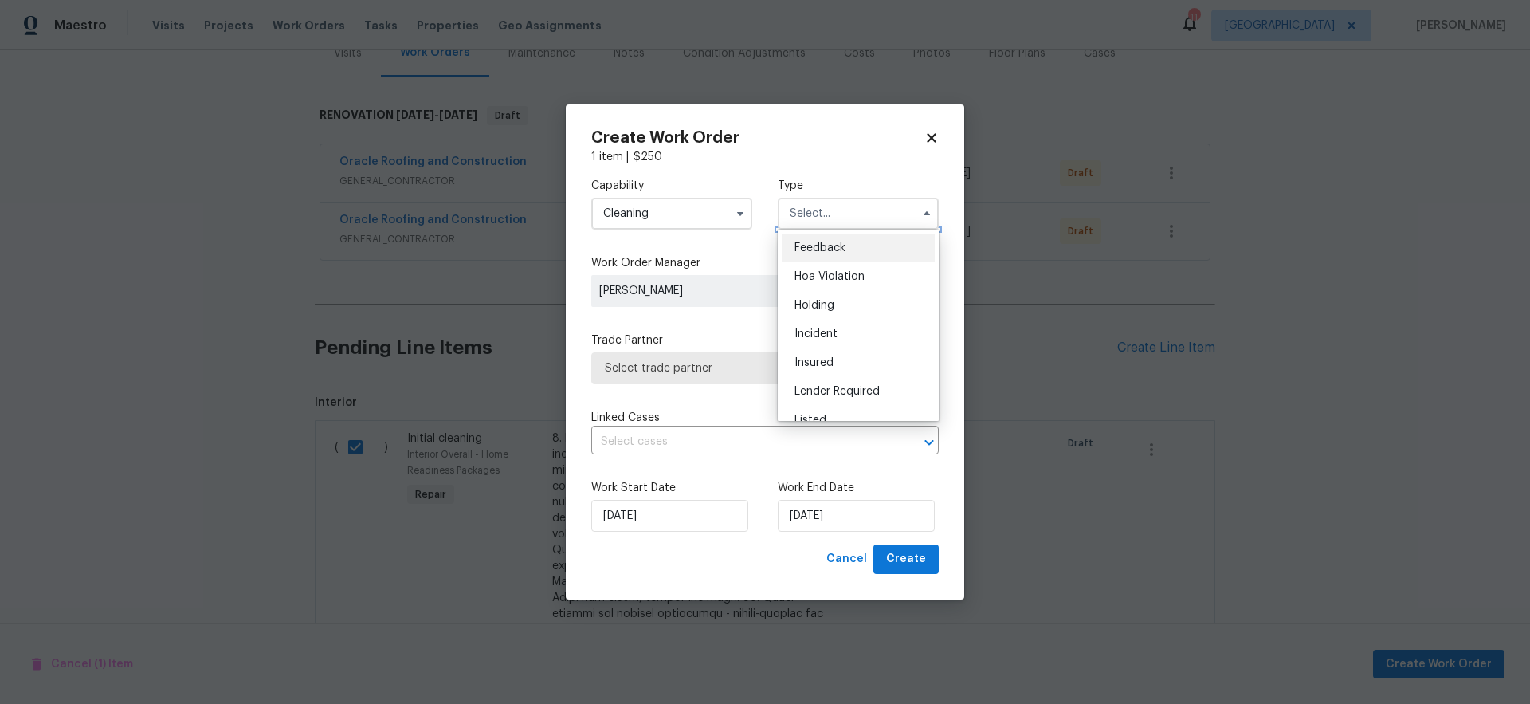
click at [831, 214] on input "text" at bounding box center [858, 214] width 161 height 32
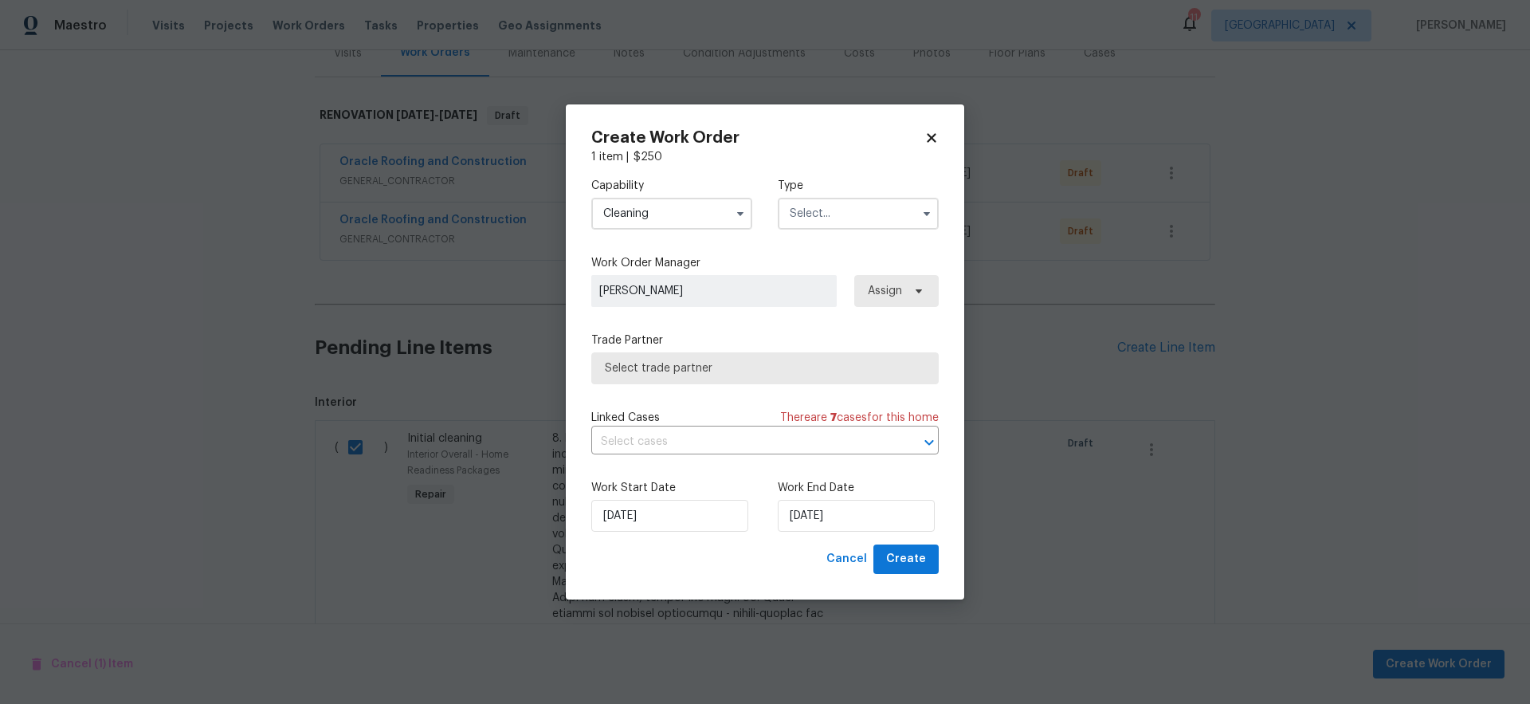
click at [831, 213] on input "text" at bounding box center [858, 214] width 161 height 32
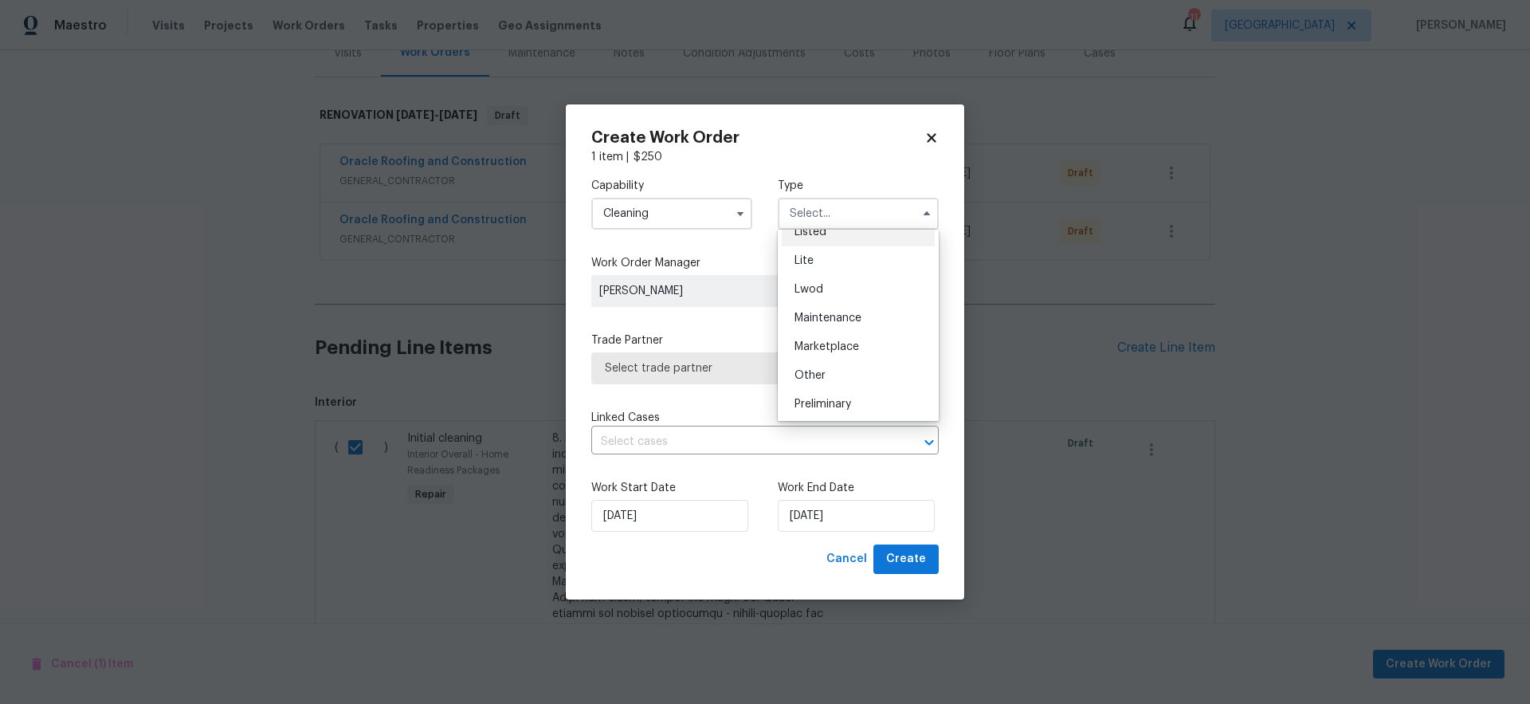
scroll to position [362, 0]
click at [870, 287] on div "Renovation" at bounding box center [858, 287] width 153 height 29
type input "Renovation"
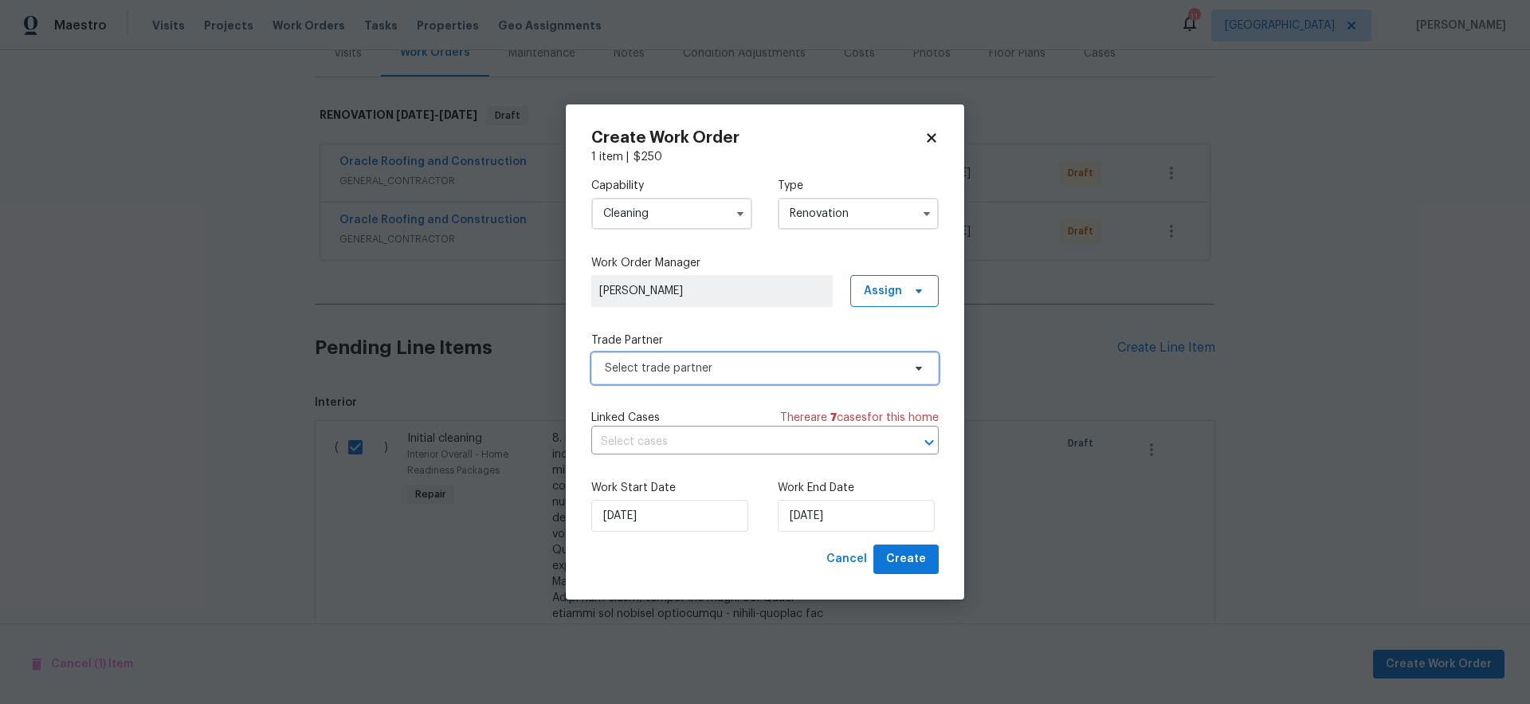
click at [664, 370] on span "Select trade partner" at bounding box center [753, 368] width 297 height 16
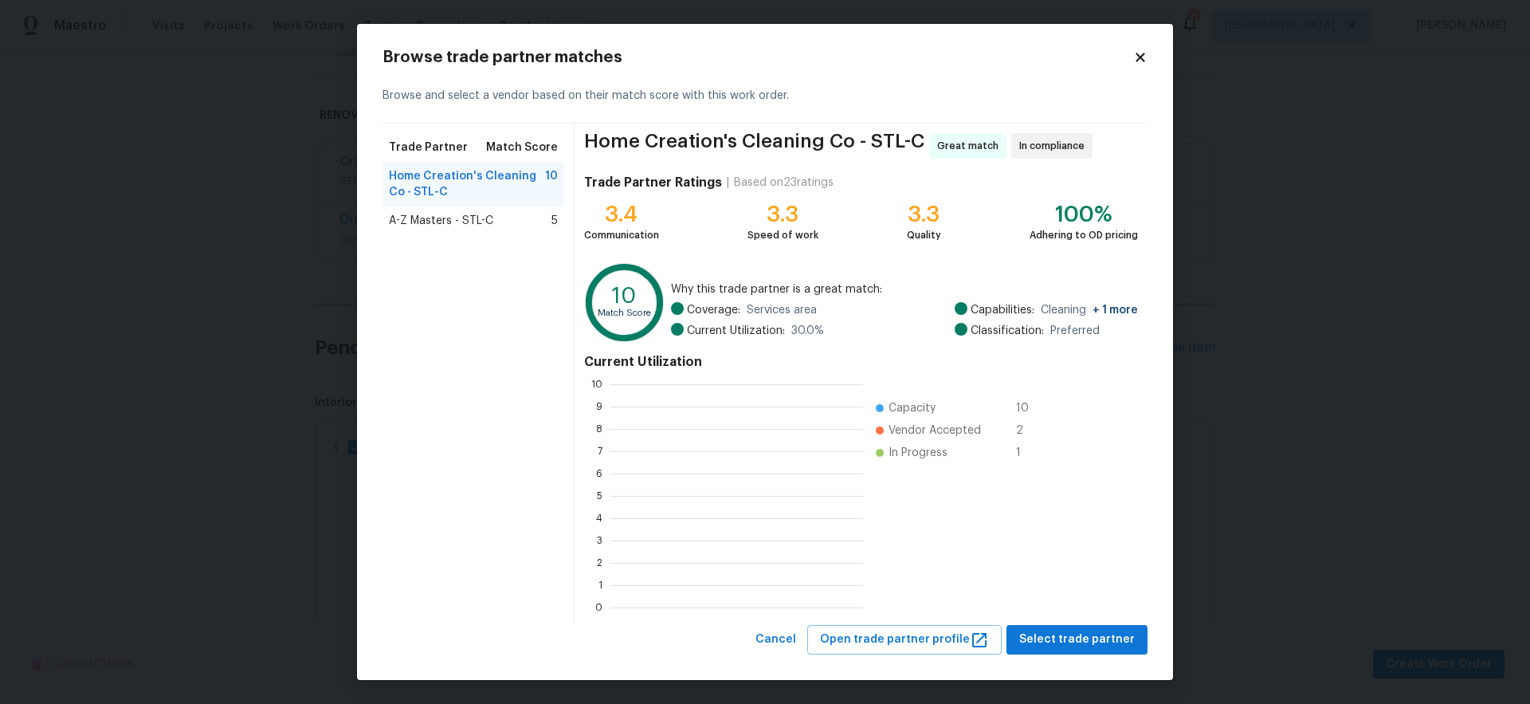
scroll to position [211, 241]
click at [1059, 638] on span "Select trade partner" at bounding box center [1077, 639] width 116 height 20
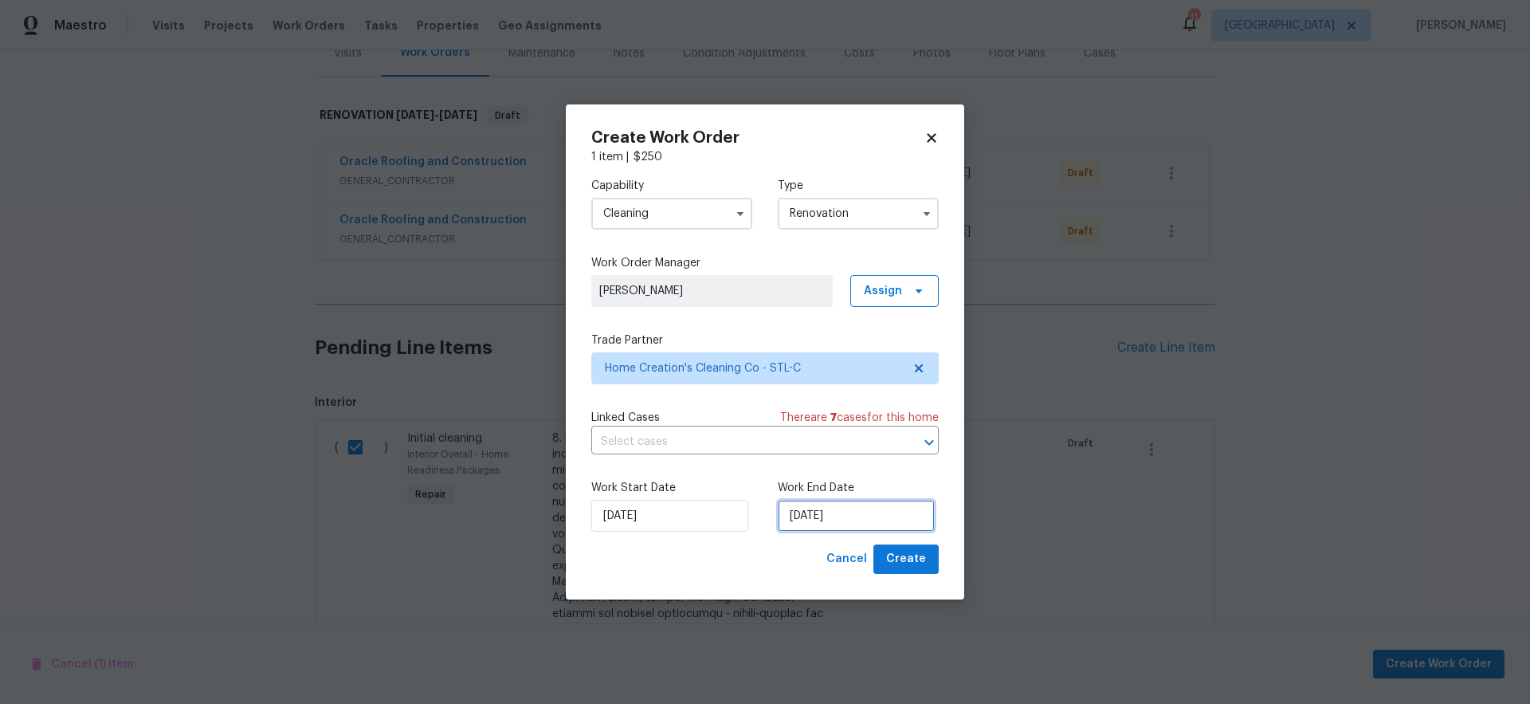
click at [872, 523] on input "[DATE]" at bounding box center [856, 516] width 157 height 32
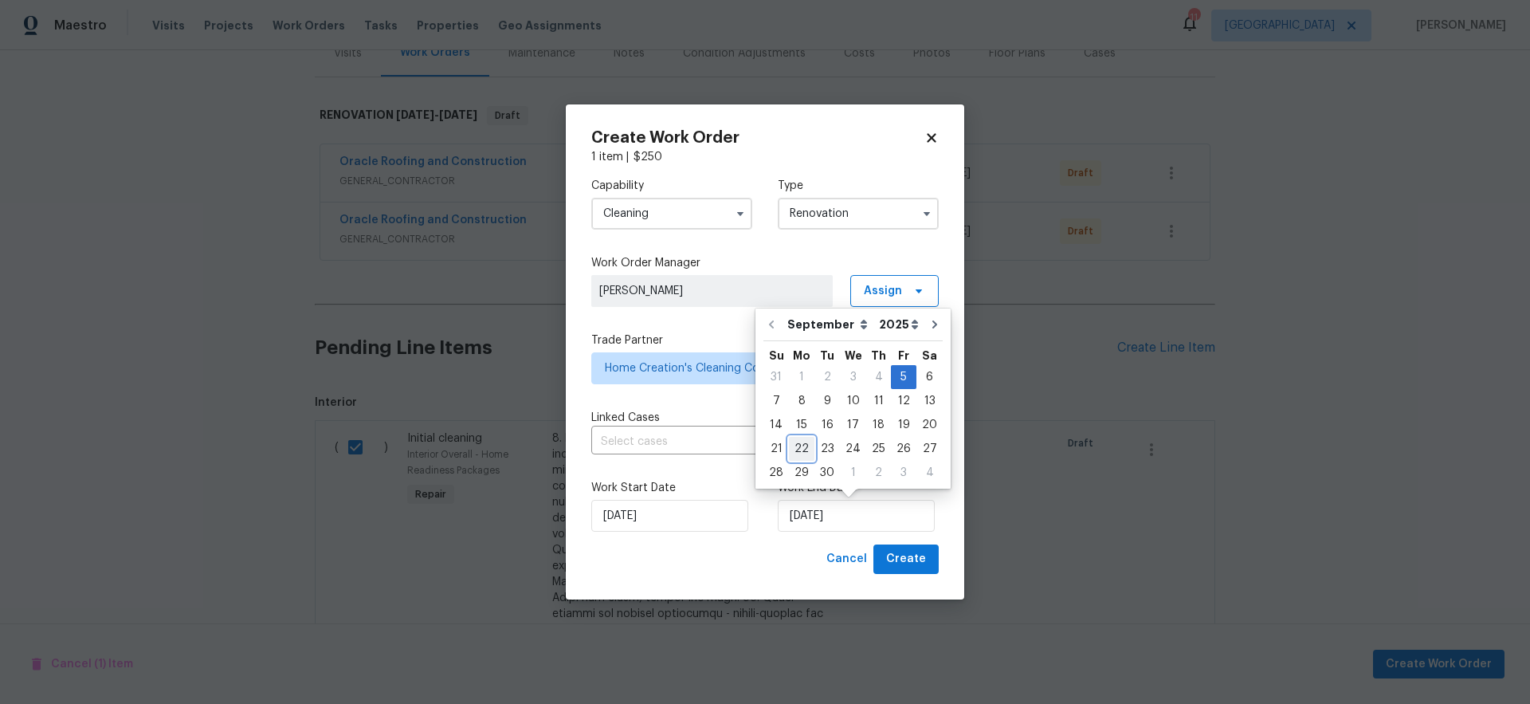
click at [799, 444] on div "22" at bounding box center [801, 448] width 25 height 22
type input "[DATE]"
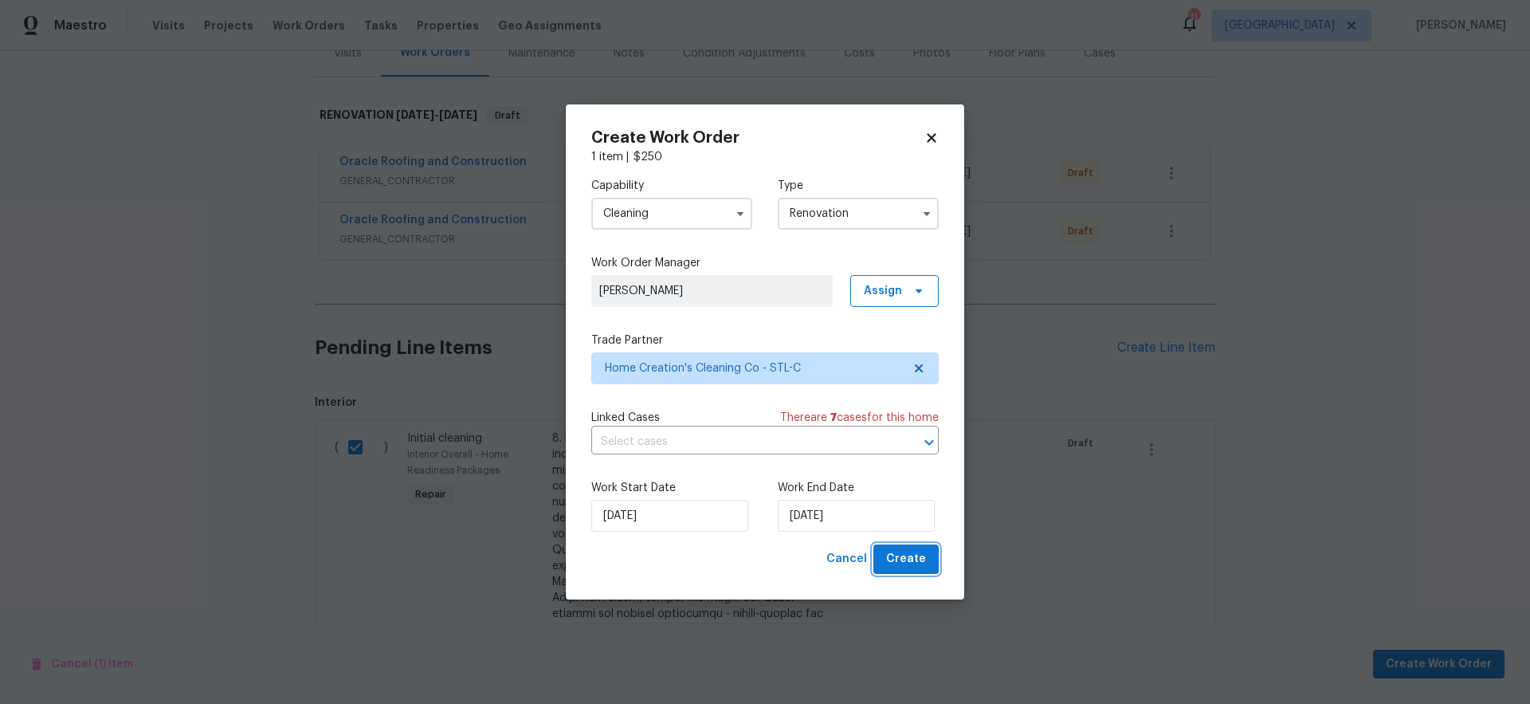
click at [908, 561] on span "Create" at bounding box center [906, 559] width 40 height 20
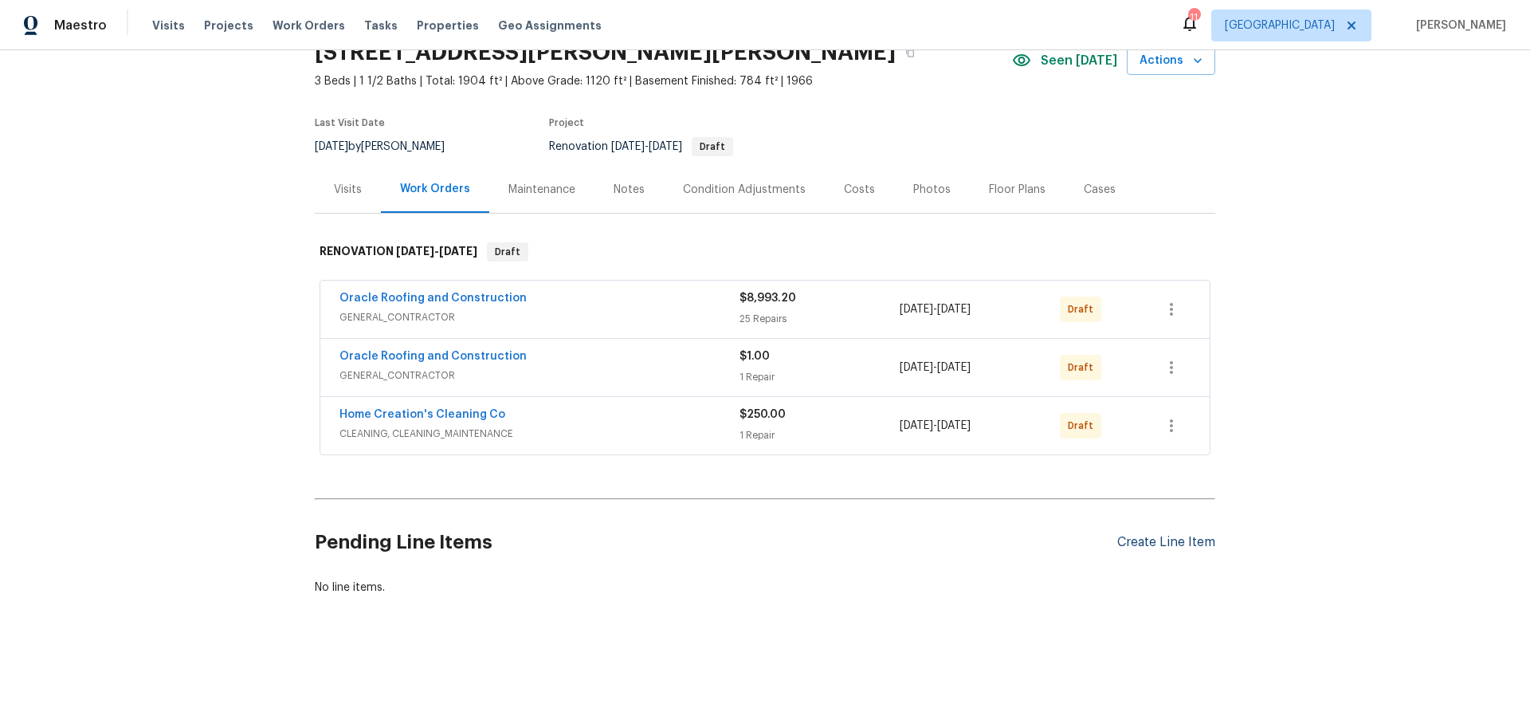
click at [1185, 535] on div "Create Line Item" at bounding box center [1166, 542] width 98 height 15
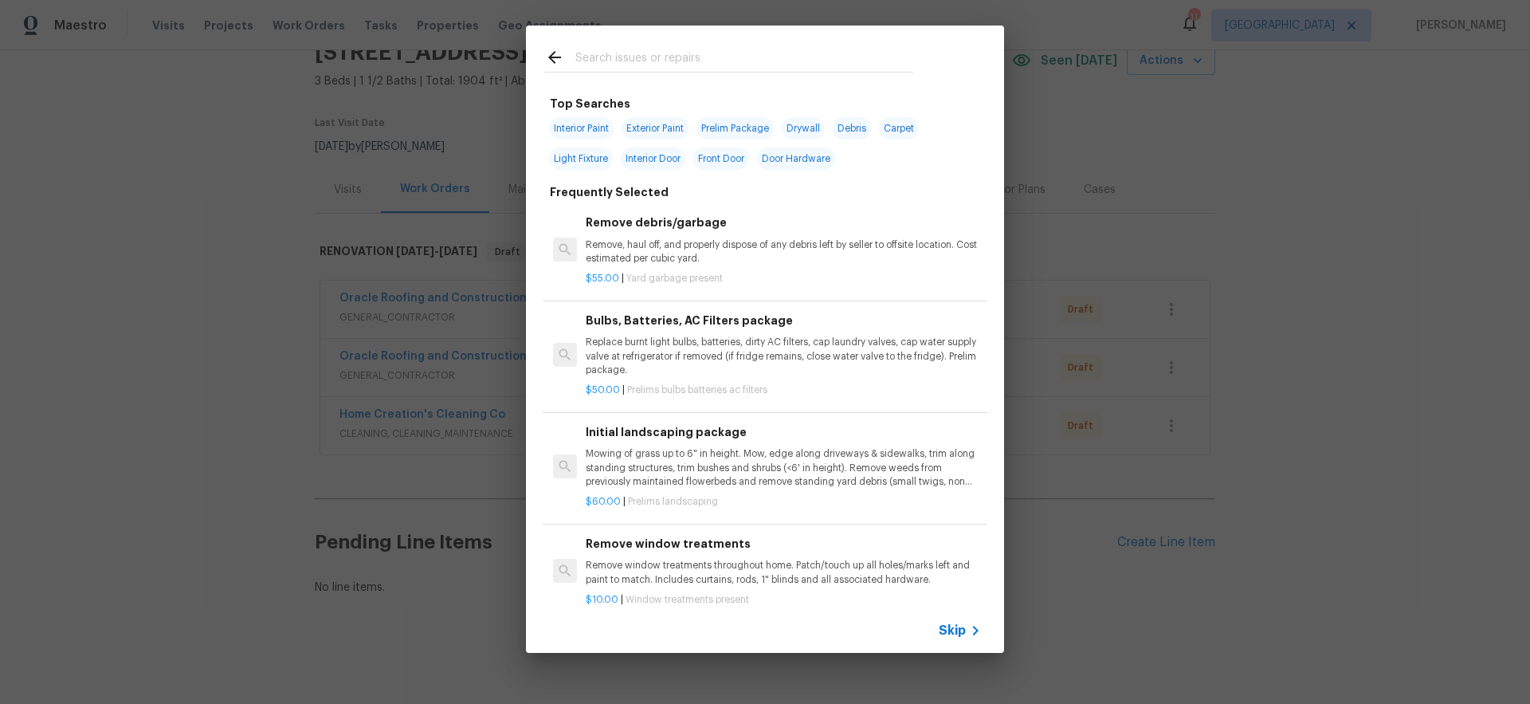
click at [947, 629] on span "Skip" at bounding box center [952, 630] width 27 height 16
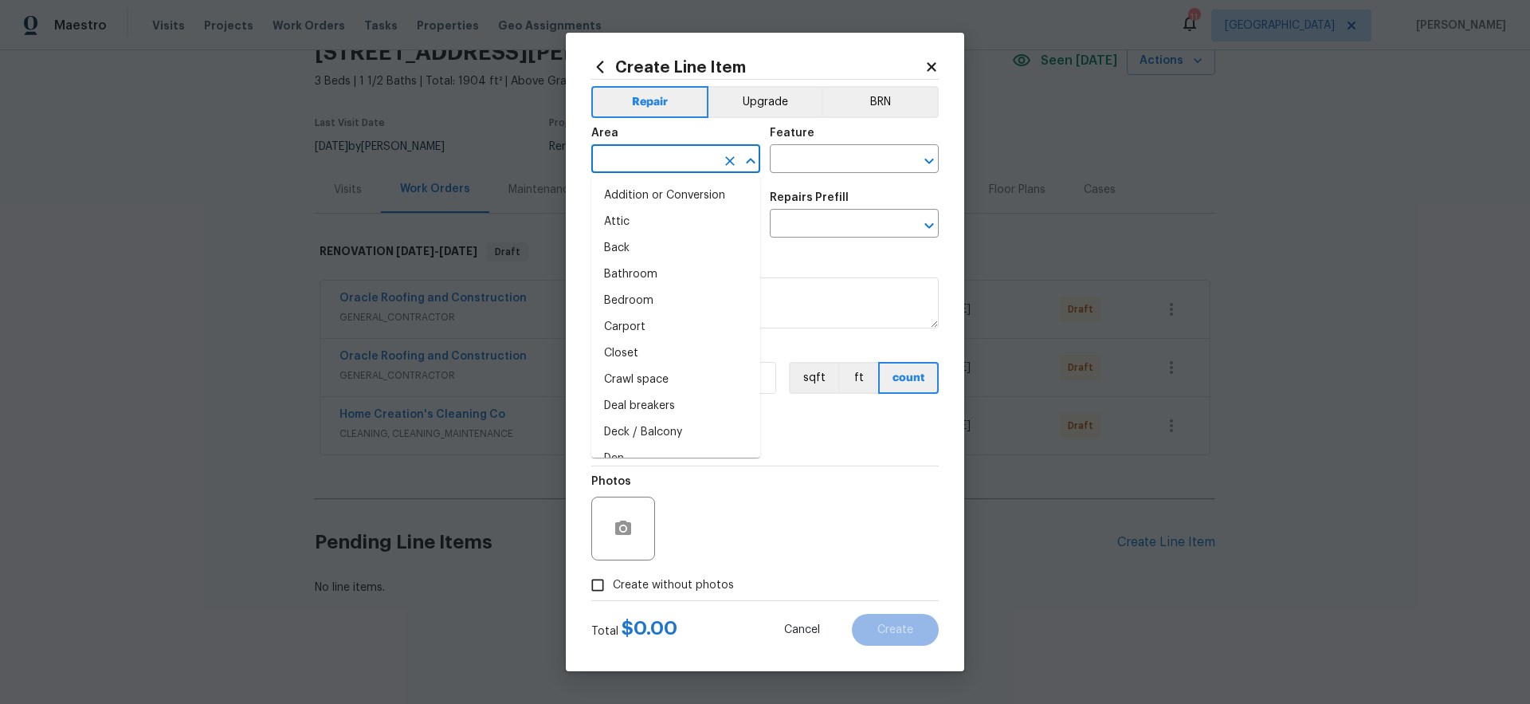
click at [642, 155] on input "text" at bounding box center [653, 160] width 124 height 25
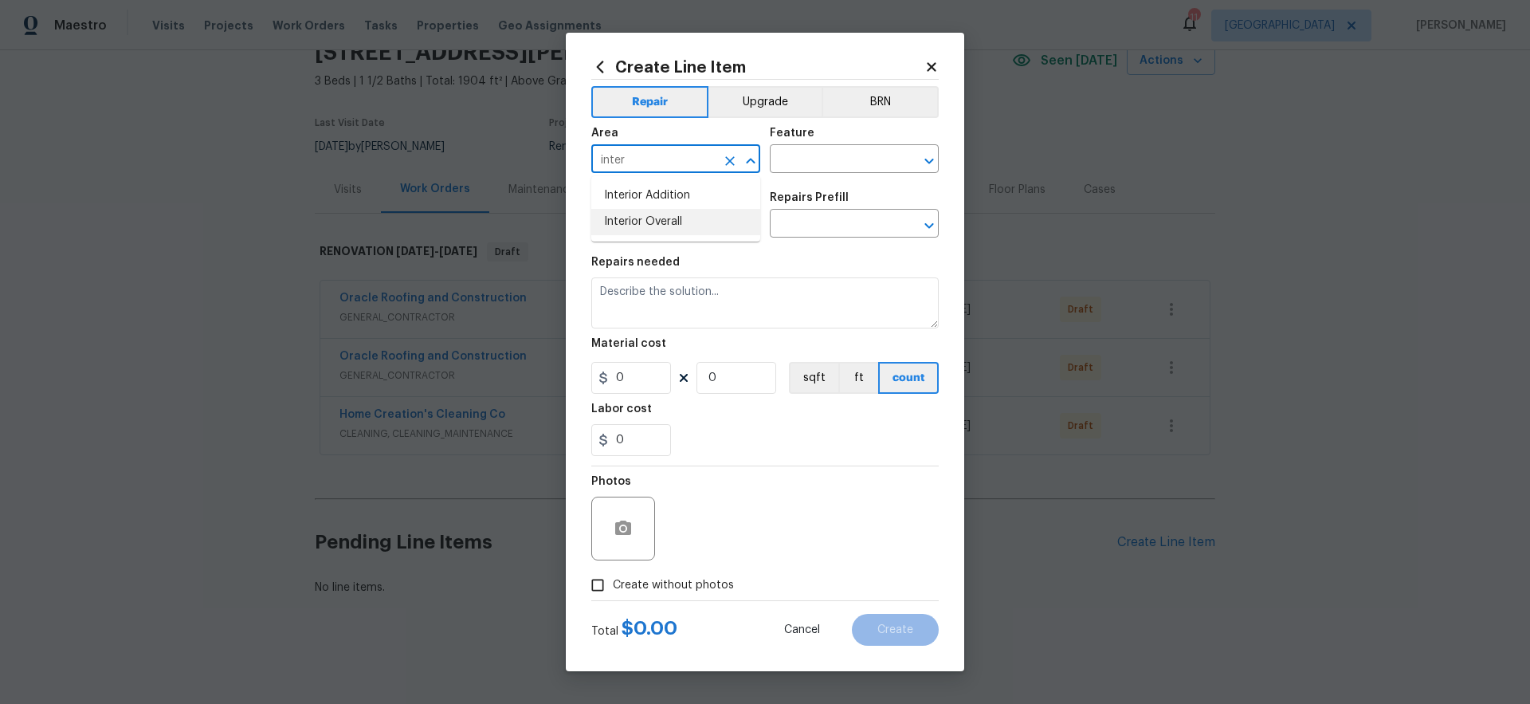
drag, startPoint x: 646, startPoint y: 221, endPoint x: 689, endPoint y: 205, distance: 46.2
click at [647, 221] on li "Interior Overall" at bounding box center [675, 222] width 169 height 26
type input "Interior Overall"
click at [801, 165] on input "text" at bounding box center [832, 160] width 124 height 25
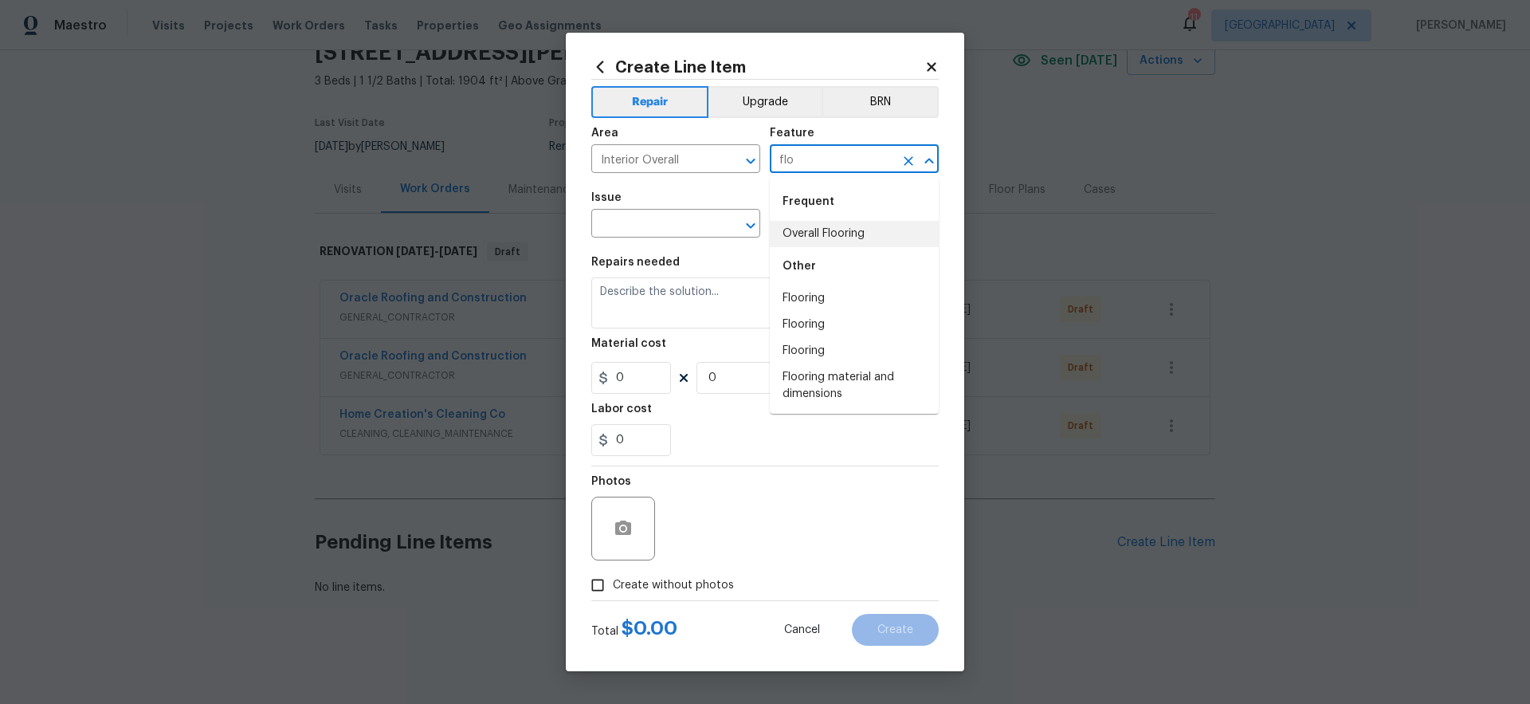
click at [804, 234] on li "Overall Flooring" at bounding box center [854, 234] width 169 height 26
type input "Overall Flooring"
click at [680, 221] on input "text" at bounding box center [653, 225] width 124 height 25
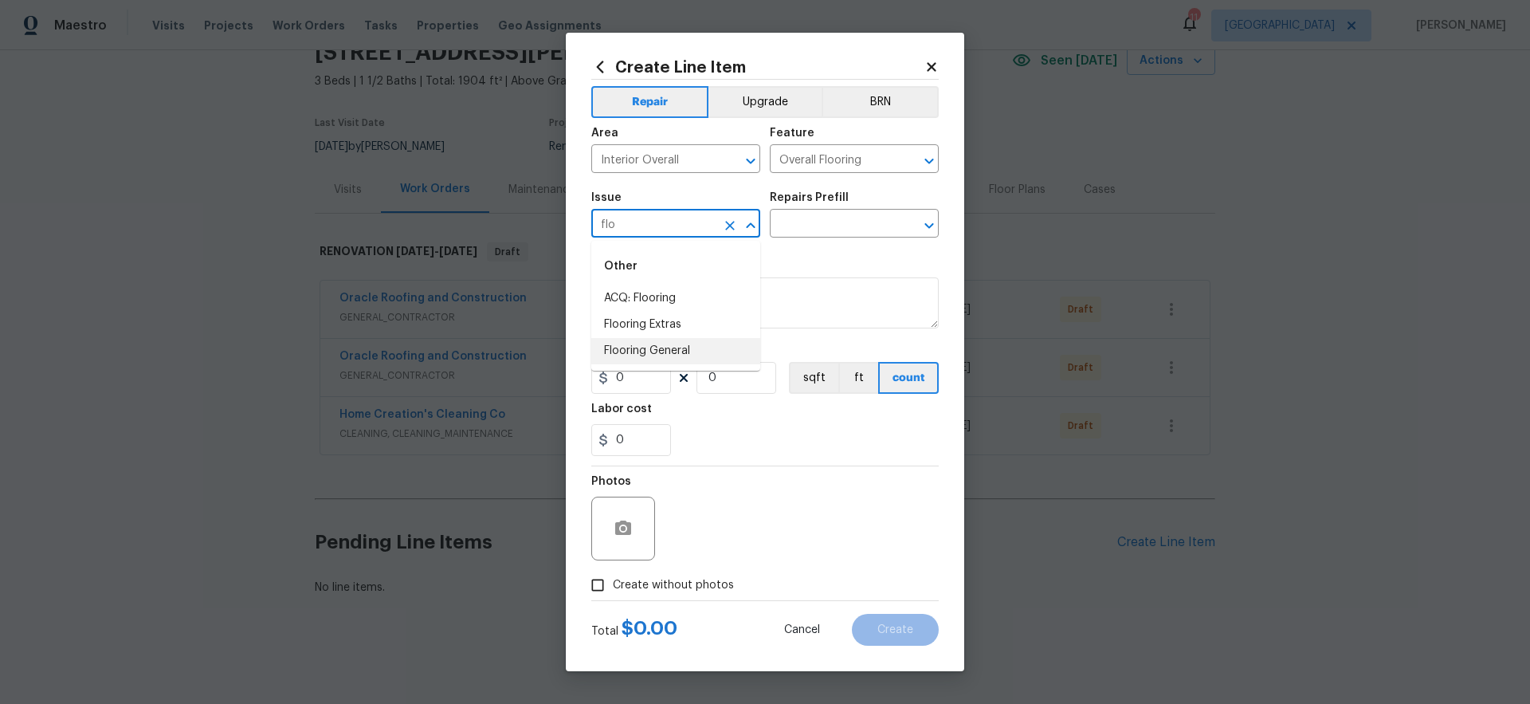
drag, startPoint x: 688, startPoint y: 353, endPoint x: 709, endPoint y: 335, distance: 27.1
click at [688, 353] on li "Flooring General" at bounding box center [675, 351] width 169 height 26
type input "Flooring General"
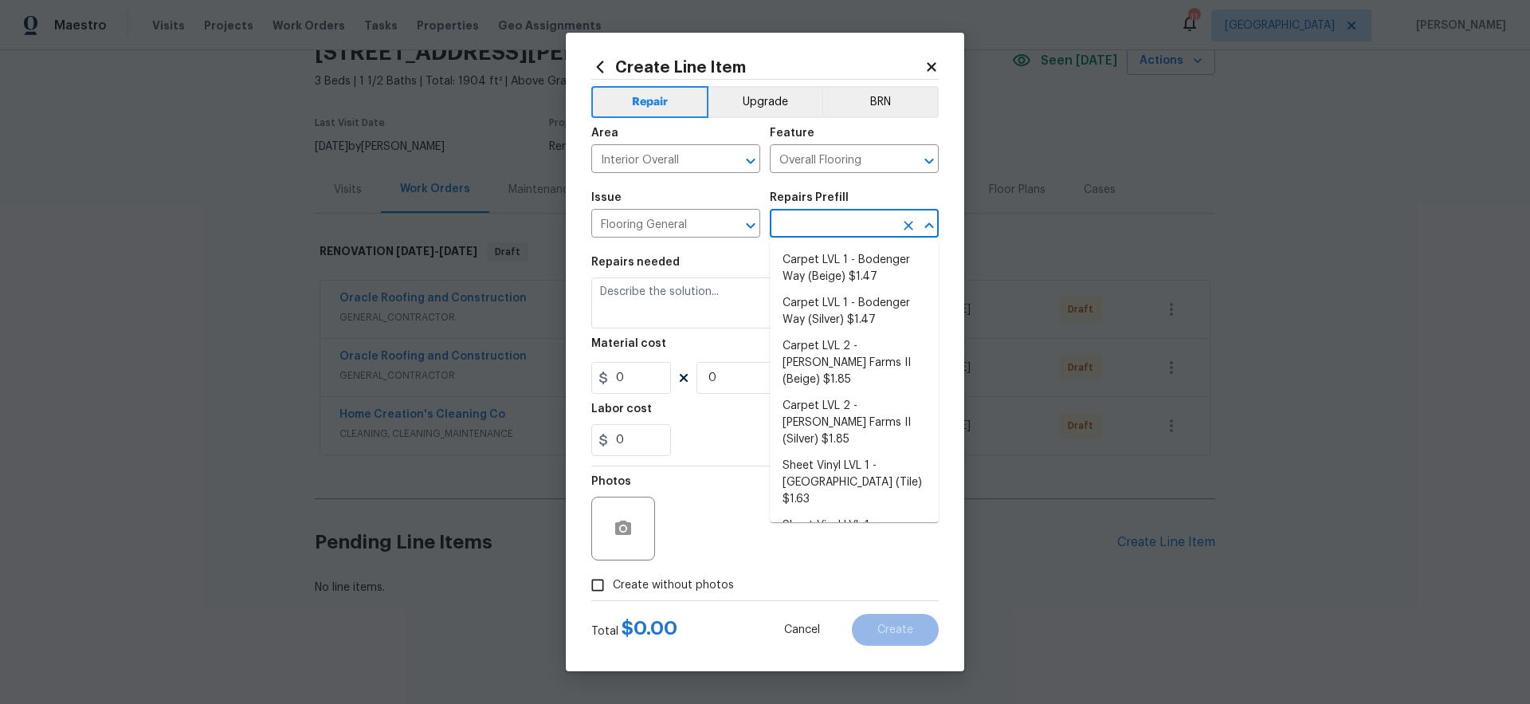
click at [828, 225] on input "text" at bounding box center [832, 225] width 124 height 25
click at [825, 265] on li "Carpet LVL 1 - Bodenger Way (Beige) $1.47" at bounding box center [854, 268] width 169 height 43
type input "Carpet LVL 1 - Bodenger Way (Beige) $1.47"
type textarea "Install new carpet. (Bodenger Way 749 Bird Bath, Beige) at all previously carpe…"
type input "1.47"
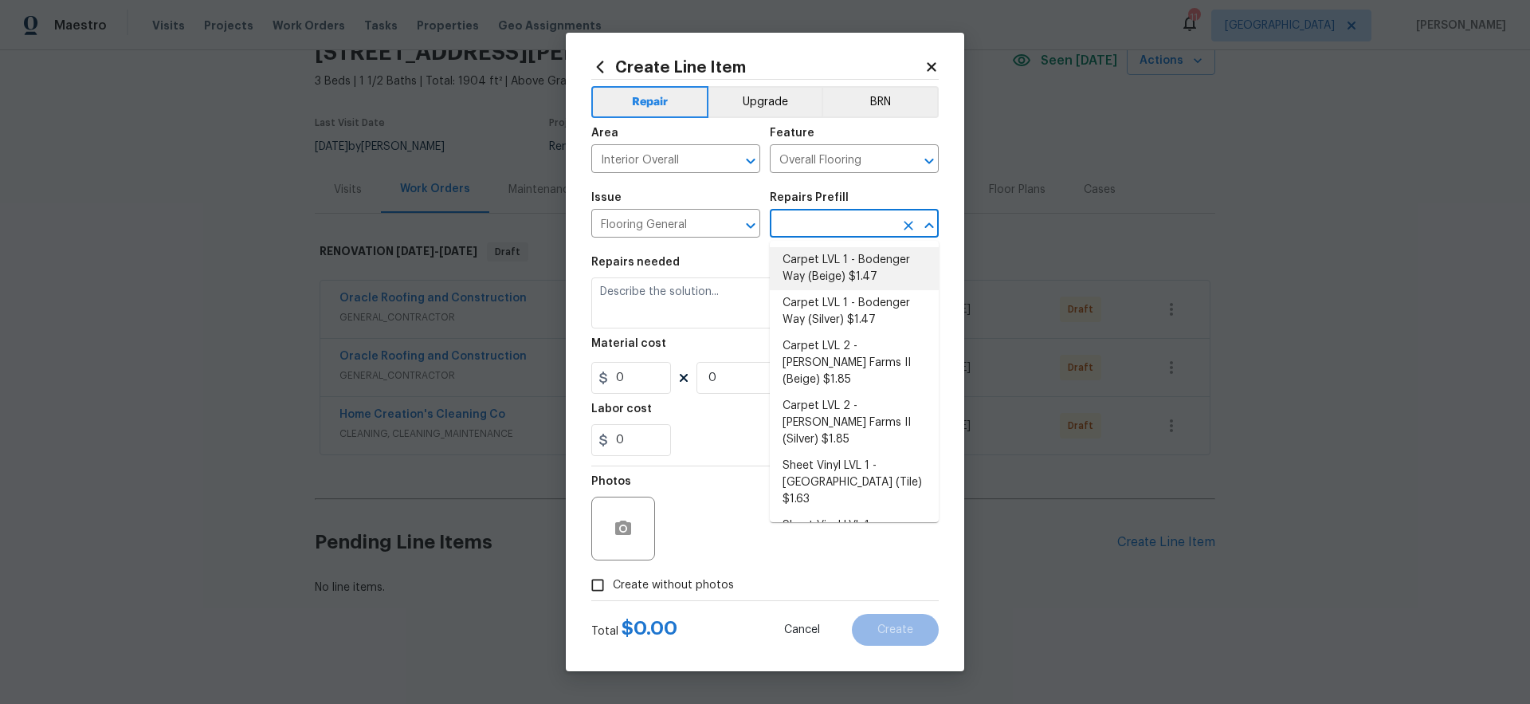
type input "1"
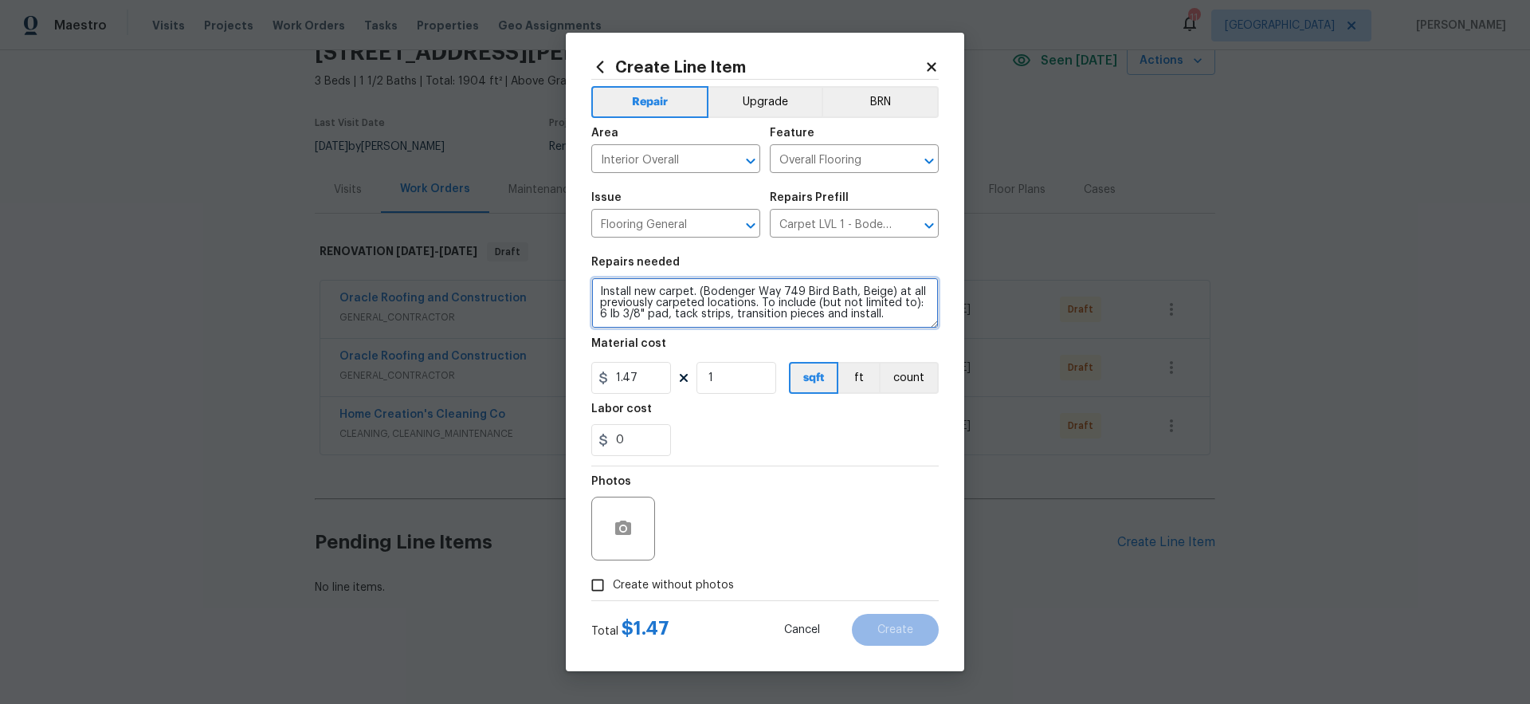
drag, startPoint x: 841, startPoint y: 317, endPoint x: 556, endPoint y: 249, distance: 293.2
click at [557, 249] on div "Create Line Item Repair Upgrade BRN Area Interior Overall ​ Feature Overall Flo…" at bounding box center [765, 352] width 1530 height 704
click at [583, 289] on div "Create Line Item Repair Upgrade BRN Area Interior Overall ​ Feature Overall Flo…" at bounding box center [765, 352] width 398 height 638
click at [598, 289] on textarea "Install new carpet. (Bodenger Way 749 Bird Bath, Beige) at all previously carpe…" at bounding box center [764, 302] width 347 height 51
type textarea "CARPET ALL 3 BEDROOMS, BASEMENT LIVING SPACE AND BASEMENT STAIRS. Install new c…"
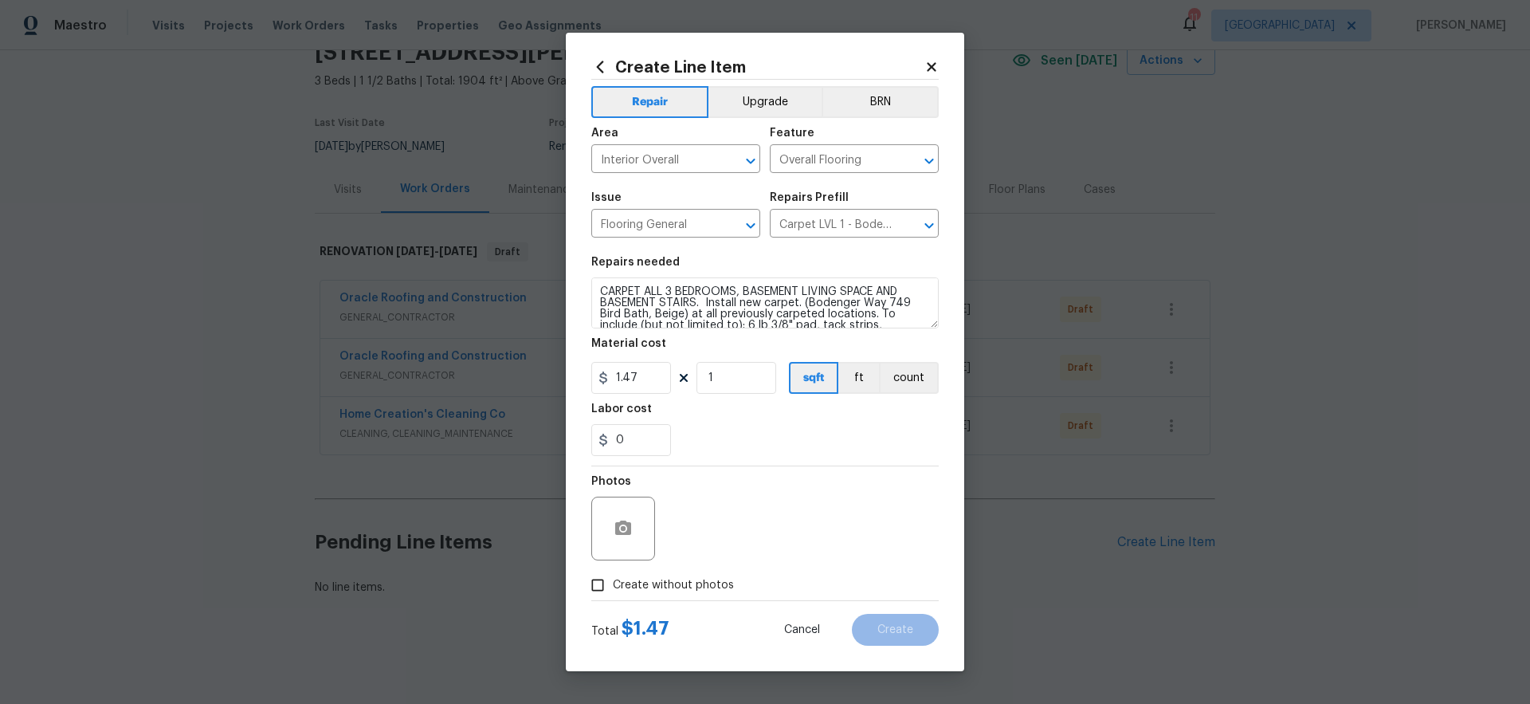
click at [693, 585] on span "Create without photos" at bounding box center [673, 585] width 121 height 17
click at [613, 585] on input "Create without photos" at bounding box center [597, 585] width 30 height 30
checkbox input "true"
click at [778, 521] on textarea at bounding box center [803, 528] width 271 height 64
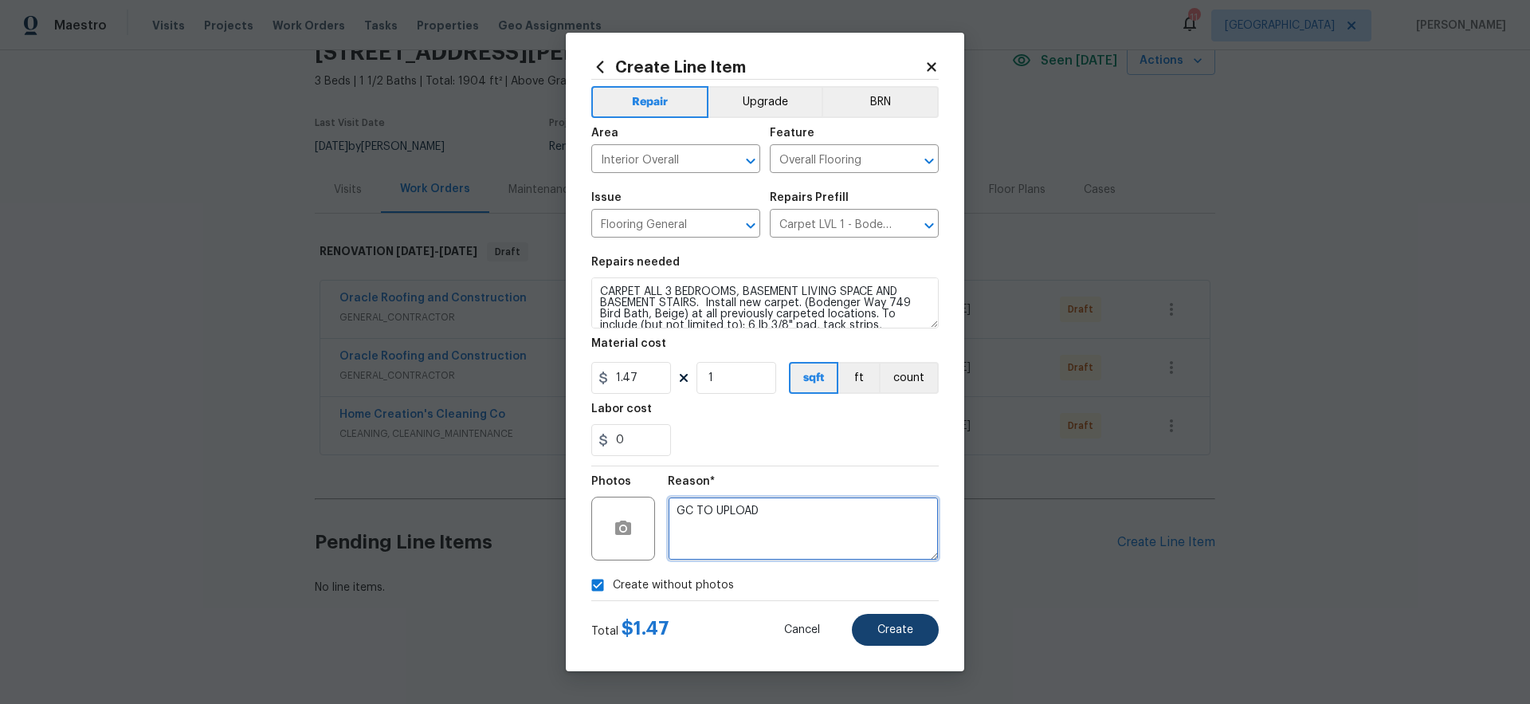
type textarea "GC TO UPLOAD"
click at [899, 628] on span "Create" at bounding box center [895, 630] width 36 height 12
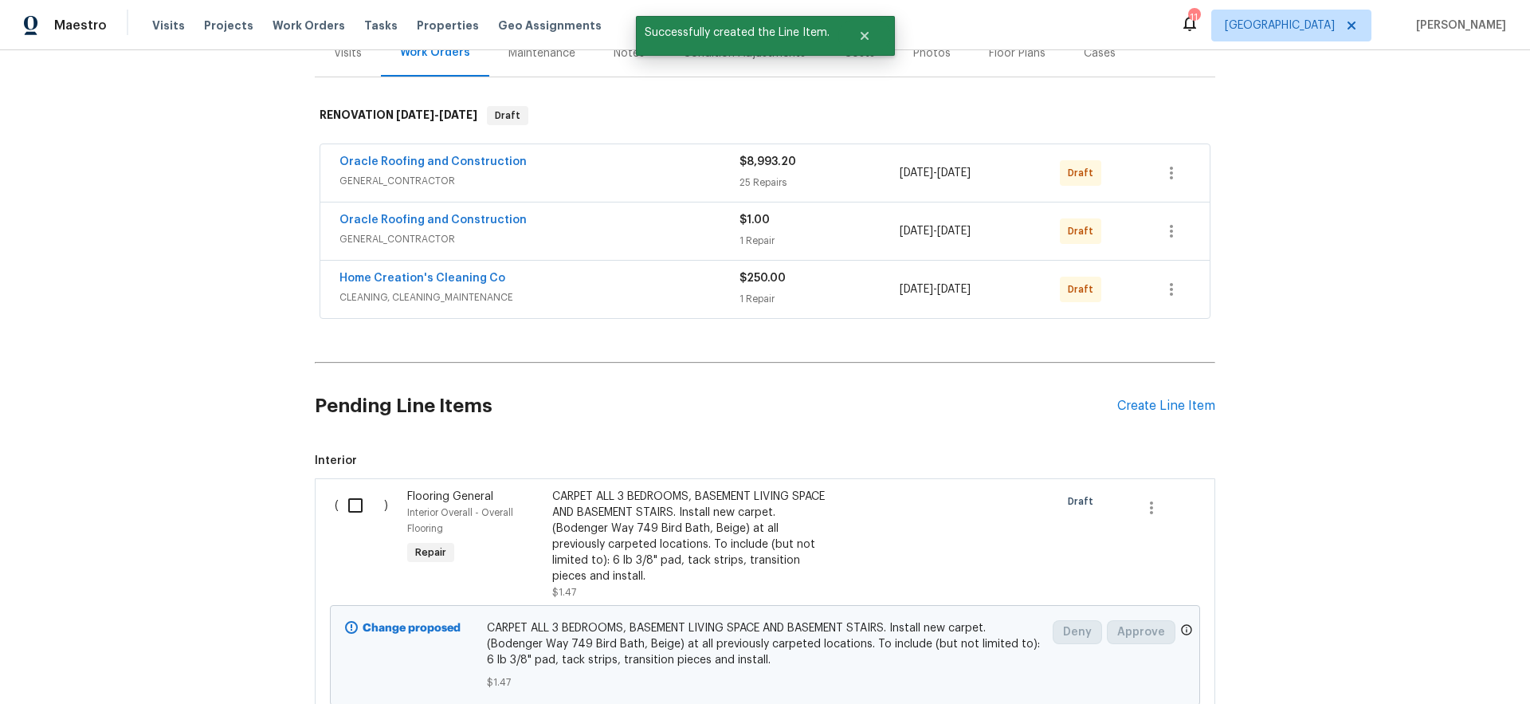
scroll to position [333, 0]
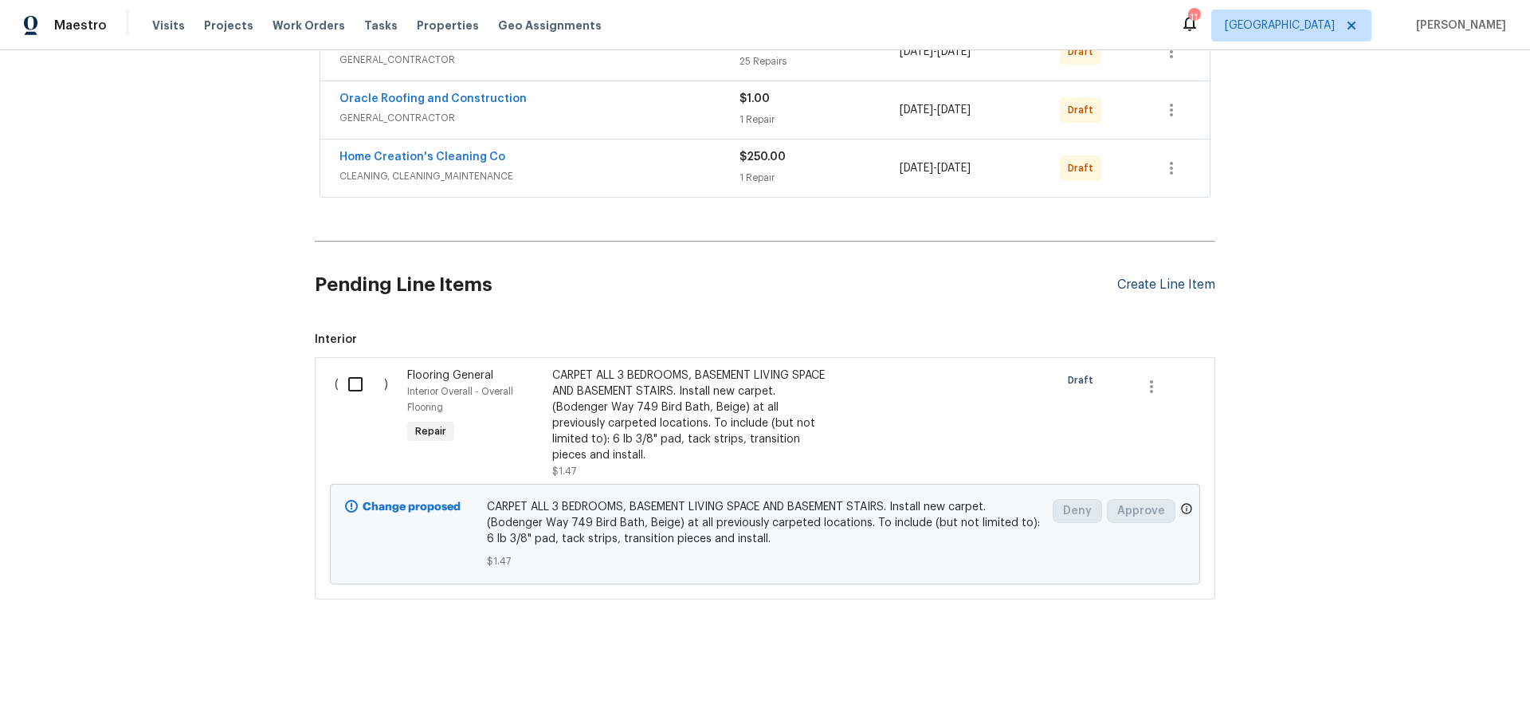
click at [1154, 283] on div "Create Line Item" at bounding box center [1166, 284] width 98 height 15
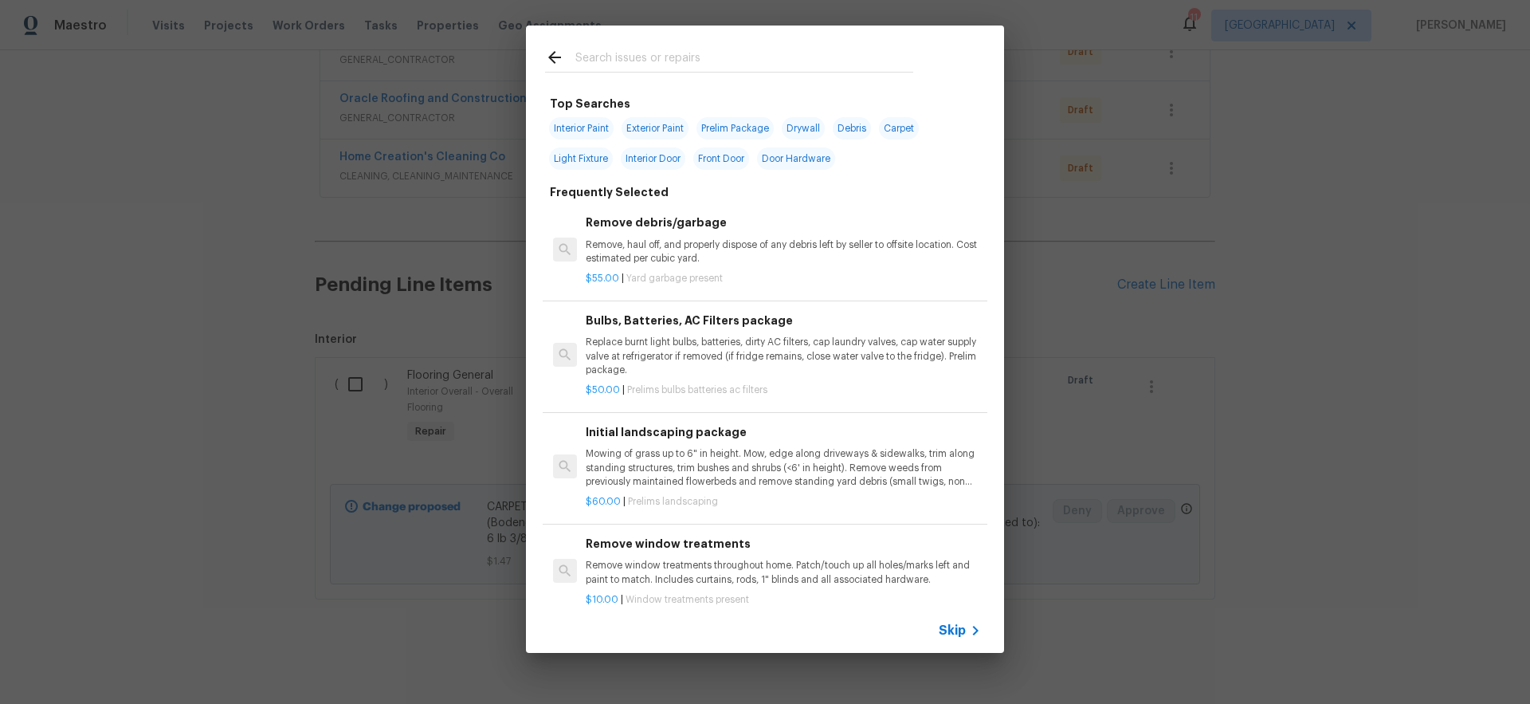
click at [959, 630] on span "Skip" at bounding box center [952, 630] width 27 height 16
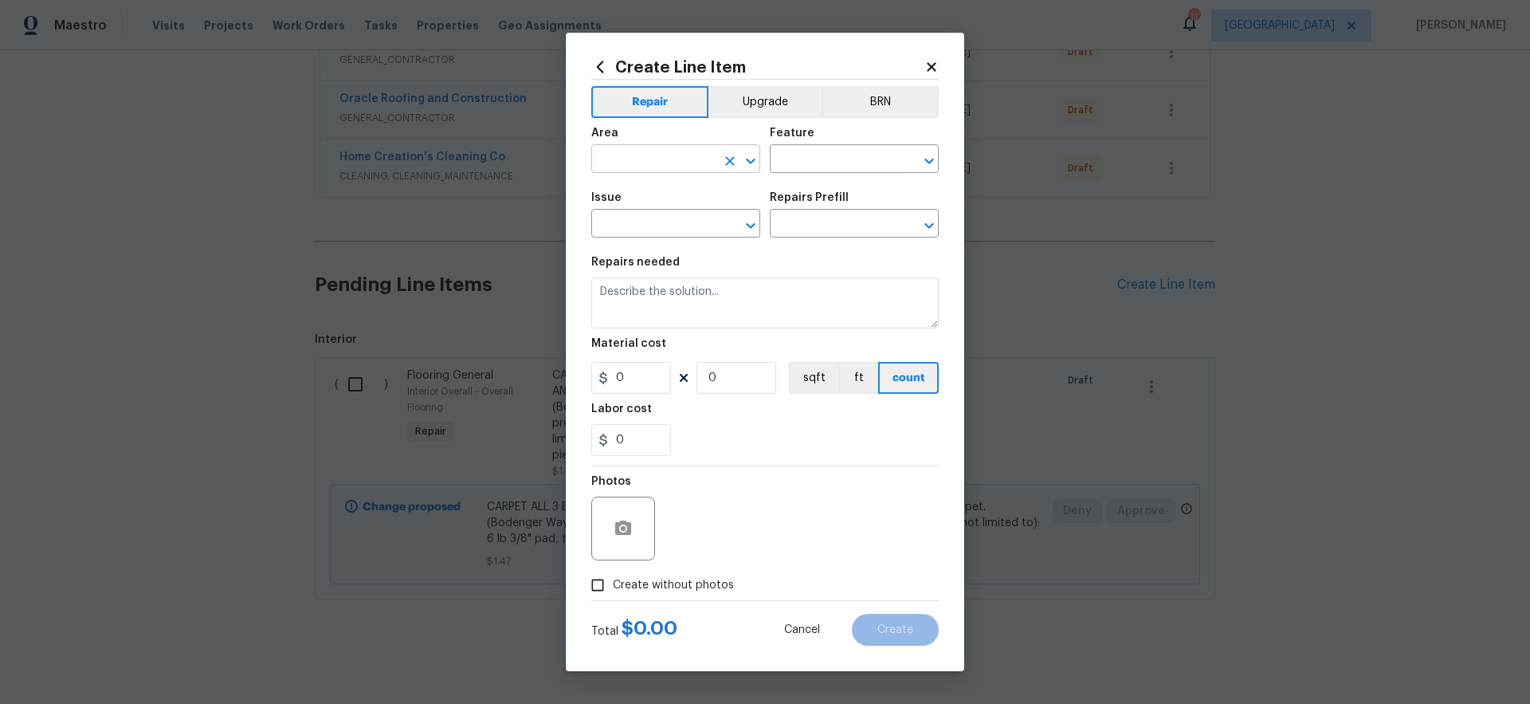
click at [645, 149] on input "text" at bounding box center [653, 160] width 124 height 25
type input "F"
drag, startPoint x: 686, startPoint y: 221, endPoint x: 702, endPoint y: 217, distance: 16.4
click at [687, 221] on li "Interior Overall" at bounding box center [675, 222] width 169 height 26
type input "Interior Overall"
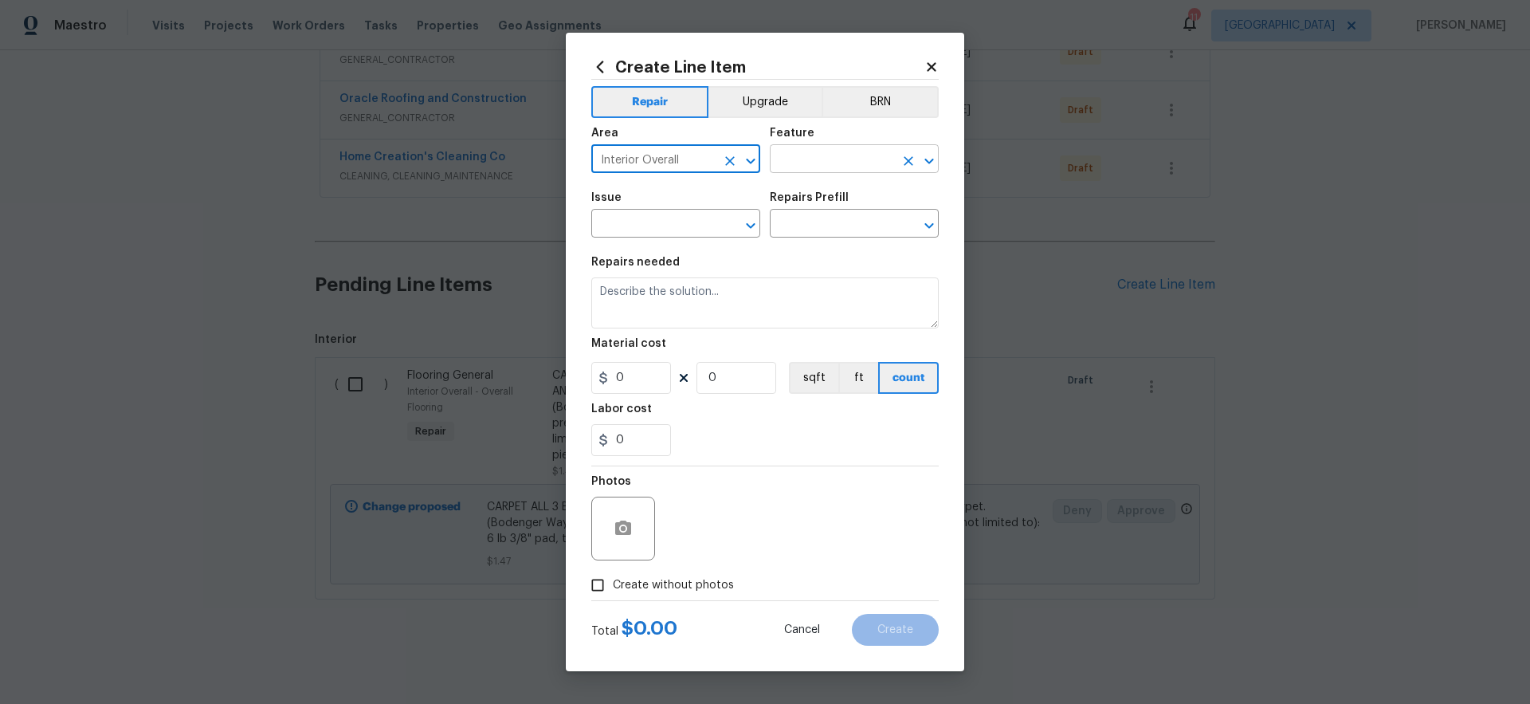
click at [813, 155] on input "text" at bounding box center [832, 160] width 124 height 25
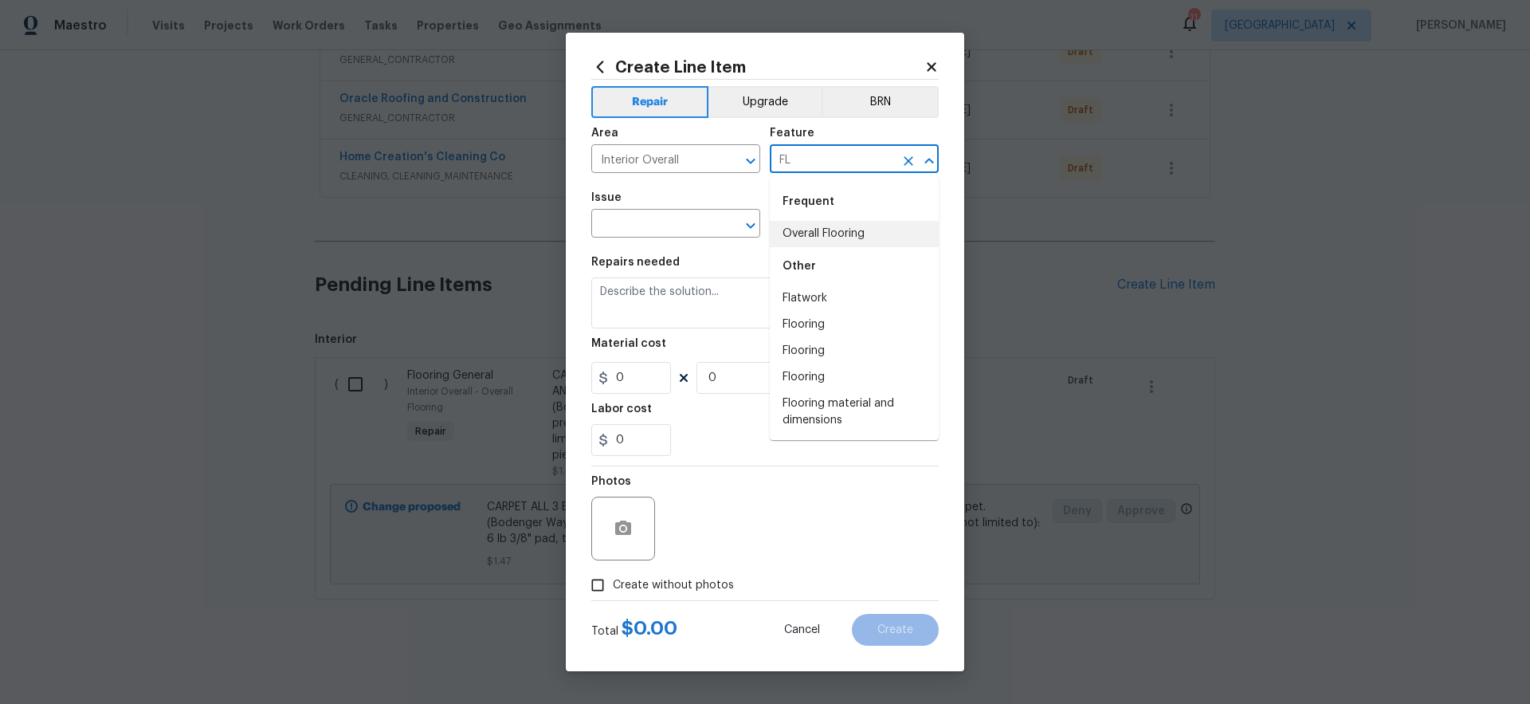
click at [811, 238] on li "Overall Flooring" at bounding box center [854, 234] width 169 height 26
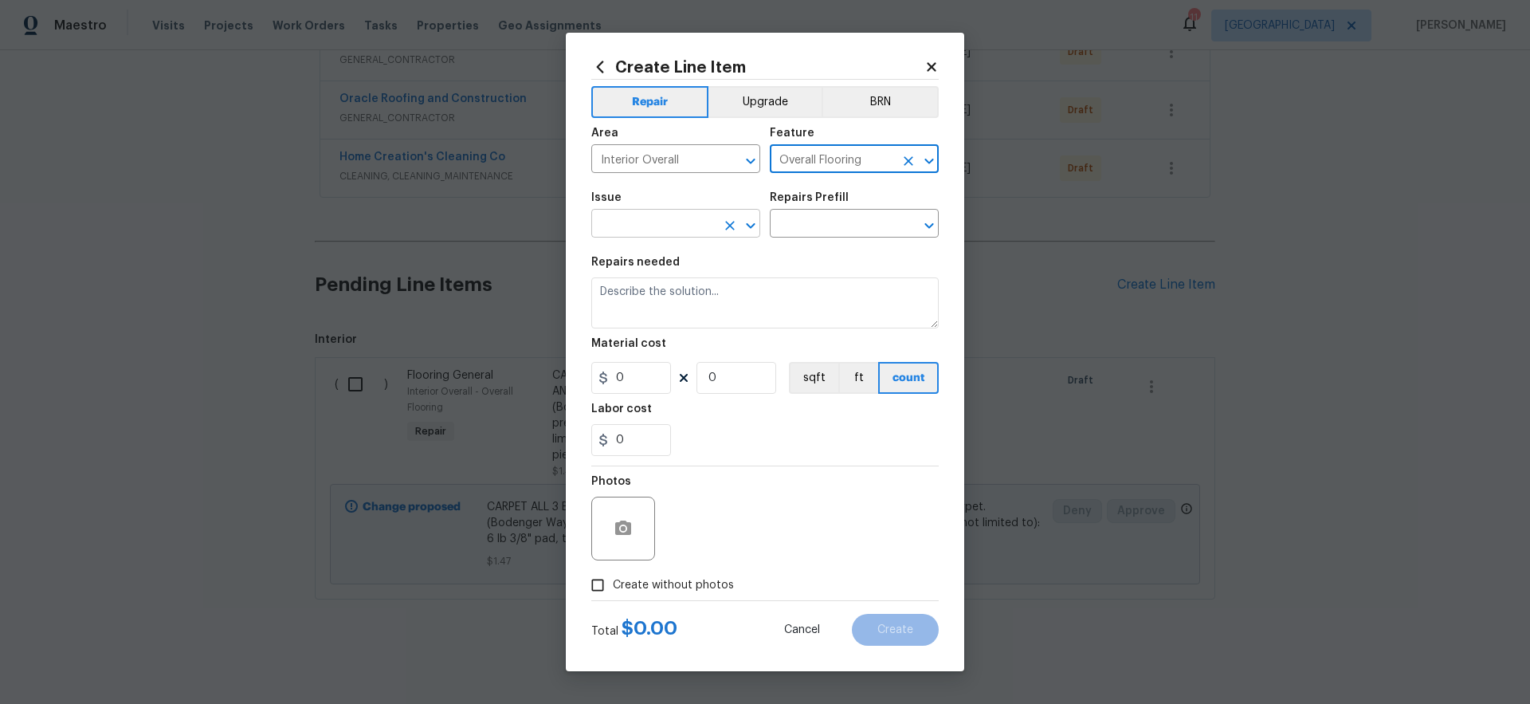
type input "Overall Flooring"
click at [694, 222] on input "text" at bounding box center [653, 225] width 124 height 25
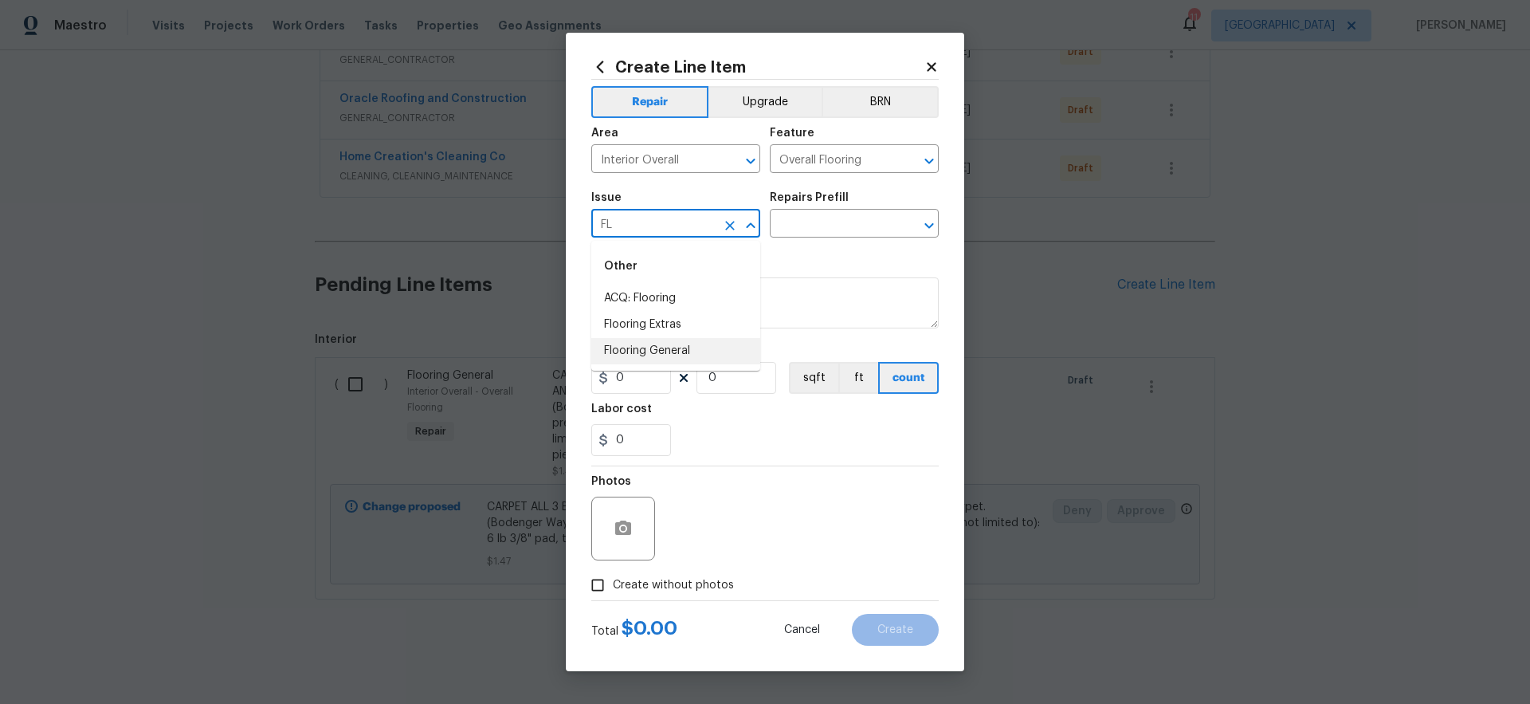
drag, startPoint x: 699, startPoint y: 351, endPoint x: 719, endPoint y: 342, distance: 22.1
click at [700, 351] on li "Flooring General" at bounding box center [675, 351] width 169 height 26
type input "Flooring General"
click at [832, 231] on input "text" at bounding box center [832, 225] width 124 height 25
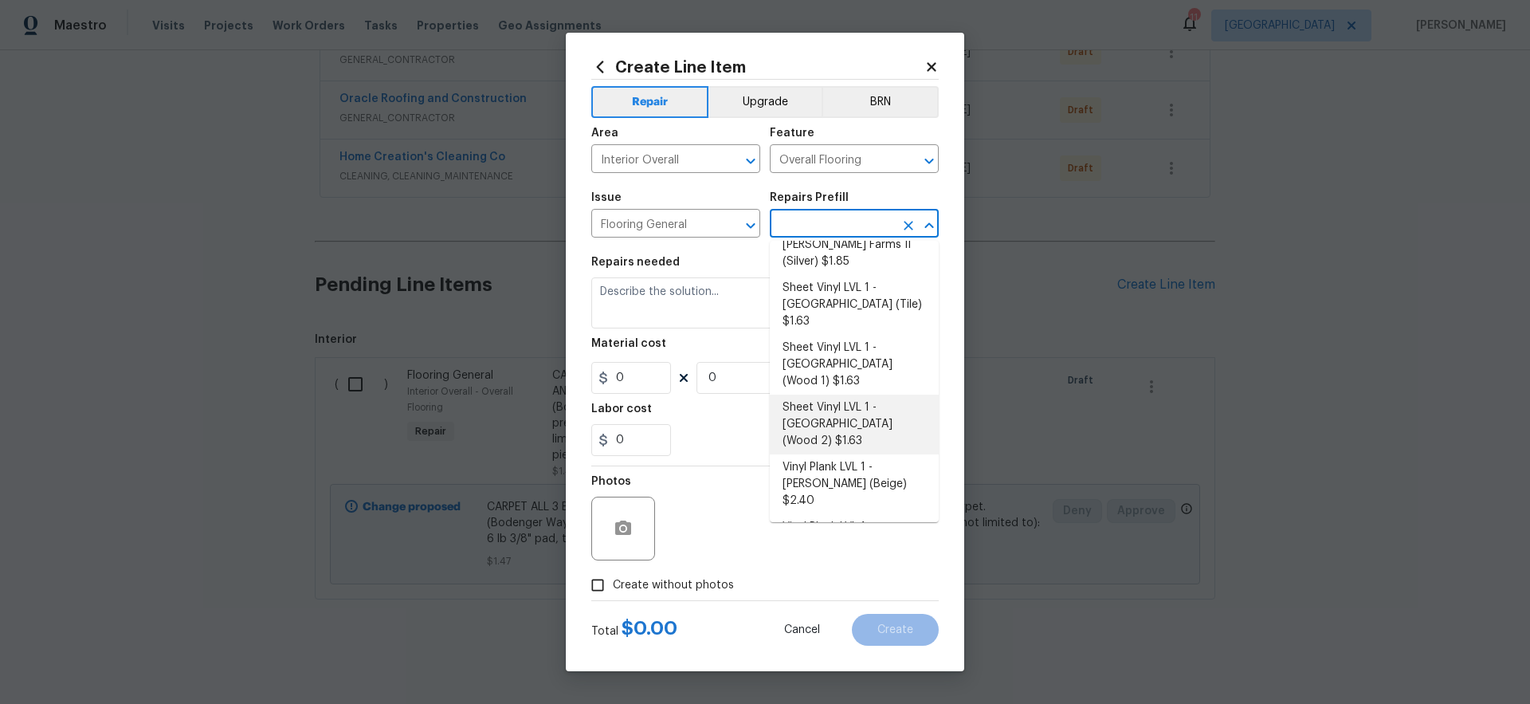
scroll to position [205, 0]
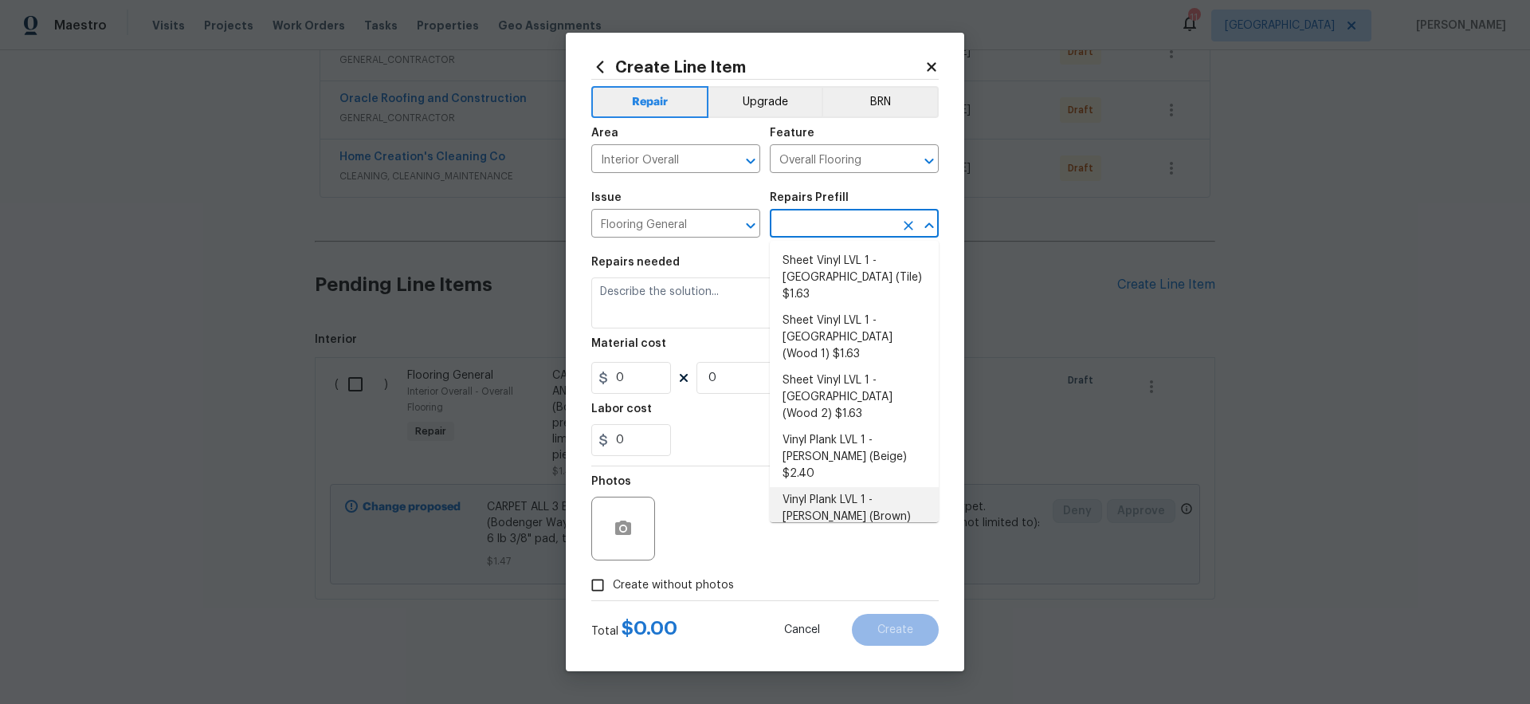
click at [833, 487] on li "Vinyl Plank LVL 1 - [PERSON_NAME] (Brown) $2.40" at bounding box center [854, 517] width 169 height 60
type input "Vinyl Plank LVL 1 - [PERSON_NAME] (Brown) $2.40"
type textarea "Install LVP ([PERSON_NAME] AP864 Chateau Brown) Includes transitions, glue and …"
type input "2.4"
type input "1"
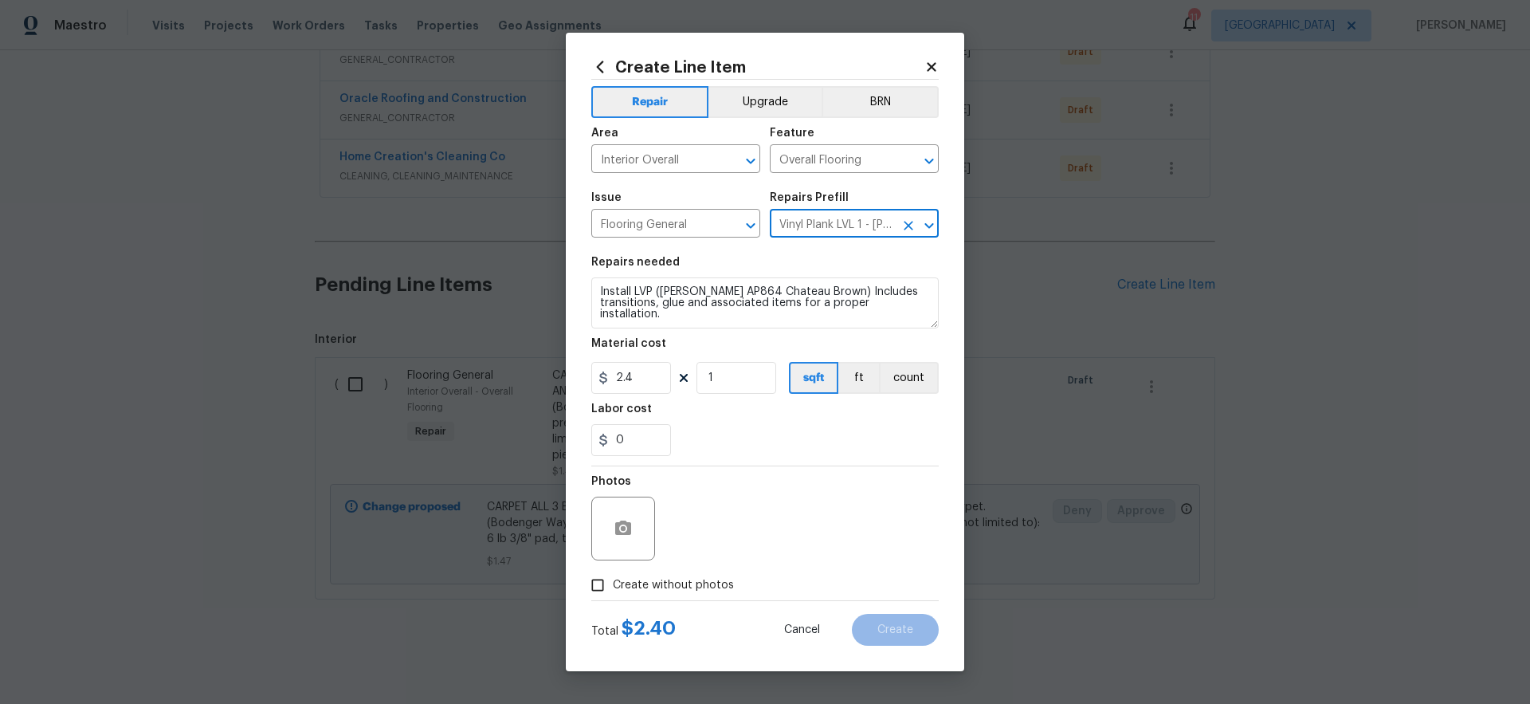
click at [906, 225] on icon "Clear" at bounding box center [908, 226] width 16 height 16
click at [849, 225] on input "text" at bounding box center [832, 225] width 124 height 25
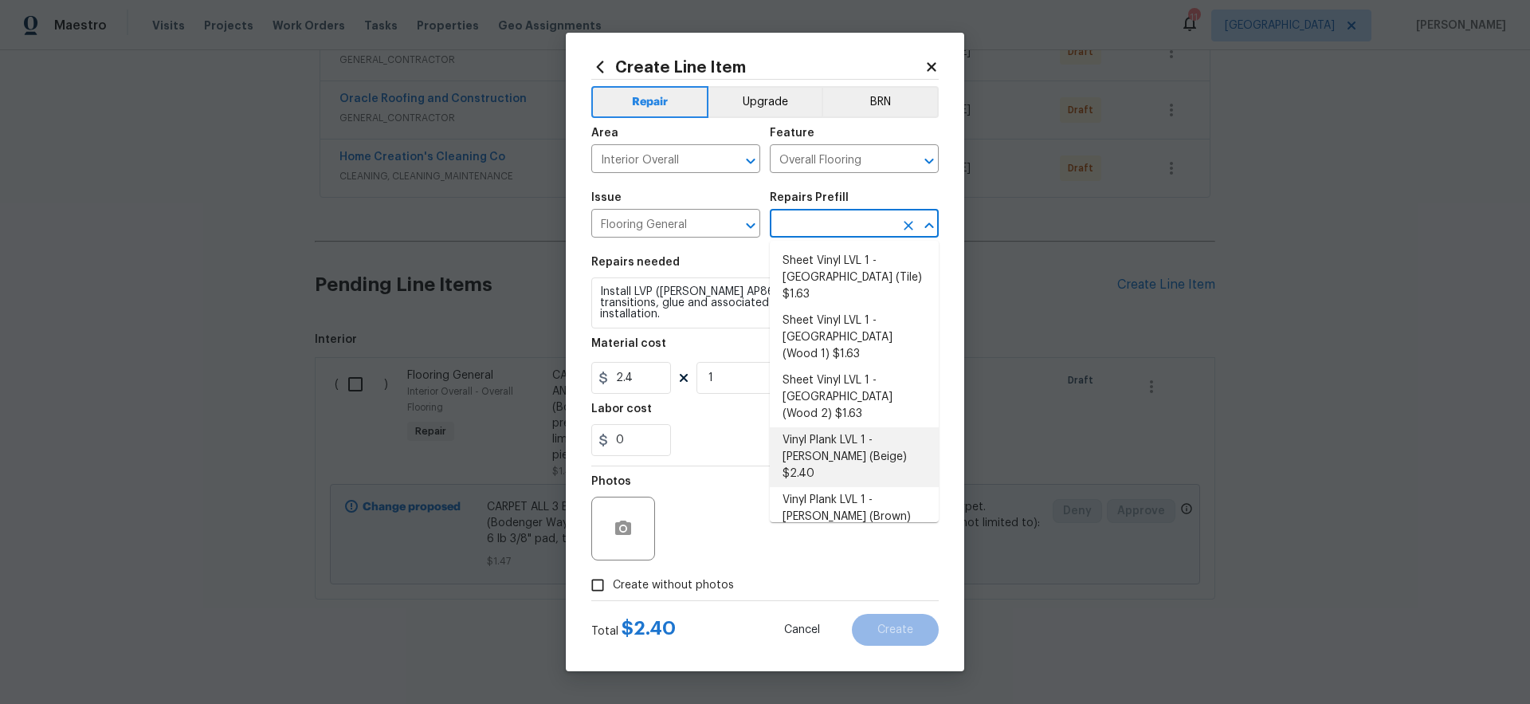
click at [853, 427] on li "Vinyl Plank LVL 1 - [PERSON_NAME] (Beige) $2.40" at bounding box center [854, 457] width 169 height 60
type input "Vinyl Plank LVL 1 - [PERSON_NAME] (Beige) $2.40"
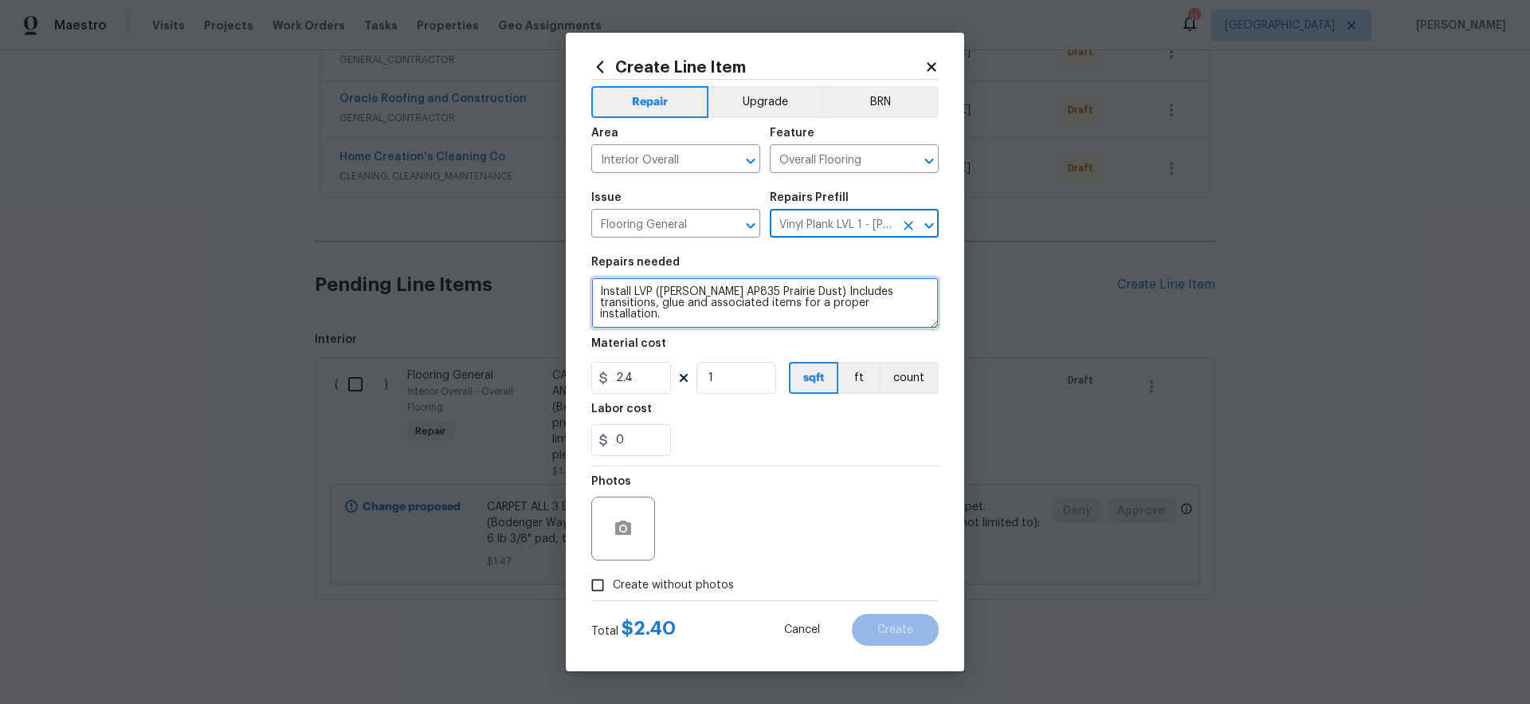
click at [599, 292] on textarea "Install LVP ([PERSON_NAME] AP835 Prairie Dust) Includes transitions, glue and a…" at bounding box center [764, 302] width 347 height 51
type textarea "LVP THE KITCHEN AREA AND BOTH BATHROOMS. Install LVP ([PERSON_NAME] AP835 Prair…"
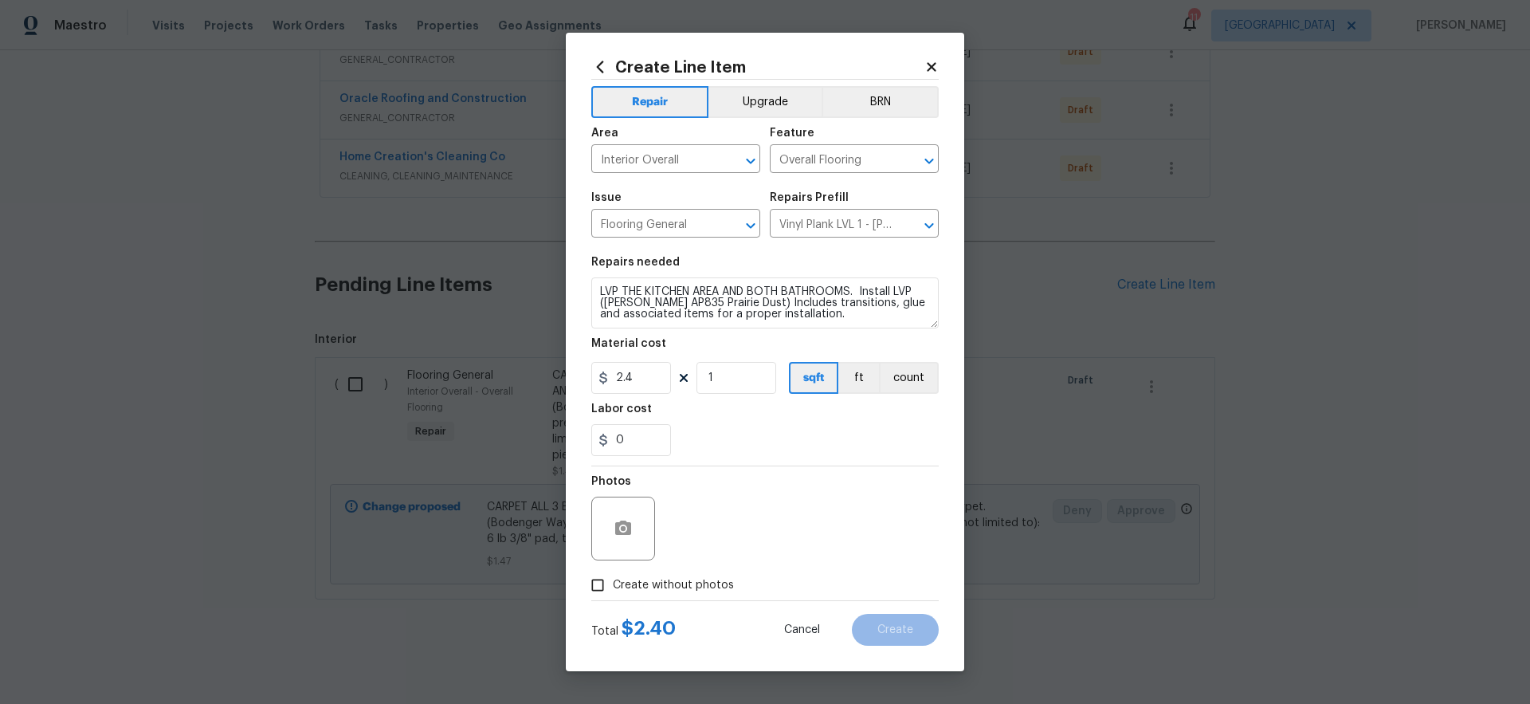
click at [810, 438] on div "0" at bounding box center [764, 440] width 347 height 32
click at [704, 583] on span "Create without photos" at bounding box center [673, 585] width 121 height 17
click at [613, 583] on input "Create without photos" at bounding box center [597, 585] width 30 height 30
checkbox input "true"
click at [807, 519] on textarea at bounding box center [803, 528] width 271 height 64
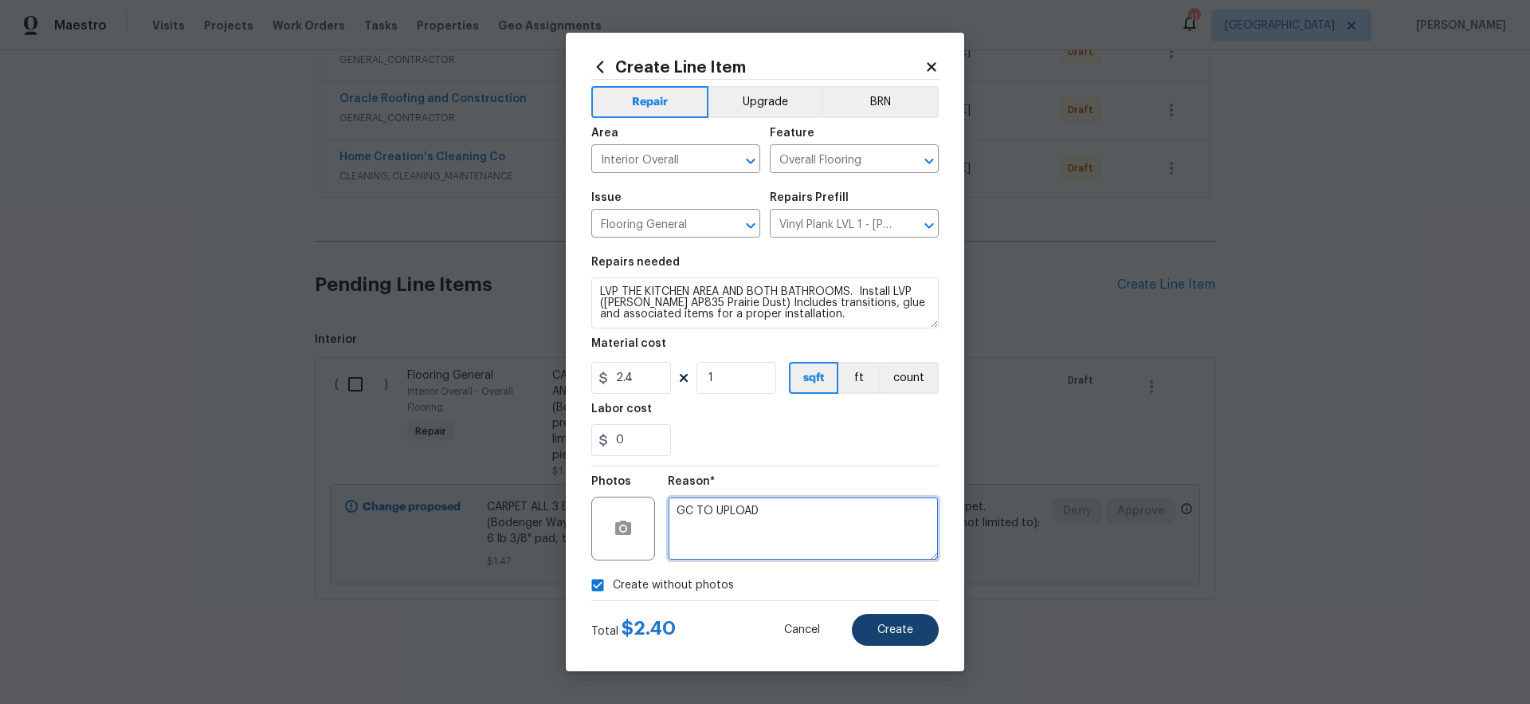
type textarea "GC TO UPLOAD"
click at [903, 629] on span "Create" at bounding box center [895, 630] width 36 height 12
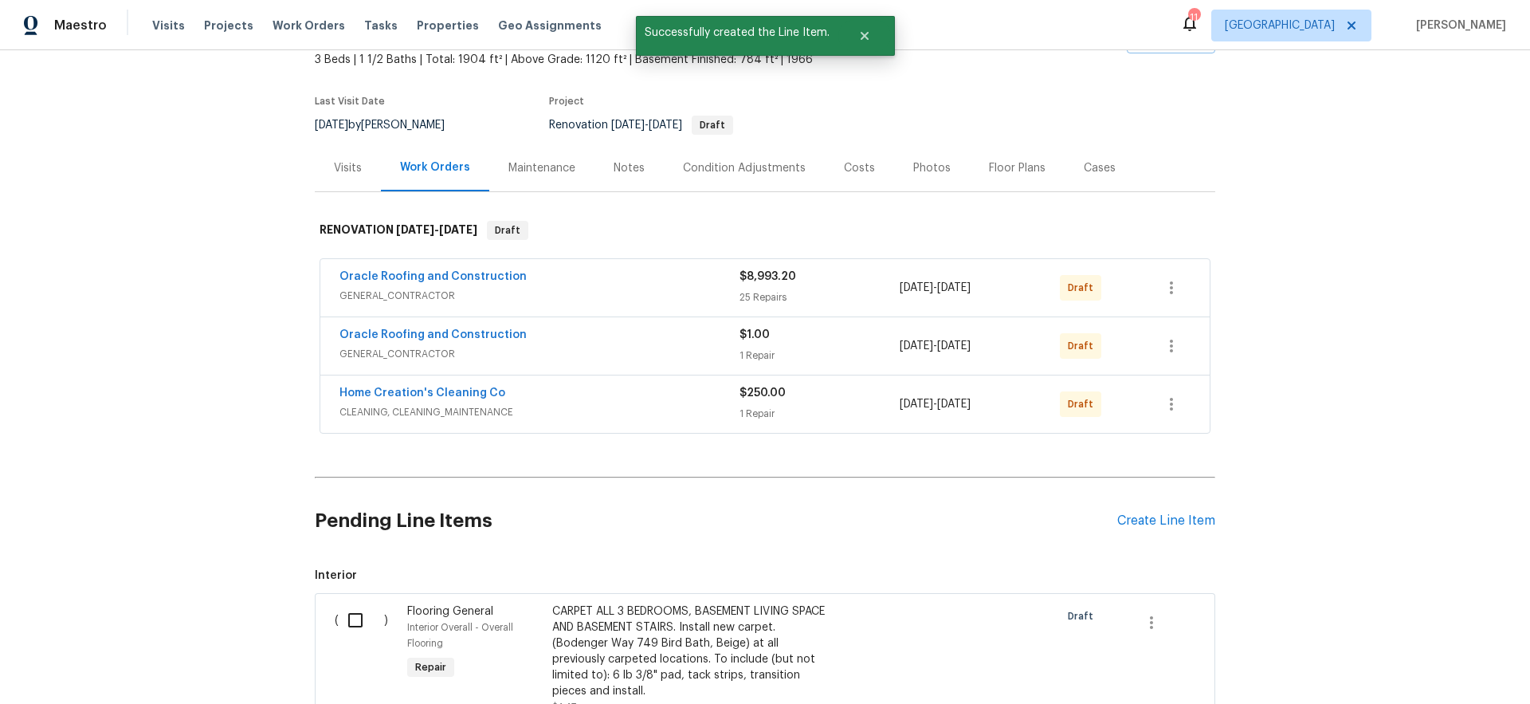
scroll to position [333, 0]
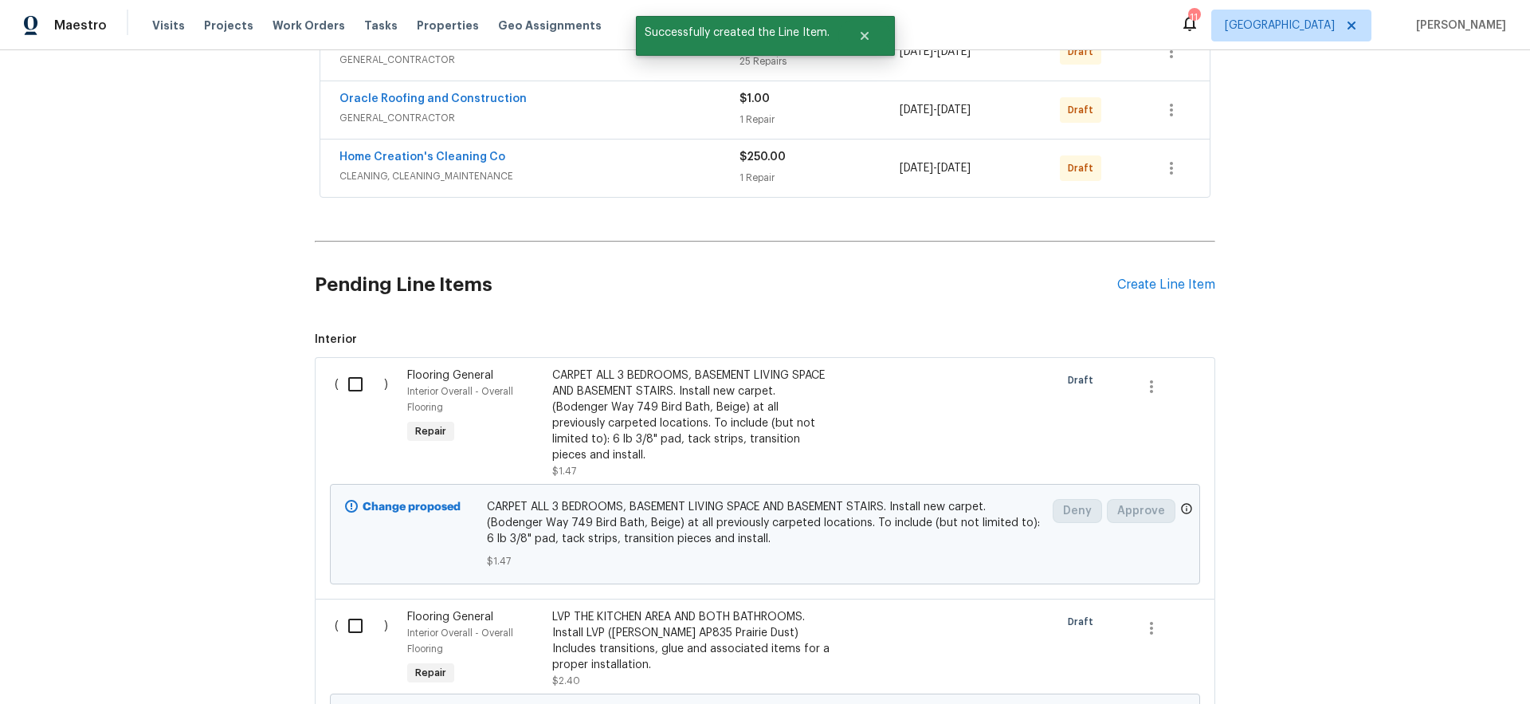
click at [354, 386] on input "checkbox" at bounding box center [361, 383] width 45 height 33
checkbox input "true"
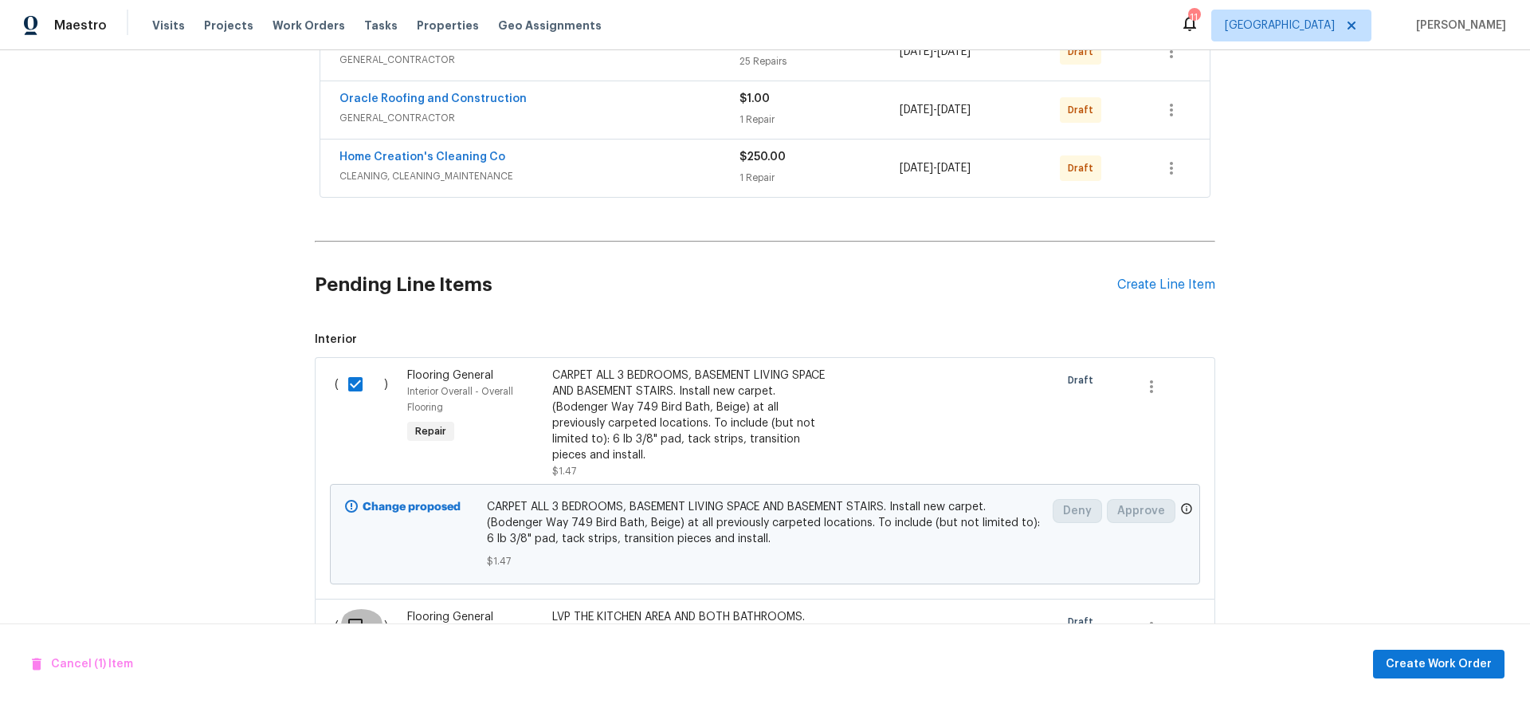
drag, startPoint x: 350, startPoint y: 606, endPoint x: 359, endPoint y: 608, distance: 9.1
click at [350, 609] on input "checkbox" at bounding box center [361, 625] width 45 height 33
checkbox input "true"
click at [1433, 661] on span "Create Work Order" at bounding box center [1439, 664] width 106 height 20
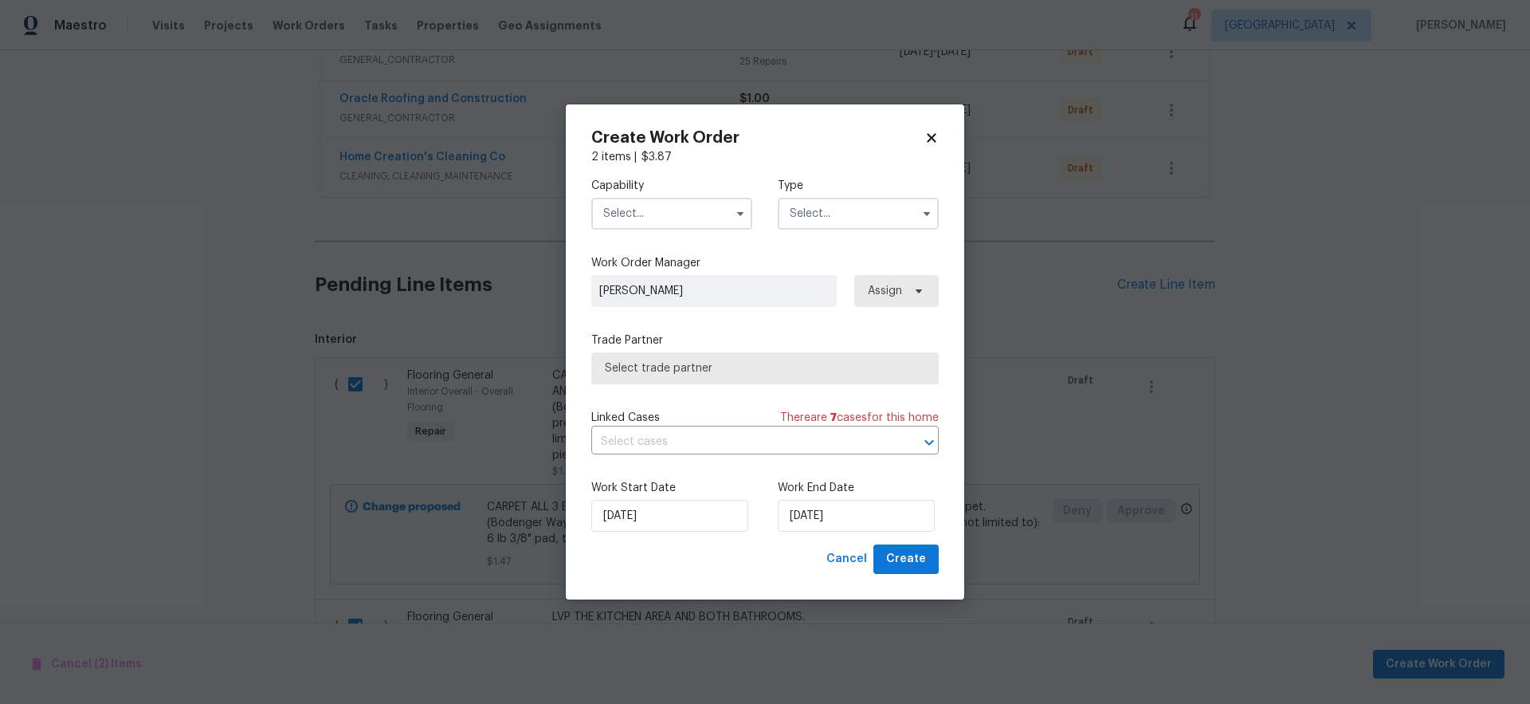
click at [649, 219] on input "text" at bounding box center [671, 214] width 161 height 32
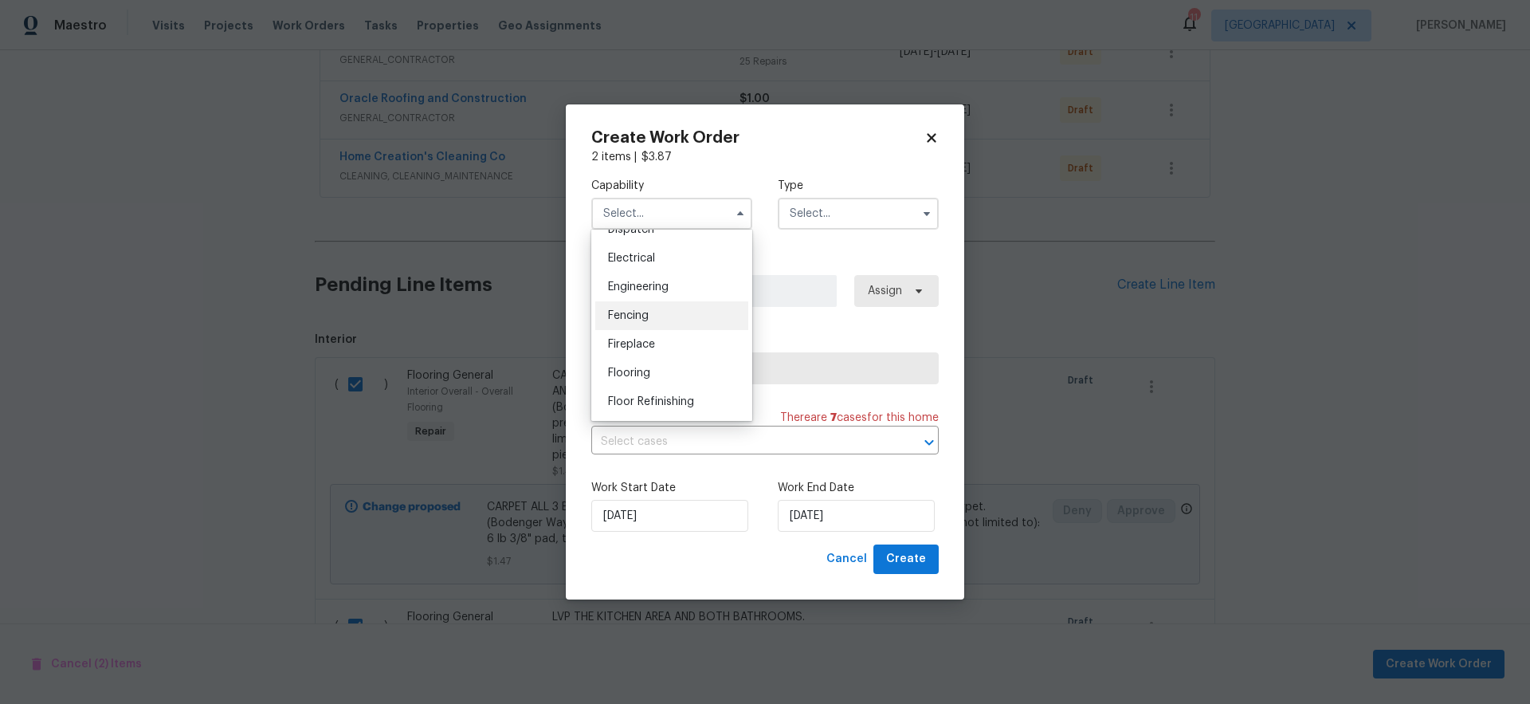
scroll to position [497, 0]
click at [661, 383] on div "Flooring" at bounding box center [671, 369] width 153 height 29
type input "Flooring"
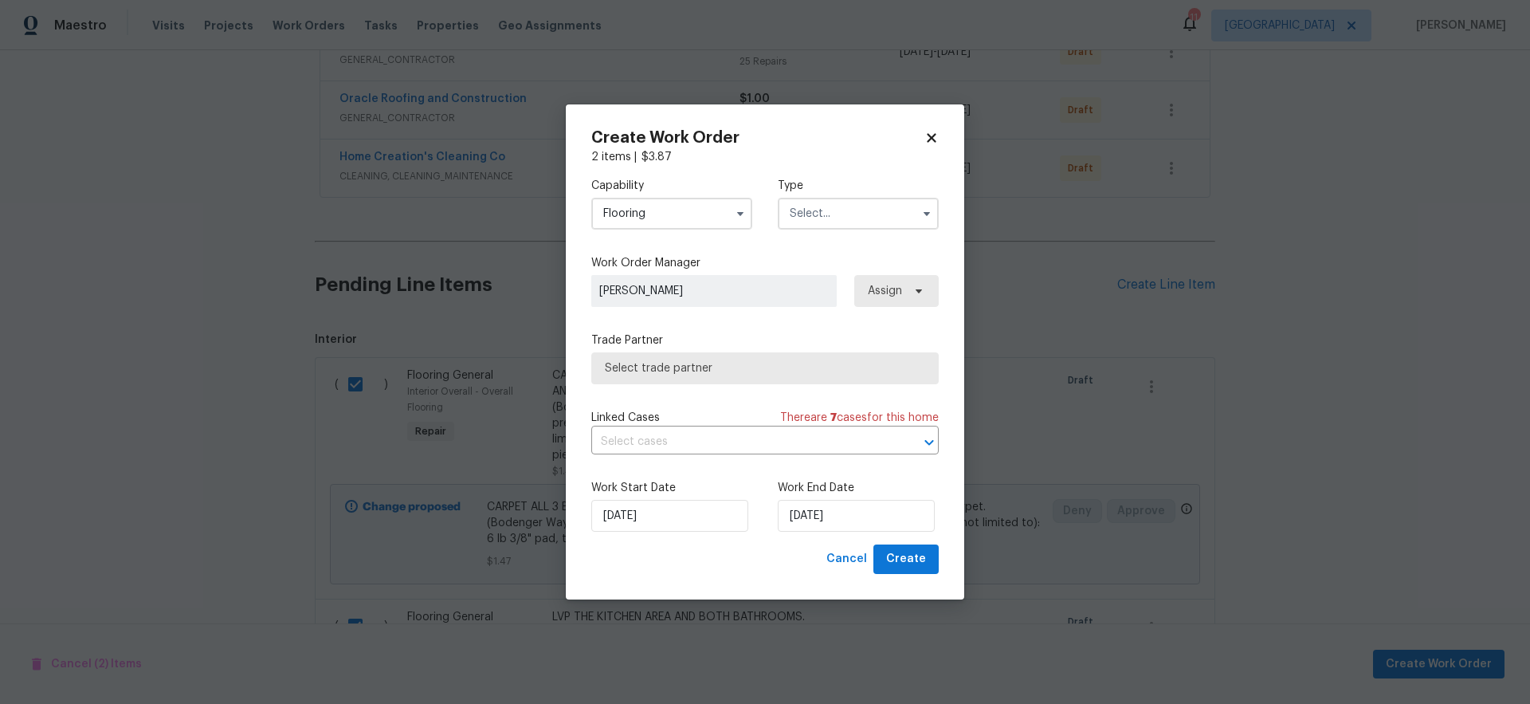
click at [845, 218] on input "text" at bounding box center [858, 214] width 161 height 32
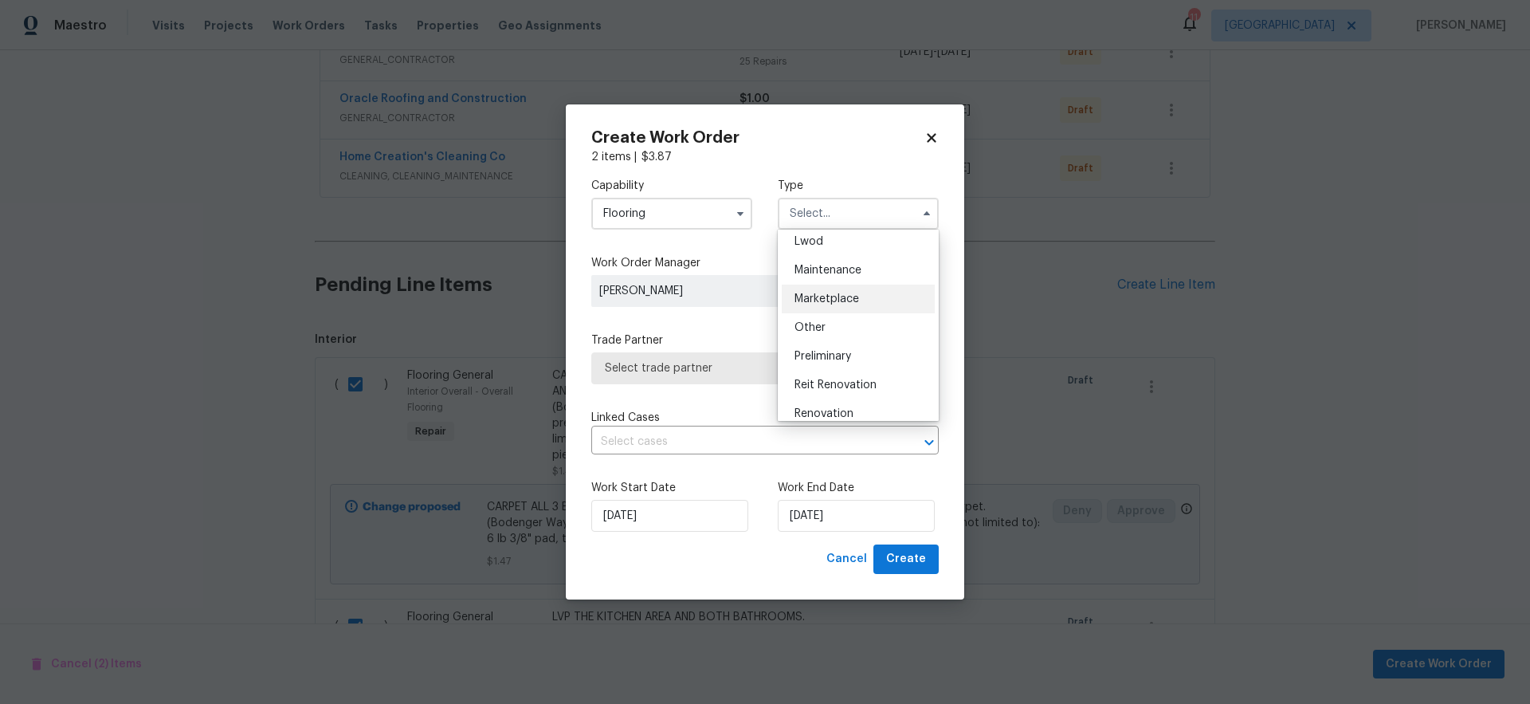
scroll to position [362, 0]
click at [857, 288] on div "Renovation" at bounding box center [858, 287] width 153 height 29
type input "Renovation"
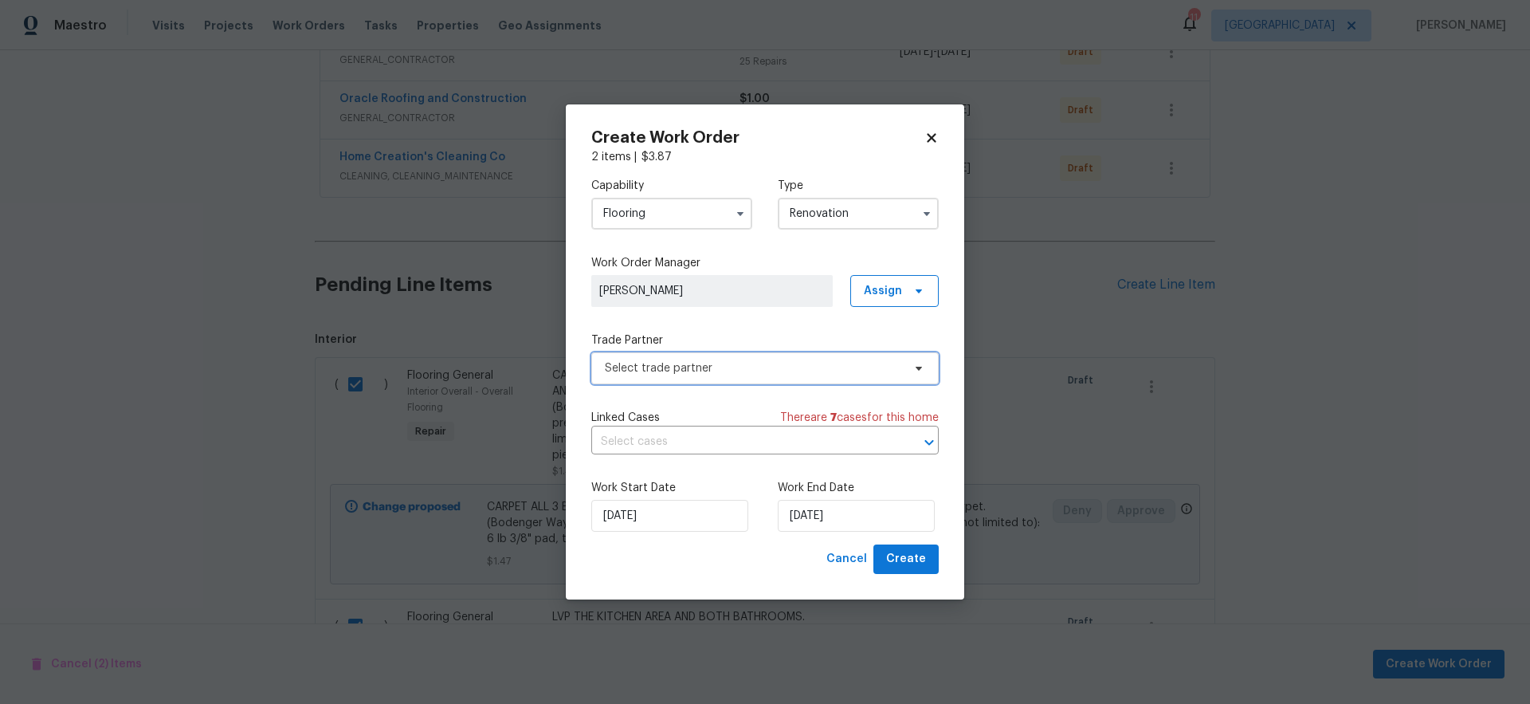
click at [741, 367] on span "Select trade partner" at bounding box center [753, 368] width 297 height 16
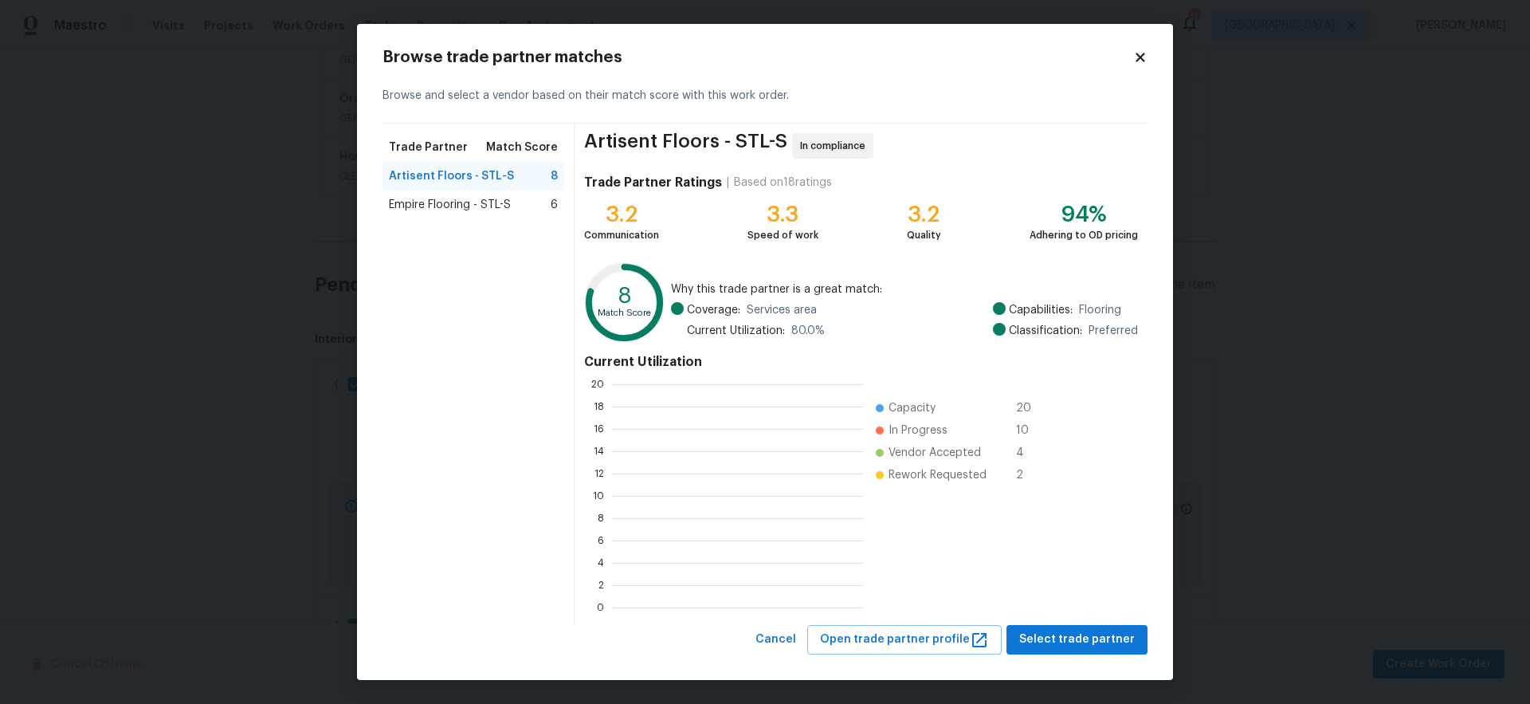
scroll to position [211, 240]
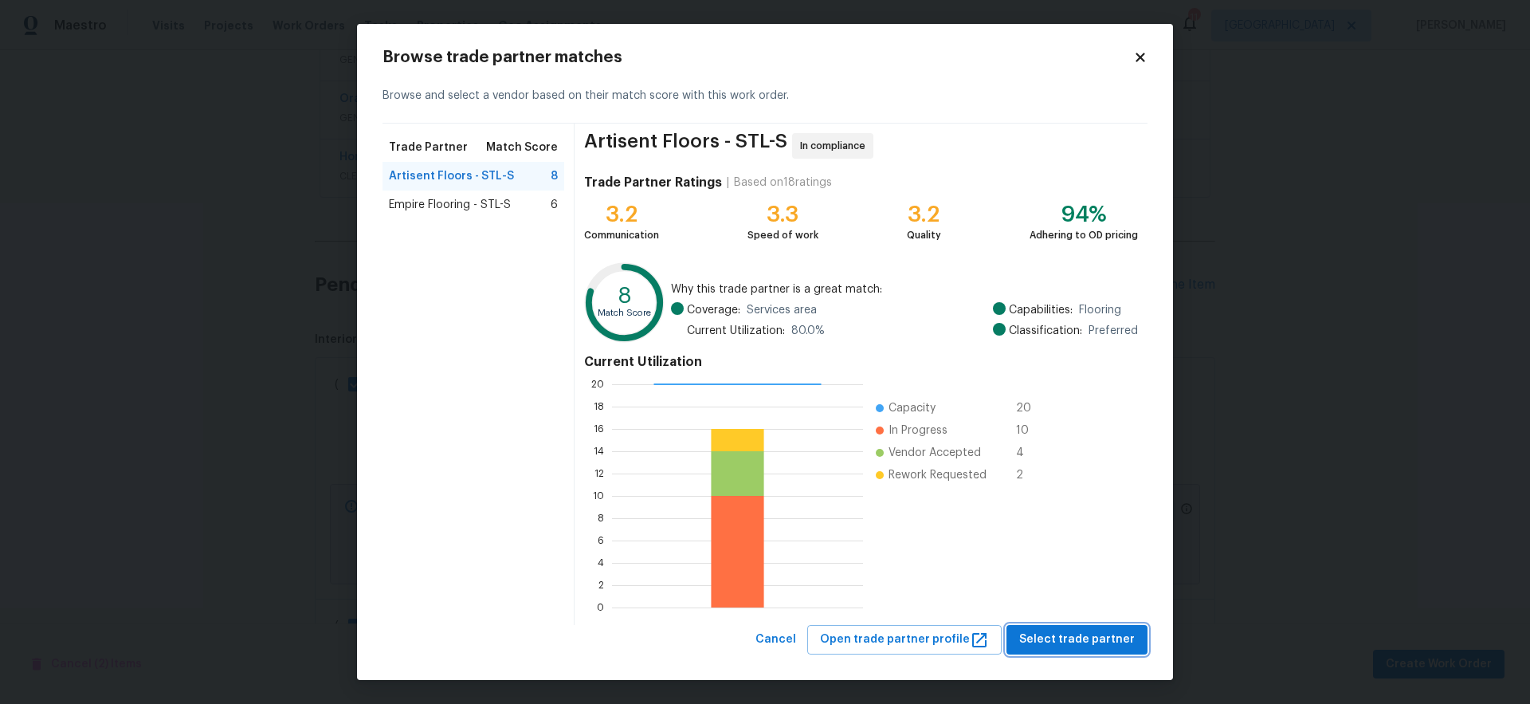
click at [1061, 640] on span "Select trade partner" at bounding box center [1077, 639] width 116 height 20
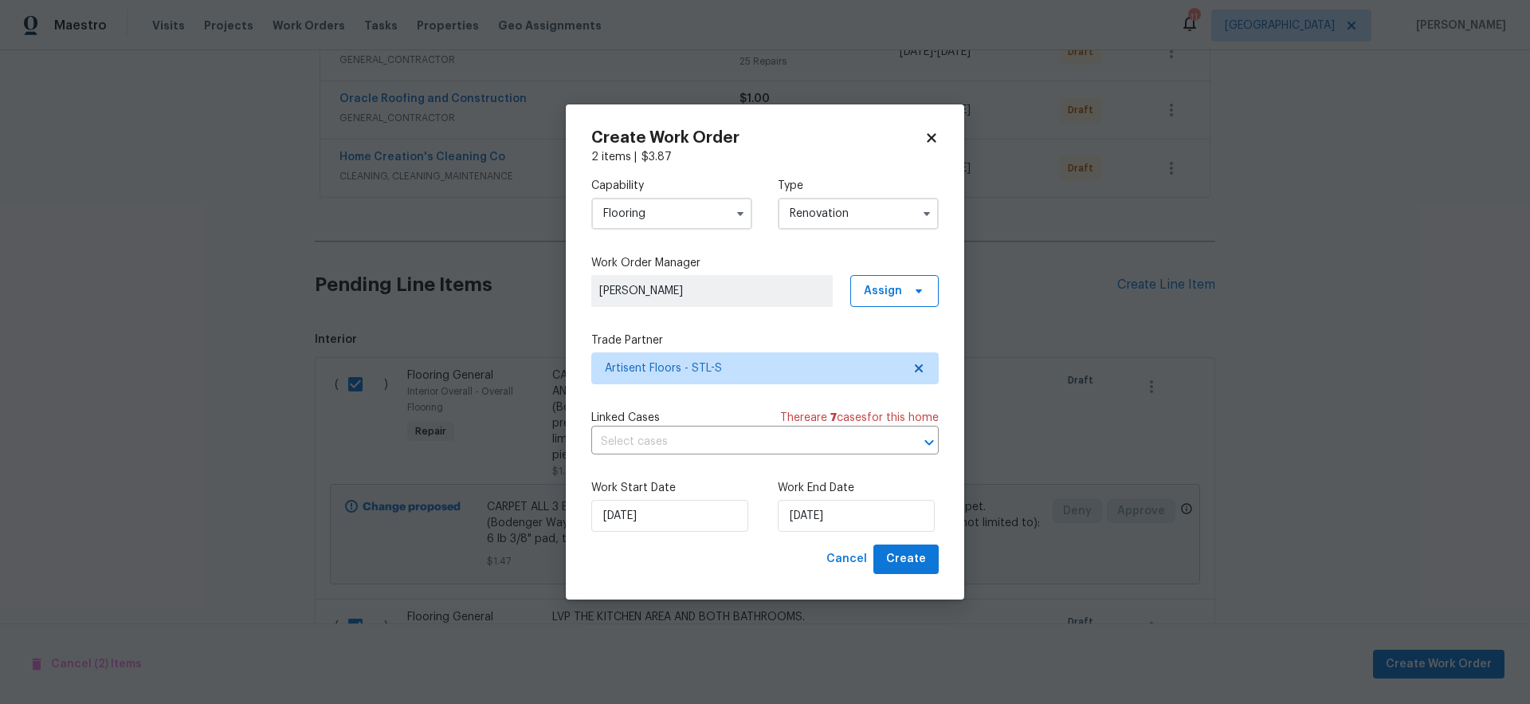
click at [876, 532] on div "Work Start Date [DATE] Work End Date [DATE]" at bounding box center [764, 505] width 347 height 77
click at [872, 518] on input "[DATE]" at bounding box center [856, 516] width 157 height 32
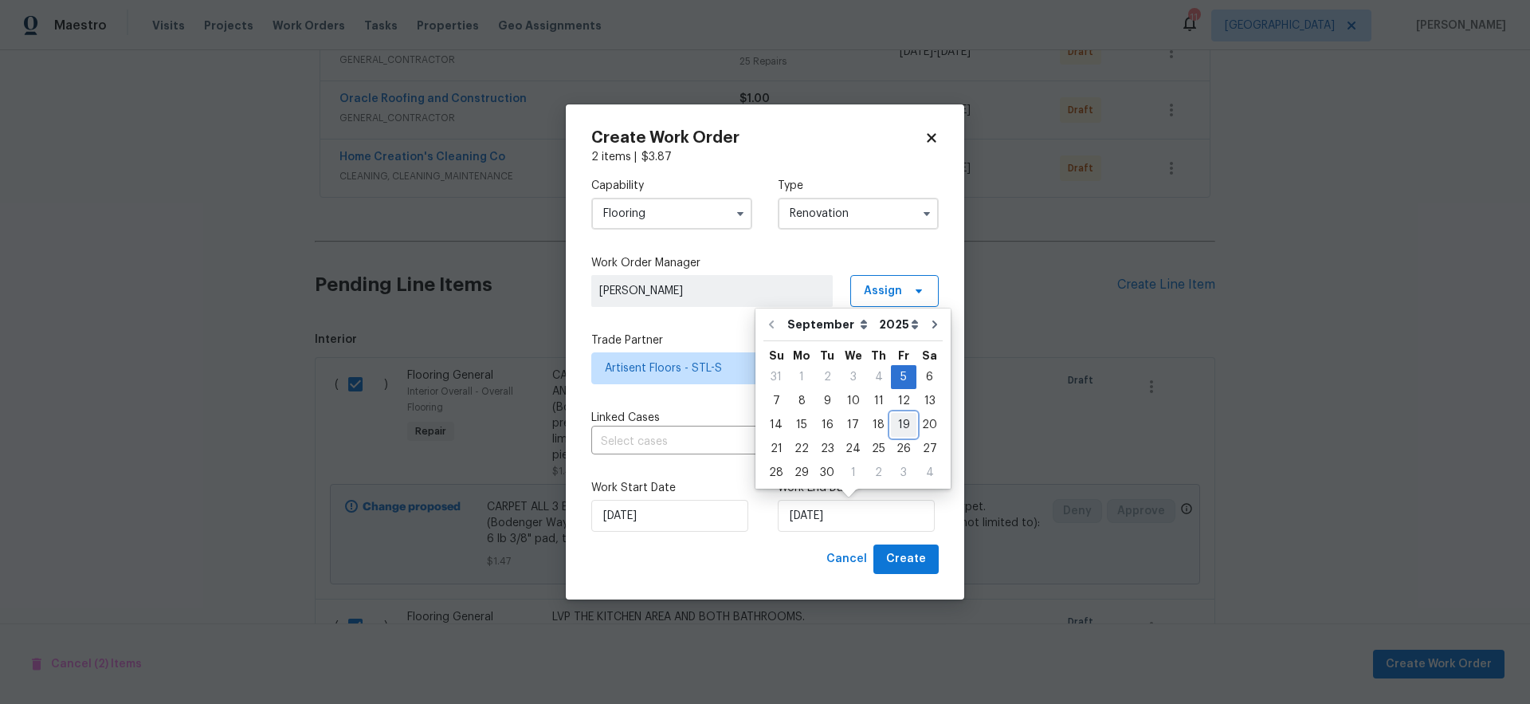
click at [893, 424] on div "19" at bounding box center [903, 425] width 25 height 22
type input "[DATE]"
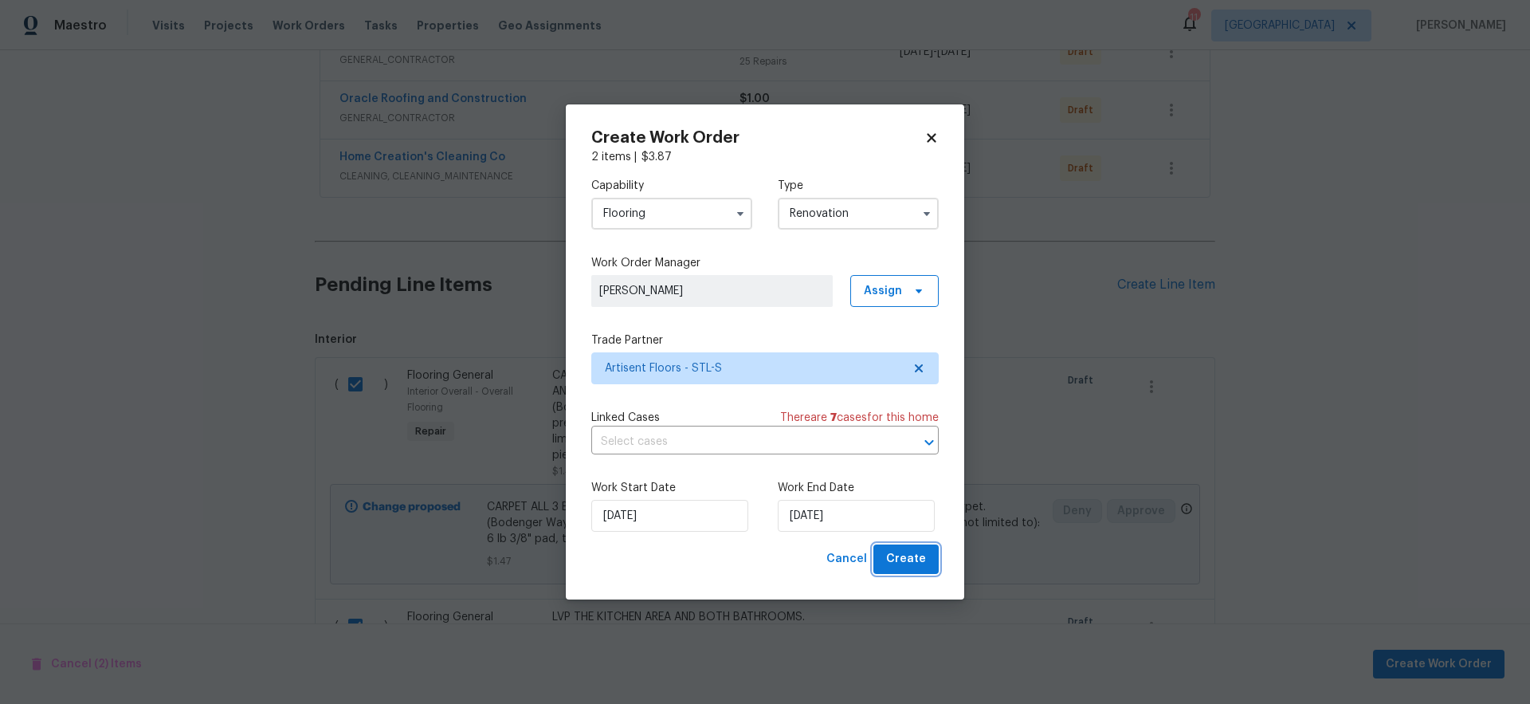
click at [902, 559] on span "Create" at bounding box center [906, 559] width 40 height 20
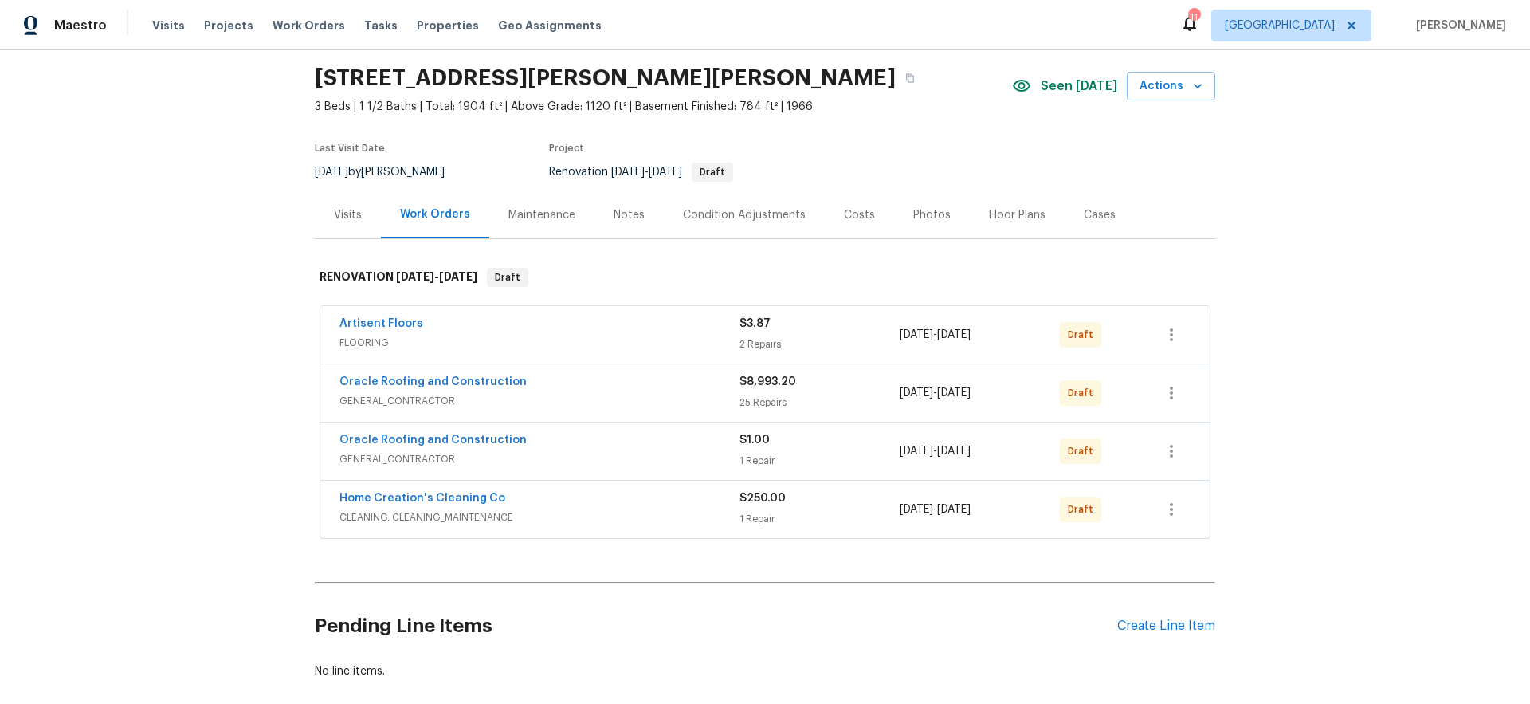
scroll to position [0, 0]
